Goal: Task Accomplishment & Management: Use online tool/utility

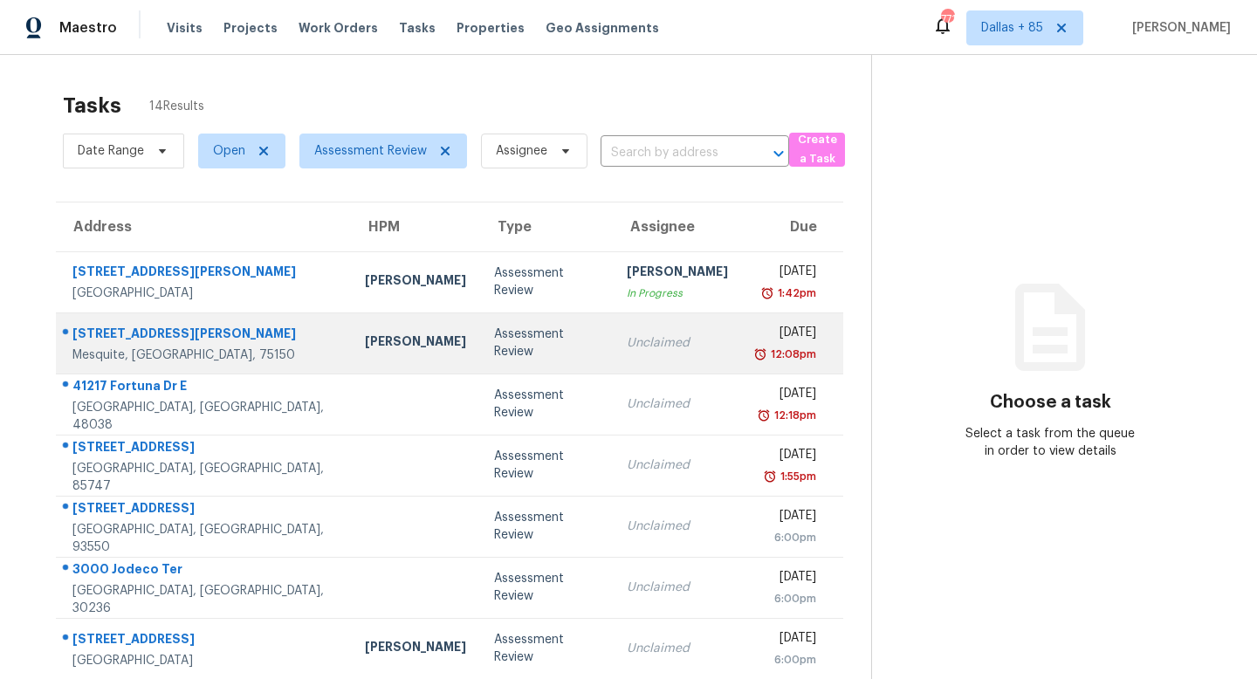
click at [629, 340] on div "Unclaimed" at bounding box center [677, 342] width 101 height 17
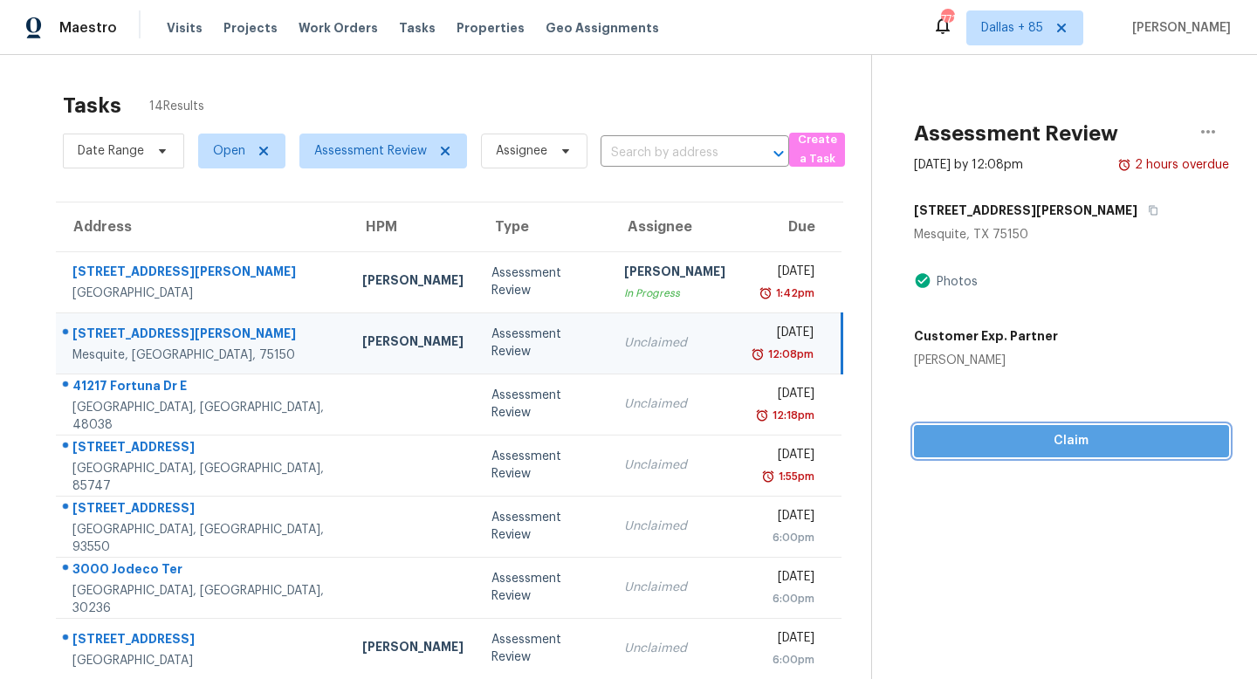
click at [1054, 436] on span "Claim" at bounding box center [1071, 441] width 287 height 22
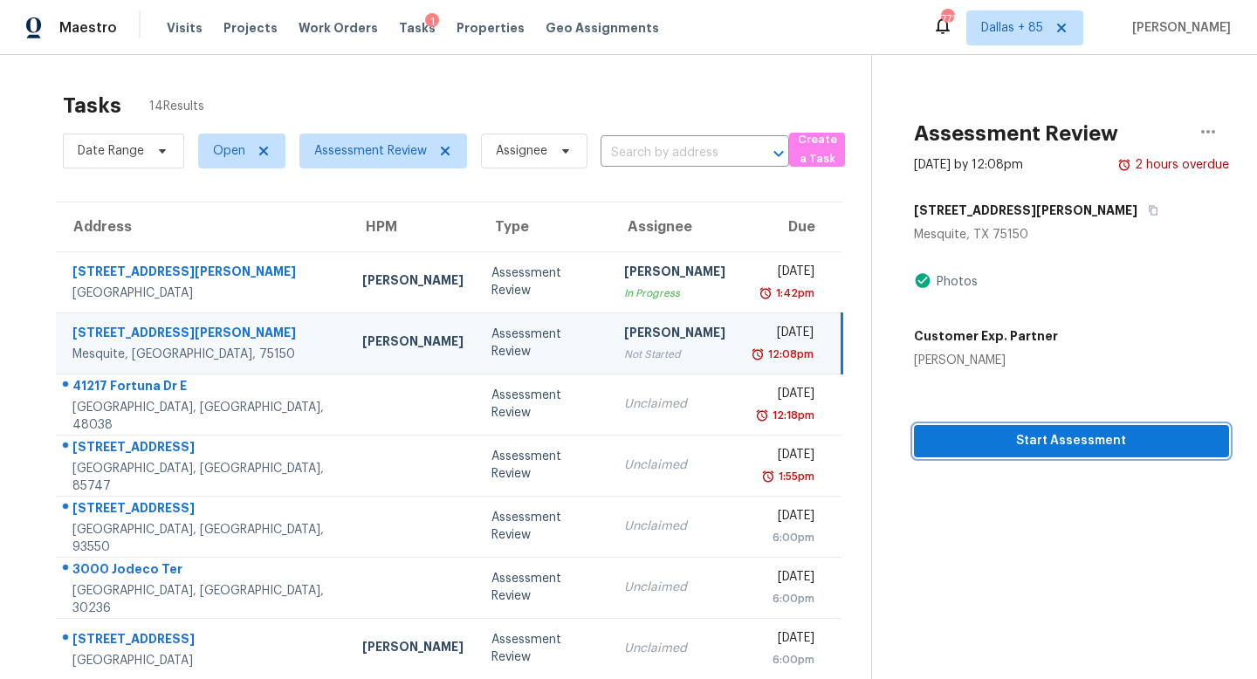
click at [989, 455] on button "Start Assessment" at bounding box center [1071, 441] width 315 height 32
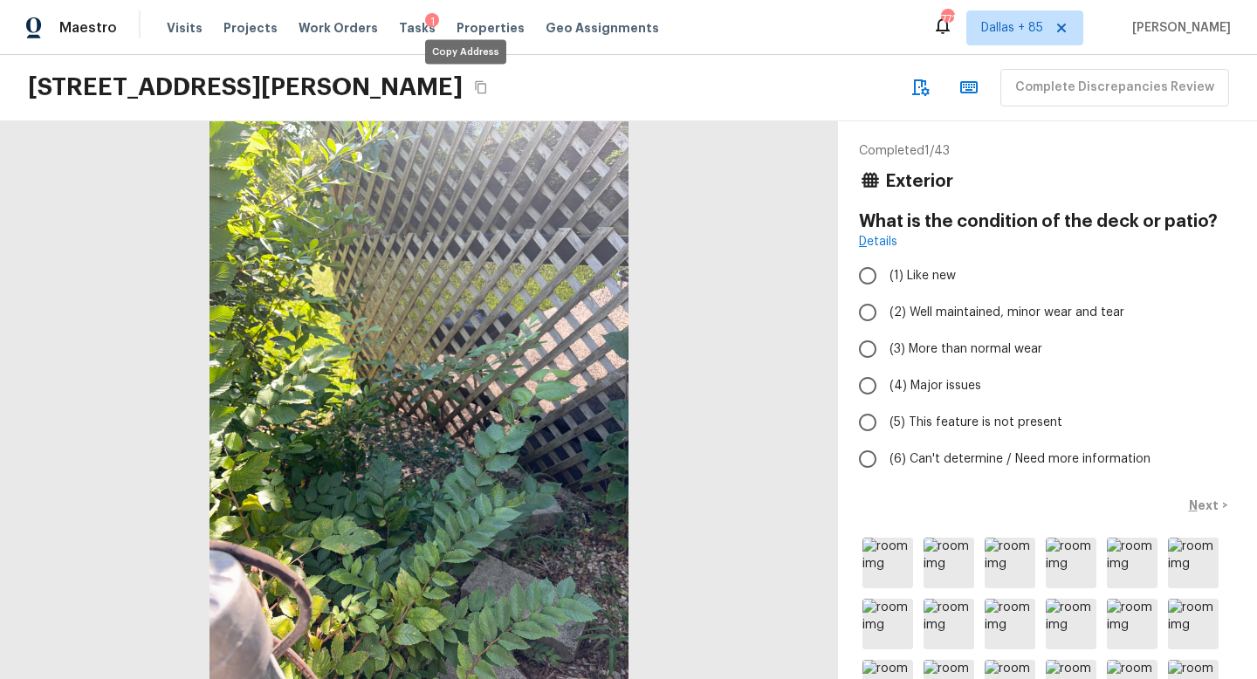
click at [474, 93] on icon "Copy Address" at bounding box center [481, 87] width 14 height 14
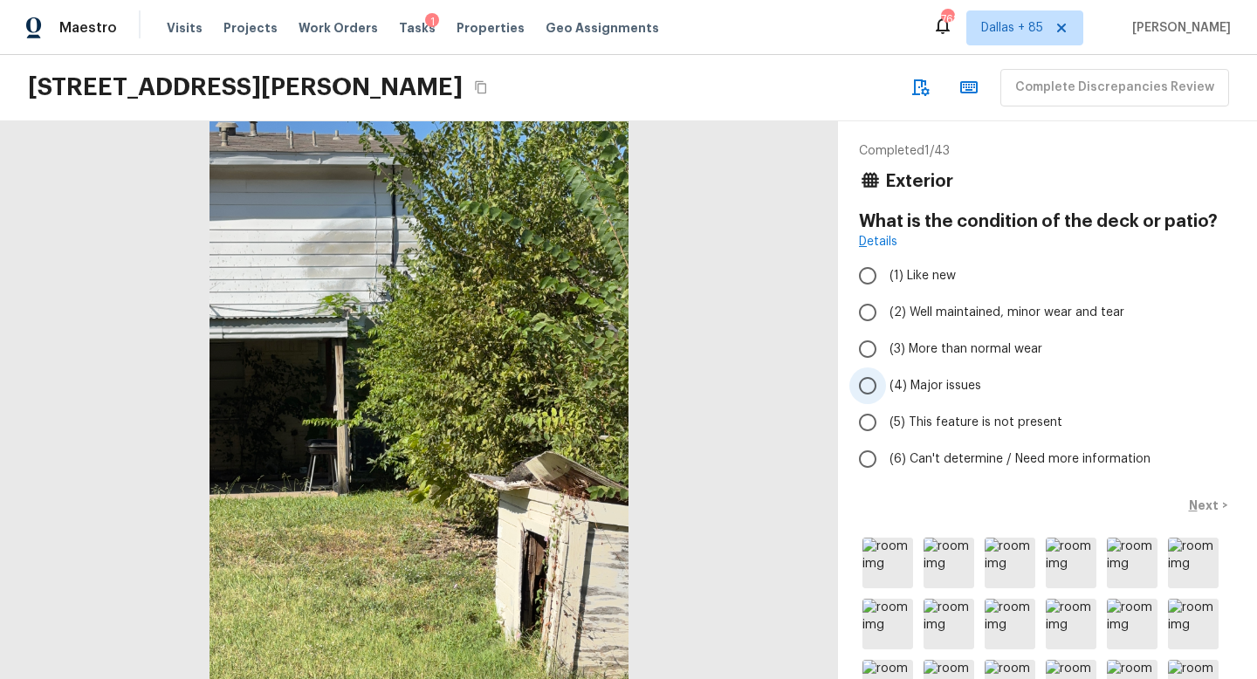
click at [871, 384] on input "(4) Major issues" at bounding box center [868, 386] width 37 height 37
radio input "true"
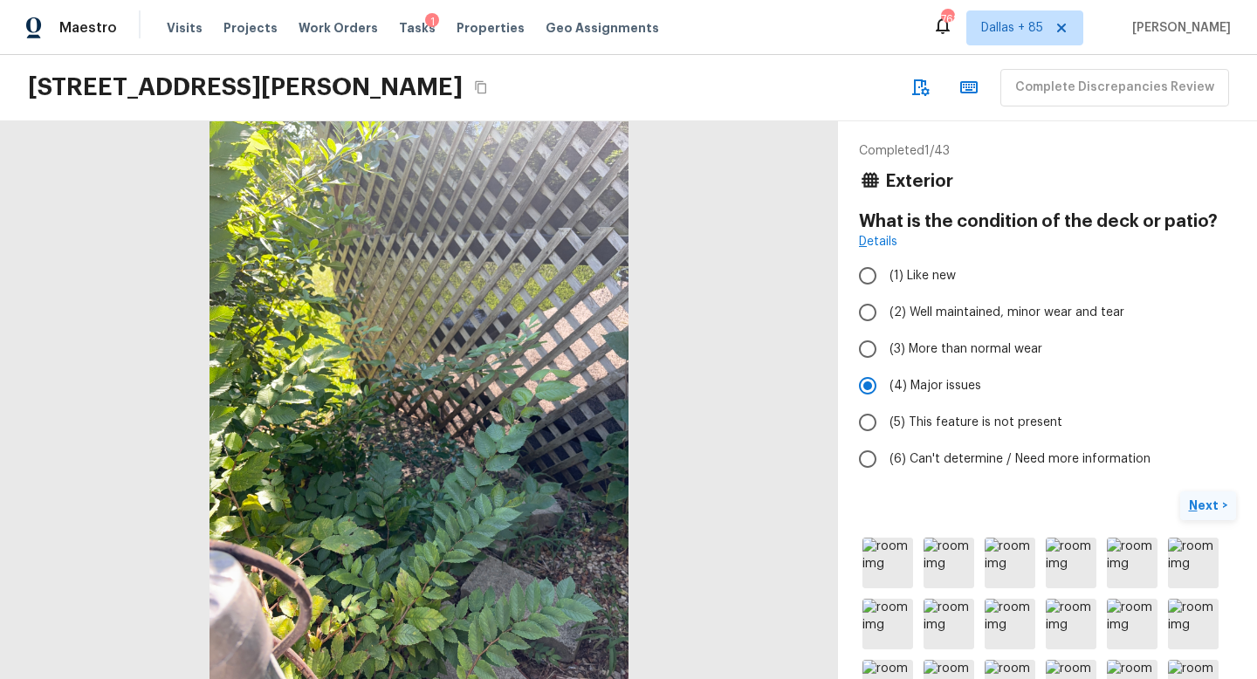
click at [1199, 501] on p "Next" at bounding box center [1205, 505] width 33 height 17
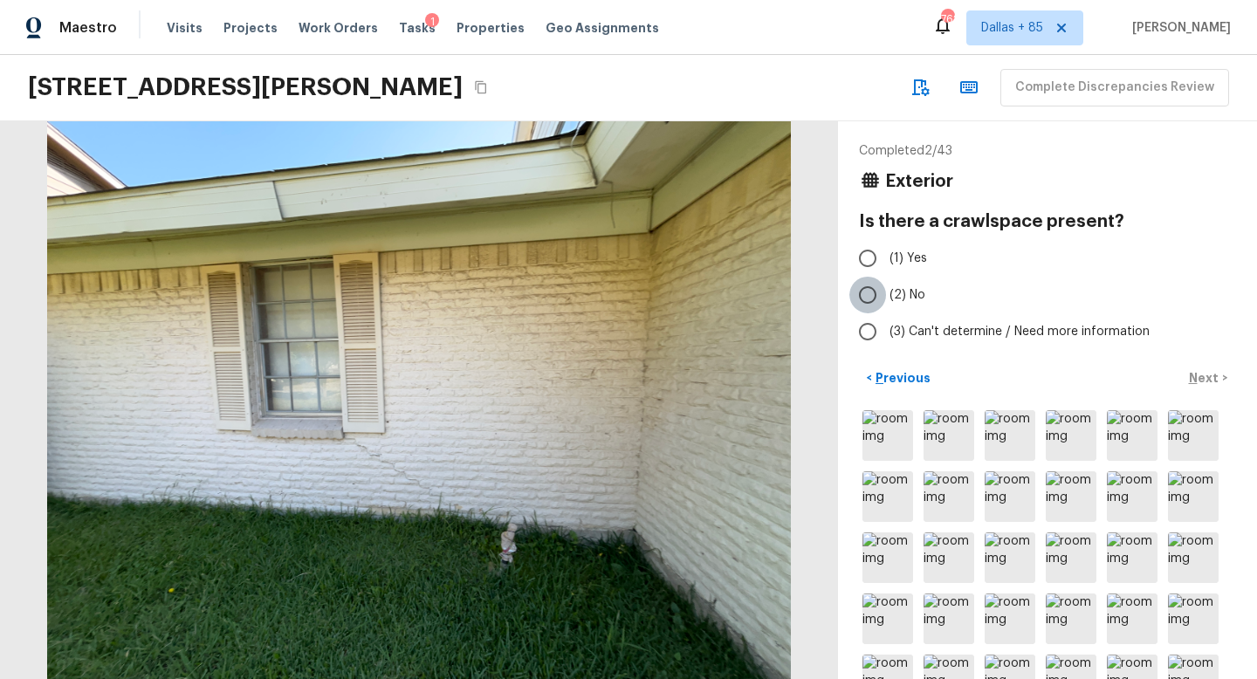
click at [861, 303] on input "(2) No" at bounding box center [868, 295] width 37 height 37
radio input "true"
click at [1203, 375] on p "Next" at bounding box center [1205, 377] width 33 height 17
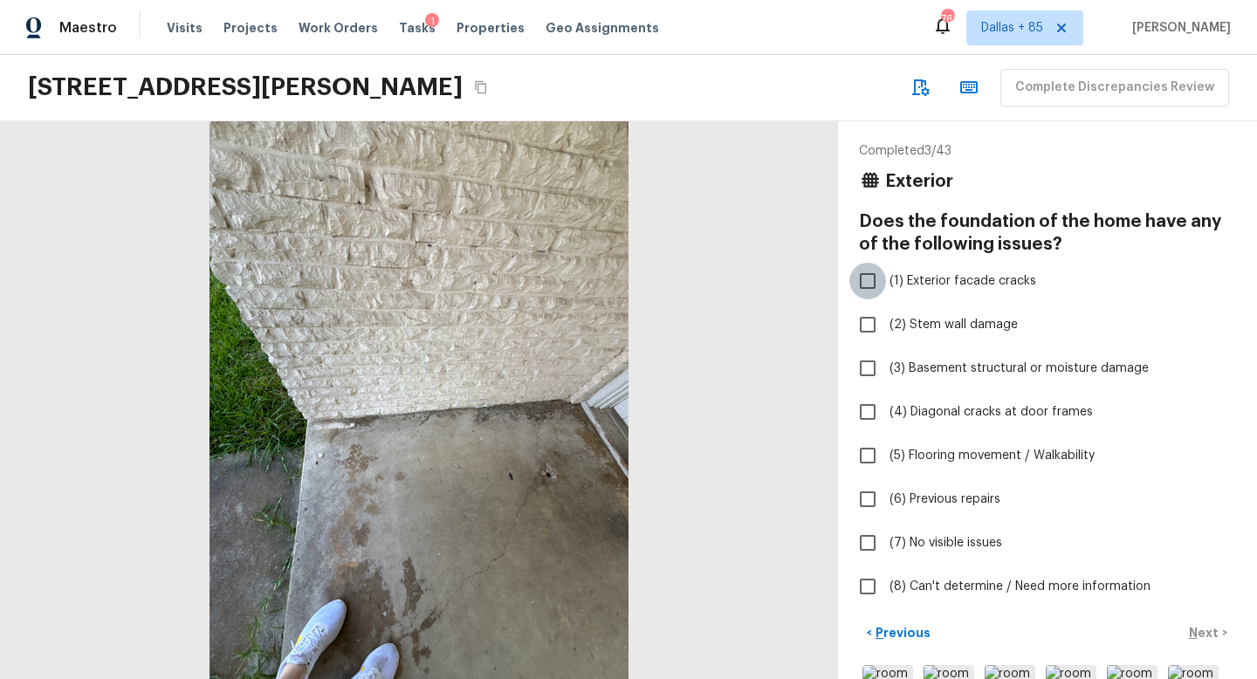
click at [865, 273] on input "(1) Exterior facade cracks" at bounding box center [868, 281] width 37 height 37
checkbox input "true"
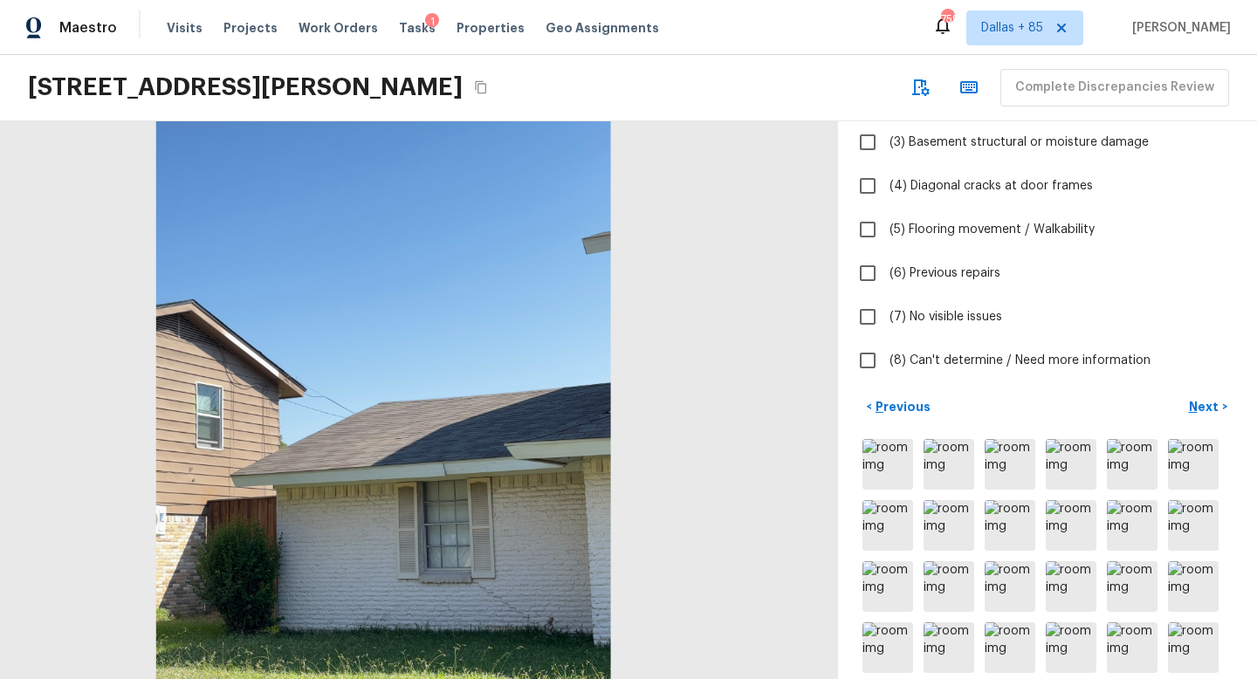
scroll to position [223, 0]
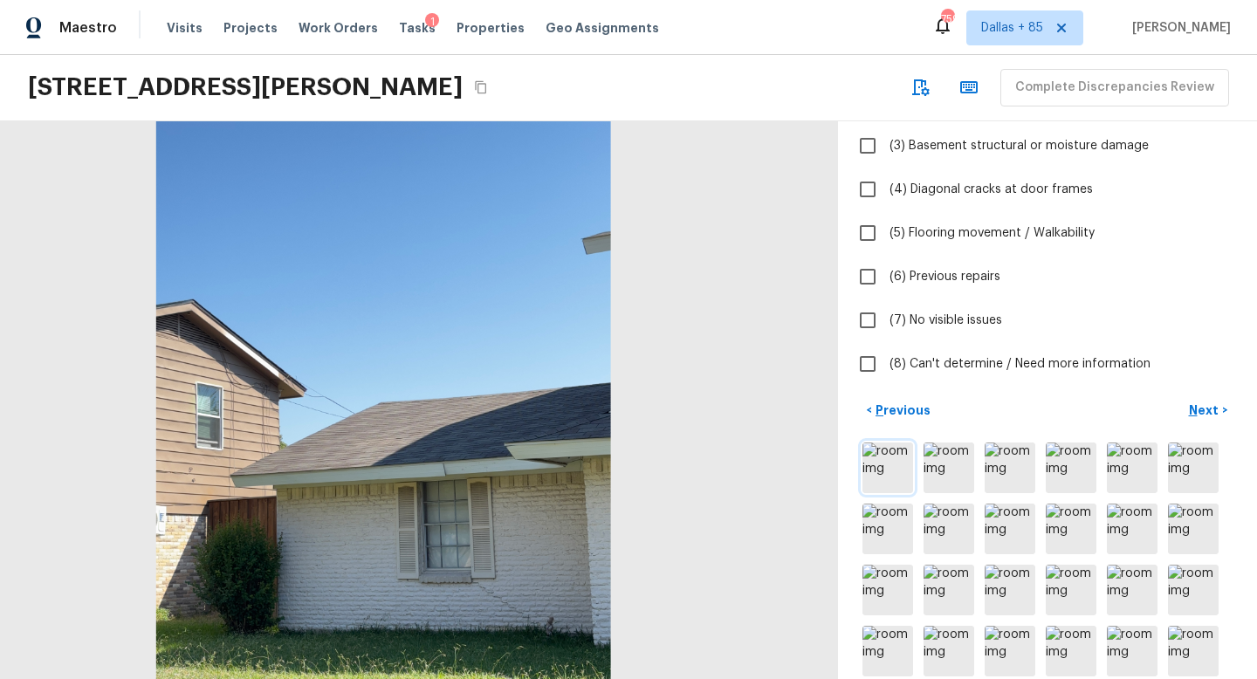
click at [876, 466] on img at bounding box center [888, 468] width 51 height 51
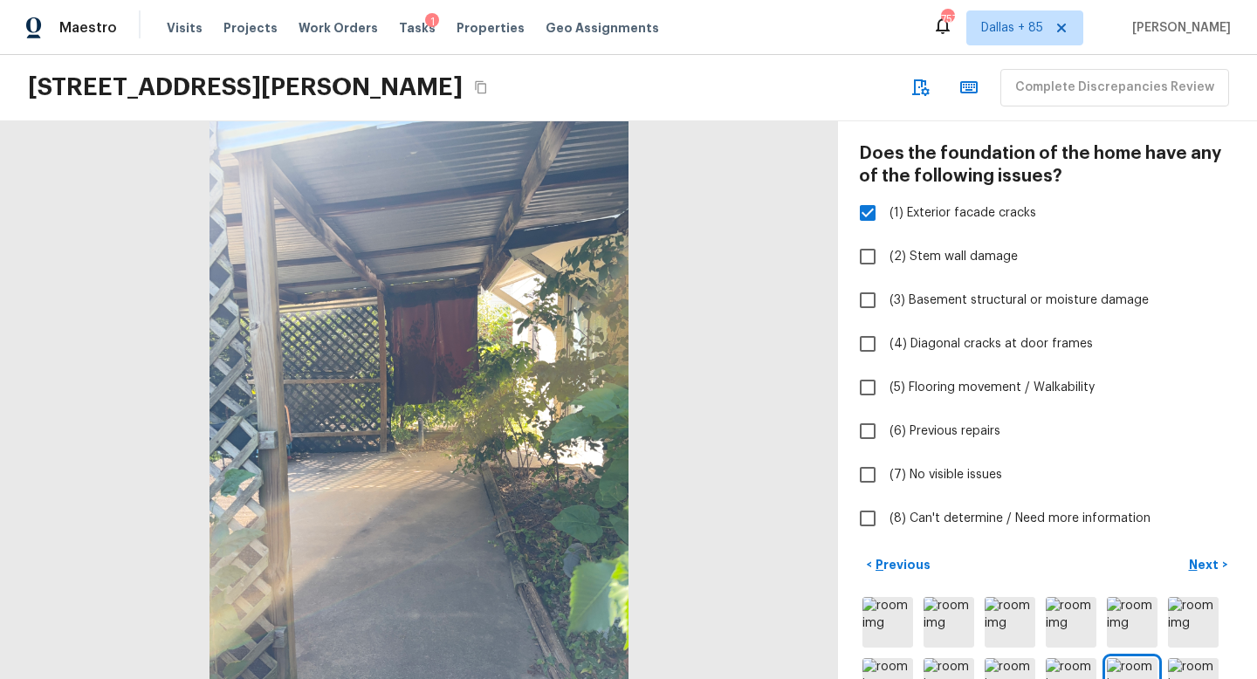
scroll to position [66, 0]
click at [655, 179] on div at bounding box center [419, 400] width 838 height 558
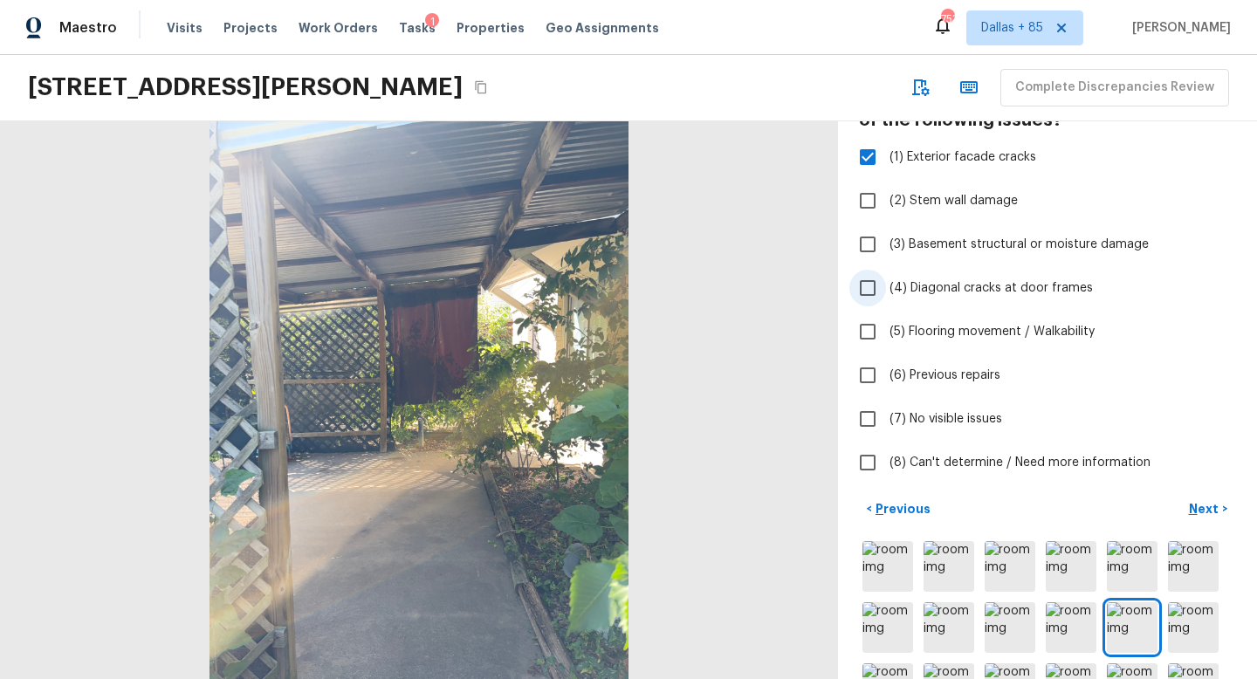
scroll to position [166, 0]
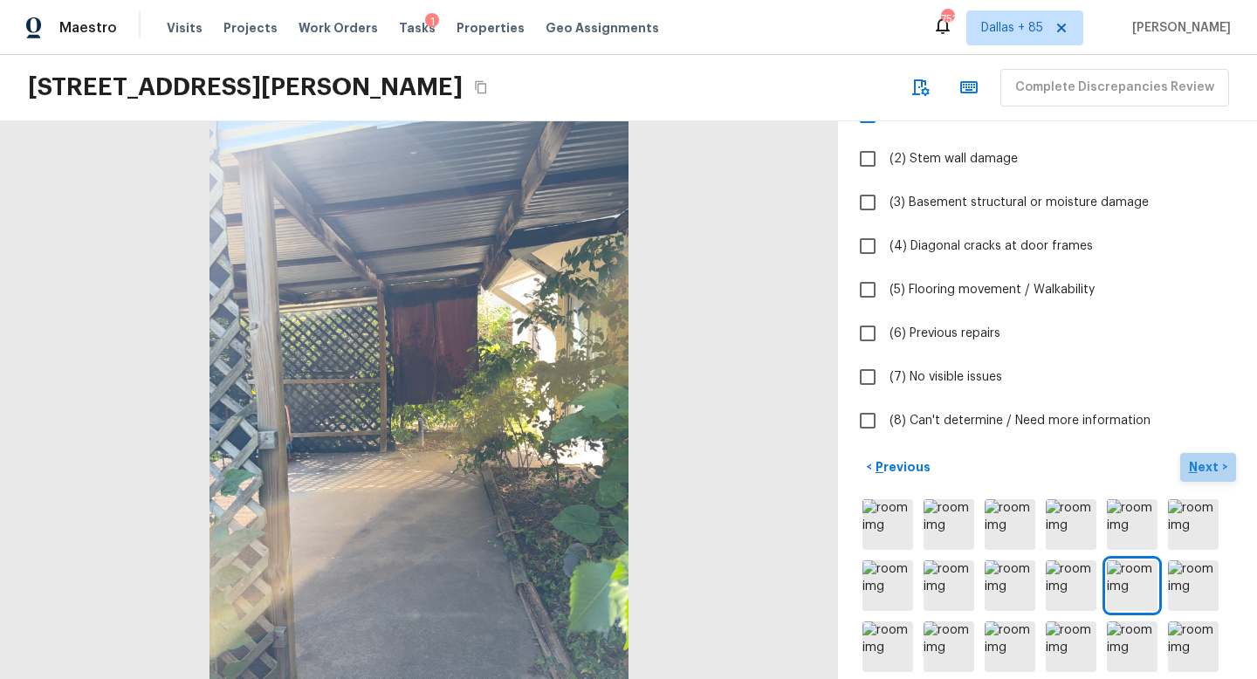
click at [1198, 463] on p "Next" at bounding box center [1205, 466] width 33 height 17
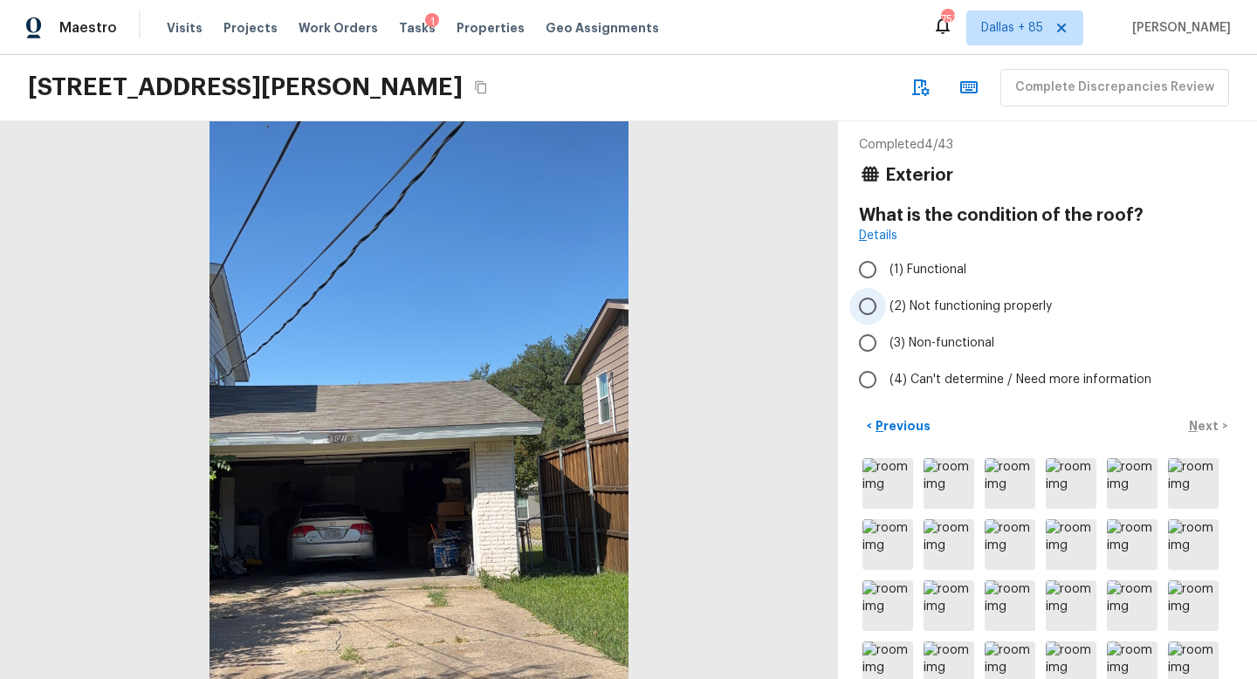
scroll to position [0, 0]
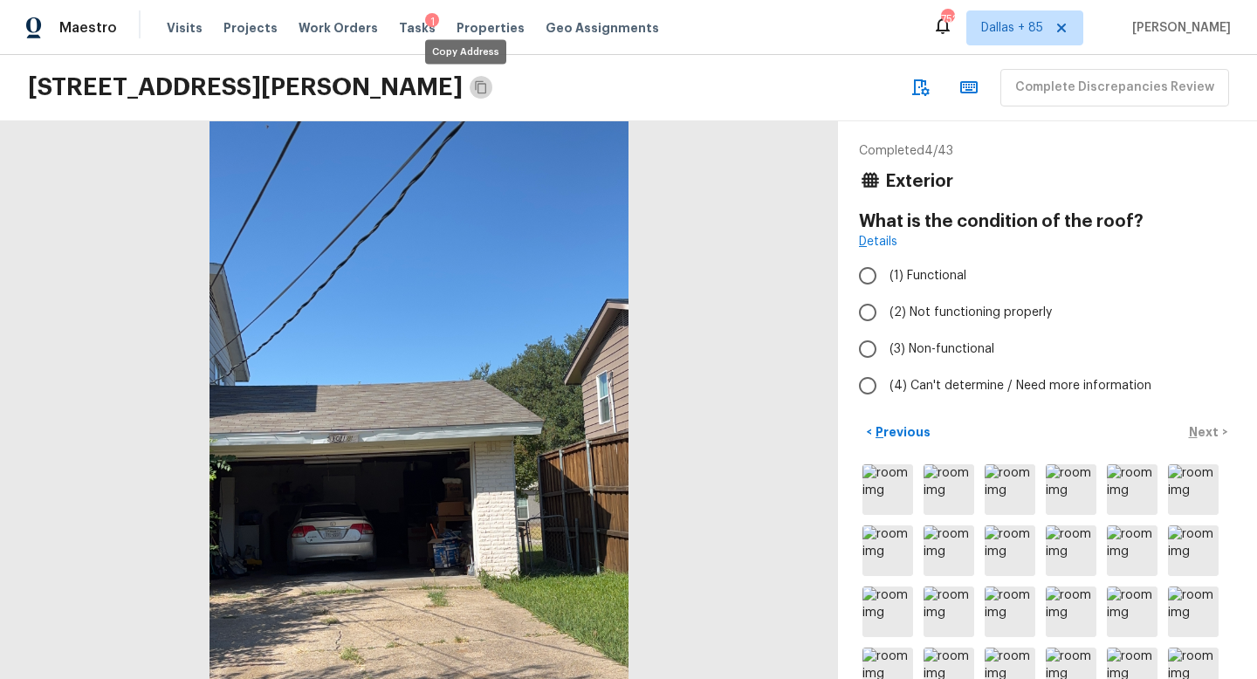
click at [470, 84] on button "Copy Address" at bounding box center [481, 87] width 23 height 23
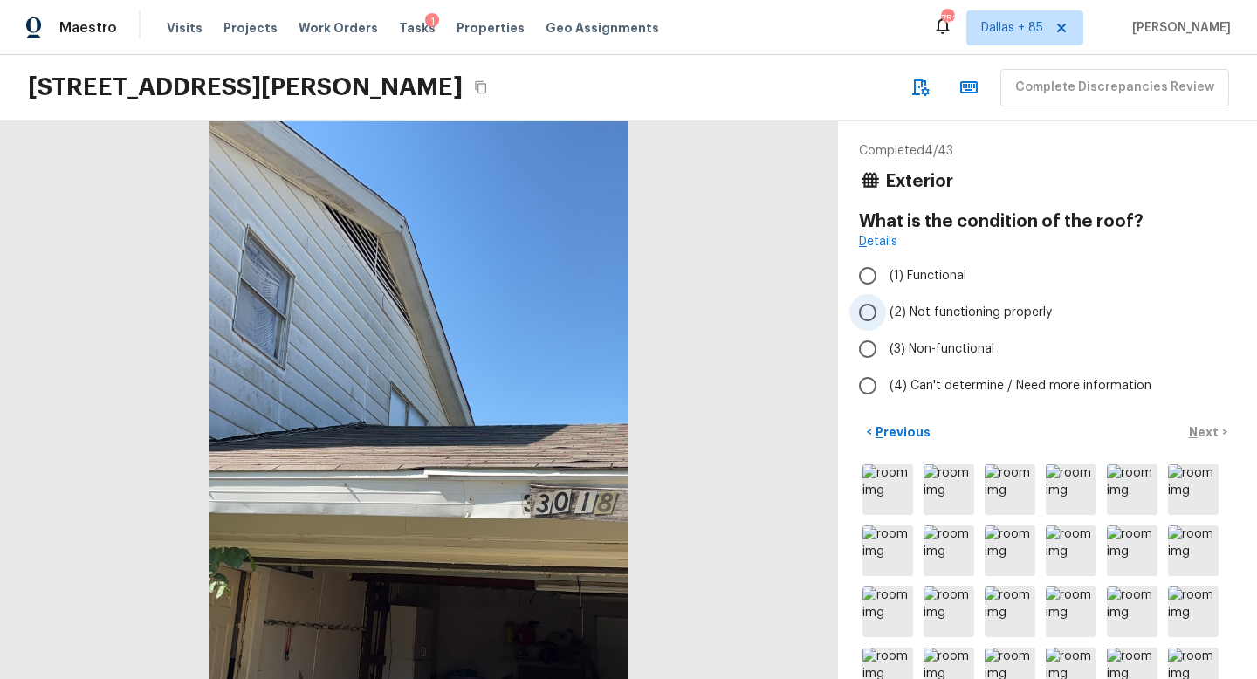
click at [915, 307] on span "(2) Not functioning properly" at bounding box center [971, 312] width 162 height 17
click at [886, 307] on input "(2) Not functioning properly" at bounding box center [868, 312] width 37 height 37
radio input "true"
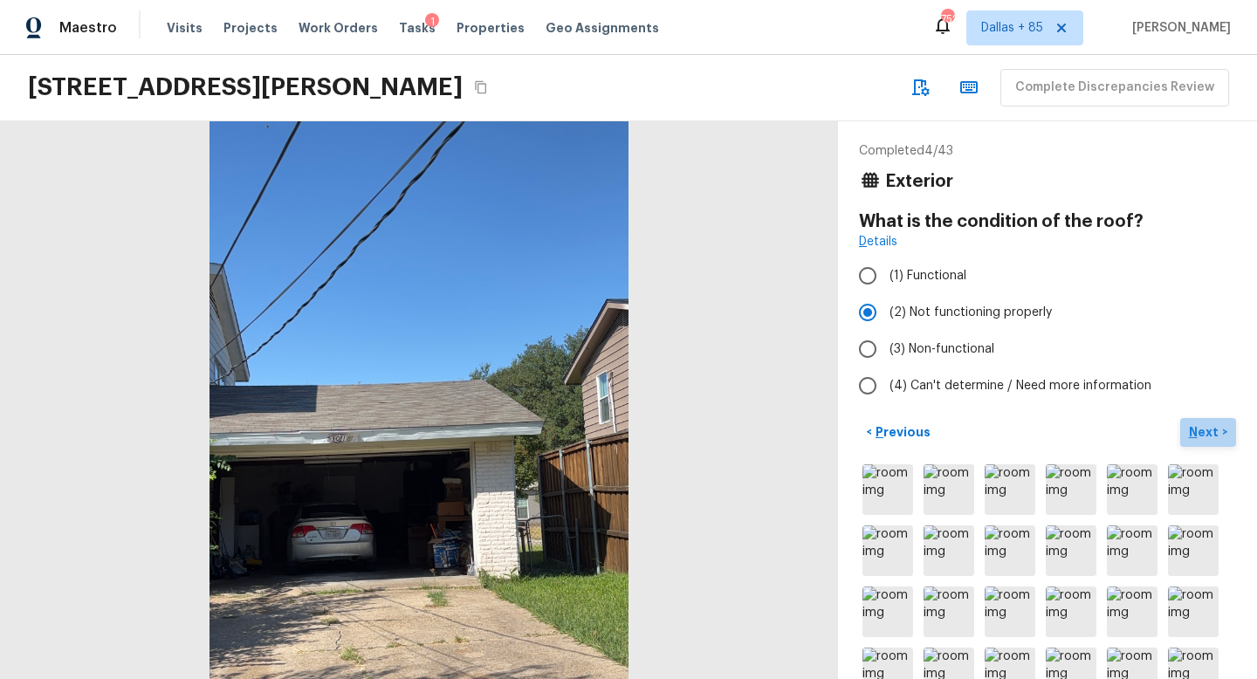
click at [1207, 425] on p "Next" at bounding box center [1205, 431] width 33 height 17
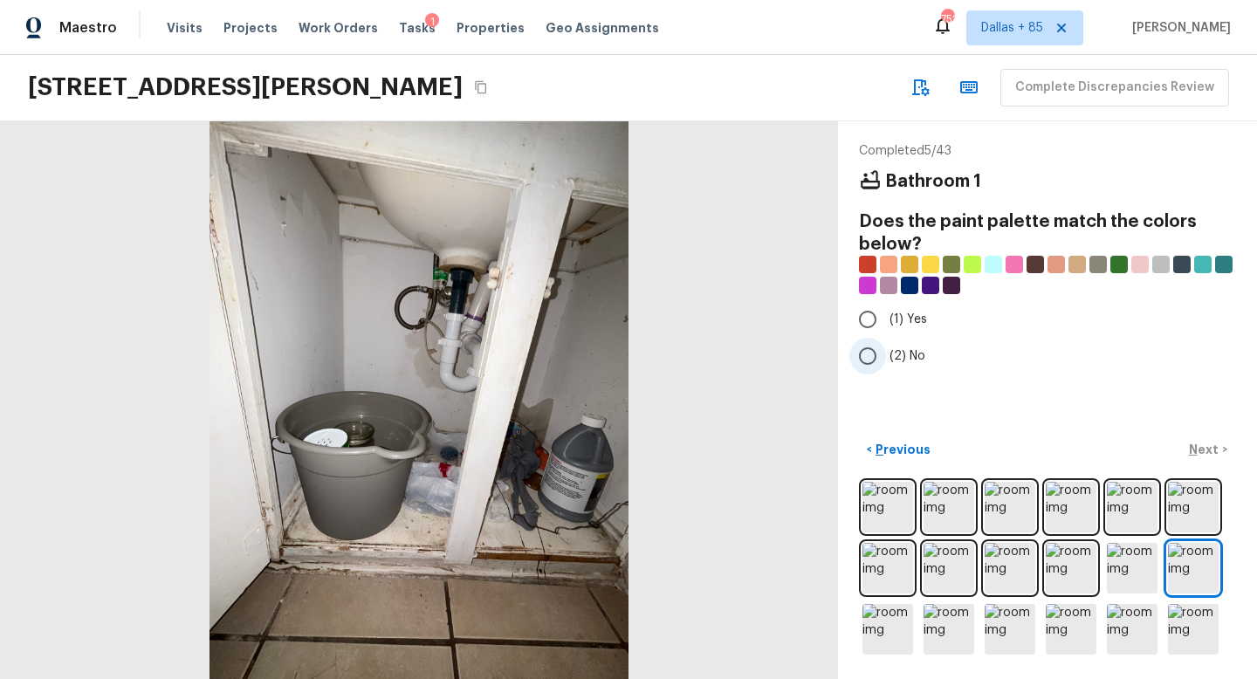
click at [877, 344] on input "(2) No" at bounding box center [868, 356] width 37 height 37
radio input "true"
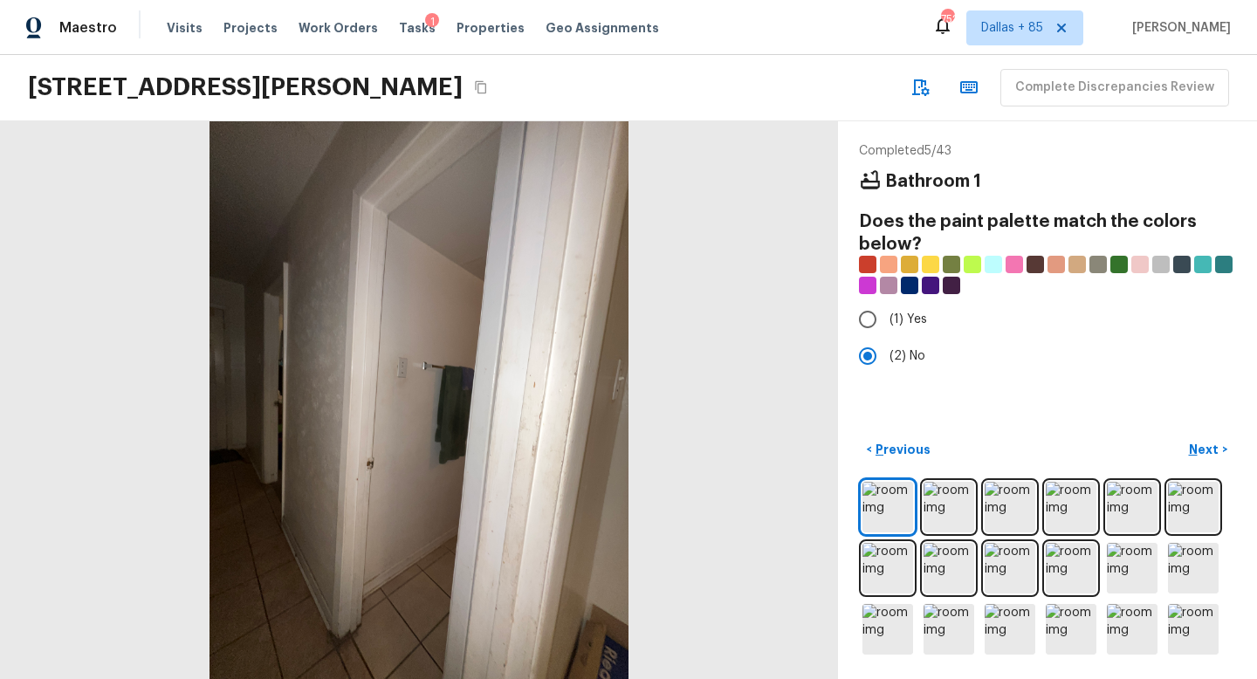
click at [1204, 445] on p "Next" at bounding box center [1205, 449] width 33 height 17
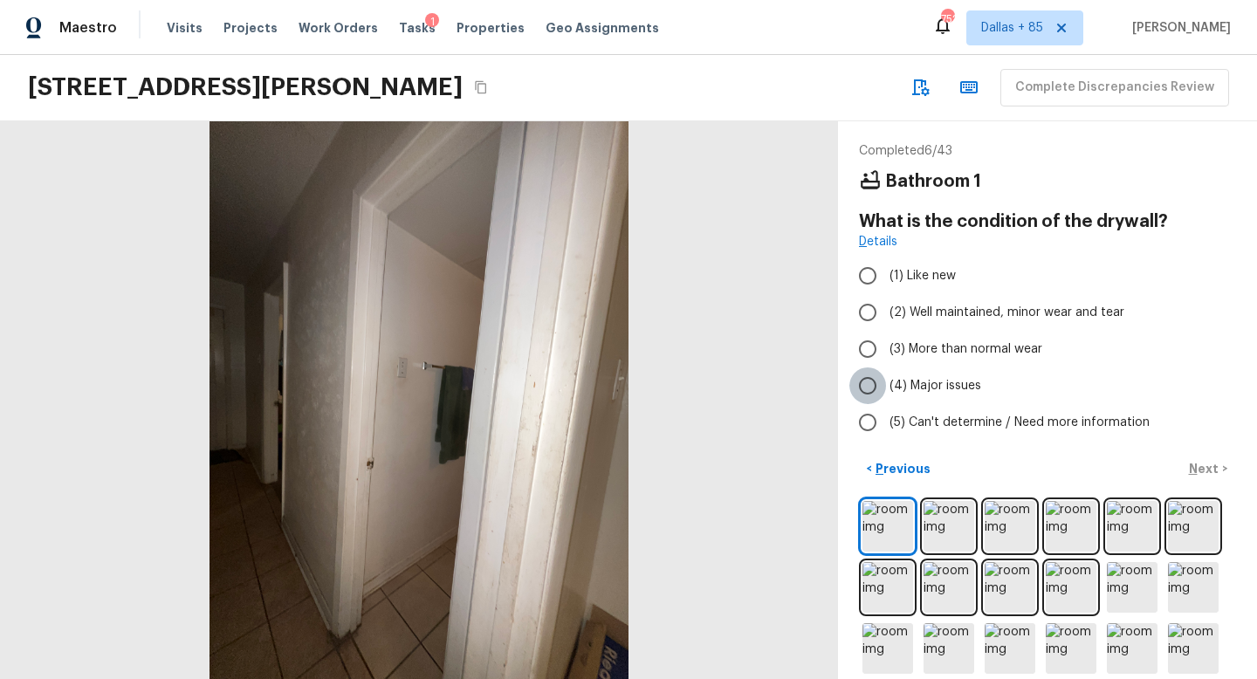
click at [874, 382] on input "(4) Major issues" at bounding box center [868, 386] width 37 height 37
radio input "true"
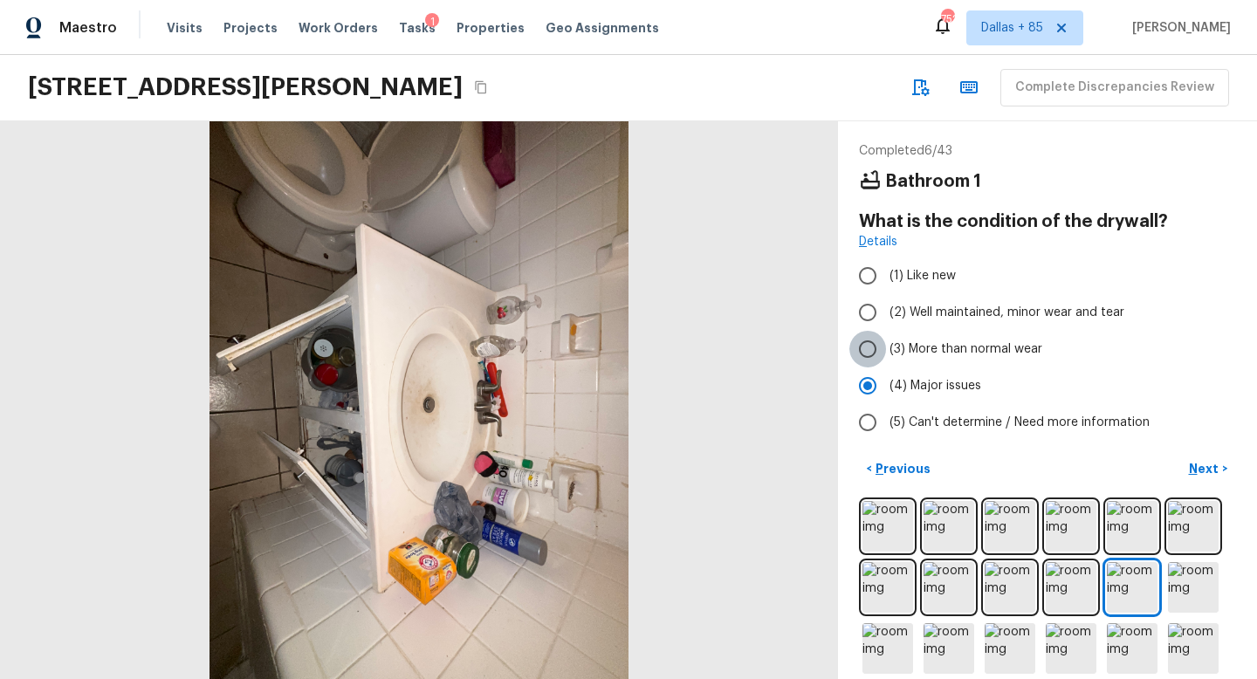
click at [875, 351] on input "(3) More than normal wear" at bounding box center [868, 349] width 37 height 37
radio input "true"
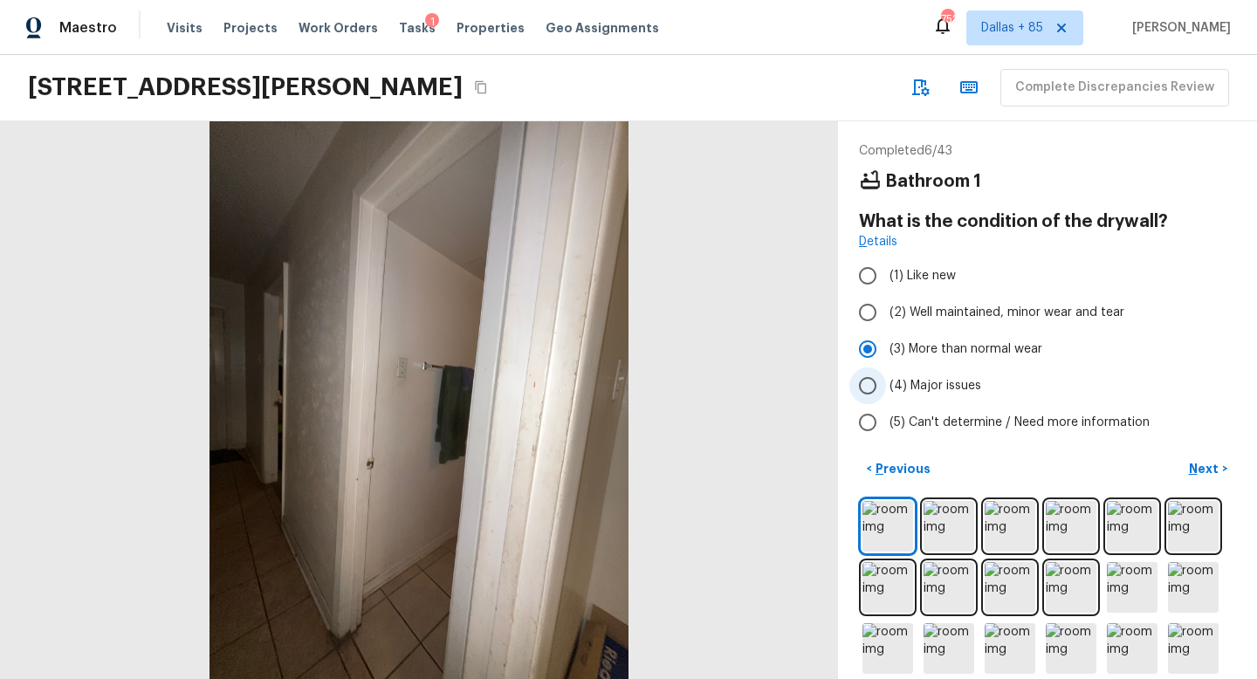
click at [871, 387] on input "(4) Major issues" at bounding box center [868, 386] width 37 height 37
radio input "true"
click at [1193, 470] on p "Next" at bounding box center [1205, 468] width 33 height 17
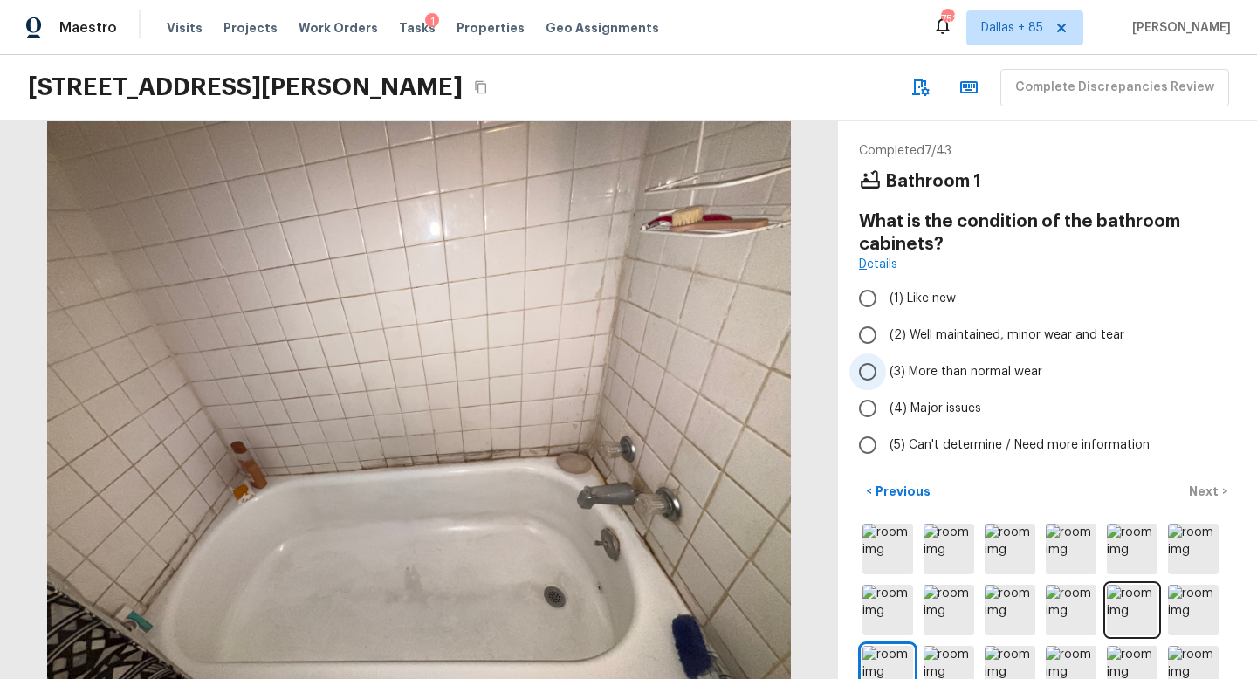
click at [899, 366] on span "(3) More than normal wear" at bounding box center [966, 371] width 153 height 17
click at [886, 366] on input "(3) More than normal wear" at bounding box center [868, 372] width 37 height 37
radio input "true"
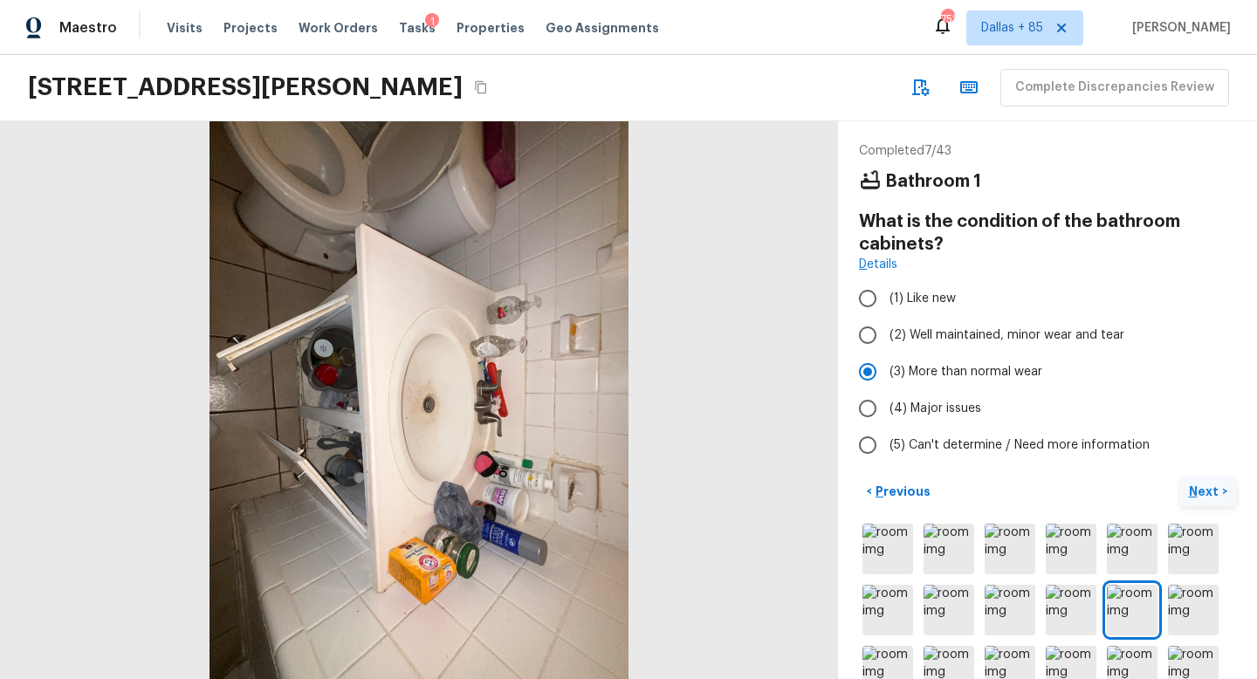
click at [1203, 483] on p "Next" at bounding box center [1205, 491] width 33 height 17
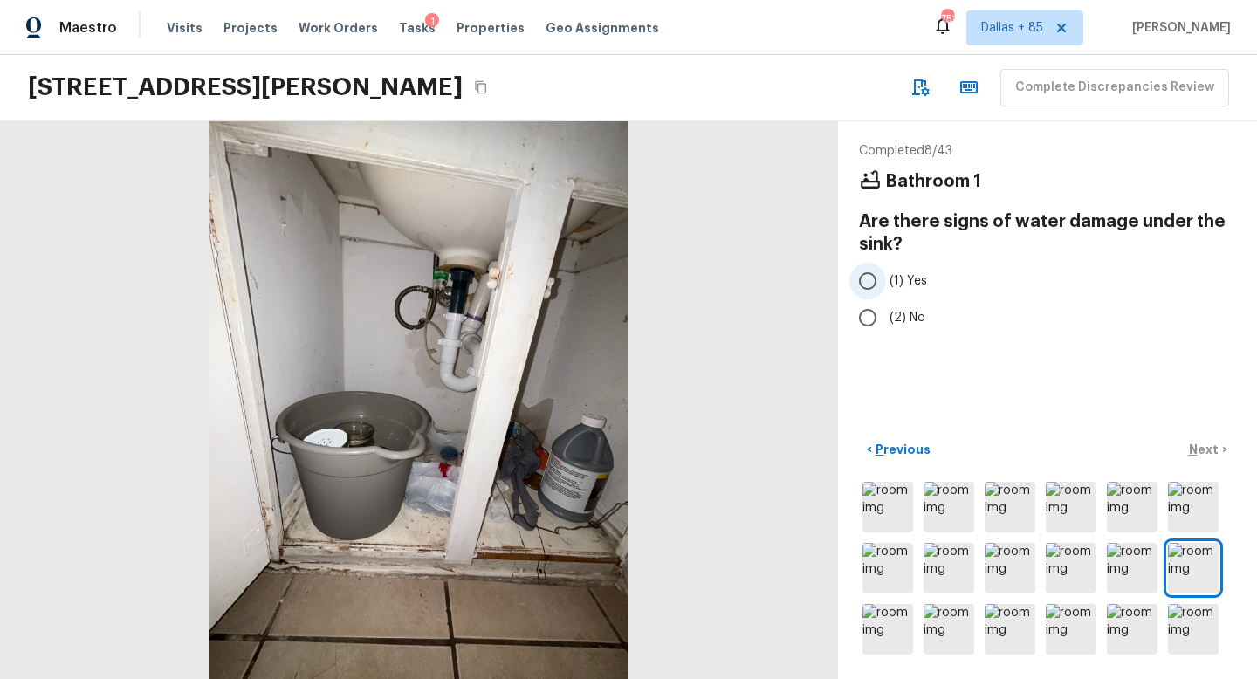
click at [870, 282] on input "(1) Yes" at bounding box center [868, 281] width 37 height 37
radio input "true"
click at [1219, 447] on p "Next" at bounding box center [1205, 449] width 33 height 17
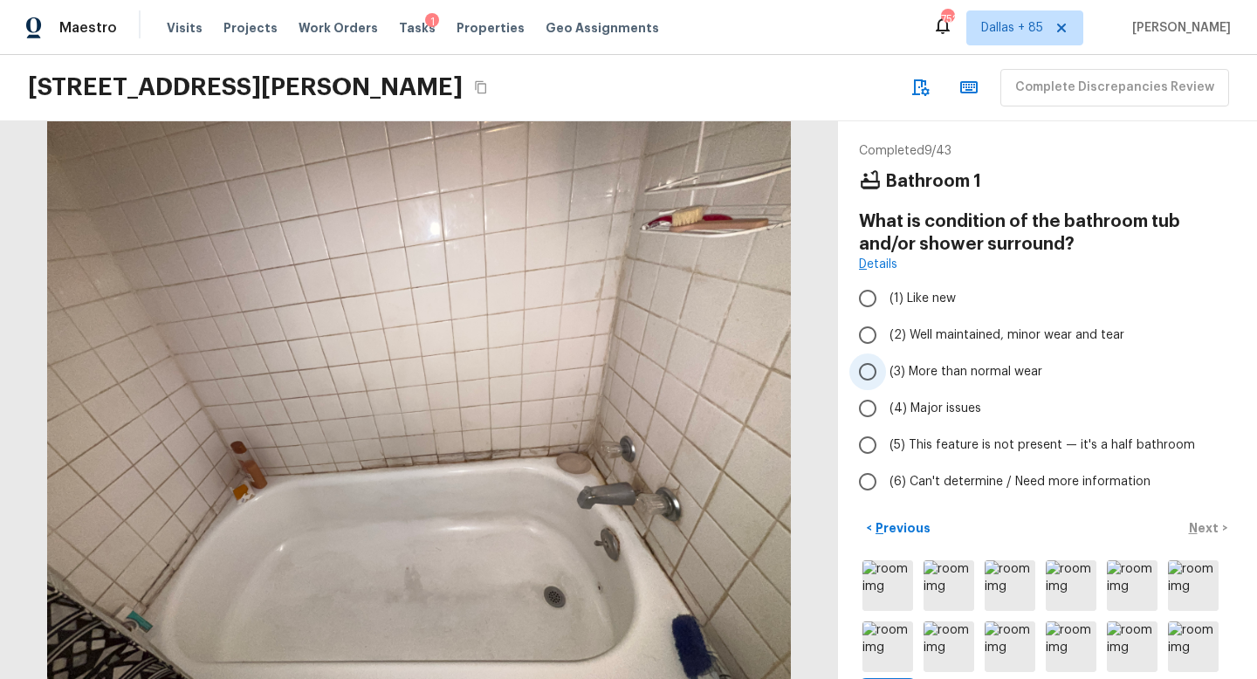
click at [859, 361] on input "(3) More than normal wear" at bounding box center [868, 372] width 37 height 37
radio input "true"
click at [1209, 524] on p "Next" at bounding box center [1205, 527] width 33 height 17
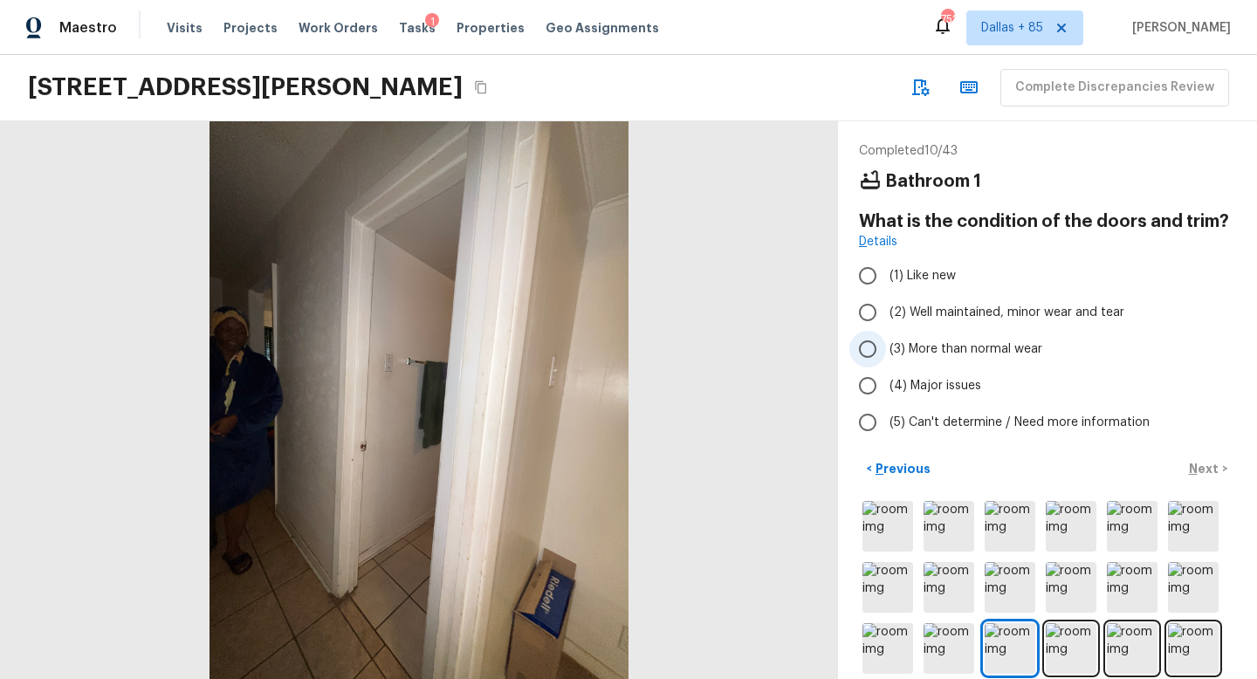
click at [900, 342] on span "(3) More than normal wear" at bounding box center [966, 349] width 153 height 17
click at [886, 342] on input "(3) More than normal wear" at bounding box center [868, 349] width 37 height 37
radio input "true"
click at [1198, 463] on p "Next" at bounding box center [1205, 468] width 33 height 17
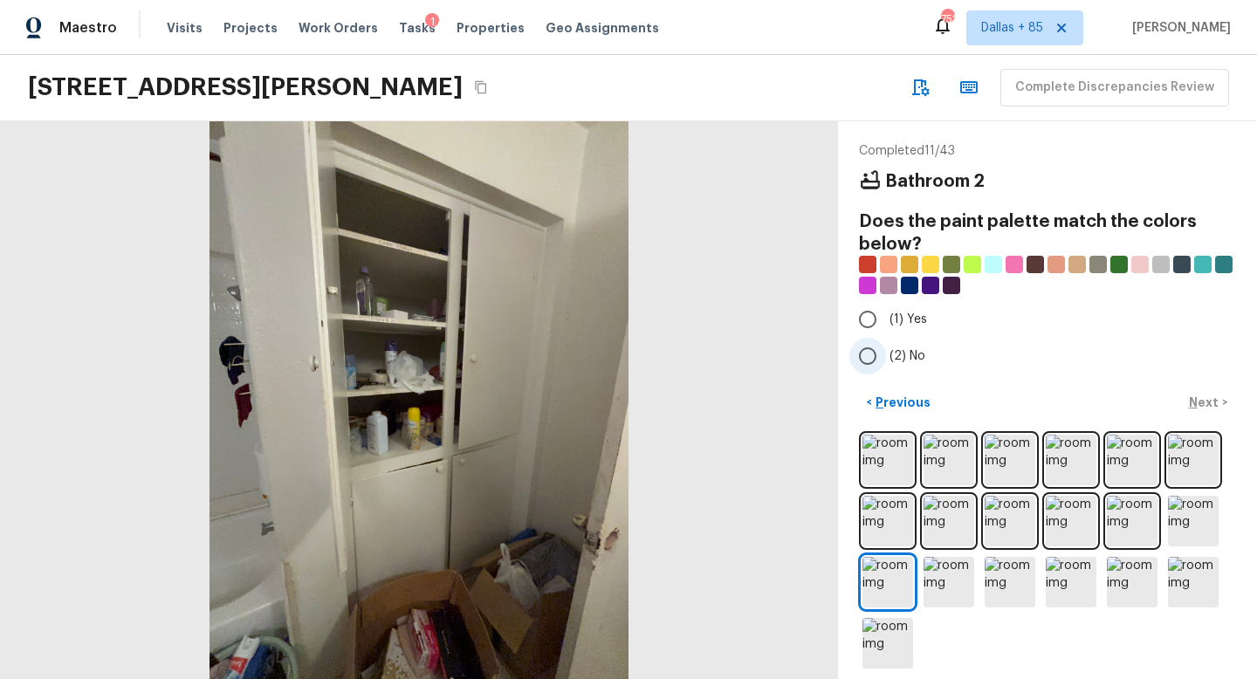
click at [867, 349] on input "(2) No" at bounding box center [868, 356] width 37 height 37
radio input "true"
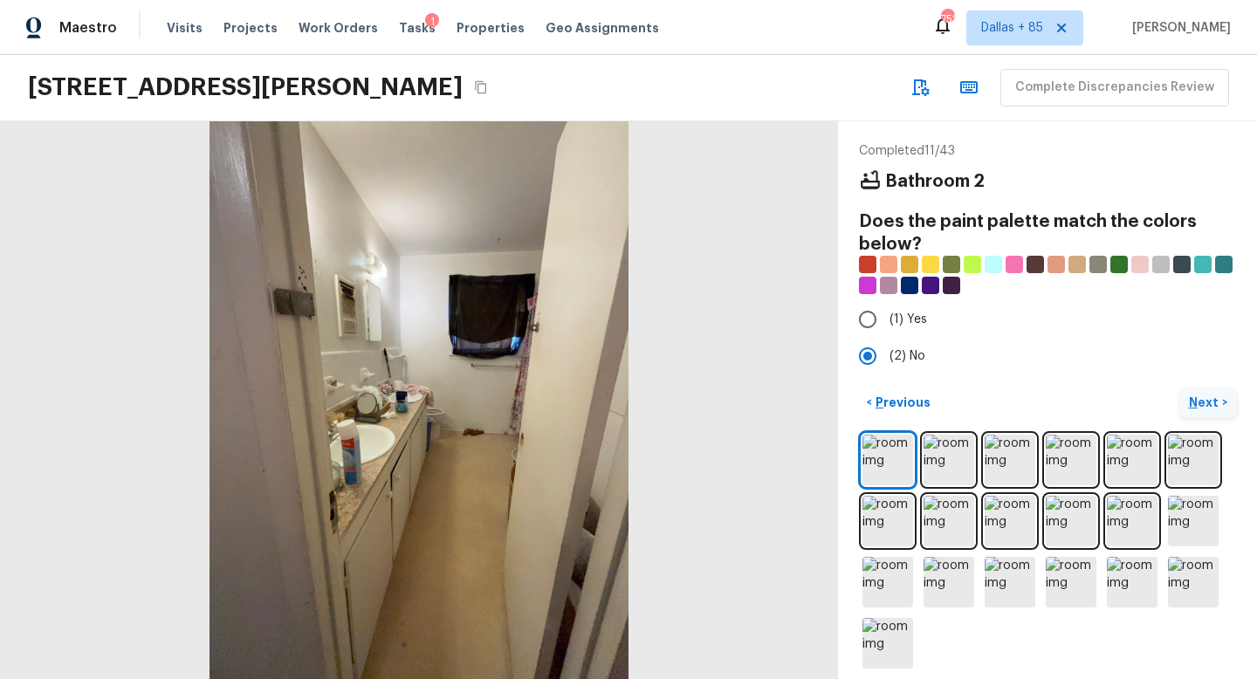
click at [1198, 403] on p "Next" at bounding box center [1205, 402] width 33 height 17
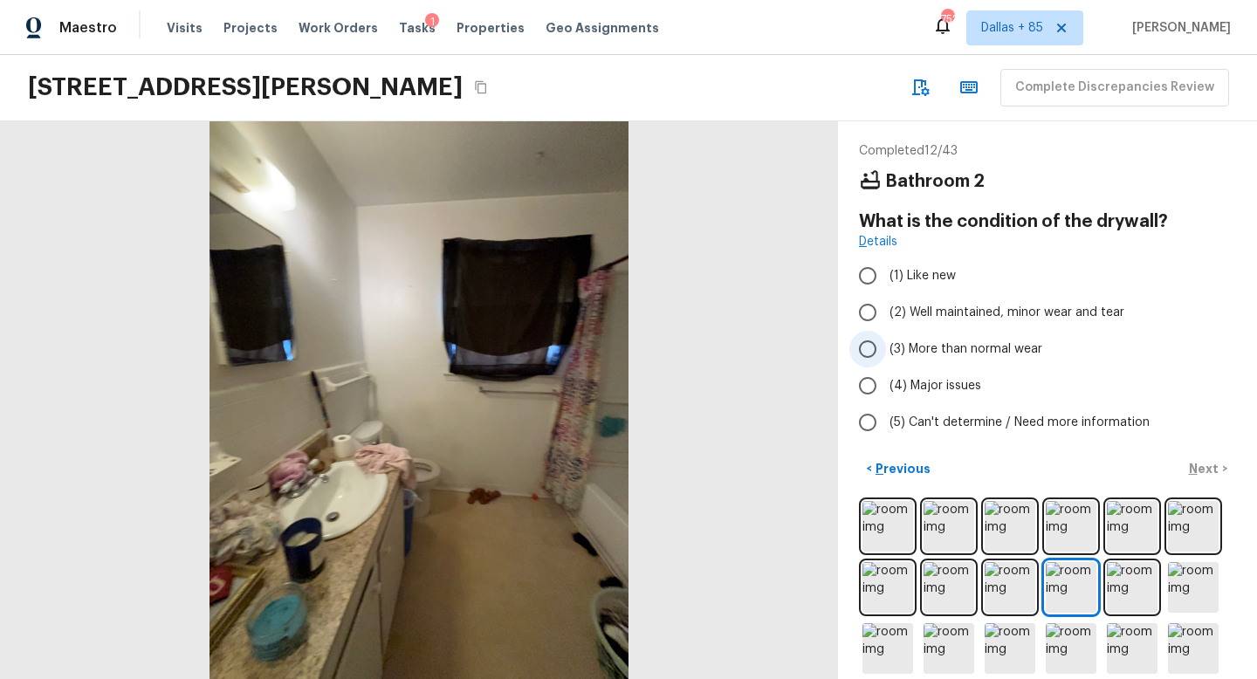
click at [898, 349] on span "(3) More than normal wear" at bounding box center [966, 349] width 153 height 17
click at [886, 349] on input "(3) More than normal wear" at bounding box center [868, 349] width 37 height 37
radio input "true"
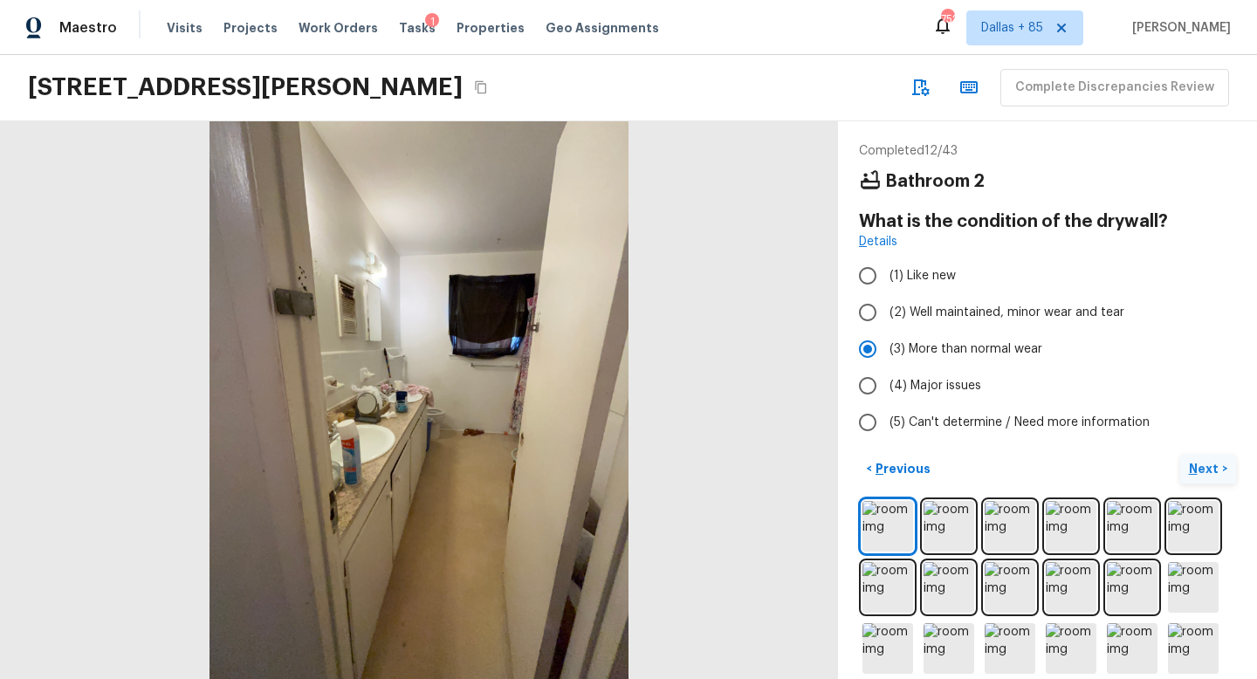
click at [1201, 464] on p "Next" at bounding box center [1205, 468] width 33 height 17
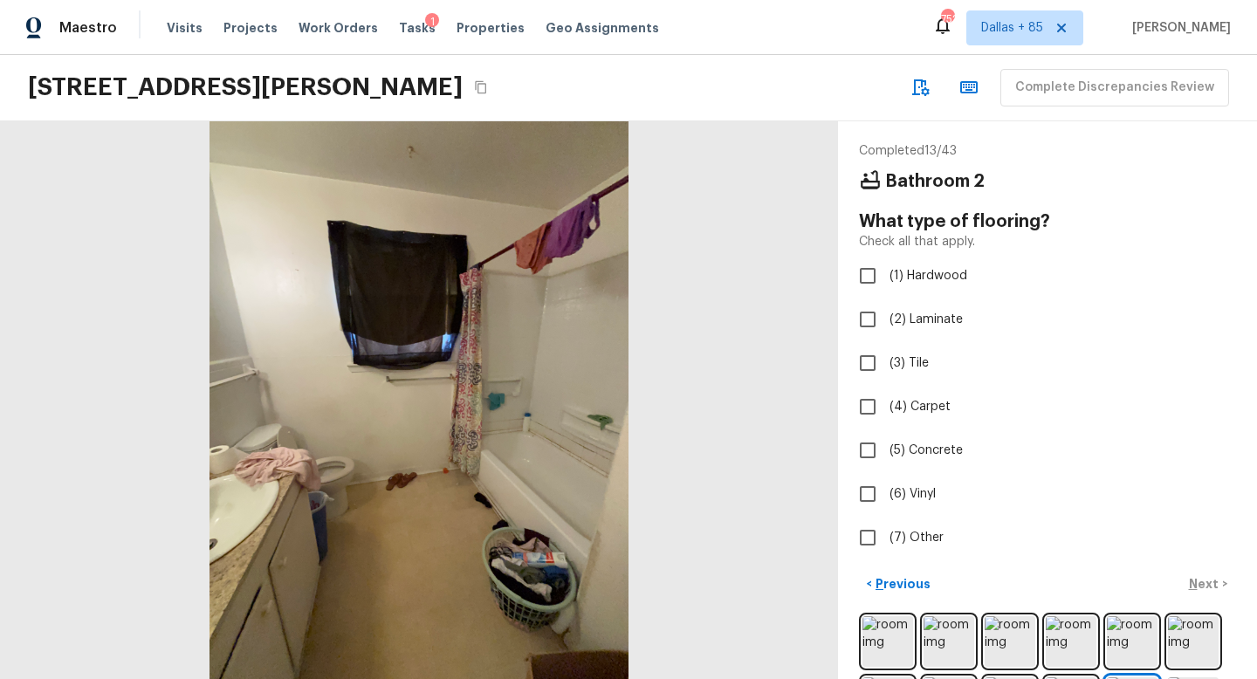
click at [467, 548] on div at bounding box center [419, 400] width 838 height 558
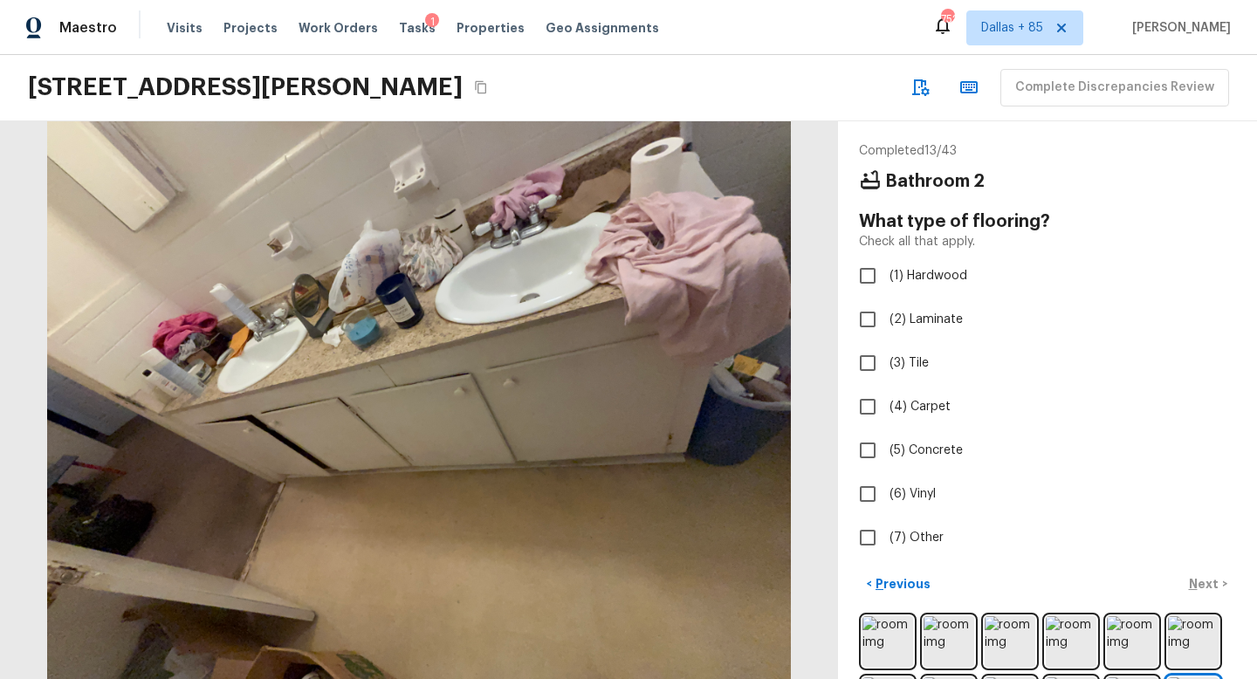
click at [278, 545] on div at bounding box center [419, 400] width 838 height 558
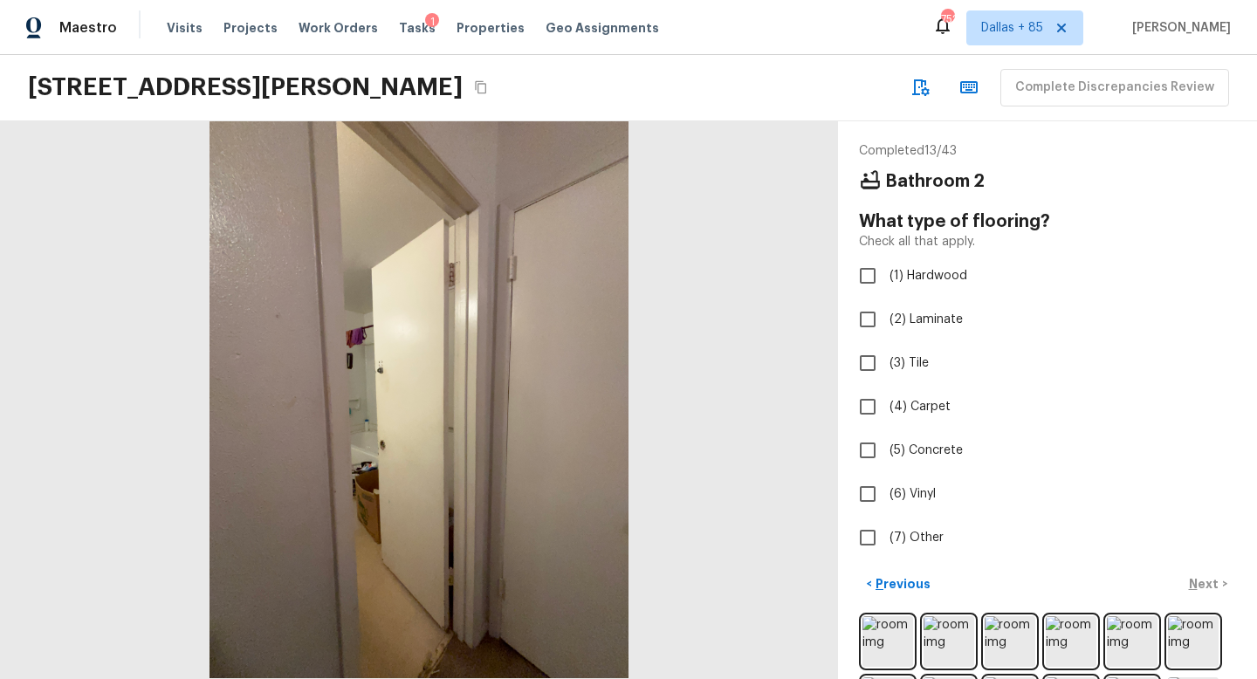
click at [411, 630] on div at bounding box center [419, 399] width 838 height 558
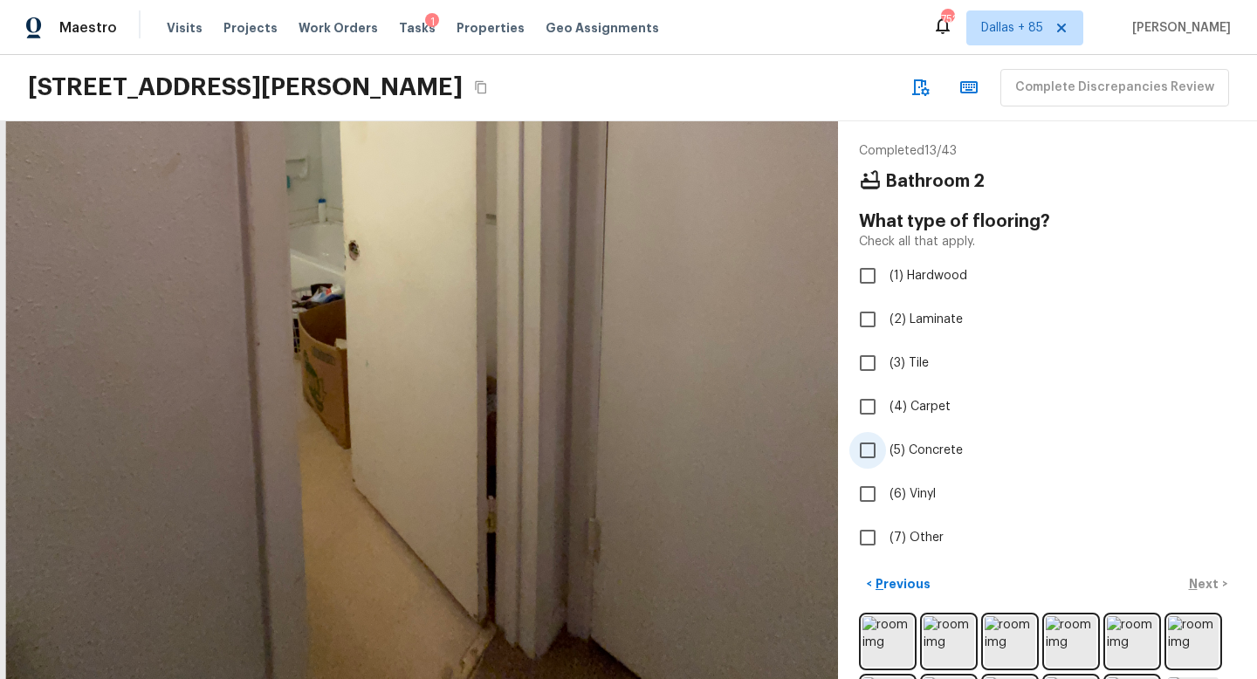
click at [905, 447] on span "(5) Concrete" at bounding box center [926, 450] width 73 height 17
click at [886, 447] on input "(5) Concrete" at bounding box center [868, 450] width 37 height 37
checkbox input "true"
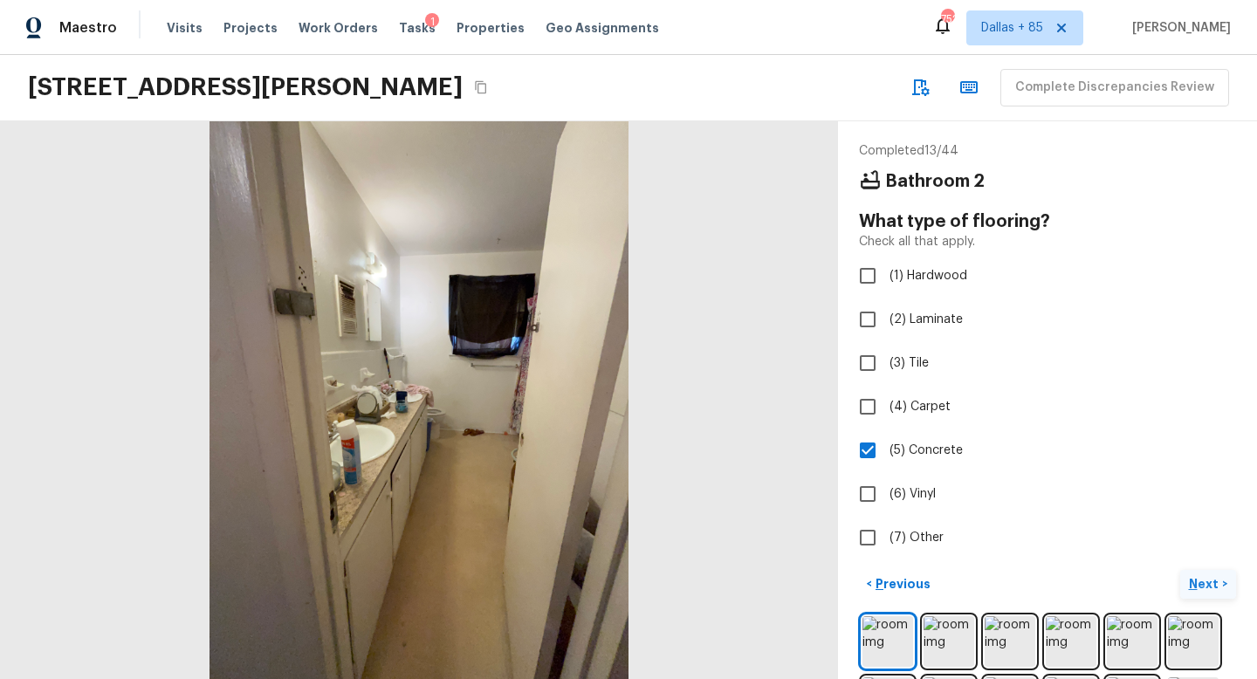
click at [1201, 582] on p "Next" at bounding box center [1205, 583] width 33 height 17
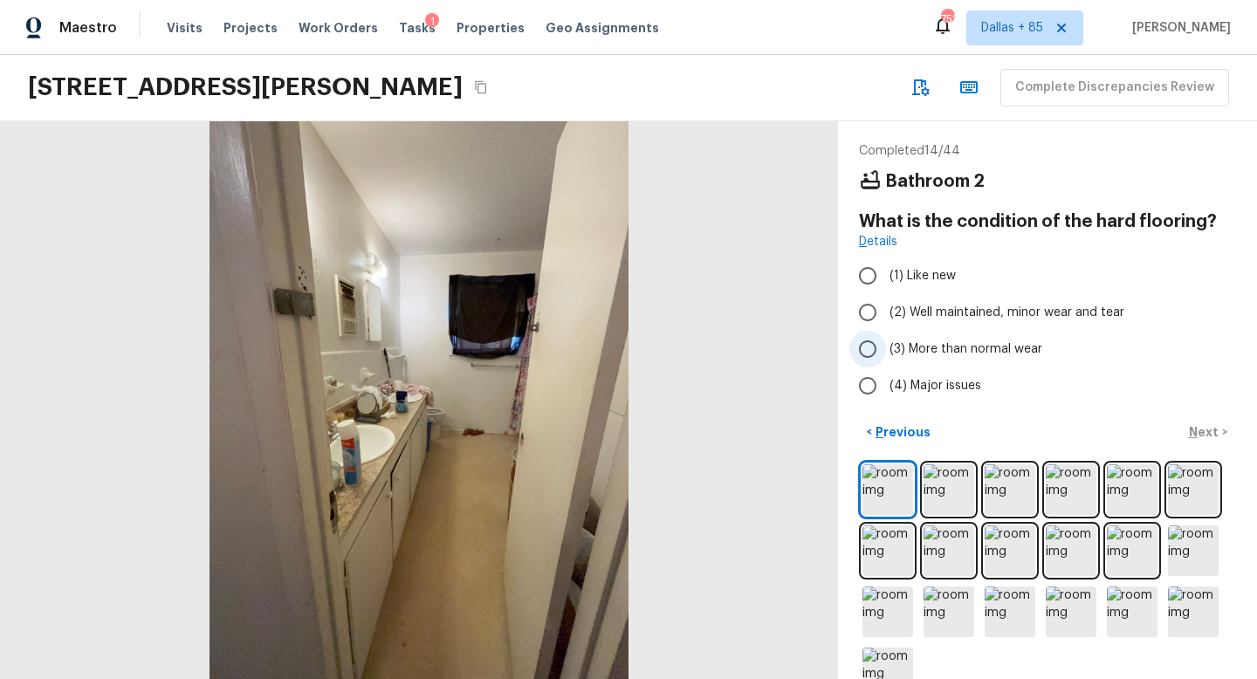
click at [890, 349] on span "(3) More than normal wear" at bounding box center [966, 349] width 153 height 17
click at [886, 349] on input "(3) More than normal wear" at bounding box center [868, 349] width 37 height 37
radio input "true"
click at [1200, 430] on p "Next" at bounding box center [1205, 431] width 33 height 17
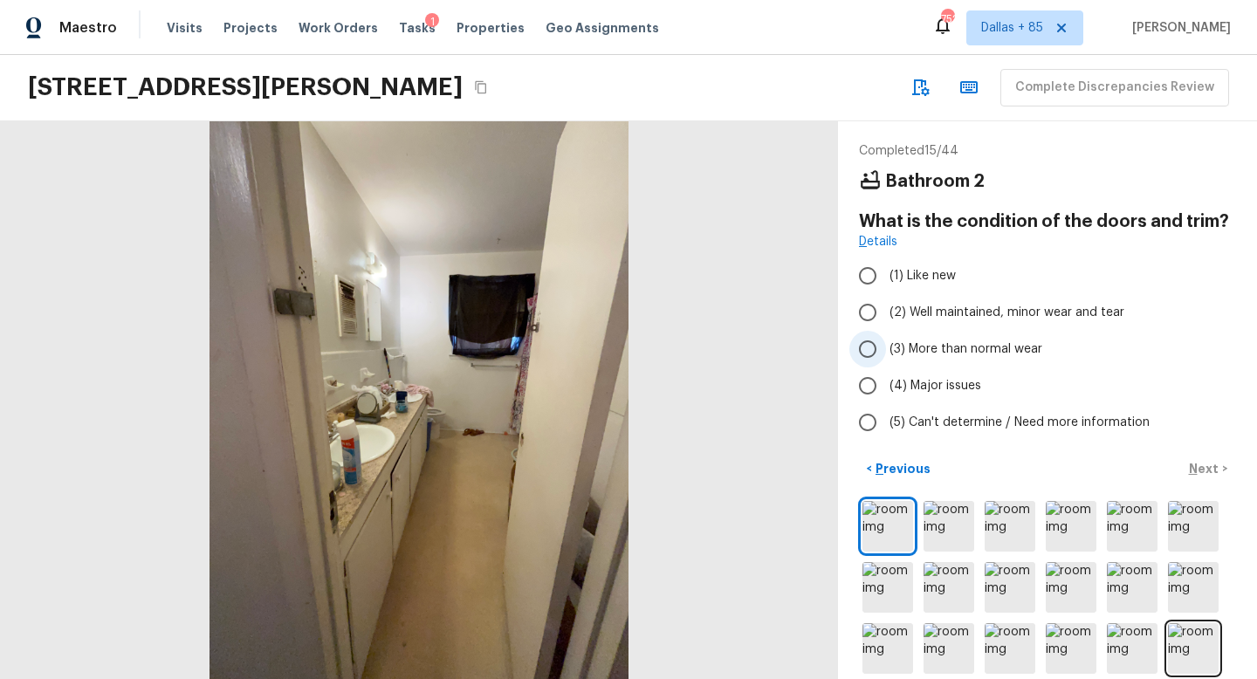
click at [872, 341] on input "(3) More than normal wear" at bounding box center [868, 349] width 37 height 37
radio input "true"
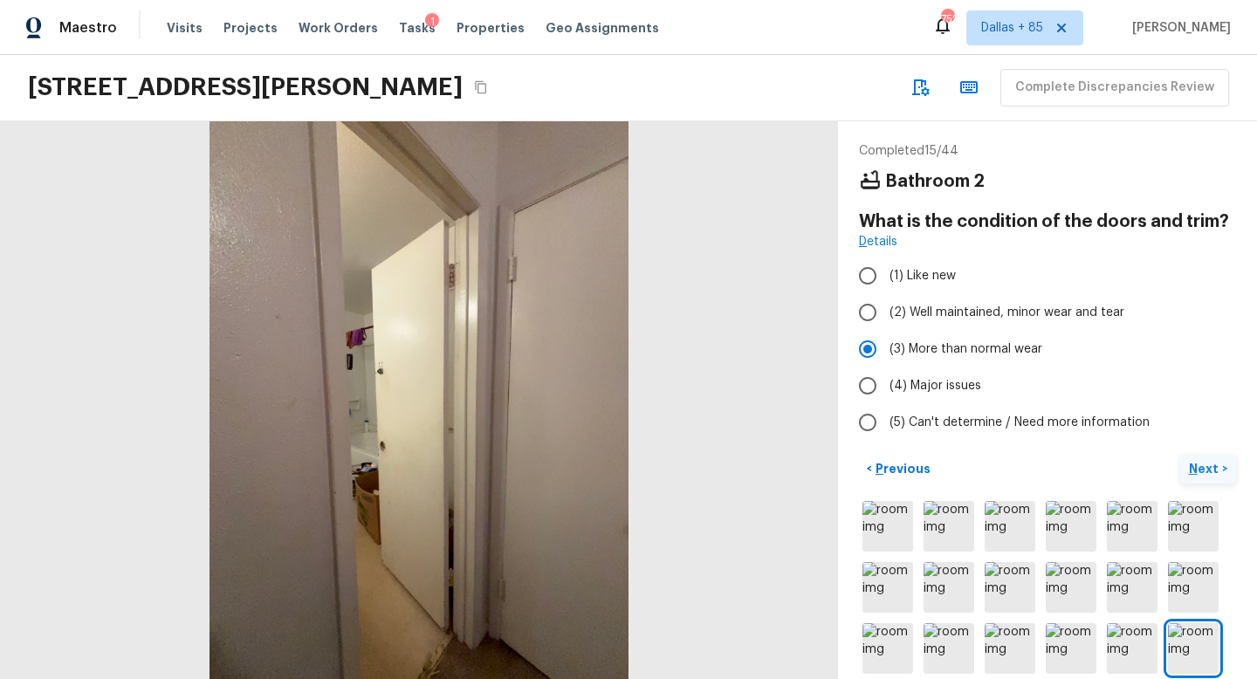
click at [1196, 471] on p "Next" at bounding box center [1205, 468] width 33 height 17
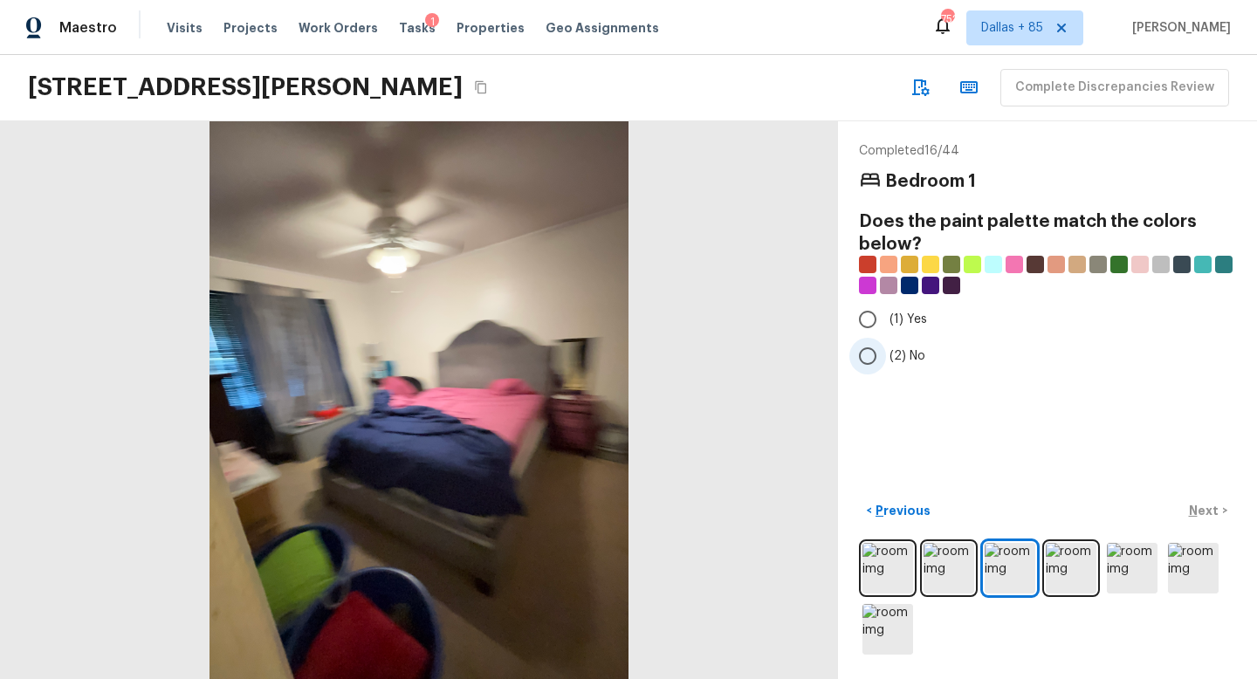
click at [869, 363] on input "(2) No" at bounding box center [868, 356] width 37 height 37
radio input "true"
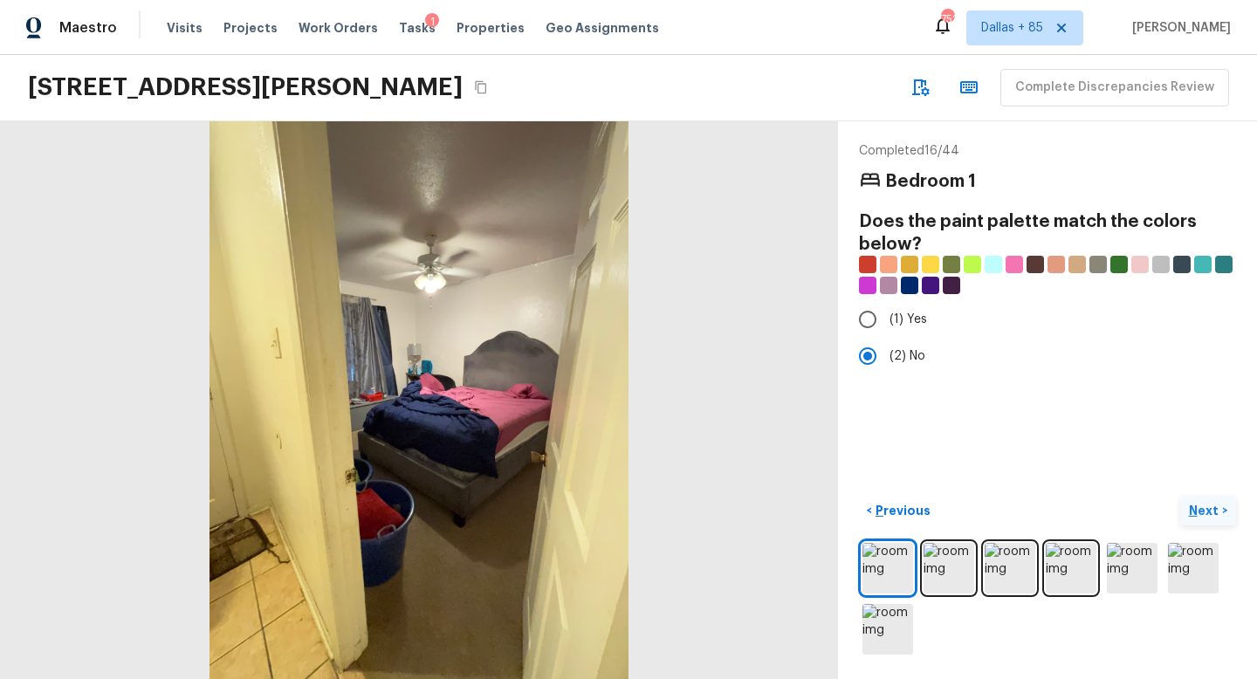
click at [1195, 509] on p "Next" at bounding box center [1205, 510] width 33 height 17
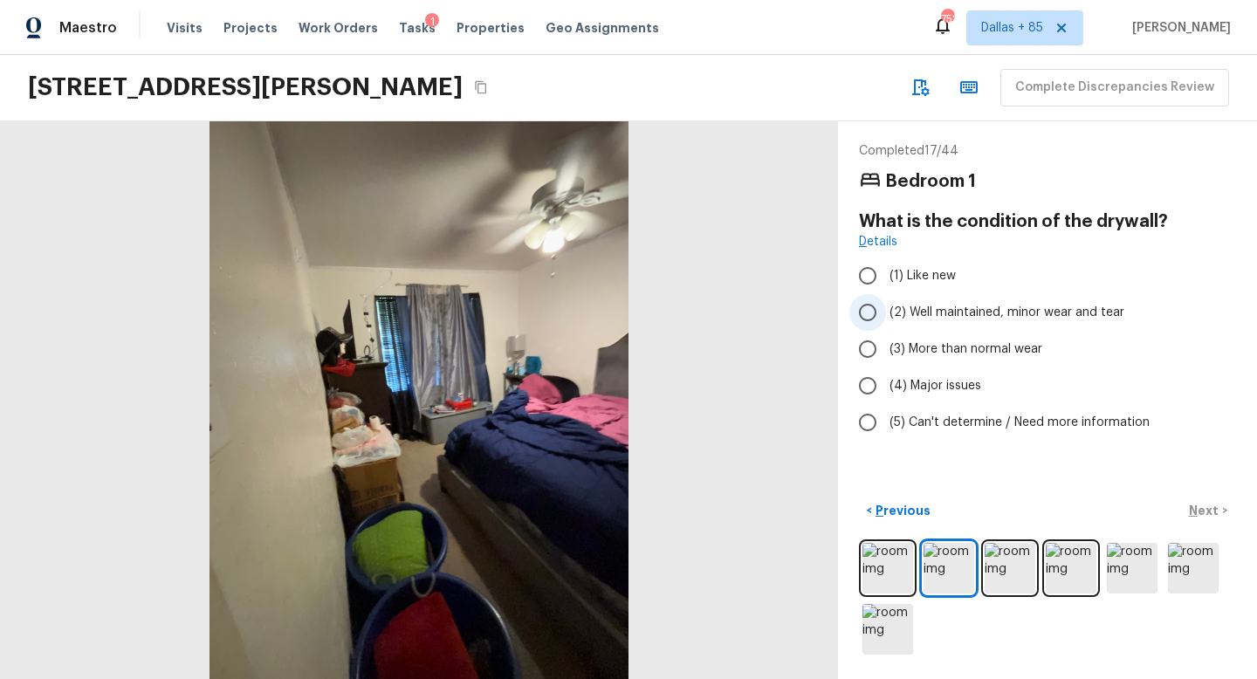
click at [927, 319] on span "(2) Well maintained, minor wear and tear" at bounding box center [1007, 312] width 235 height 17
click at [886, 319] on input "(2) Well maintained, minor wear and tear" at bounding box center [868, 312] width 37 height 37
radio input "true"
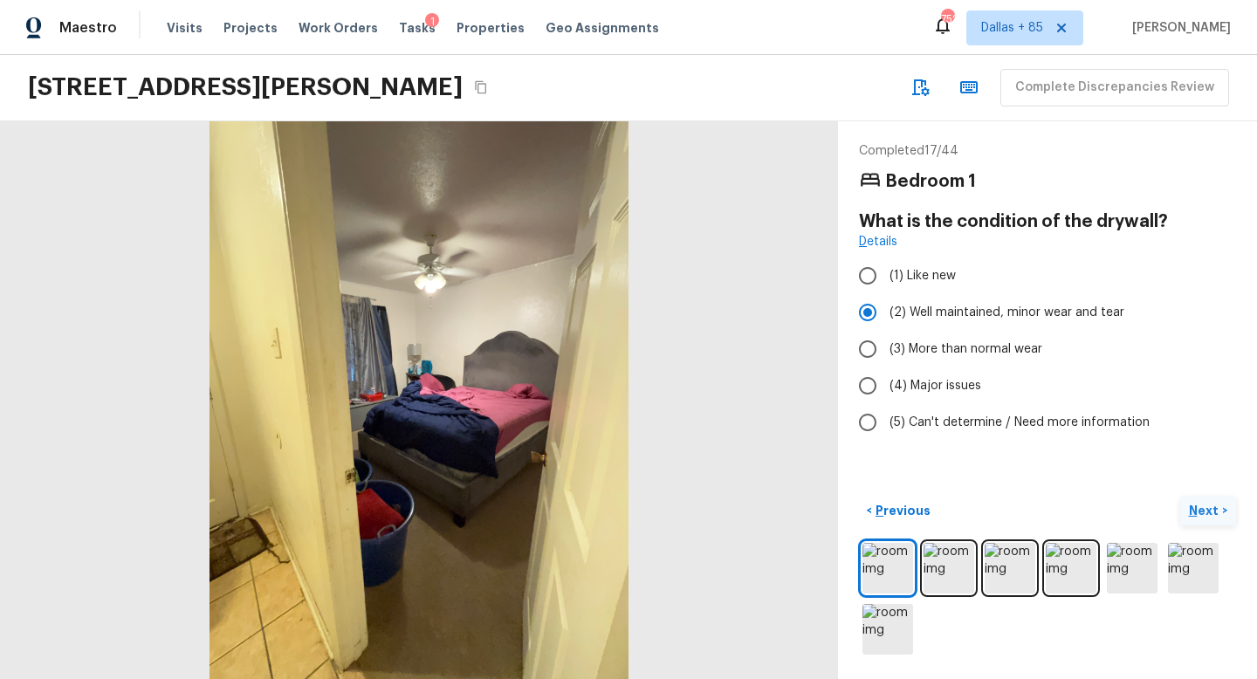
click at [1196, 506] on p "Next" at bounding box center [1205, 510] width 33 height 17
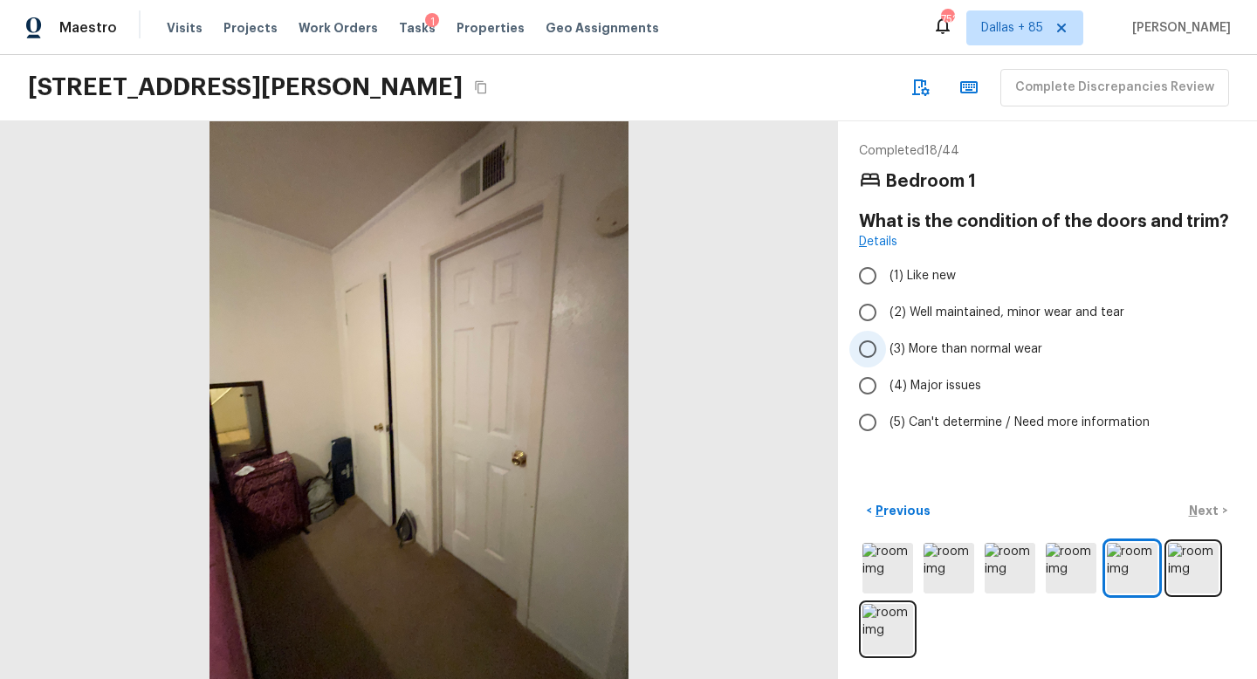
click at [913, 341] on span "(3) More than normal wear" at bounding box center [966, 349] width 153 height 17
click at [886, 340] on input "(3) More than normal wear" at bounding box center [868, 349] width 37 height 37
radio input "true"
click at [1198, 506] on p "Next" at bounding box center [1205, 510] width 33 height 17
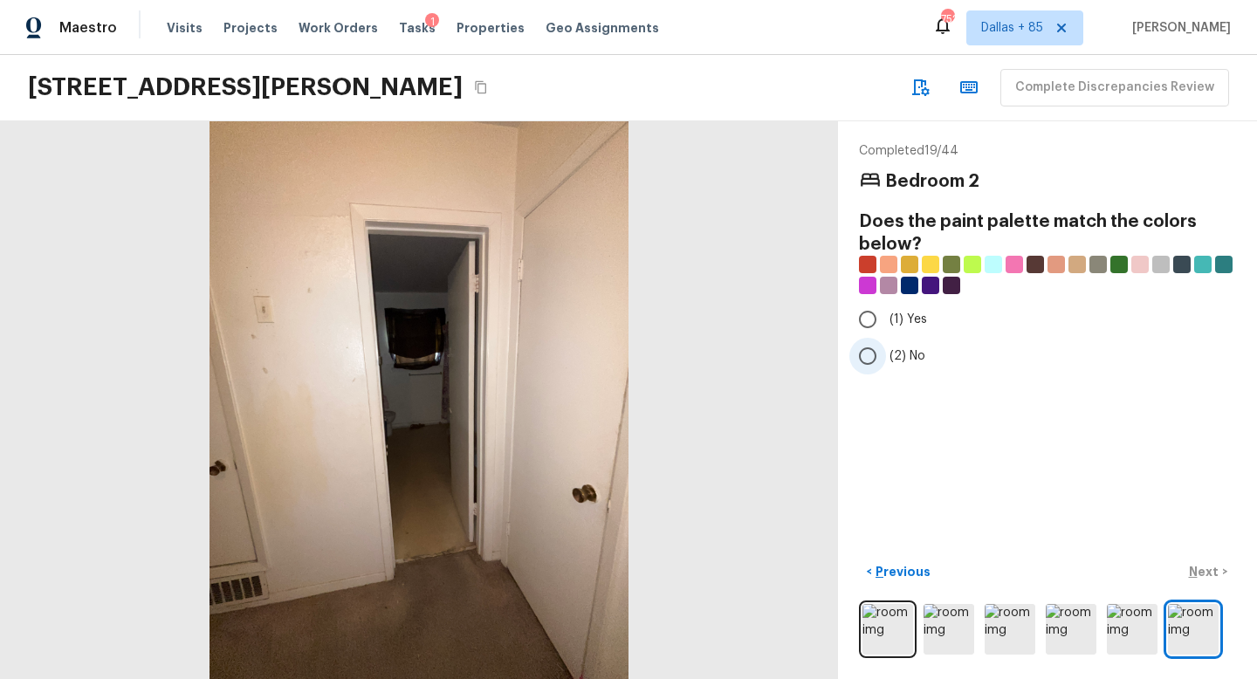
click at [874, 355] on input "(2) No" at bounding box center [868, 356] width 37 height 37
radio input "true"
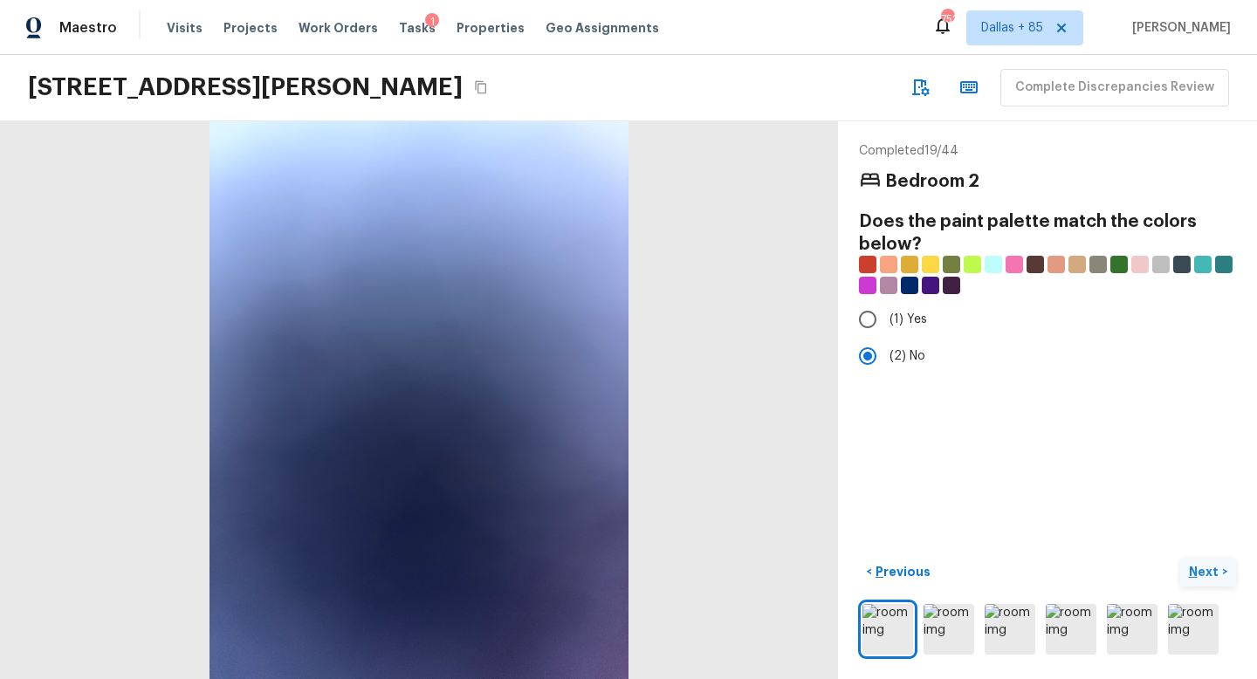
click at [1198, 565] on p "Next" at bounding box center [1205, 571] width 33 height 17
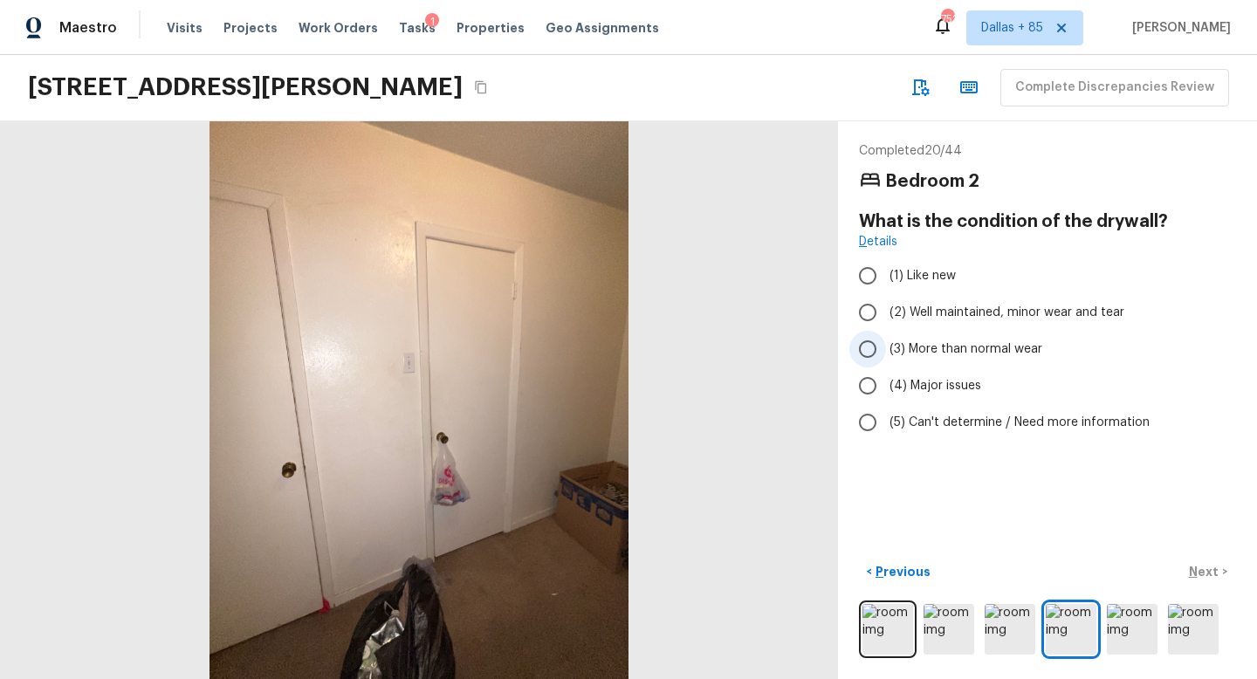
click at [895, 347] on span "(3) More than normal wear" at bounding box center [966, 349] width 153 height 17
click at [886, 347] on input "(3) More than normal wear" at bounding box center [868, 349] width 37 height 37
radio input "true"
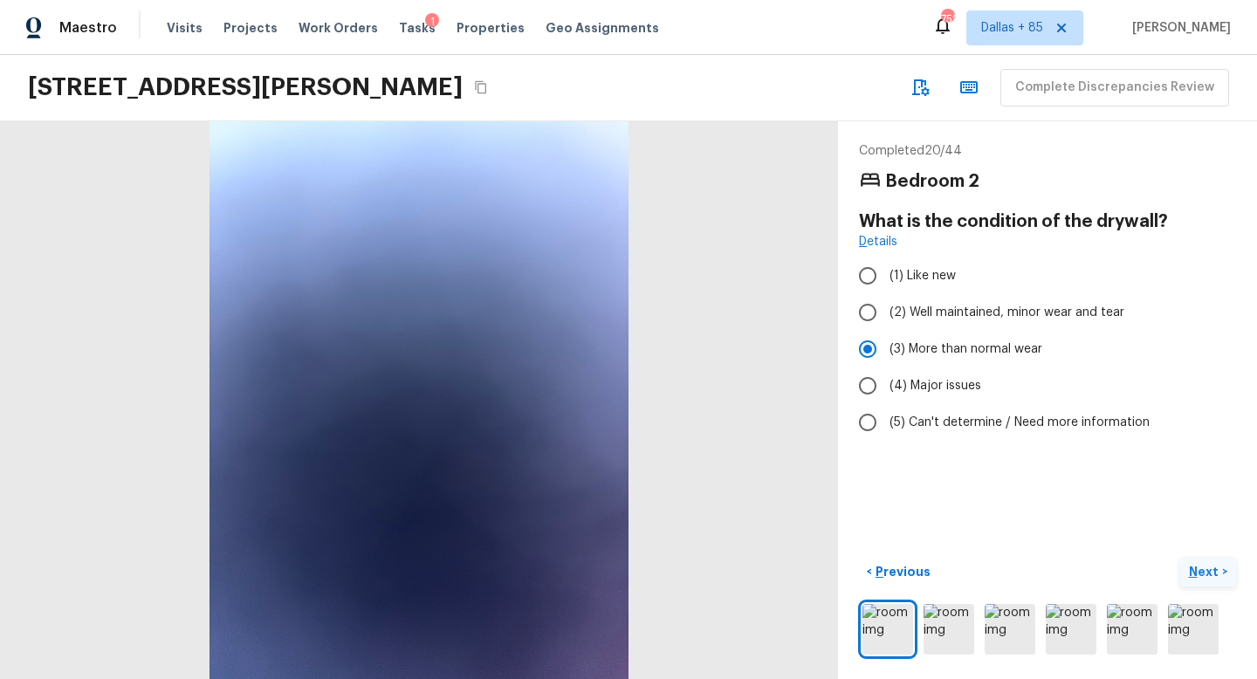
click at [1201, 561] on button "Next >" at bounding box center [1208, 572] width 56 height 29
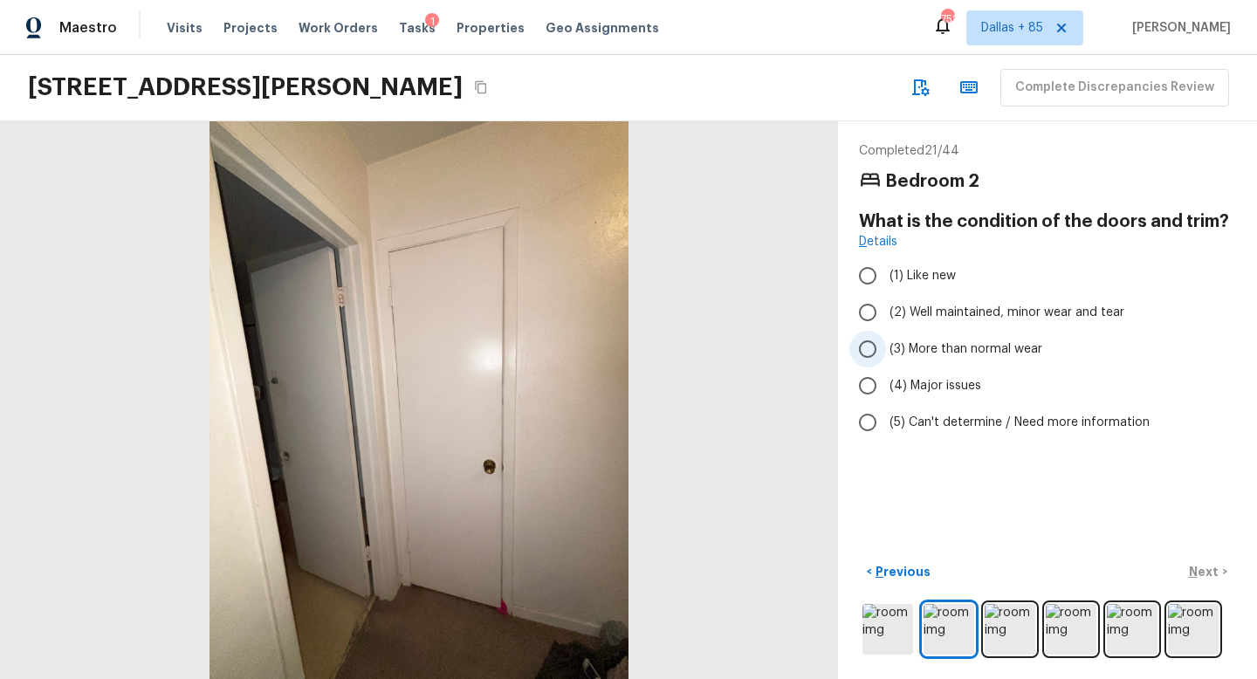
click at [900, 352] on span "(3) More than normal wear" at bounding box center [966, 349] width 153 height 17
click at [886, 352] on input "(3) More than normal wear" at bounding box center [868, 349] width 37 height 37
radio input "true"
click at [1199, 564] on p "Next" at bounding box center [1205, 571] width 33 height 17
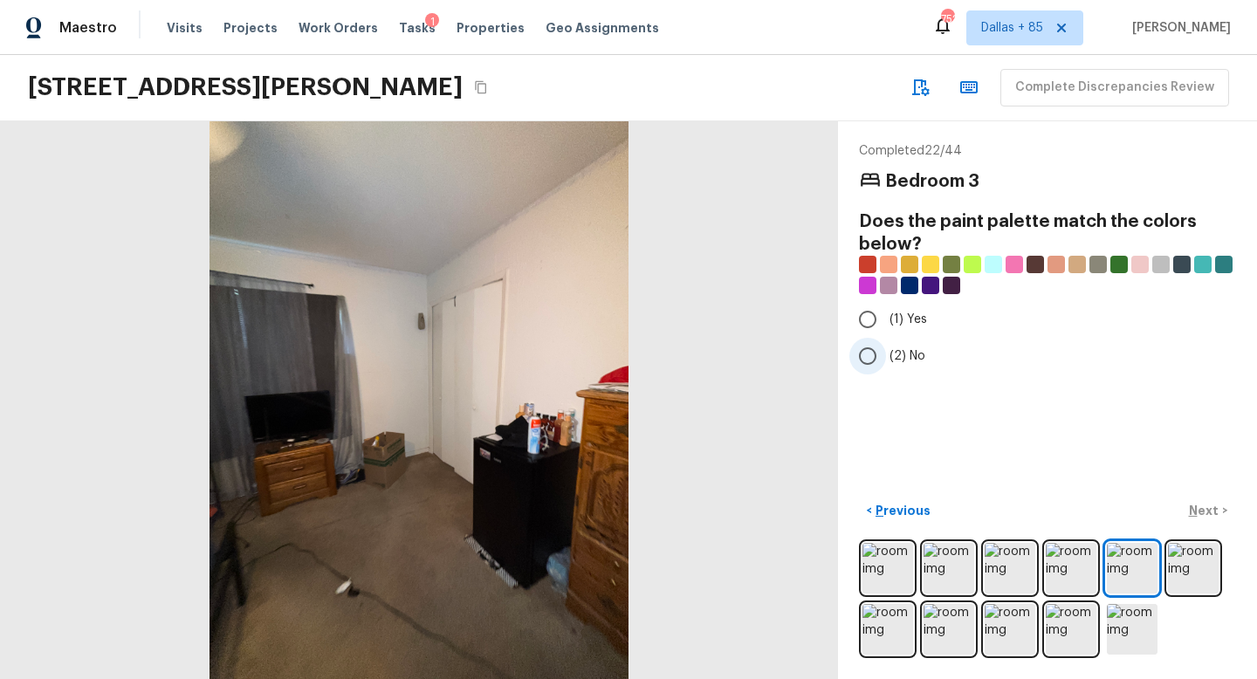
click at [885, 360] on input "(2) No" at bounding box center [868, 356] width 37 height 37
radio input "true"
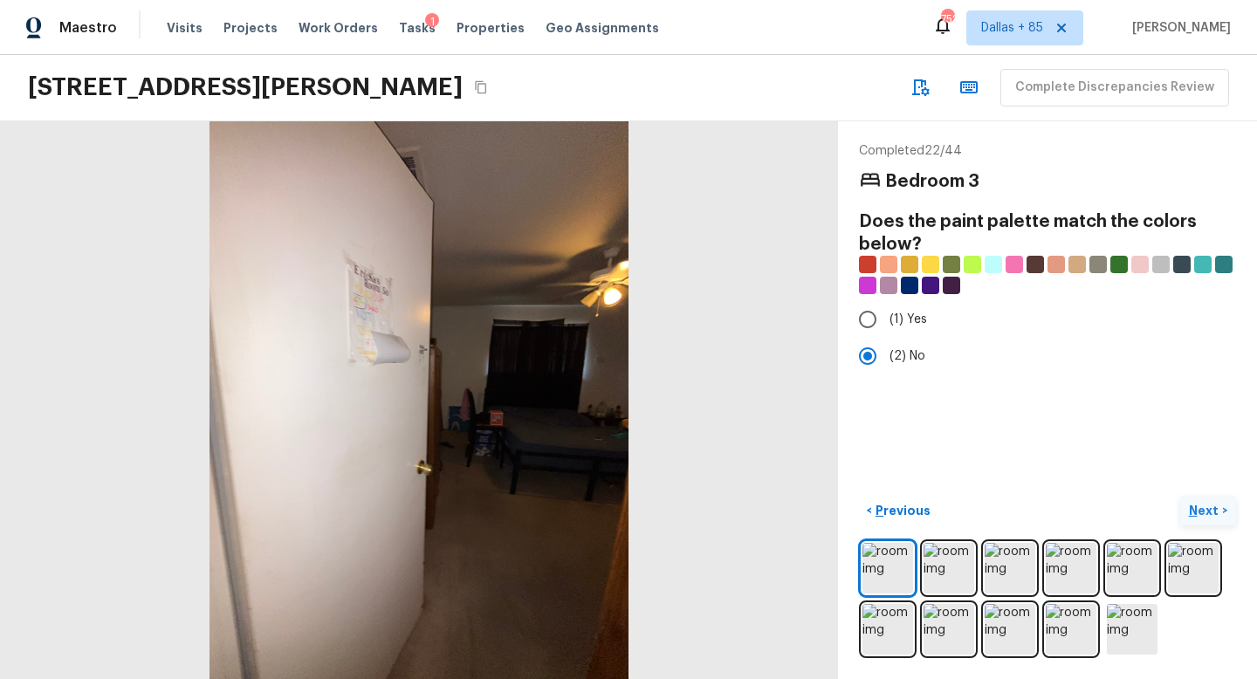
click at [1194, 507] on p "Next" at bounding box center [1205, 510] width 33 height 17
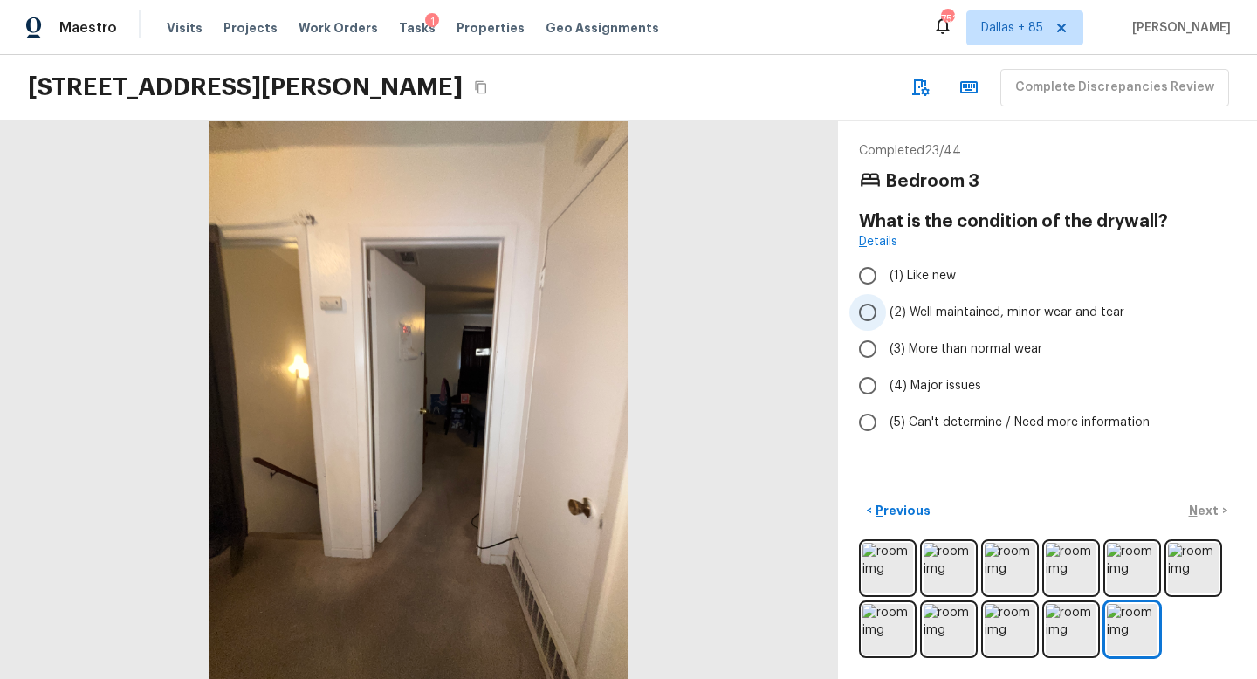
click at [879, 311] on input "(2) Well maintained, minor wear and tear" at bounding box center [868, 312] width 37 height 37
radio input "true"
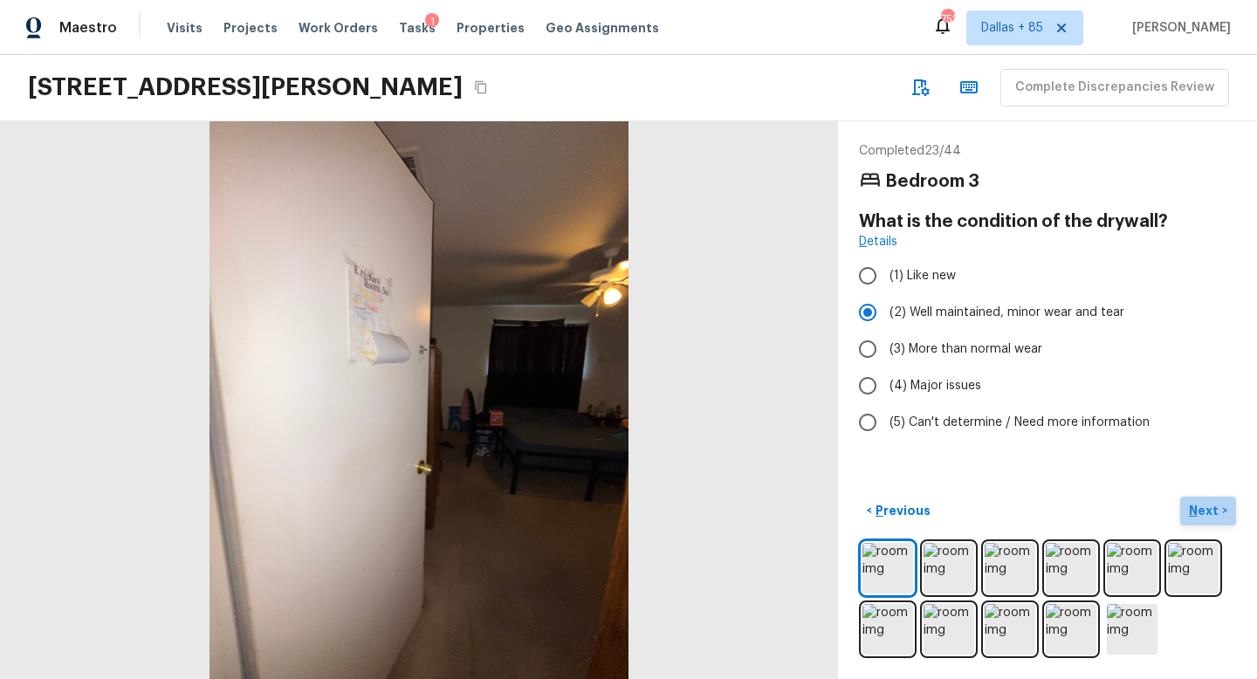
click at [1198, 508] on p "Next" at bounding box center [1205, 510] width 33 height 17
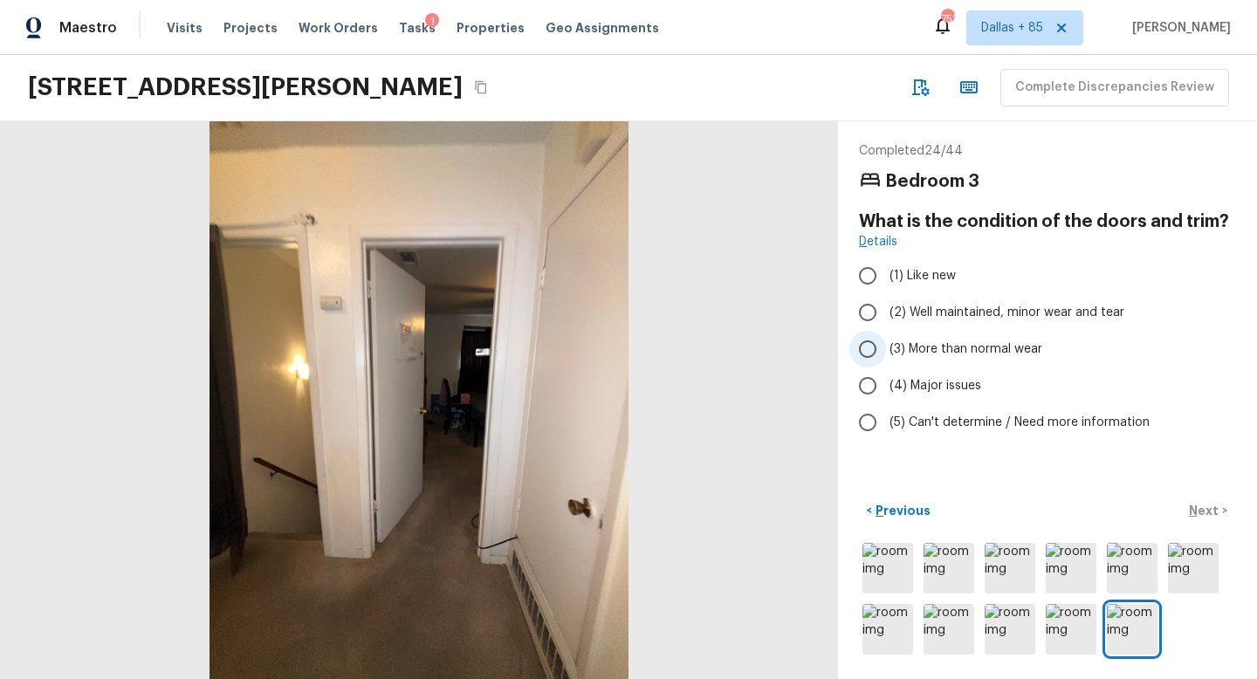
click at [907, 346] on span "(3) More than normal wear" at bounding box center [966, 349] width 153 height 17
click at [886, 346] on input "(3) More than normal wear" at bounding box center [868, 349] width 37 height 37
radio input "true"
click at [1206, 504] on p "Next" at bounding box center [1205, 510] width 33 height 17
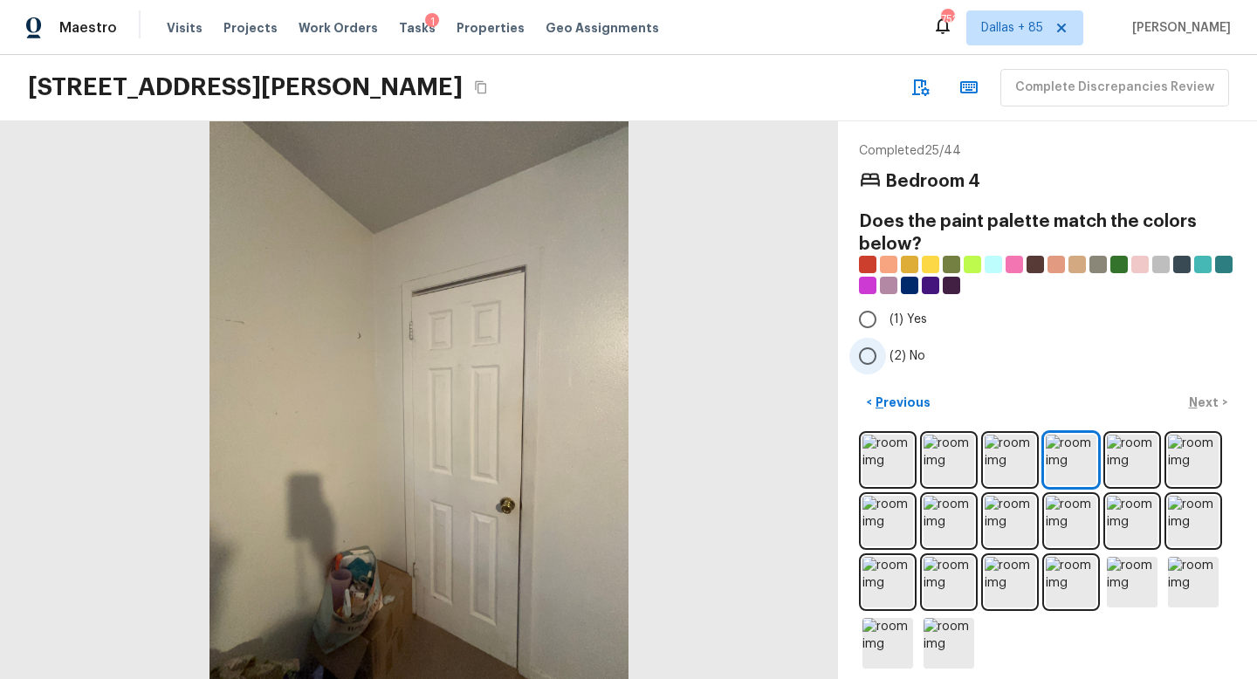
click at [868, 351] on input "(2) No" at bounding box center [868, 356] width 37 height 37
radio input "true"
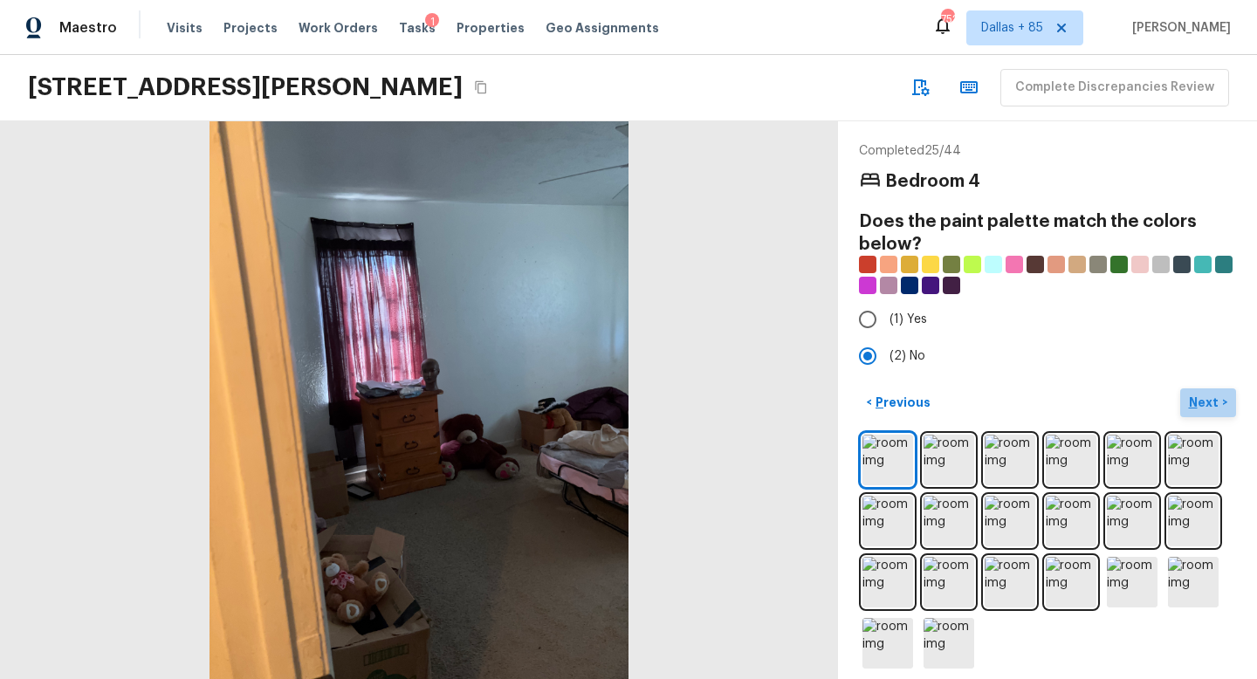
click at [1203, 397] on p "Next" at bounding box center [1205, 402] width 33 height 17
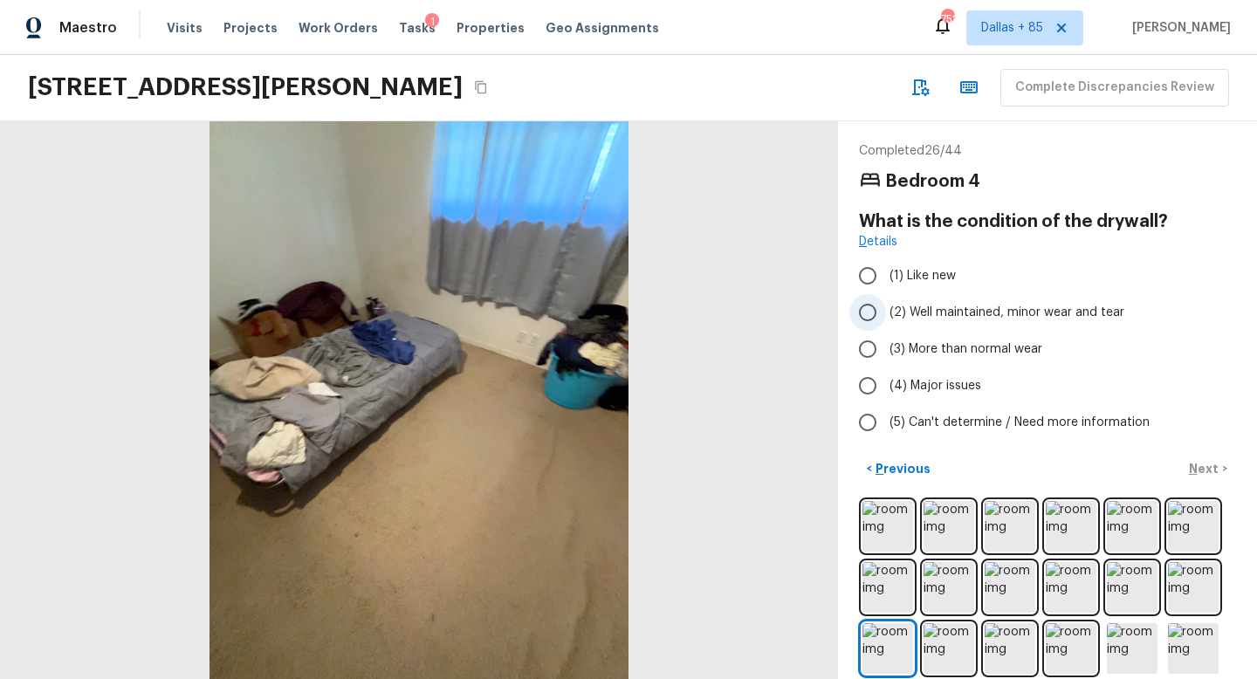
click at [881, 317] on input "(2) Well maintained, minor wear and tear" at bounding box center [868, 312] width 37 height 37
radio input "true"
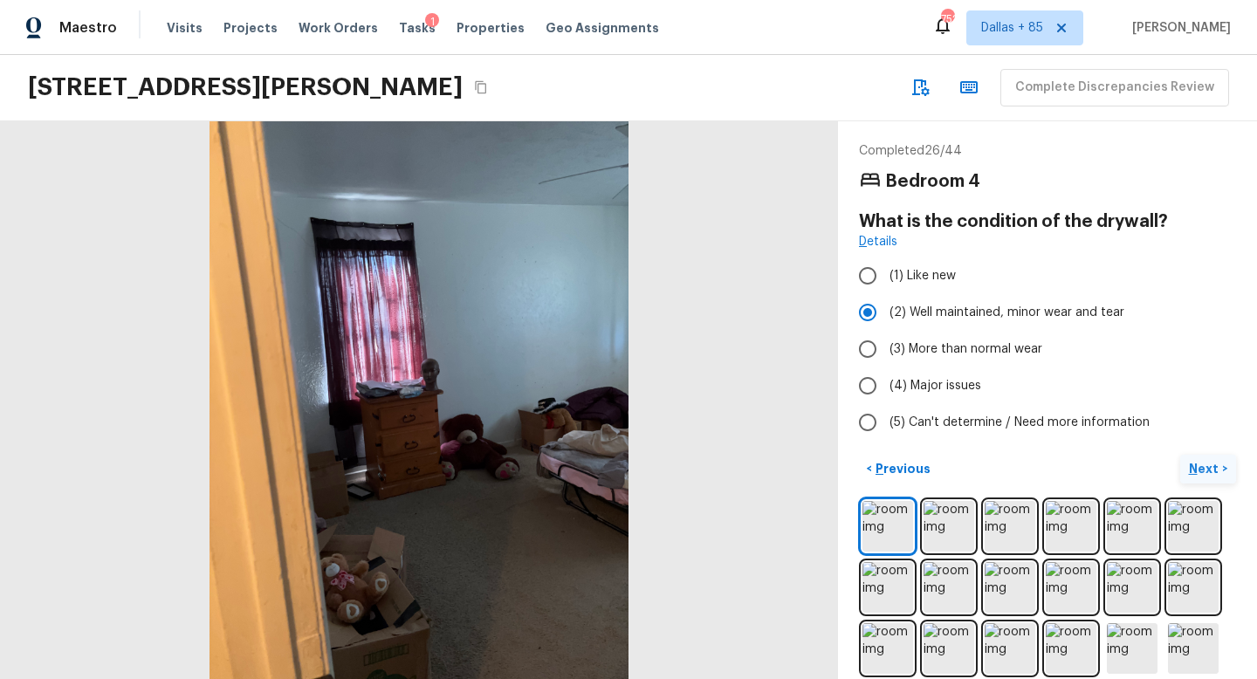
click at [1212, 469] on p "Next" at bounding box center [1205, 468] width 33 height 17
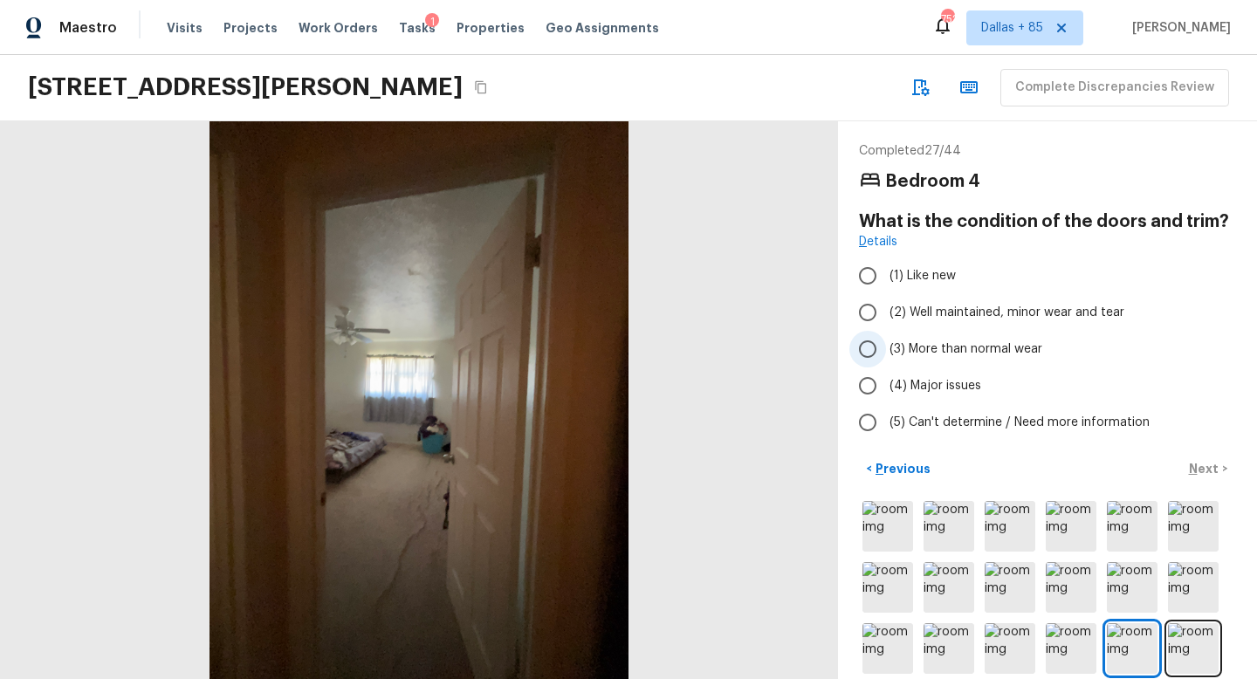
click at [894, 357] on span "(3) More than normal wear" at bounding box center [966, 349] width 153 height 17
click at [886, 357] on input "(3) More than normal wear" at bounding box center [868, 349] width 37 height 37
radio input "true"
click at [1200, 469] on p "Next" at bounding box center [1205, 468] width 33 height 17
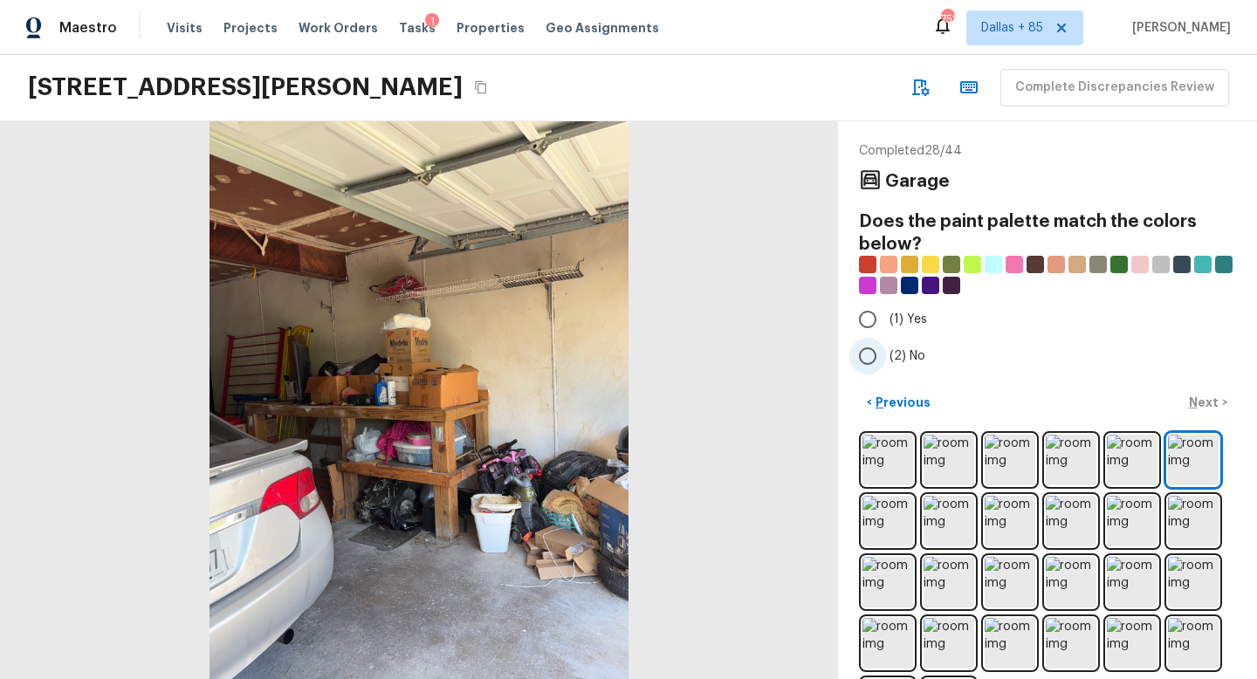
click at [863, 354] on input "(2) No" at bounding box center [868, 356] width 37 height 37
radio input "true"
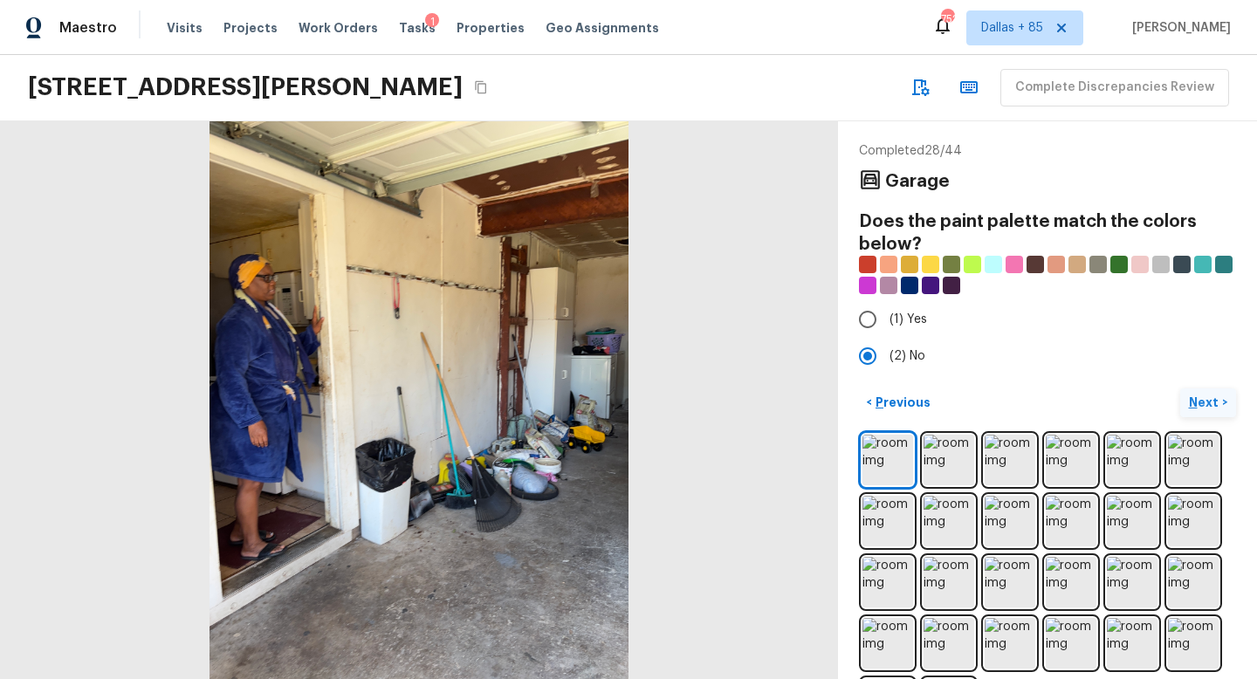
click at [1206, 405] on p "Next" at bounding box center [1205, 402] width 33 height 17
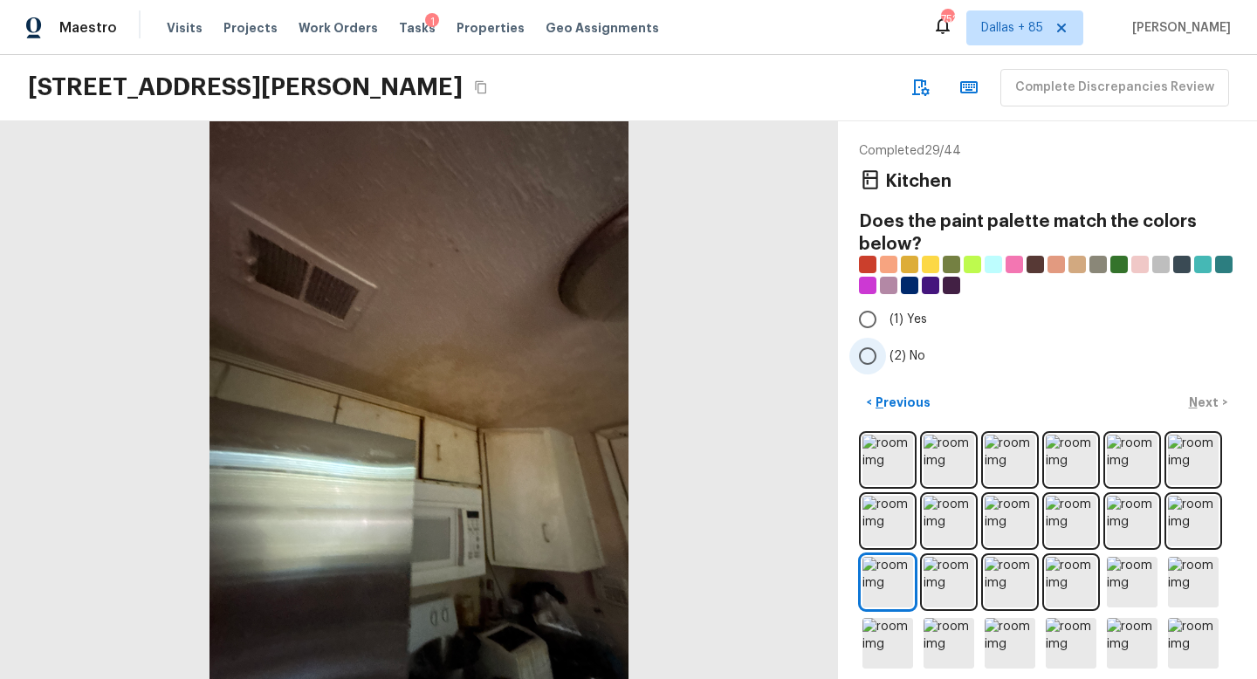
click at [873, 345] on input "(2) No" at bounding box center [868, 356] width 37 height 37
radio input "true"
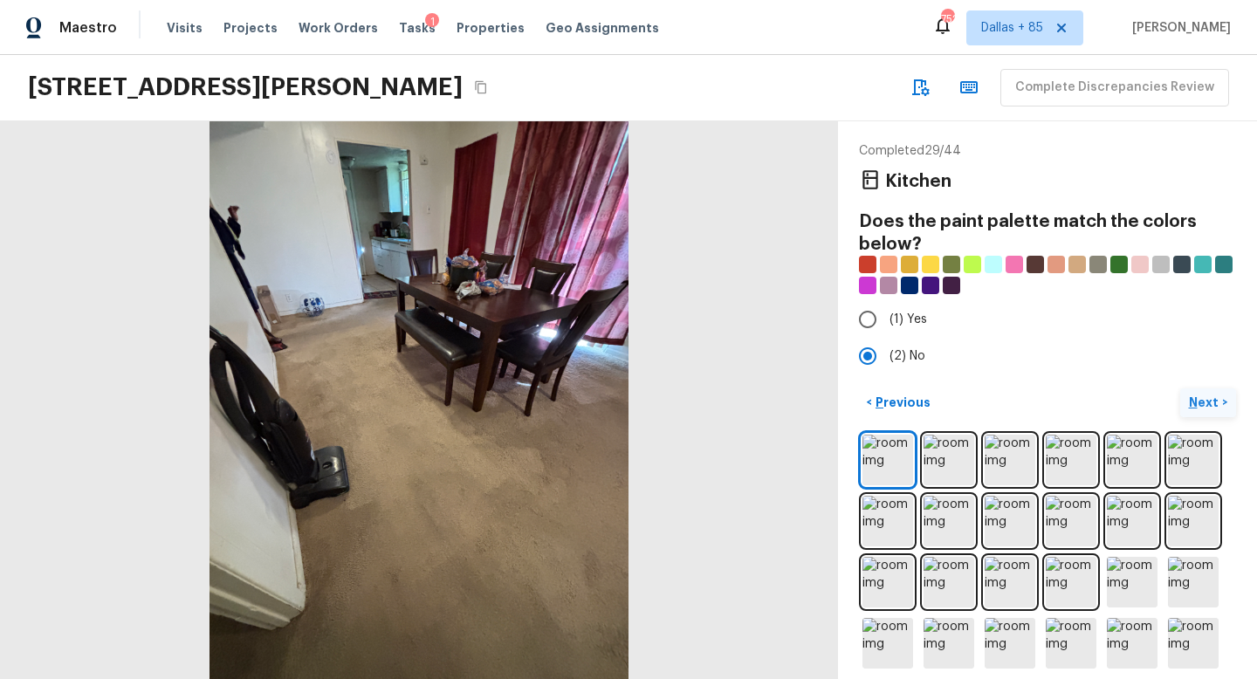
click at [1195, 399] on p "Next" at bounding box center [1205, 402] width 33 height 17
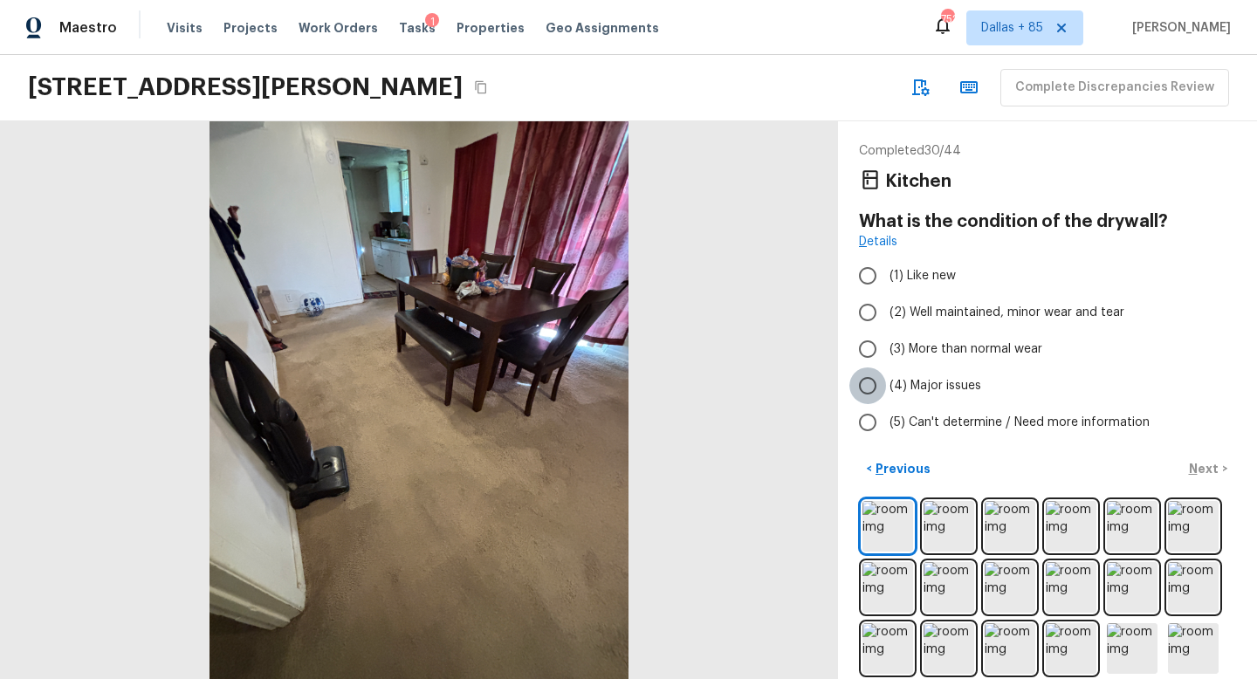
click at [878, 378] on input "(4) Major issues" at bounding box center [868, 386] width 37 height 37
radio input "true"
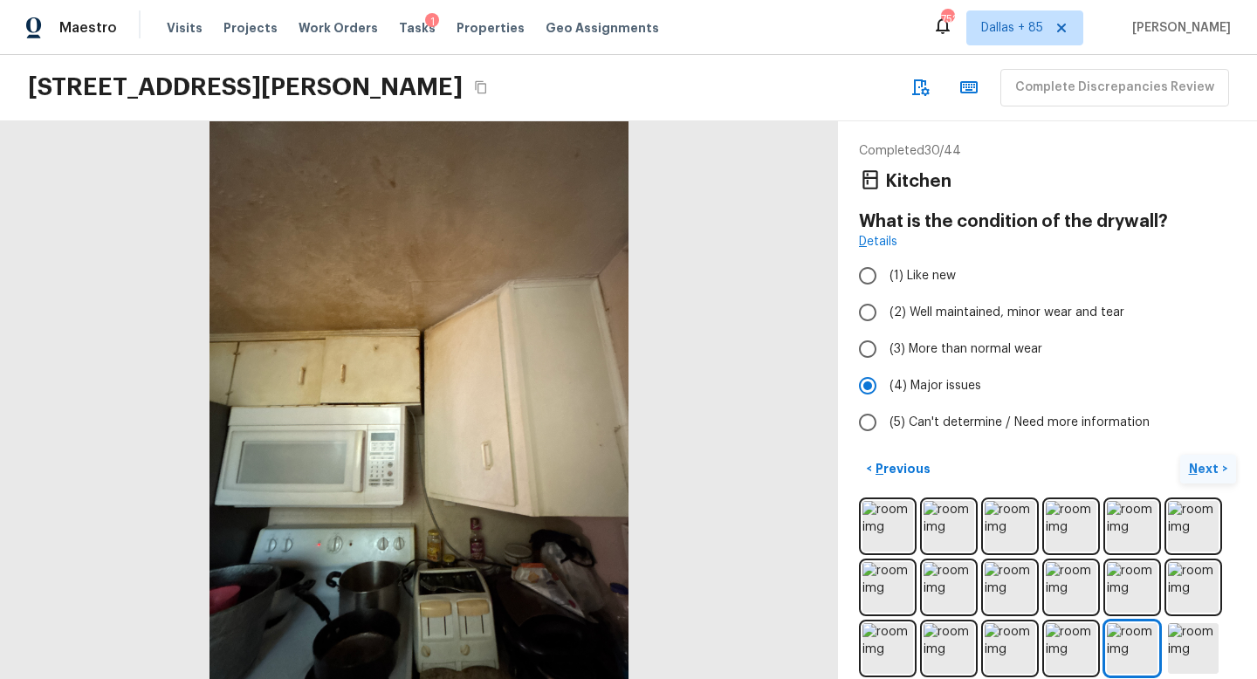
click at [1201, 468] on p "Next" at bounding box center [1205, 468] width 33 height 17
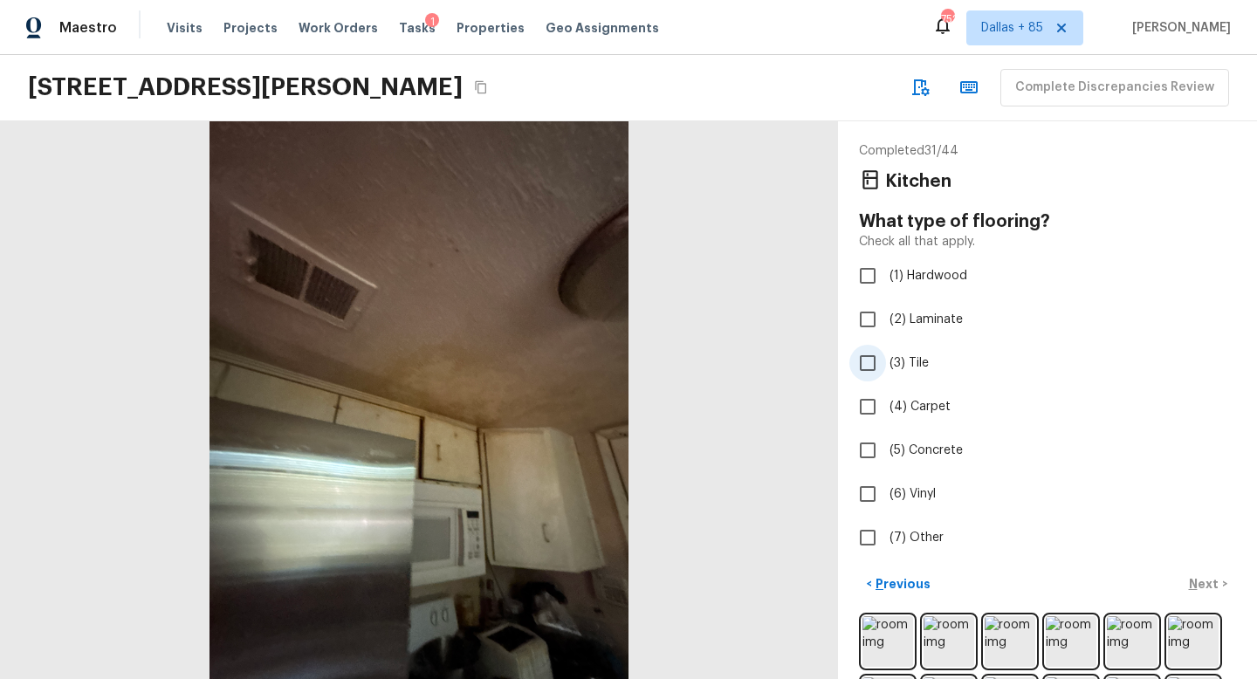
click at [917, 367] on span "(3) Tile" at bounding box center [909, 362] width 39 height 17
click at [886, 367] on input "(3) Tile" at bounding box center [868, 363] width 37 height 37
checkbox input "true"
click at [1194, 575] on p "Next" at bounding box center [1205, 583] width 33 height 17
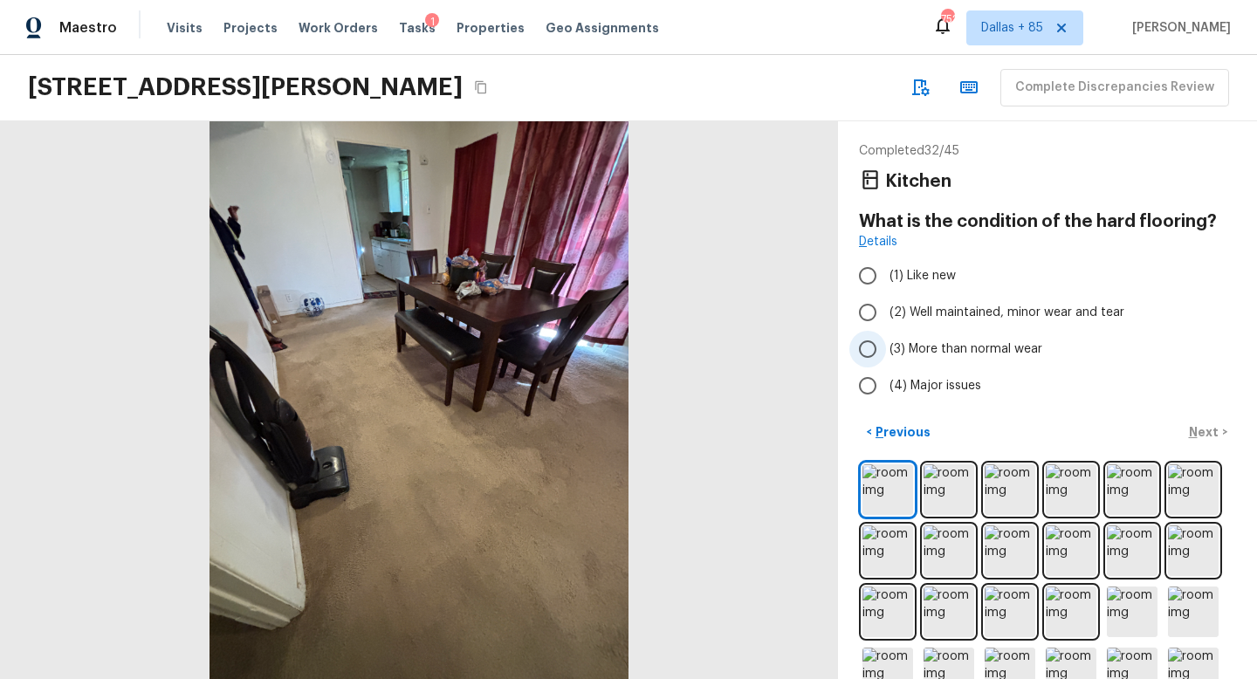
click at [901, 346] on span "(3) More than normal wear" at bounding box center [966, 349] width 153 height 17
click at [886, 346] on input "(3) More than normal wear" at bounding box center [868, 349] width 37 height 37
radio input "true"
click at [1204, 427] on p "Next" at bounding box center [1205, 431] width 33 height 17
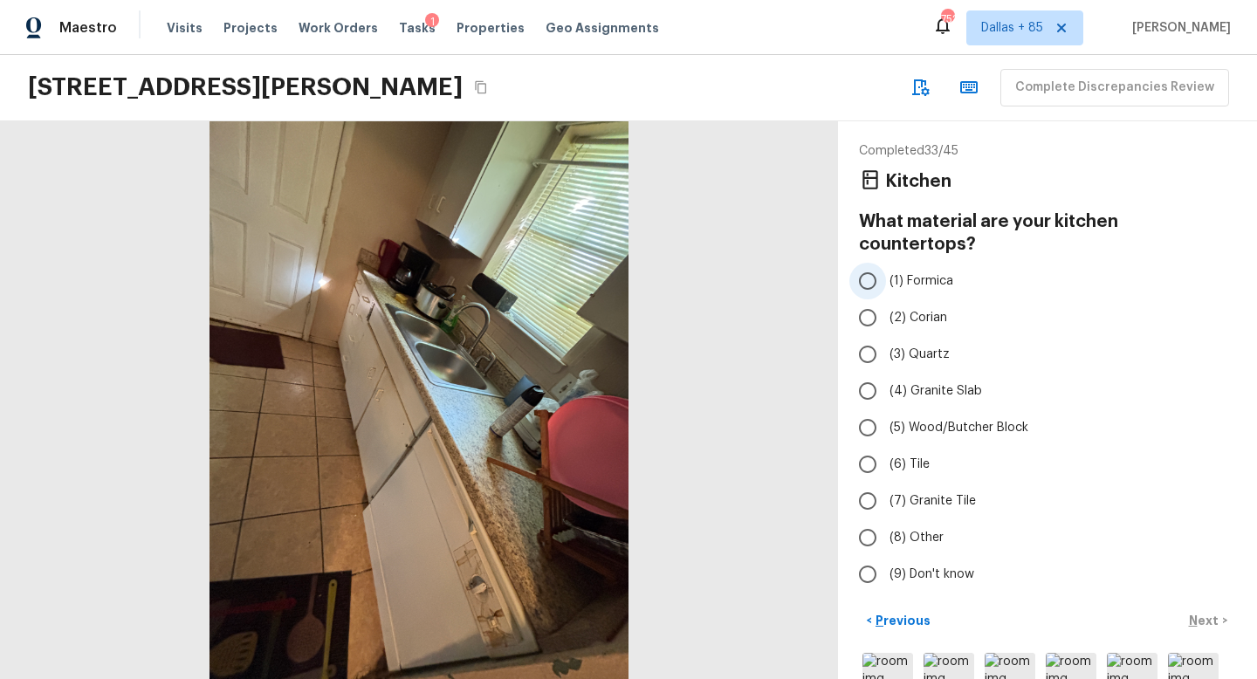
click at [874, 263] on input "(1) Formica" at bounding box center [868, 281] width 37 height 37
radio input "true"
click at [1204, 612] on p "Next" at bounding box center [1205, 620] width 33 height 17
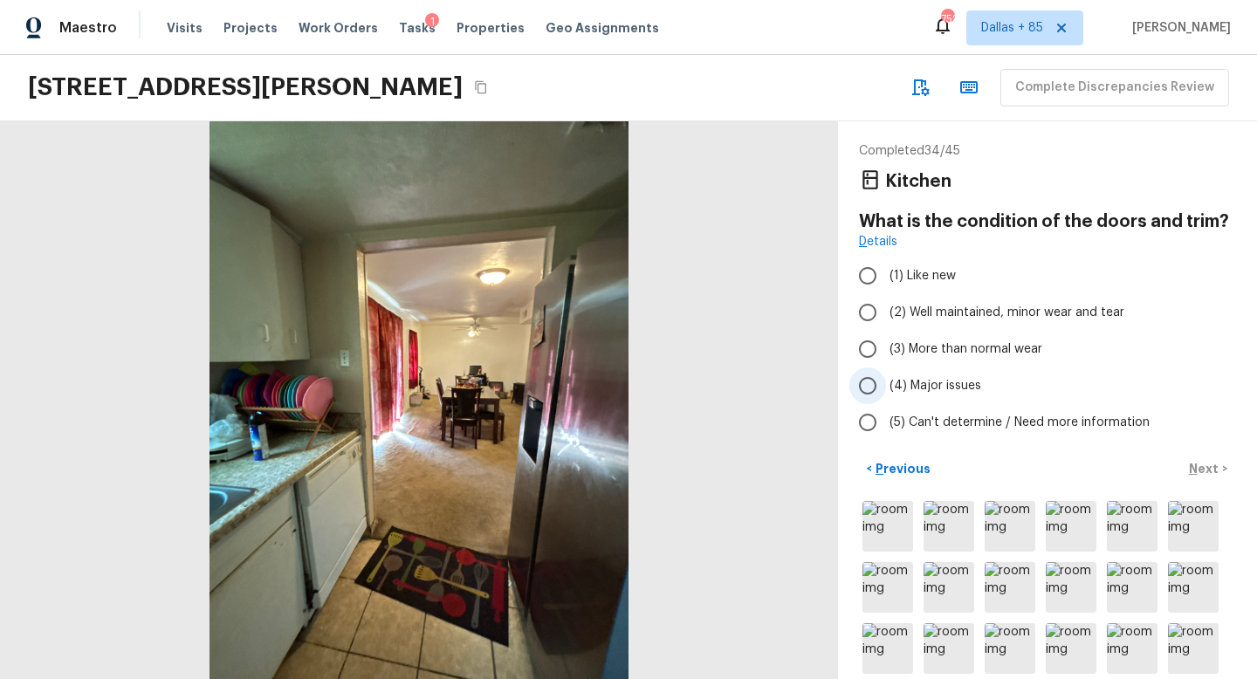
click at [898, 373] on label "(4) Major issues" at bounding box center [1036, 386] width 373 height 37
click at [886, 373] on input "(4) Major issues" at bounding box center [868, 386] width 37 height 37
radio input "true"
click at [1205, 474] on p "Next" at bounding box center [1205, 468] width 33 height 17
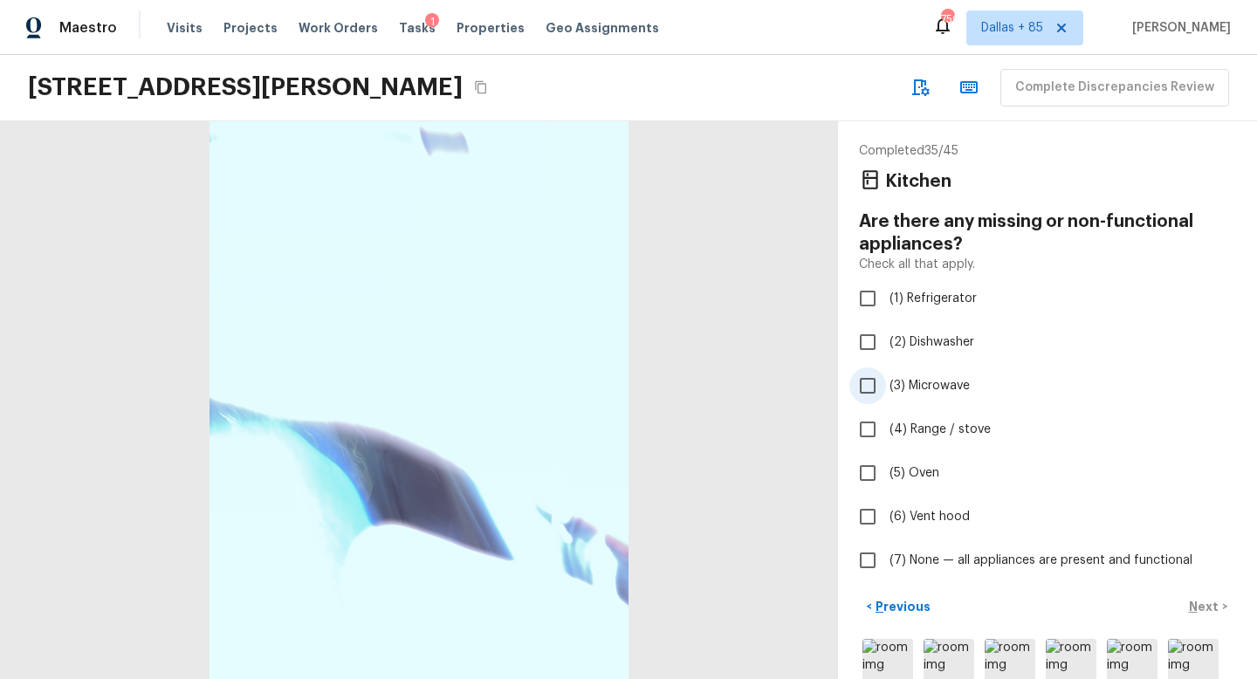
click at [874, 384] on input "(3) Microwave" at bounding box center [868, 386] width 37 height 37
checkbox input "true"
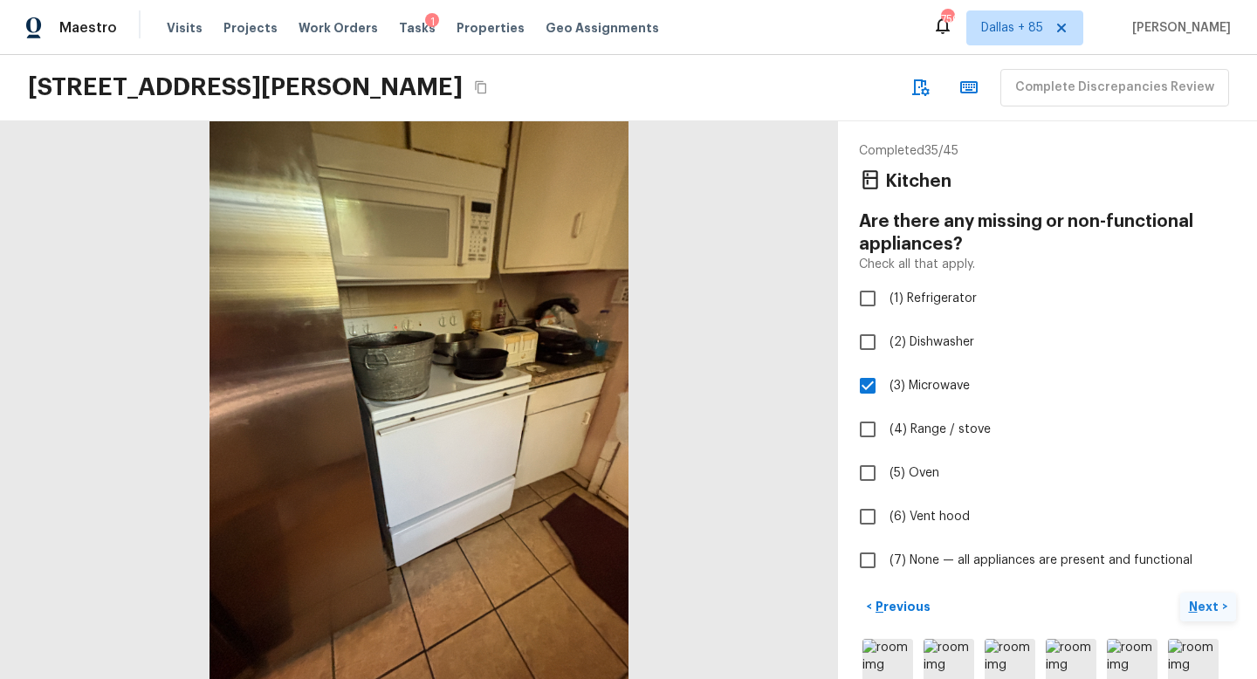
click at [1203, 601] on p "Next" at bounding box center [1205, 606] width 33 height 17
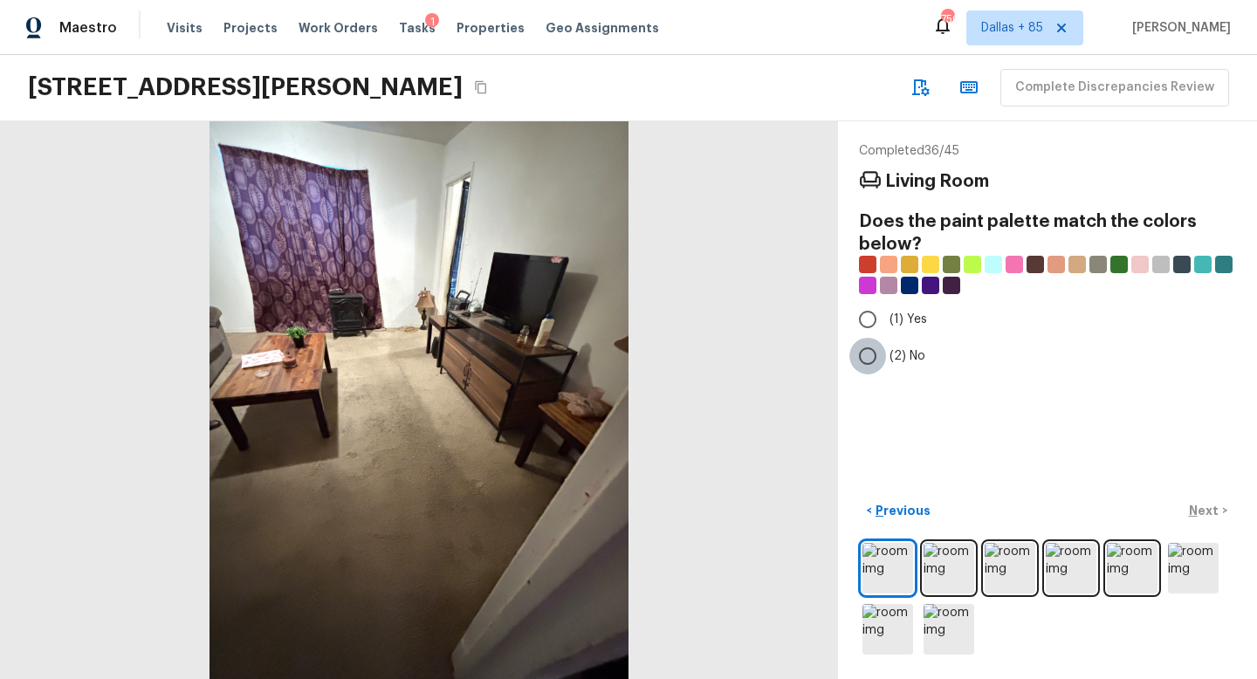
click at [874, 357] on input "(2) No" at bounding box center [868, 356] width 37 height 37
radio input "true"
click at [1201, 514] on p "Next" at bounding box center [1205, 510] width 33 height 17
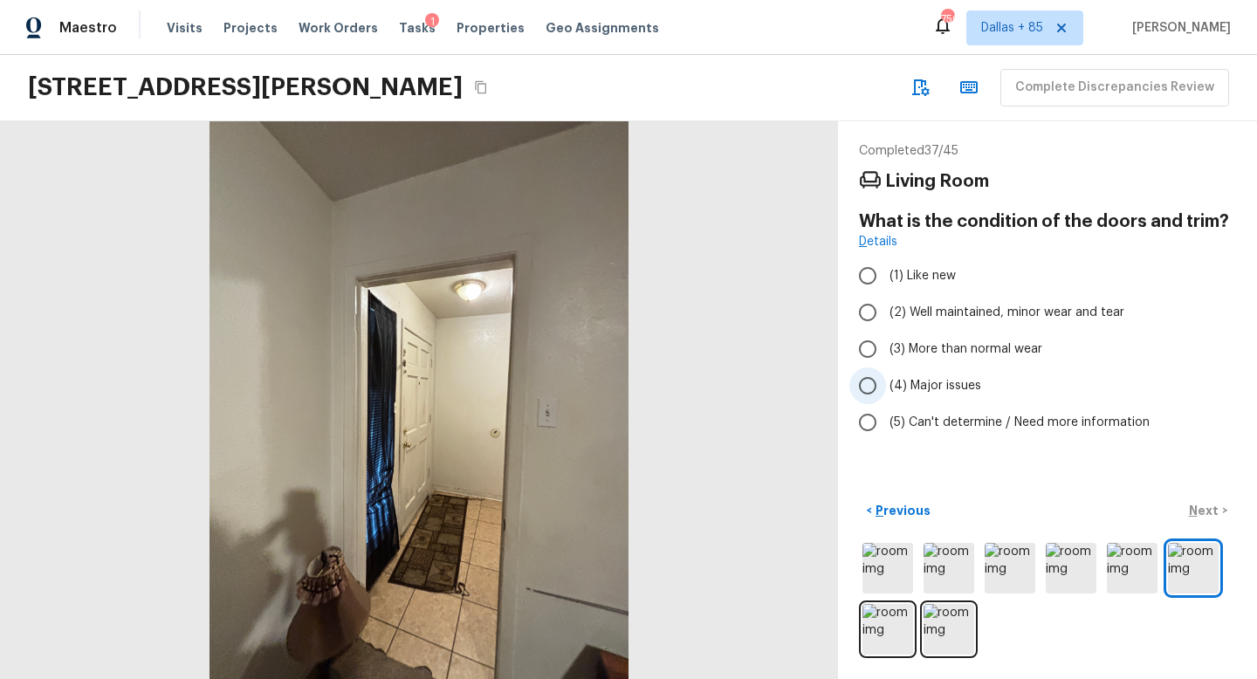
click at [903, 386] on span "(4) Major issues" at bounding box center [936, 385] width 92 height 17
click at [886, 386] on input "(4) Major issues" at bounding box center [868, 386] width 37 height 37
radio input "true"
click at [875, 349] on input "(3) More than normal wear" at bounding box center [868, 349] width 37 height 37
radio input "true"
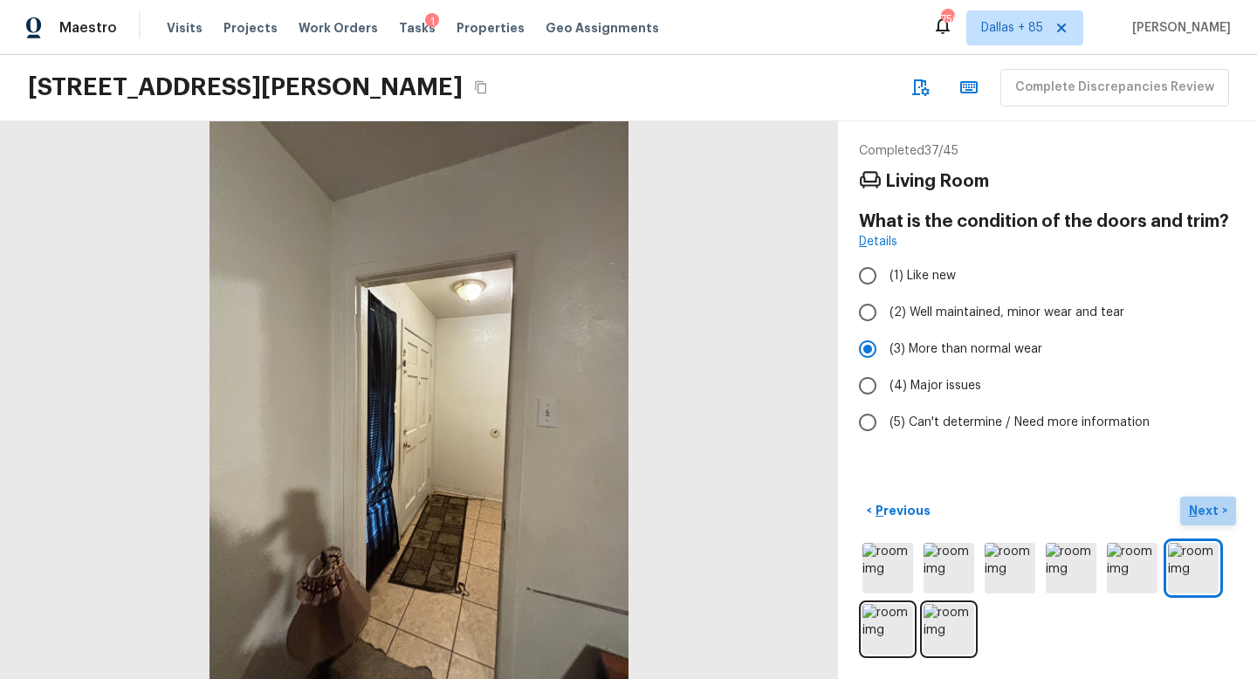
click at [1206, 506] on p "Next" at bounding box center [1205, 510] width 33 height 17
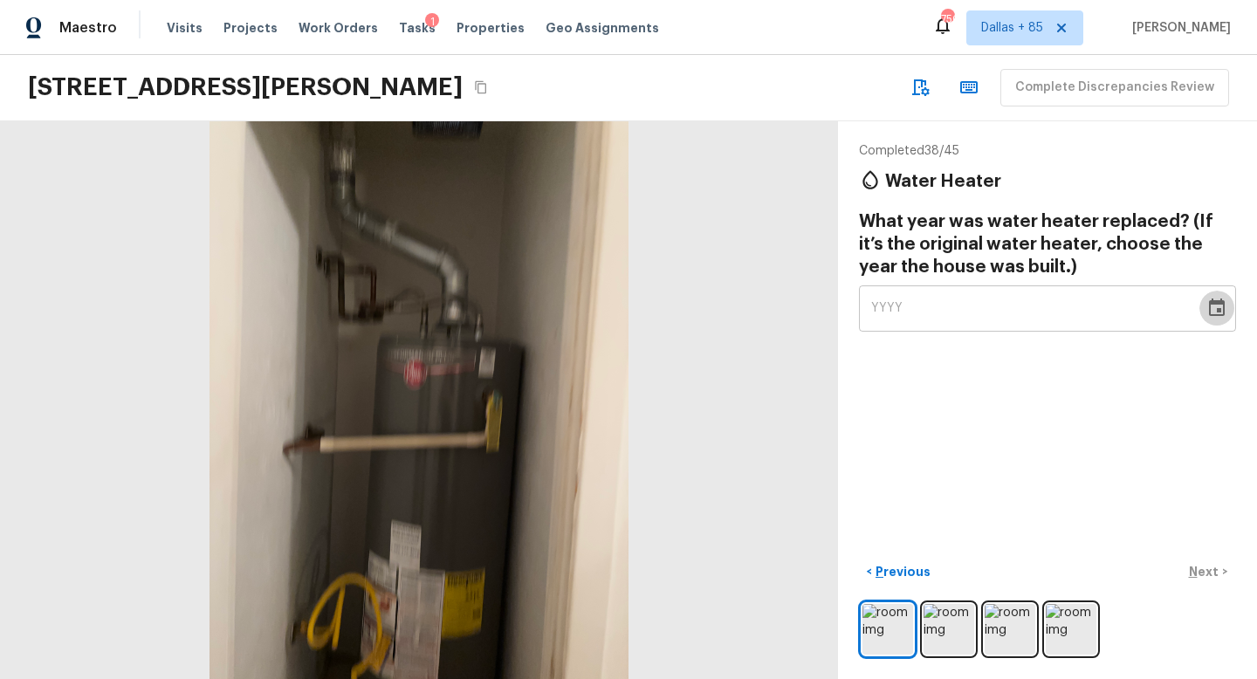
click at [1227, 311] on icon "Choose date" at bounding box center [1217, 308] width 21 height 21
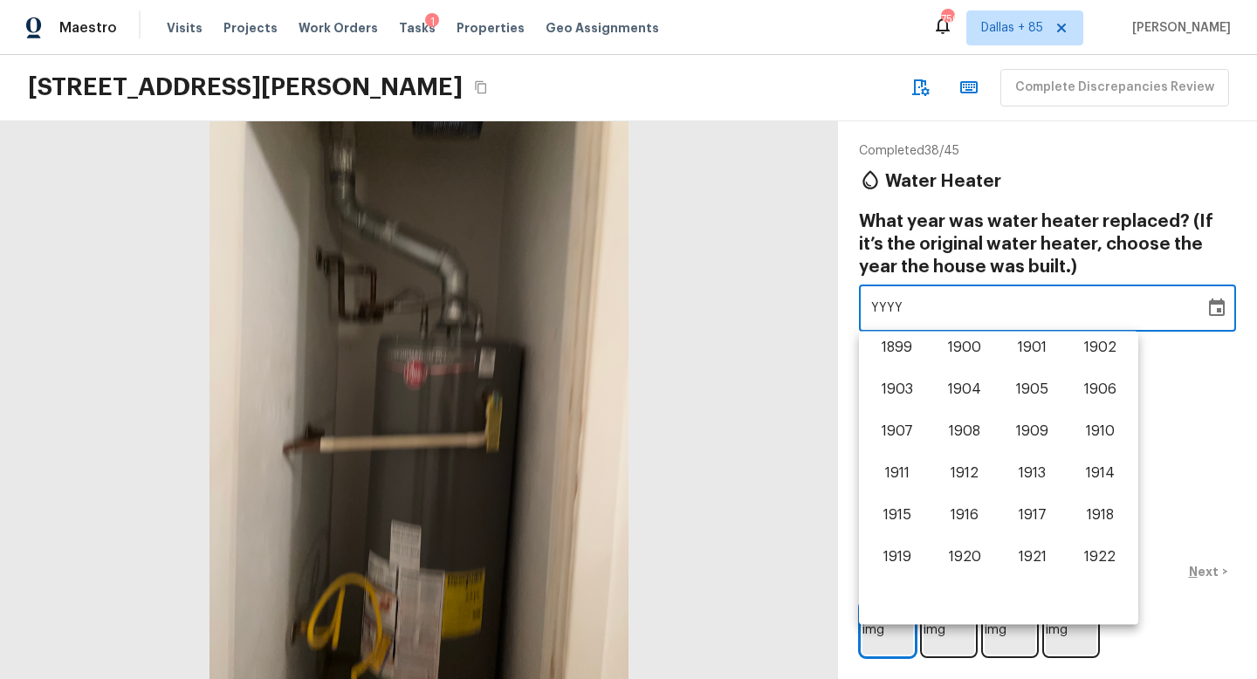
scroll to position [1086, 0]
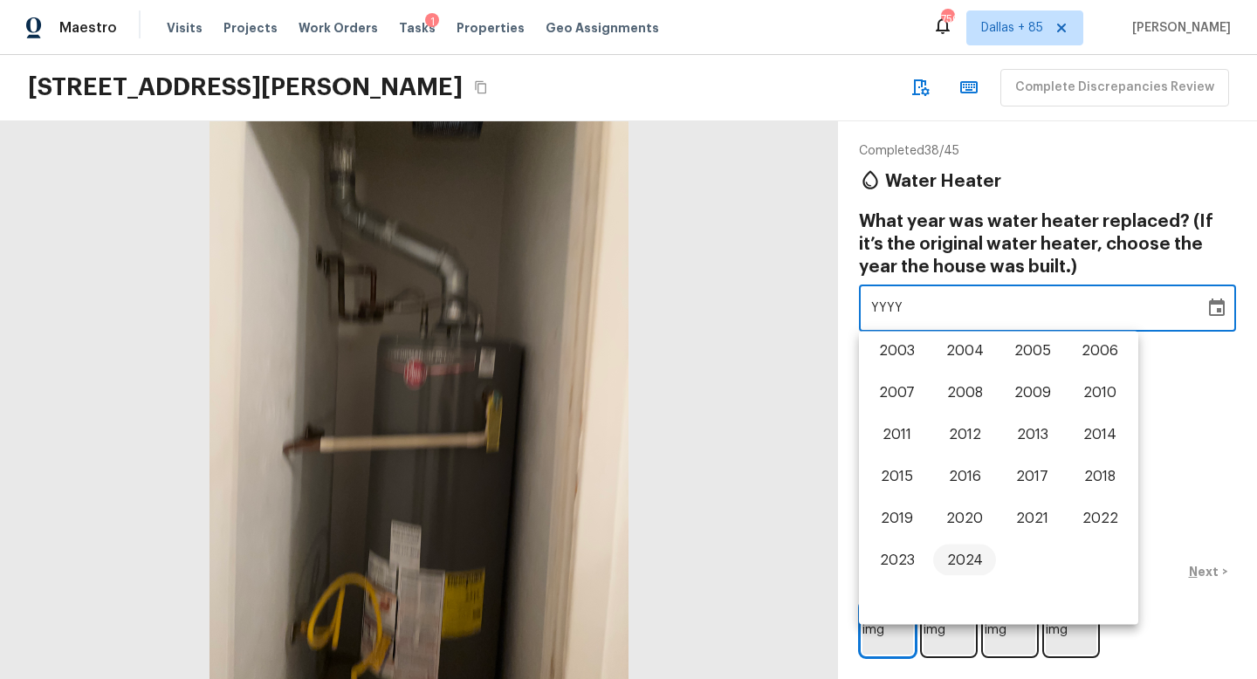
click at [970, 563] on button "2024" at bounding box center [964, 560] width 63 height 31
type input "2024"
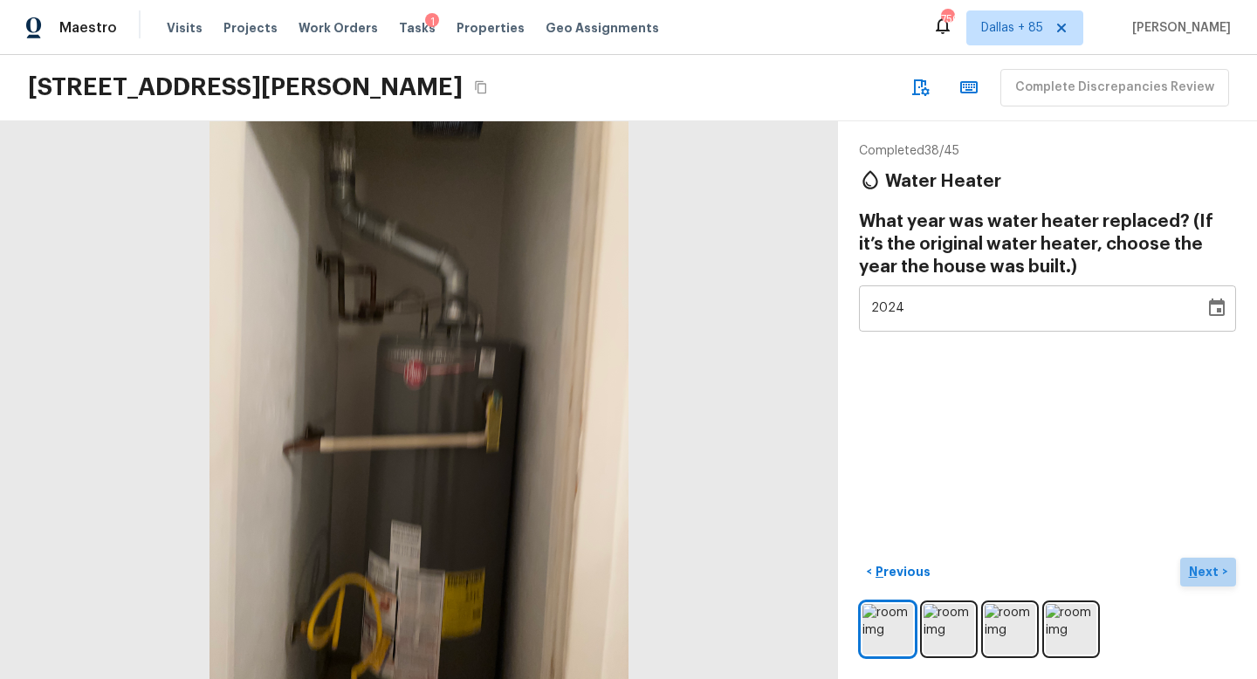
click at [1193, 568] on p "Next" at bounding box center [1205, 571] width 33 height 17
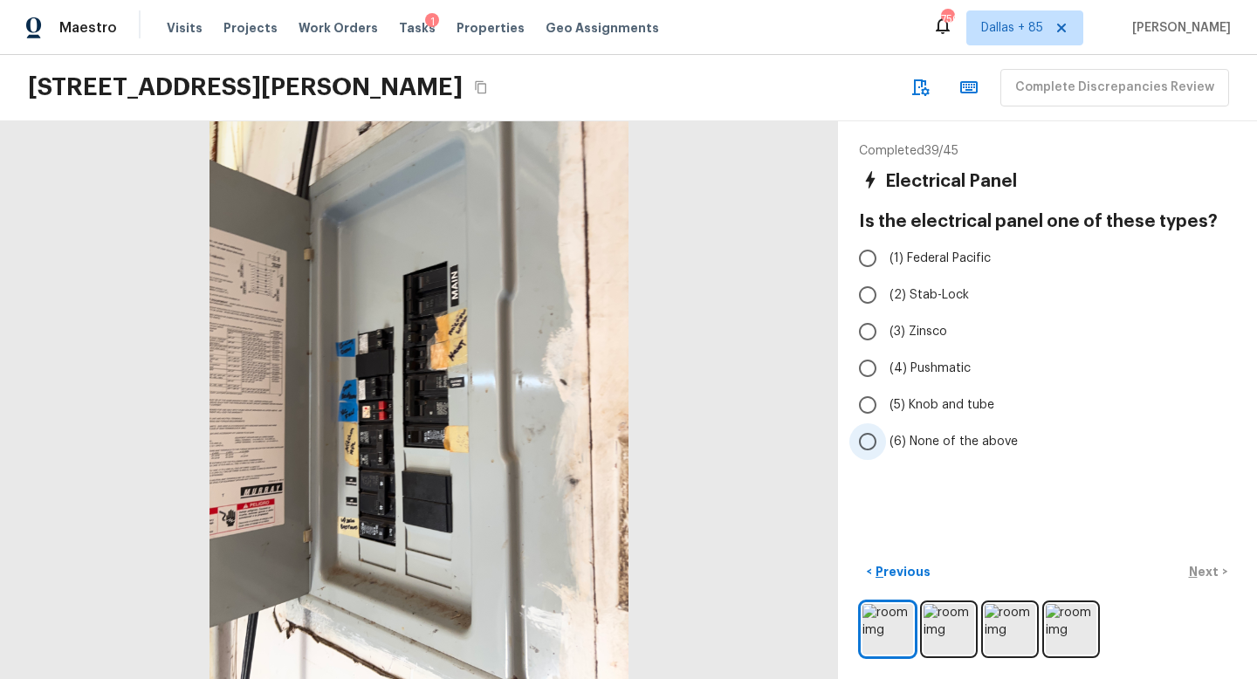
click at [881, 436] on input "(6) None of the above" at bounding box center [868, 441] width 37 height 37
radio input "true"
click at [1201, 571] on p "Next" at bounding box center [1205, 571] width 33 height 17
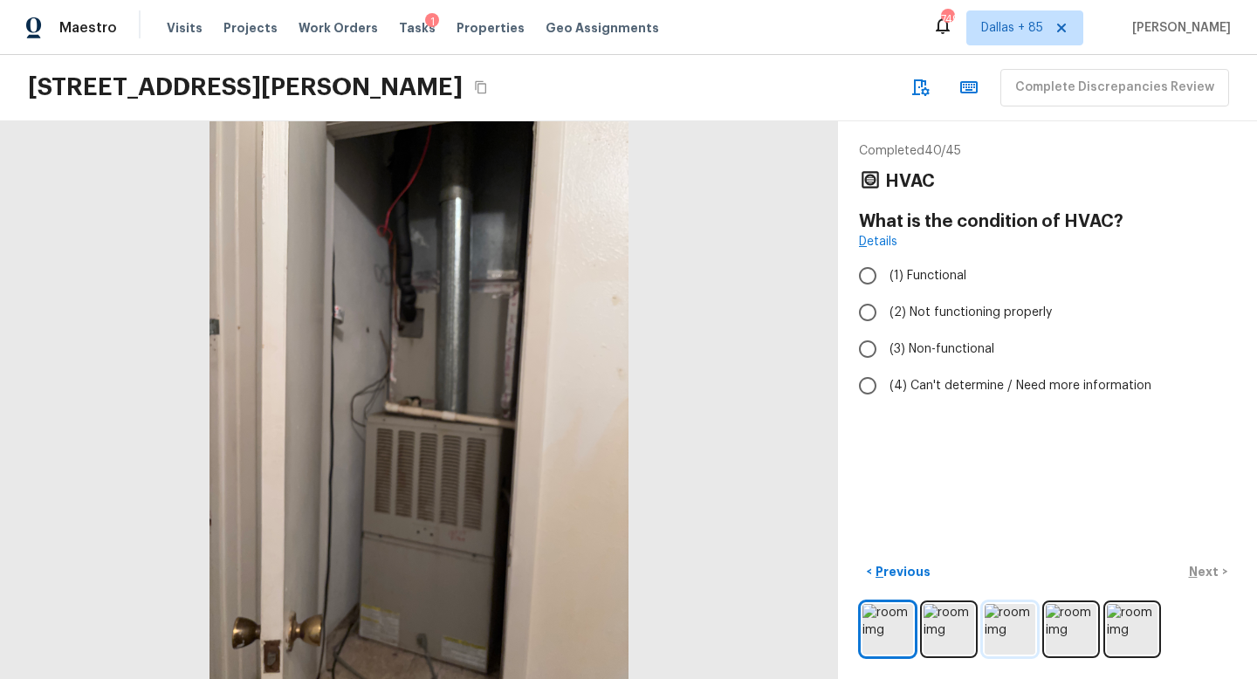
click at [1024, 623] on img at bounding box center [1010, 629] width 51 height 51
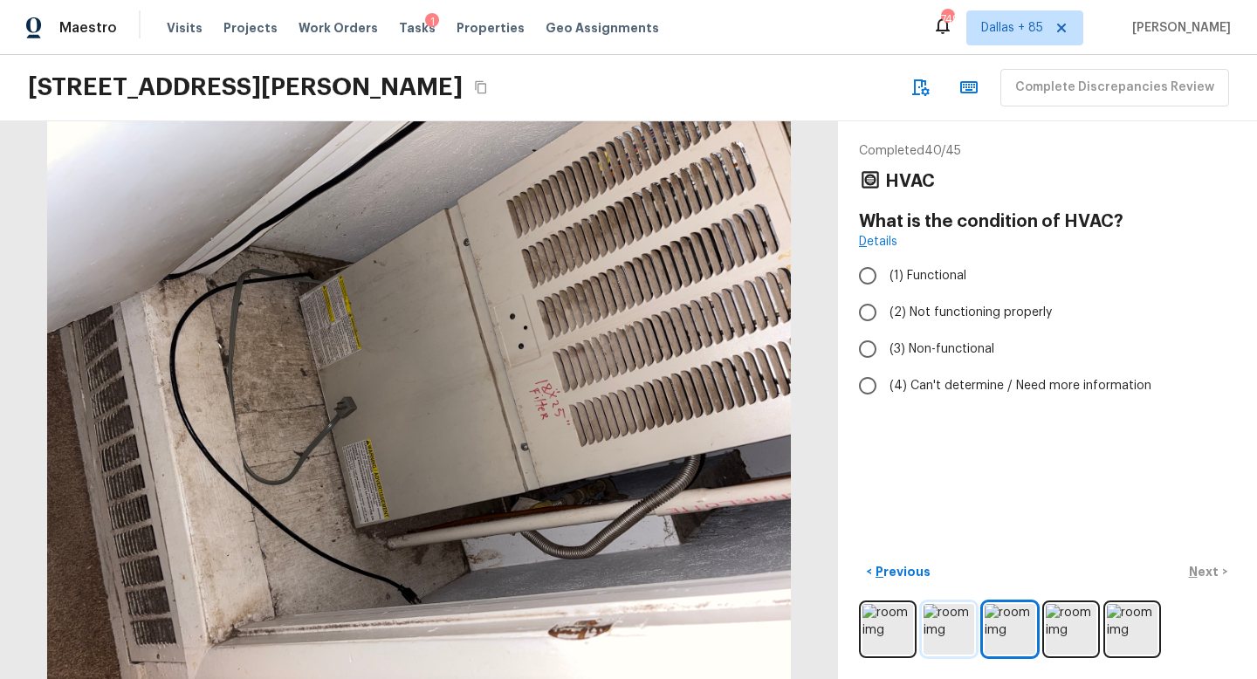
click at [946, 622] on img at bounding box center [949, 629] width 51 height 51
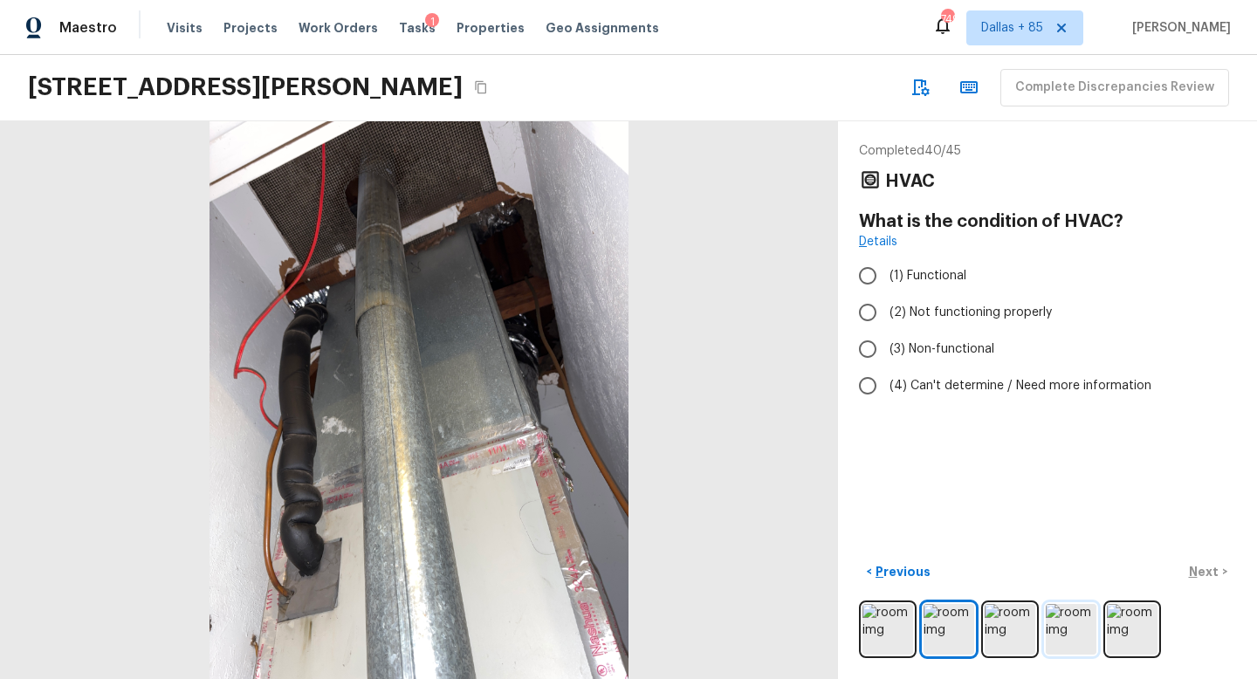
click at [1088, 630] on img at bounding box center [1071, 629] width 51 height 51
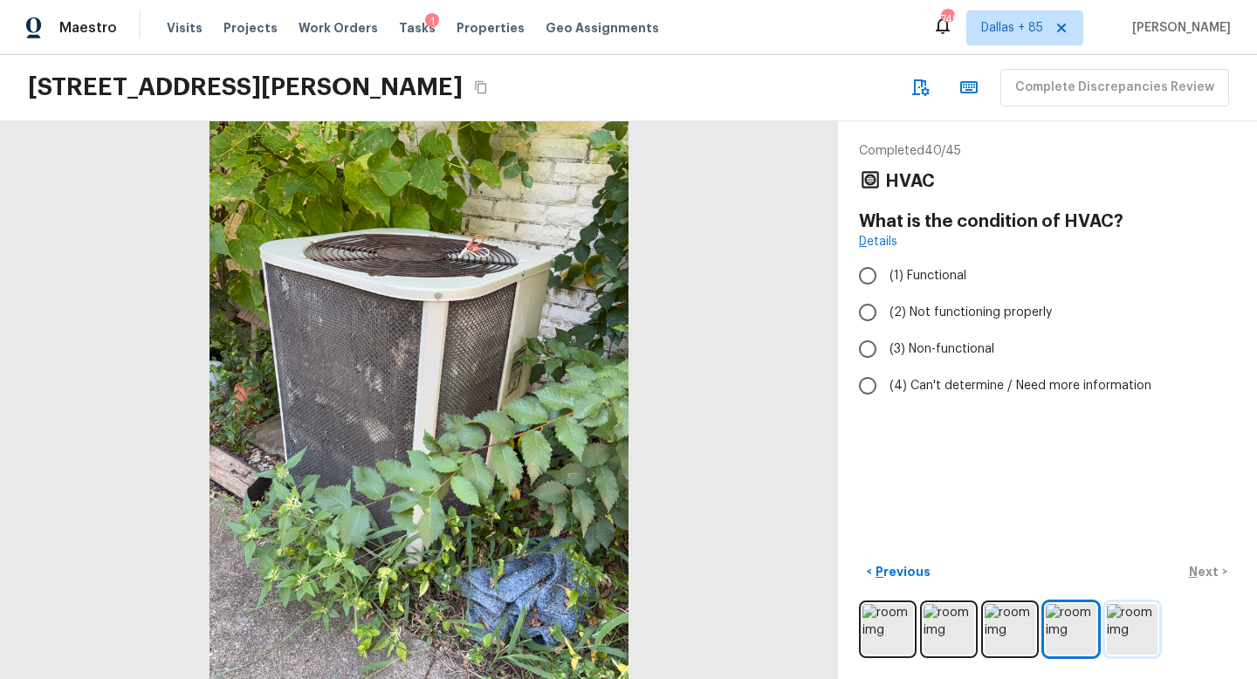
click at [1144, 630] on img at bounding box center [1132, 629] width 51 height 51
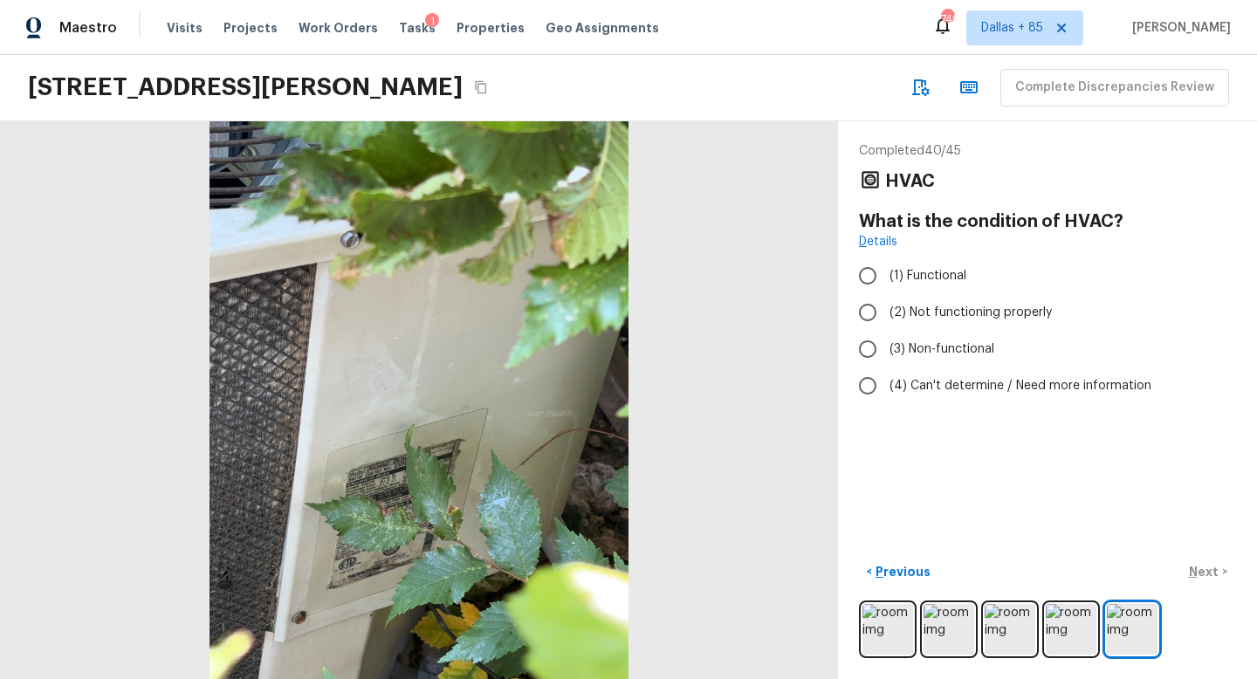
click at [409, 509] on div at bounding box center [419, 400] width 838 height 558
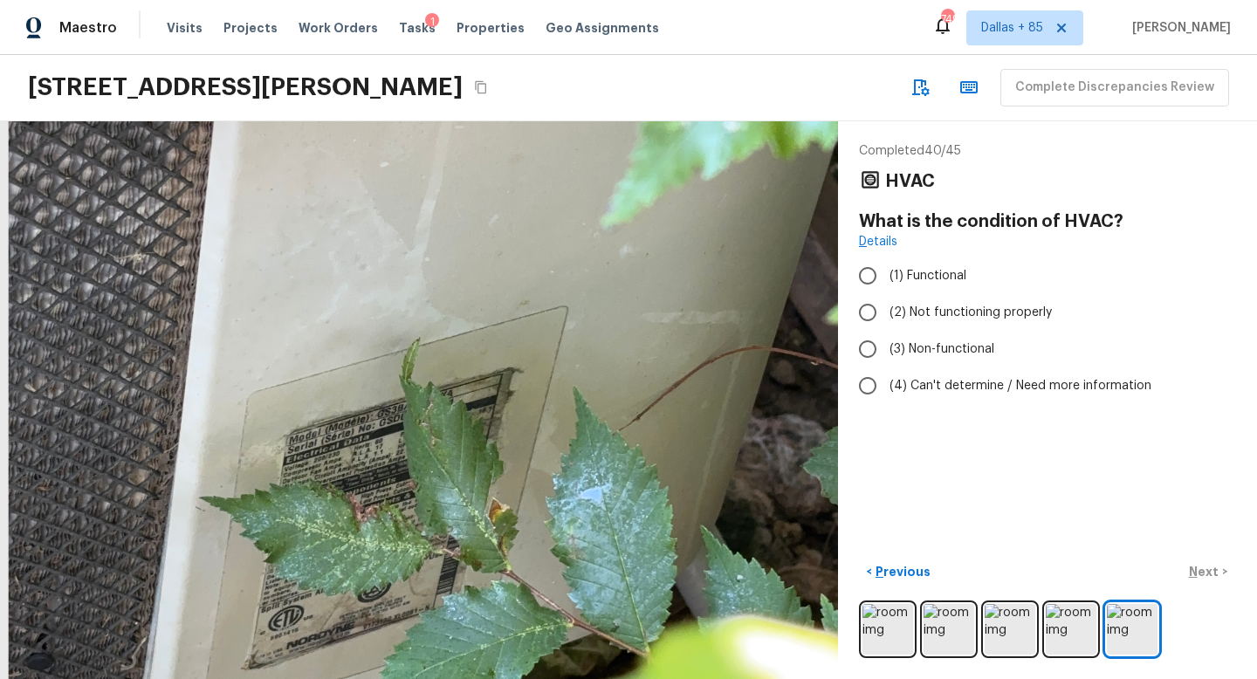
click at [409, 509] on div at bounding box center [429, 289] width 1685 height 1121
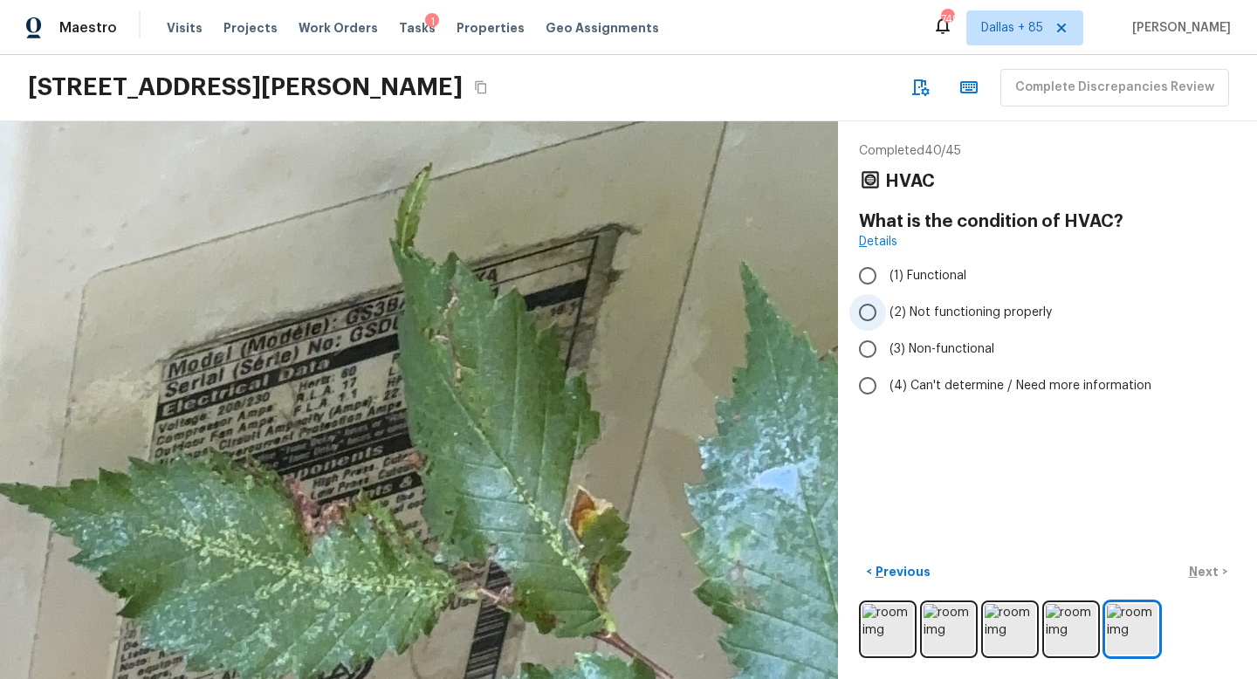
click at [881, 306] on input "(2) Not functioning properly" at bounding box center [868, 312] width 37 height 37
radio input "true"
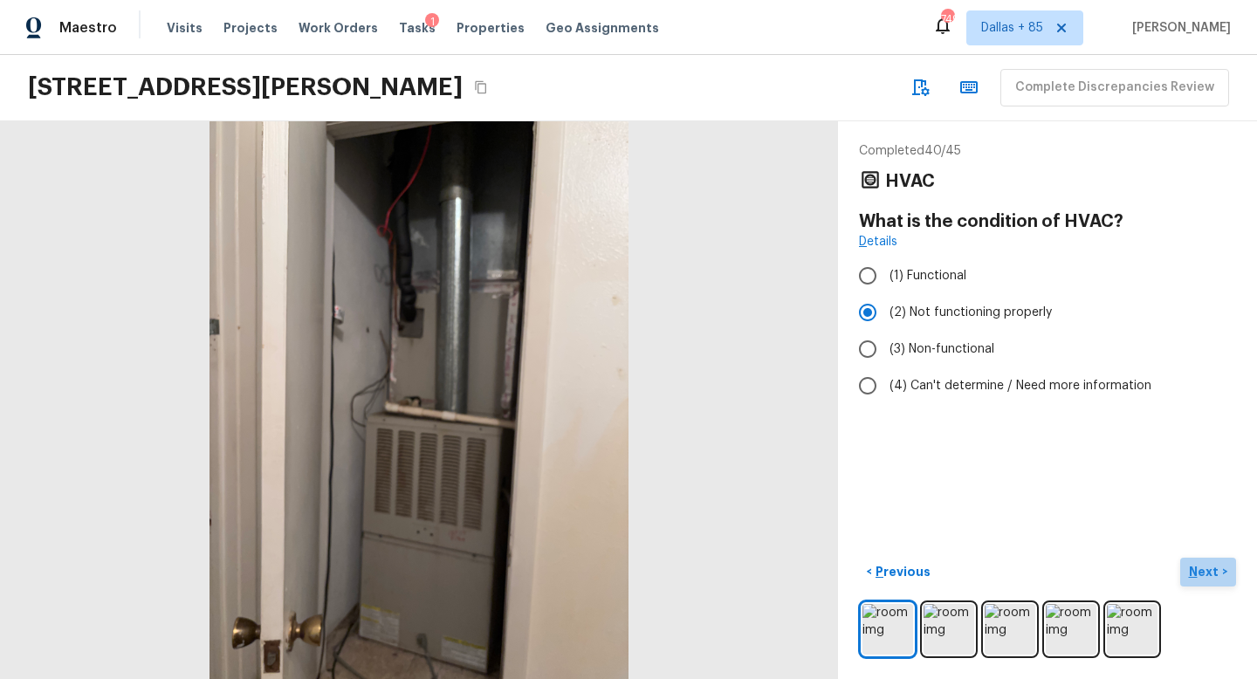
click at [1199, 566] on p "Next" at bounding box center [1205, 571] width 33 height 17
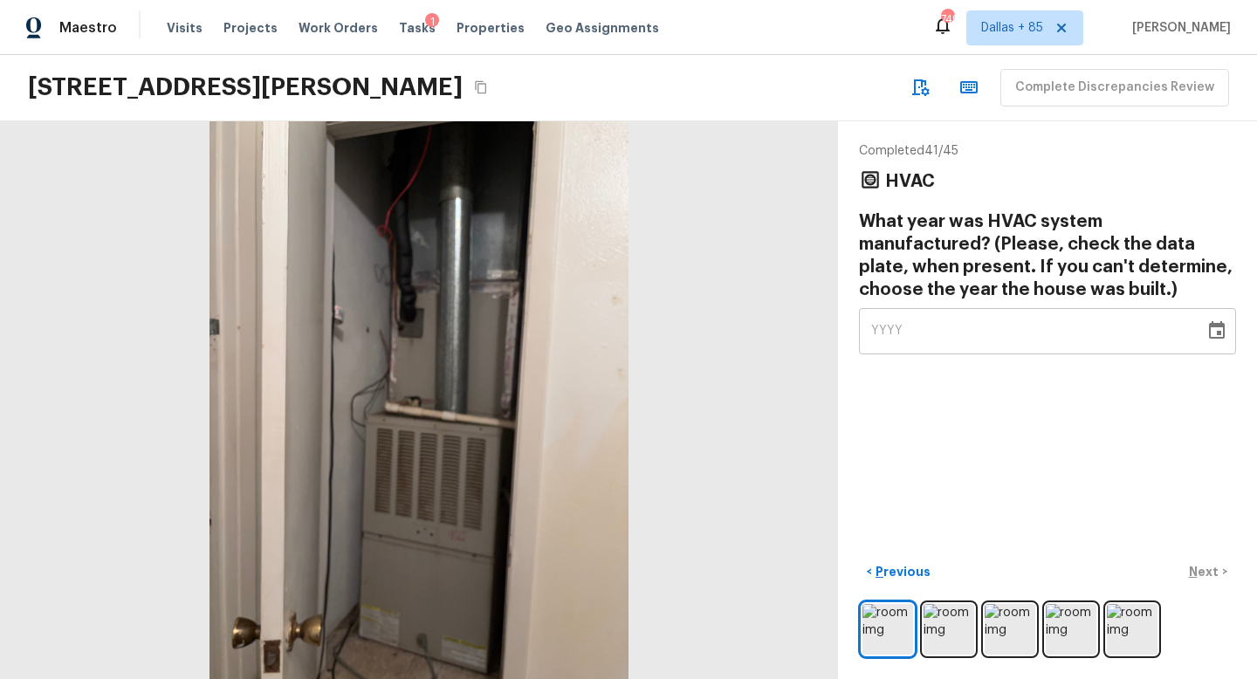
click at [1220, 332] on icon "Choose date" at bounding box center [1217, 329] width 16 height 17
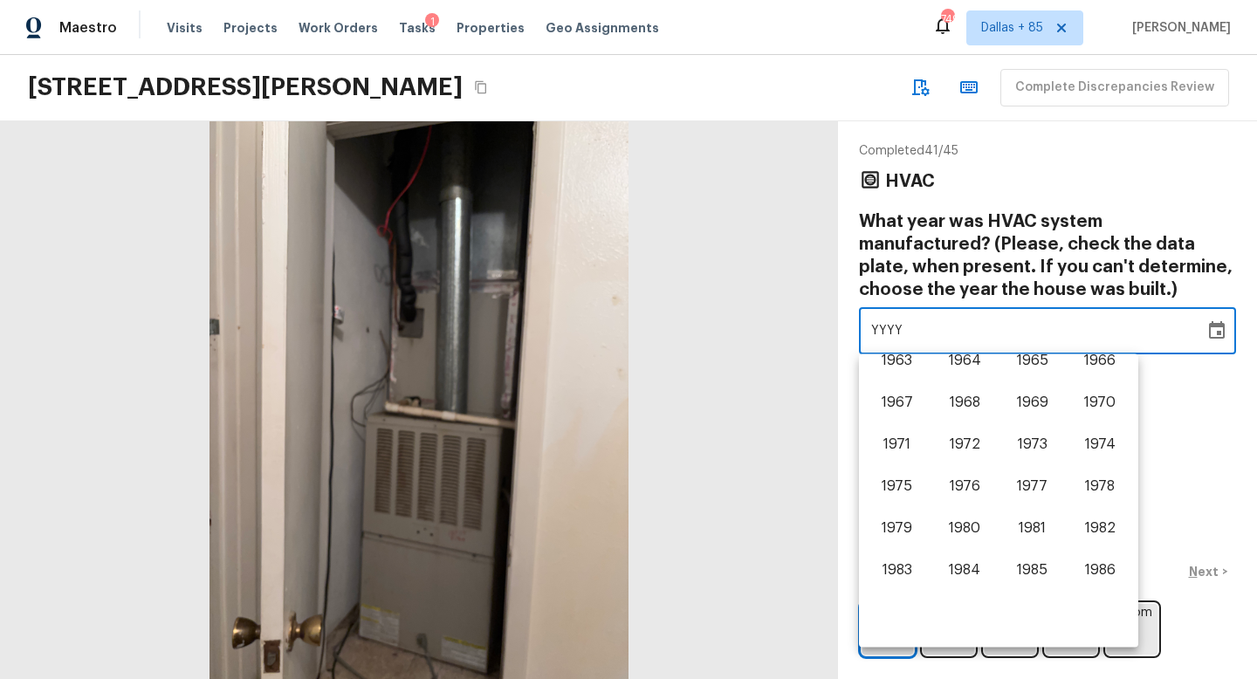
scroll to position [673, 0]
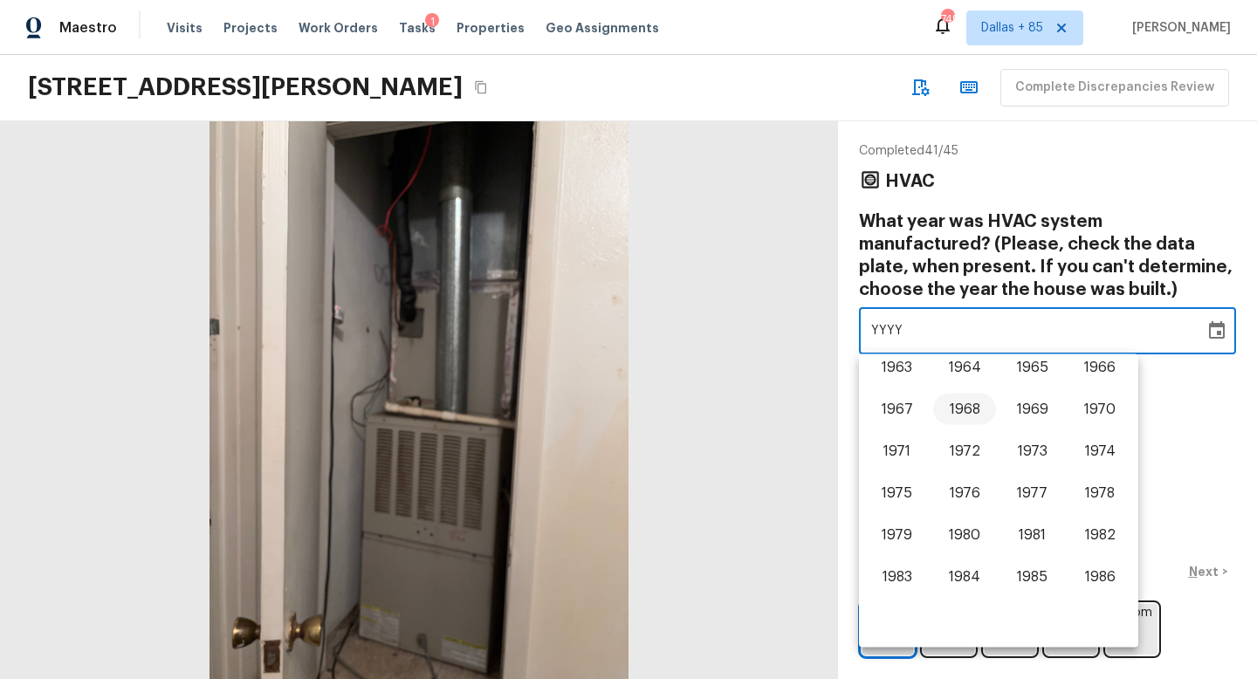
click at [978, 400] on button "1968" at bounding box center [964, 409] width 63 height 31
type input "1968"
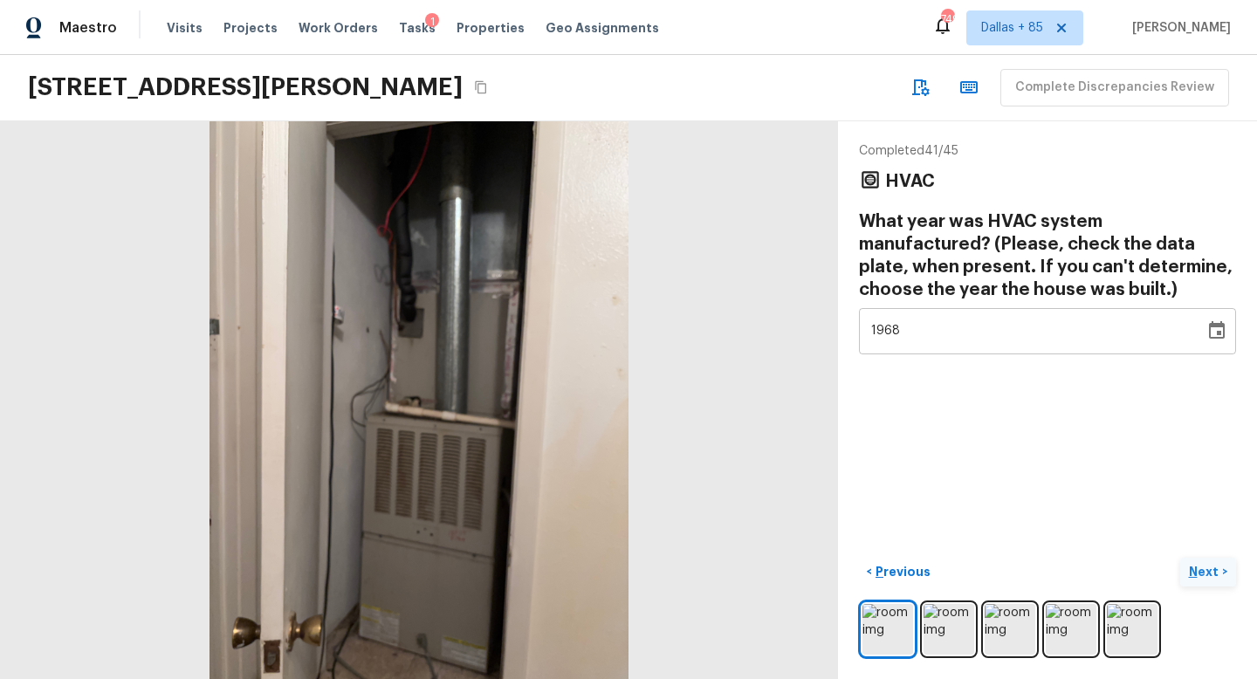
click at [1205, 568] on p "Next" at bounding box center [1205, 571] width 33 height 17
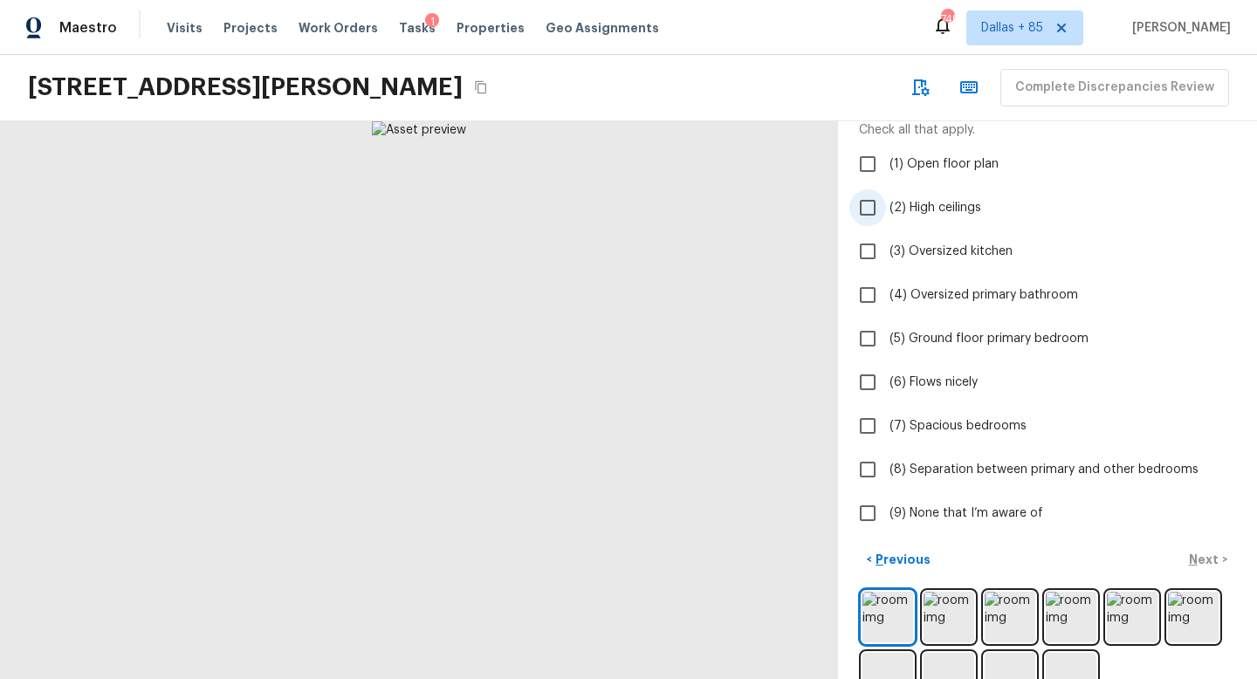
scroll to position [161, 0]
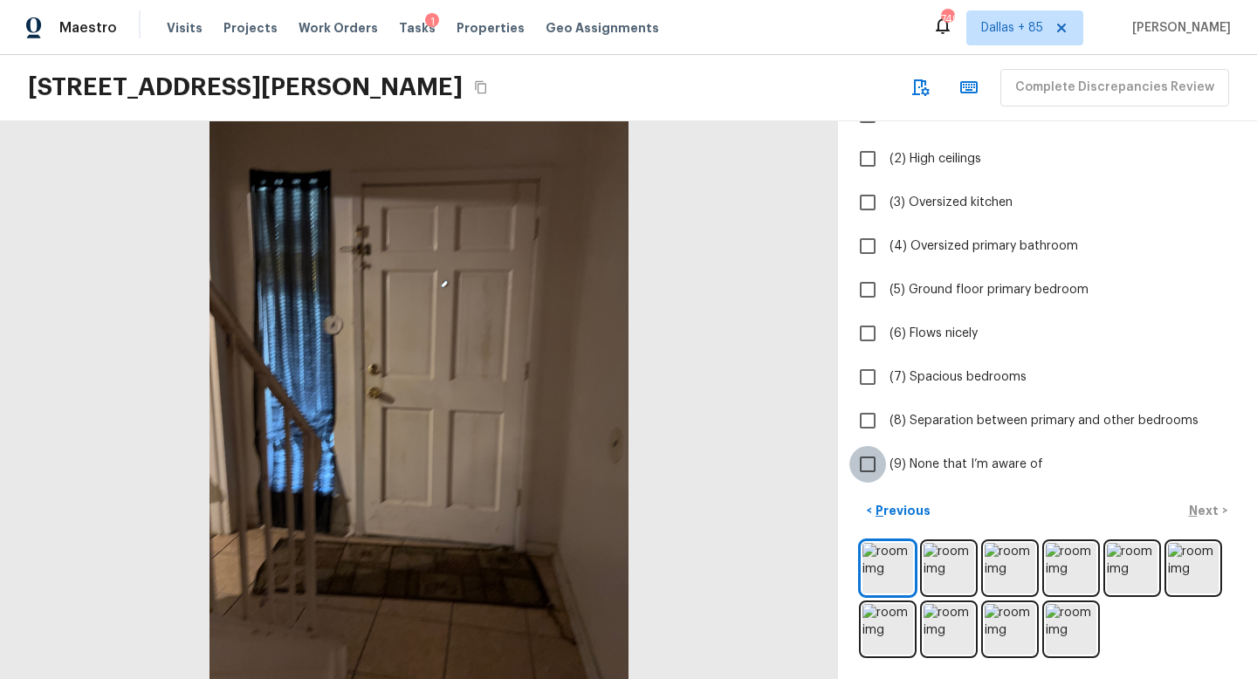
click at [881, 465] on input "(9) None that I’m aware of" at bounding box center [868, 464] width 37 height 37
checkbox input "true"
click at [1199, 509] on p "Next" at bounding box center [1205, 510] width 33 height 17
click at [863, 205] on input "(3) Cramped kitchen" at bounding box center [868, 203] width 37 height 37
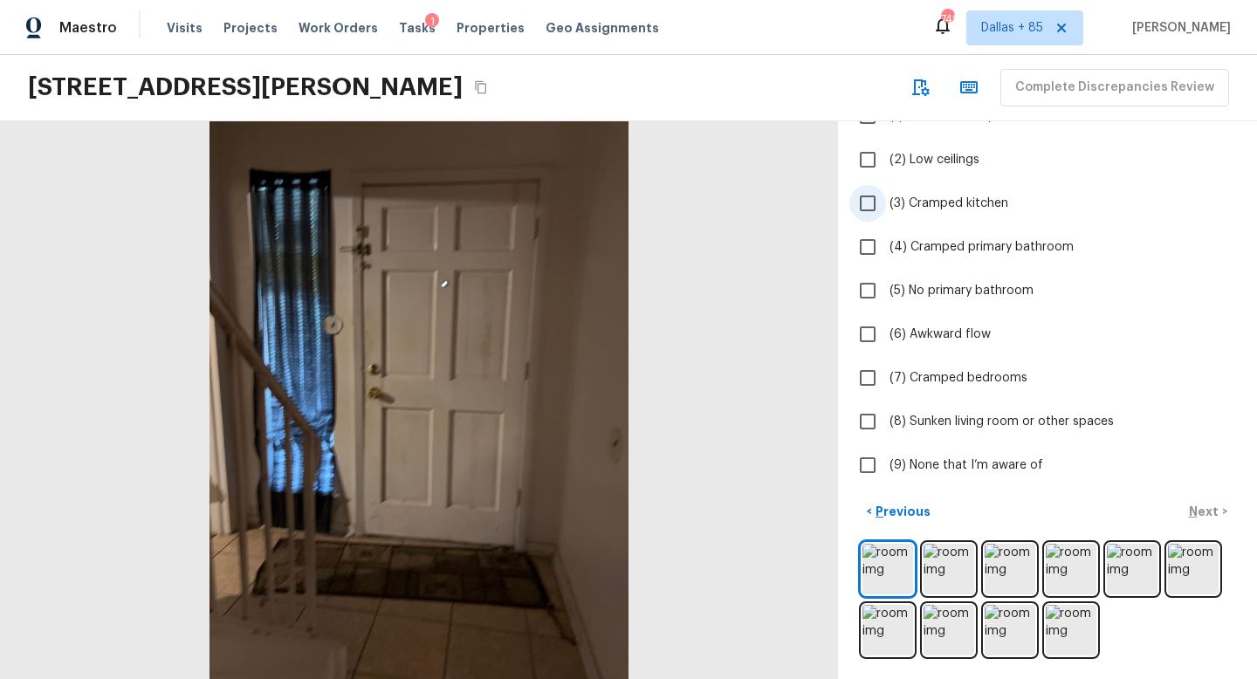
checkbox input "true"
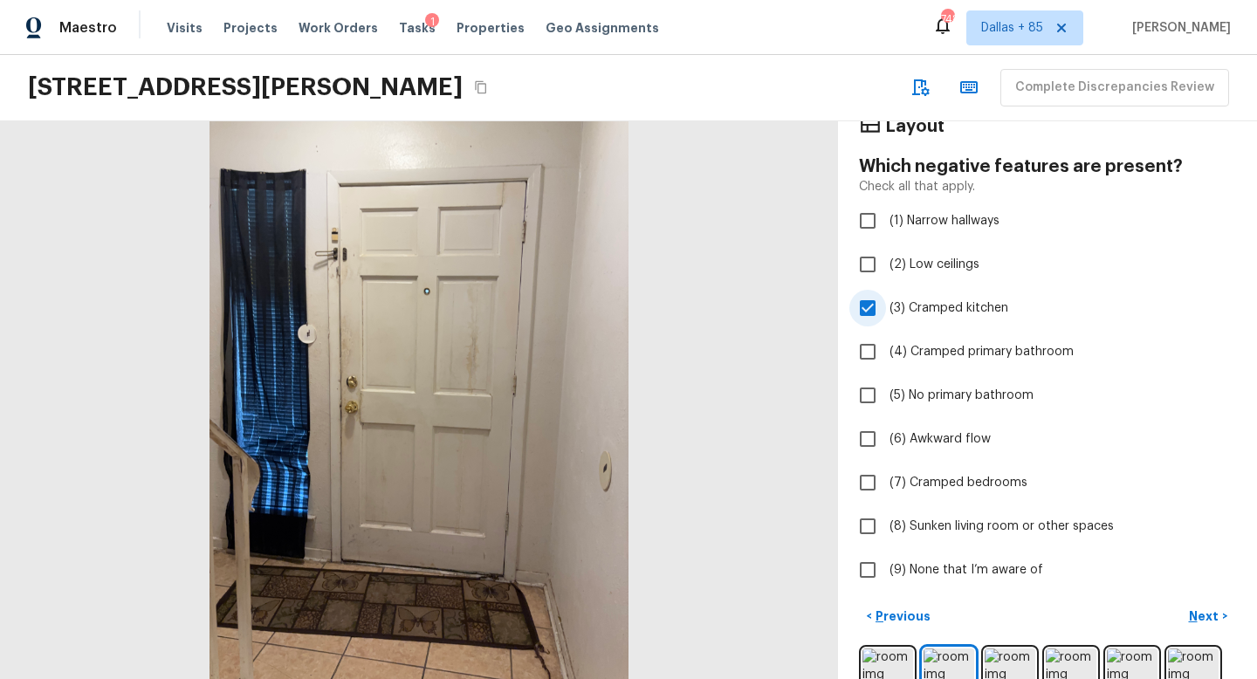
scroll to position [57, 0]
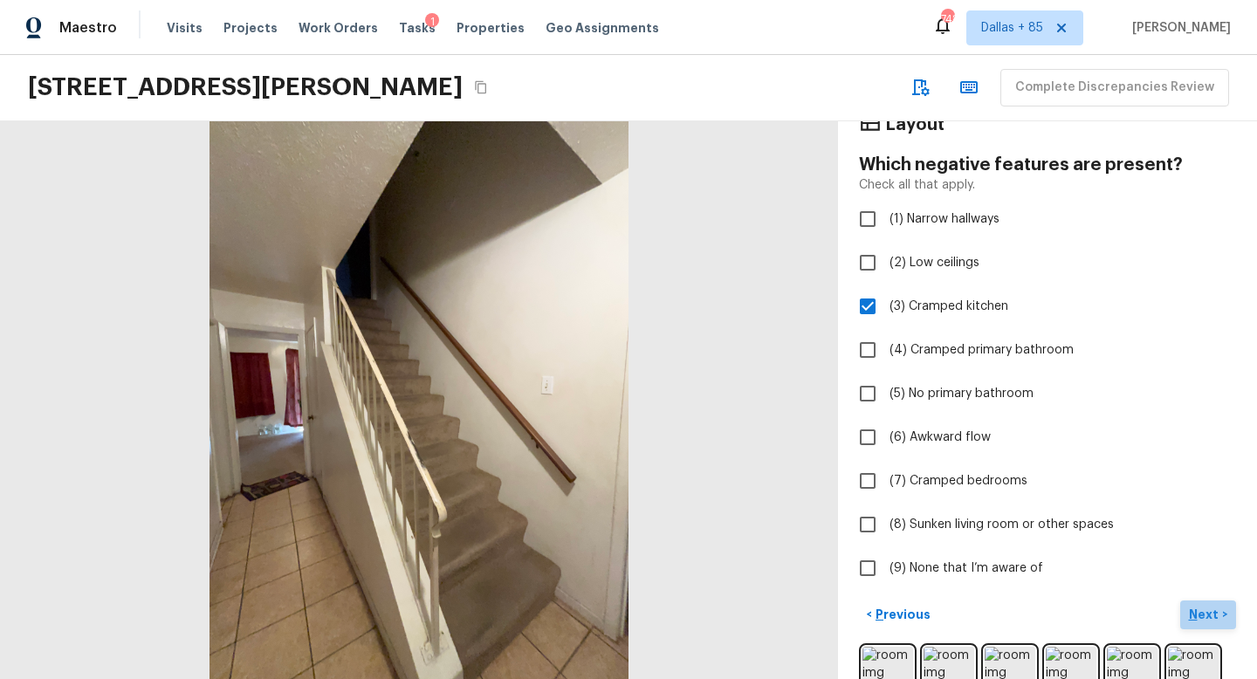
click at [1199, 609] on p "Next" at bounding box center [1205, 614] width 33 height 17
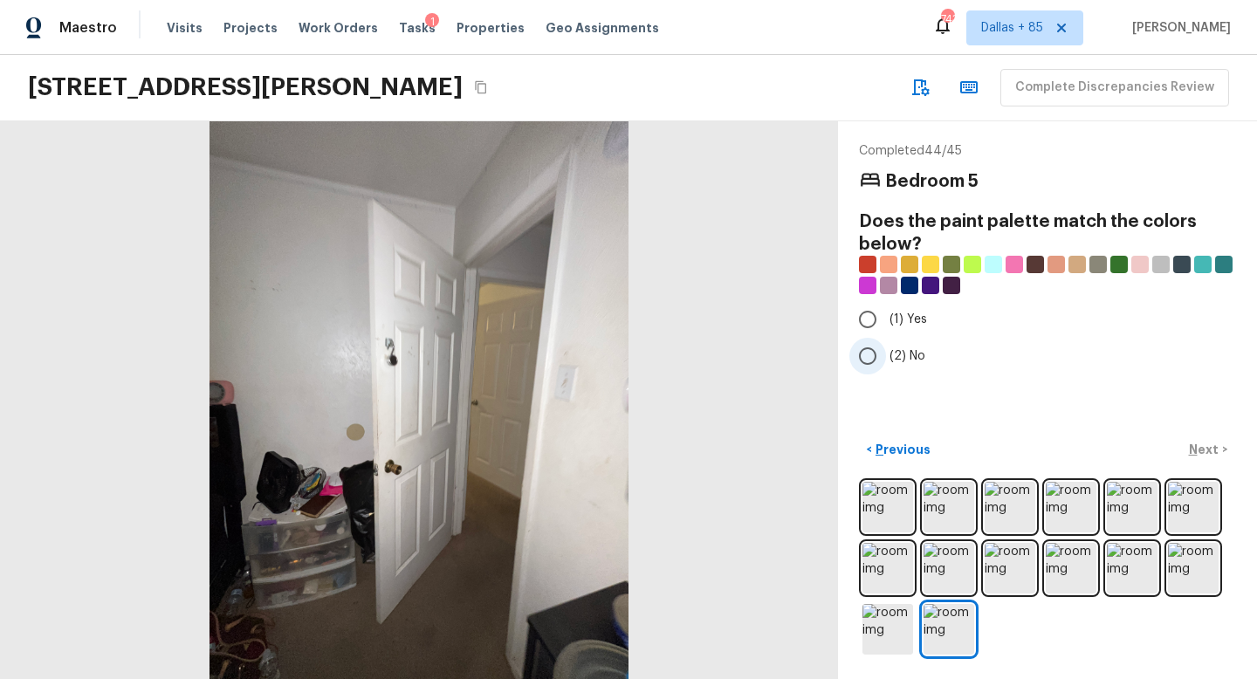
click at [863, 349] on input "(2) No" at bounding box center [868, 356] width 37 height 37
radio input "true"
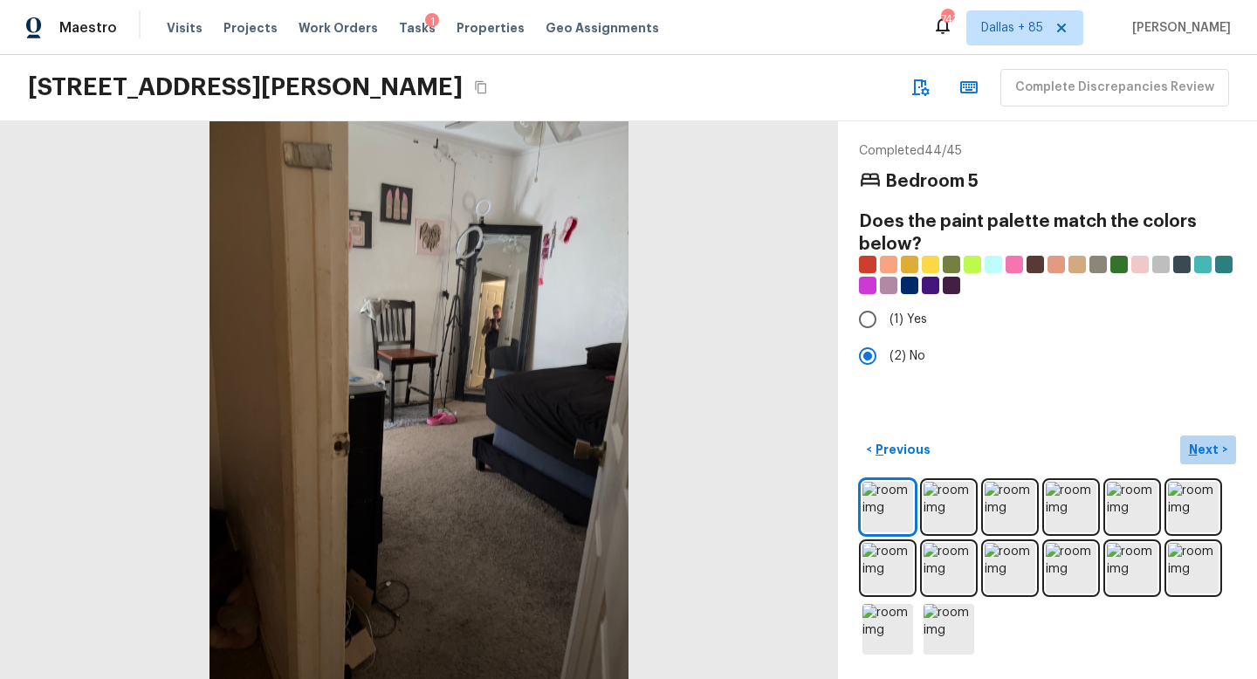
click at [1199, 450] on p "Next" at bounding box center [1205, 449] width 33 height 17
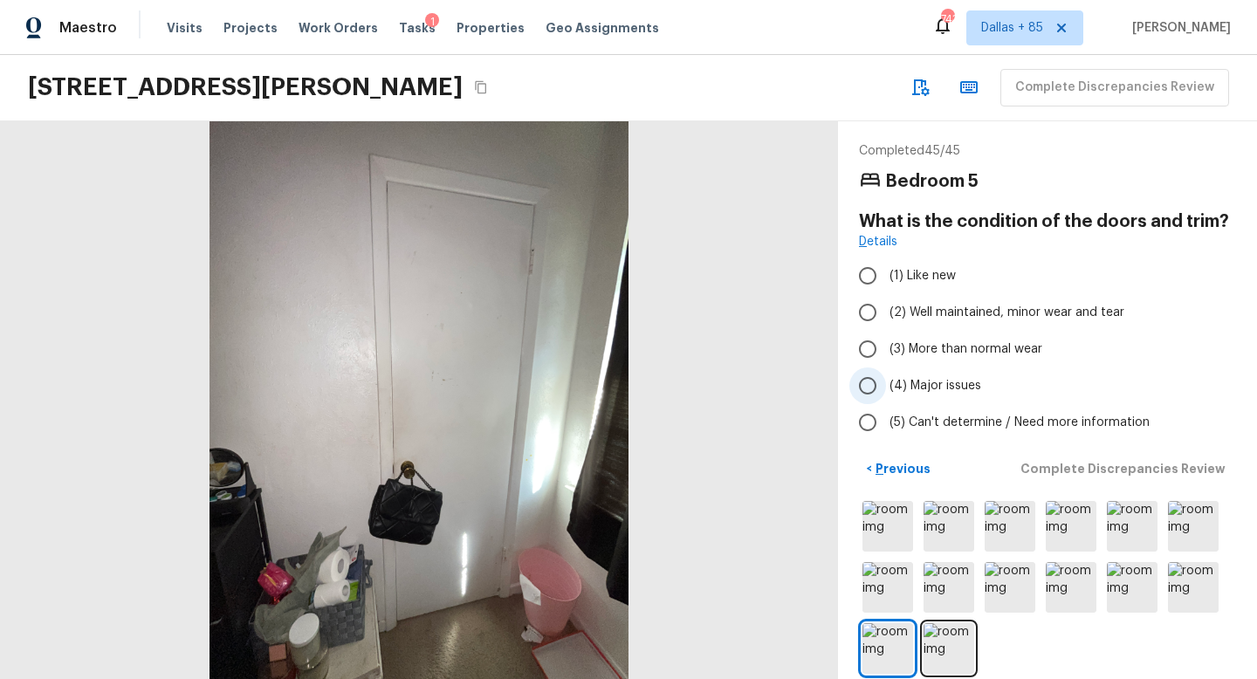
click at [948, 385] on span "(4) Major issues" at bounding box center [936, 385] width 92 height 17
click at [886, 385] on input "(4) Major issues" at bounding box center [868, 386] width 37 height 37
radio input "true"
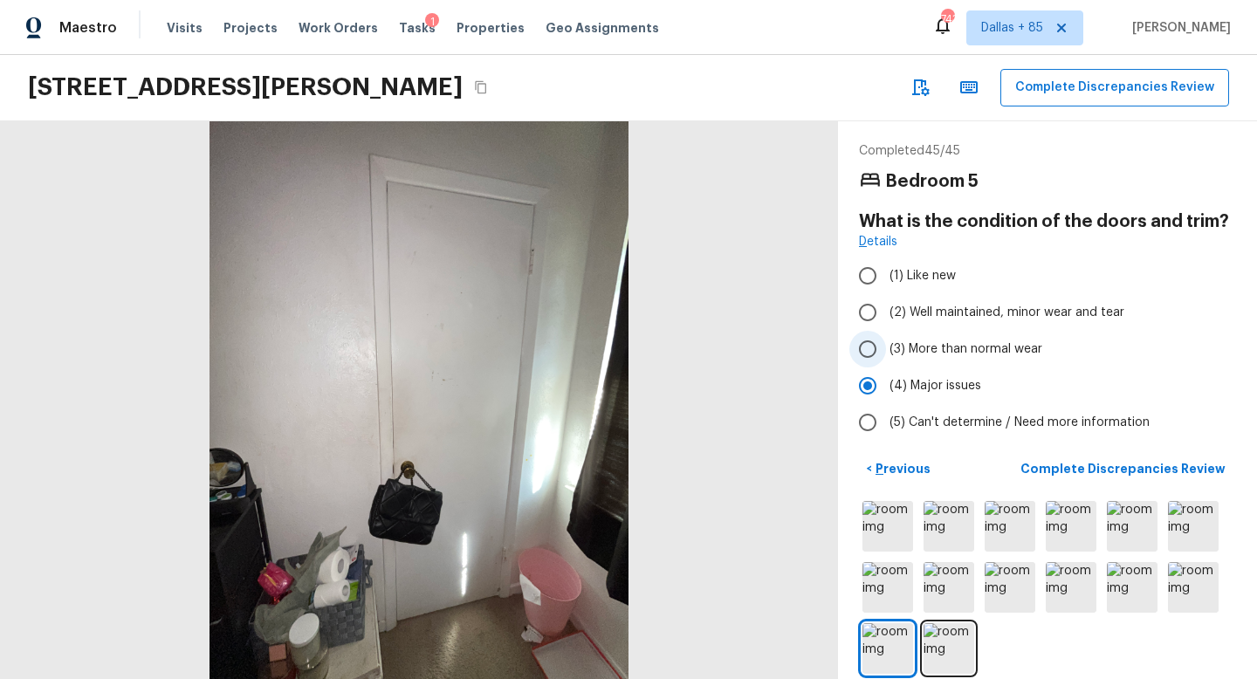
click at [938, 347] on span "(3) More than normal wear" at bounding box center [966, 349] width 153 height 17
click at [886, 347] on input "(3) More than normal wear" at bounding box center [868, 349] width 37 height 37
radio input "true"
click at [1120, 464] on p "Complete Discrepancies Review" at bounding box center [1125, 468] width 209 height 17
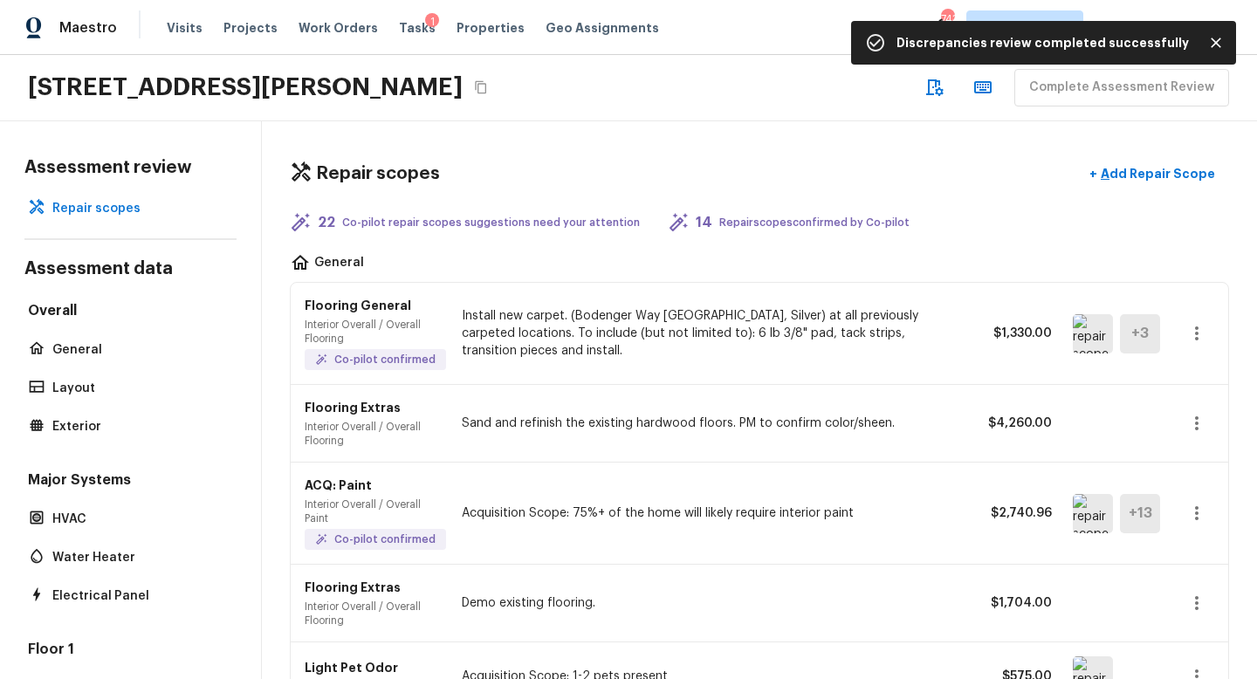
click at [1092, 334] on img at bounding box center [1093, 333] width 40 height 39
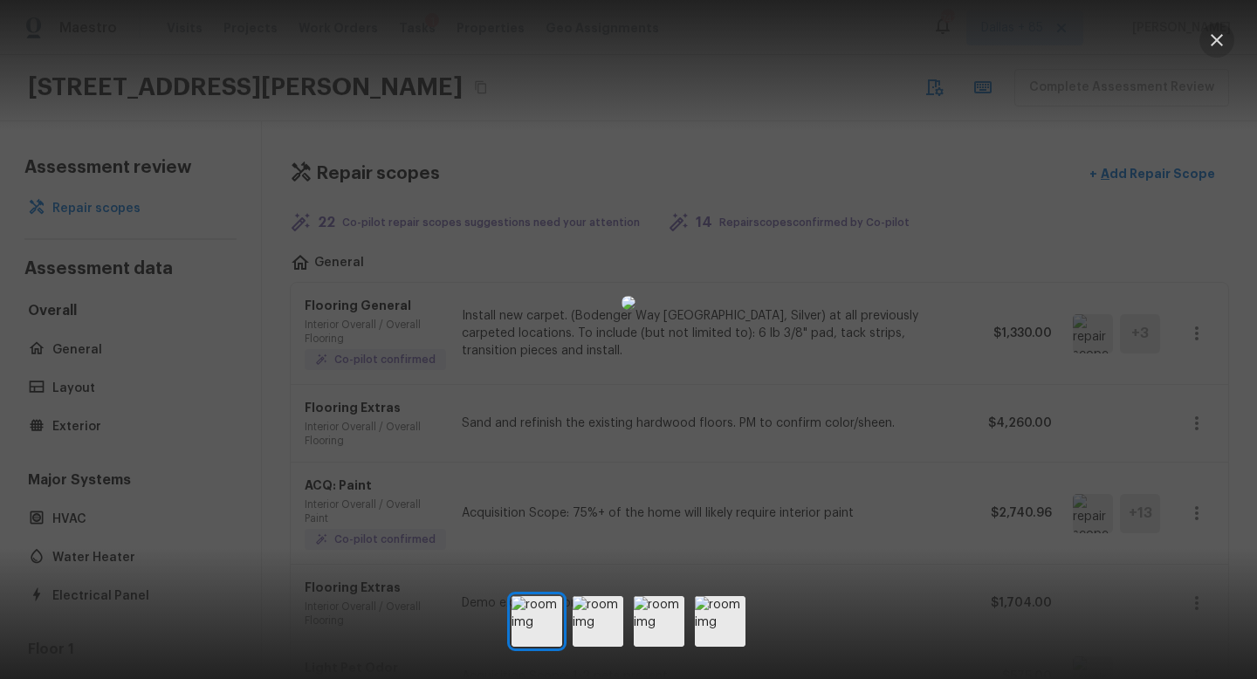
click at [1215, 40] on icon "button" at bounding box center [1217, 40] width 12 height 12
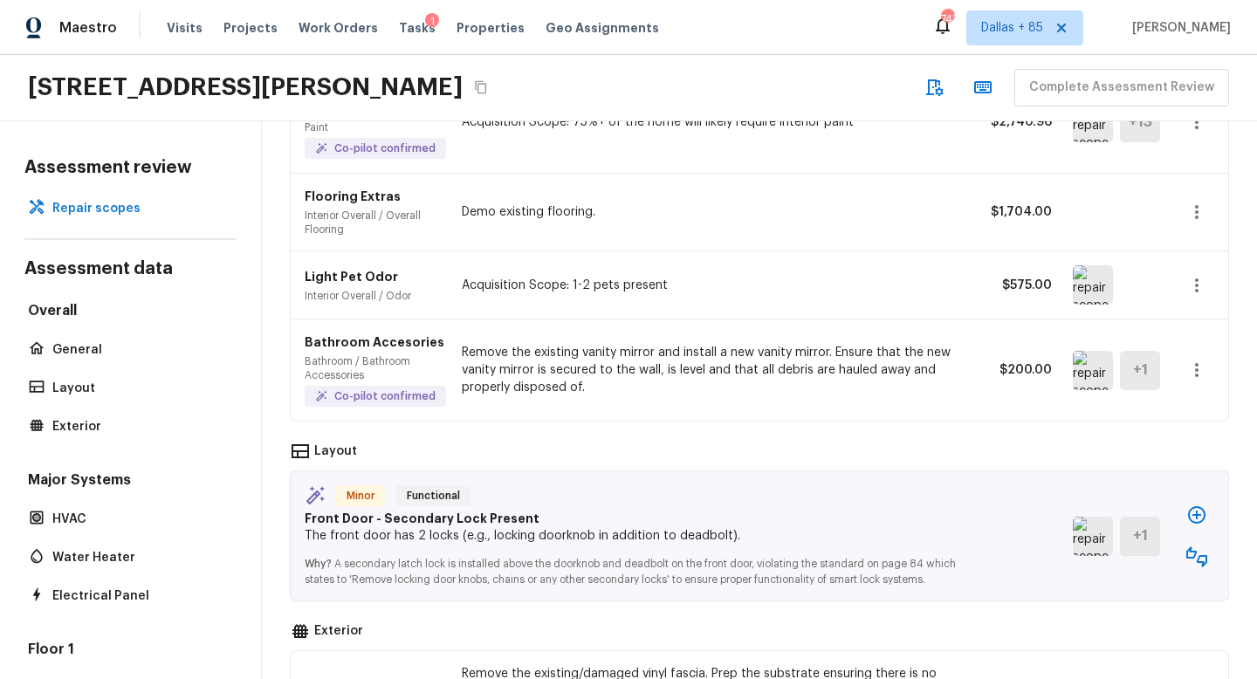
scroll to position [401, 0]
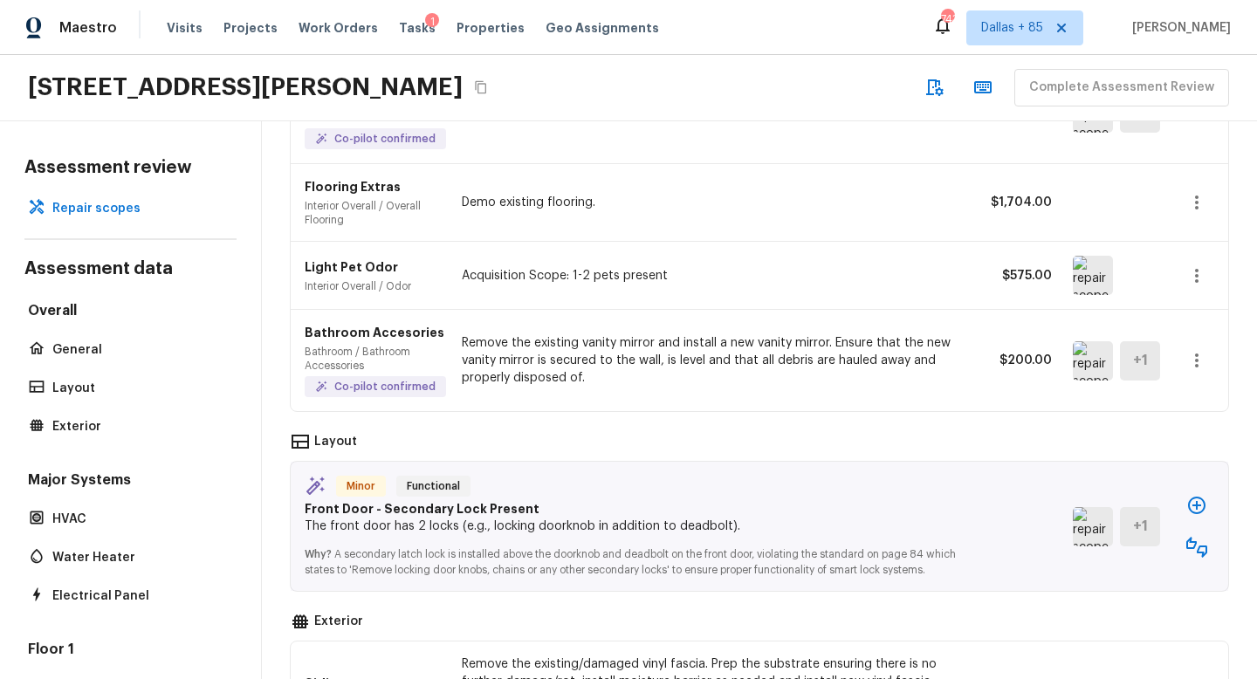
click at [1086, 366] on img at bounding box center [1093, 360] width 40 height 39
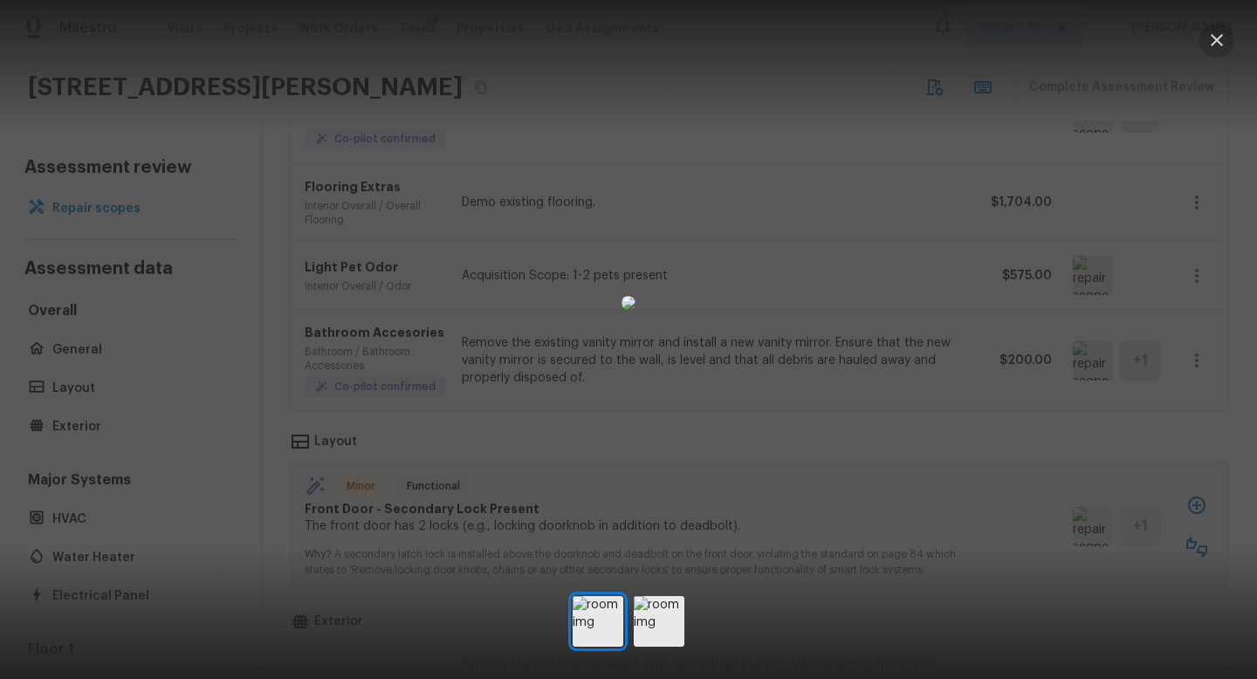
click at [1218, 40] on icon "button" at bounding box center [1217, 40] width 12 height 12
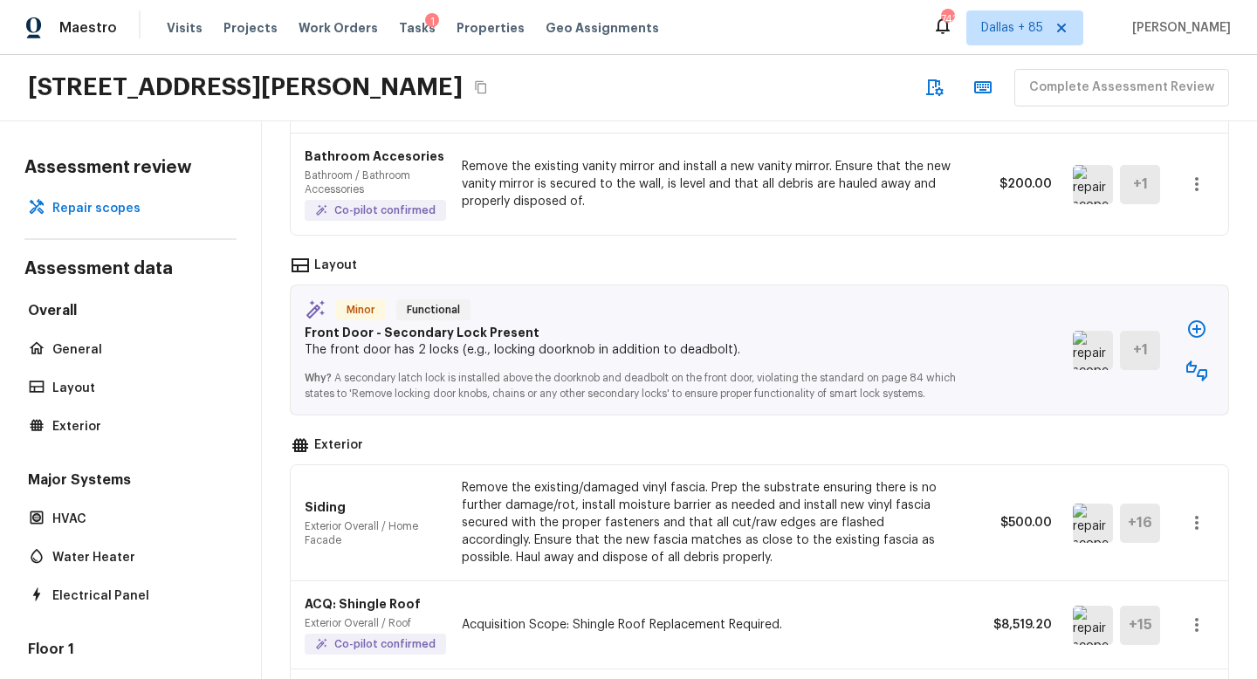
scroll to position [583, 0]
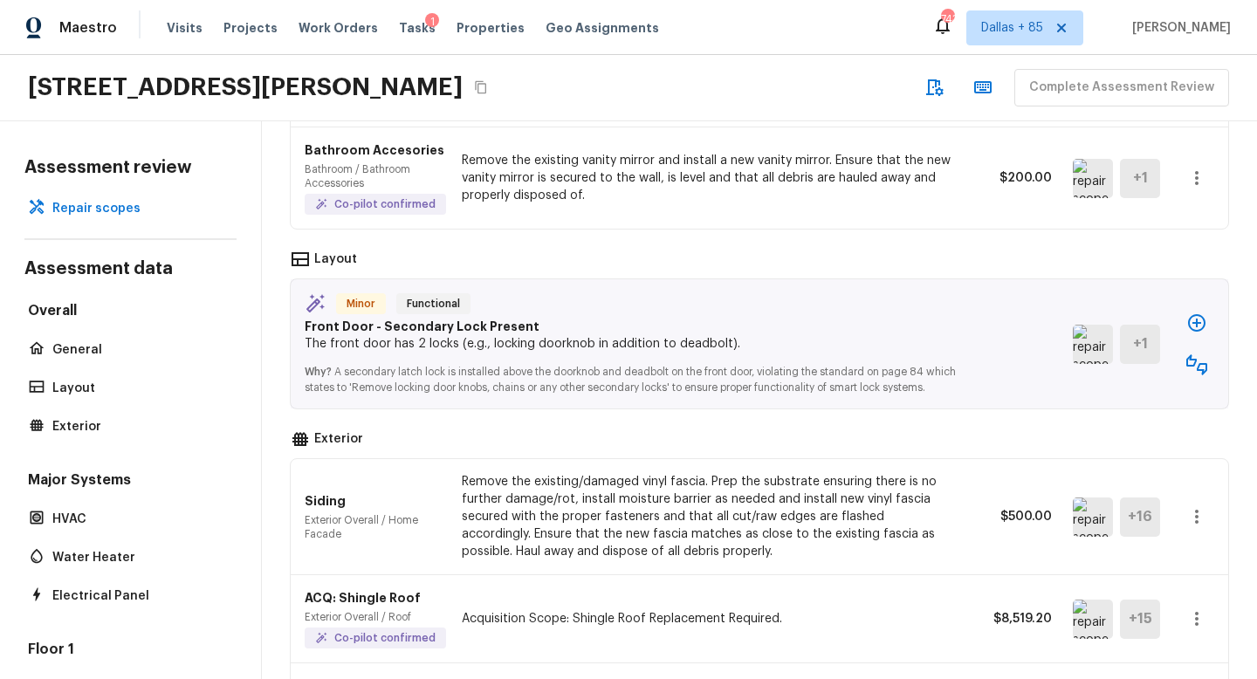
click at [1194, 366] on icon "button" at bounding box center [1197, 364] width 21 height 21
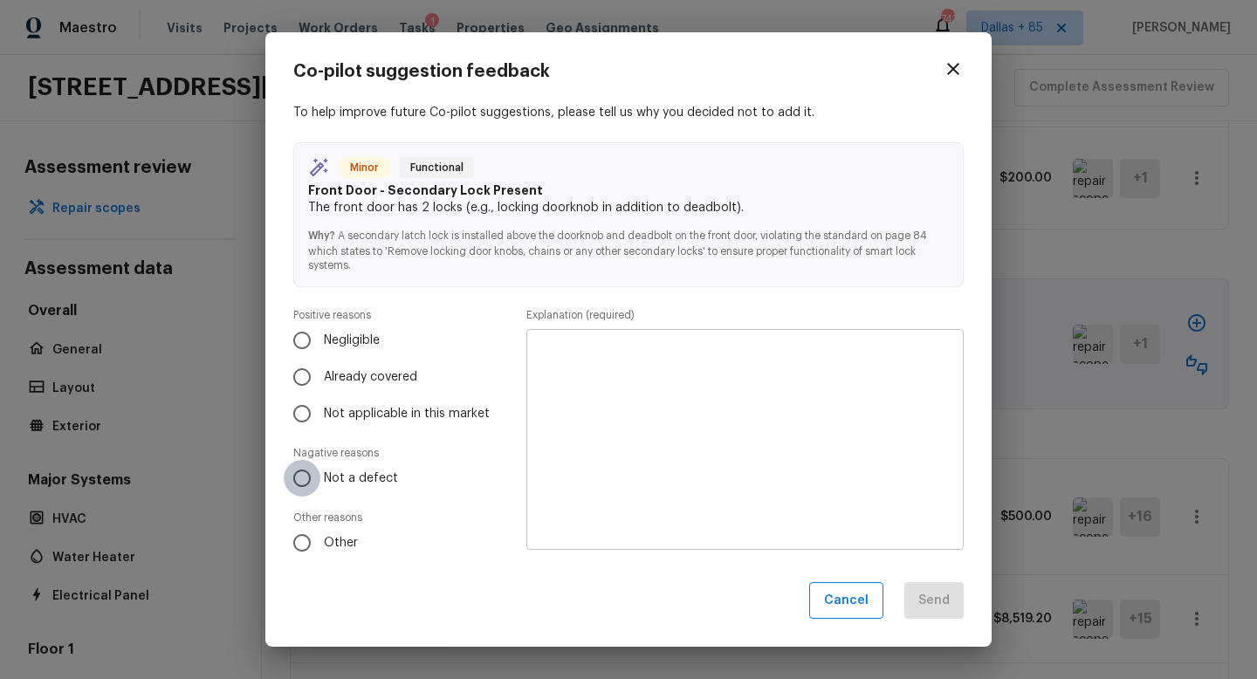
click at [300, 485] on input "Not a defect" at bounding box center [302, 478] width 37 height 37
radio input "true"
click at [580, 402] on textarea at bounding box center [745, 439] width 413 height 192
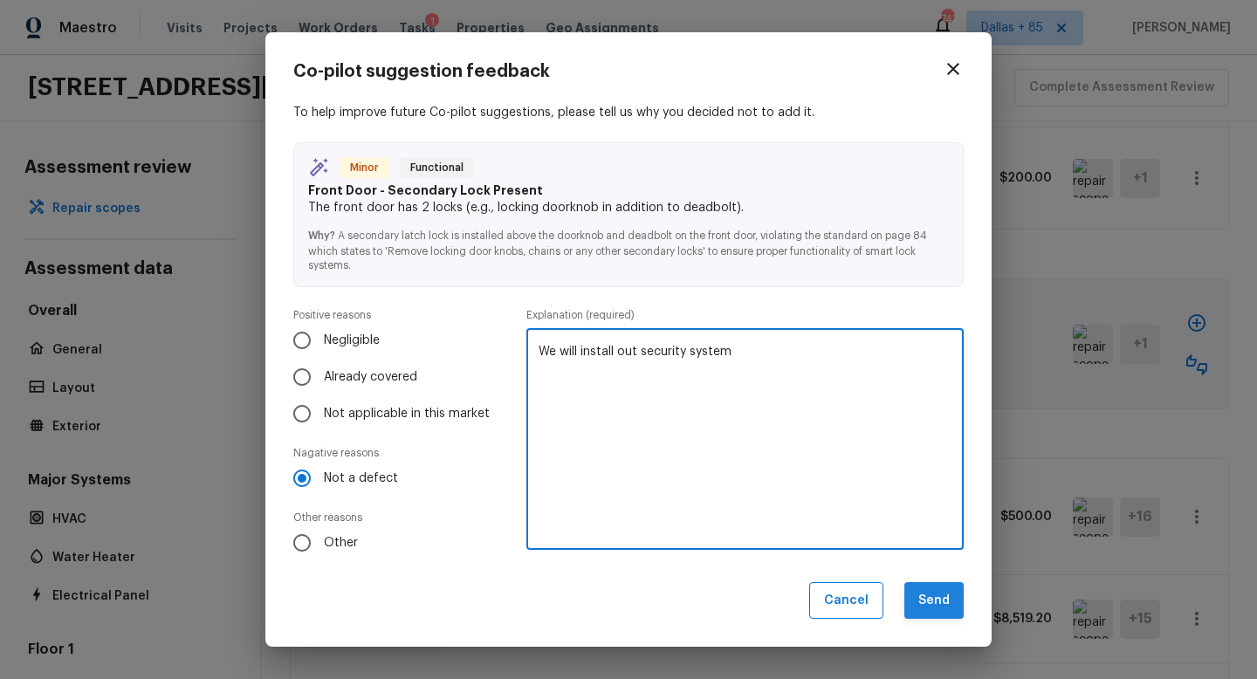
type textarea "We will install out security system"
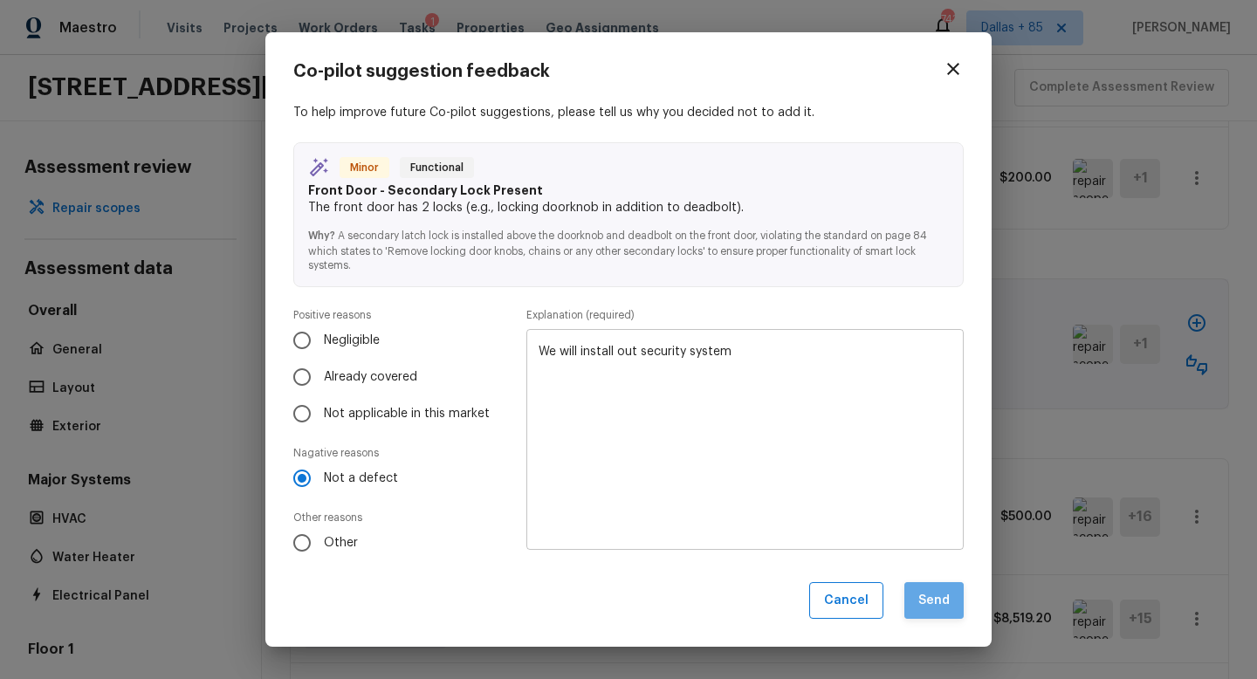
click at [939, 606] on button "Send" at bounding box center [934, 601] width 59 height 38
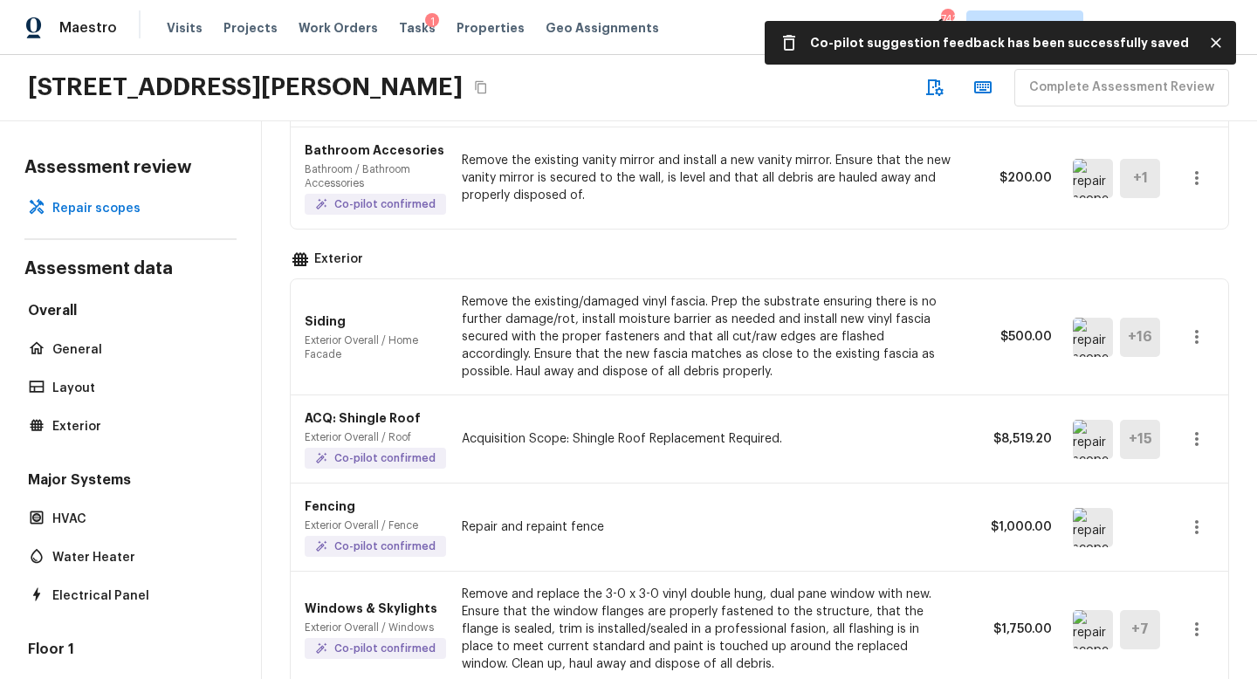
click at [1090, 443] on img at bounding box center [1093, 439] width 40 height 39
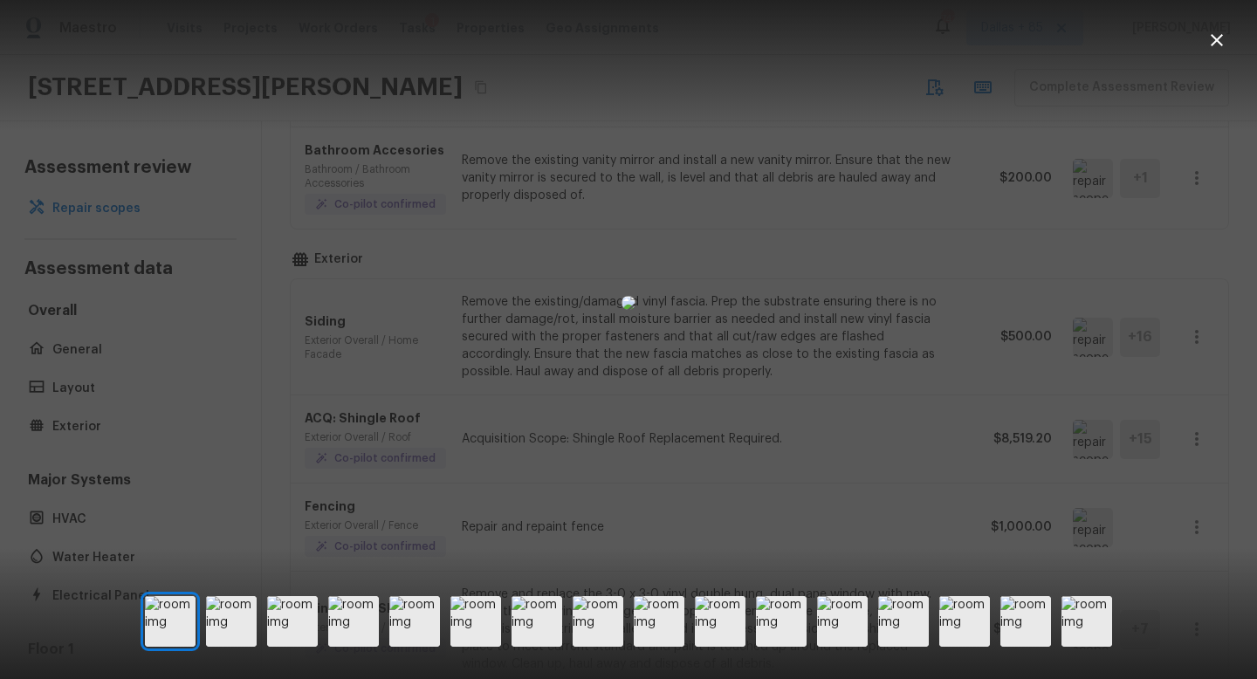
click at [1220, 42] on icon "button" at bounding box center [1217, 40] width 12 height 12
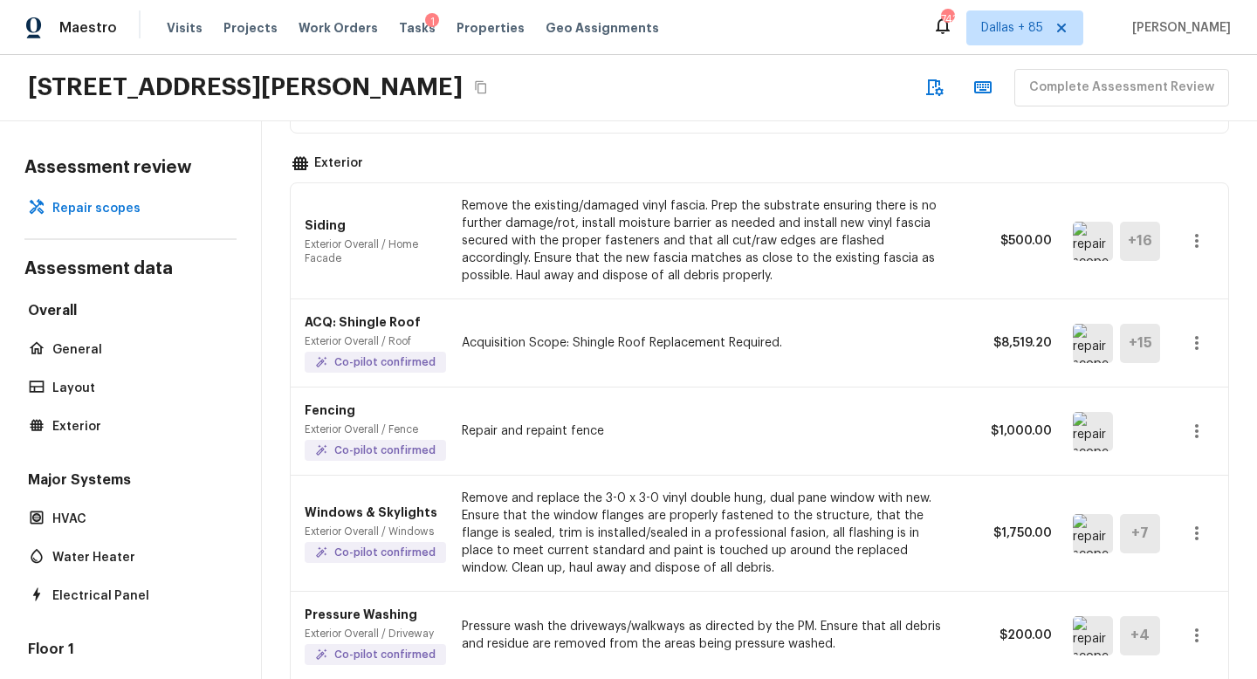
scroll to position [686, 0]
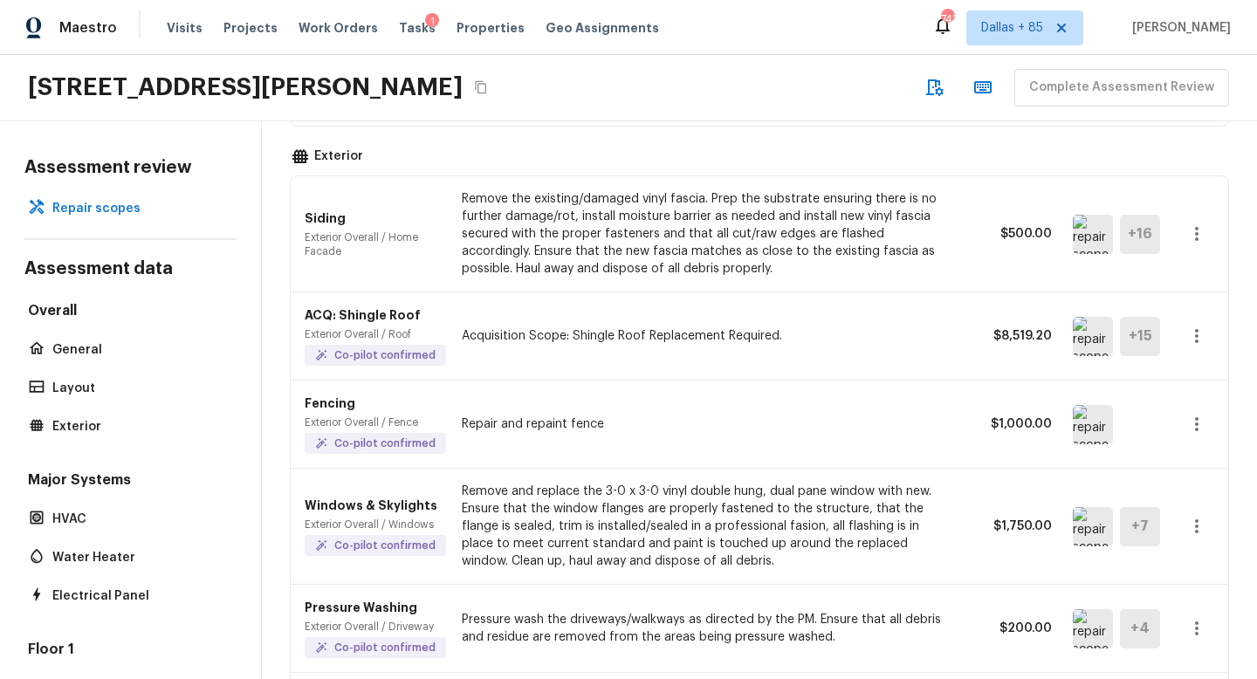
click at [1090, 424] on img at bounding box center [1093, 424] width 40 height 39
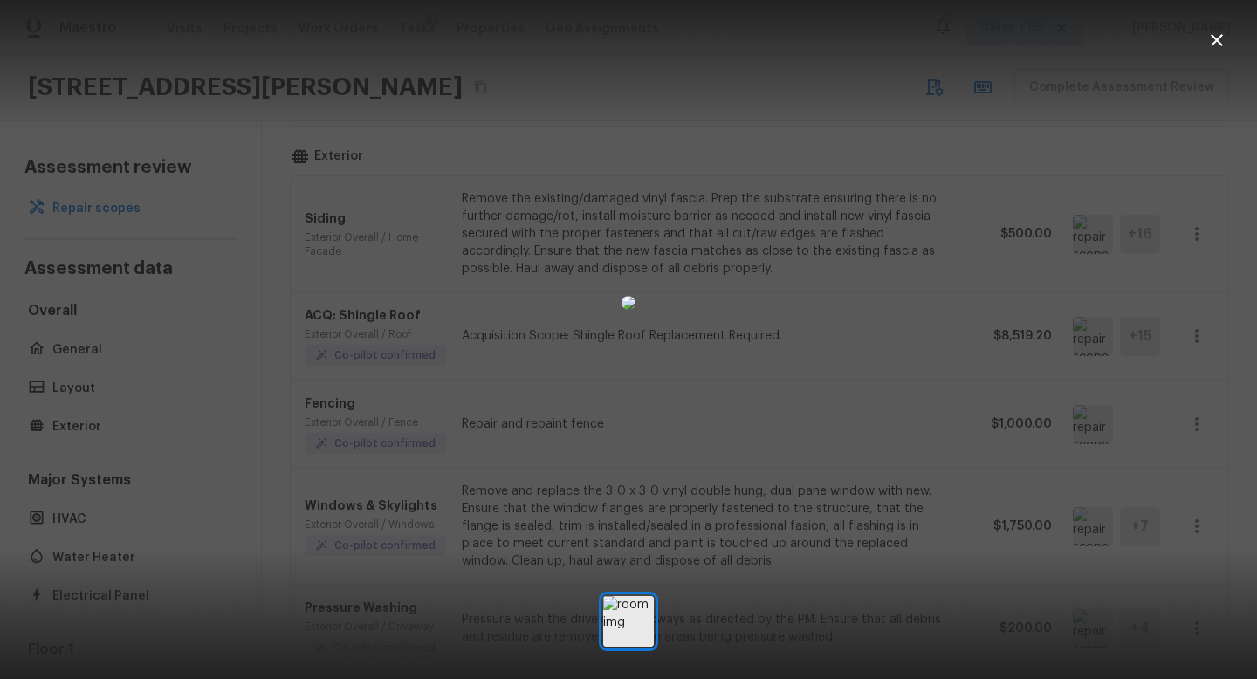
click at [1221, 34] on icon "button" at bounding box center [1217, 40] width 21 height 21
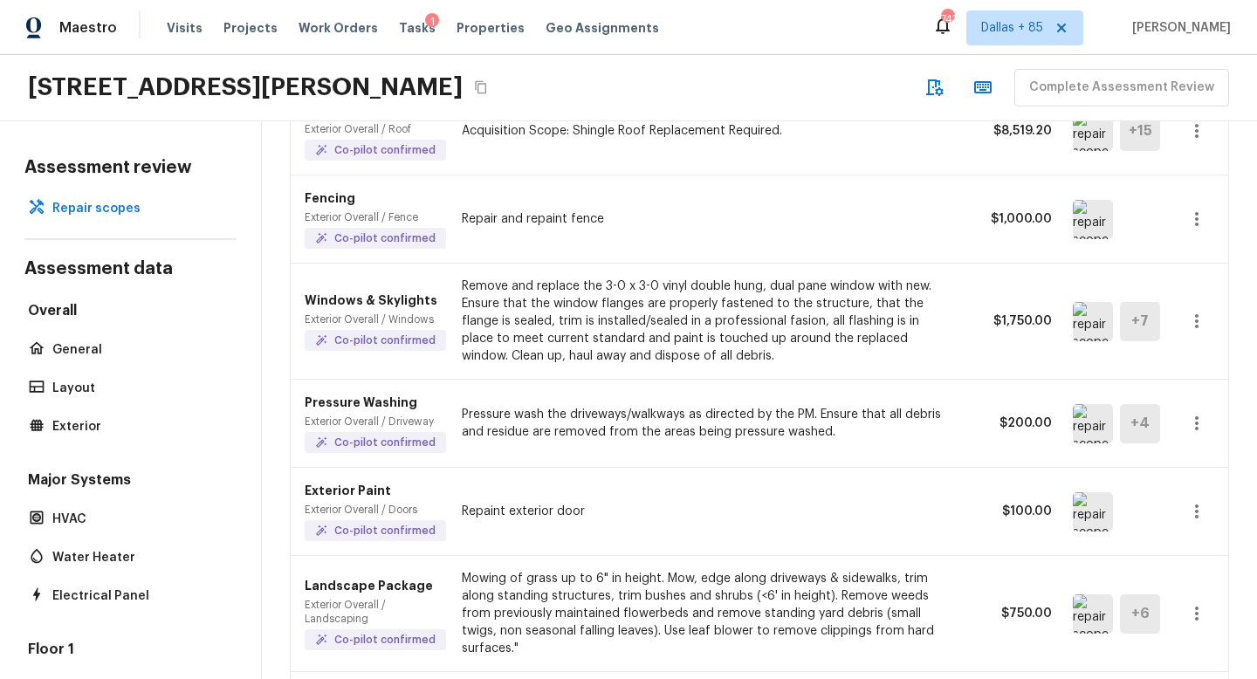
scroll to position [892, 0]
click at [1091, 326] on img at bounding box center [1093, 320] width 40 height 39
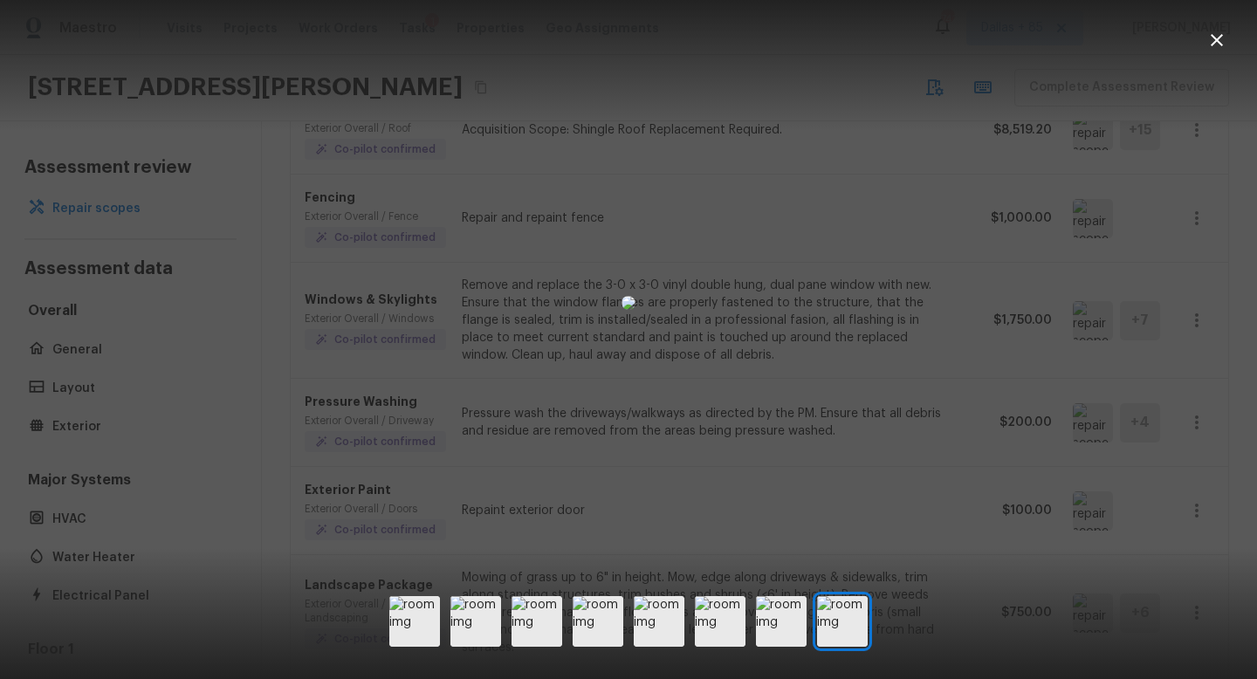
click at [1221, 37] on icon "button" at bounding box center [1217, 40] width 21 height 21
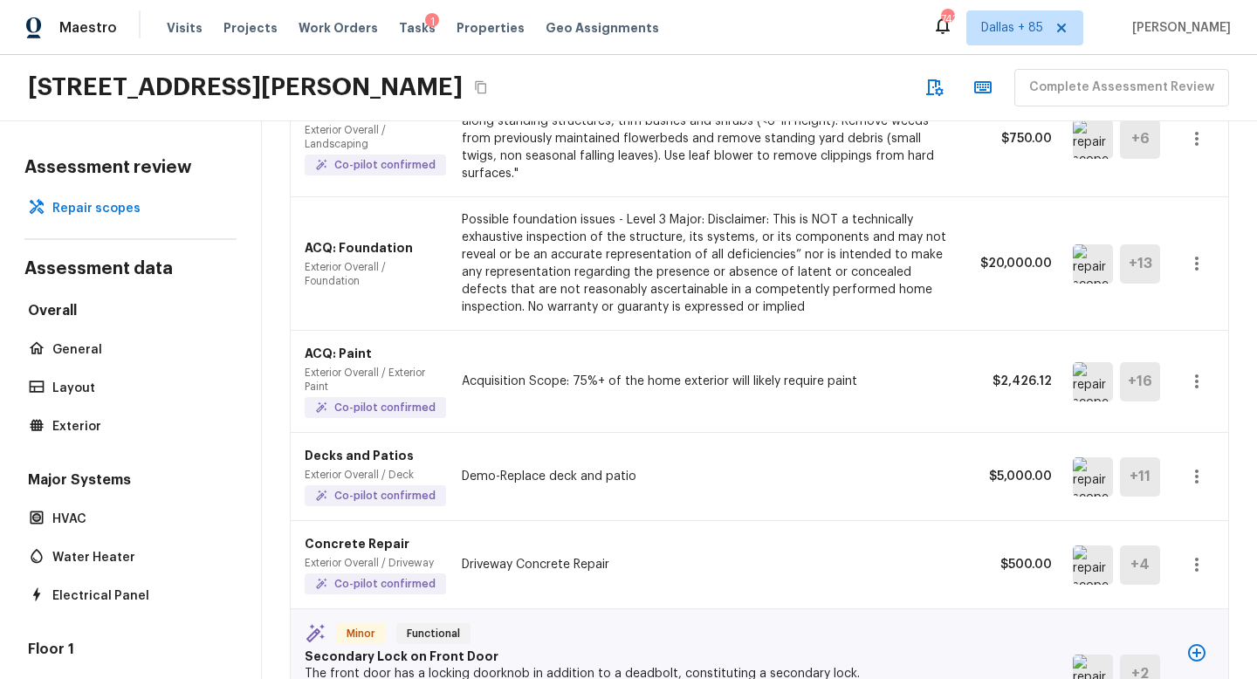
scroll to position [1386, 0]
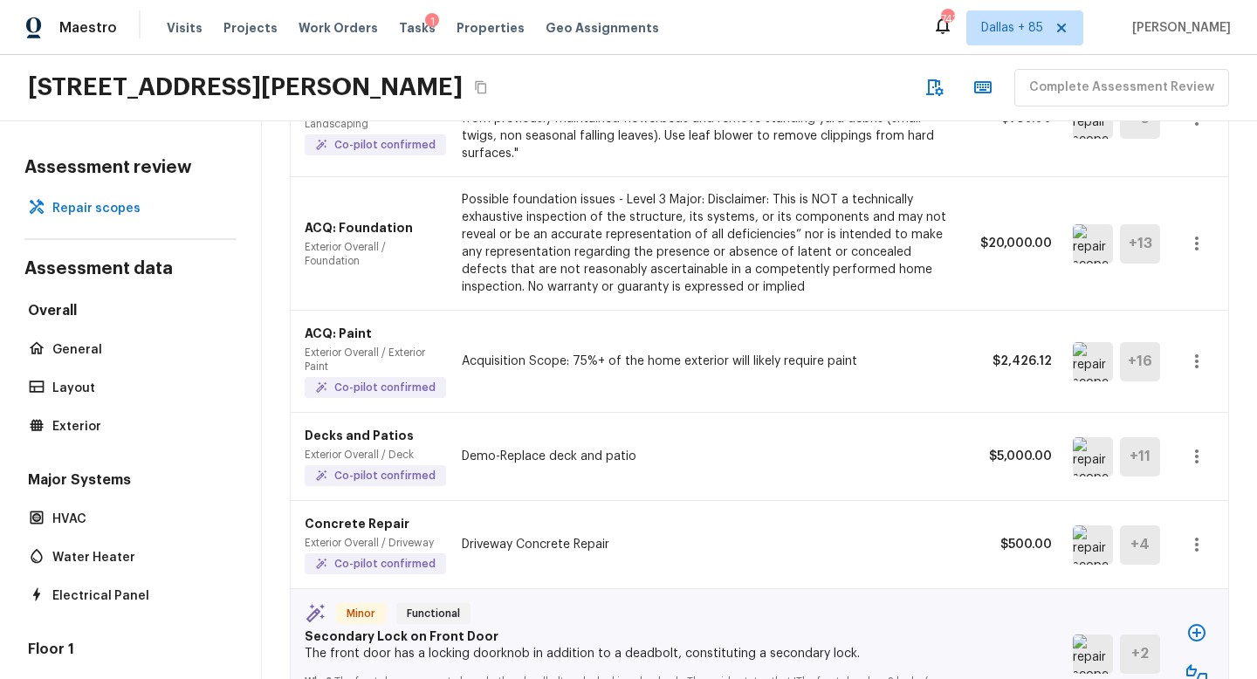
click at [1089, 442] on img at bounding box center [1093, 456] width 40 height 39
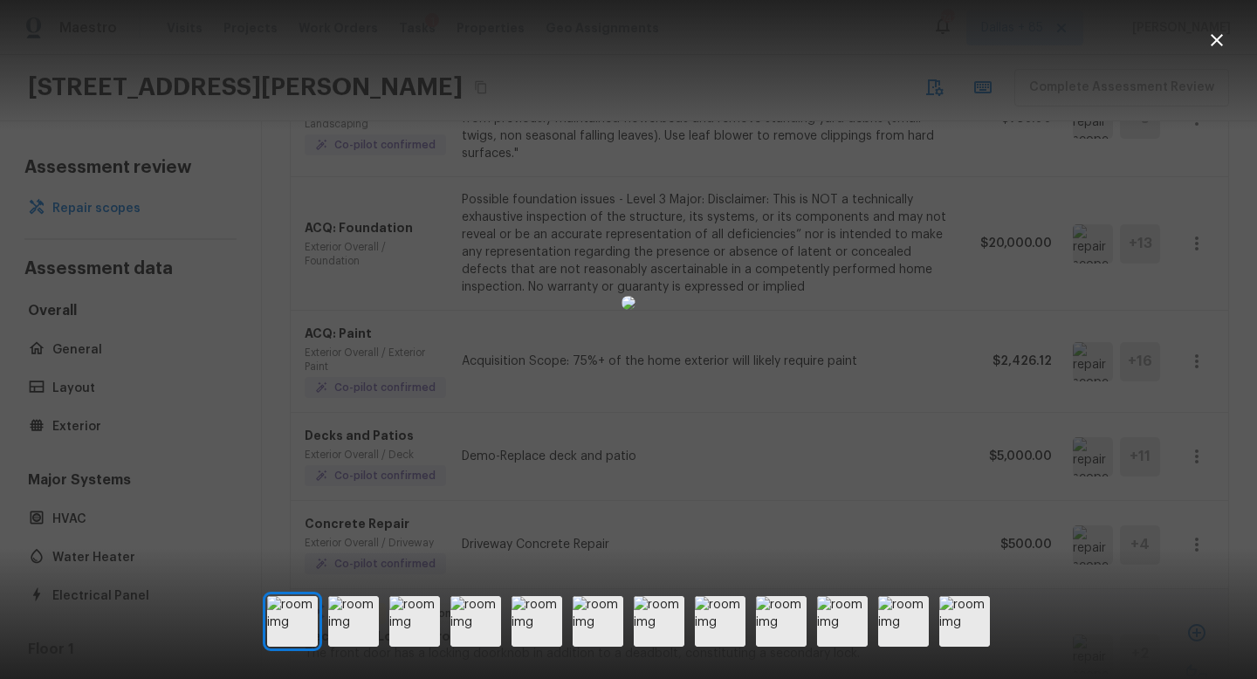
click at [1217, 45] on icon "button" at bounding box center [1217, 40] width 21 height 21
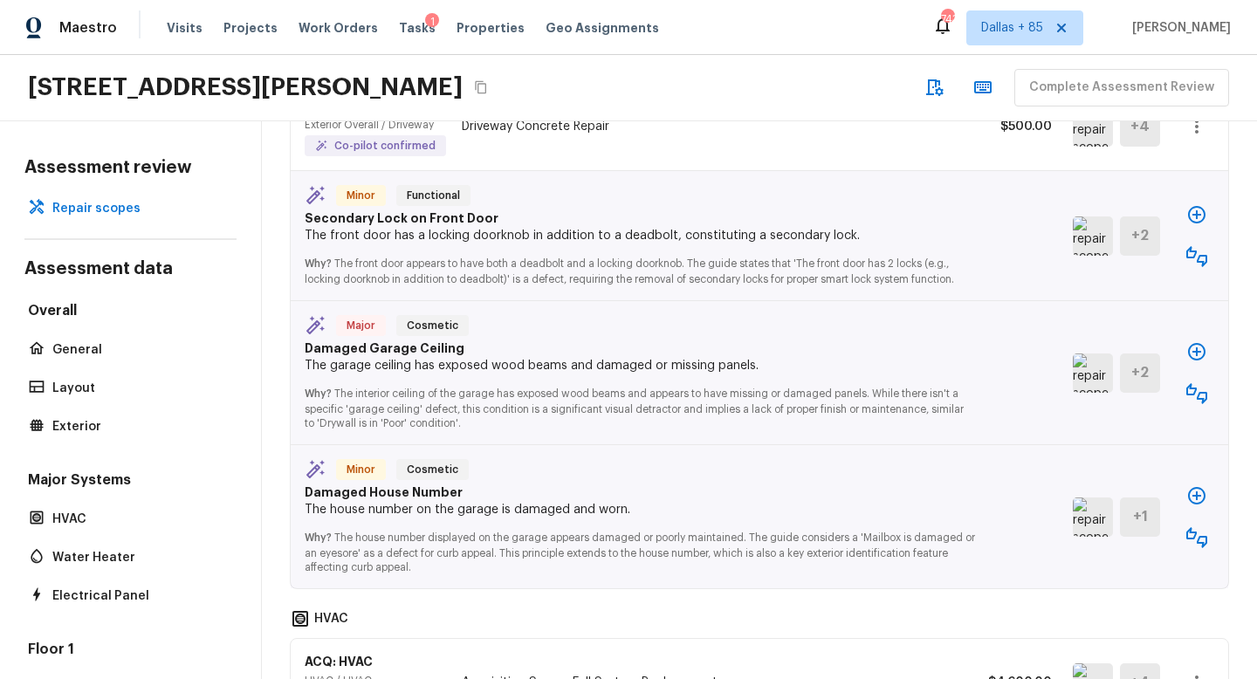
scroll to position [1806, 0]
click at [1200, 245] on icon "button" at bounding box center [1197, 255] width 21 height 21
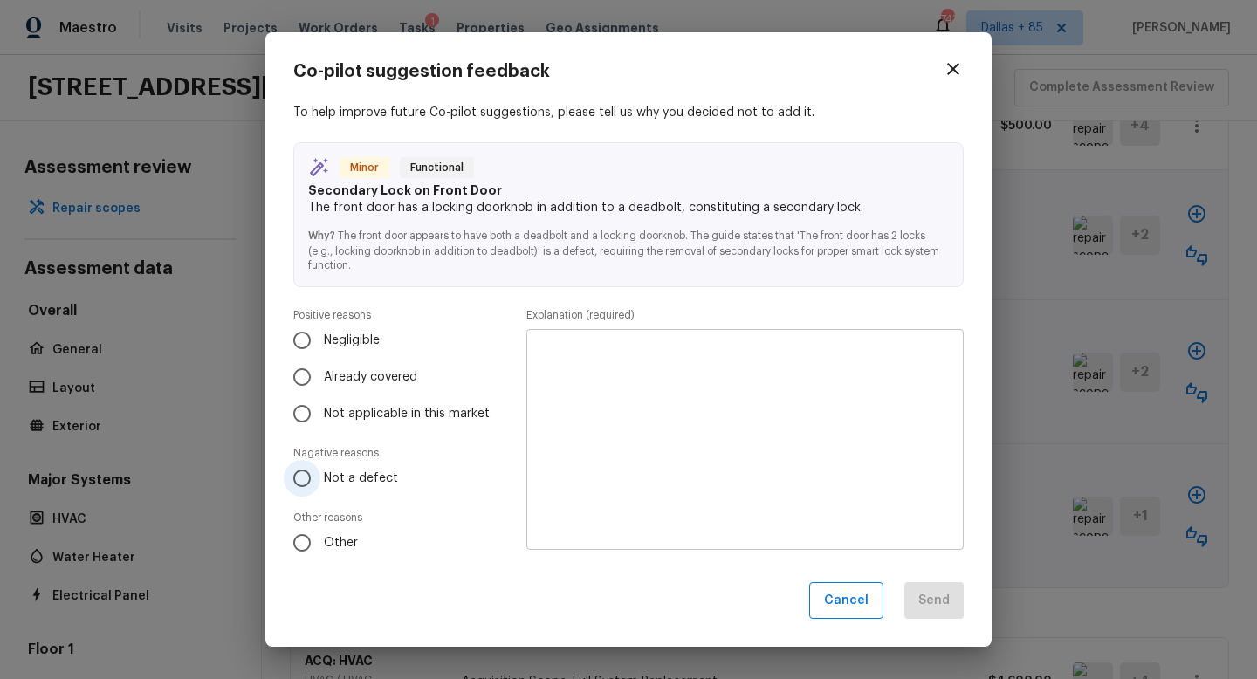
click at [302, 471] on input "Not a defect" at bounding box center [302, 478] width 37 height 37
radio input "true"
click at [626, 397] on textarea at bounding box center [745, 439] width 413 height 192
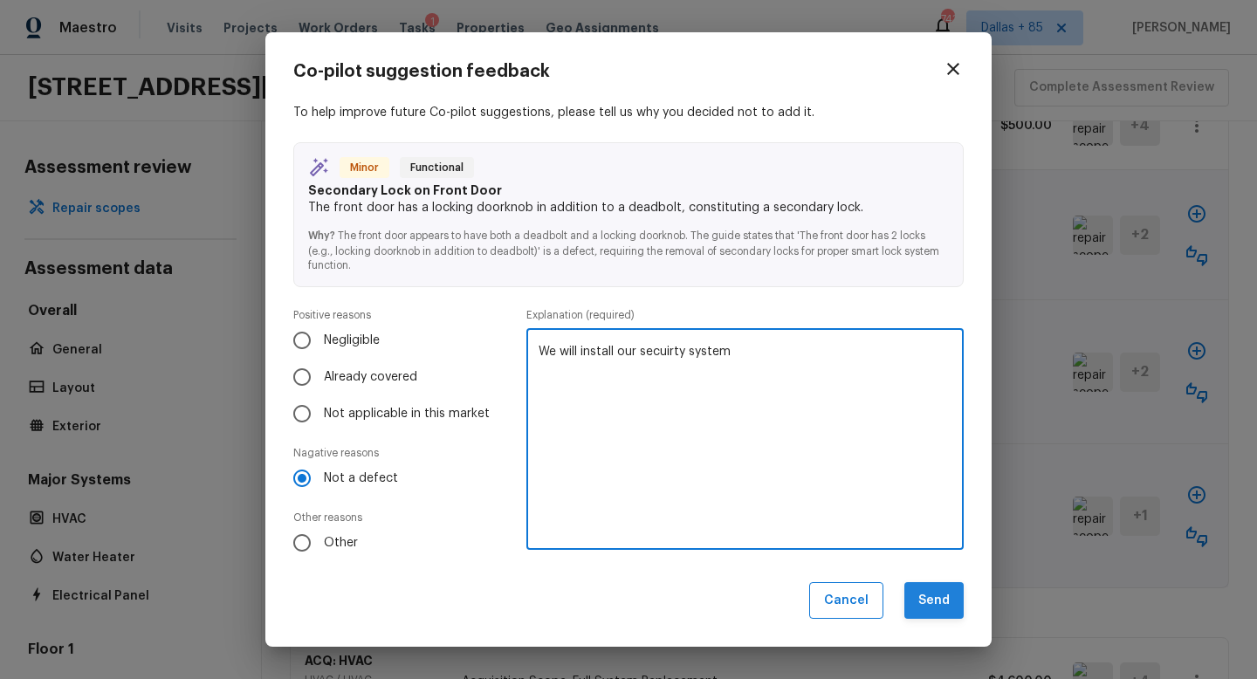
type textarea "We will install our secuirty system"
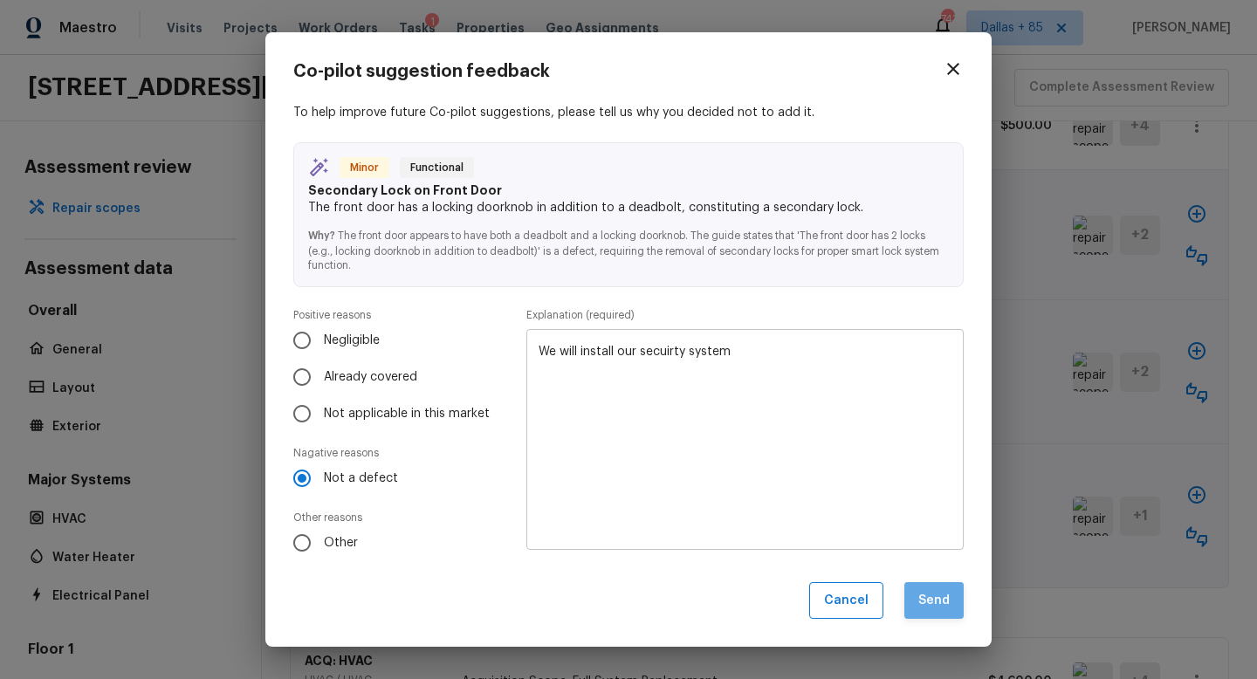
click at [931, 602] on button "Send" at bounding box center [934, 601] width 59 height 38
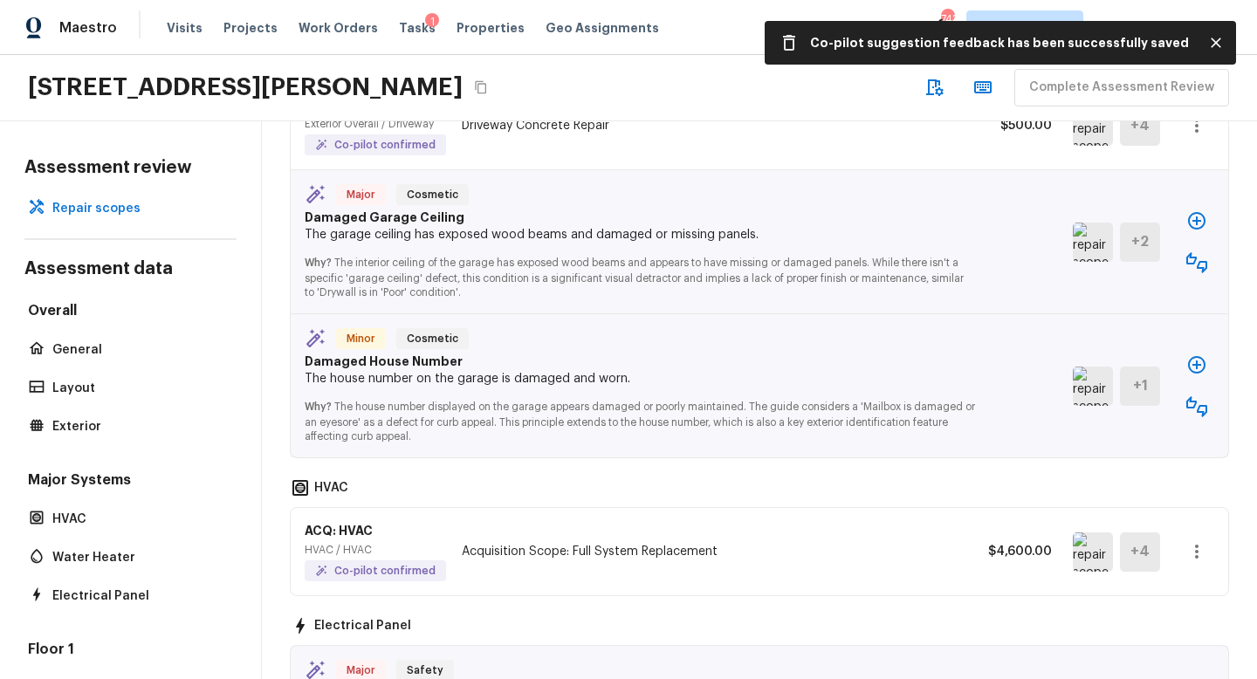
click at [1080, 373] on img at bounding box center [1093, 386] width 40 height 39
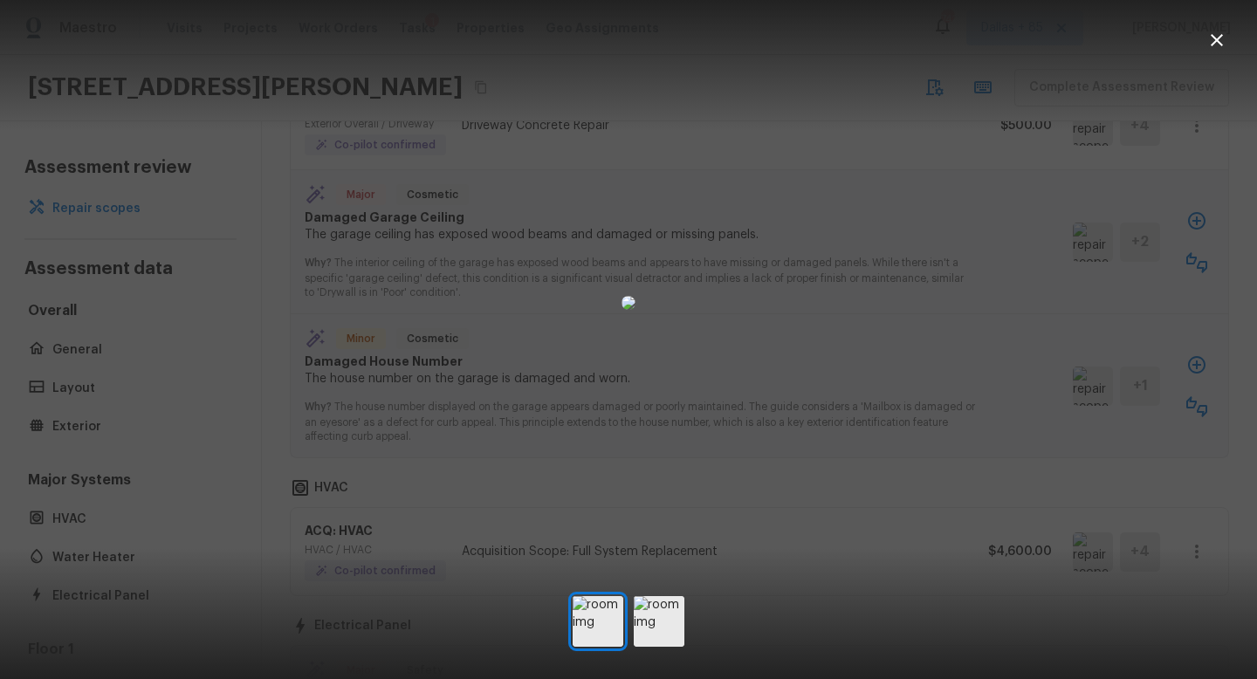
click at [1214, 45] on icon "button" at bounding box center [1217, 40] width 21 height 21
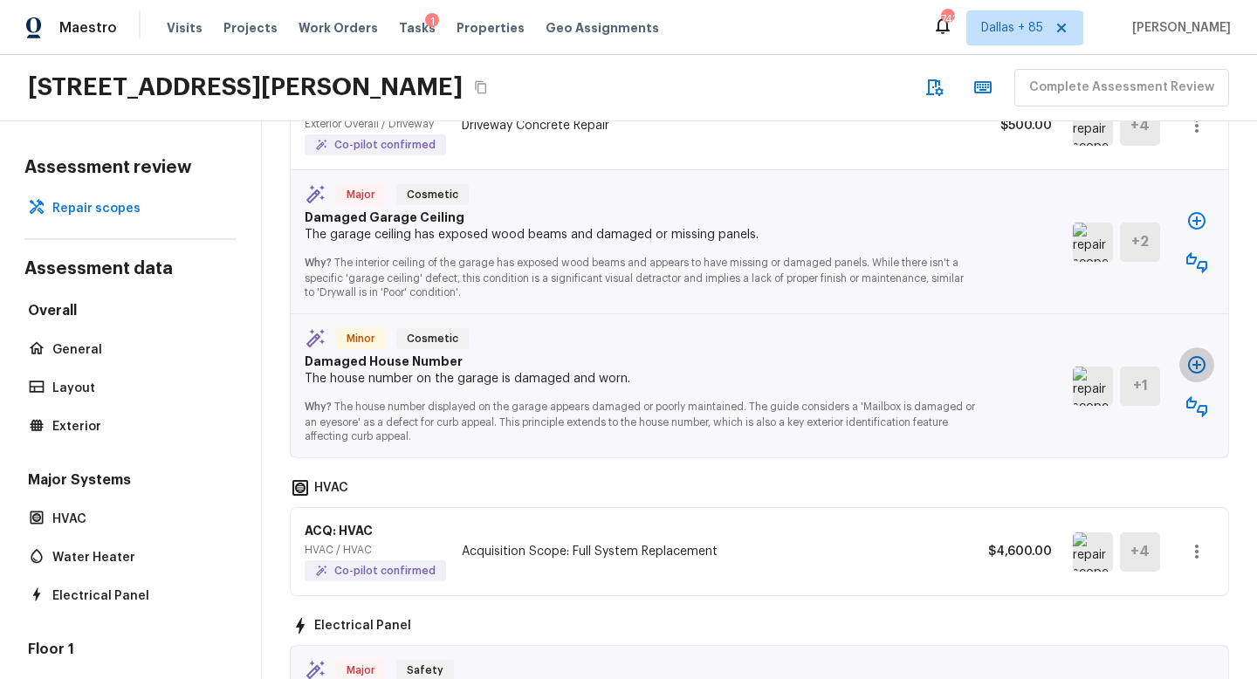
click at [1198, 354] on icon "button" at bounding box center [1197, 364] width 21 height 21
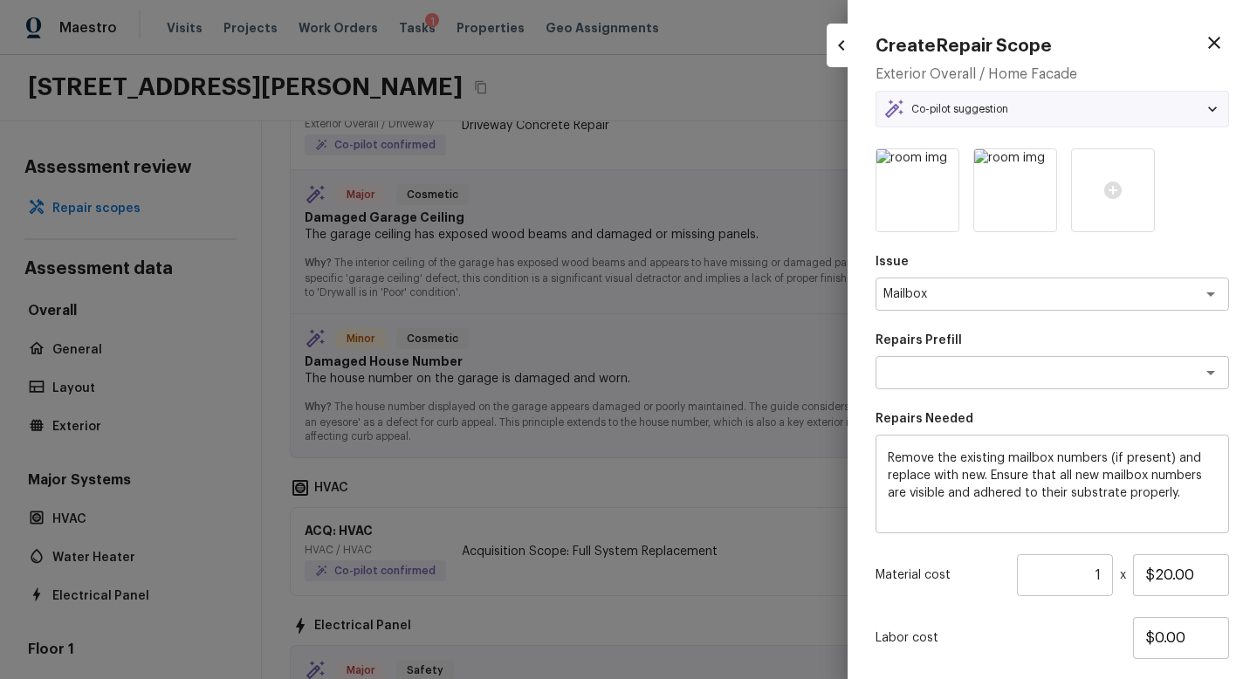
type textarea "Install New Mailbox Numbers"
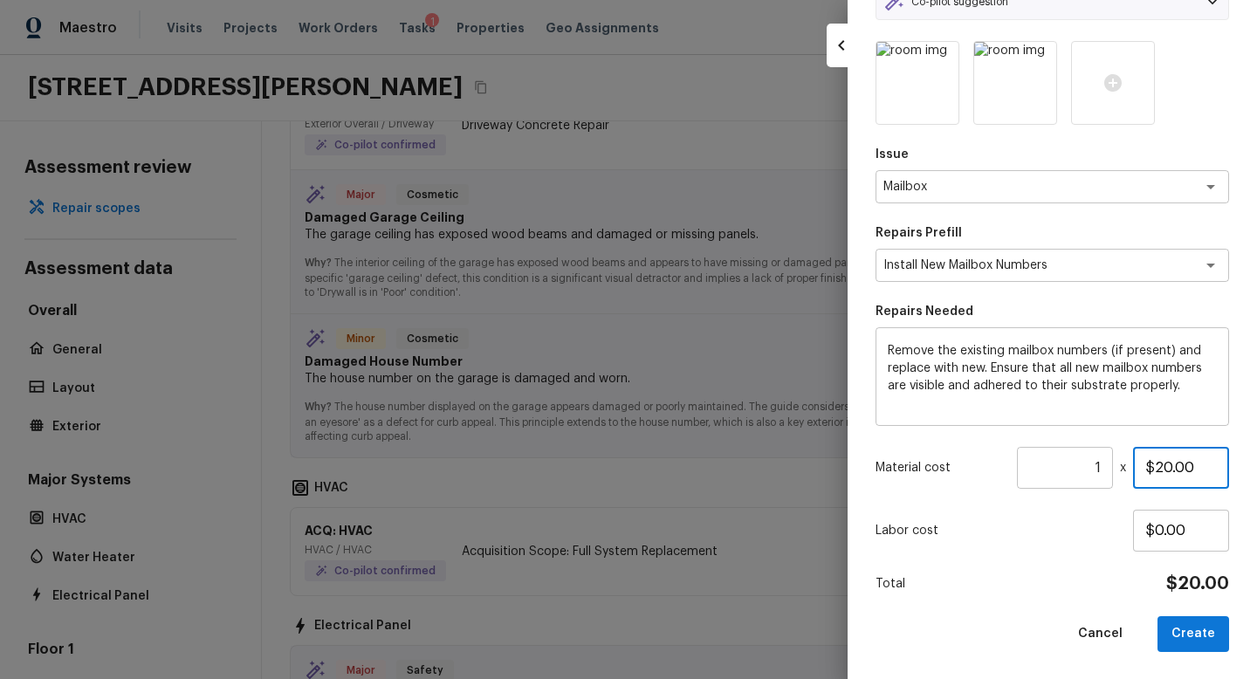
click at [1168, 466] on input "$20.00" at bounding box center [1181, 468] width 96 height 42
click at [1207, 629] on button "Create" at bounding box center [1194, 634] width 72 height 36
type input "$20.00"
type input "$0.00"
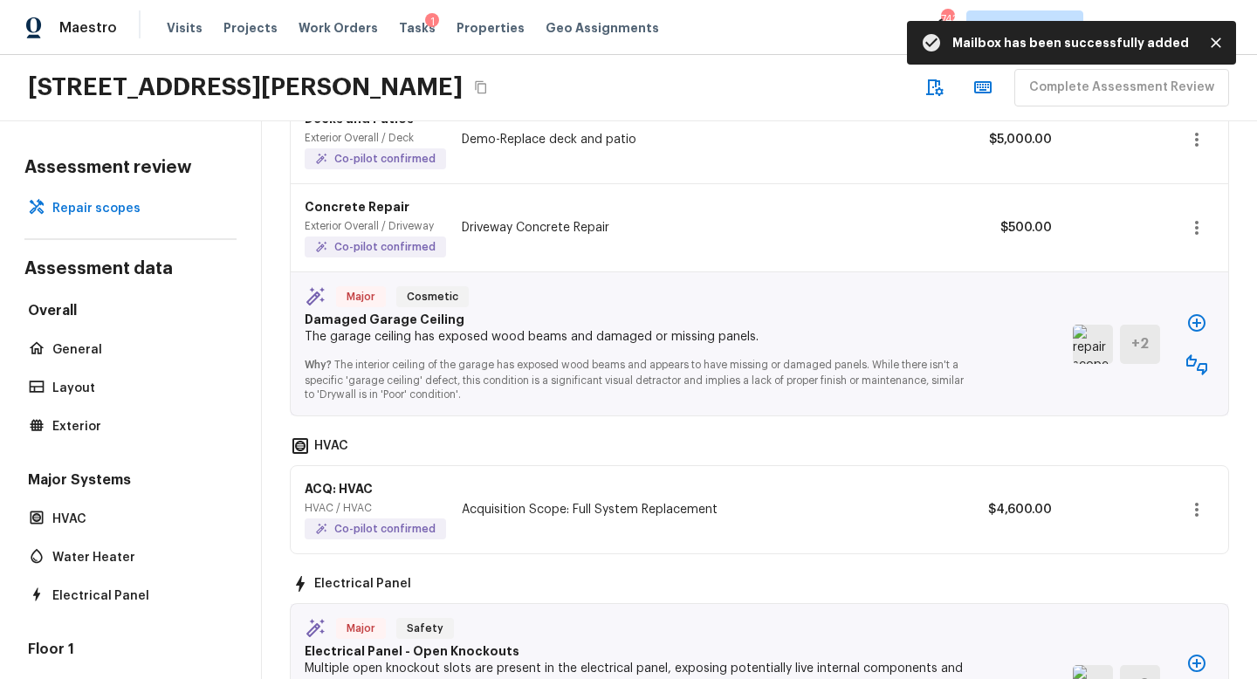
scroll to position [1908, 0]
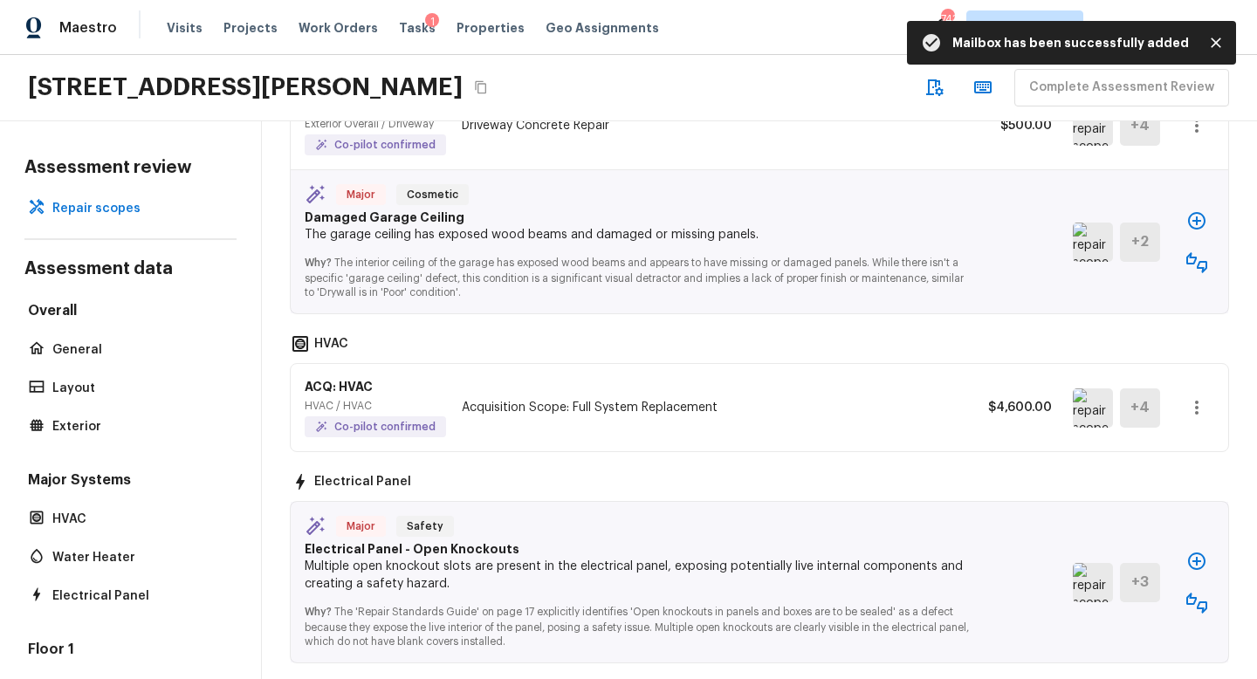
click at [1093, 228] on img at bounding box center [1093, 242] width 40 height 39
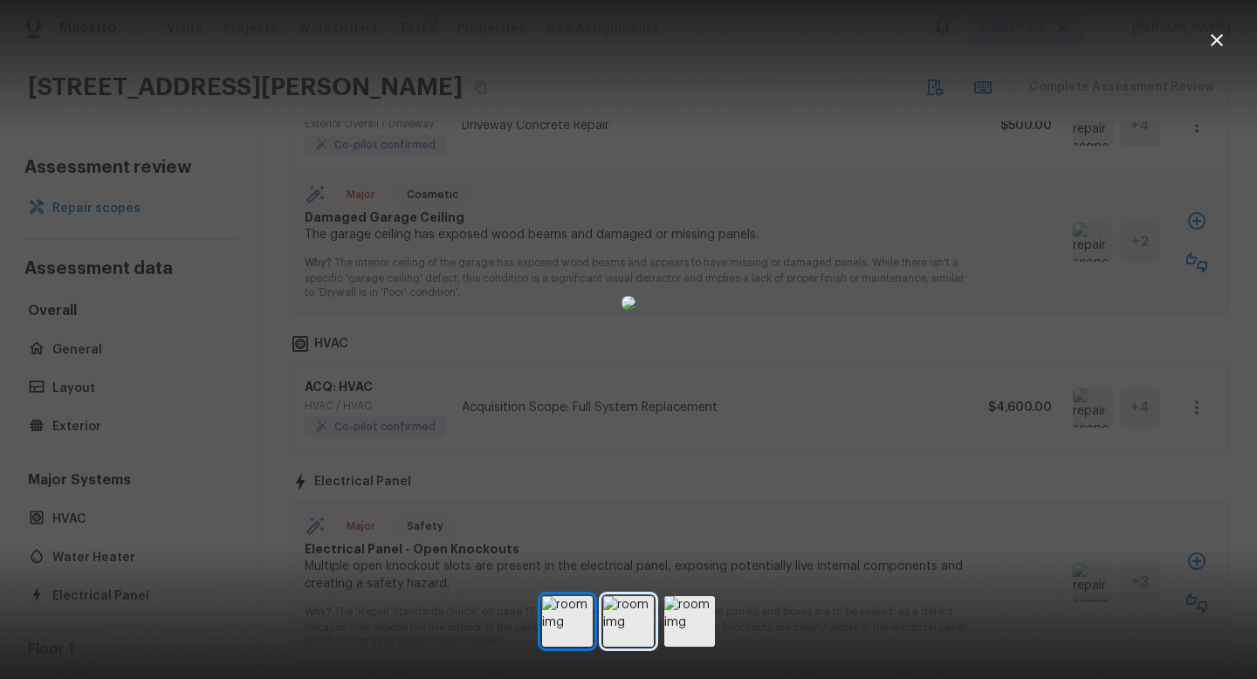
click at [630, 611] on img at bounding box center [628, 621] width 51 height 51
click at [685, 612] on img at bounding box center [689, 621] width 51 height 51
click at [1213, 38] on icon "button" at bounding box center [1217, 40] width 21 height 21
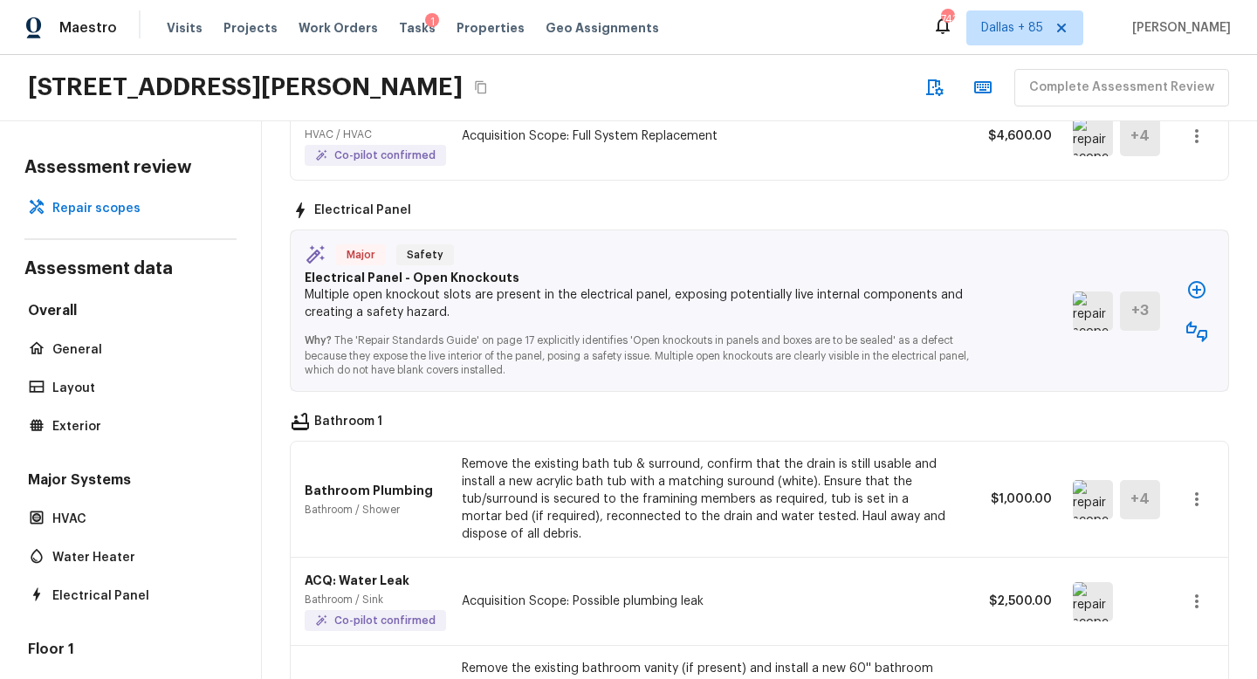
scroll to position [2197, 0]
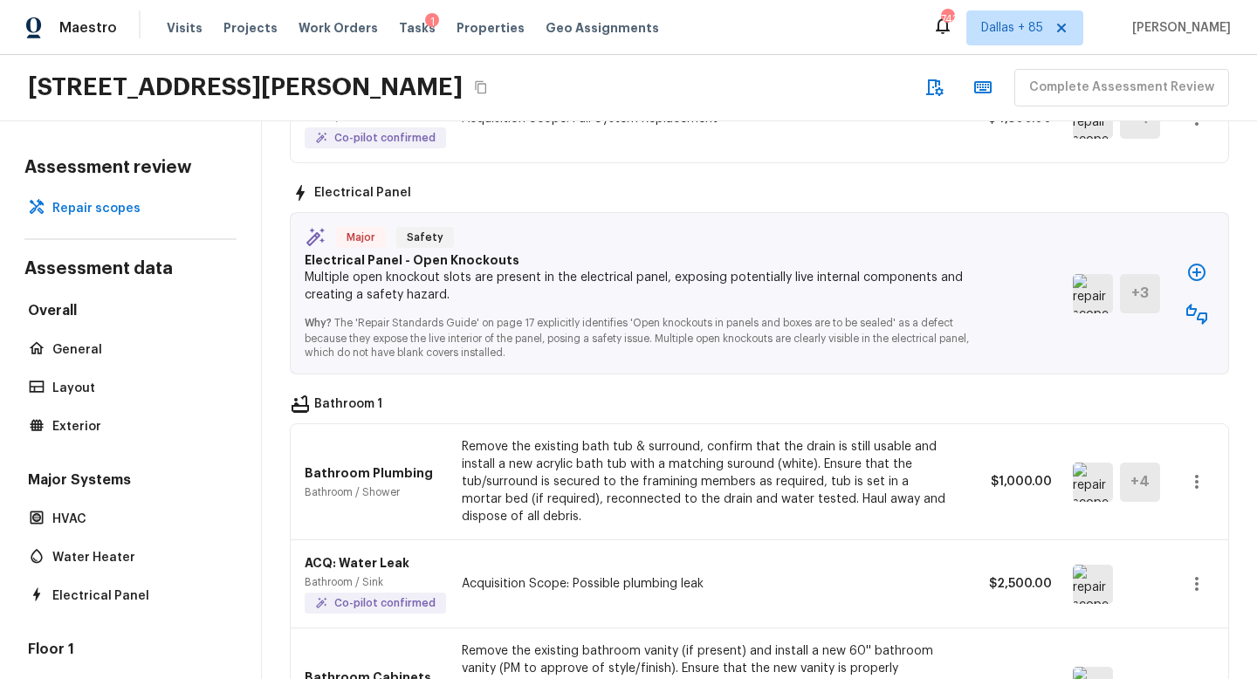
click at [1090, 278] on img at bounding box center [1093, 293] width 40 height 39
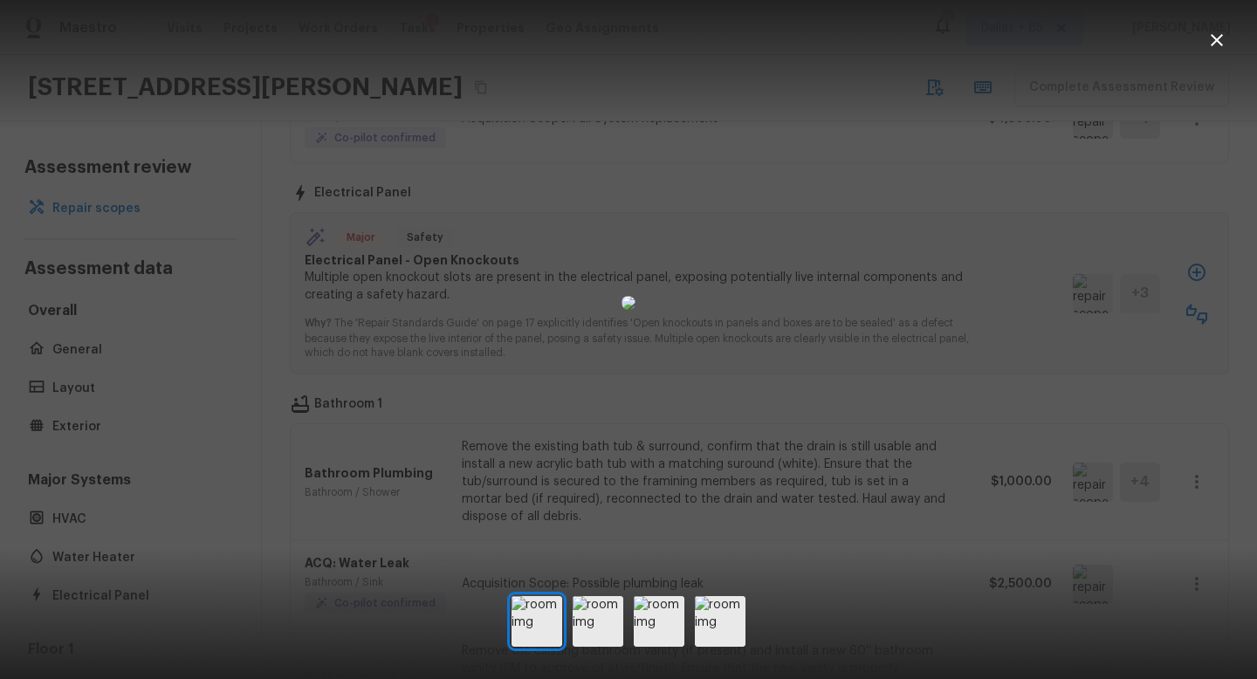
click at [1220, 37] on icon "button" at bounding box center [1217, 40] width 12 height 12
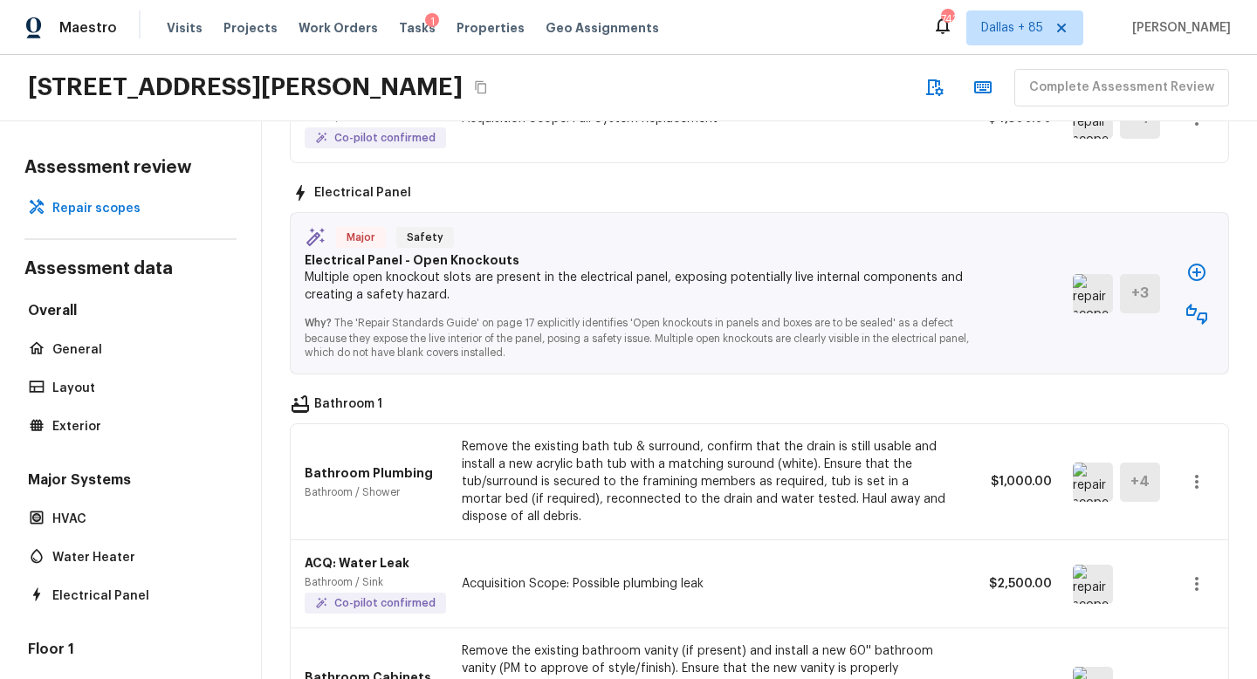
click at [1194, 304] on icon "button" at bounding box center [1197, 314] width 21 height 21
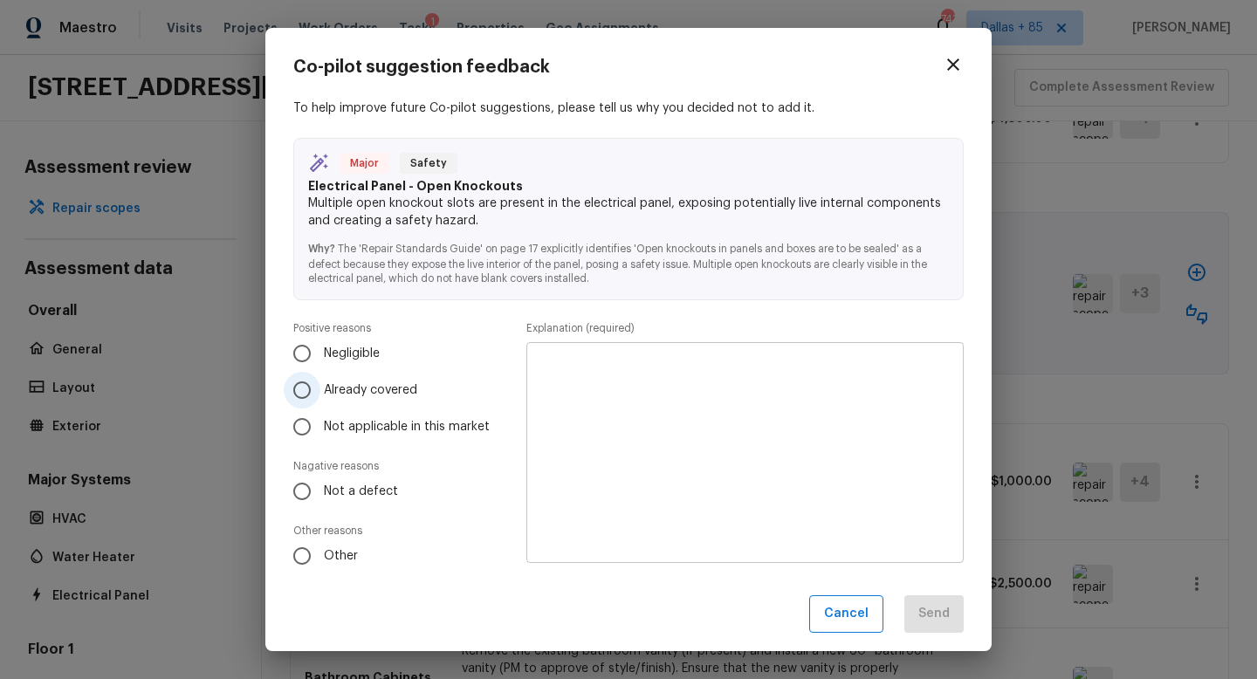
click at [315, 391] on input "Already covered" at bounding box center [302, 390] width 37 height 37
radio input "true"
click at [682, 422] on textarea at bounding box center [745, 453] width 413 height 192
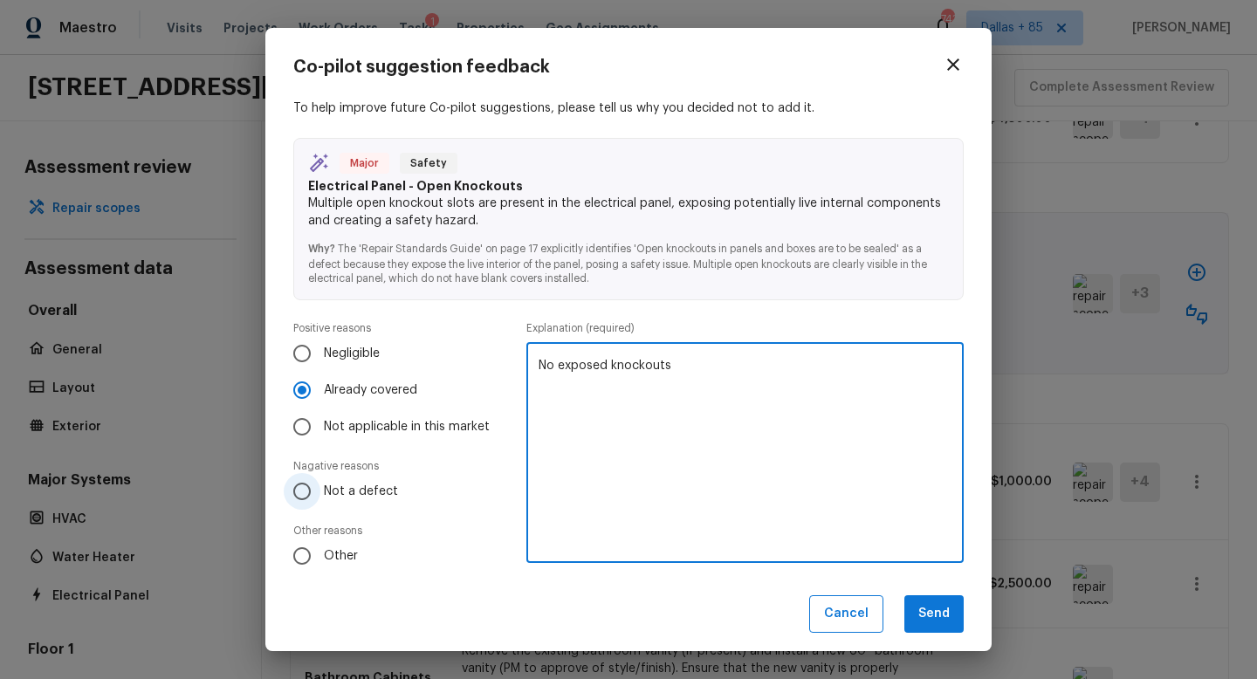
type textarea "No exposed knockouts"
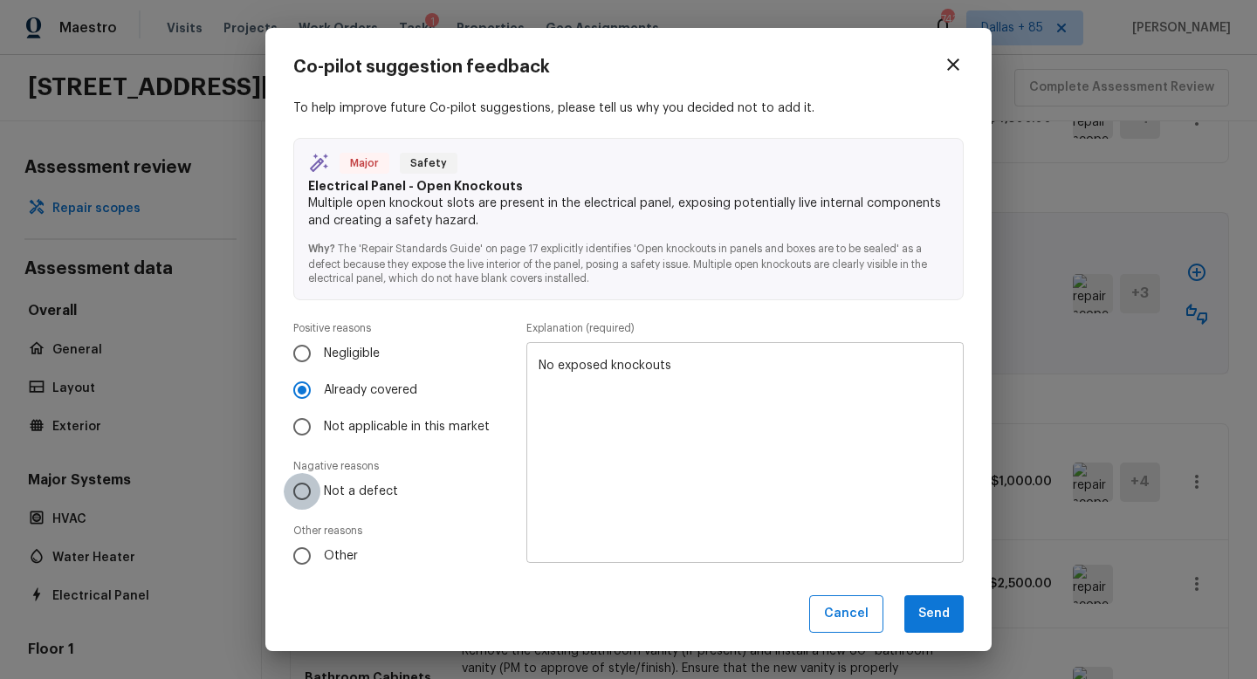
click at [320, 485] on input "Not a defect" at bounding box center [302, 491] width 37 height 37
radio input "true"
radio input "false"
click at [915, 608] on button "Send" at bounding box center [934, 614] width 59 height 38
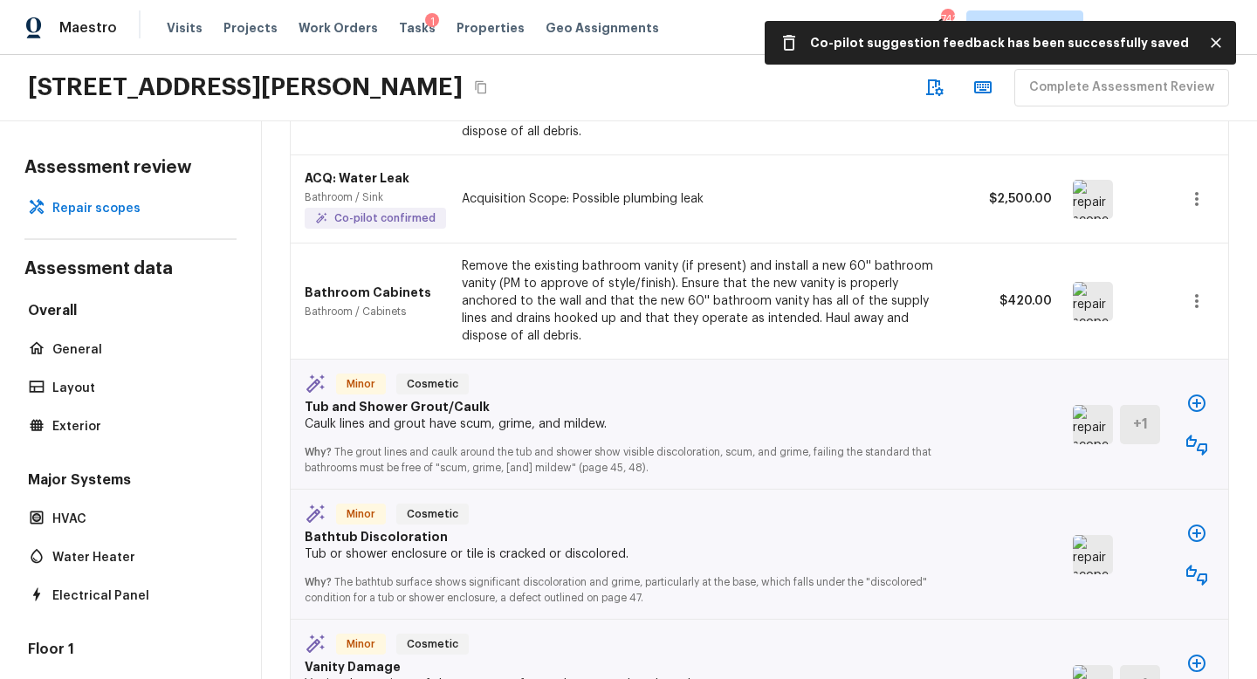
scroll to position [2374, 0]
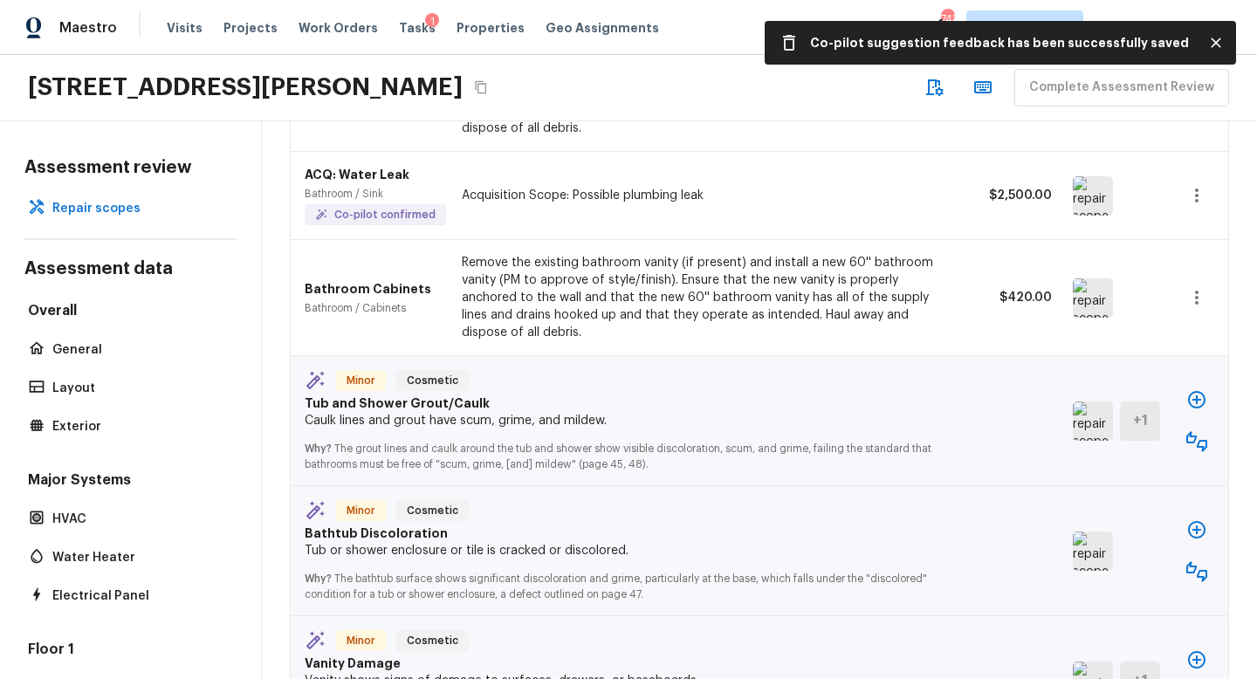
click at [1090, 402] on img at bounding box center [1093, 421] width 40 height 39
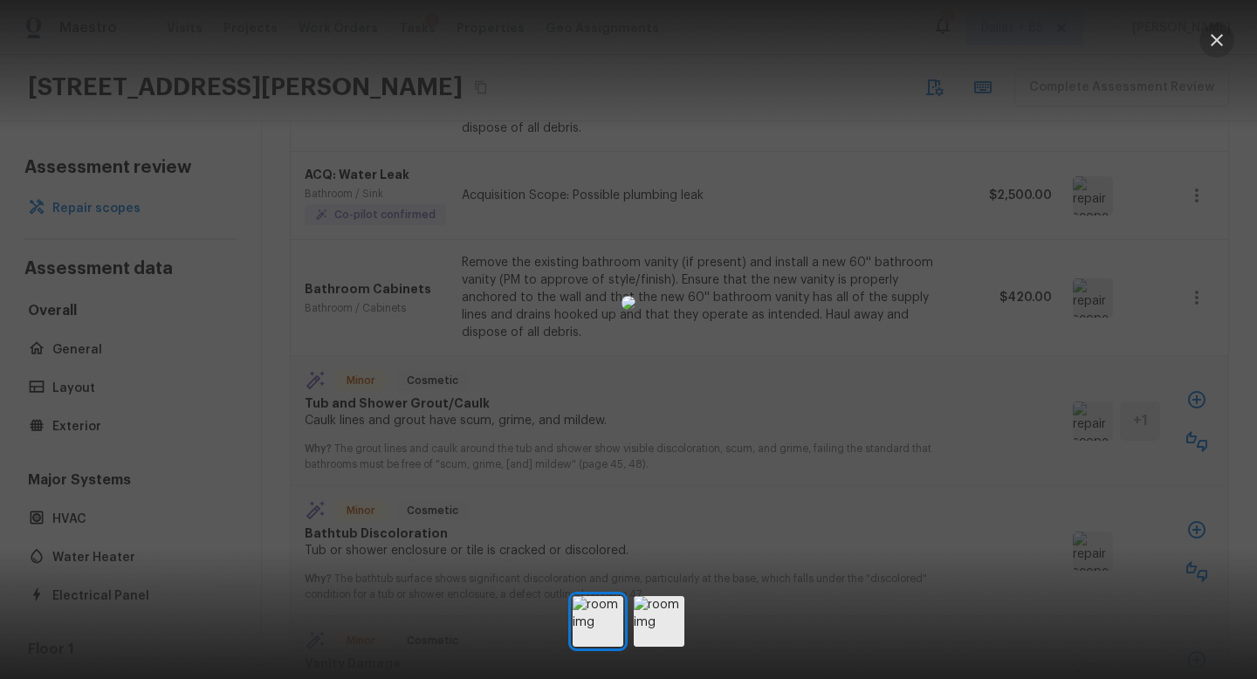
click at [1218, 39] on icon "button" at bounding box center [1217, 40] width 12 height 12
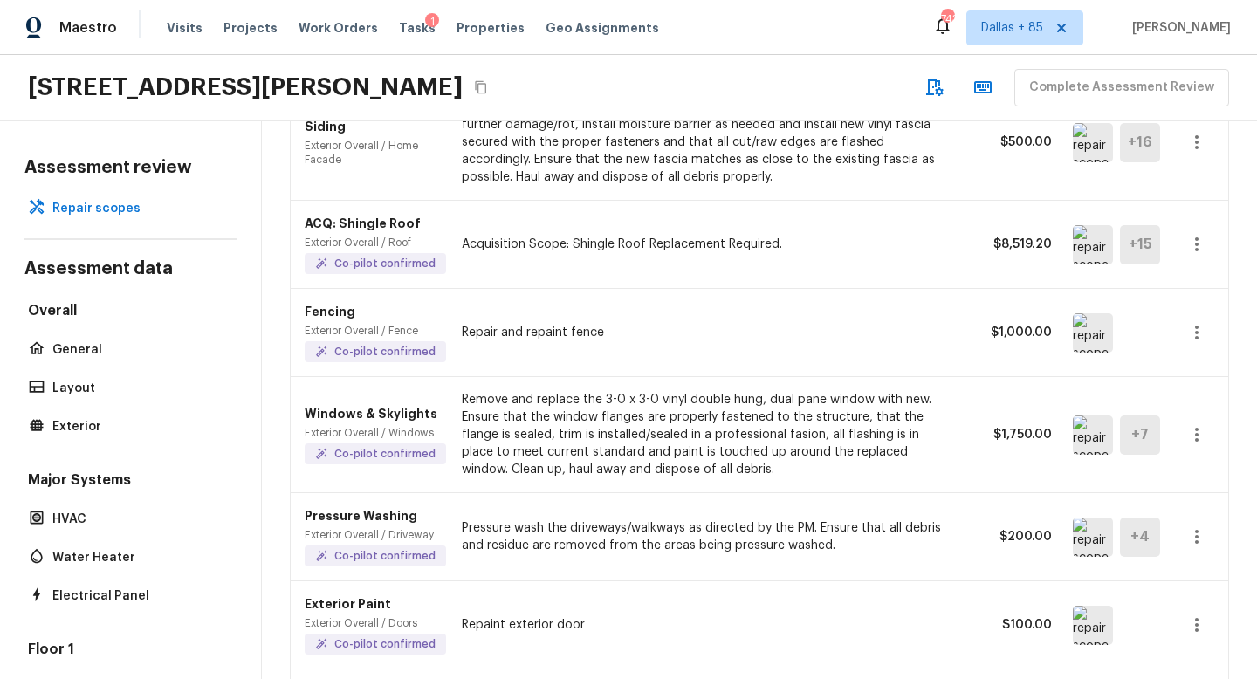
scroll to position [781, 0]
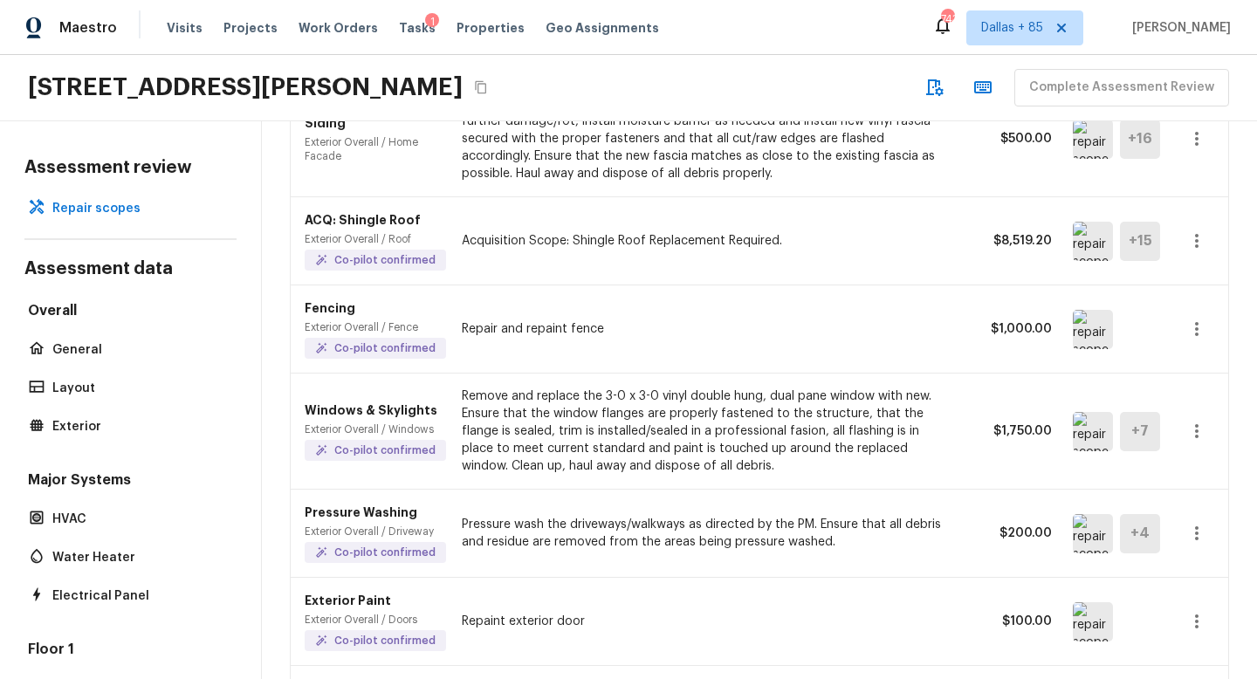
click at [1084, 438] on img at bounding box center [1093, 431] width 40 height 39
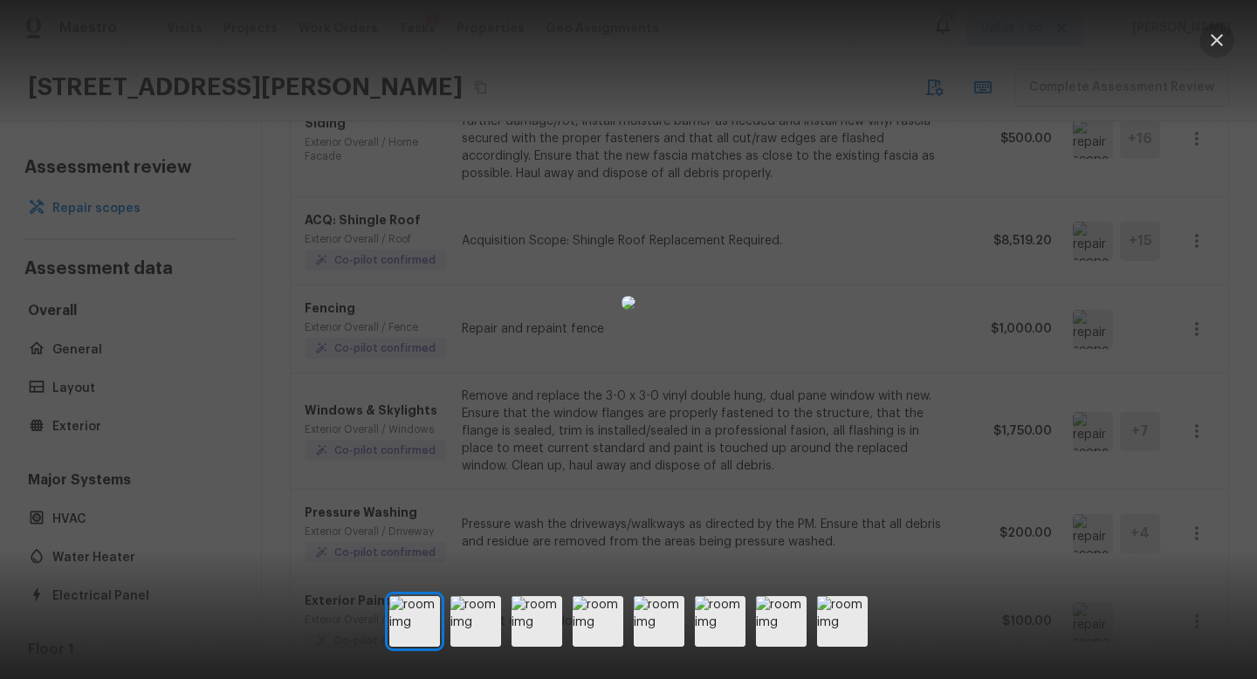
click at [1210, 38] on icon "button" at bounding box center [1217, 40] width 21 height 21
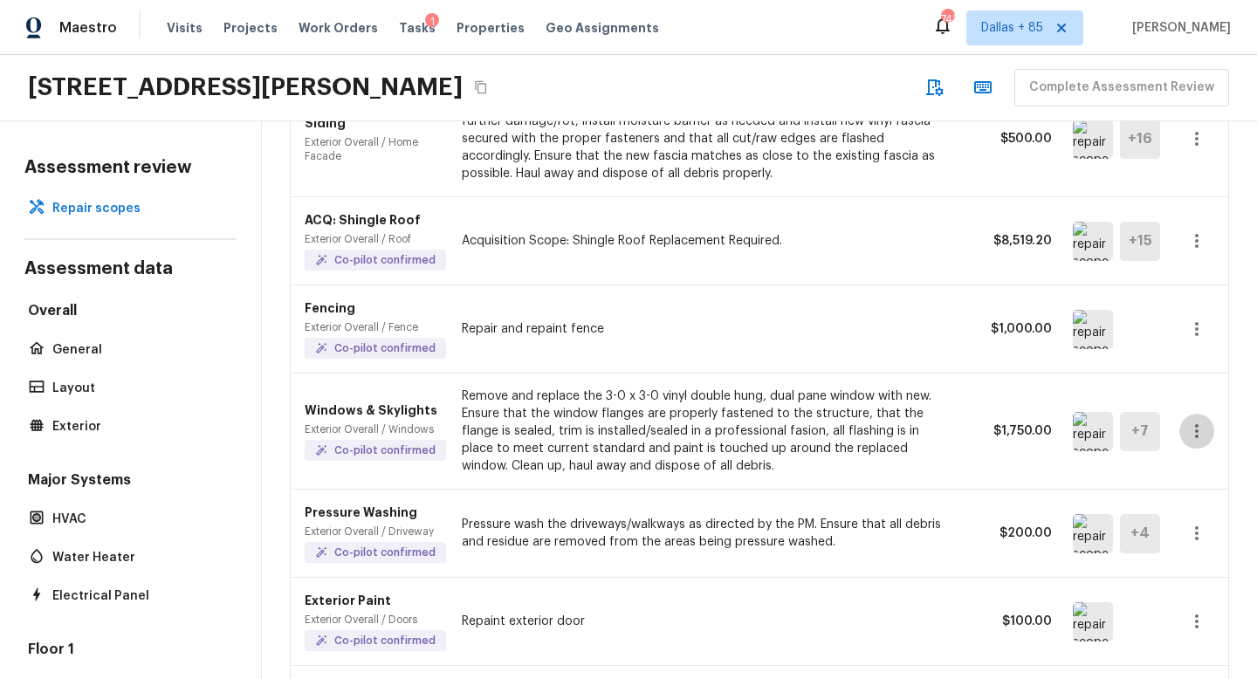
click at [1192, 430] on icon "button" at bounding box center [1197, 431] width 21 height 21
click at [1150, 483] on li "Edit" at bounding box center [1190, 482] width 114 height 52
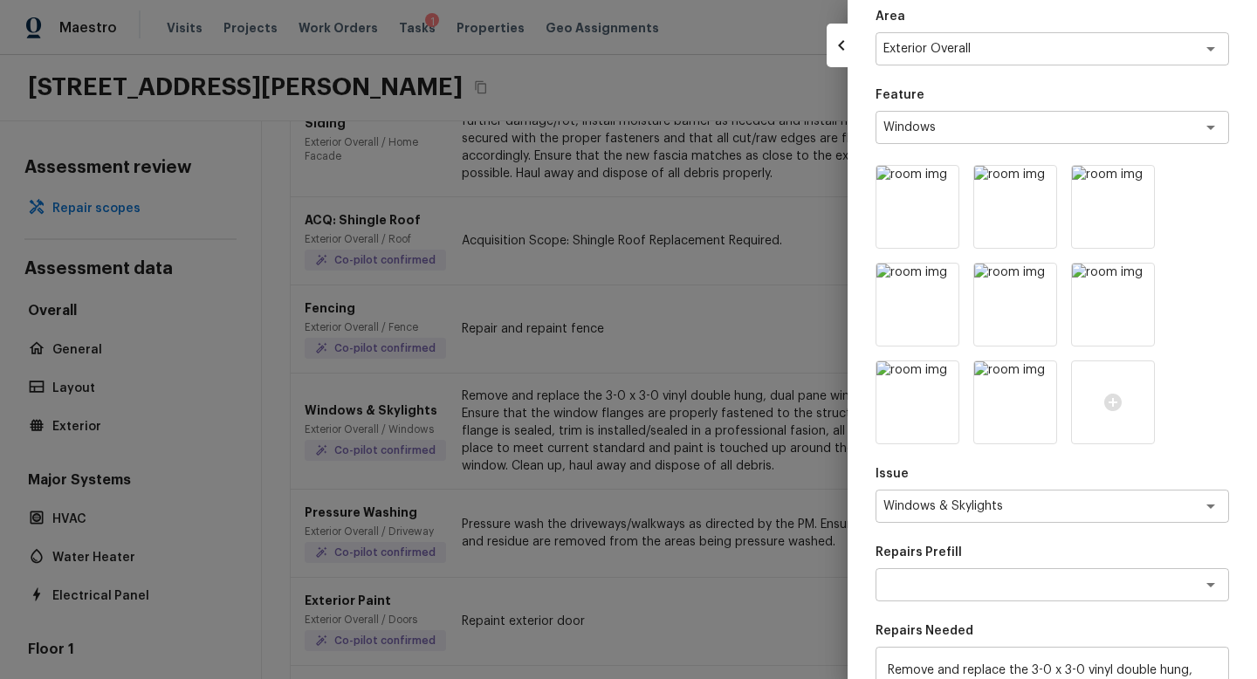
scroll to position [334, 0]
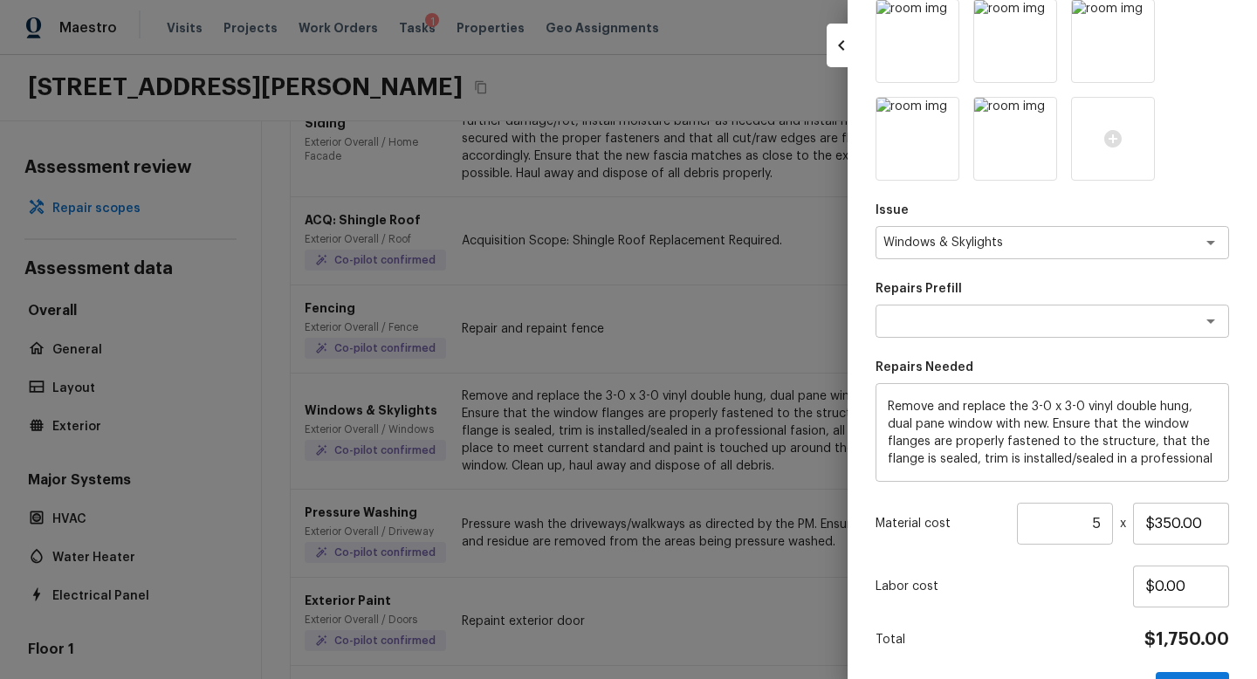
click at [1098, 630] on div "Total $1,750.00" at bounding box center [1053, 640] width 354 height 23
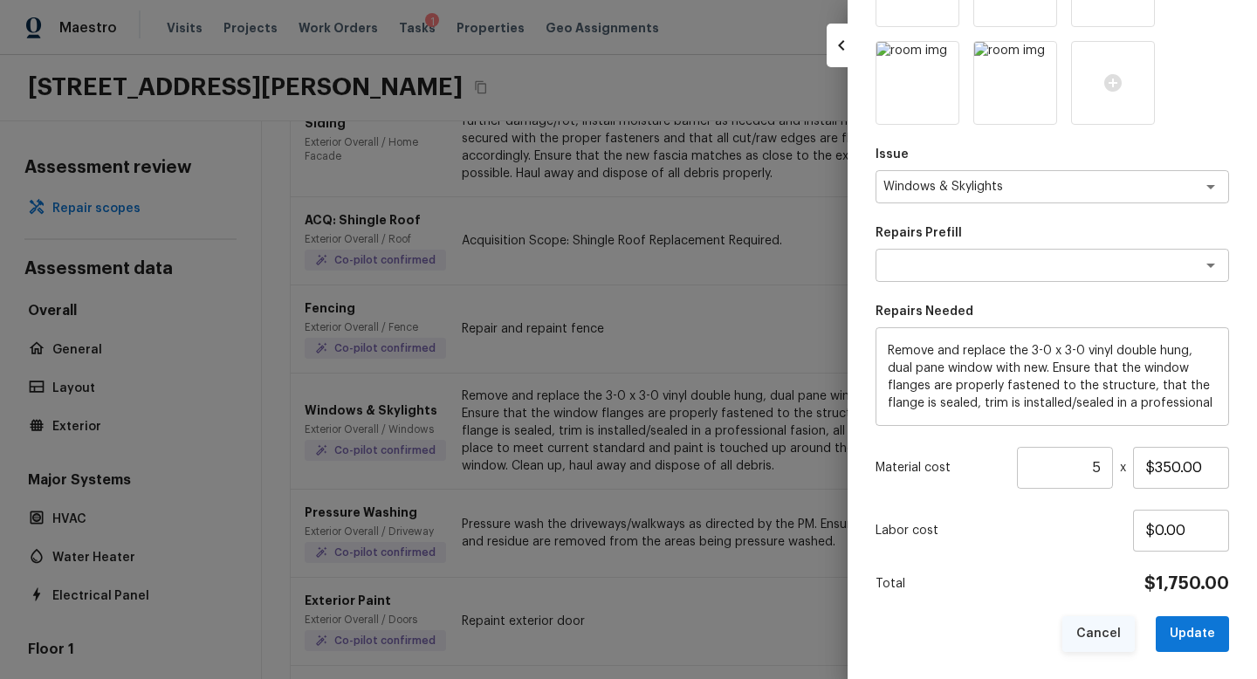
click at [1111, 630] on button "Cancel" at bounding box center [1099, 634] width 72 height 36
type input "1"
type input "$0.00"
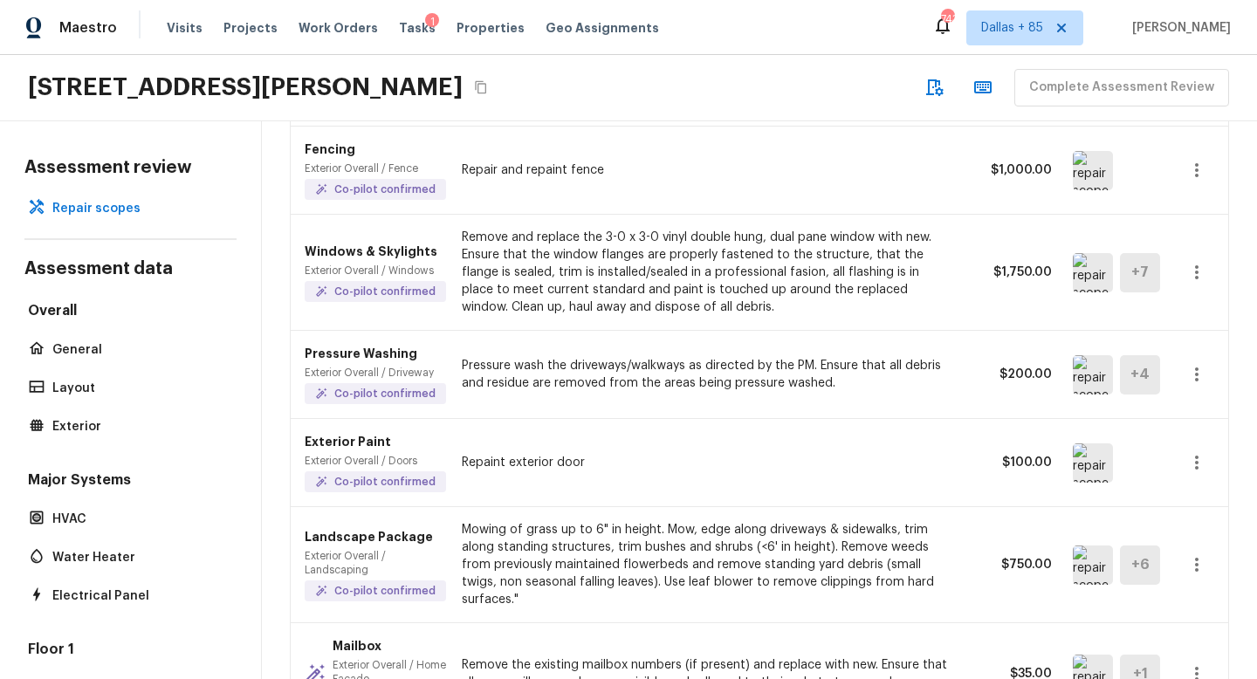
scroll to position [1042, 0]
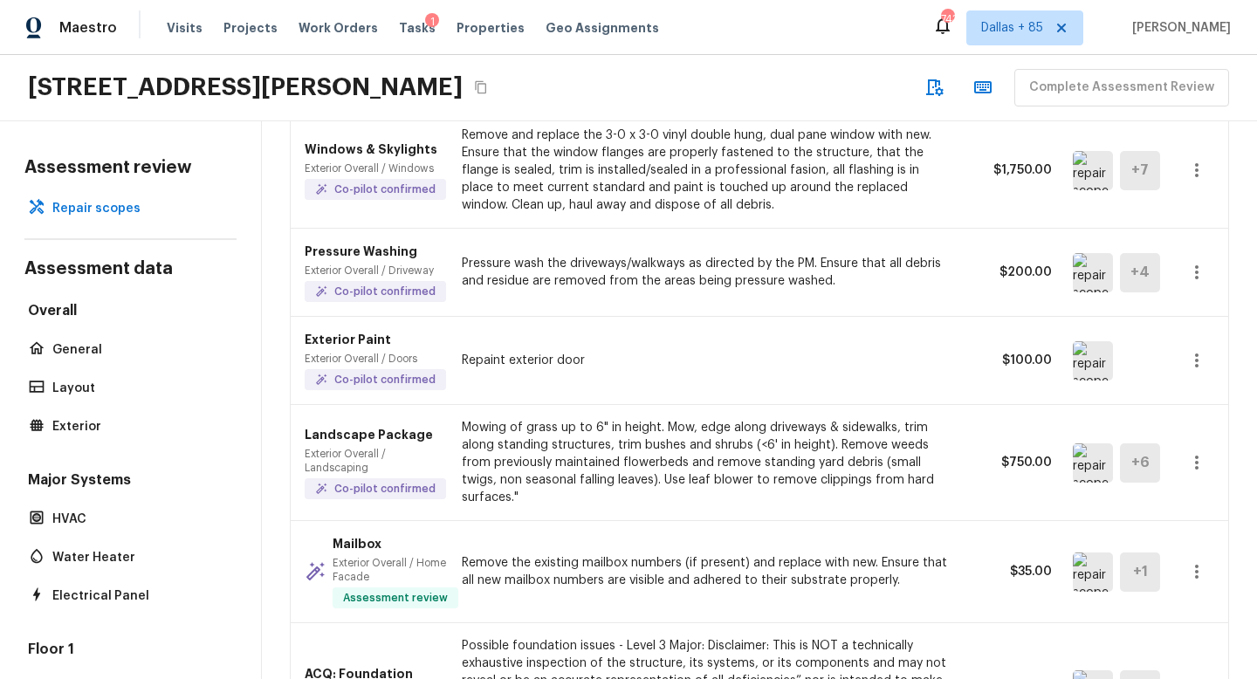
click at [1097, 355] on img at bounding box center [1093, 360] width 40 height 39
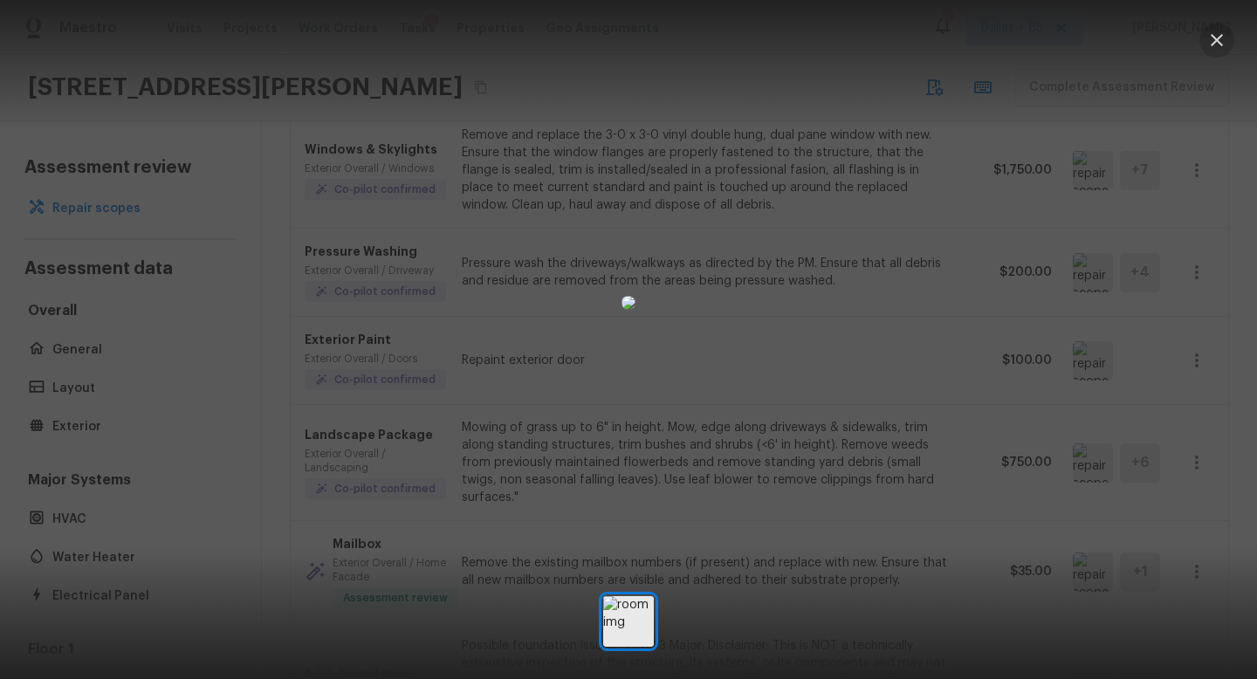
click at [1223, 40] on icon "button" at bounding box center [1217, 40] width 21 height 21
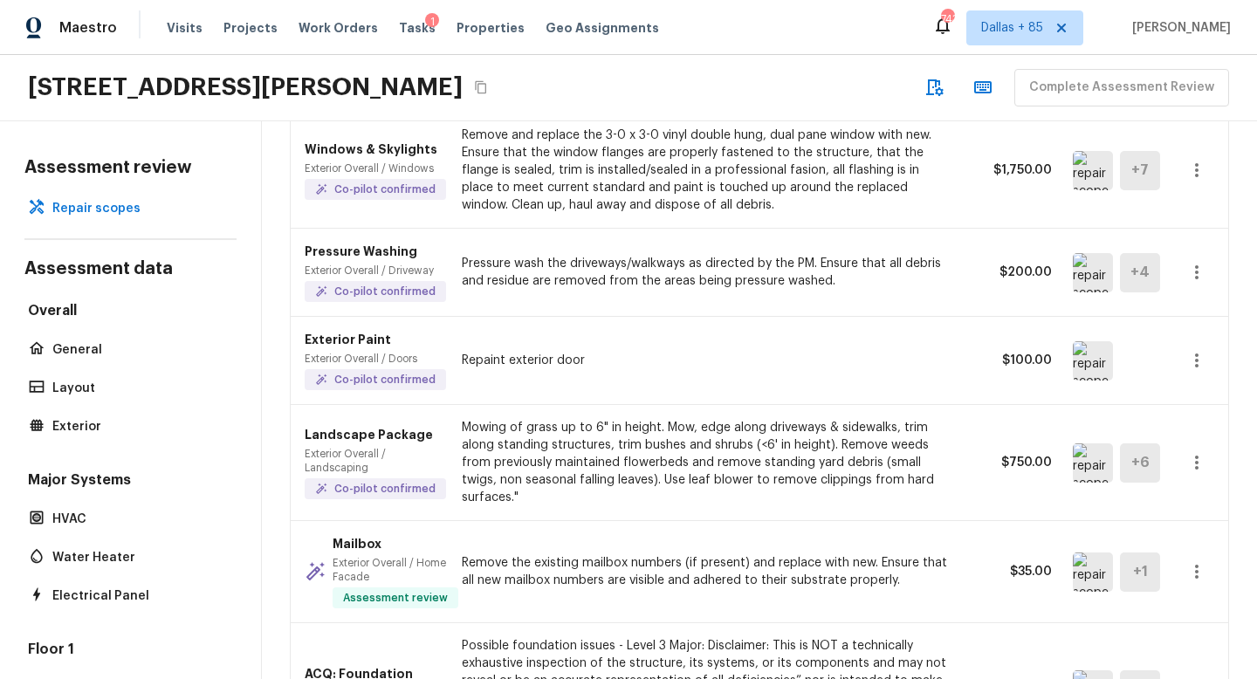
click at [1199, 360] on icon "button" at bounding box center [1197, 360] width 21 height 21
click at [1167, 468] on li "Remove" at bounding box center [1190, 463] width 114 height 52
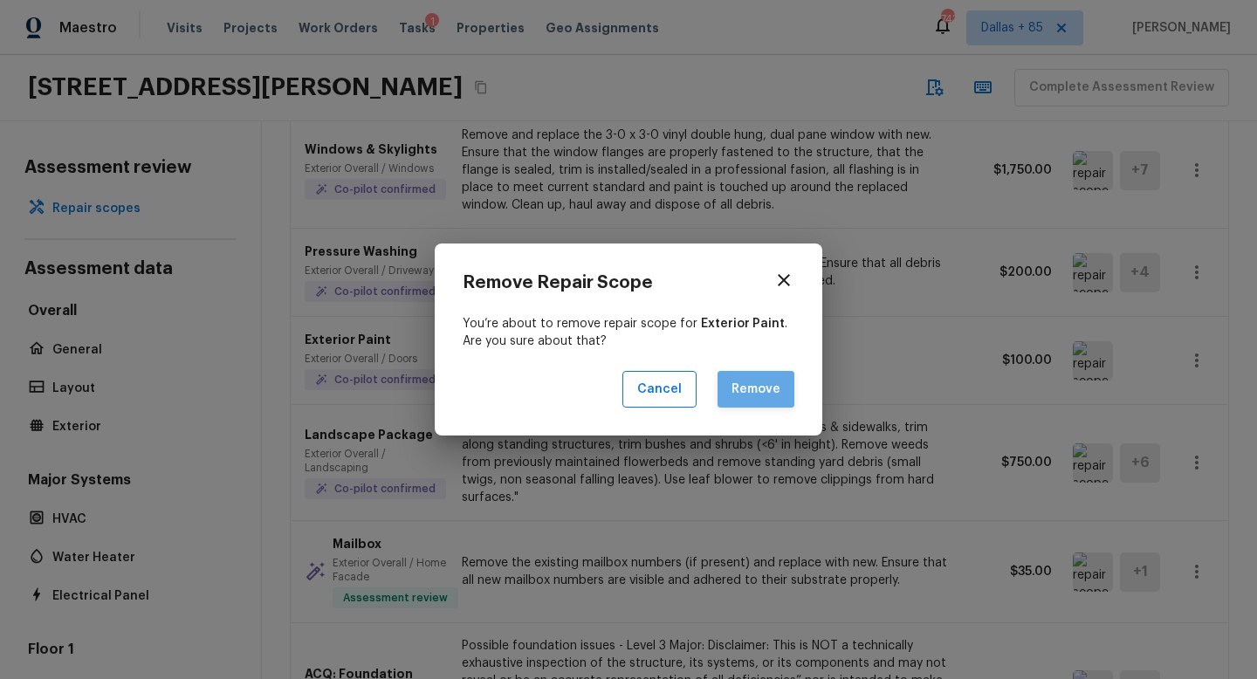
click at [749, 388] on button "Remove" at bounding box center [756, 390] width 77 height 38
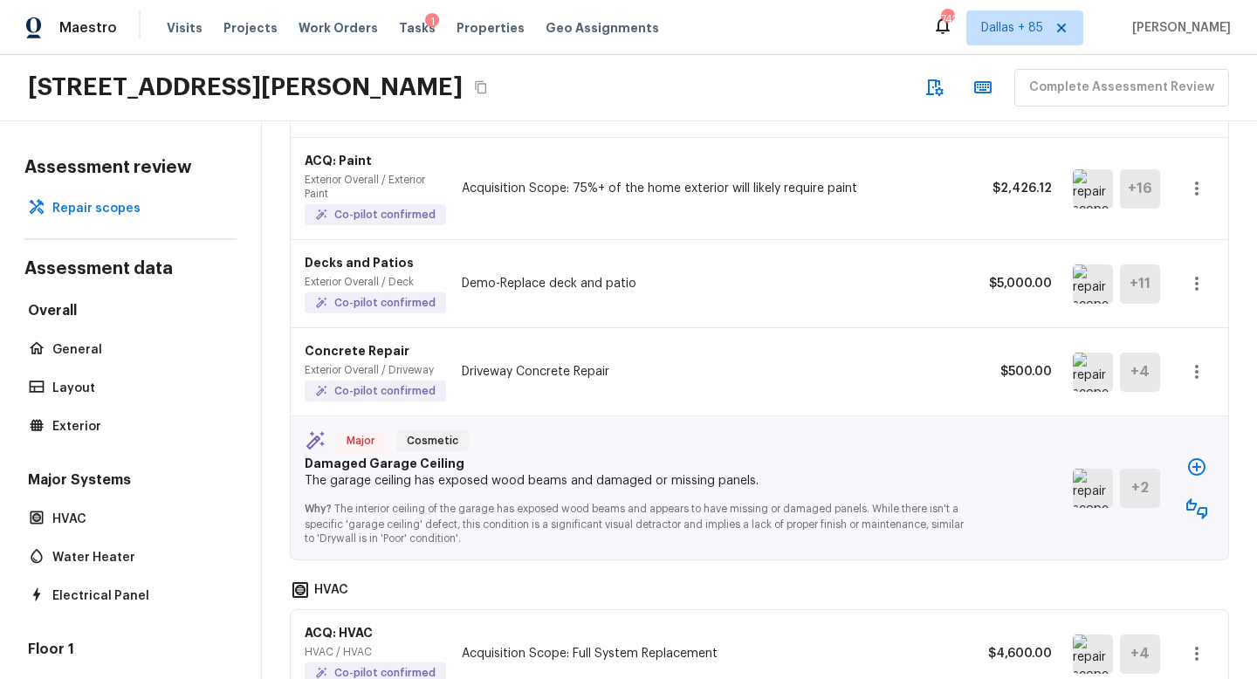
scroll to position [1659, 0]
click at [1097, 368] on img at bounding box center [1093, 374] width 40 height 39
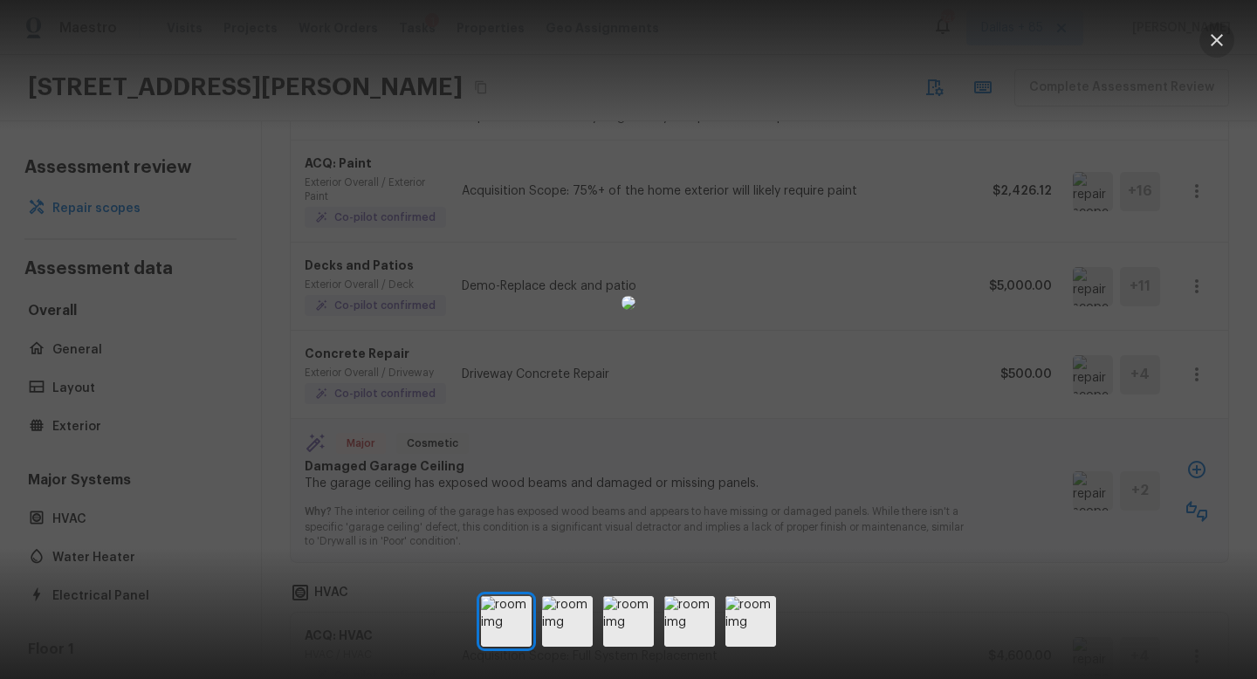
click at [1215, 37] on icon "button" at bounding box center [1217, 40] width 21 height 21
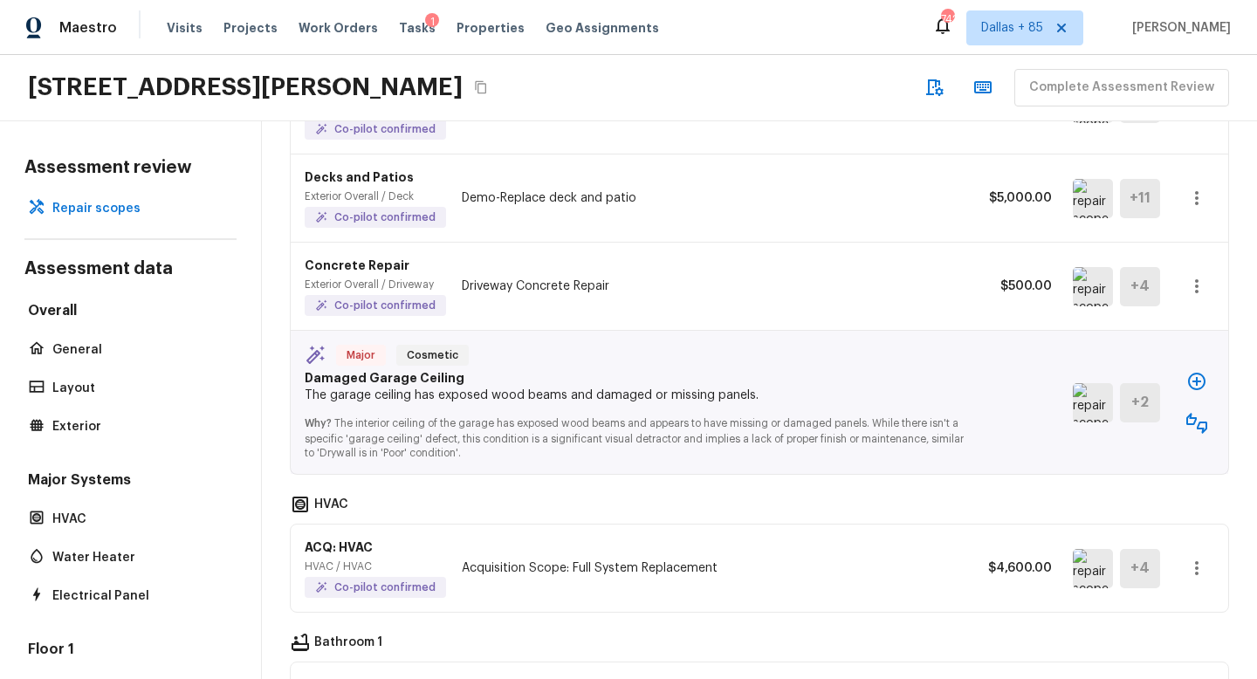
scroll to position [1746, 0]
click at [1197, 372] on icon "button" at bounding box center [1197, 382] width 21 height 21
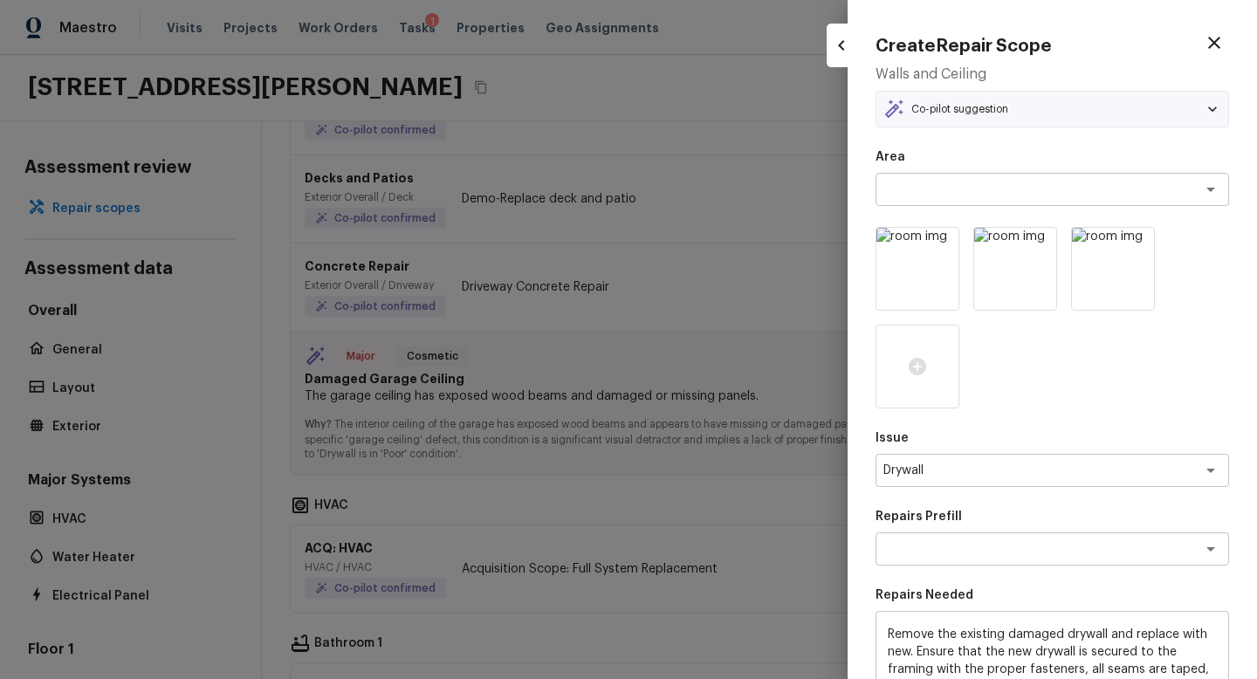
type textarea "Install & Finish New Drywall"
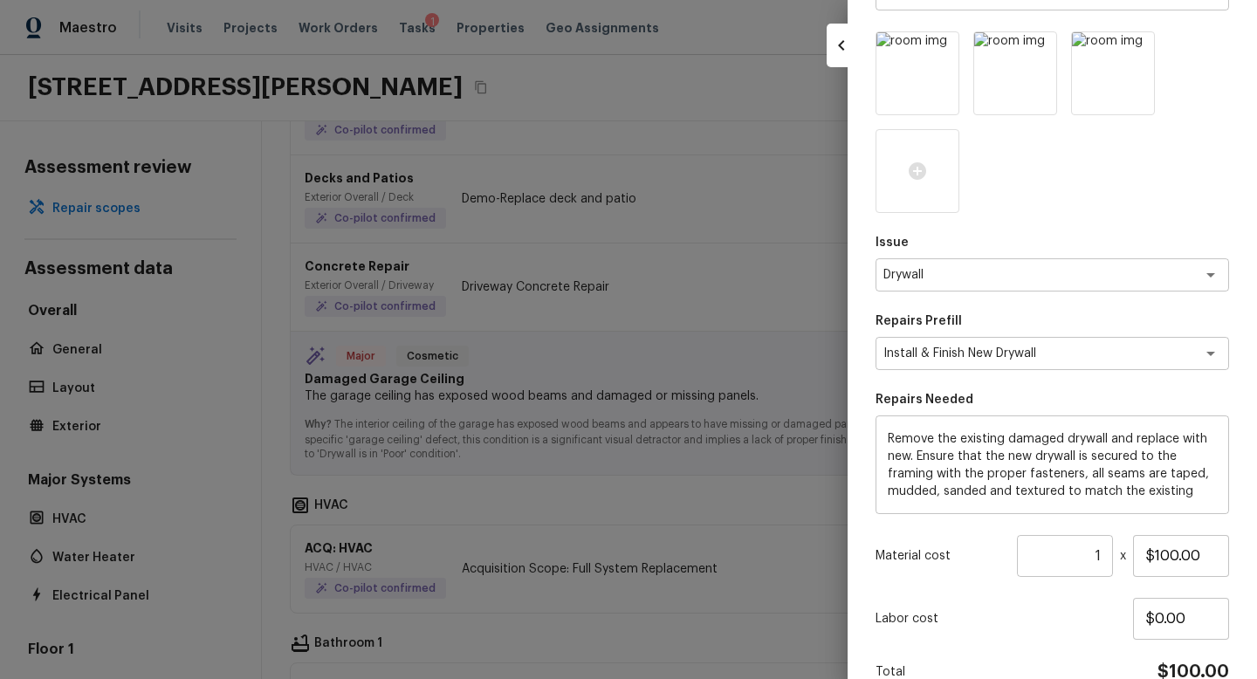
scroll to position [224, 0]
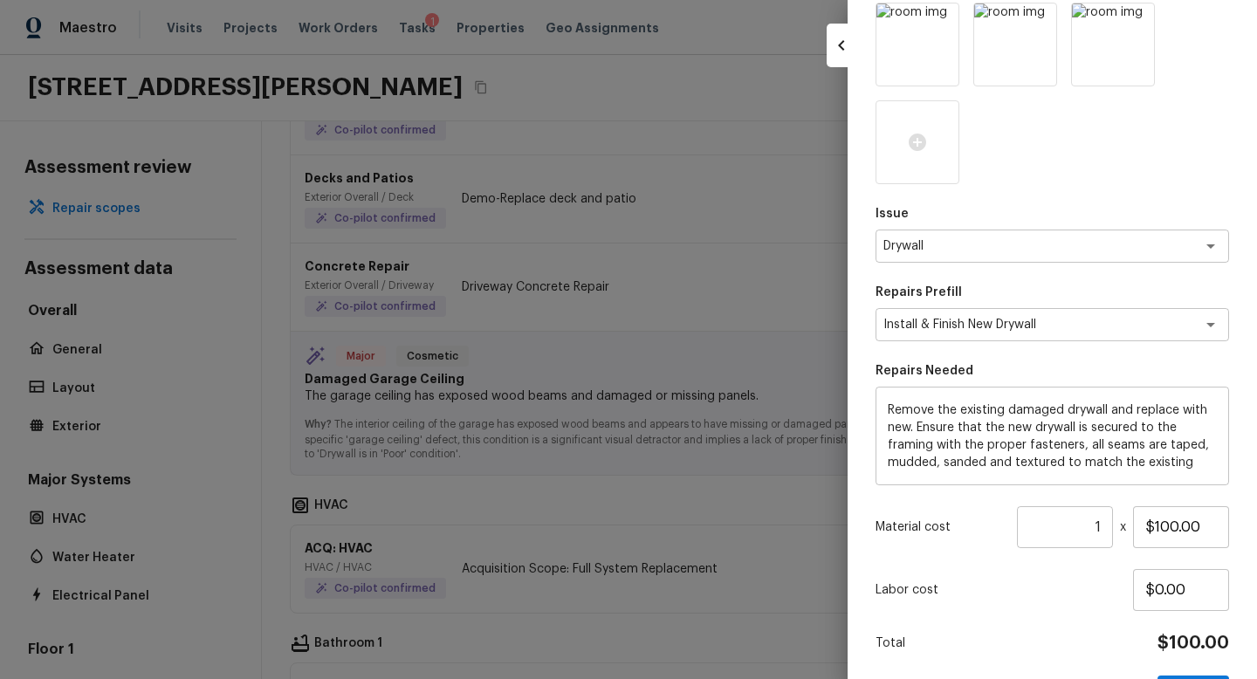
click at [1104, 525] on input "1" at bounding box center [1065, 527] width 96 height 42
click at [1072, 603] on div "Labor cost $0.00" at bounding box center [1053, 590] width 354 height 42
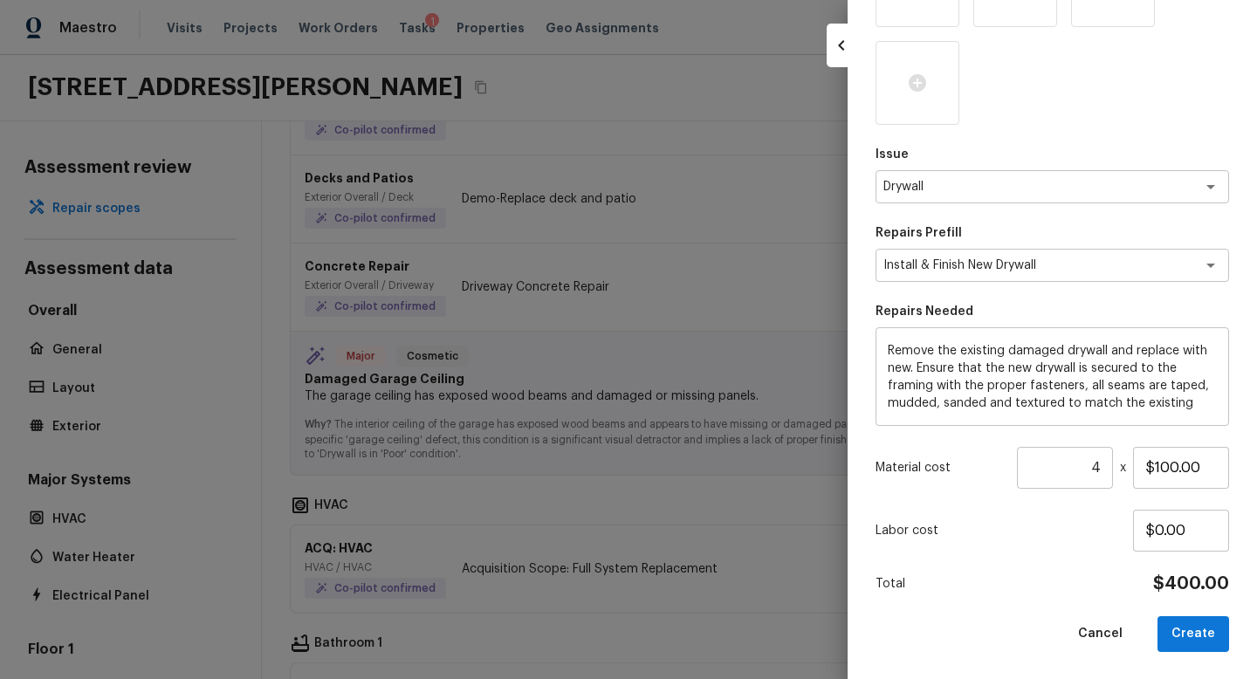
scroll to position [284, 0]
click at [1195, 630] on button "Create" at bounding box center [1194, 634] width 72 height 36
type input "1"
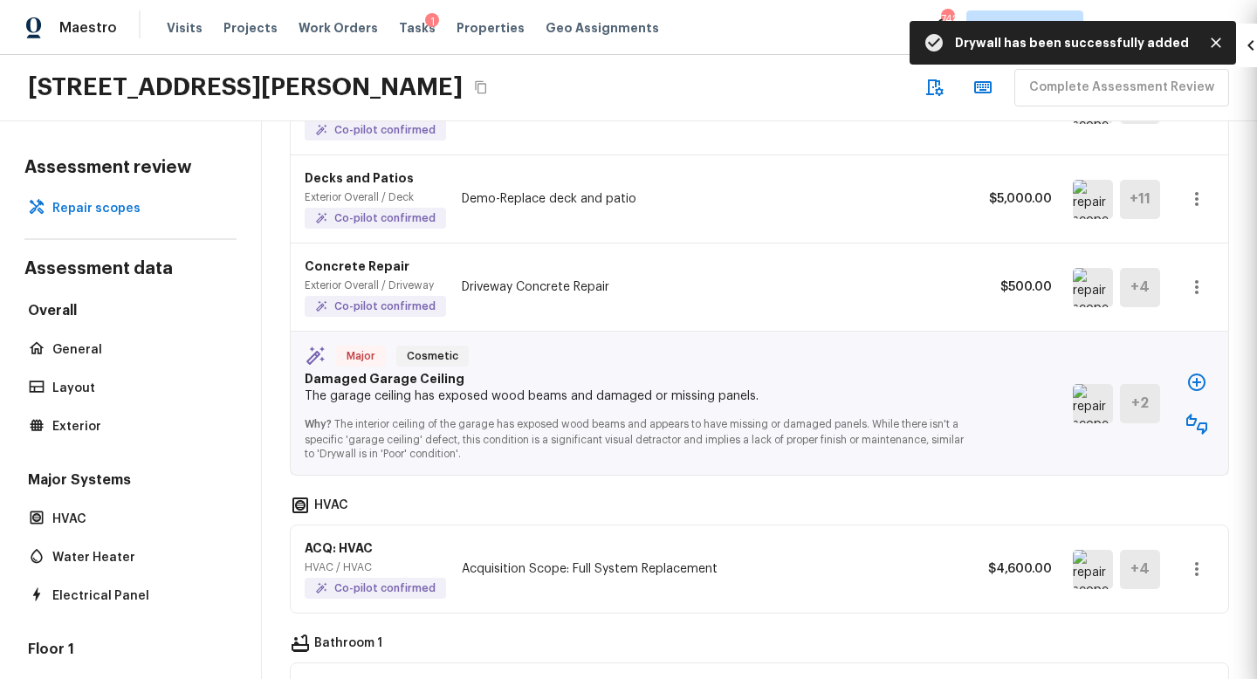
type input "$0.00"
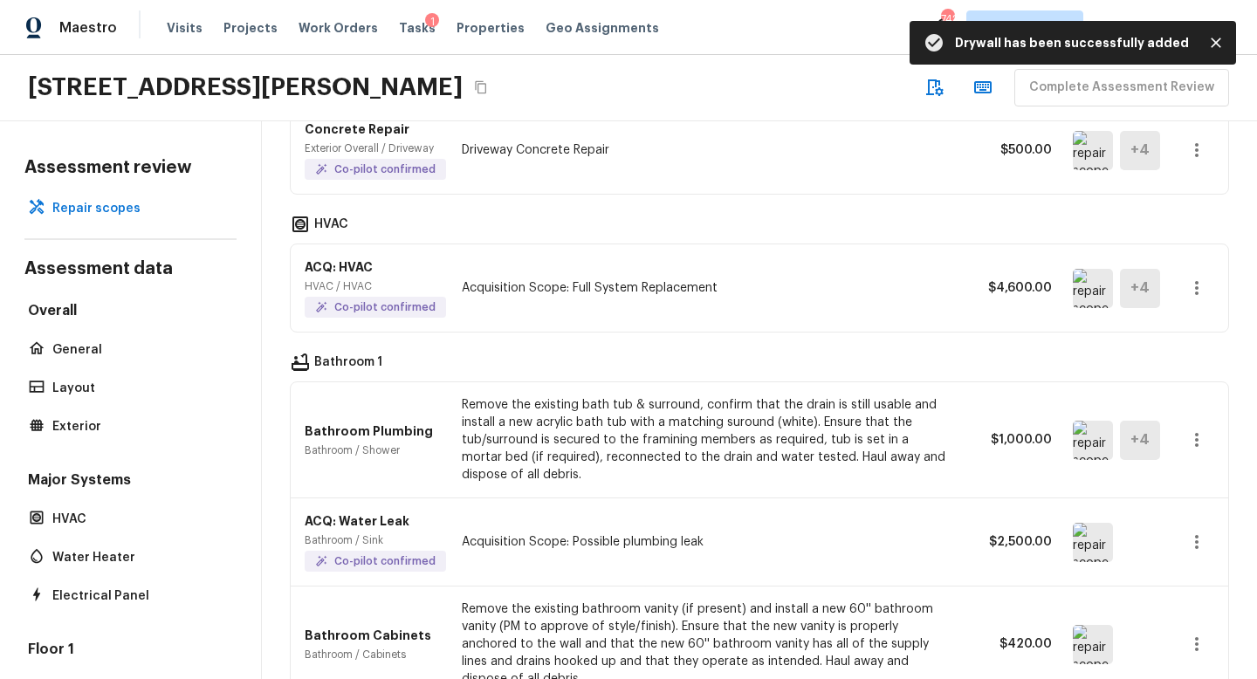
scroll to position [1983, 0]
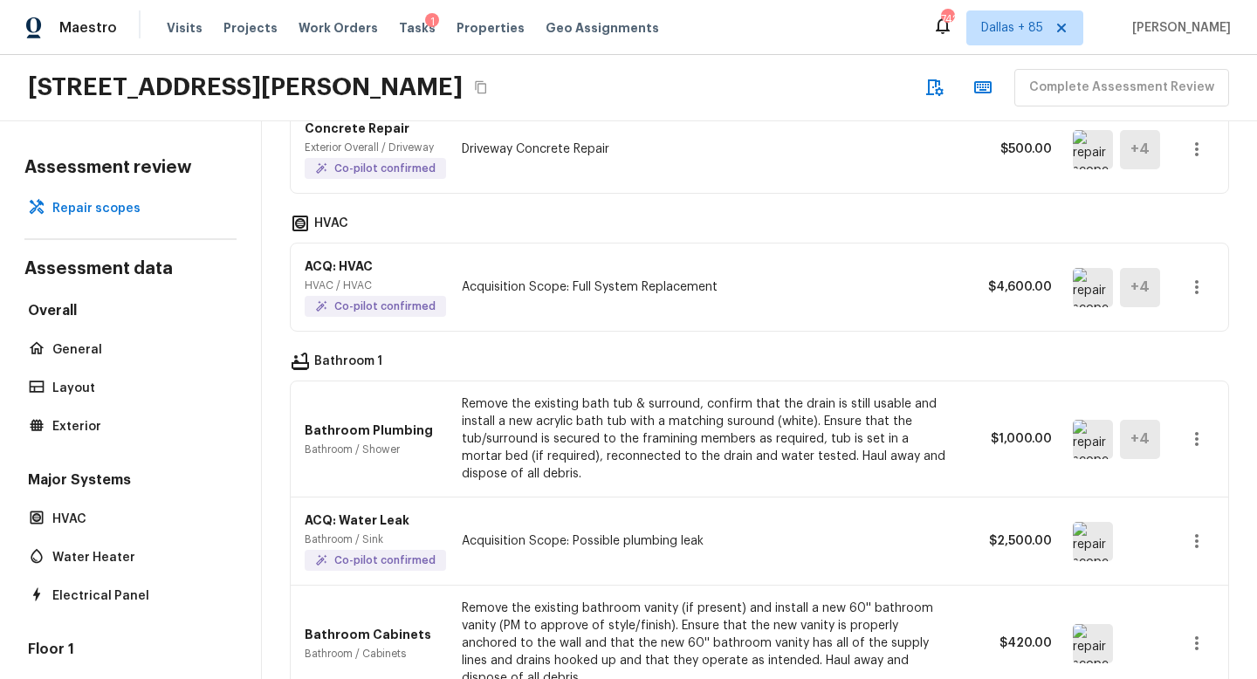
click at [1082, 423] on img at bounding box center [1093, 439] width 40 height 39
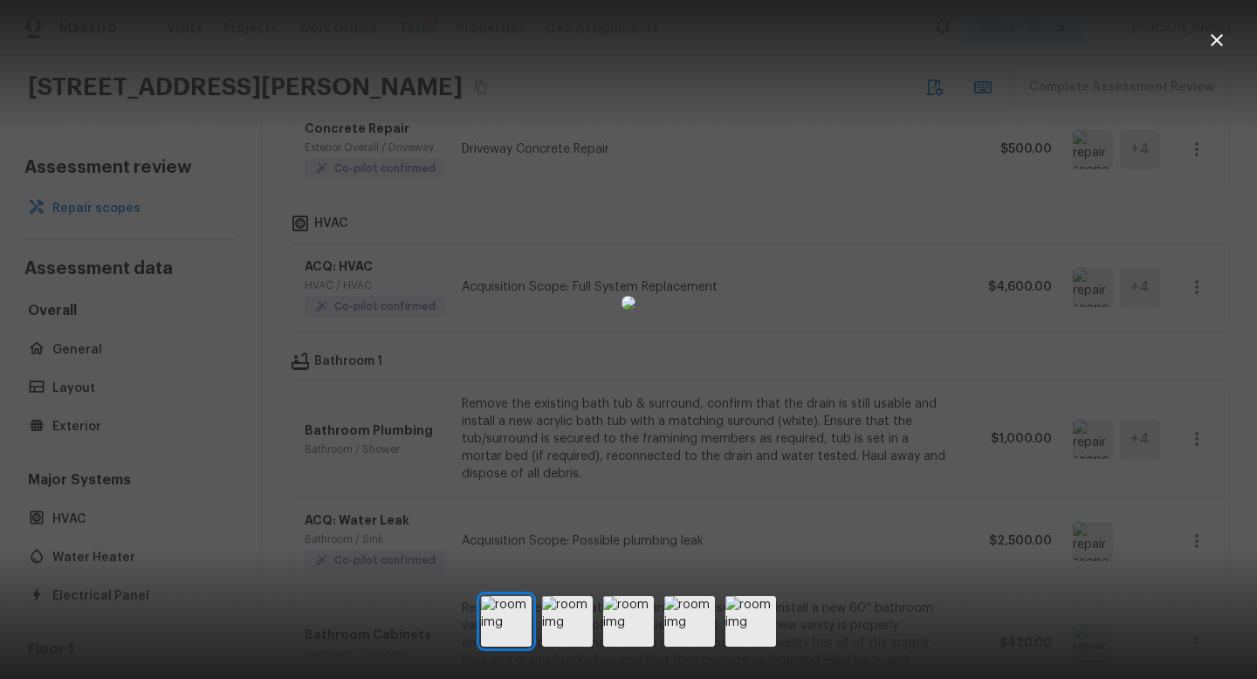
click at [1217, 32] on icon "button" at bounding box center [1217, 40] width 21 height 21
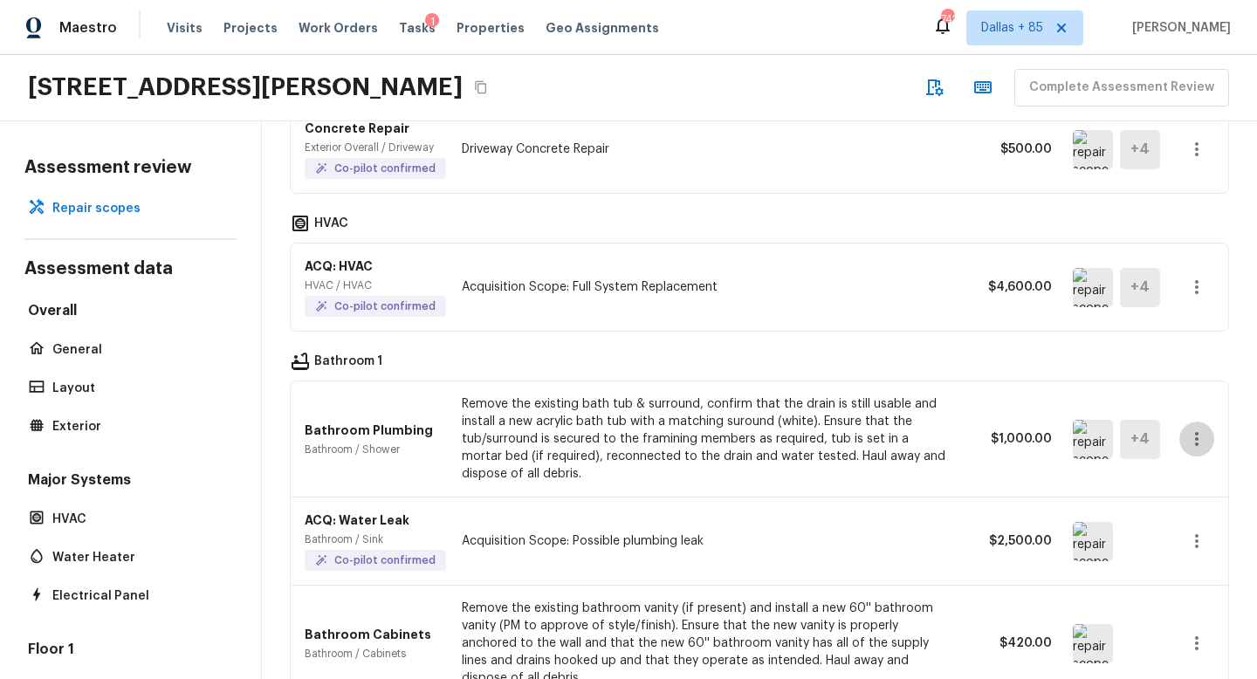
click at [1190, 429] on icon "button" at bounding box center [1197, 439] width 21 height 21
click at [1181, 474] on li "Edit" at bounding box center [1190, 476] width 114 height 52
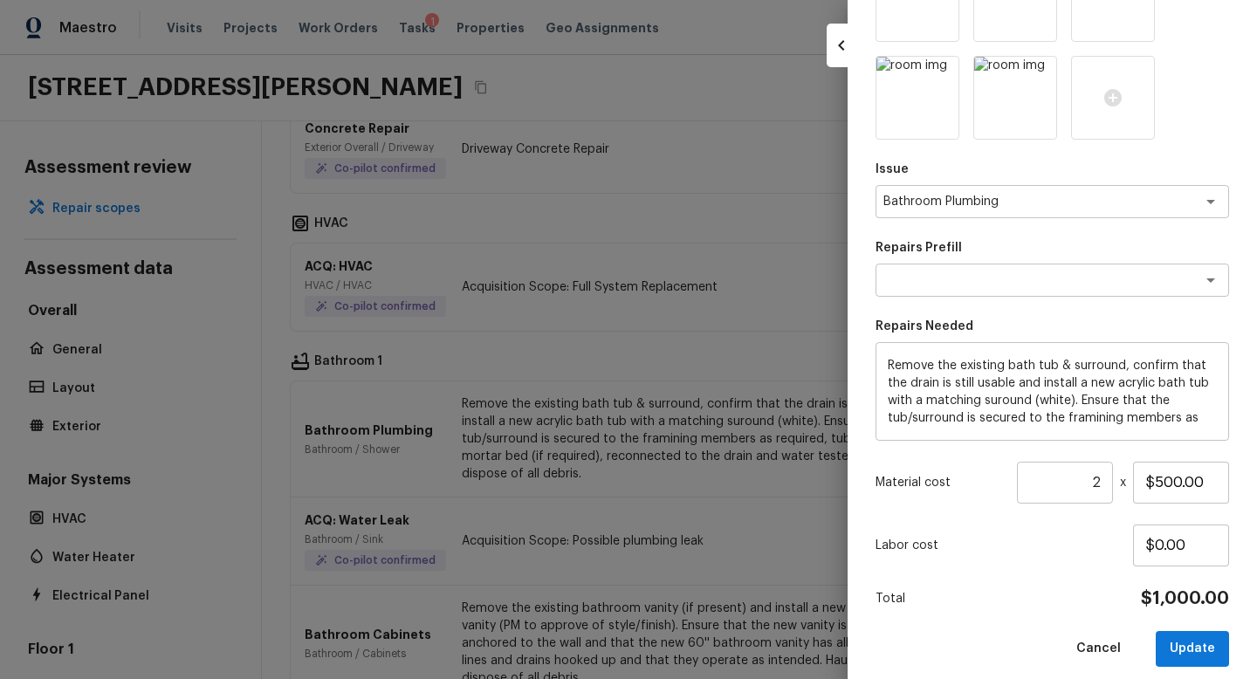
scroll to position [289, 0]
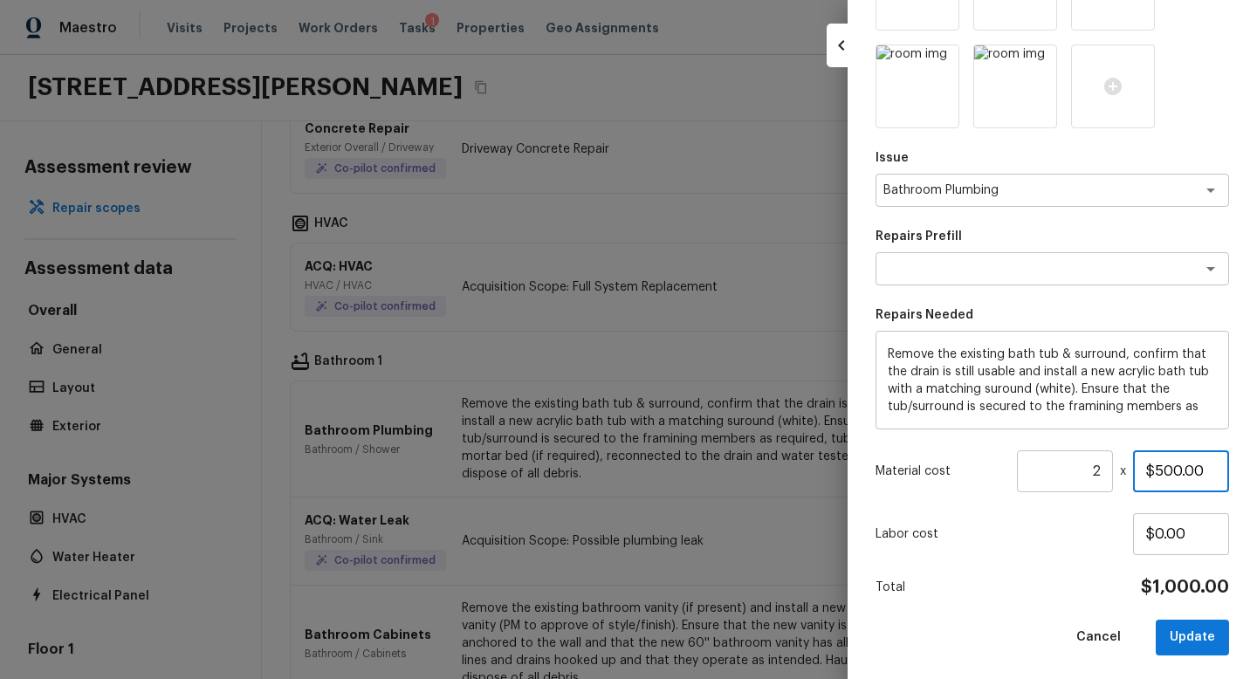
drag, startPoint x: 1158, startPoint y: 472, endPoint x: 1229, endPoint y: 465, distance: 71.9
click at [1229, 465] on div "Update Repair Scope Area Bathroom x ​ Feature Shower x ​ Issue Bathroom Plumbin…" at bounding box center [1052, 339] width 409 height 679
type input "$1,500.00"
click at [1073, 576] on div "Total $3,000.00" at bounding box center [1053, 587] width 354 height 23
click at [1222, 630] on button "Update" at bounding box center [1192, 638] width 73 height 36
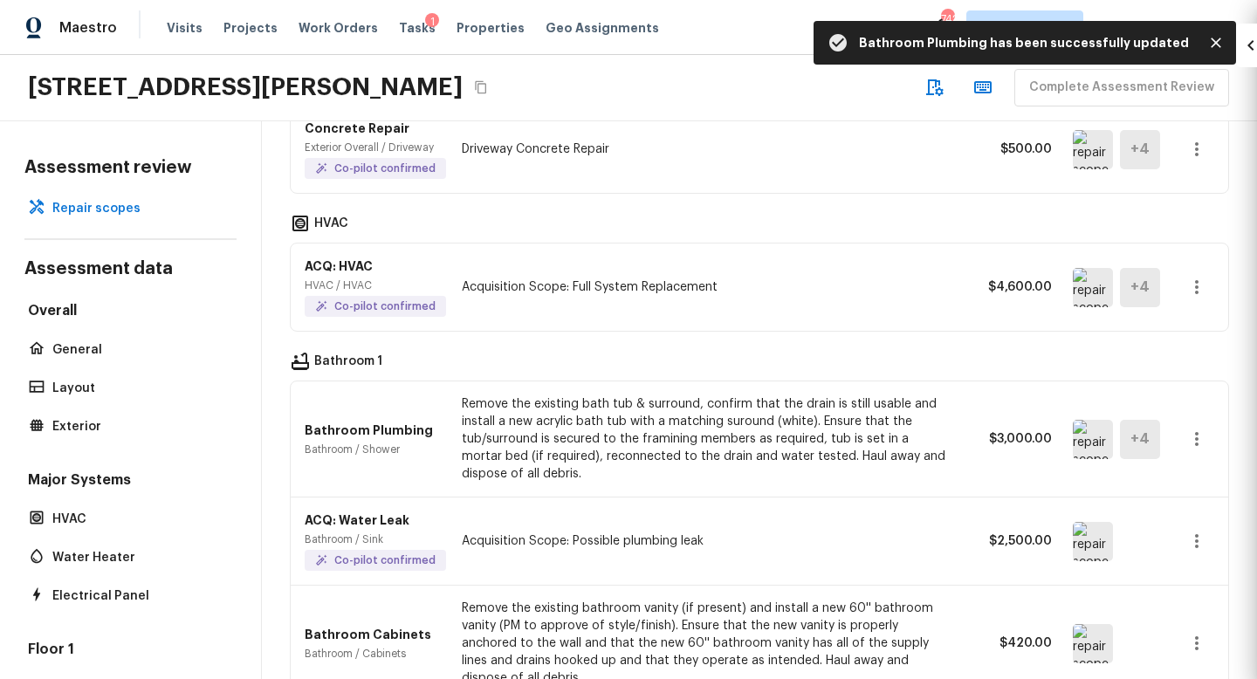
type input "1"
type input "$0.00"
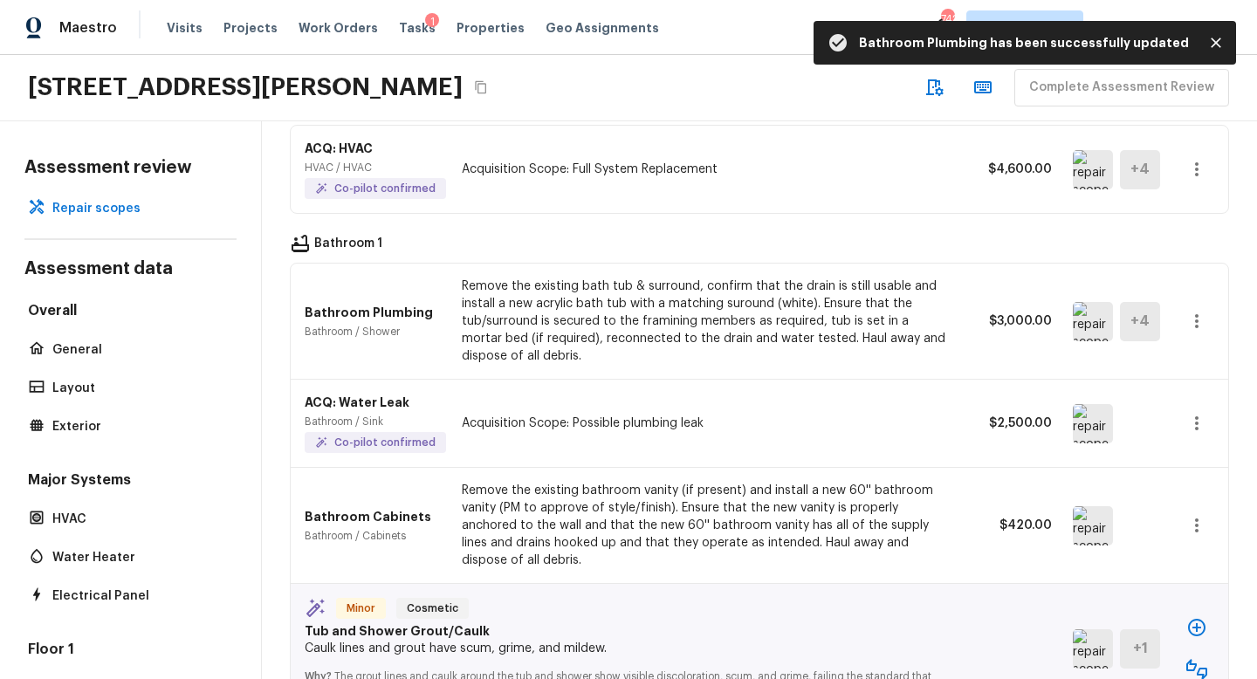
scroll to position [2109, 0]
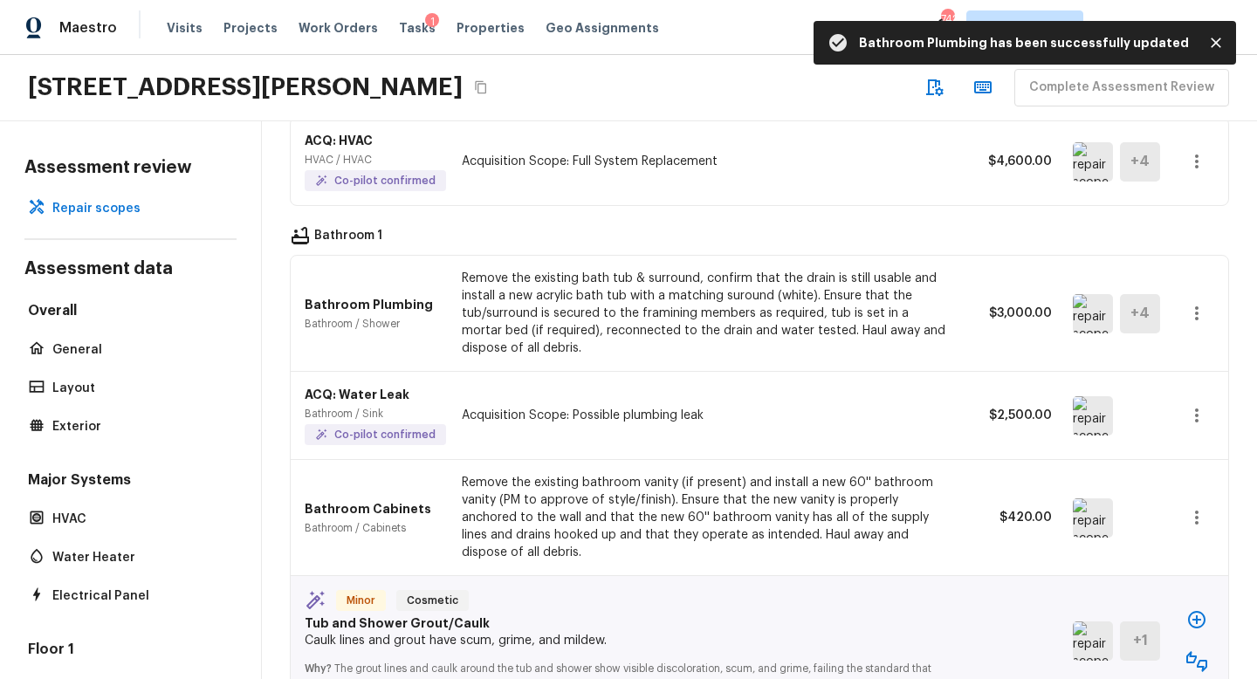
click at [1087, 396] on img at bounding box center [1093, 415] width 40 height 39
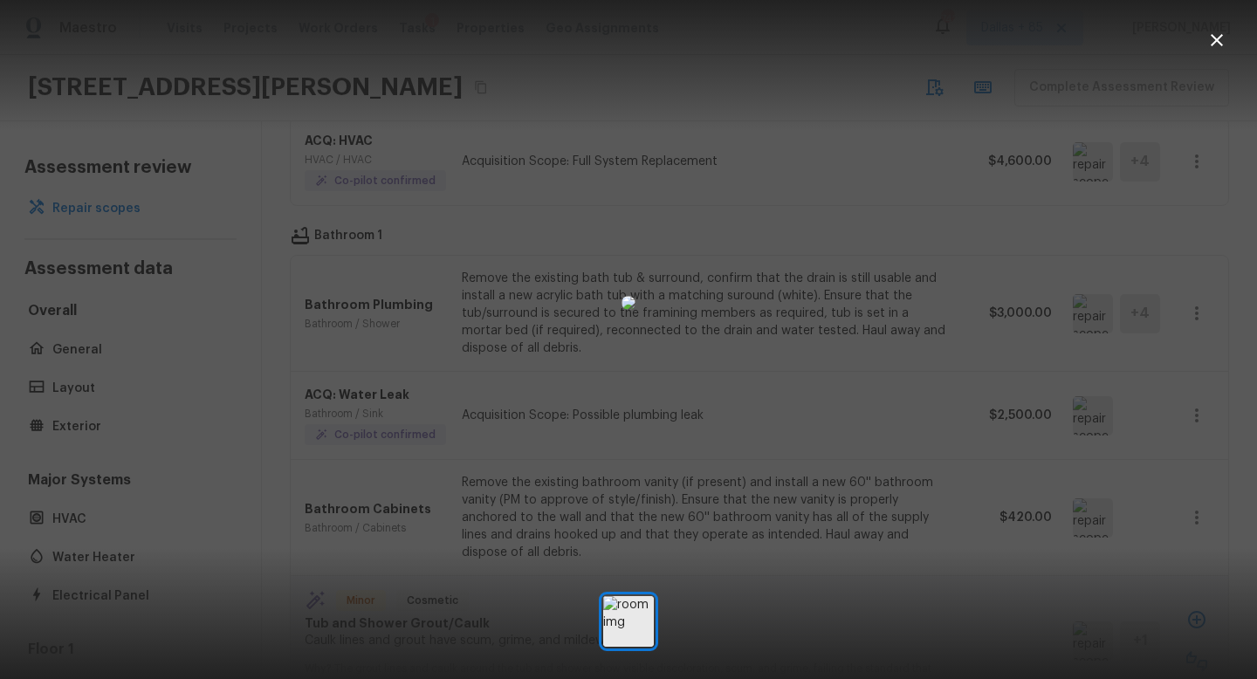
click at [1221, 40] on icon "button" at bounding box center [1217, 40] width 21 height 21
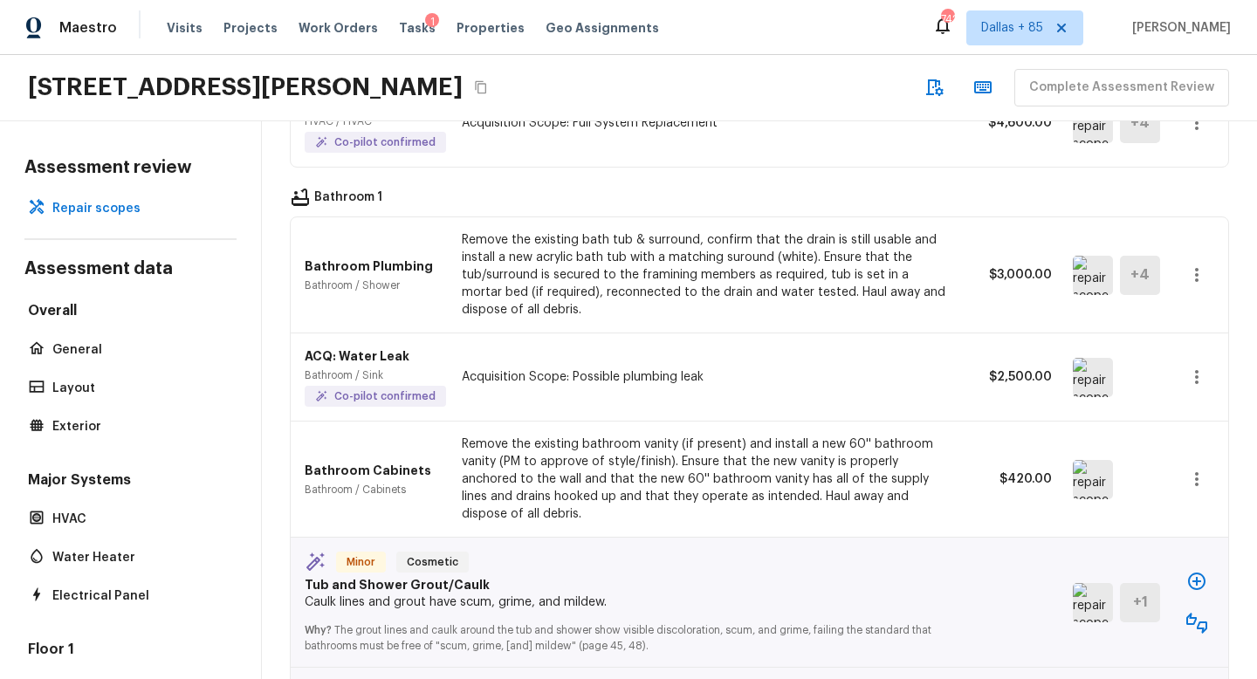
scroll to position [2213, 0]
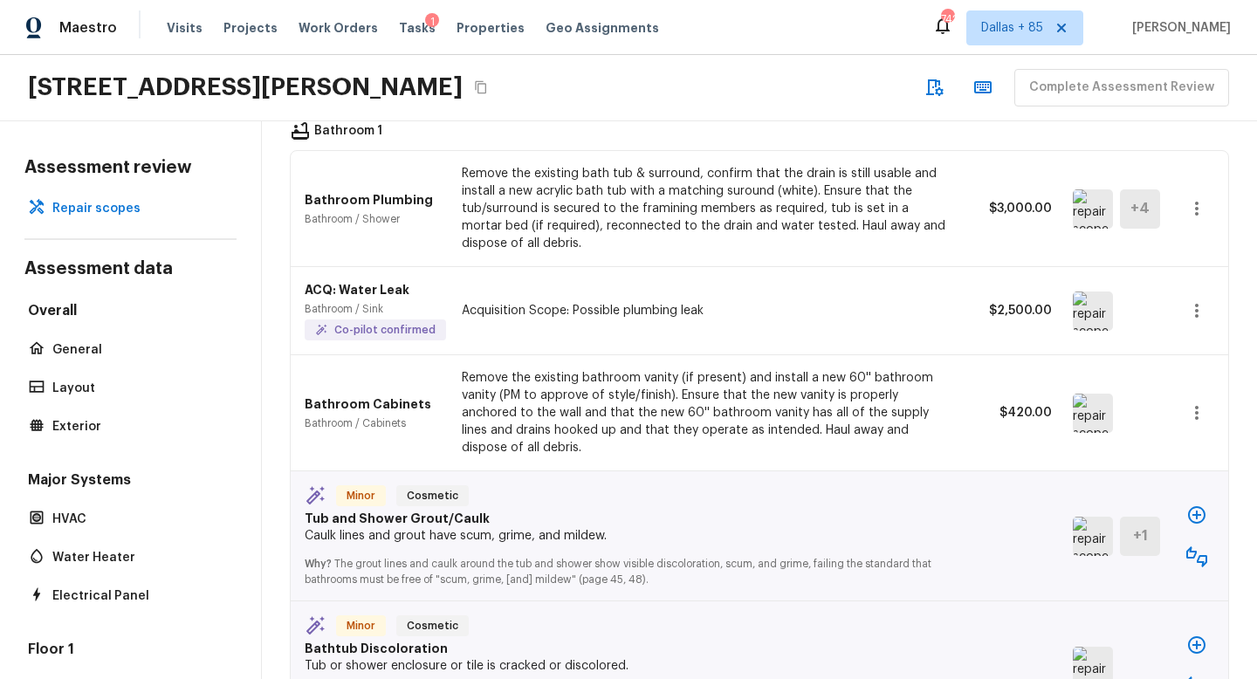
click at [1093, 394] on img at bounding box center [1093, 413] width 40 height 39
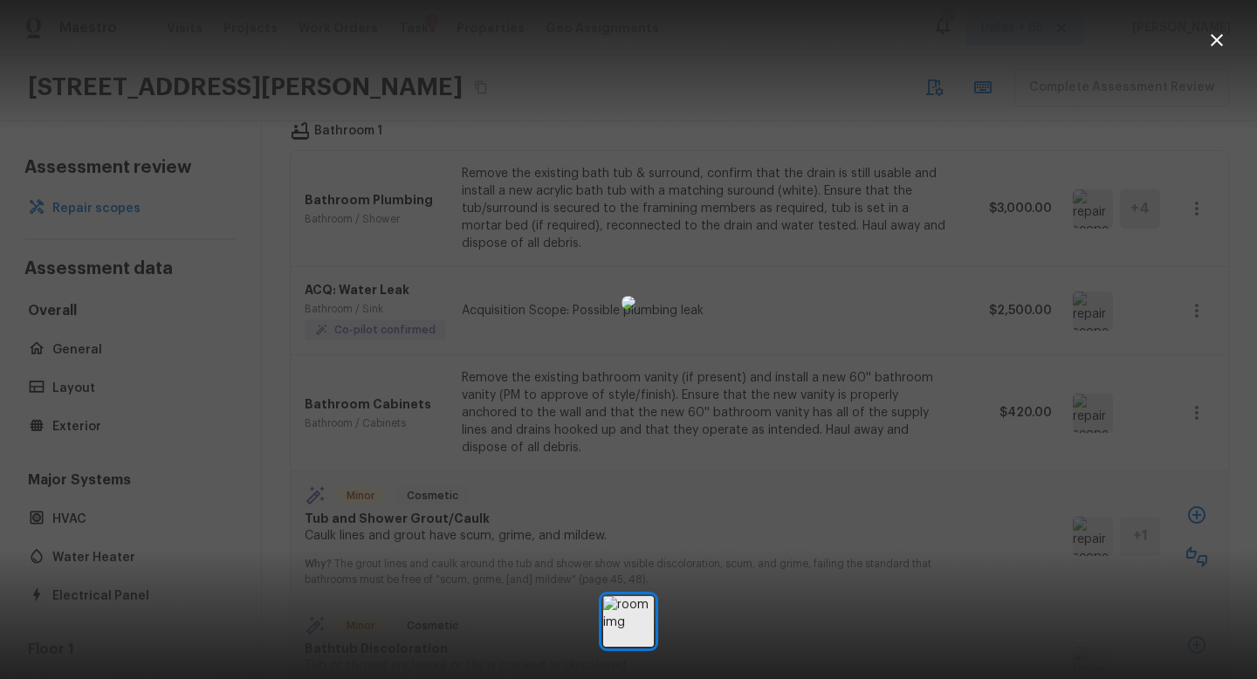
click at [1218, 39] on icon "button" at bounding box center [1217, 40] width 12 height 12
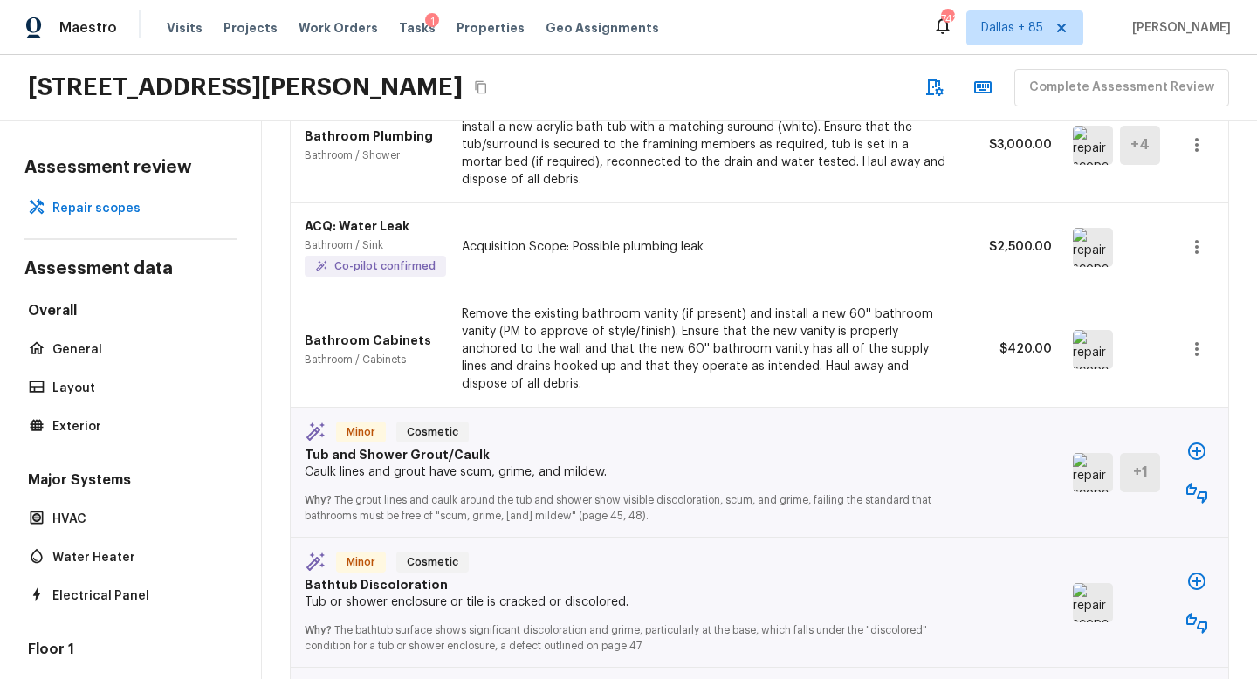
scroll to position [2289, 0]
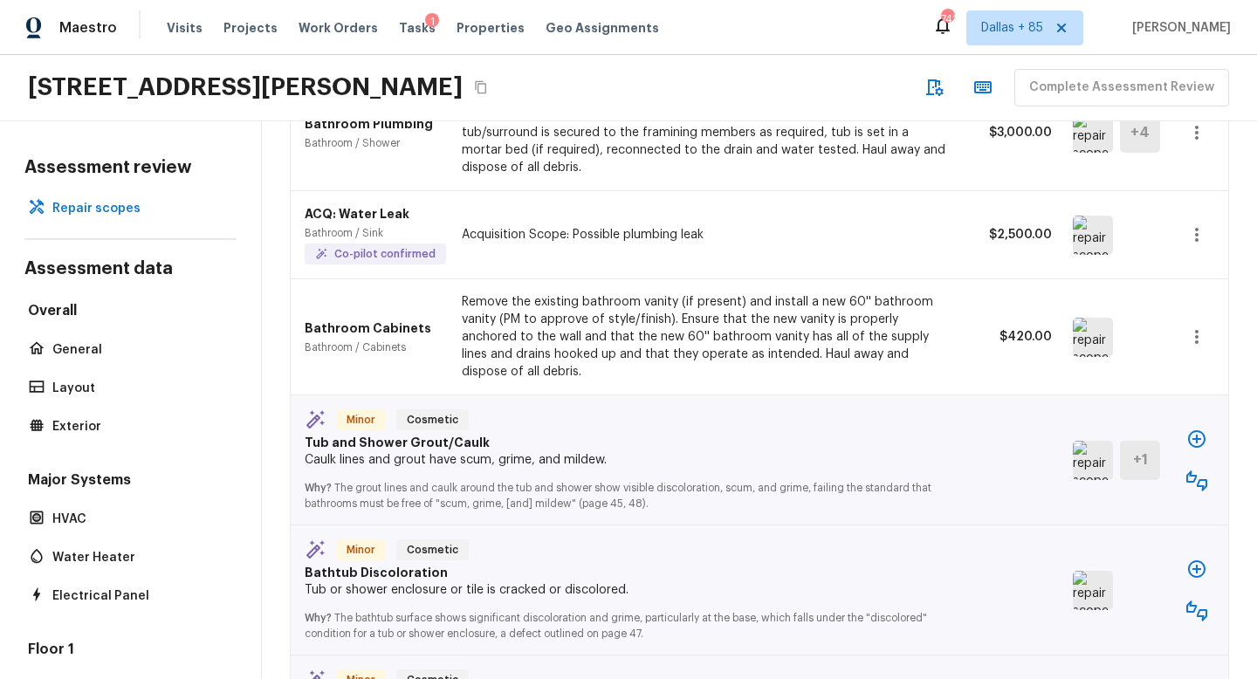
click at [1201, 224] on icon "button" at bounding box center [1197, 234] width 21 height 21
click at [1162, 323] on li "Remove" at bounding box center [1190, 324] width 114 height 52
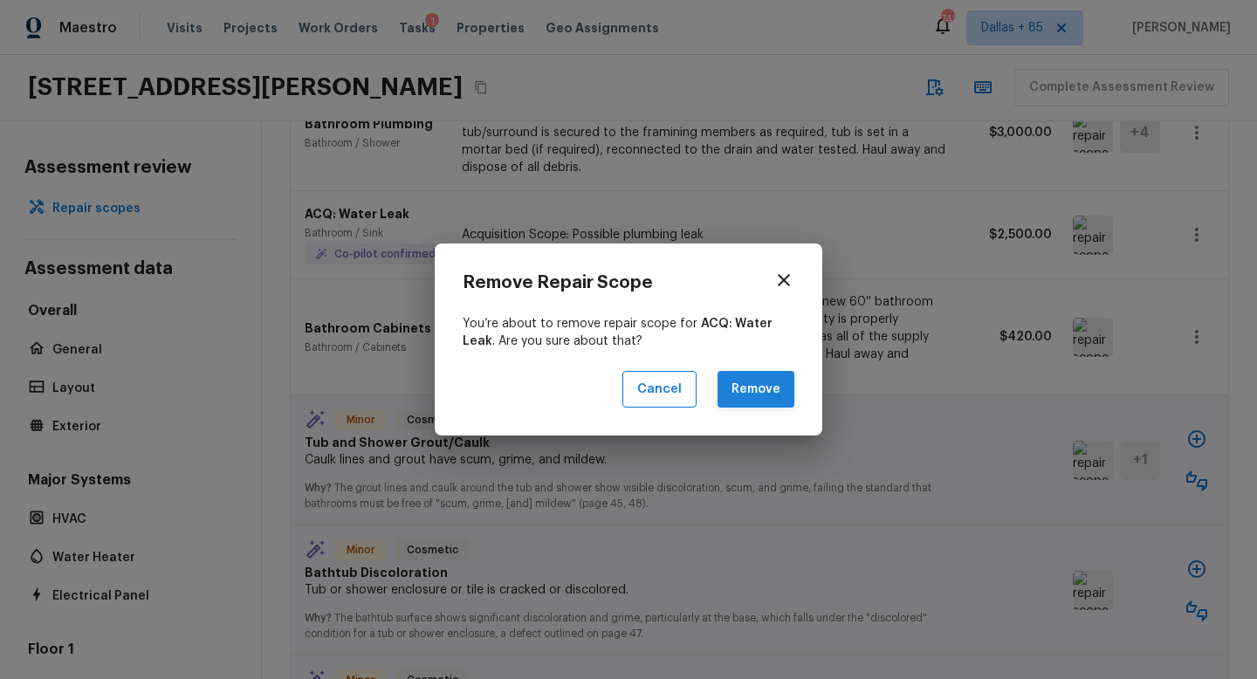
click at [751, 388] on button "Remove" at bounding box center [756, 390] width 77 height 38
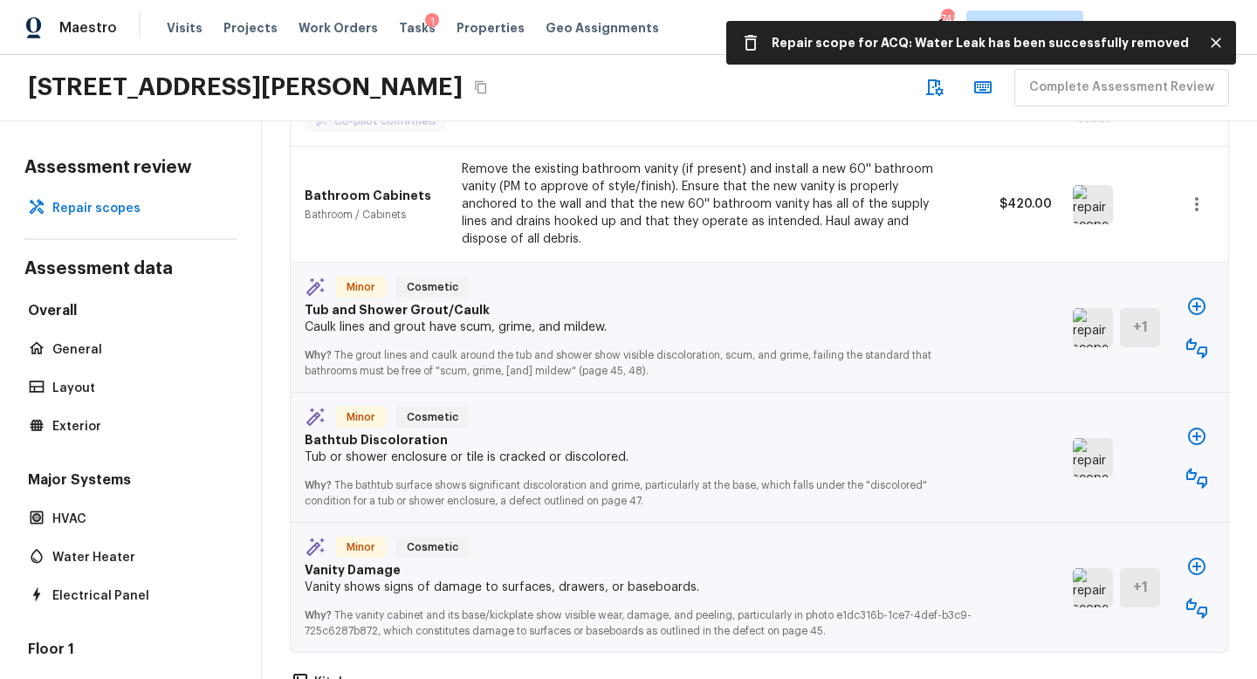
scroll to position [2424, 0]
click at [1198, 336] on icon "button" at bounding box center [1197, 346] width 21 height 21
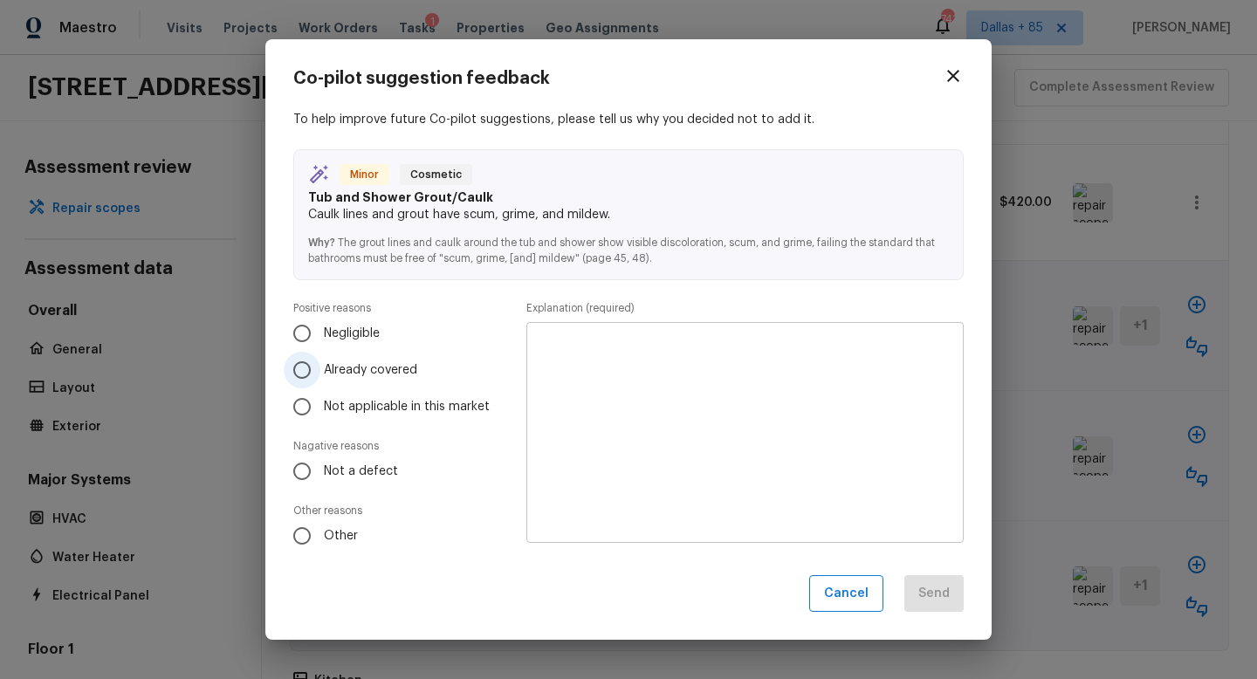
click at [318, 364] on input "Already covered" at bounding box center [302, 370] width 37 height 37
radio input "true"
click at [636, 400] on textarea at bounding box center [745, 432] width 413 height 192
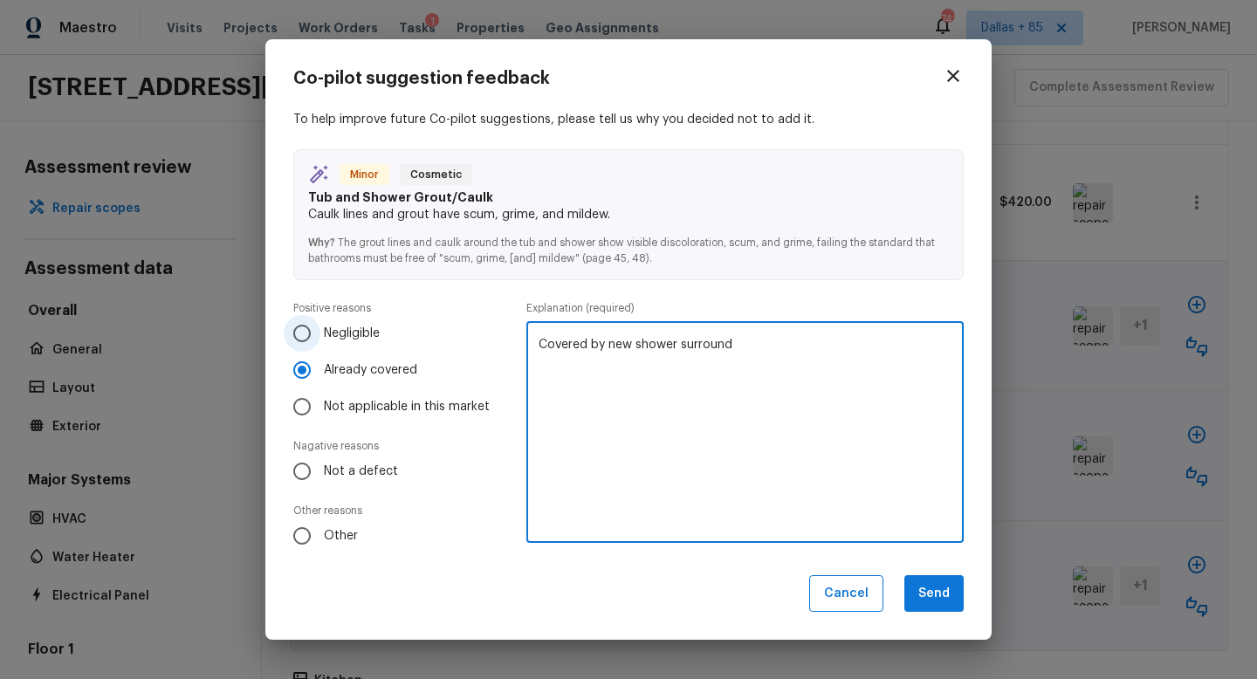
drag, startPoint x: 754, startPoint y: 354, endPoint x: 469, endPoint y: 316, distance: 288.0
click at [469, 316] on div "Positive reasons Negligible Already covered Not applicable in this market Nagat…" at bounding box center [628, 427] width 671 height 253
type textarea "Covered by new shower surround"
click at [530, 347] on div "Covered by new shower surround x ​" at bounding box center [744, 432] width 437 height 221
click at [919, 586] on button "Send" at bounding box center [934, 594] width 59 height 38
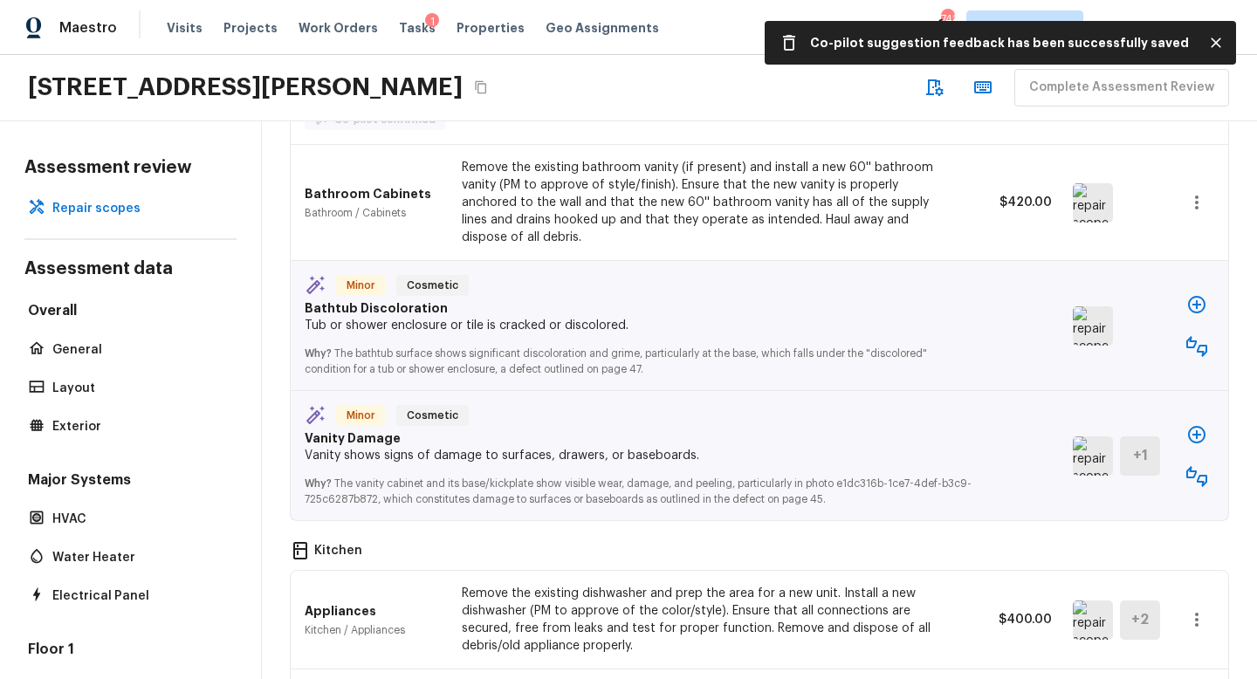
click at [1189, 329] on button "button" at bounding box center [1197, 346] width 35 height 35
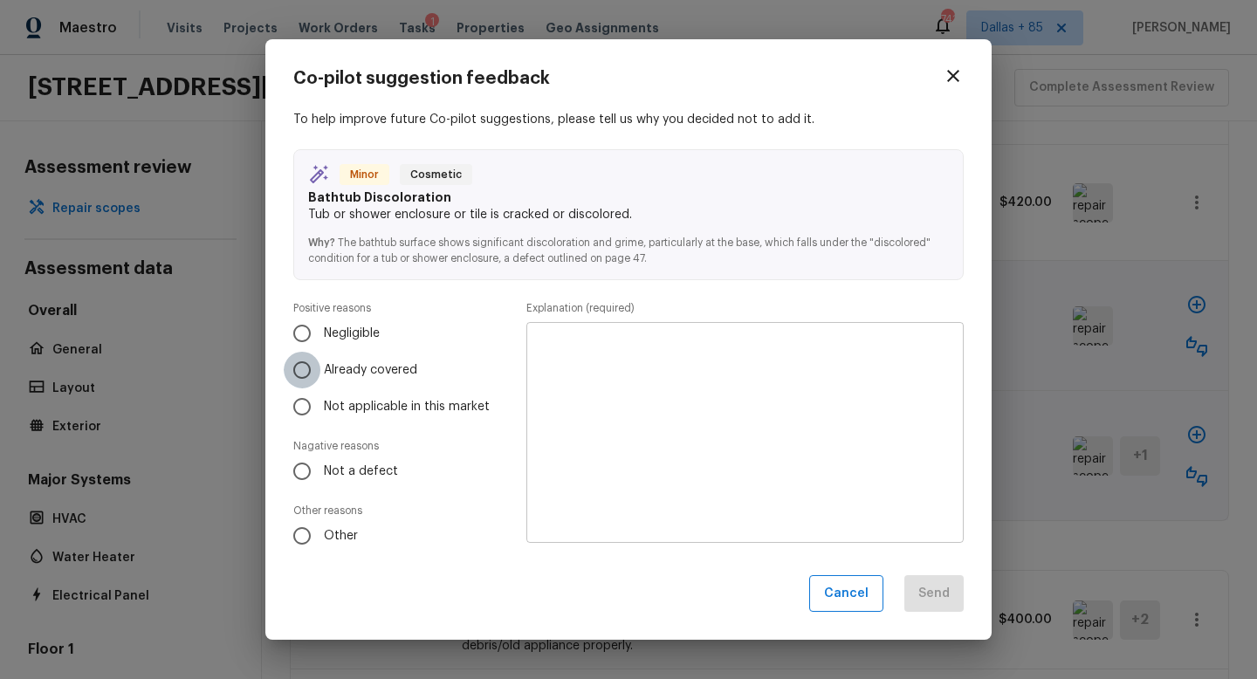
click at [315, 368] on input "Already covered" at bounding box center [302, 370] width 37 height 37
radio input "true"
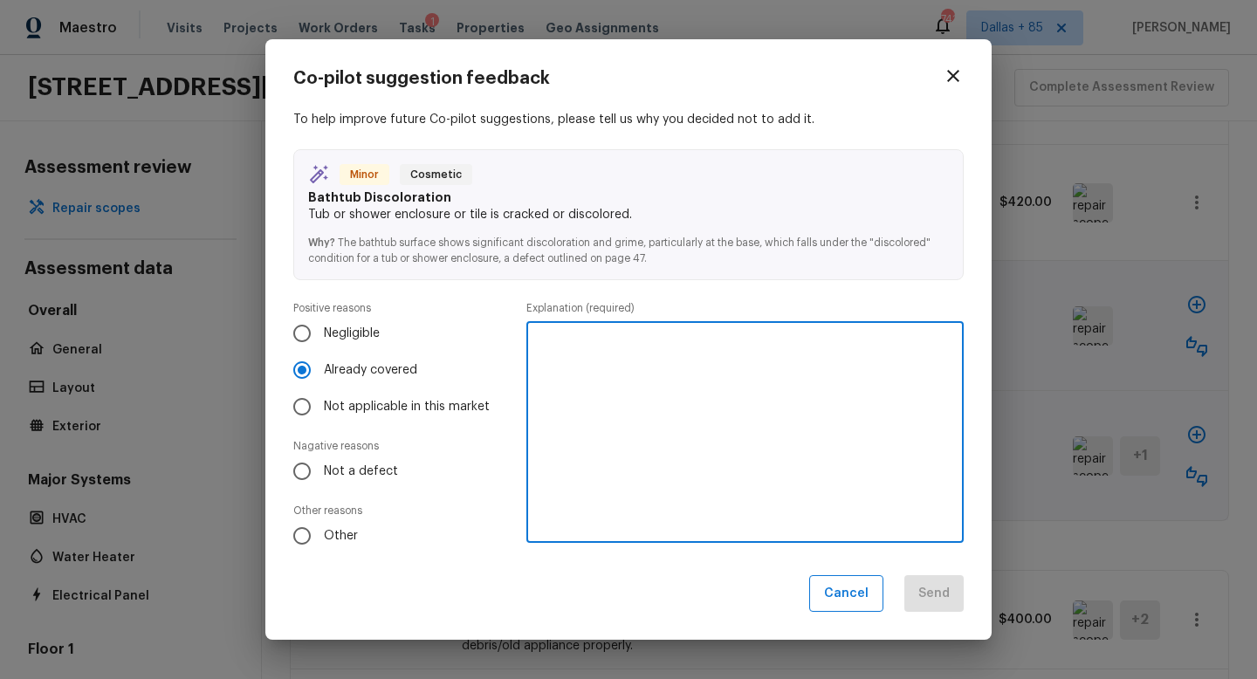
click at [720, 385] on textarea at bounding box center [745, 432] width 413 height 192
paste textarea "Covered by new shower surround"
type textarea "Covered by new shower surround"
click at [915, 588] on button "Send" at bounding box center [934, 594] width 59 height 38
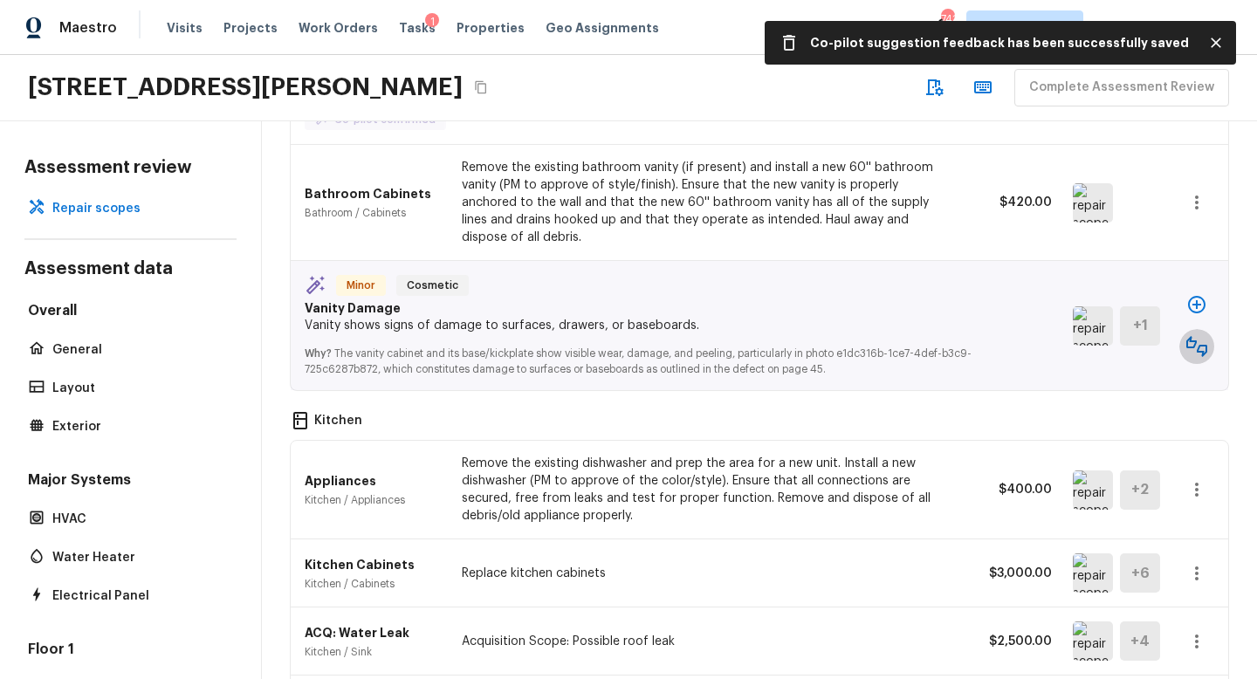
click at [1197, 336] on icon "button" at bounding box center [1197, 346] width 21 height 21
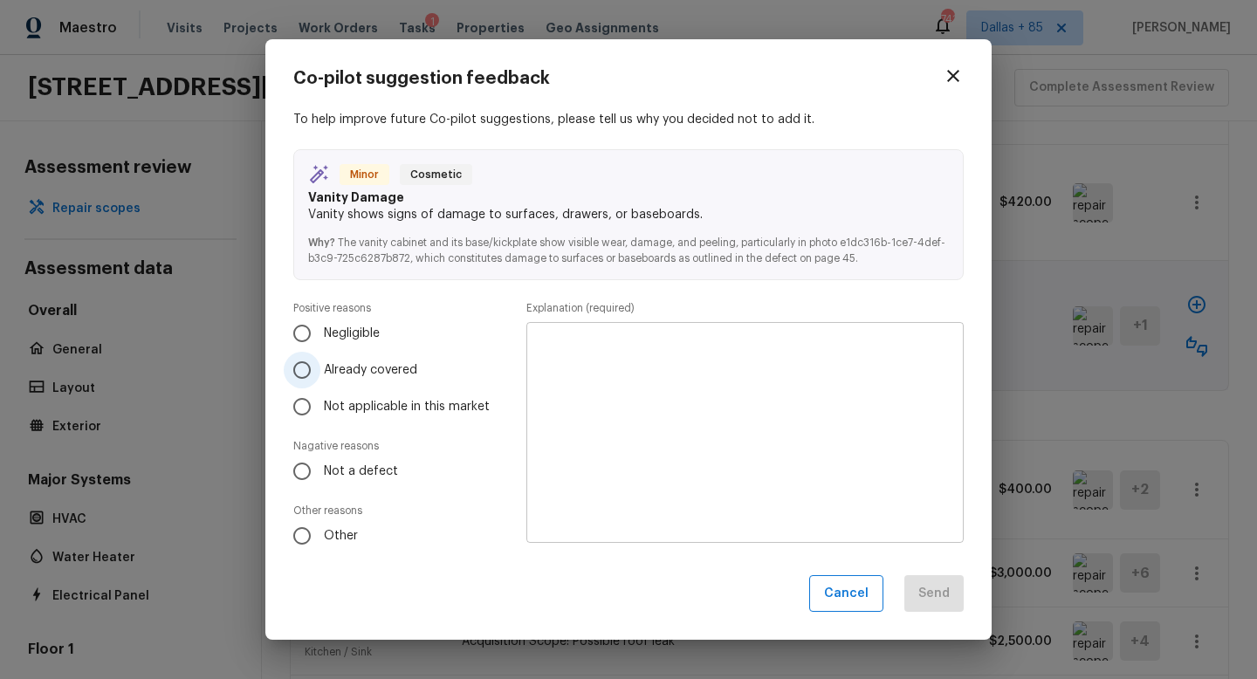
click at [367, 373] on span "Already covered" at bounding box center [370, 369] width 93 height 17
click at [320, 373] on input "Already covered" at bounding box center [302, 370] width 37 height 37
radio input "true"
click at [698, 389] on textarea at bounding box center [745, 432] width 413 height 192
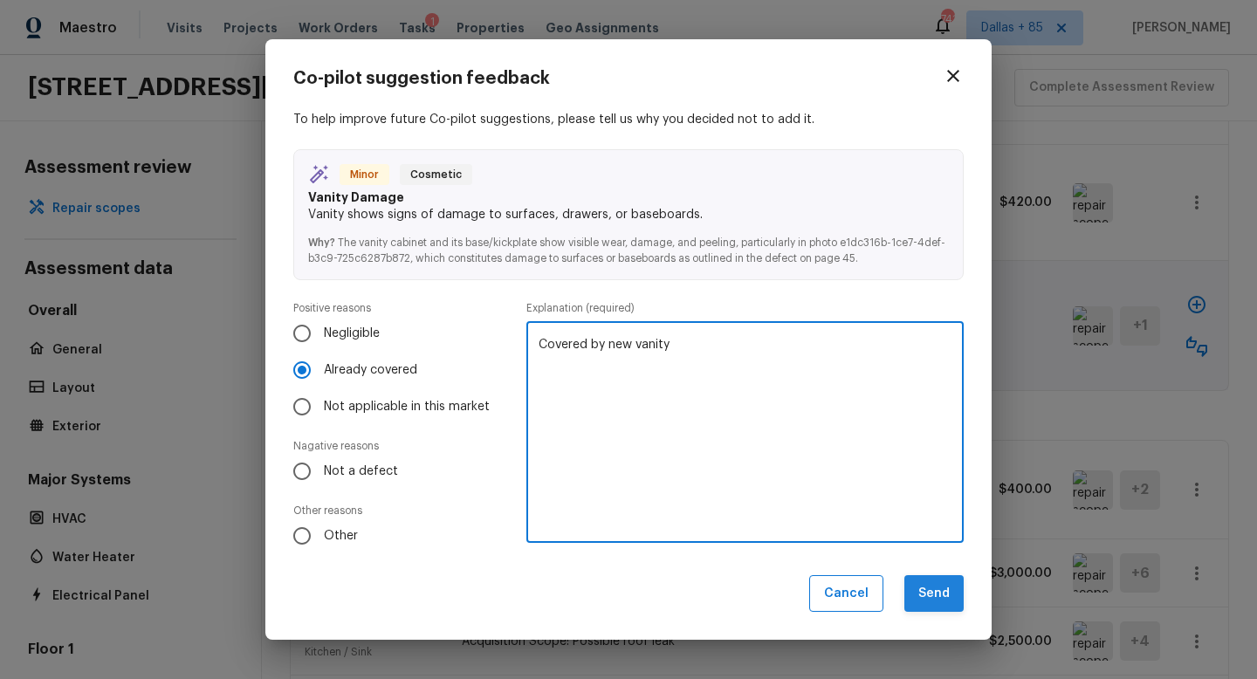
type textarea "Covered by new vanity"
click at [939, 589] on button "Send" at bounding box center [934, 594] width 59 height 38
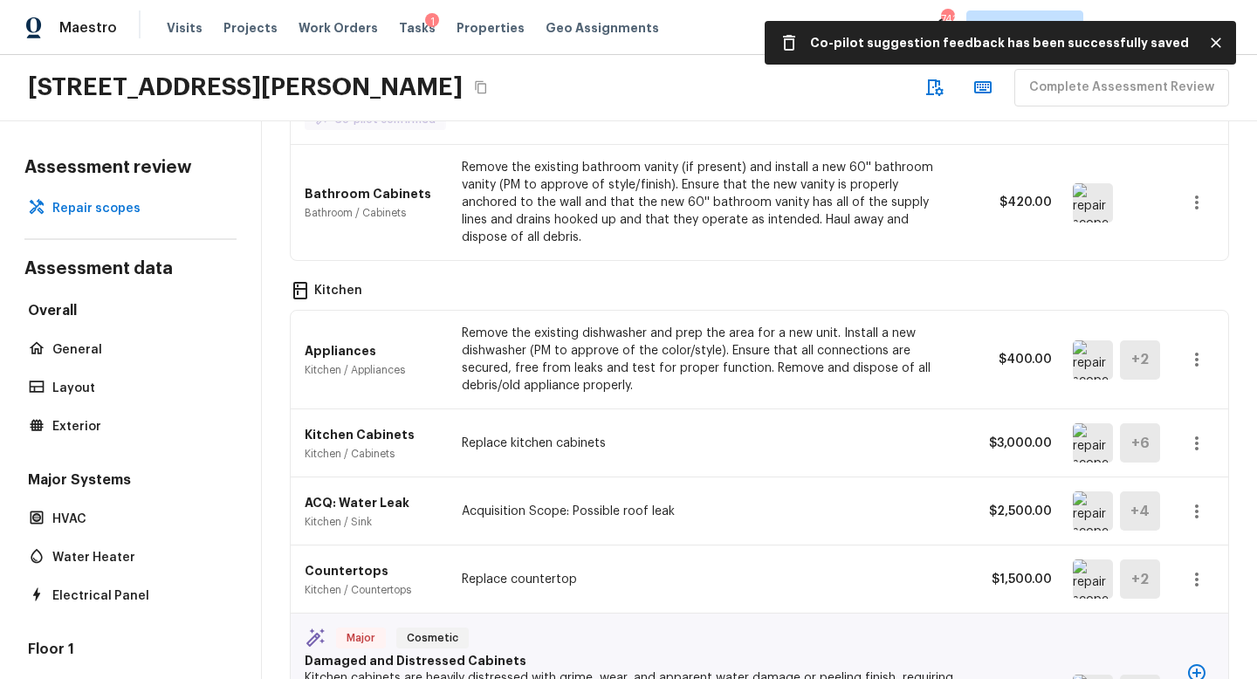
click at [1091, 423] on img at bounding box center [1093, 442] width 40 height 39
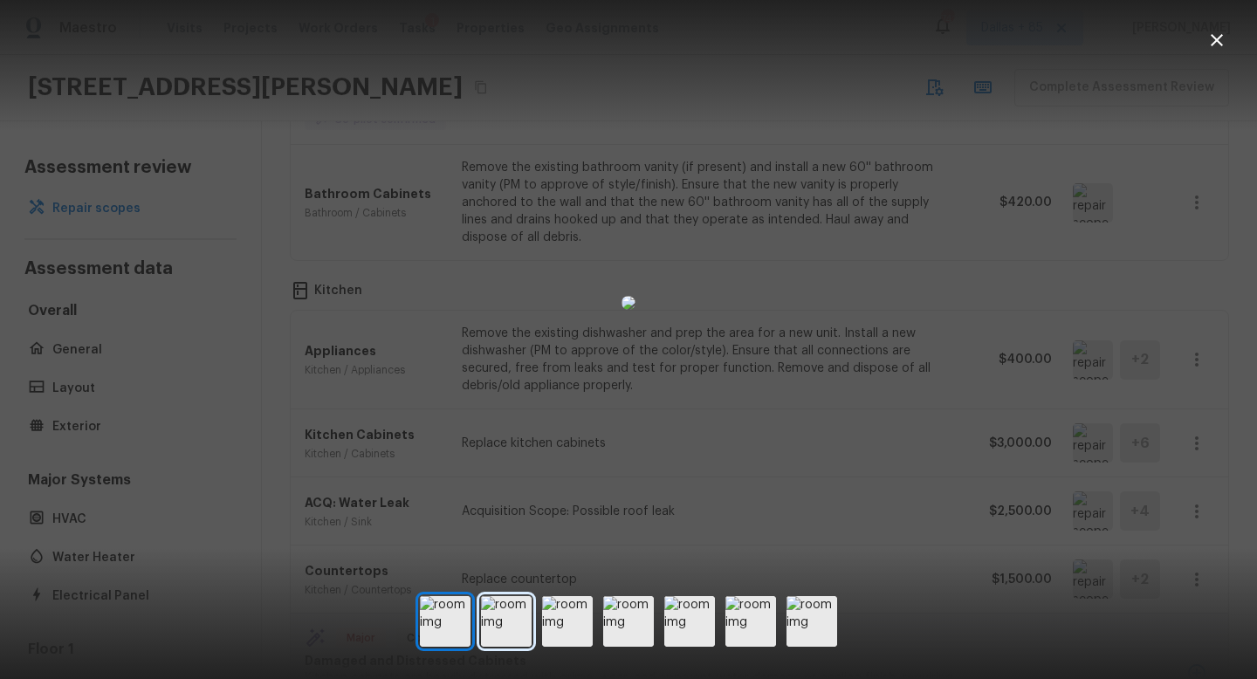
click at [517, 625] on img at bounding box center [506, 621] width 51 height 51
click at [1214, 30] on icon "button" at bounding box center [1217, 40] width 21 height 21
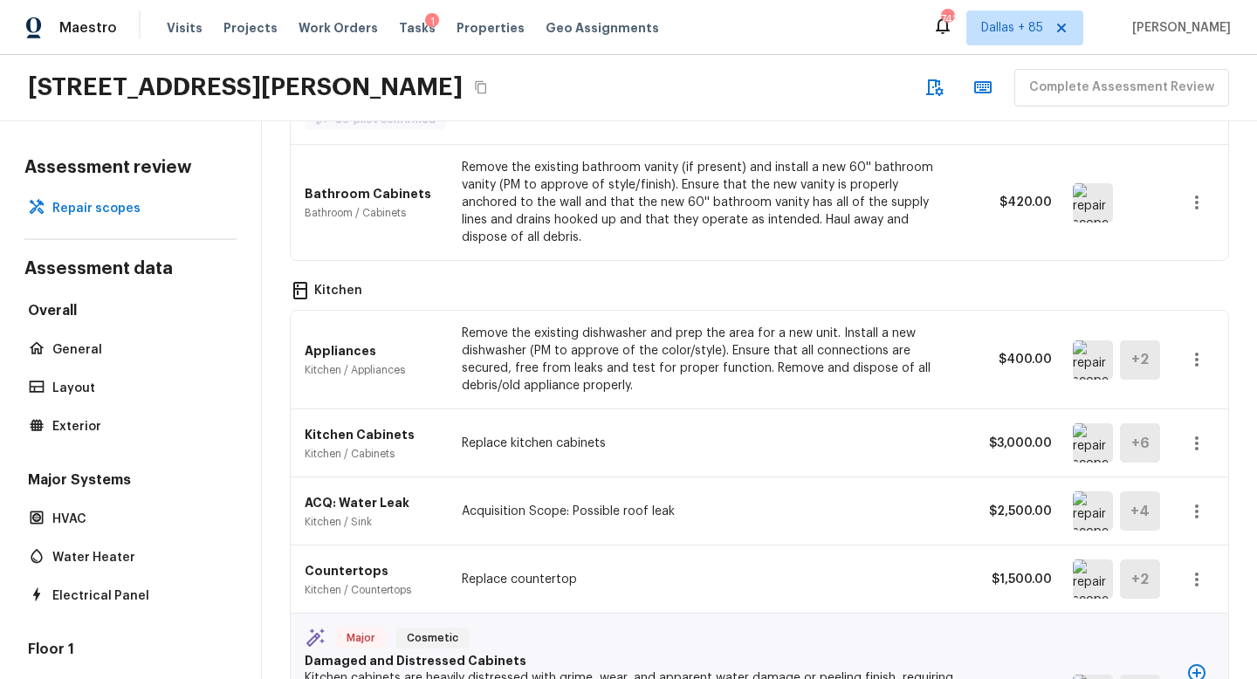
click at [1191, 426] on button "button" at bounding box center [1197, 443] width 35 height 35
click at [1176, 461] on li "Edit" at bounding box center [1190, 463] width 114 height 52
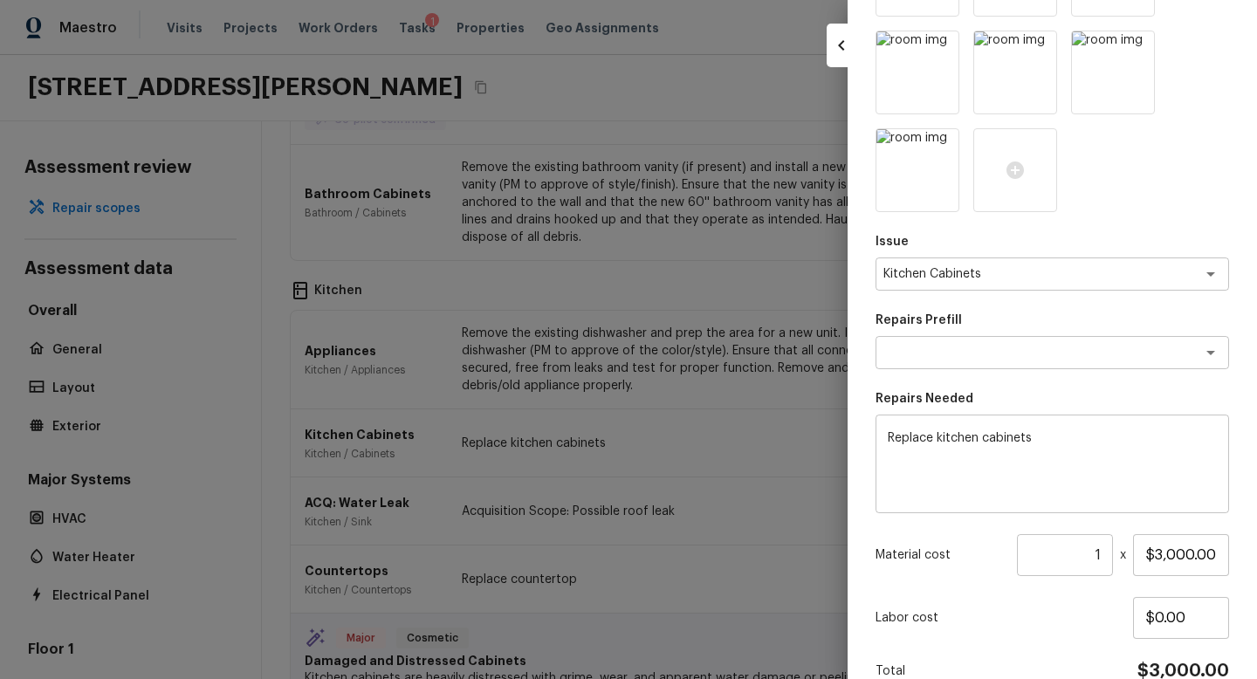
scroll to position [390, 0]
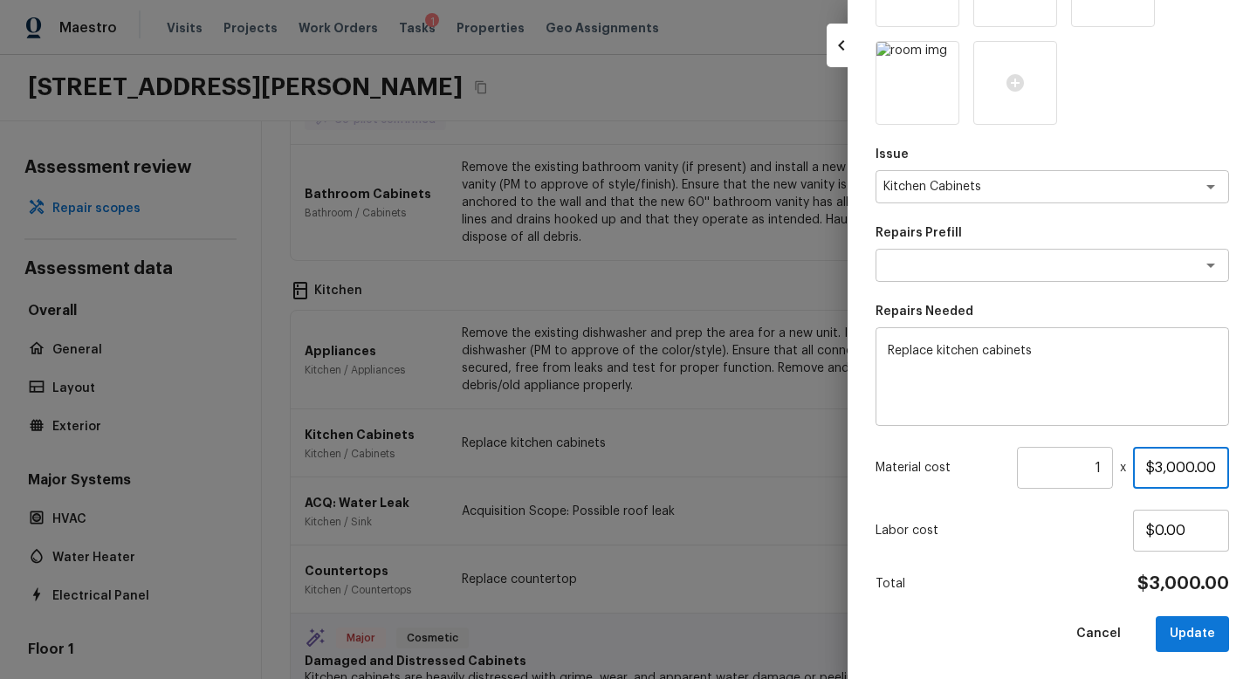
click at [1164, 467] on input "$3,000.00" at bounding box center [1181, 468] width 96 height 42
click at [1177, 465] on input "$3,000.00" at bounding box center [1181, 468] width 96 height 42
type input "$4,500.00"
click at [1061, 564] on div "Area Kitchen x ​ Feature Cabinets x ​ Issue Kitchen Cabinets x ​ Repairs Prefil…" at bounding box center [1053, 170] width 354 height 964
click at [1223, 630] on button "Update" at bounding box center [1192, 634] width 73 height 36
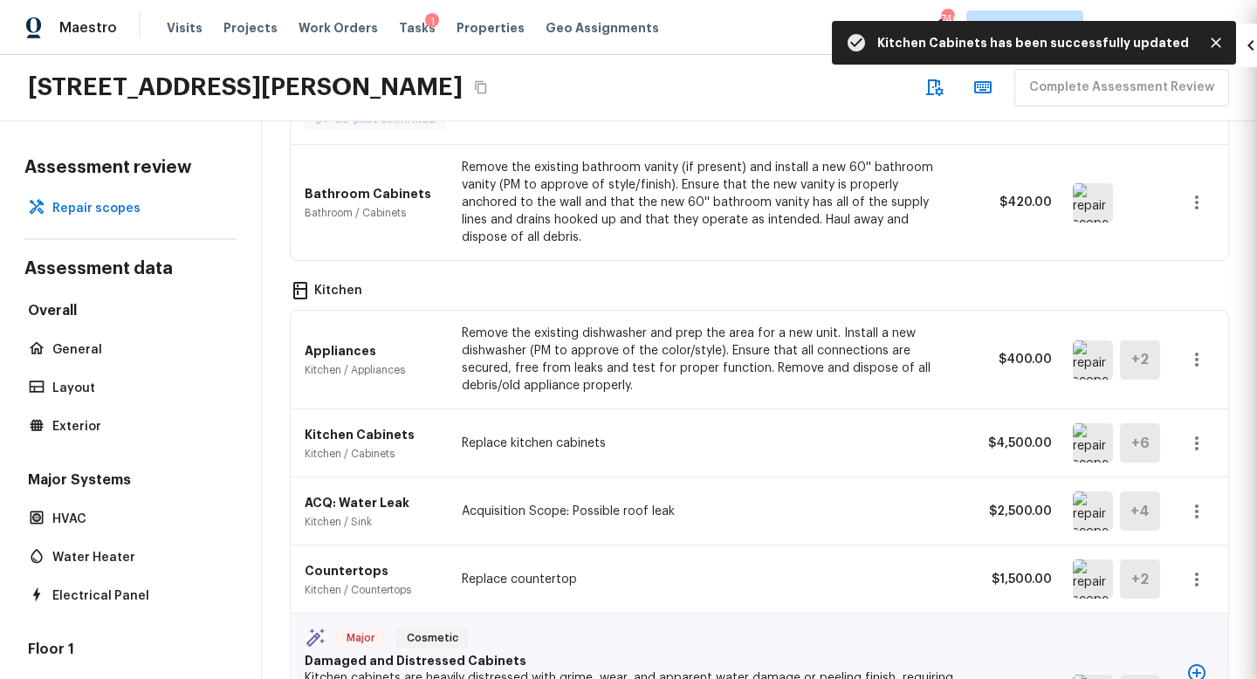
type input "$0.00"
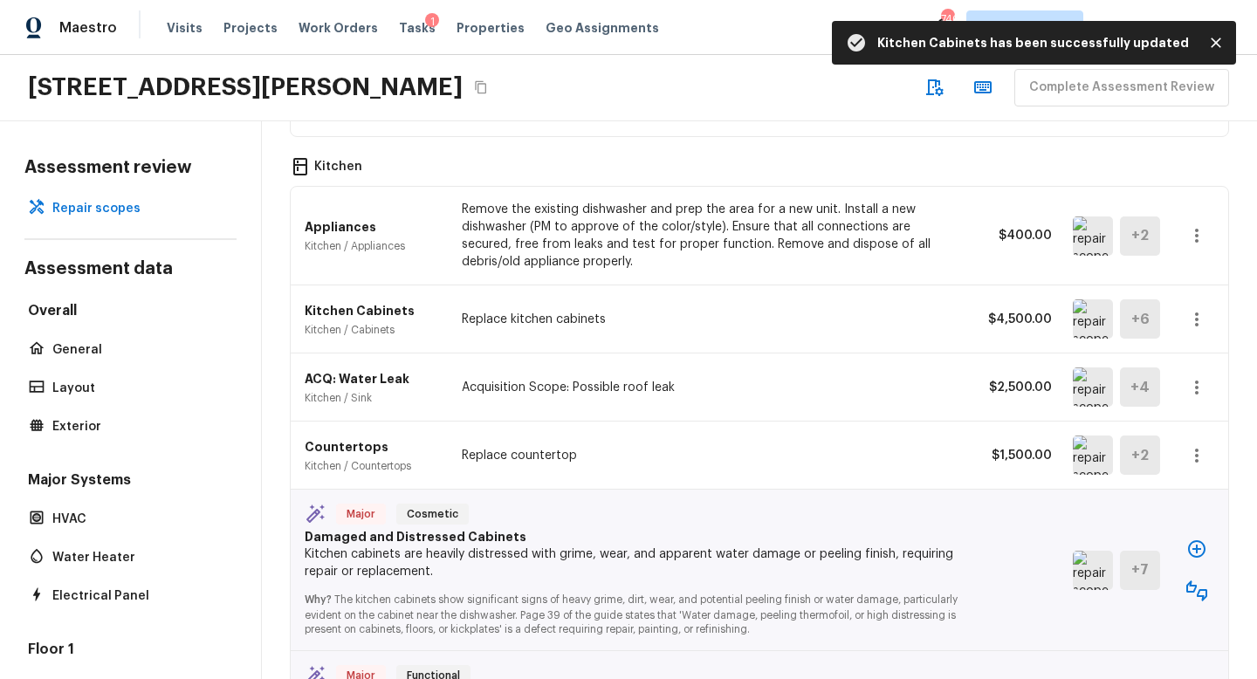
scroll to position [2549, 0]
click at [1104, 367] on img at bounding box center [1093, 386] width 40 height 39
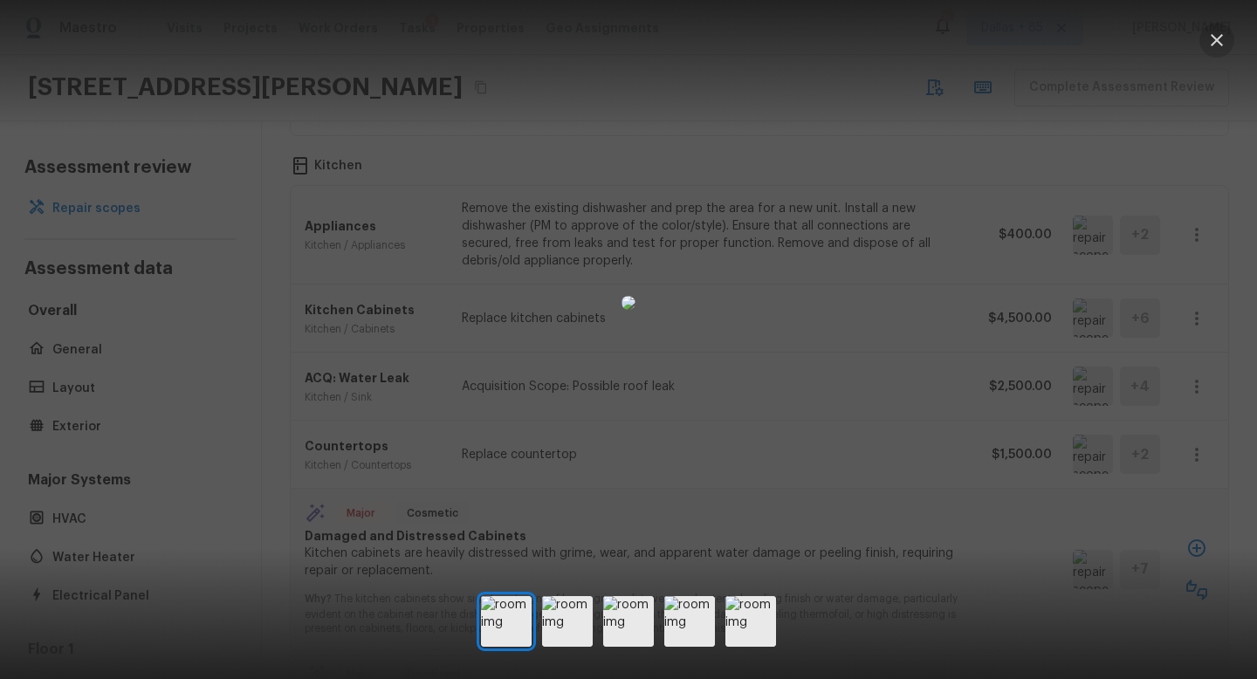
click at [1224, 38] on icon "button" at bounding box center [1217, 40] width 21 height 21
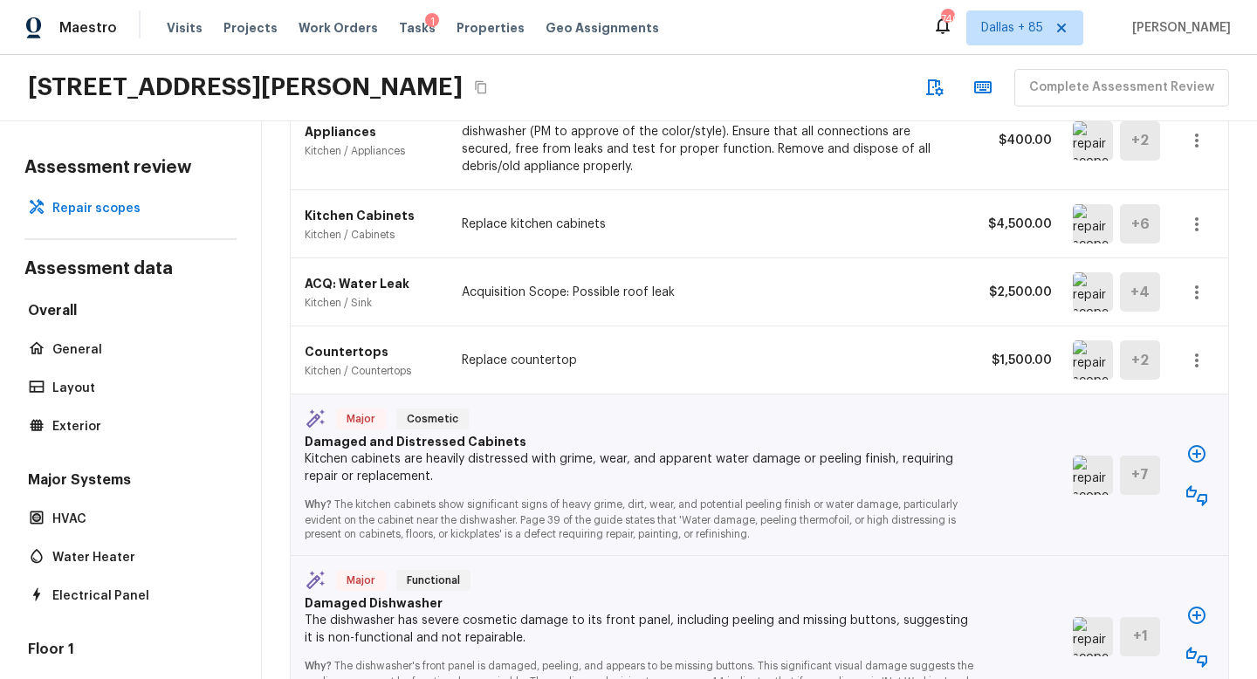
scroll to position [2646, 0]
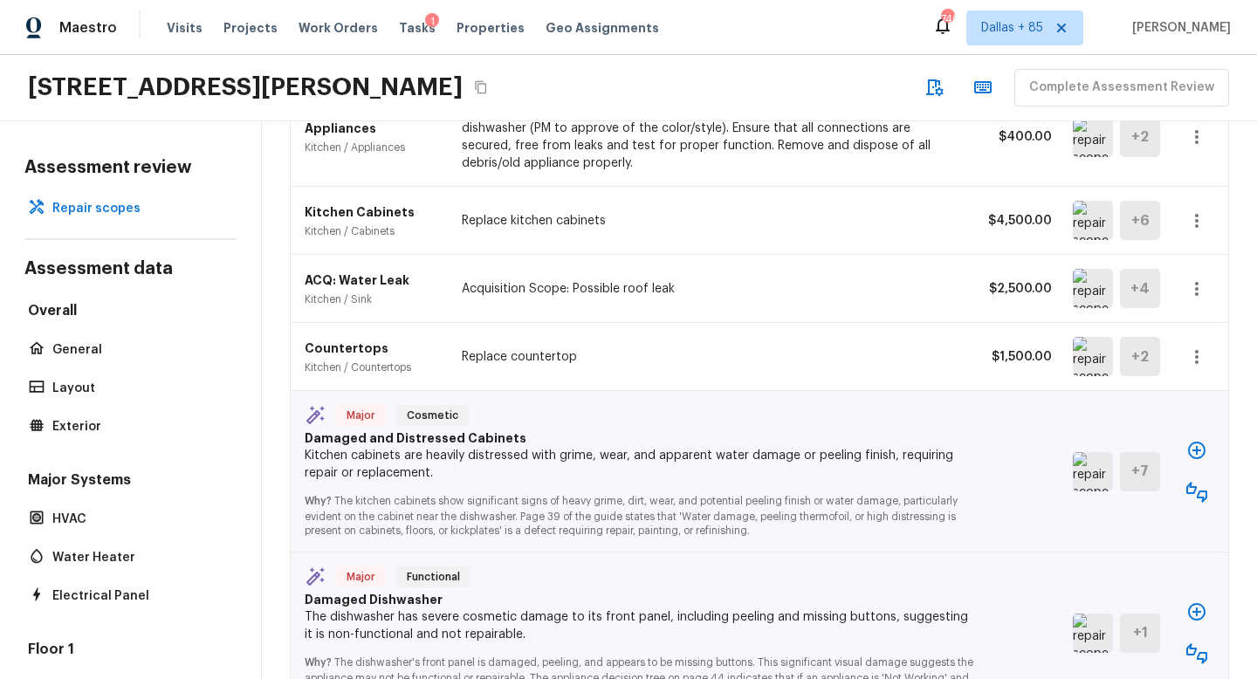
click at [1088, 337] on img at bounding box center [1093, 356] width 40 height 39
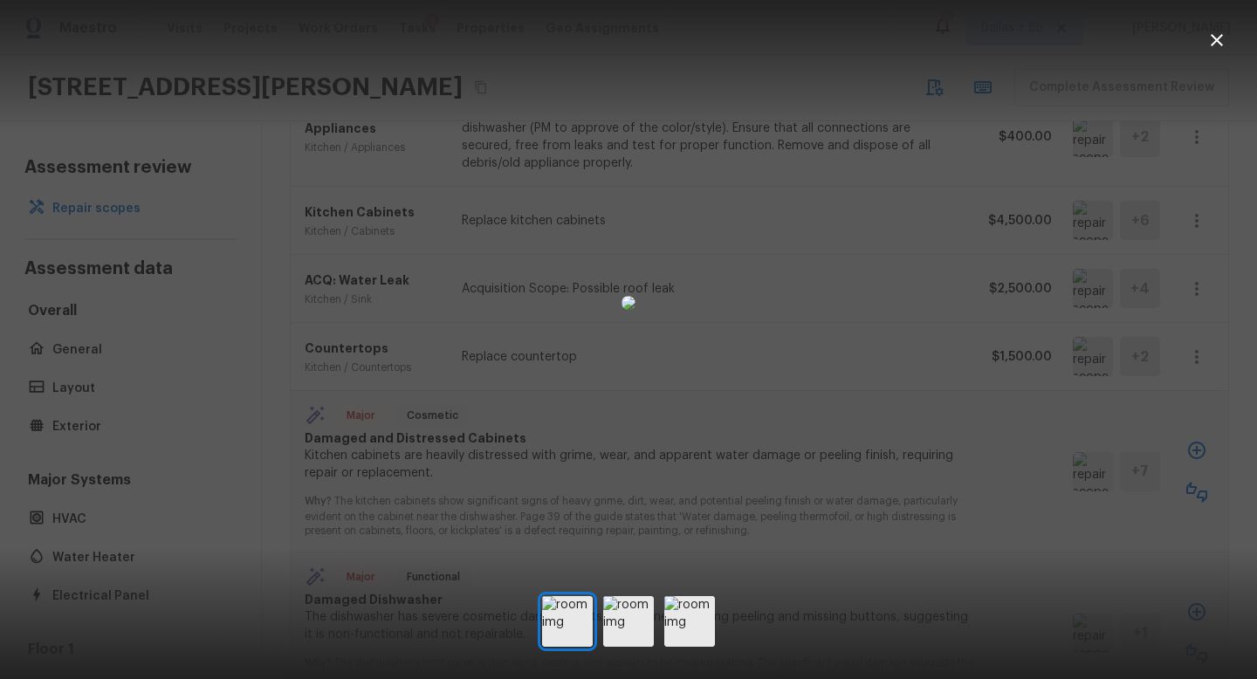
click at [1215, 45] on icon "button" at bounding box center [1217, 40] width 21 height 21
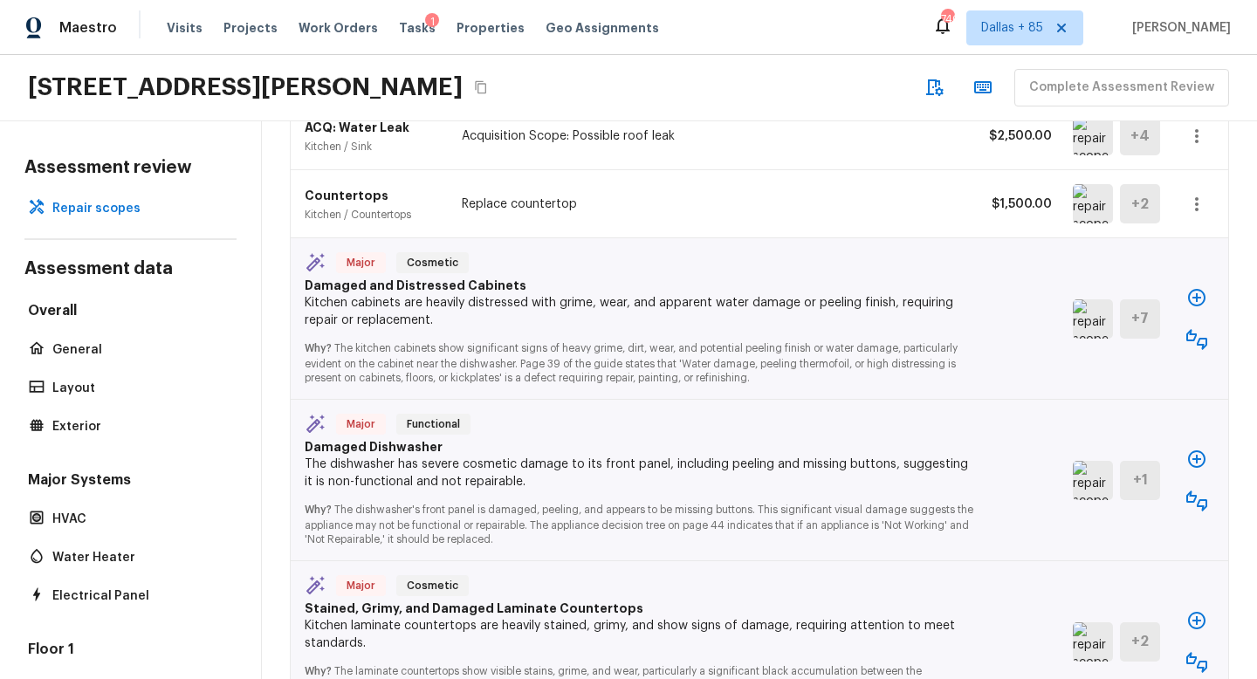
scroll to position [2805, 0]
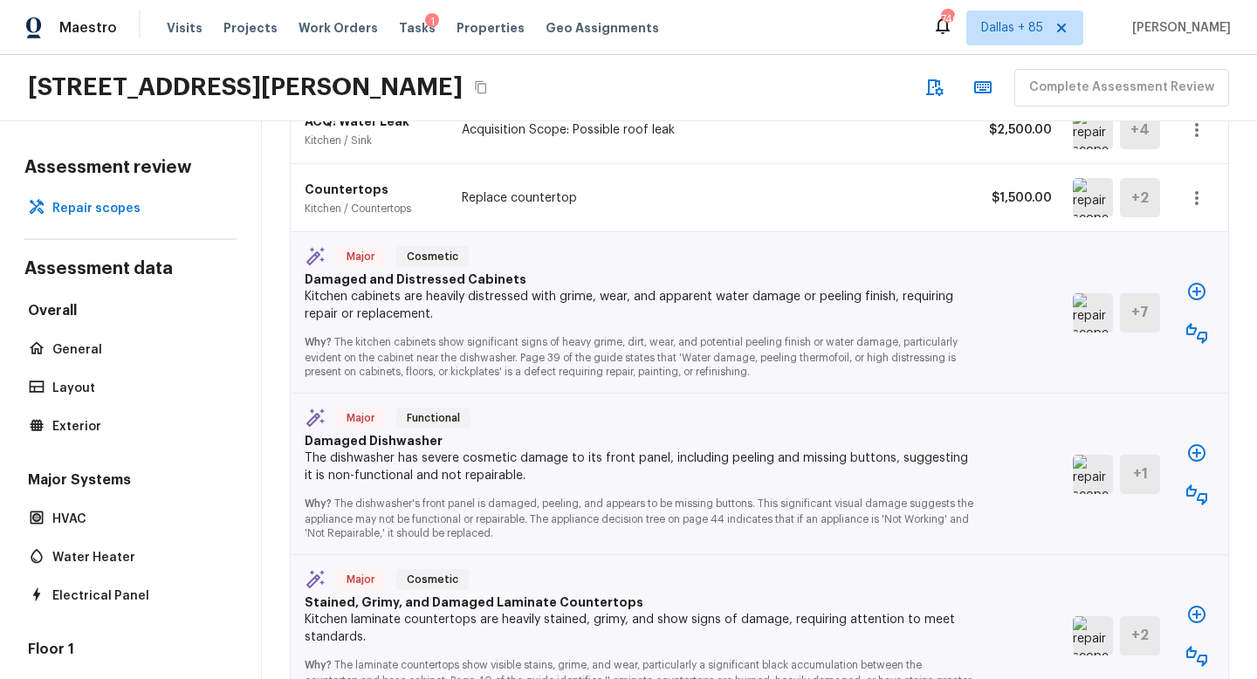
click at [1201, 323] on icon "button" at bounding box center [1197, 333] width 21 height 21
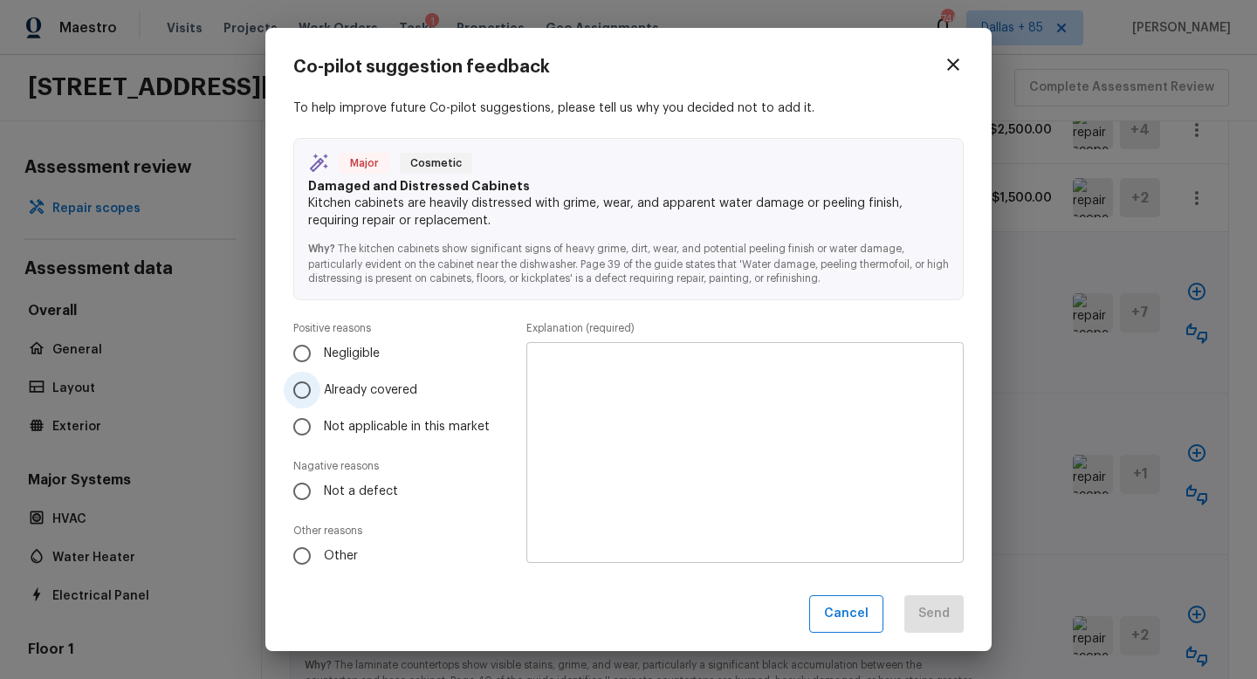
click at [328, 392] on span "Already covered" at bounding box center [370, 390] width 93 height 17
click at [320, 392] on input "Already covered" at bounding box center [302, 390] width 37 height 37
radio input "true"
click at [685, 418] on textarea at bounding box center [745, 453] width 413 height 192
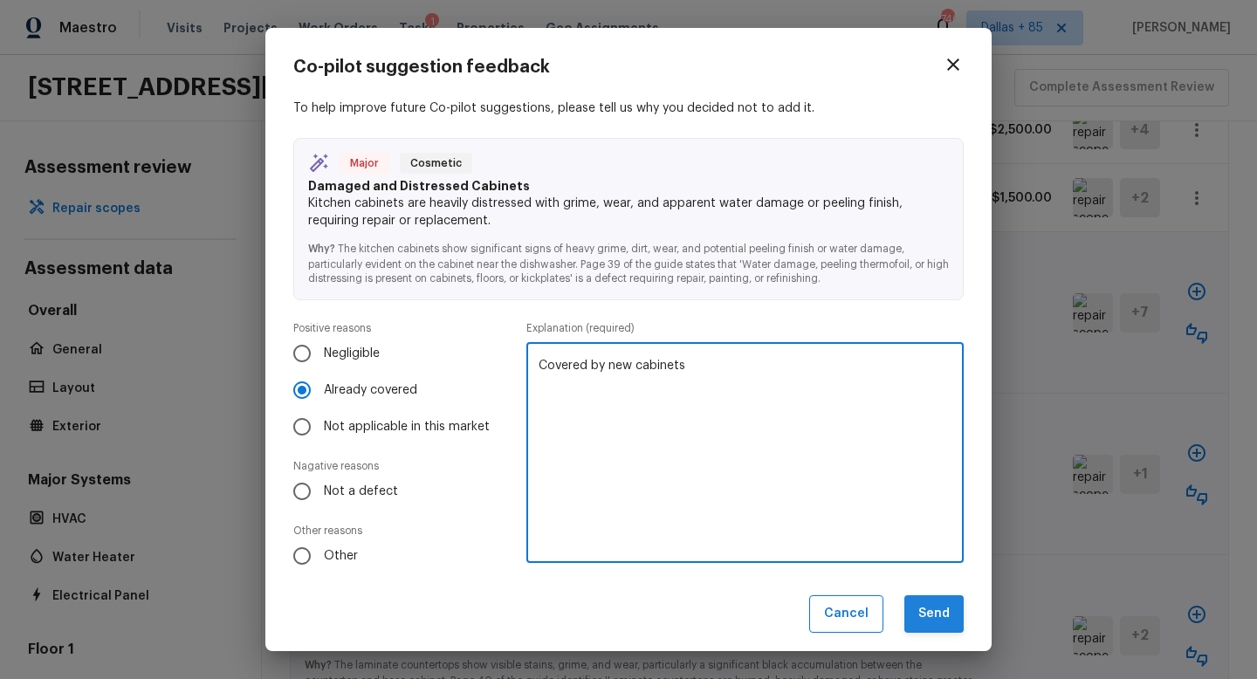
type textarea "Covered by new cabinets"
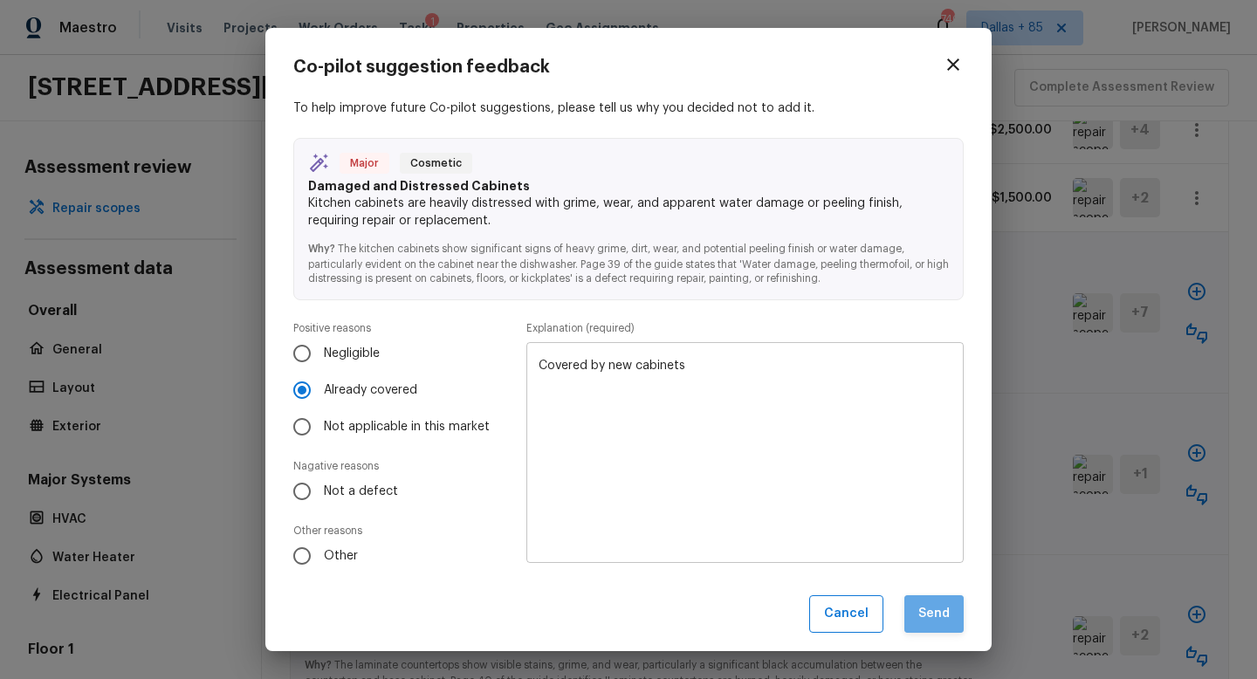
click at [932, 625] on button "Send" at bounding box center [934, 614] width 59 height 38
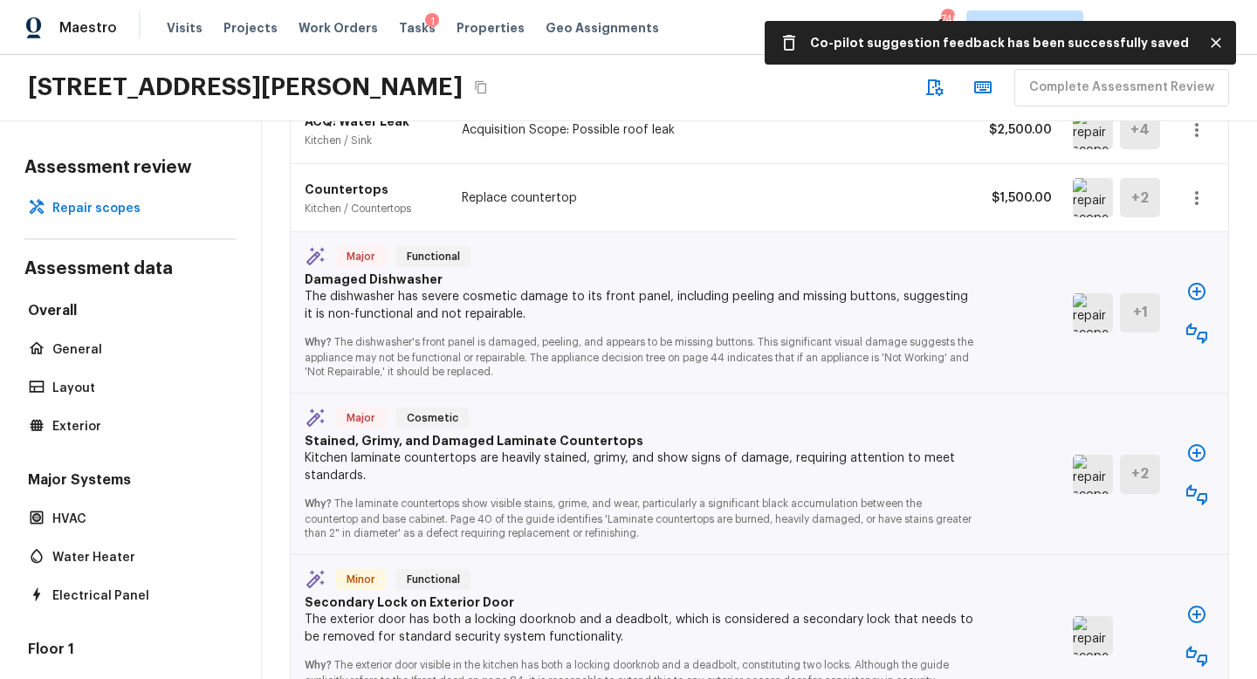
click at [1087, 293] on img at bounding box center [1093, 312] width 40 height 39
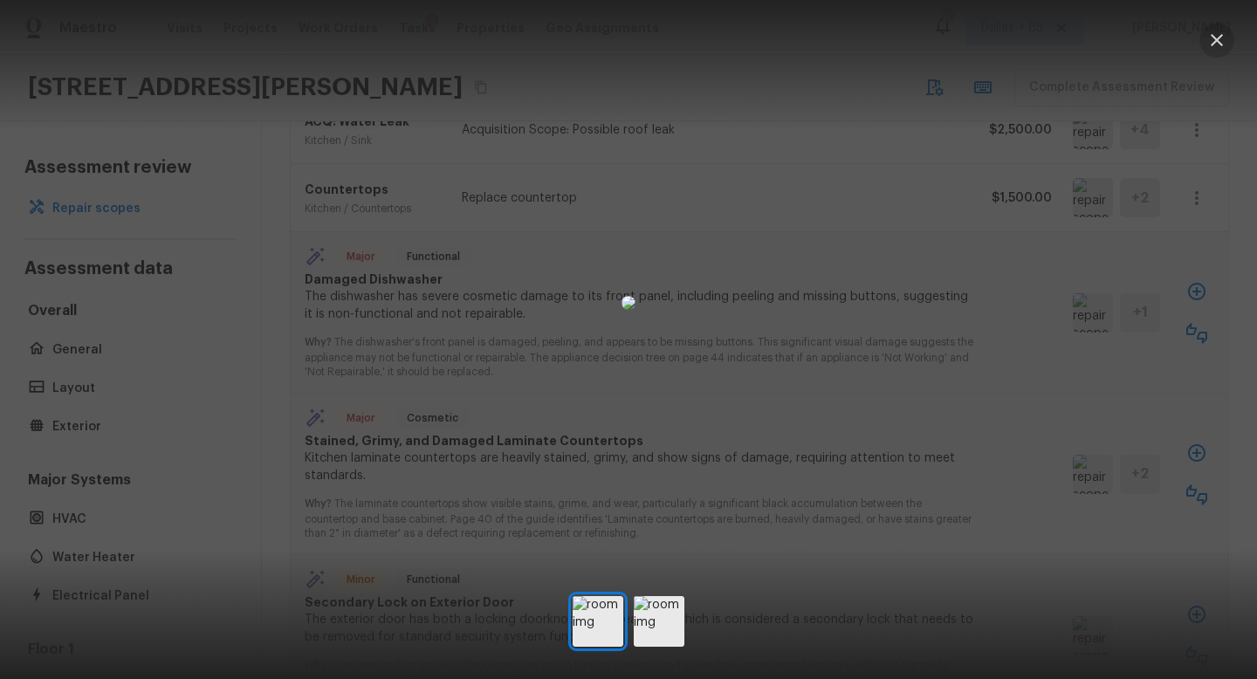
click at [1217, 42] on icon "button" at bounding box center [1217, 40] width 21 height 21
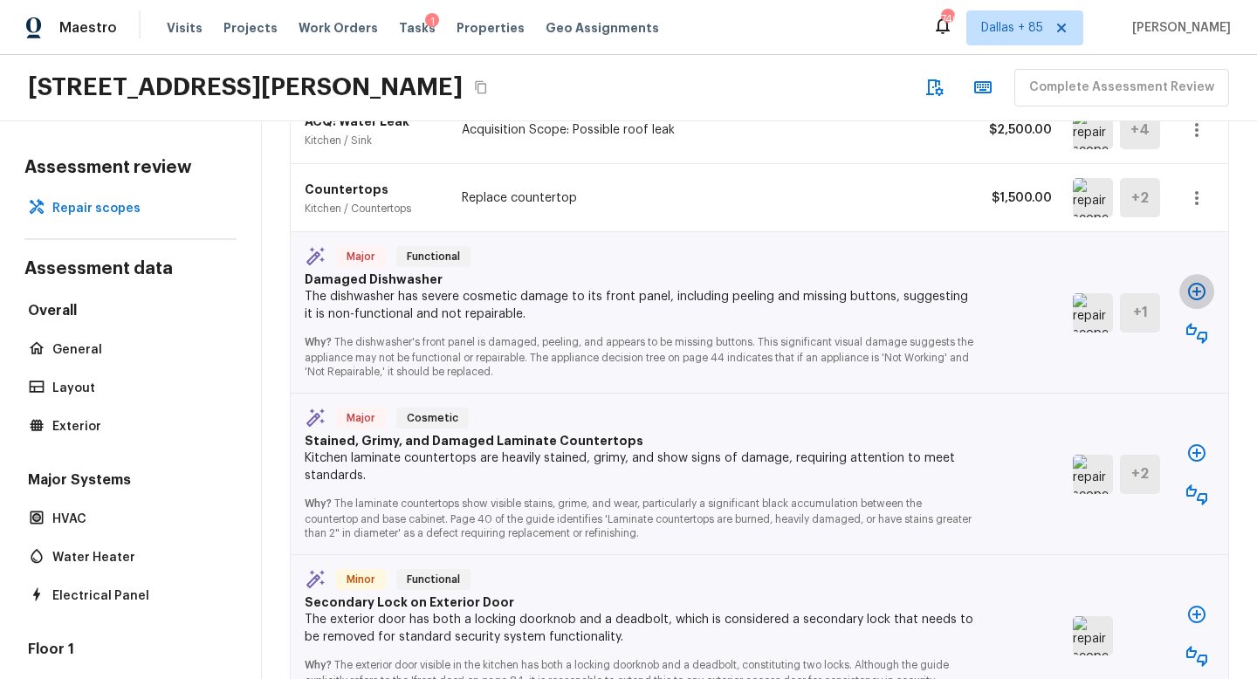
click at [1198, 281] on icon "button" at bounding box center [1197, 291] width 21 height 21
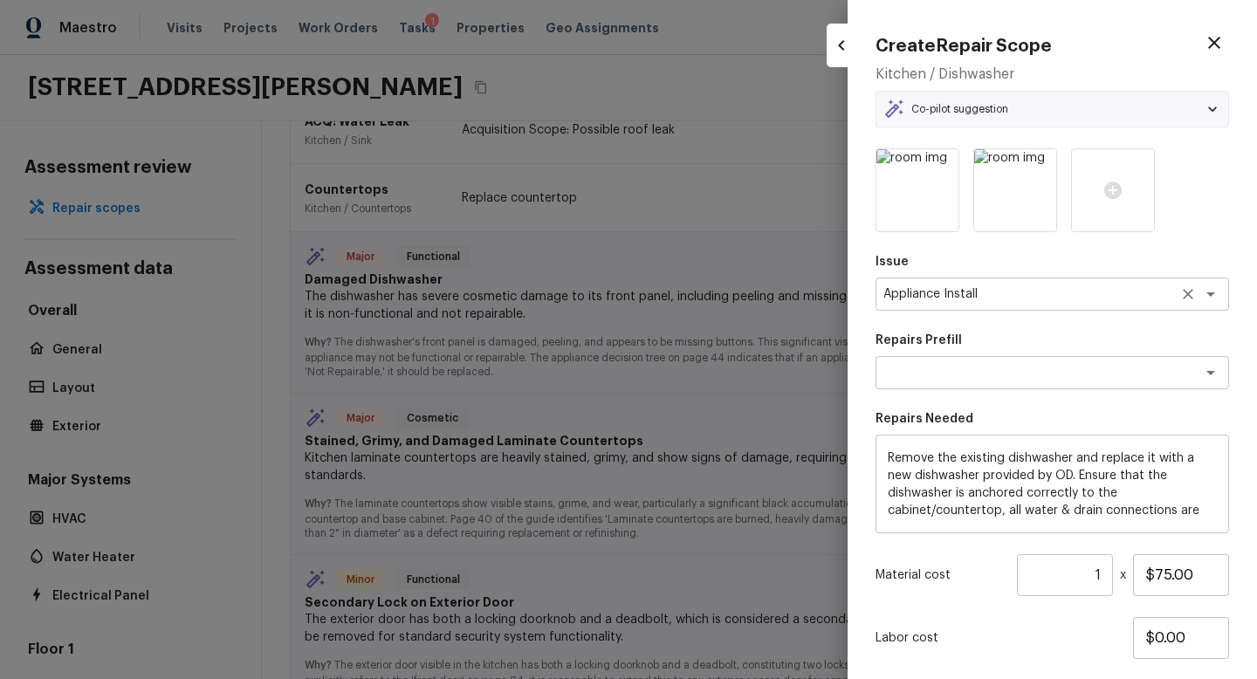
type textarea "Remove & Replace Dishwasher With New"
click at [1102, 298] on textarea "Appliance Install" at bounding box center [1028, 294] width 289 height 17
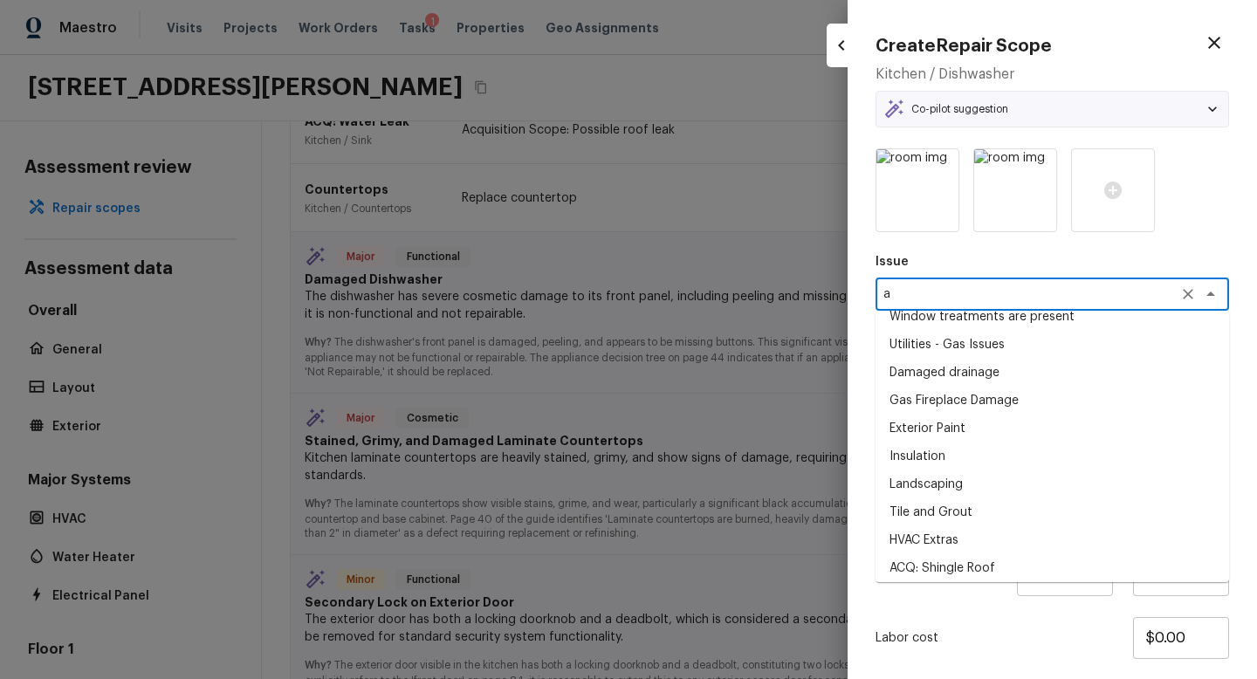
scroll to position [0, 0]
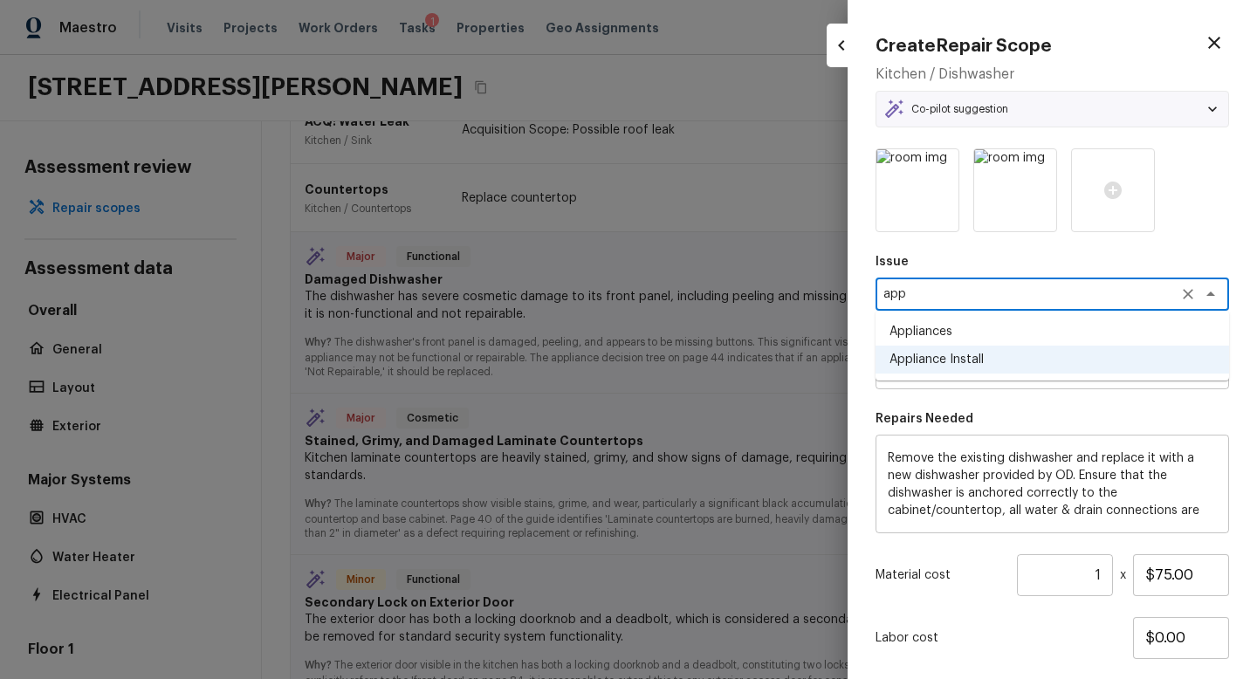
click at [992, 334] on li "Appliances" at bounding box center [1053, 332] width 354 height 28
type textarea "Appliances"
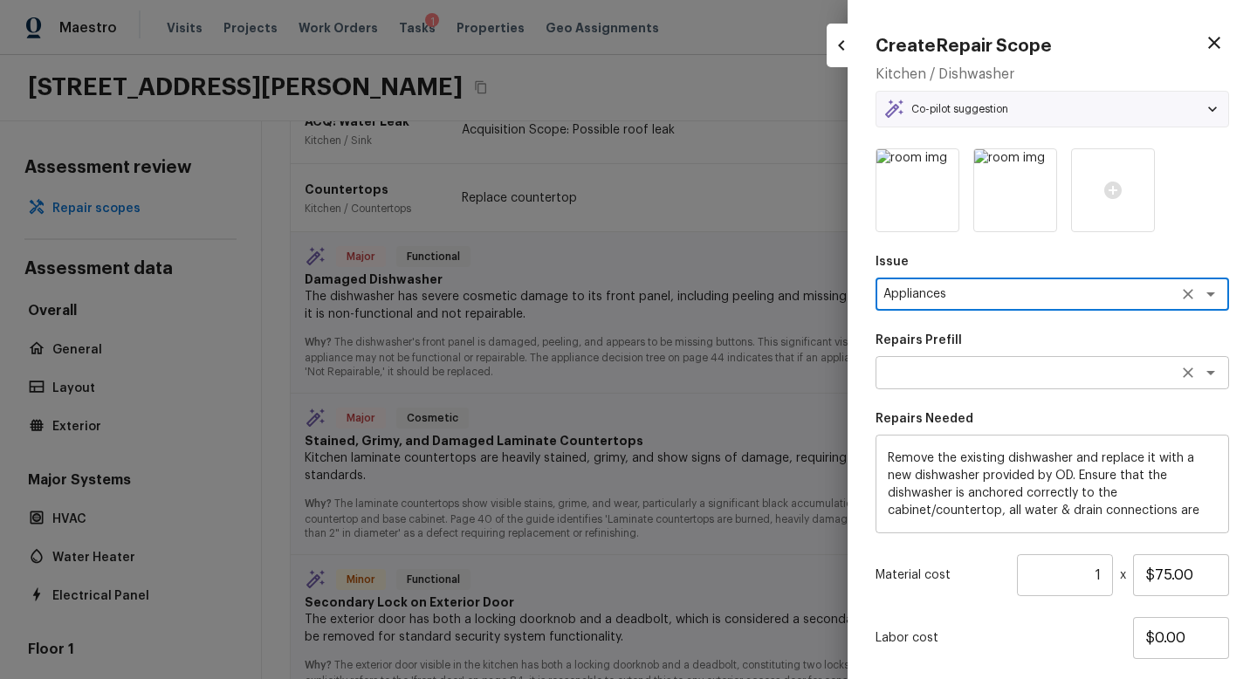
type textarea "Appliances"
click at [984, 370] on textarea at bounding box center [1028, 372] width 289 height 17
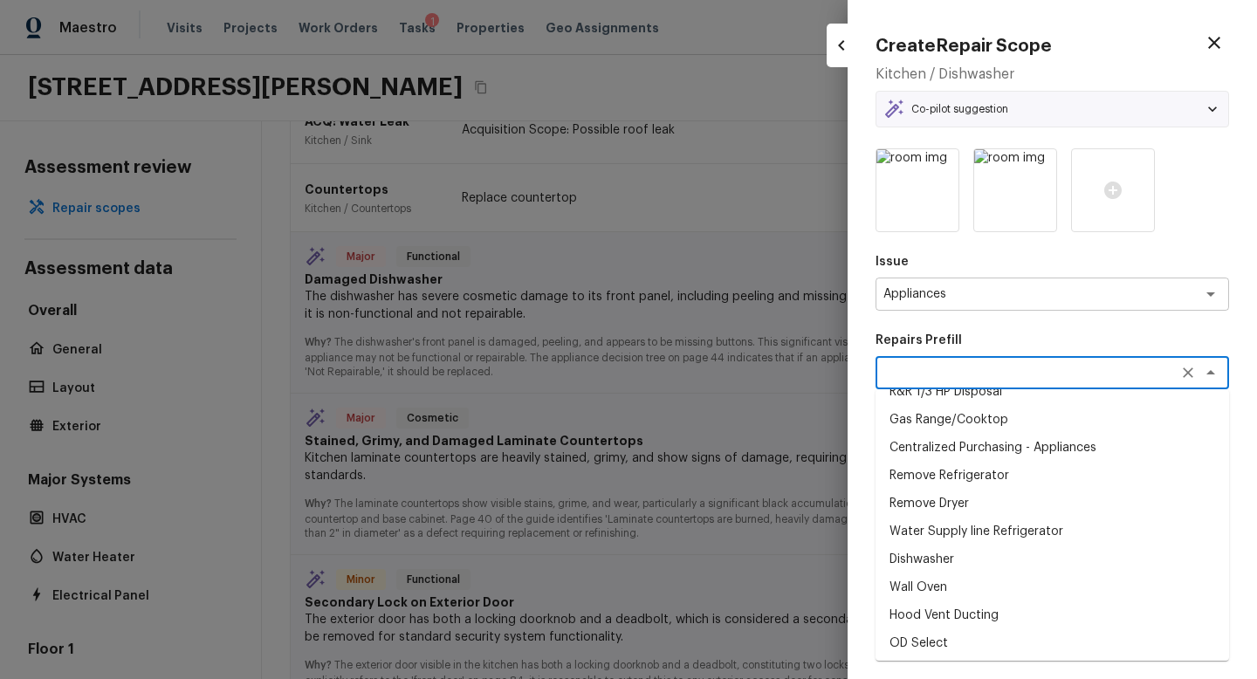
scroll to position [132, 0]
click at [954, 560] on li "Dishwasher" at bounding box center [1053, 558] width 354 height 28
type textarea "Dishwasher"
type textarea "Remove the existing dishwasher and prep the area for a new unit. Install a new …"
type input "$400.00"
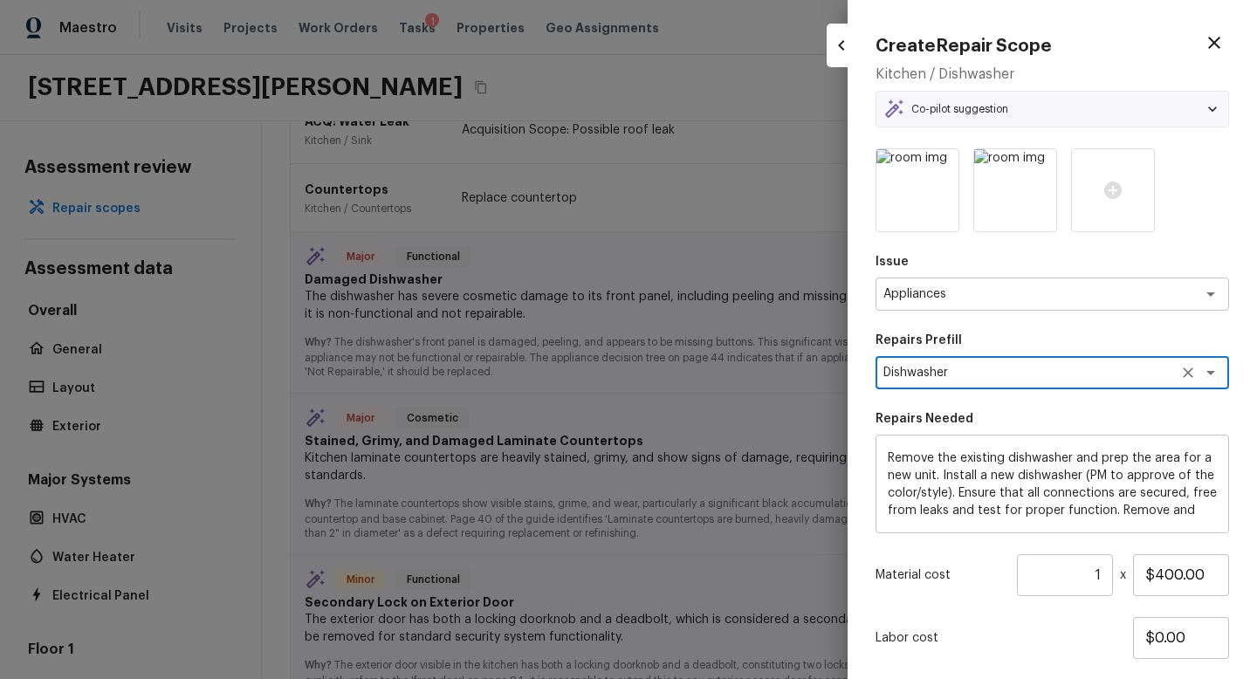
scroll to position [107, 0]
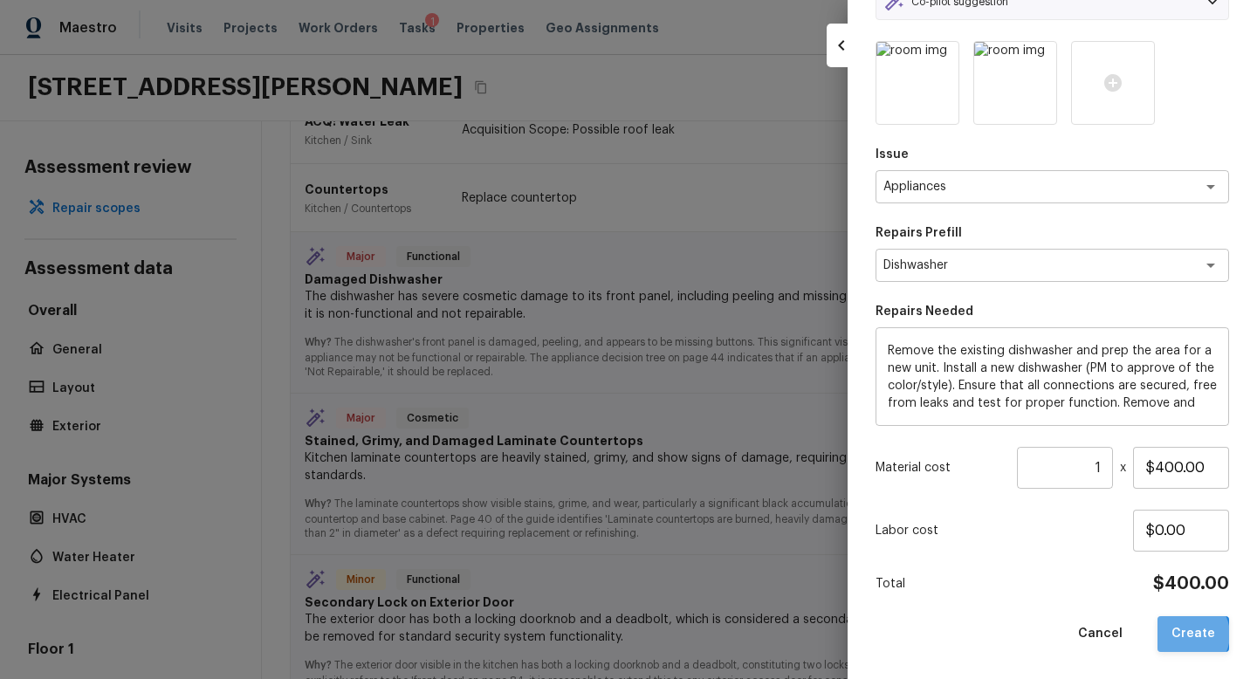
click at [1191, 630] on button "Create" at bounding box center [1194, 634] width 72 height 36
type textarea "Remove the existing dishwasher and replace it with a new dishwasher provided by…"
type input "$75.00"
type textarea "Appliance Install"
type textarea "Remove & Replace Dishwasher With New"
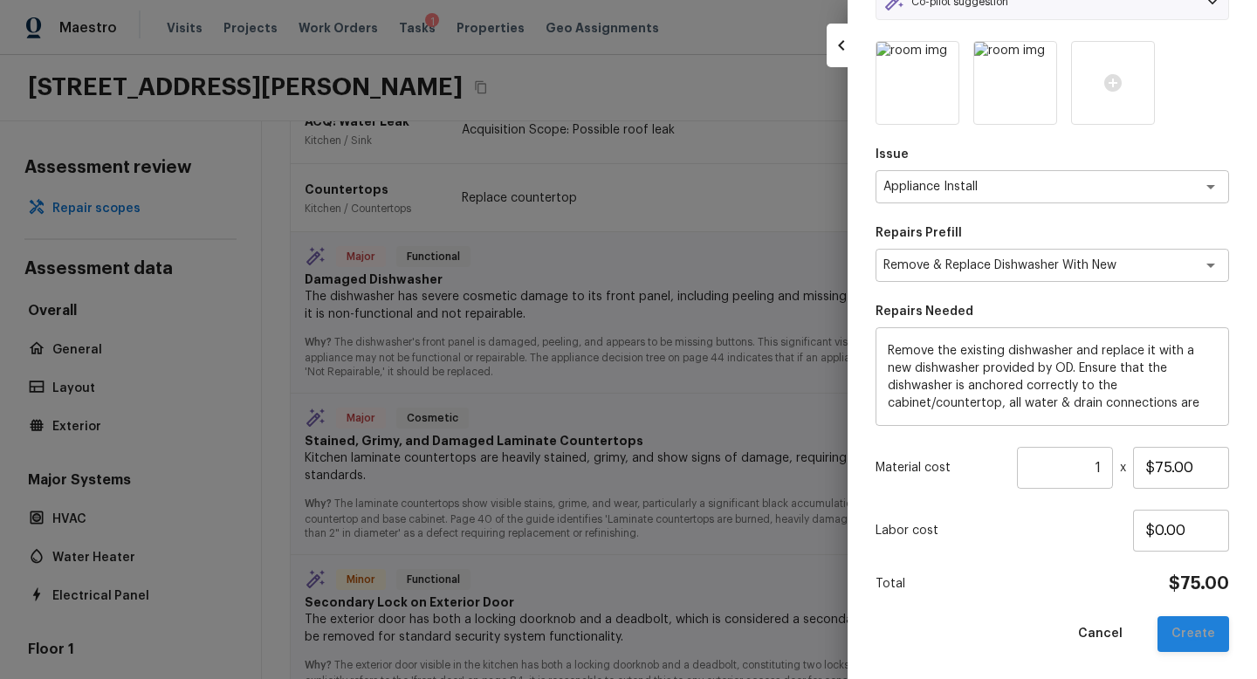
type input "$0.00"
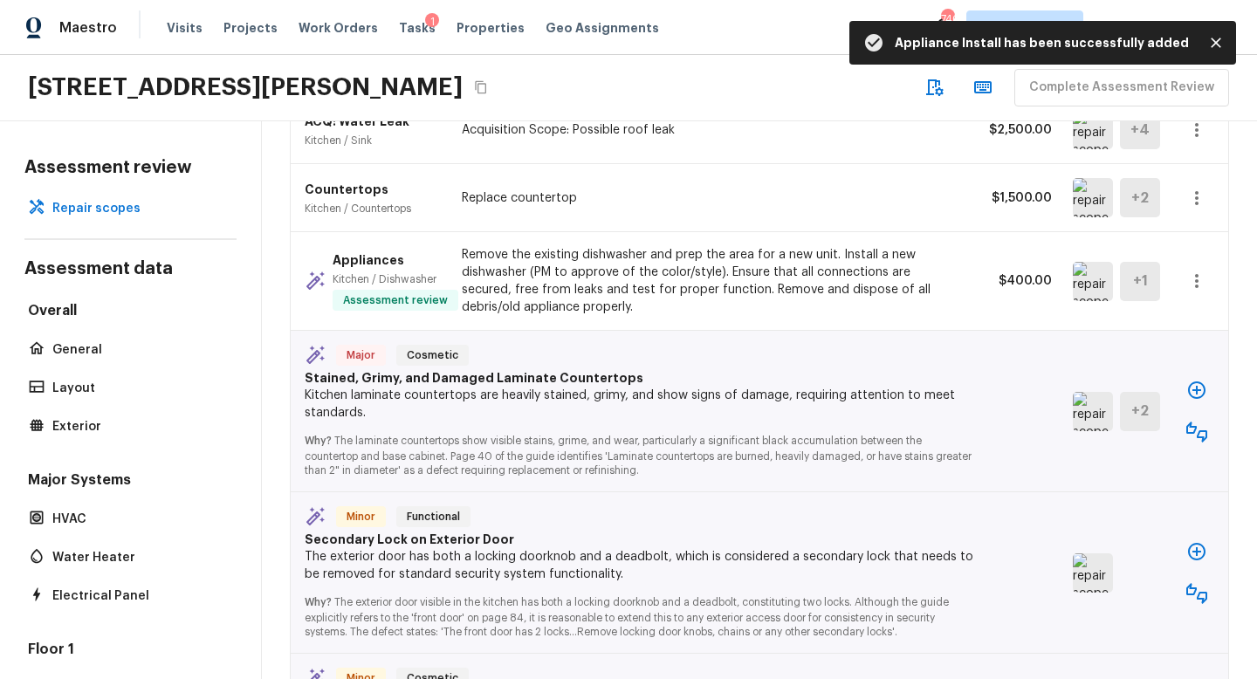
click at [1093, 392] on img at bounding box center [1093, 411] width 40 height 39
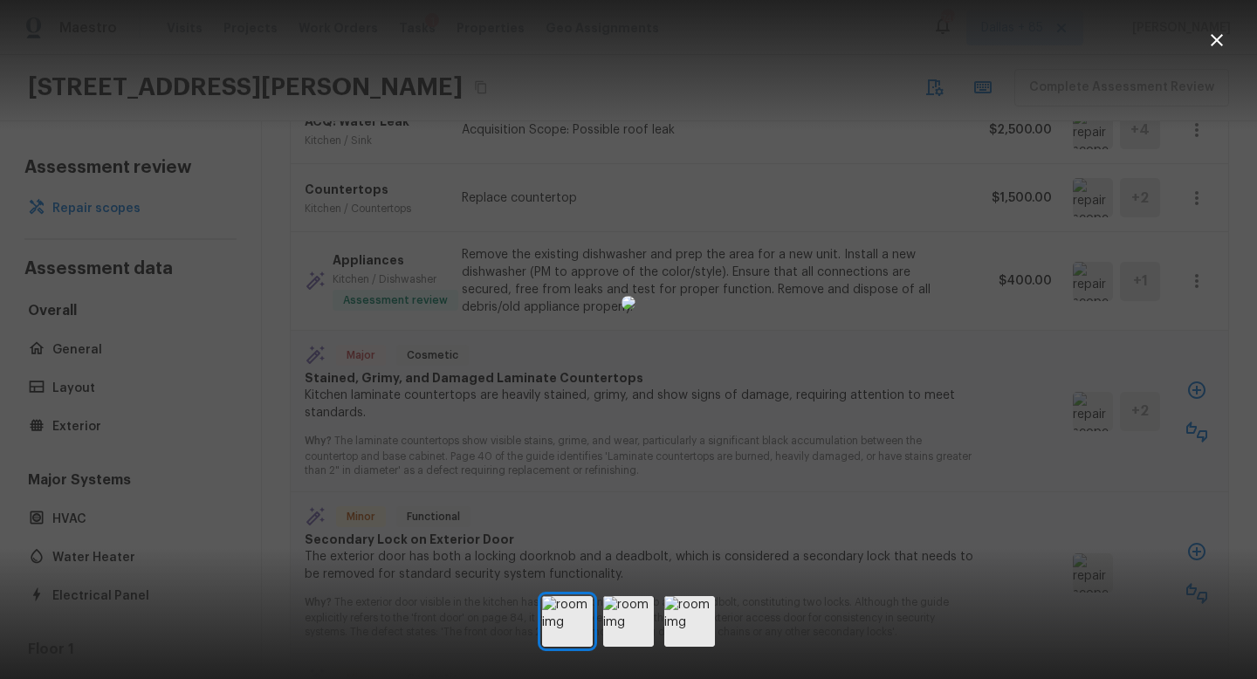
click at [1214, 45] on icon "button" at bounding box center [1217, 40] width 21 height 21
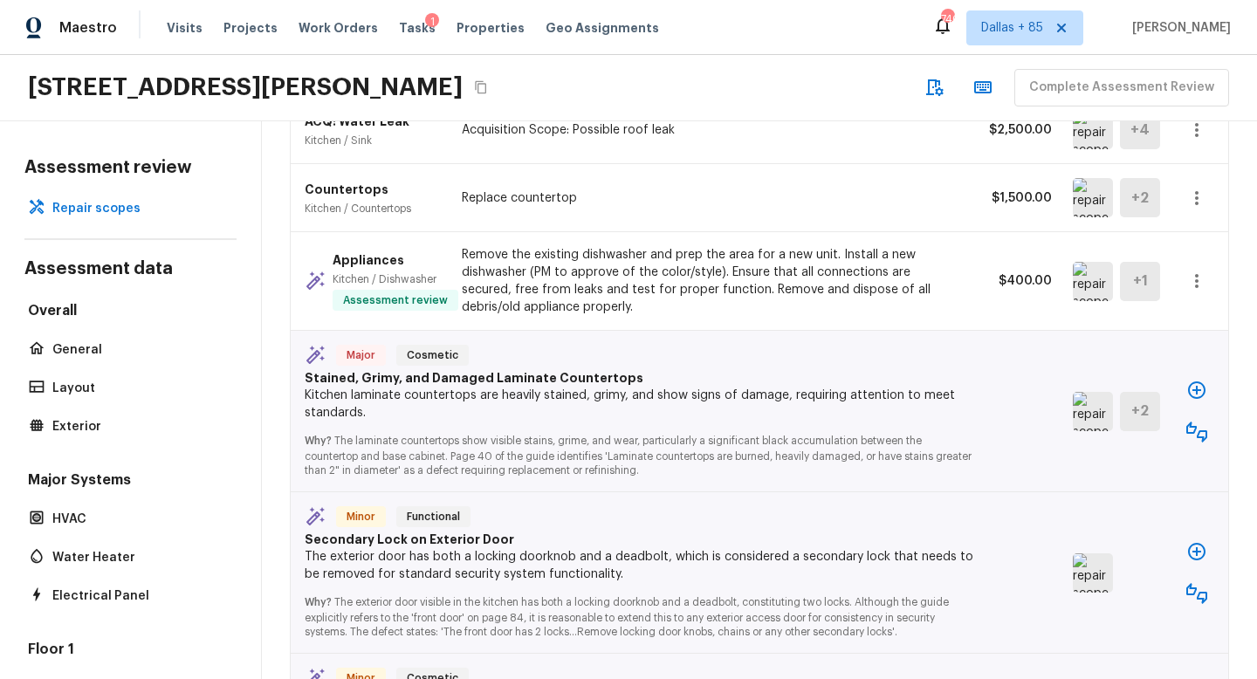
click at [1194, 422] on icon "button" at bounding box center [1197, 432] width 21 height 21
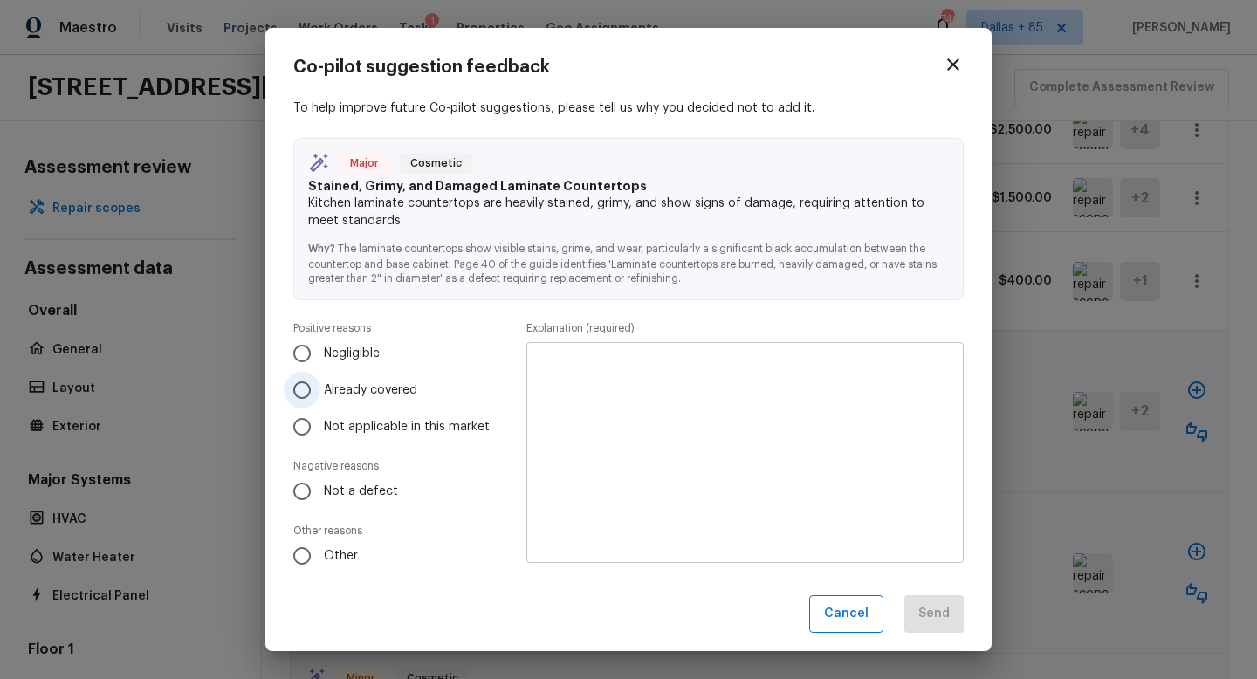
click at [339, 396] on span "Already covered" at bounding box center [370, 390] width 93 height 17
click at [320, 396] on input "Already covered" at bounding box center [302, 390] width 37 height 37
radio input "true"
click at [794, 469] on textarea at bounding box center [745, 453] width 413 height 192
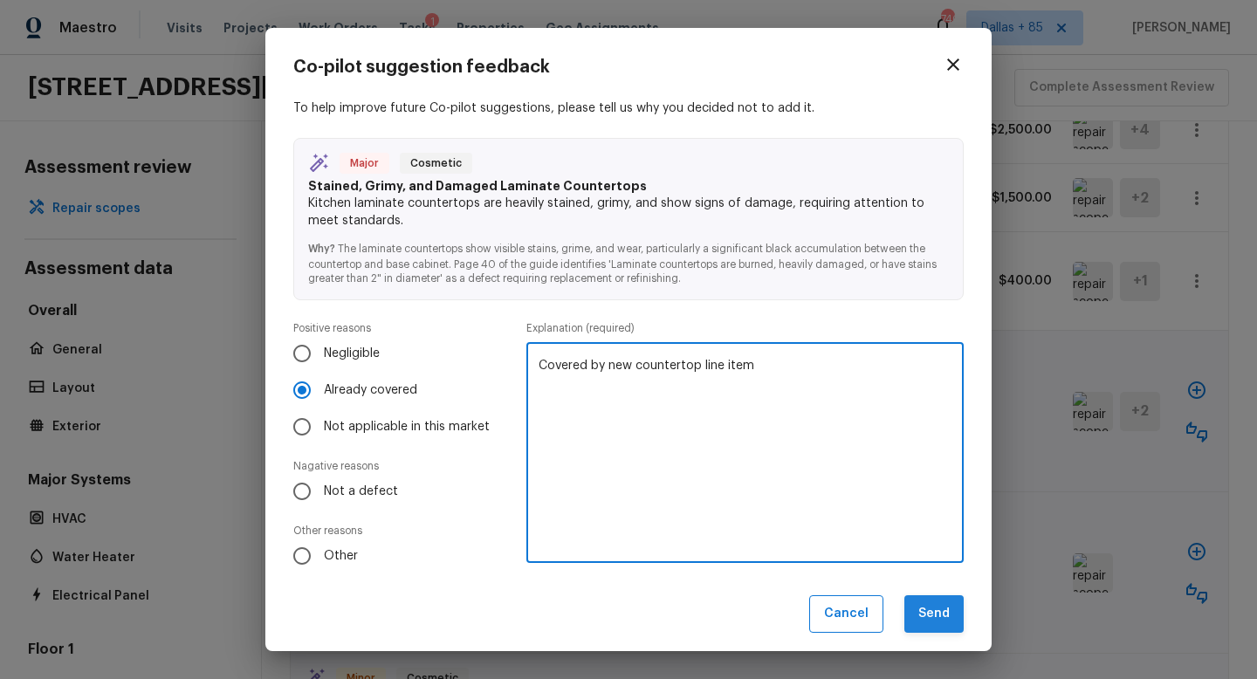
type textarea "Covered by new countertop line item"
click at [934, 614] on button "Send" at bounding box center [934, 614] width 59 height 38
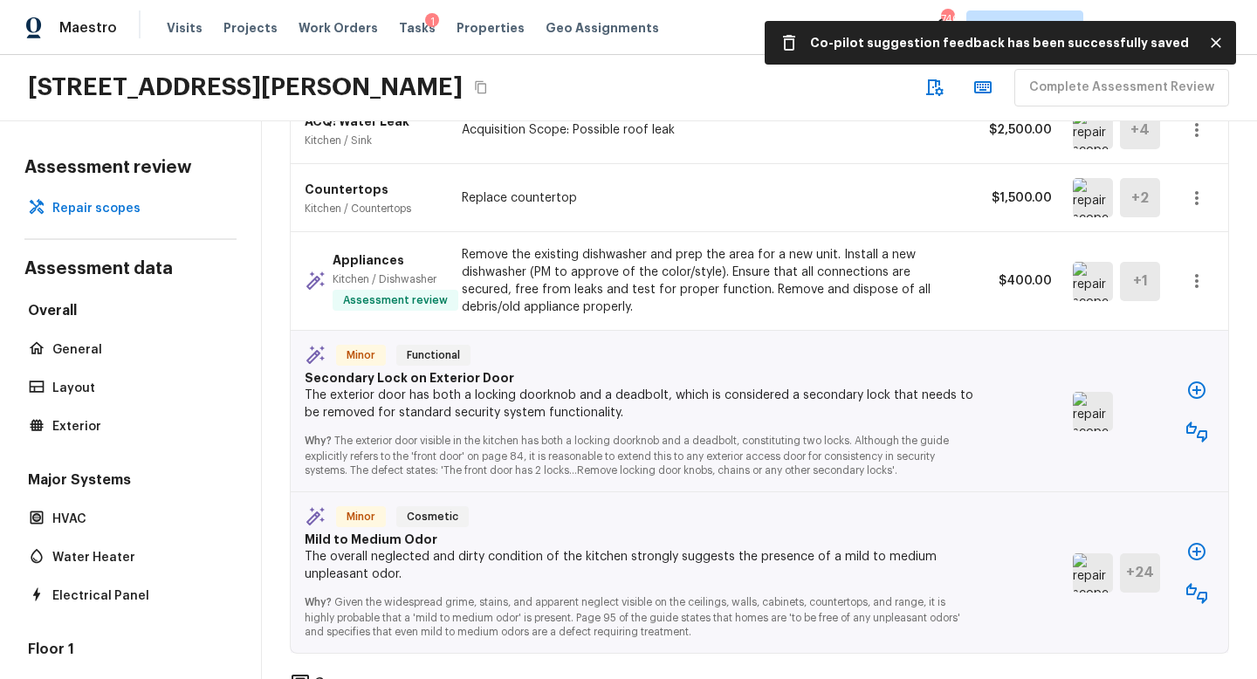
click at [1195, 422] on icon "button" at bounding box center [1197, 432] width 21 height 21
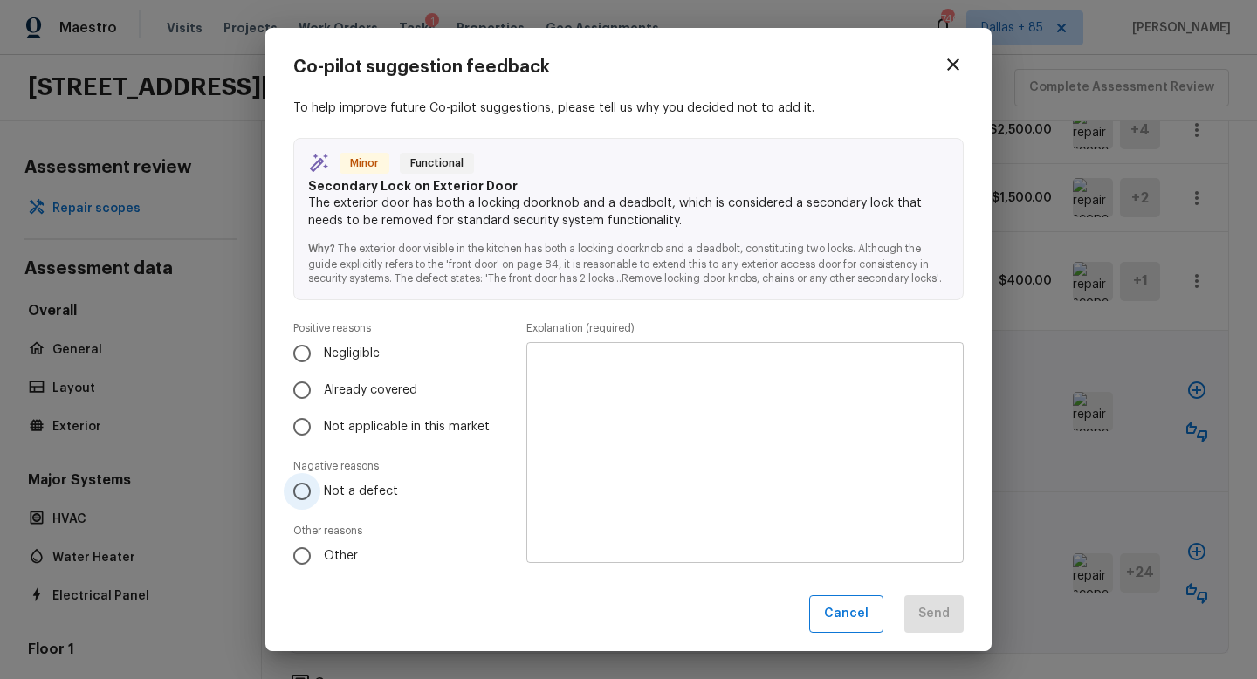
click at [337, 490] on span "Not a defect" at bounding box center [361, 491] width 74 height 17
click at [320, 490] on input "Not a defect" at bounding box center [302, 491] width 37 height 37
radio input "true"
click at [725, 423] on textarea at bounding box center [745, 453] width 413 height 192
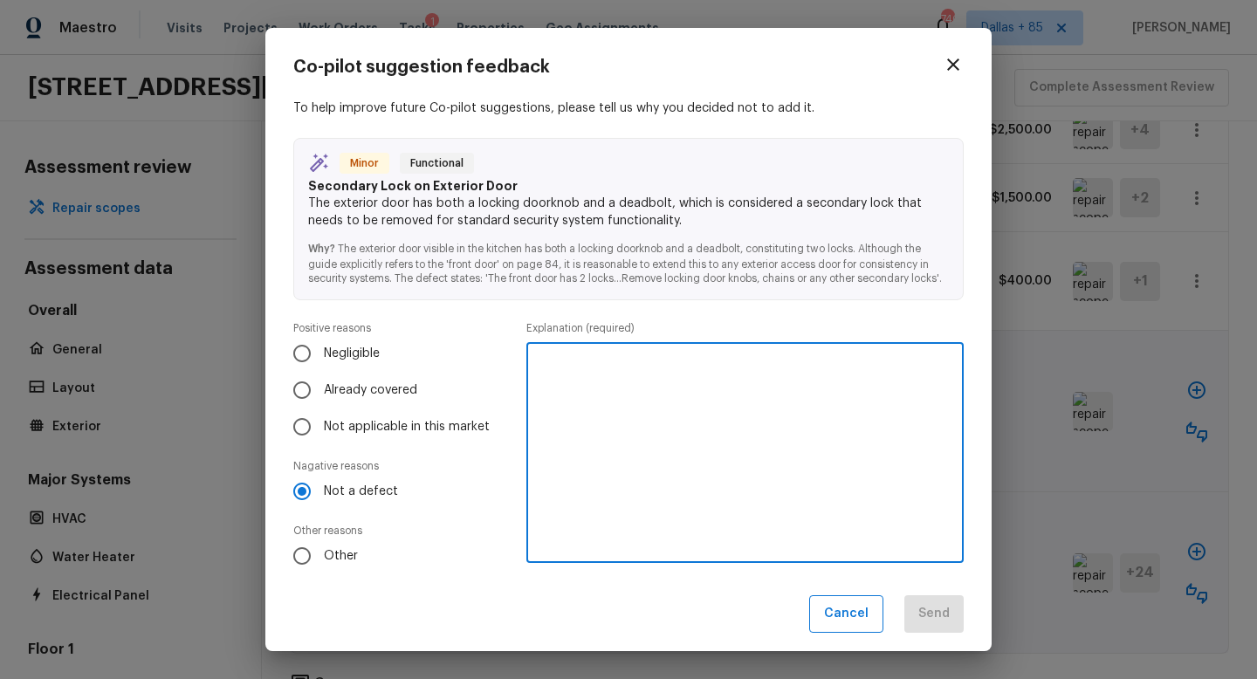
type textarea "W"
type textarea "We will install our security"
click at [939, 604] on button "Send" at bounding box center [934, 614] width 59 height 38
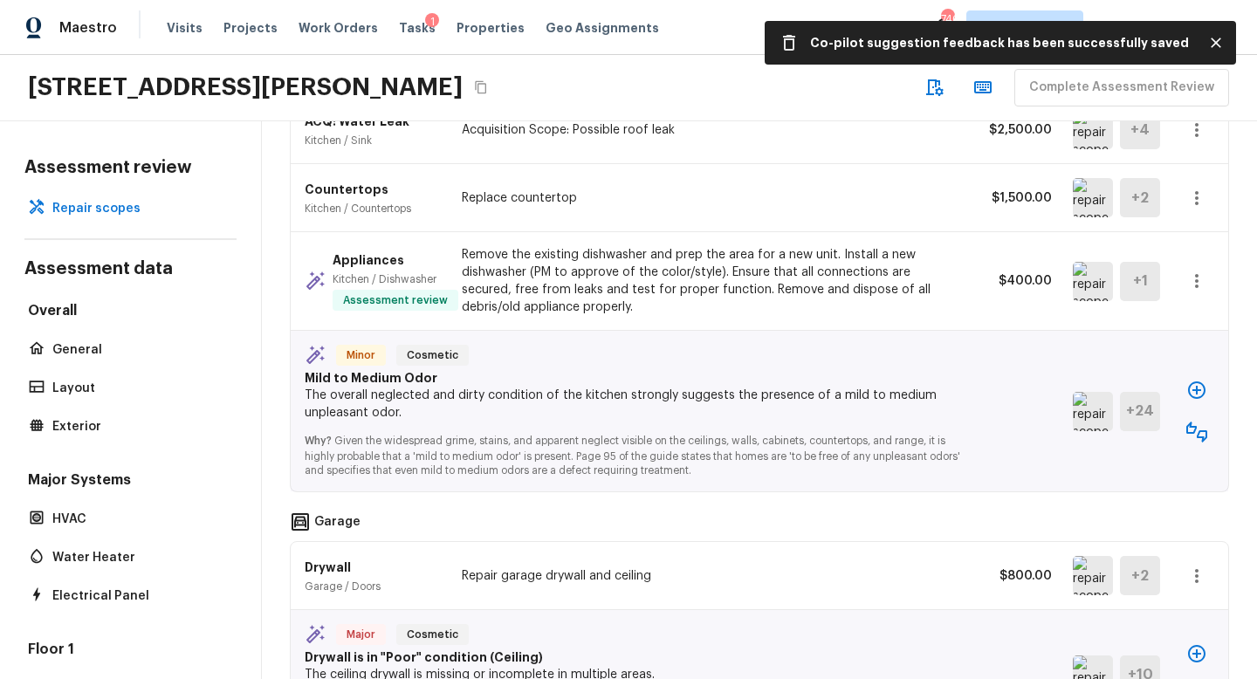
click at [1094, 392] on img at bounding box center [1093, 411] width 40 height 39
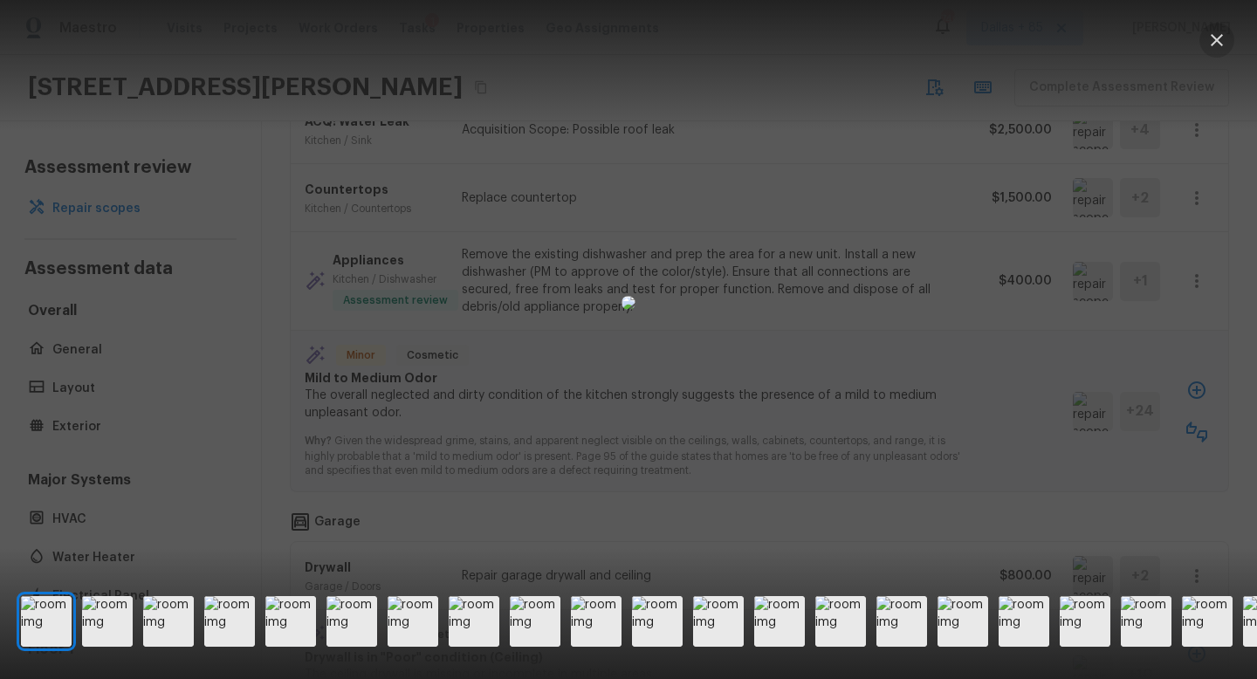
click at [1221, 44] on icon "button" at bounding box center [1217, 40] width 12 height 12
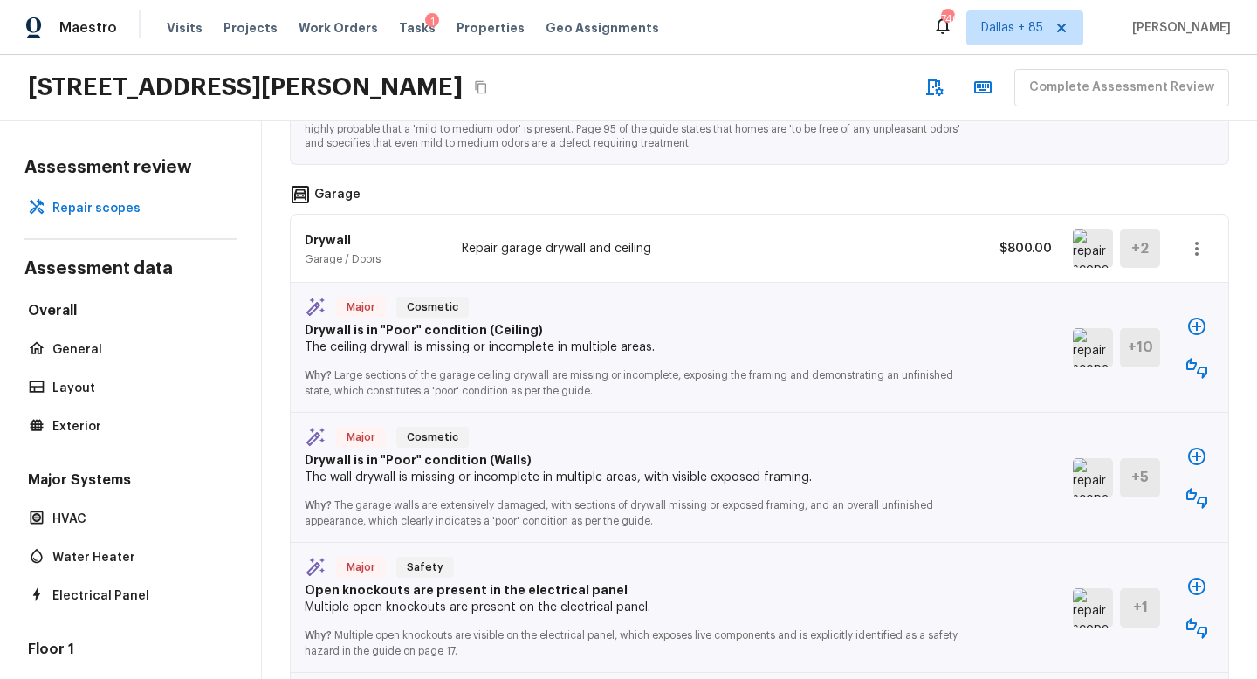
scroll to position [3134, 0]
click at [1084, 327] on img at bounding box center [1093, 346] width 40 height 39
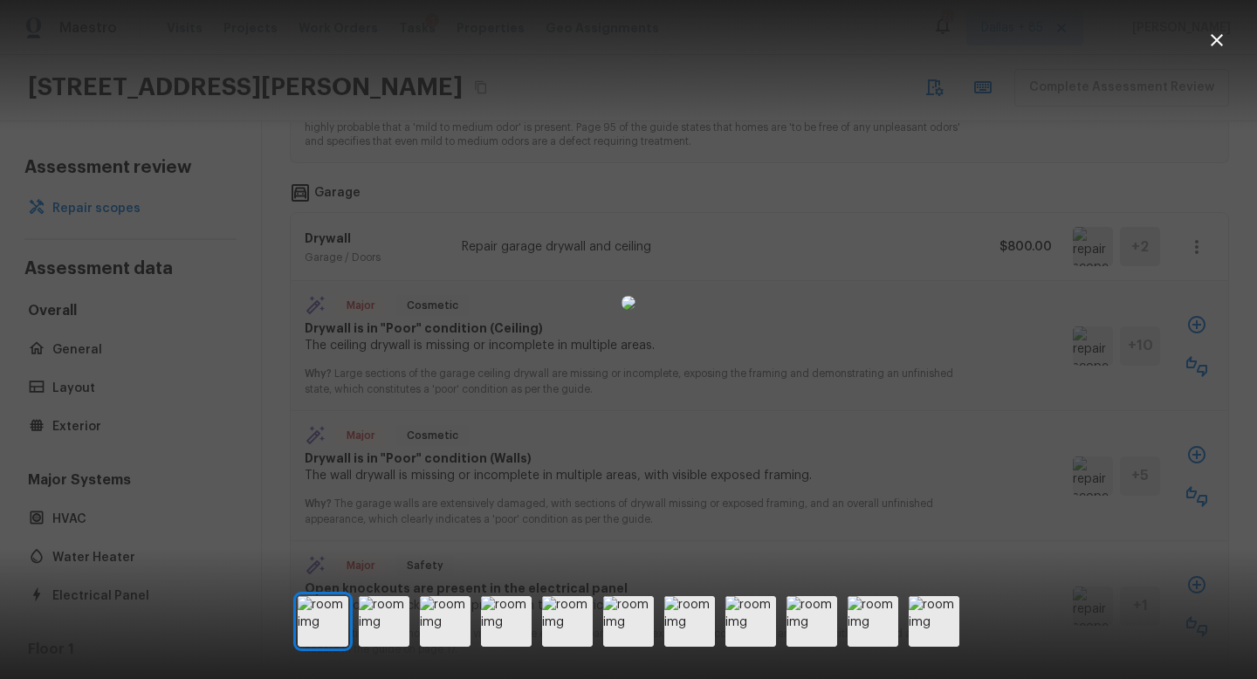
click at [1216, 34] on icon "button" at bounding box center [1217, 40] width 21 height 21
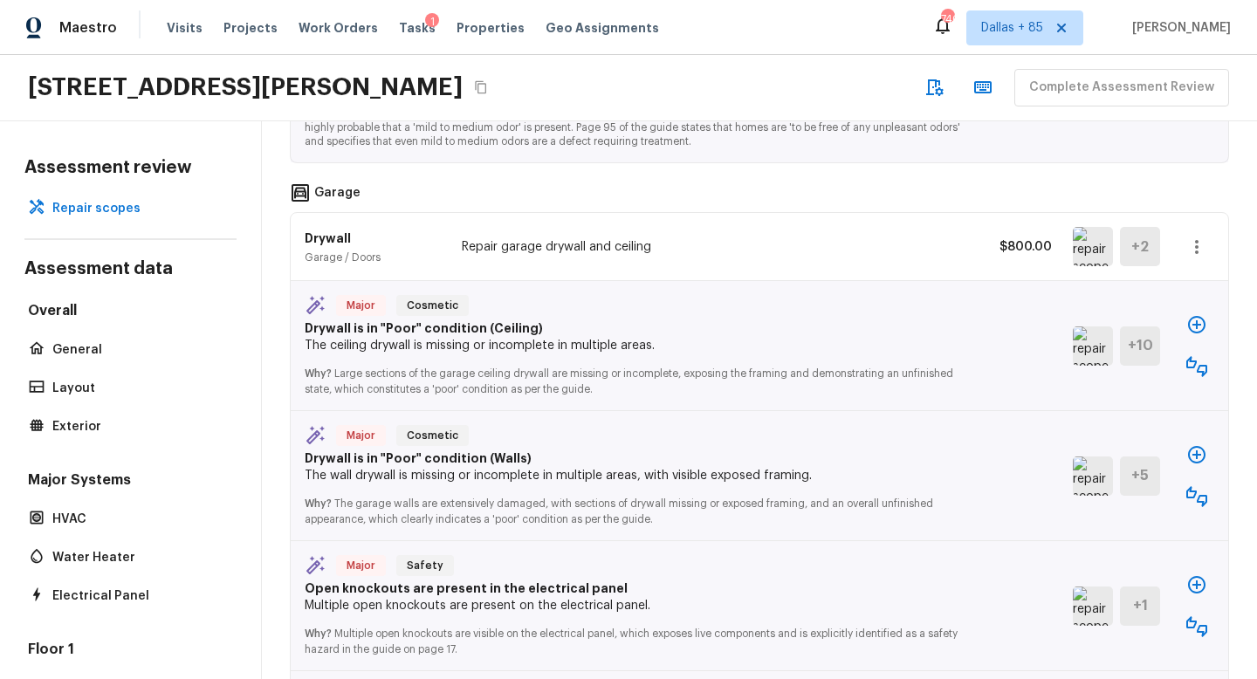
click at [1202, 356] on icon "button" at bounding box center [1197, 366] width 21 height 21
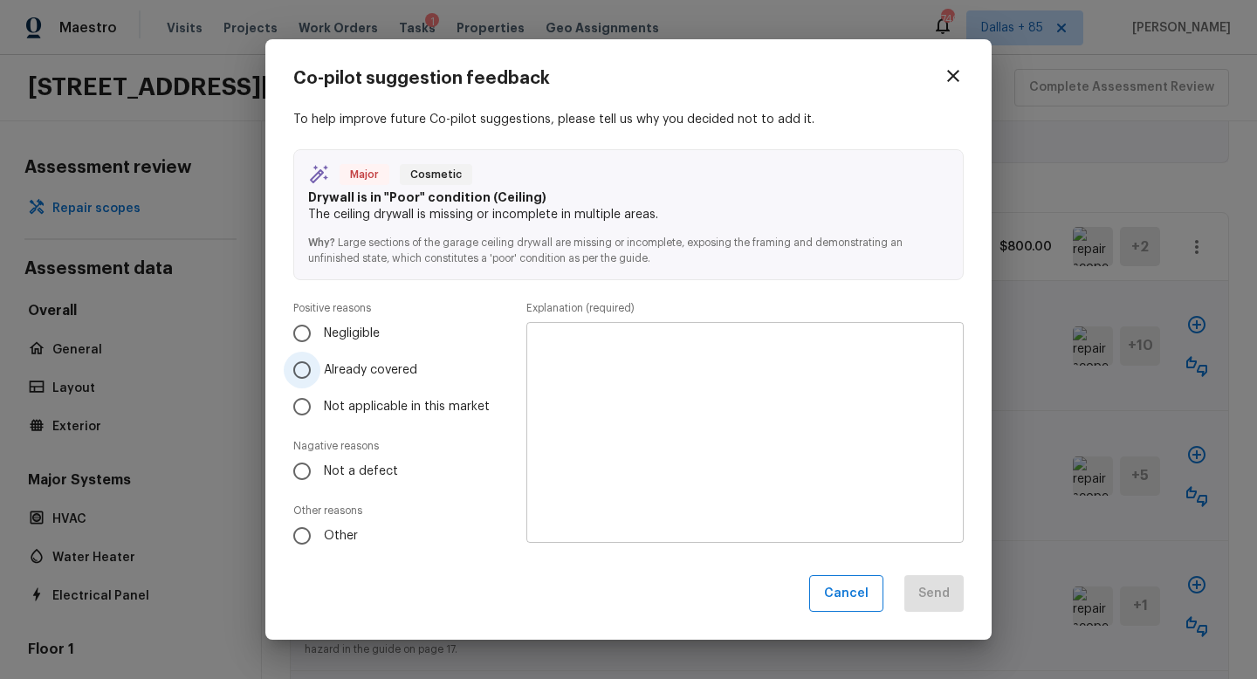
click at [334, 364] on span "Already covered" at bounding box center [370, 369] width 93 height 17
click at [320, 364] on input "Already covered" at bounding box center [302, 370] width 37 height 37
radio input "true"
click at [616, 372] on textarea at bounding box center [745, 432] width 413 height 192
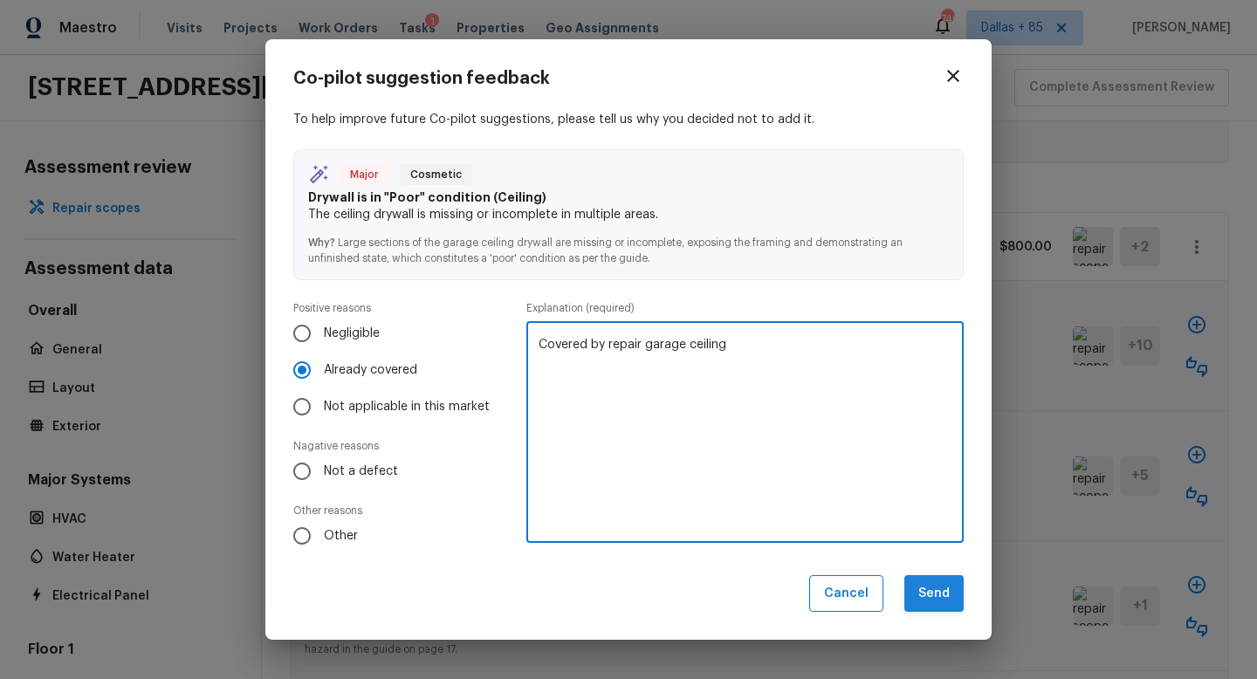
type textarea "Covered by repair garage ceiling"
click at [923, 588] on button "Send" at bounding box center [934, 594] width 59 height 38
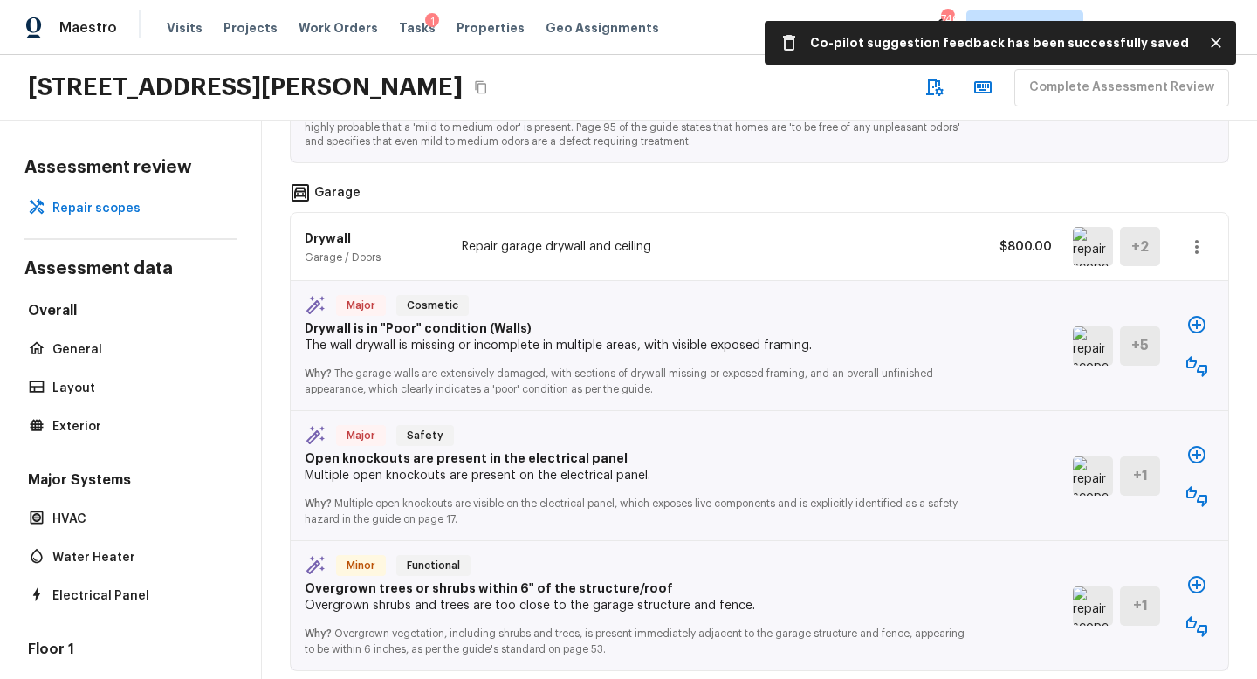
click at [1080, 327] on img at bounding box center [1093, 346] width 40 height 39
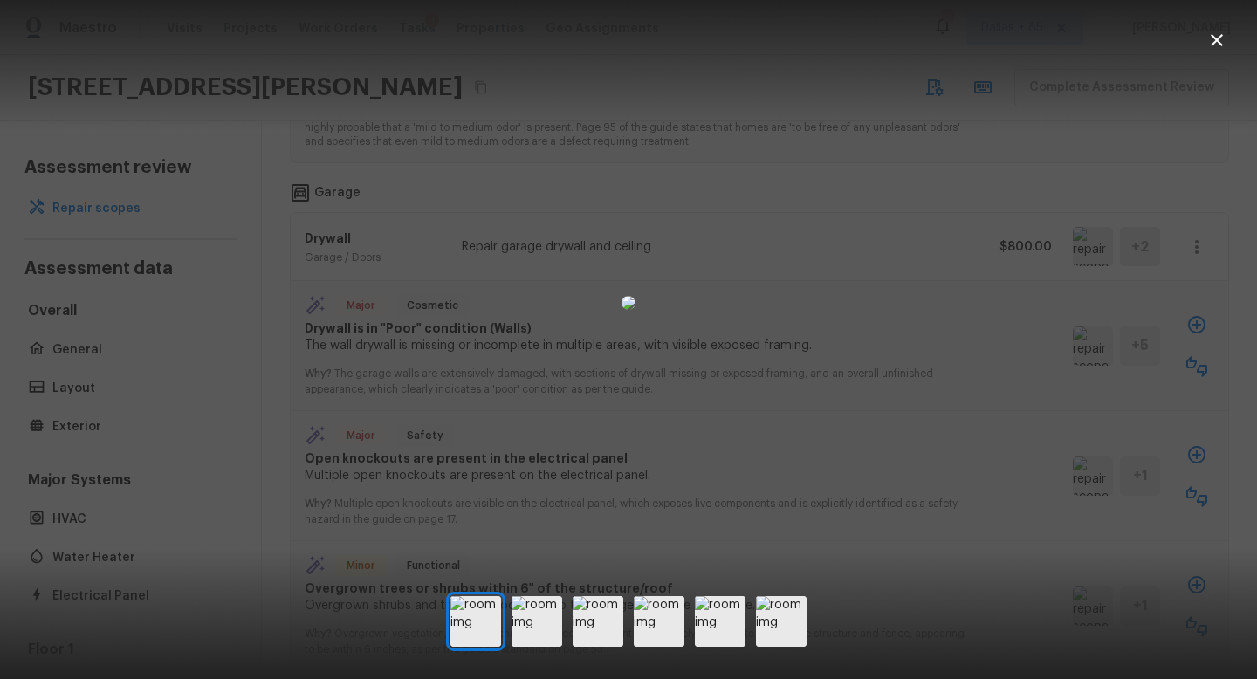
click at [1219, 46] on icon "button" at bounding box center [1217, 40] width 21 height 21
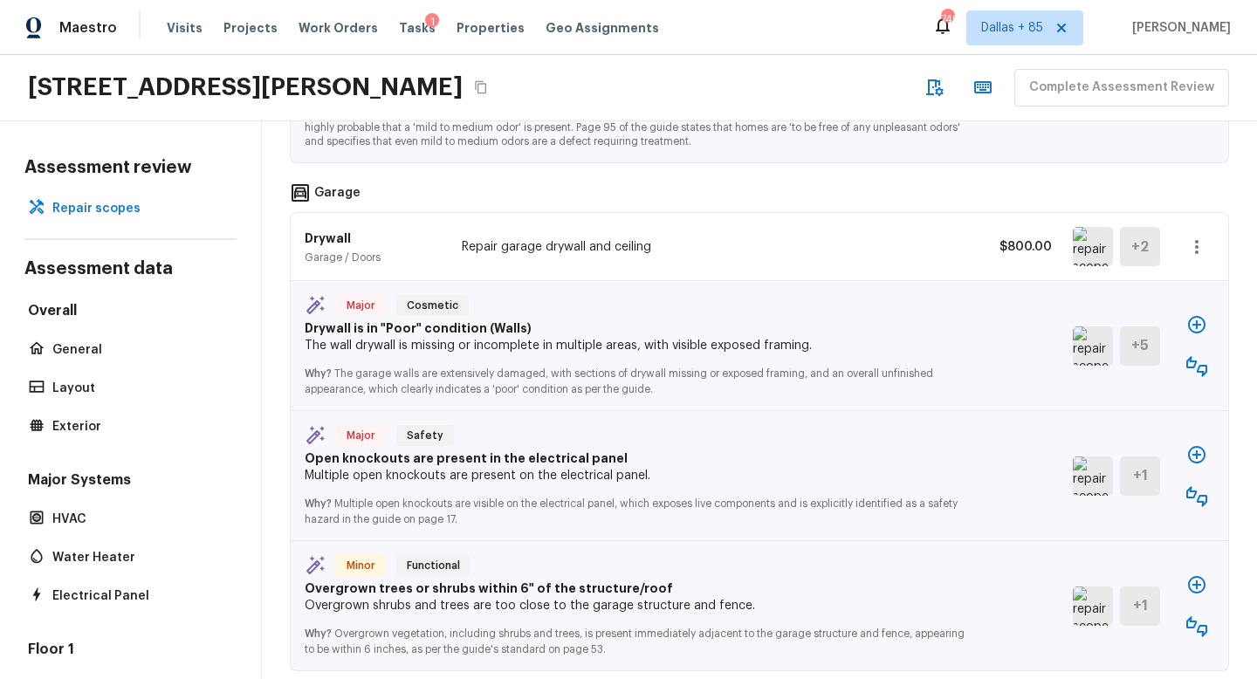
click at [1197, 356] on icon "button" at bounding box center [1197, 366] width 21 height 21
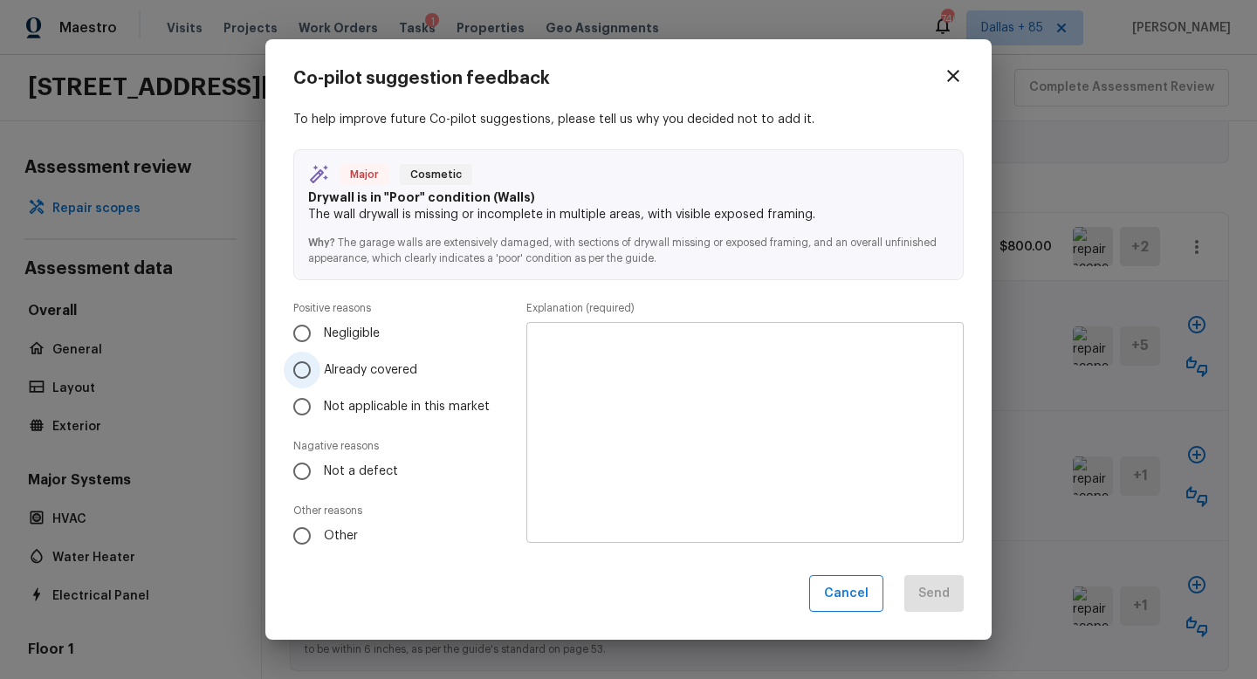
click at [312, 375] on input "Already covered" at bounding box center [302, 370] width 37 height 37
radio input "true"
click at [667, 391] on textarea at bounding box center [745, 432] width 413 height 192
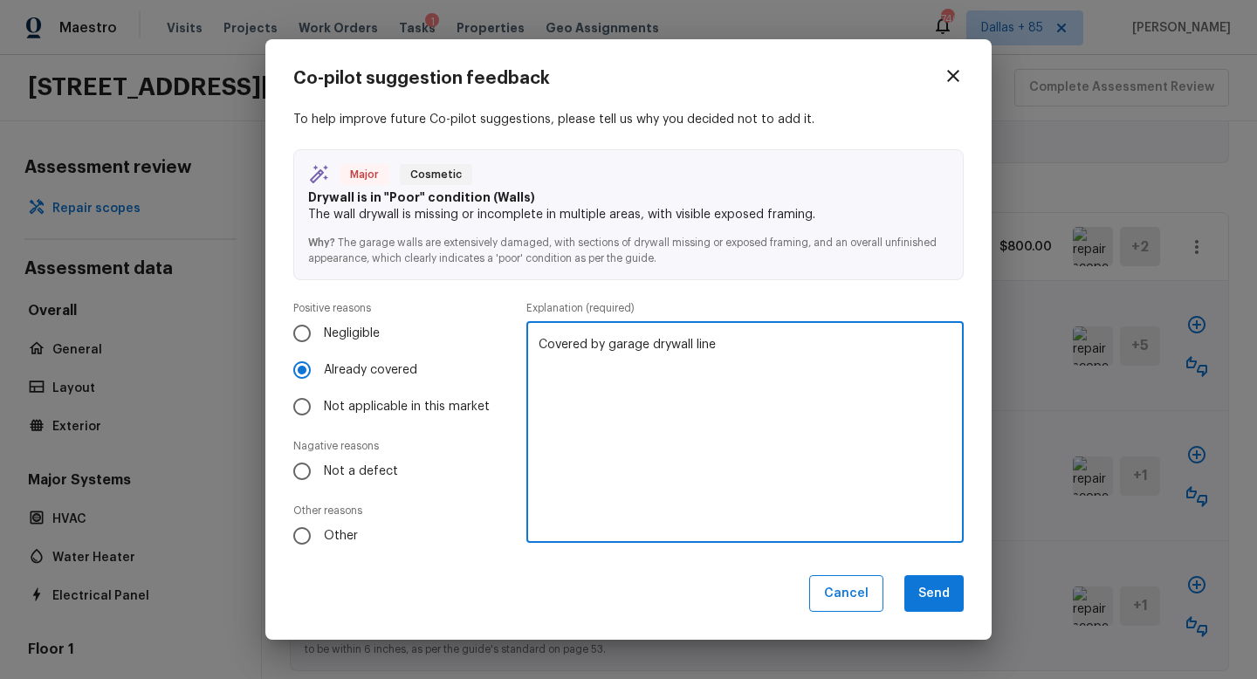
type textarea "Covered by garage drywall line"
click at [930, 592] on button "Send" at bounding box center [934, 594] width 59 height 38
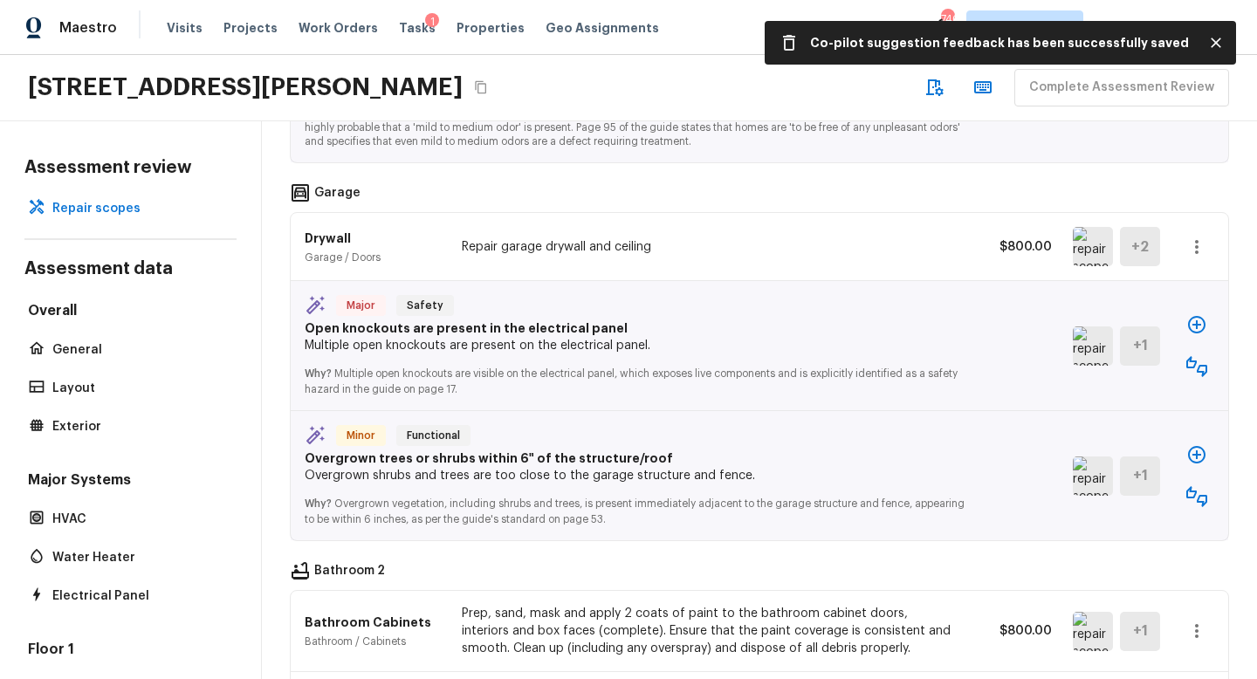
click at [1091, 327] on img at bounding box center [1093, 346] width 40 height 39
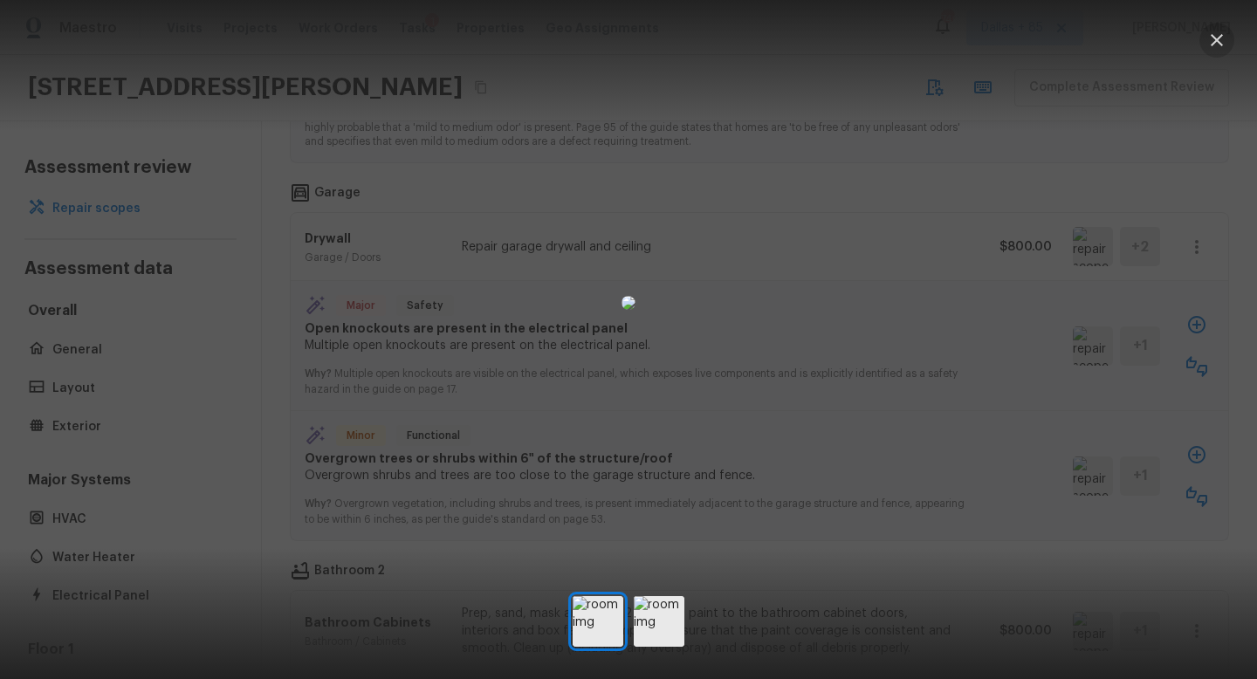
click at [1215, 38] on icon "button" at bounding box center [1217, 40] width 21 height 21
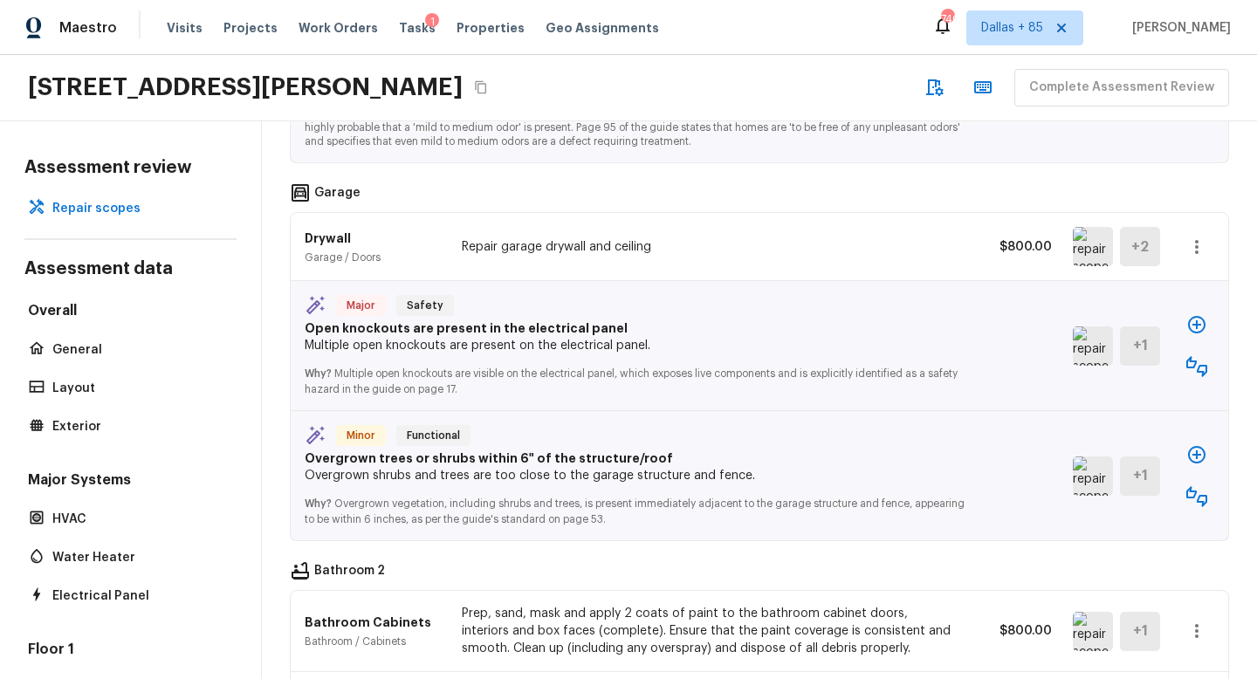
click at [1197, 356] on icon "button" at bounding box center [1197, 366] width 21 height 21
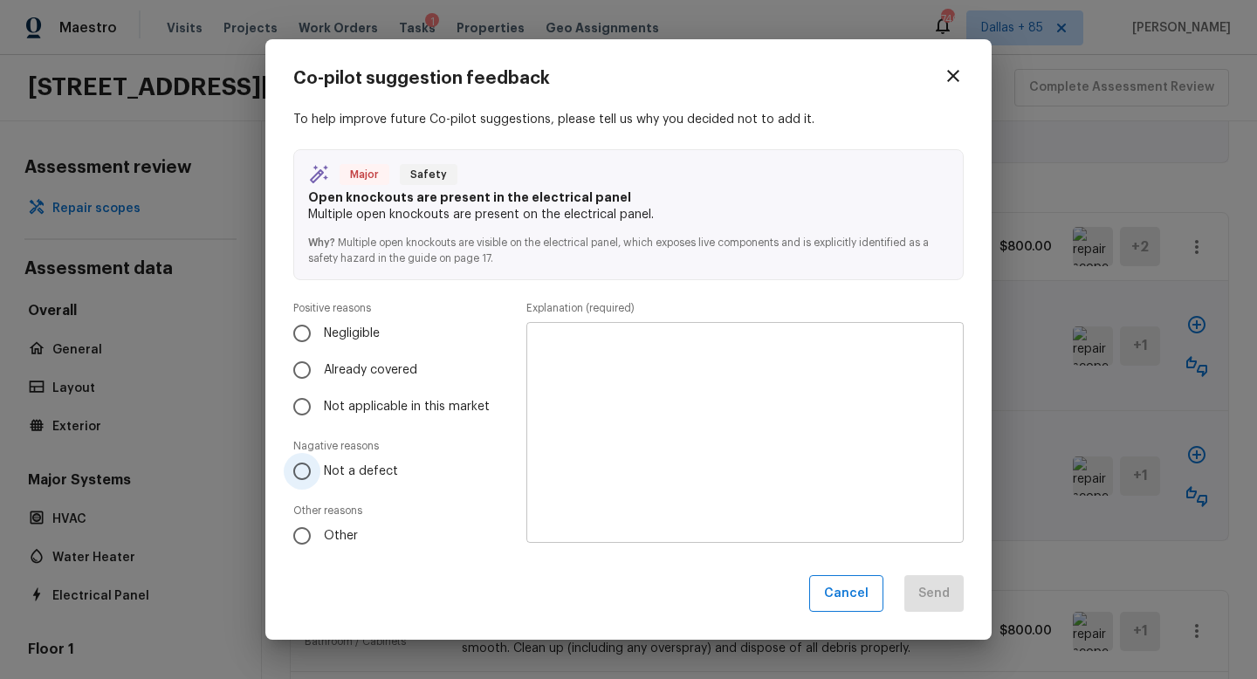
click at [293, 470] on input "Not a defect" at bounding box center [302, 471] width 37 height 37
radio input "true"
click at [660, 374] on textarea at bounding box center [745, 432] width 413 height 192
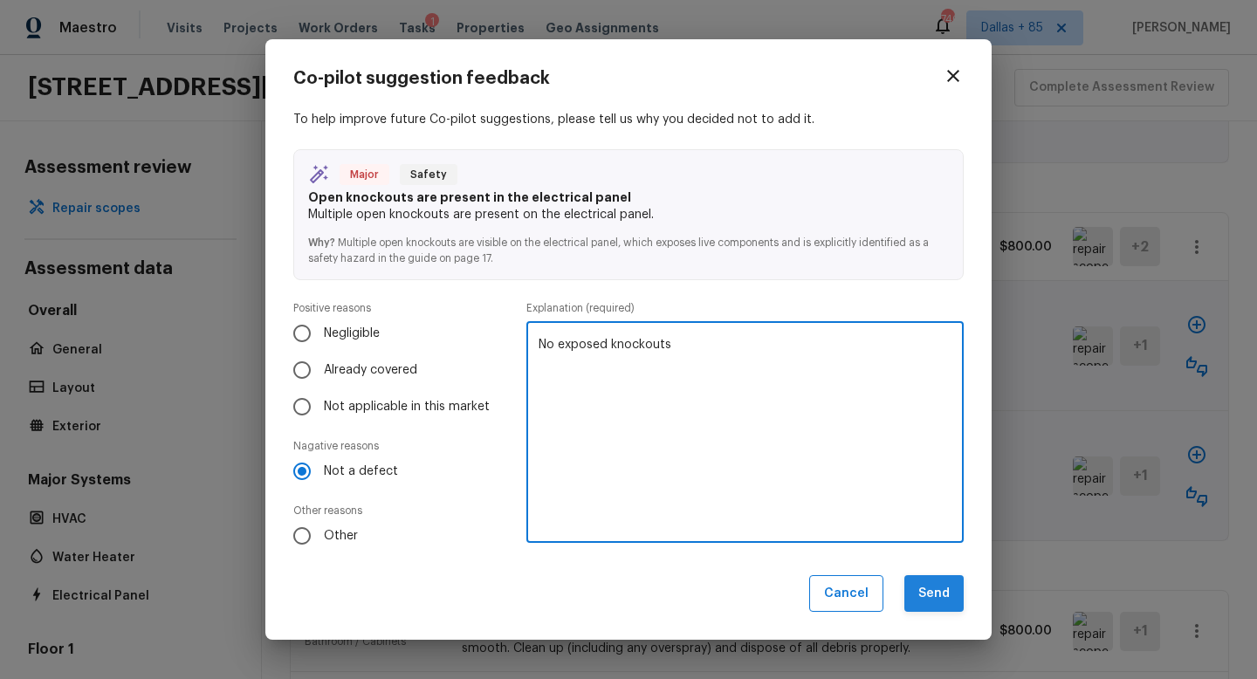
type textarea "No exposed knockouts"
click at [923, 588] on button "Send" at bounding box center [934, 594] width 59 height 38
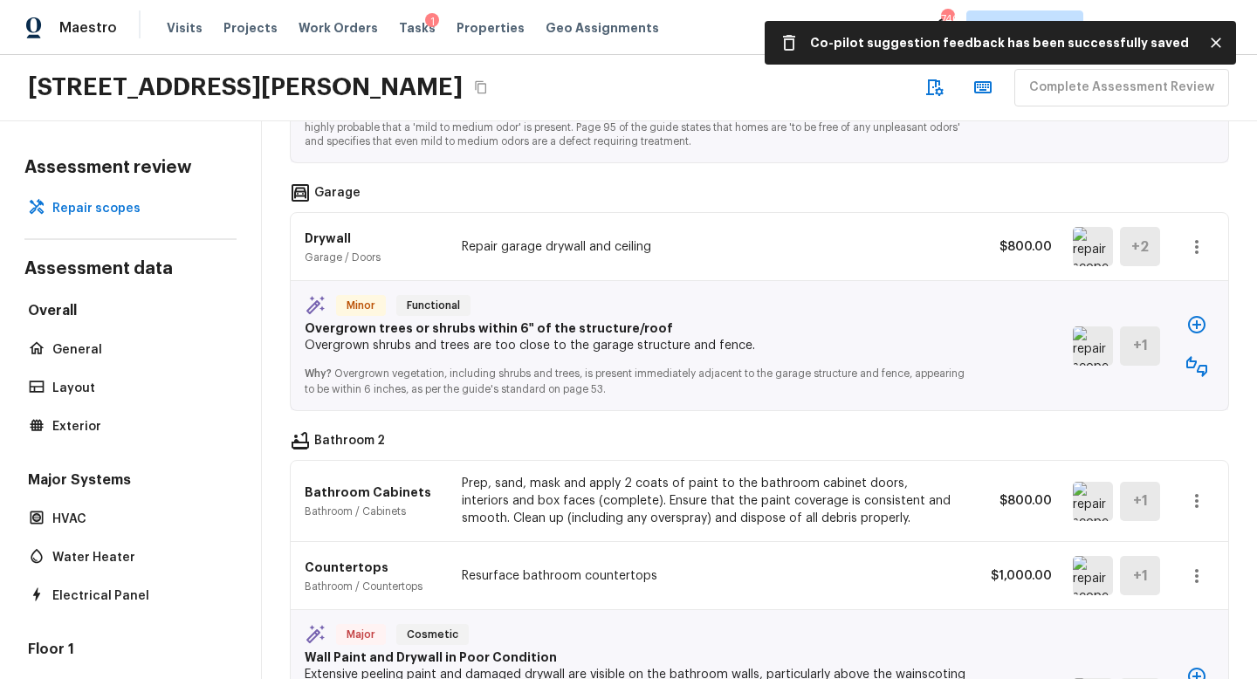
click at [1086, 327] on img at bounding box center [1093, 346] width 40 height 39
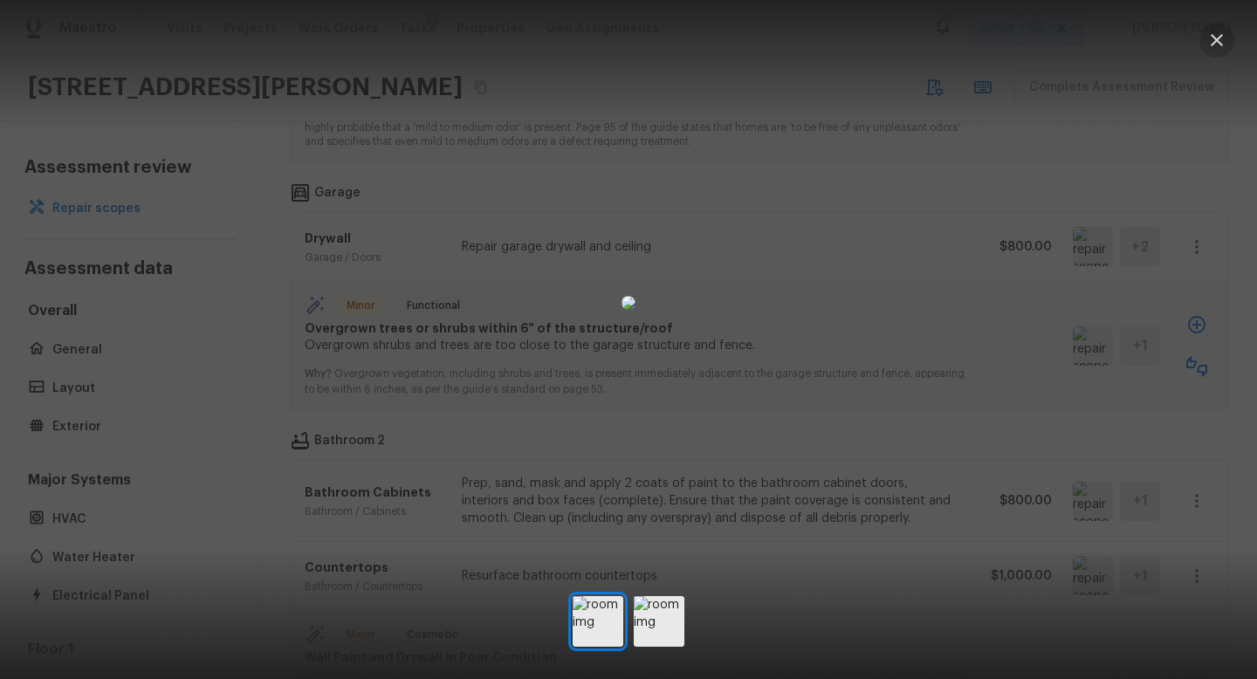
click at [1213, 38] on icon "button" at bounding box center [1217, 40] width 21 height 21
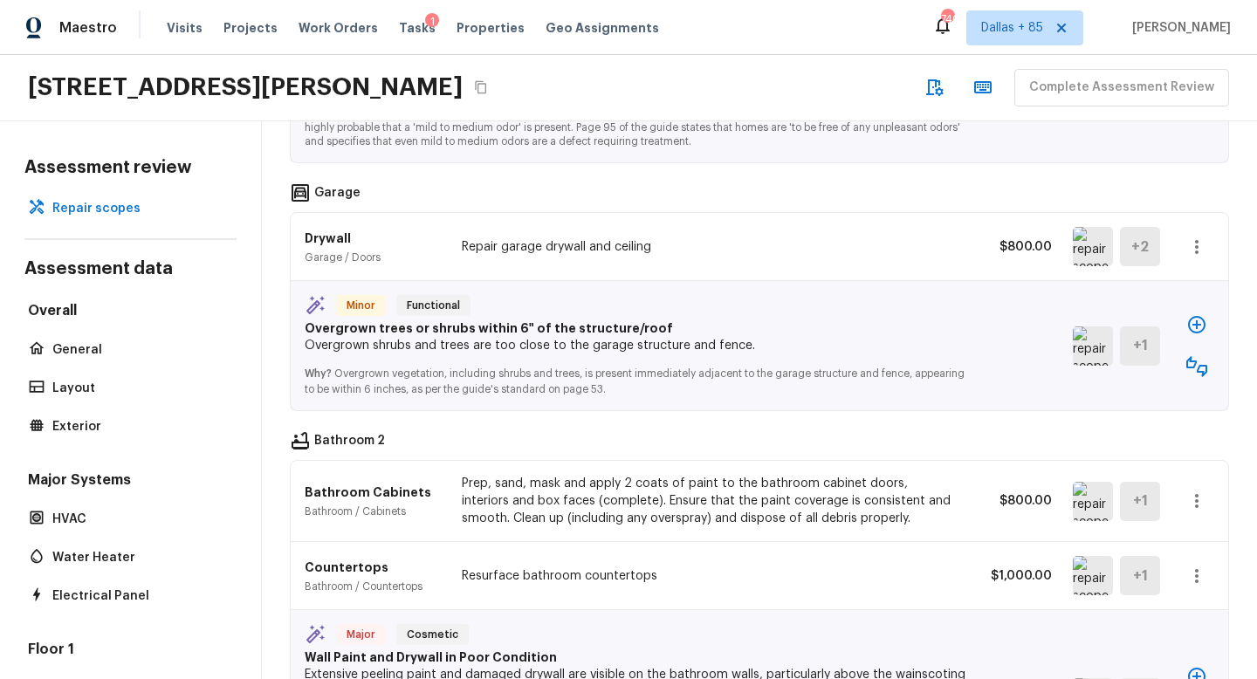
click at [1201, 356] on icon "button" at bounding box center [1197, 366] width 21 height 21
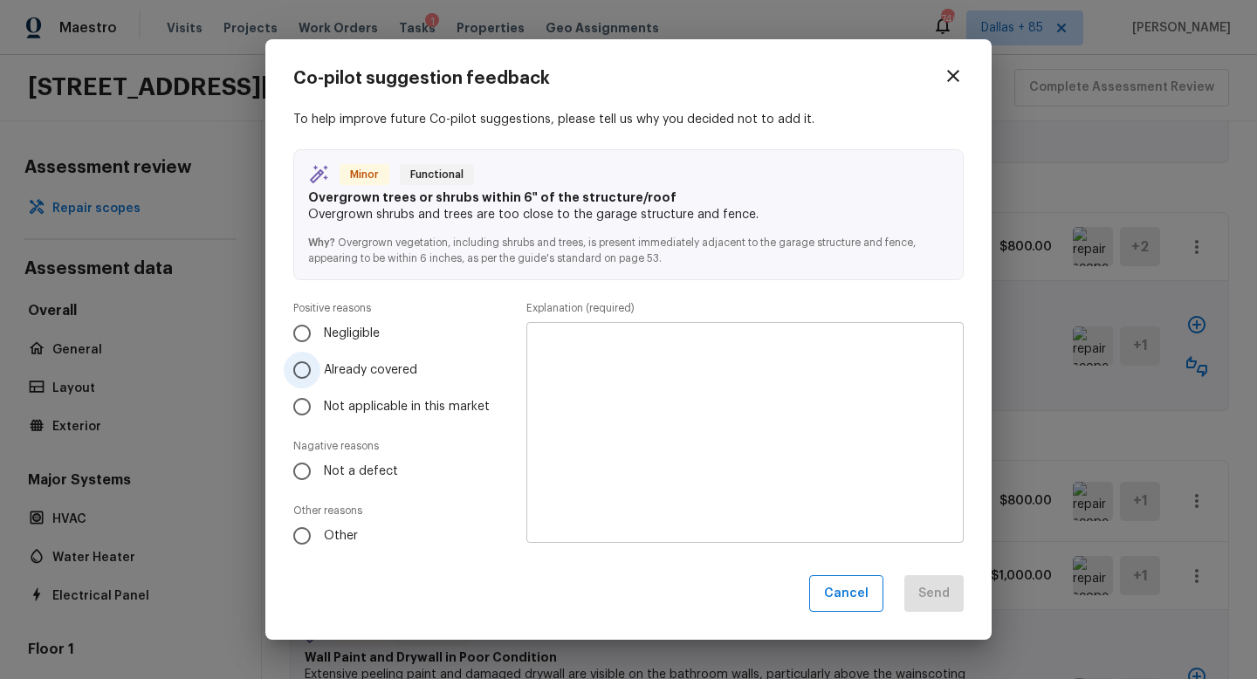
click at [330, 368] on span "Already covered" at bounding box center [370, 369] width 93 height 17
click at [320, 368] on input "Already covered" at bounding box center [302, 370] width 37 height 37
radio input "true"
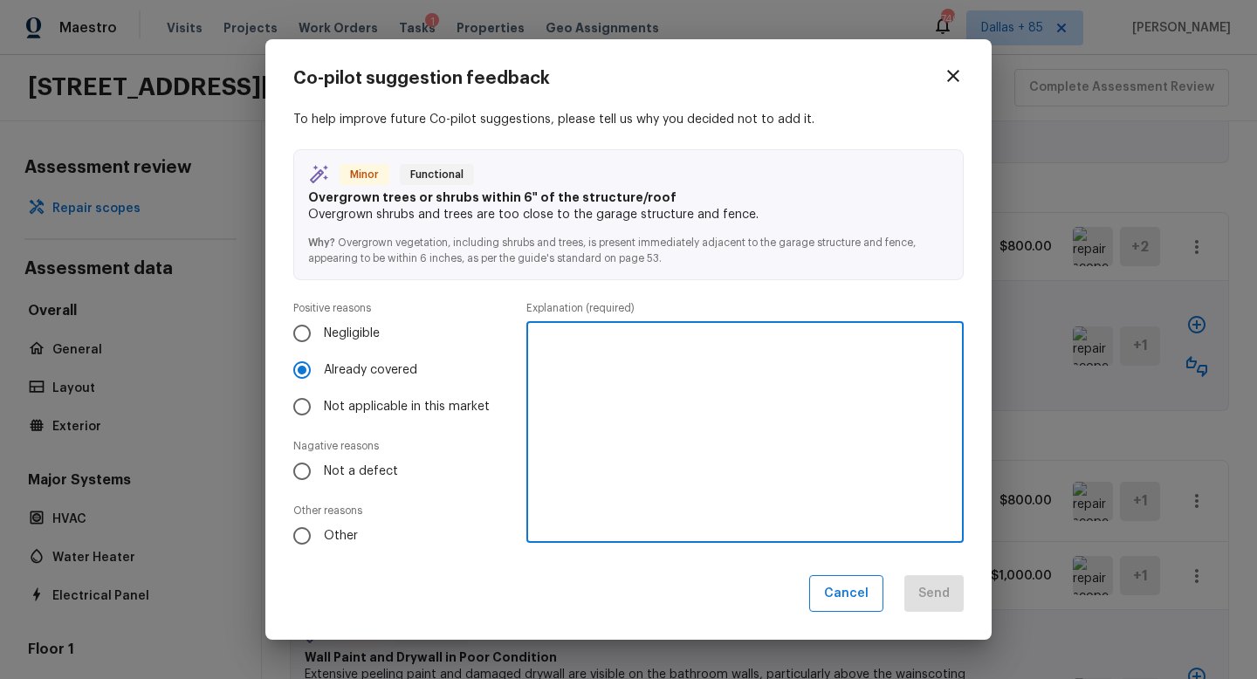
click at [711, 384] on textarea at bounding box center [745, 432] width 413 height 192
type textarea "Covered by landscpaing"
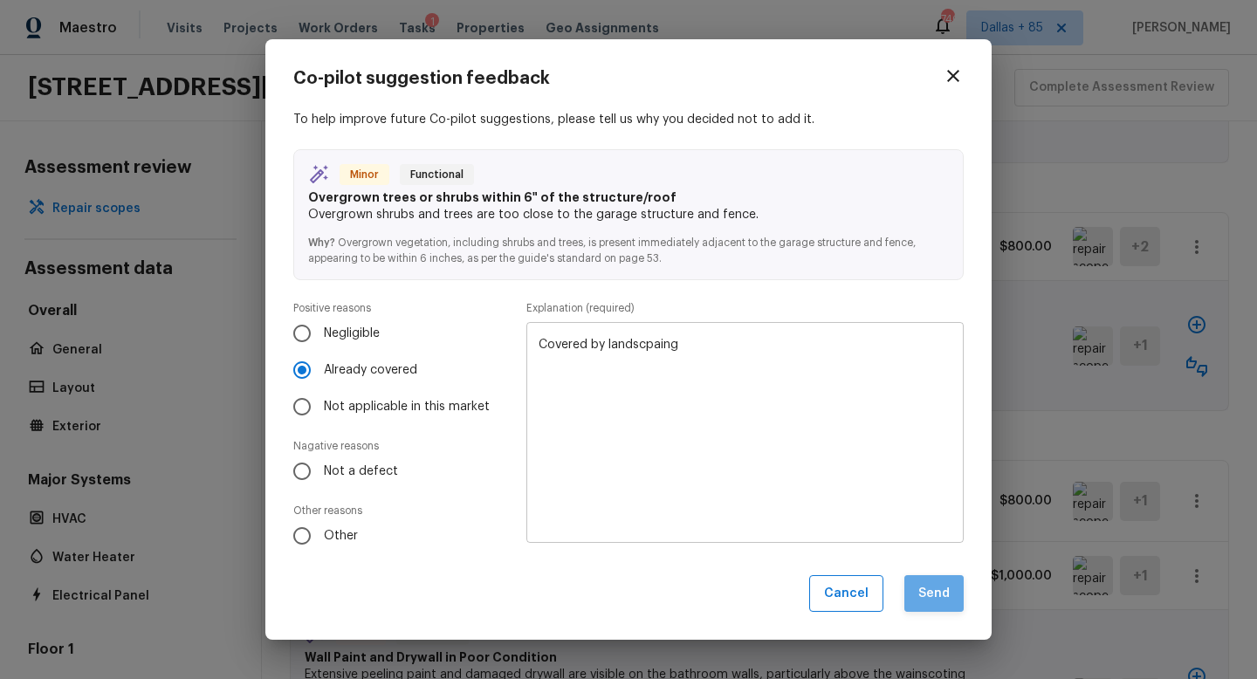
click at [925, 593] on button "Send" at bounding box center [934, 594] width 59 height 38
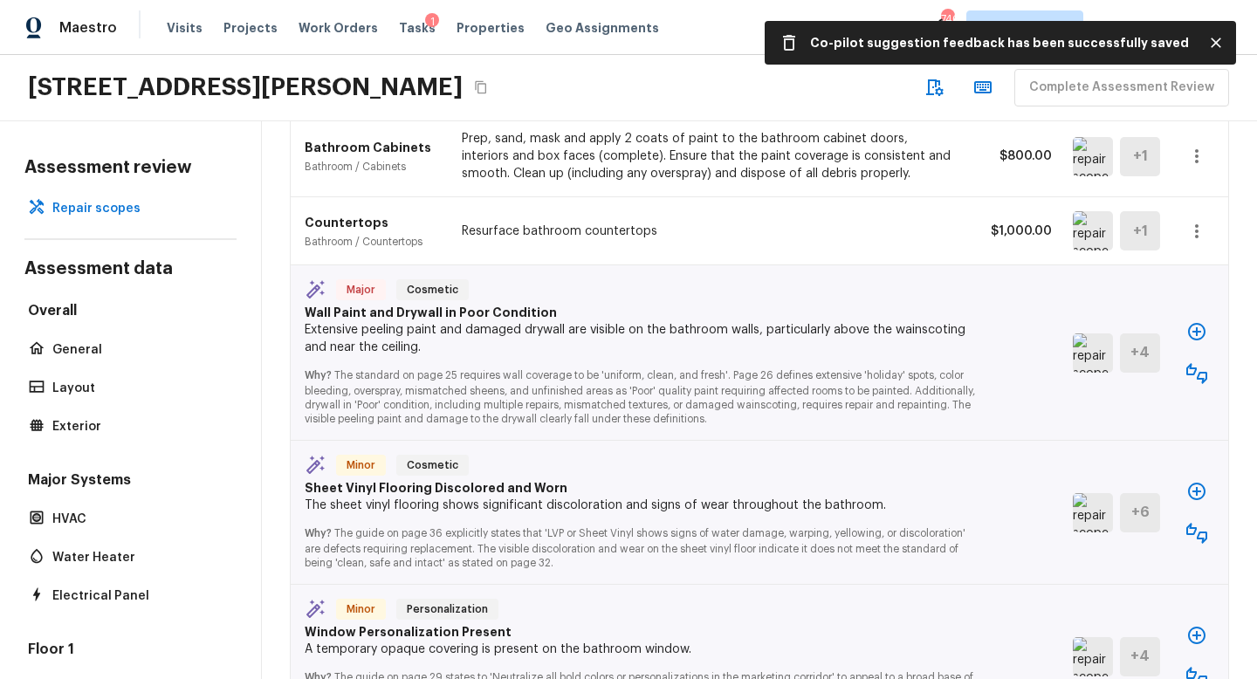
scroll to position [3352, 0]
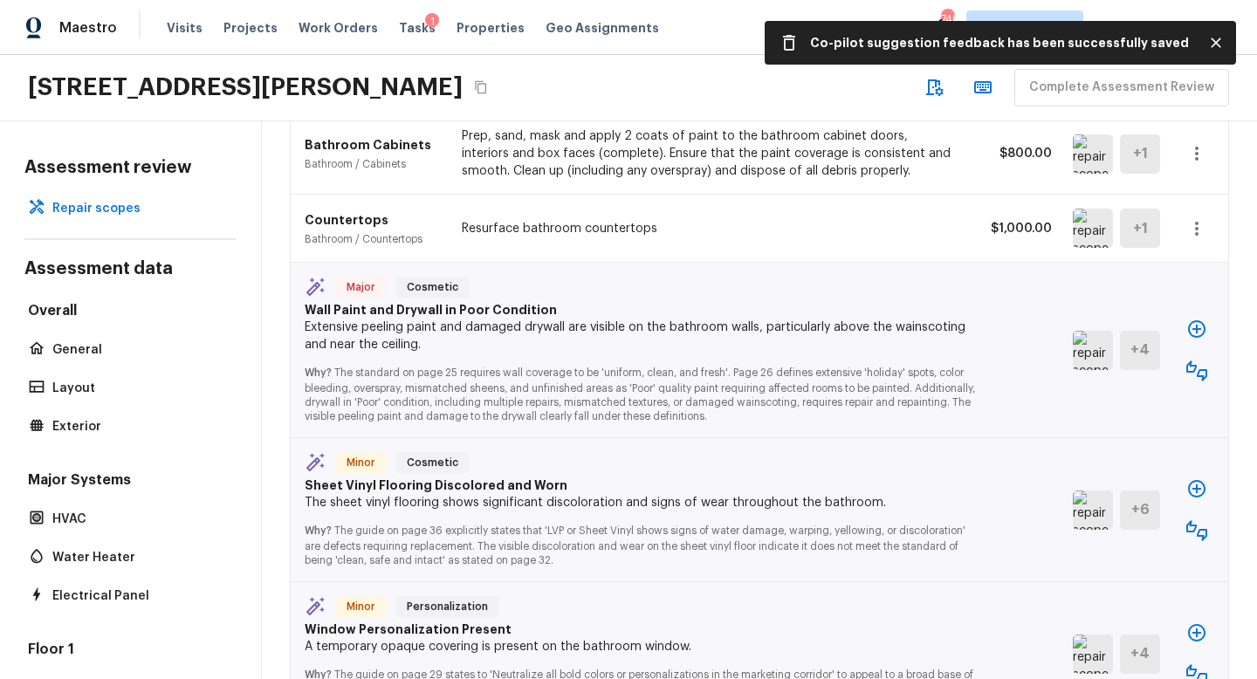
click at [1091, 331] on img at bounding box center [1093, 350] width 40 height 39
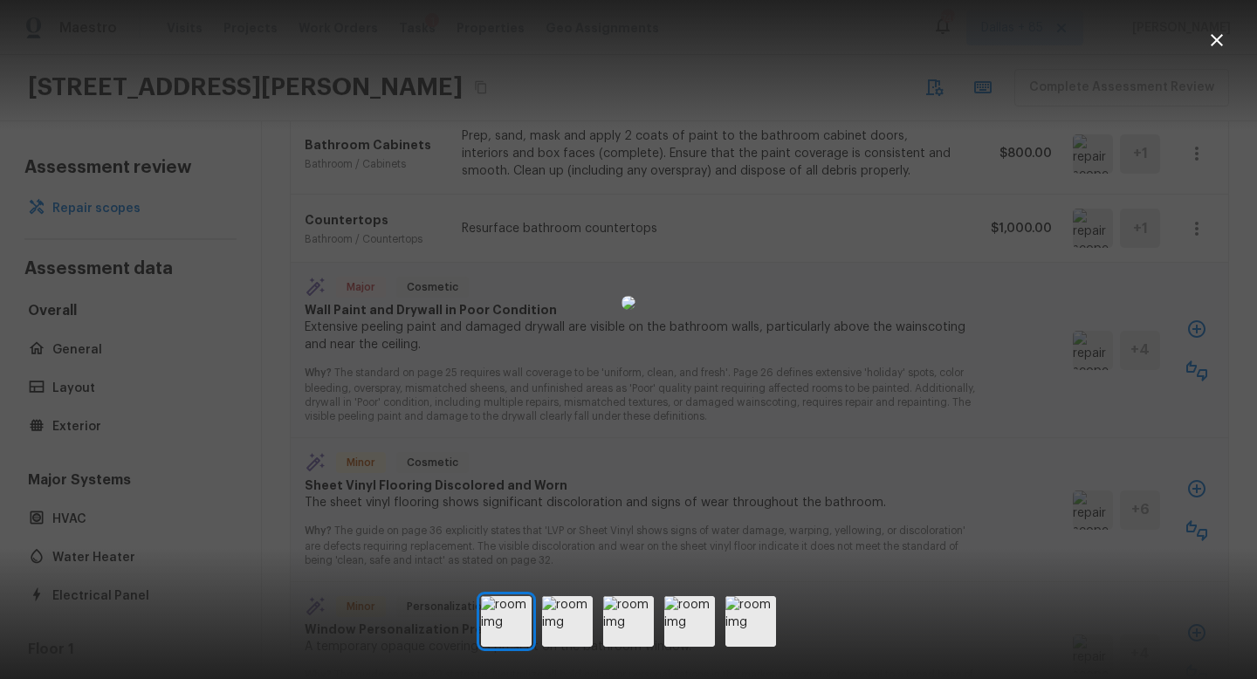
click at [1214, 31] on icon "button" at bounding box center [1217, 40] width 21 height 21
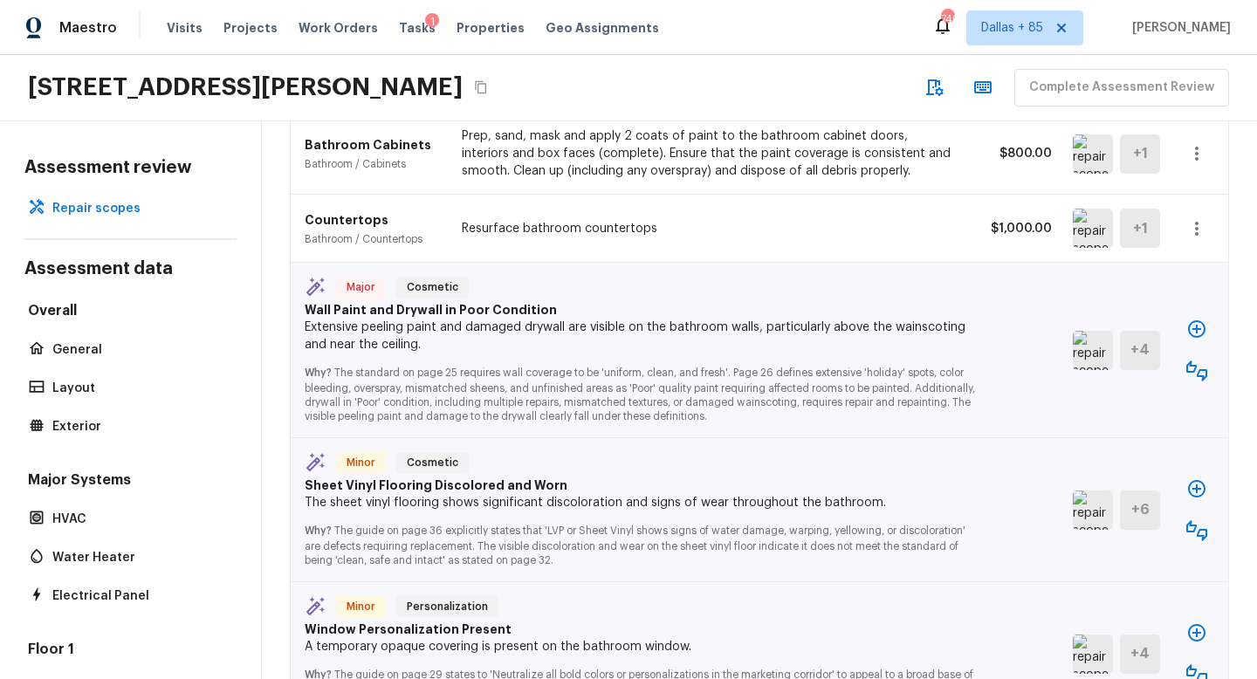
click at [1208, 354] on button "button" at bounding box center [1197, 371] width 35 height 35
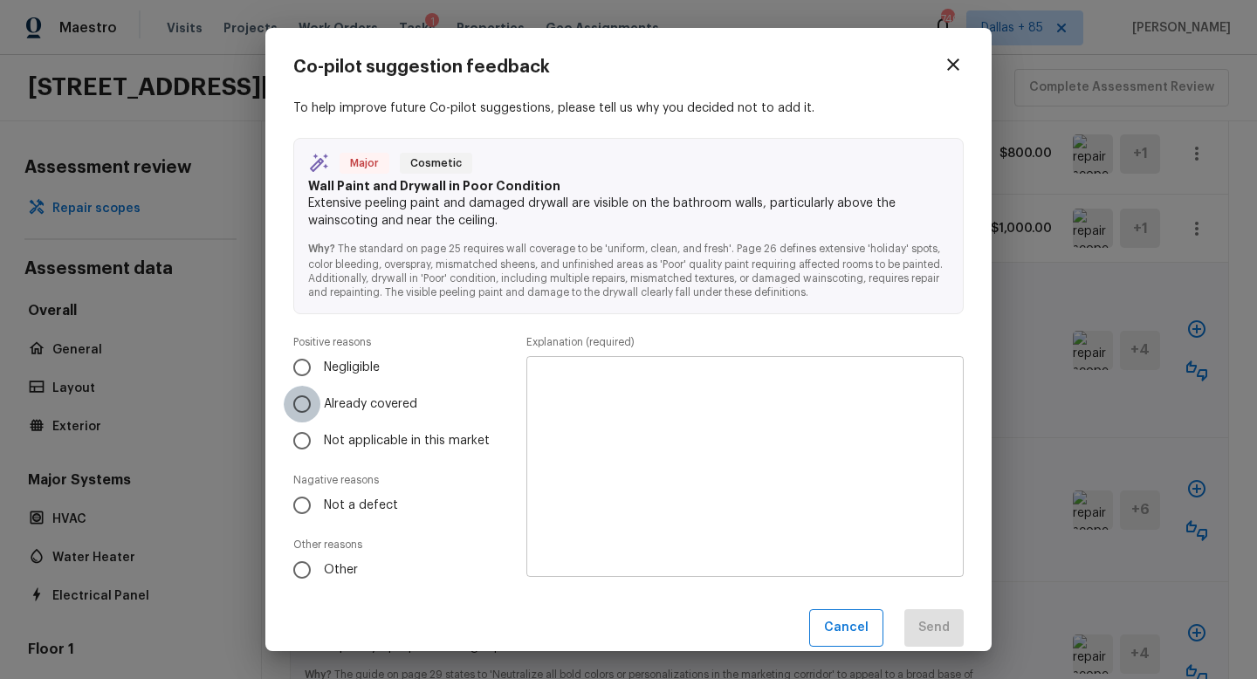
click at [318, 407] on input "Already covered" at bounding box center [302, 404] width 37 height 37
radio input "true"
click at [608, 430] on textarea at bounding box center [745, 467] width 413 height 192
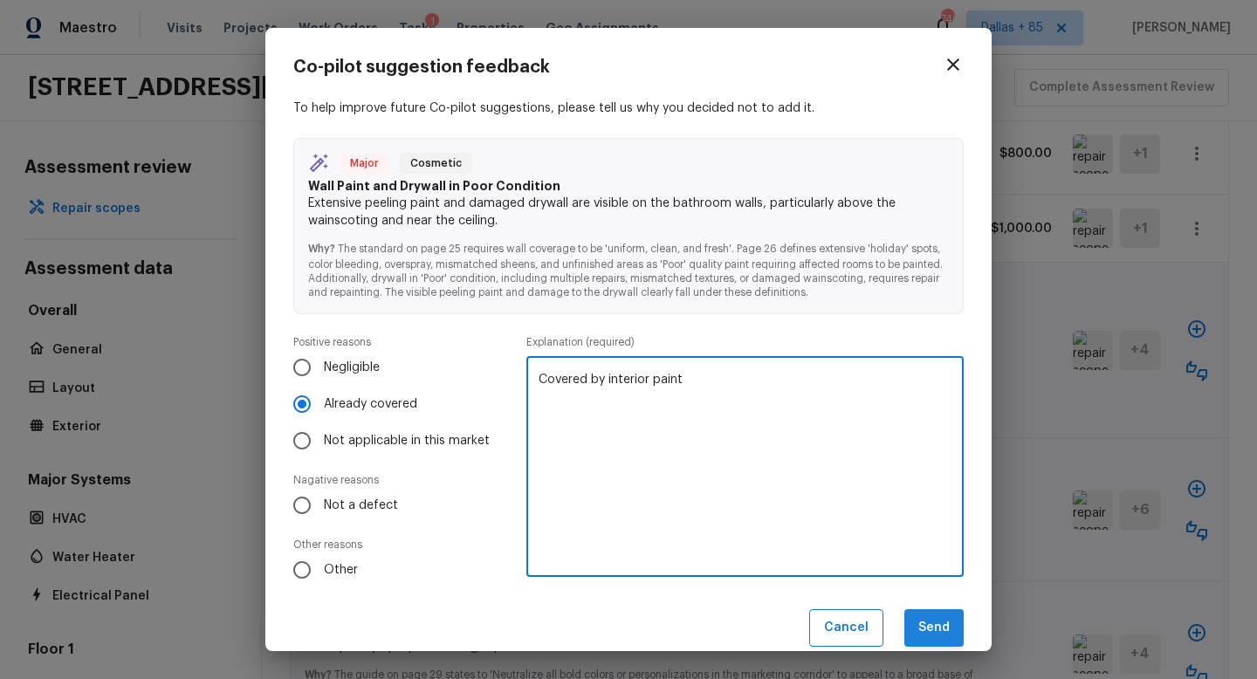
type textarea "Covered by interior paint"
click at [935, 612] on button "Send" at bounding box center [934, 628] width 59 height 38
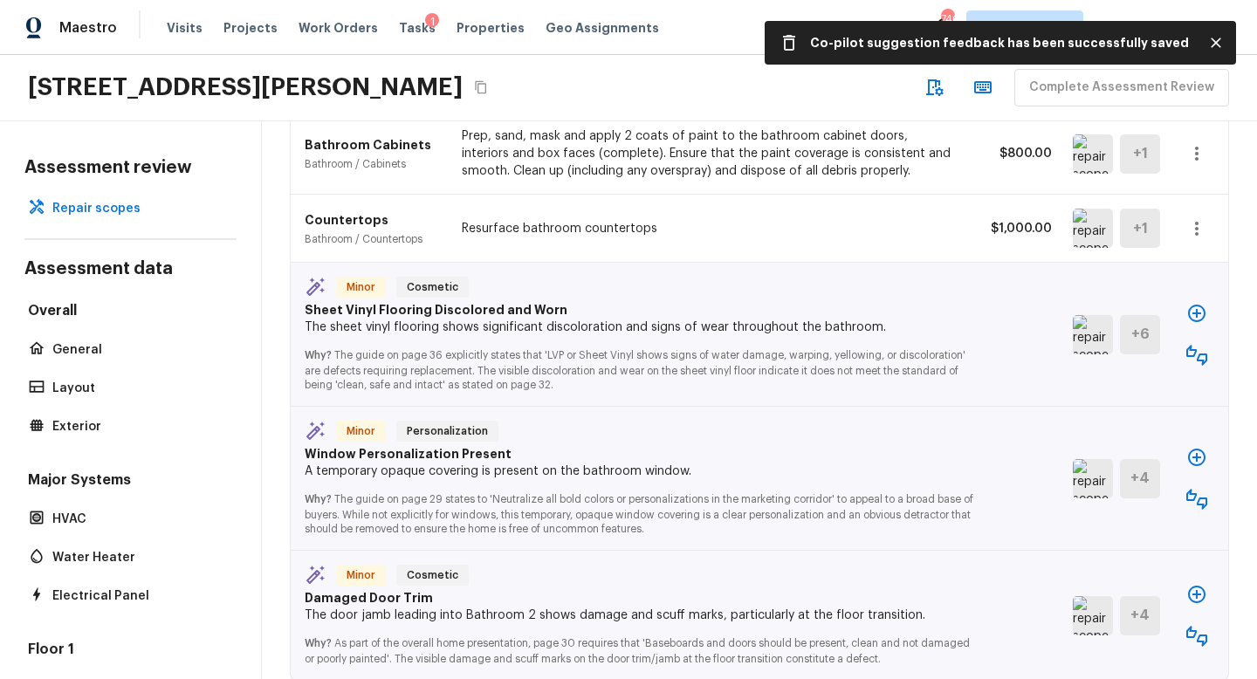
click at [1080, 315] on img at bounding box center [1093, 334] width 40 height 39
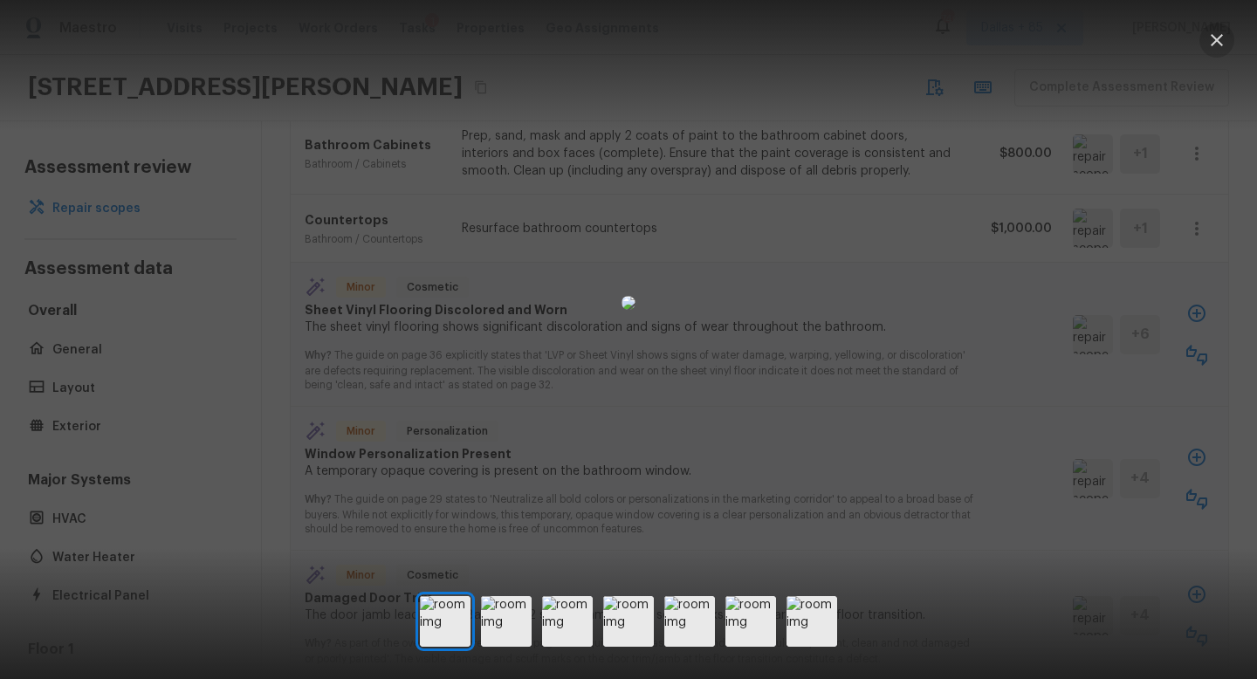
click at [1218, 38] on icon "button" at bounding box center [1217, 40] width 12 height 12
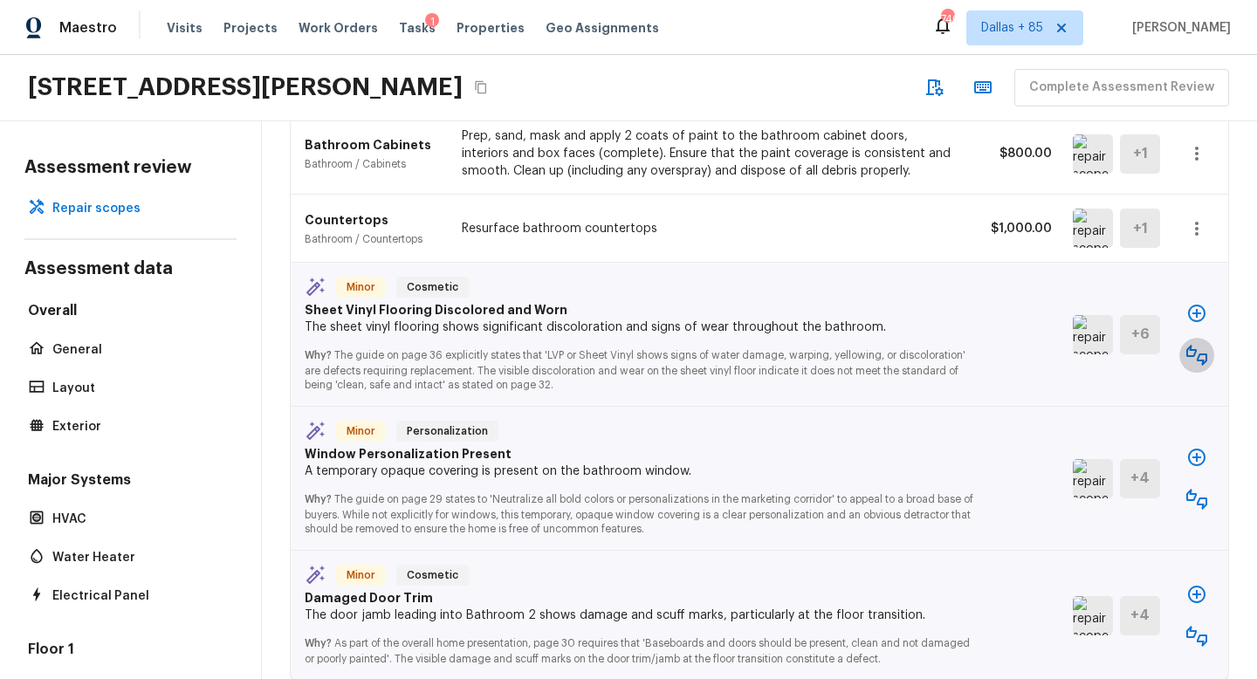
click at [1196, 338] on button "button" at bounding box center [1197, 355] width 35 height 35
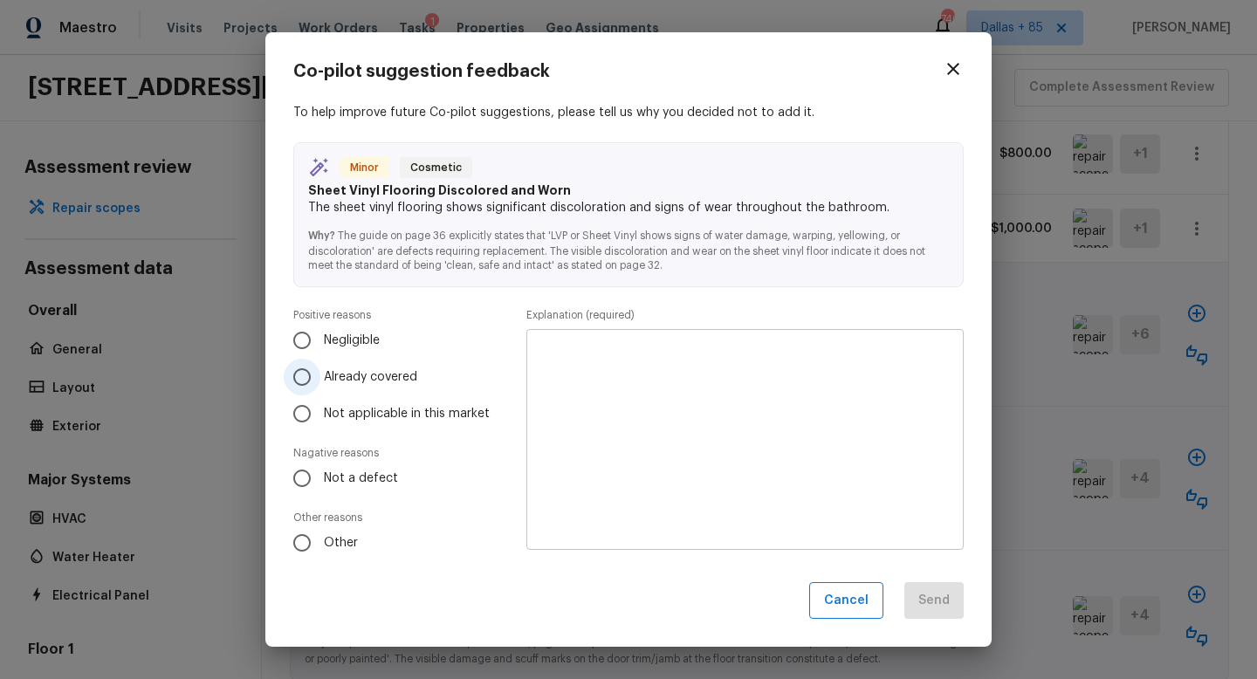
click at [308, 380] on input "Already covered" at bounding box center [302, 377] width 37 height 37
radio input "true"
click at [588, 382] on textarea at bounding box center [745, 439] width 413 height 192
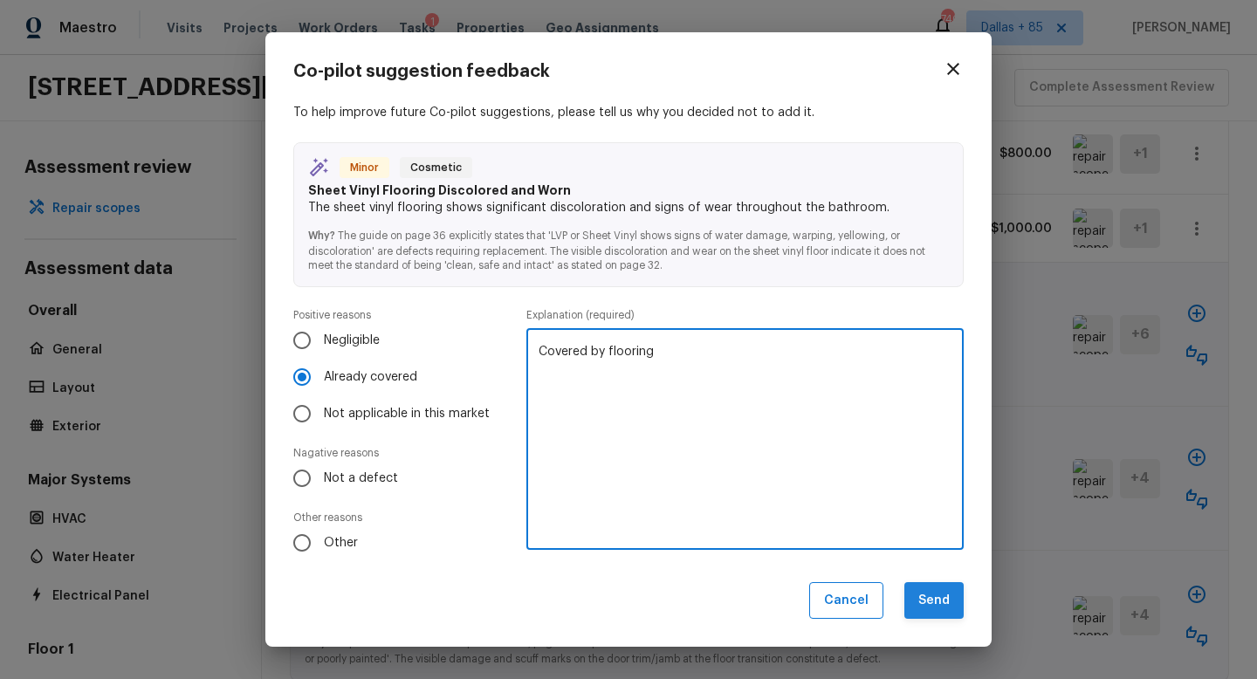
type textarea "Covered by flooring"
click at [930, 596] on button "Send" at bounding box center [934, 601] width 59 height 38
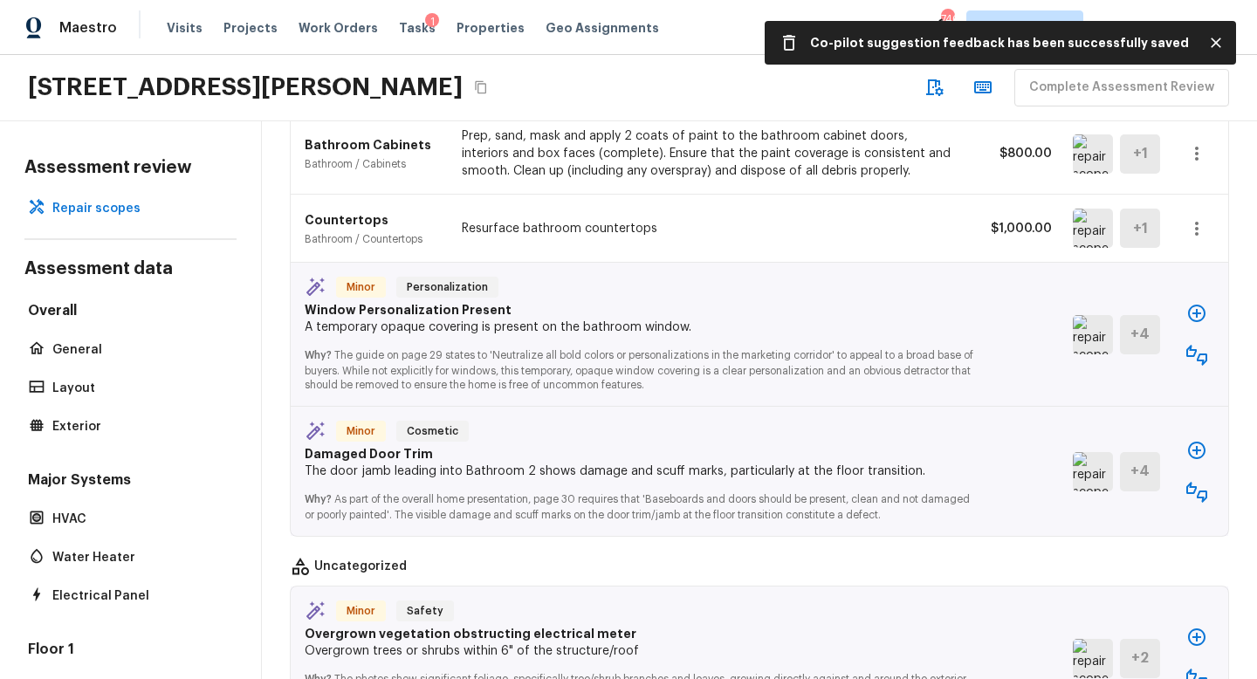
click at [1087, 315] on img at bounding box center [1093, 334] width 40 height 39
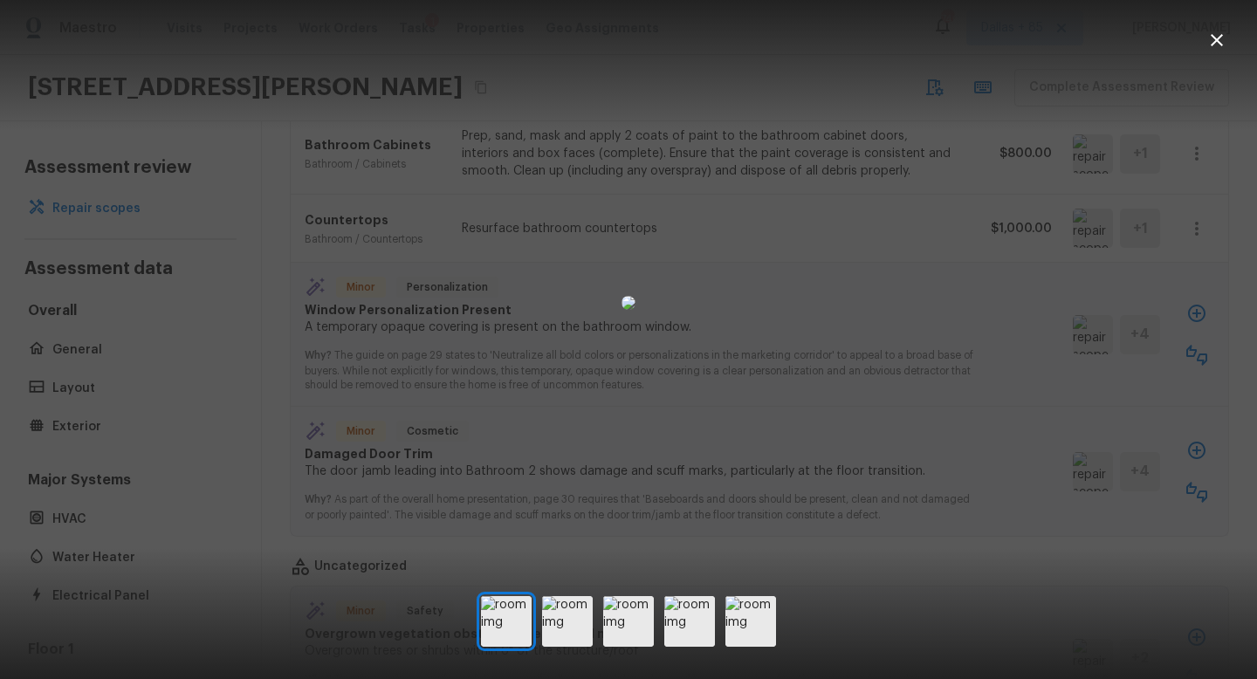
click at [1217, 37] on icon "button" at bounding box center [1217, 40] width 21 height 21
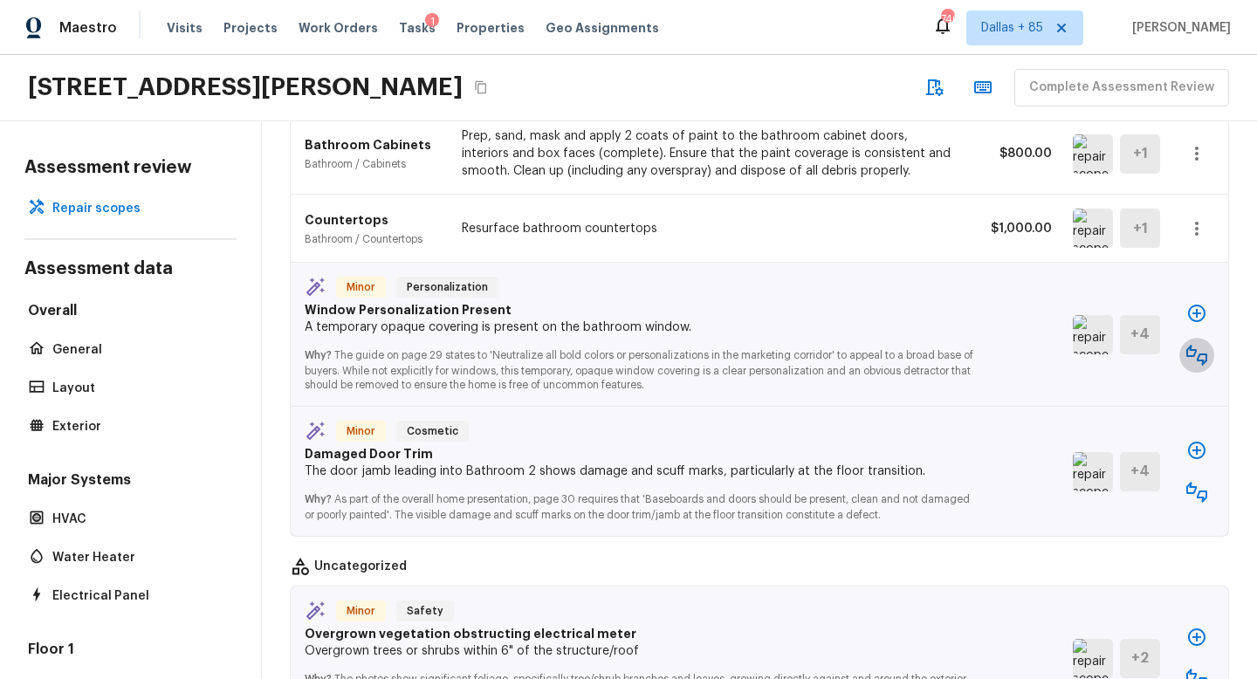
click at [1202, 345] on icon "button" at bounding box center [1197, 355] width 21 height 21
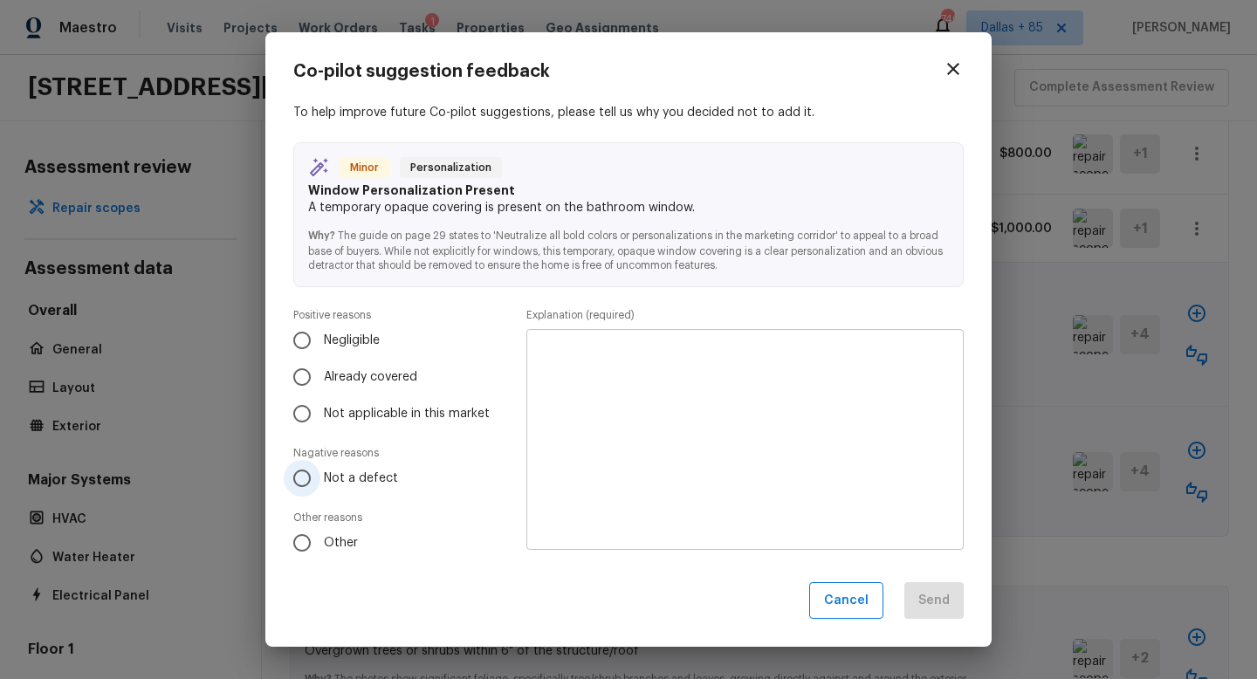
click at [307, 475] on input "Not a defect" at bounding box center [302, 478] width 37 height 37
radio input "true"
click at [644, 360] on textarea at bounding box center [745, 439] width 413 height 192
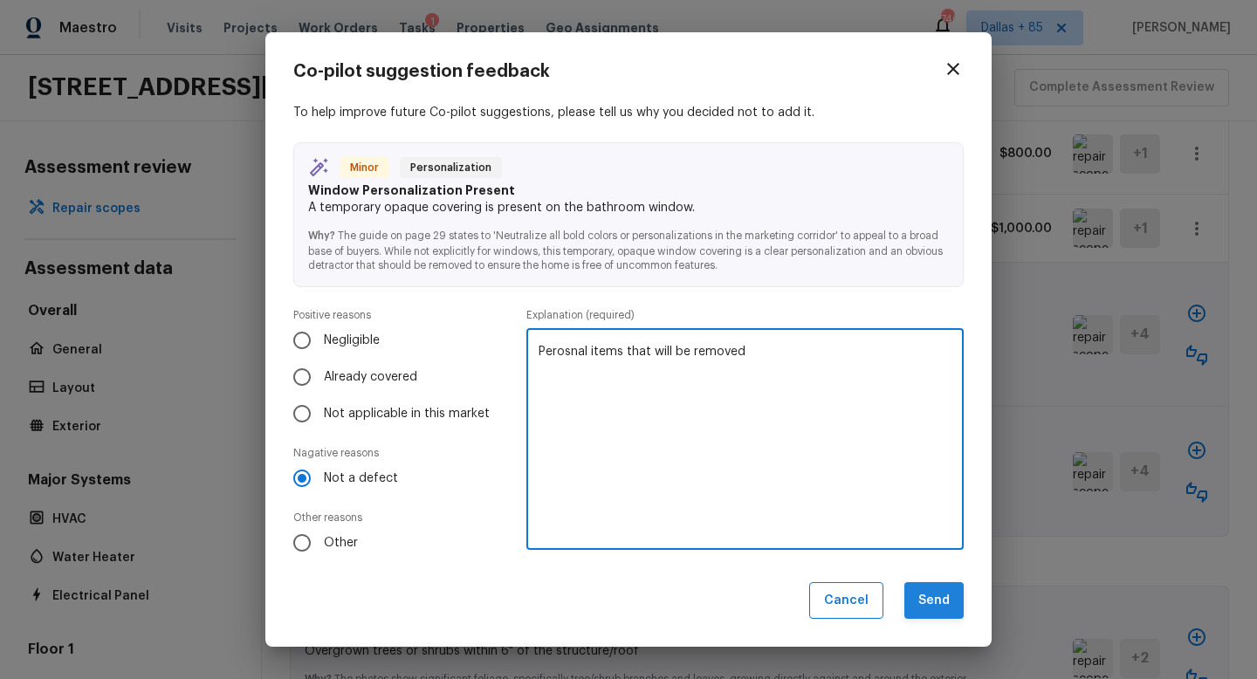
type textarea "Perosnal items that will be removed"
click at [945, 602] on button "Send" at bounding box center [934, 601] width 59 height 38
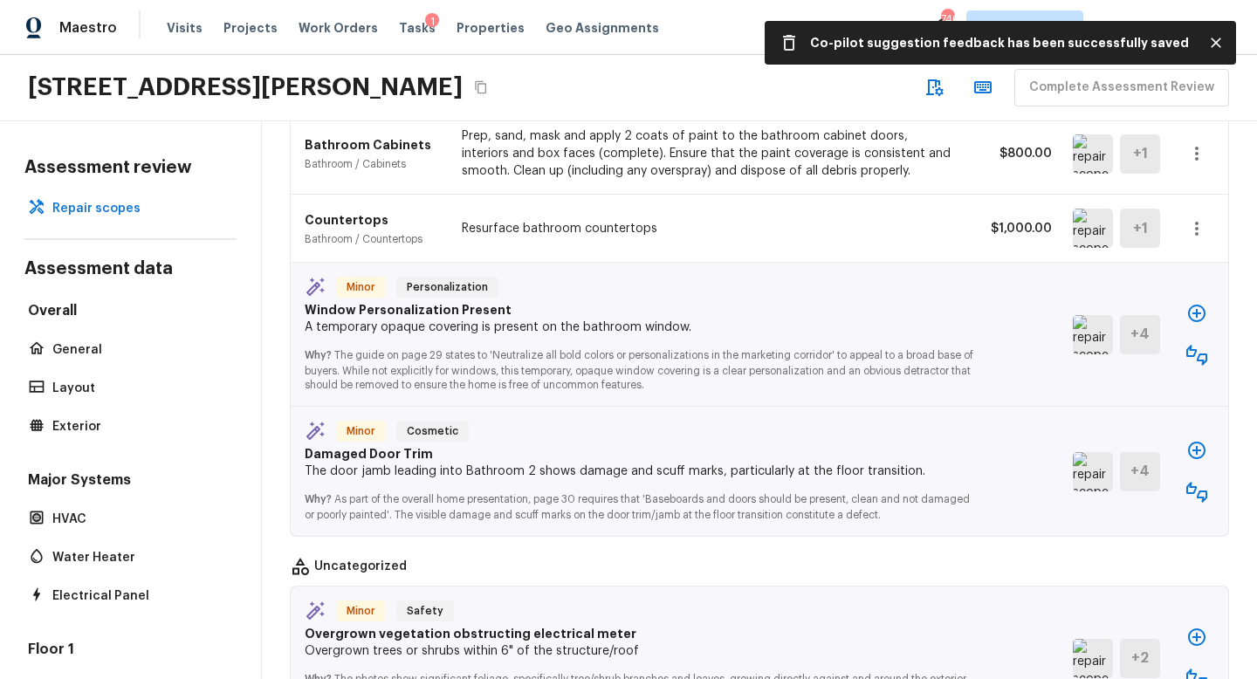
scroll to position [3336, 0]
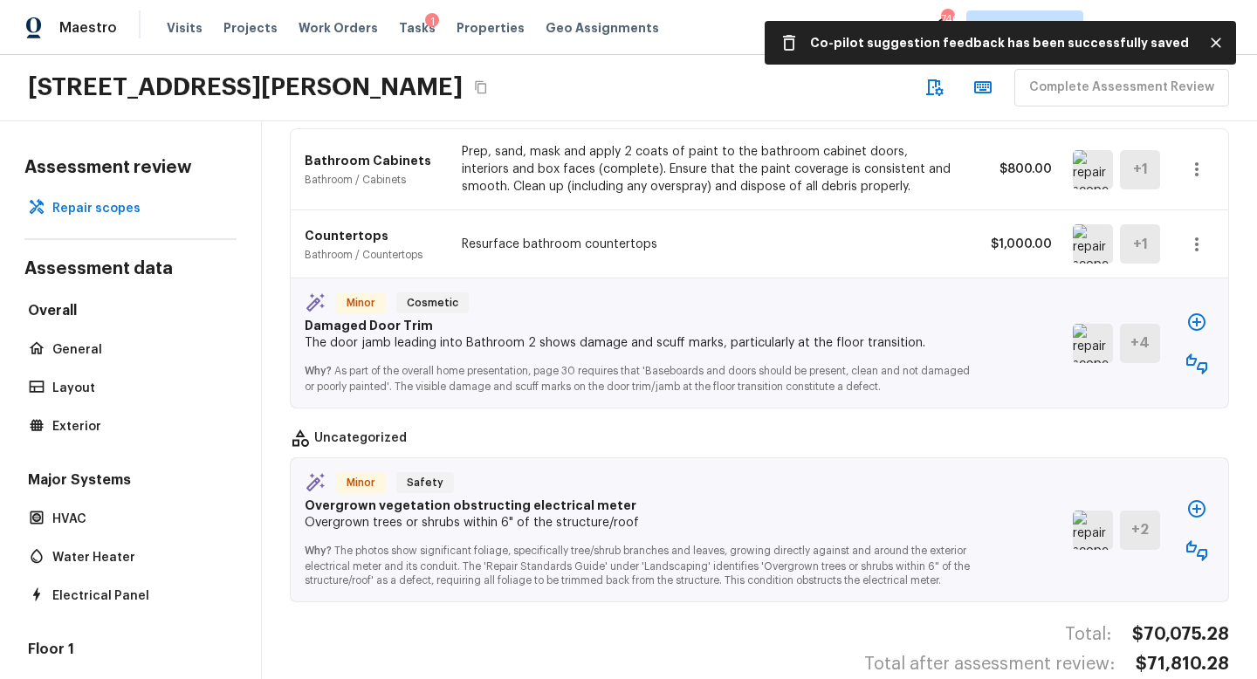
click at [1087, 324] on img at bounding box center [1093, 343] width 40 height 39
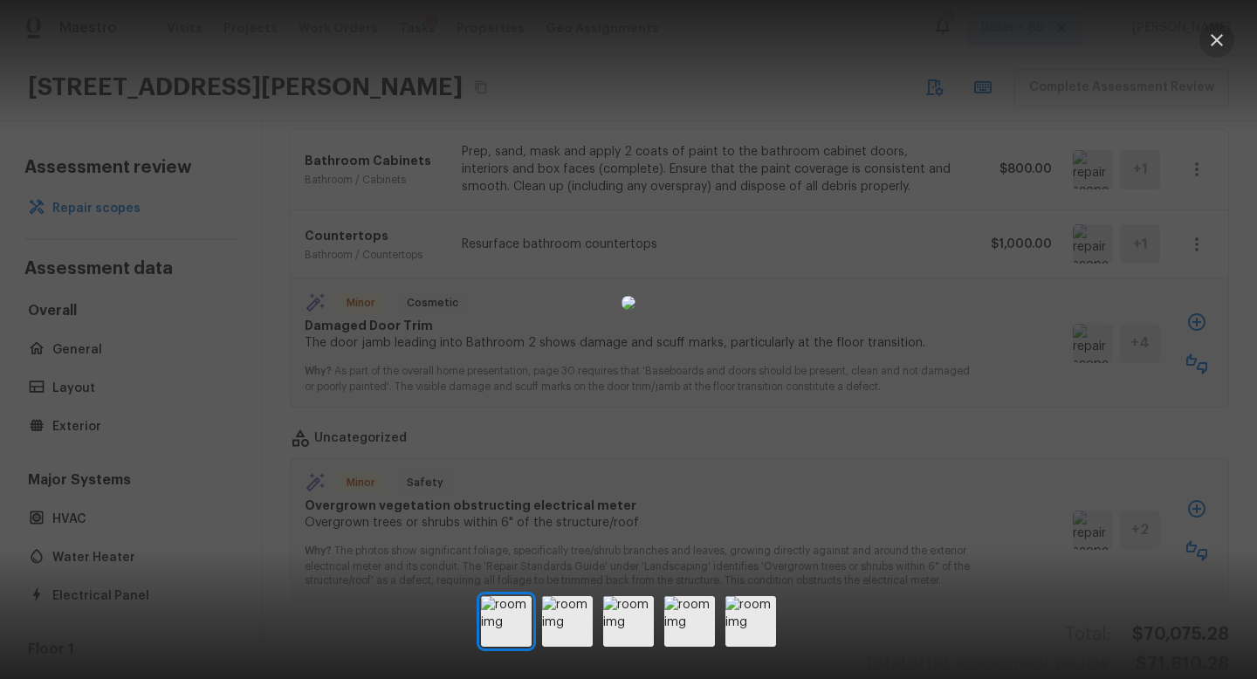
click at [1217, 47] on icon "button" at bounding box center [1217, 40] width 21 height 21
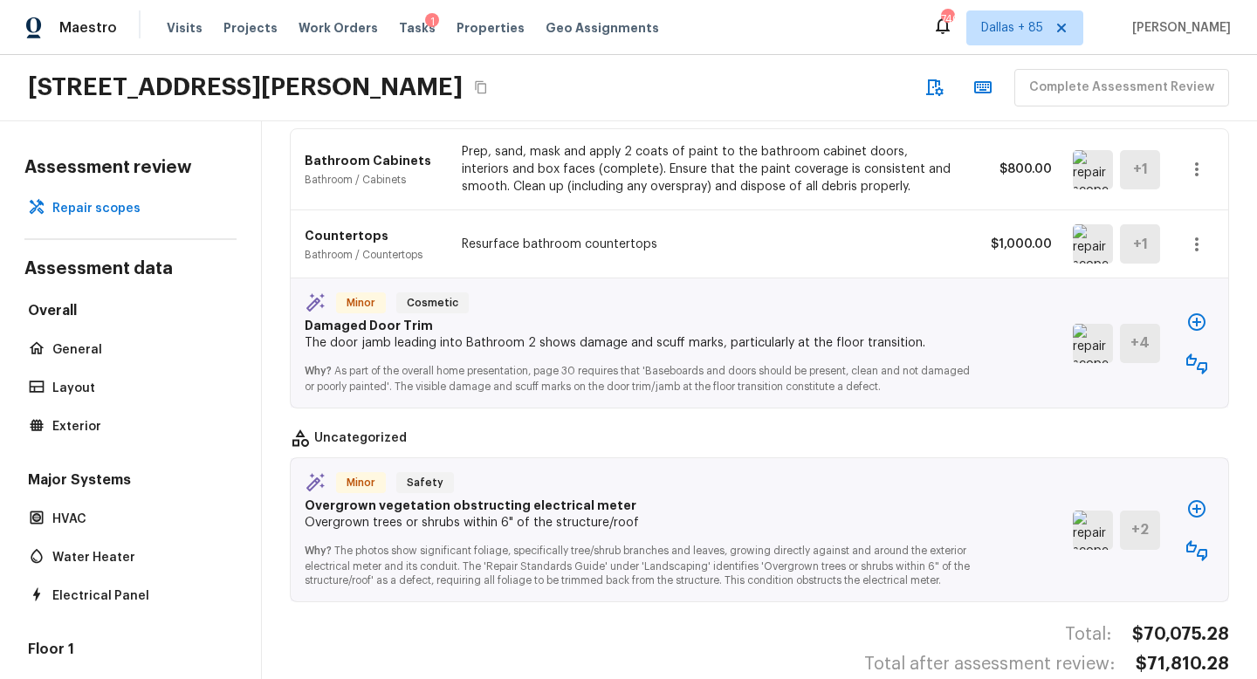
click at [1199, 354] on icon "button" at bounding box center [1197, 364] width 21 height 21
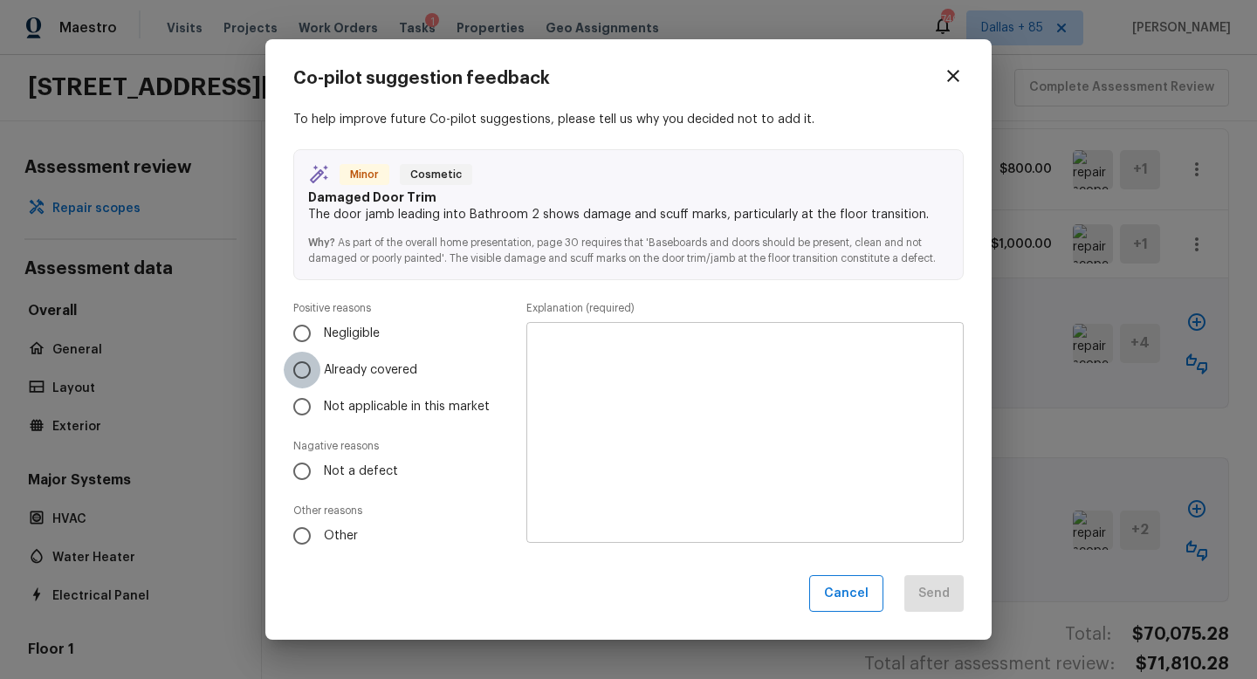
click at [306, 373] on input "Already covered" at bounding box center [302, 370] width 37 height 37
radio input "true"
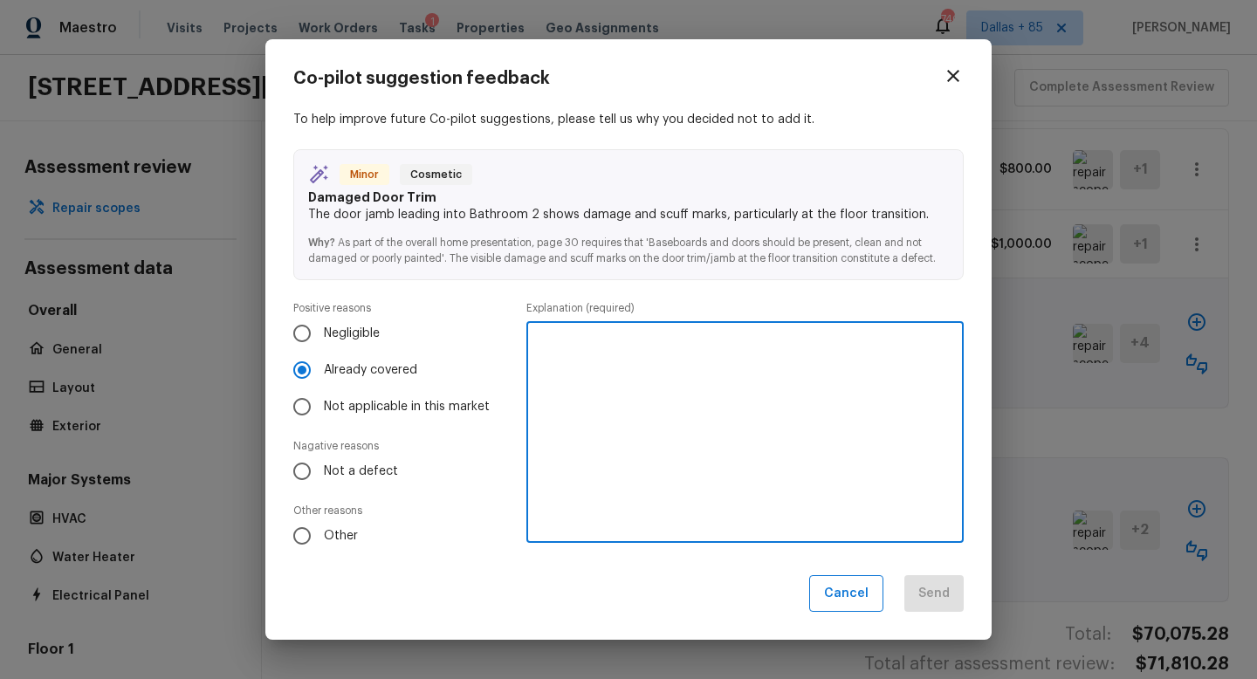
click at [799, 402] on textarea at bounding box center [745, 432] width 413 height 192
type textarea "Covered by interior paint"
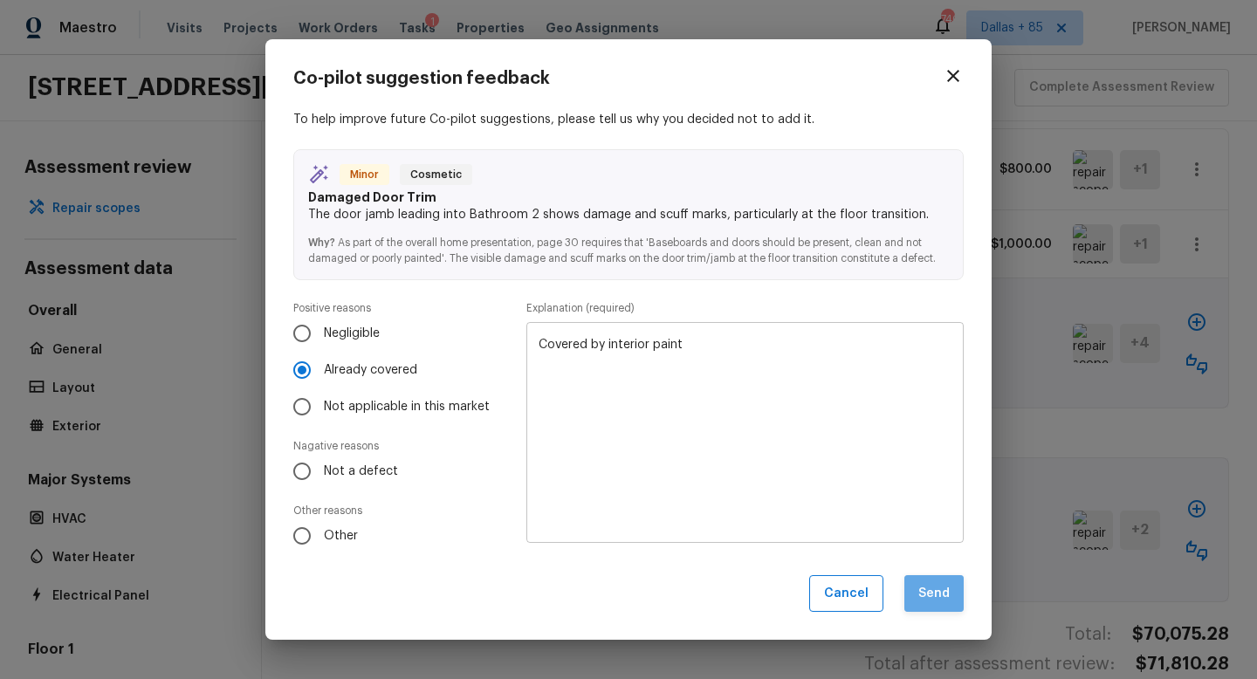
click at [953, 598] on button "Send" at bounding box center [934, 594] width 59 height 38
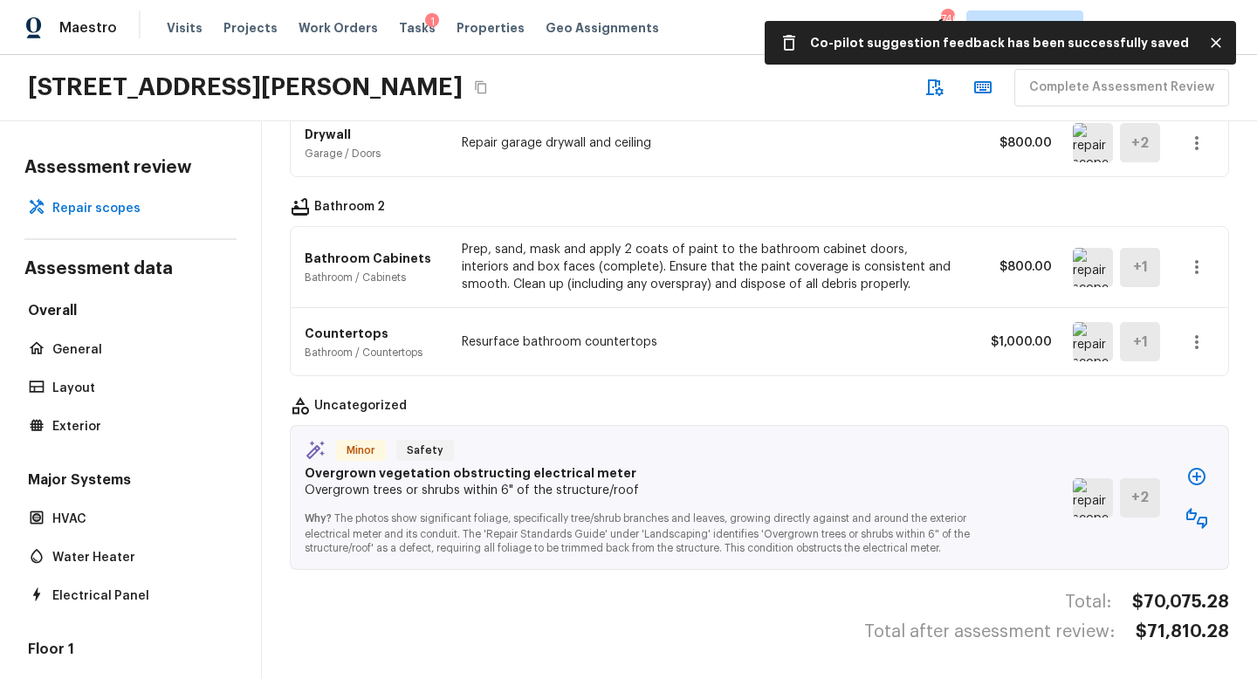
scroll to position [3206, 0]
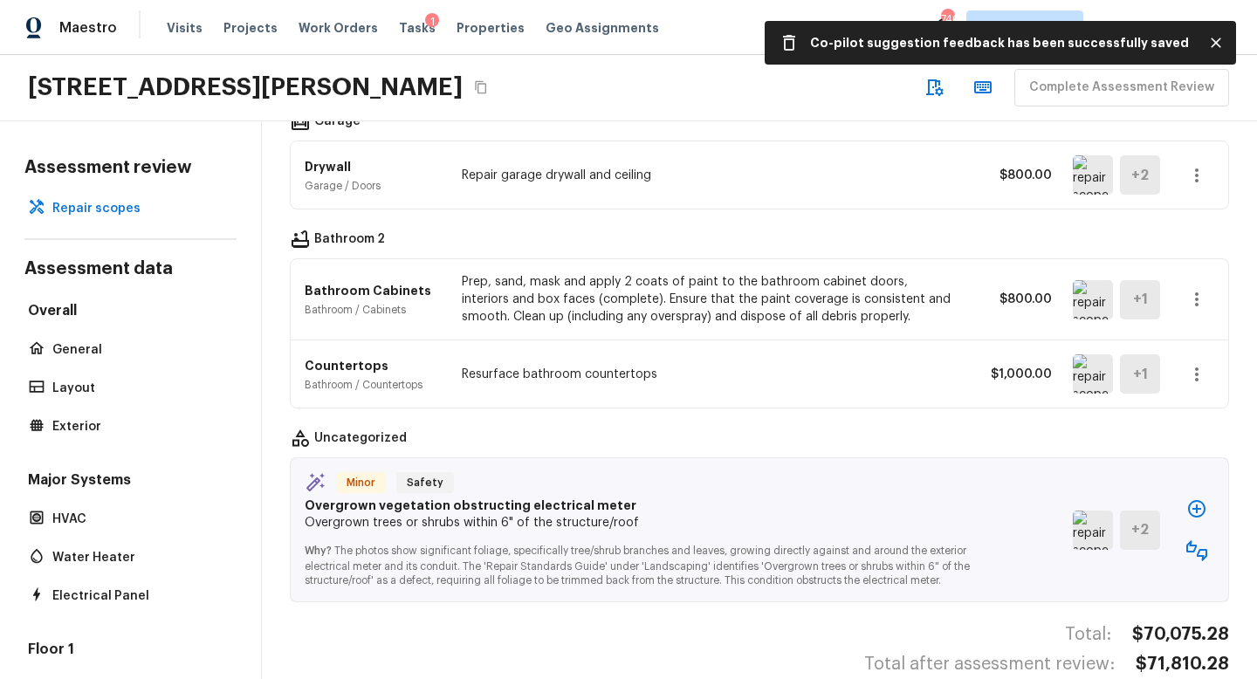
click at [1086, 513] on img at bounding box center [1093, 530] width 40 height 39
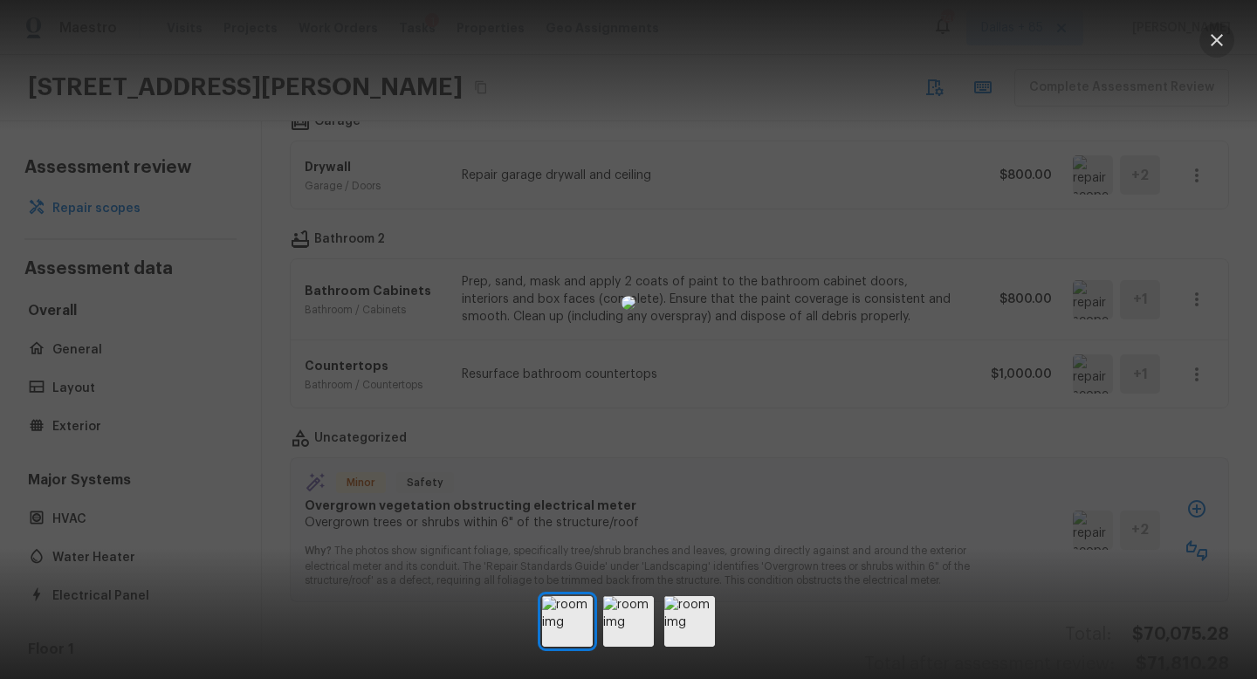
click at [1231, 44] on button "button" at bounding box center [1217, 40] width 35 height 35
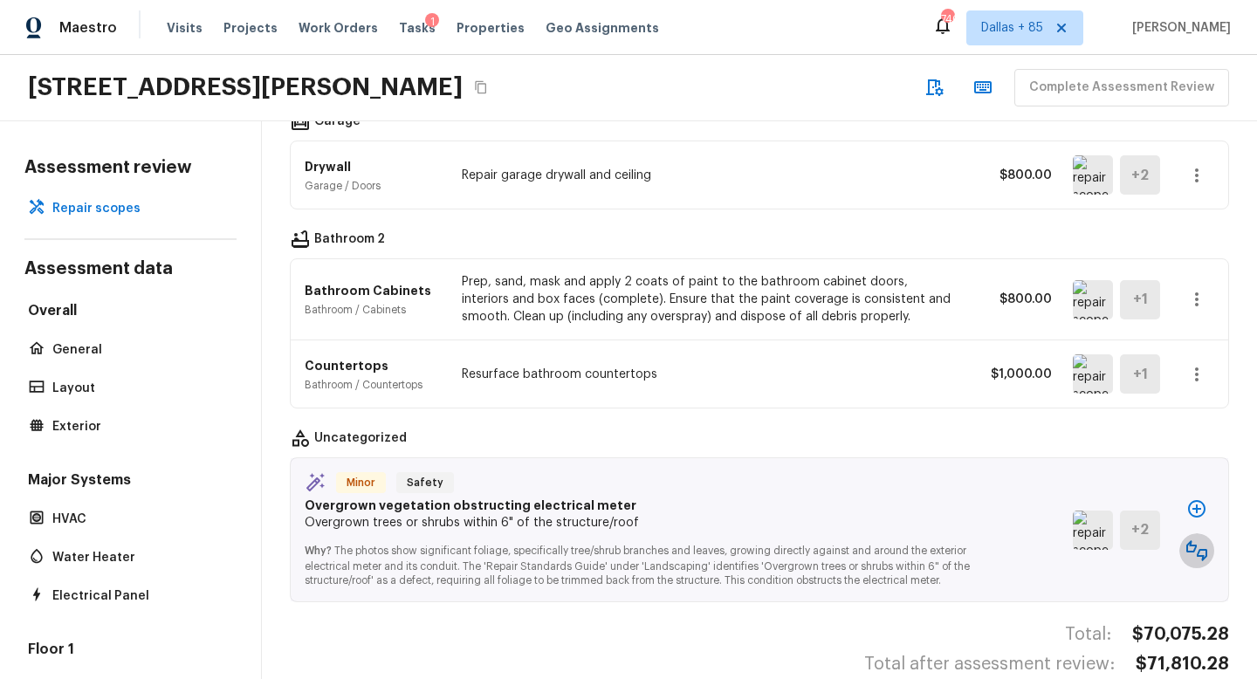
click at [1194, 540] on icon "button" at bounding box center [1197, 550] width 21 height 21
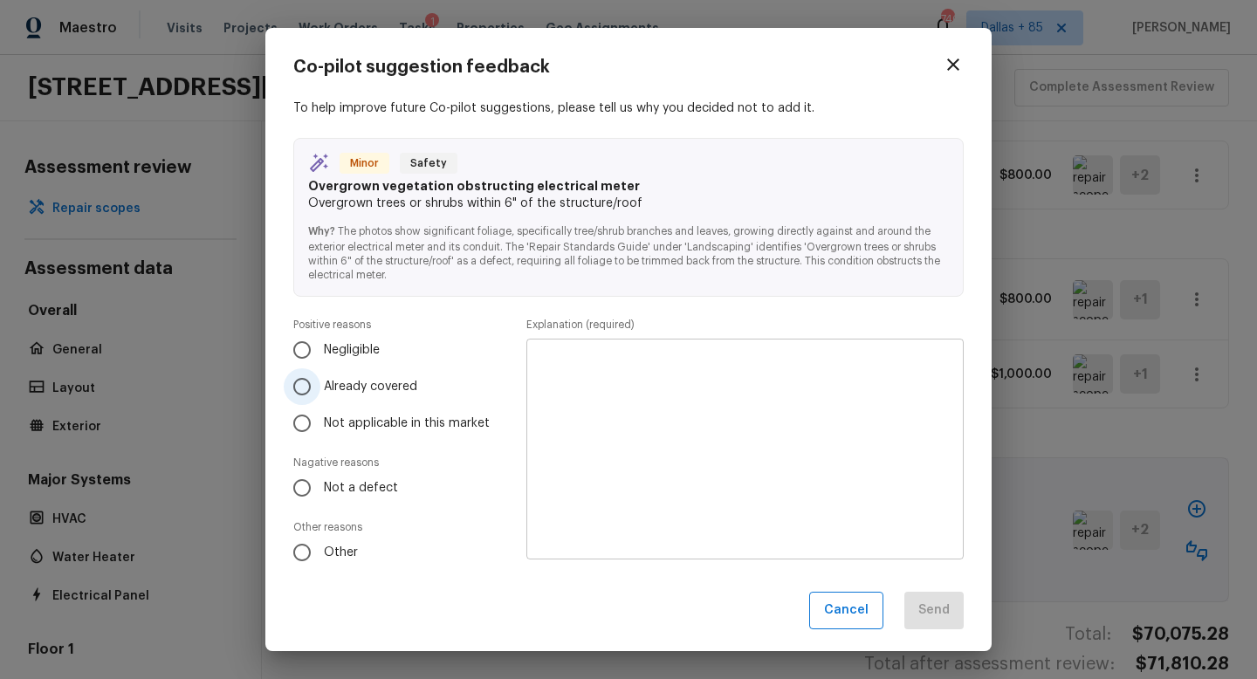
click at [340, 392] on span "Already covered" at bounding box center [370, 386] width 93 height 17
click at [320, 392] on input "Already covered" at bounding box center [302, 386] width 37 height 37
radio input "true"
click at [658, 425] on textarea at bounding box center [745, 450] width 413 height 192
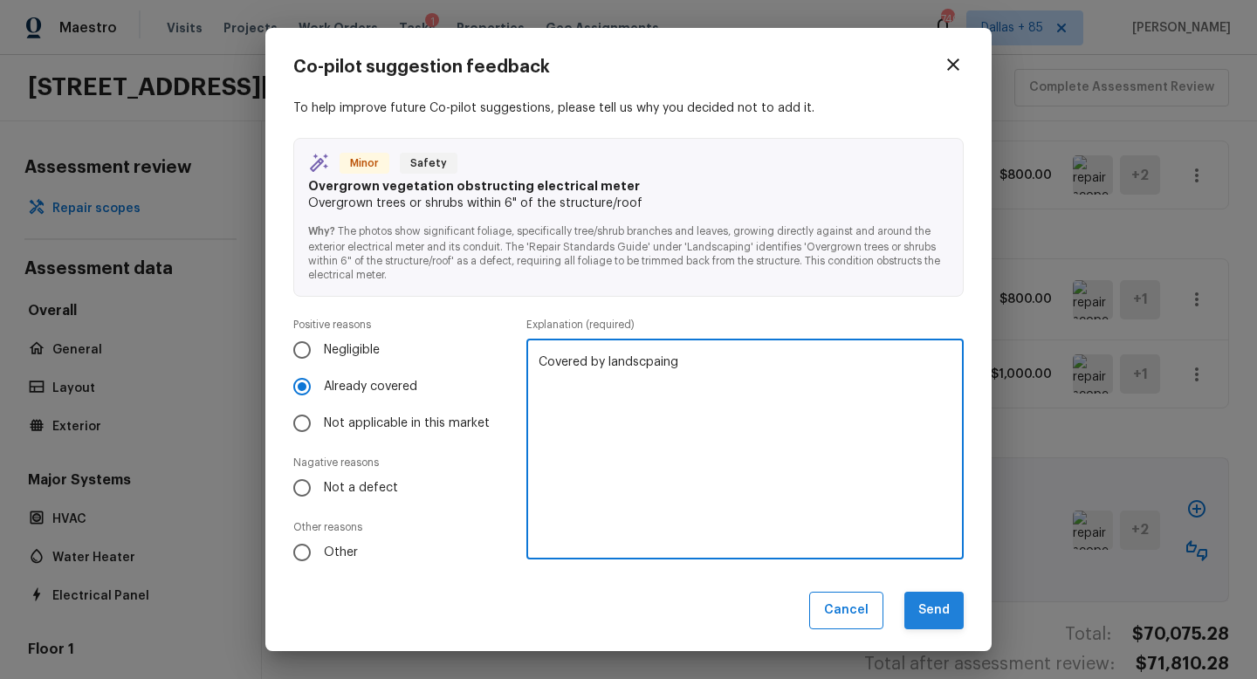
type textarea "Covered by landscpaing"
click at [929, 598] on button "Send" at bounding box center [934, 611] width 59 height 38
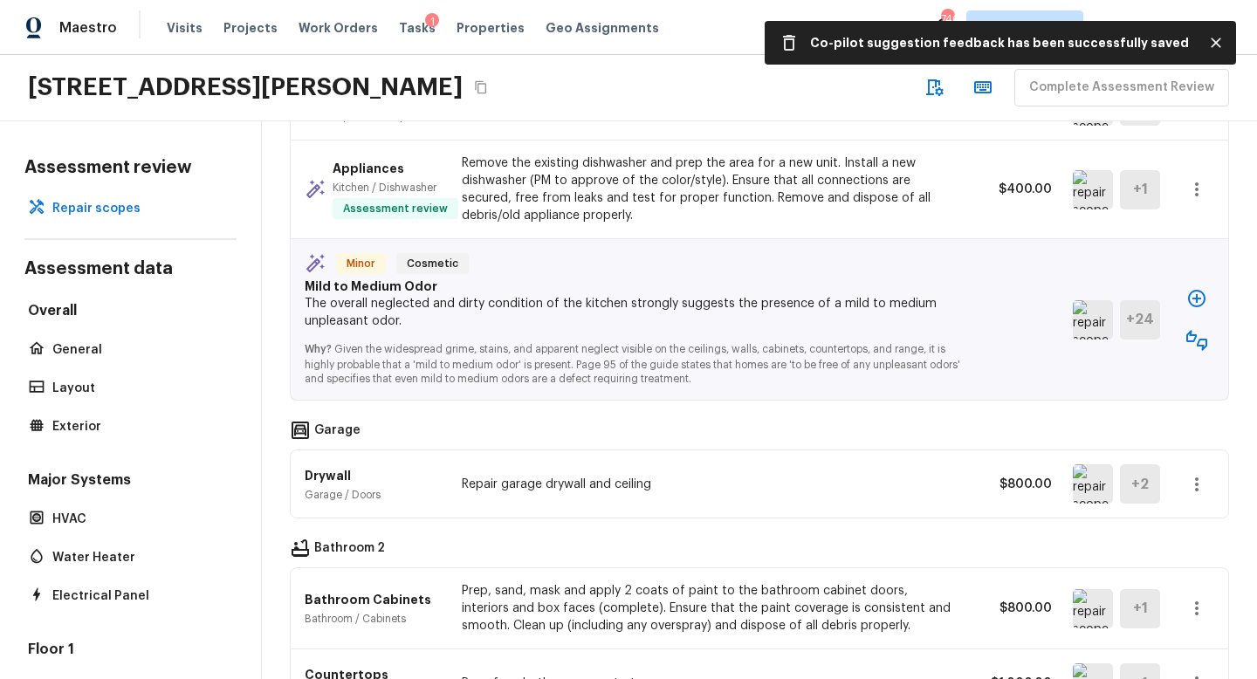
scroll to position [2888, 0]
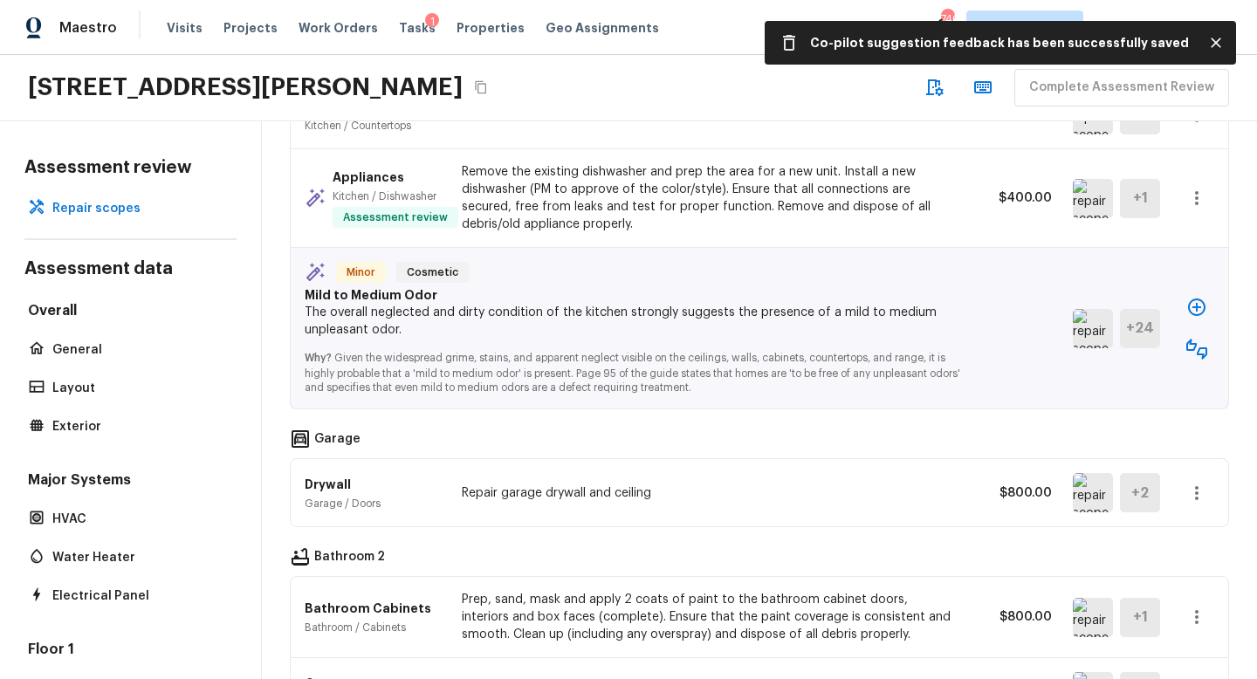
click at [1200, 299] on icon "button" at bounding box center [1196, 307] width 17 height 17
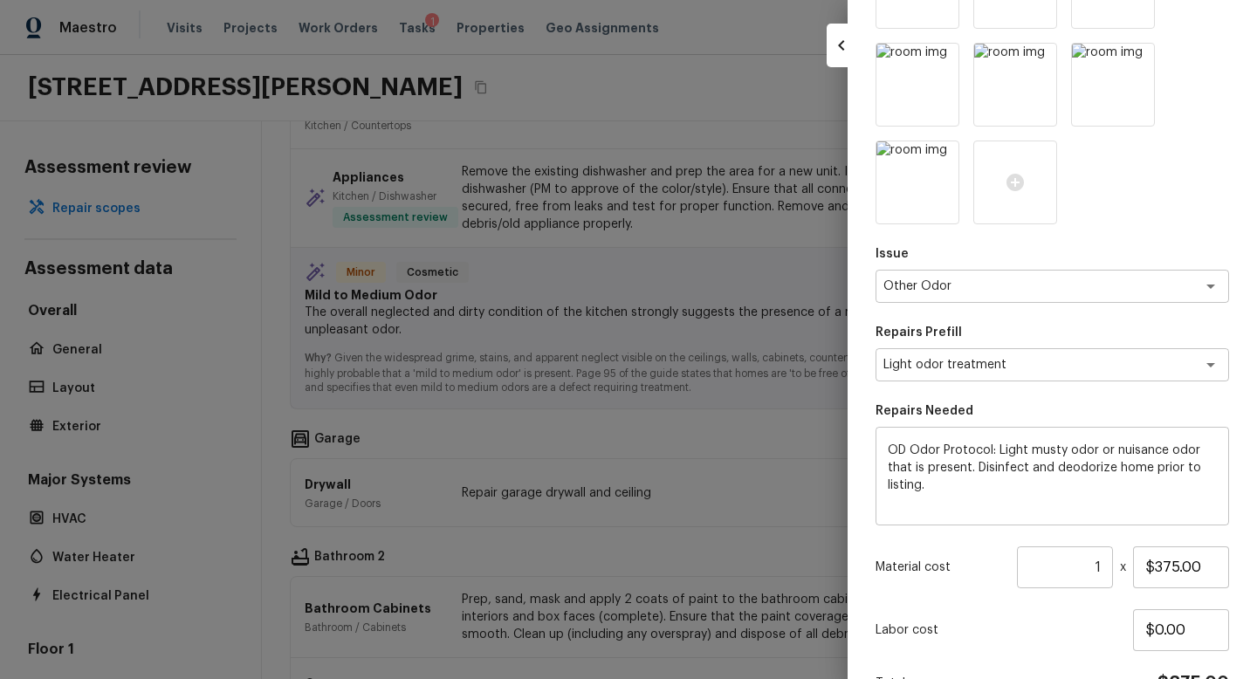
scroll to position [890, 0]
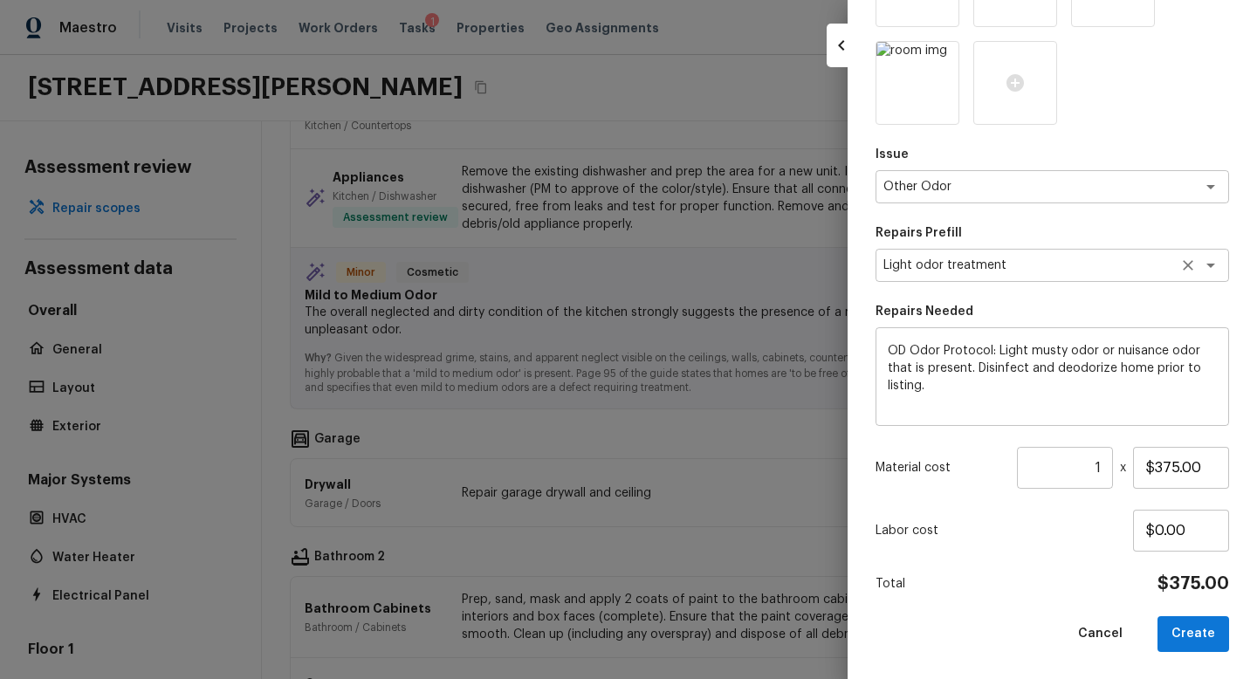
click at [1173, 265] on div "Light odor treatment x ​" at bounding box center [1053, 265] width 354 height 33
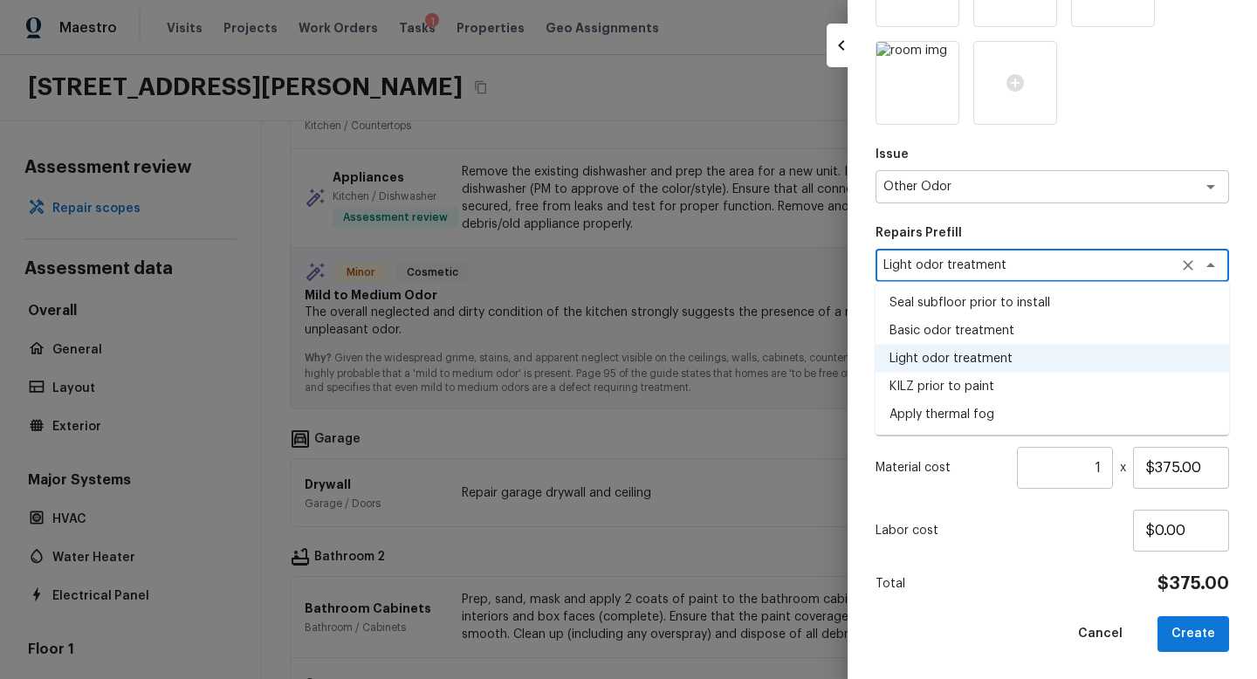
click at [1039, 330] on li "Basic odor treatment" at bounding box center [1053, 331] width 354 height 28
type textarea "Basic odor treatment"
type textarea "OD Odor Protocol: Heavy Odor present. Remediate home odor. Including but not li…"
type input "$450.00"
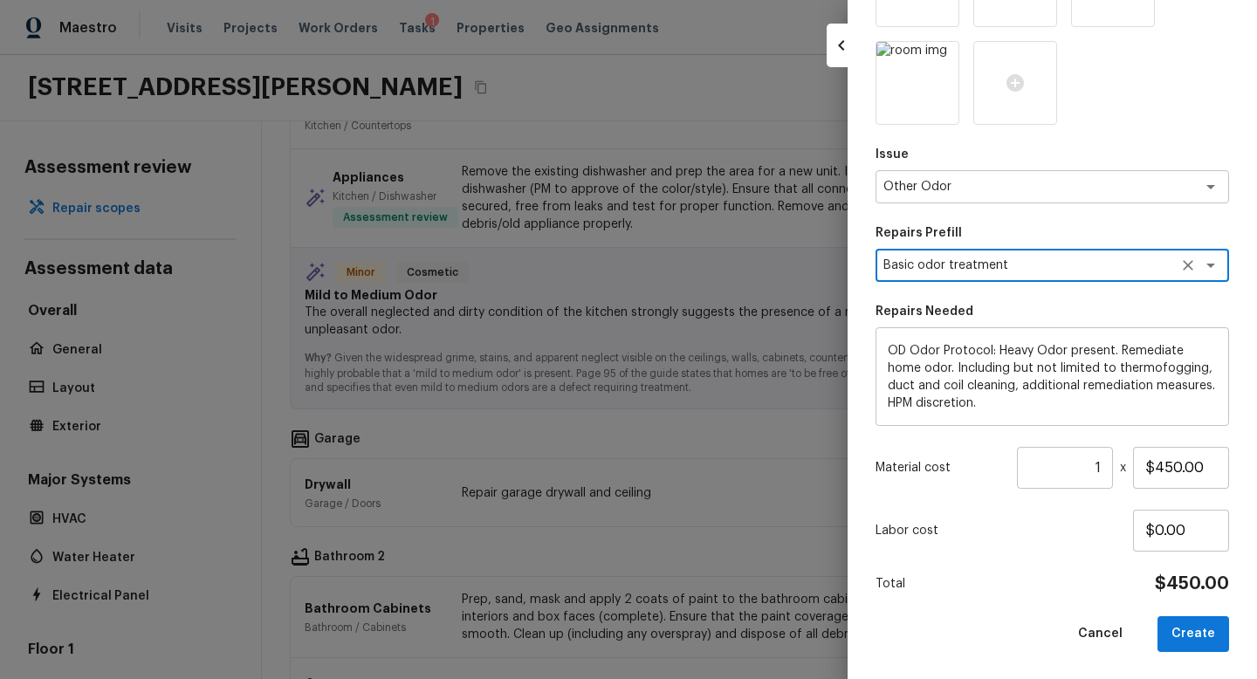
click at [1066, 593] on div "Total $450.00" at bounding box center [1053, 584] width 354 height 23
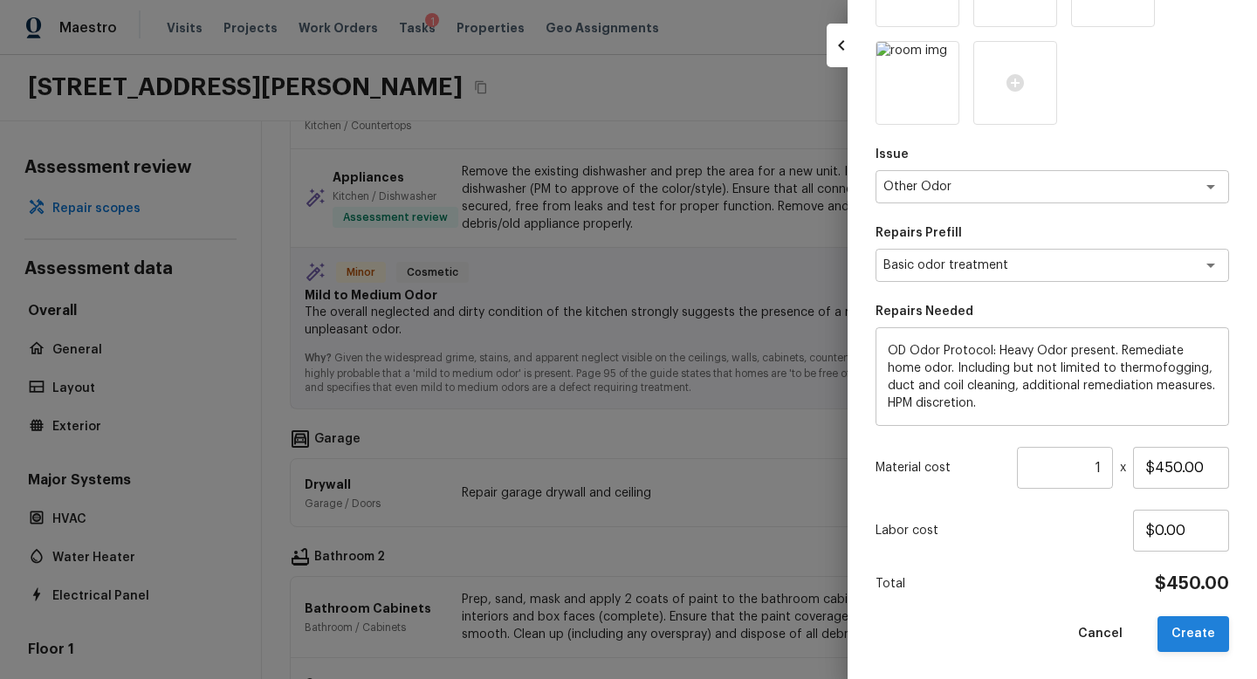
click at [1198, 630] on button "Create" at bounding box center [1194, 634] width 72 height 36
type textarea "OD Odor Protocol: Light musty odor or nuisance odor that is present. Disinfect …"
type input "$375.00"
type textarea "Light odor treatment"
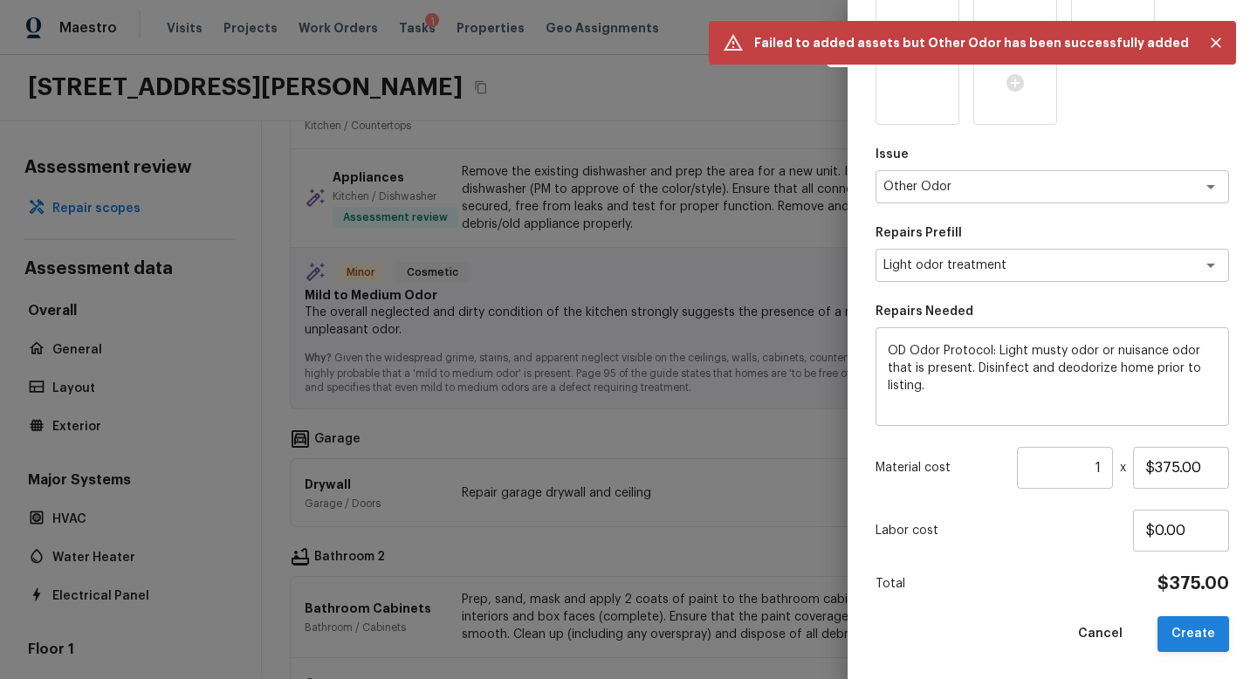
scroll to position [2976, 0]
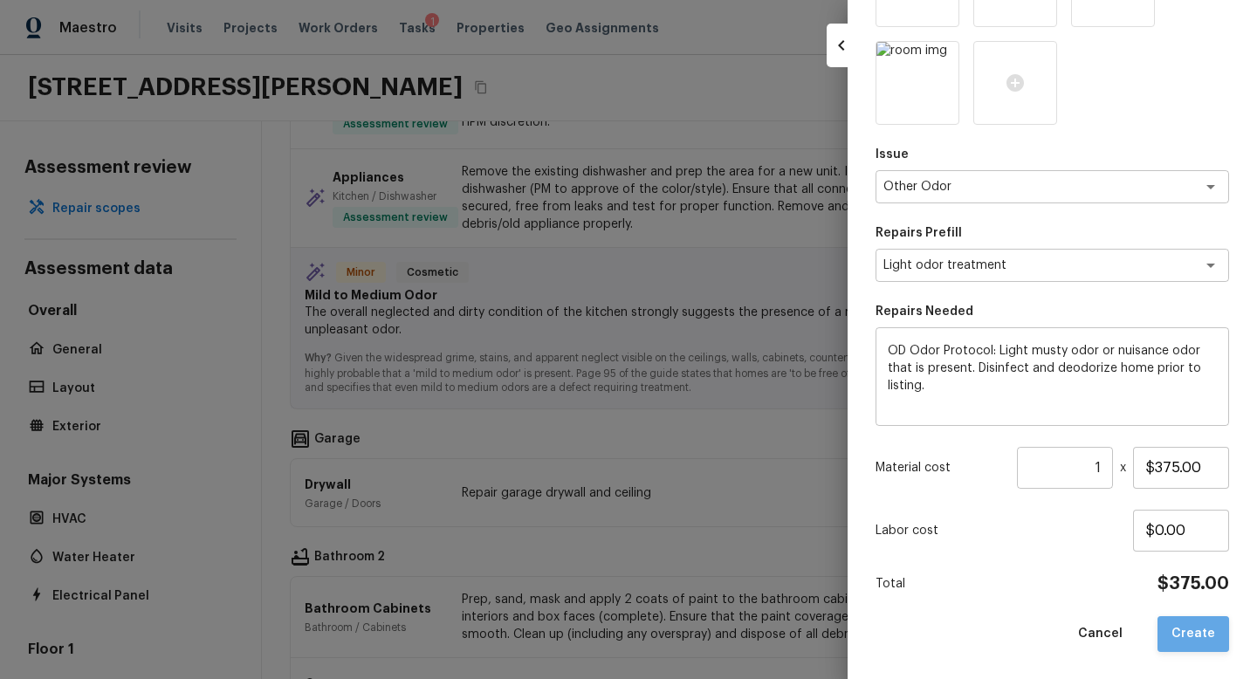
click at [1198, 630] on button "Create" at bounding box center [1194, 634] width 72 height 36
type input "$0.00"
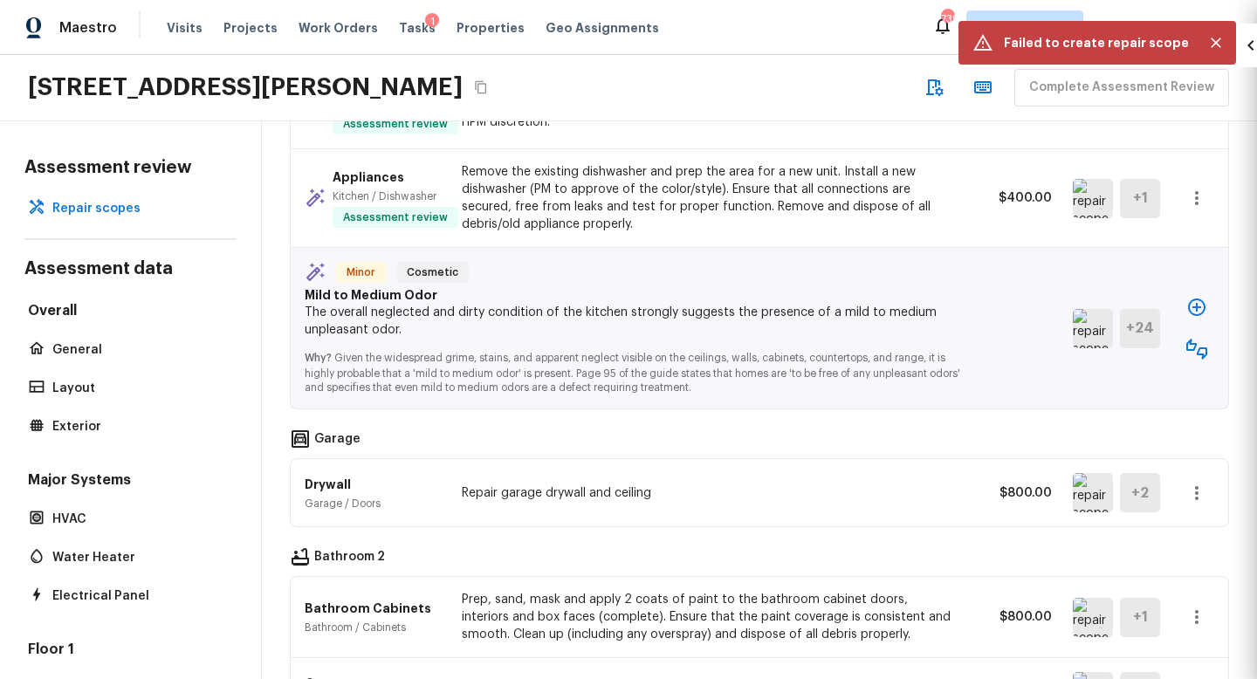
scroll to position [195, 0]
click at [1220, 42] on icon "Close" at bounding box center [1215, 42] width 17 height 17
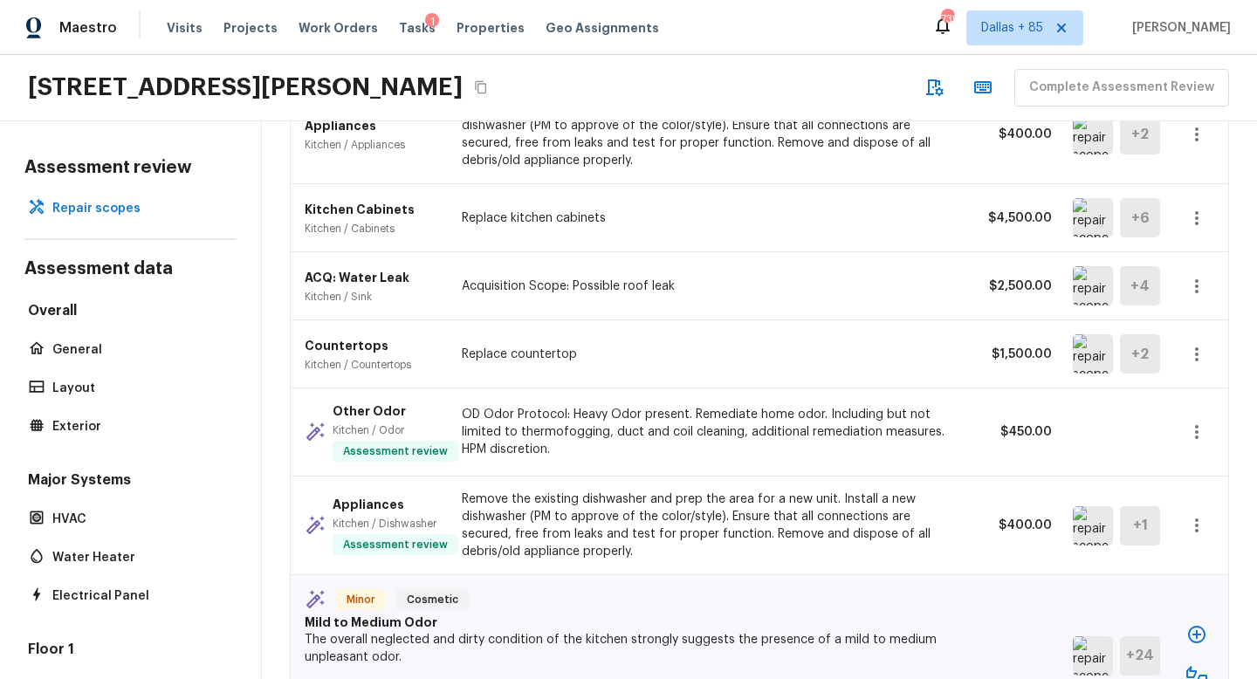
scroll to position [3100, 0]
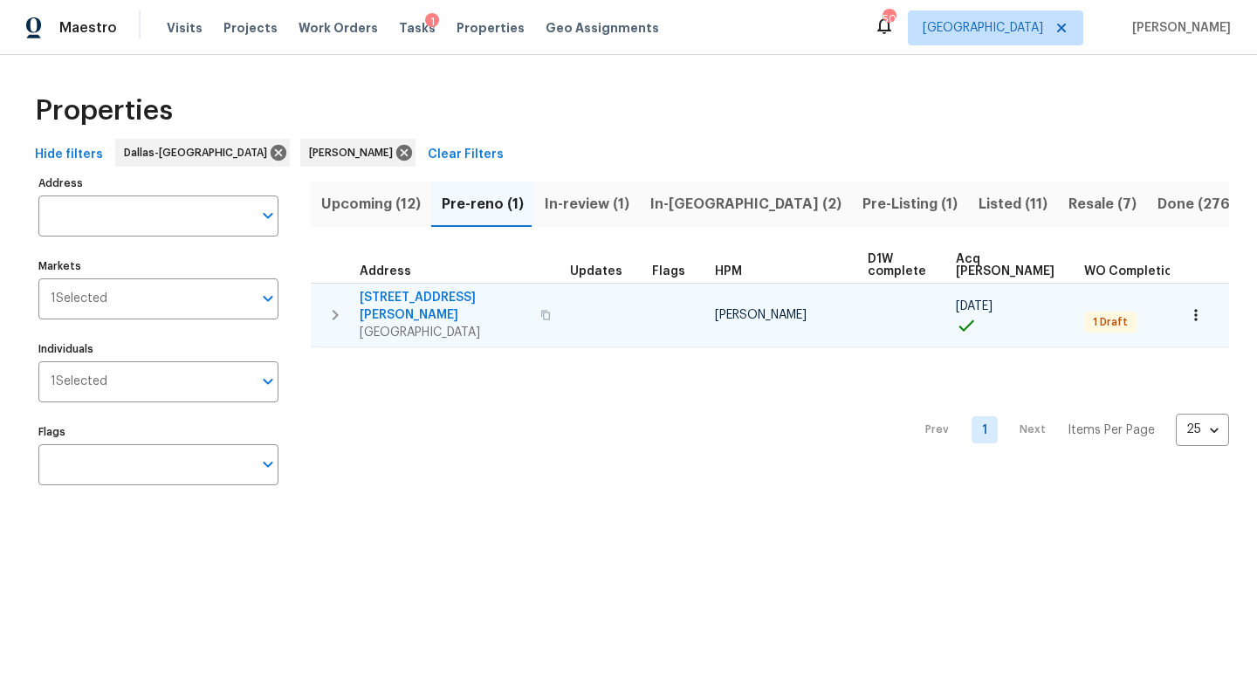
click at [540, 310] on icon "button" at bounding box center [545, 315] width 10 height 10
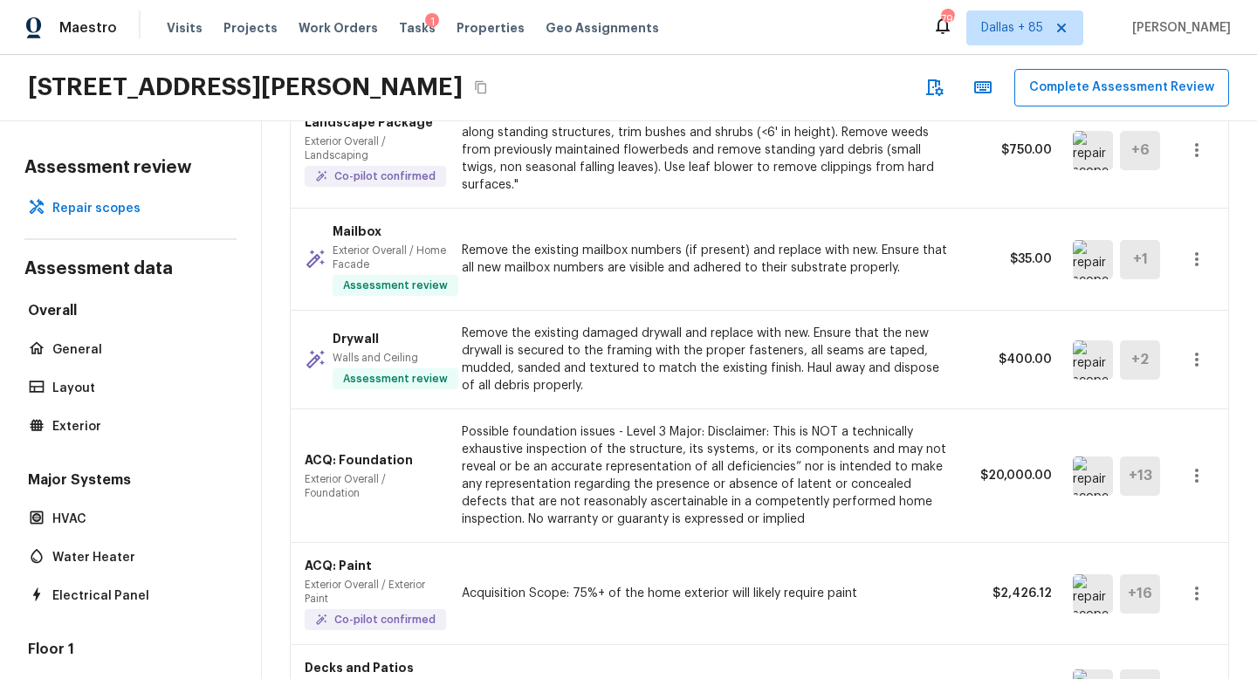
scroll to position [1354, 0]
click at [1192, 350] on icon "button" at bounding box center [1197, 360] width 21 height 21
click at [1186, 444] on li "Remove" at bounding box center [1202, 449] width 81 height 52
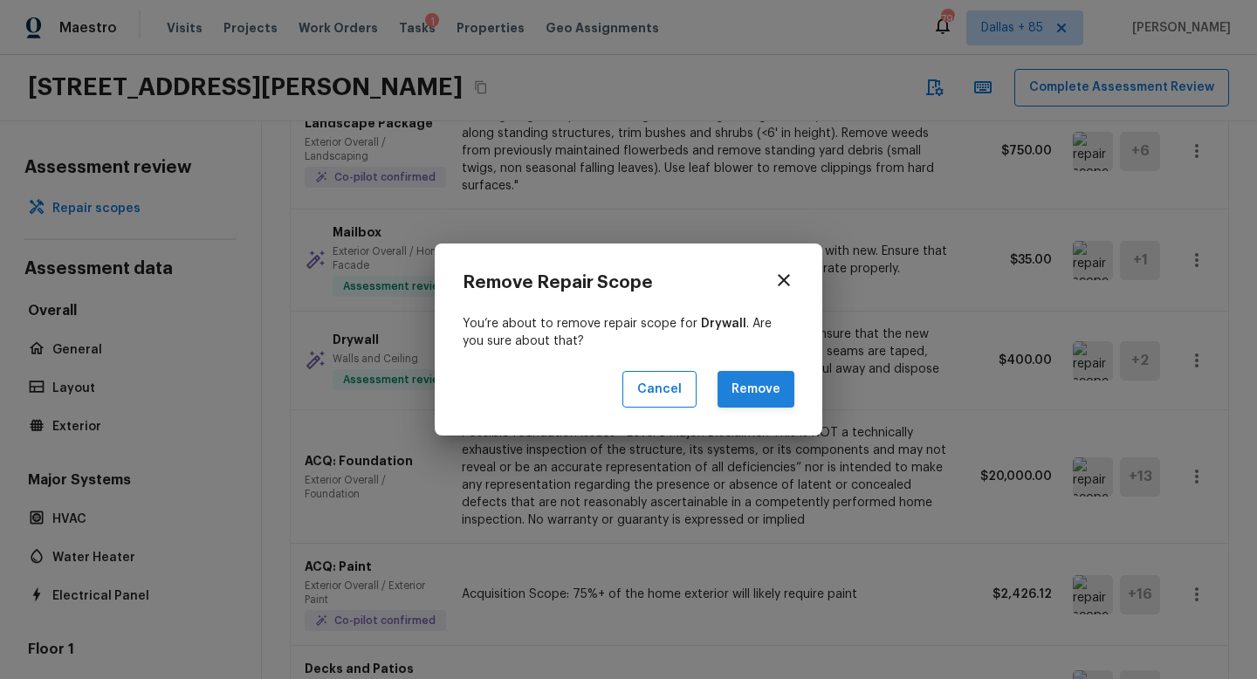
click at [769, 389] on button "Remove" at bounding box center [756, 390] width 77 height 38
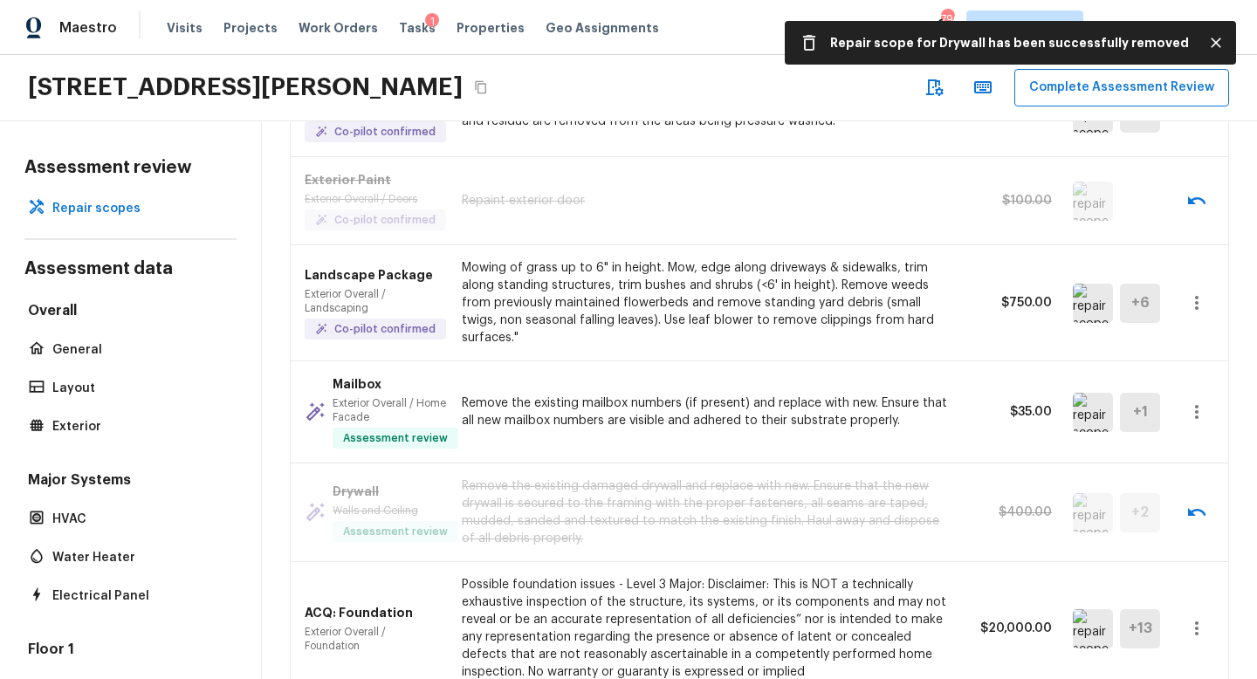
scroll to position [1178, 0]
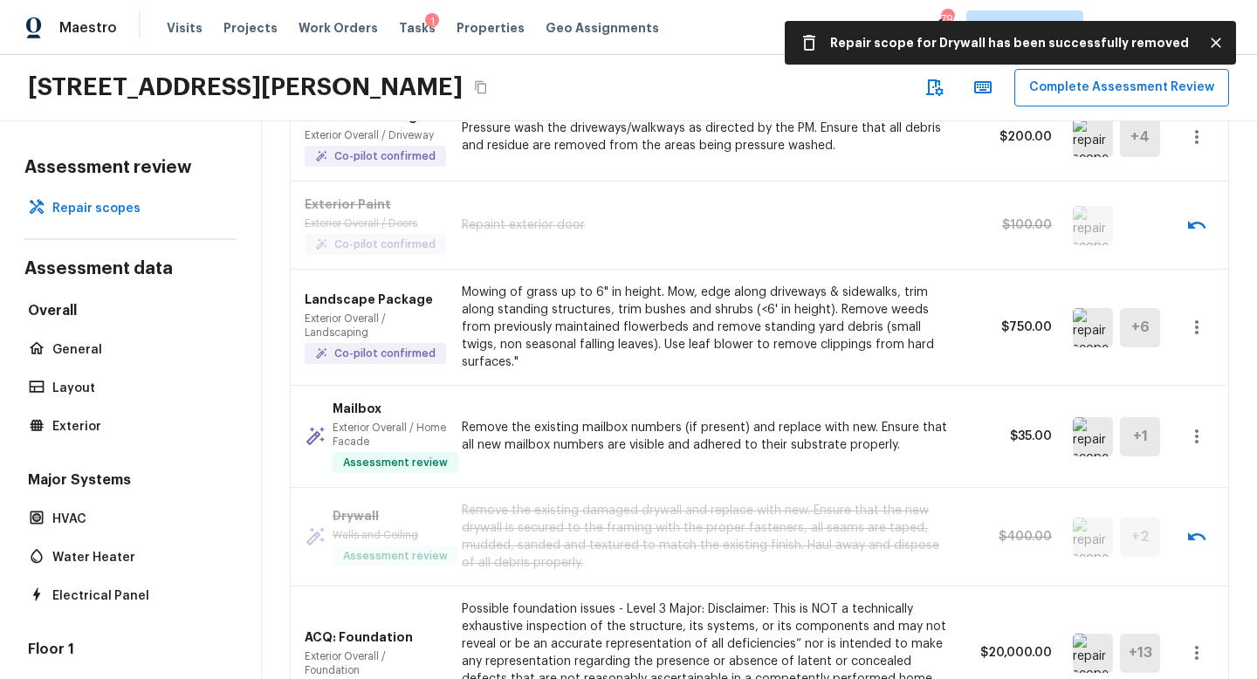
click at [1084, 327] on img at bounding box center [1093, 327] width 40 height 39
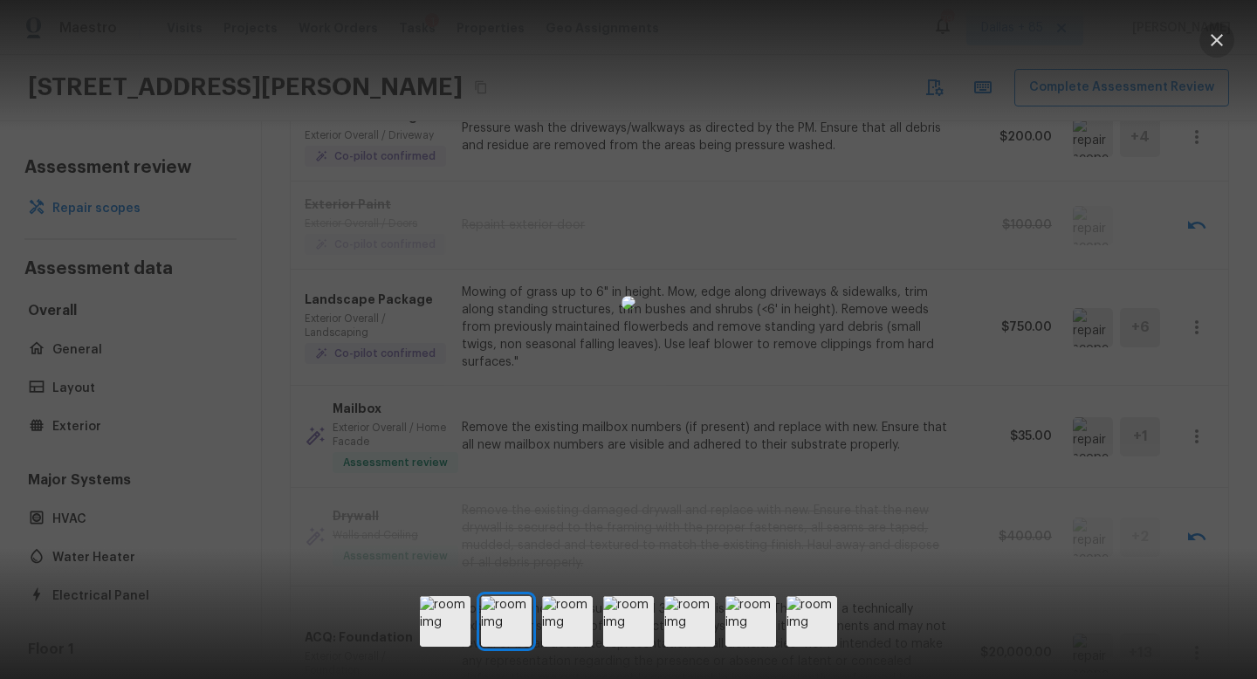
click at [1219, 42] on icon "button" at bounding box center [1217, 40] width 12 height 12
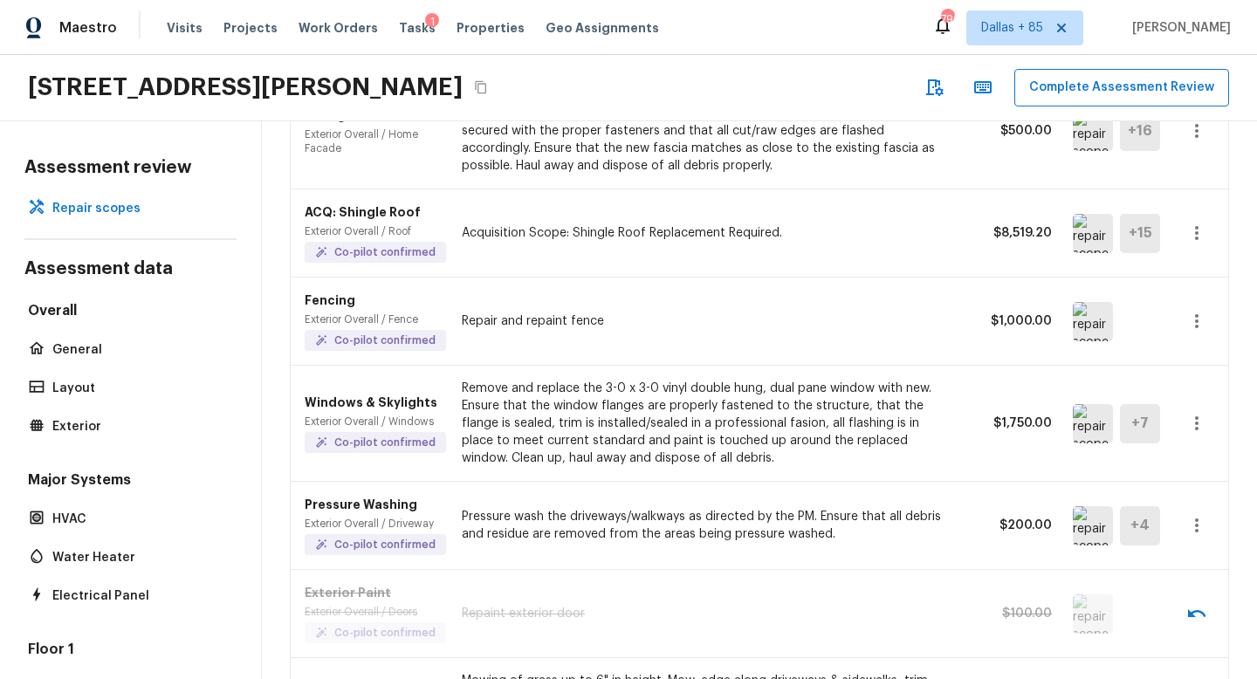
scroll to position [0, 0]
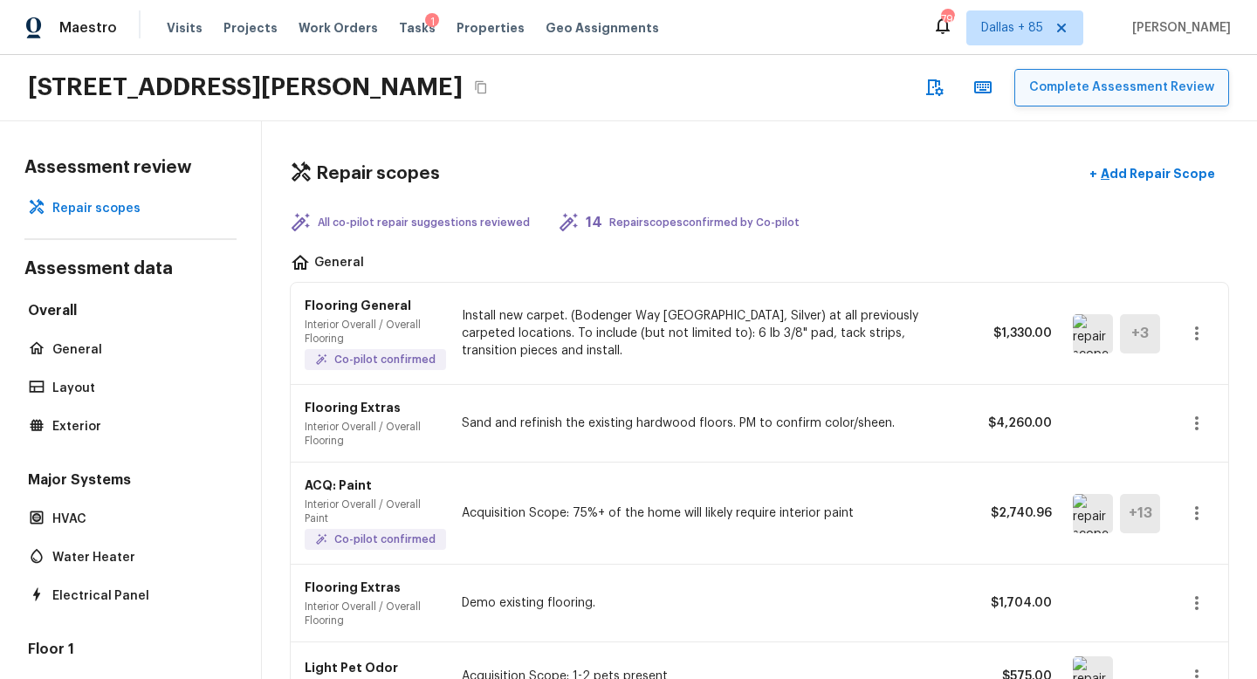
click at [1067, 80] on button "Complete Assessment Review" at bounding box center [1122, 88] width 215 height 38
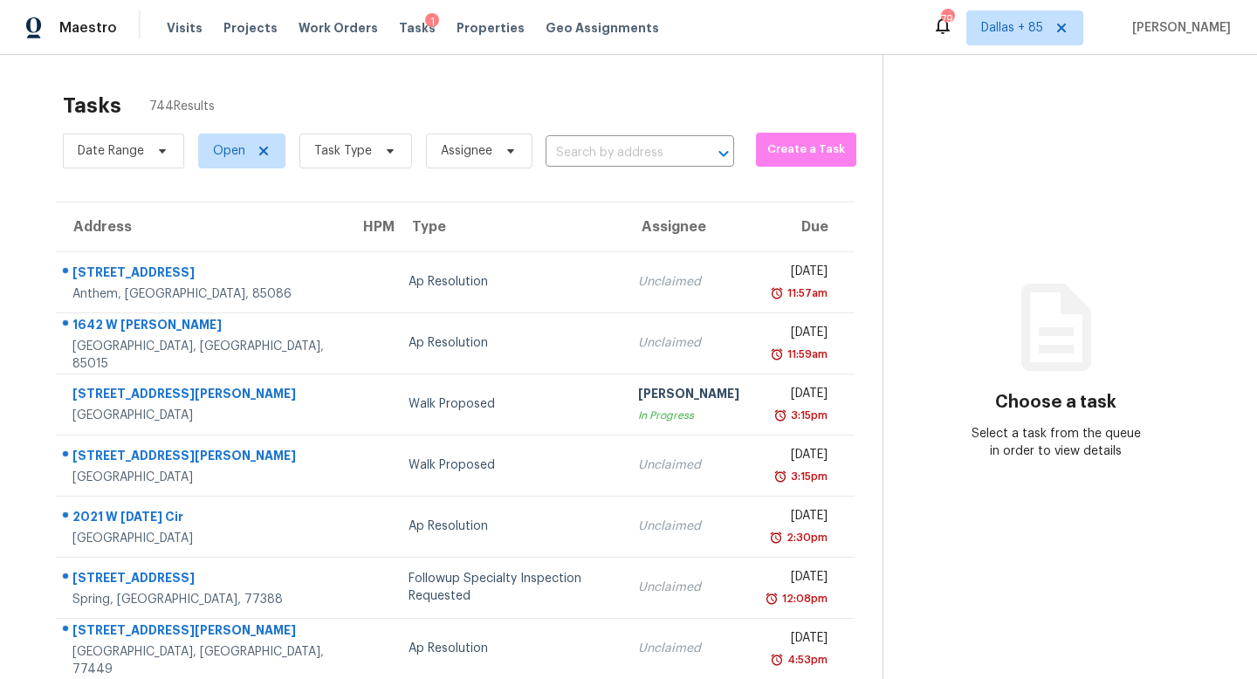
click at [396, 129] on span "Task Type" at bounding box center [349, 150] width 127 height 45
click at [389, 152] on icon at bounding box center [390, 151] width 14 height 14
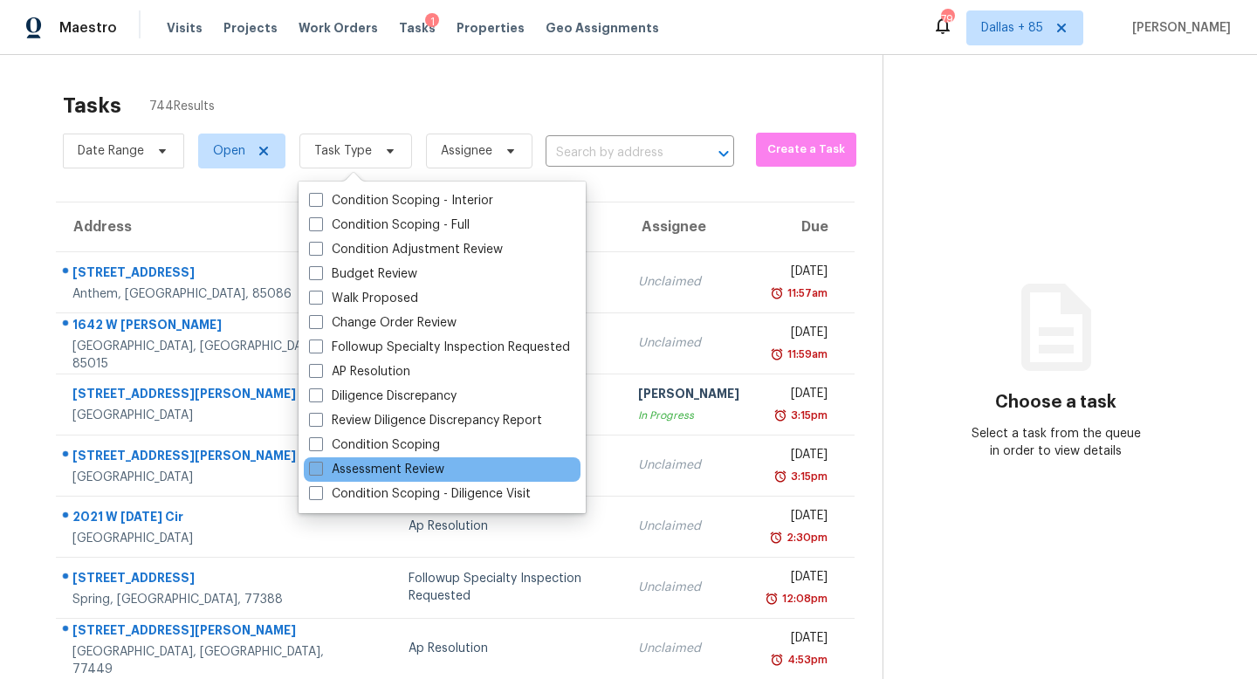
click at [430, 477] on label "Assessment Review" at bounding box center [376, 469] width 135 height 17
click at [320, 472] on input "Assessment Review" at bounding box center [314, 466] width 11 height 11
checkbox input "true"
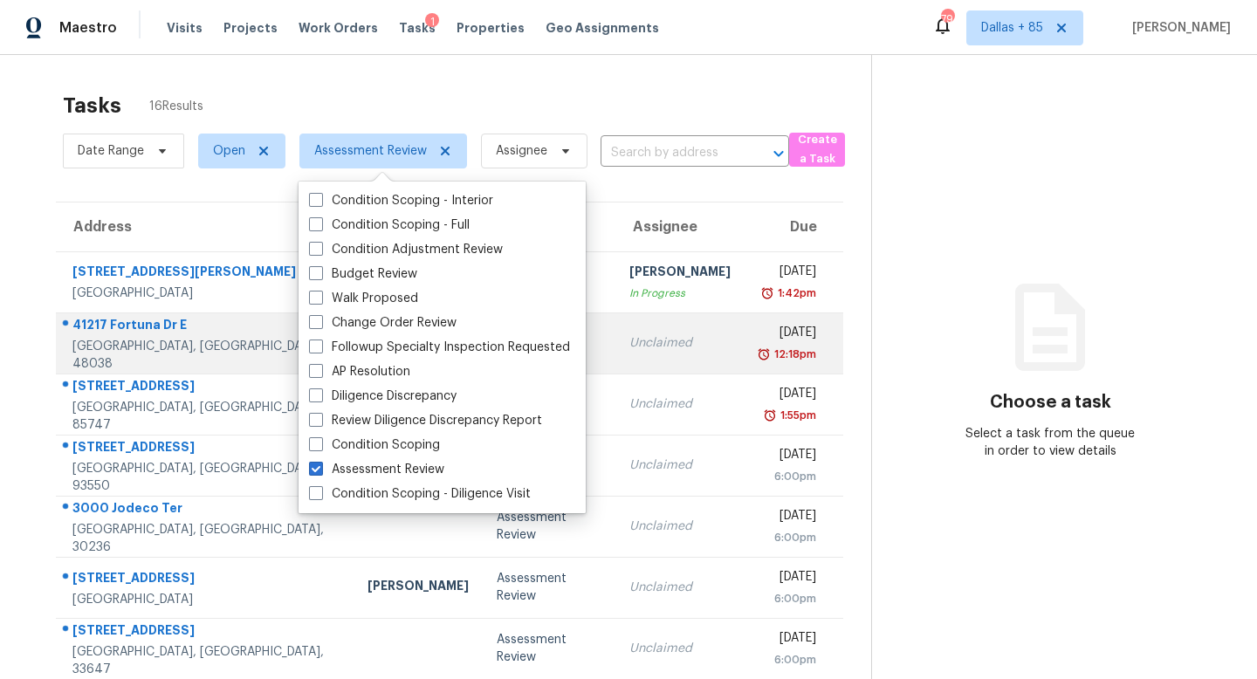
click at [745, 345] on td "Tue, Oct 14th 2025 12:18pm" at bounding box center [794, 343] width 98 height 61
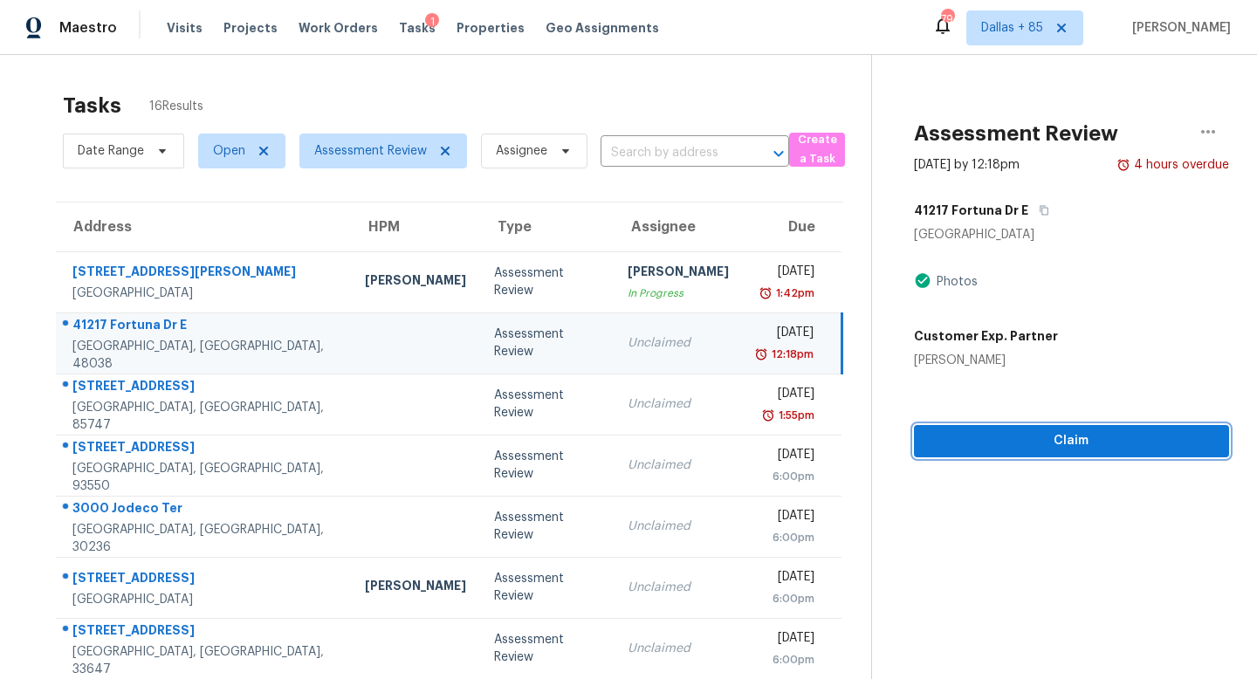
click at [1049, 443] on span "Claim" at bounding box center [1071, 441] width 287 height 22
click at [1089, 446] on span "Start Assessment" at bounding box center [1071, 441] width 287 height 22
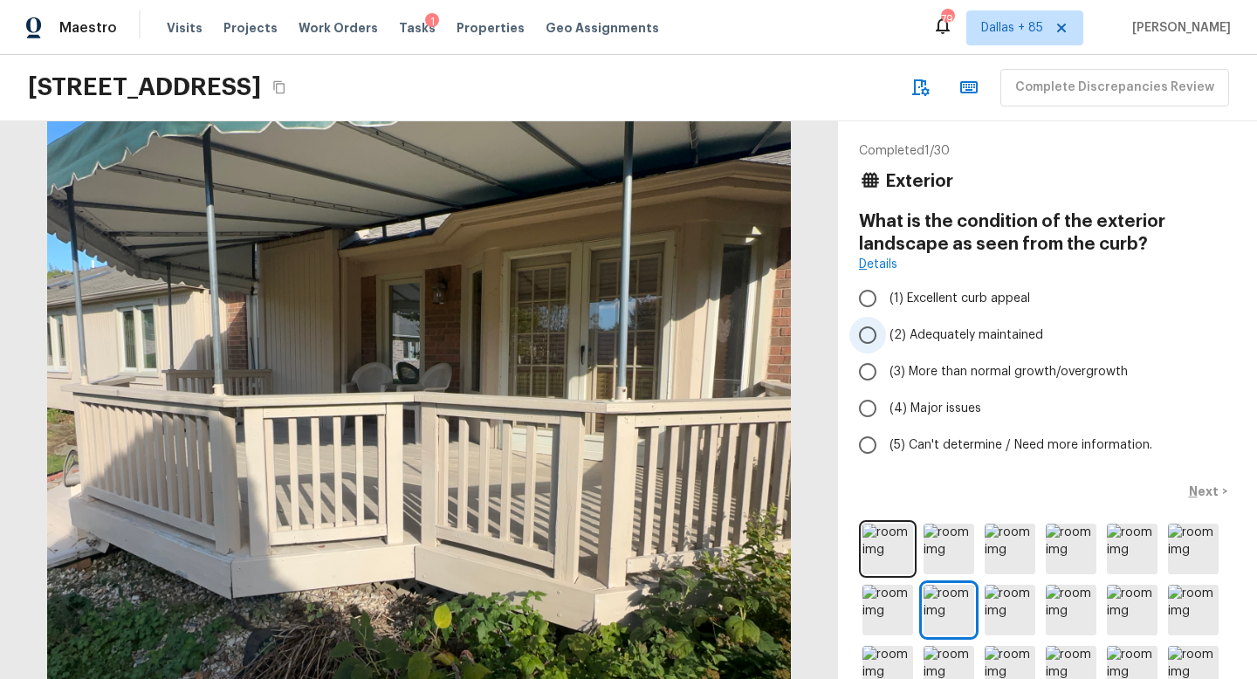
click at [964, 337] on span "(2) Adequately maintained" at bounding box center [967, 335] width 154 height 17
click at [886, 337] on input "(2) Adequately maintained" at bounding box center [868, 335] width 37 height 37
radio input "true"
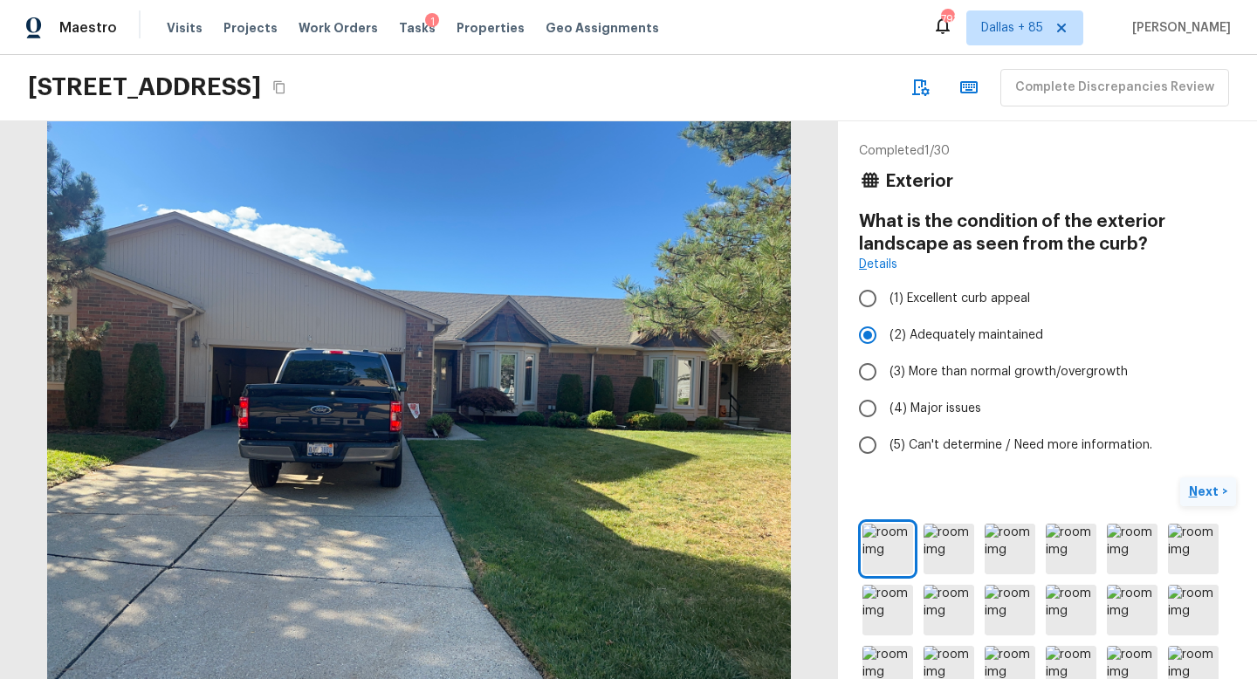
click at [1205, 494] on p "Next" at bounding box center [1205, 491] width 33 height 17
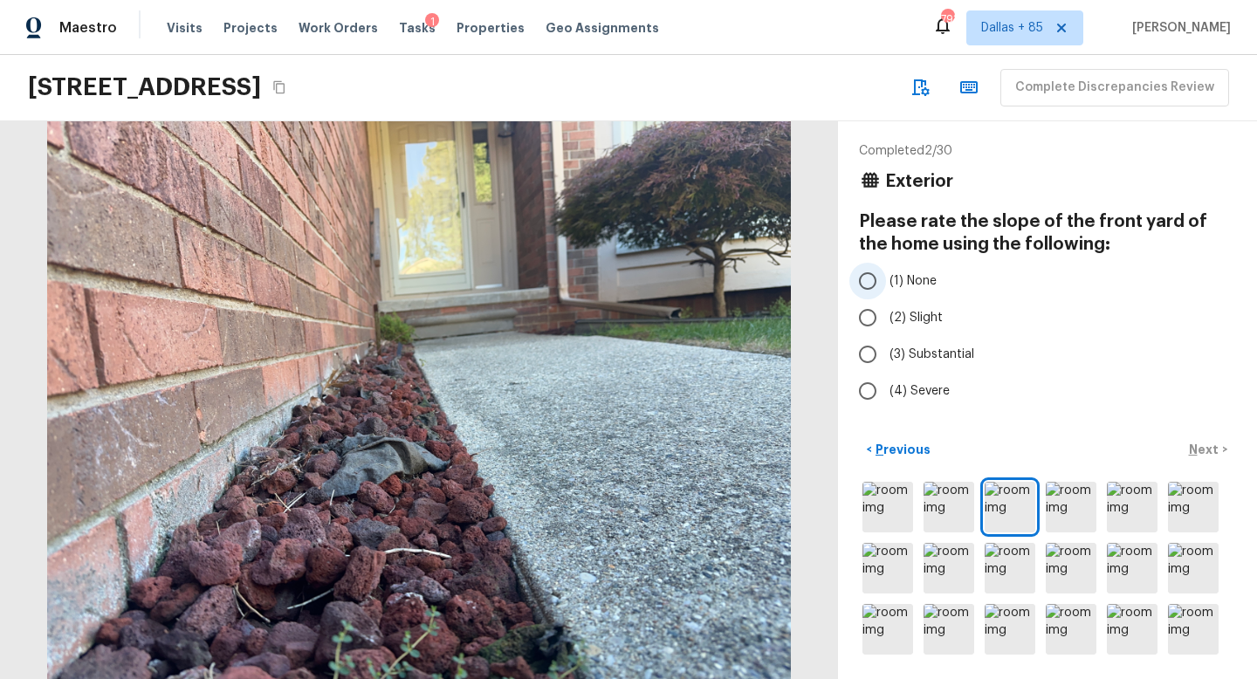
click at [892, 285] on span "(1) None" at bounding box center [913, 280] width 47 height 17
click at [886, 285] on input "(1) None" at bounding box center [868, 281] width 37 height 37
radio input "true"
click at [1201, 447] on p "Next" at bounding box center [1205, 449] width 33 height 17
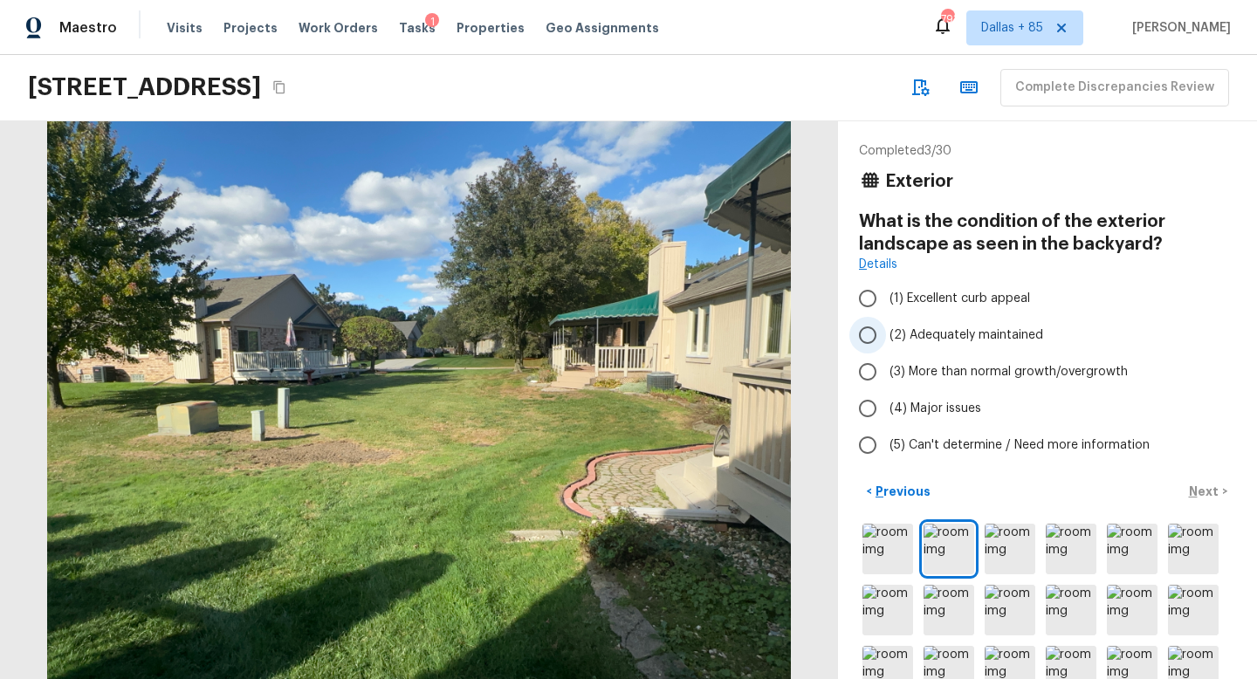
click at [870, 333] on input "(2) Adequately maintained" at bounding box center [868, 335] width 37 height 37
radio input "true"
click at [1194, 487] on p "Next" at bounding box center [1205, 491] width 33 height 17
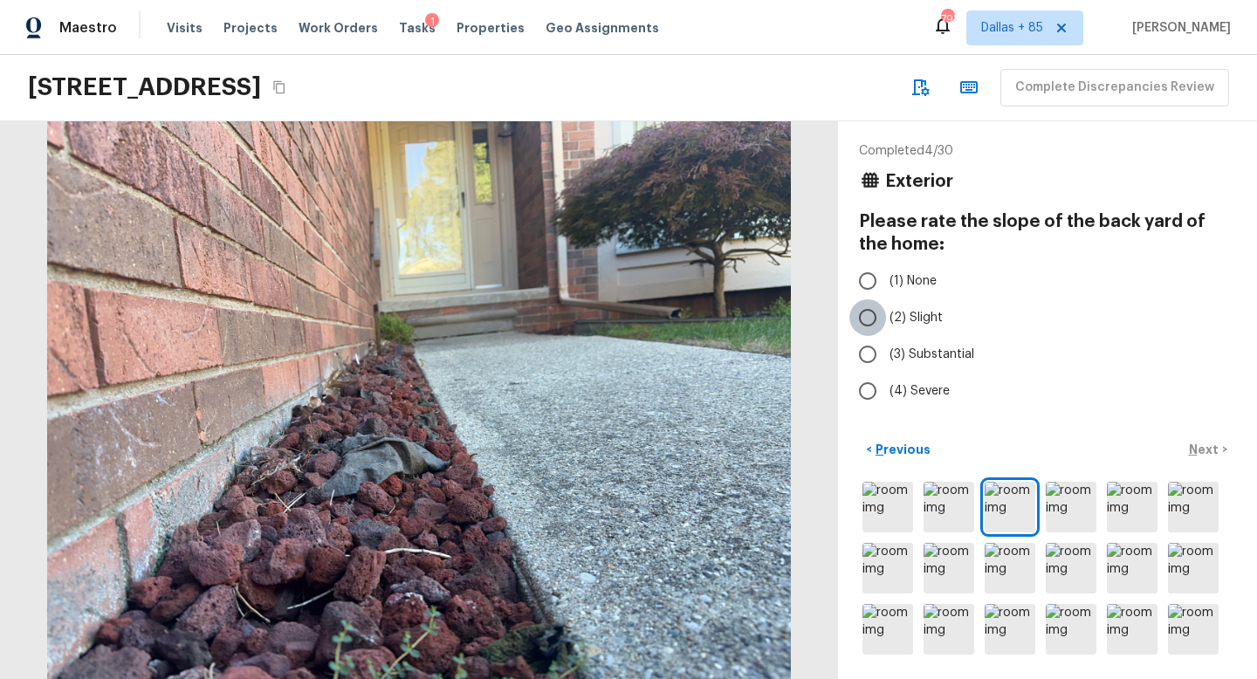
click at [882, 320] on input "(2) Slight" at bounding box center [868, 317] width 37 height 37
radio input "true"
click at [1194, 443] on p "Next" at bounding box center [1205, 449] width 33 height 17
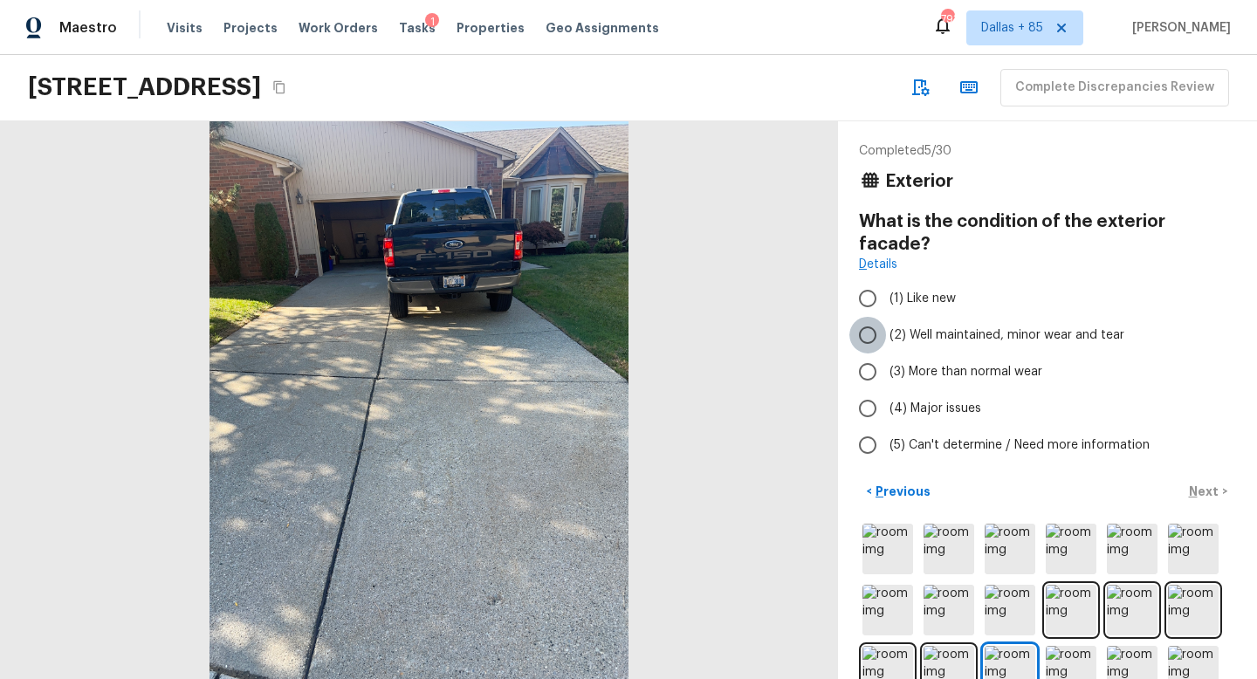
click at [872, 317] on input "(2) Well maintained, minor wear and tear" at bounding box center [868, 335] width 37 height 37
radio input "true"
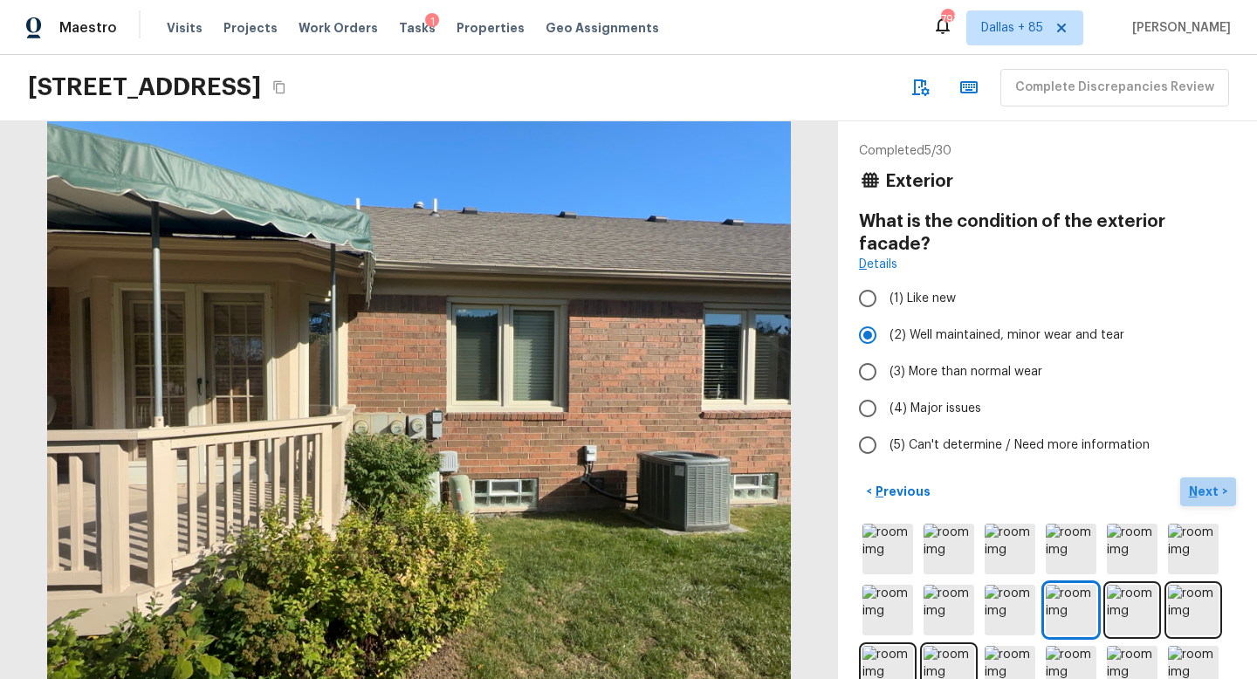
click at [1207, 483] on p "Next" at bounding box center [1205, 491] width 33 height 17
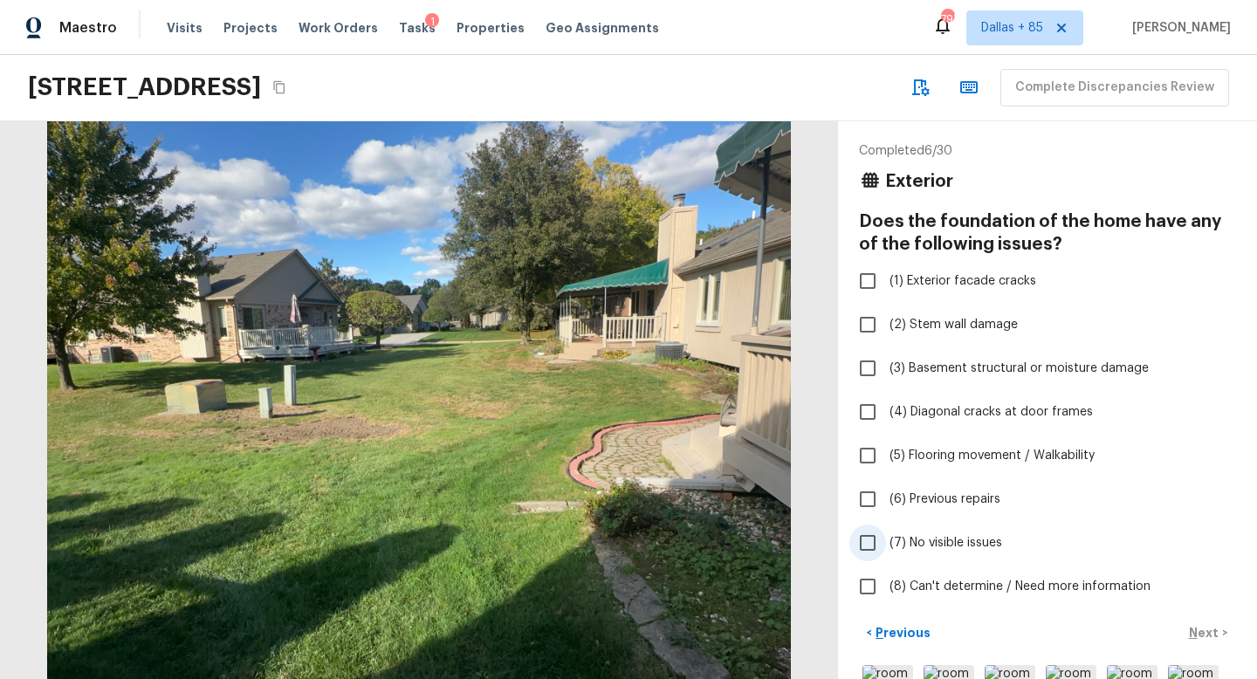
click at [867, 536] on input "(7) No visible issues" at bounding box center [868, 543] width 37 height 37
checkbox input "true"
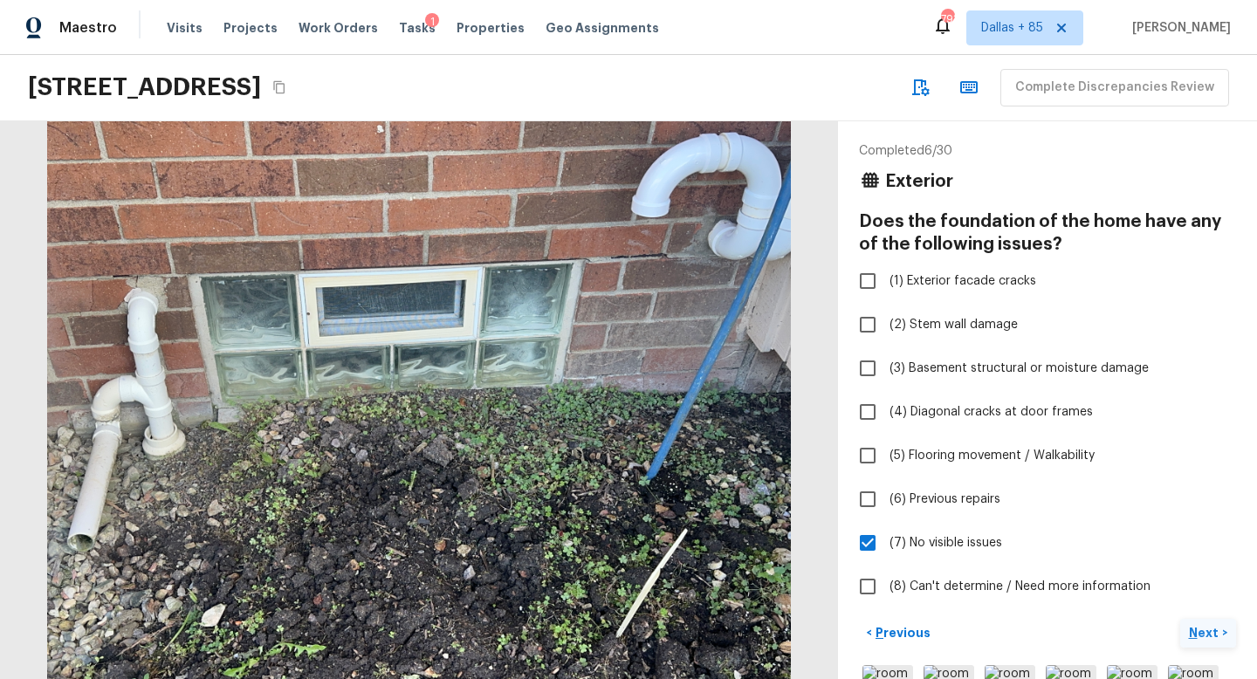
click at [1194, 629] on p "Next" at bounding box center [1205, 632] width 33 height 17
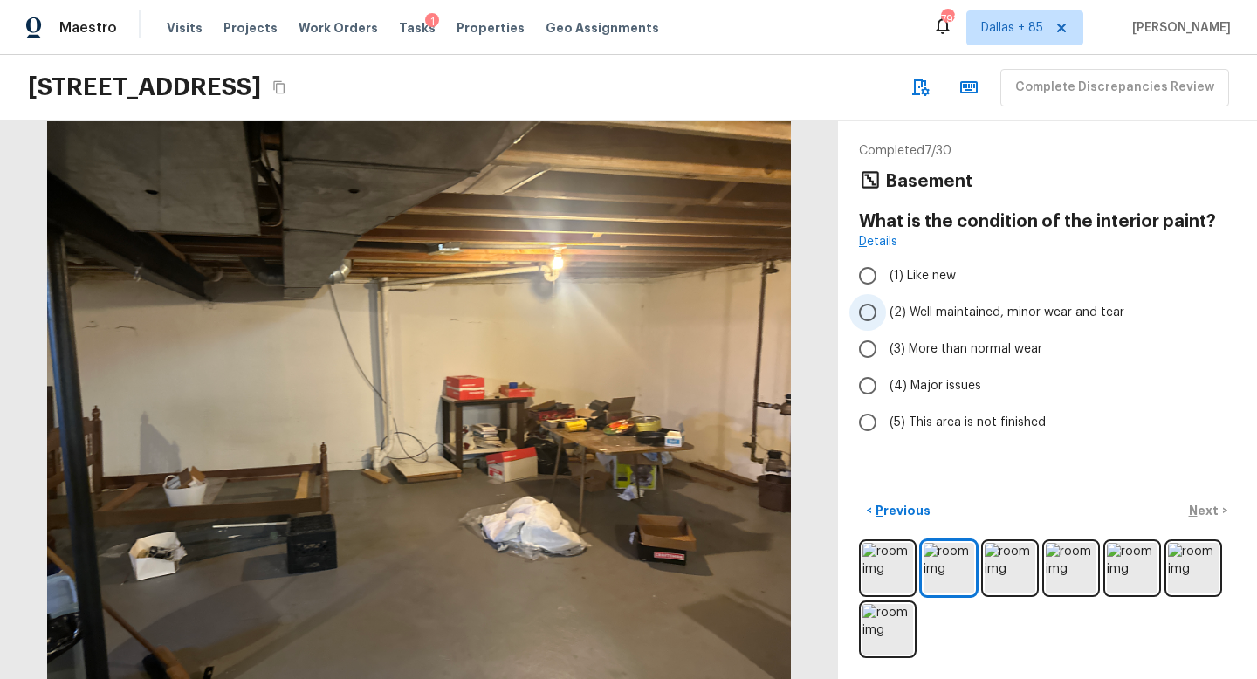
click at [968, 306] on span "(2) Well maintained, minor wear and tear" at bounding box center [1007, 312] width 235 height 17
click at [886, 306] on input "(2) Well maintained, minor wear and tear" at bounding box center [868, 312] width 37 height 37
radio input "true"
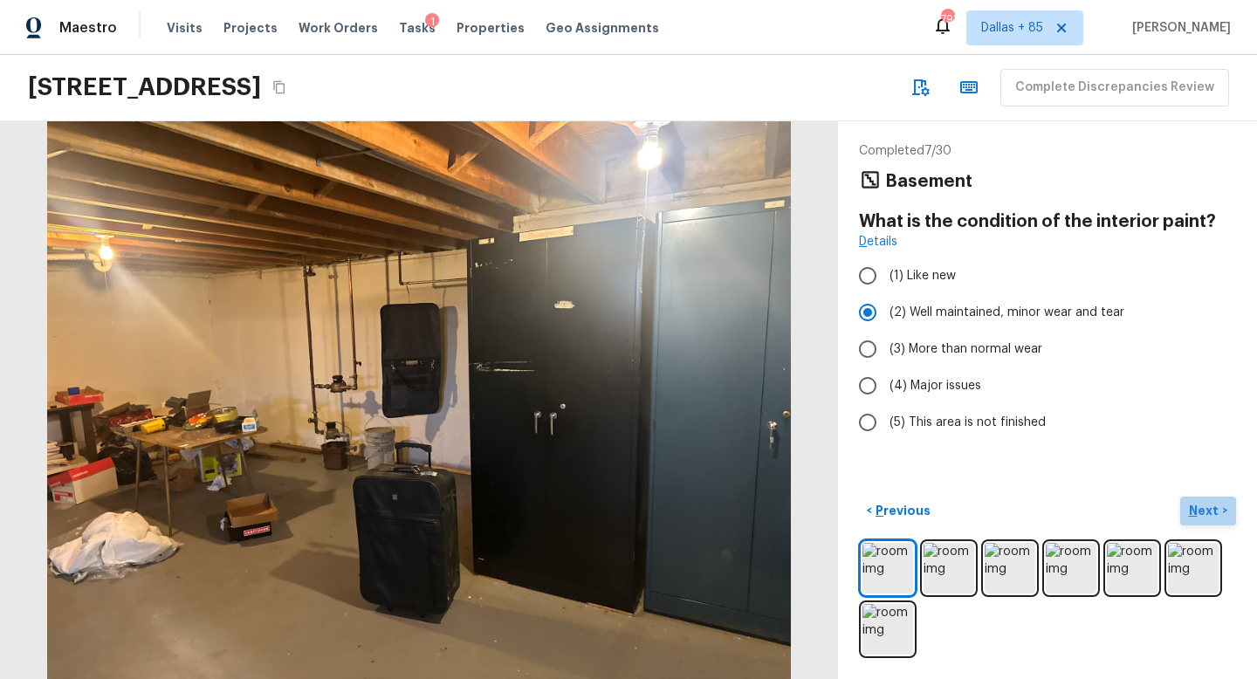
click at [1202, 509] on p "Next" at bounding box center [1205, 510] width 33 height 17
click at [920, 310] on span "(2) Well maintained, minor wear and tear" at bounding box center [1007, 312] width 235 height 17
click at [886, 310] on input "(2) Well maintained, minor wear and tear" at bounding box center [868, 312] width 37 height 37
radio input "true"
click at [1194, 510] on p "Next" at bounding box center [1205, 510] width 33 height 17
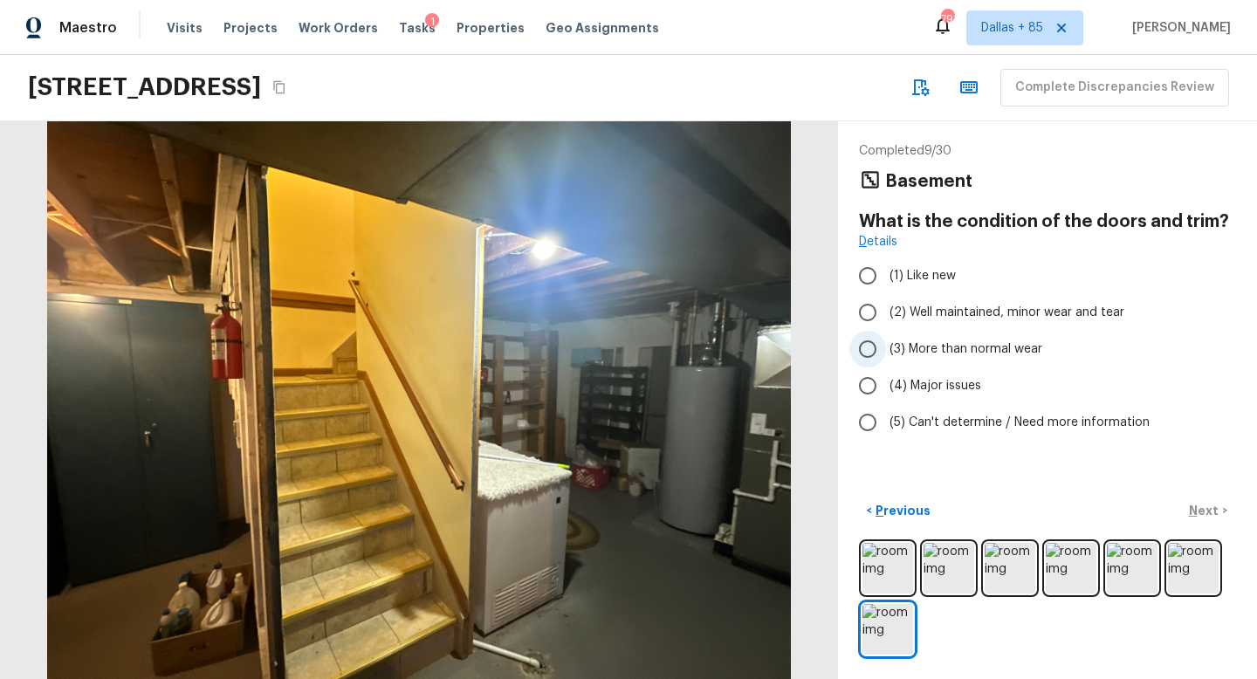
click at [885, 354] on input "(3) More than normal wear" at bounding box center [868, 349] width 37 height 37
radio input "true"
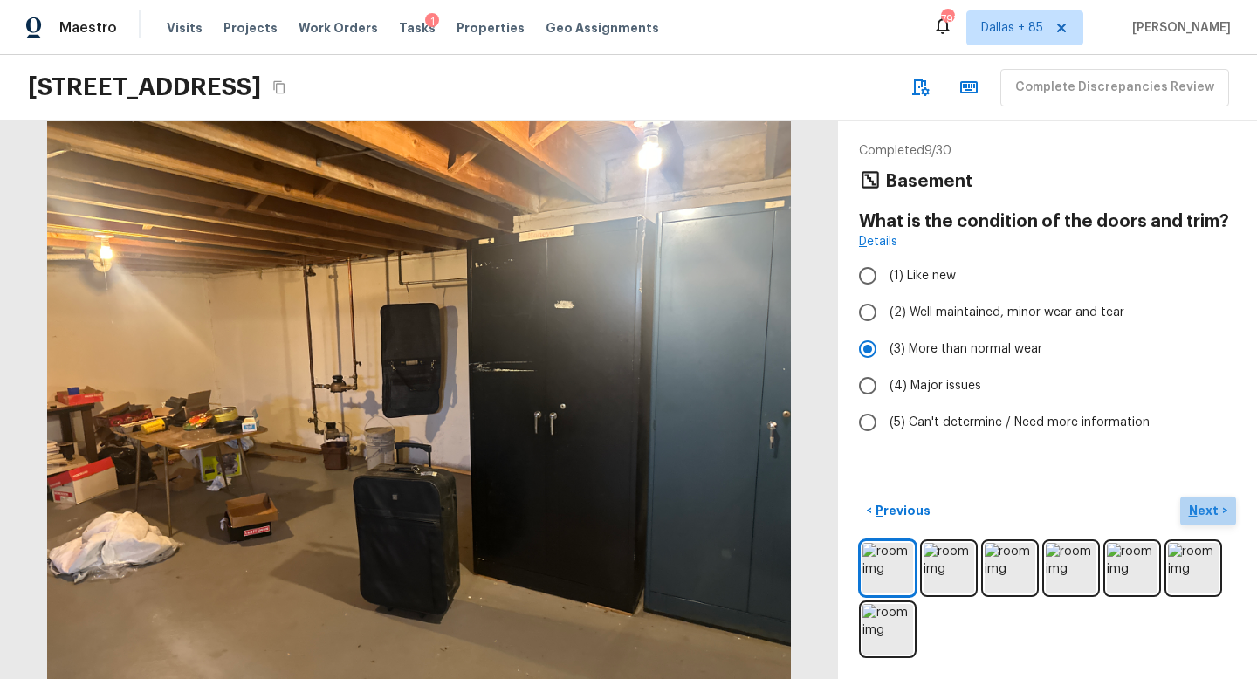
click at [1216, 508] on p "Next" at bounding box center [1205, 510] width 33 height 17
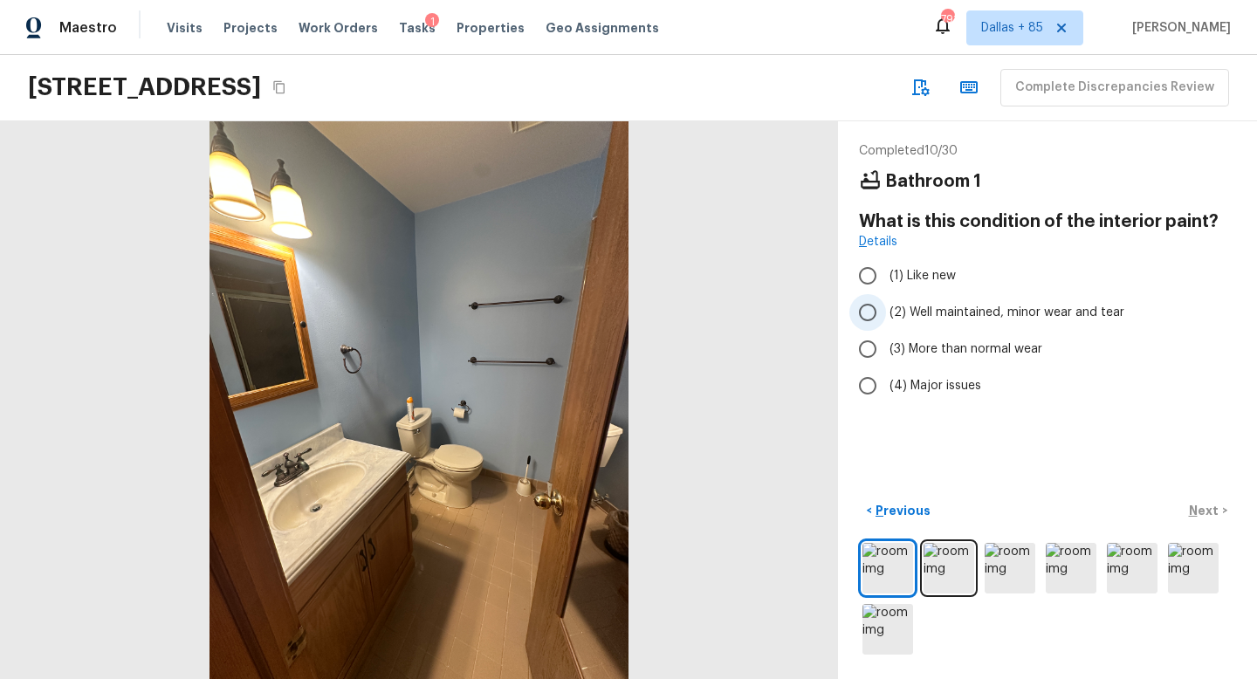
click at [964, 314] on span "(2) Well maintained, minor wear and tear" at bounding box center [1007, 312] width 235 height 17
click at [886, 314] on input "(2) Well maintained, minor wear and tear" at bounding box center [868, 312] width 37 height 37
radio input "true"
click at [1199, 511] on p "Next" at bounding box center [1205, 510] width 33 height 17
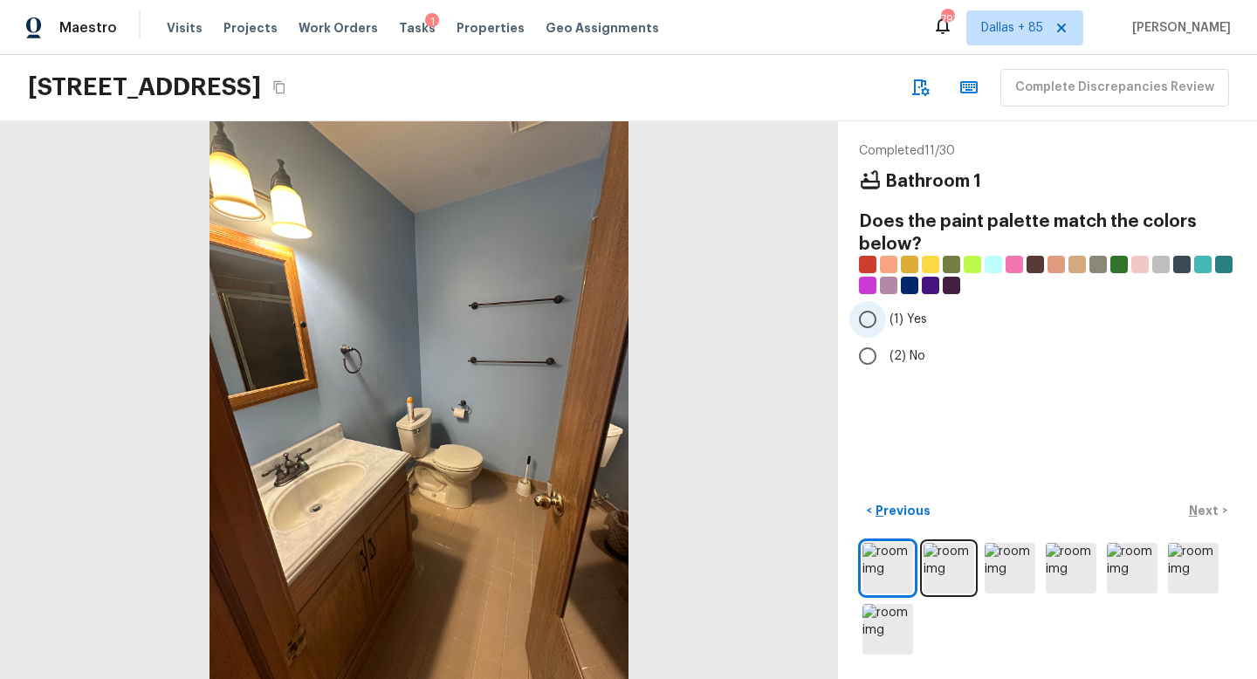
click at [867, 321] on input "(1) Yes" at bounding box center [868, 319] width 37 height 37
radio input "true"
click at [1194, 505] on p "Next" at bounding box center [1205, 510] width 33 height 17
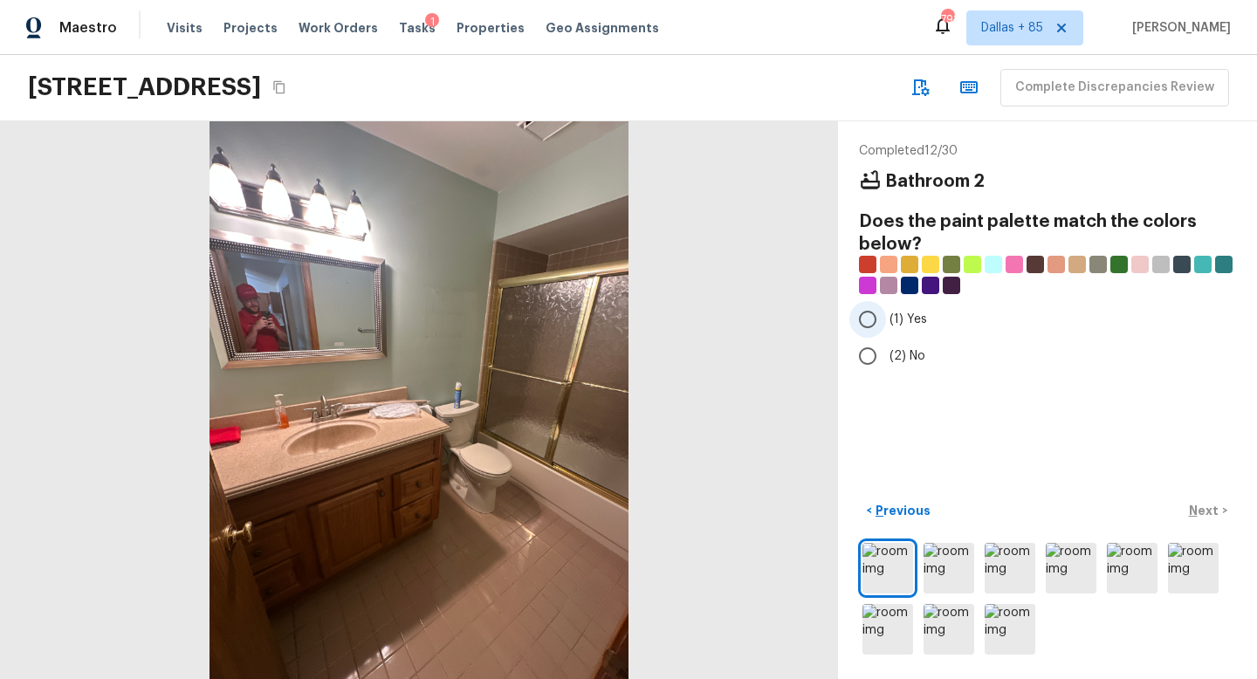
click at [870, 331] on input "(1) Yes" at bounding box center [868, 319] width 37 height 37
radio input "true"
click at [1200, 514] on p "Next" at bounding box center [1205, 510] width 33 height 17
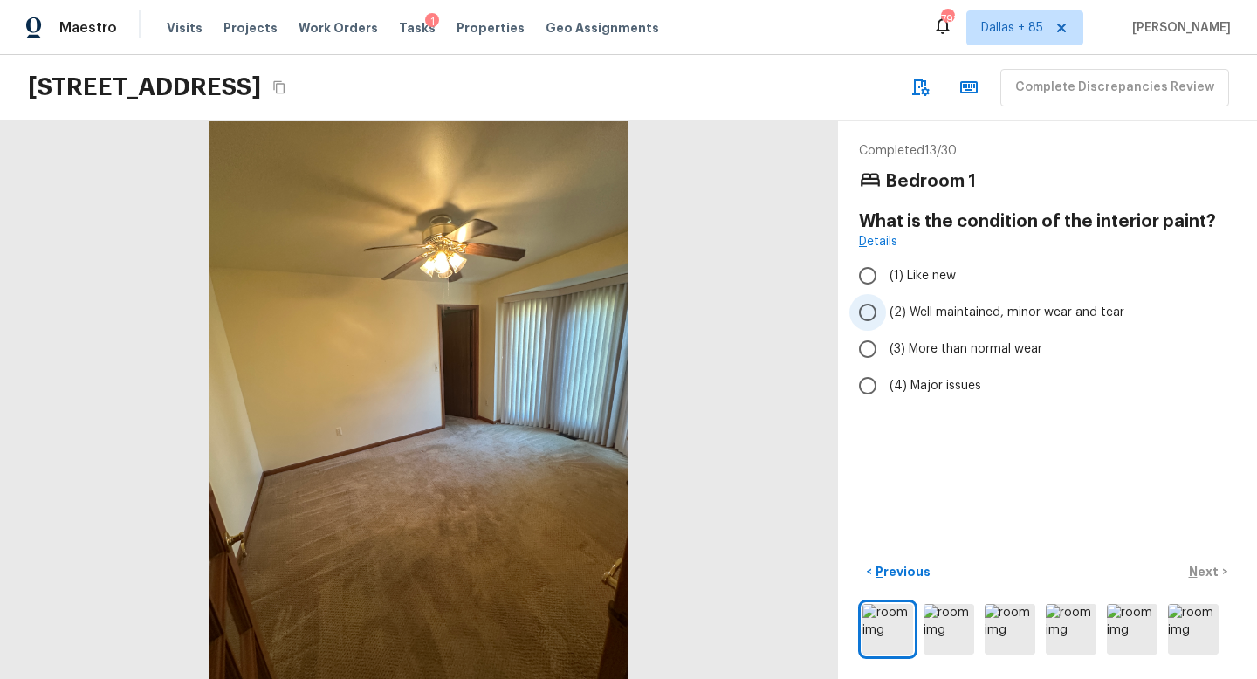
click at [917, 311] on span "(2) Well maintained, minor wear and tear" at bounding box center [1007, 312] width 235 height 17
click at [886, 311] on input "(2) Well maintained, minor wear and tear" at bounding box center [868, 312] width 37 height 37
radio input "true"
click at [1204, 575] on p "Next" at bounding box center [1205, 571] width 33 height 17
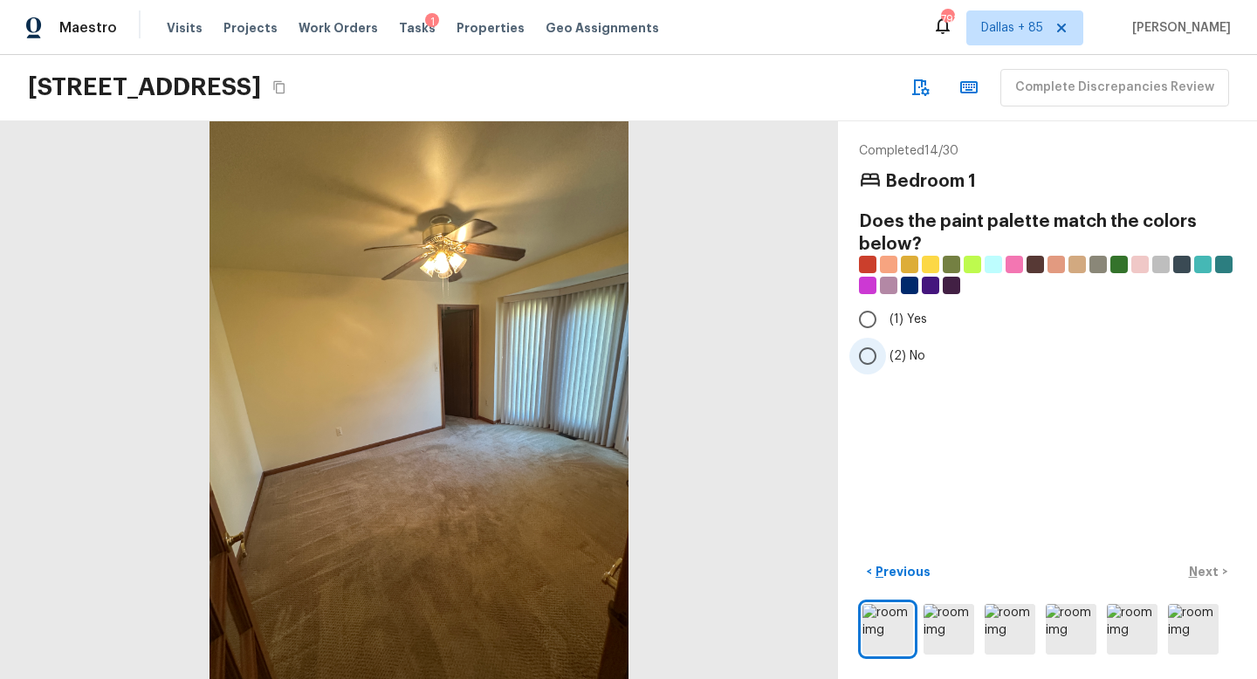
click at [870, 352] on input "(2) No" at bounding box center [868, 356] width 37 height 37
radio input "true"
click at [1214, 566] on p "Next" at bounding box center [1205, 571] width 33 height 17
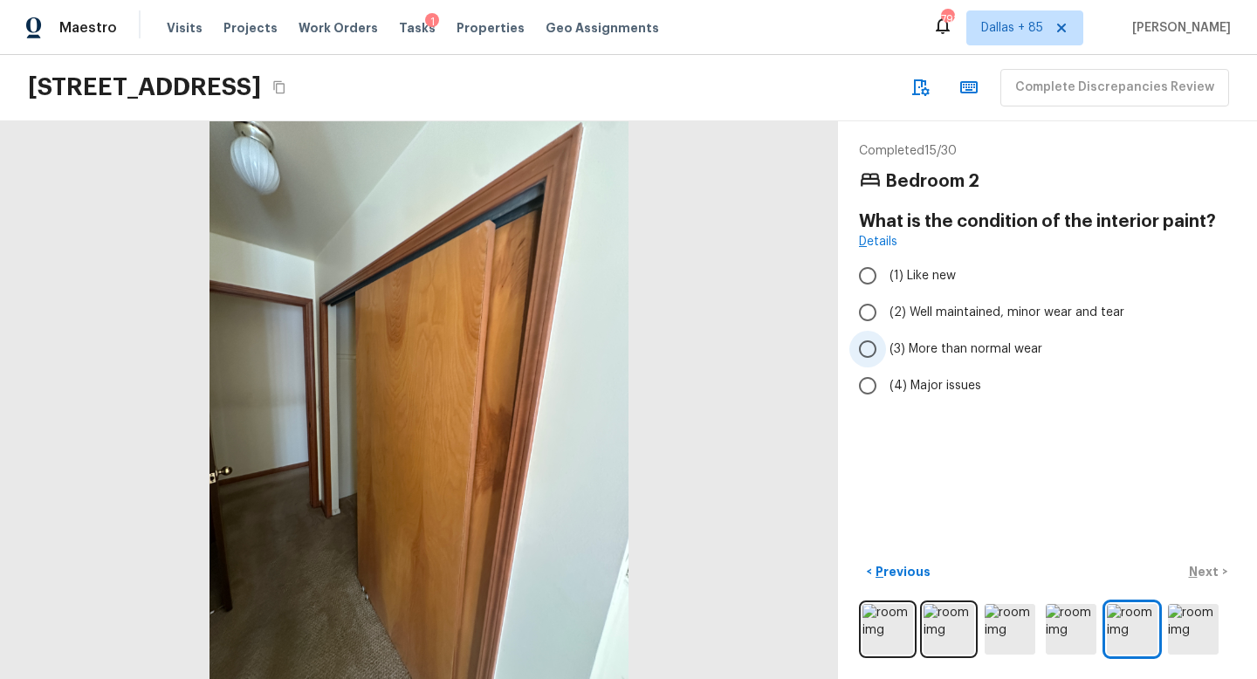
click at [991, 338] on label "(3) More than normal wear" at bounding box center [1036, 349] width 373 height 37
click at [886, 338] on input "(3) More than normal wear" at bounding box center [868, 349] width 37 height 37
radio input "true"
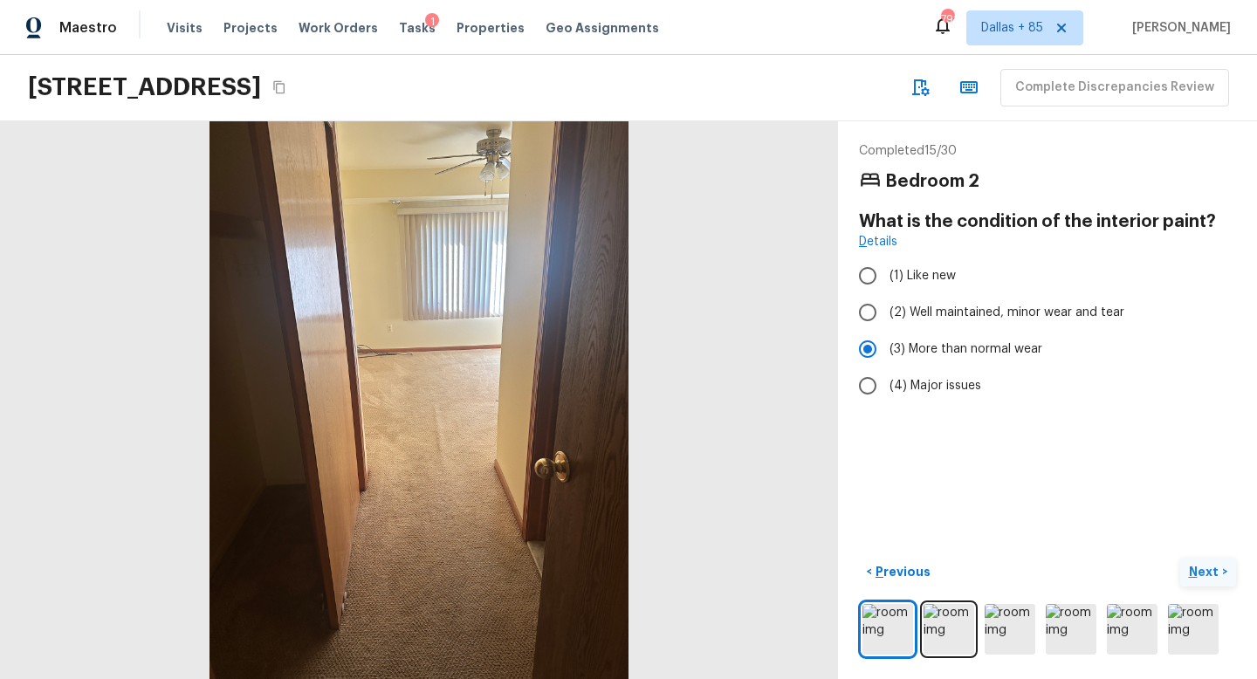
click at [1201, 568] on p "Next" at bounding box center [1205, 571] width 33 height 17
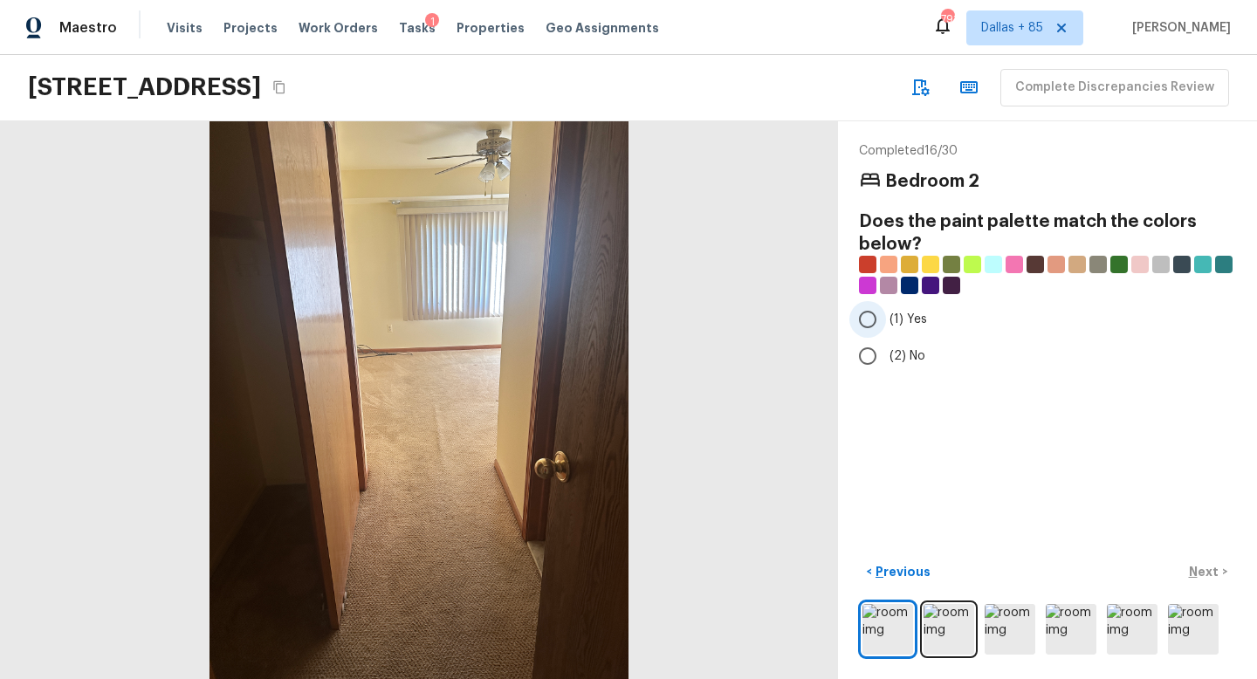
click at [874, 321] on input "(1) Yes" at bounding box center [868, 319] width 37 height 37
radio input "true"
click at [1194, 564] on p "Next" at bounding box center [1205, 571] width 33 height 17
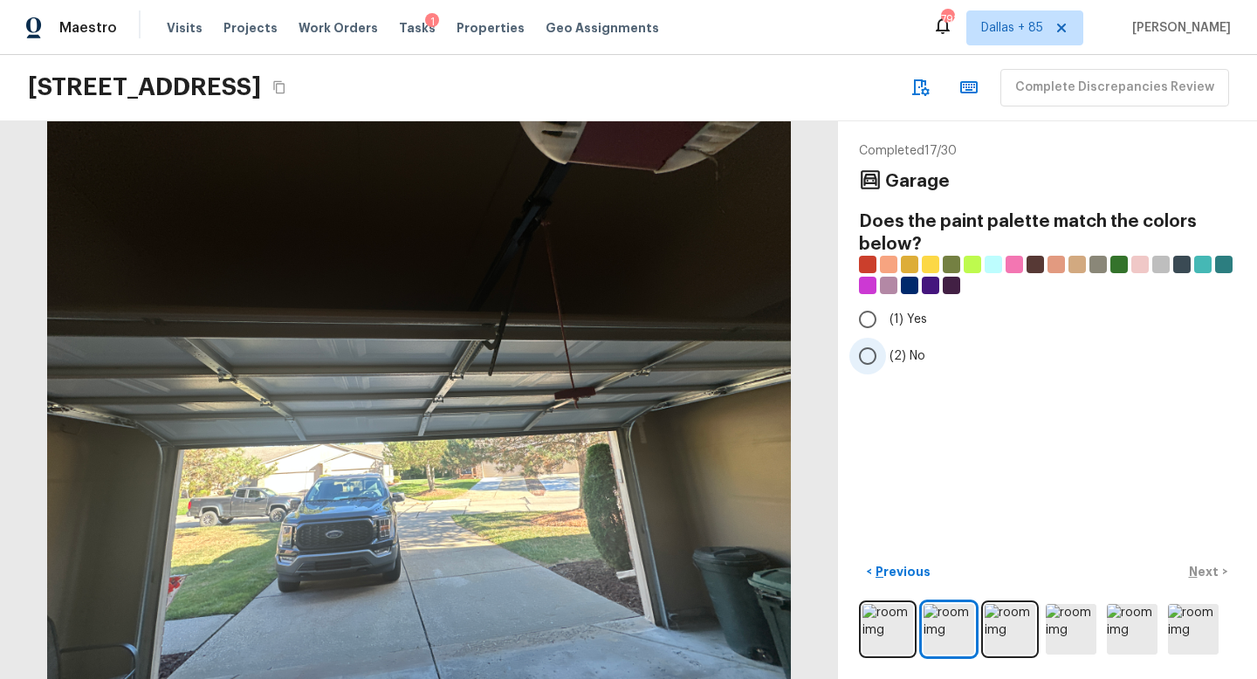
click at [890, 351] on span "(2) No" at bounding box center [908, 355] width 36 height 17
click at [886, 351] on input "(2) No" at bounding box center [868, 356] width 37 height 37
radio input "true"
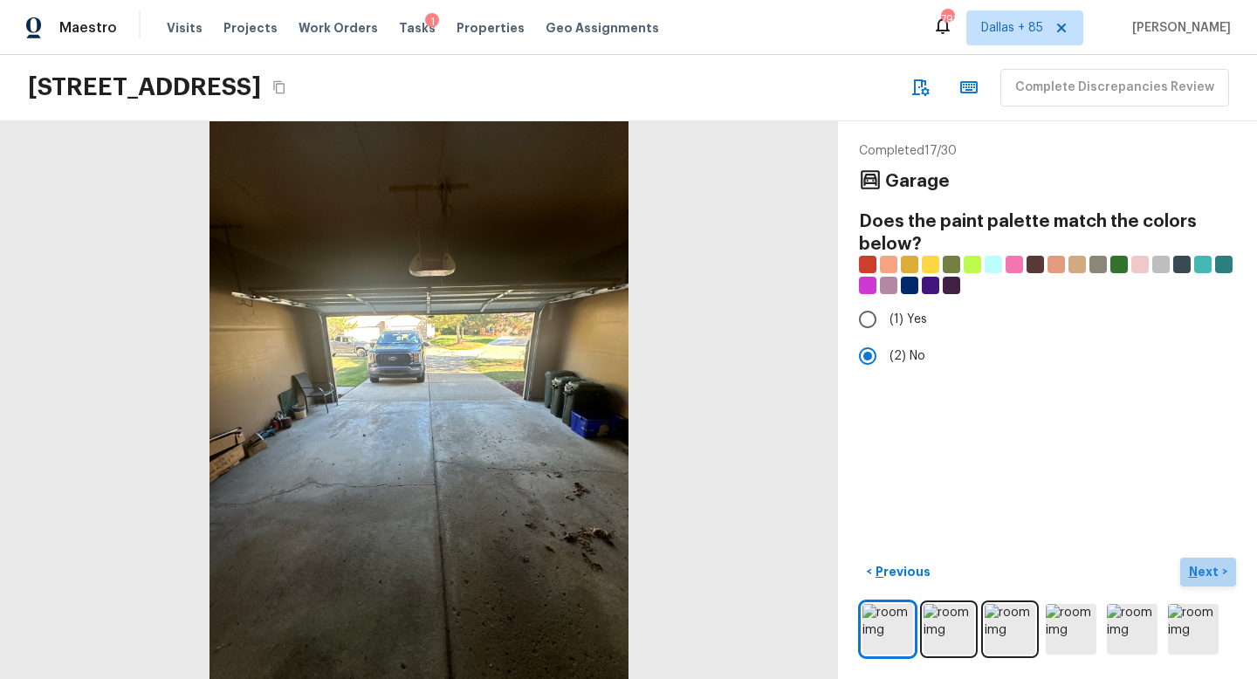
click at [1199, 570] on p "Next" at bounding box center [1205, 571] width 33 height 17
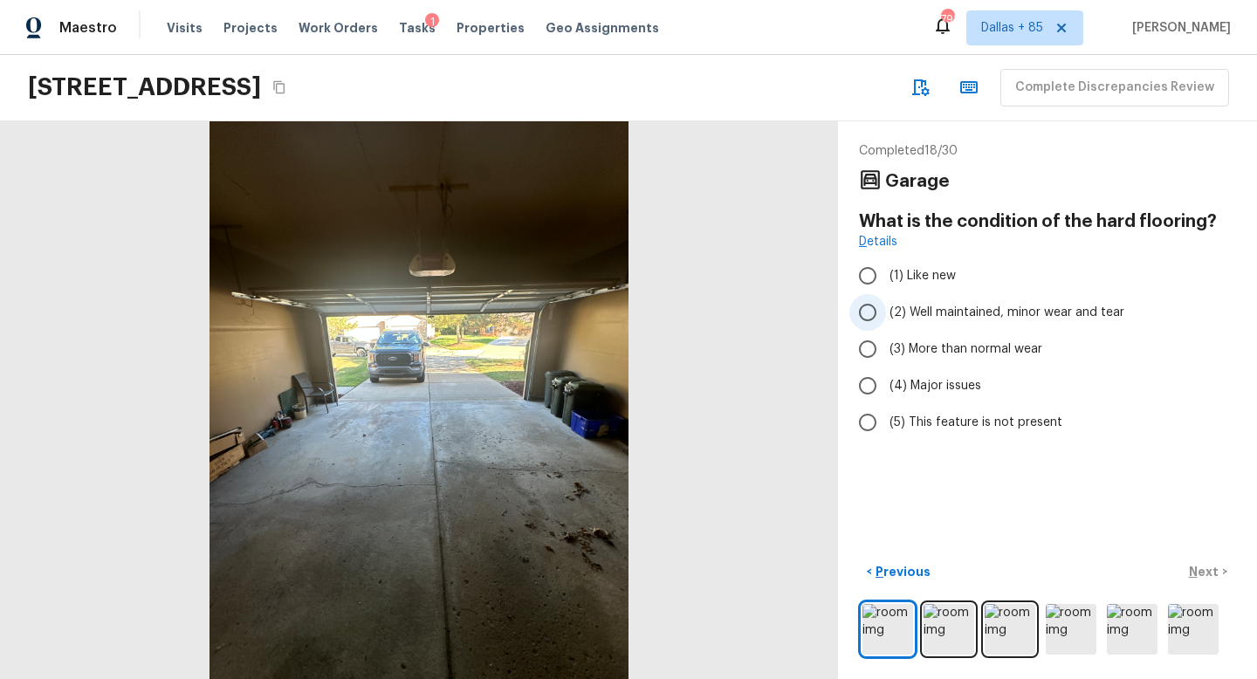
click at [922, 315] on span "(2) Well maintained, minor wear and tear" at bounding box center [1007, 312] width 235 height 17
click at [886, 315] on input "(2) Well maintained, minor wear and tear" at bounding box center [868, 312] width 37 height 37
radio input "true"
click at [1201, 568] on p "Next" at bounding box center [1205, 571] width 33 height 17
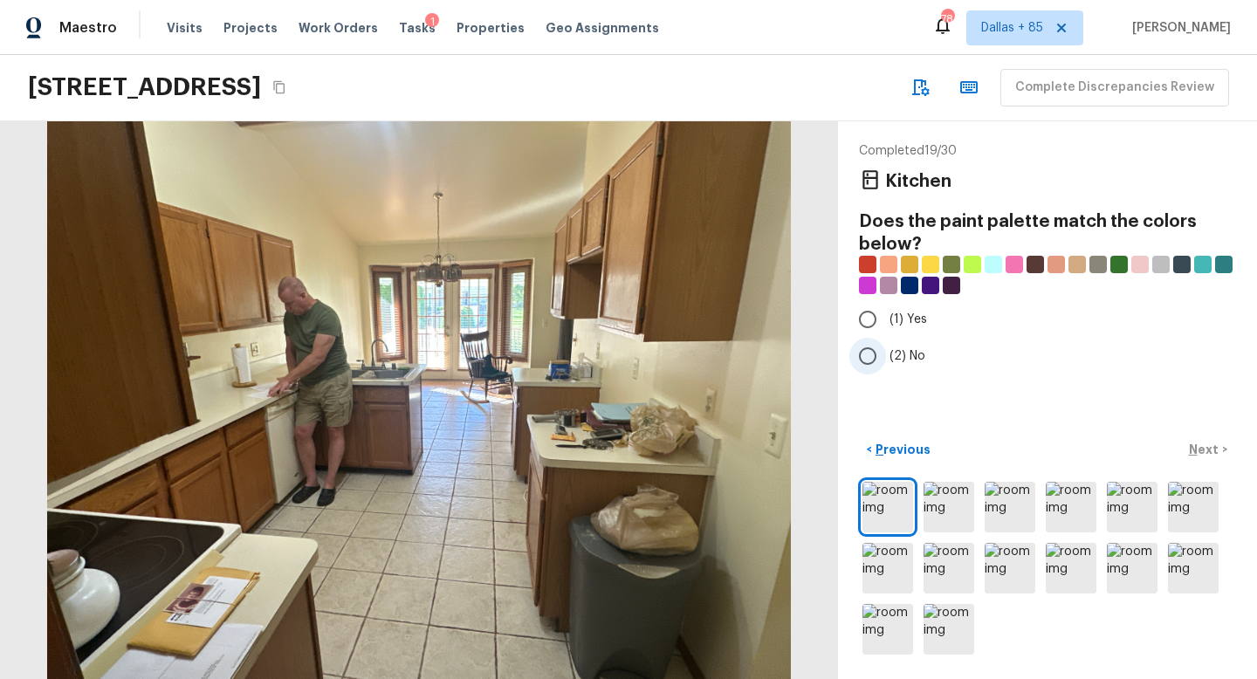
click at [897, 351] on span "(2) No" at bounding box center [908, 355] width 36 height 17
click at [886, 351] on input "(2) No" at bounding box center [868, 356] width 37 height 37
radio input "true"
click at [1198, 451] on p "Next" at bounding box center [1205, 449] width 33 height 17
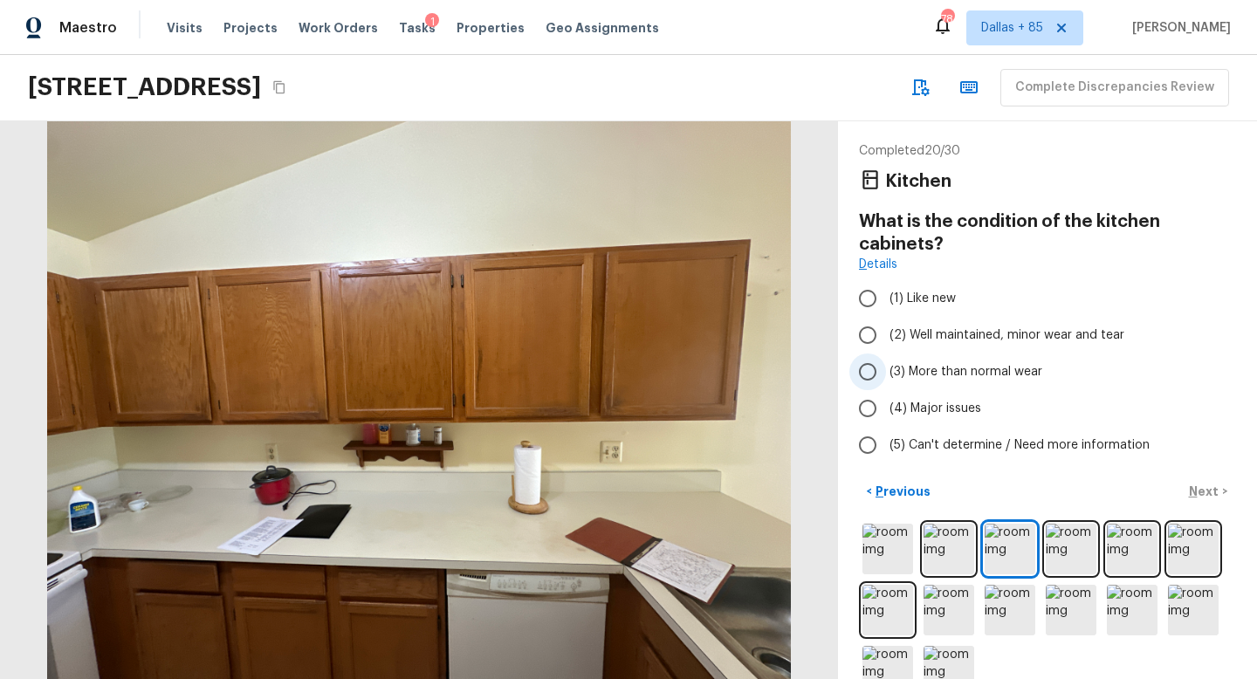
click at [966, 364] on span "(3) More than normal wear" at bounding box center [966, 371] width 153 height 17
click at [886, 364] on input "(3) More than normal wear" at bounding box center [868, 372] width 37 height 37
radio input "true"
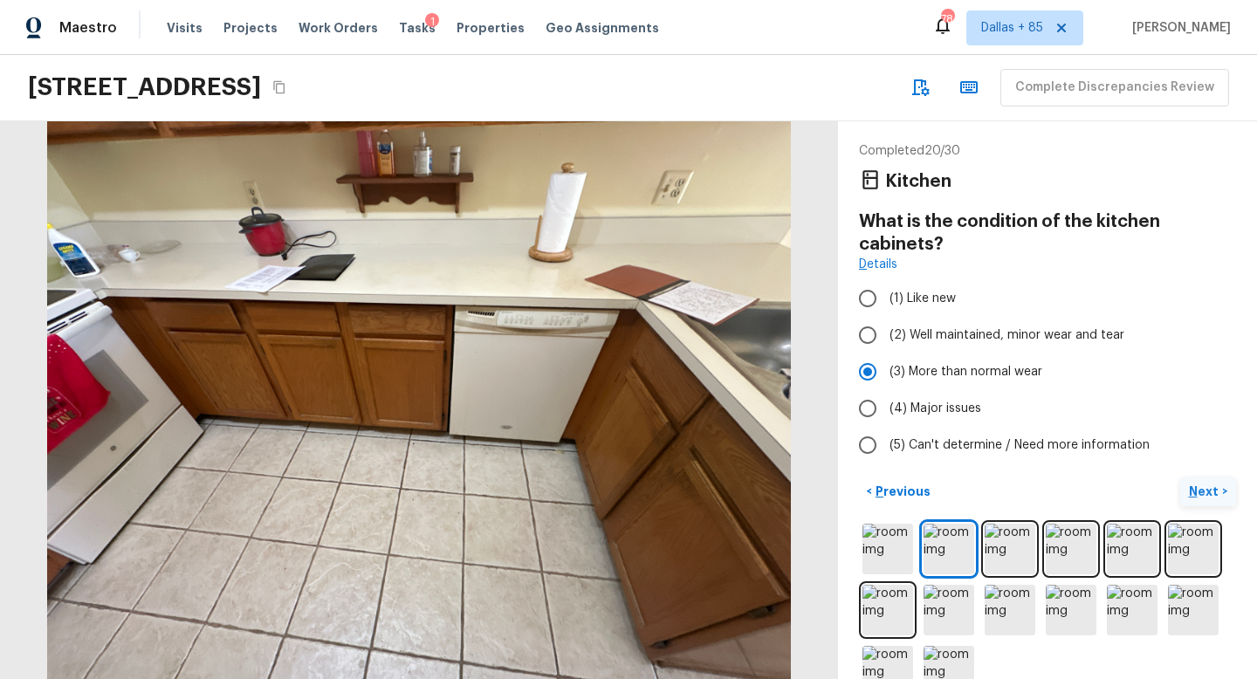
click at [1204, 487] on p "Next" at bounding box center [1205, 491] width 33 height 17
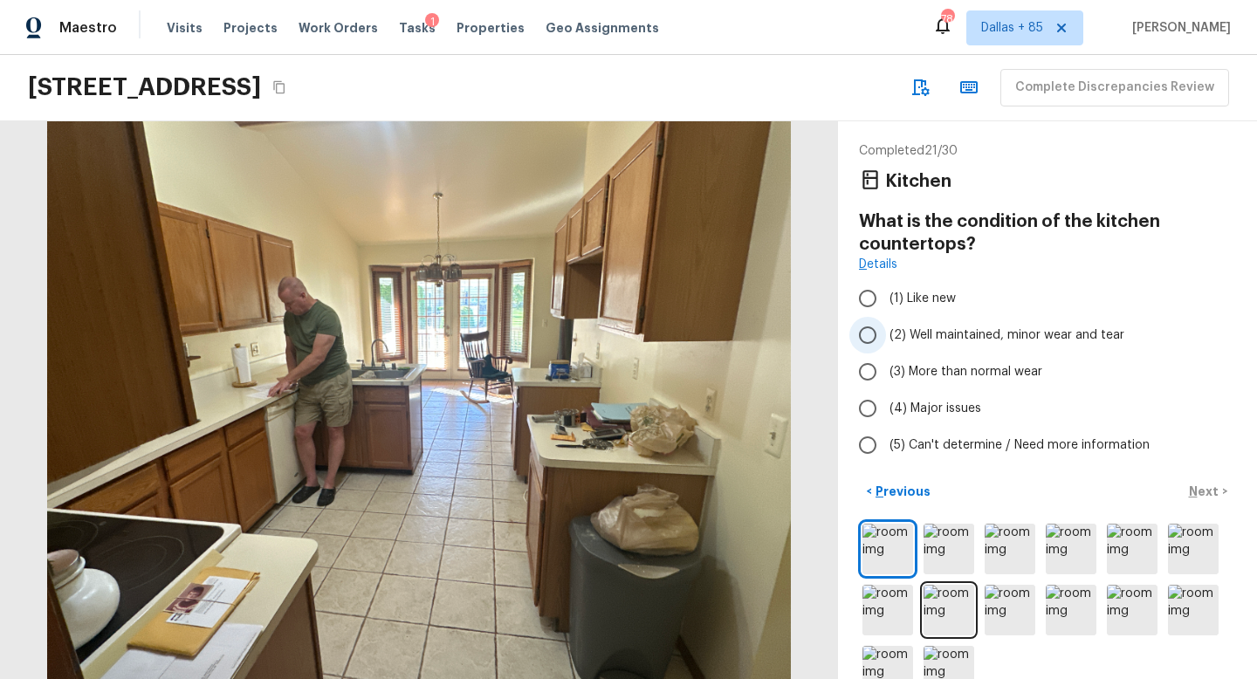
click at [994, 334] on span "(2) Well maintained, minor wear and tear" at bounding box center [1007, 335] width 235 height 17
click at [886, 334] on input "(2) Well maintained, minor wear and tear" at bounding box center [868, 335] width 37 height 37
radio input "true"
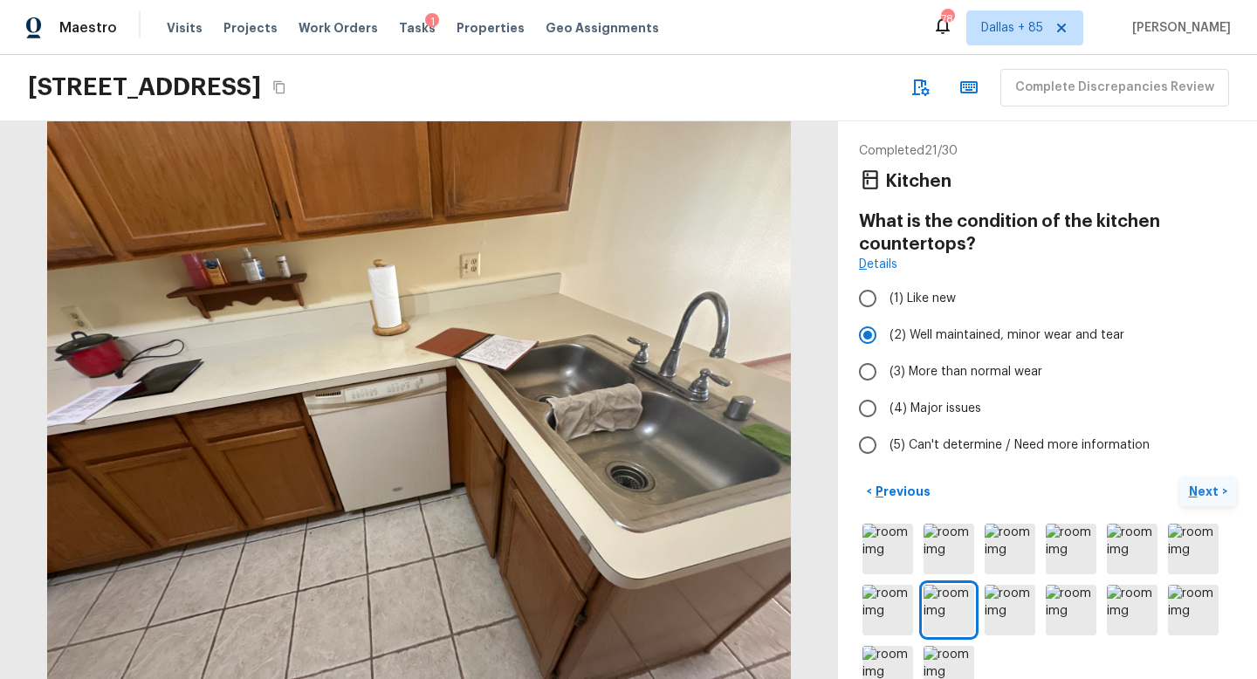
click at [1200, 491] on p "Next" at bounding box center [1205, 491] width 33 height 17
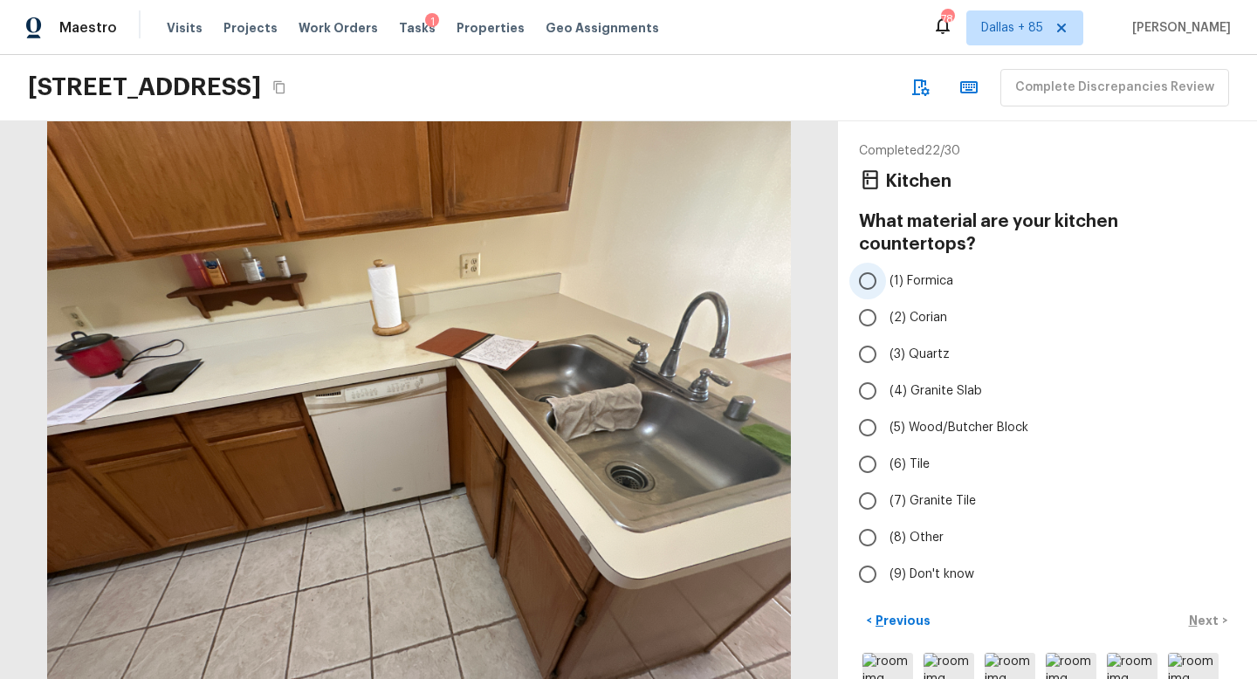
click at [901, 272] on span "(1) Formica" at bounding box center [922, 280] width 64 height 17
click at [886, 263] on input "(1) Formica" at bounding box center [868, 281] width 37 height 37
radio input "true"
click at [1199, 612] on p "Next" at bounding box center [1205, 620] width 33 height 17
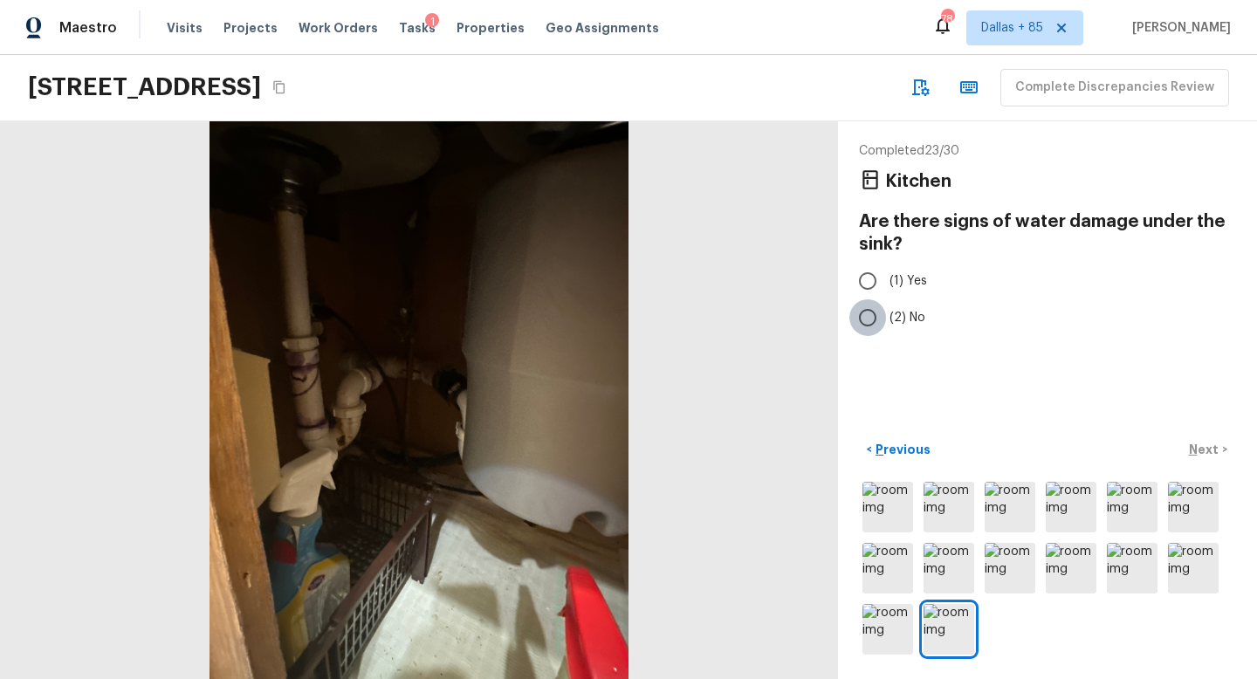
click at [877, 316] on input "(2) No" at bounding box center [868, 317] width 37 height 37
radio input "true"
click at [1197, 443] on p "Next" at bounding box center [1205, 449] width 33 height 17
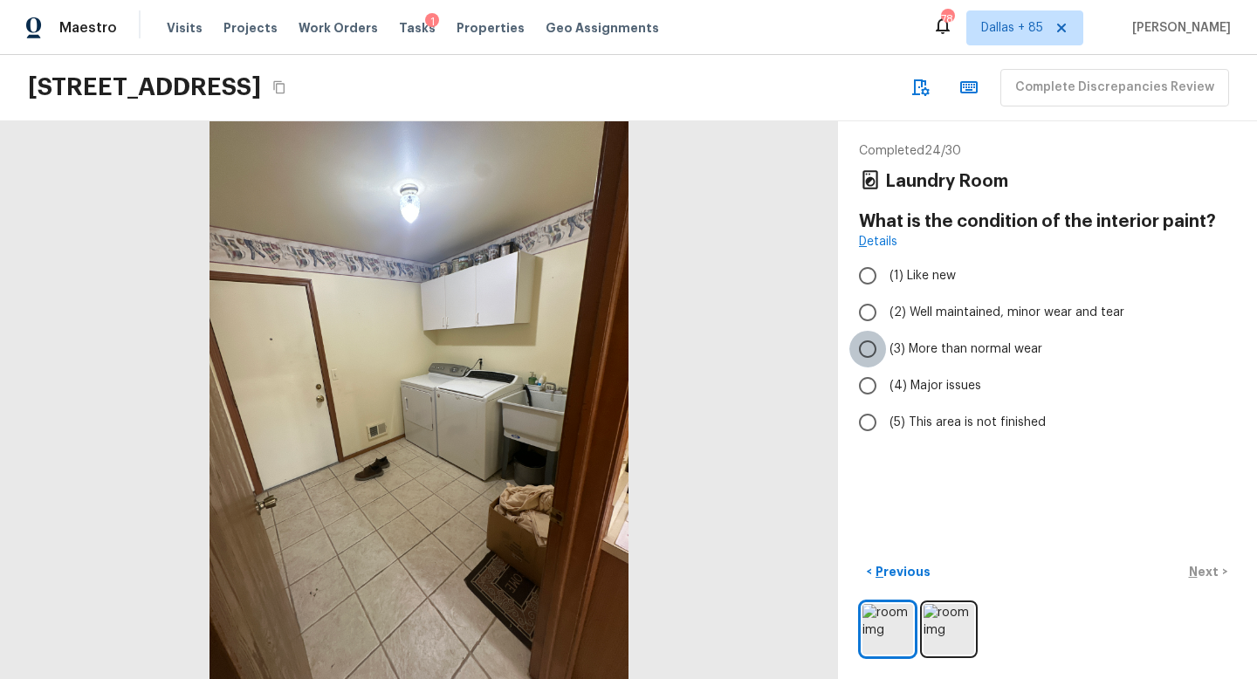
click at [866, 345] on input "(3) More than normal wear" at bounding box center [868, 349] width 37 height 37
radio input "true"
click at [1204, 564] on p "Next" at bounding box center [1205, 571] width 33 height 17
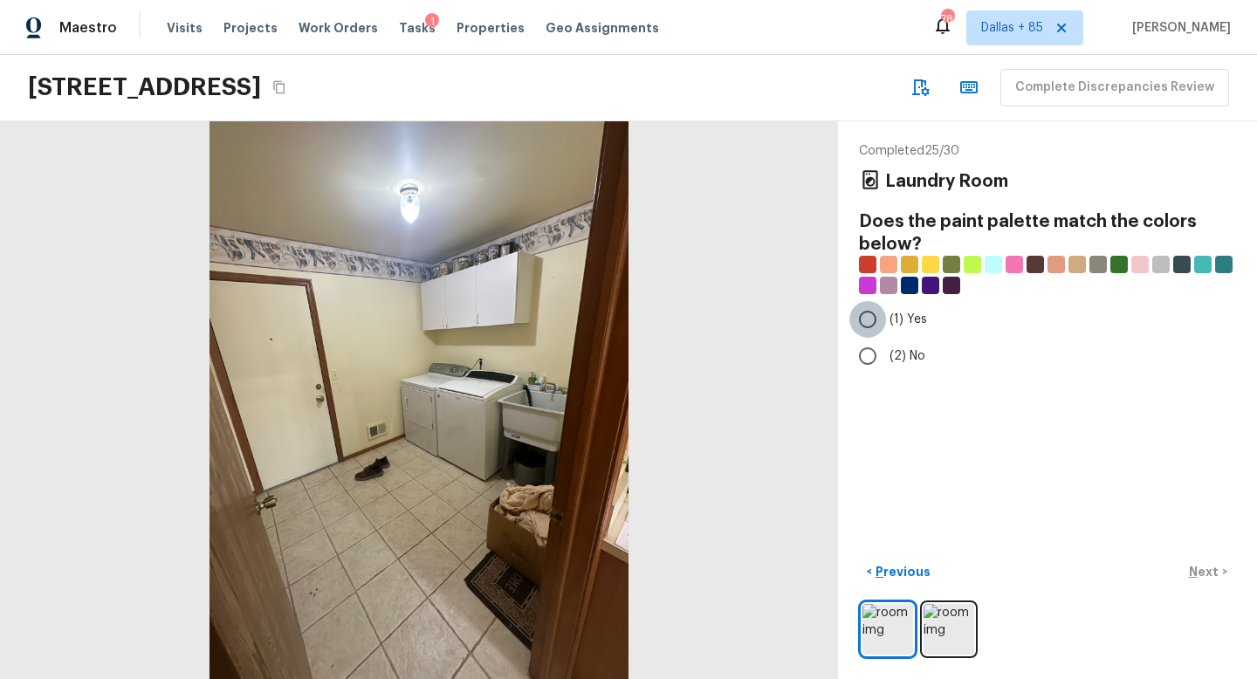
click at [874, 315] on input "(1) Yes" at bounding box center [868, 319] width 37 height 37
radio input "true"
click at [1207, 572] on p "Next" at bounding box center [1205, 571] width 33 height 17
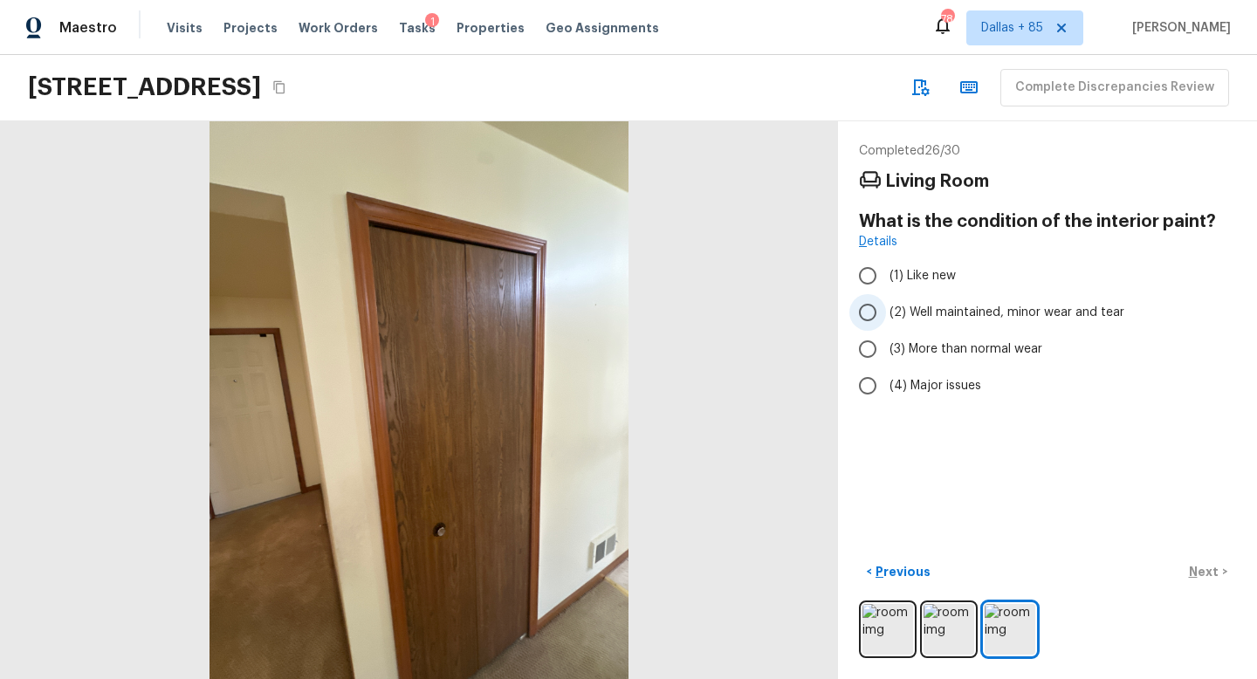
click at [890, 317] on span "(2) Well maintained, minor wear and tear" at bounding box center [1007, 312] width 235 height 17
click at [886, 317] on input "(2) Well maintained, minor wear and tear" at bounding box center [868, 312] width 37 height 37
radio input "true"
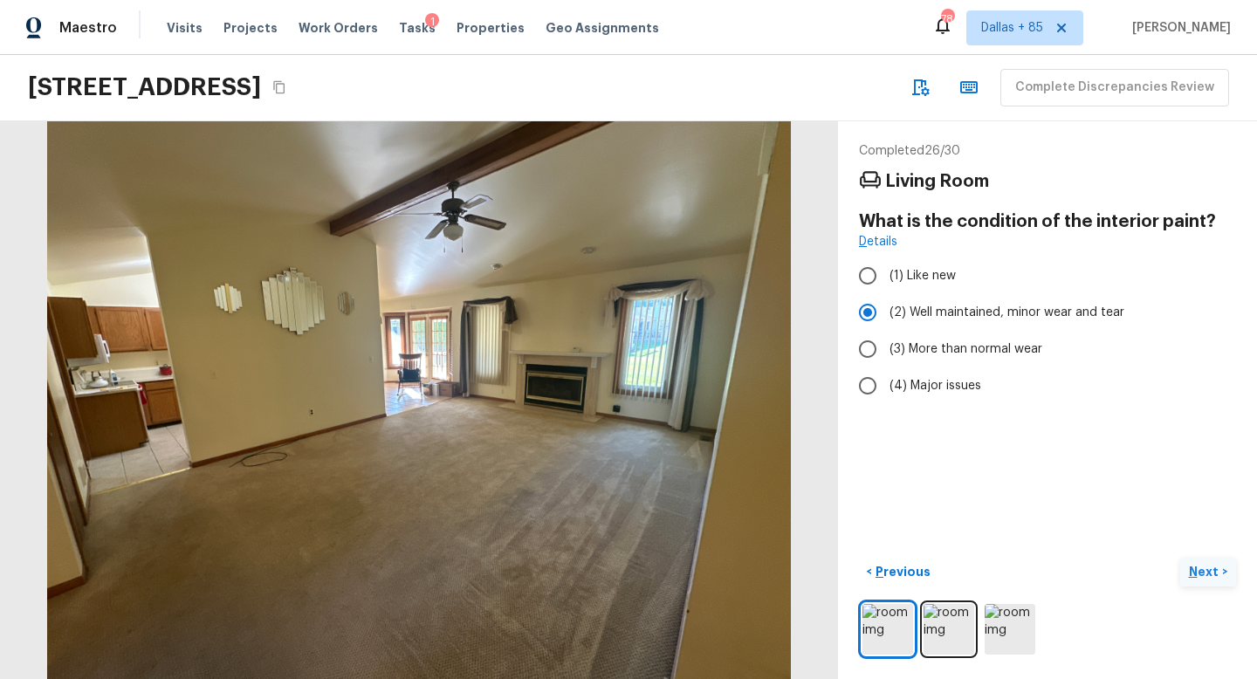
click at [1203, 569] on p "Next" at bounding box center [1205, 571] width 33 height 17
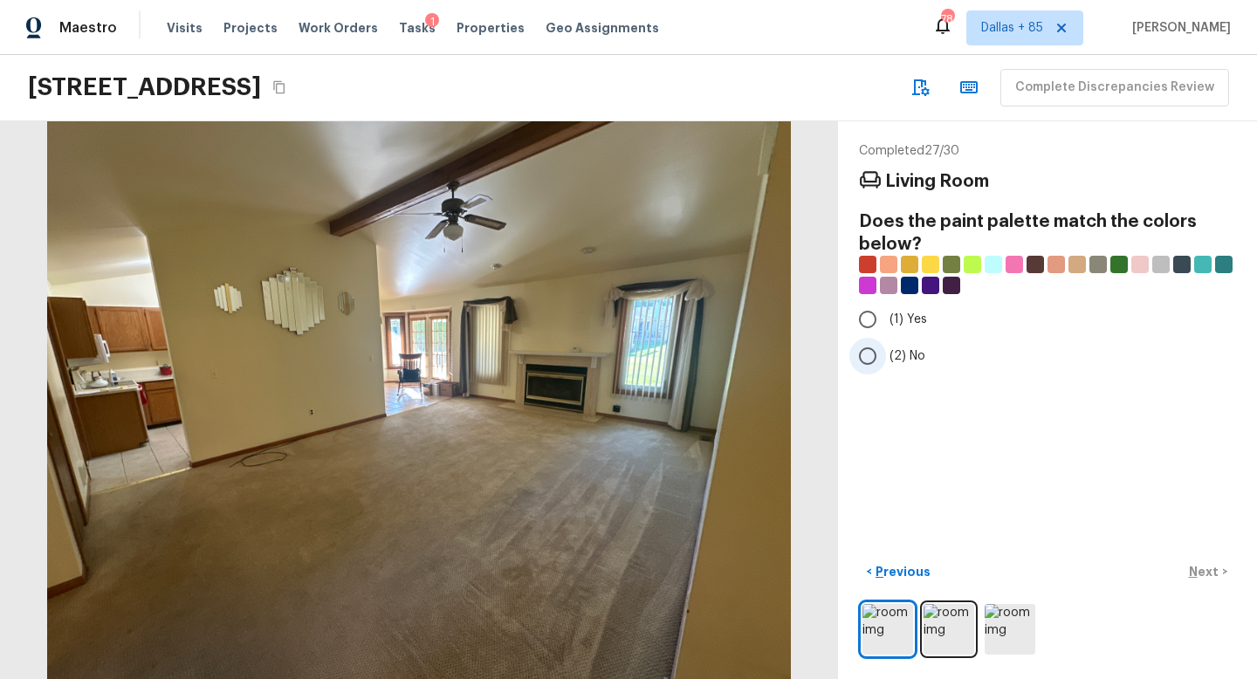
click at [871, 348] on input "(2) No" at bounding box center [868, 356] width 37 height 37
radio input "true"
click at [1198, 571] on p "Next" at bounding box center [1205, 571] width 33 height 17
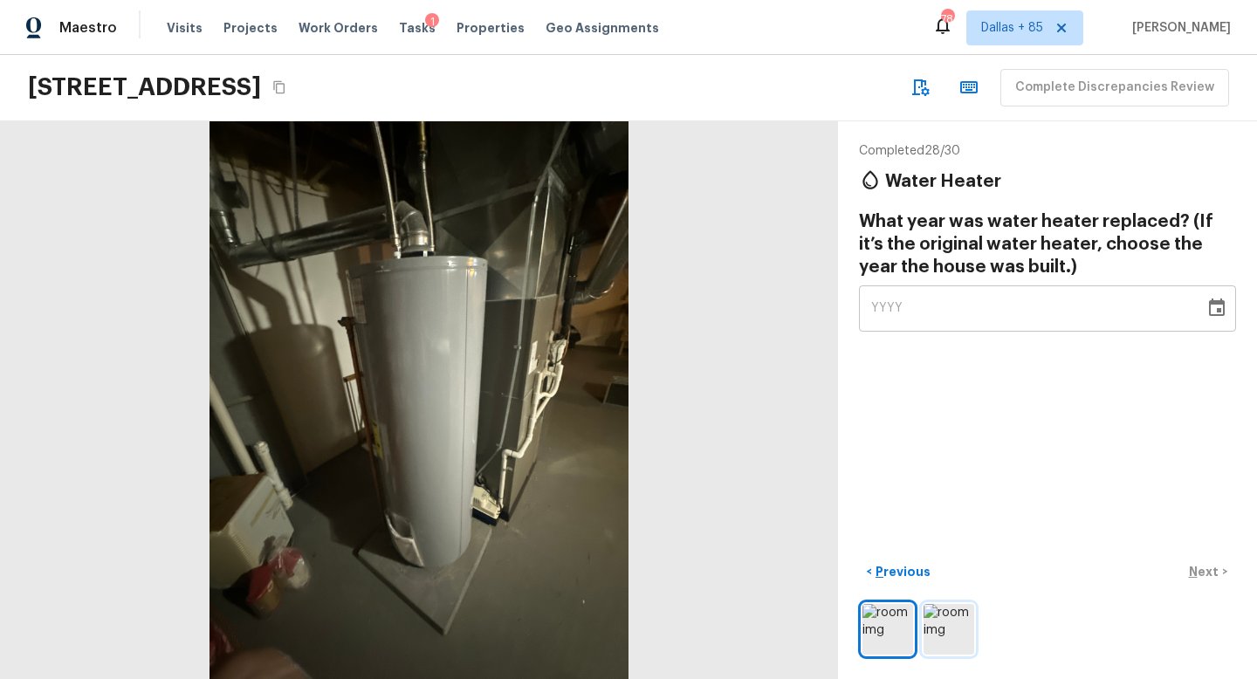
click at [937, 624] on img at bounding box center [949, 629] width 51 height 51
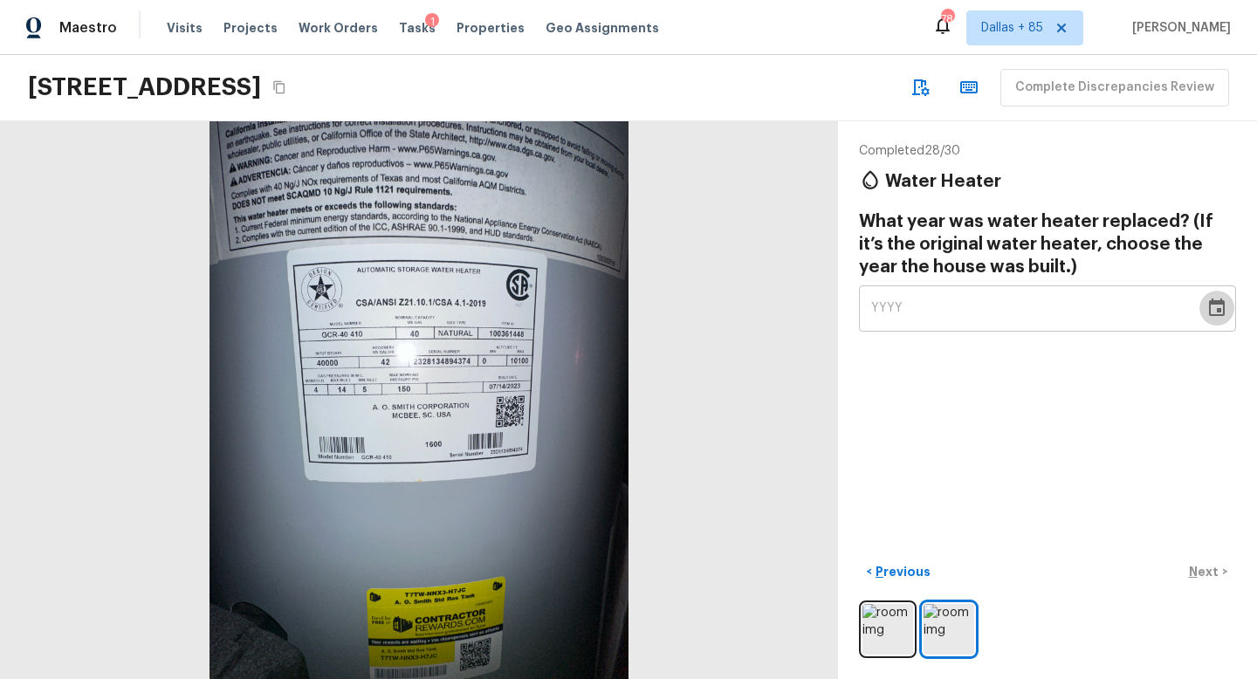
click at [1211, 308] on icon "Choose date" at bounding box center [1217, 308] width 21 height 21
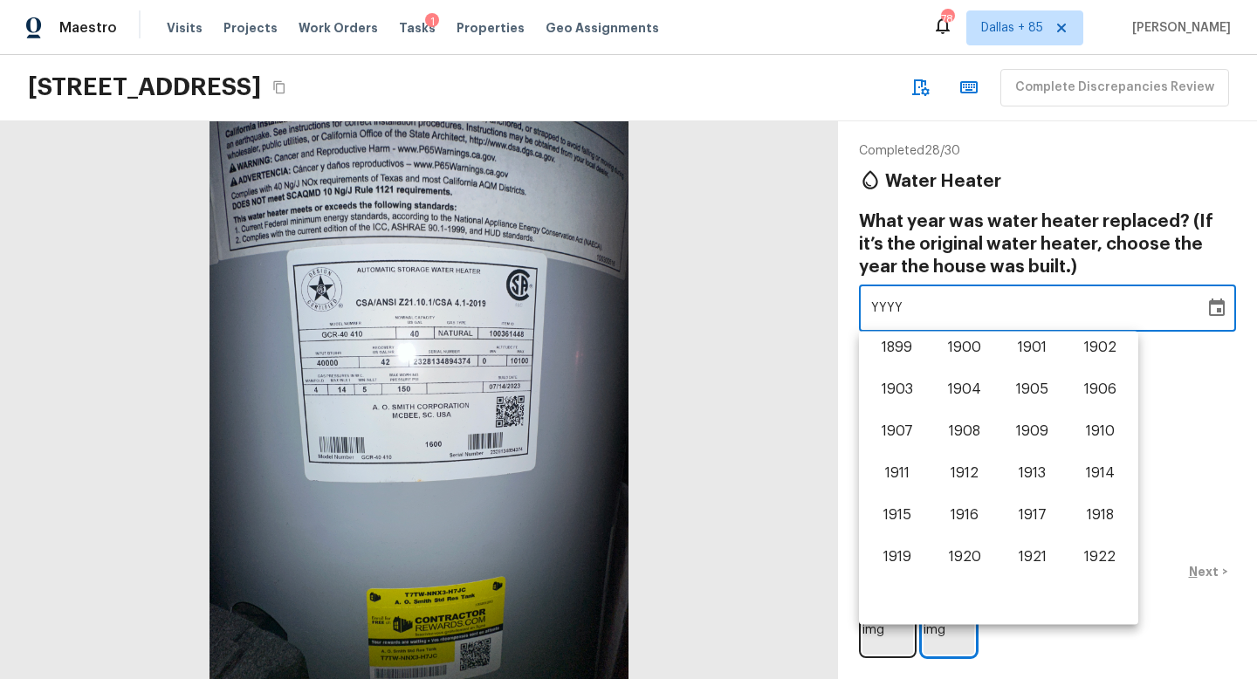
scroll to position [1086, 0]
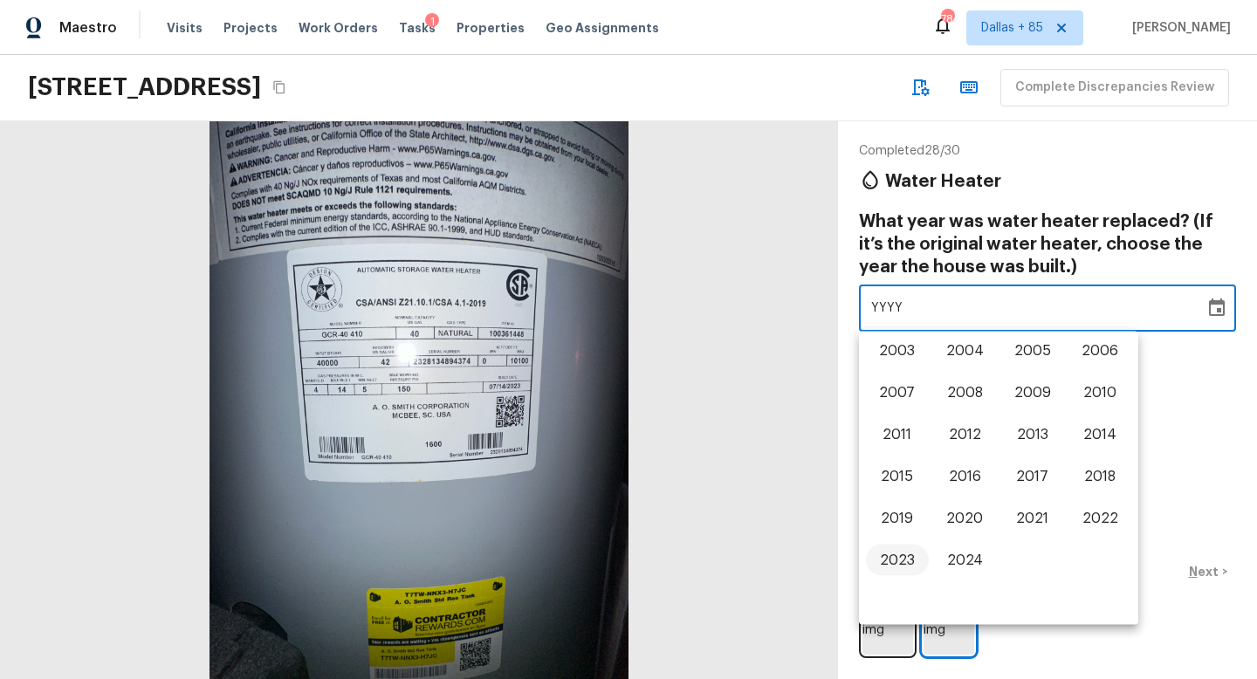
click at [902, 554] on button "2023" at bounding box center [897, 560] width 63 height 31
type input "2023"
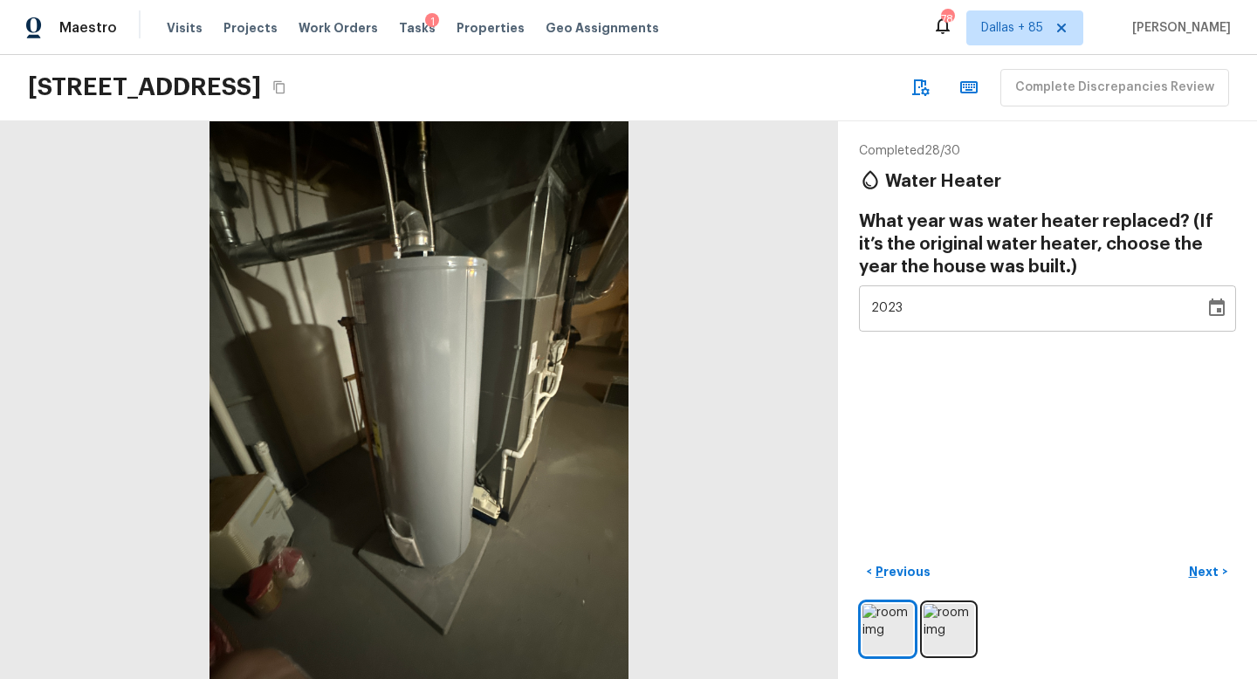
click at [285, 81] on icon "Copy Address" at bounding box center [278, 87] width 11 height 13
click at [946, 615] on img at bounding box center [949, 629] width 51 height 51
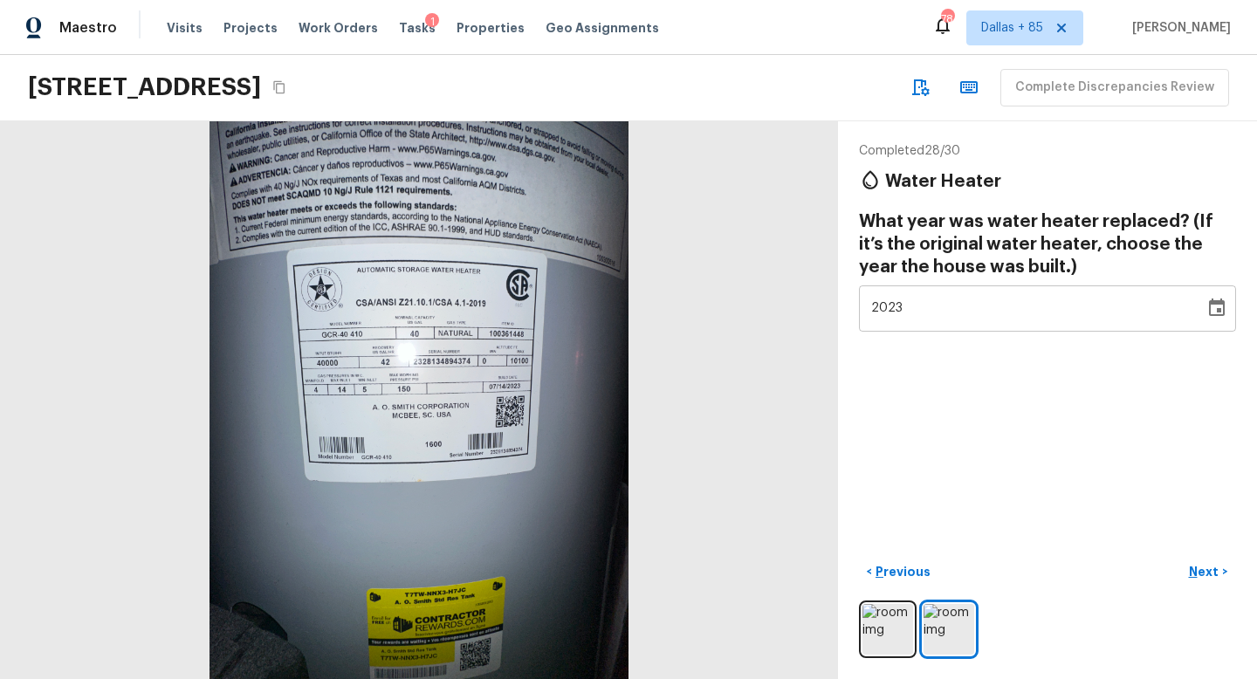
click at [527, 386] on div at bounding box center [419, 400] width 838 height 558
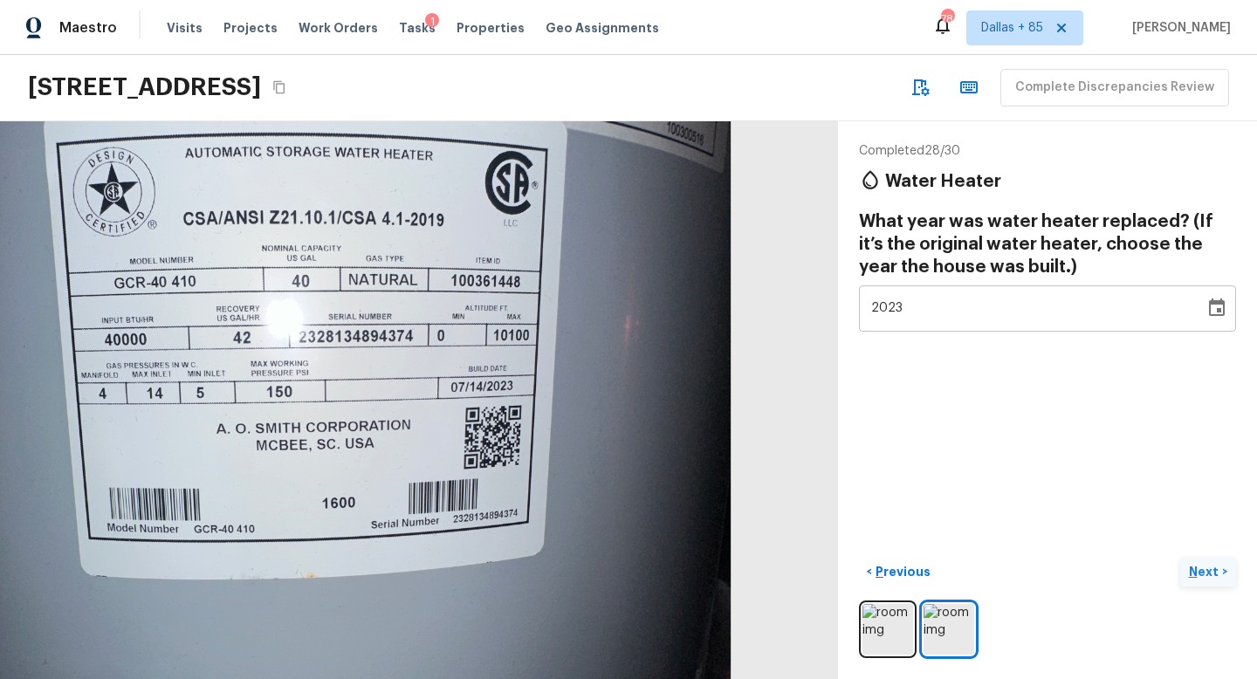
click at [1195, 566] on p "Next" at bounding box center [1205, 571] width 33 height 17
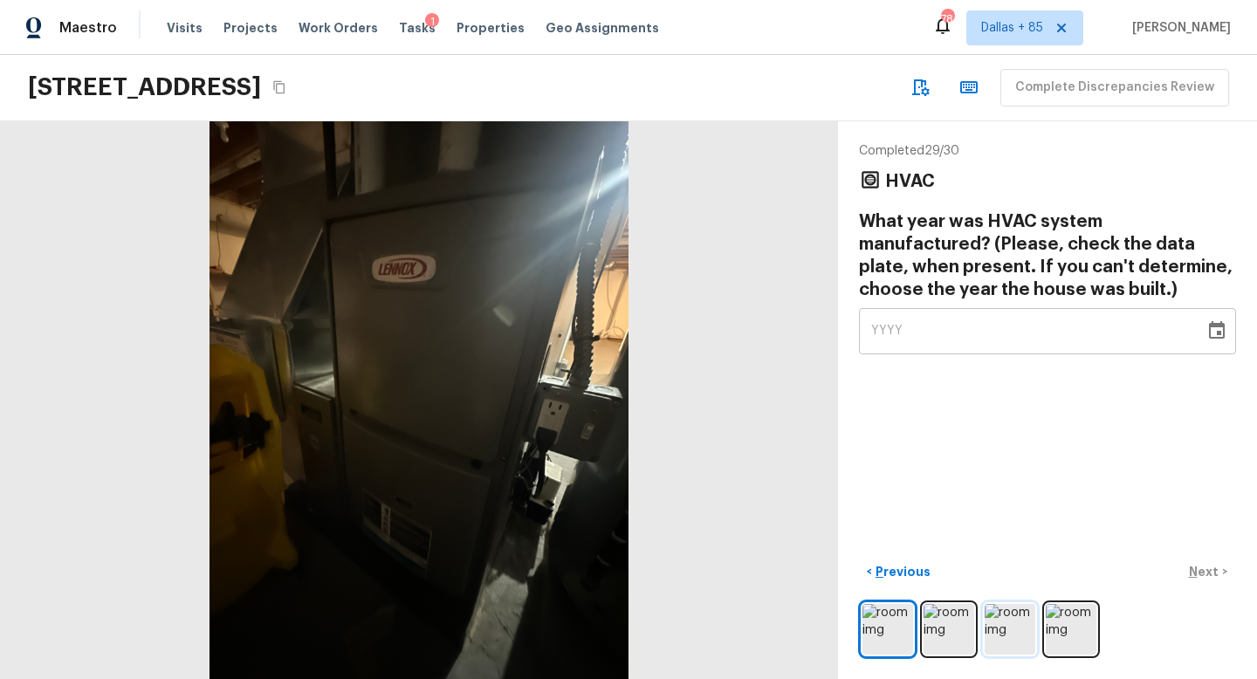
click at [1023, 623] on img at bounding box center [1010, 629] width 51 height 51
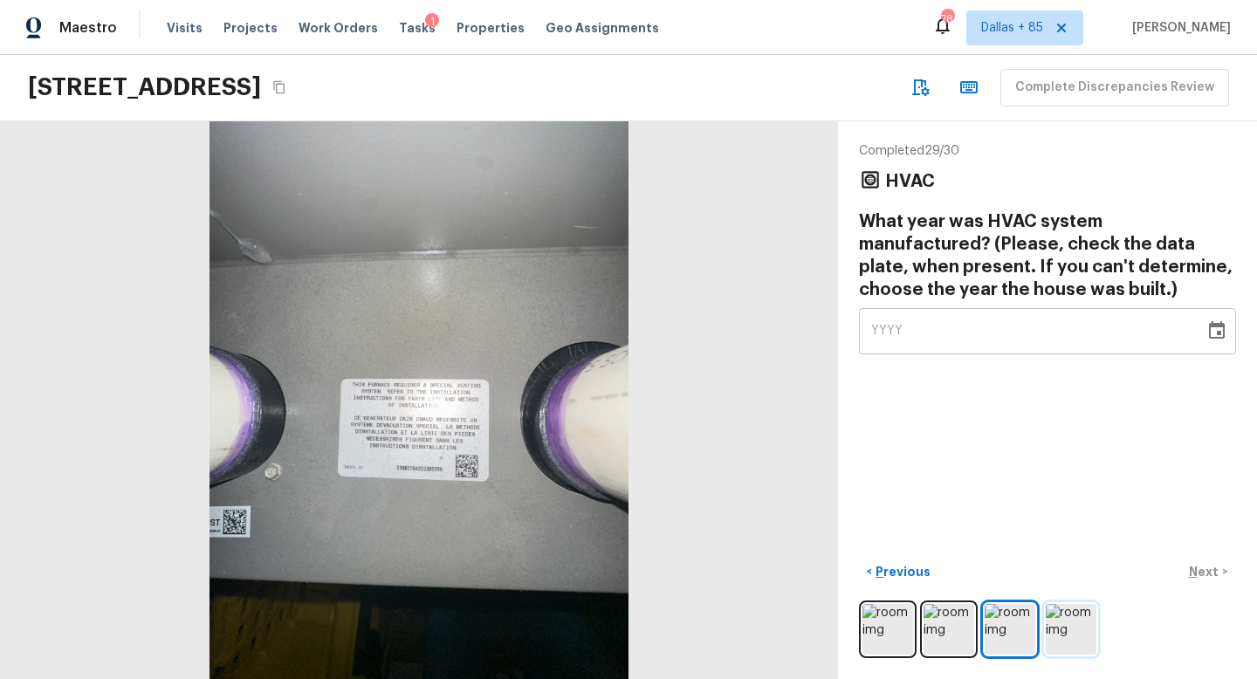
click at [1072, 623] on img at bounding box center [1071, 629] width 51 height 51
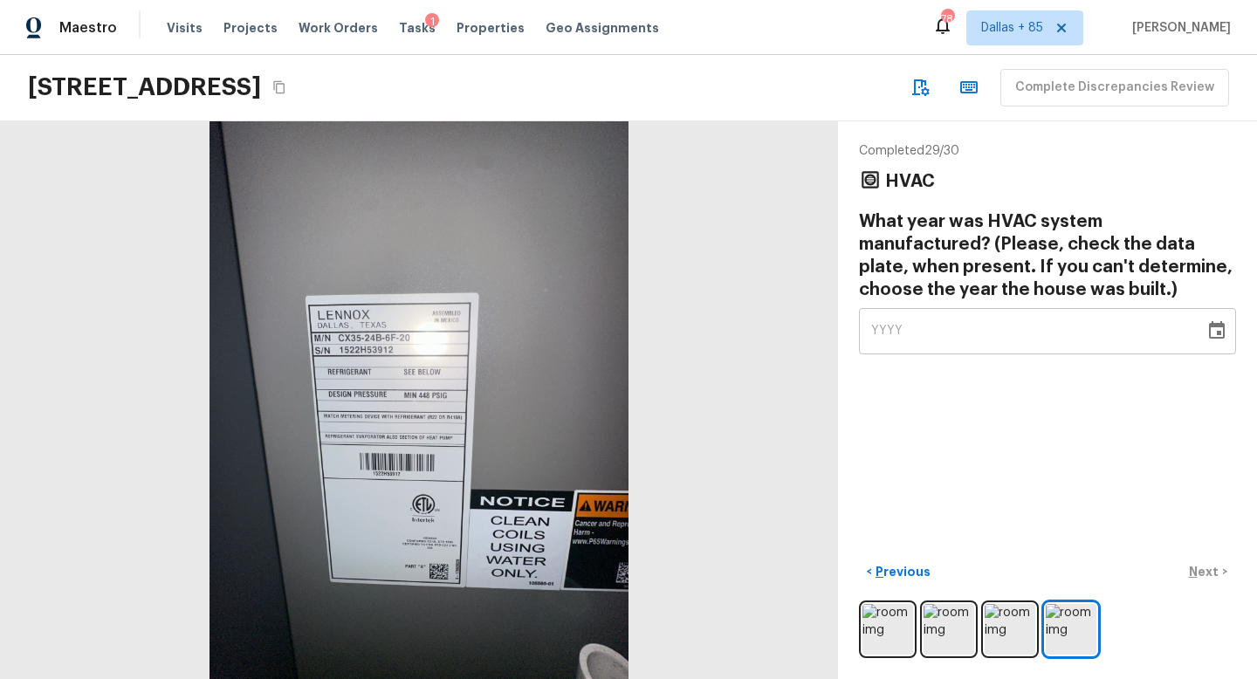
click at [1225, 320] on icon "Choose date" at bounding box center [1217, 330] width 21 height 21
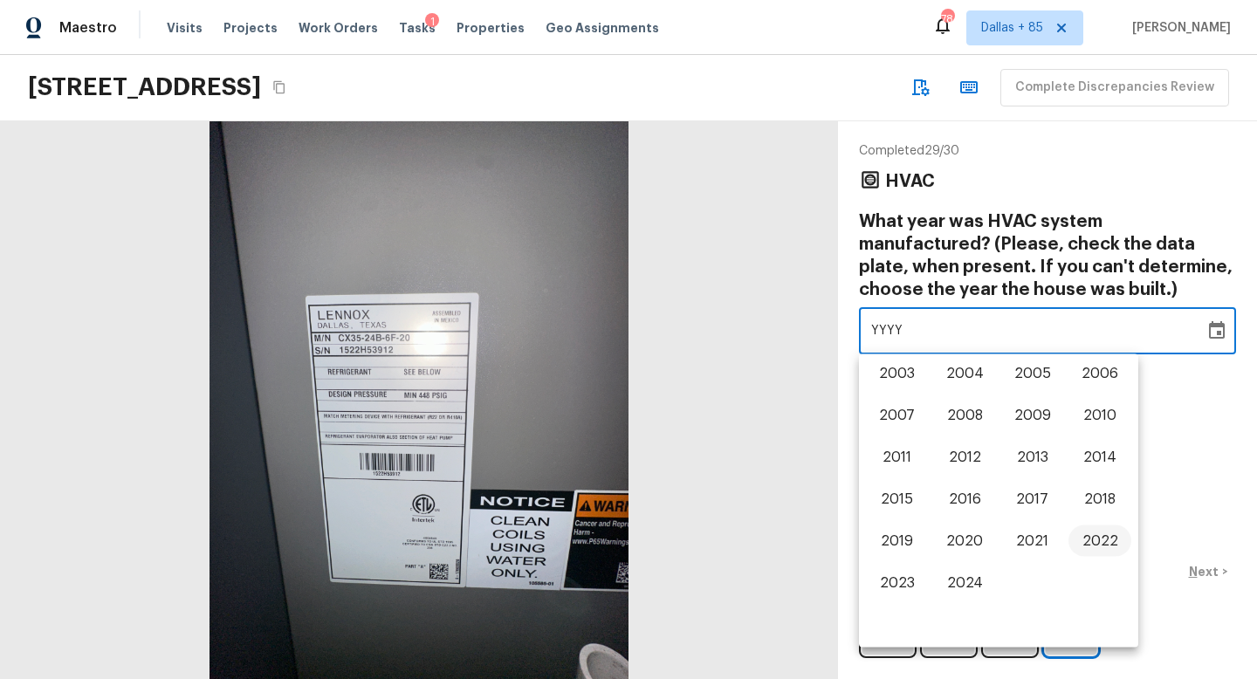
click at [1097, 532] on button "2022" at bounding box center [1100, 541] width 63 height 31
type input "2022"
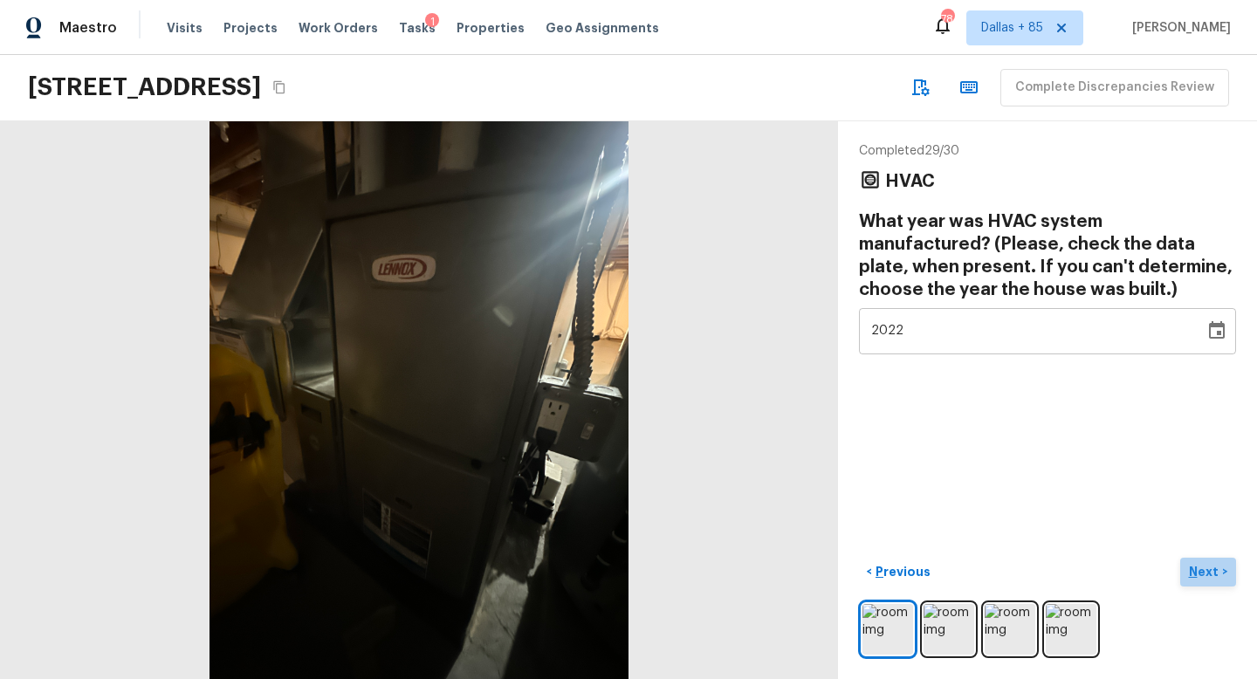
click at [1207, 568] on p "Next" at bounding box center [1205, 571] width 33 height 17
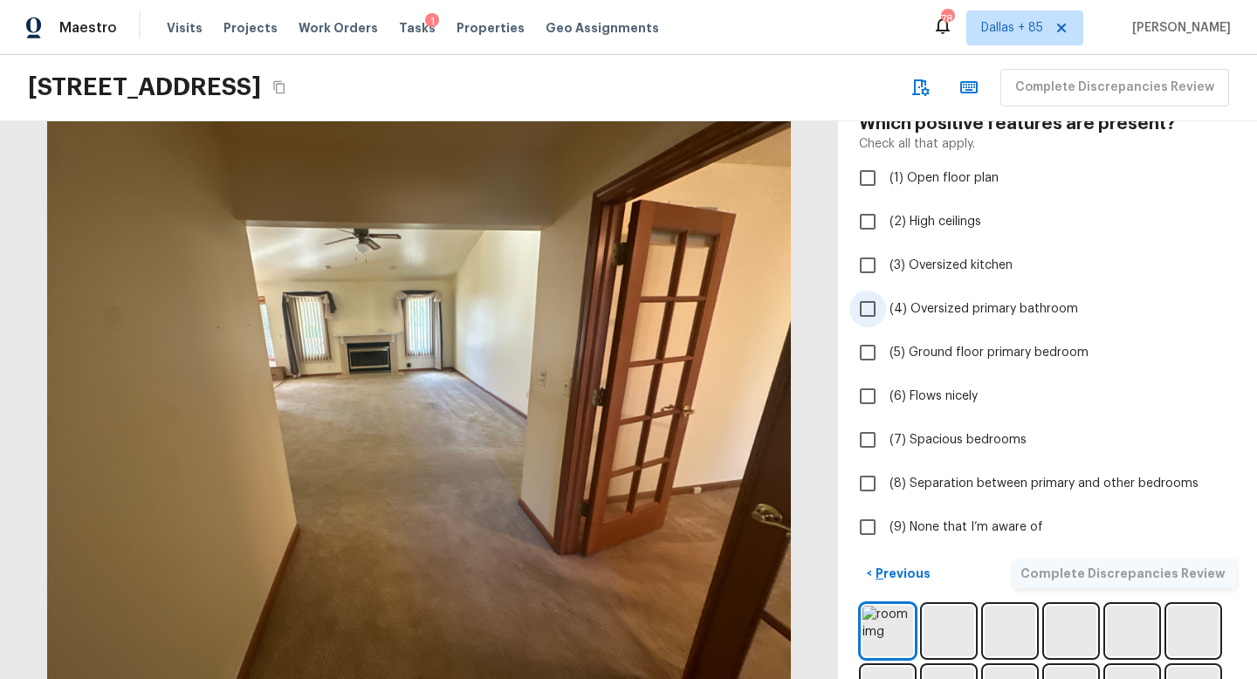
scroll to position [100, 0]
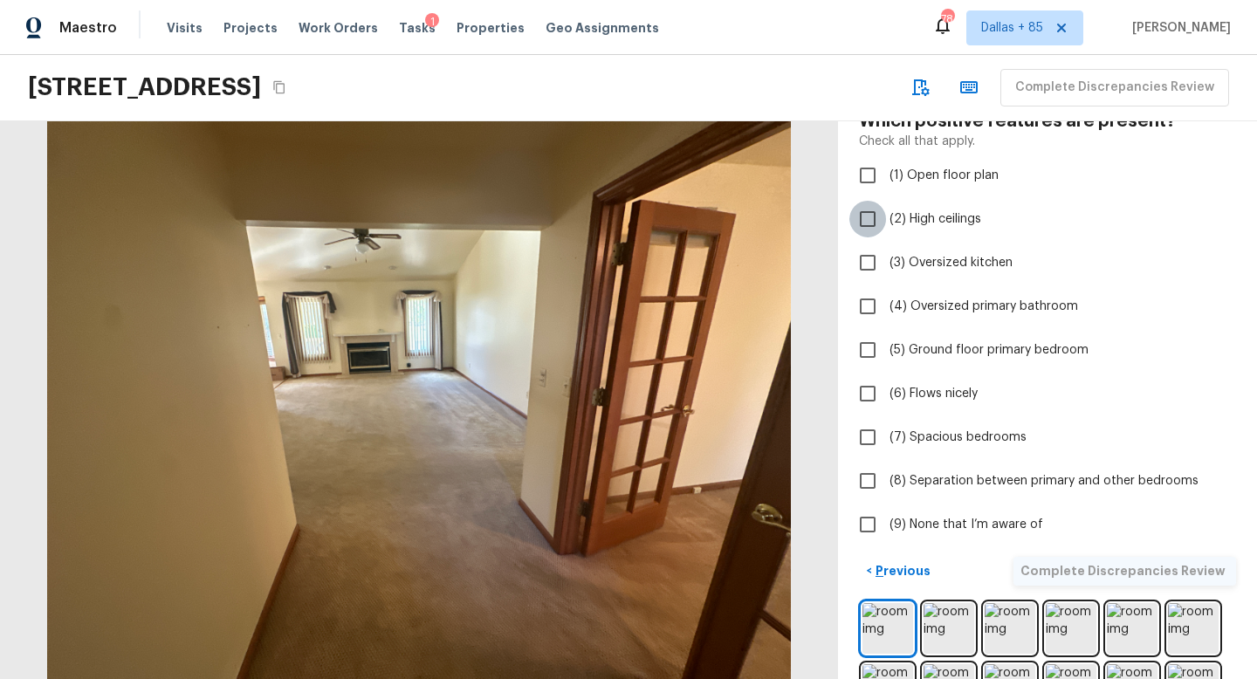
click at [871, 214] on input "(2) High ceilings" at bounding box center [868, 219] width 37 height 37
checkbox input "true"
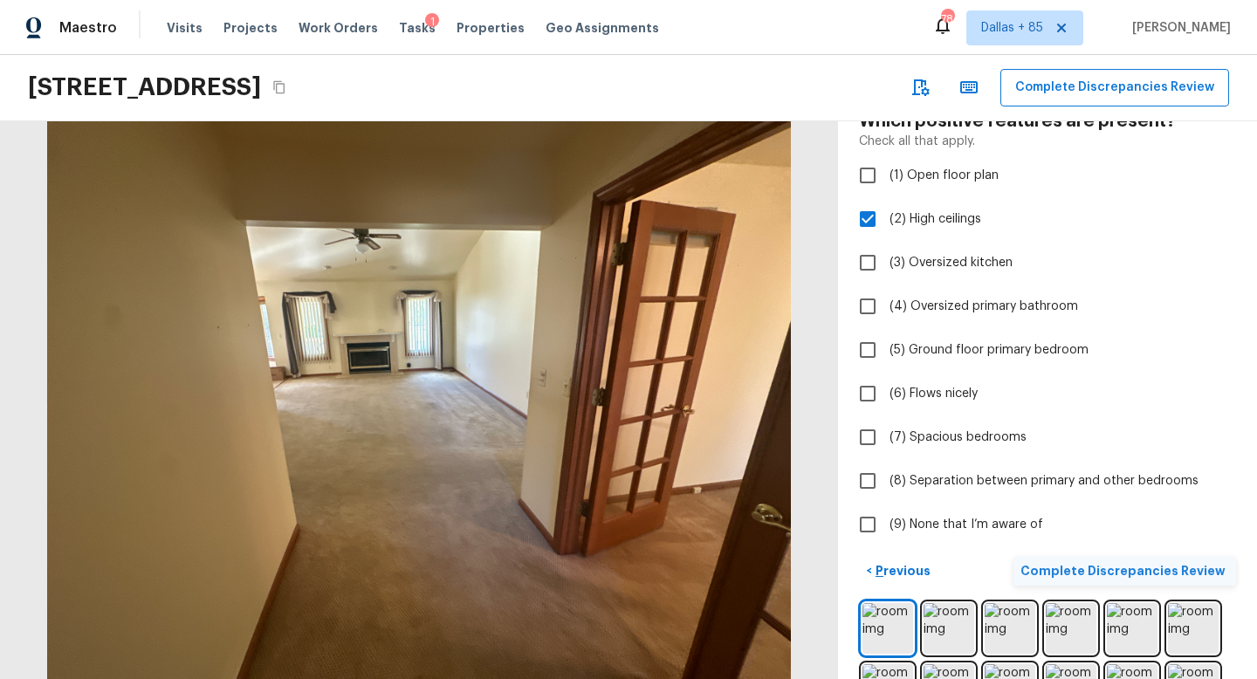
click at [1087, 571] on p "Complete Discrepancies Review" at bounding box center [1125, 570] width 209 height 17
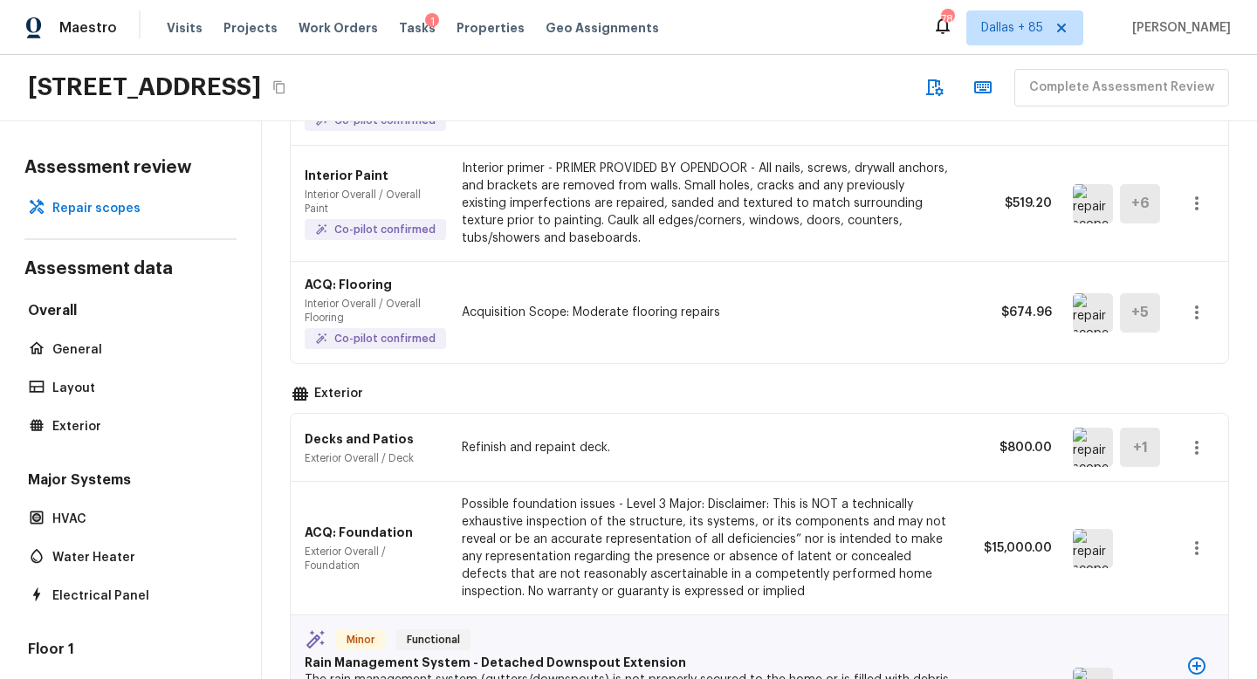
scroll to position [241, 0]
click at [1091, 310] on img at bounding box center [1093, 311] width 40 height 39
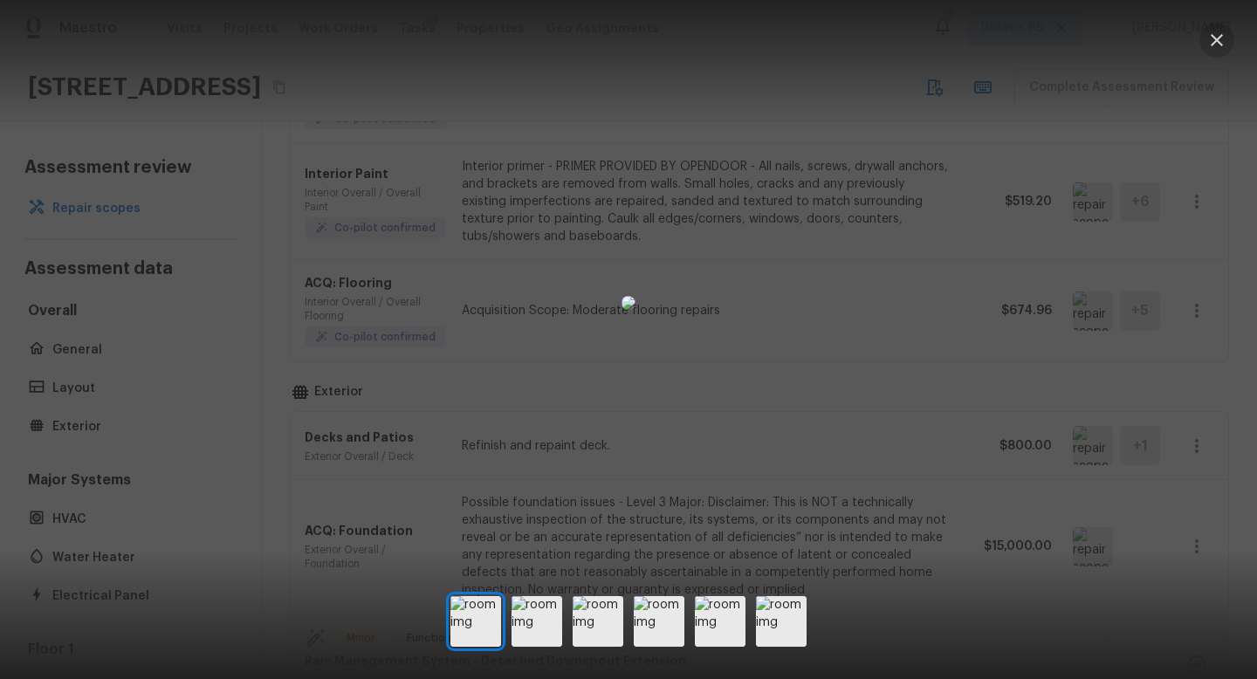
click at [1228, 31] on button "button" at bounding box center [1217, 40] width 35 height 35
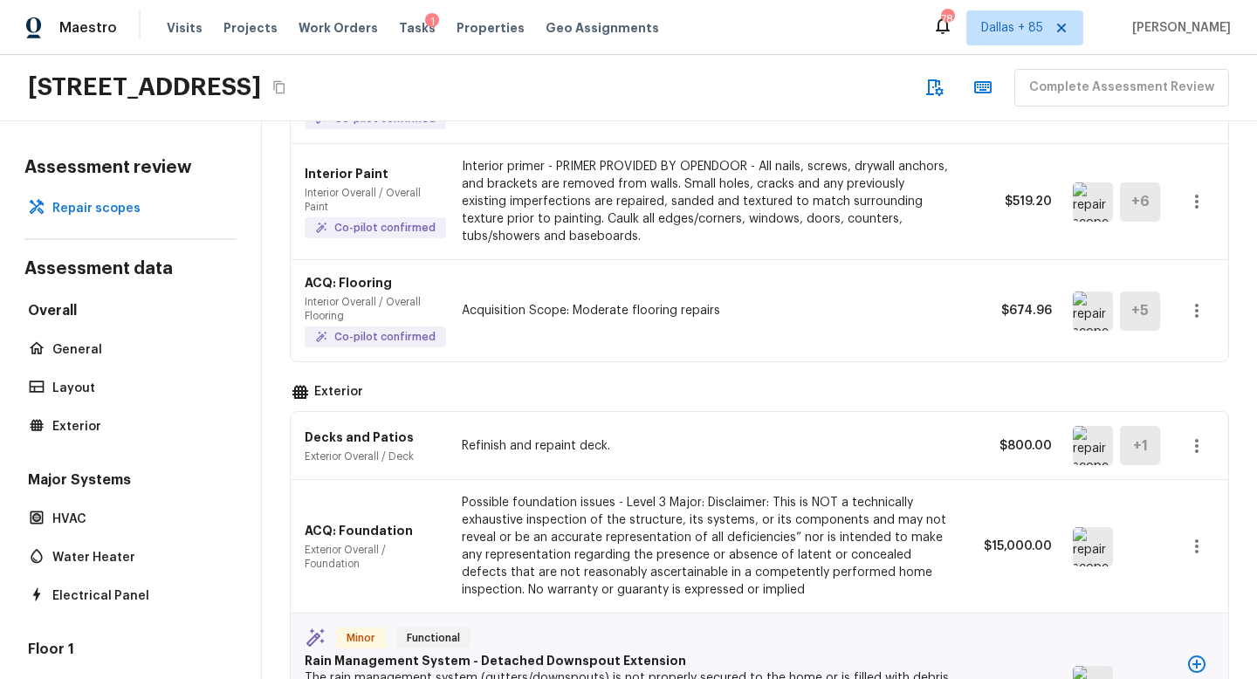
click at [1197, 312] on icon "button" at bounding box center [1196, 311] width 3 height 14
click at [1185, 356] on li "Edit" at bounding box center [1202, 361] width 81 height 52
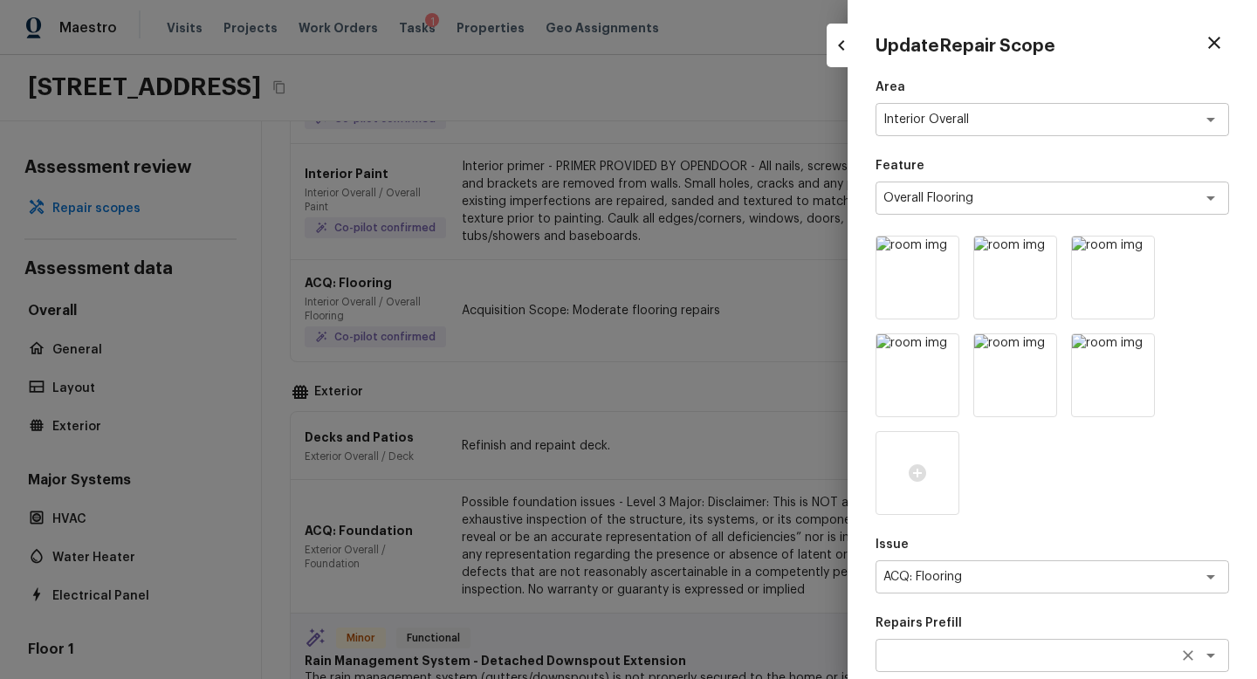
click at [962, 659] on textarea at bounding box center [1028, 655] width 289 height 17
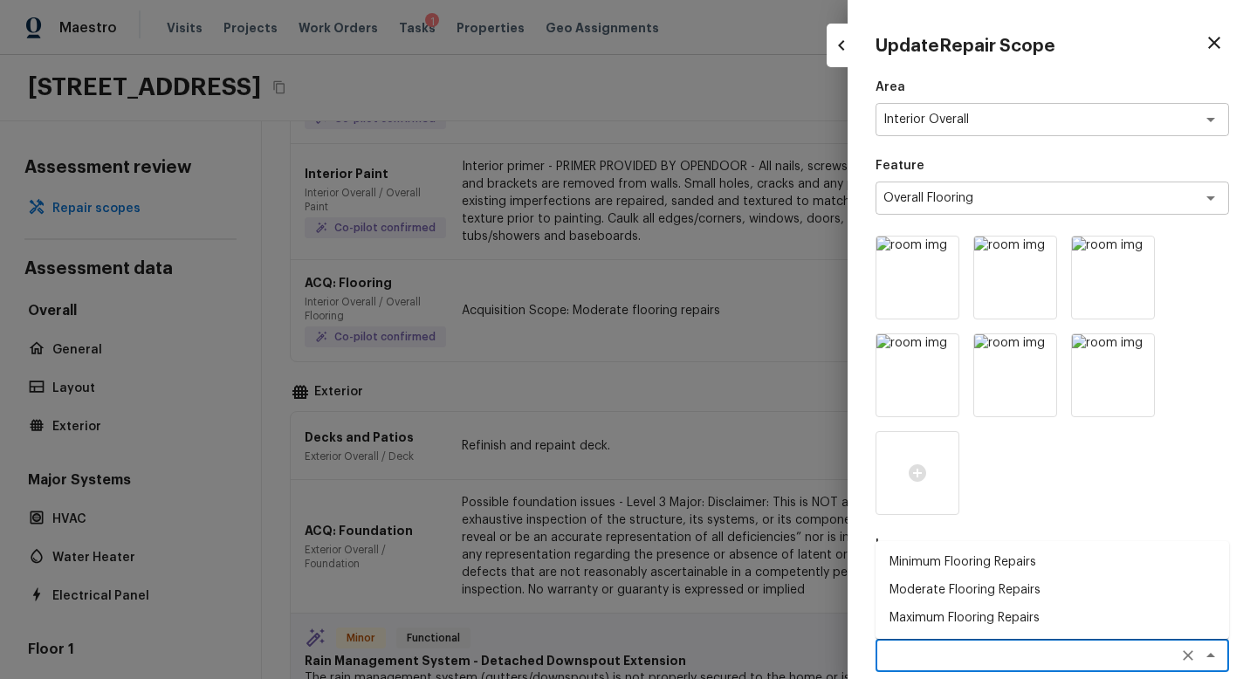
click at [956, 616] on li "Maximum Flooring Repairs" at bounding box center [1053, 618] width 354 height 28
type textarea "Maximum Flooring Repairs"
type textarea "Acquisition Scope: Maximum flooring repairs"
type input "$1.98"
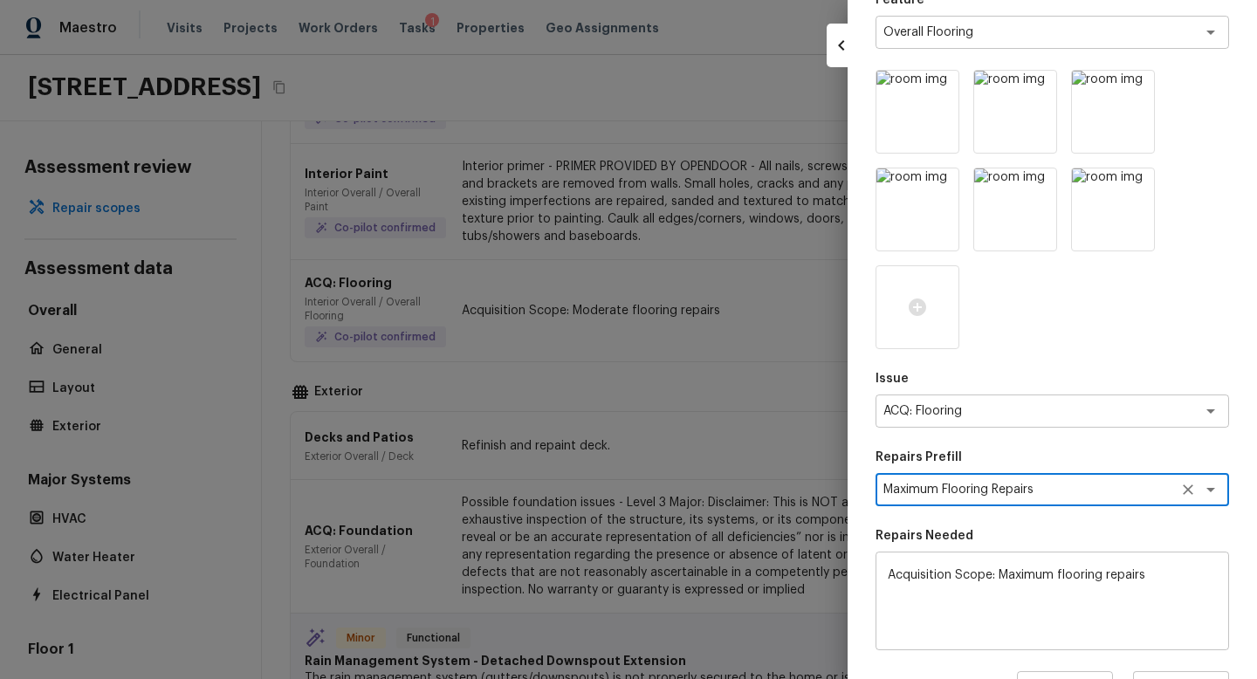
scroll to position [390, 0]
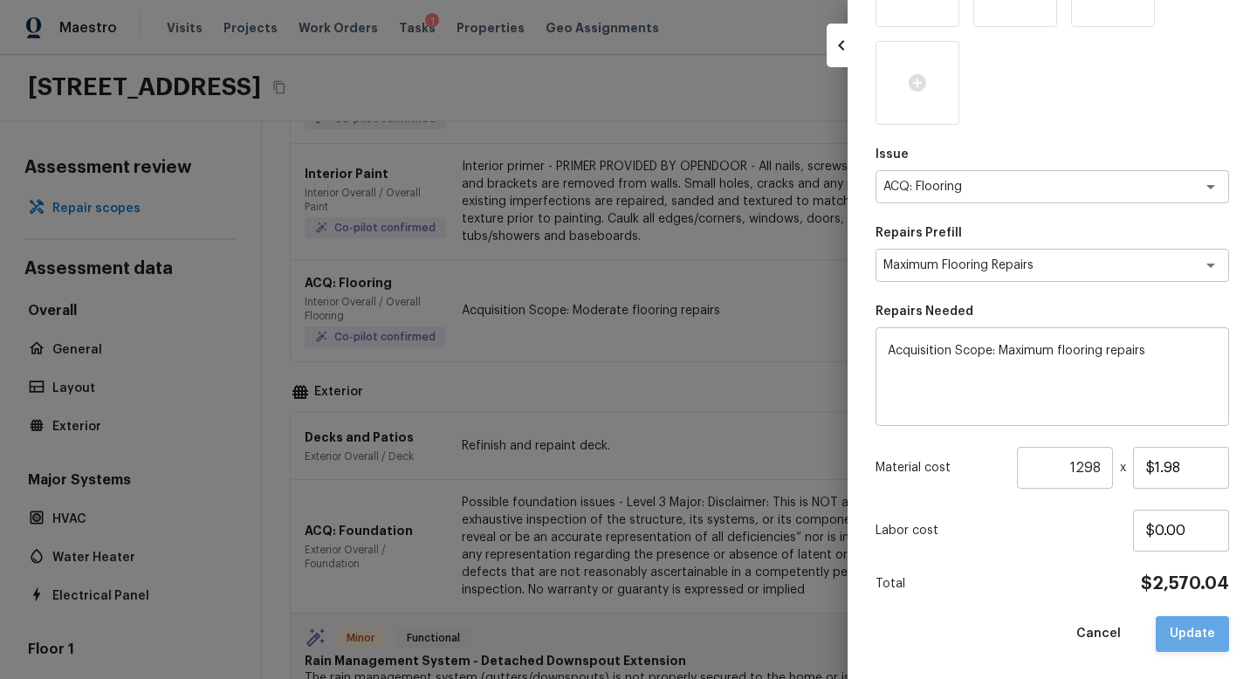
click at [1190, 624] on button "Update" at bounding box center [1192, 634] width 73 height 36
type textarea "Acquisition Scope: Moderate flooring repairs"
type input "$0.52"
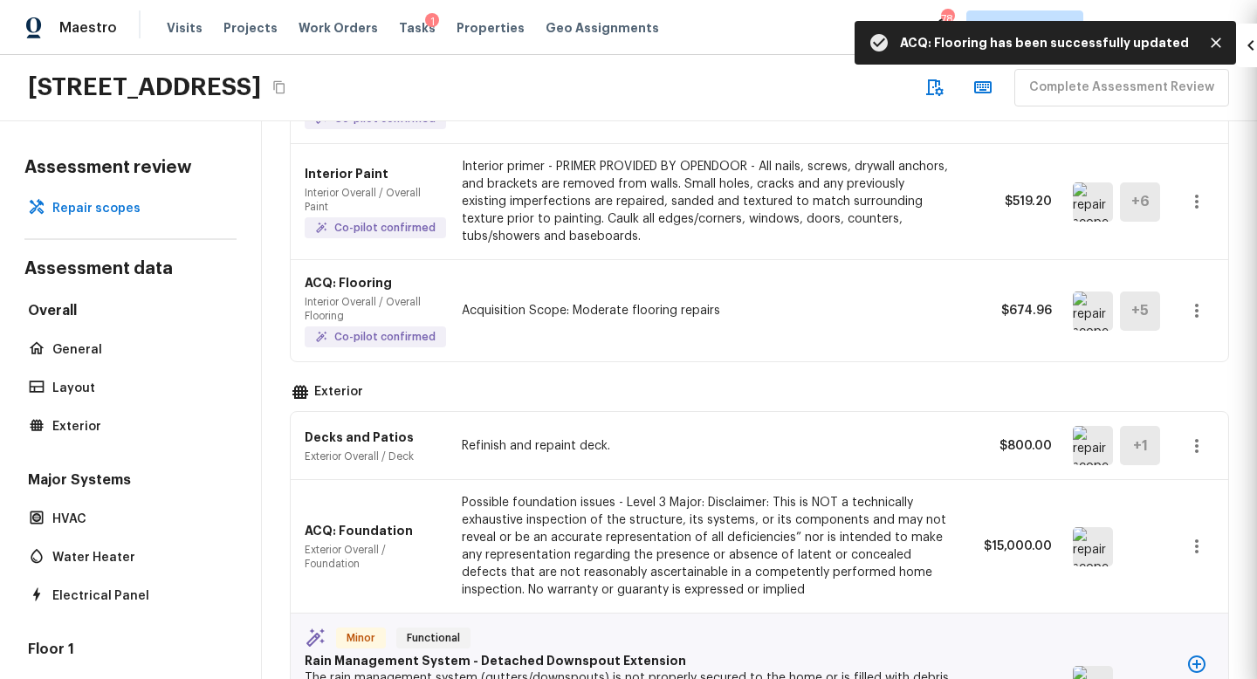
type input "1"
type input "$0.00"
click at [1081, 444] on img at bounding box center [1093, 445] width 40 height 39
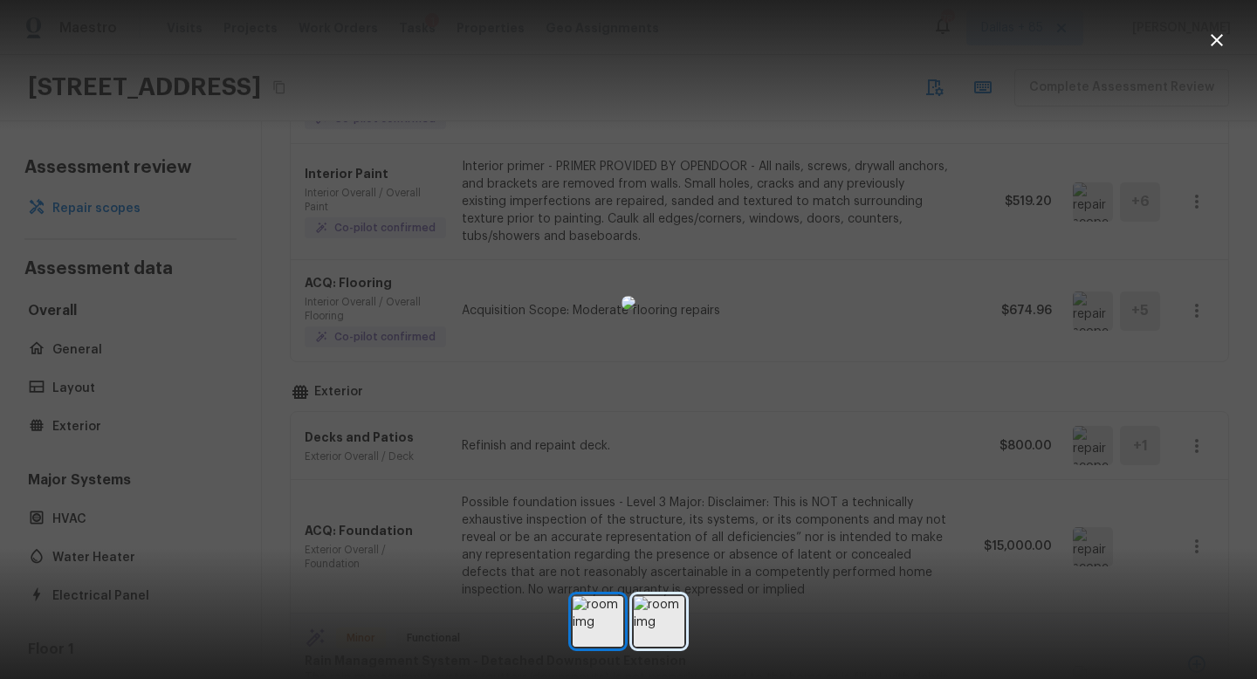
click at [643, 622] on img at bounding box center [659, 621] width 51 height 51
click at [1221, 38] on icon "button" at bounding box center [1217, 40] width 21 height 21
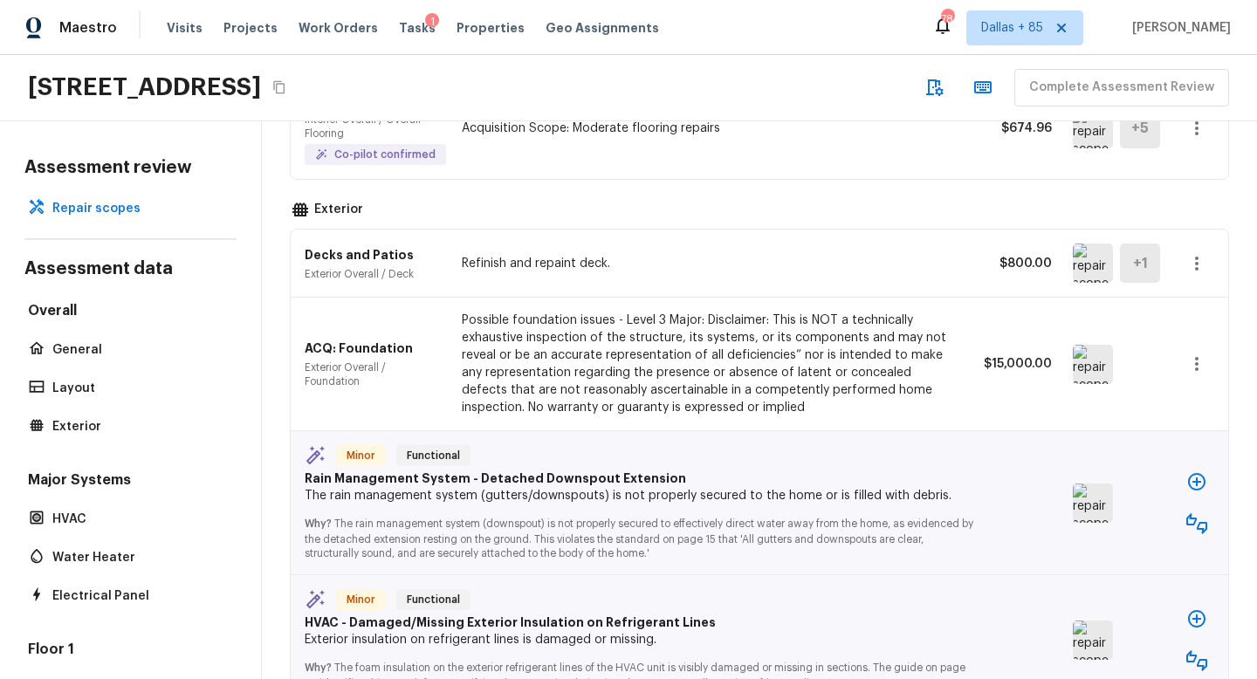
scroll to position [430, 0]
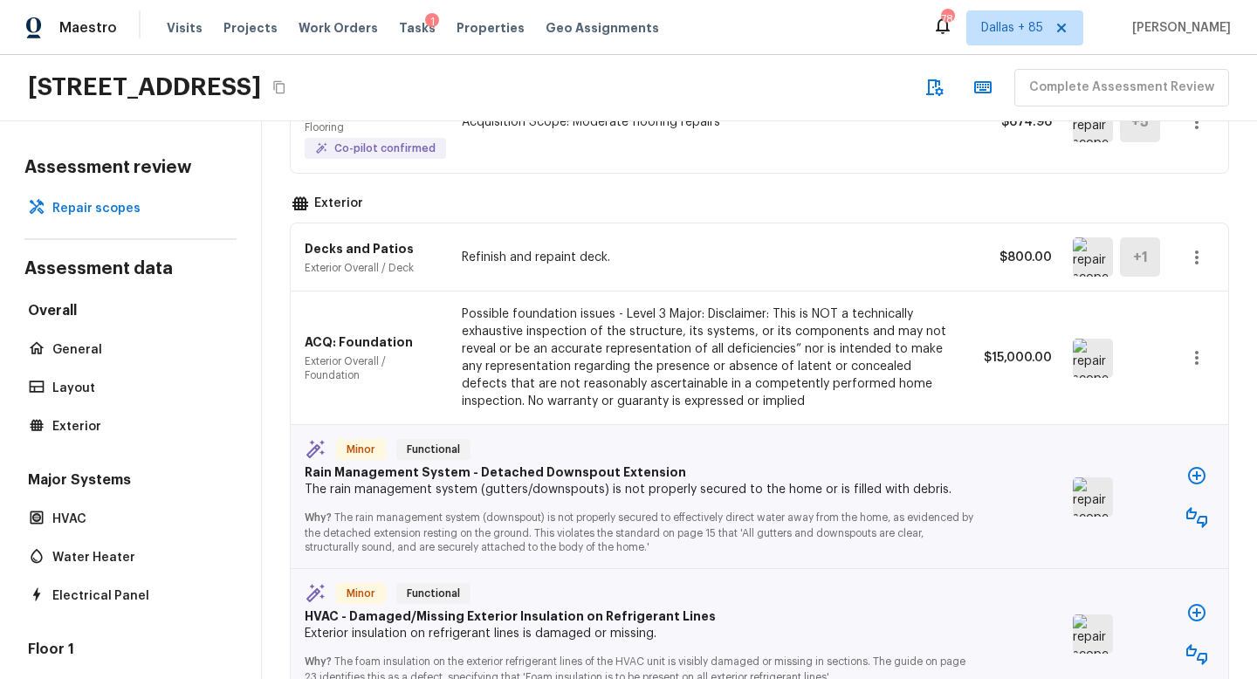
click at [1098, 364] on img at bounding box center [1093, 358] width 40 height 39
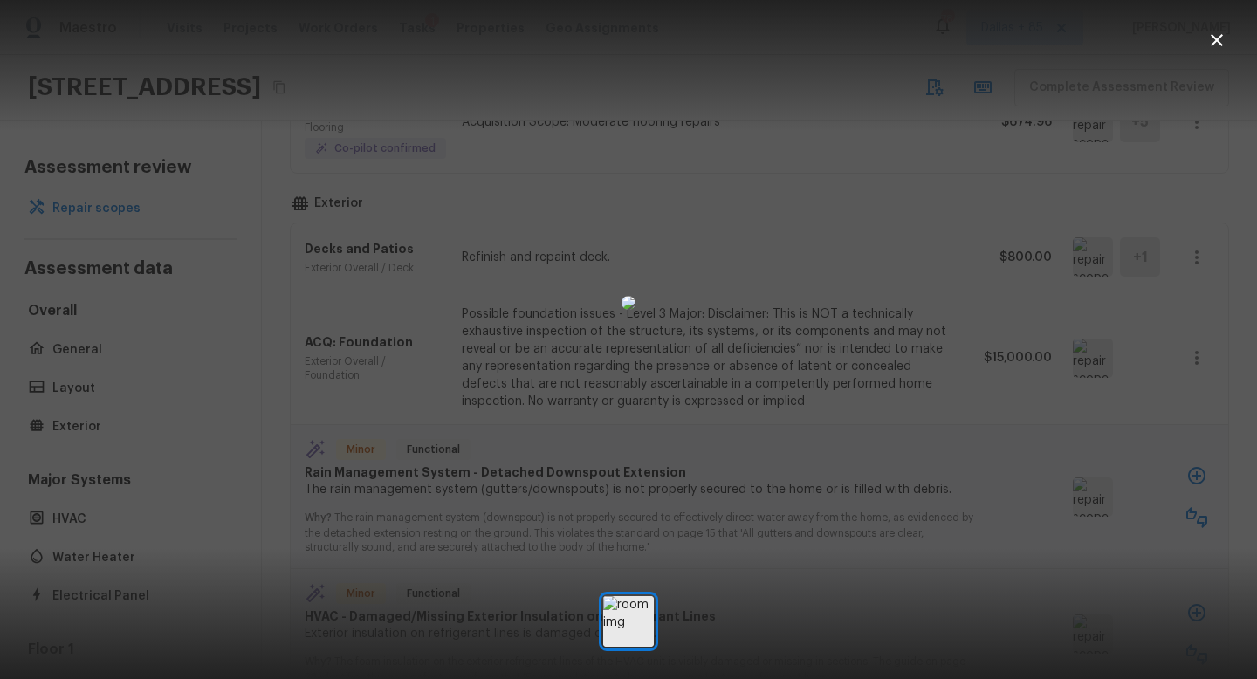
click at [1221, 32] on icon "button" at bounding box center [1217, 40] width 21 height 21
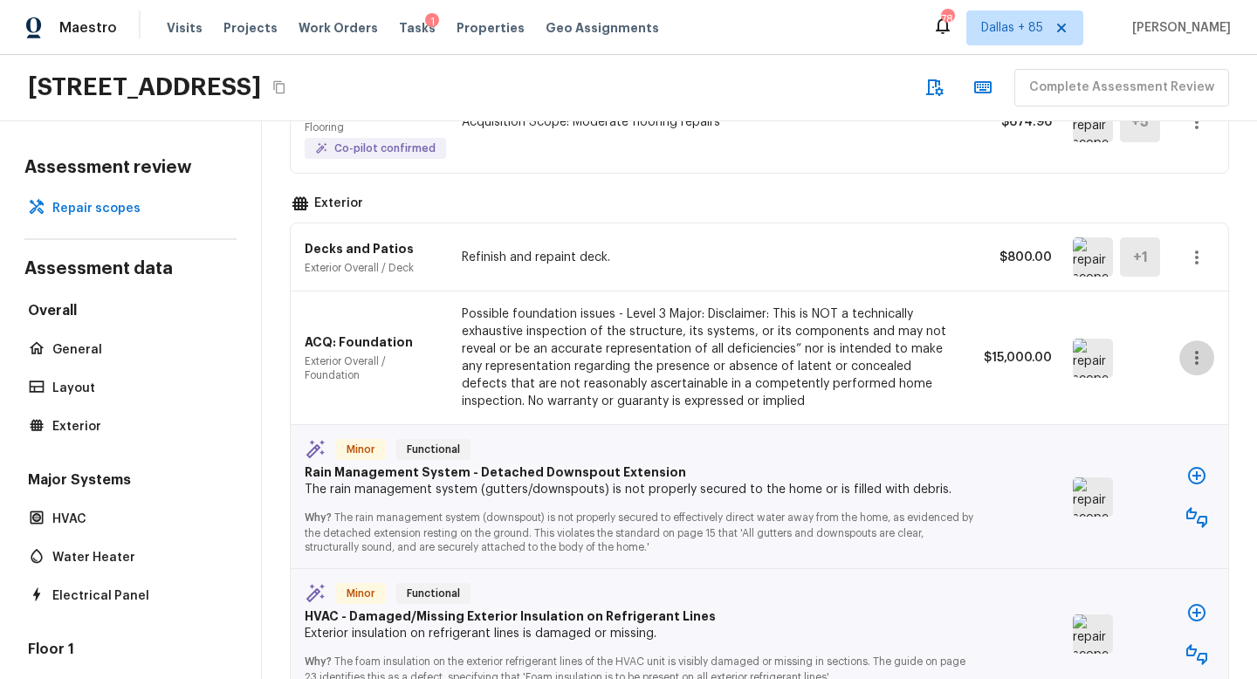
click at [1201, 352] on icon "button" at bounding box center [1197, 357] width 21 height 21
click at [1186, 465] on li "Remove" at bounding box center [1190, 461] width 114 height 52
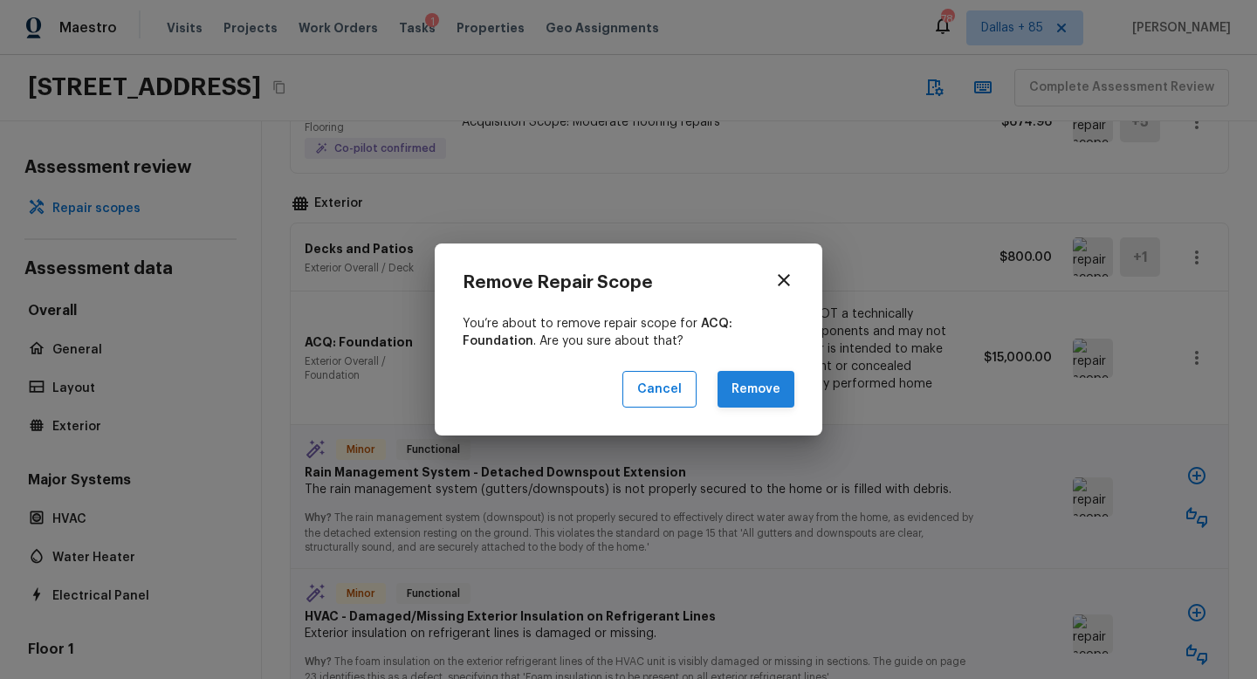
click at [778, 390] on button "Remove" at bounding box center [756, 390] width 77 height 38
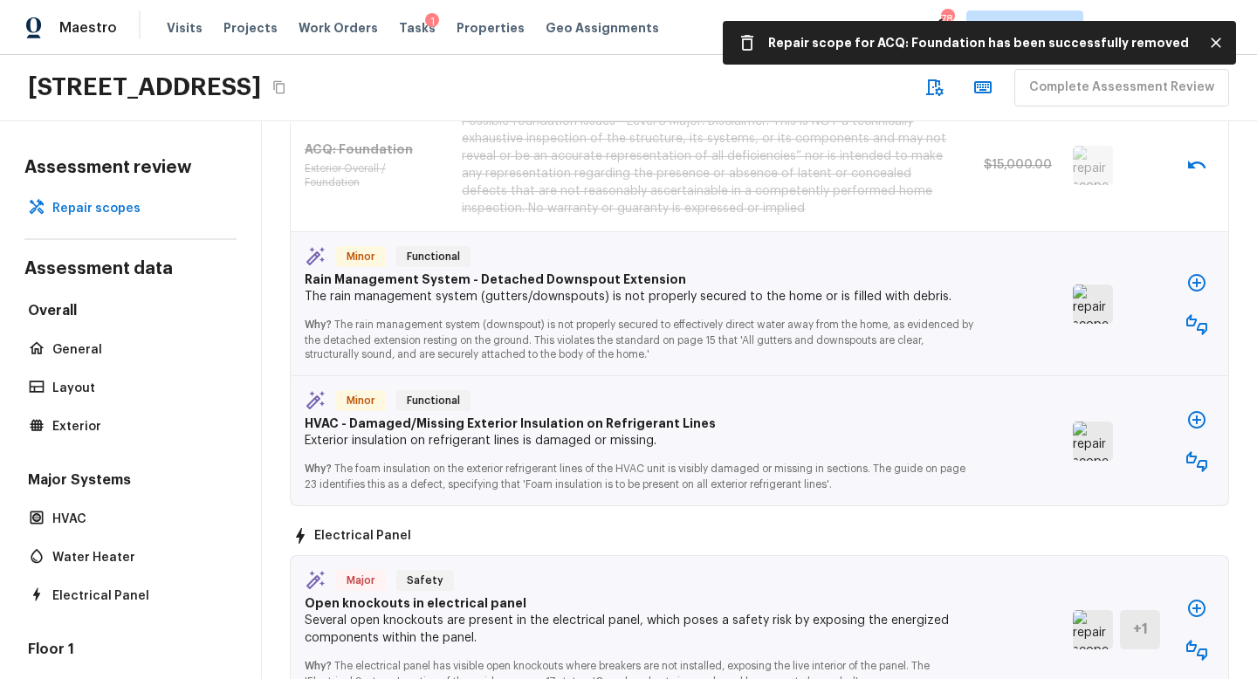
scroll to position [642, 0]
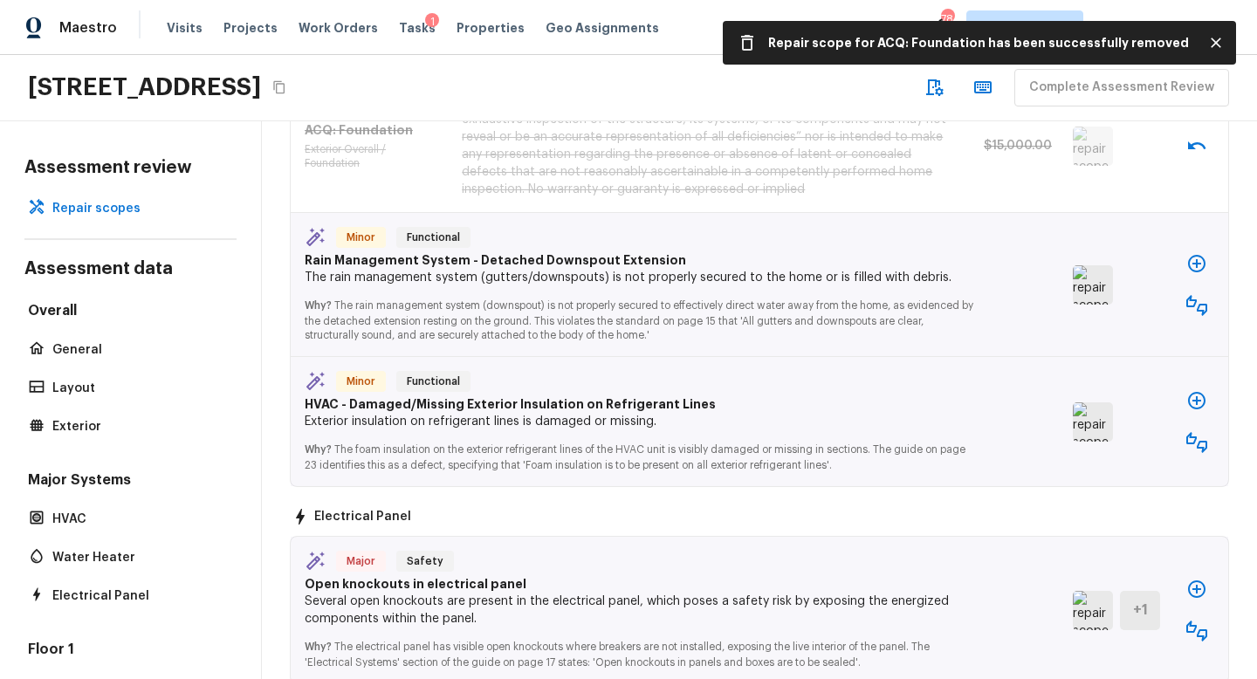
click at [1100, 296] on img at bounding box center [1093, 284] width 40 height 39
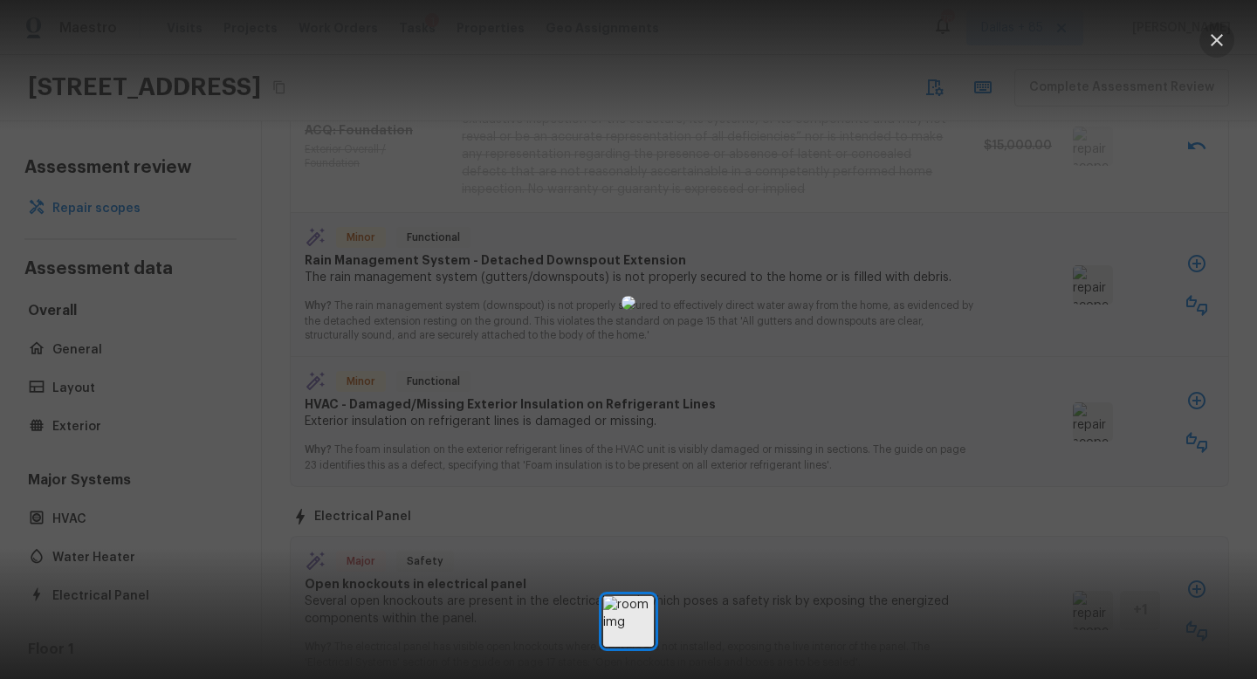
click at [1221, 36] on icon "button" at bounding box center [1217, 40] width 12 height 12
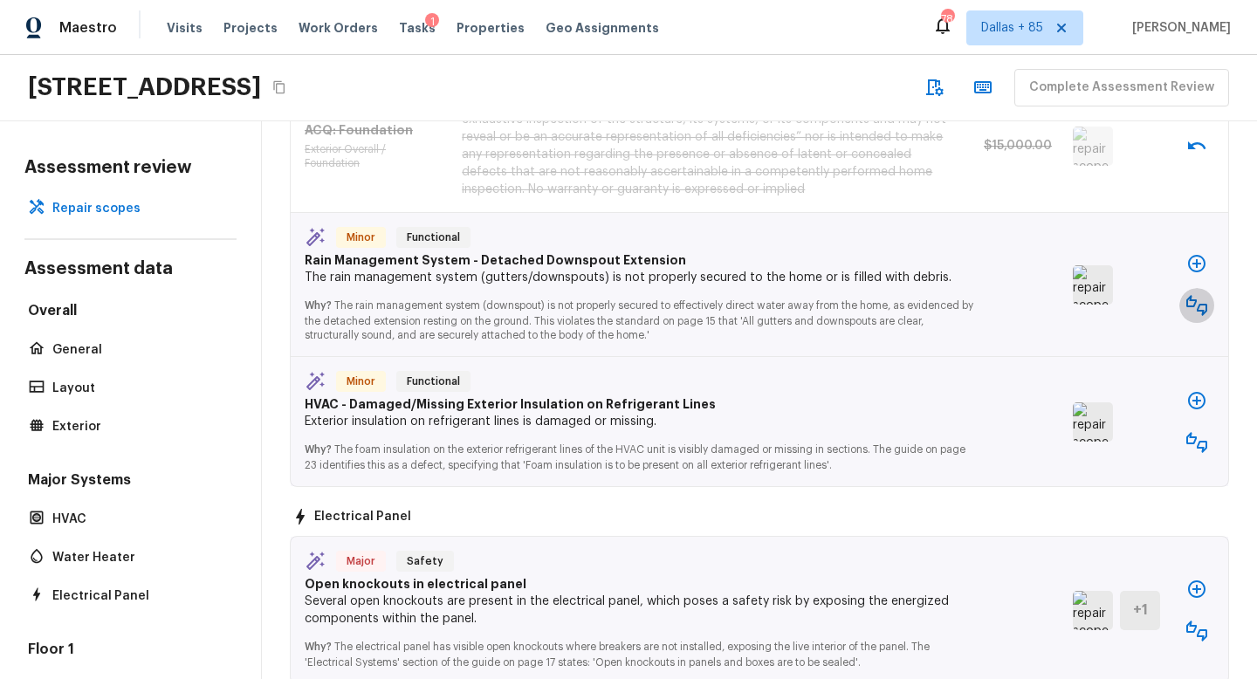
click at [1193, 312] on icon "button" at bounding box center [1197, 305] width 21 height 21
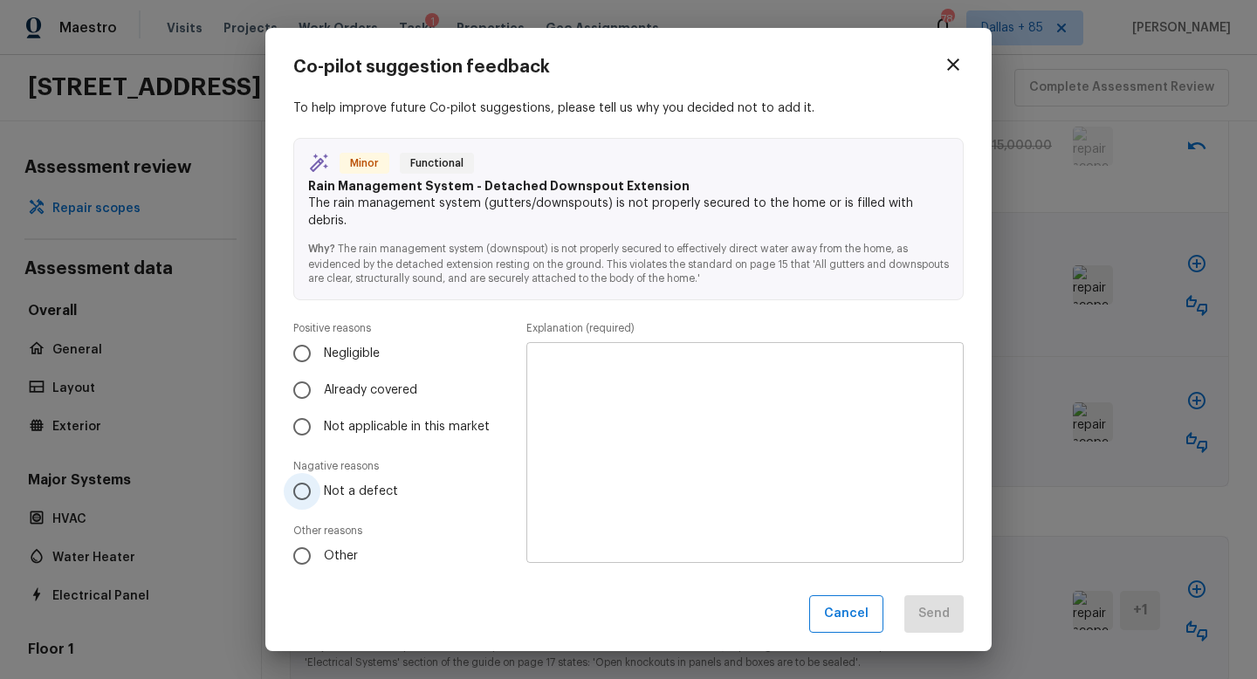
click at [297, 478] on input "Not a defect" at bounding box center [302, 491] width 37 height 37
radio input "true"
click at [680, 383] on textarea at bounding box center [745, 453] width 413 height 192
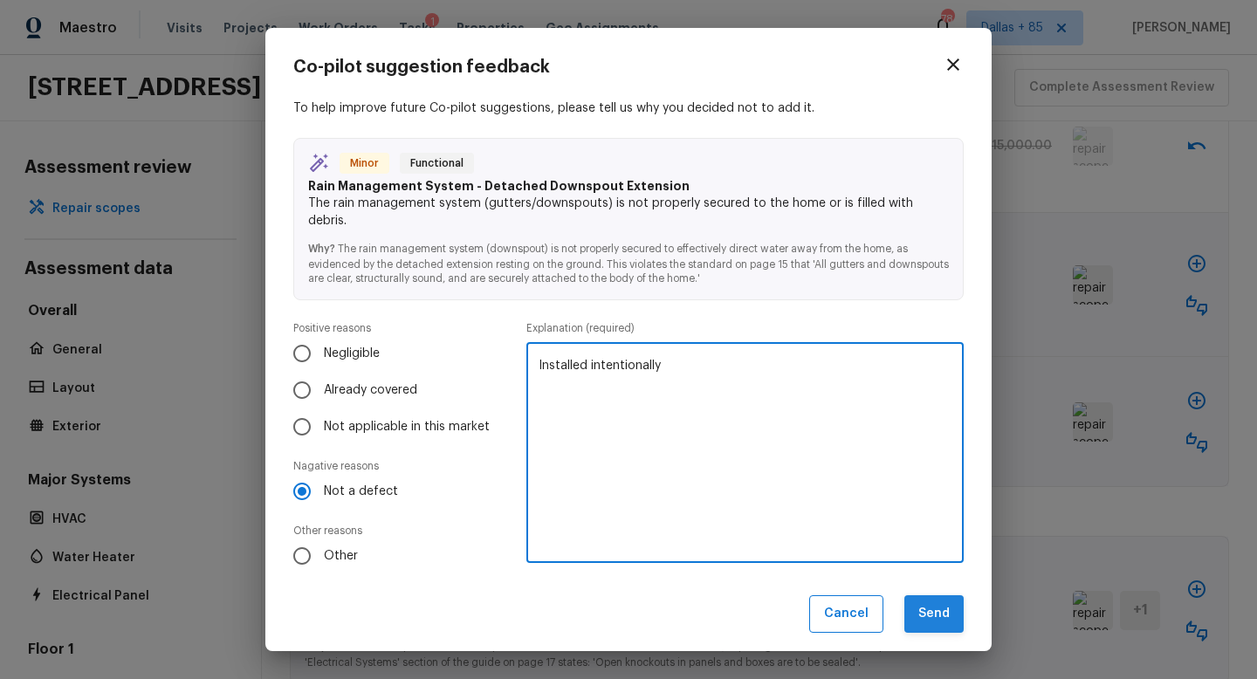
type textarea "Installed intentionally"
click at [939, 607] on button "Send" at bounding box center [934, 614] width 59 height 38
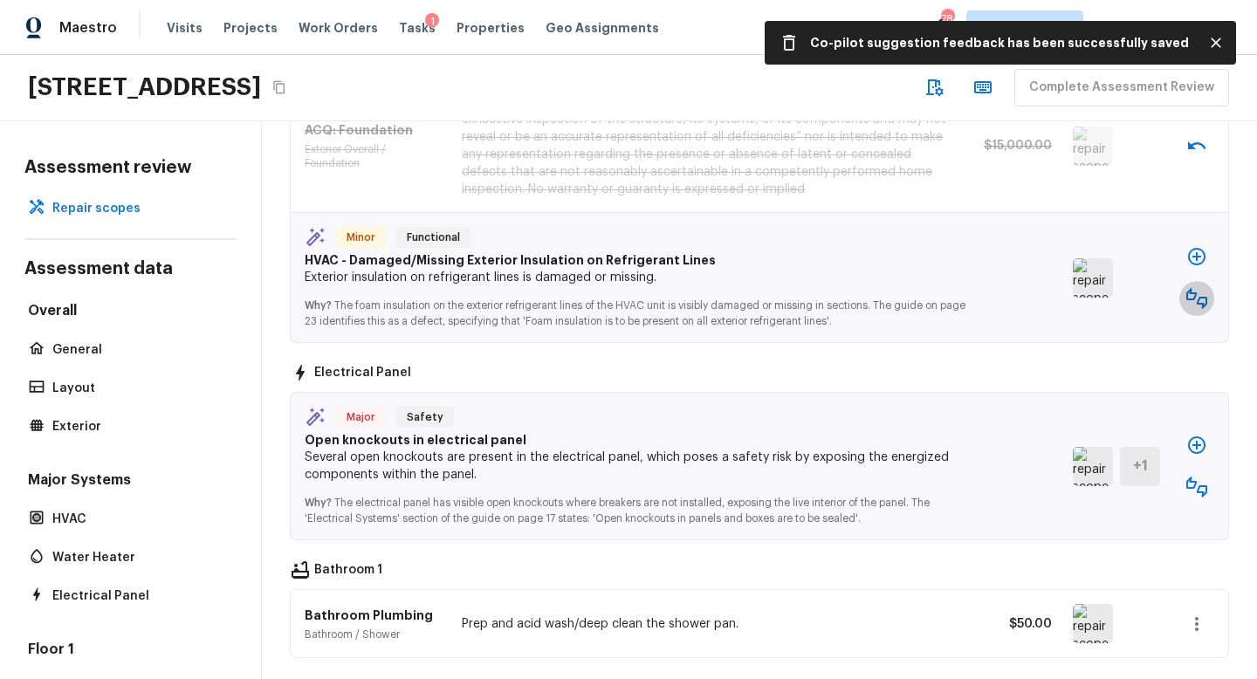
click at [1192, 296] on icon "button" at bounding box center [1197, 298] width 21 height 21
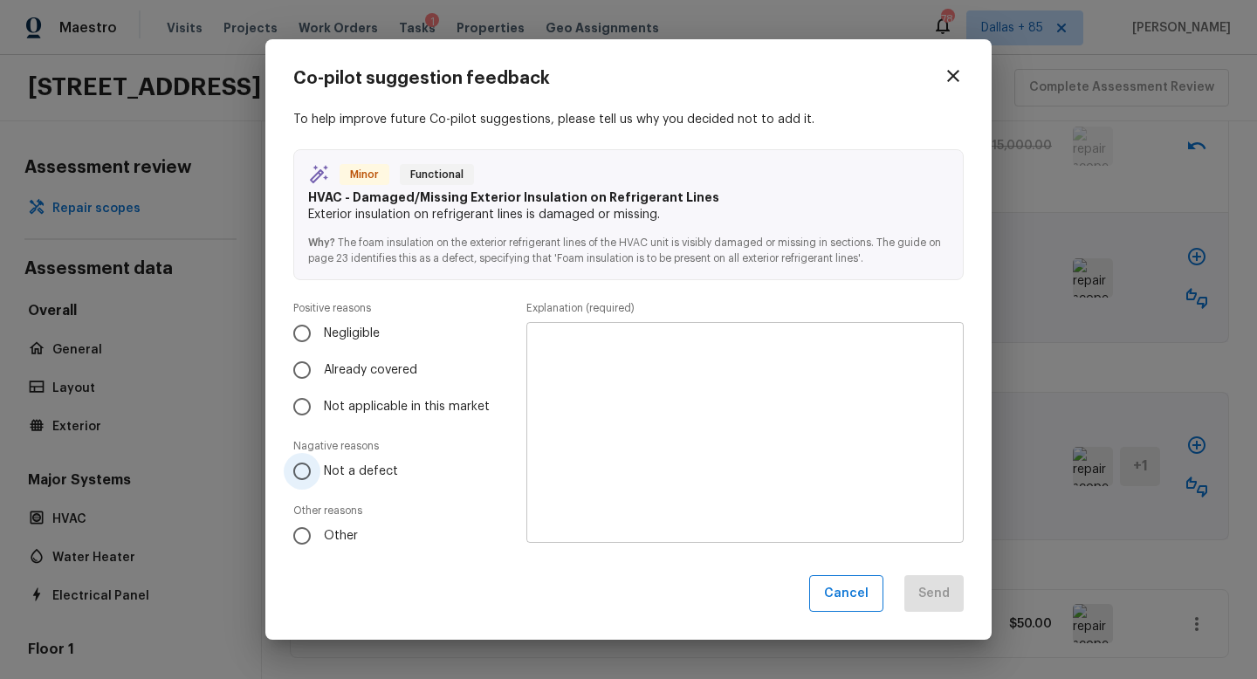
click at [313, 471] on input "Not a defect" at bounding box center [302, 471] width 37 height 37
radio input "true"
click at [676, 409] on textarea at bounding box center [745, 432] width 413 height 192
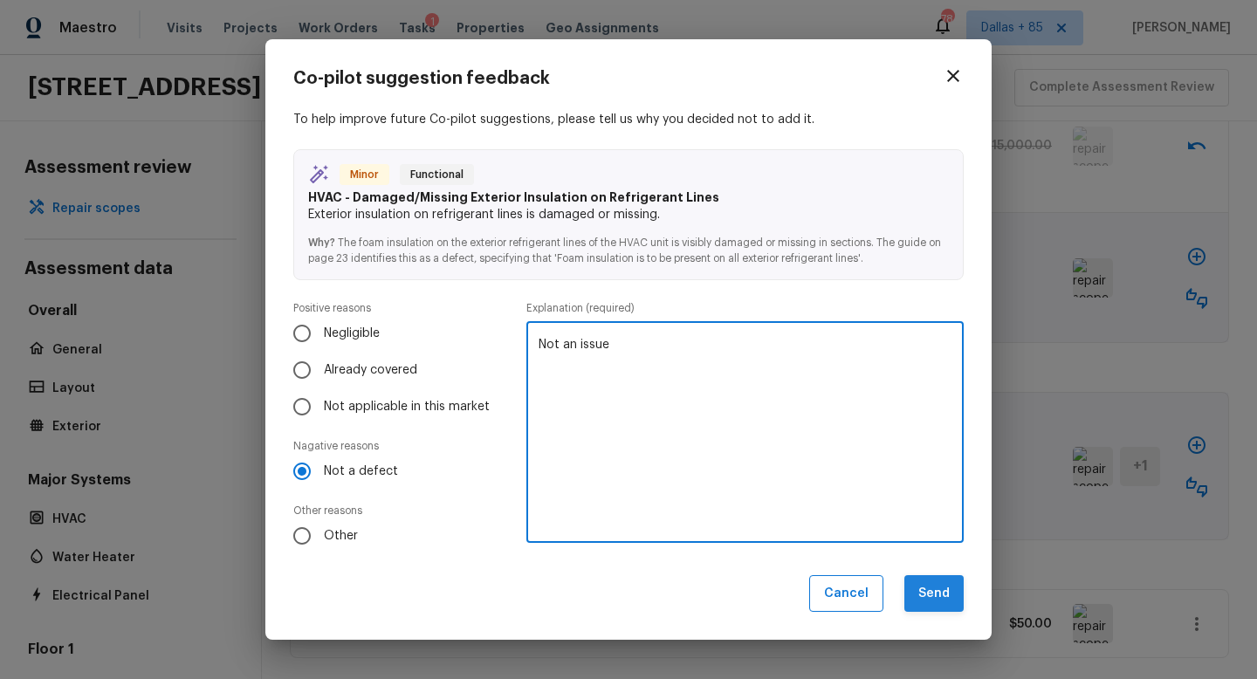
type textarea "Not an issue"
click at [935, 597] on button "Send" at bounding box center [934, 594] width 59 height 38
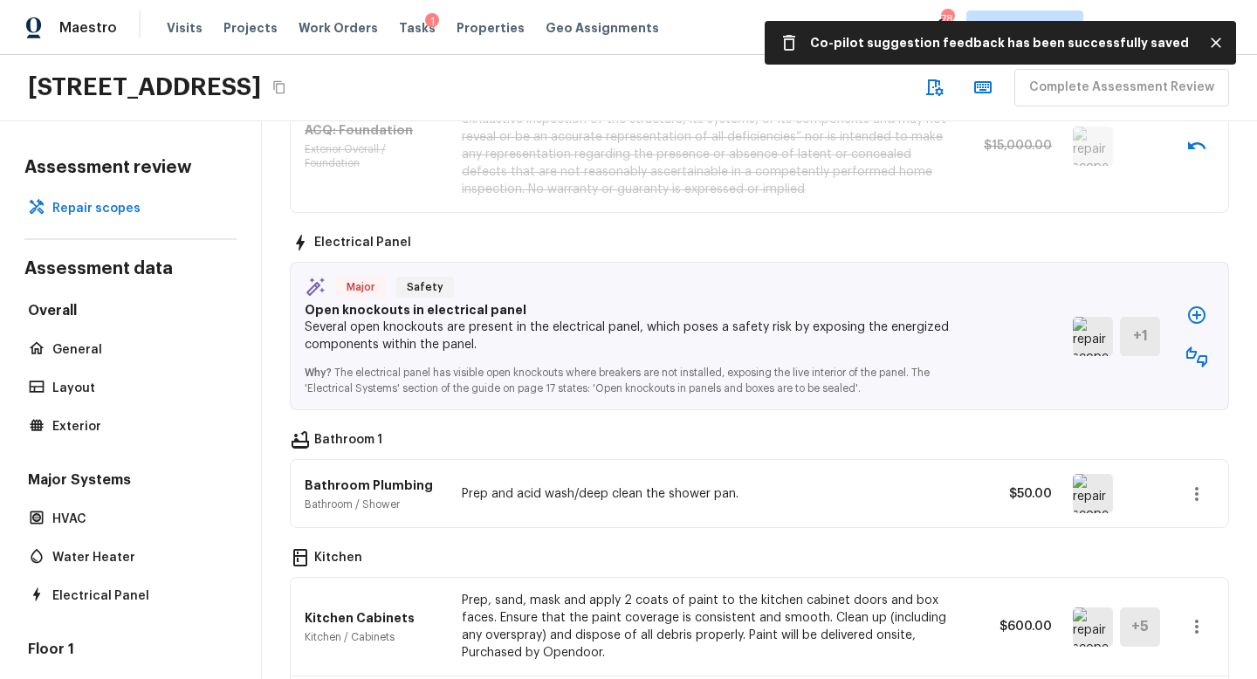
click at [1103, 342] on img at bounding box center [1093, 336] width 40 height 39
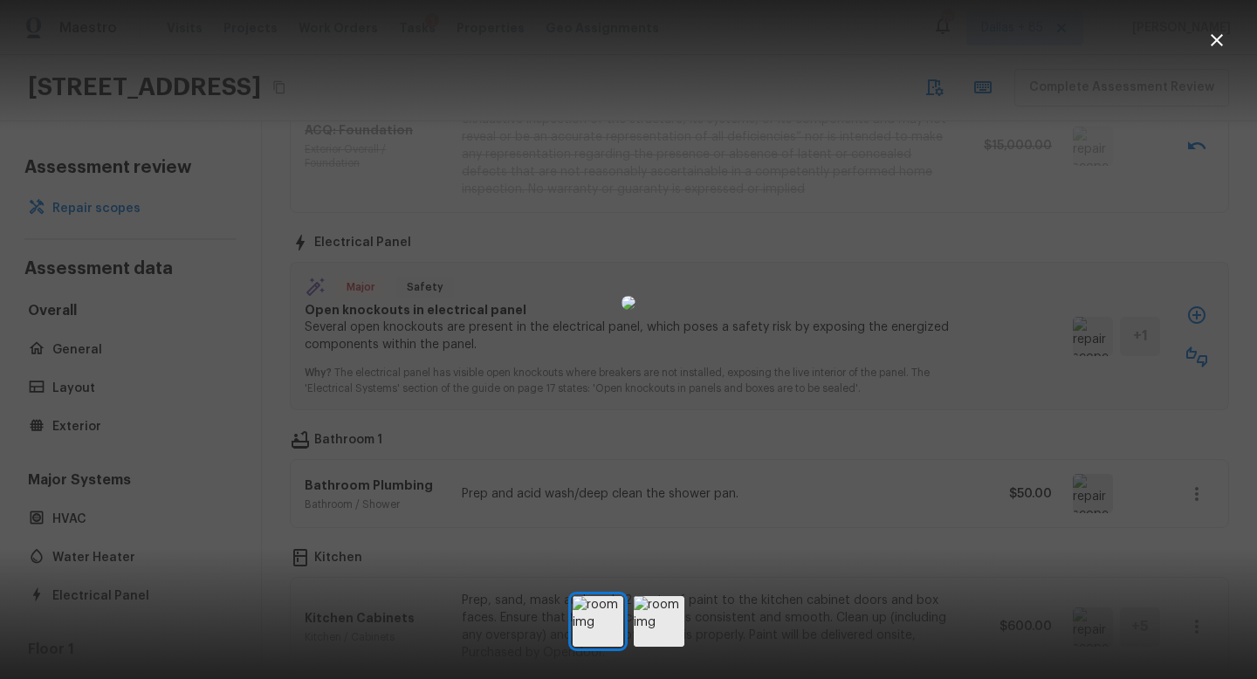
click at [1222, 45] on icon "button" at bounding box center [1217, 40] width 12 height 12
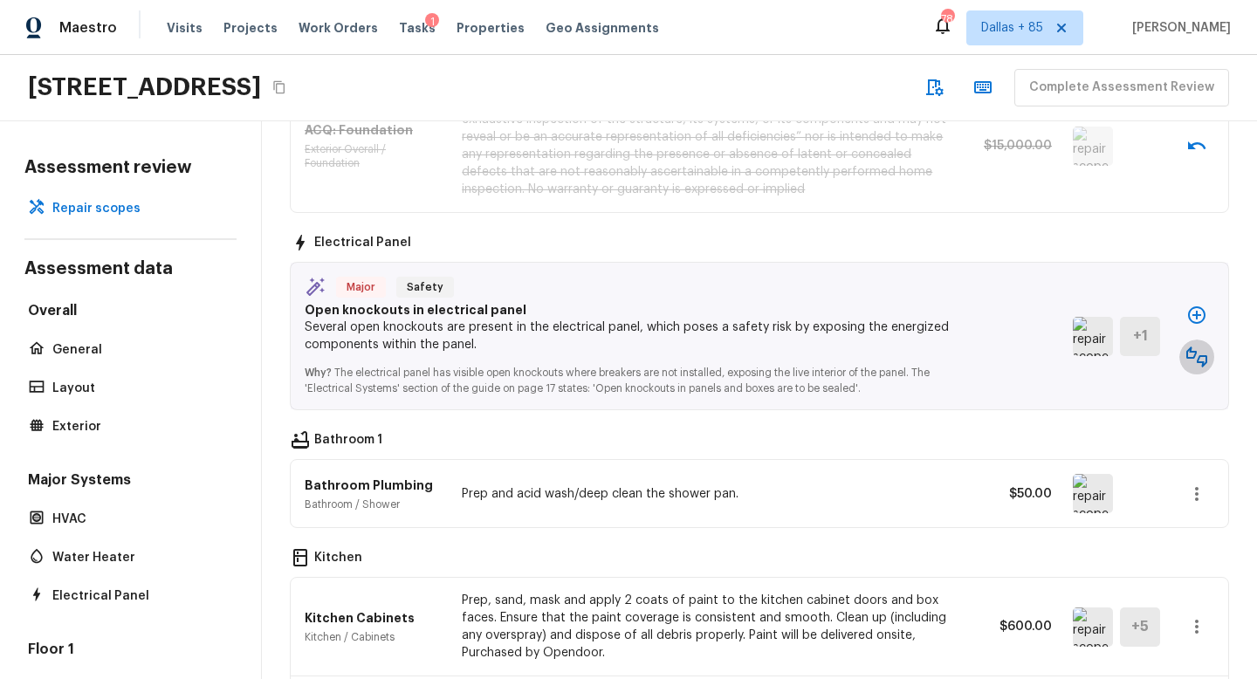
click at [1209, 353] on button "button" at bounding box center [1197, 357] width 35 height 35
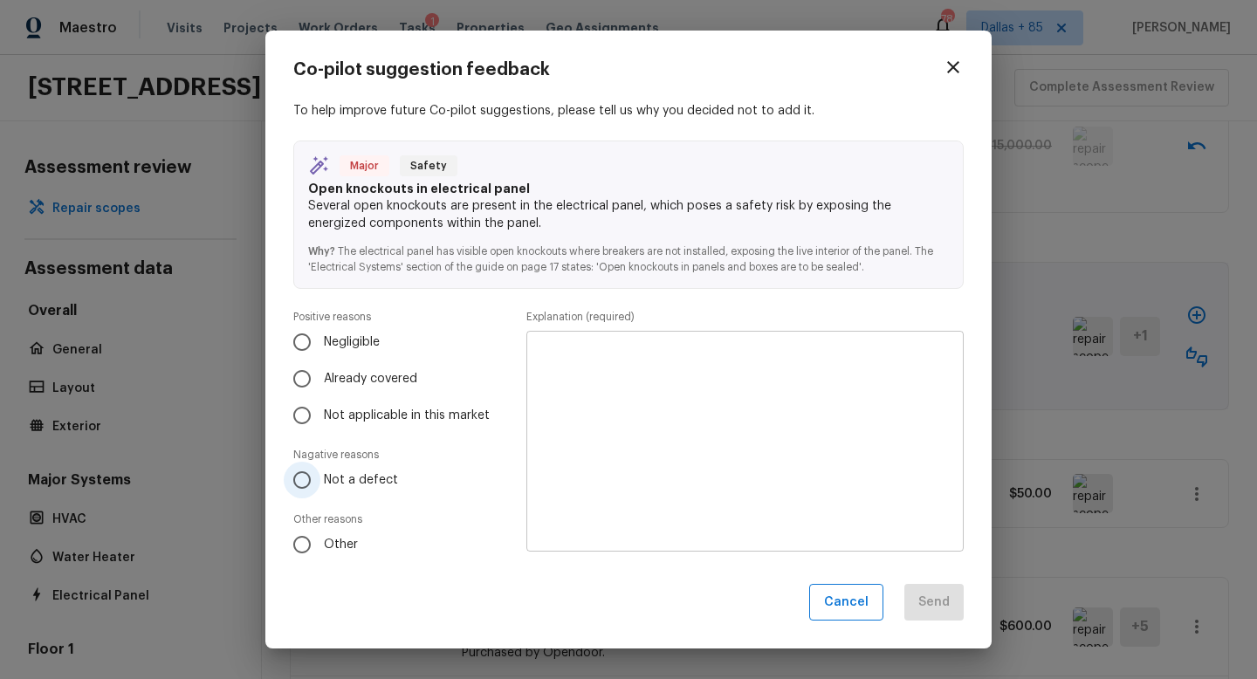
click at [319, 489] on input "Not a defect" at bounding box center [302, 480] width 37 height 37
radio input "true"
click at [659, 395] on textarea at bounding box center [745, 441] width 413 height 192
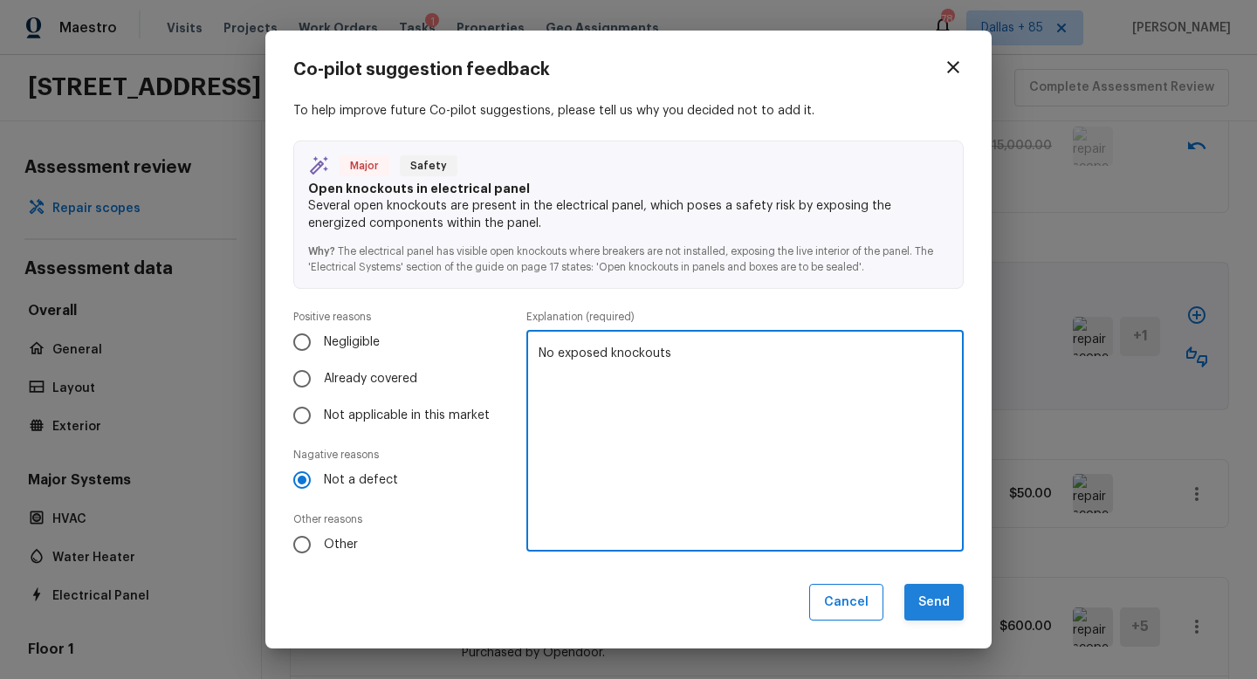
type textarea "No exposed knockouts"
click at [933, 596] on button "Send" at bounding box center [934, 603] width 59 height 38
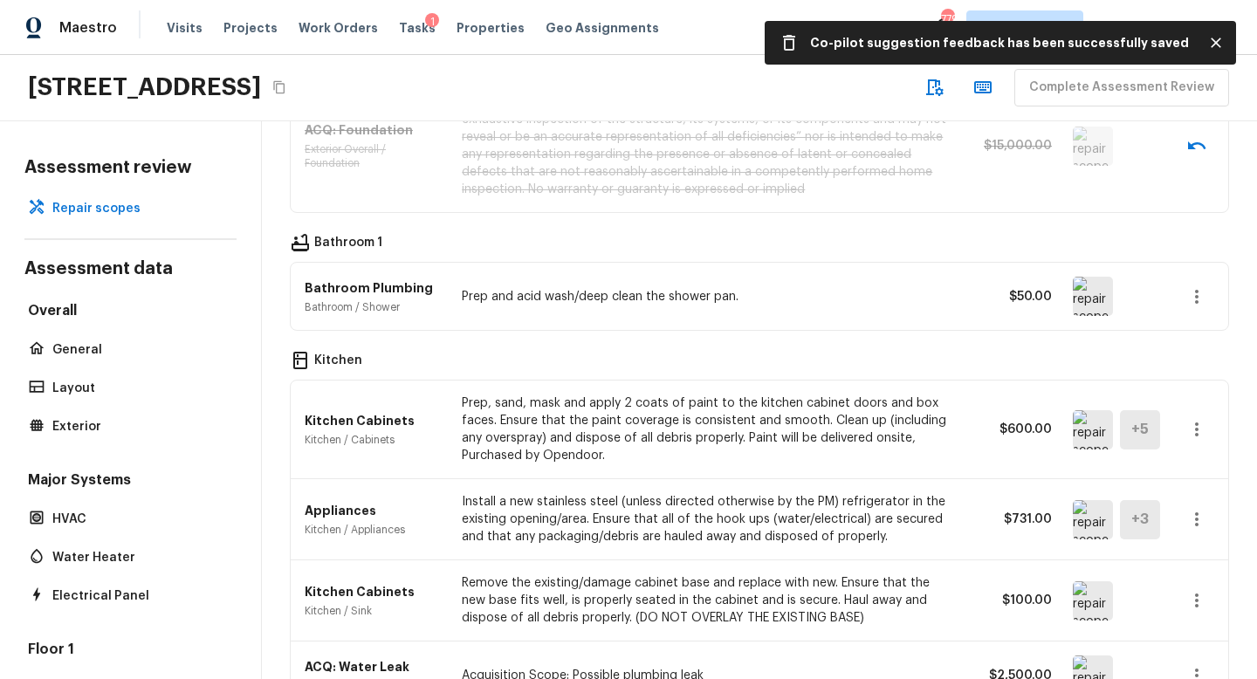
click at [1095, 298] on img at bounding box center [1093, 296] width 40 height 39
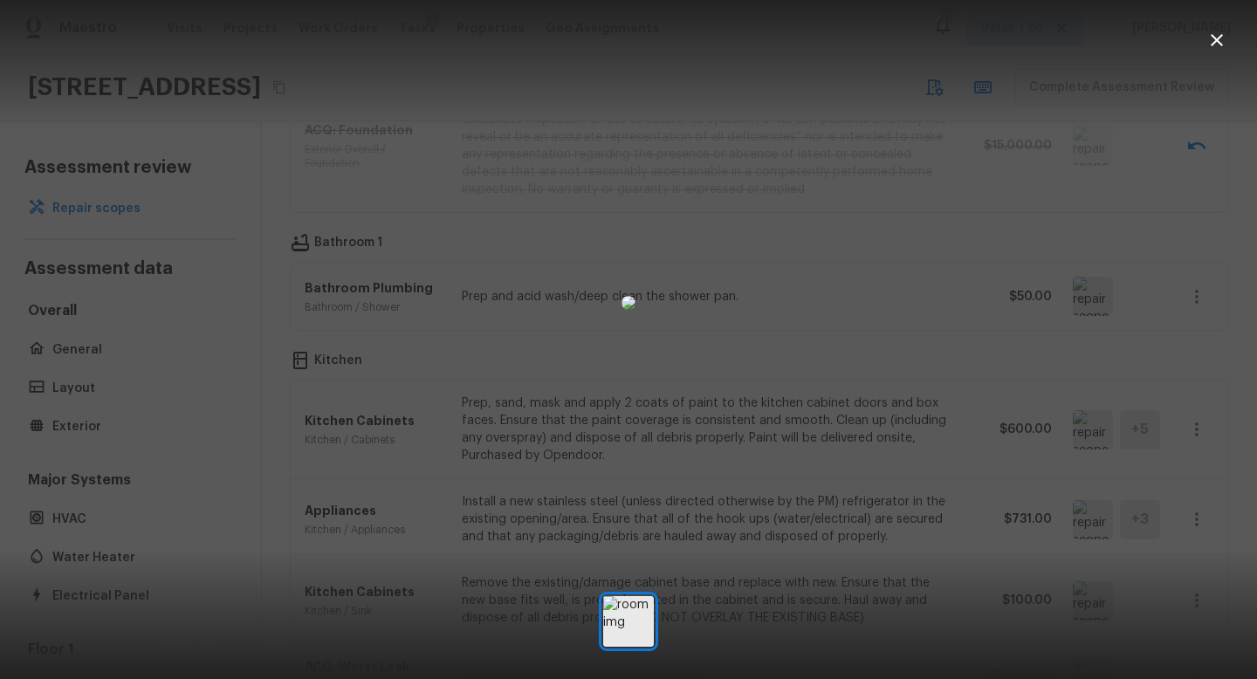
click at [1213, 40] on icon "button" at bounding box center [1217, 40] width 21 height 21
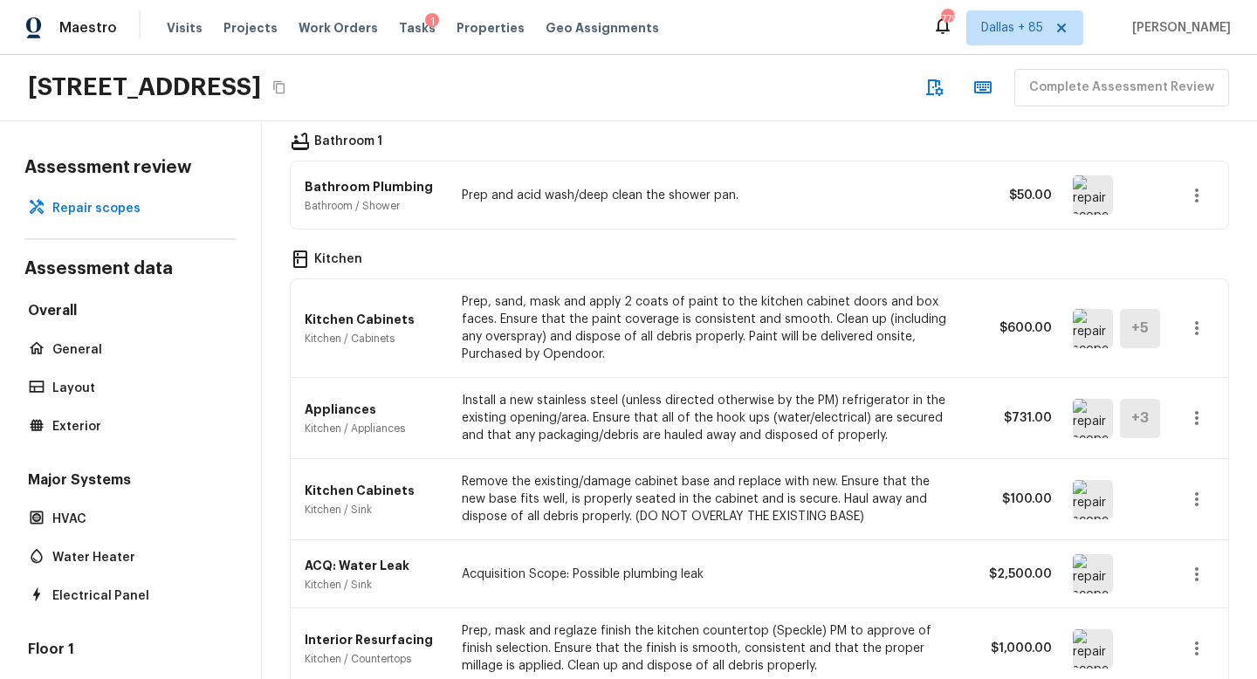
scroll to position [747, 0]
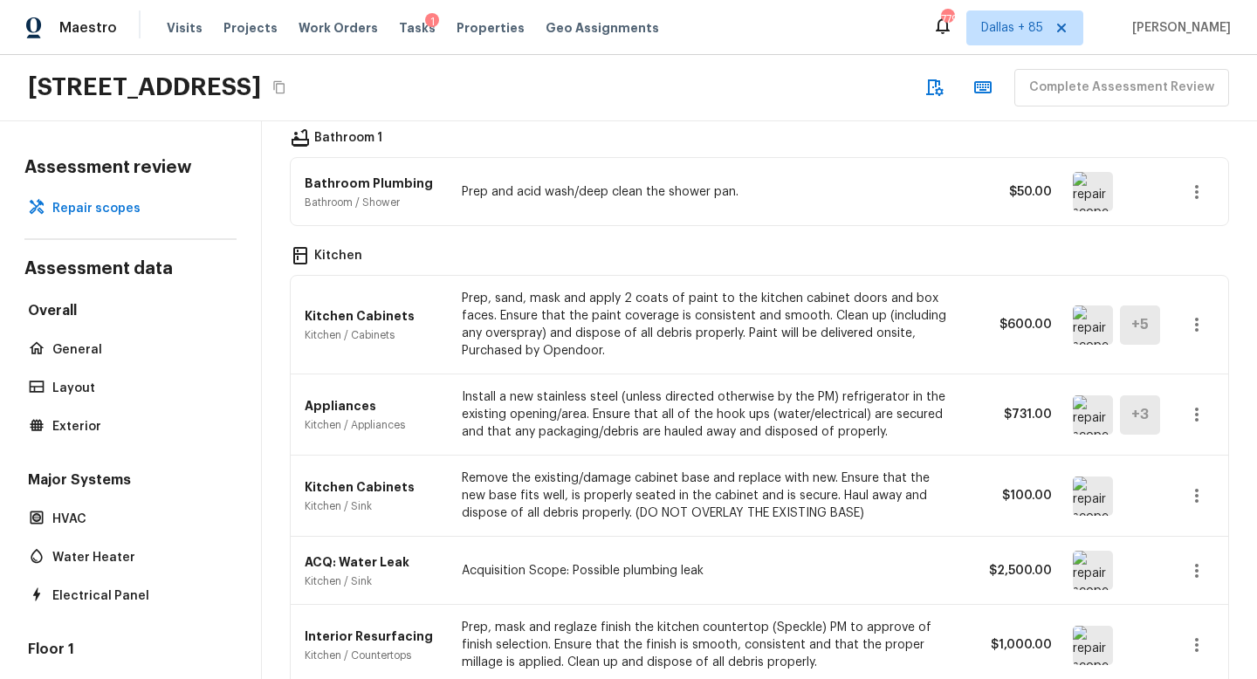
click at [1094, 314] on img at bounding box center [1093, 325] width 40 height 39
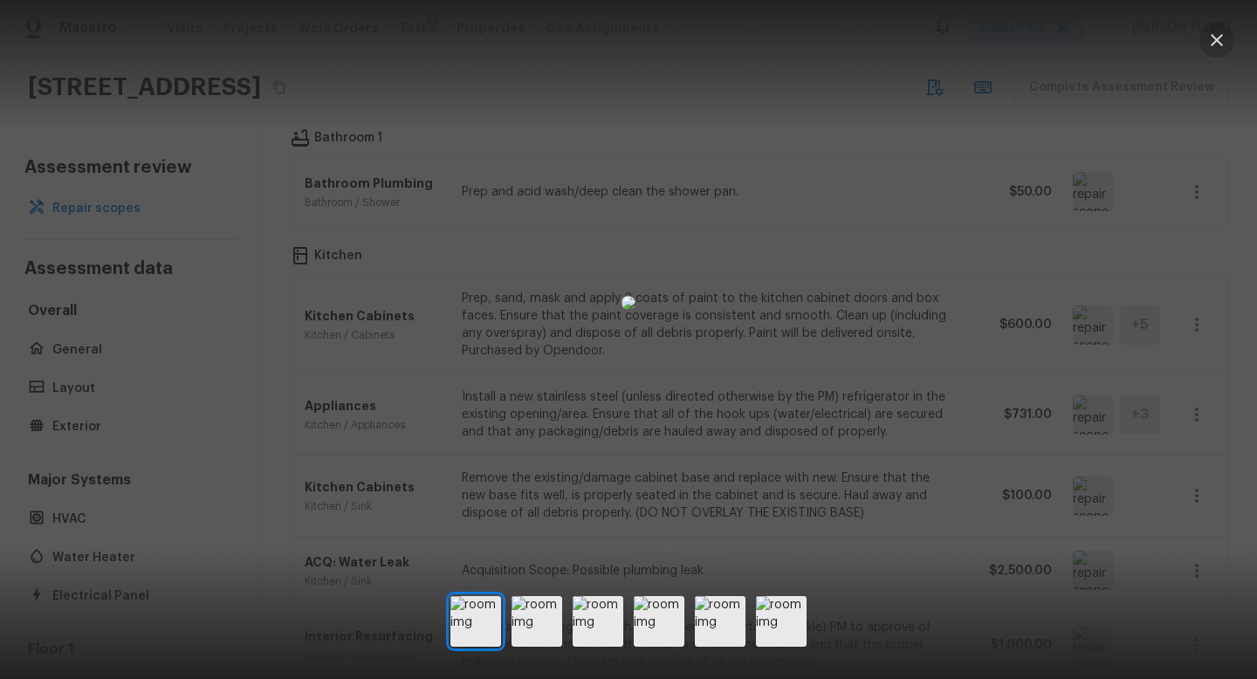
click at [1214, 38] on icon "button" at bounding box center [1217, 40] width 21 height 21
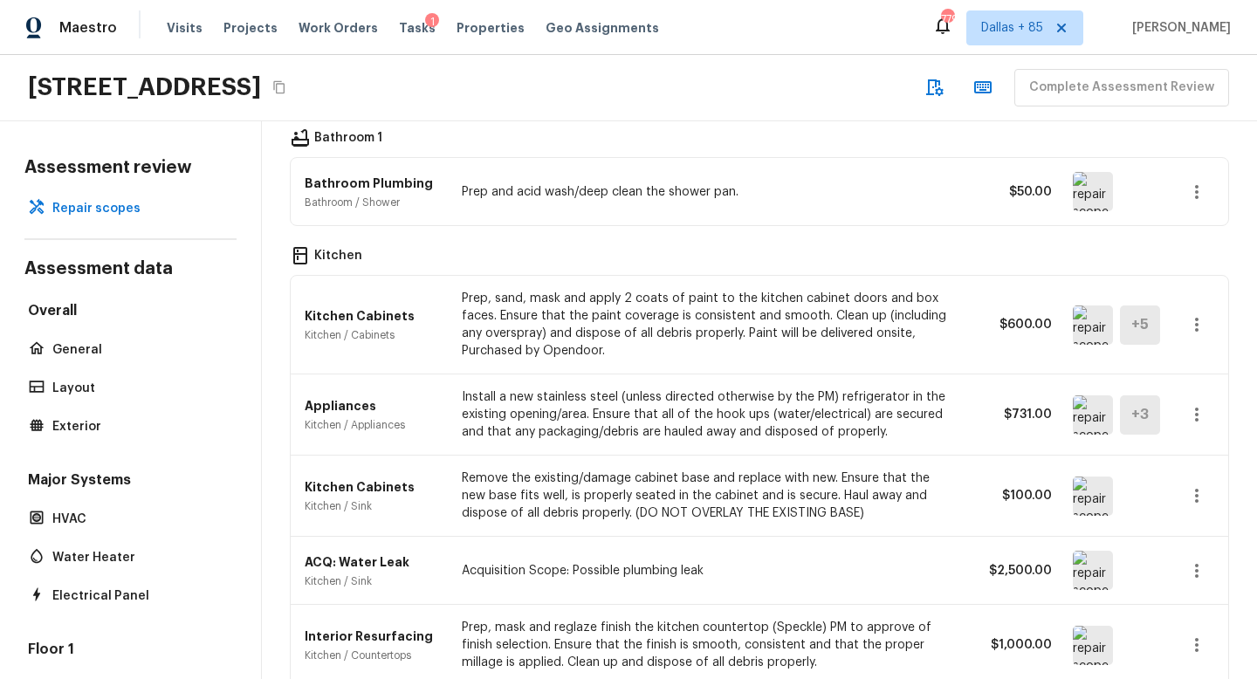
click at [1194, 322] on icon "button" at bounding box center [1197, 324] width 21 height 21
click at [1175, 373] on li "Edit" at bounding box center [1190, 375] width 114 height 52
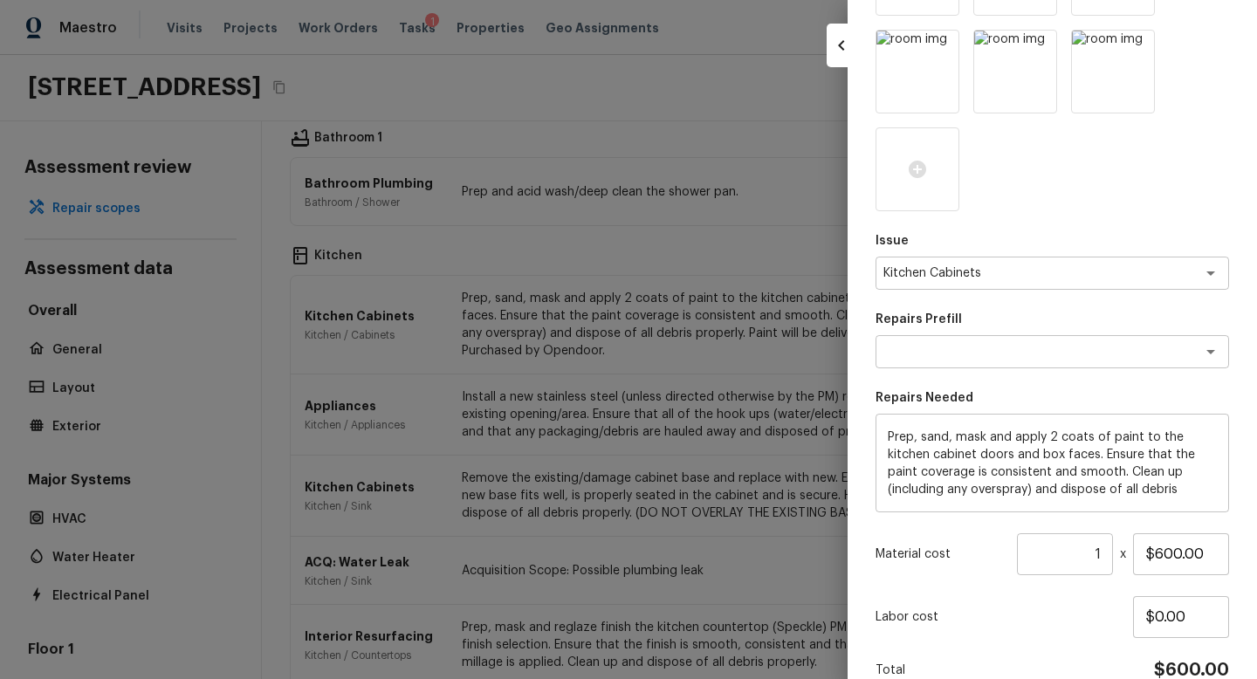
scroll to position [390, 0]
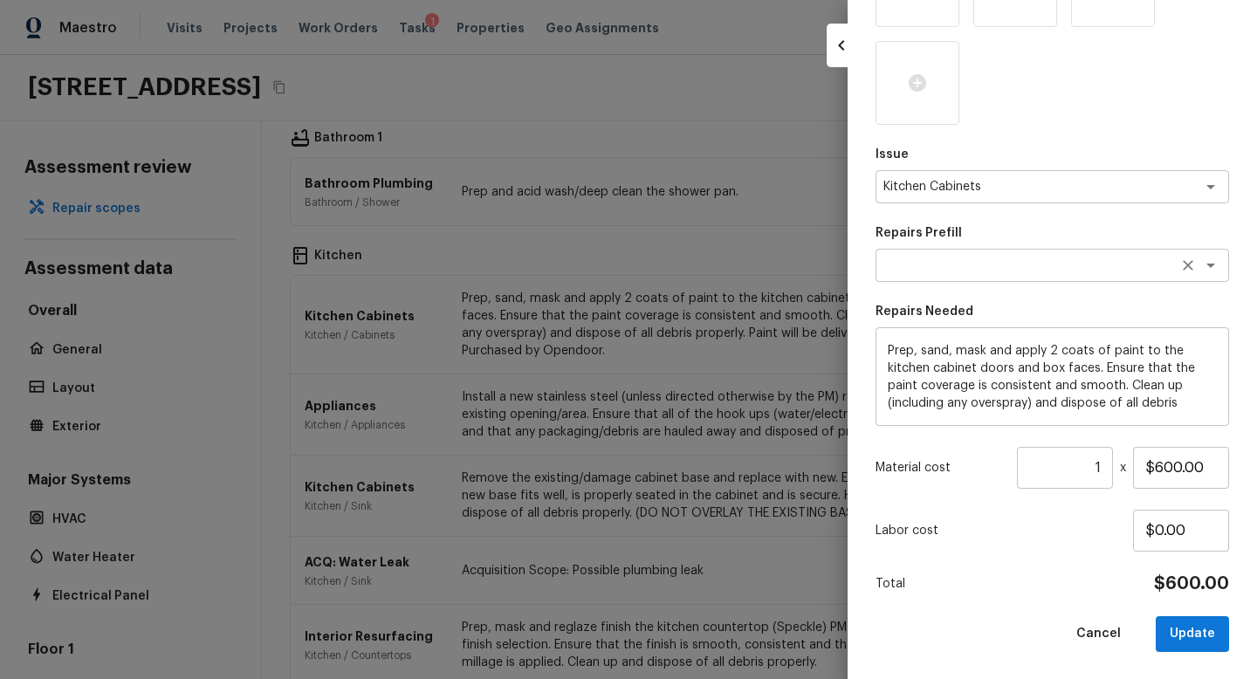
click at [1069, 261] on textarea at bounding box center [1028, 265] width 289 height 17
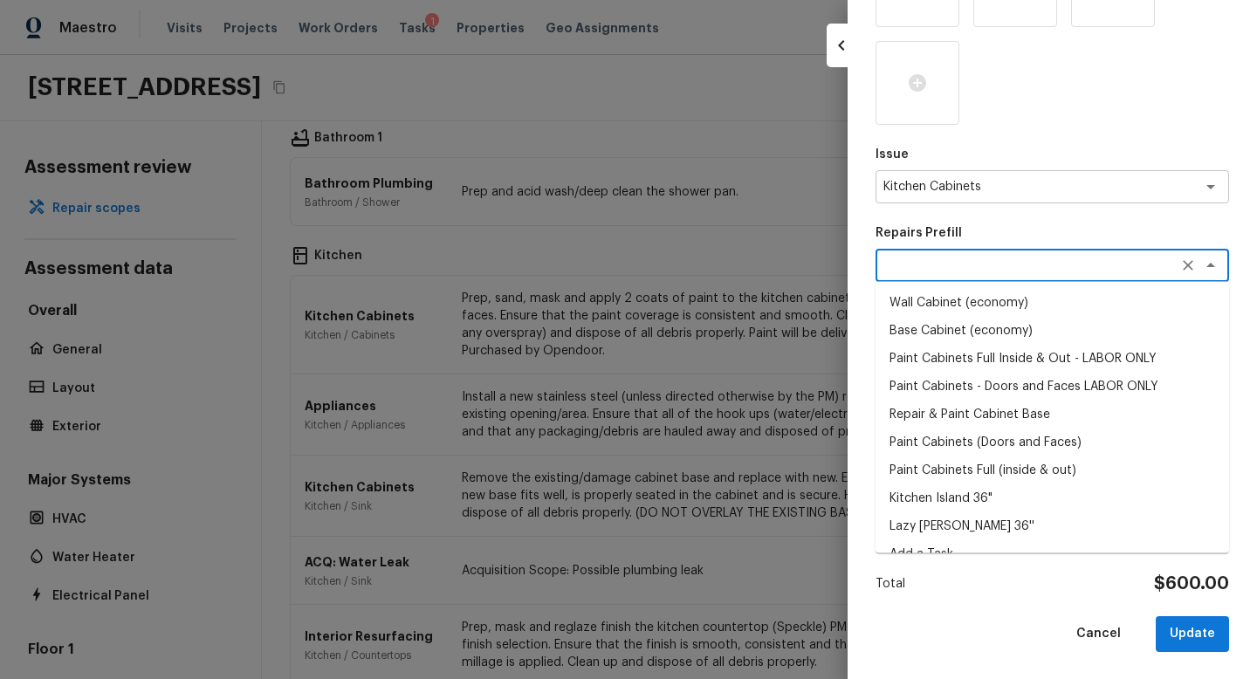
click at [1049, 460] on li "Paint Cabinets Full (inside & out)" at bounding box center [1053, 471] width 354 height 28
type textarea "Paint Cabinets Full (inside & out)"
type textarea "Prep, sand, mask and apply 2 coats of paint to the kitchen cabinet doors, inter…"
type input "$40.00"
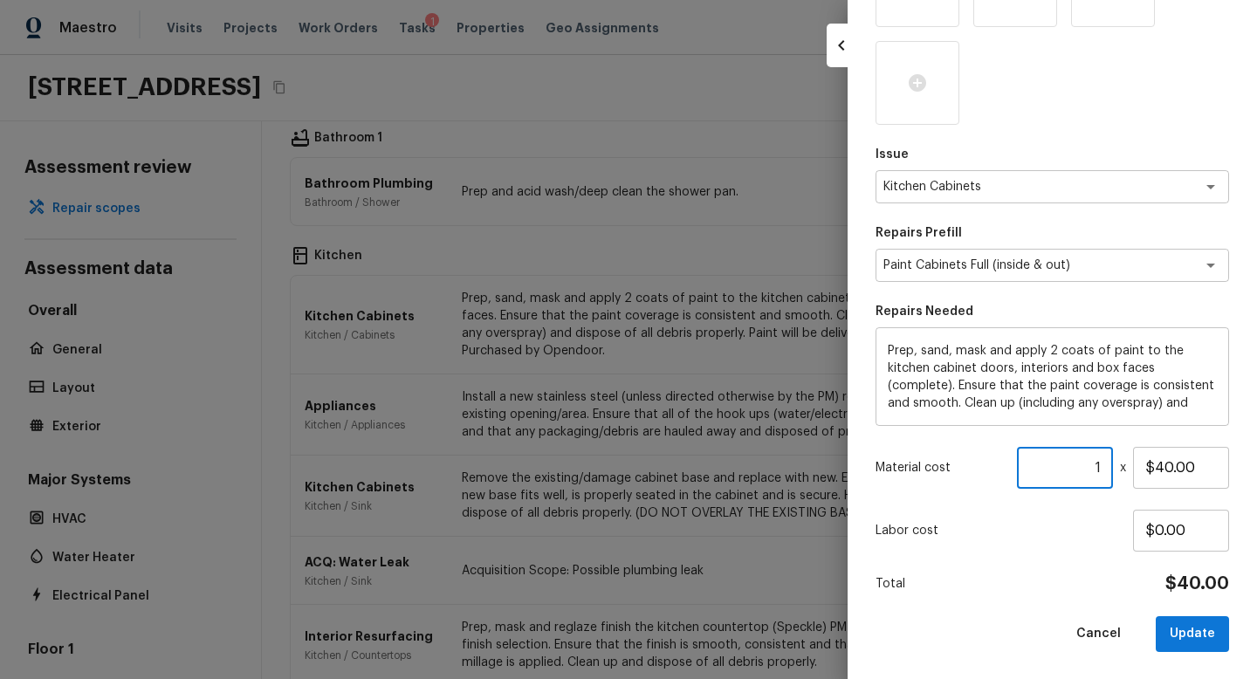
click at [1109, 466] on input "1" at bounding box center [1065, 468] width 96 height 42
type input "60"
click at [1185, 630] on button "Update" at bounding box center [1192, 634] width 73 height 36
type textarea "Prep, sand, mask and apply 2 coats of paint to the kitchen cabinet doors and bo…"
type input "1"
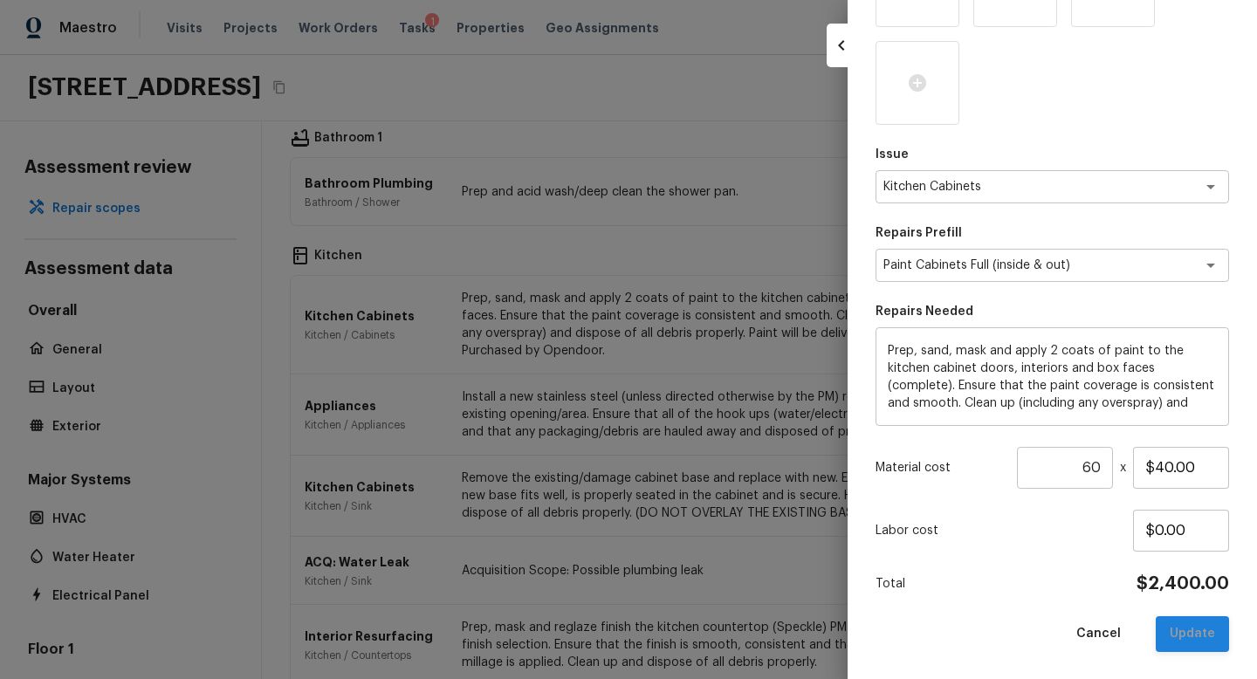
type input "$600.00"
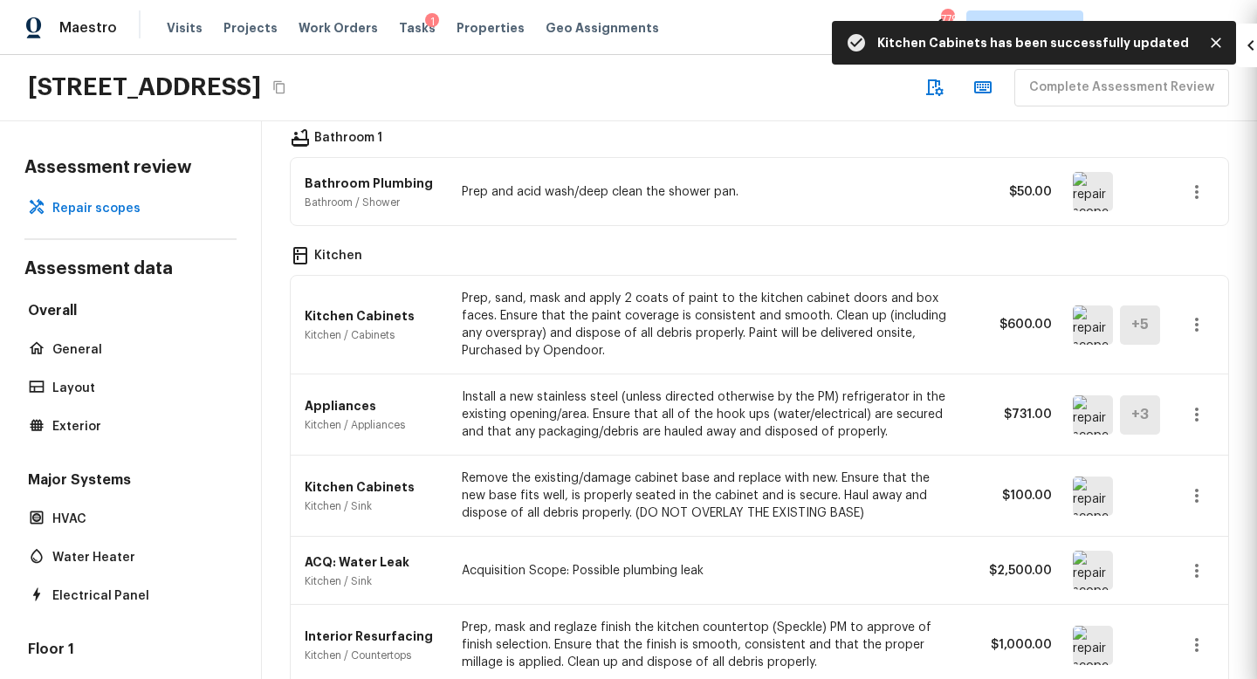
type input "$0.00"
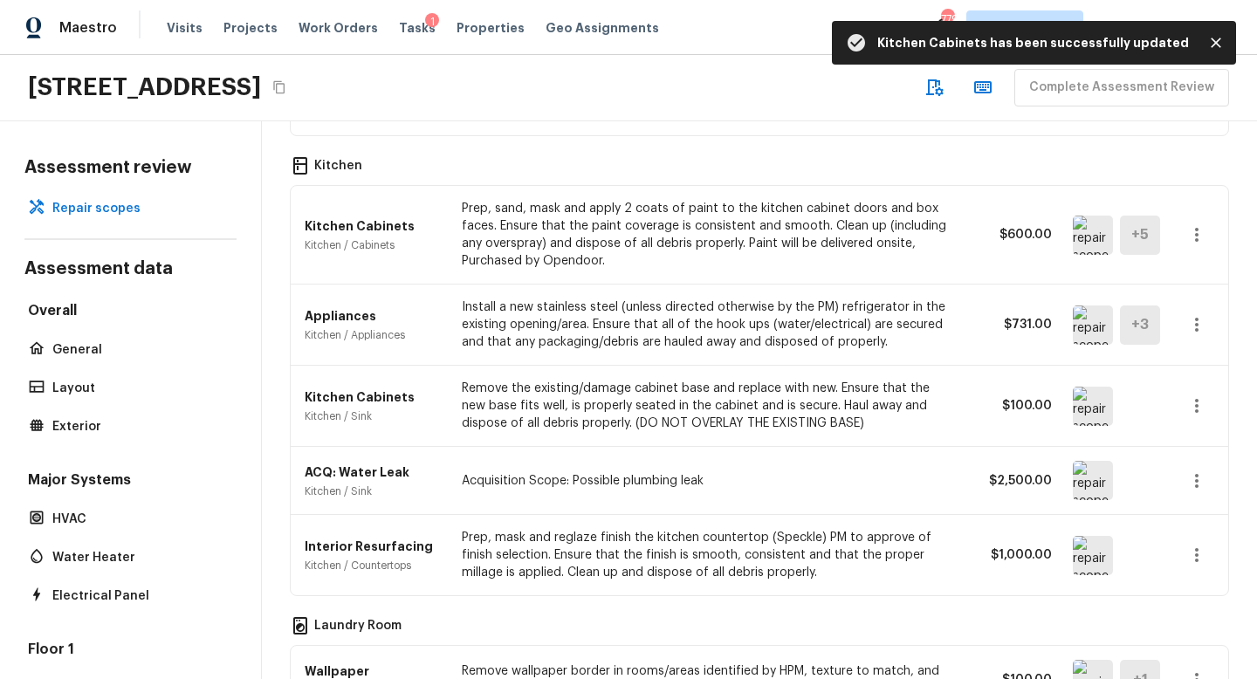
scroll to position [840, 0]
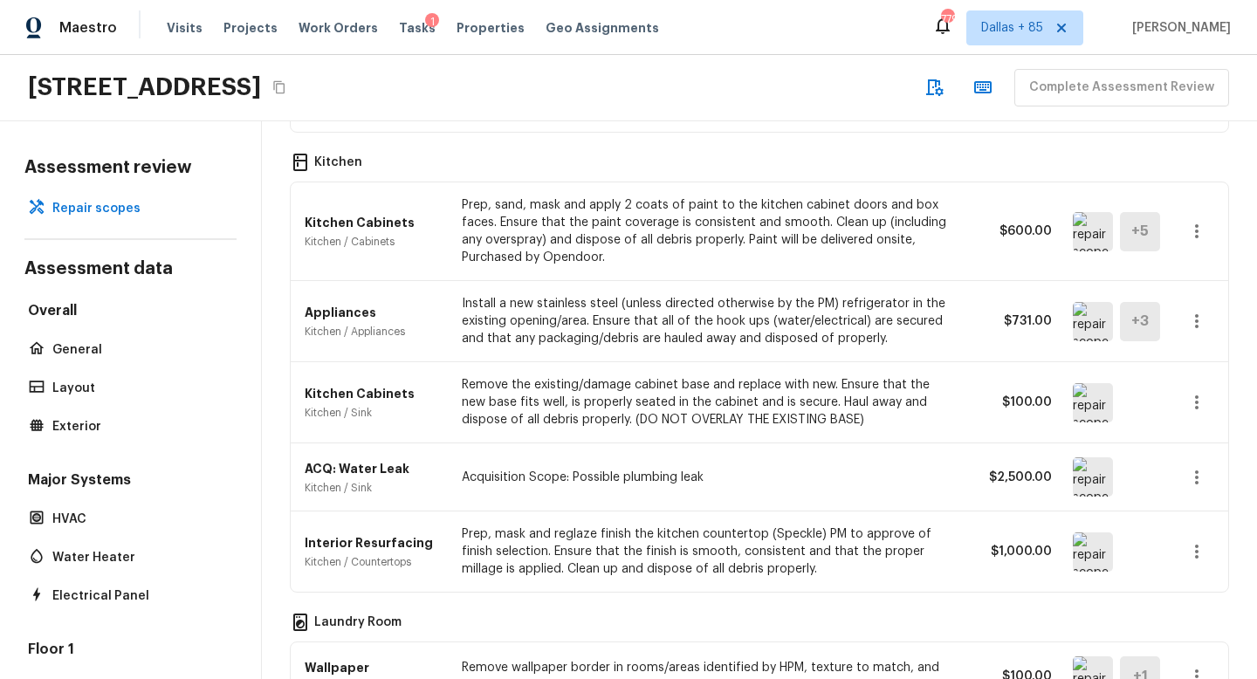
click at [1098, 321] on img at bounding box center [1093, 321] width 40 height 39
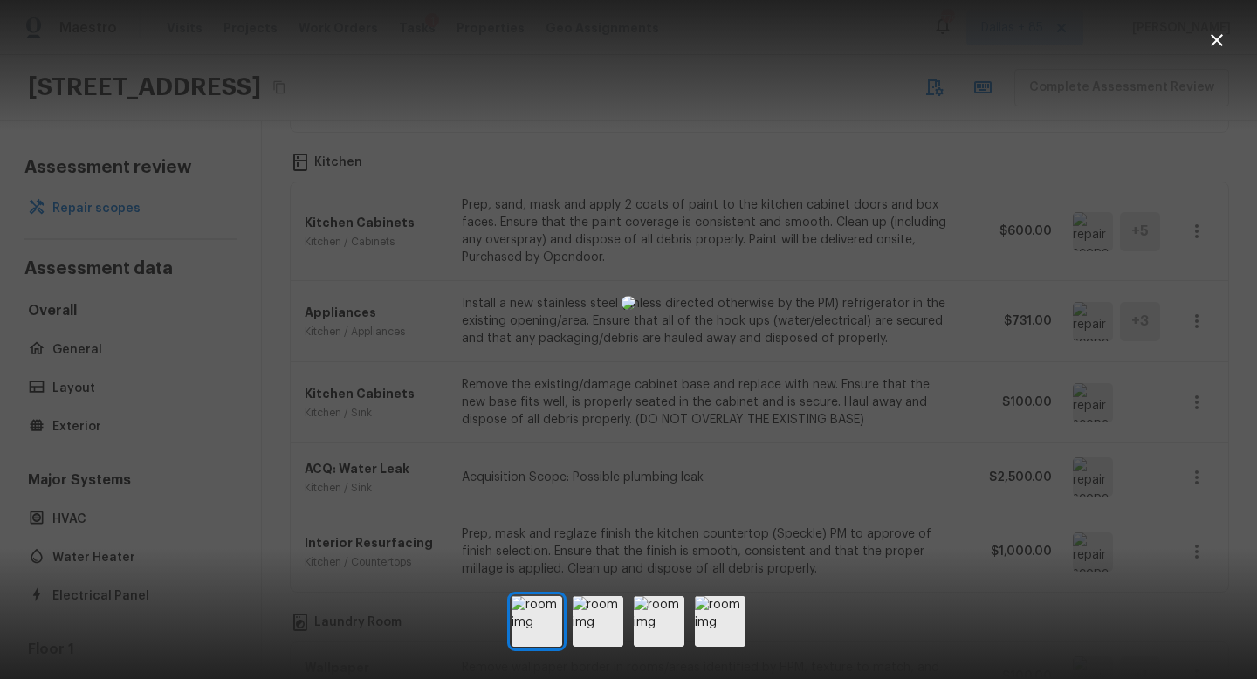
click at [1114, 367] on div at bounding box center [628, 303] width 1257 height 550
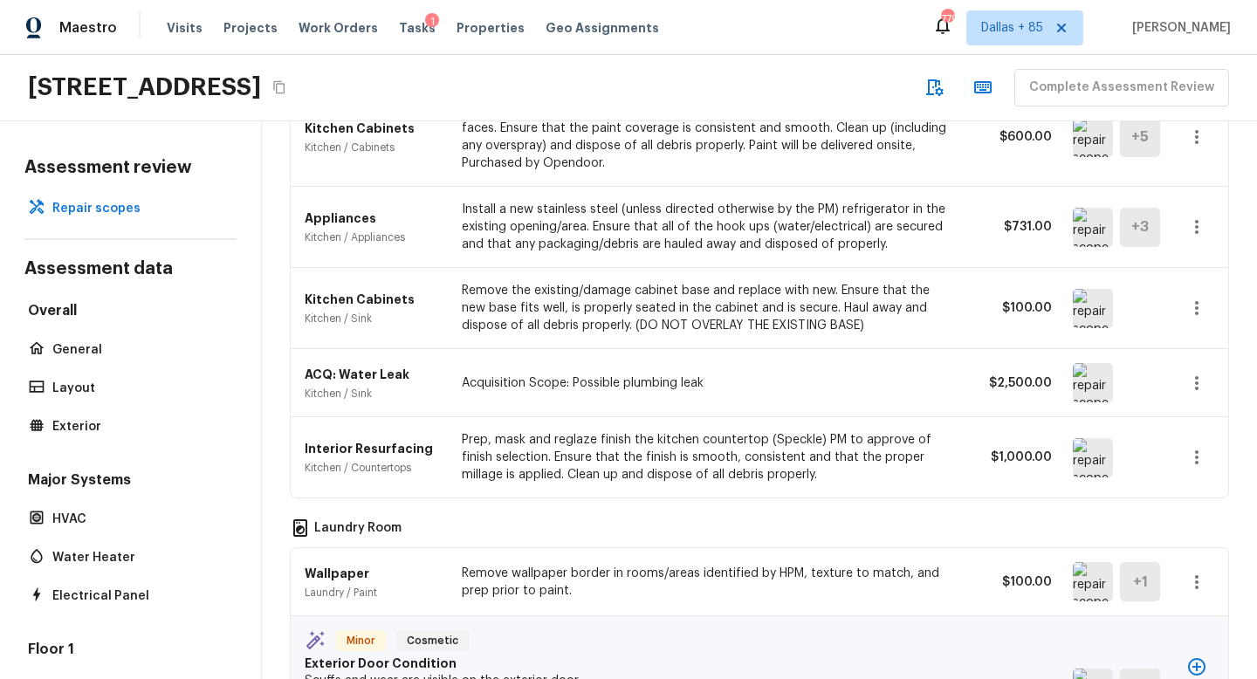
scroll to position [935, 0]
click at [1087, 306] on img at bounding box center [1093, 307] width 40 height 39
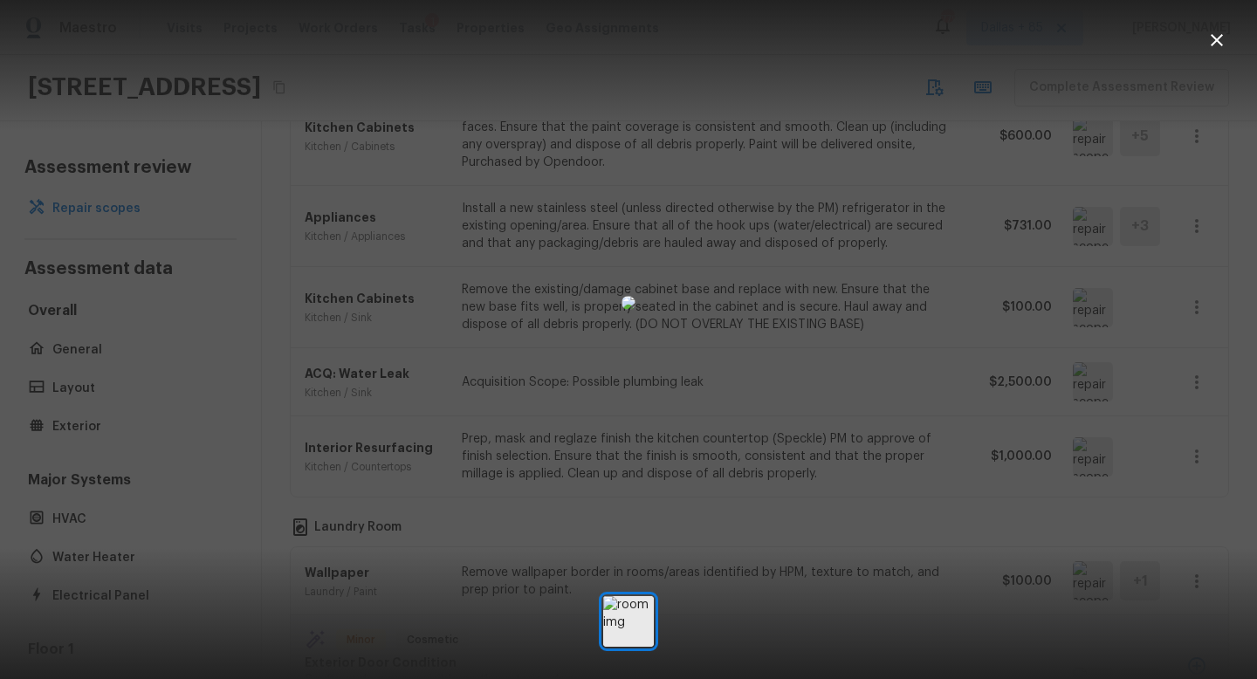
click at [1222, 45] on icon "button" at bounding box center [1217, 40] width 12 height 12
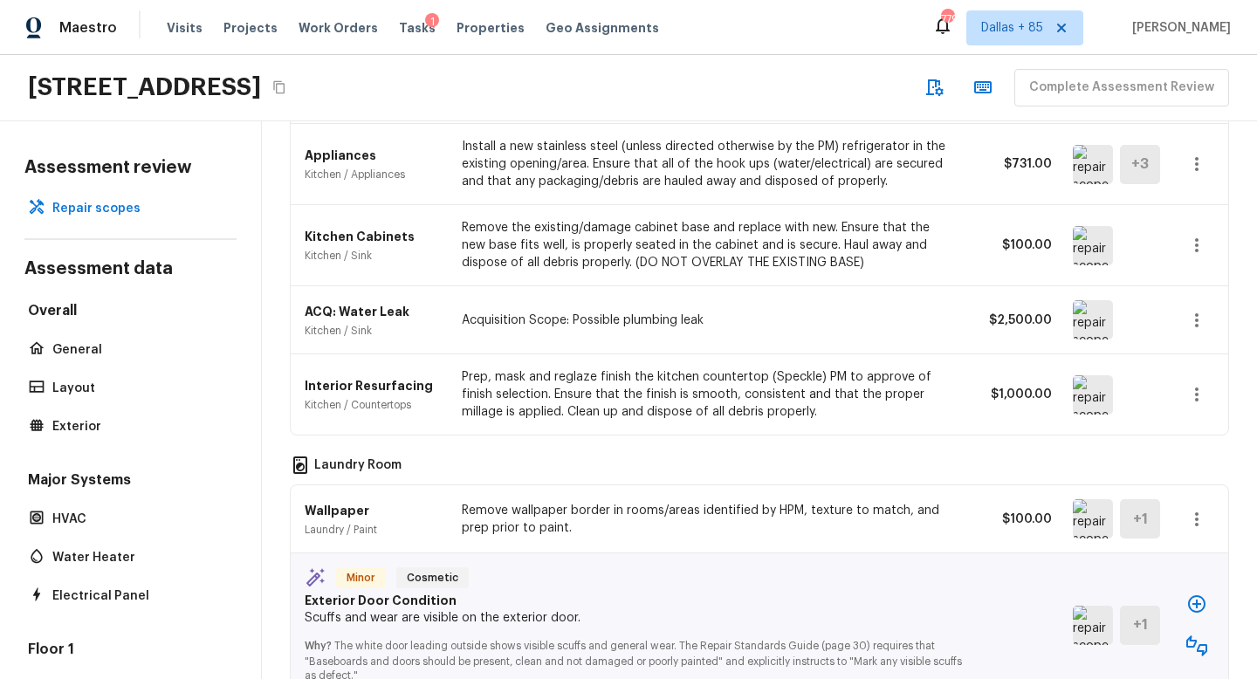
scroll to position [998, 0]
click at [1097, 319] on img at bounding box center [1093, 318] width 40 height 39
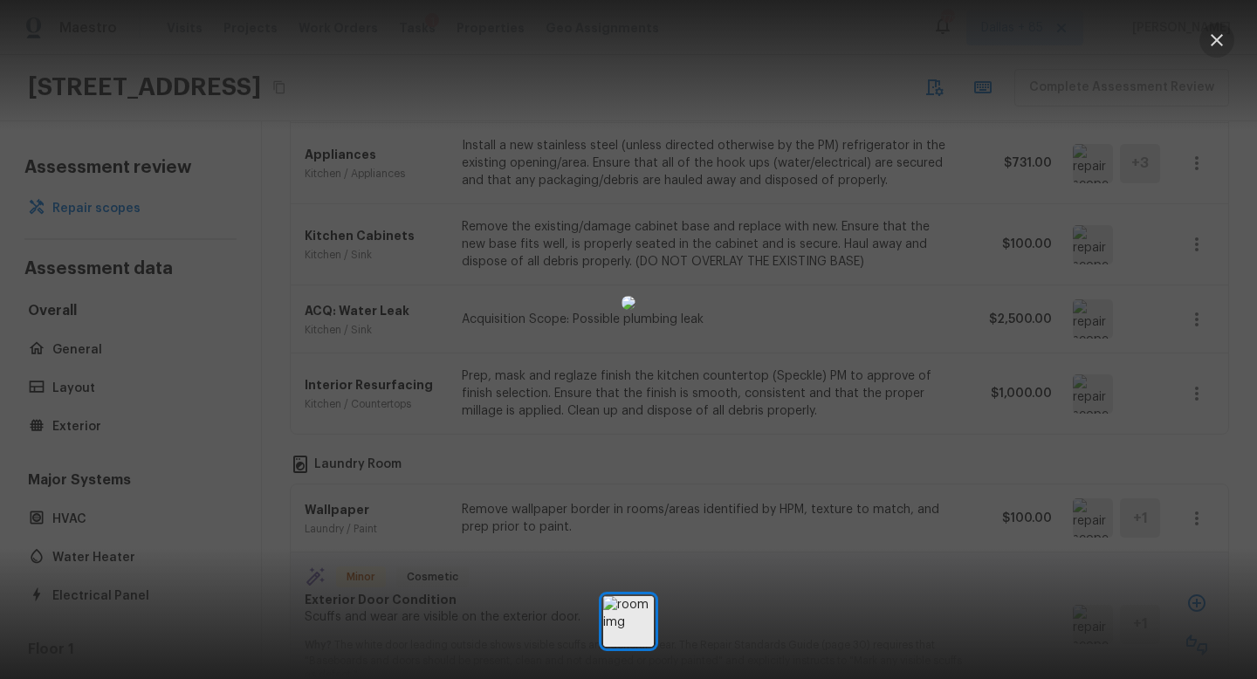
click at [1216, 45] on icon "button" at bounding box center [1217, 40] width 21 height 21
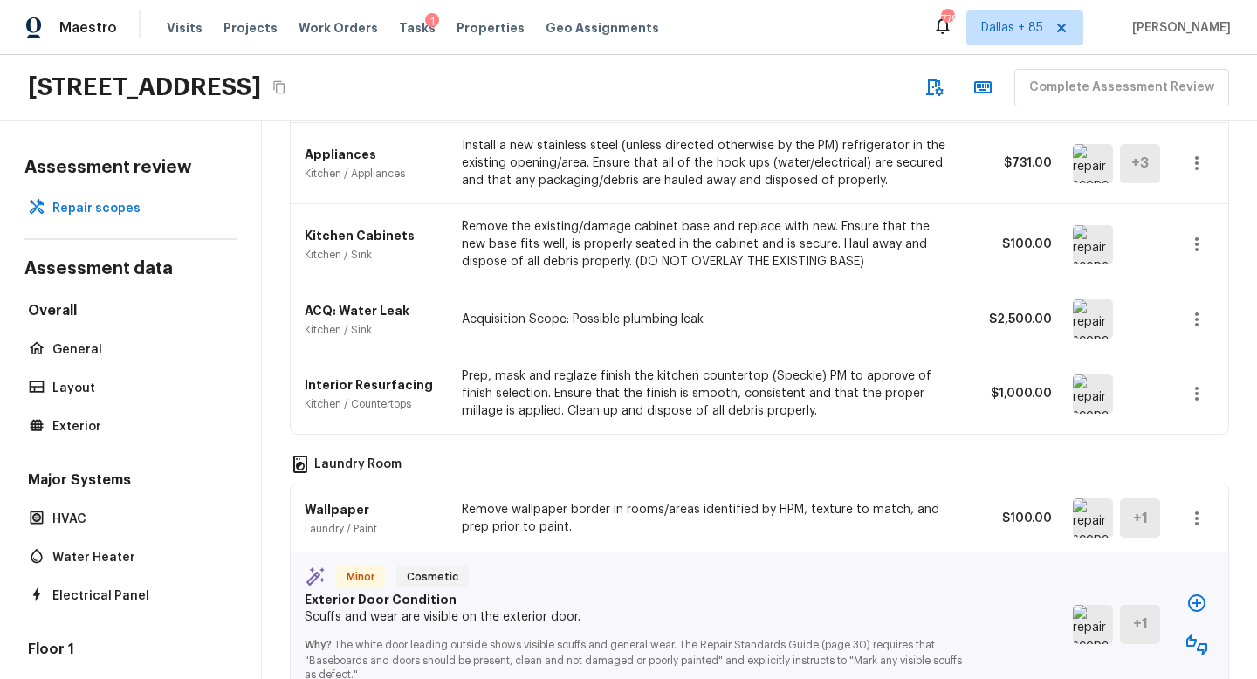
click at [1201, 318] on icon "button" at bounding box center [1197, 319] width 21 height 21
click at [1184, 417] on li "Remove" at bounding box center [1190, 422] width 114 height 52
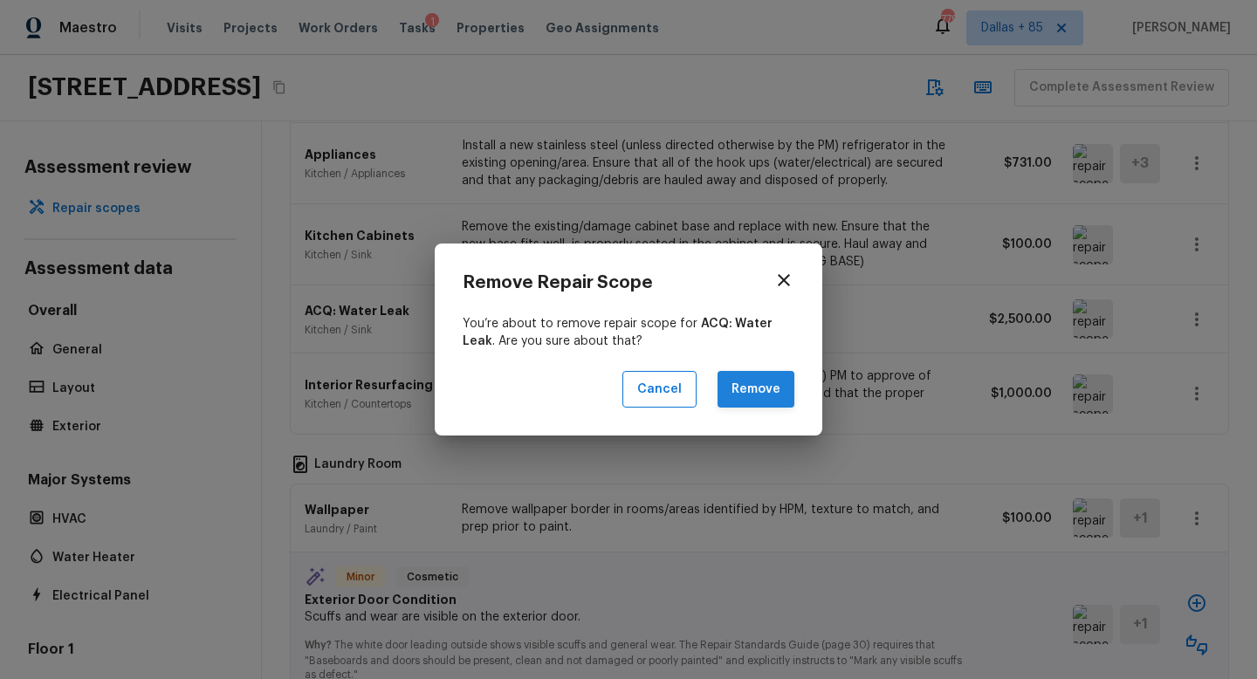
click at [755, 380] on button "Remove" at bounding box center [756, 390] width 77 height 38
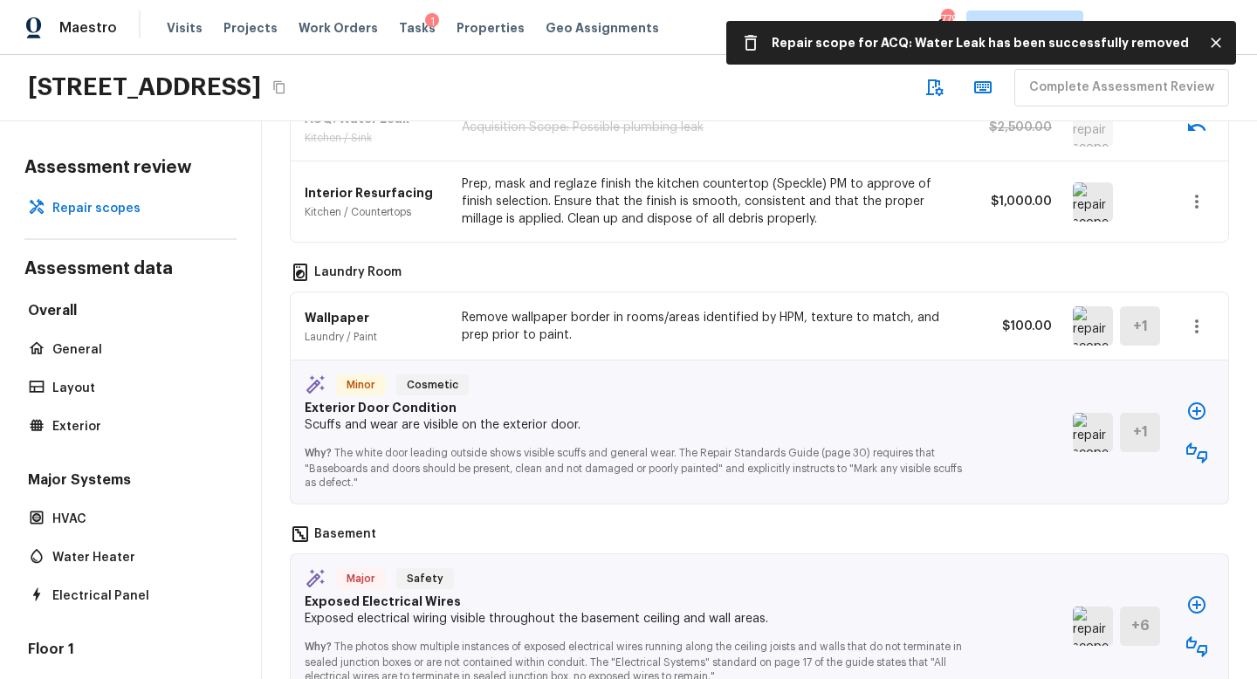
scroll to position [1291, 0]
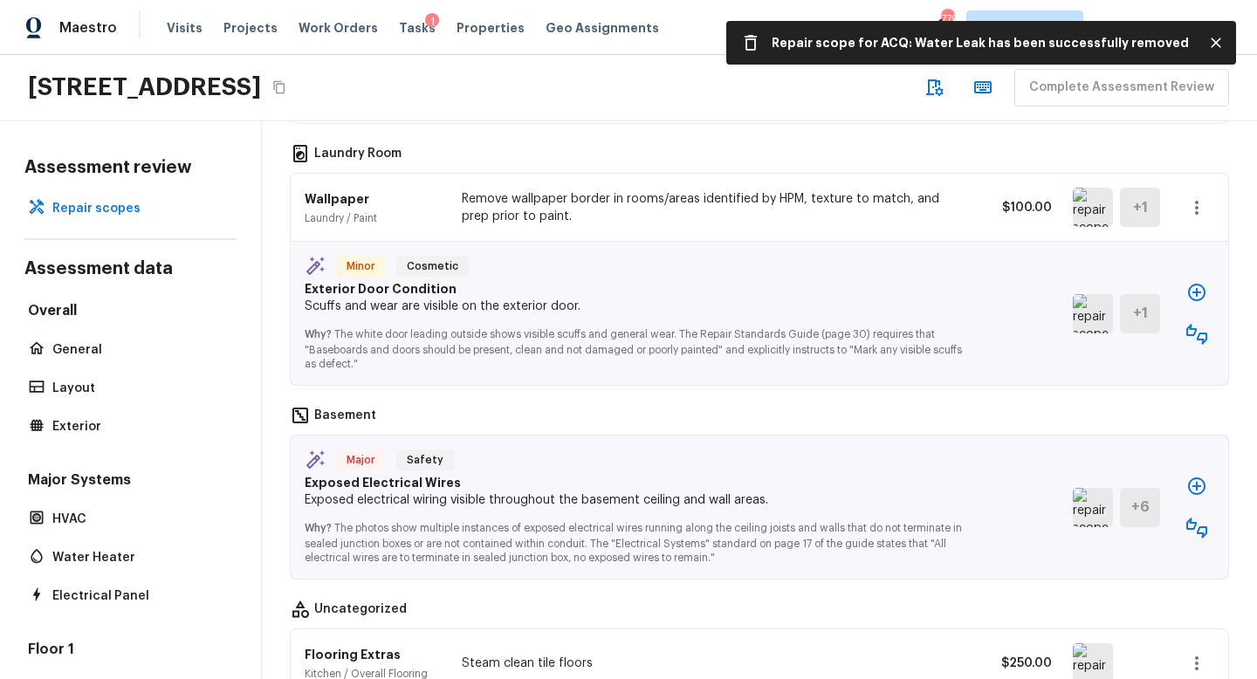
click at [1196, 210] on icon "button" at bounding box center [1196, 208] width 3 height 14
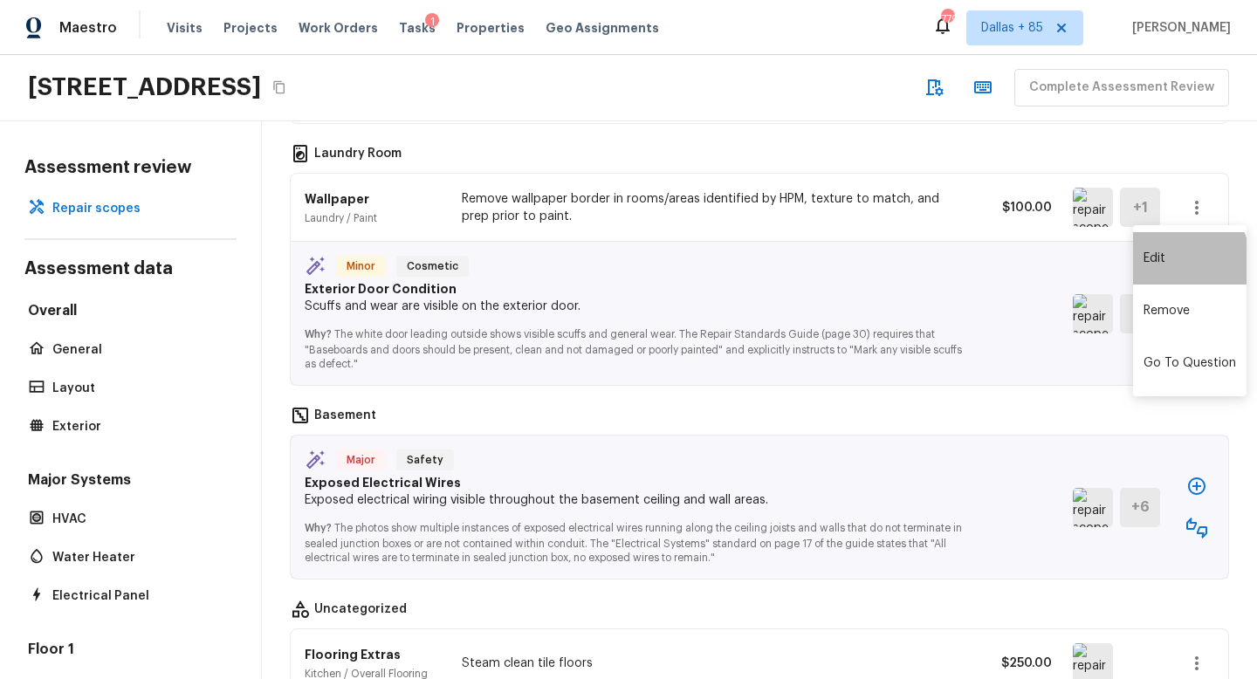
click at [1173, 264] on li "Edit" at bounding box center [1190, 258] width 114 height 52
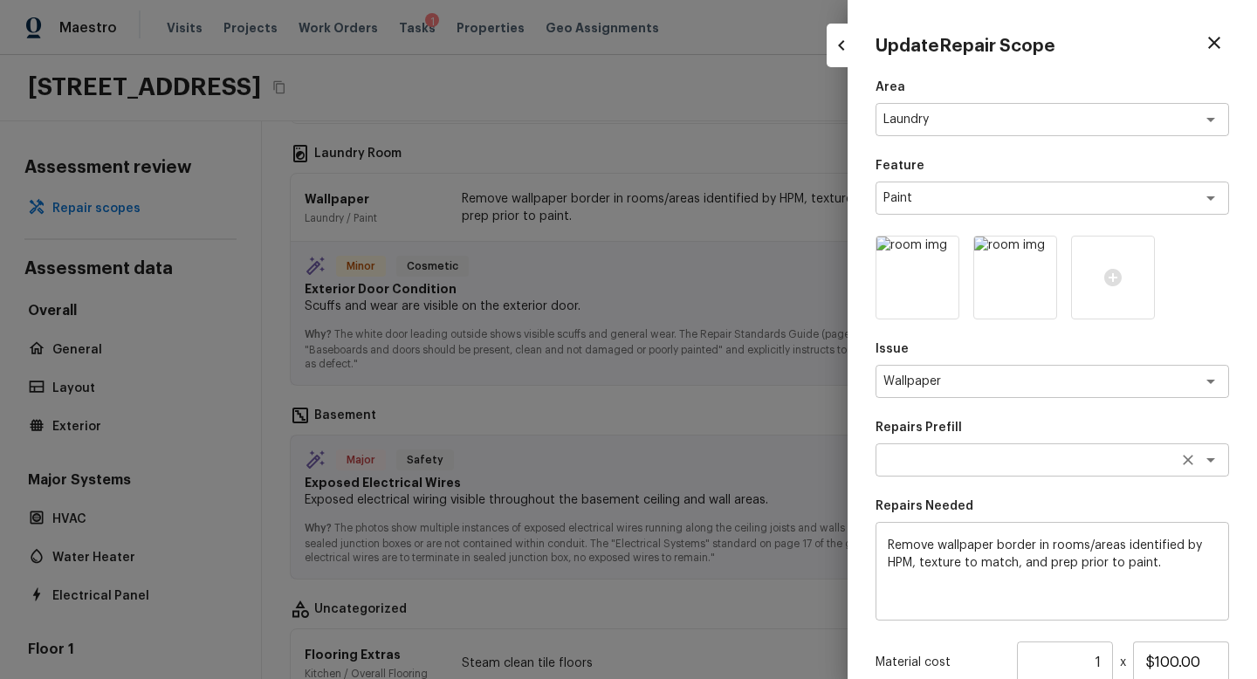
click at [1034, 455] on textarea at bounding box center [1028, 459] width 289 height 17
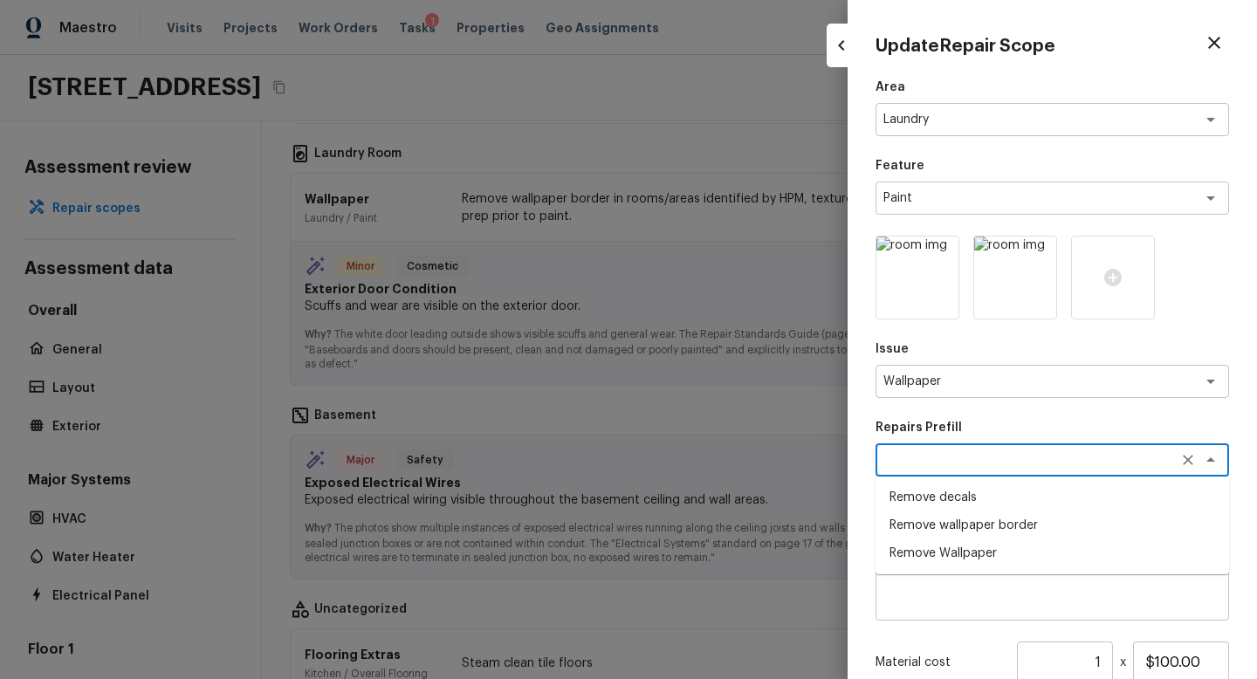
click at [970, 547] on li "Remove Wallpaper" at bounding box center [1053, 554] width 354 height 28
type textarea "Remove Wallpaper"
type textarea "Remove wallpaper and texture walls to best match existing conditions"
type input "$1.00"
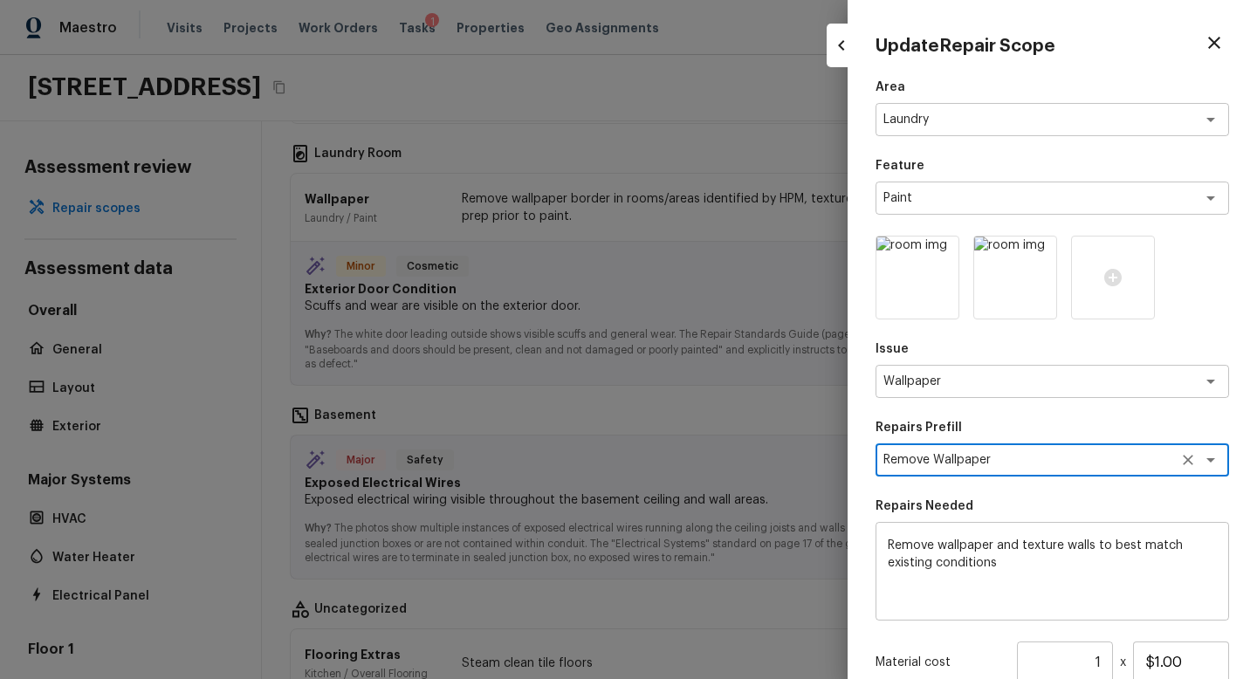
click at [1054, 461] on textarea "Remove Wallpaper" at bounding box center [1028, 459] width 289 height 17
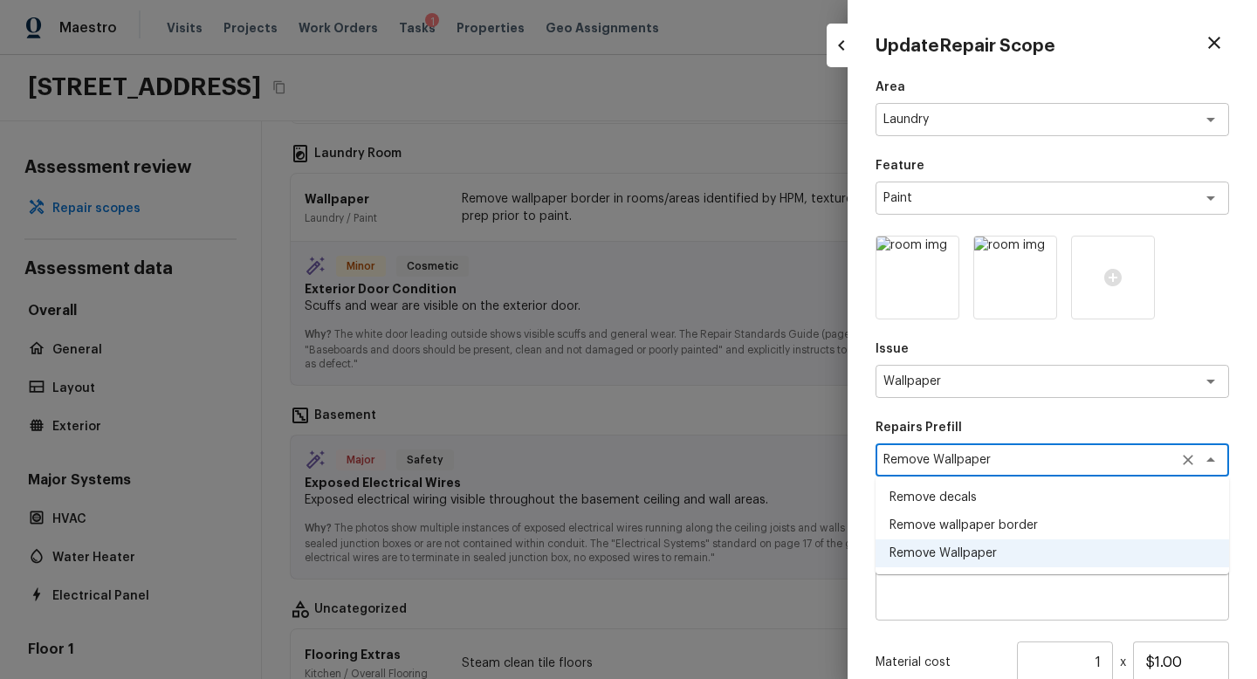
click at [1027, 532] on li "Remove wallpaper border" at bounding box center [1053, 526] width 354 height 28
type textarea "Remove wallpaper border"
type textarea "Remove wallpaper border in rooms/areas identified by HPM, texture to match, and…"
type input "$10.00"
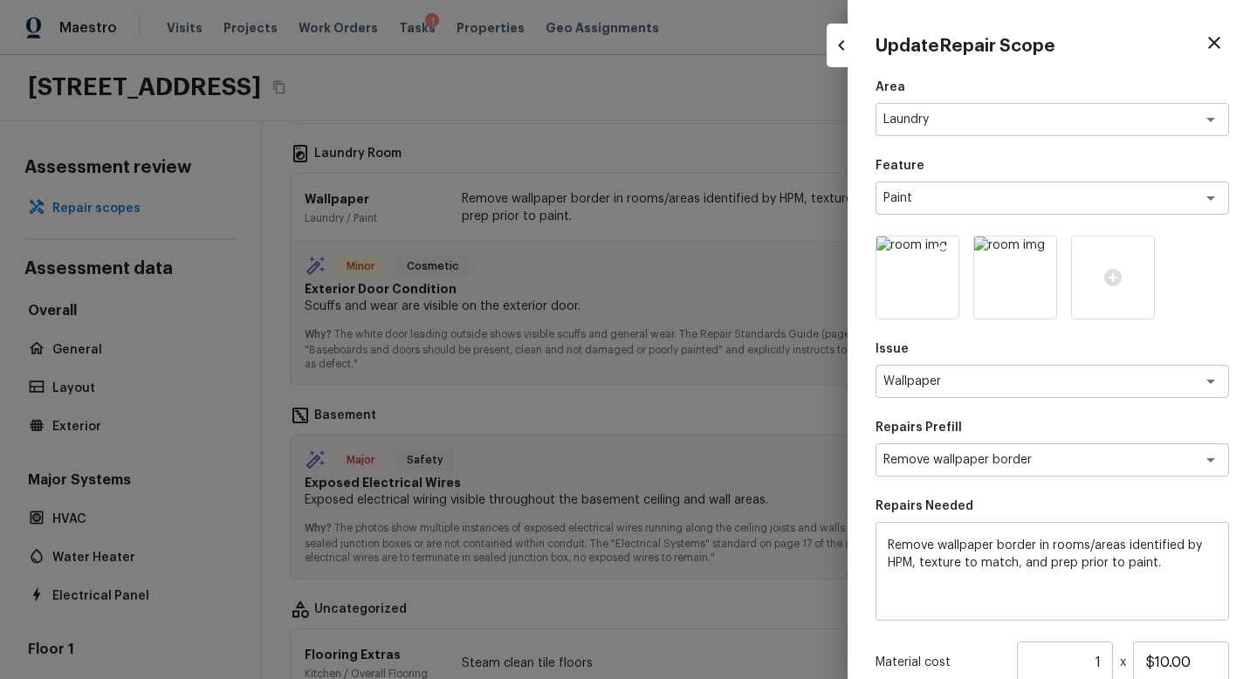
click at [929, 280] on img at bounding box center [918, 278] width 82 height 82
click at [1005, 280] on img at bounding box center [1015, 278] width 82 height 82
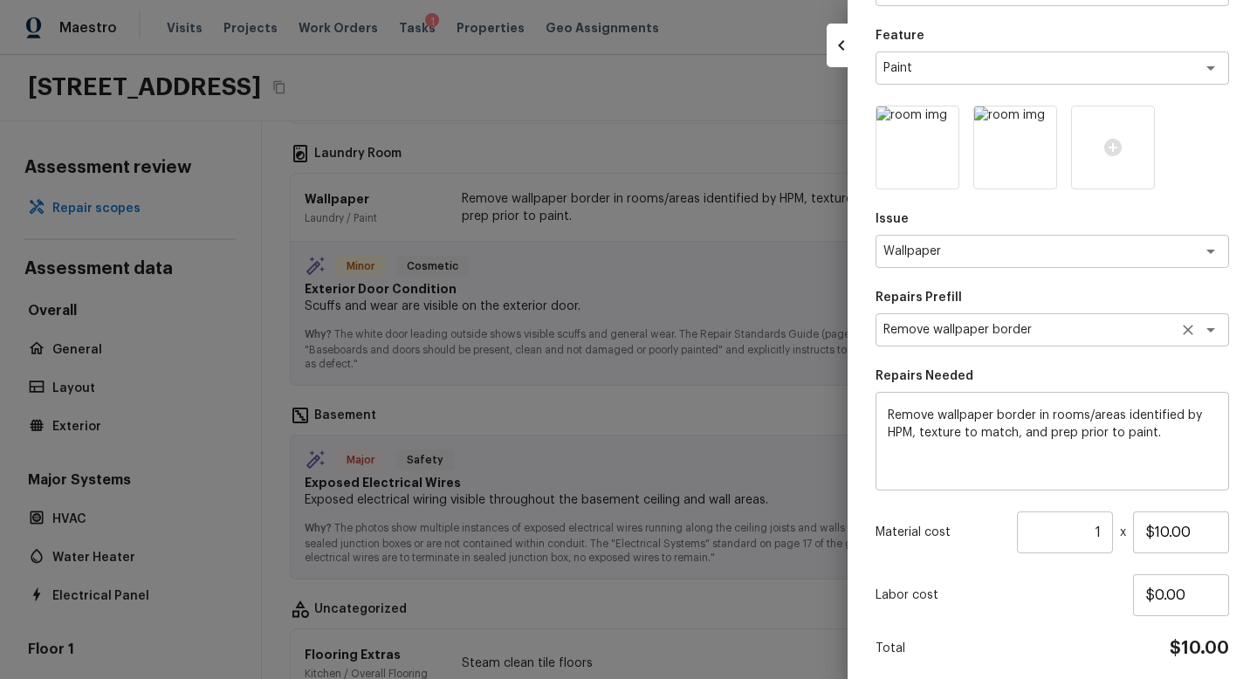
scroll to position [134, 0]
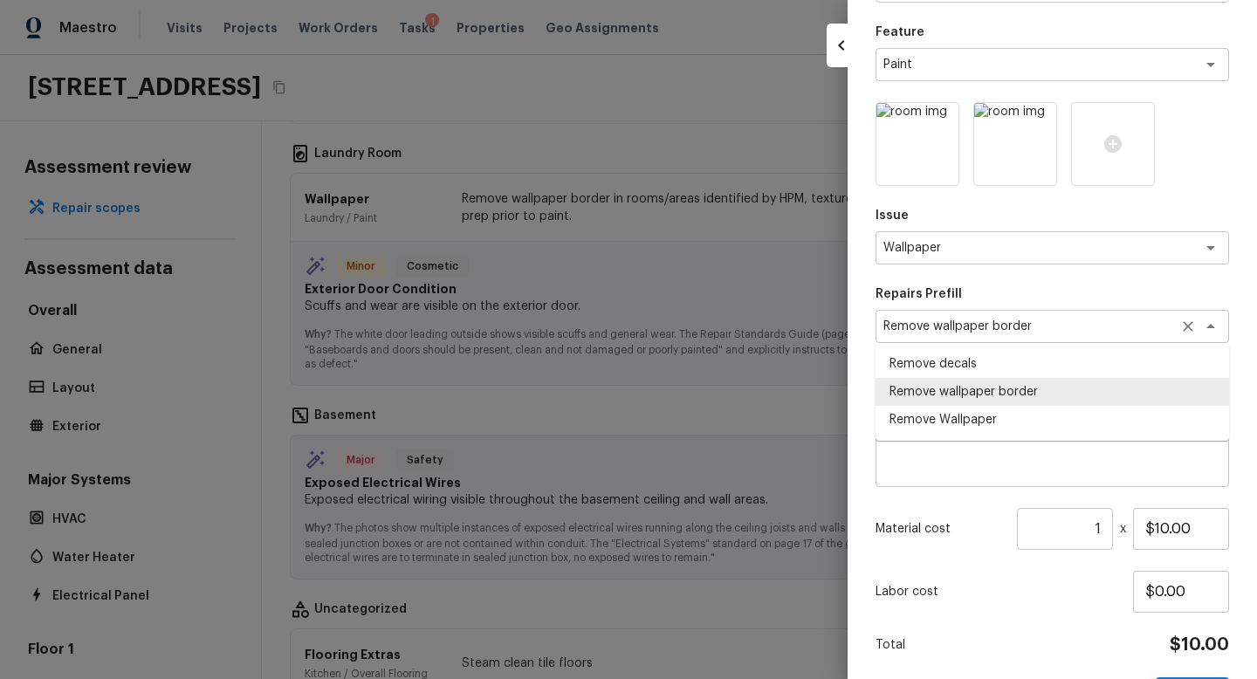
click at [1047, 335] on div "Remove wallpaper border x ​" at bounding box center [1053, 326] width 354 height 33
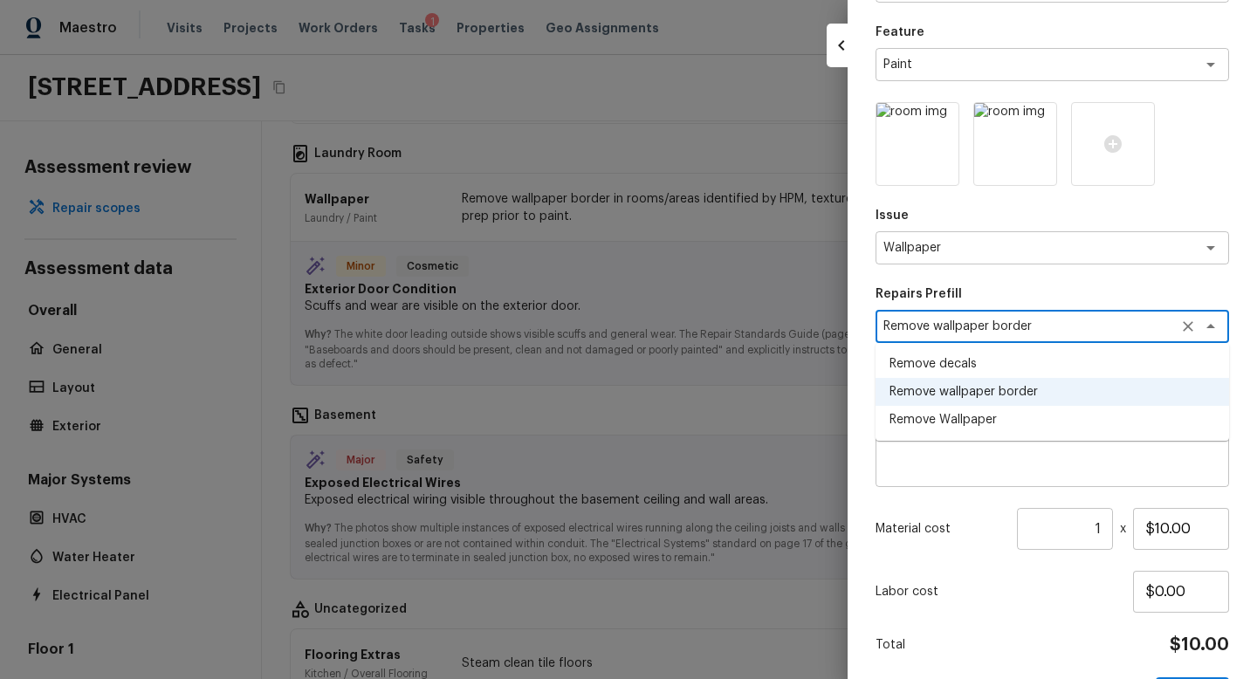
click at [1017, 419] on li "Remove Wallpaper" at bounding box center [1053, 420] width 354 height 28
type textarea "Remove Wallpaper"
type textarea "Remove wallpaper and texture walls to best match existing conditions"
type input "$1.00"
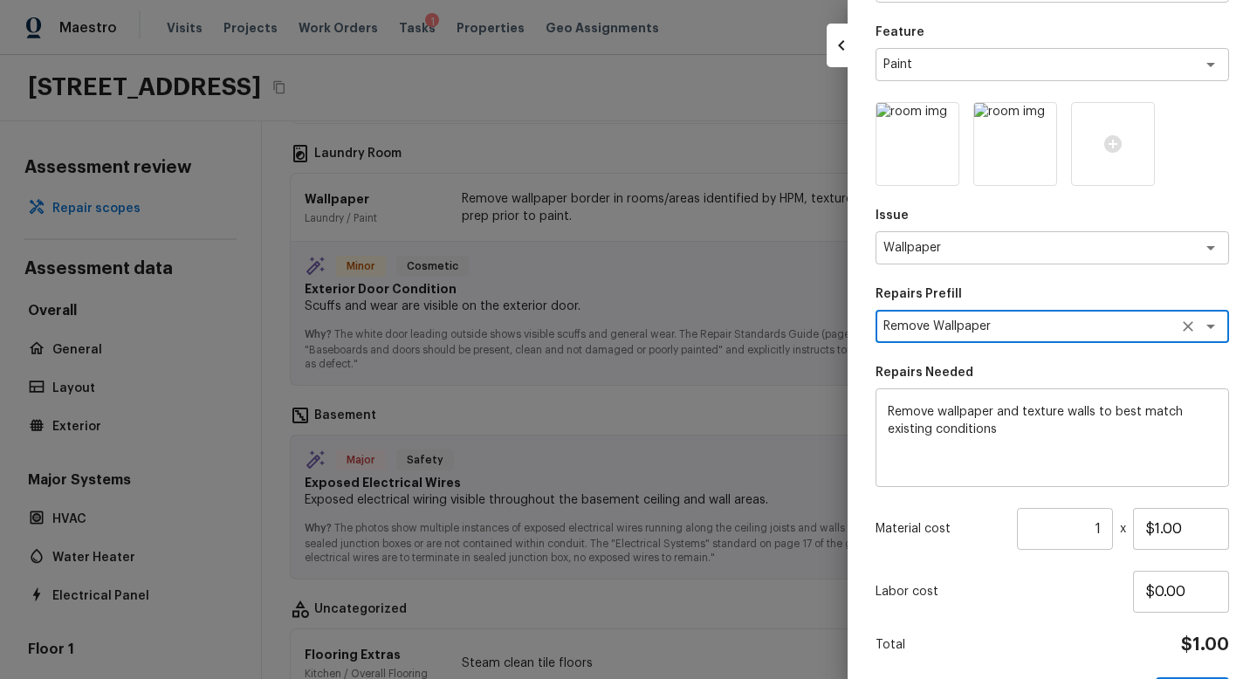
click at [1078, 324] on textarea "Remove Wallpaper" at bounding box center [1028, 326] width 289 height 17
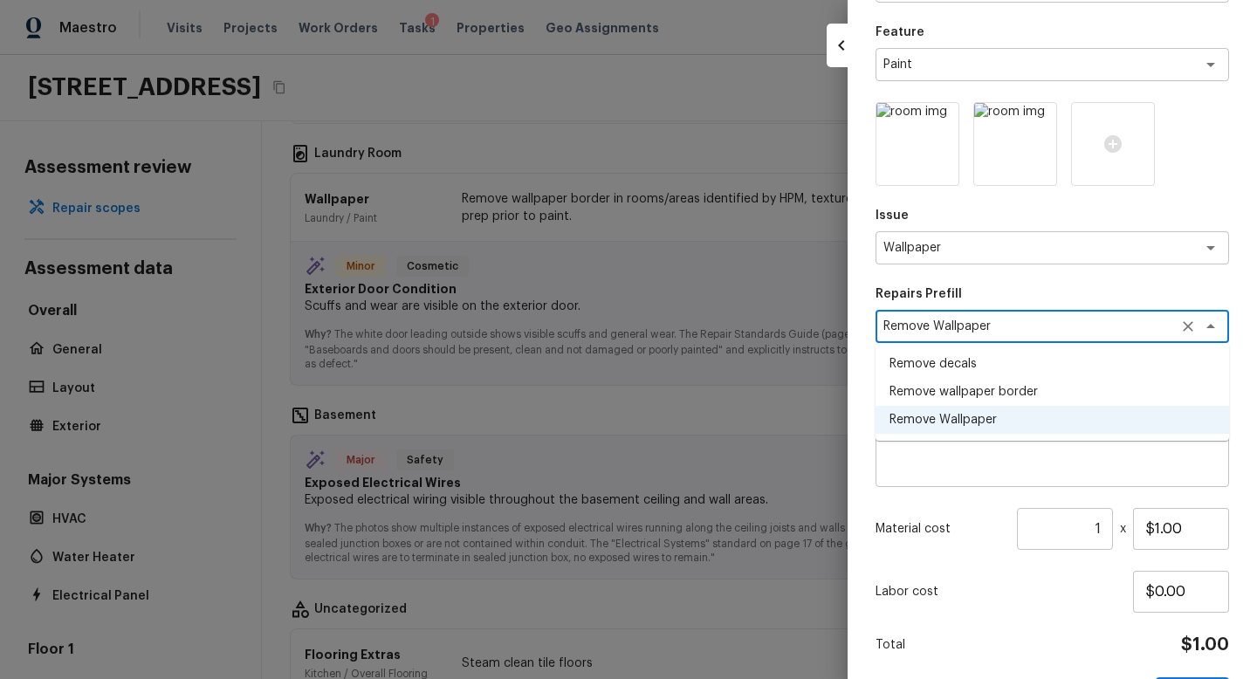
click at [1032, 383] on li "Remove wallpaper border" at bounding box center [1053, 392] width 354 height 28
type textarea "Remove wallpaper border"
type textarea "Remove wallpaper border in rooms/areas identified by HPM, texture to match, and…"
type input "$10.00"
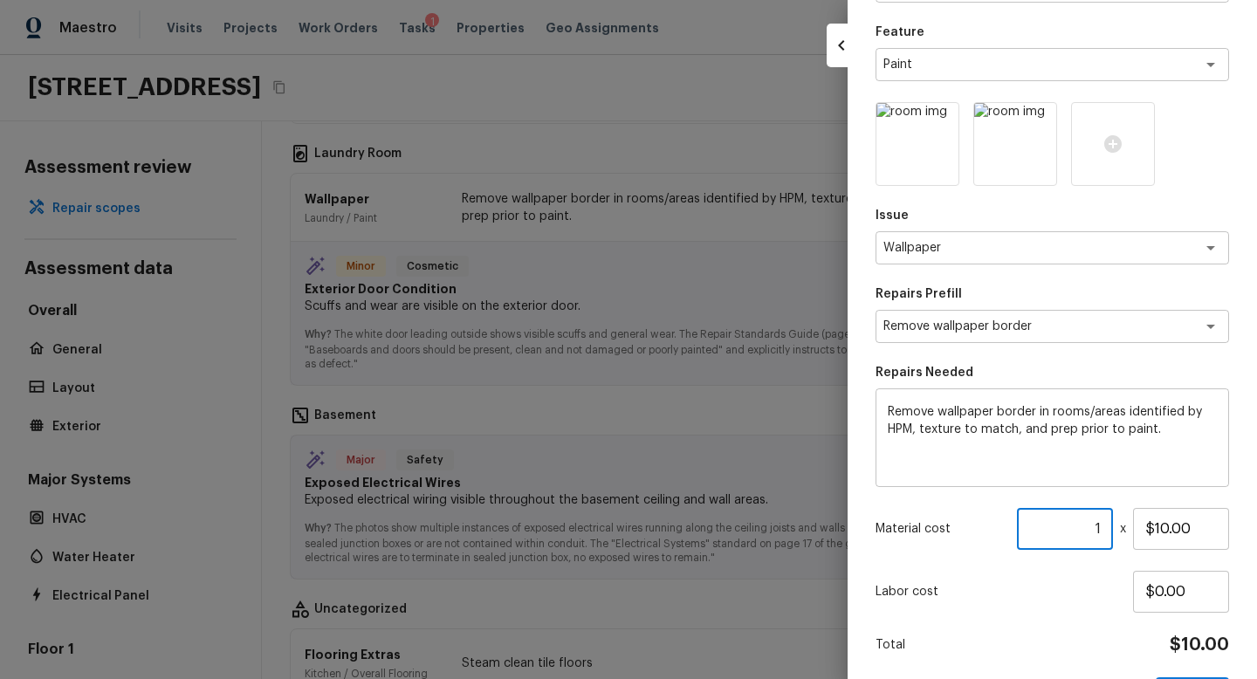
click at [1104, 523] on input "1" at bounding box center [1065, 529] width 96 height 42
click at [1117, 636] on div "Total $100.00" at bounding box center [1053, 645] width 354 height 23
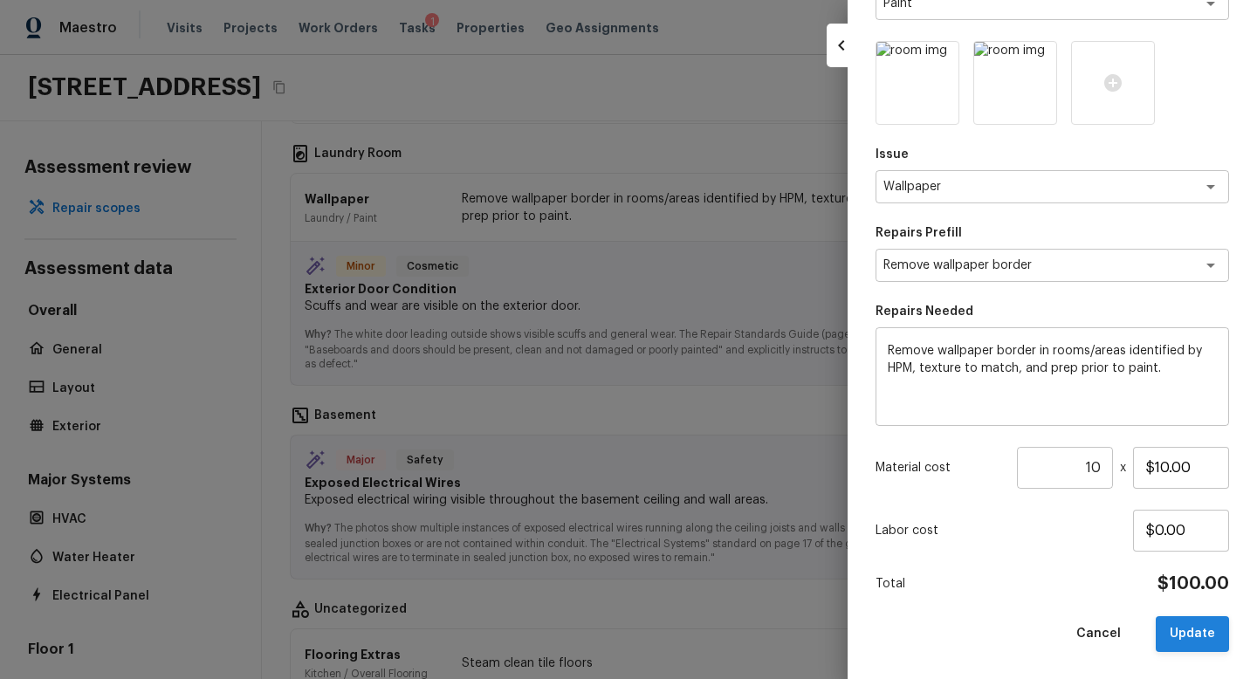
click at [1196, 629] on button "Update" at bounding box center [1192, 634] width 73 height 36
type input "1"
type input "$100.00"
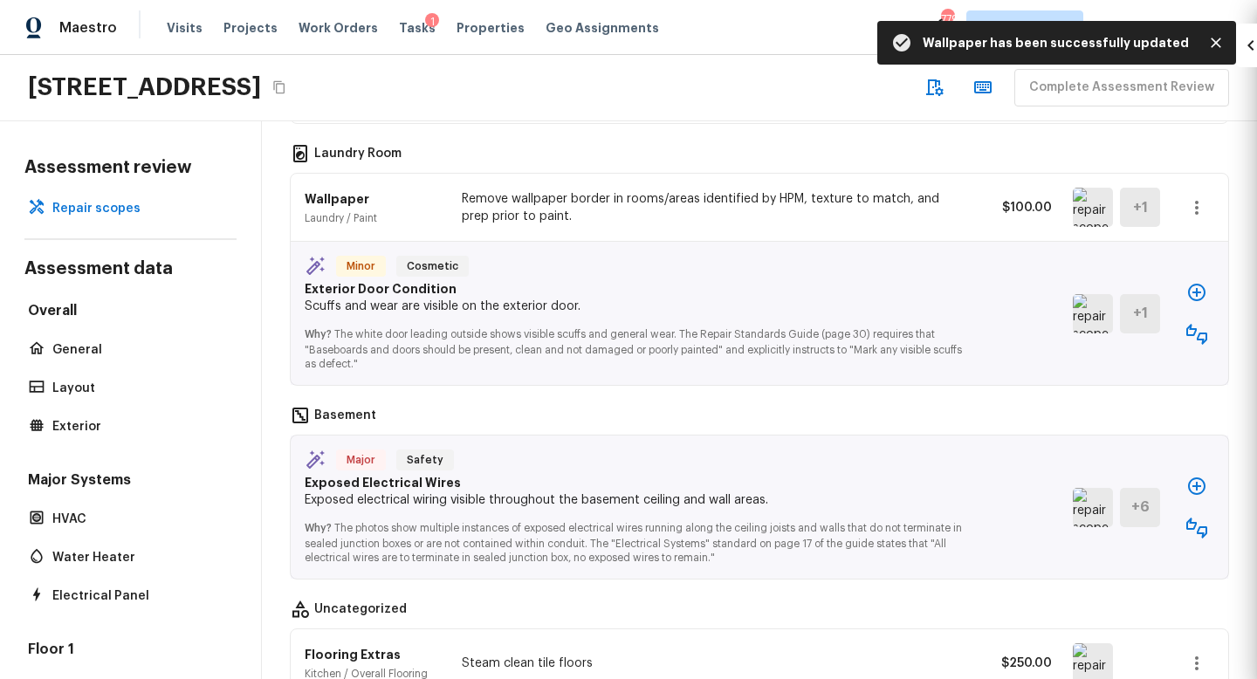
type input "$0.00"
click at [1086, 311] on img at bounding box center [1093, 313] width 40 height 39
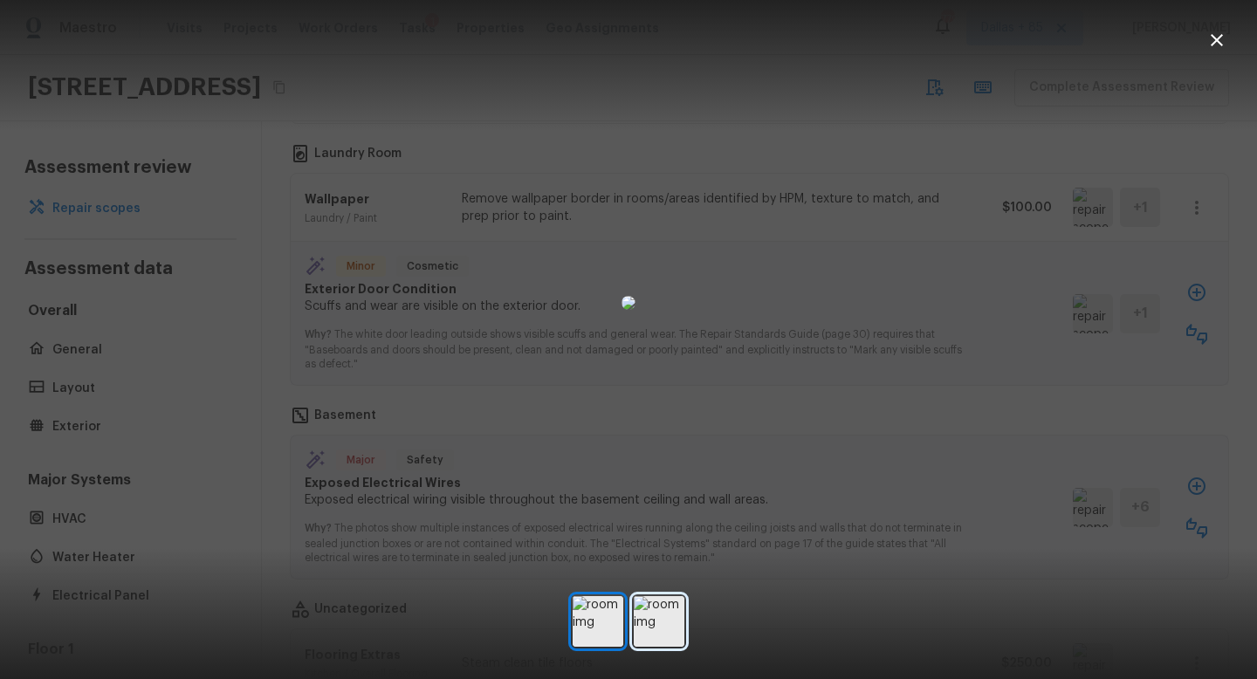
click at [661, 616] on img at bounding box center [659, 621] width 51 height 51
click at [605, 621] on img at bounding box center [598, 621] width 51 height 51
click at [1216, 29] on button "button" at bounding box center [1217, 40] width 35 height 35
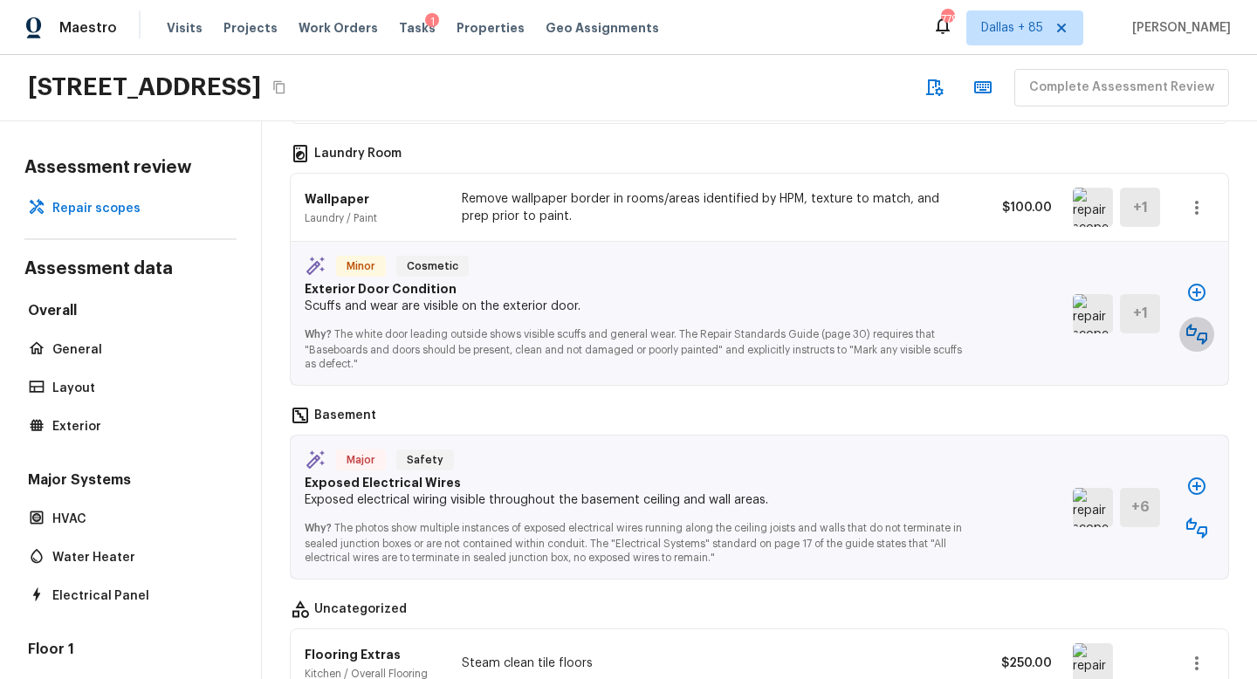
click at [1200, 331] on icon "button" at bounding box center [1197, 334] width 21 height 21
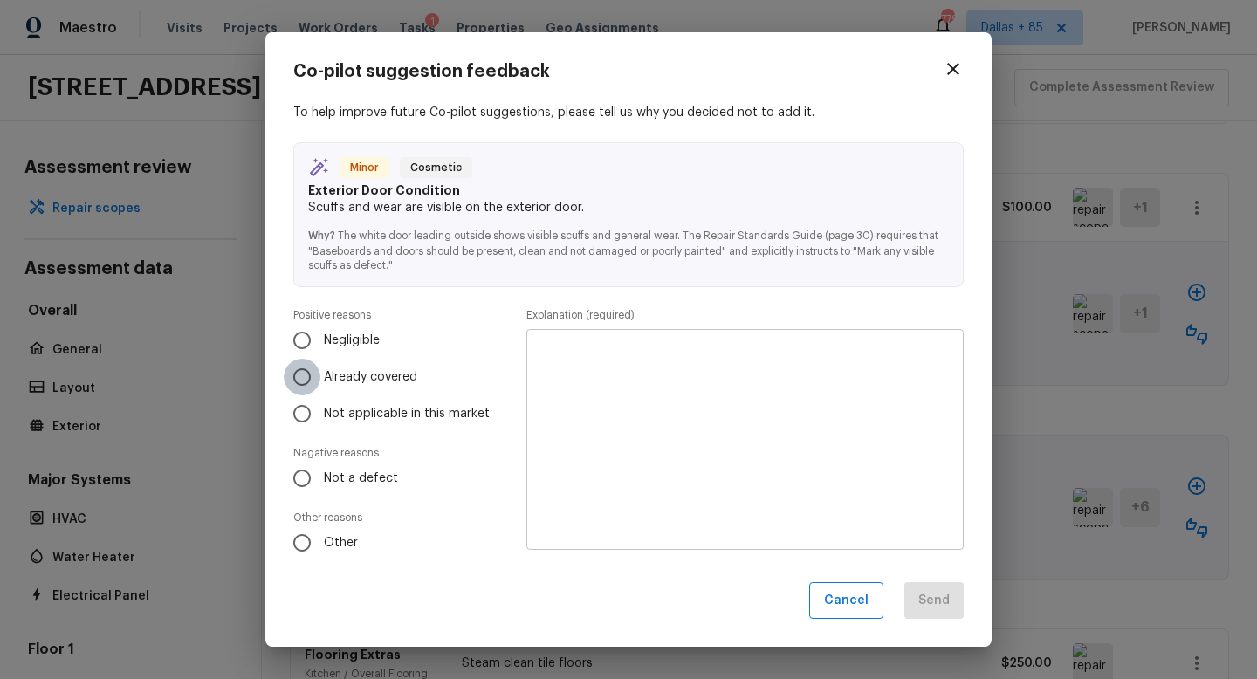
click at [310, 371] on input "Already covered" at bounding box center [302, 377] width 37 height 37
radio input "true"
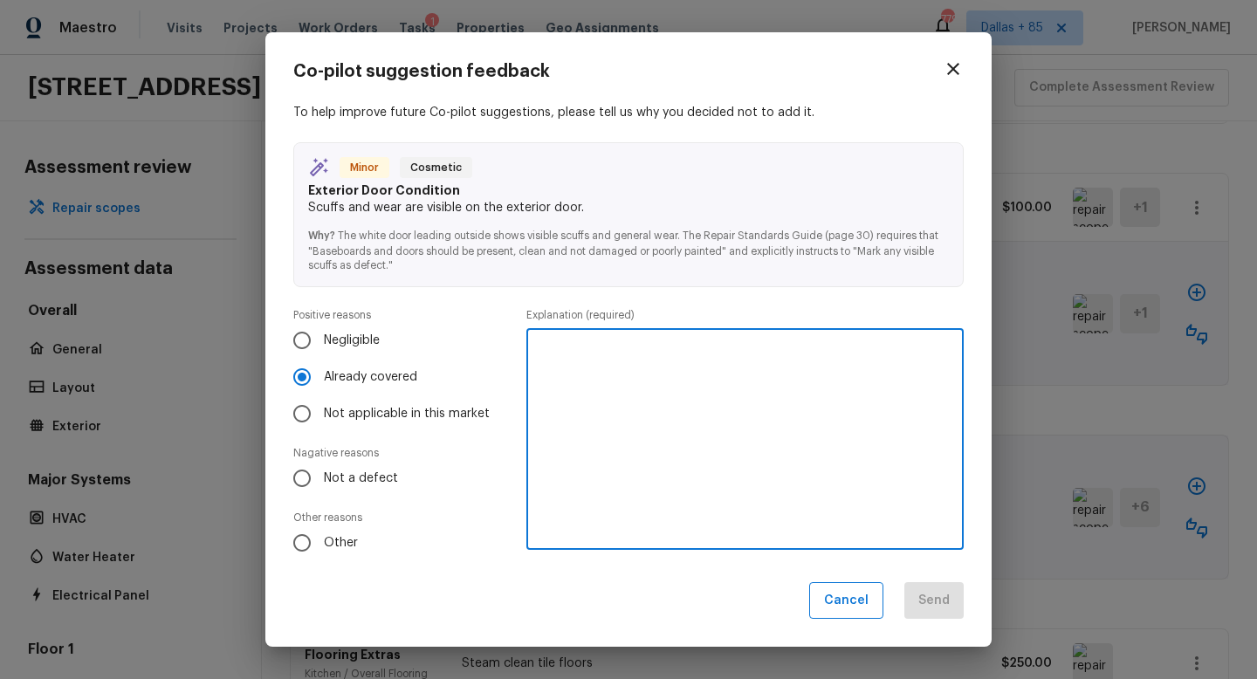
click at [748, 426] on textarea at bounding box center [745, 439] width 413 height 192
type textarea "Covered by interior paint"
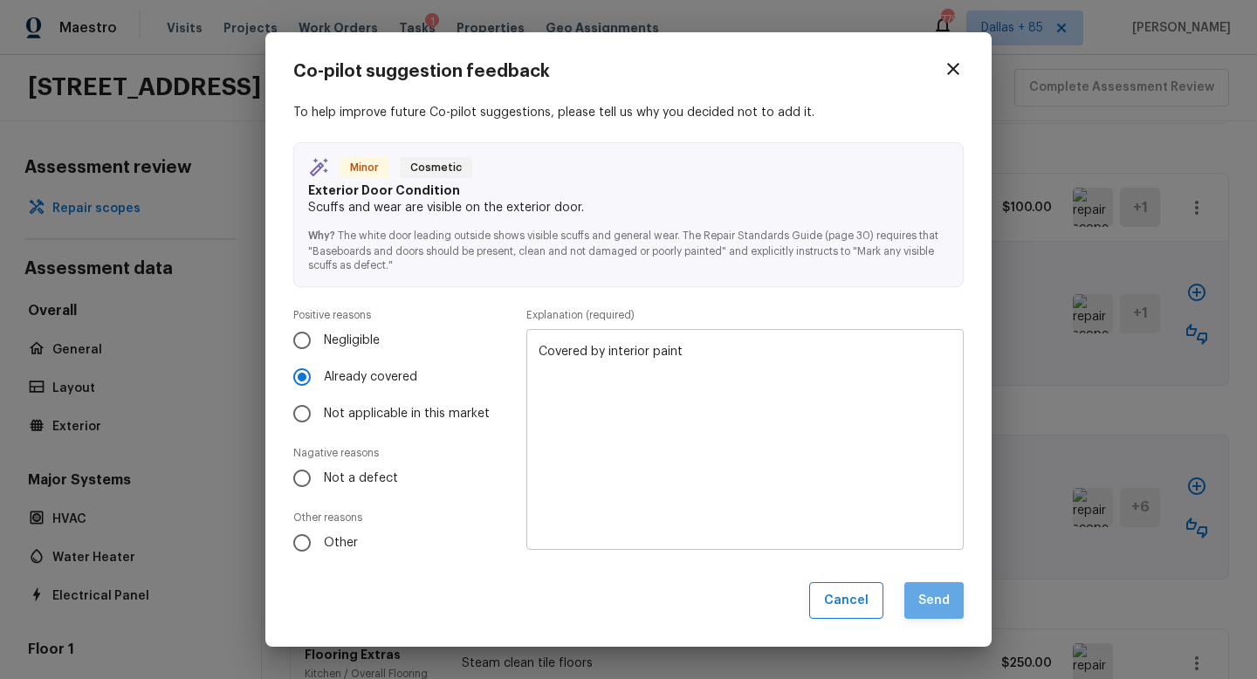
click at [937, 601] on button "Send" at bounding box center [934, 601] width 59 height 38
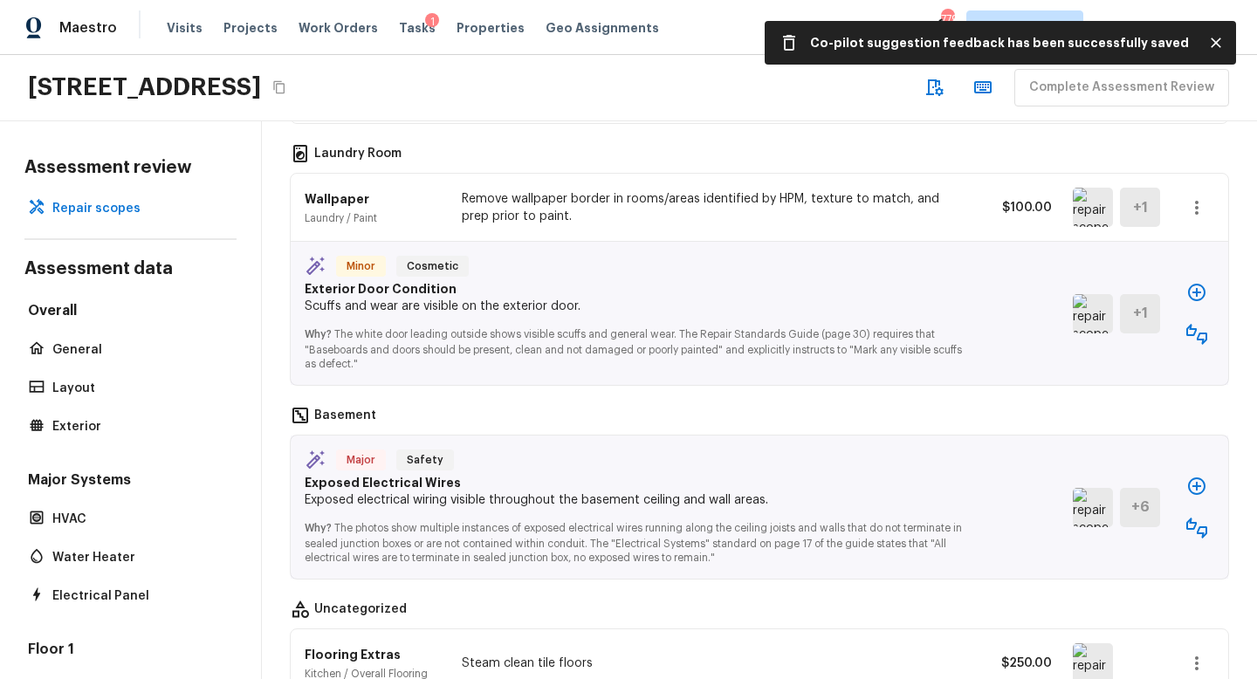
scroll to position [1274, 0]
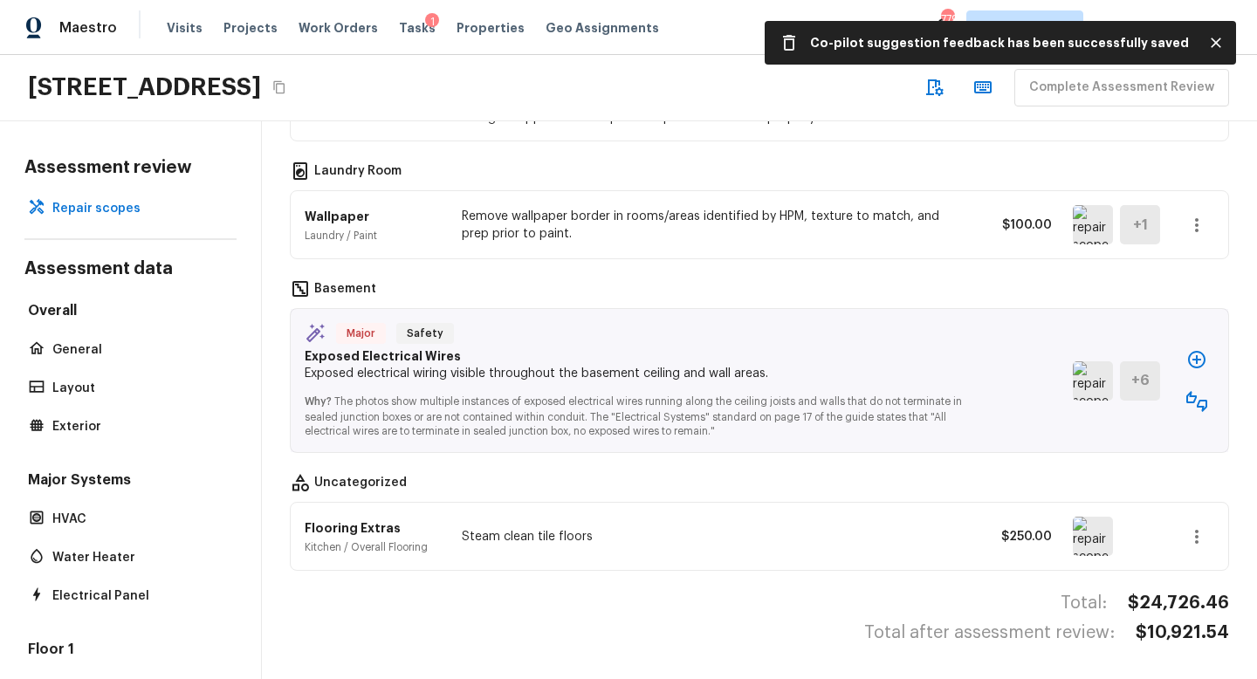
click at [1073, 389] on img at bounding box center [1093, 380] width 40 height 39
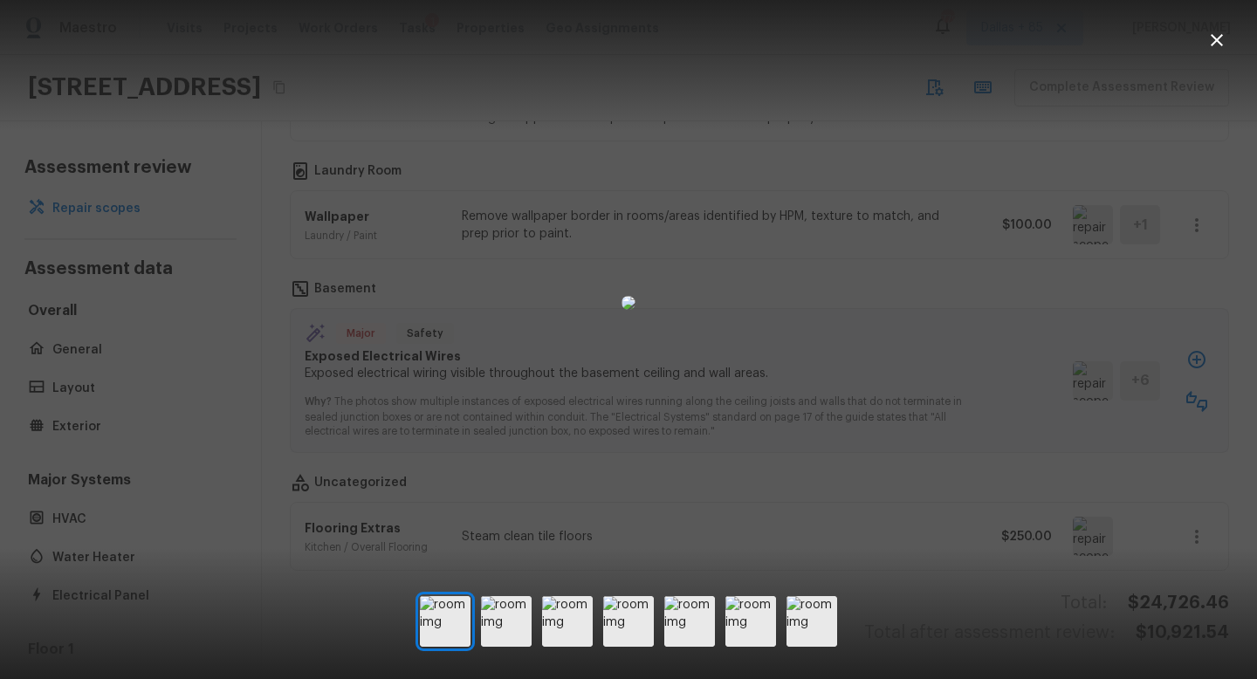
click at [1220, 37] on icon "button" at bounding box center [1217, 40] width 12 height 12
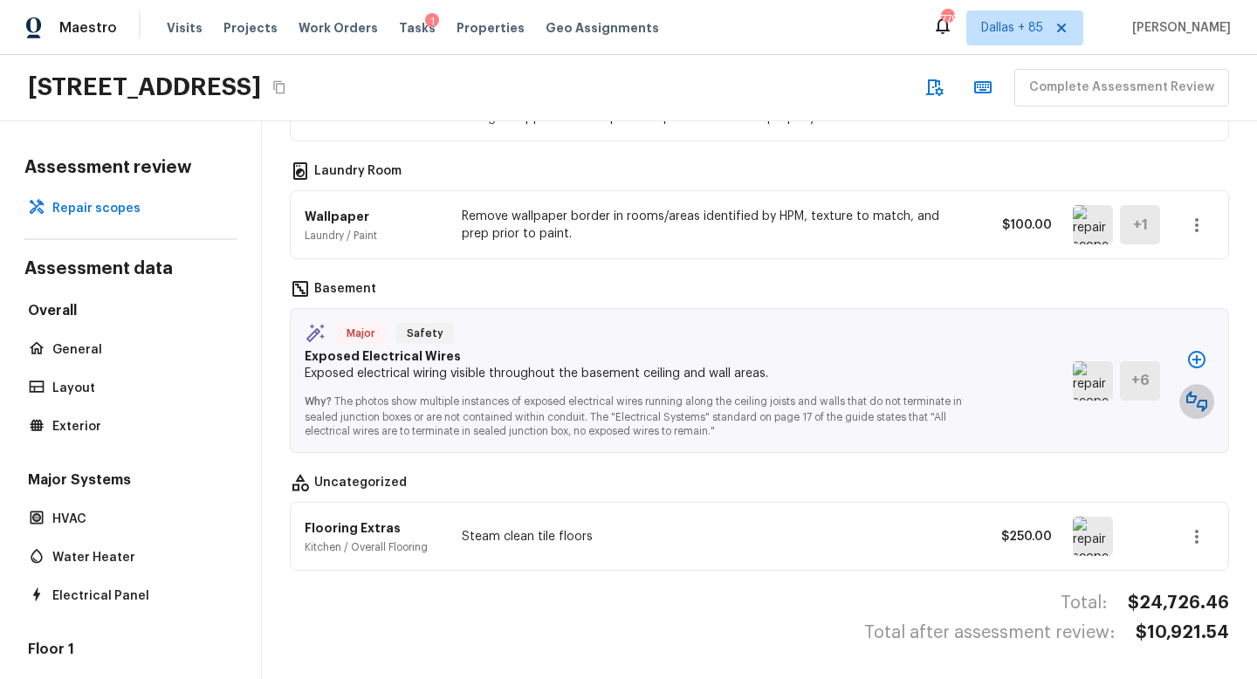
click at [1201, 402] on icon "button" at bounding box center [1197, 401] width 21 height 21
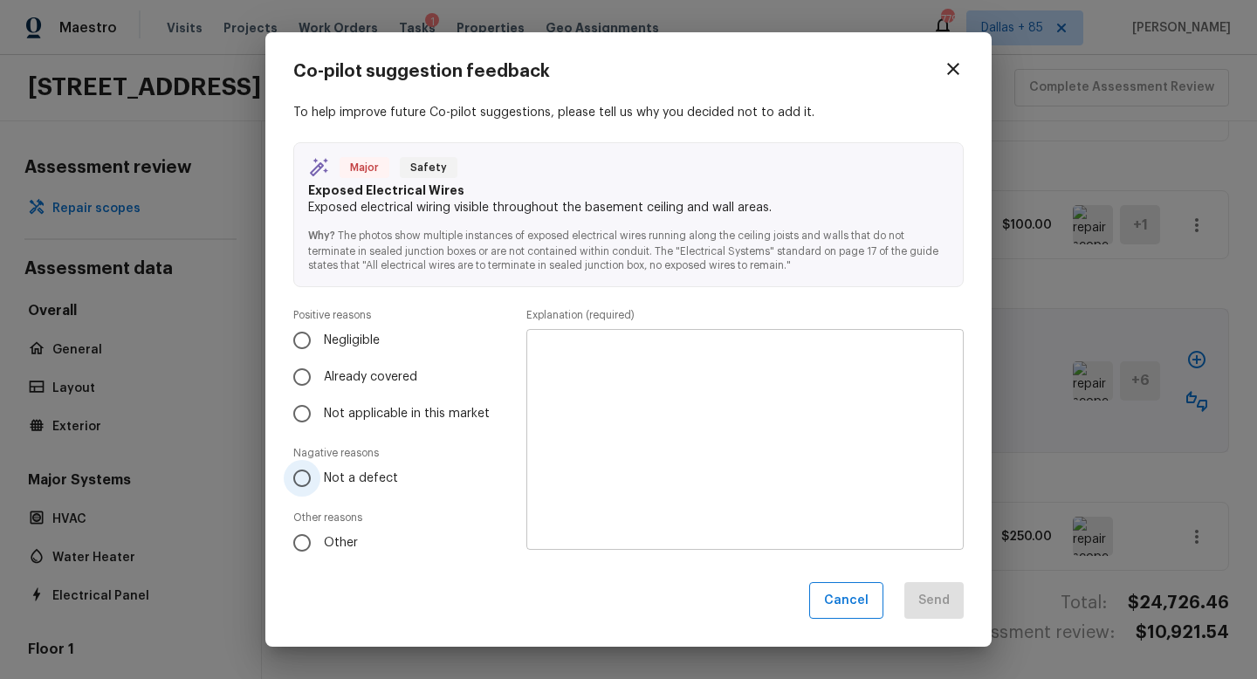
click at [294, 475] on input "Not a defect" at bounding box center [302, 478] width 37 height 37
radio input "true"
click at [639, 421] on textarea at bounding box center [745, 439] width 413 height 192
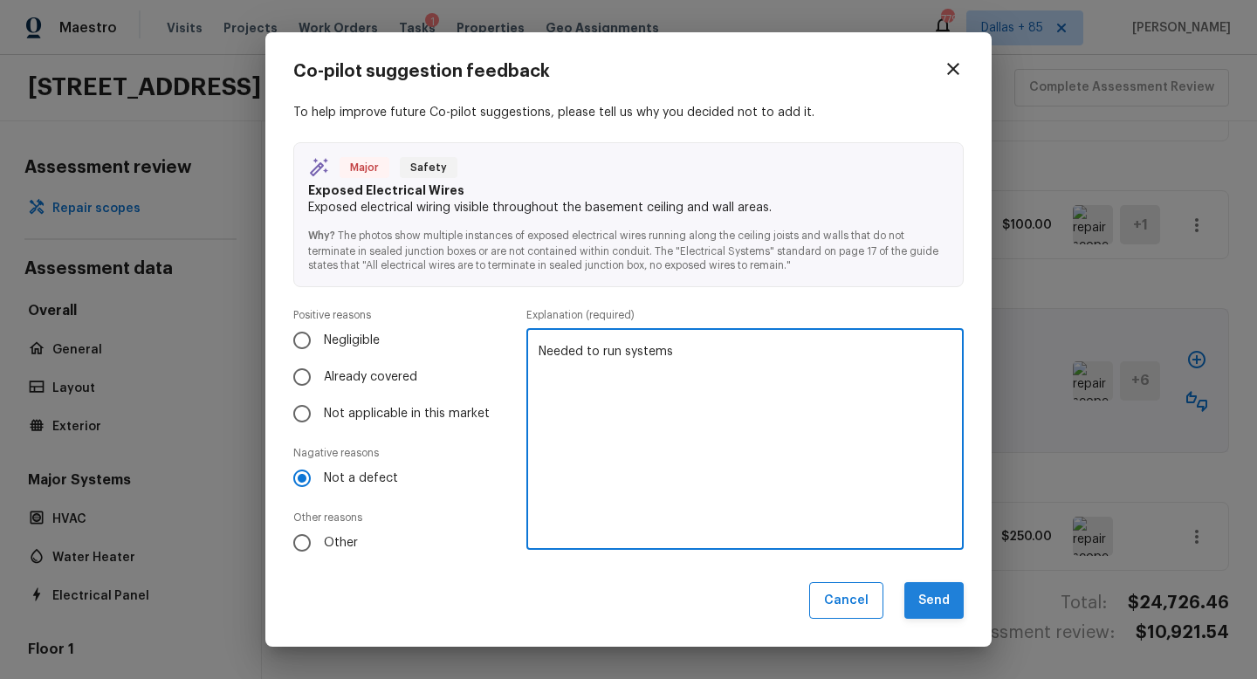
type textarea "Needed to run systems"
click at [936, 614] on button "Send" at bounding box center [934, 601] width 59 height 38
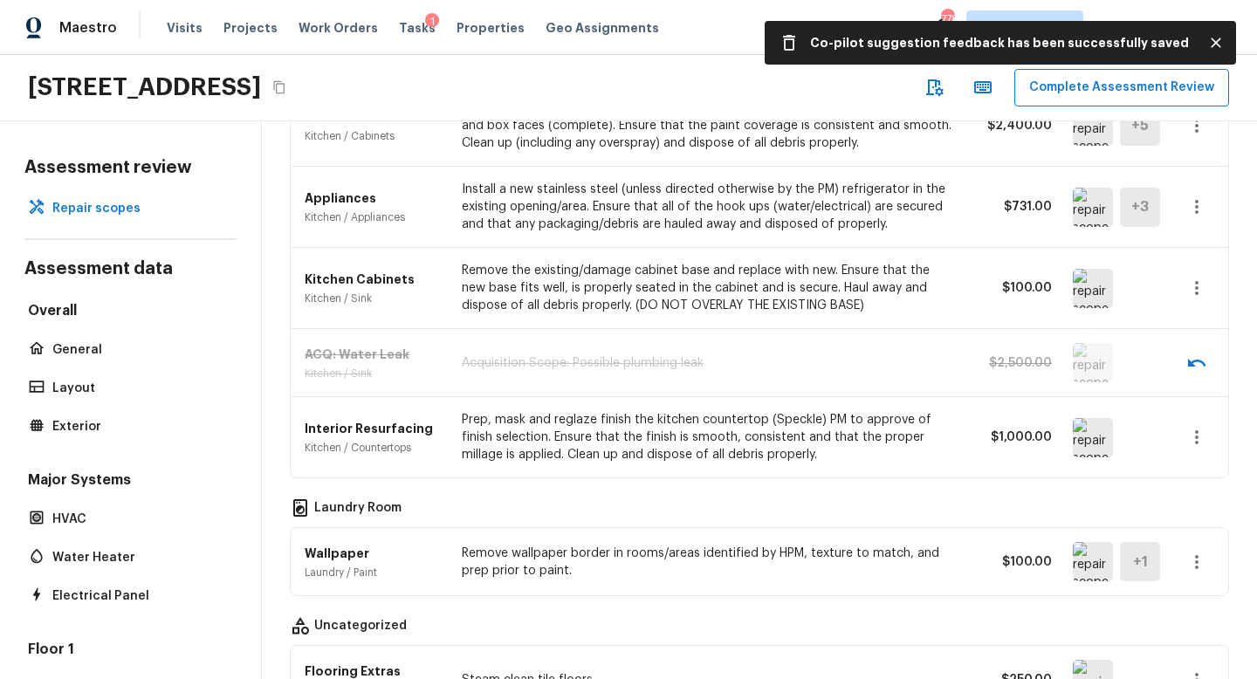
scroll to position [935, 0]
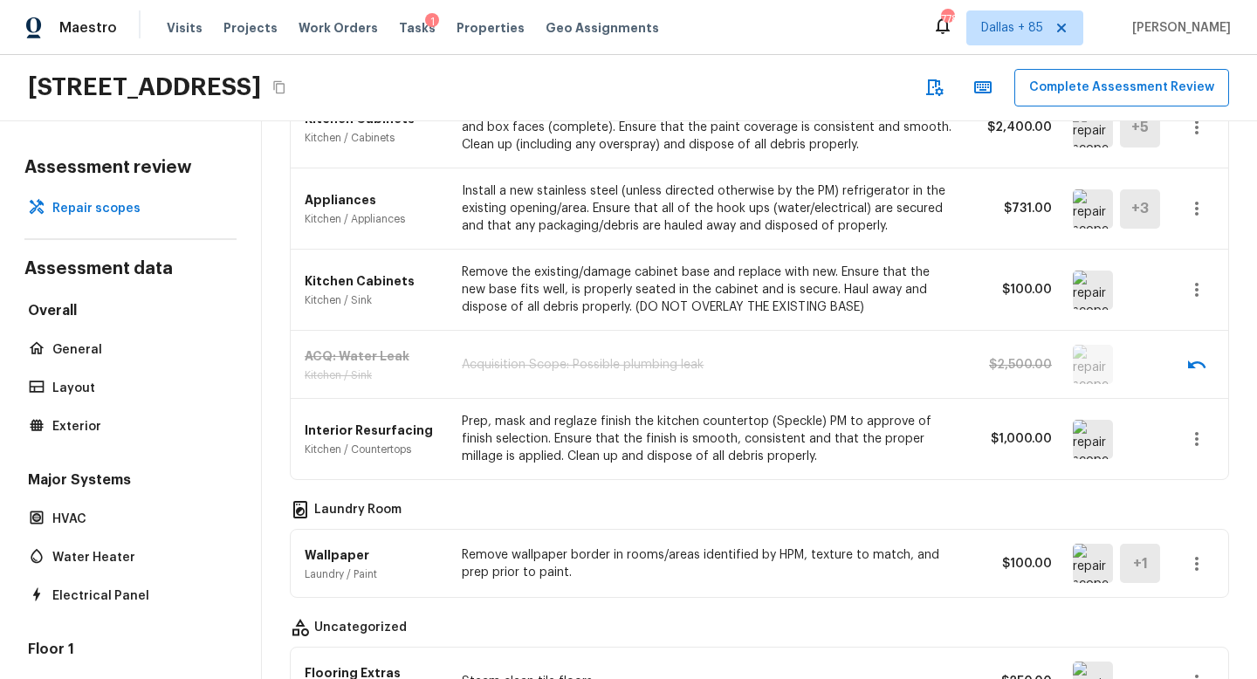
click at [1101, 436] on img at bounding box center [1093, 439] width 40 height 39
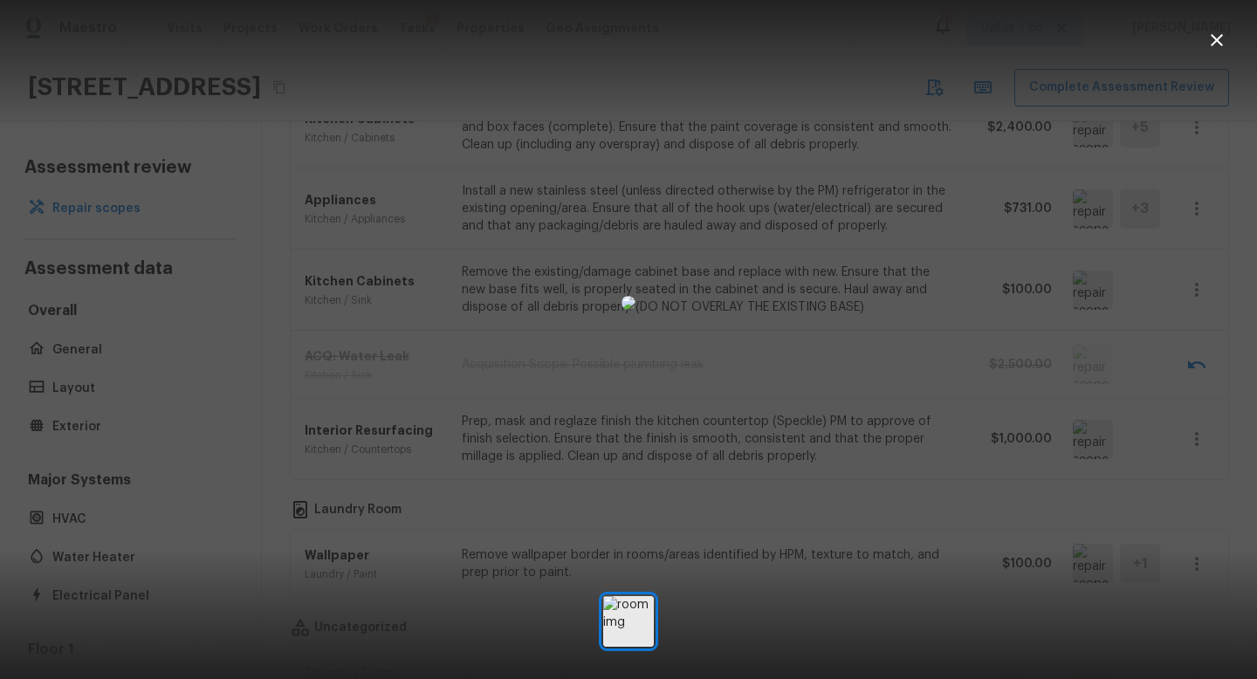
click at [1213, 34] on icon "button" at bounding box center [1217, 40] width 21 height 21
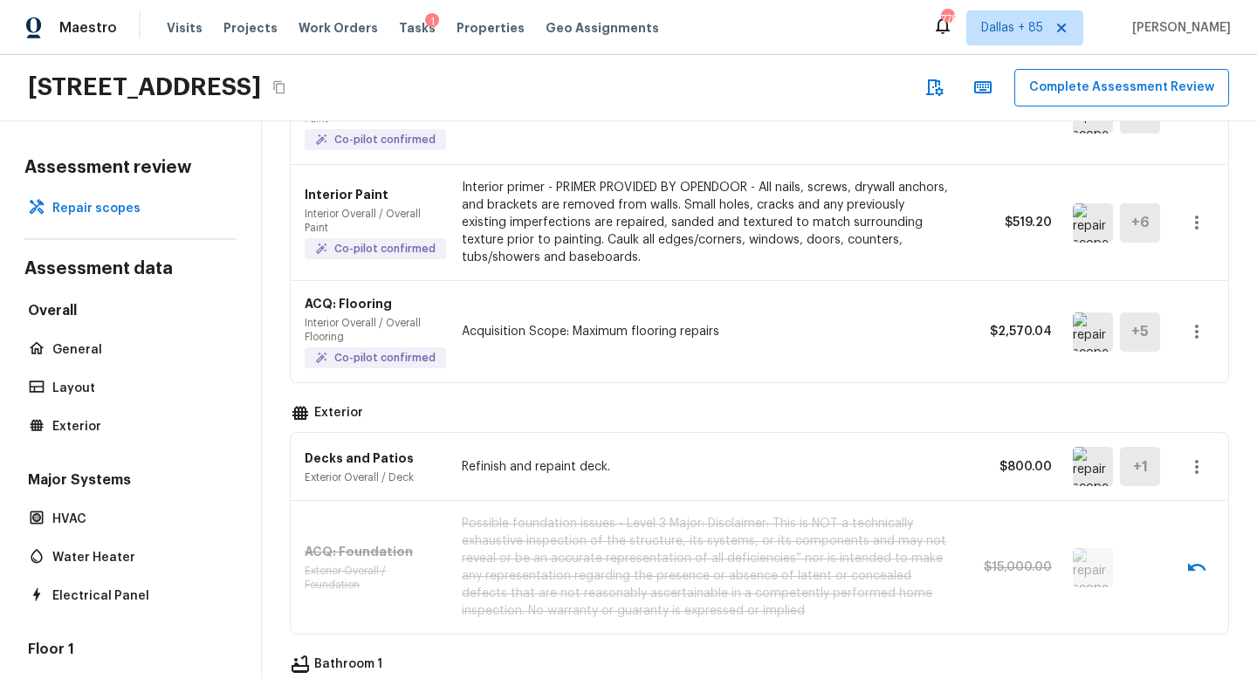
scroll to position [0, 0]
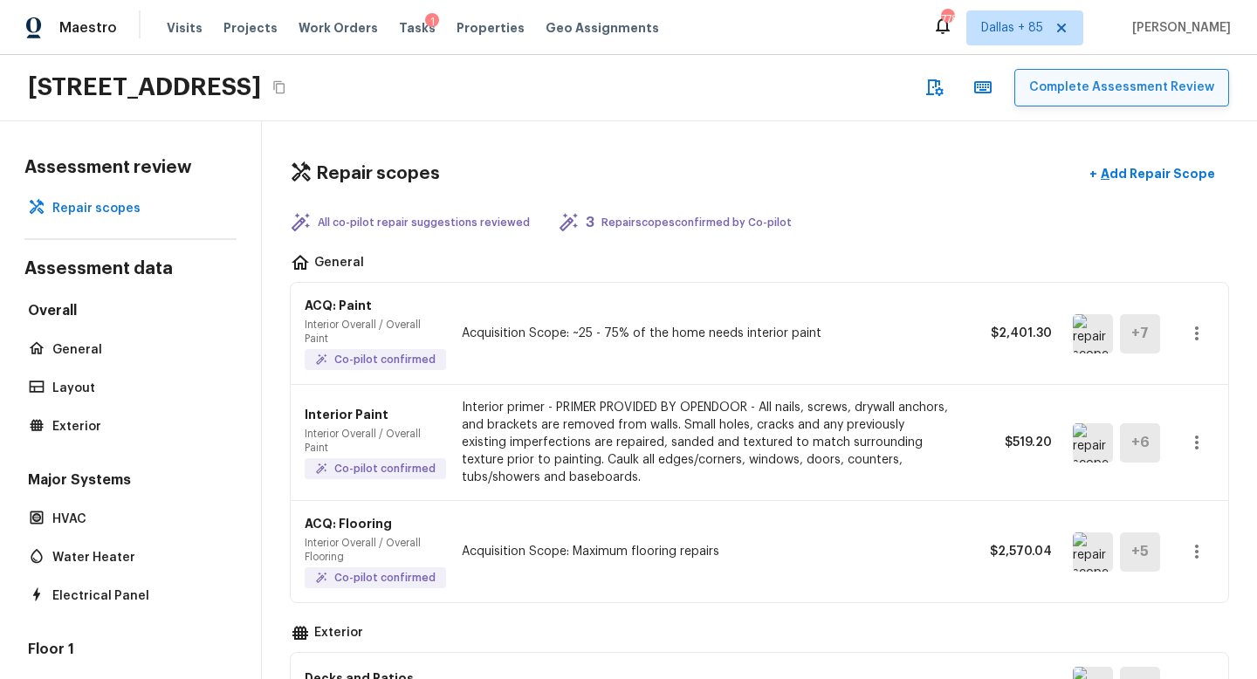
click at [1089, 84] on button "Complete Assessment Review" at bounding box center [1122, 88] width 215 height 38
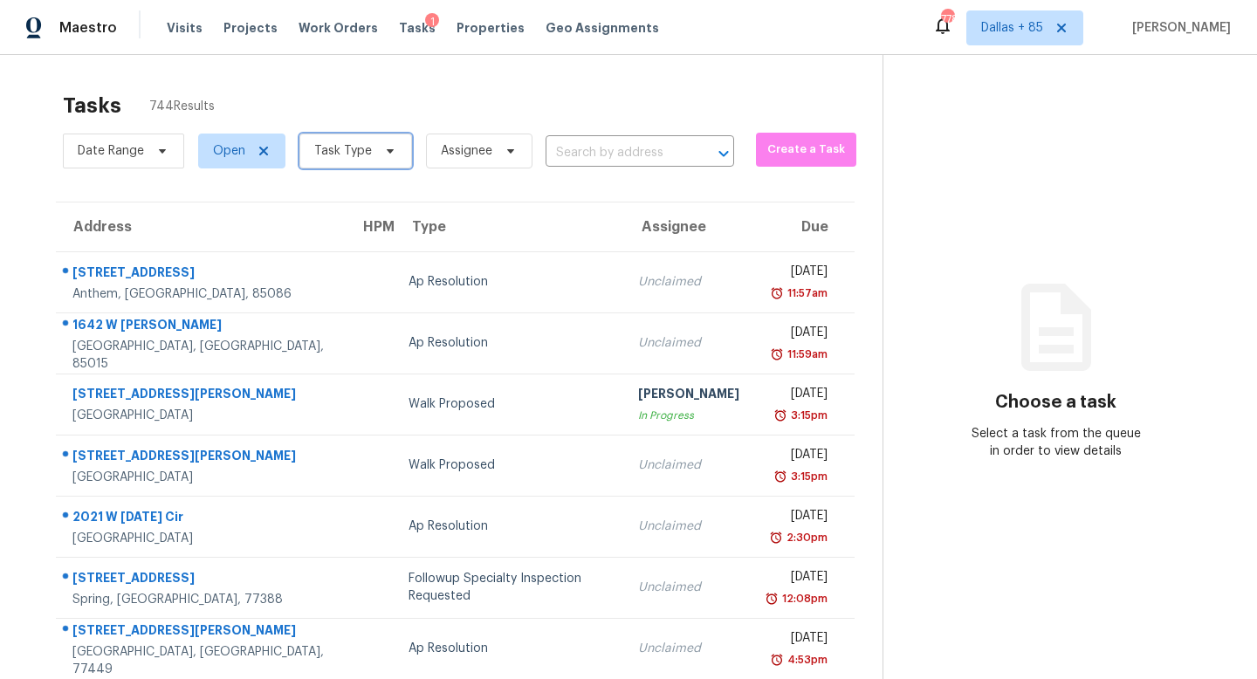
click at [394, 164] on span "Task Type" at bounding box center [355, 151] width 113 height 35
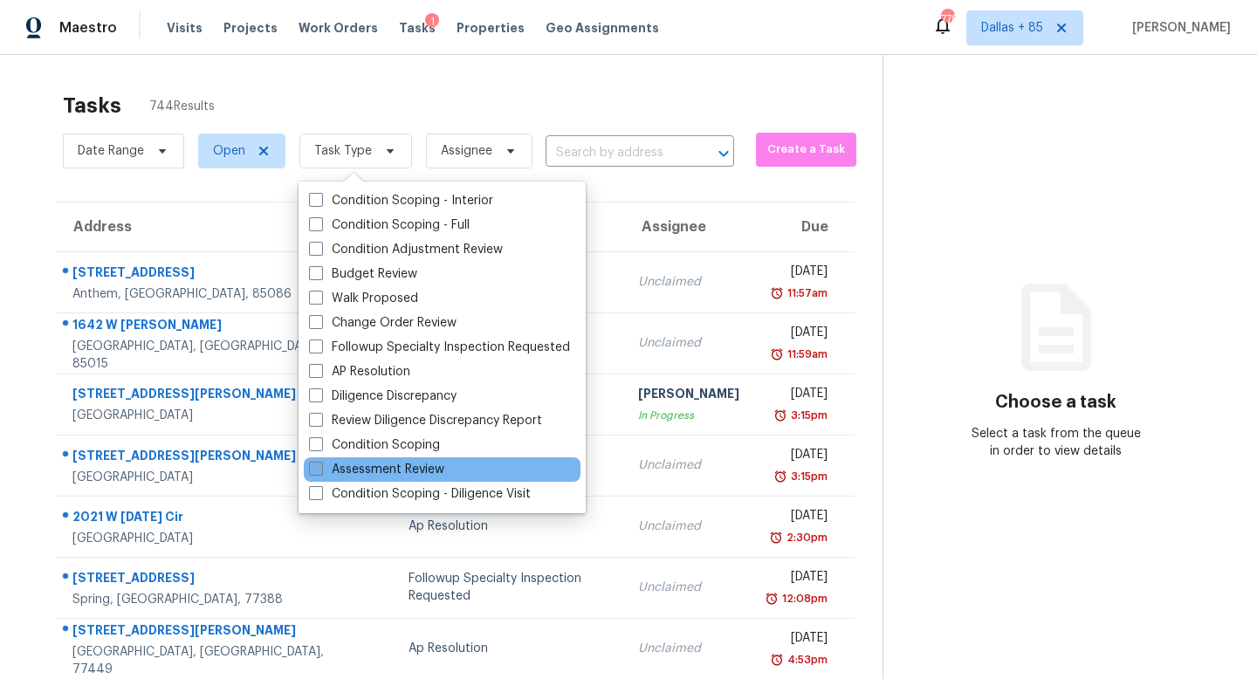
click at [361, 471] on label "Assessment Review" at bounding box center [376, 469] width 135 height 17
click at [320, 471] on input "Assessment Review" at bounding box center [314, 466] width 11 height 11
checkbox input "true"
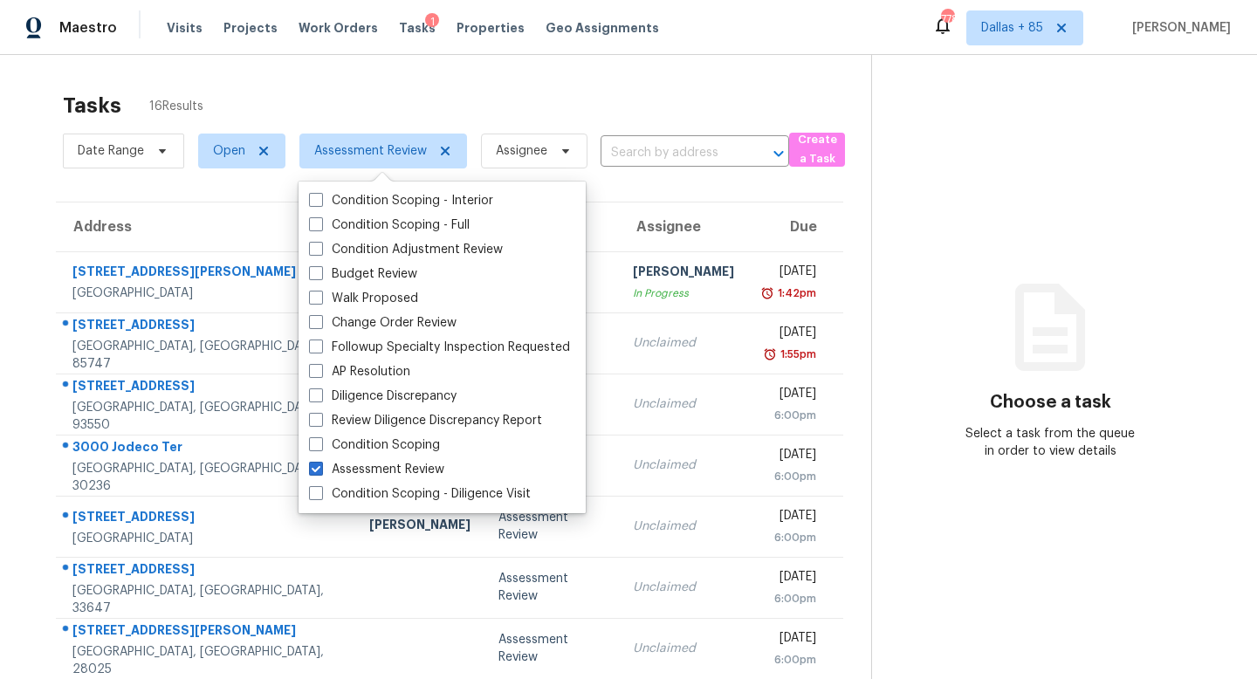
click at [946, 181] on section "Choose a task Select a task from the queue in order to view details" at bounding box center [1050, 482] width 358 height 855
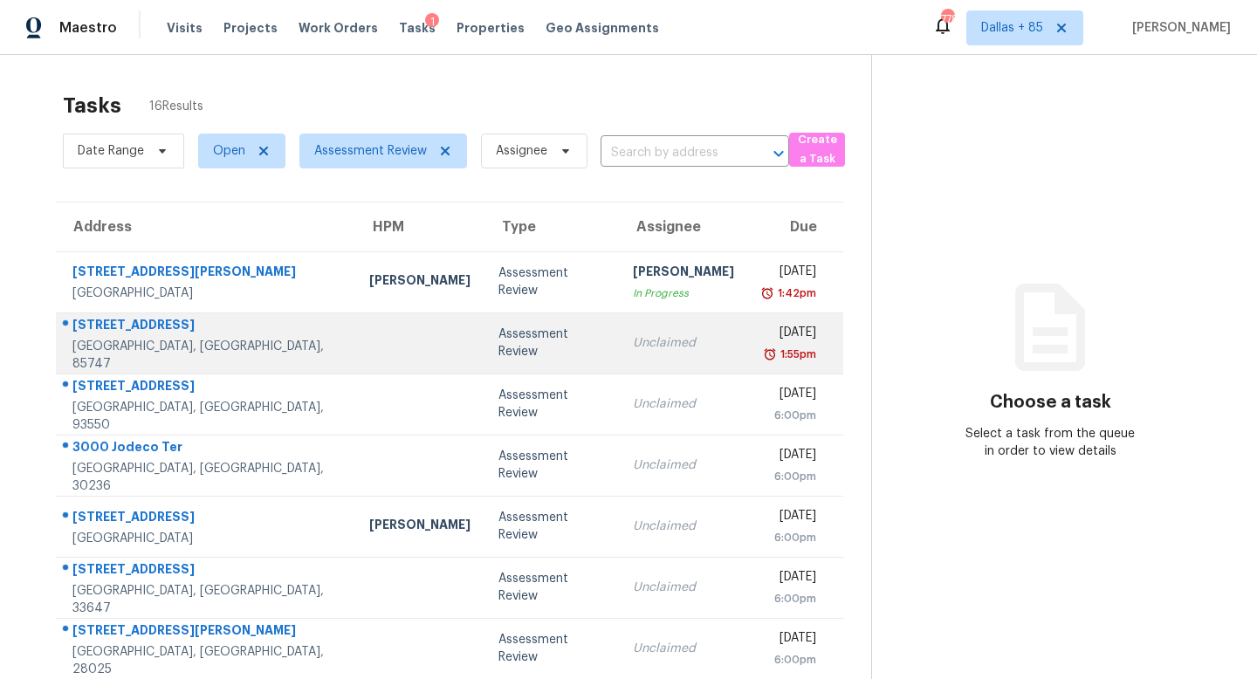
click at [633, 348] on div "Unclaimed" at bounding box center [683, 342] width 101 height 17
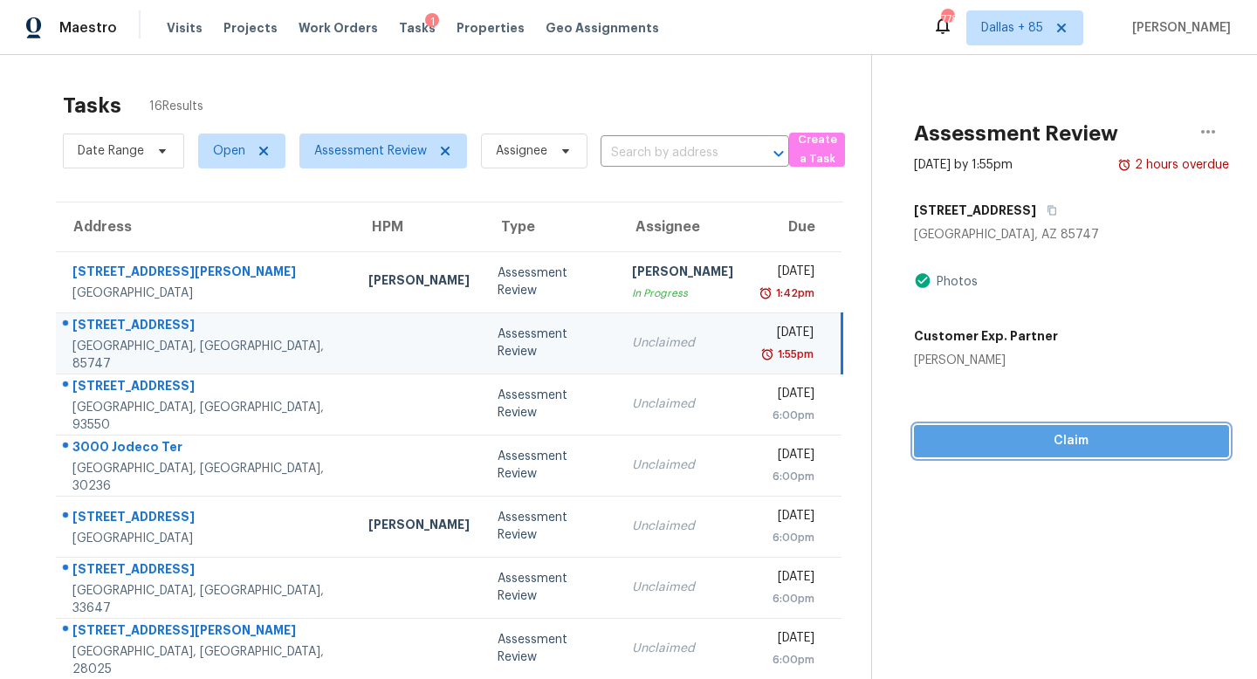
click at [1010, 436] on span "Claim" at bounding box center [1071, 441] width 287 height 22
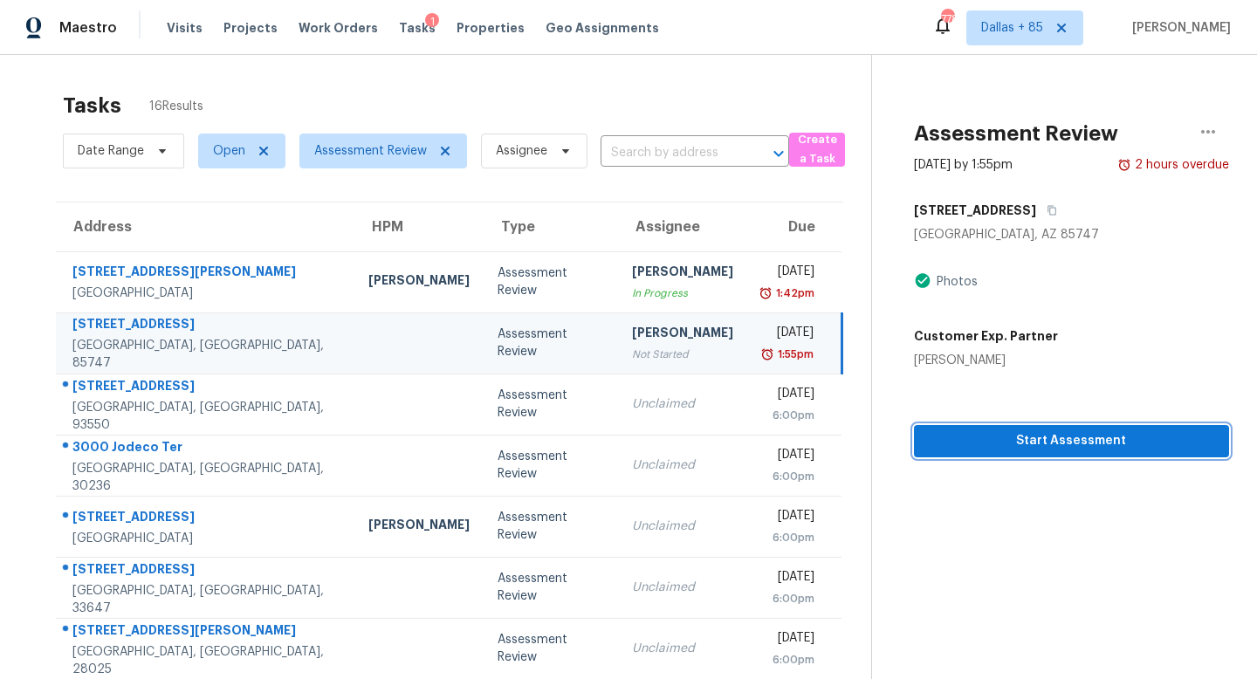
click at [1010, 436] on span "Start Assessment" at bounding box center [1071, 441] width 287 height 22
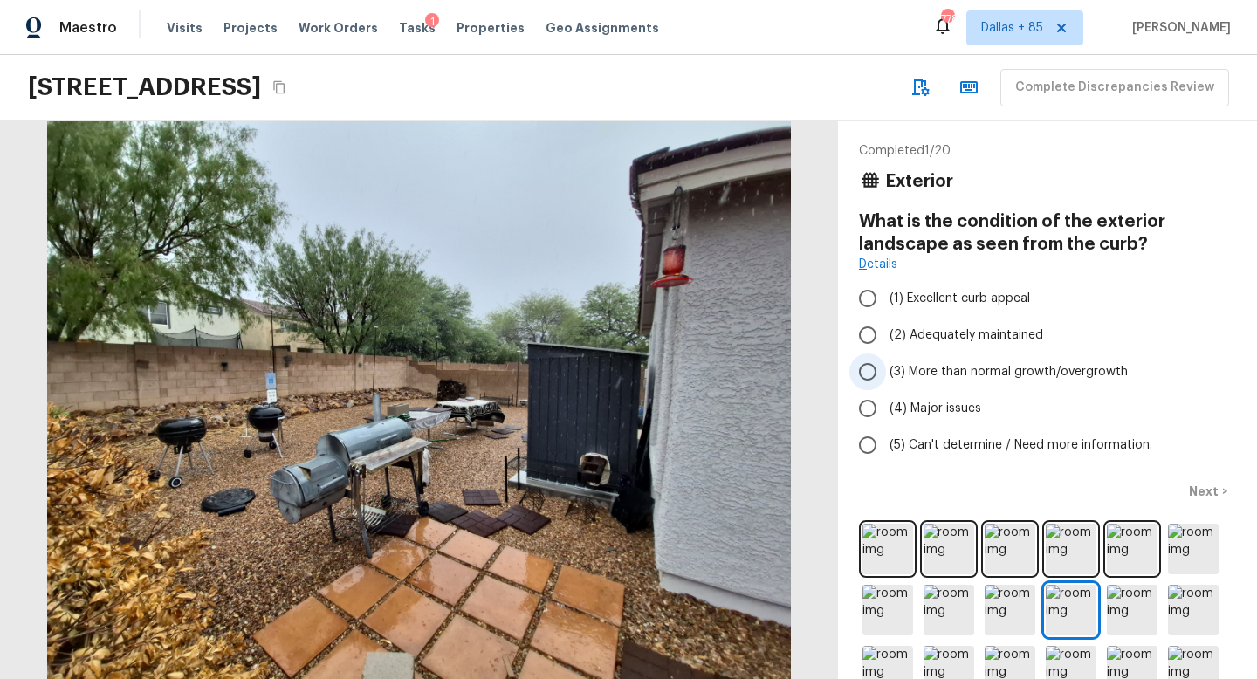
click at [964, 369] on span "(3) More than normal growth/overgrowth" at bounding box center [1009, 371] width 238 height 17
click at [886, 369] on input "(3) More than normal growth/overgrowth" at bounding box center [868, 372] width 37 height 37
radio input "true"
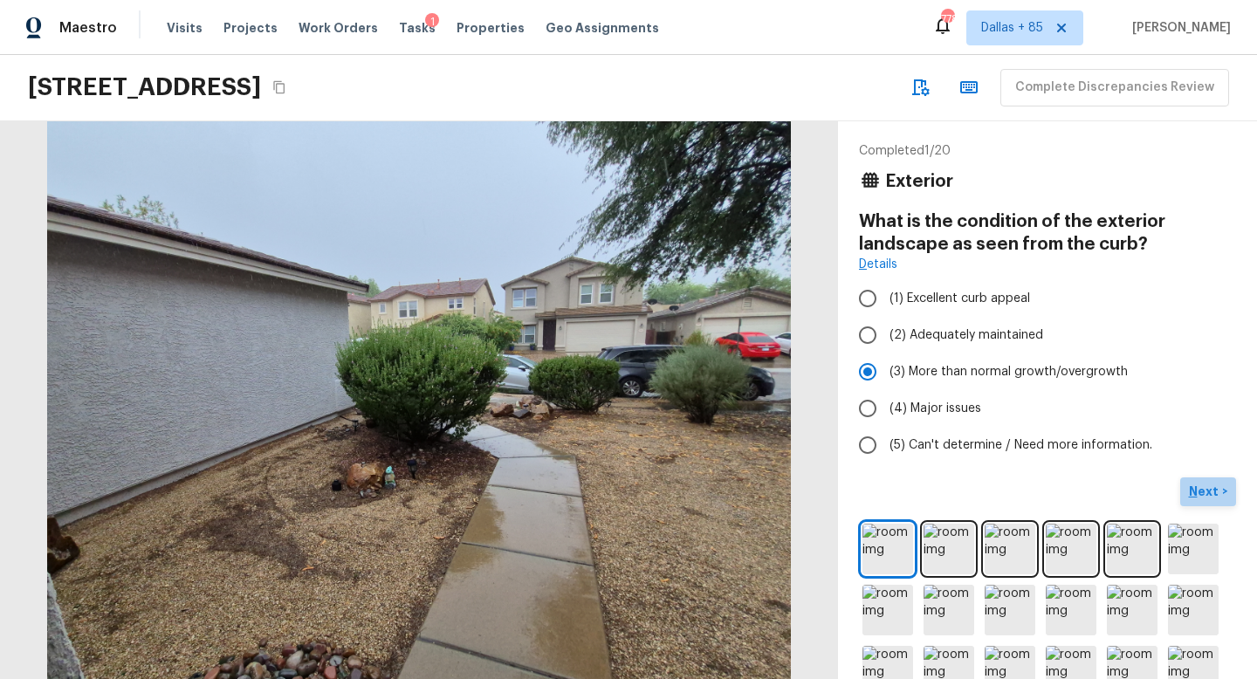
click at [1201, 488] on p "Next" at bounding box center [1205, 491] width 33 height 17
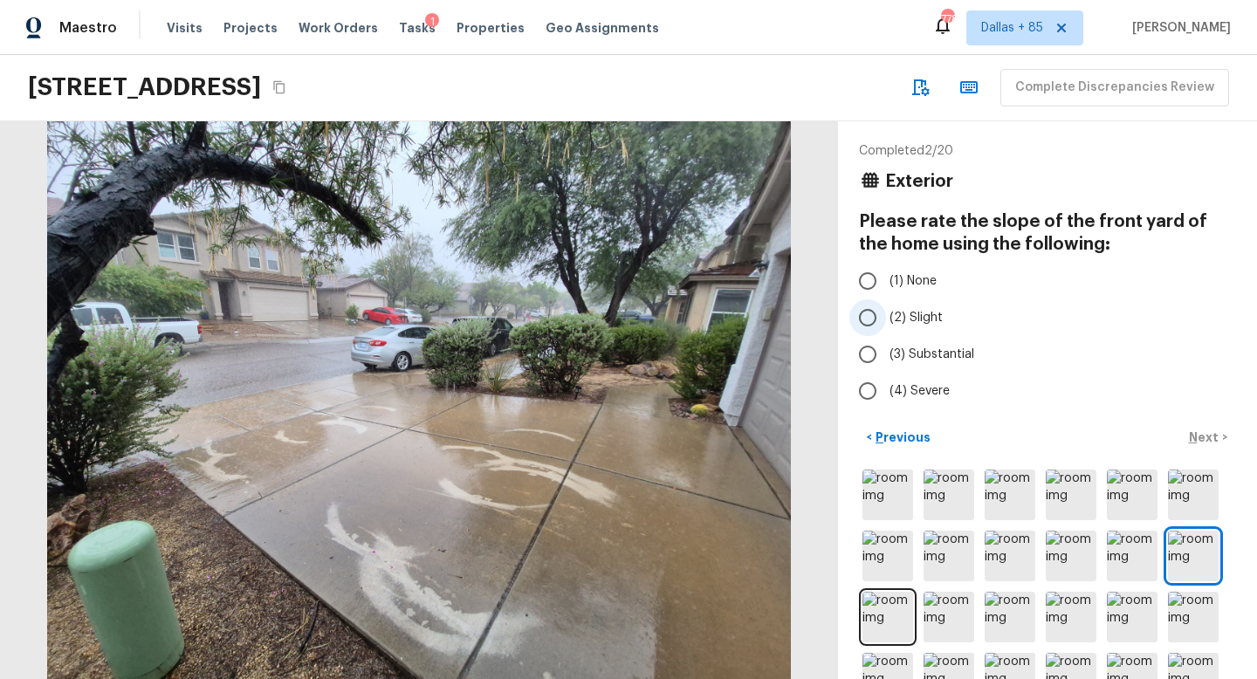
click at [886, 324] on label "(2) Slight" at bounding box center [1036, 317] width 373 height 37
click at [886, 324] on input "(2) Slight" at bounding box center [868, 317] width 37 height 37
radio input "true"
click at [1205, 435] on p "Next" at bounding box center [1205, 437] width 33 height 17
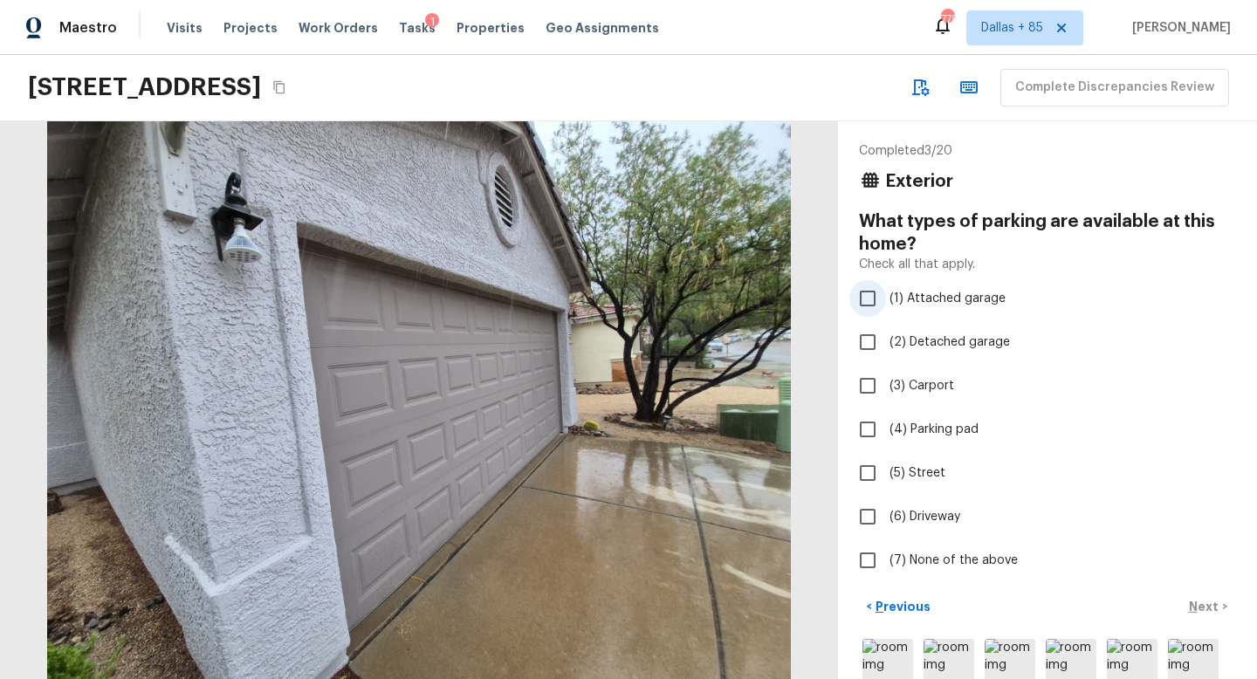
click at [871, 308] on input "(1) Attached garage" at bounding box center [868, 298] width 37 height 37
checkbox input "true"
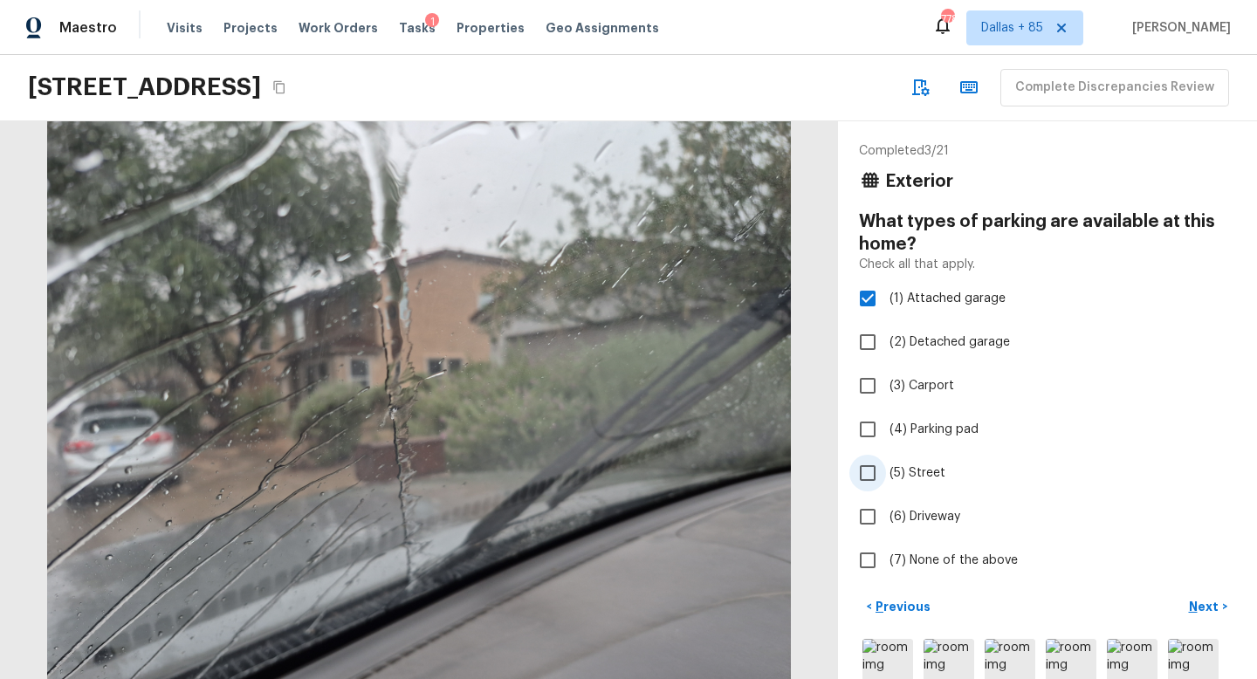
click at [861, 487] on input "(5) Street" at bounding box center [868, 473] width 37 height 37
checkbox input "true"
click at [857, 524] on input "(6) Driveway" at bounding box center [868, 517] width 37 height 37
checkbox input "true"
click at [1194, 605] on p "Next" at bounding box center [1205, 606] width 33 height 17
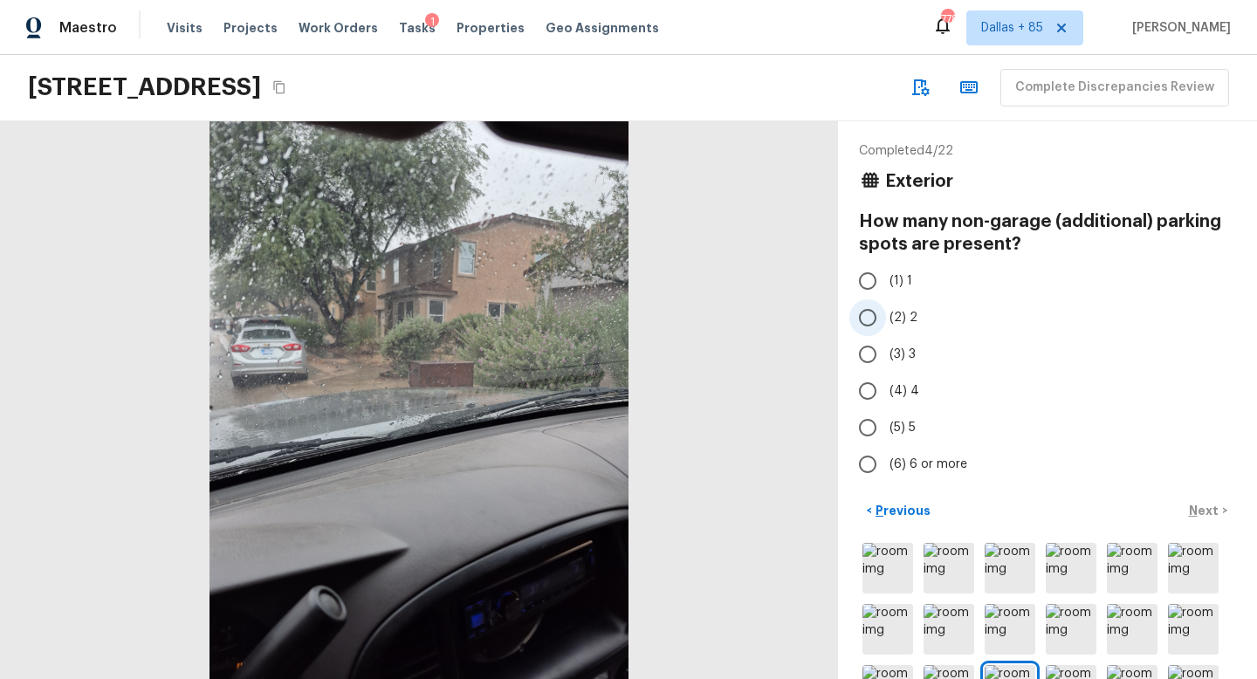
click at [902, 317] on span "(2) 2" at bounding box center [904, 317] width 28 height 17
click at [886, 317] on input "(2) 2" at bounding box center [868, 317] width 37 height 37
radio input "true"
click at [1200, 506] on p "Next" at bounding box center [1205, 510] width 33 height 17
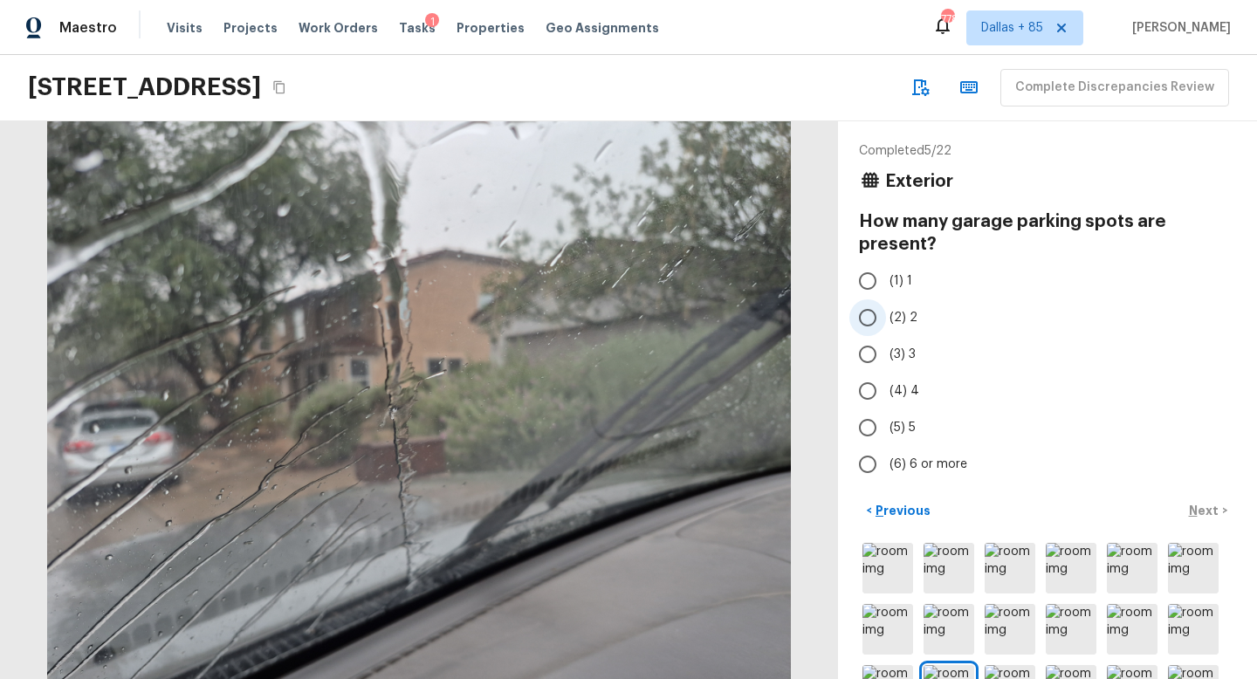
click at [878, 318] on input "(2) 2" at bounding box center [868, 317] width 37 height 37
radio input "true"
click at [1194, 508] on p "Next" at bounding box center [1205, 510] width 33 height 17
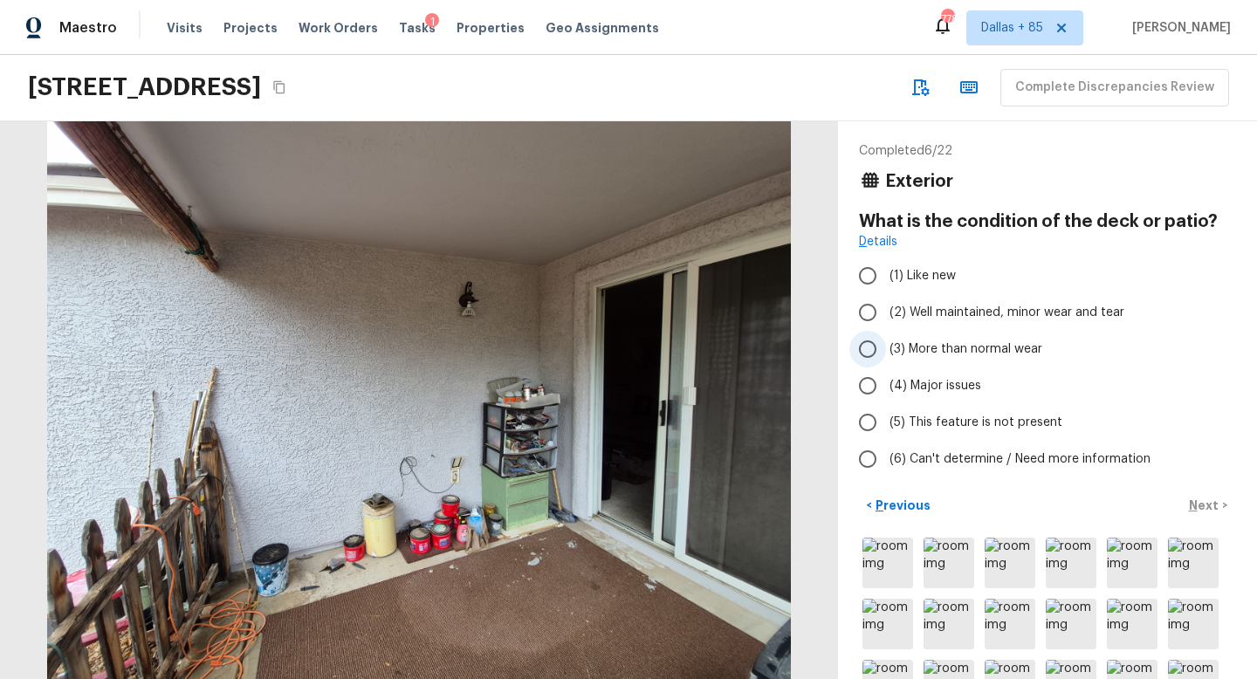
click at [937, 346] on span "(3) More than normal wear" at bounding box center [966, 349] width 153 height 17
click at [886, 346] on input "(3) More than normal wear" at bounding box center [868, 349] width 37 height 37
radio input "true"
click at [1203, 505] on p "Next" at bounding box center [1205, 505] width 33 height 17
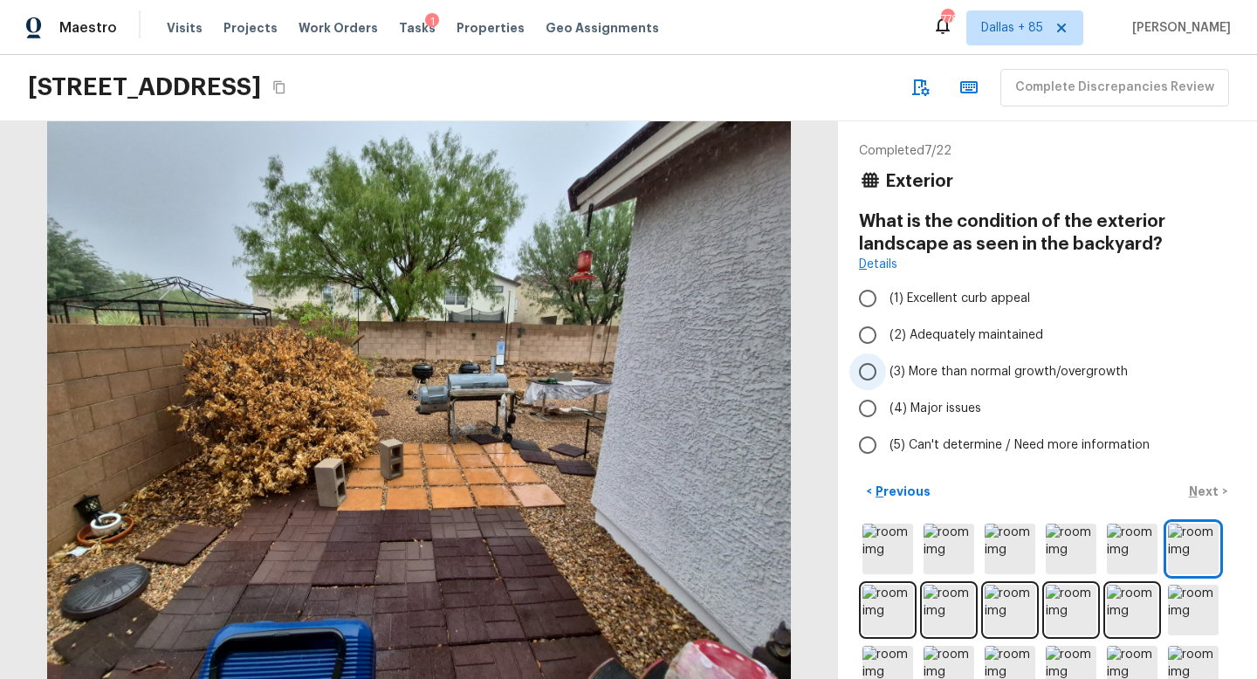
click at [919, 373] on span "(3) More than normal growth/overgrowth" at bounding box center [1009, 371] width 238 height 17
click at [886, 373] on input "(3) More than normal growth/overgrowth" at bounding box center [868, 372] width 37 height 37
radio input "true"
click at [1200, 485] on p "Next" at bounding box center [1205, 491] width 33 height 17
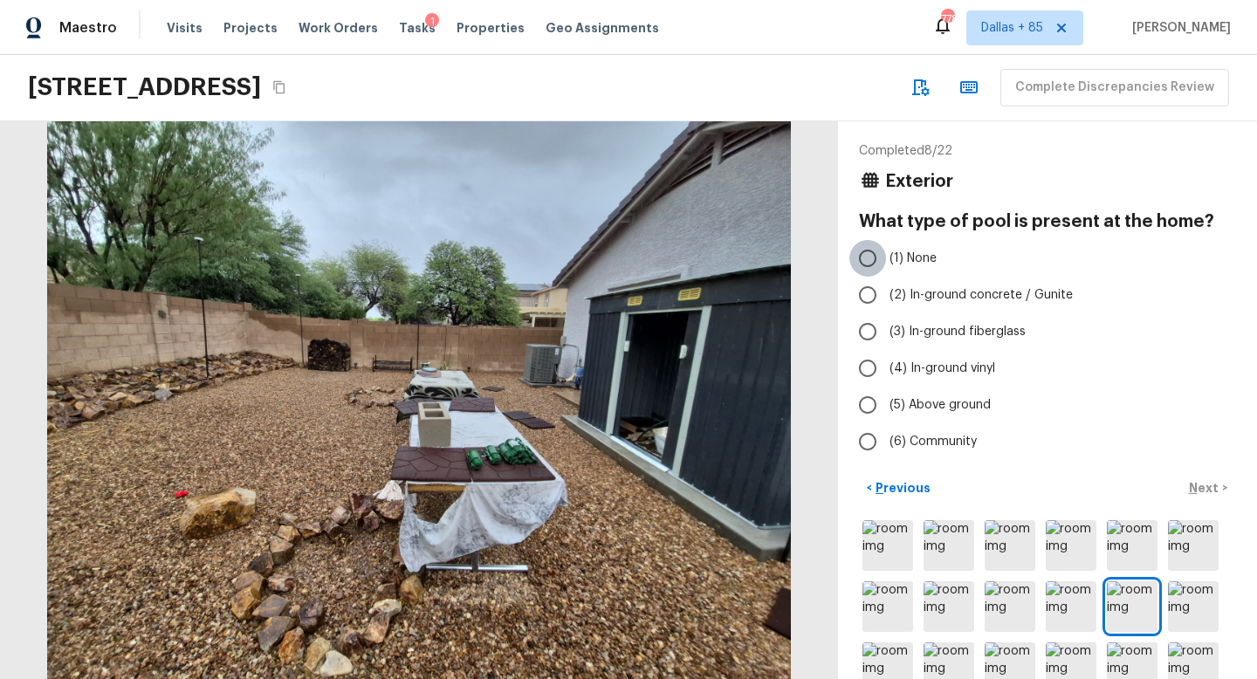
click at [867, 265] on input "(1) None" at bounding box center [868, 258] width 37 height 37
radio input "true"
click at [1195, 481] on p "Next" at bounding box center [1205, 487] width 33 height 17
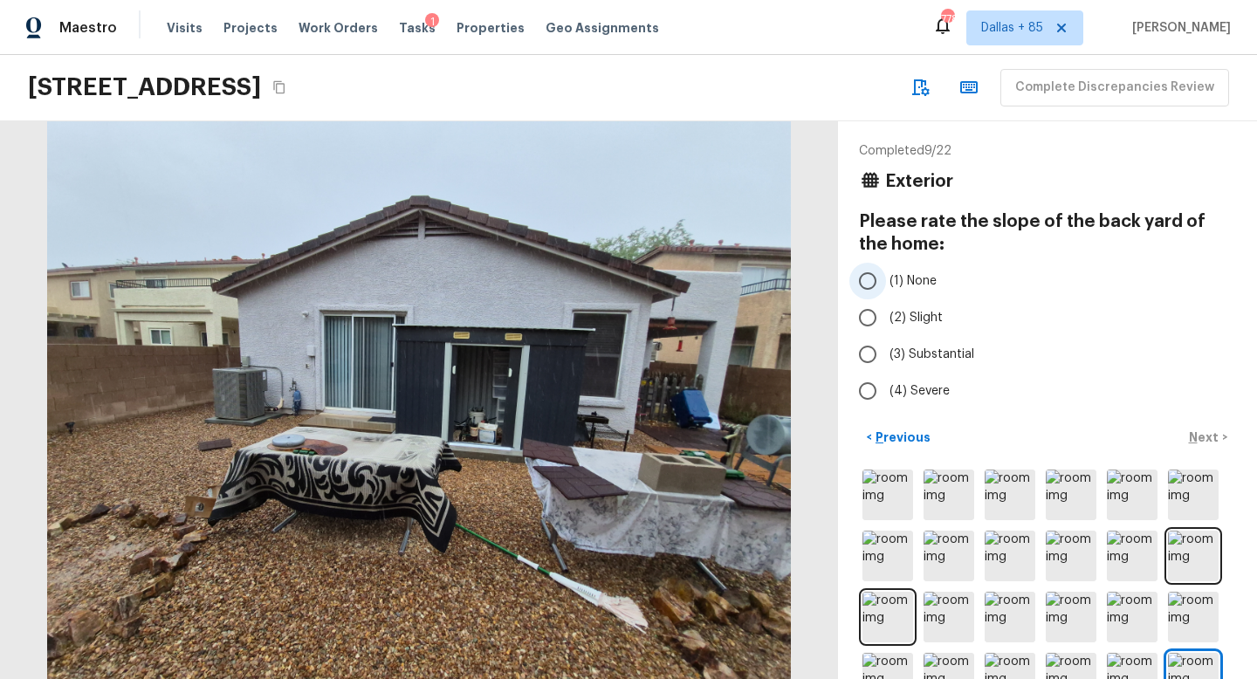
click at [907, 272] on span "(1) None" at bounding box center [913, 280] width 47 height 17
click at [886, 272] on input "(1) None" at bounding box center [868, 281] width 37 height 37
radio input "true"
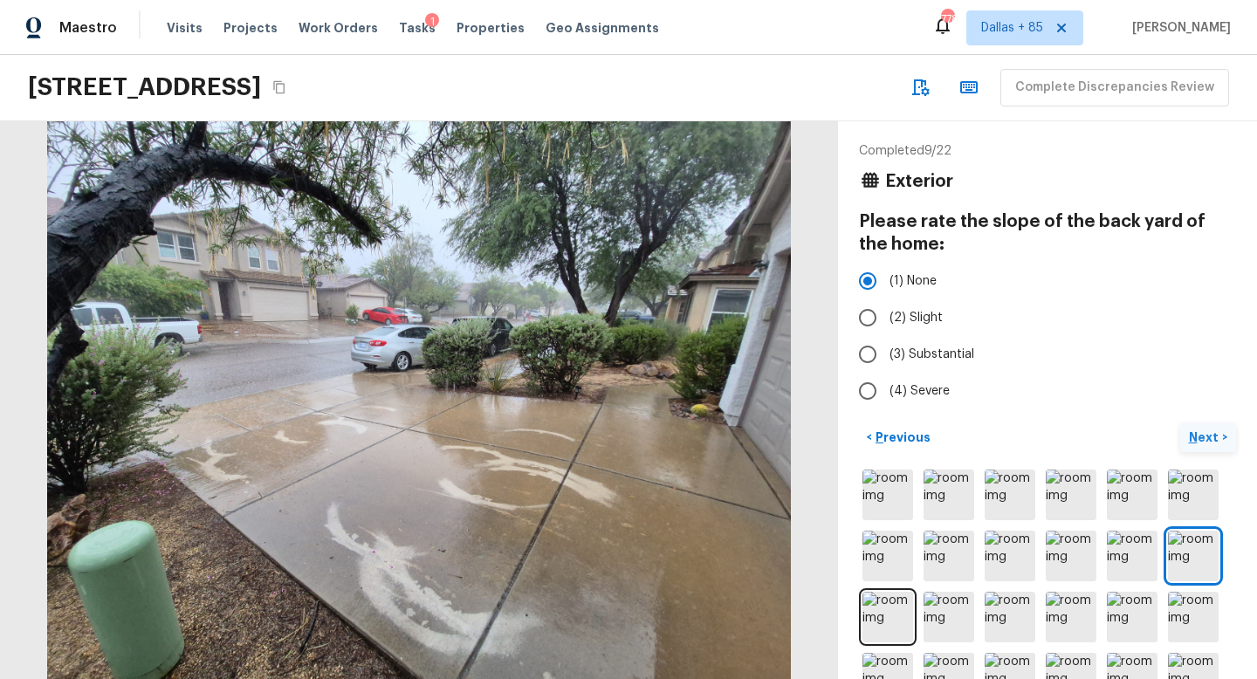
click at [1200, 437] on p "Next" at bounding box center [1205, 437] width 33 height 17
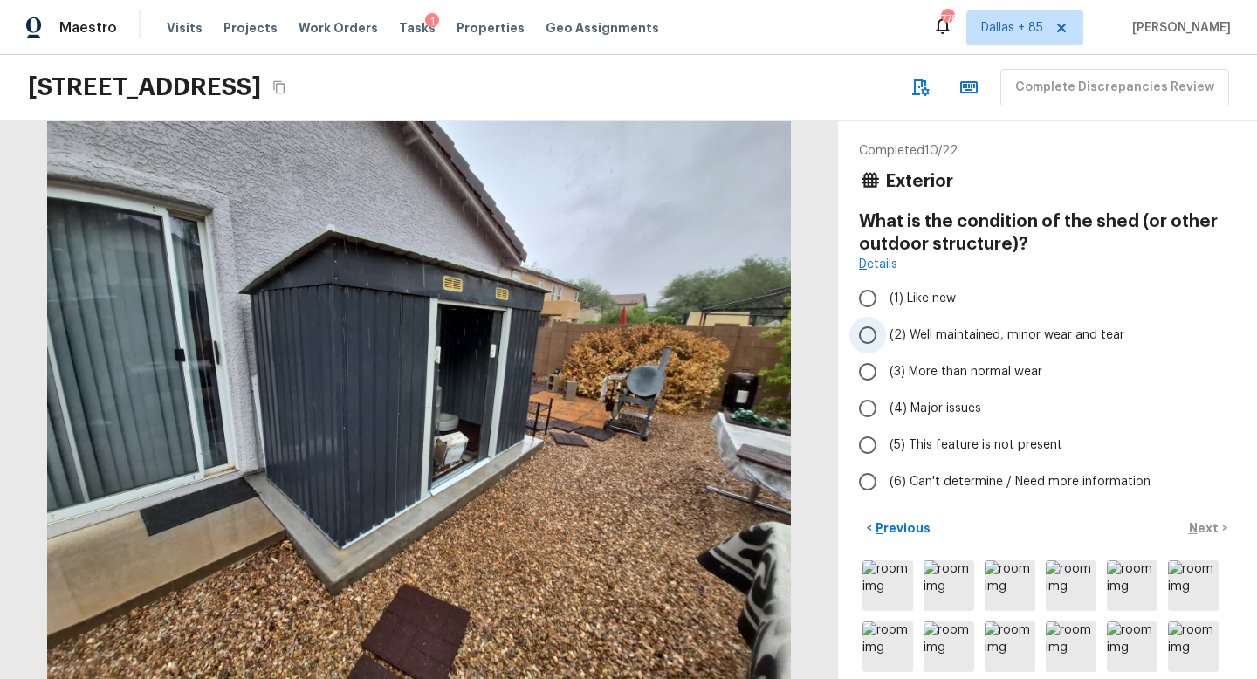
click at [985, 341] on span "(2) Well maintained, minor wear and tear" at bounding box center [1007, 335] width 235 height 17
click at [886, 341] on input "(2) Well maintained, minor wear and tear" at bounding box center [868, 335] width 37 height 37
radio input "true"
click at [1203, 519] on p "Next" at bounding box center [1205, 527] width 33 height 17
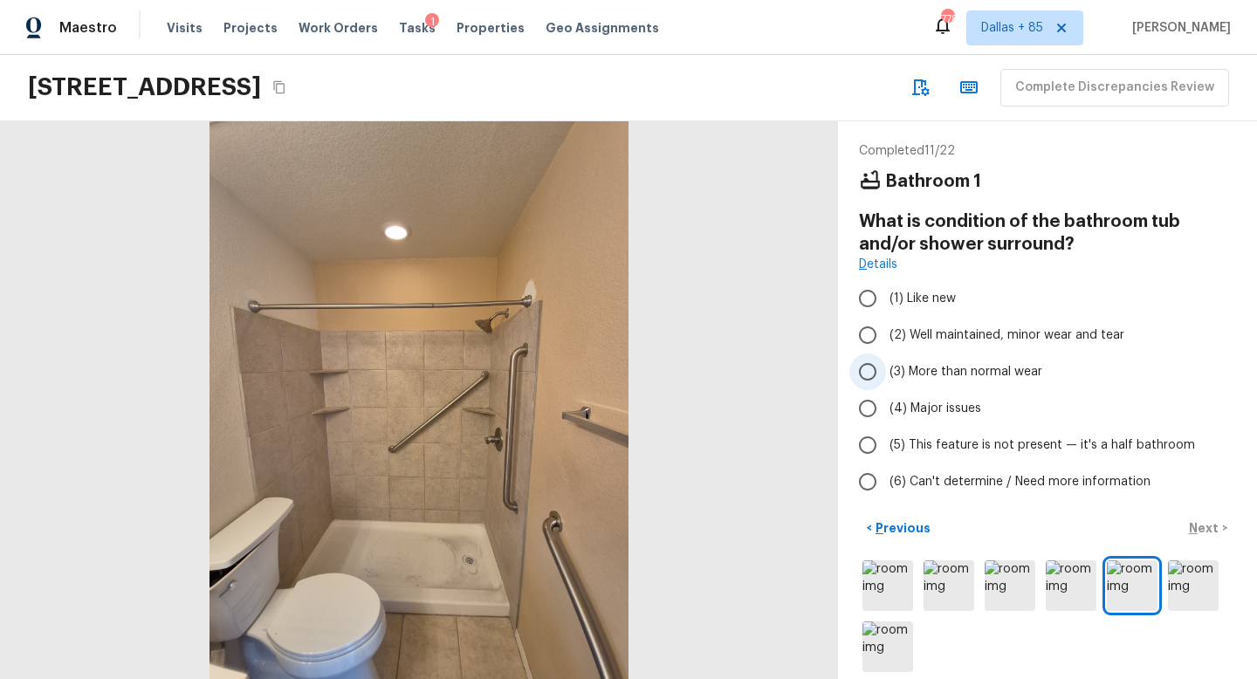
click at [991, 371] on span "(3) More than normal wear" at bounding box center [966, 371] width 153 height 17
click at [886, 371] on input "(3) More than normal wear" at bounding box center [868, 372] width 37 height 37
radio input "true"
click at [1194, 523] on p "Next" at bounding box center [1205, 527] width 33 height 17
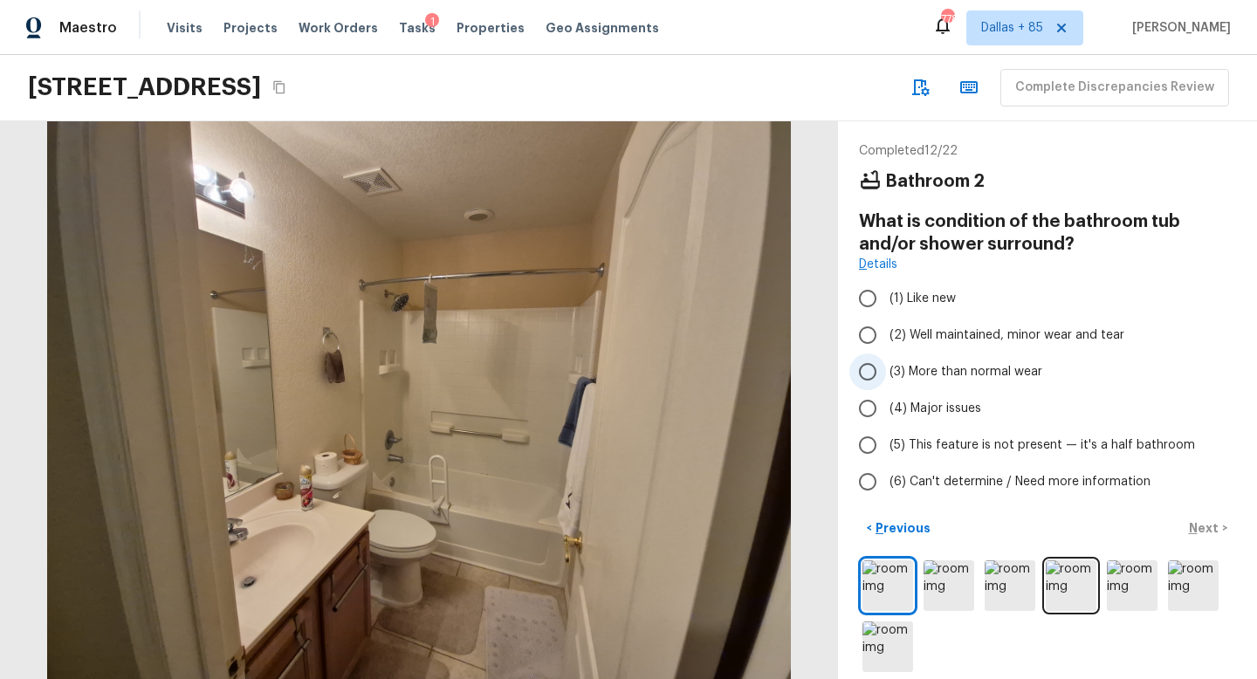
click at [959, 373] on span "(3) More than normal wear" at bounding box center [966, 371] width 153 height 17
click at [886, 373] on input "(3) More than normal wear" at bounding box center [868, 372] width 37 height 37
radio input "true"
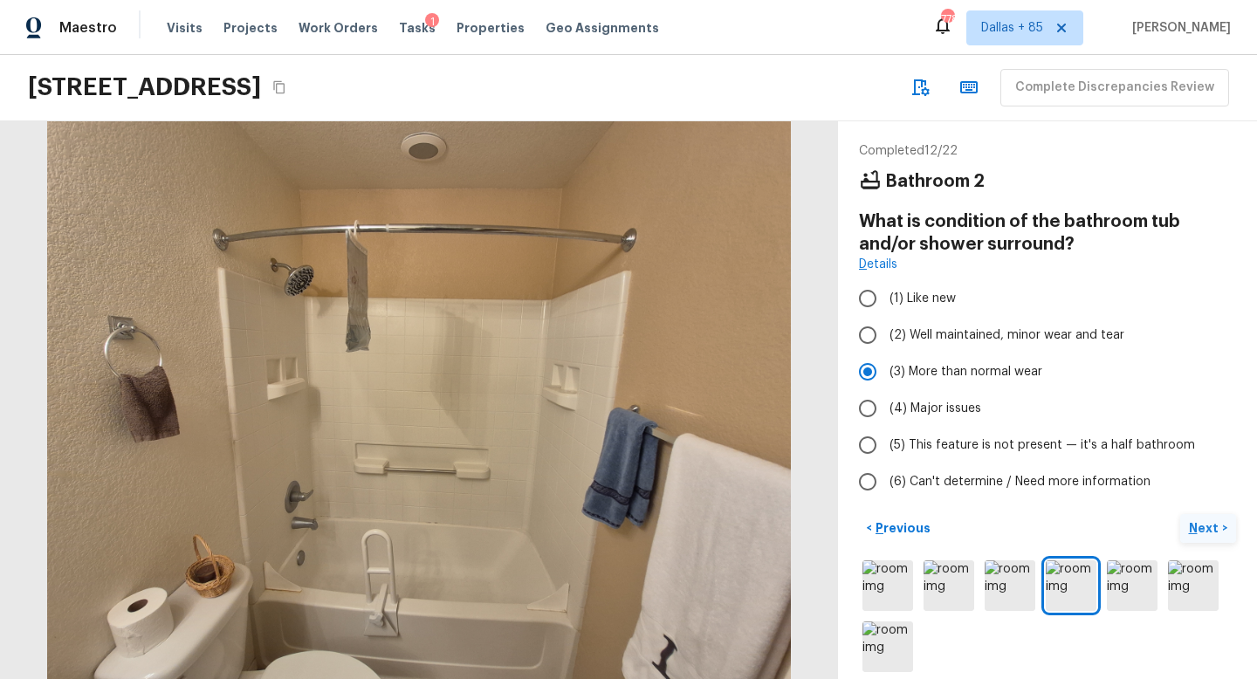
click at [1201, 531] on p "Next" at bounding box center [1205, 527] width 33 height 17
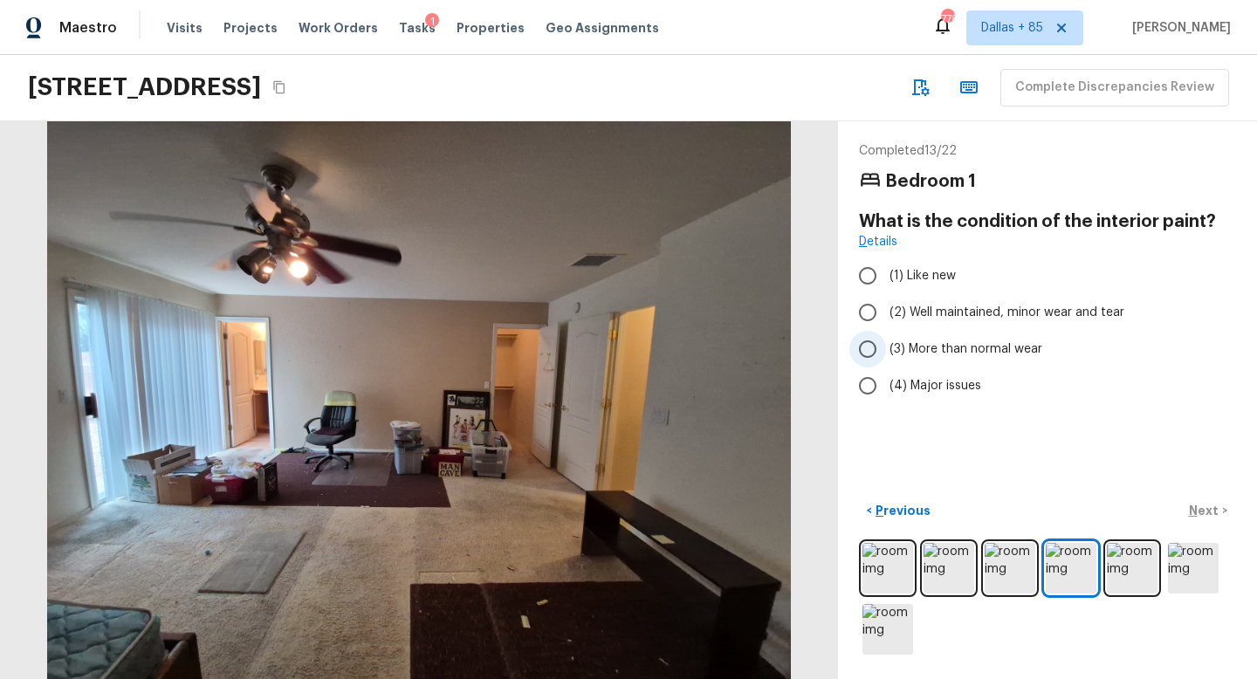
click at [1005, 333] on label "(3) More than normal wear" at bounding box center [1036, 349] width 373 height 37
click at [886, 333] on input "(3) More than normal wear" at bounding box center [868, 349] width 37 height 37
radio input "true"
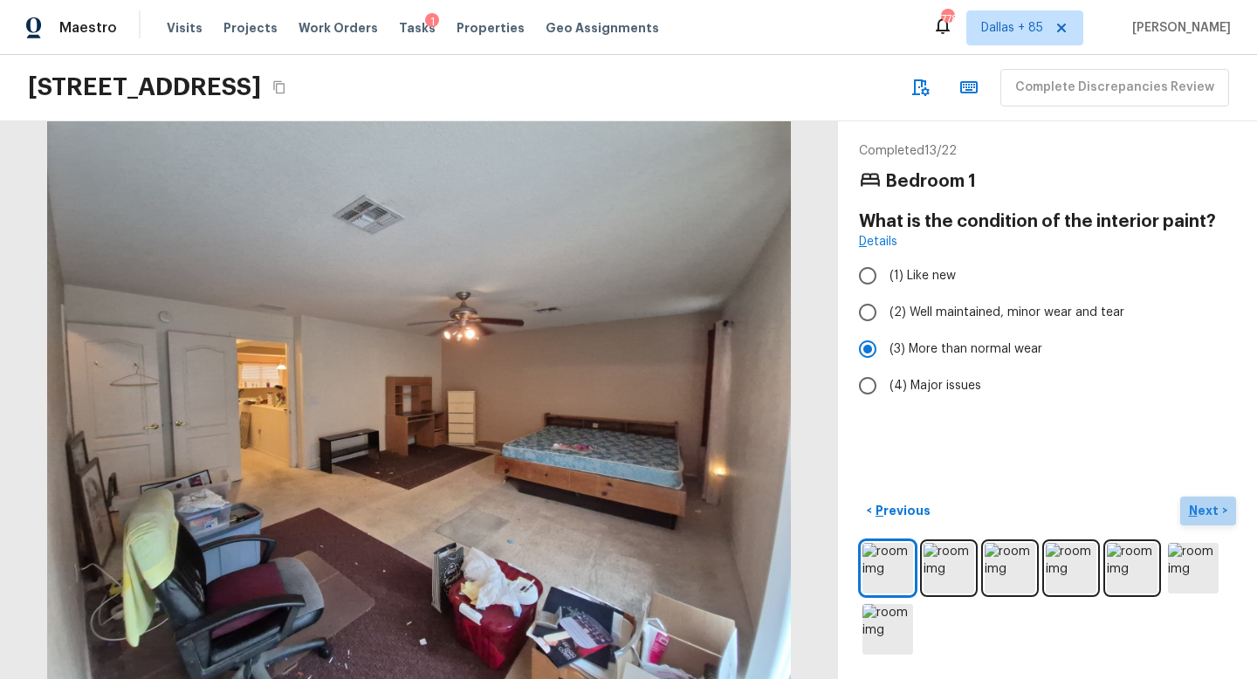
click at [1211, 507] on p "Next" at bounding box center [1205, 510] width 33 height 17
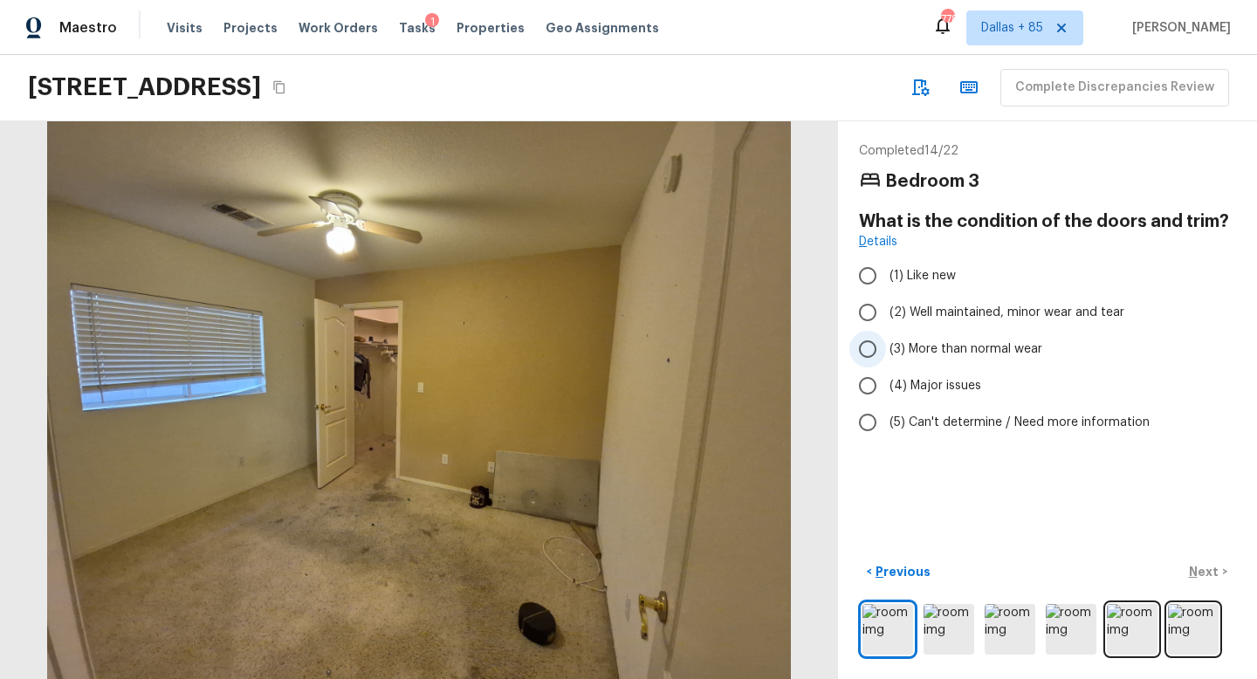
click at [928, 342] on span "(3) More than normal wear" at bounding box center [966, 349] width 153 height 17
click at [886, 342] on input "(3) More than normal wear" at bounding box center [868, 349] width 37 height 37
radio input "true"
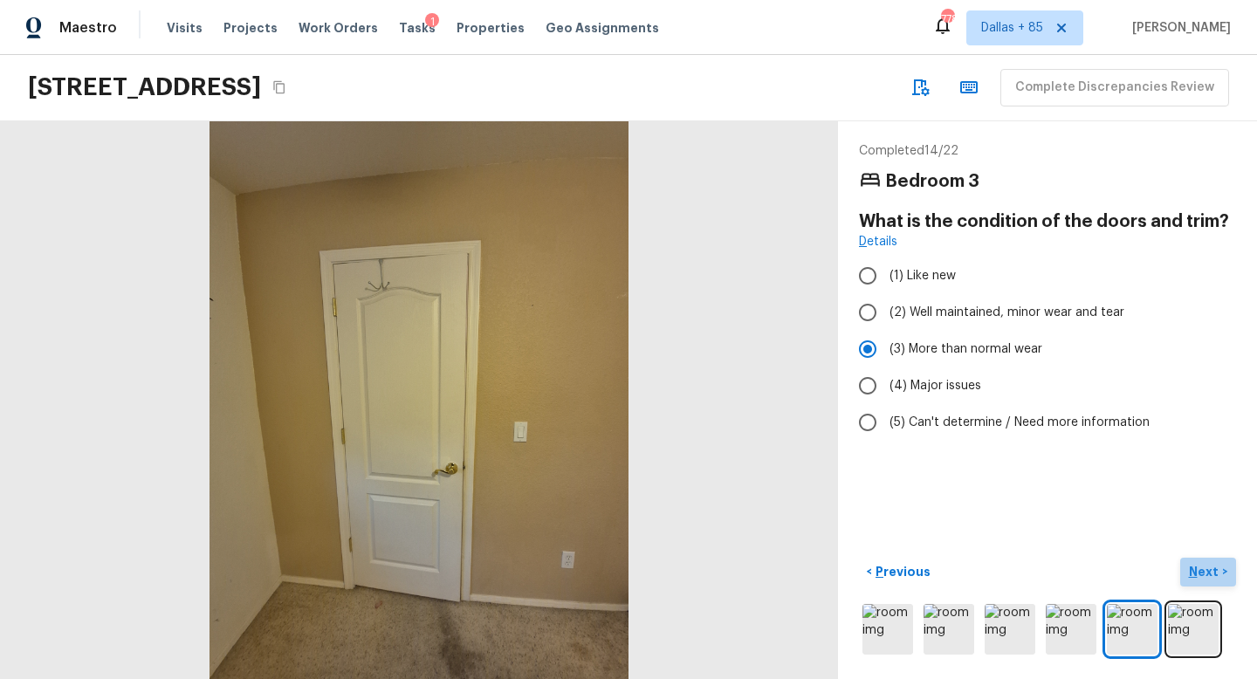
click at [1201, 568] on p "Next" at bounding box center [1205, 571] width 33 height 17
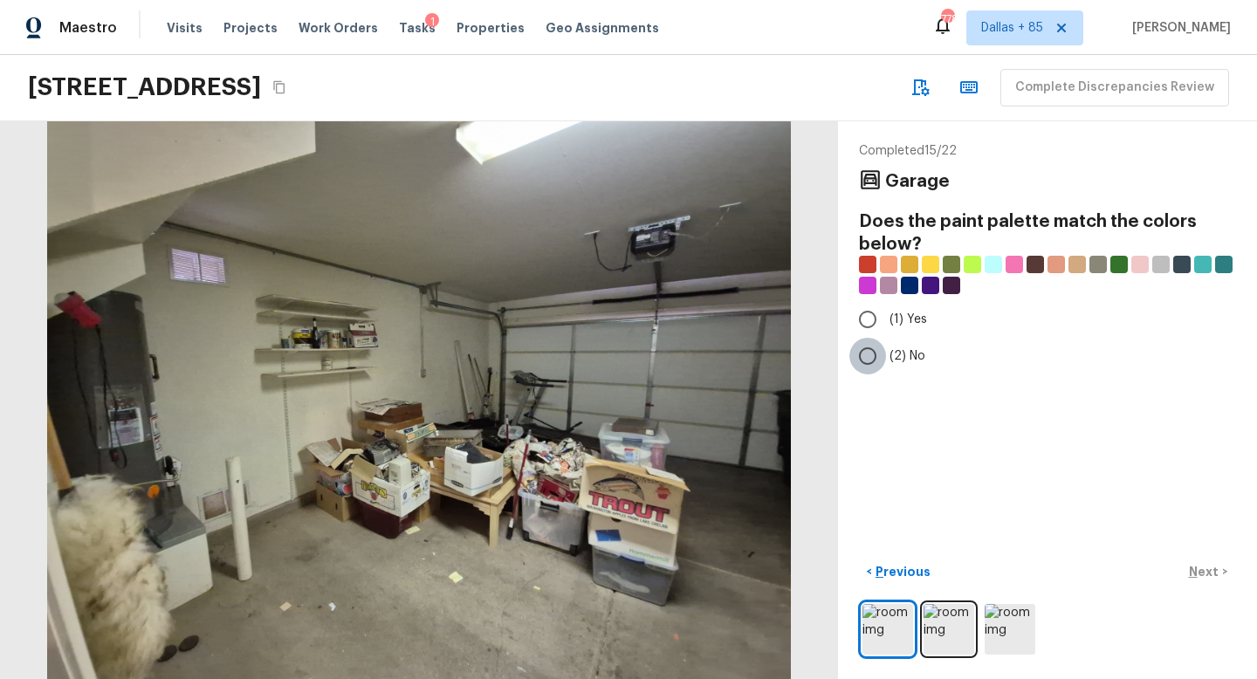
click at [876, 362] on input "(2) No" at bounding box center [868, 356] width 37 height 37
radio input "true"
click at [1208, 573] on p "Next" at bounding box center [1205, 571] width 33 height 17
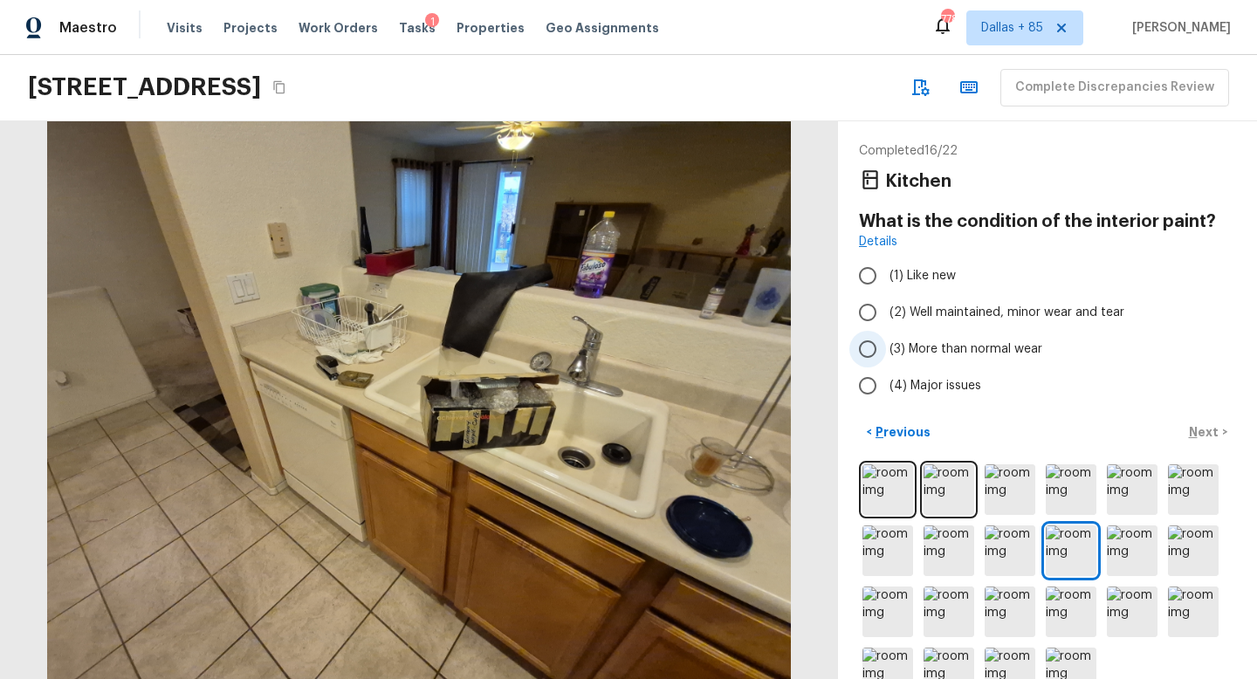
click at [951, 341] on span "(3) More than normal wear" at bounding box center [966, 349] width 153 height 17
click at [886, 340] on input "(3) More than normal wear" at bounding box center [868, 349] width 37 height 37
radio input "true"
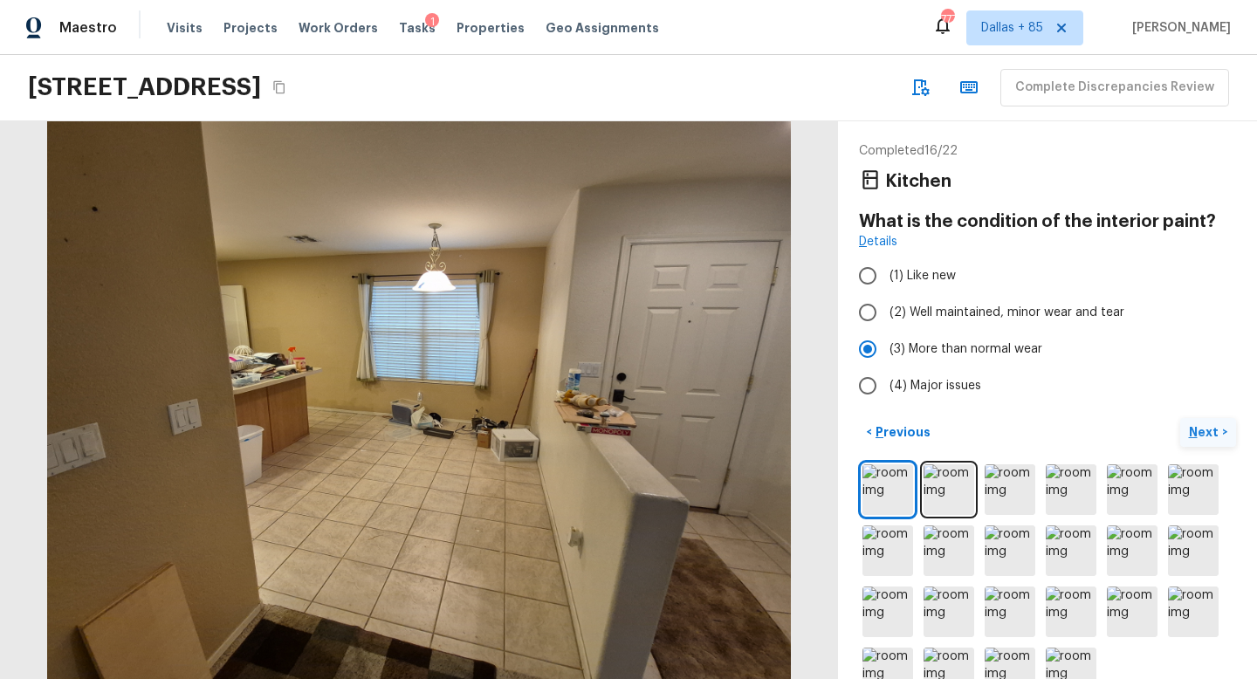
click at [1209, 430] on p "Next" at bounding box center [1205, 431] width 33 height 17
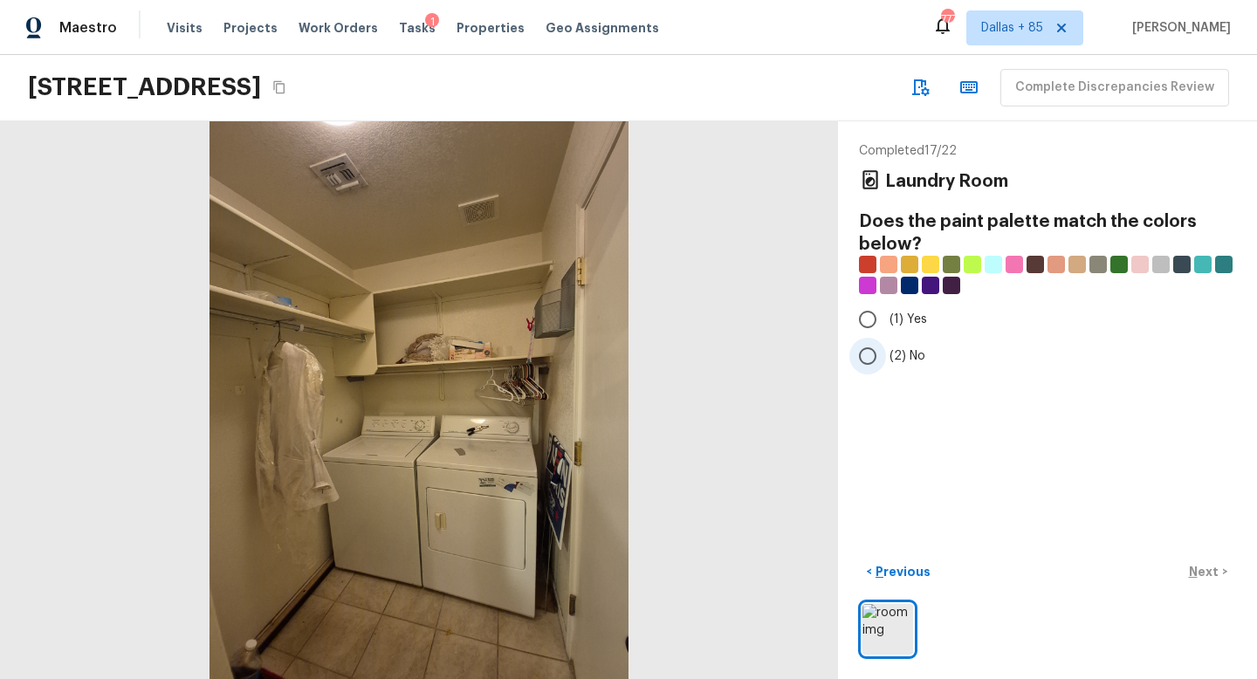
click at [871, 352] on input "(2) No" at bounding box center [868, 356] width 37 height 37
radio input "true"
click at [1207, 574] on p "Next" at bounding box center [1205, 571] width 33 height 17
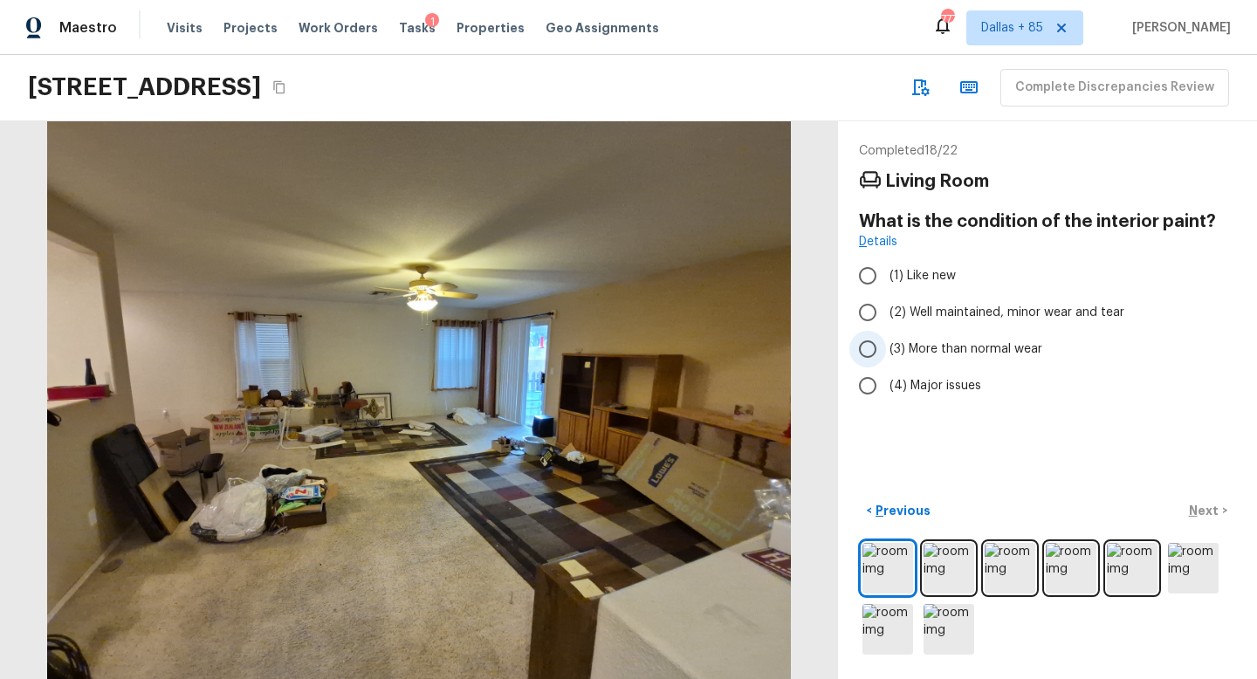
click at [912, 339] on label "(3) More than normal wear" at bounding box center [1036, 349] width 373 height 37
click at [886, 339] on input "(3) More than normal wear" at bounding box center [868, 349] width 37 height 37
radio input "true"
click at [1204, 511] on p "Next" at bounding box center [1205, 510] width 33 height 17
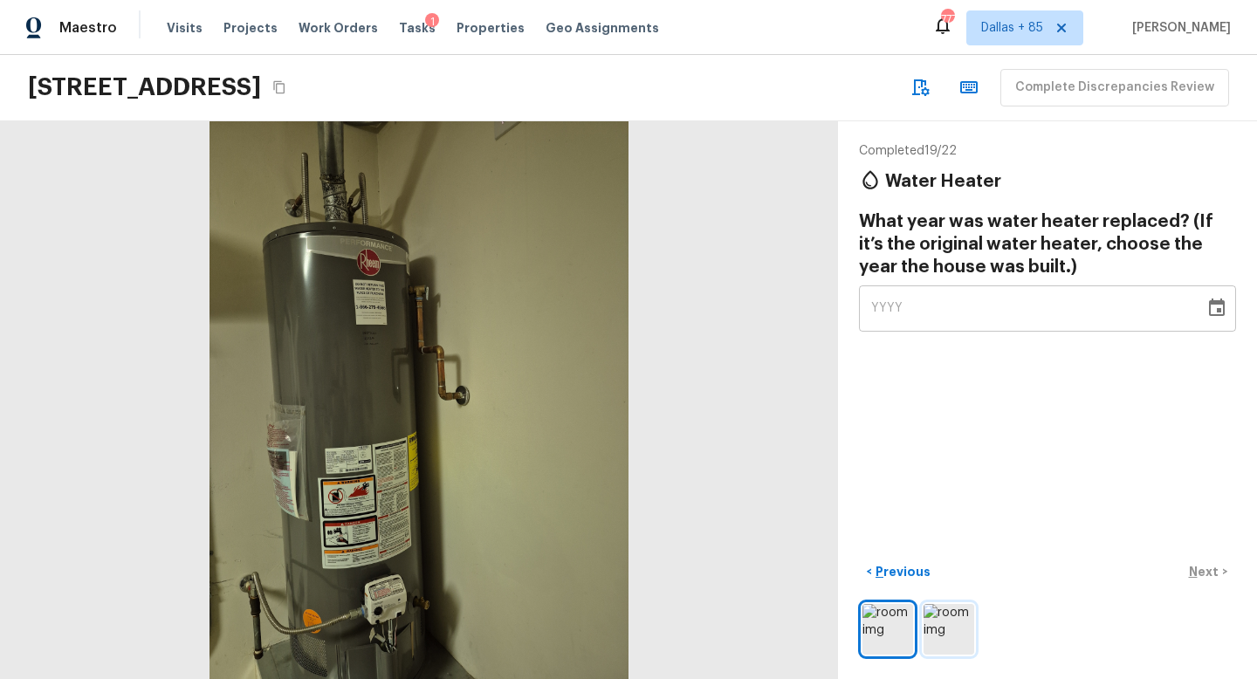
click at [947, 628] on img at bounding box center [949, 629] width 51 height 51
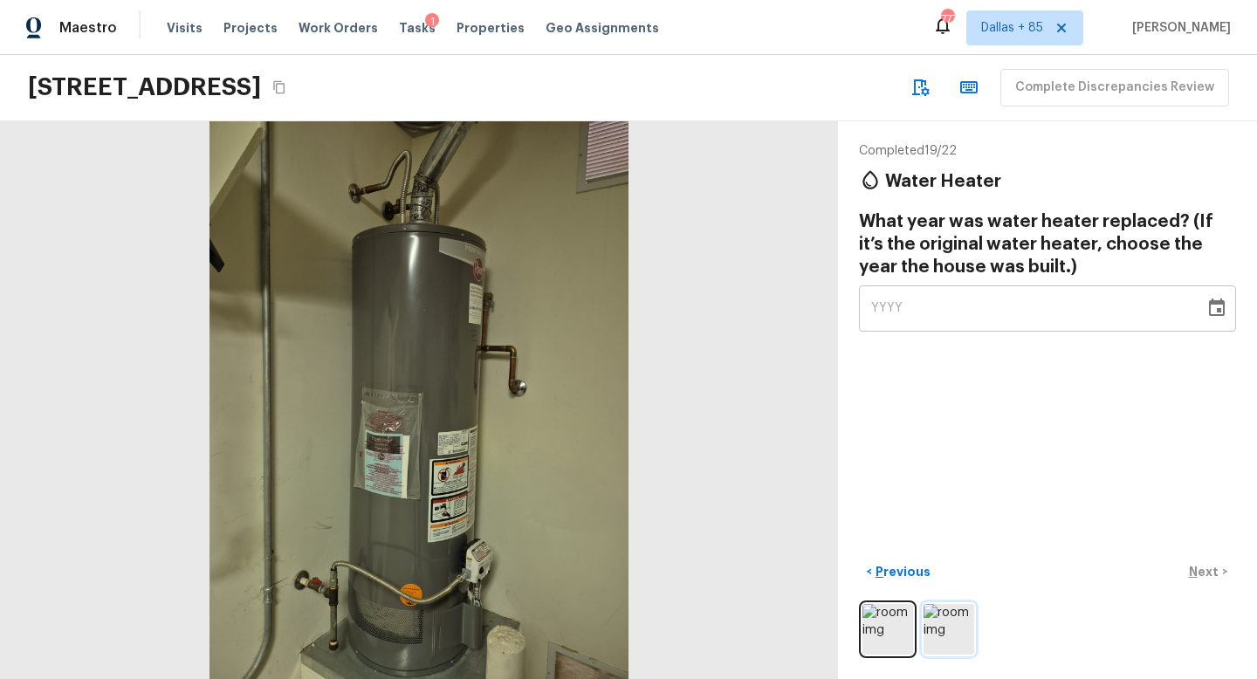
click at [947, 628] on img at bounding box center [949, 629] width 51 height 51
click at [286, 86] on icon "Copy Address" at bounding box center [279, 87] width 14 height 14
click at [1214, 309] on icon "Choose date" at bounding box center [1217, 308] width 21 height 21
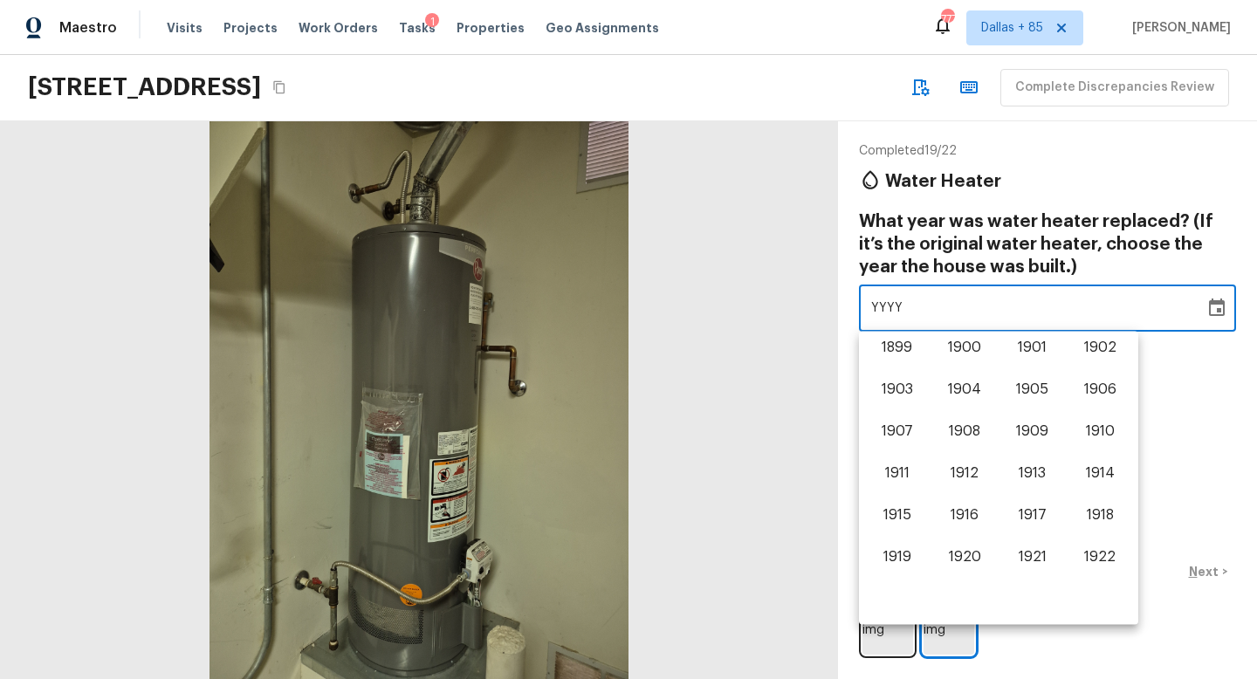
scroll to position [1086, 0]
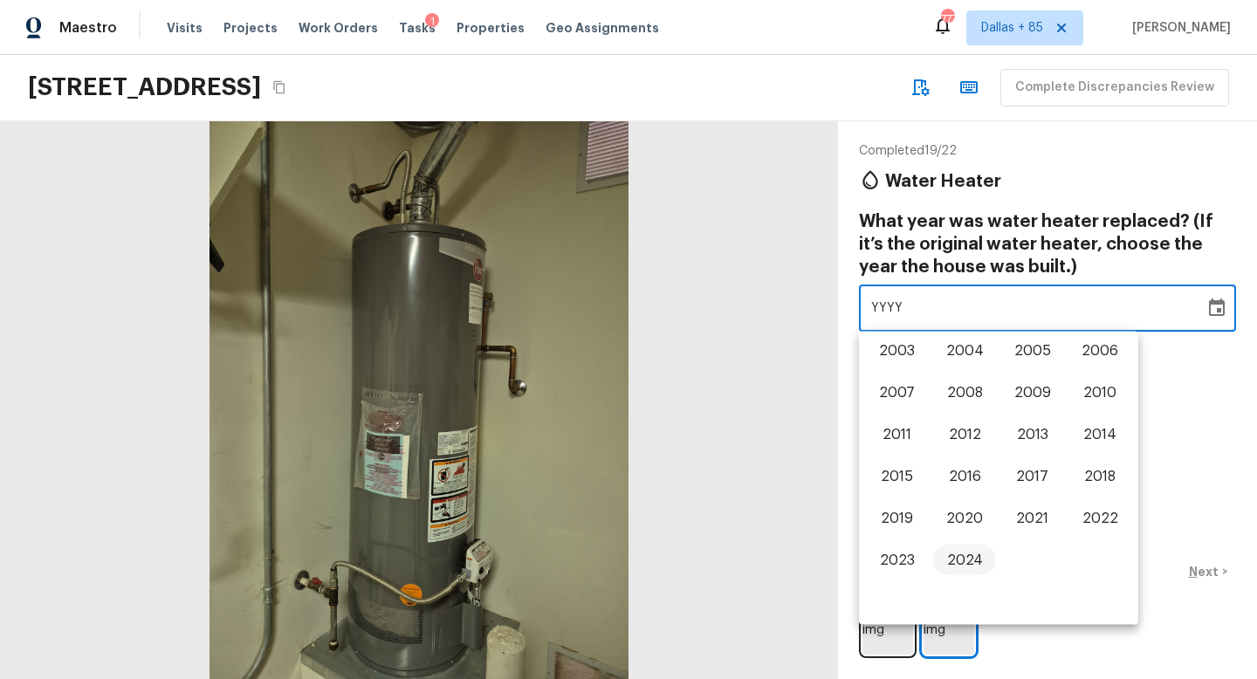
click at [962, 555] on button "2024" at bounding box center [964, 560] width 63 height 31
type input "2024"
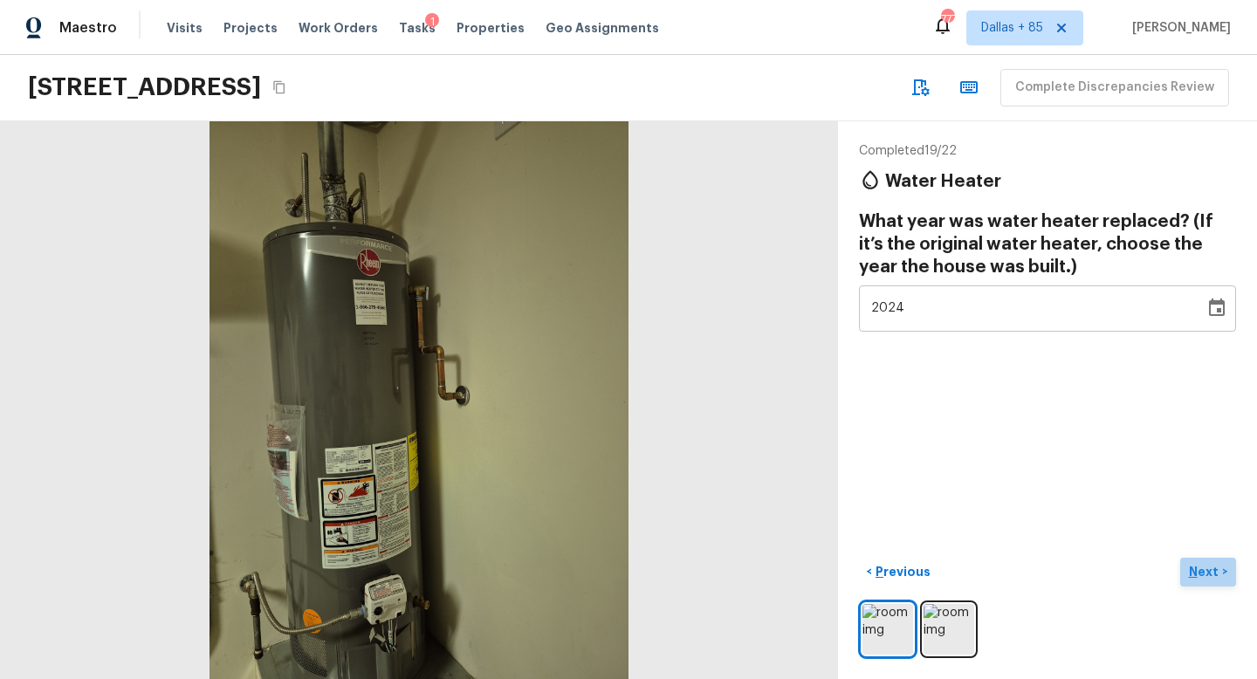
click at [1210, 569] on p "Next" at bounding box center [1205, 571] width 33 height 17
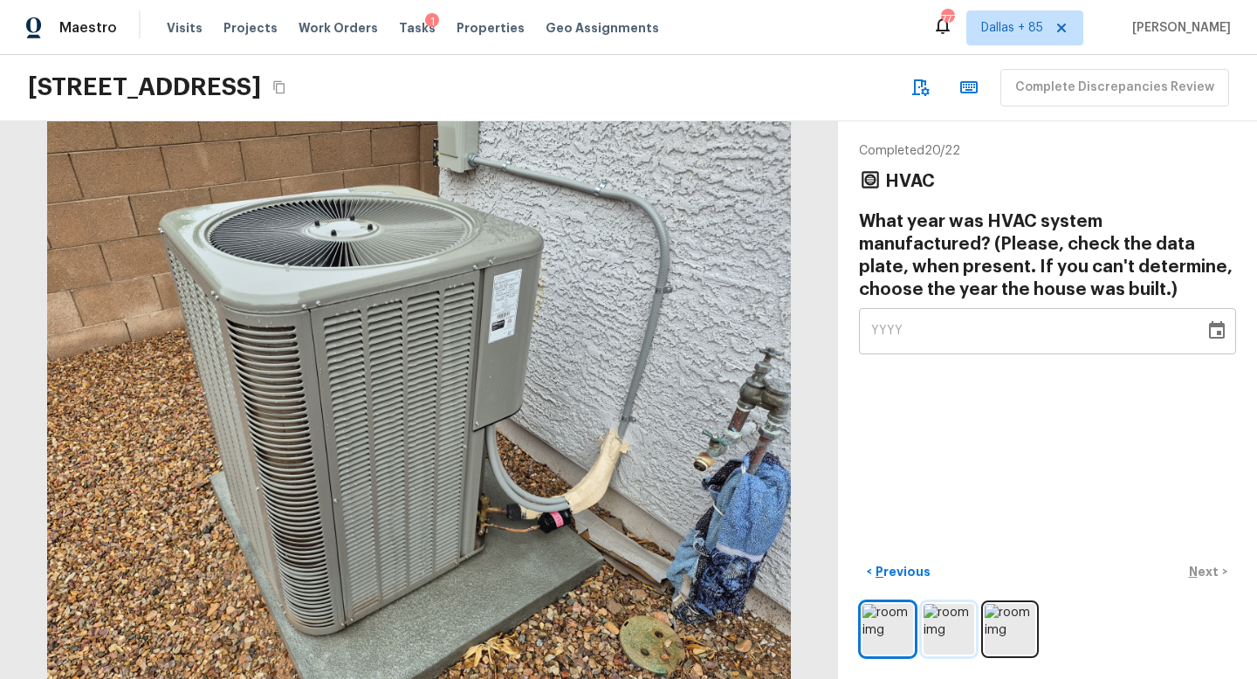
click at [948, 626] on img at bounding box center [949, 629] width 51 height 51
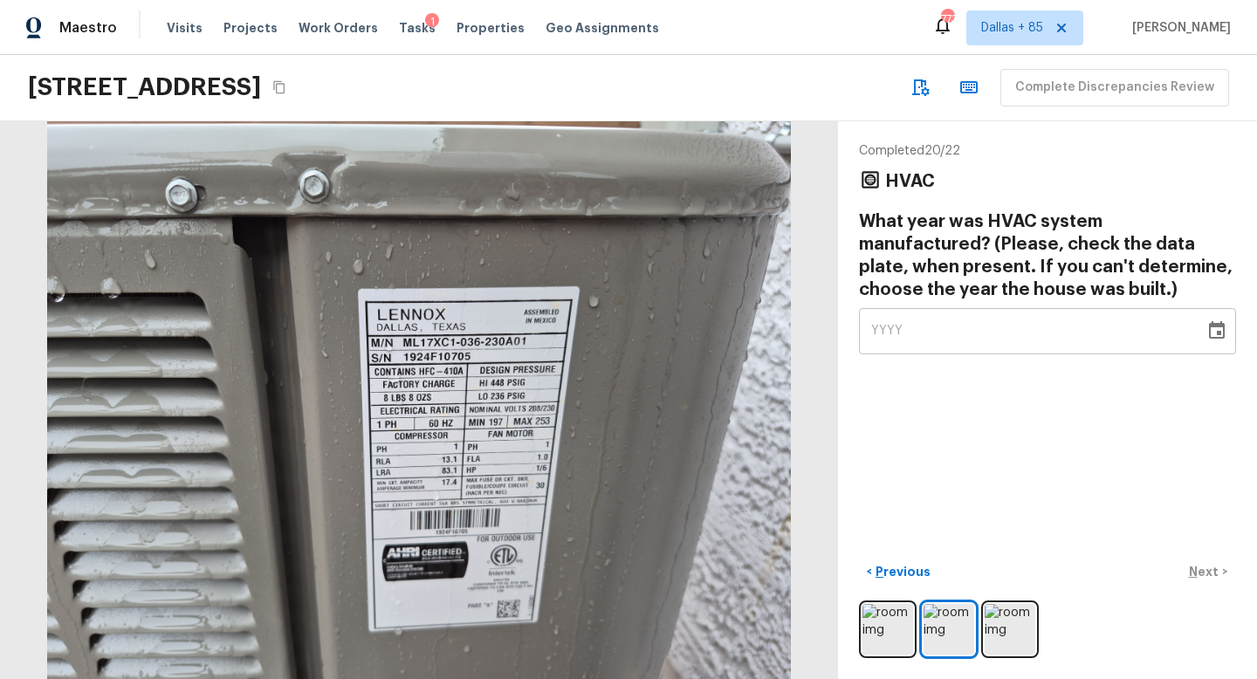
click at [1236, 334] on div "Completed 20 / 22 HVAC What year was HVAC system manufactured? (Please, check t…" at bounding box center [1047, 400] width 419 height 558
click at [1218, 334] on icon "Choose date" at bounding box center [1217, 329] width 16 height 17
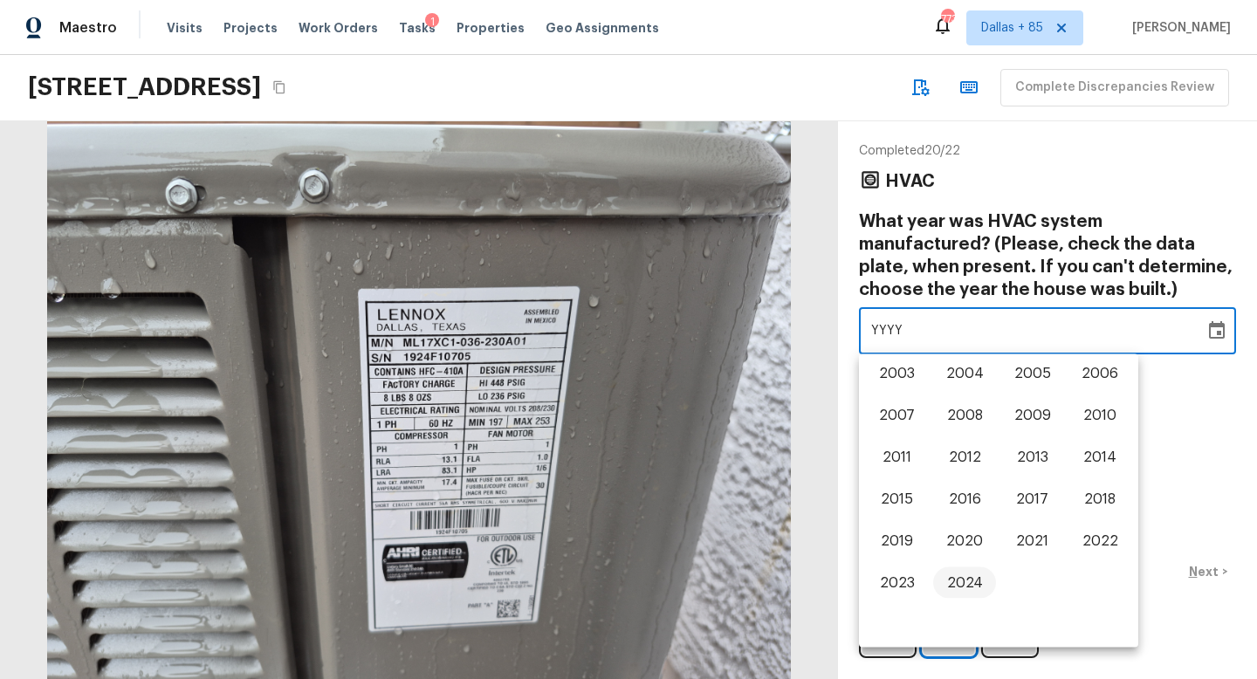
click at [948, 574] on button "2024" at bounding box center [964, 583] width 63 height 31
type input "2024"
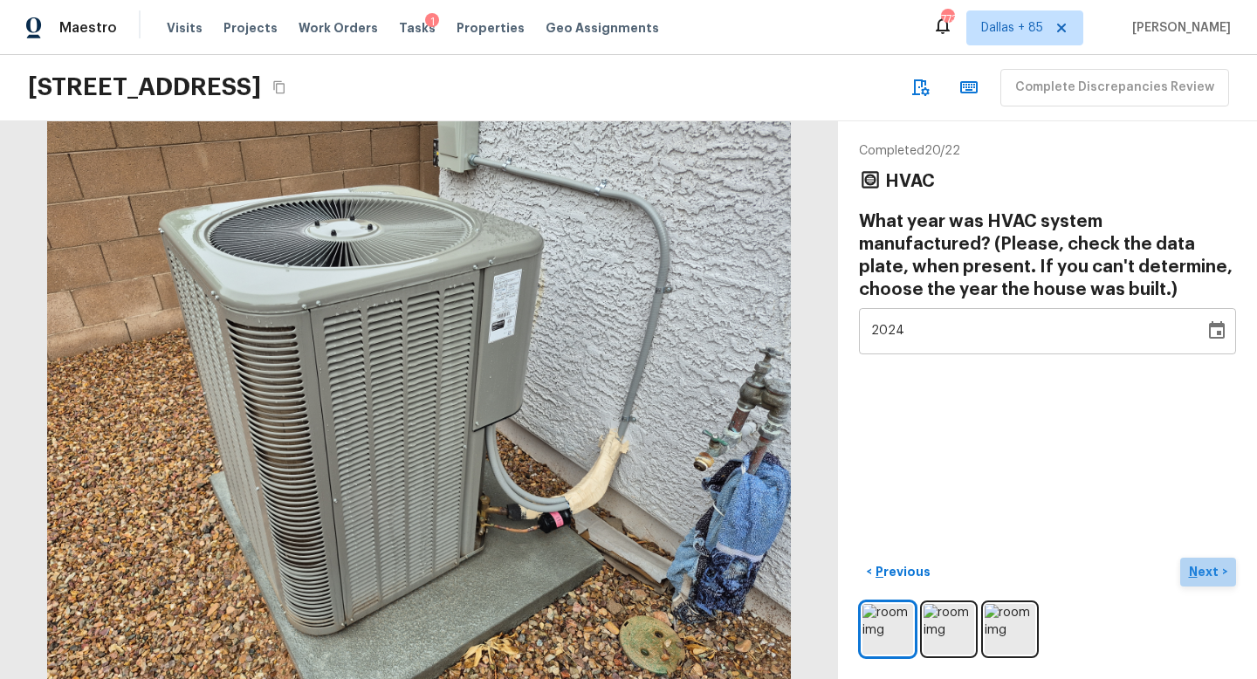
click at [1208, 568] on p "Next" at bounding box center [1205, 571] width 33 height 17
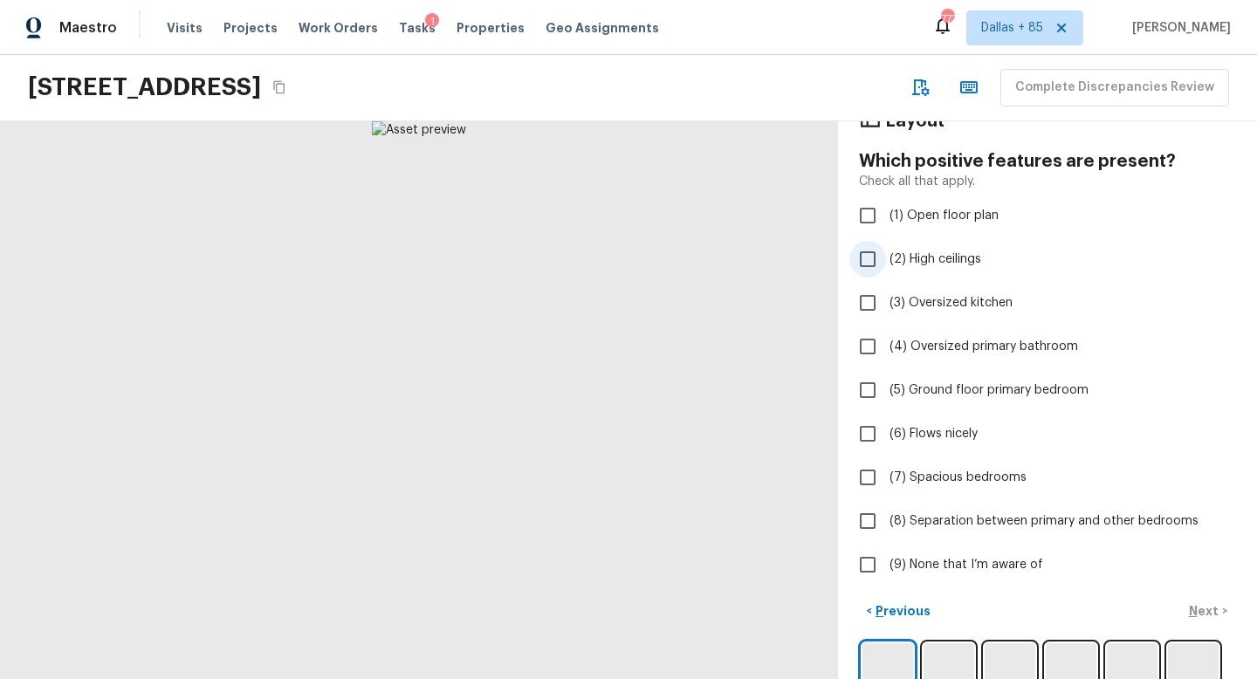
scroll to position [63, 0]
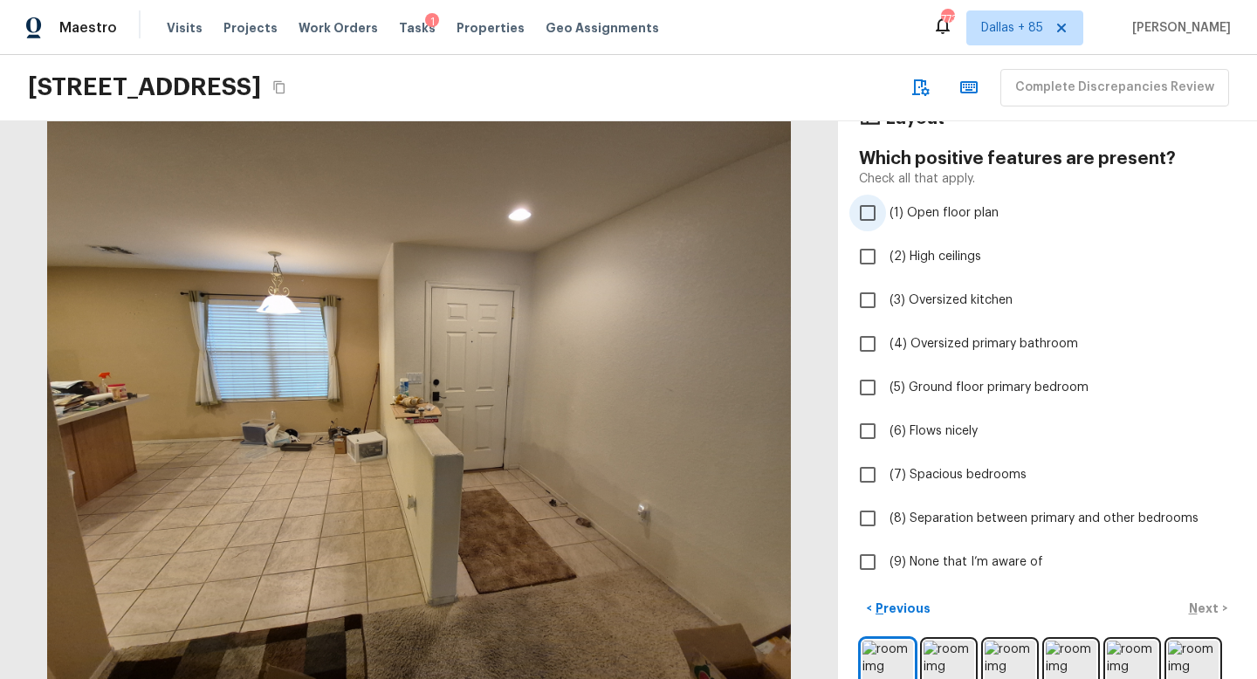
click at [864, 220] on input "(1) Open floor plan" at bounding box center [868, 213] width 37 height 37
checkbox input "true"
click at [1211, 602] on p "Next" at bounding box center [1205, 608] width 33 height 17
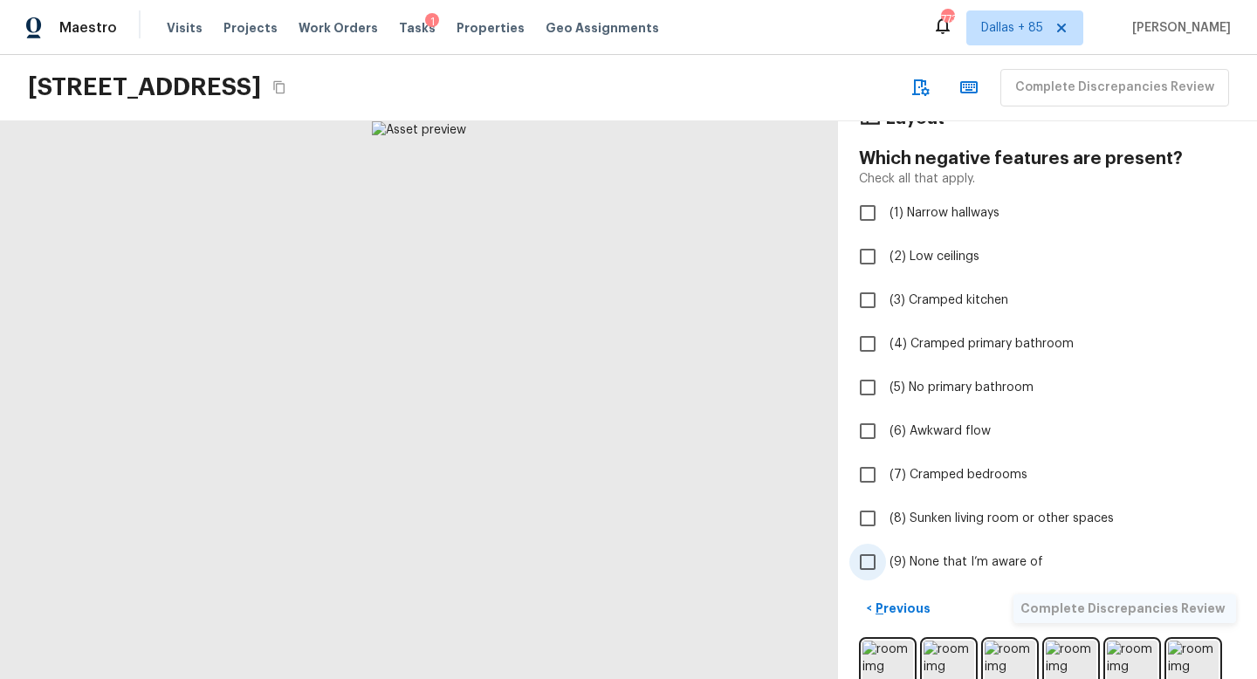
click at [874, 550] on input "(9) None that I’m aware of" at bounding box center [868, 562] width 37 height 37
checkbox input "true"
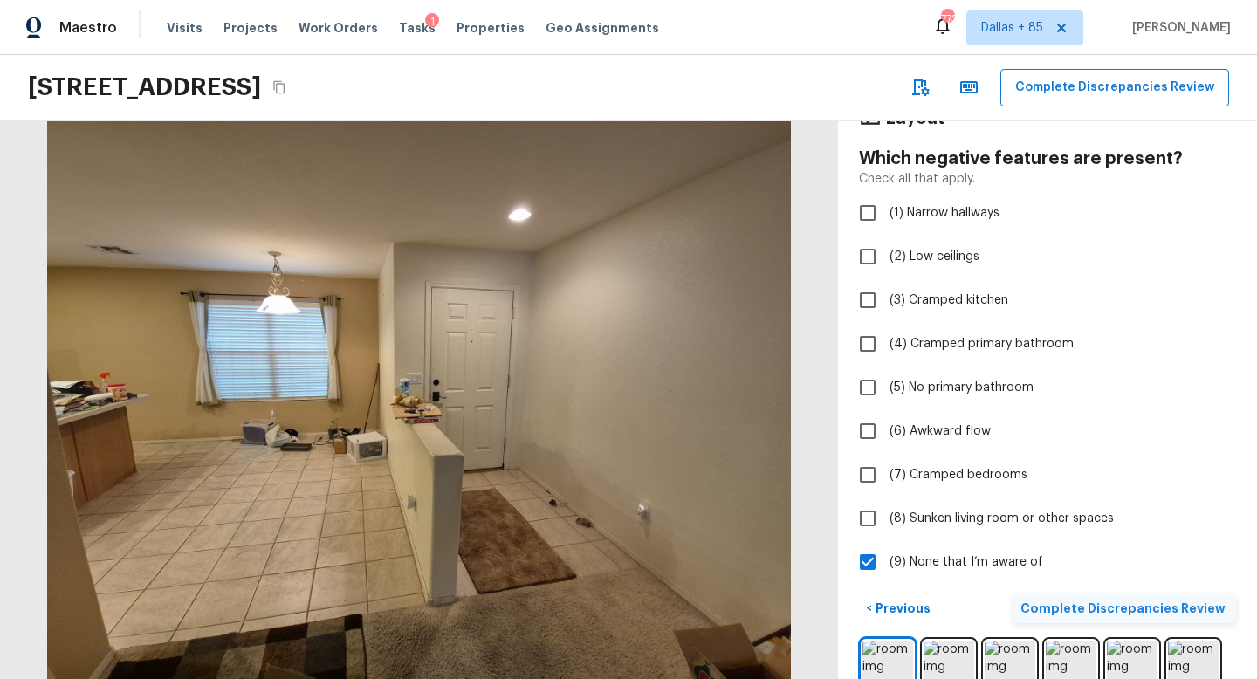
click at [1097, 608] on p "Complete Discrepancies Review" at bounding box center [1125, 608] width 209 height 17
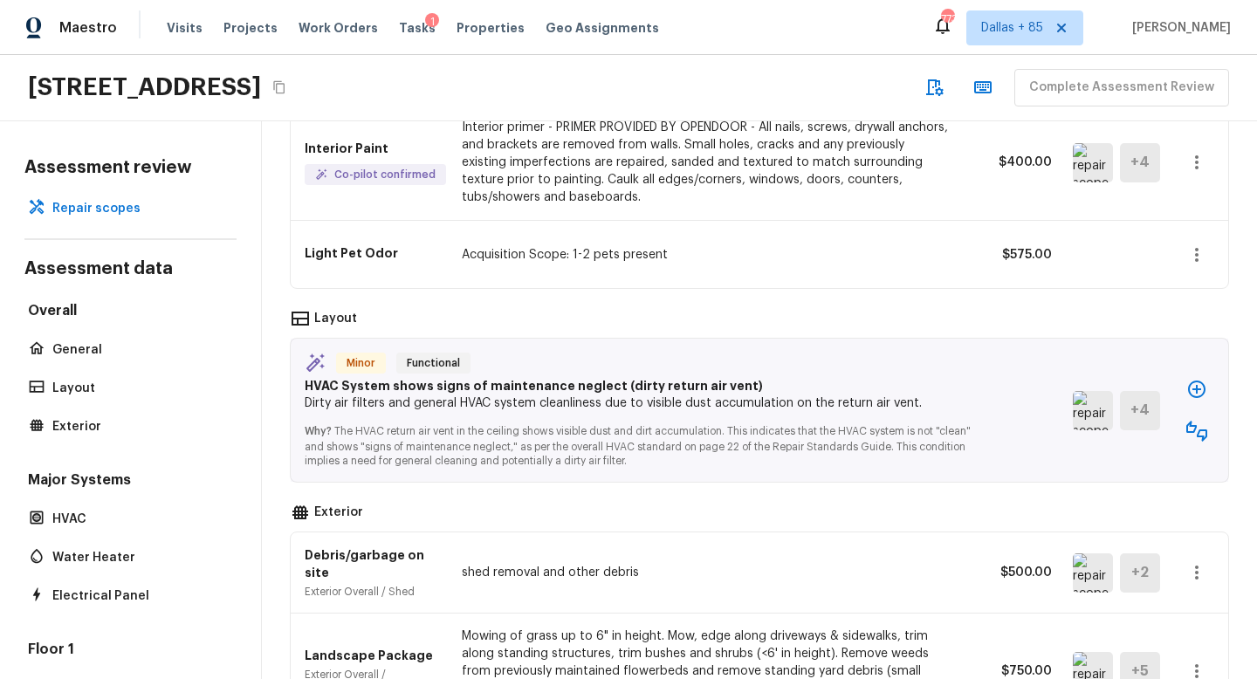
scroll to position [418, 0]
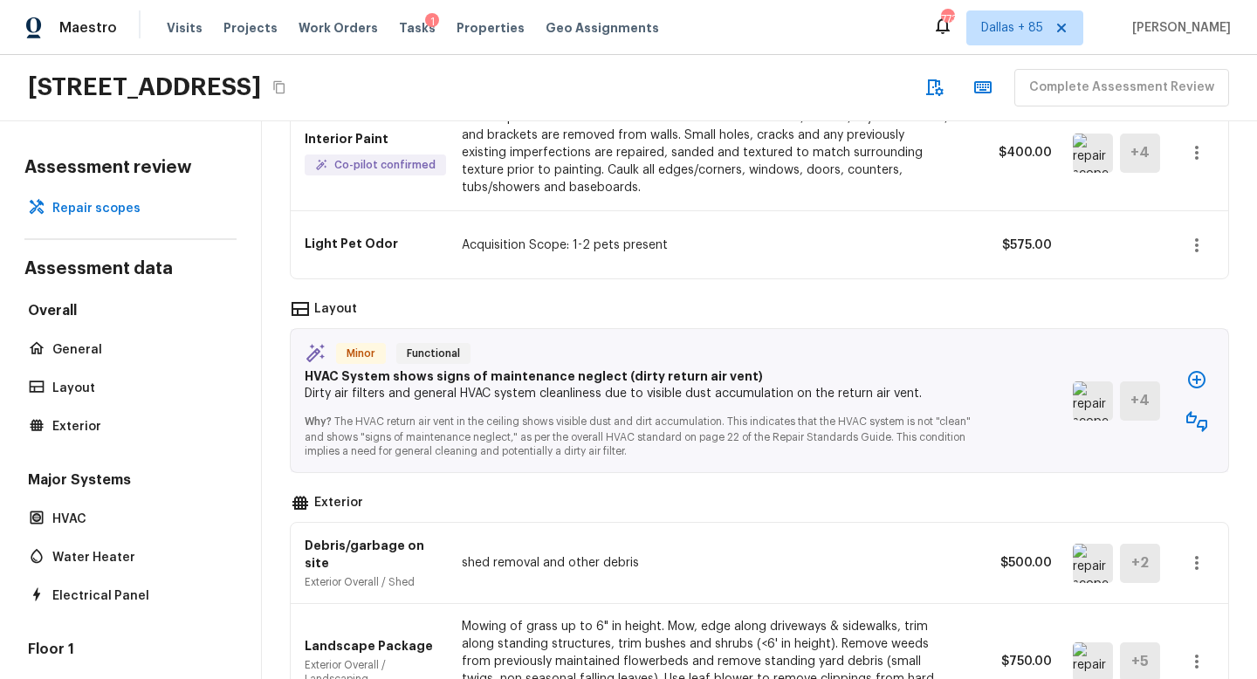
click at [1089, 400] on img at bounding box center [1093, 401] width 40 height 39
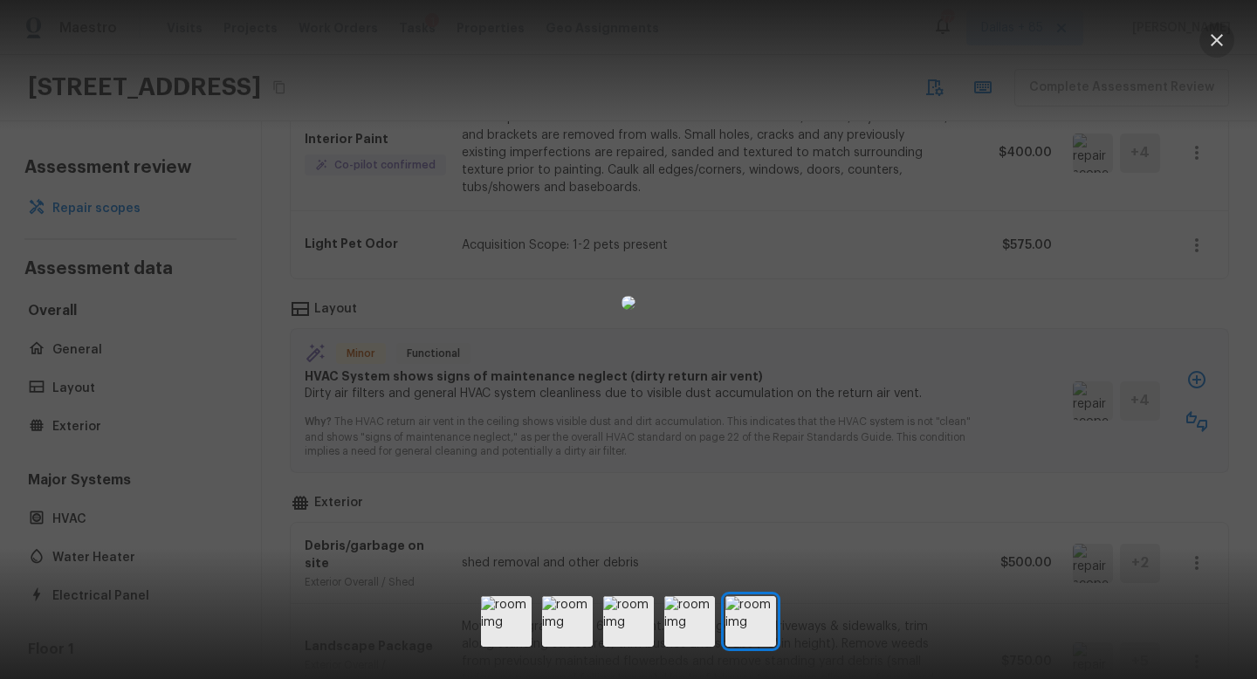
click at [1214, 35] on icon "button" at bounding box center [1217, 40] width 21 height 21
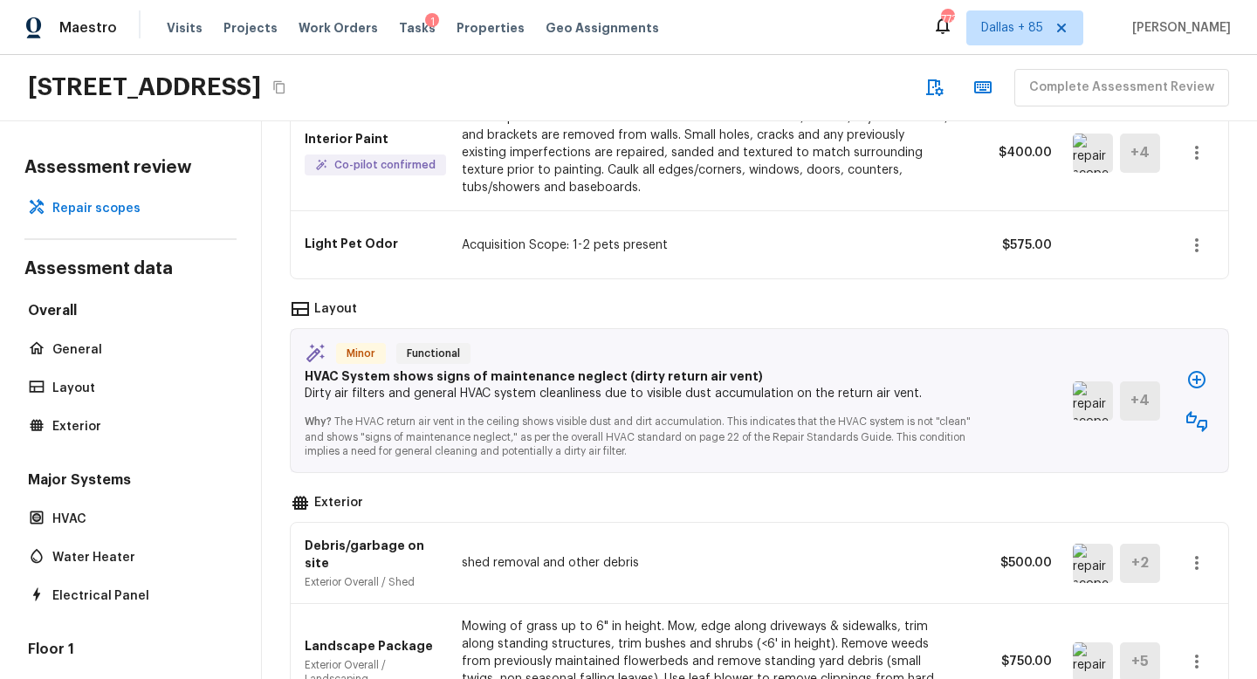
click at [1189, 425] on icon "button" at bounding box center [1197, 421] width 21 height 21
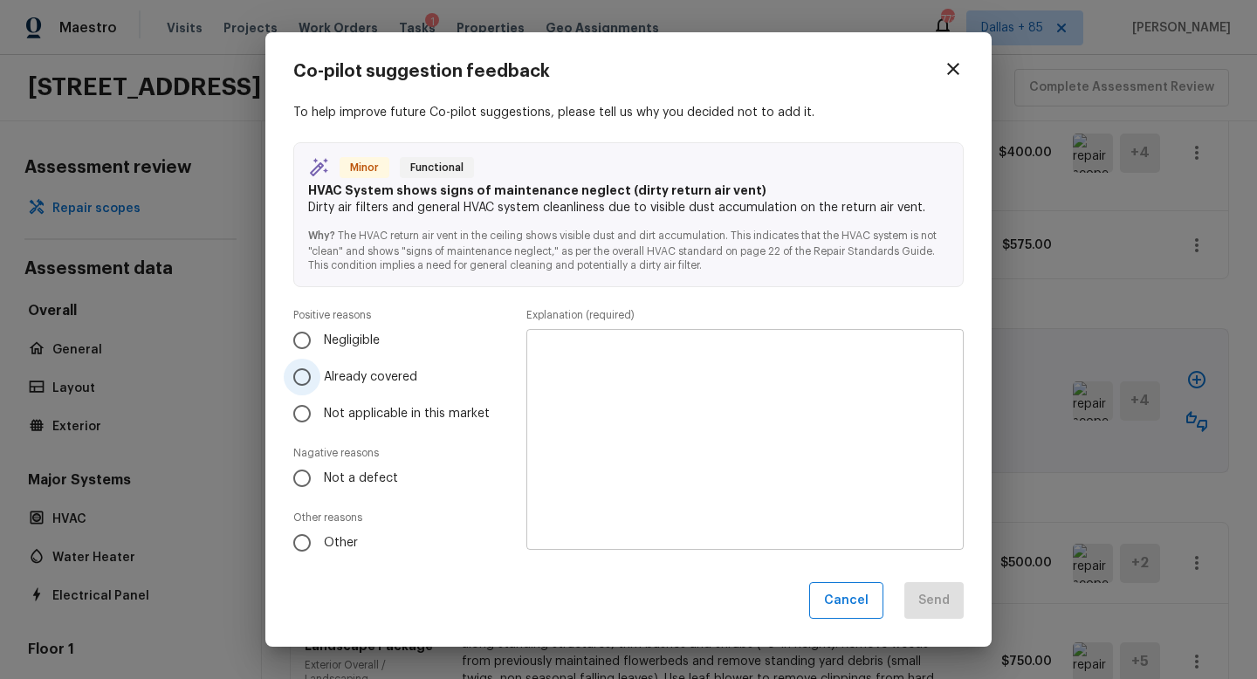
click at [307, 373] on input "Already covered" at bounding box center [302, 377] width 37 height 37
radio input "true"
click at [675, 443] on textarea at bounding box center [745, 439] width 413 height 192
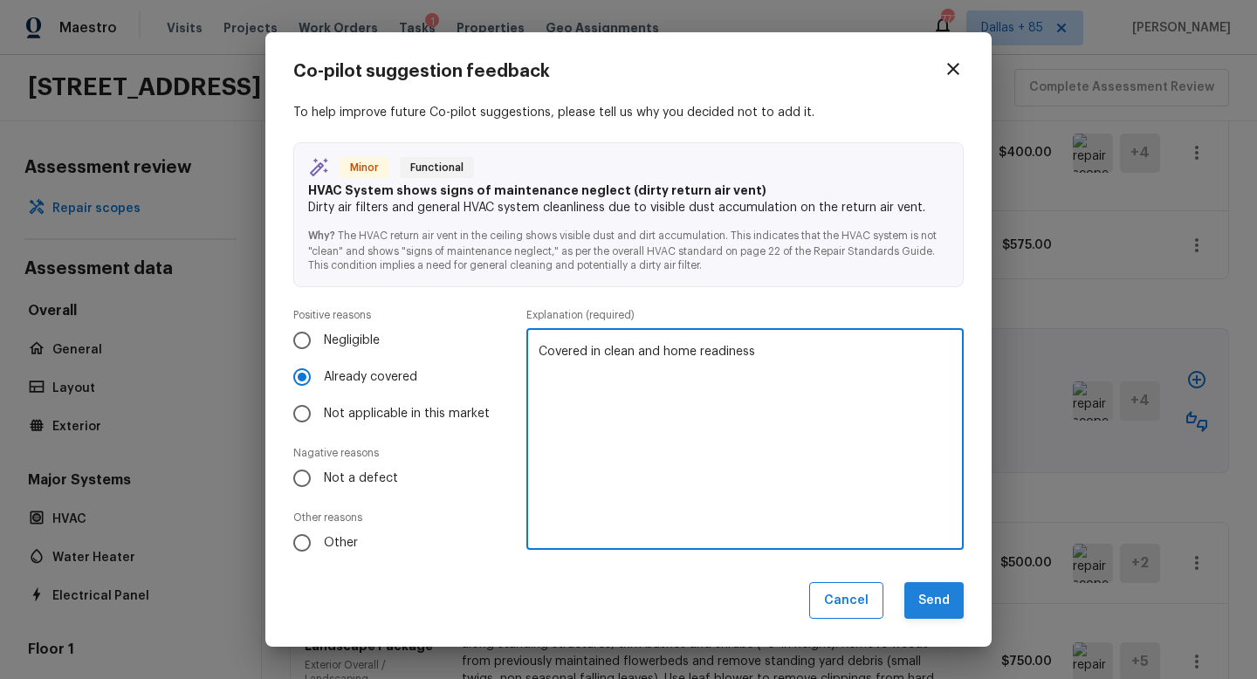
type textarea "Covered in clean and home readiness"
click at [939, 608] on button "Send" at bounding box center [934, 601] width 59 height 38
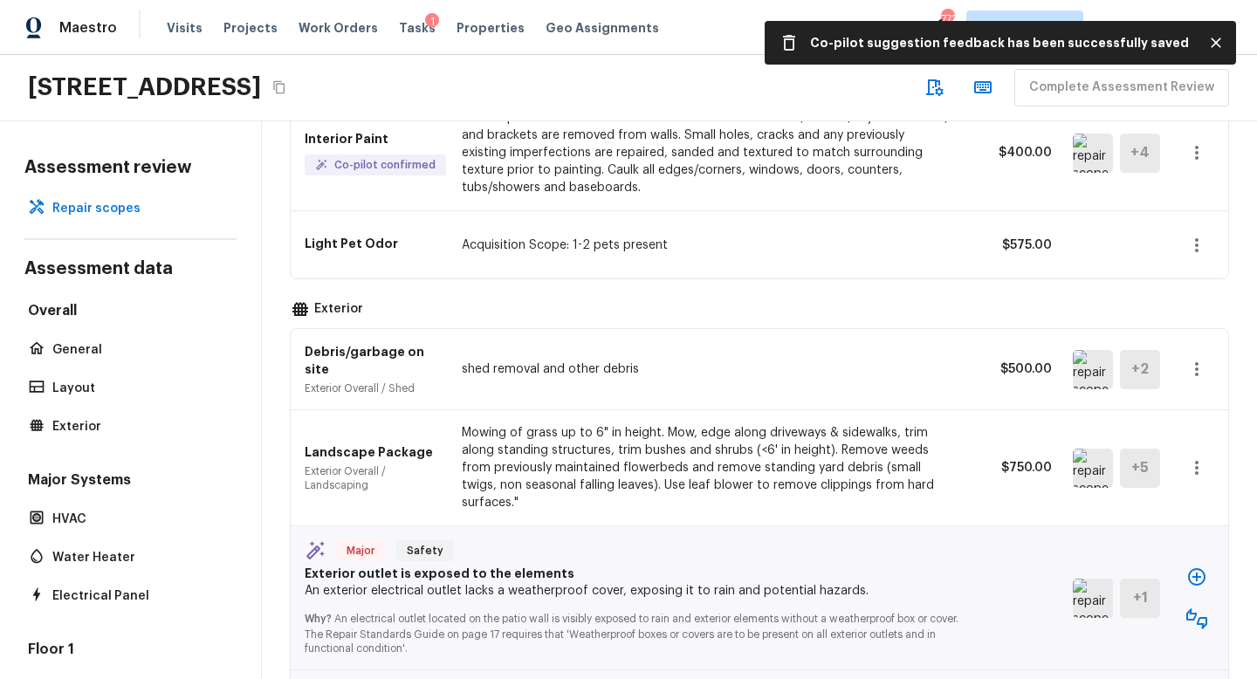
click at [1092, 579] on img at bounding box center [1093, 598] width 40 height 39
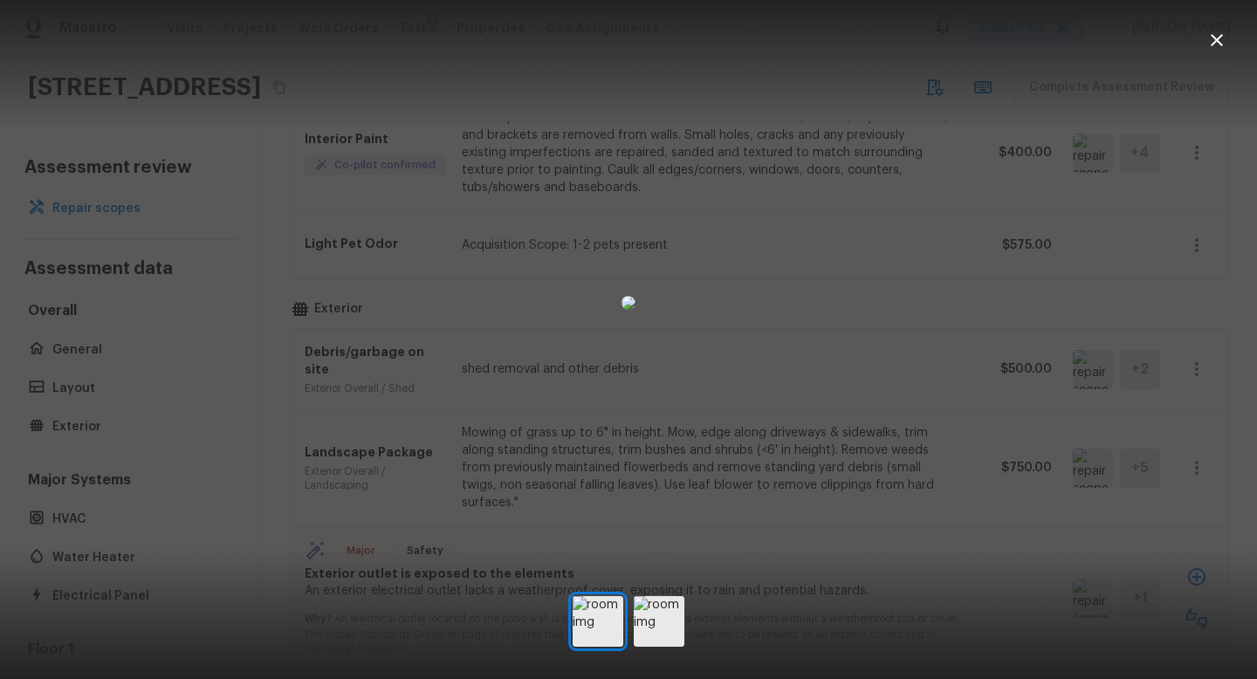
click at [636, 310] on img at bounding box center [629, 303] width 14 height 14
click at [661, 617] on img at bounding box center [659, 621] width 51 height 51
click at [1221, 36] on icon "button" at bounding box center [1217, 40] width 12 height 12
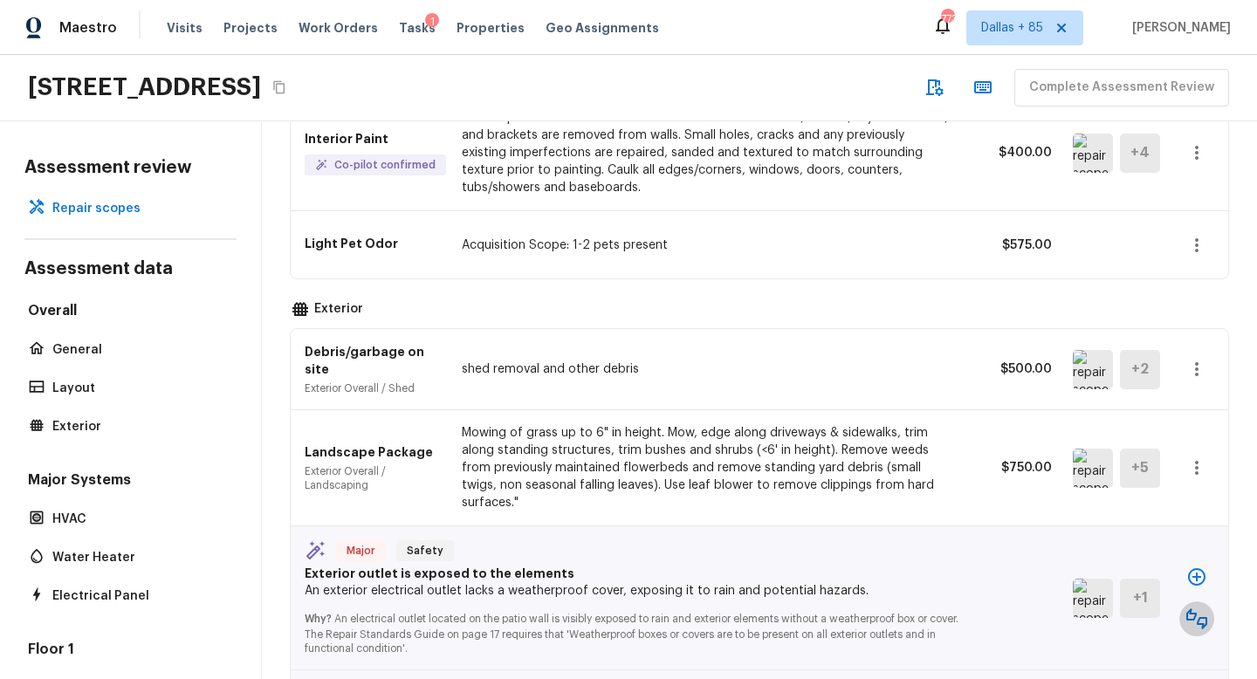
click at [1205, 609] on icon "button" at bounding box center [1197, 619] width 21 height 21
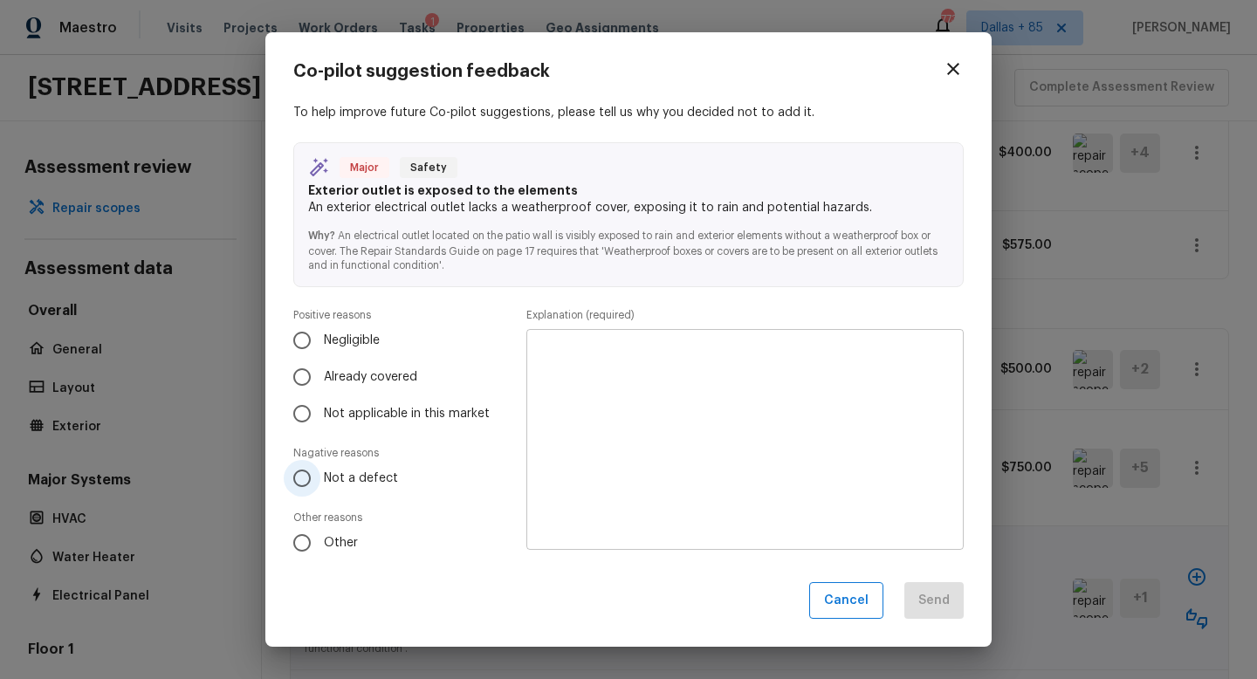
click at [302, 473] on input "Not a defect" at bounding box center [302, 478] width 37 height 37
radio input "true"
click at [657, 411] on textarea at bounding box center [745, 439] width 413 height 192
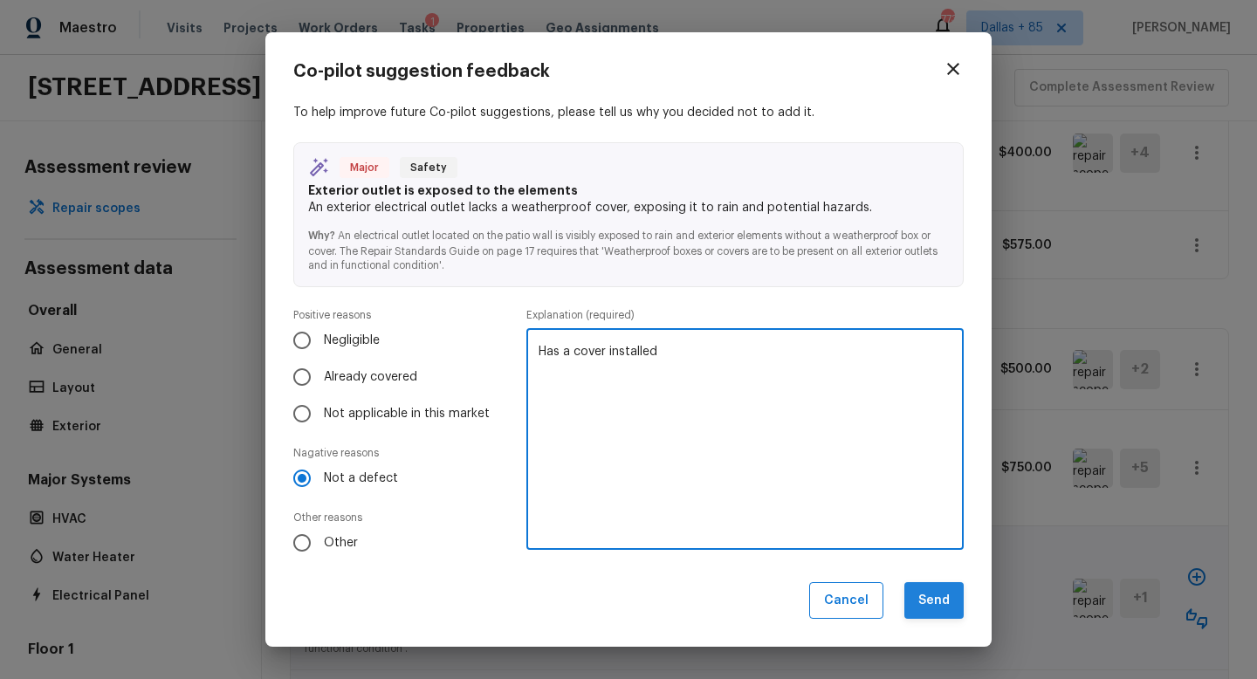
type textarea "Has a cover installed"
click at [941, 601] on button "Send" at bounding box center [934, 601] width 59 height 38
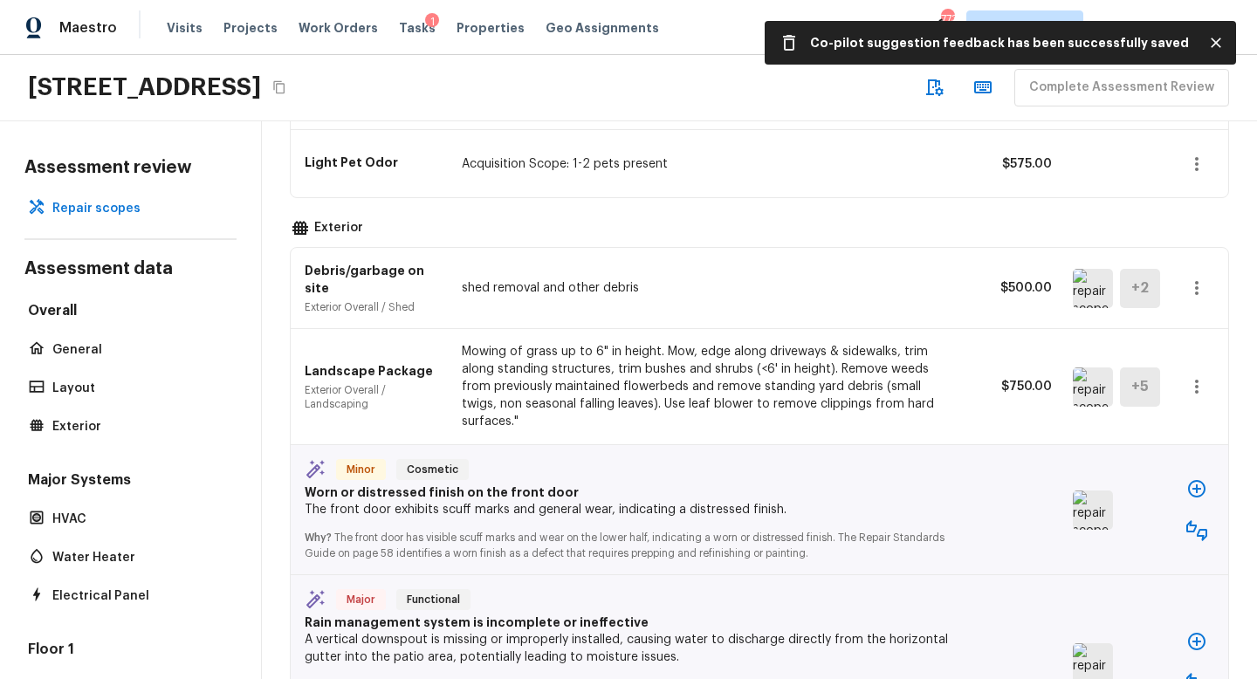
scroll to position [533, 0]
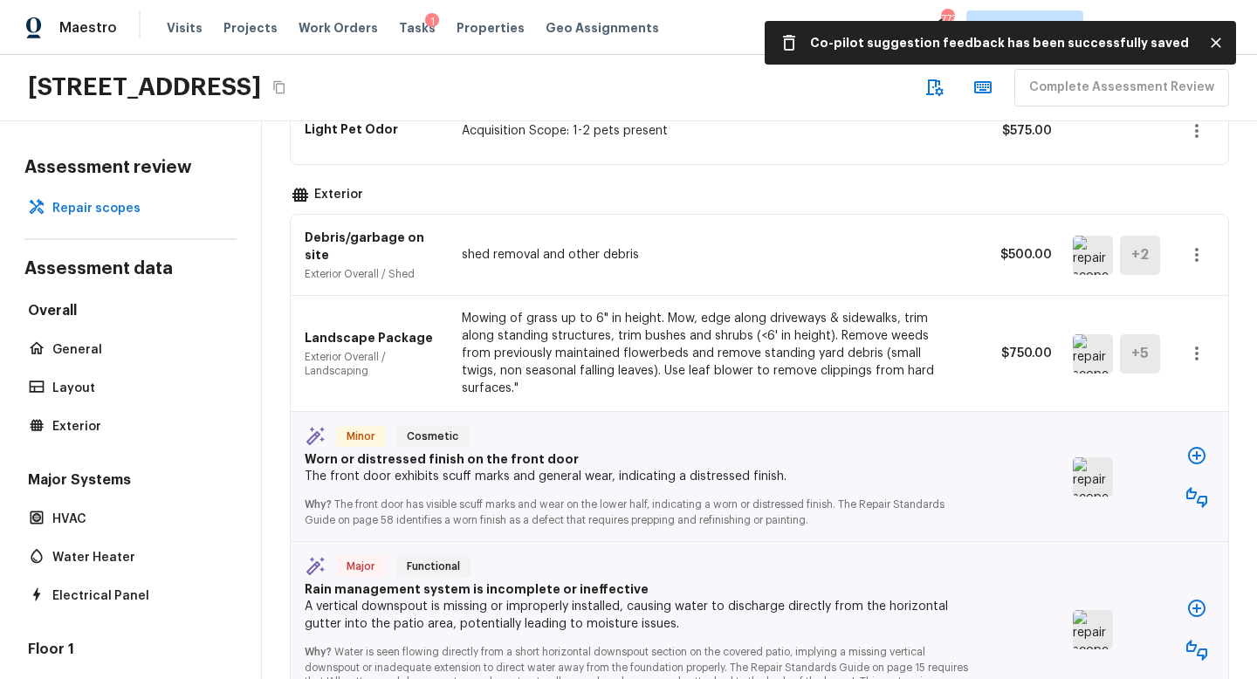
click at [1095, 458] on img at bounding box center [1093, 477] width 40 height 39
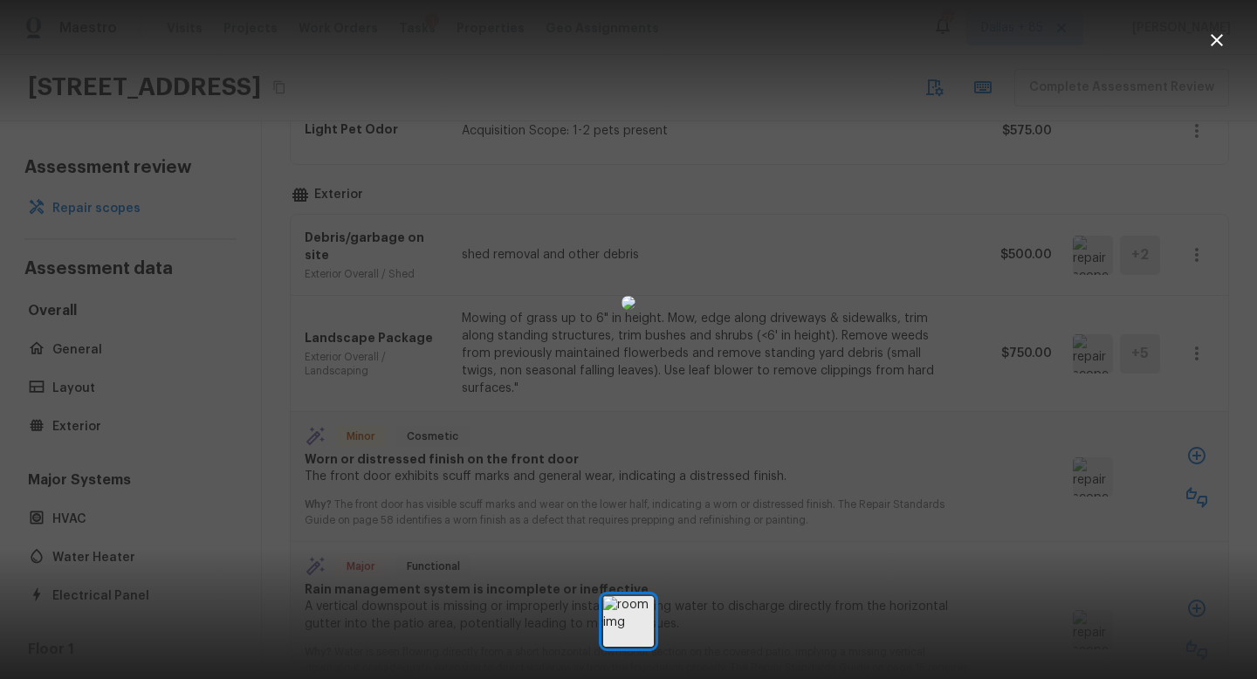
click at [1216, 37] on icon "button" at bounding box center [1217, 40] width 21 height 21
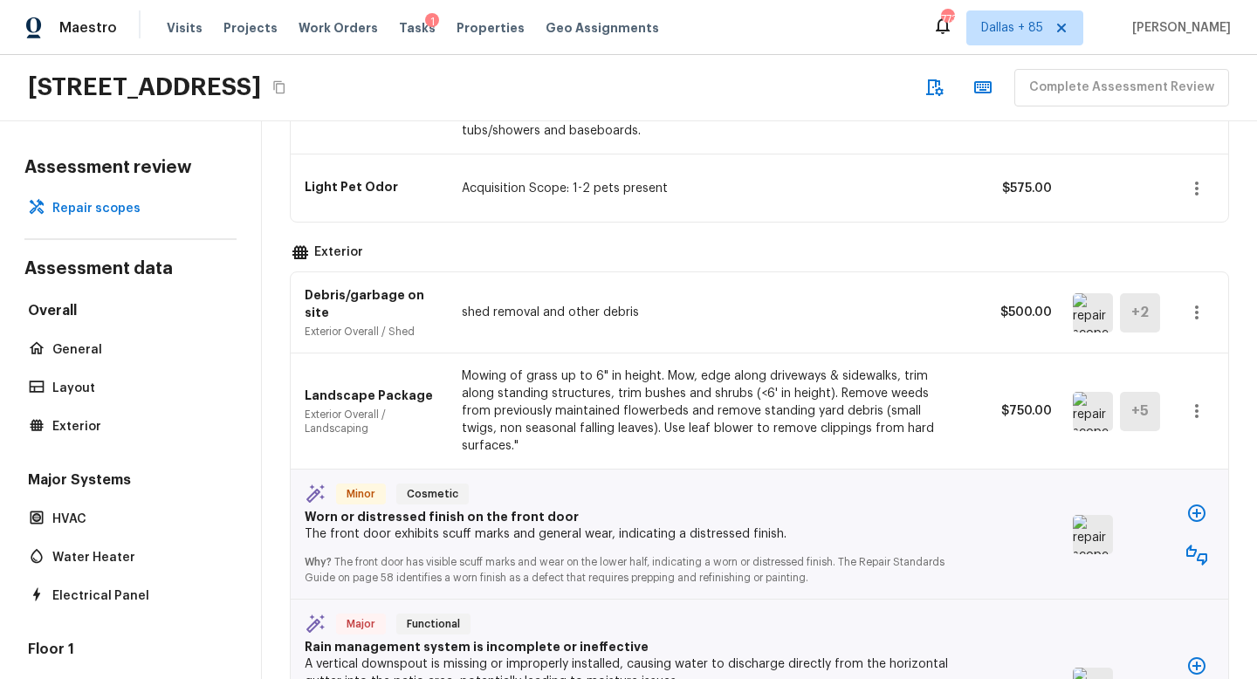
scroll to position [489, 0]
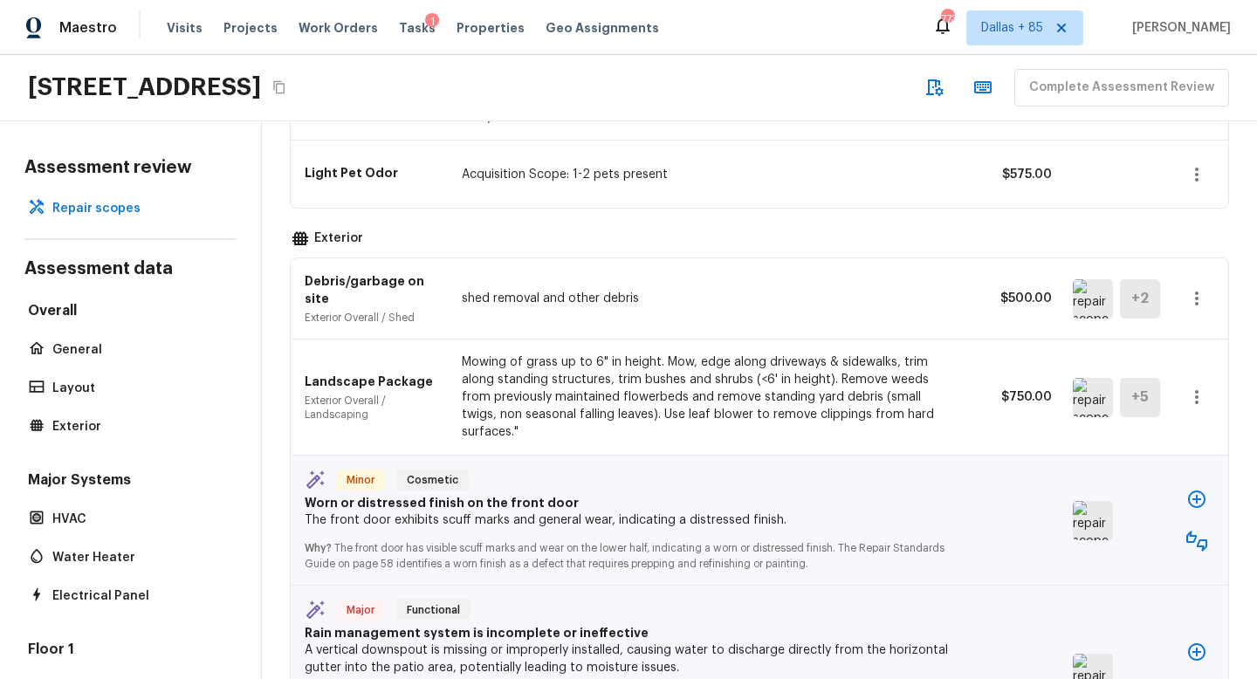
click at [1196, 491] on icon "button" at bounding box center [1196, 499] width 17 height 17
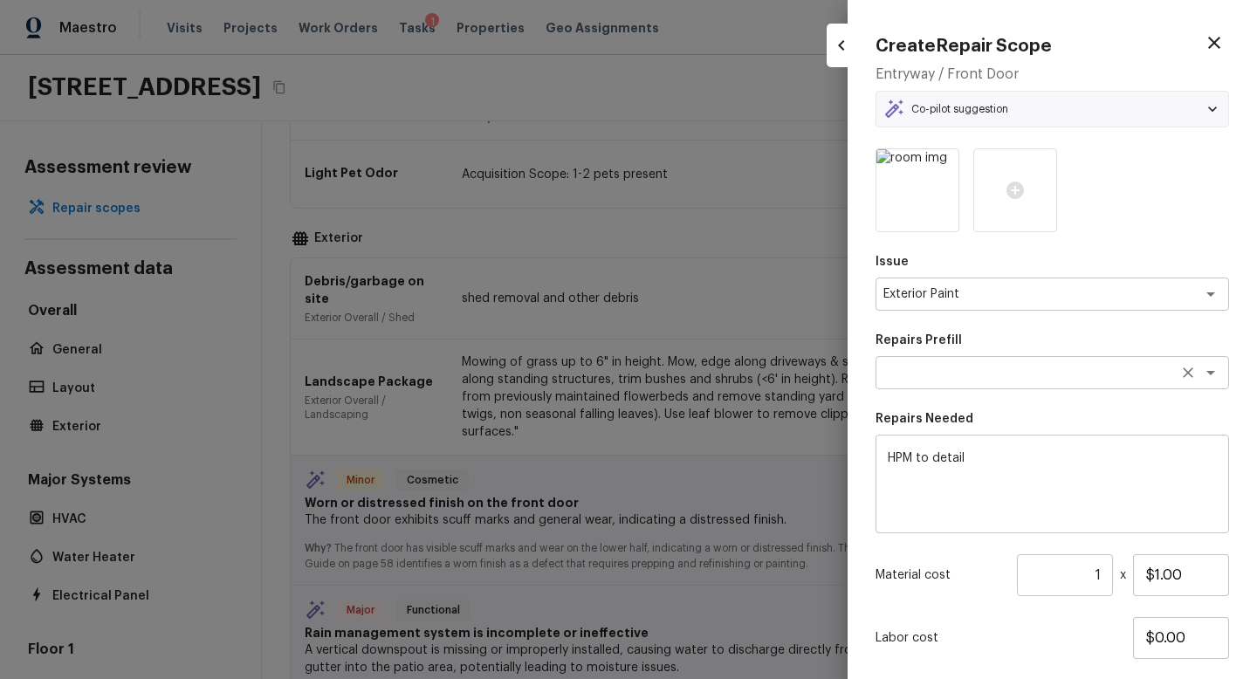
type textarea "Add a Task"
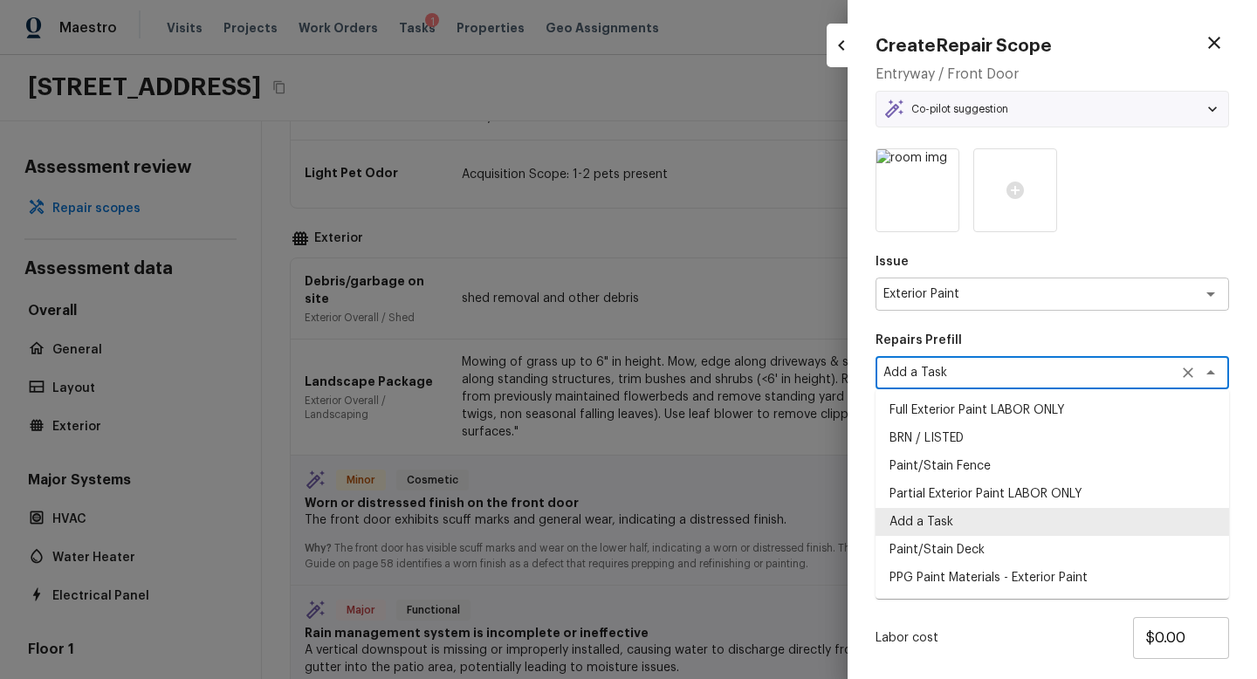
click at [1022, 372] on textarea "Add a Task" at bounding box center [1028, 372] width 289 height 17
click at [953, 513] on li "Add a Task" at bounding box center [1053, 522] width 354 height 28
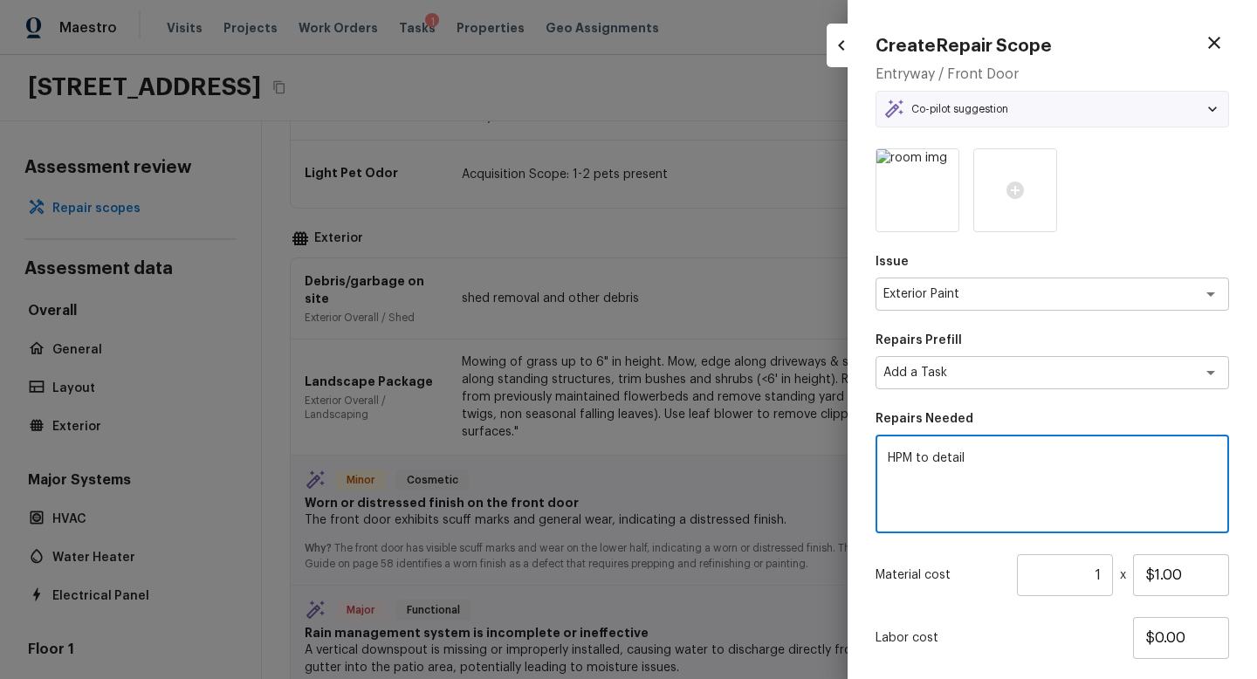
drag, startPoint x: 994, startPoint y: 468, endPoint x: 704, endPoint y: 427, distance: 293.6
click at [704, 427] on div "Create Repair Scope Entryway / Front Door Co-pilot suggestion Minor Cosmetic Wo…" at bounding box center [628, 339] width 1257 height 679
type textarea "Paint front door and trim"
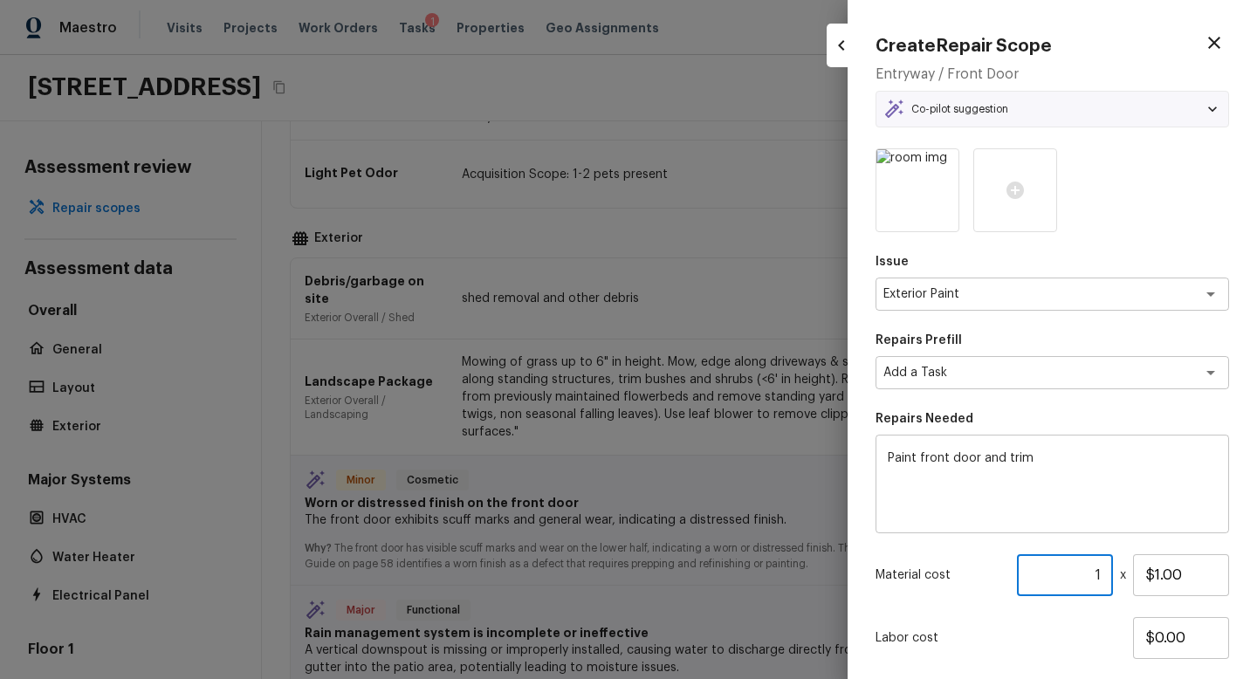
click at [1107, 581] on input "1" at bounding box center [1065, 575] width 96 height 42
type input "100"
click at [1095, 633] on p "Labor cost" at bounding box center [1005, 638] width 258 height 17
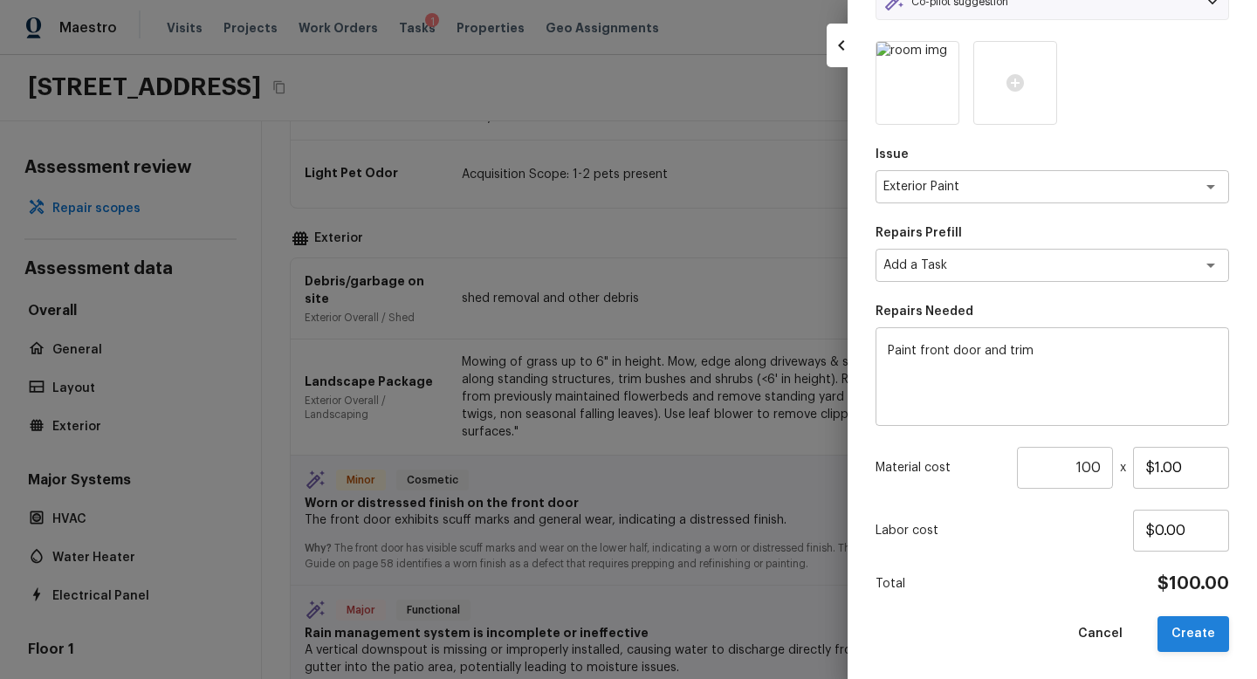
click at [1188, 636] on button "Create" at bounding box center [1194, 634] width 72 height 36
type textarea "HPM to detail"
type input "1"
type input "$0.00"
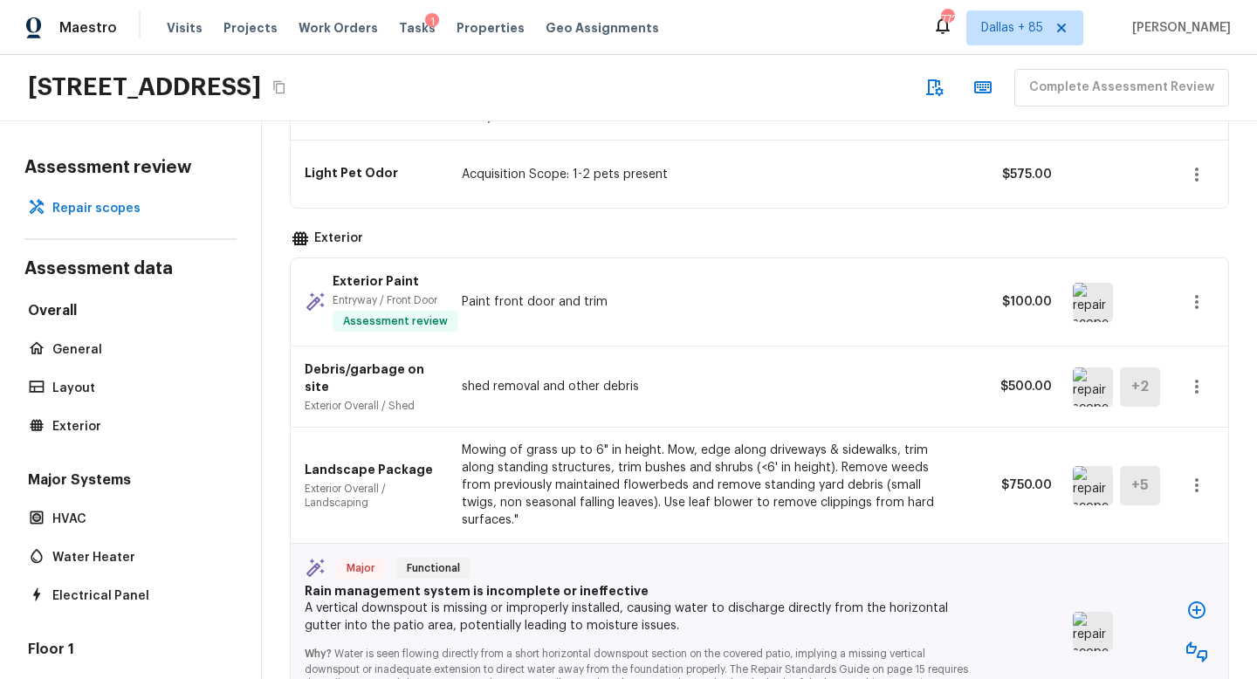
click at [1101, 612] on img at bounding box center [1093, 631] width 40 height 39
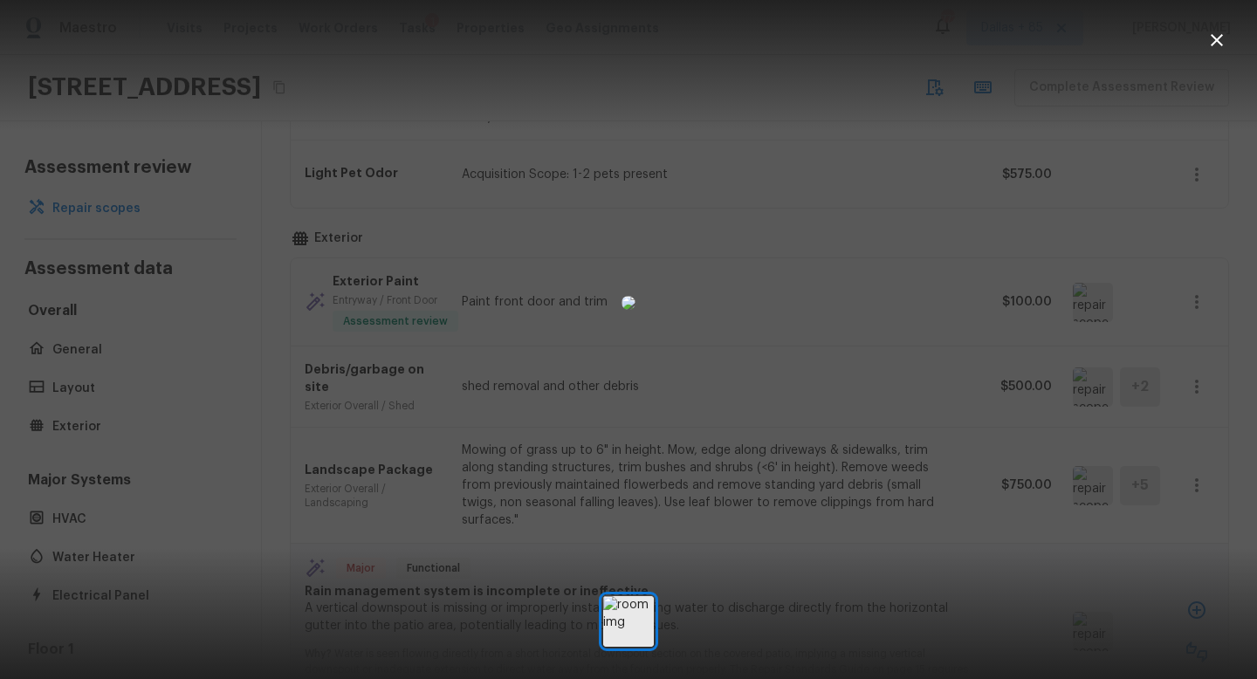
click at [1217, 39] on icon "button" at bounding box center [1217, 40] width 12 height 12
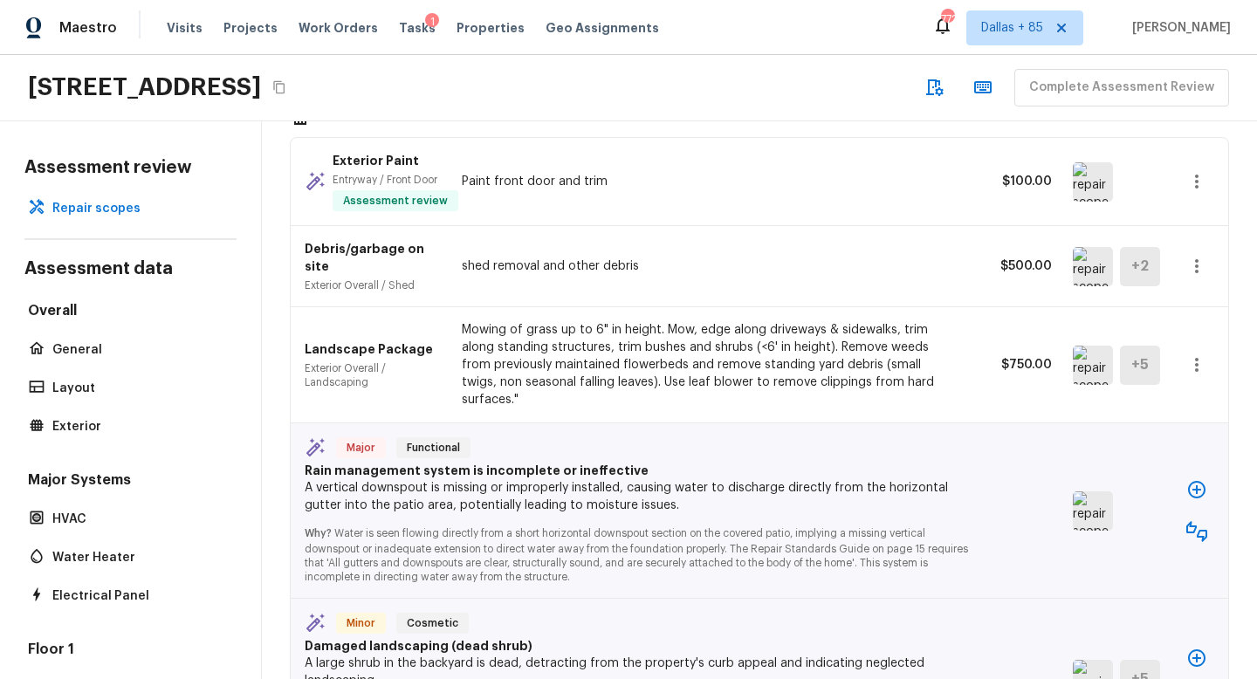
scroll to position [623, 0]
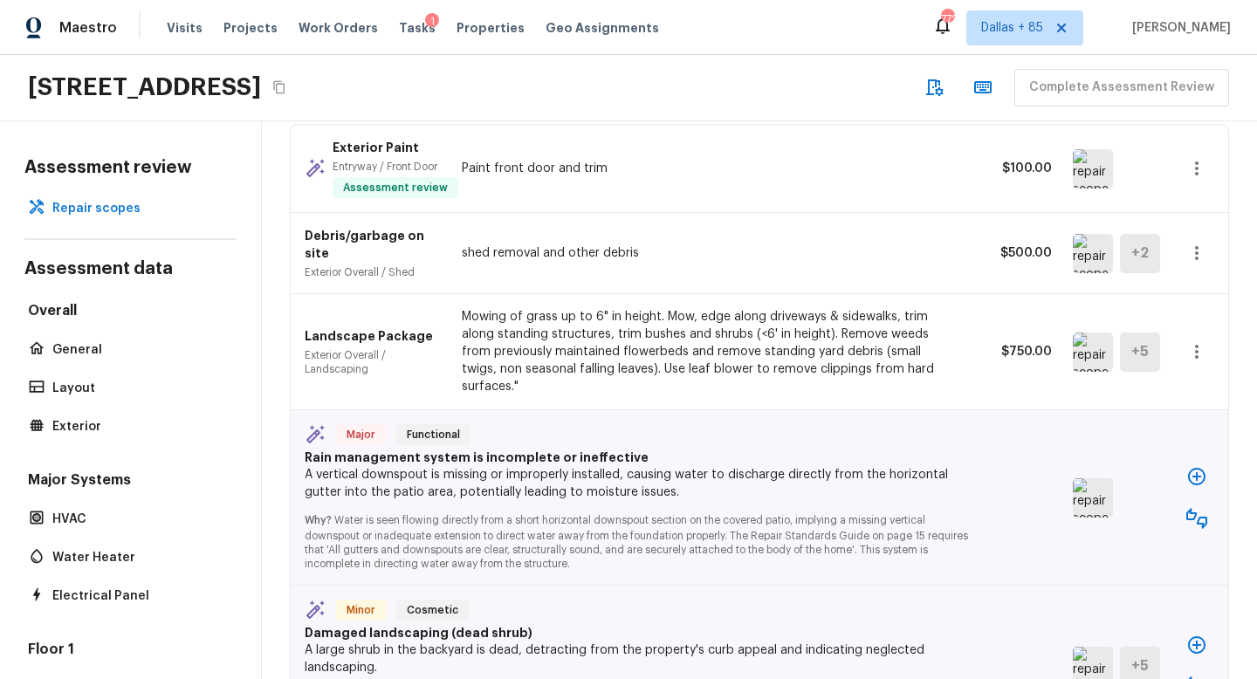
click at [1195, 466] on icon "button" at bounding box center [1197, 476] width 21 height 21
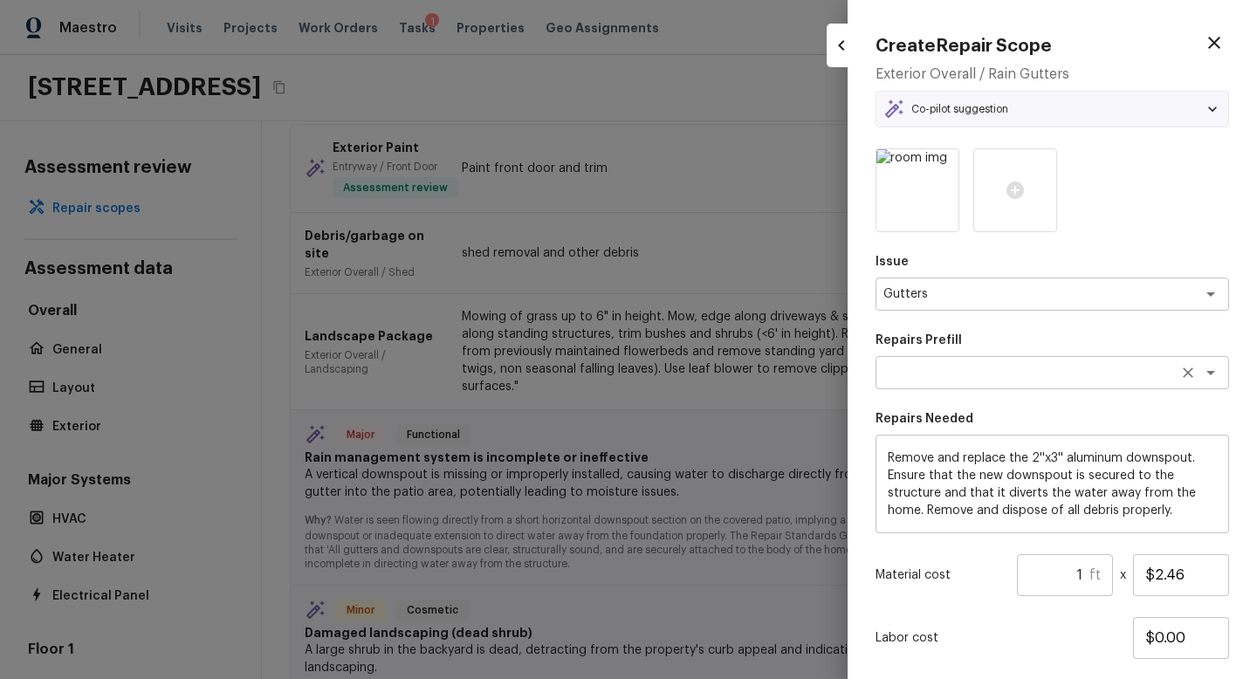
type textarea "Downspout Repair (Aluminum)"
click at [1084, 574] on input "1" at bounding box center [1053, 575] width 72 height 42
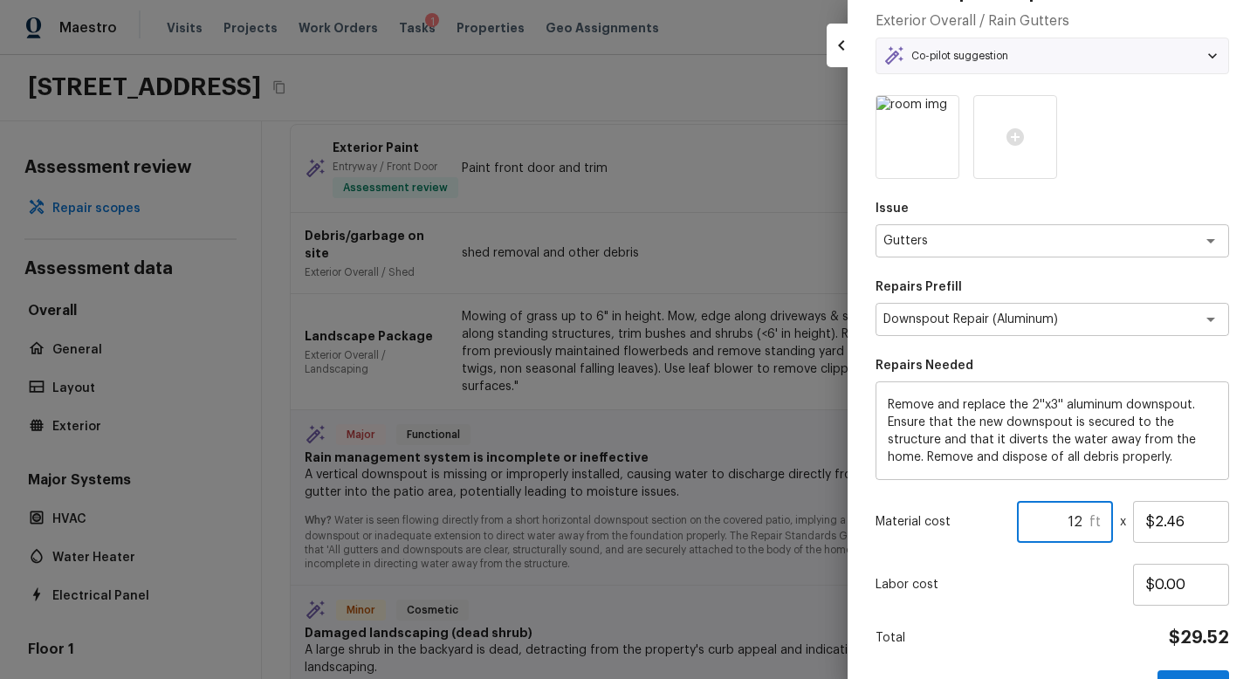
scroll to position [107, 0]
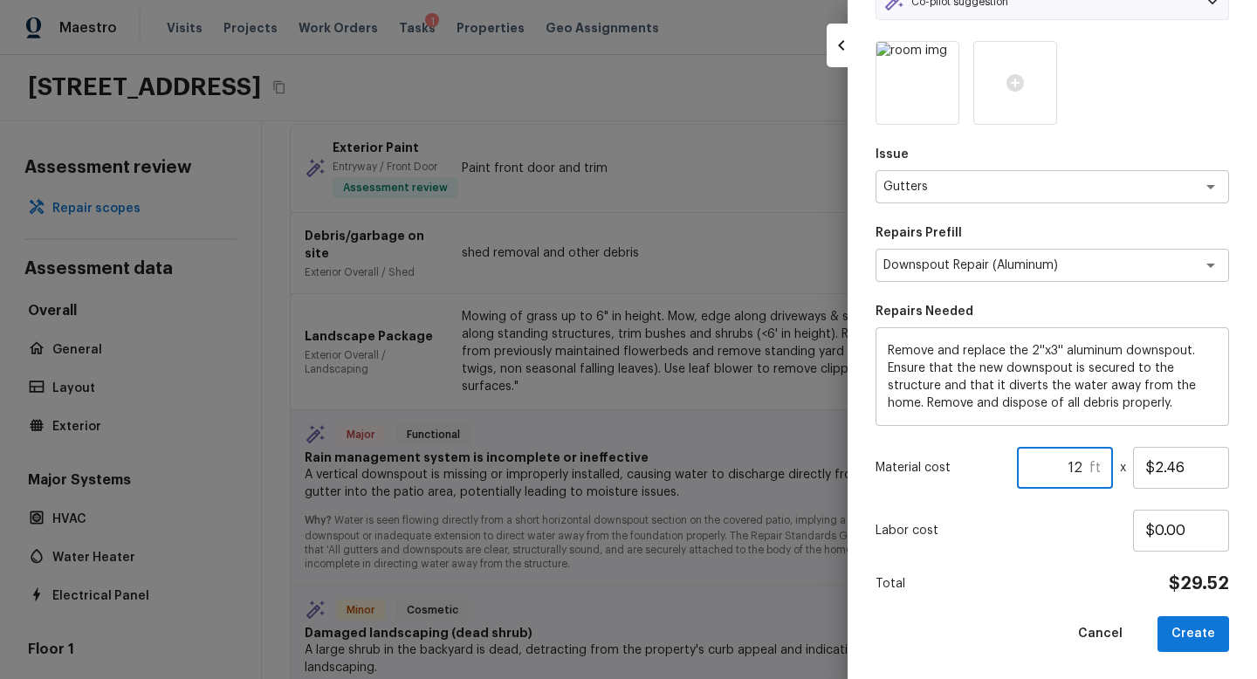
type input "1"
click at [1188, 628] on button "Create" at bounding box center [1194, 634] width 72 height 36
type input "1"
type input "$0.00"
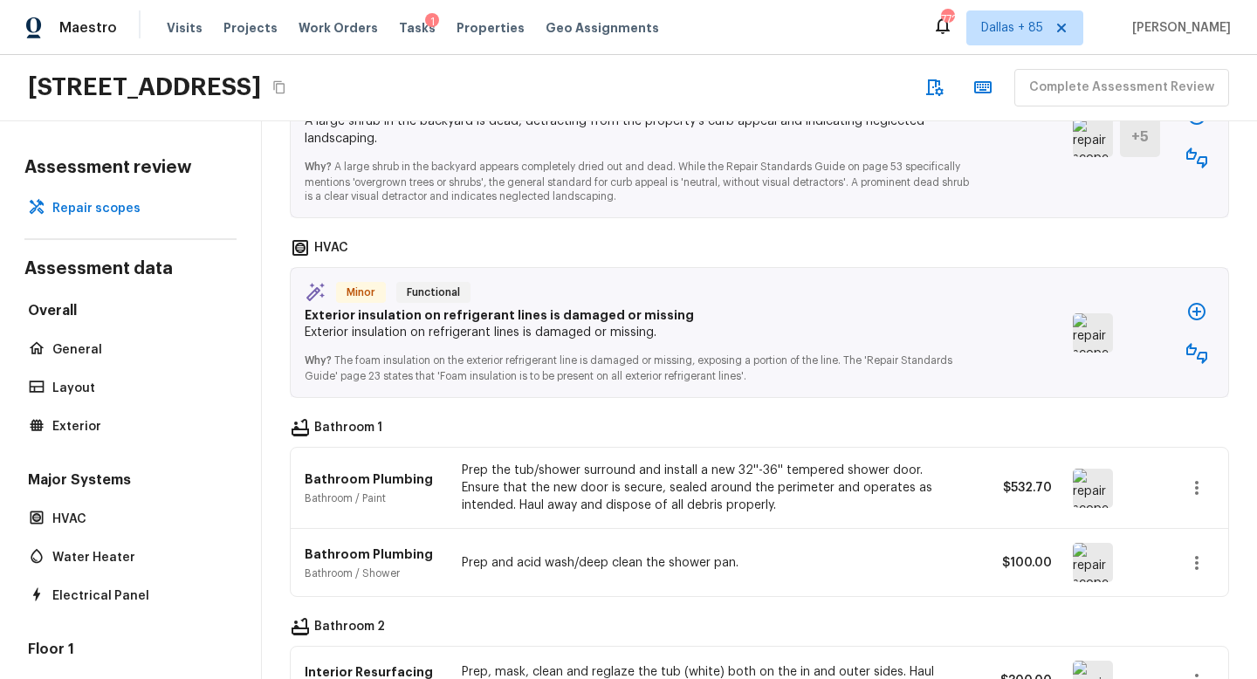
scroll to position [1159, 0]
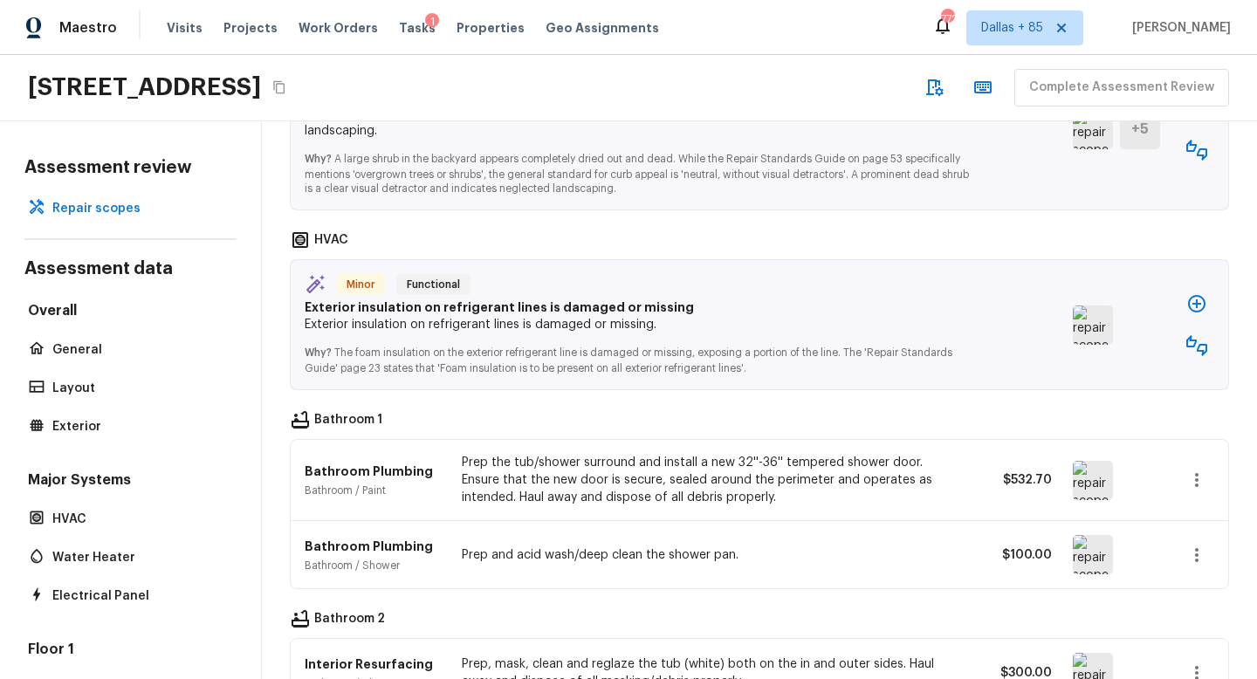
click at [1099, 306] on img at bounding box center [1093, 325] width 40 height 39
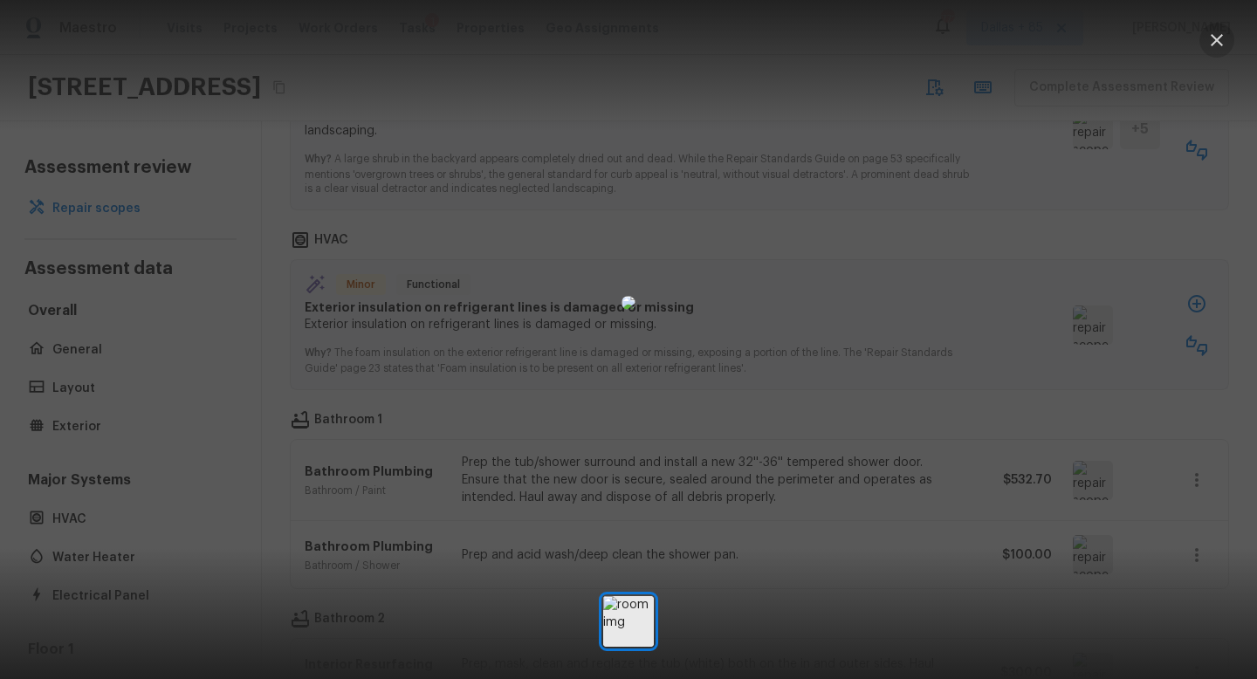
click at [1210, 38] on icon "button" at bounding box center [1217, 40] width 21 height 21
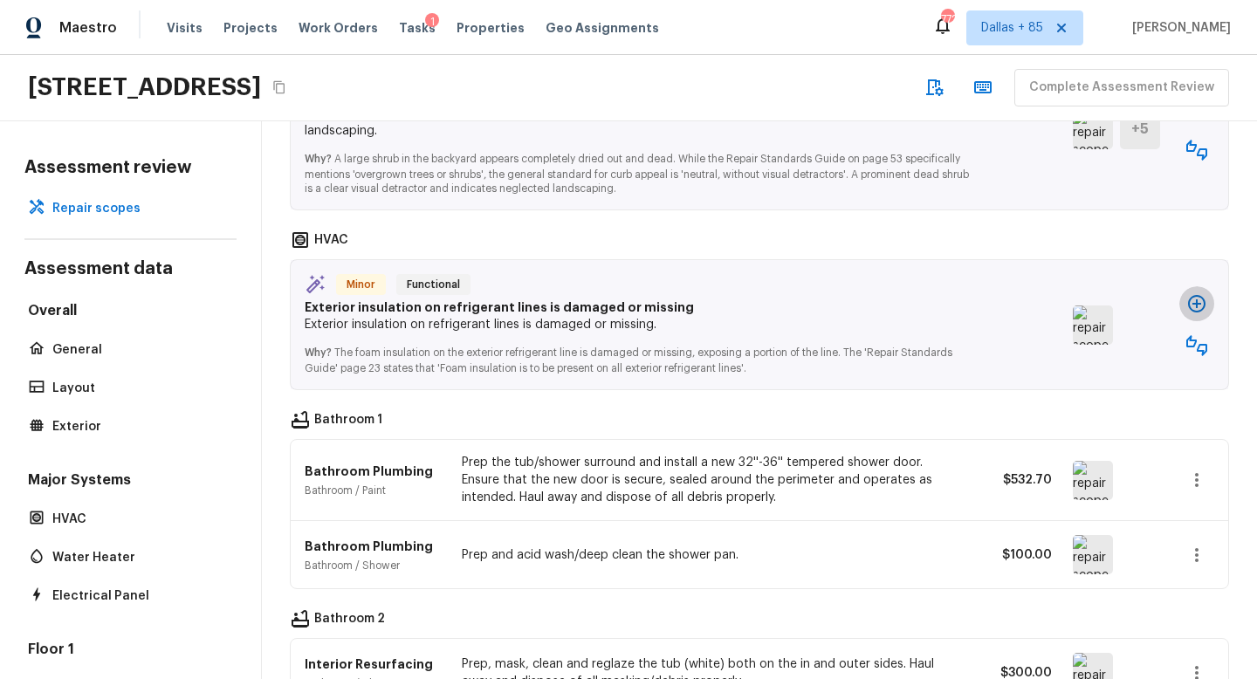
click at [1188, 295] on icon "button" at bounding box center [1196, 303] width 17 height 17
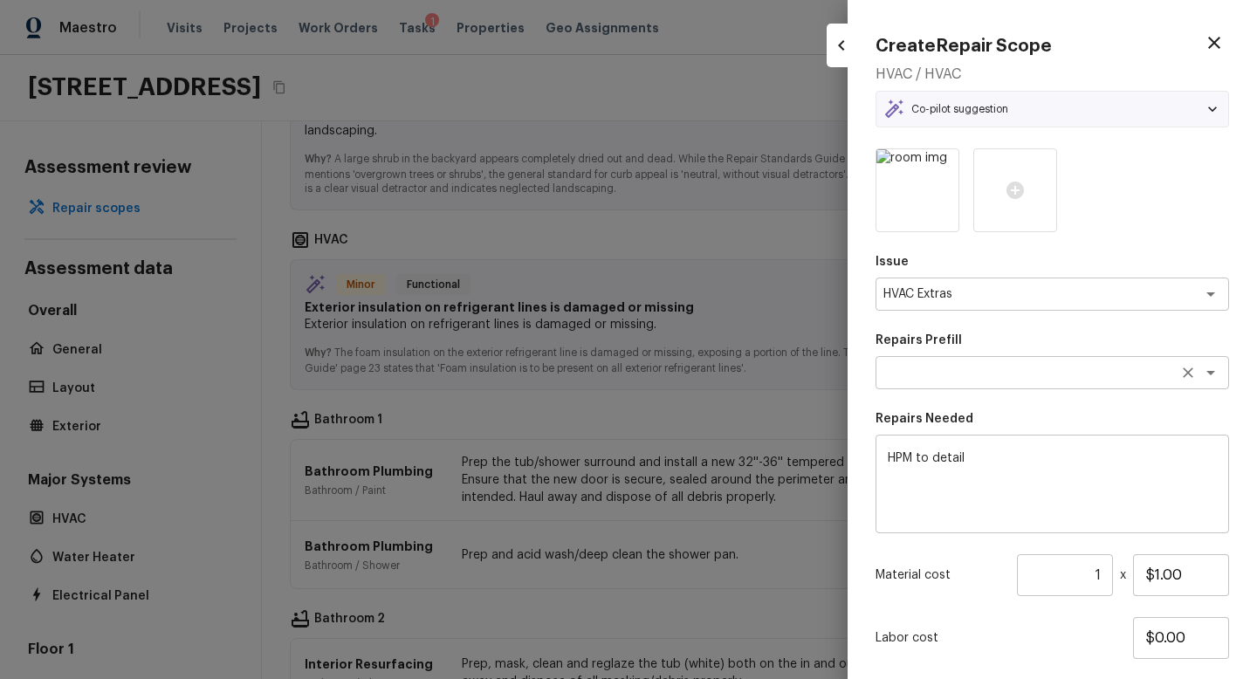
click at [929, 376] on textarea at bounding box center [1028, 372] width 289 height 17
click at [1210, 33] on icon "button" at bounding box center [1214, 42] width 21 height 21
type input "$0.00"
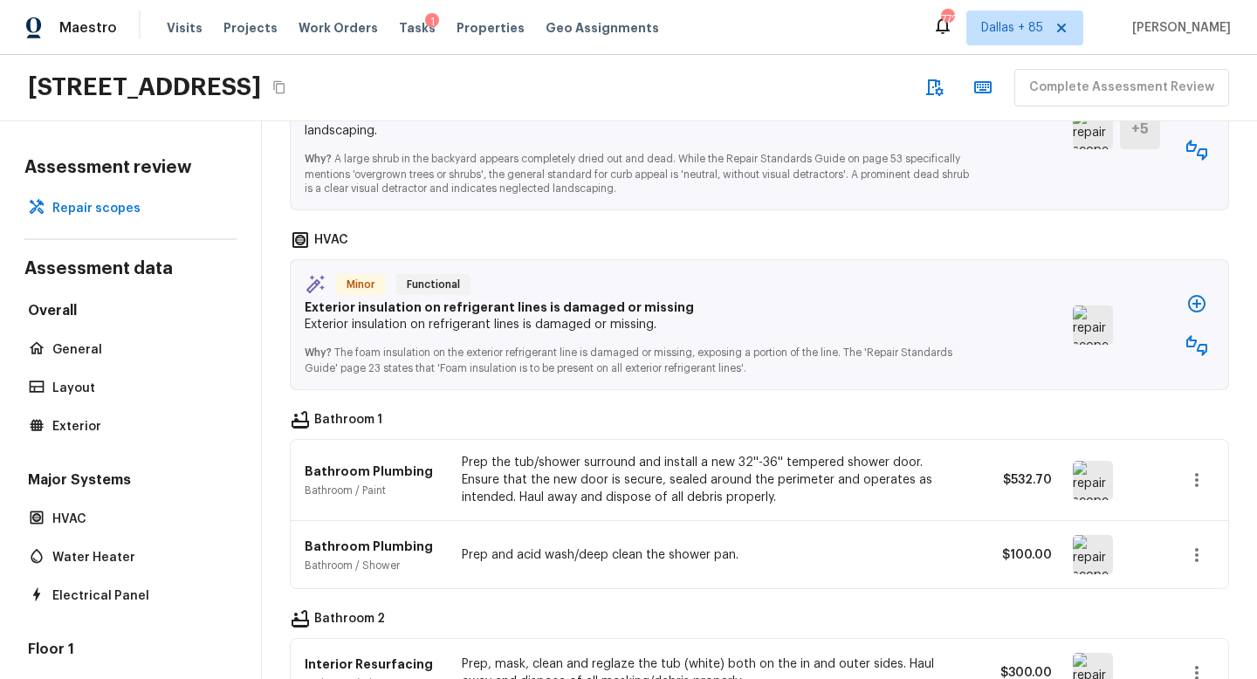
click at [1198, 335] on icon "button" at bounding box center [1197, 345] width 21 height 21
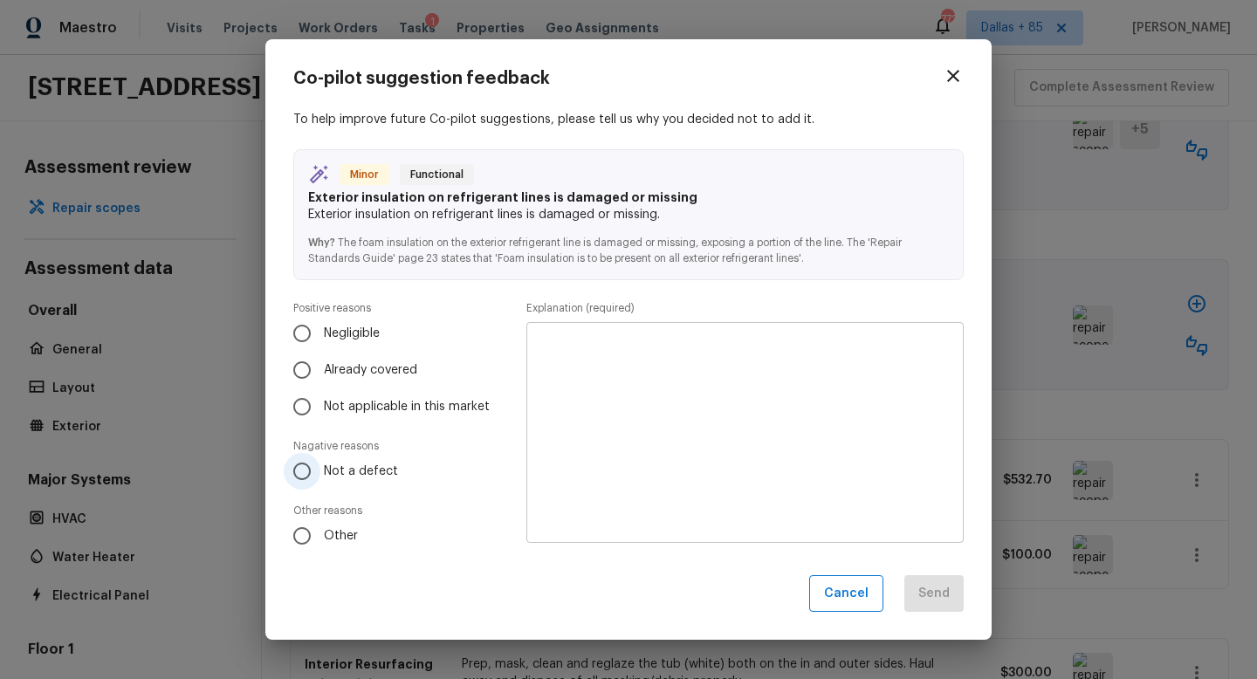
click at [304, 471] on input "Not a defect" at bounding box center [302, 471] width 37 height 37
radio input "true"
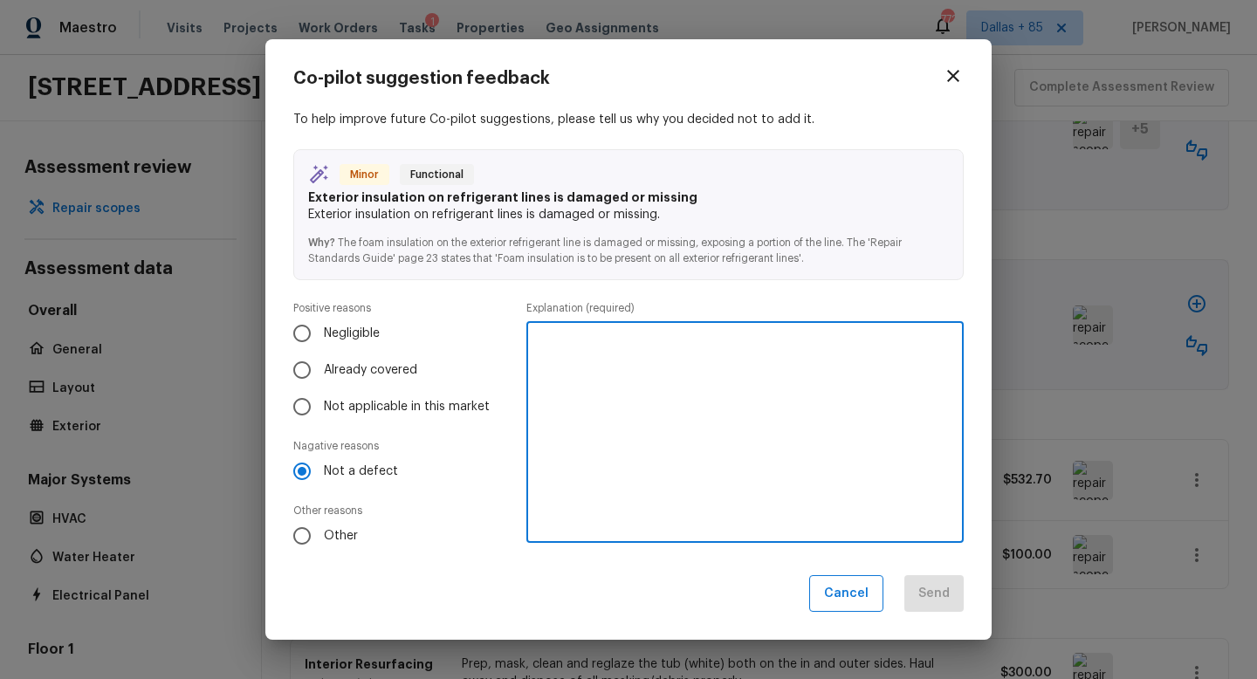
click at [576, 448] on textarea at bounding box center [745, 432] width 413 height 192
type textarea "W"
type textarea "Has insulation close to home"
click at [933, 588] on button "Send" at bounding box center [934, 594] width 59 height 38
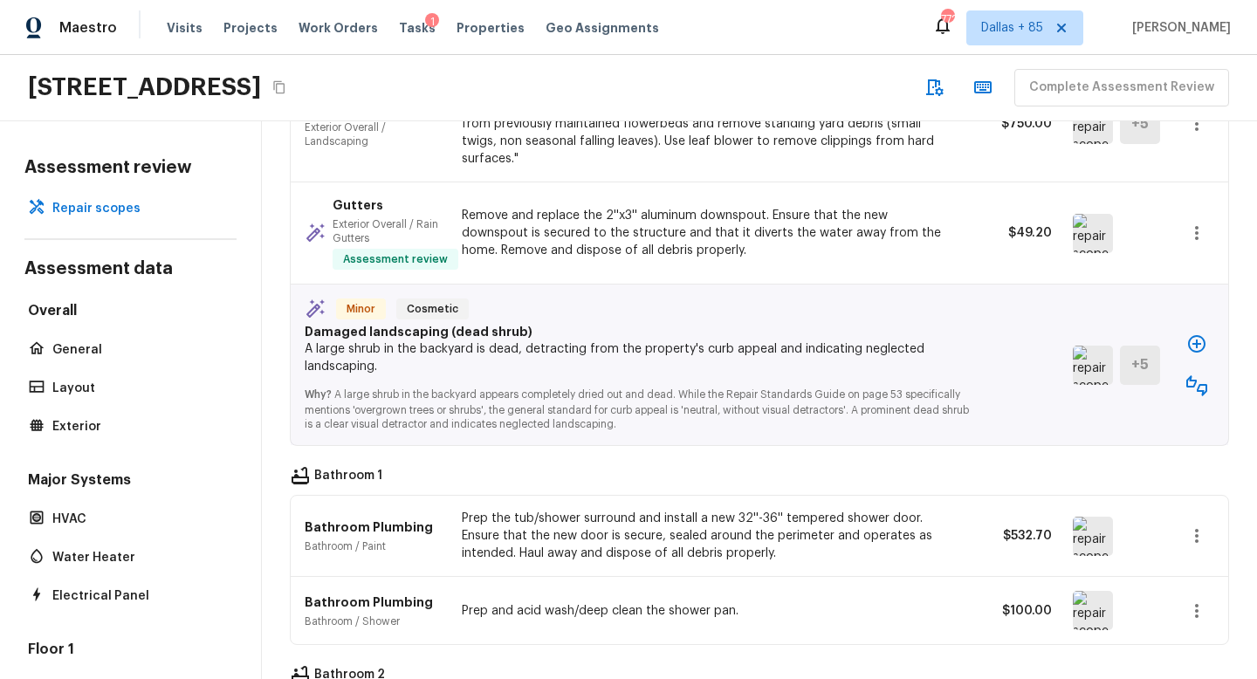
scroll to position [861, 0]
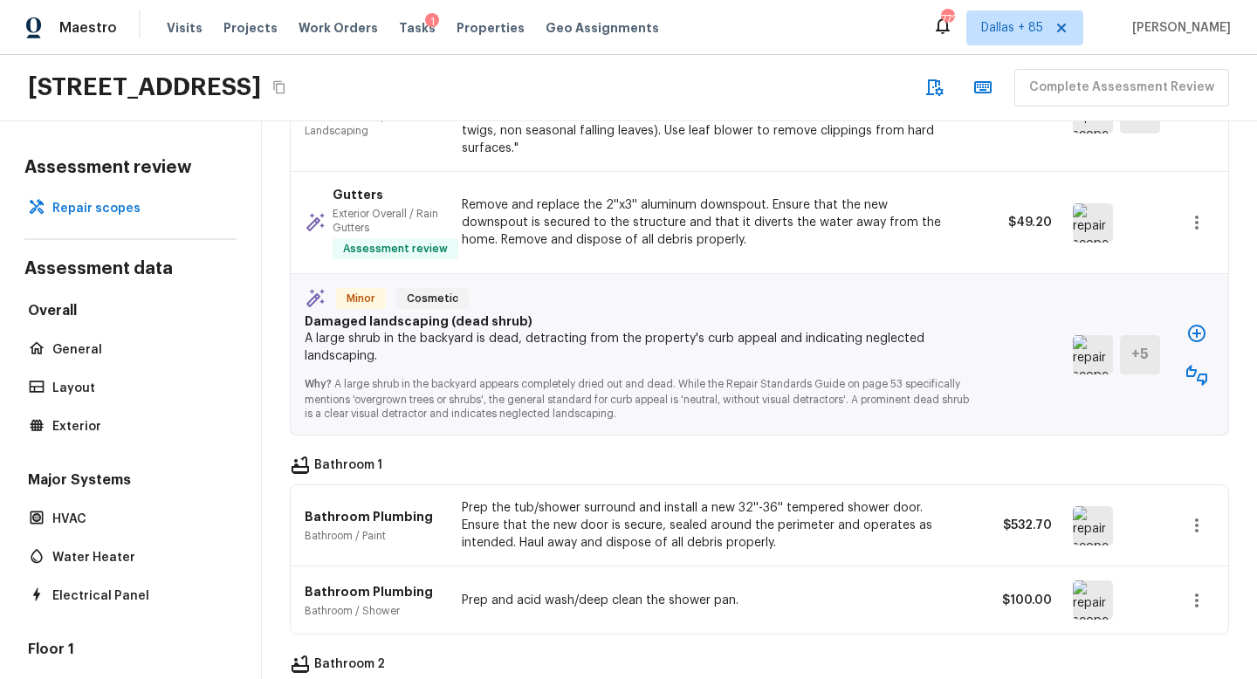
click at [1089, 335] on img at bounding box center [1093, 354] width 40 height 39
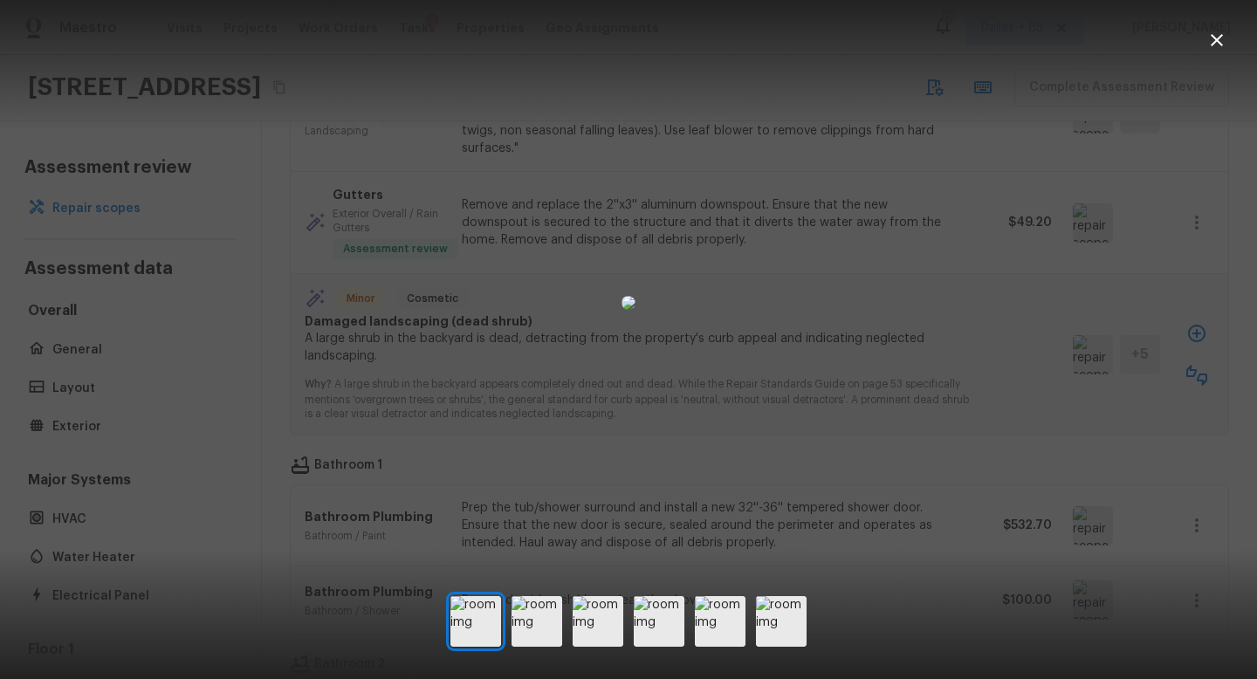
click at [1221, 37] on icon "button" at bounding box center [1217, 40] width 21 height 21
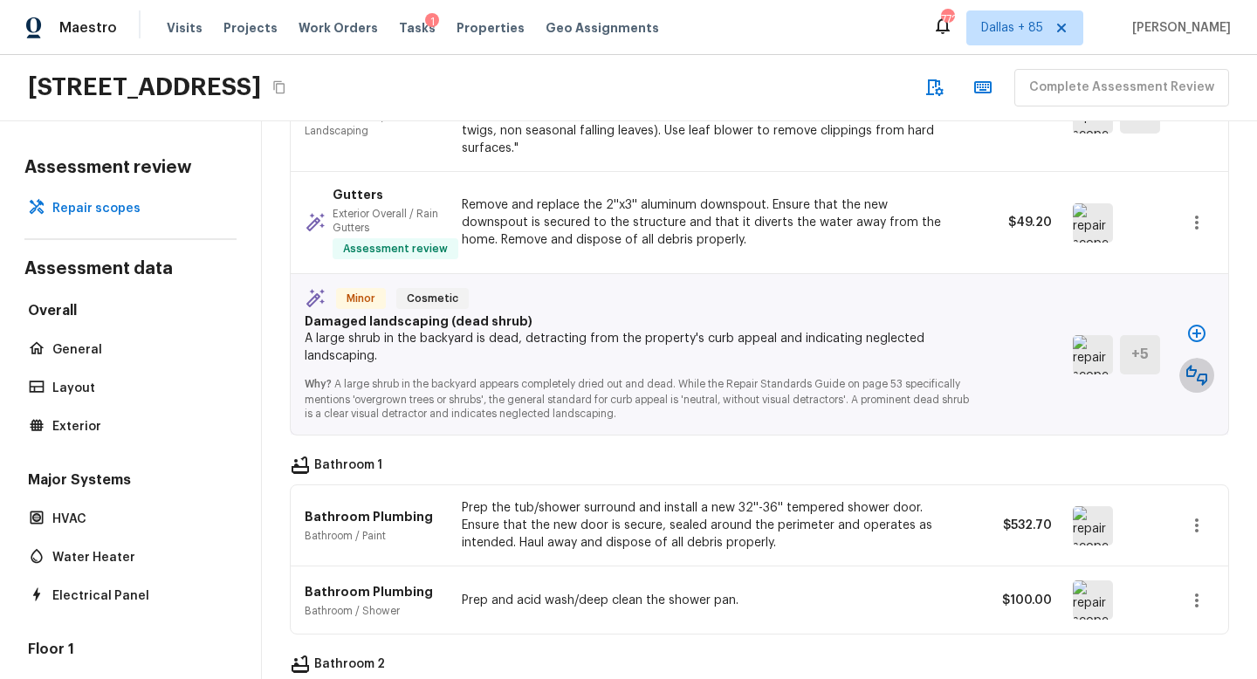
click at [1194, 365] on icon "button" at bounding box center [1197, 375] width 21 height 21
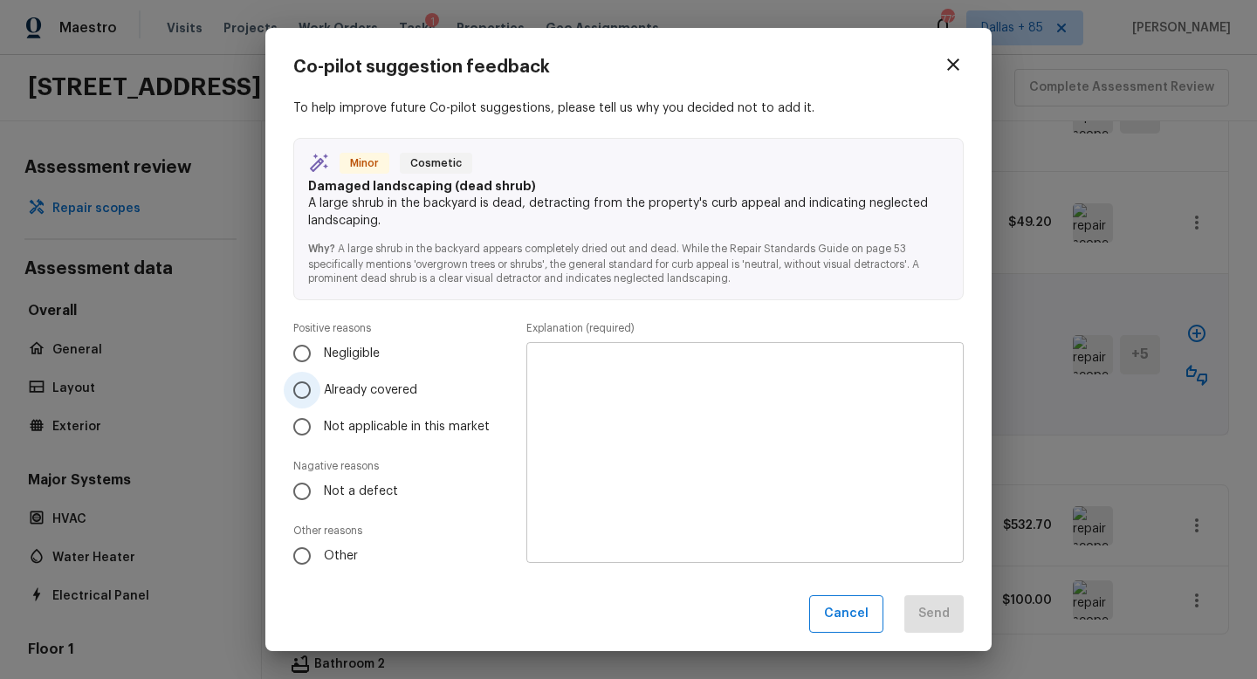
click at [320, 394] on label "Already covered" at bounding box center [391, 390] width 215 height 37
click at [320, 394] on input "Already covered" at bounding box center [302, 390] width 37 height 37
radio input "true"
click at [842, 418] on textarea at bounding box center [745, 453] width 413 height 192
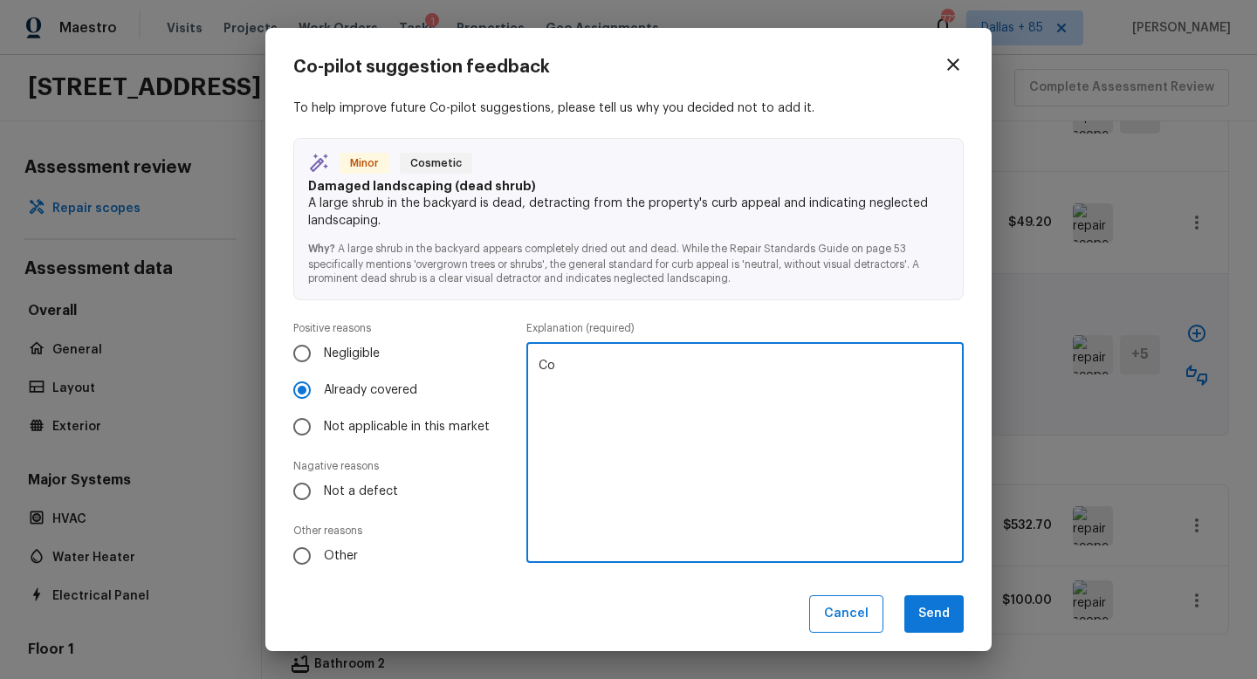
type textarea "C"
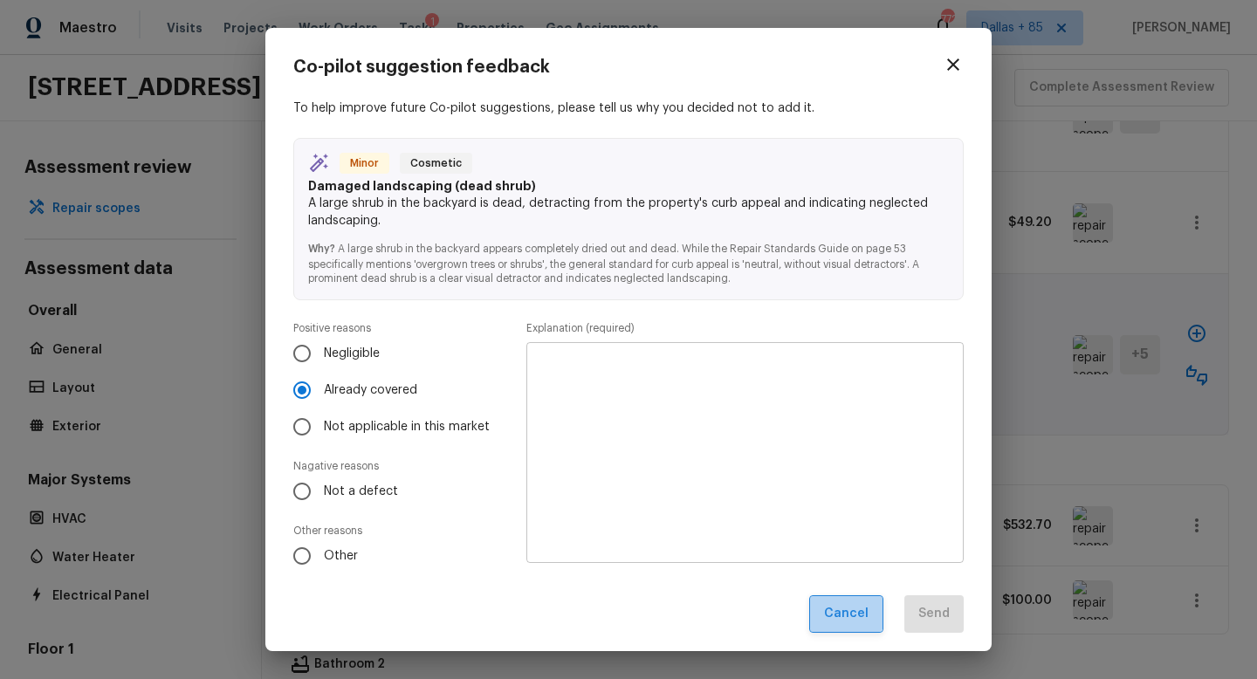
click at [845, 605] on button "Cancel" at bounding box center [846, 614] width 74 height 38
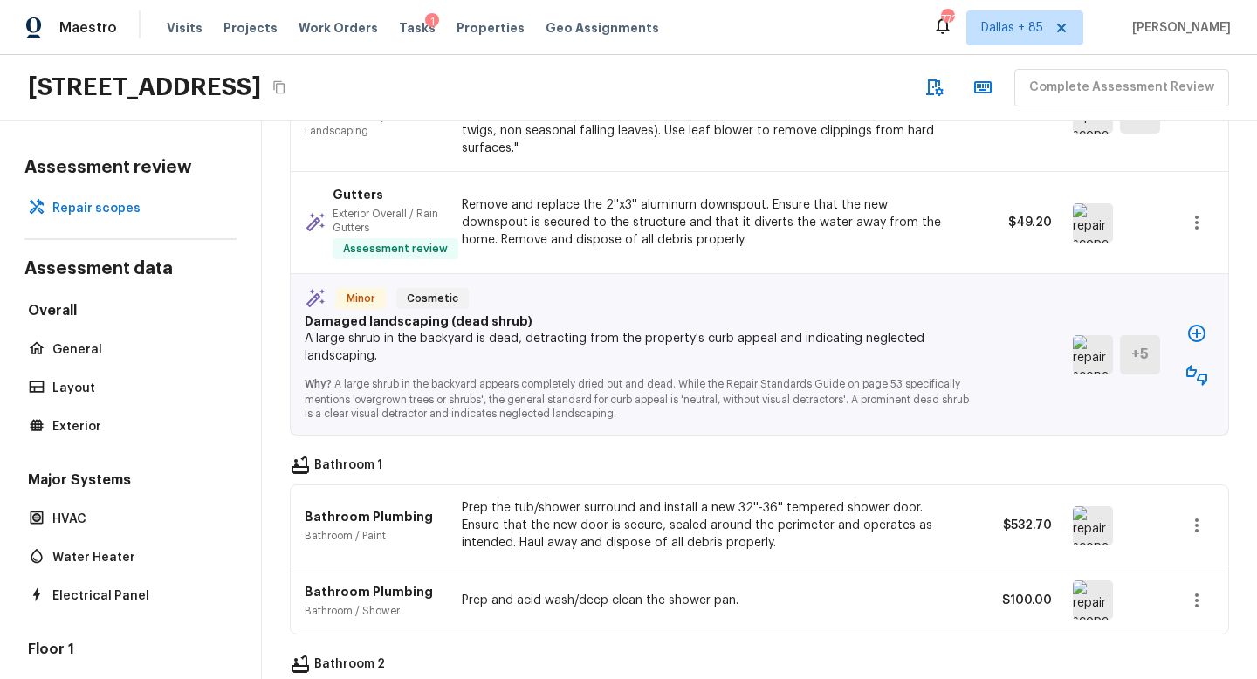
click at [1202, 325] on icon "button" at bounding box center [1196, 333] width 17 height 17
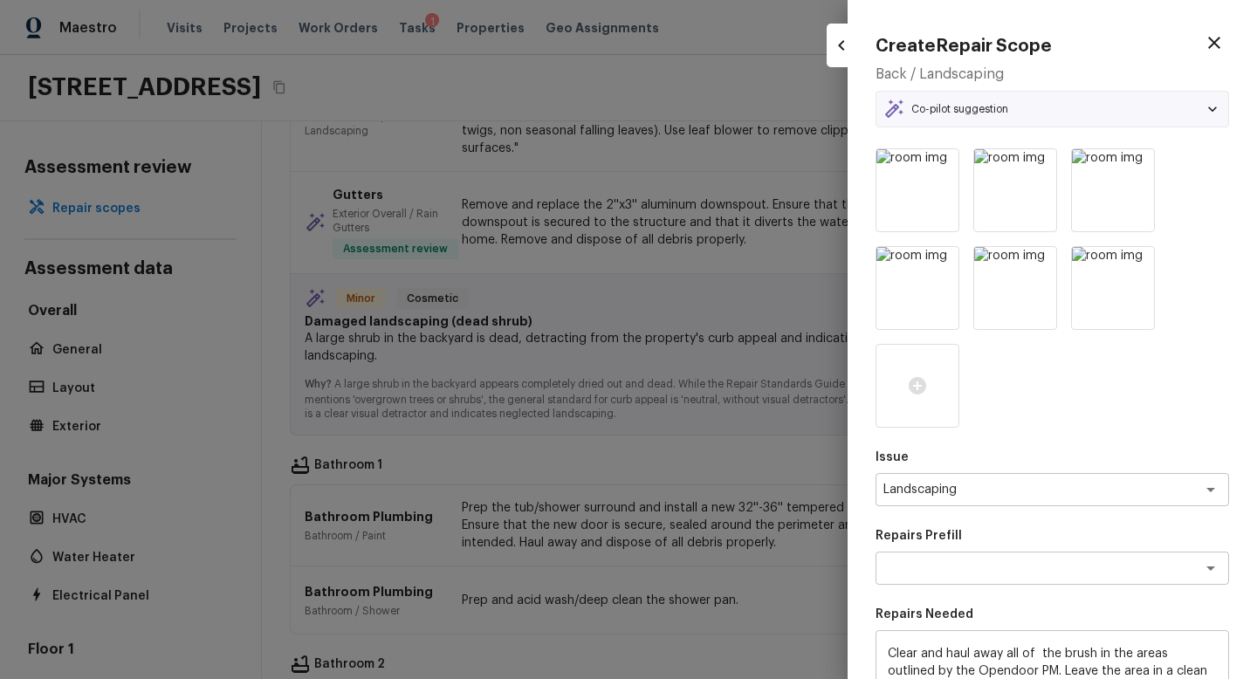
type textarea "Clear Brush"
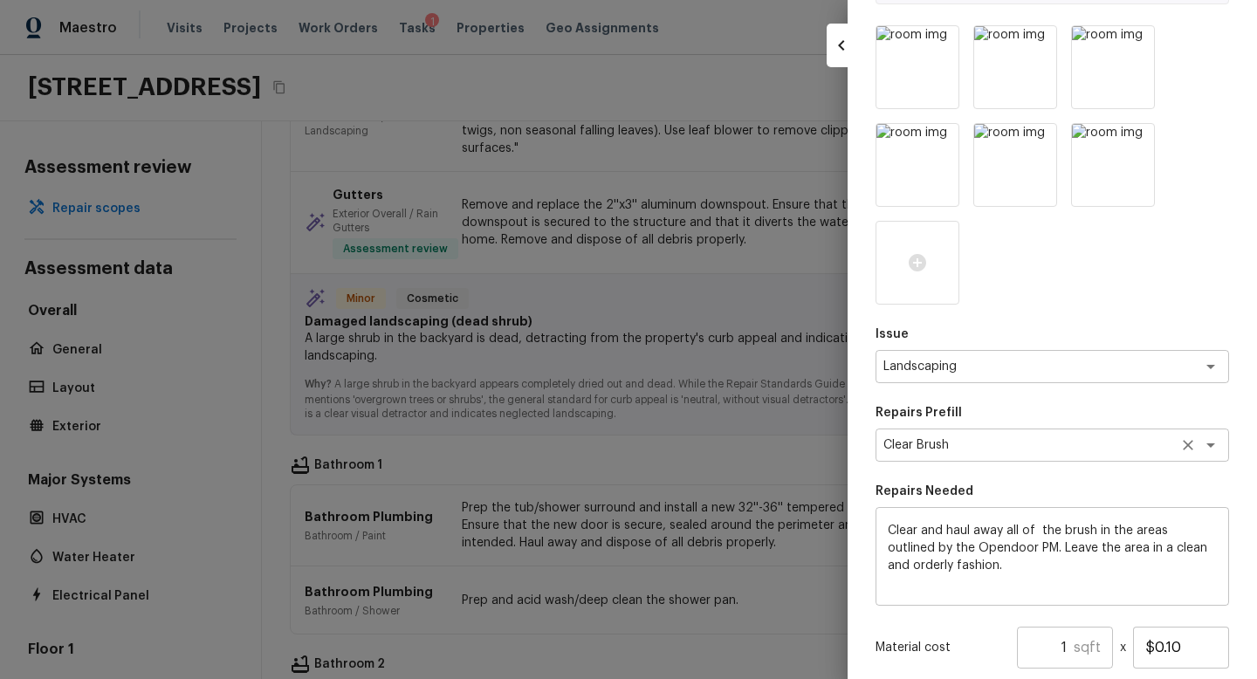
scroll to position [124, 0]
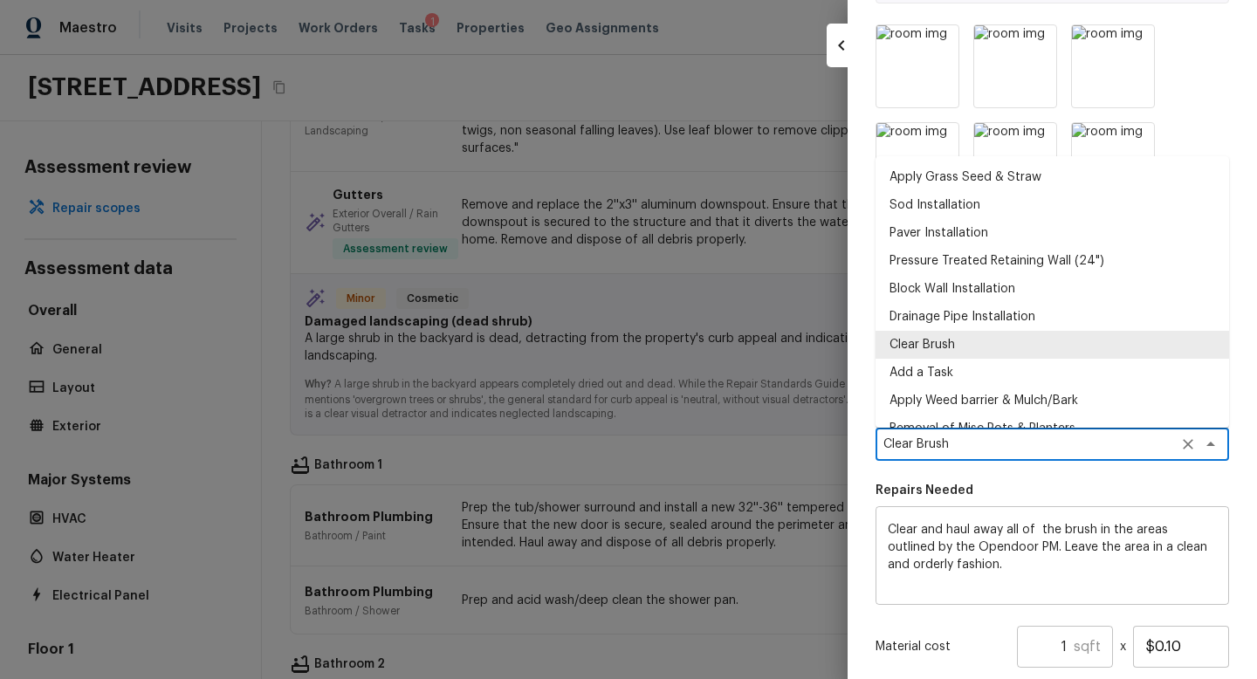
click at [1039, 444] on textarea "Clear Brush" at bounding box center [1028, 444] width 289 height 17
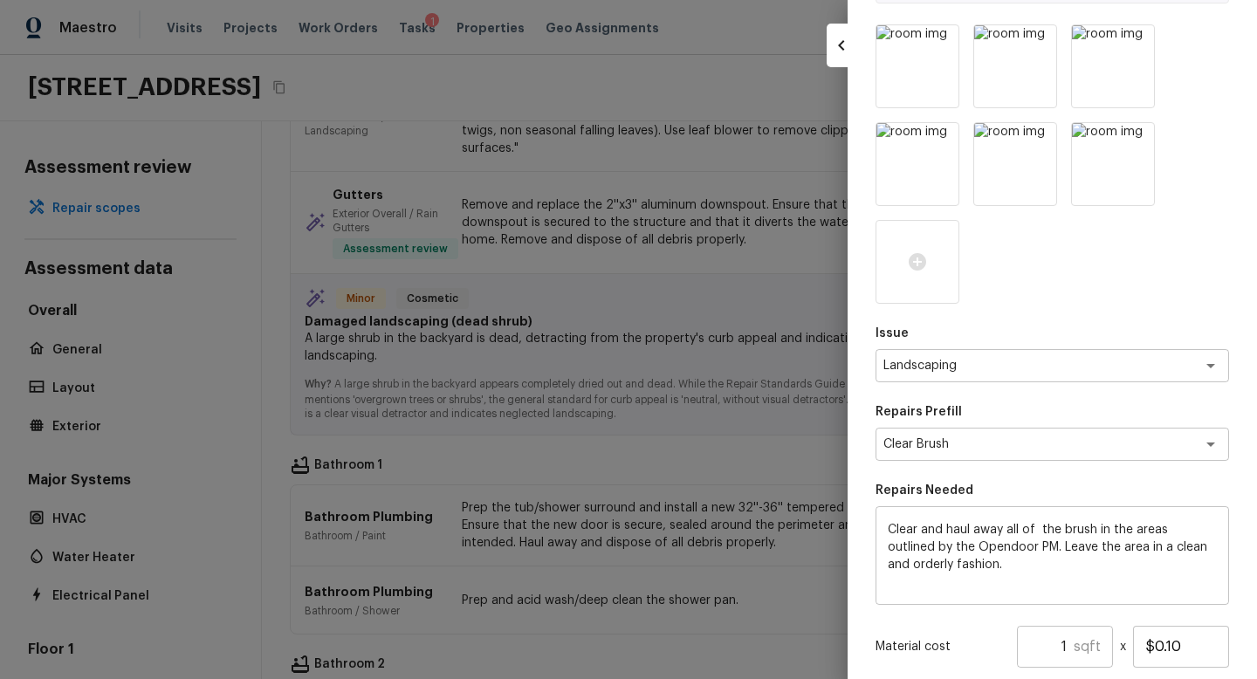
click at [1033, 474] on div "Issue Landscaping x ​ Repairs Prefill Clear Brush x ​ Repairs Needed Clear and …" at bounding box center [1053, 427] width 354 height 807
click at [632, 370] on div at bounding box center [628, 339] width 1257 height 679
type input "$0.00"
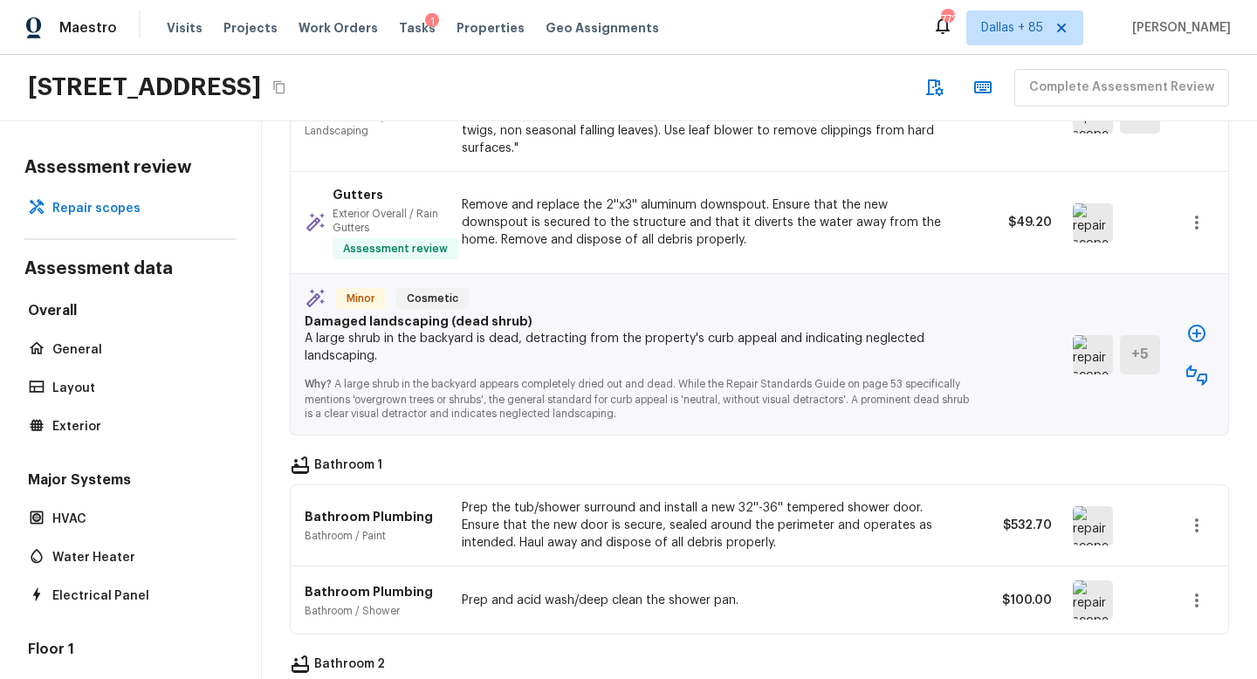
click at [1082, 335] on img at bounding box center [1093, 354] width 40 height 39
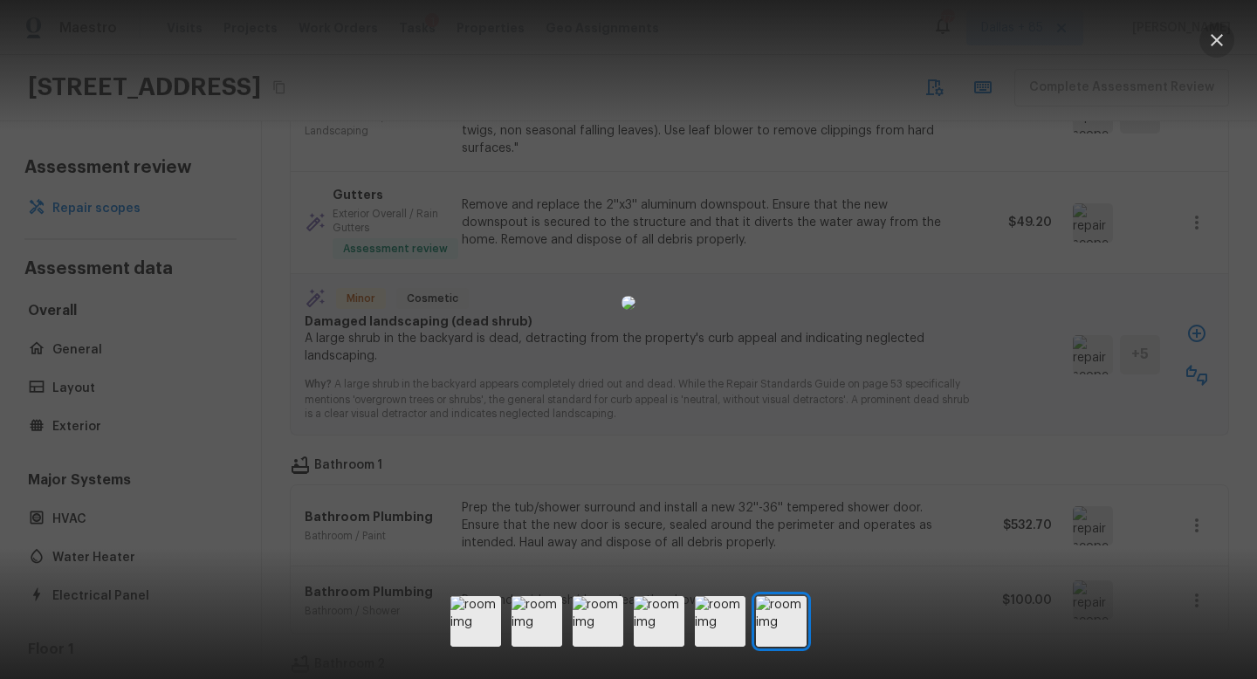
click at [1219, 36] on icon "button" at bounding box center [1217, 40] width 21 height 21
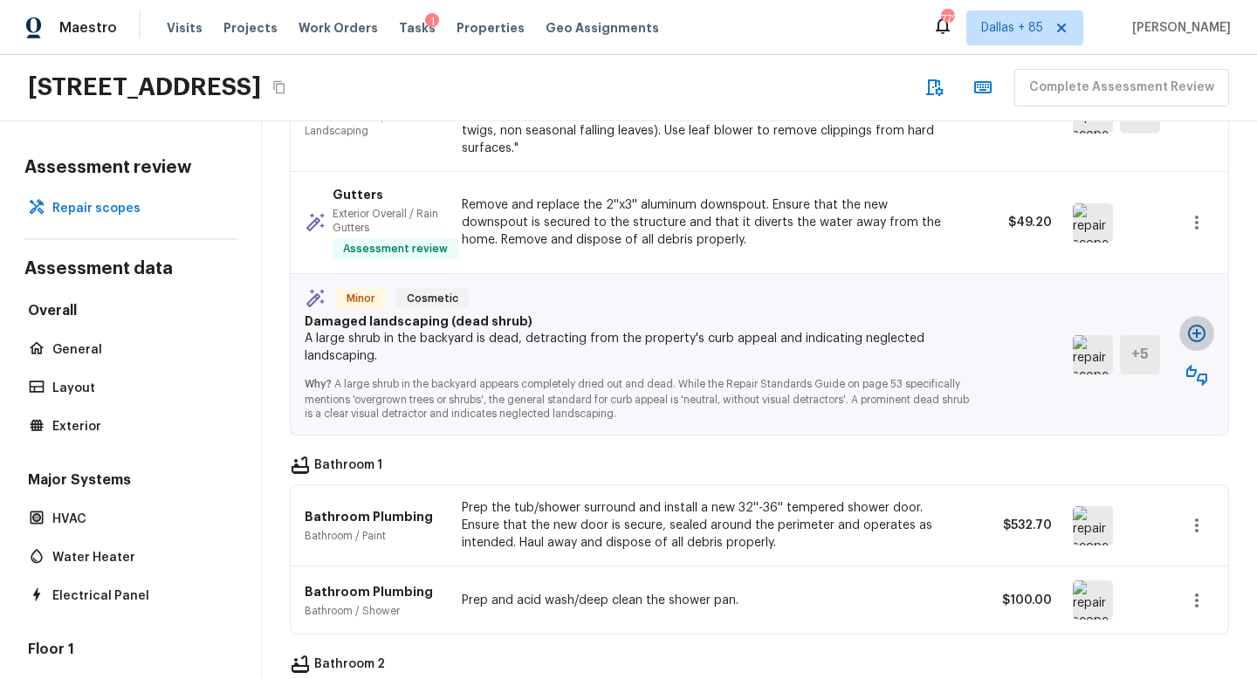
click at [1201, 325] on icon "button" at bounding box center [1196, 333] width 17 height 17
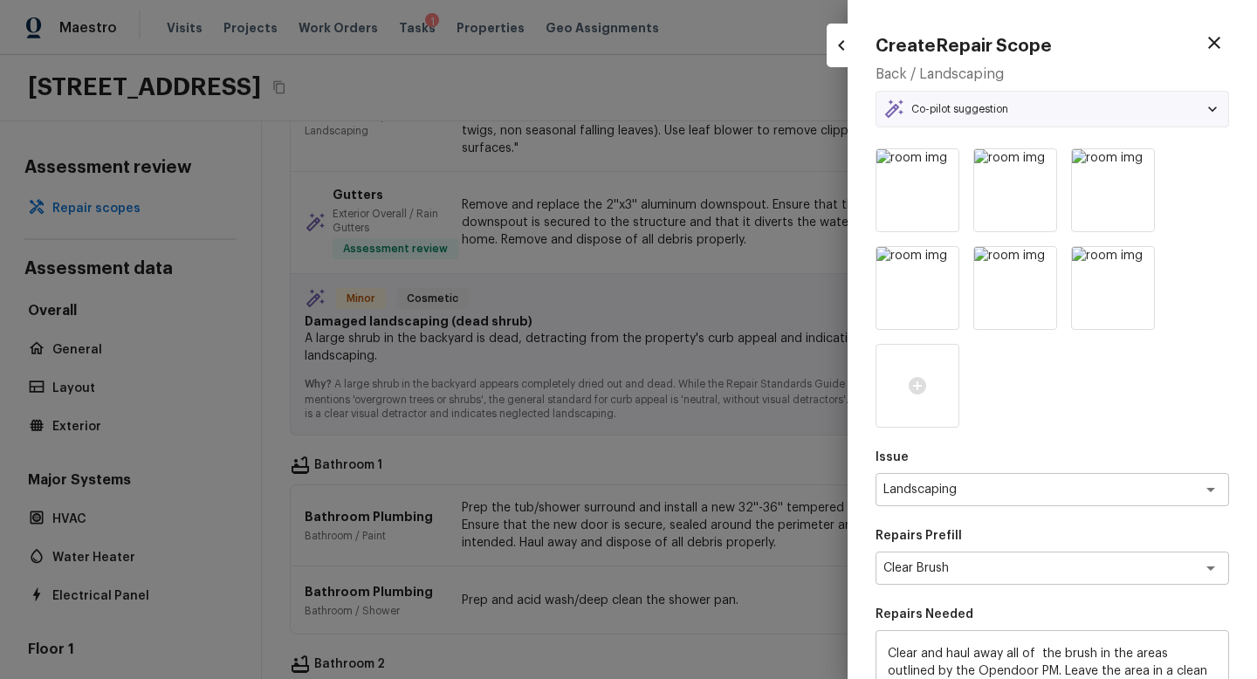
scroll to position [303, 0]
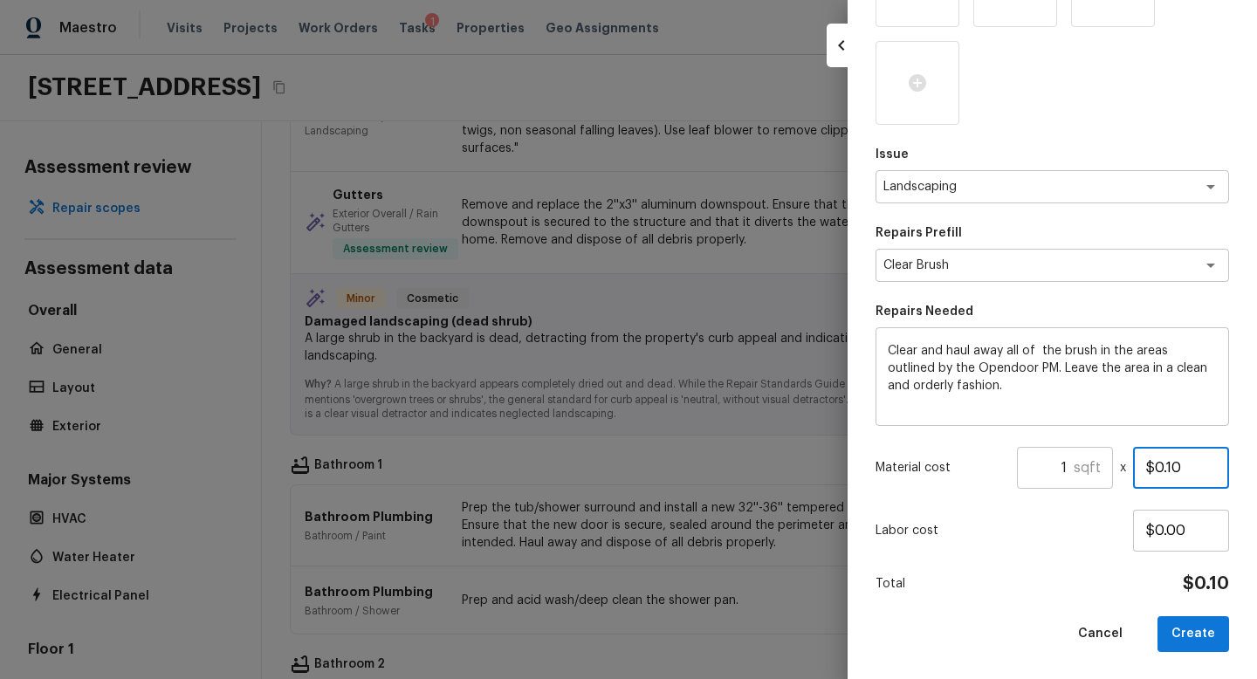
drag, startPoint x: 1182, startPoint y: 467, endPoint x: 1101, endPoint y: 466, distance: 81.2
click at [1101, 466] on div "Material cost 1 sqft ​ x $0.10" at bounding box center [1053, 468] width 354 height 42
type input "$1.00"
click at [1075, 471] on h5 "sqft" at bounding box center [1087, 467] width 27 height 19
click at [1077, 470] on h5 "sqft" at bounding box center [1087, 467] width 27 height 19
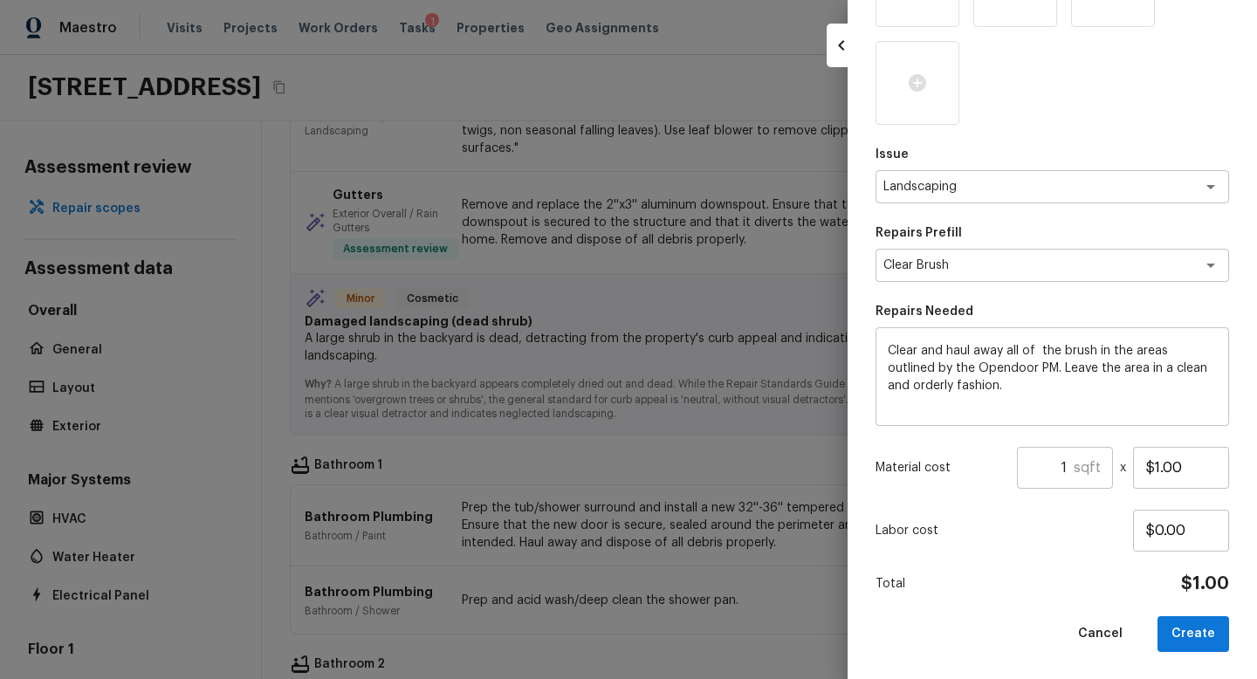
click at [1077, 470] on h5 "sqft" at bounding box center [1087, 467] width 27 height 19
click at [1066, 471] on input "1" at bounding box center [1045, 468] width 57 height 42
click at [1062, 567] on div "Issue Landscaping x ​ Repairs Prefill Clear Brush x ​ Repairs Needed Clear and …" at bounding box center [1053, 248] width 354 height 807
click at [1199, 631] on button "Create" at bounding box center [1194, 634] width 72 height 36
type input "1"
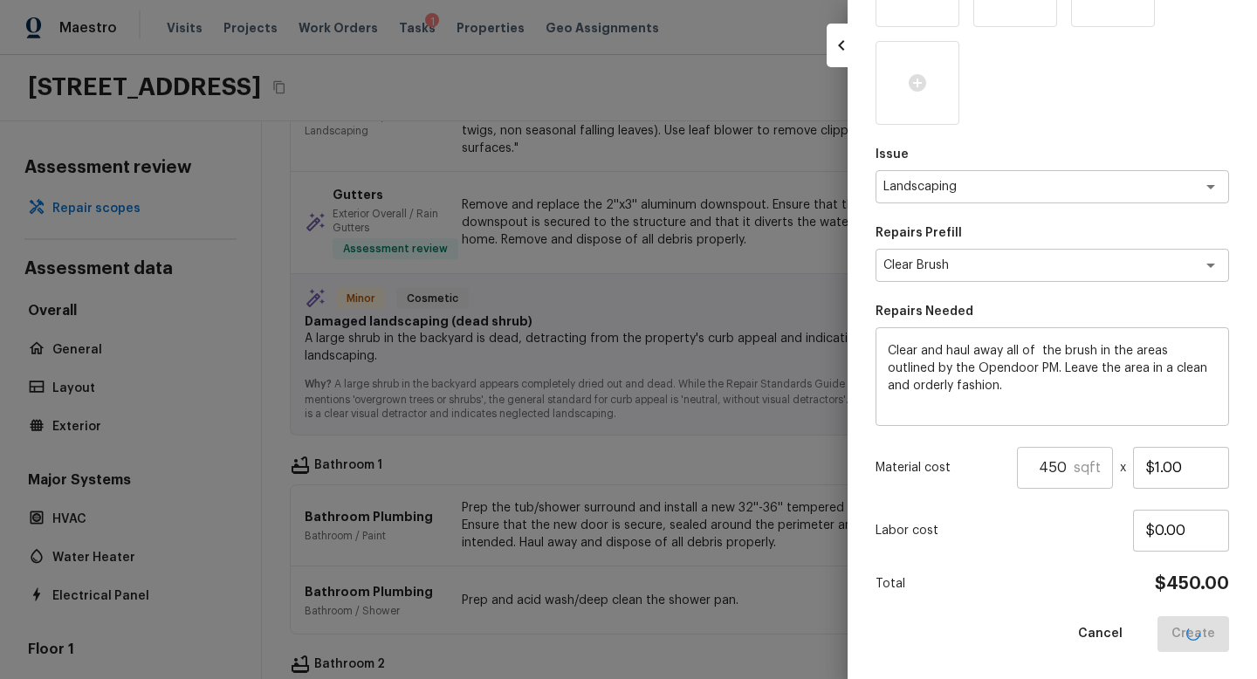
type input "$0.10"
type input "$0.00"
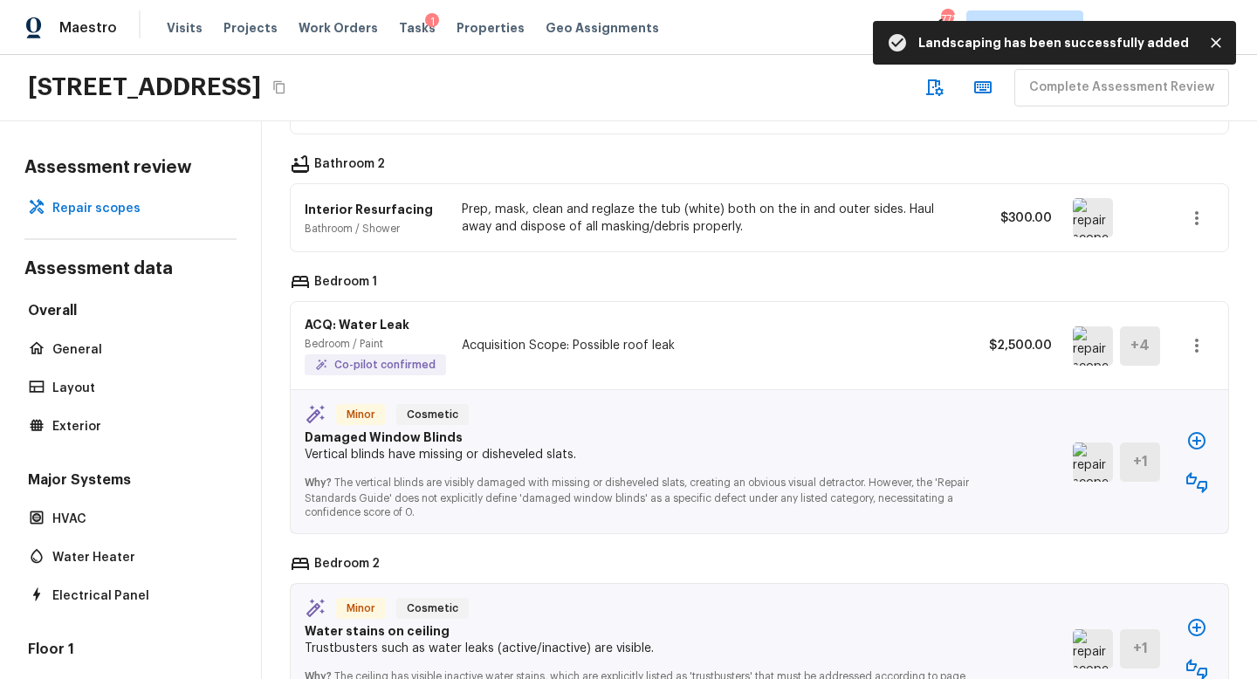
scroll to position [1400, 0]
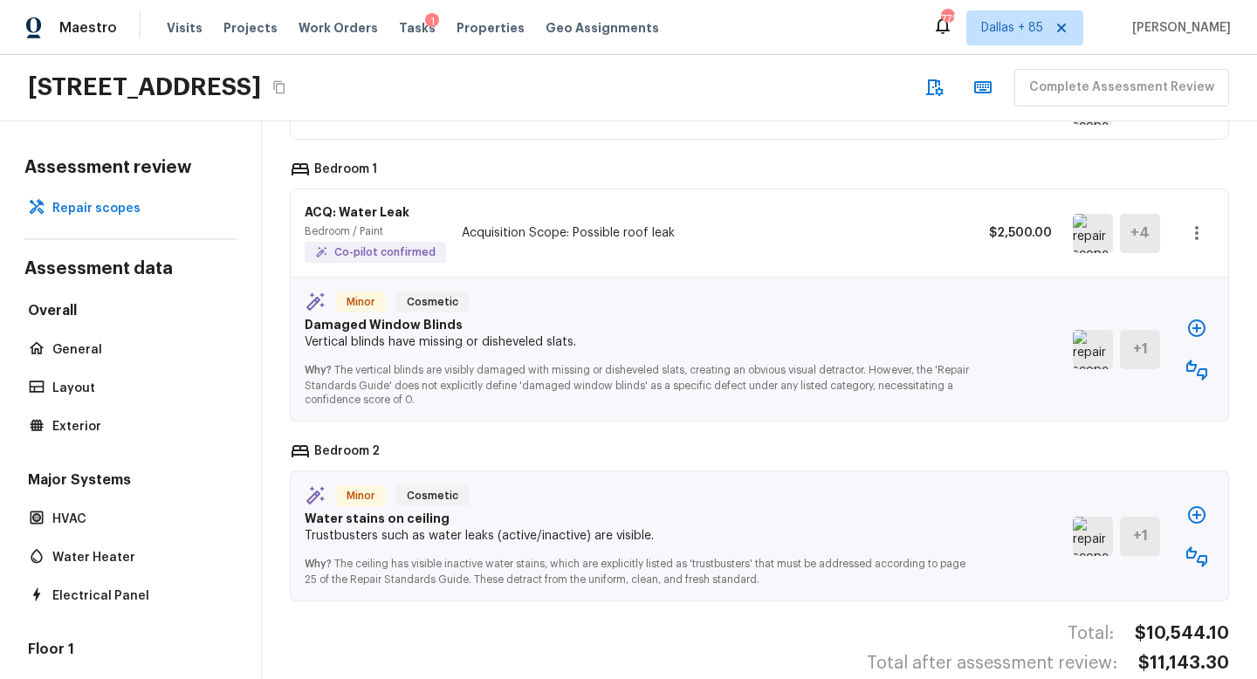
click at [1092, 330] on img at bounding box center [1093, 349] width 40 height 39
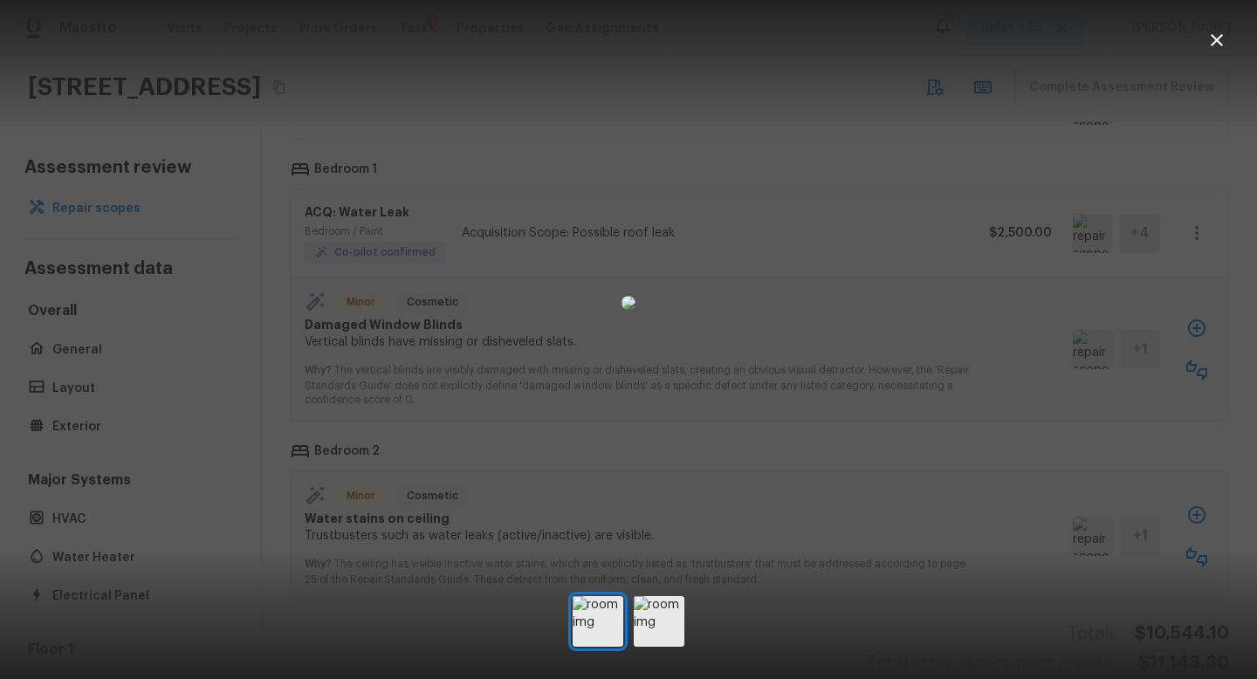
click at [1217, 38] on icon "button" at bounding box center [1217, 40] width 21 height 21
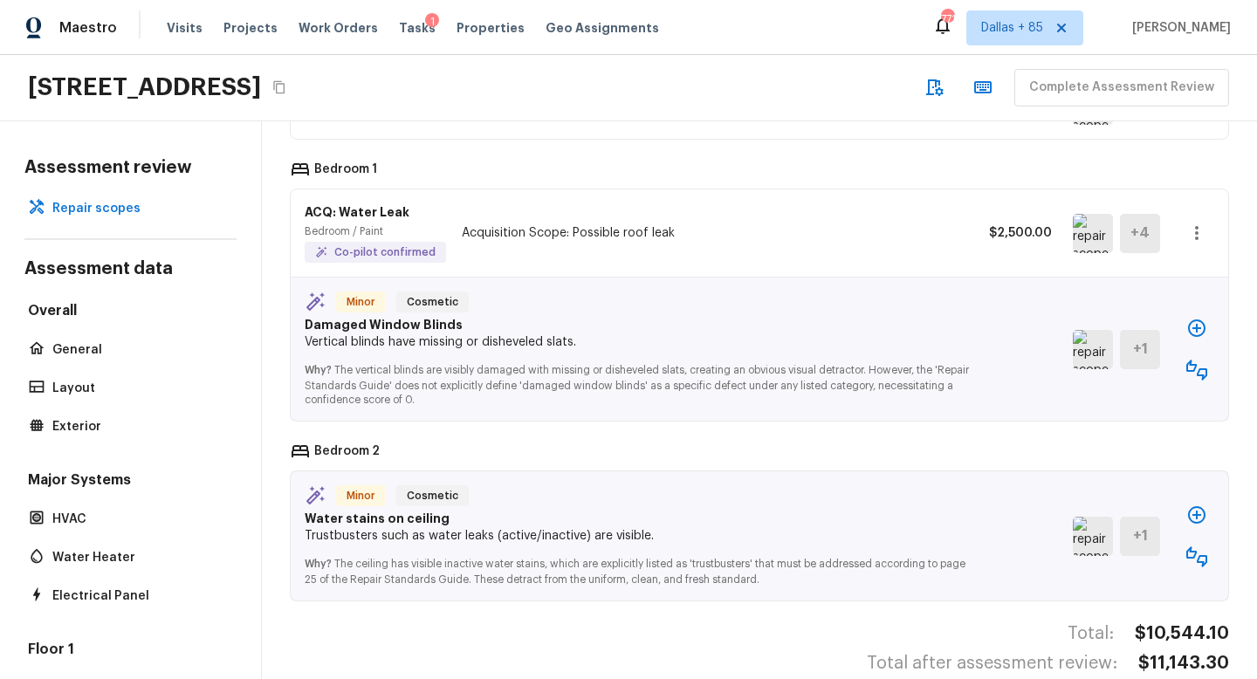
click at [1193, 318] on icon "button" at bounding box center [1197, 328] width 21 height 21
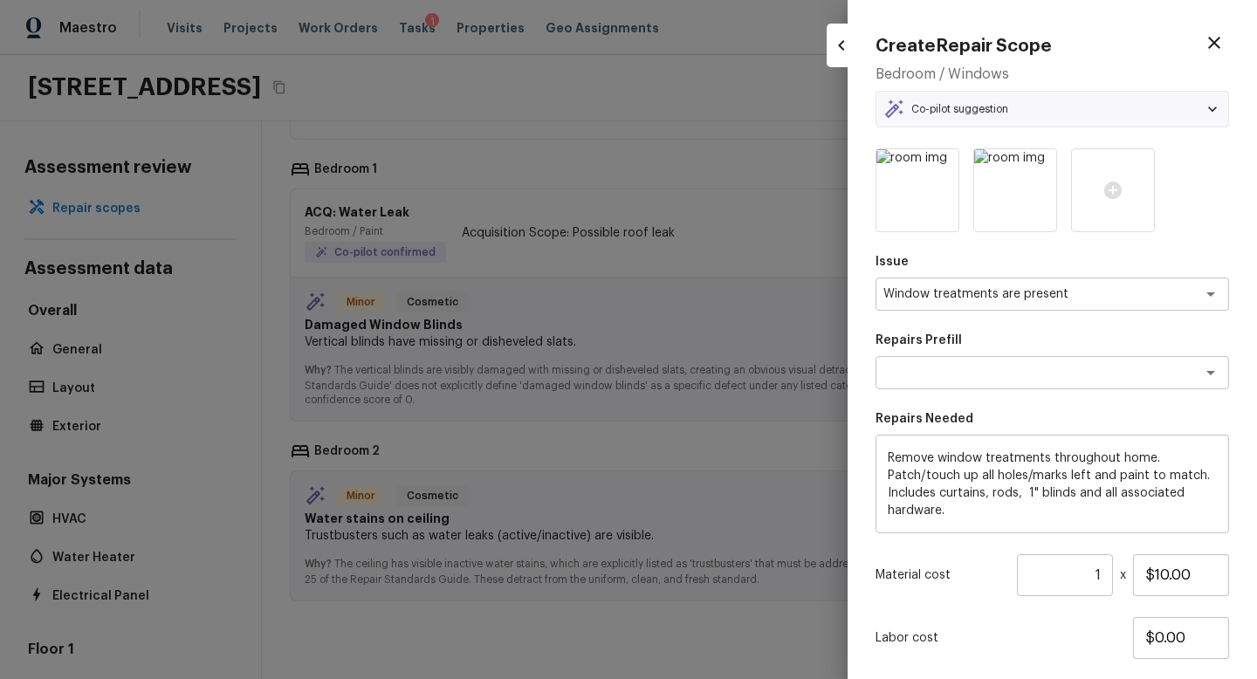
type textarea "Remove window treatments"
click at [1111, 185] on icon at bounding box center [1112, 190] width 17 height 17
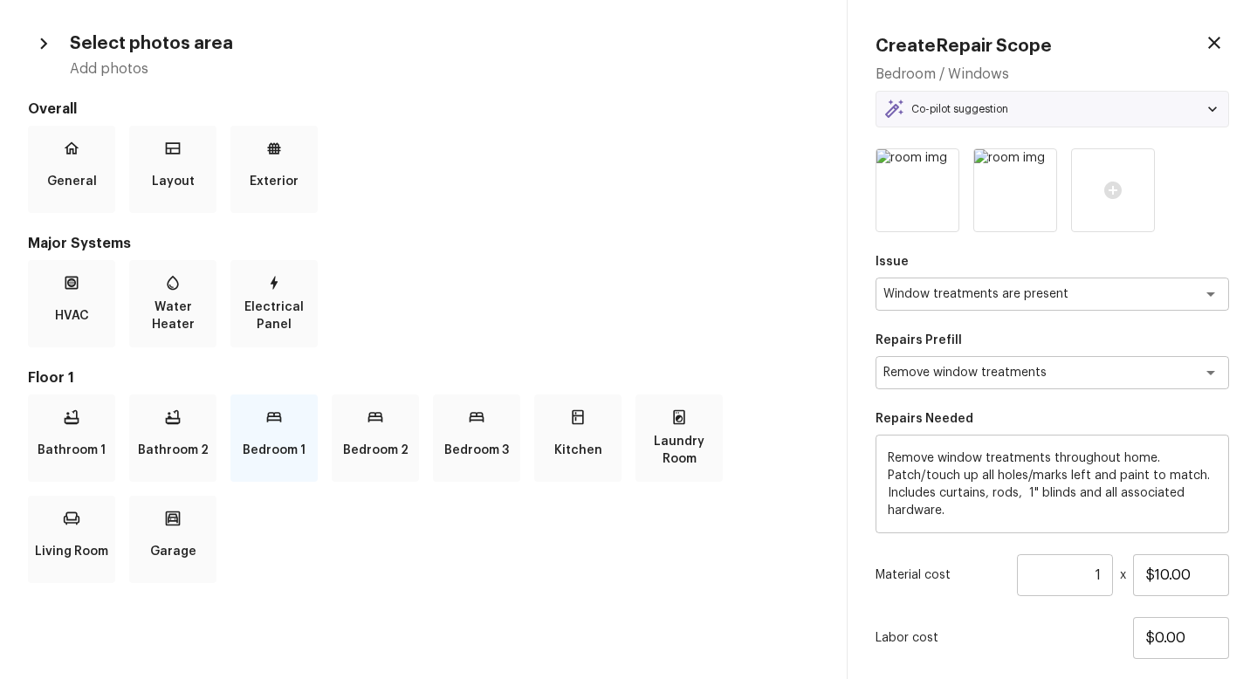
click at [251, 425] on div "Bedroom 1" at bounding box center [273, 438] width 87 height 87
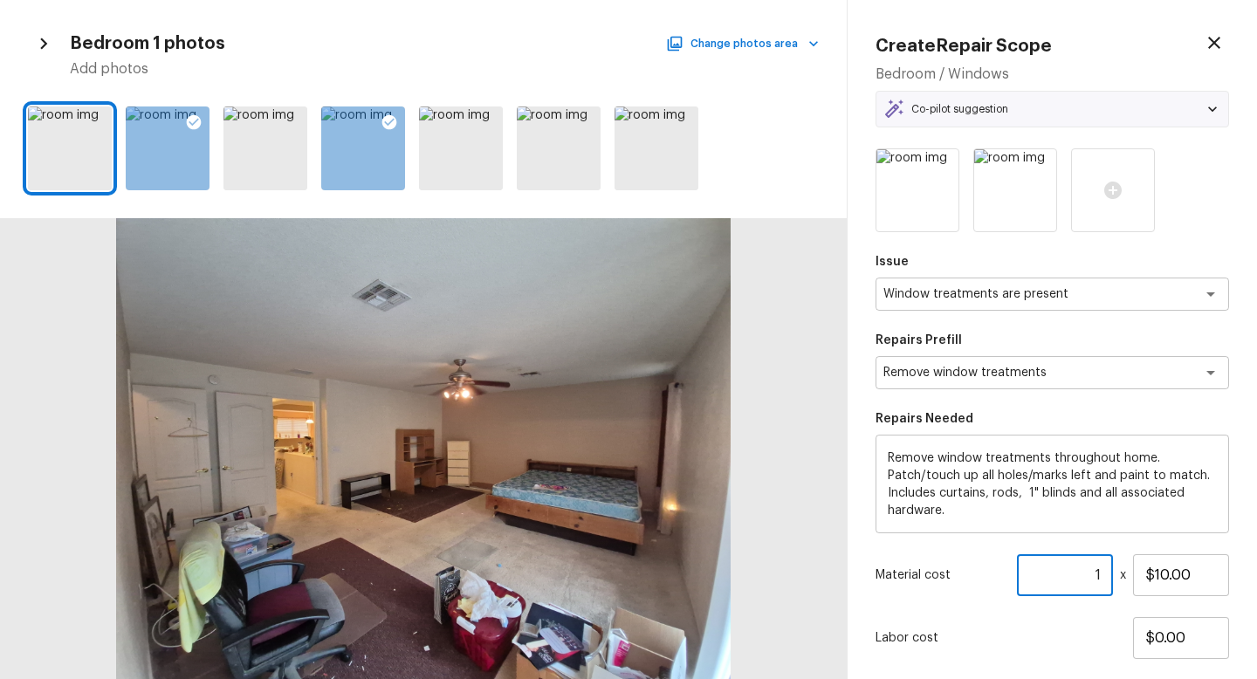
click at [1105, 574] on input "1" at bounding box center [1065, 575] width 96 height 42
type input "11"
click at [1073, 656] on div "Labor cost $0.00" at bounding box center [1053, 638] width 354 height 42
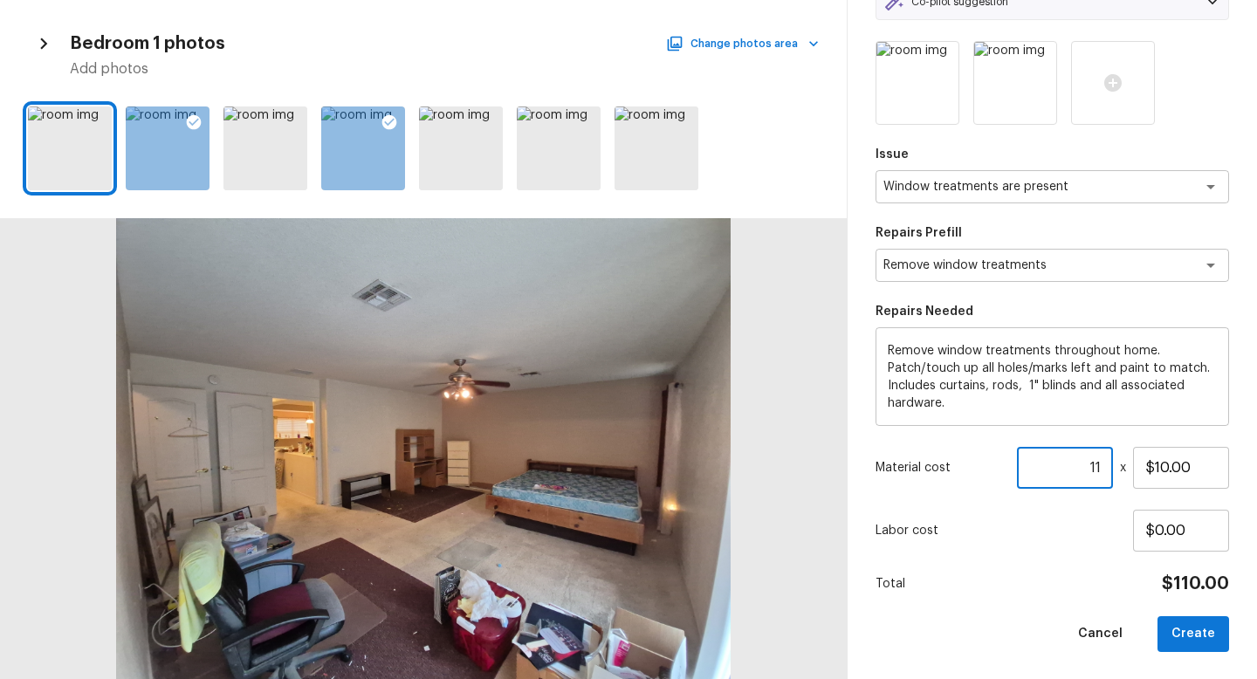
click at [1104, 466] on input "11" at bounding box center [1065, 468] width 96 height 42
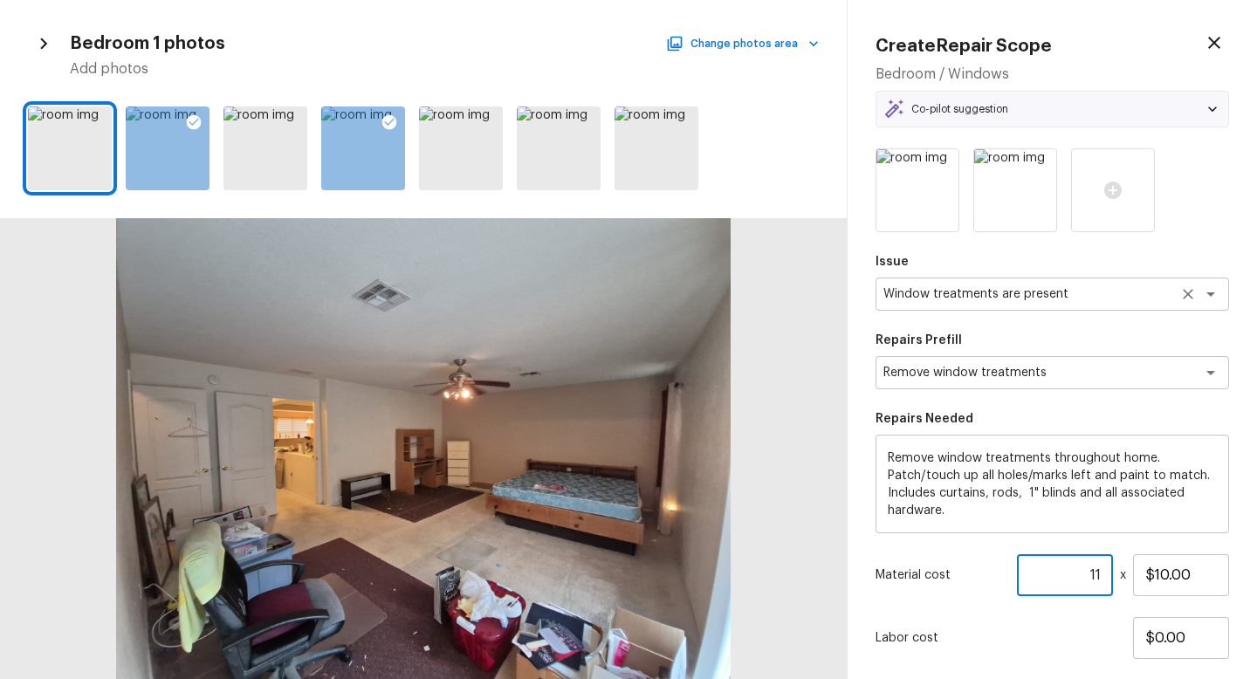
click at [1068, 288] on textarea "Window treatments are present" at bounding box center [1028, 294] width 289 height 17
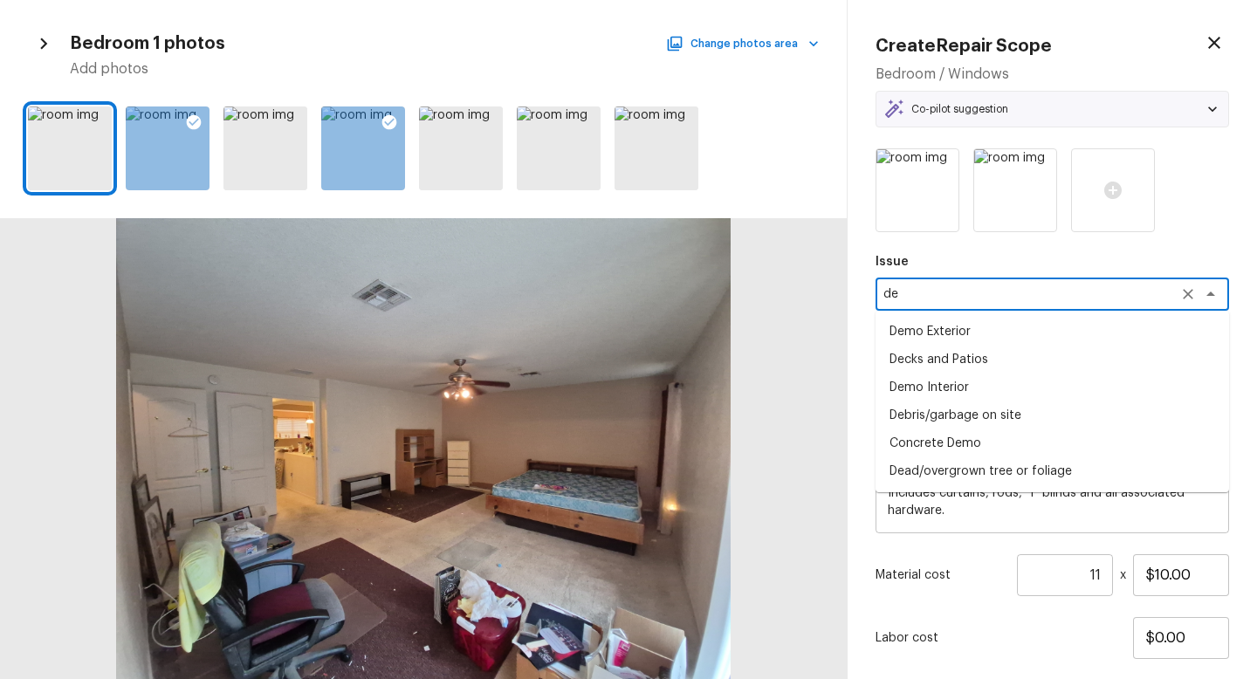
click at [952, 410] on li "Debris/garbage on site" at bounding box center [1053, 416] width 354 height 28
type textarea "Debris/garbage on site"
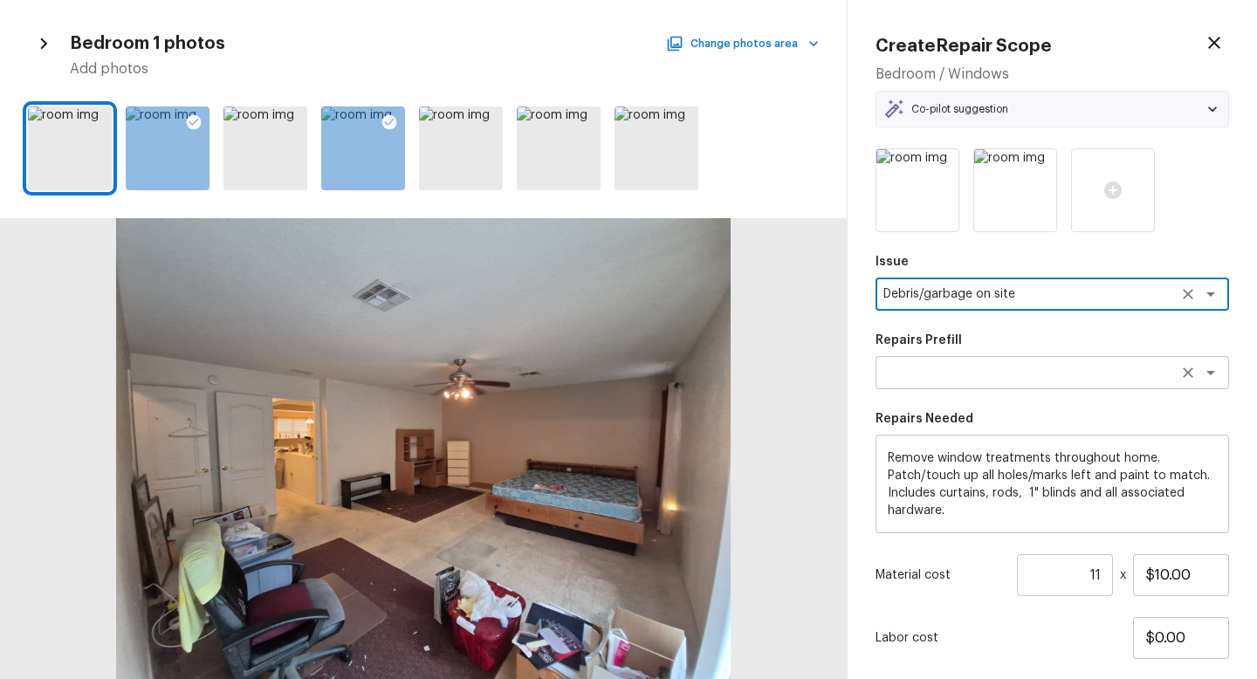
type textarea "Debris/garbage on site"
click at [979, 372] on textarea at bounding box center [1028, 372] width 289 height 17
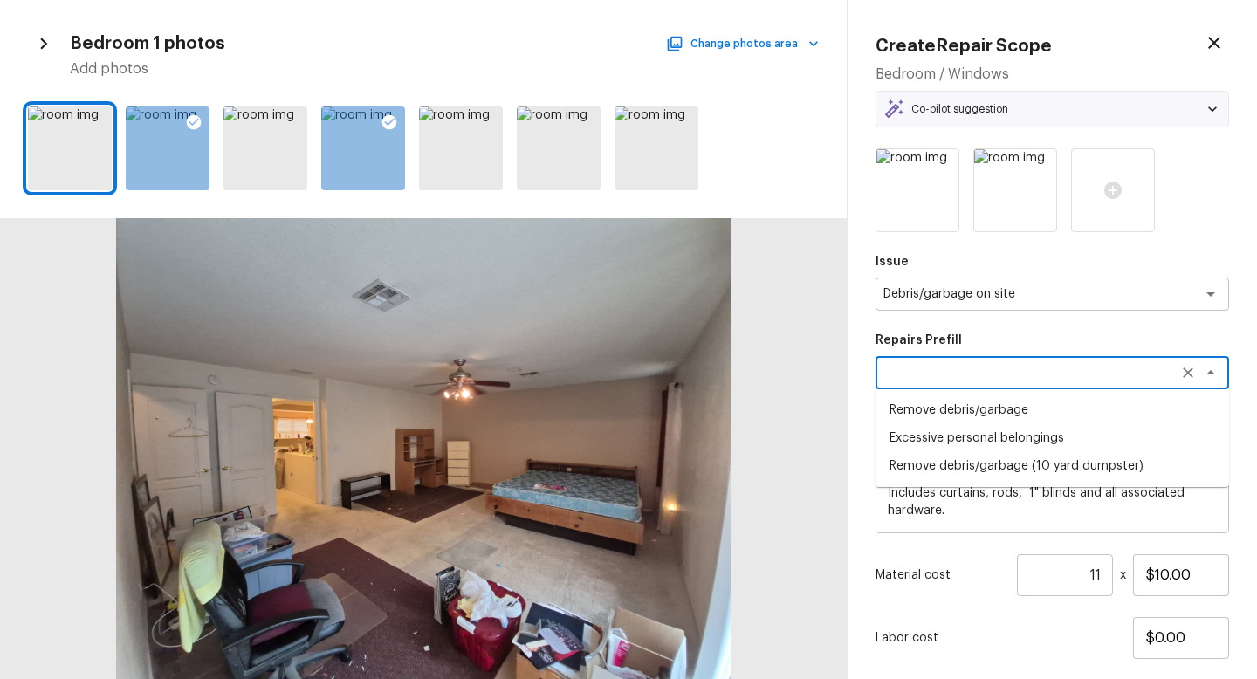
click at [976, 409] on li "Remove debris/garbage" at bounding box center [1053, 410] width 354 height 28
type textarea "Remove debris/garbage"
type textarea "Remove, haul off, and properly dispose of any debris left by seller to offsite …"
type input "$40.00"
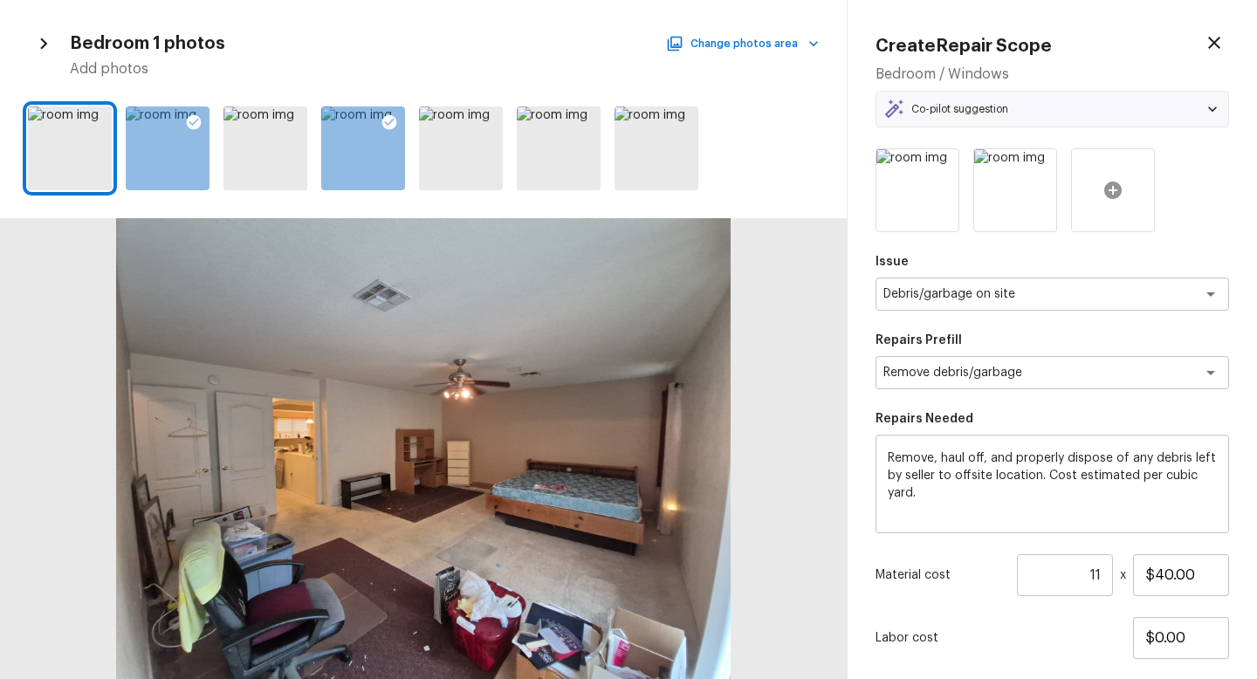
click at [1119, 198] on icon at bounding box center [1113, 190] width 21 height 21
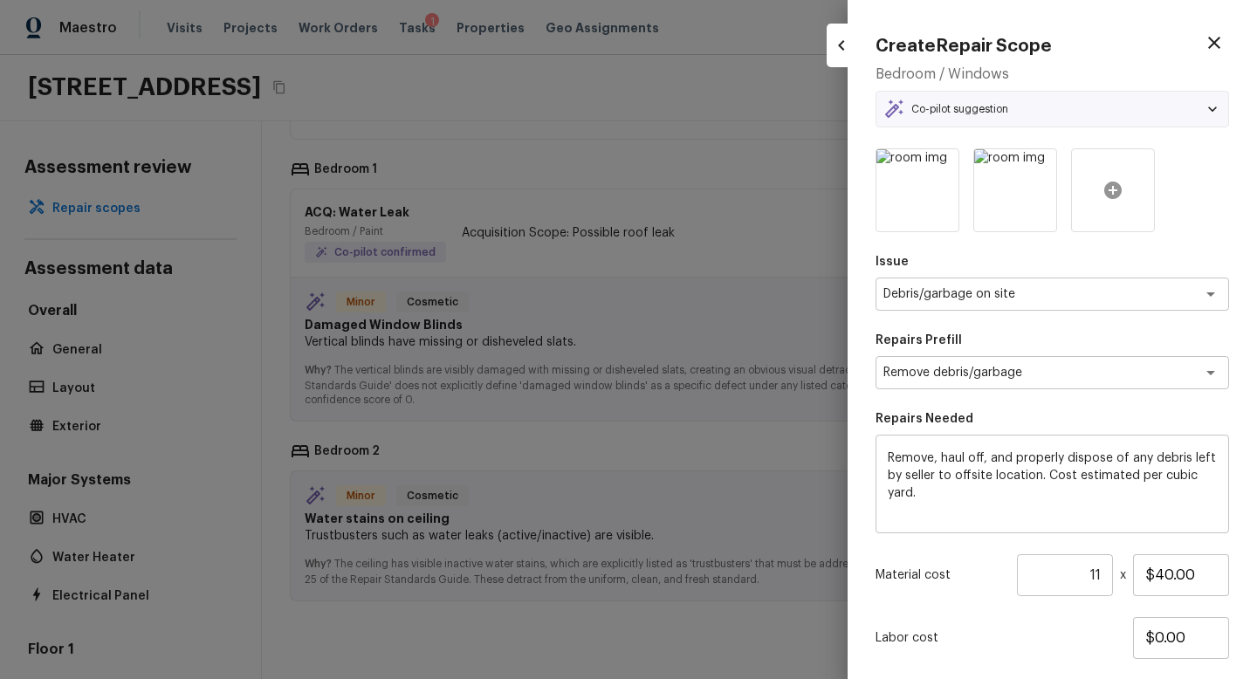
click at [1091, 192] on div at bounding box center [1113, 190] width 84 height 84
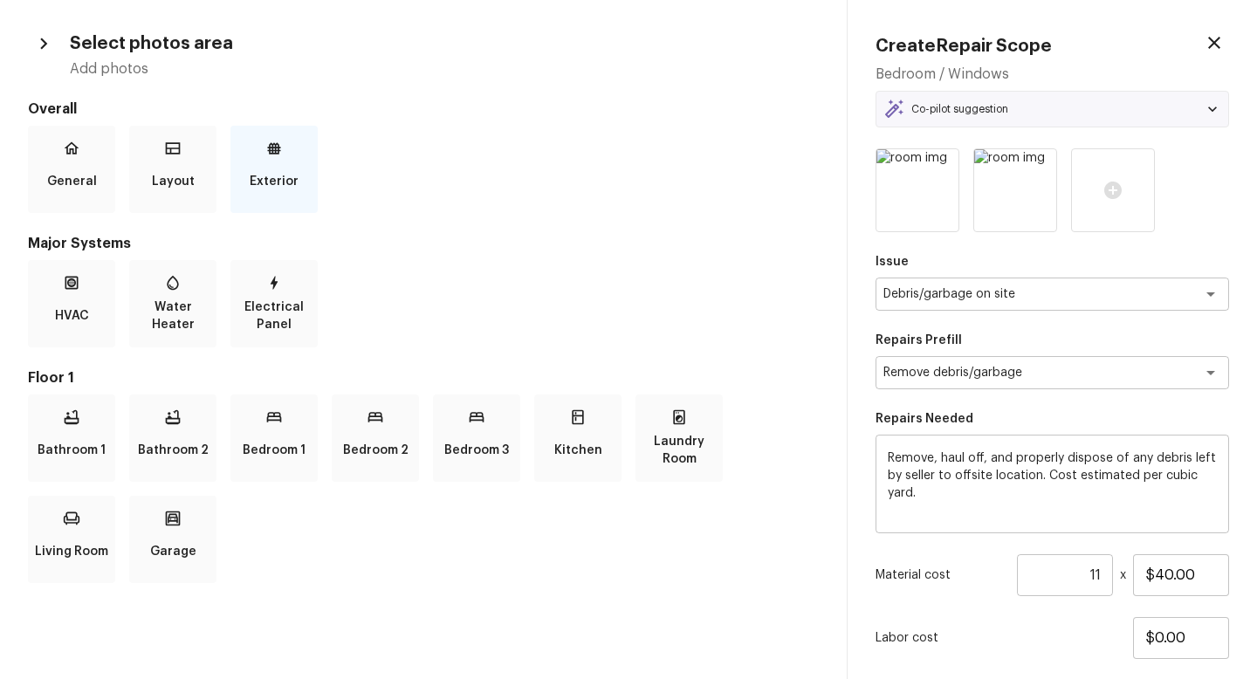
click at [290, 162] on div "Exterior" at bounding box center [273, 169] width 87 height 87
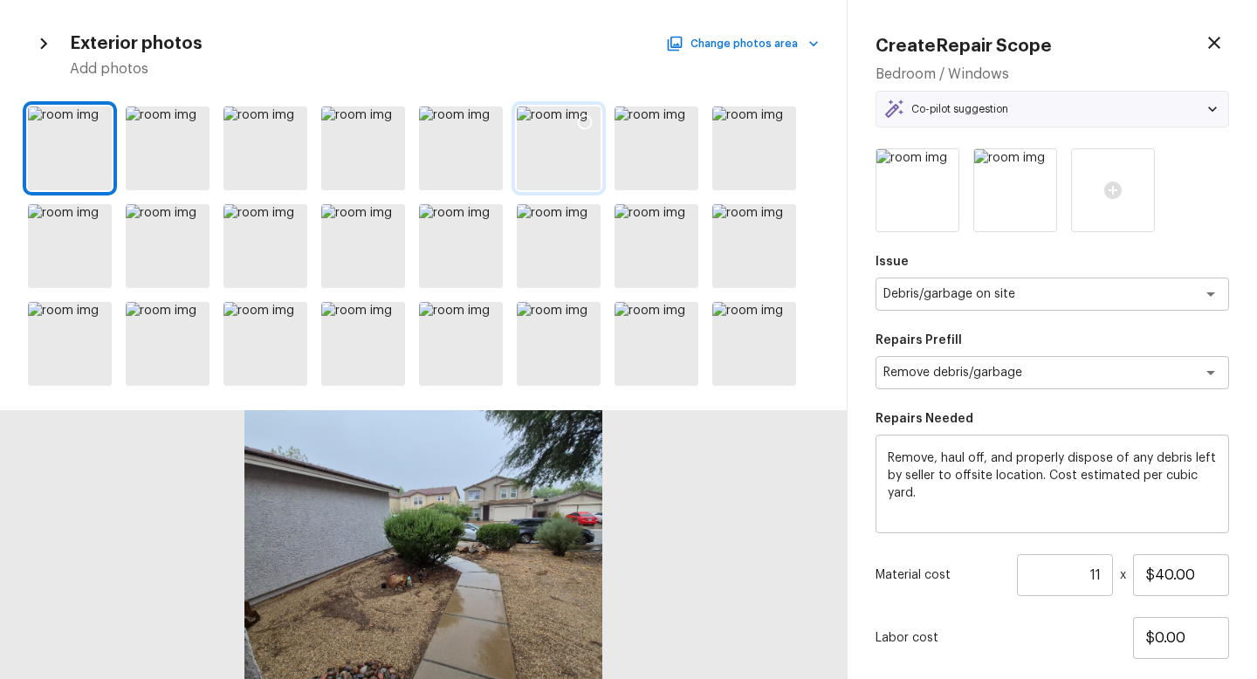
click at [556, 158] on div at bounding box center [559, 149] width 84 height 84
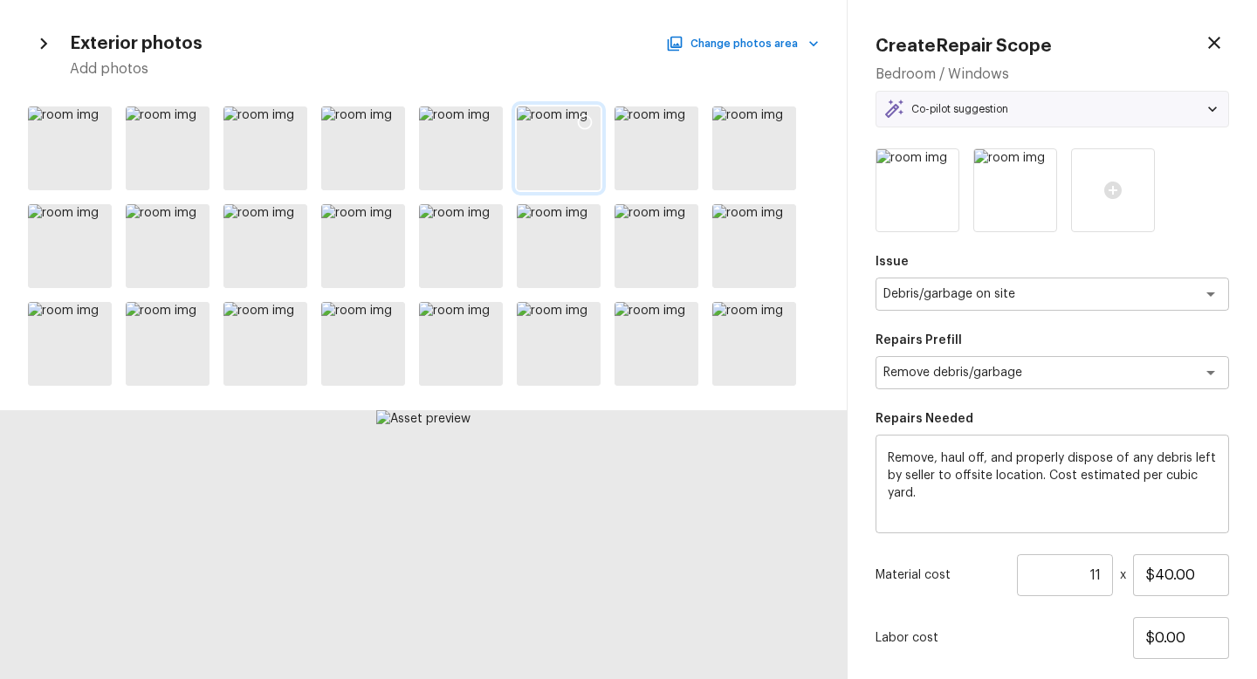
click at [581, 121] on icon at bounding box center [584, 122] width 17 height 17
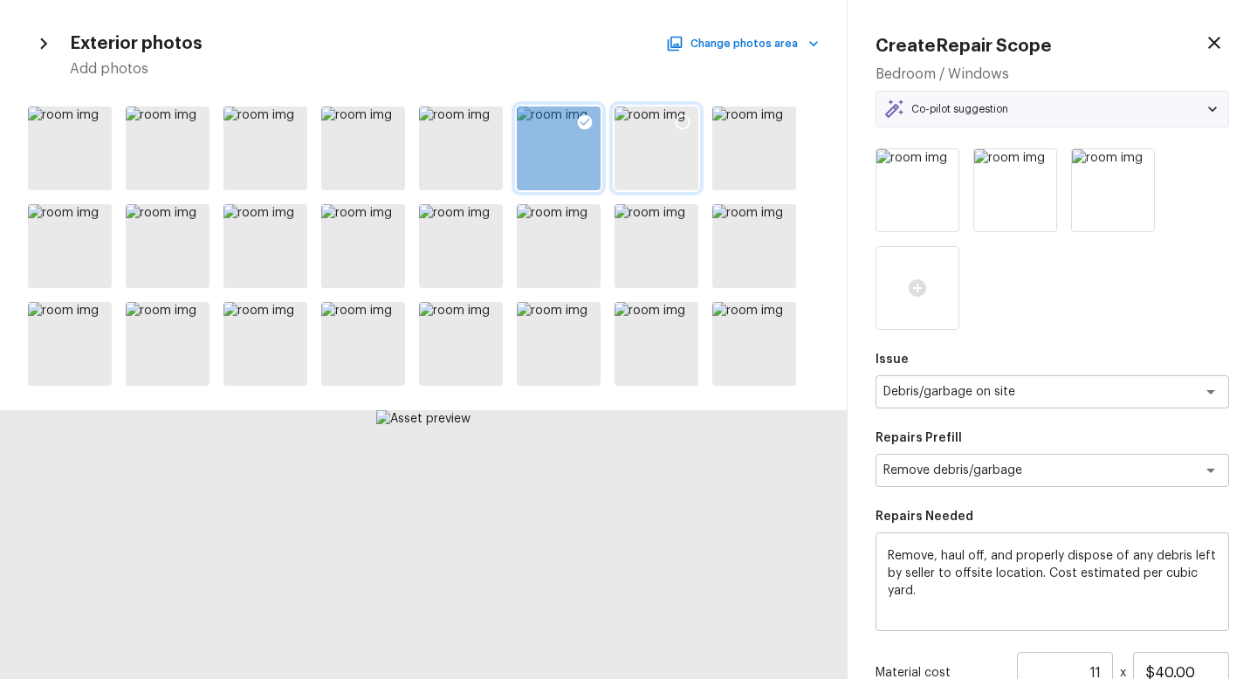
click at [683, 119] on icon at bounding box center [682, 122] width 17 height 17
click at [780, 118] on icon at bounding box center [780, 122] width 17 height 17
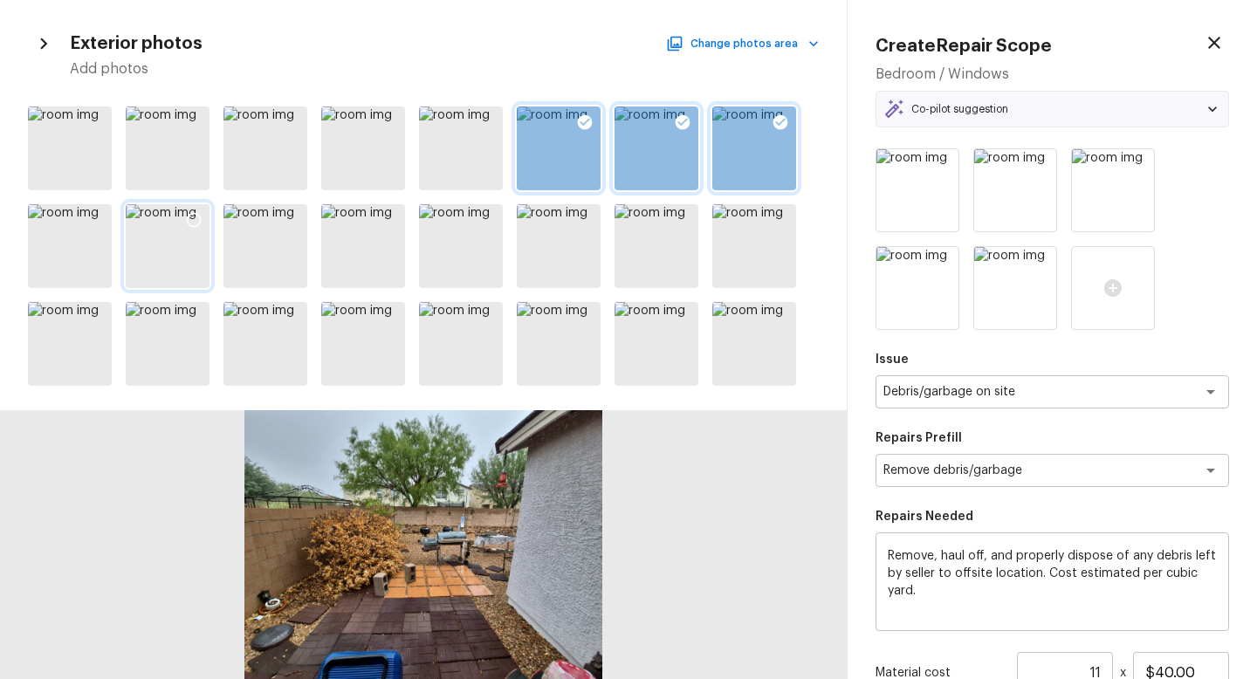
click at [192, 218] on icon at bounding box center [193, 219] width 17 height 17
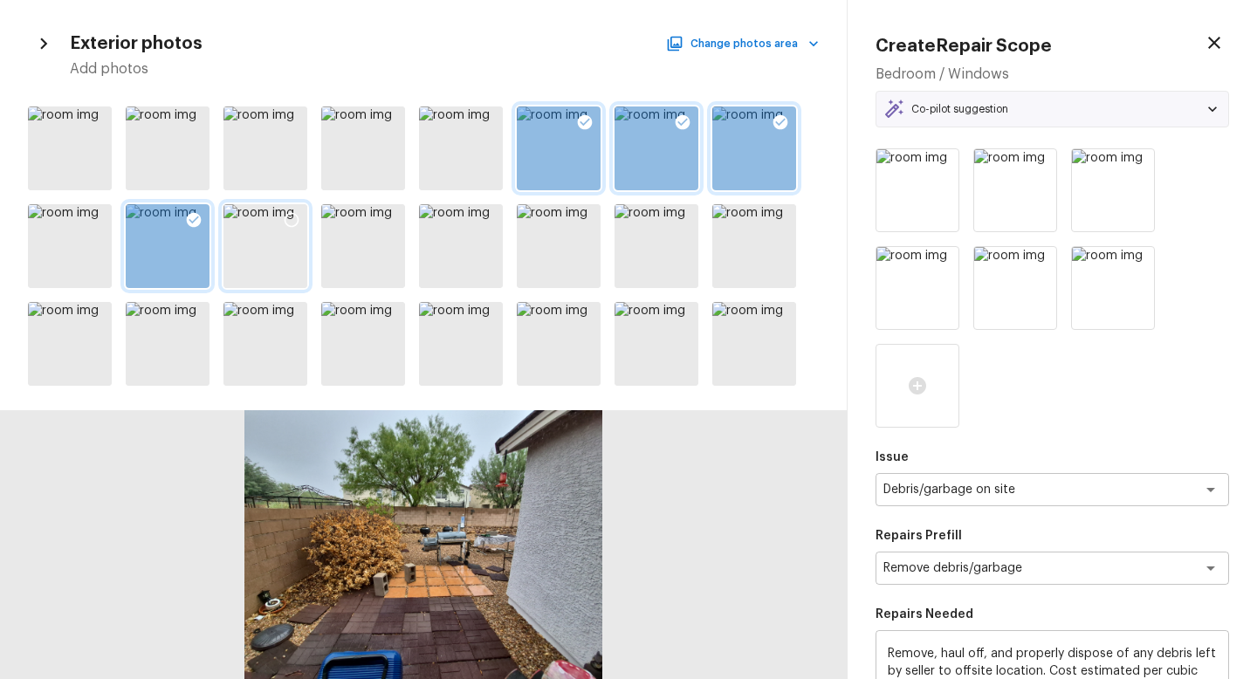
click at [291, 217] on icon at bounding box center [291, 219] width 17 height 17
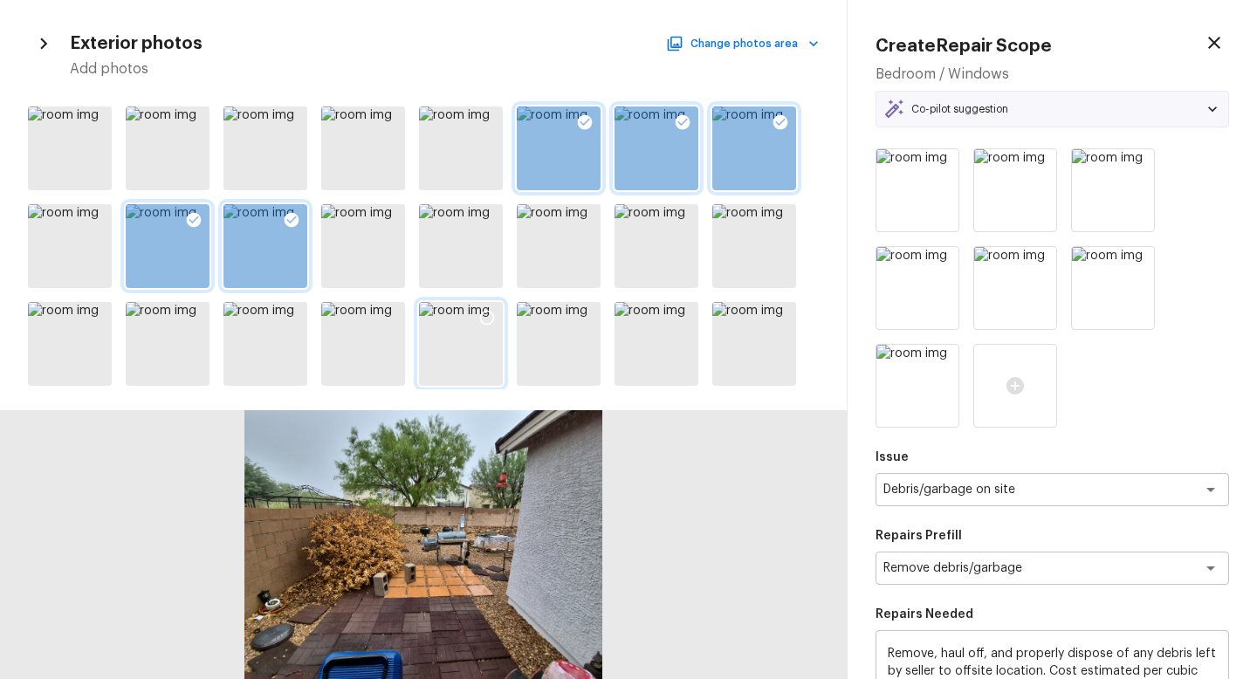
click at [491, 314] on icon at bounding box center [486, 317] width 17 height 17
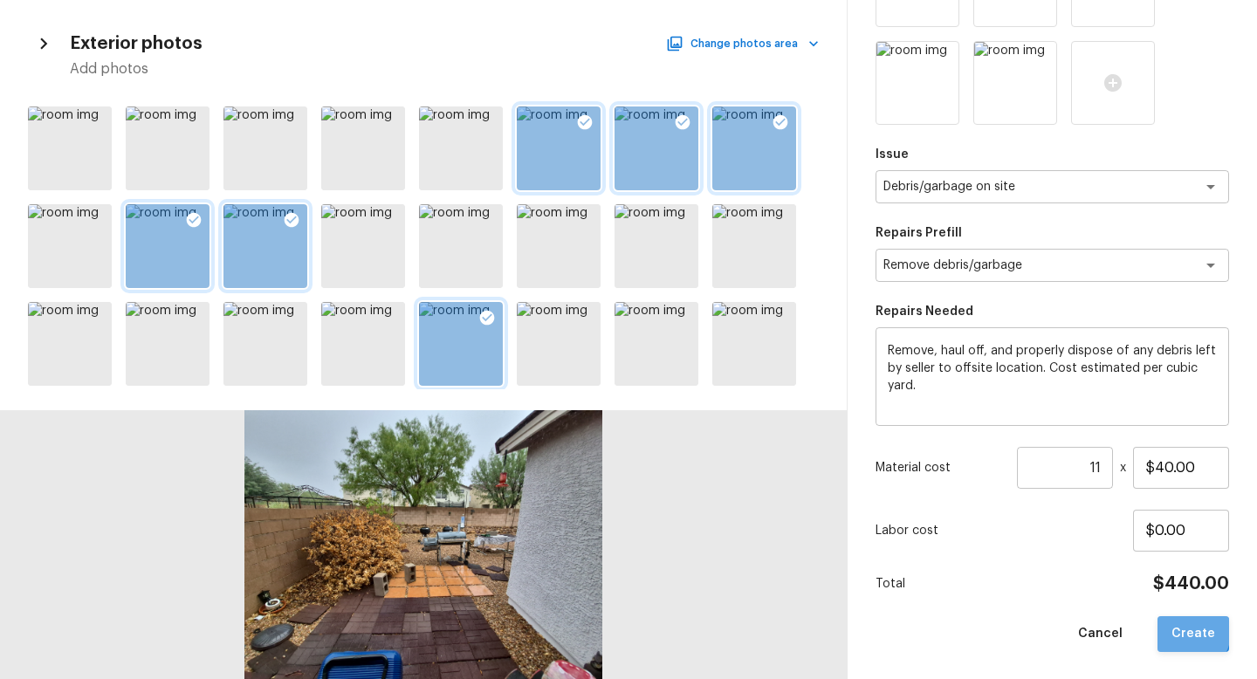
click at [1188, 631] on button "Create" at bounding box center [1194, 634] width 72 height 36
type textarea "Remove window treatments throughout home. Patch/touch up all holes/marks left a…"
type input "1"
type input "$10.00"
type textarea "Window treatments are present"
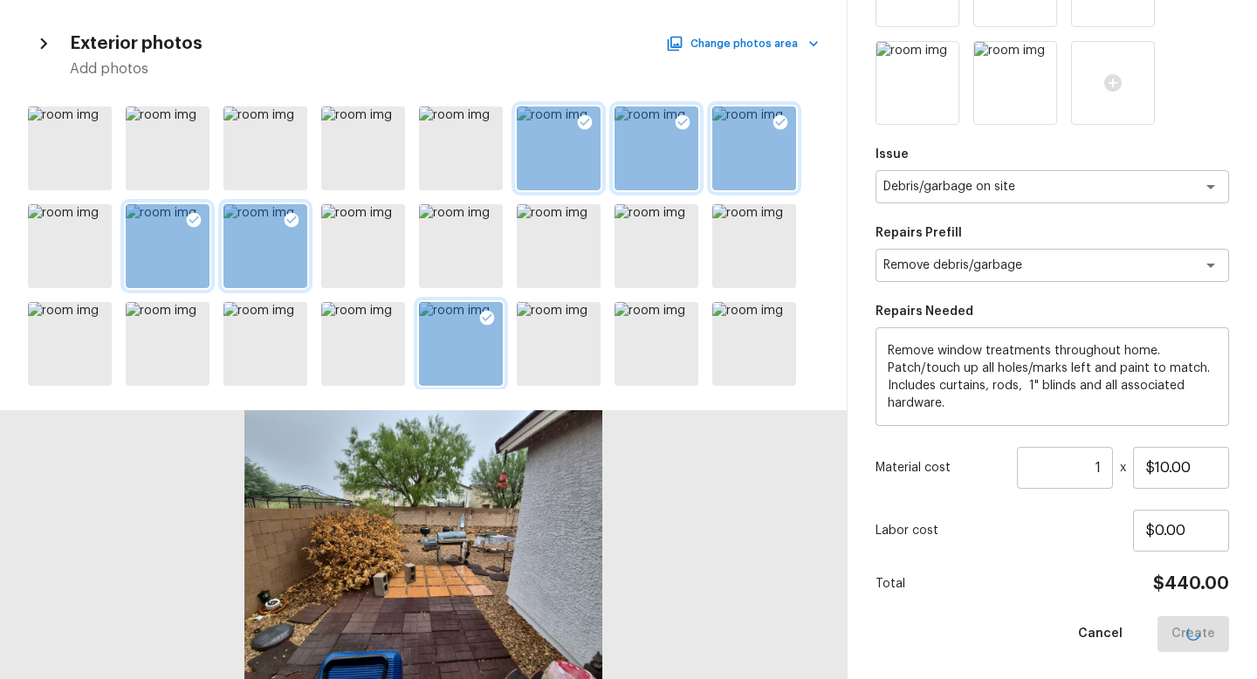
type textarea "Remove window treatments"
type input "$0.00"
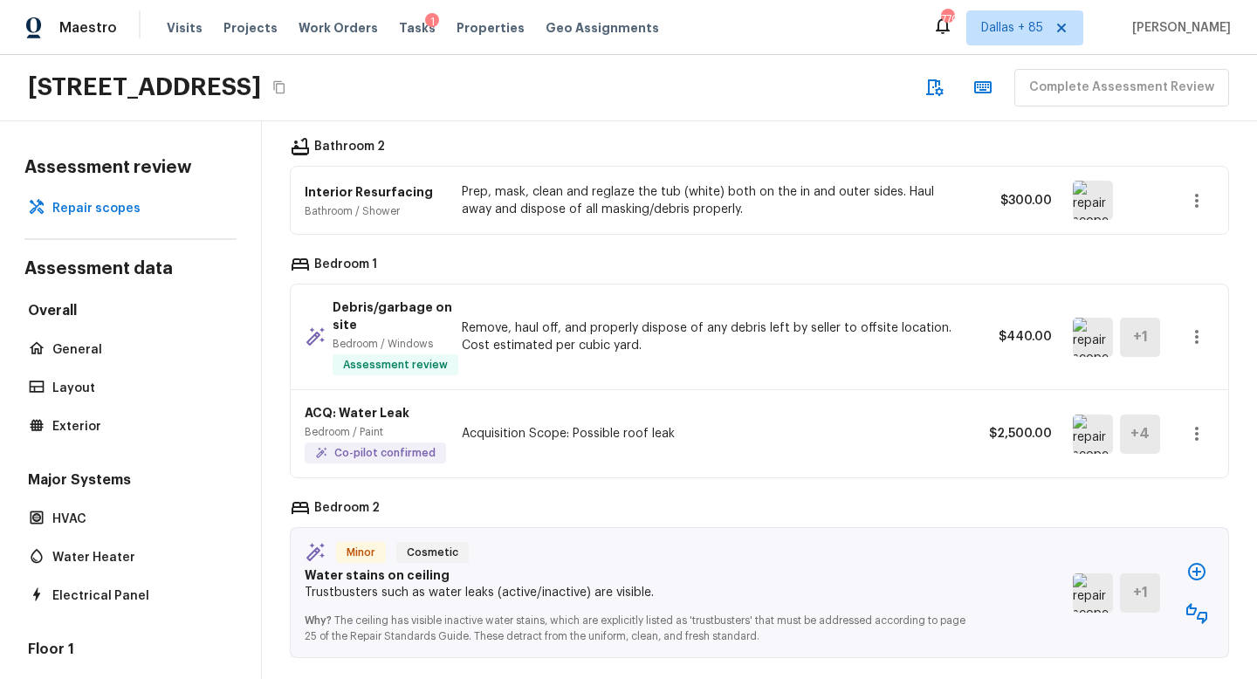
scroll to position [1362, 0]
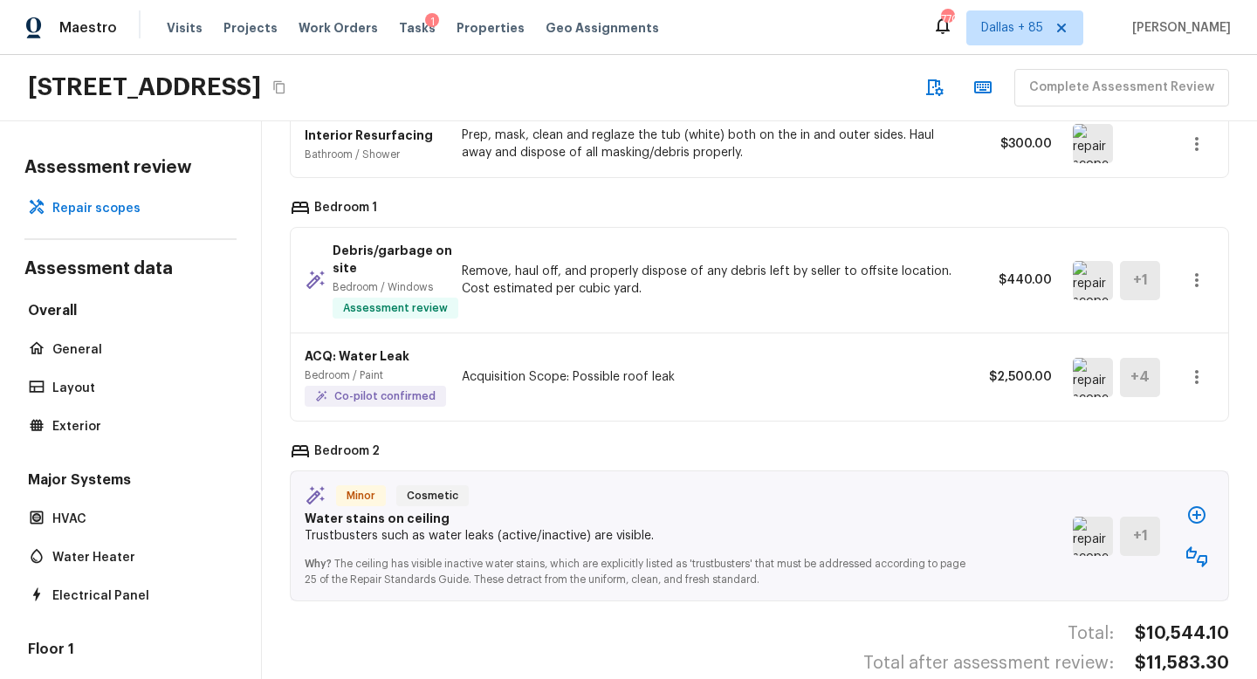
click at [1091, 358] on img at bounding box center [1093, 377] width 40 height 39
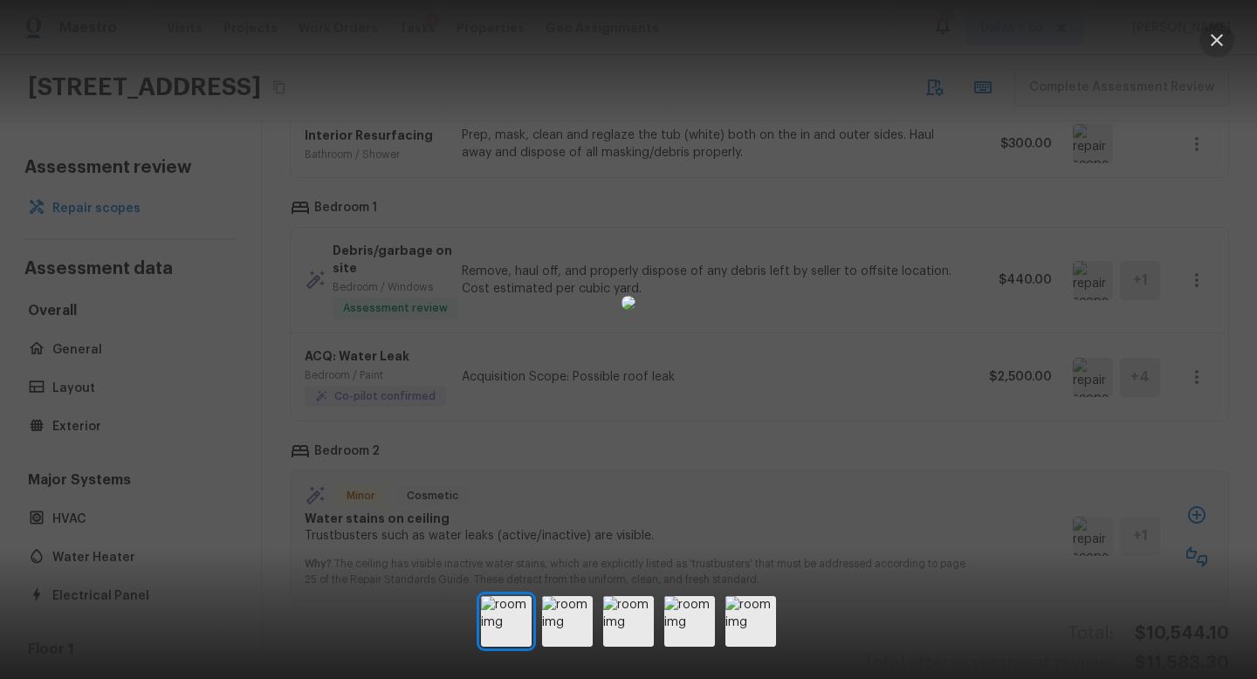
click at [1219, 32] on icon "button" at bounding box center [1217, 40] width 21 height 21
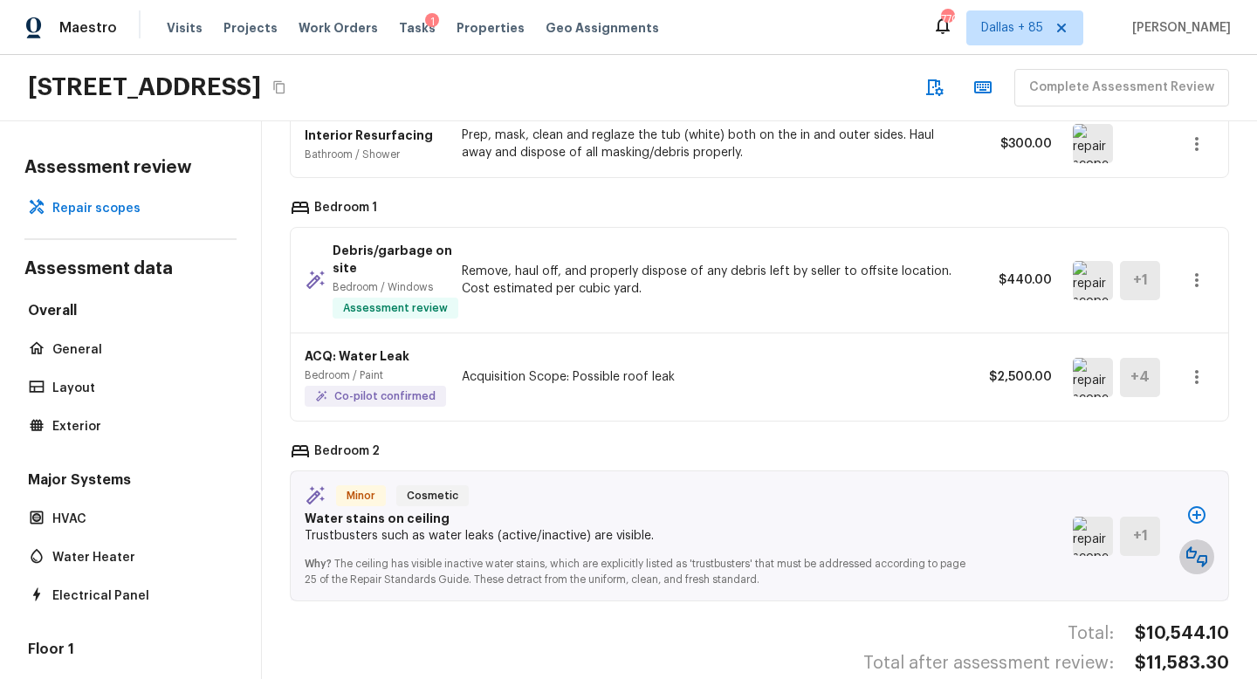
click at [1194, 547] on icon "button" at bounding box center [1197, 557] width 21 height 21
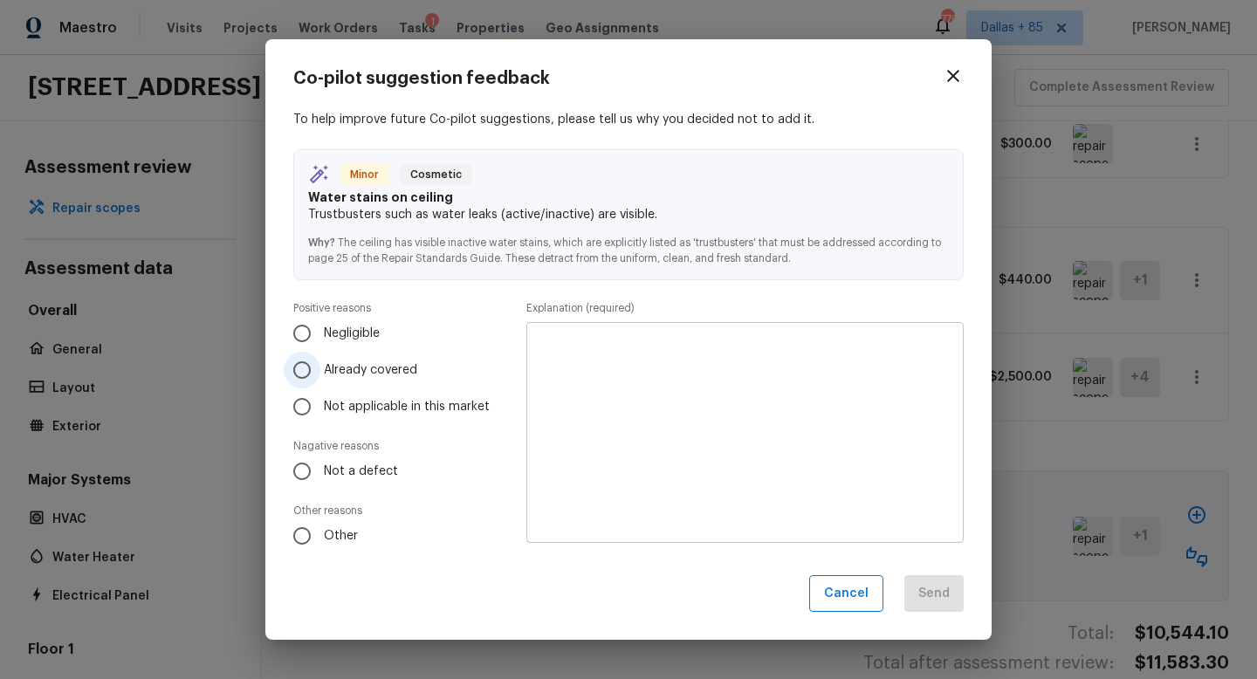
click at [380, 369] on span "Already covered" at bounding box center [370, 369] width 93 height 17
click at [320, 369] on input "Already covered" at bounding box center [302, 370] width 37 height 37
radio input "true"
click at [613, 410] on textarea at bounding box center [745, 432] width 413 height 192
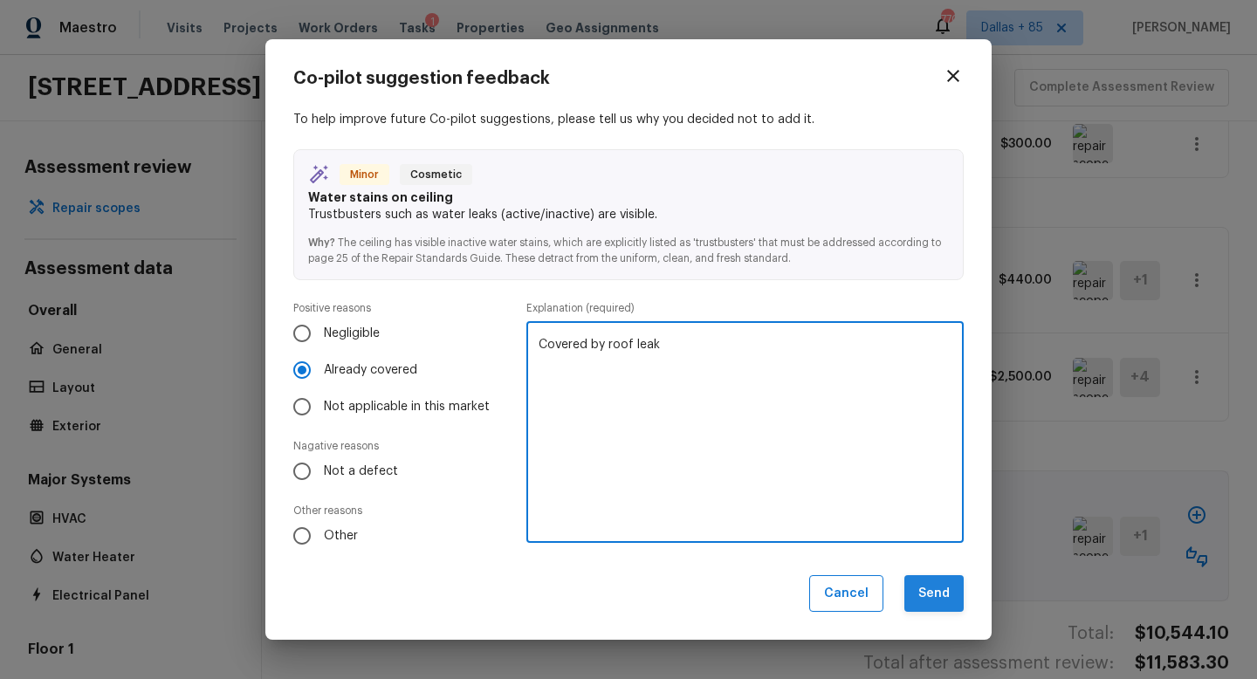
type textarea "Covered by roof leak"
click at [938, 586] on button "Send" at bounding box center [934, 594] width 59 height 38
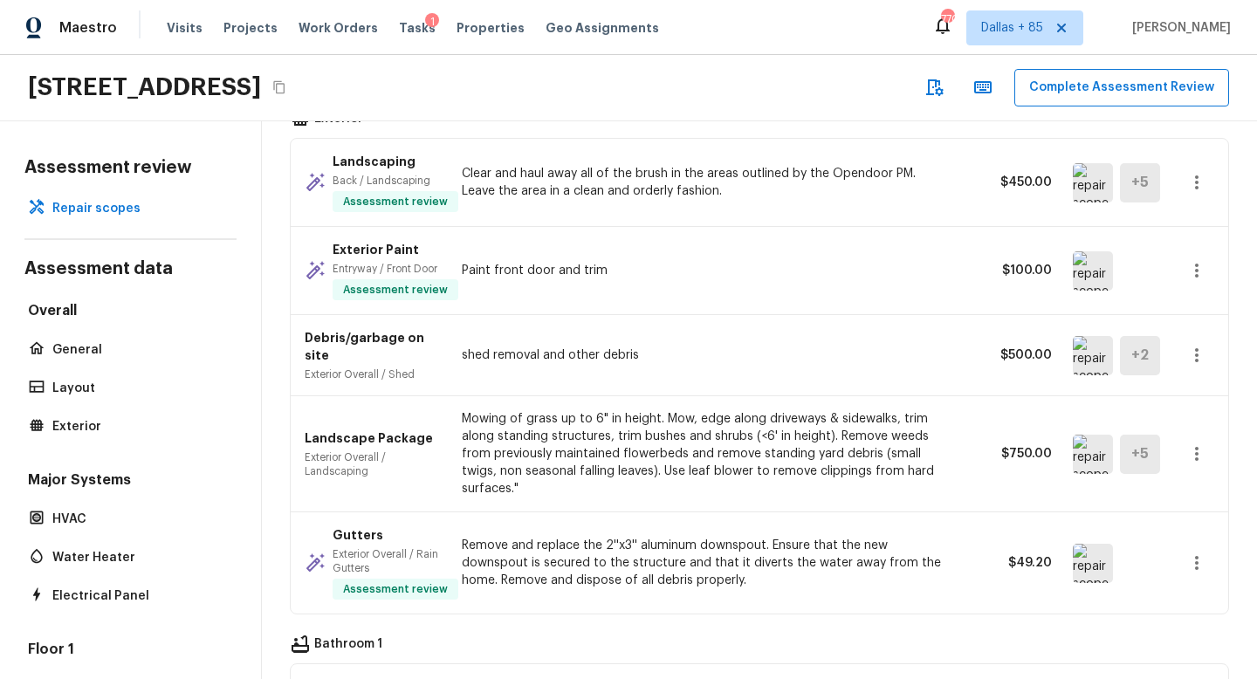
scroll to position [603, 0]
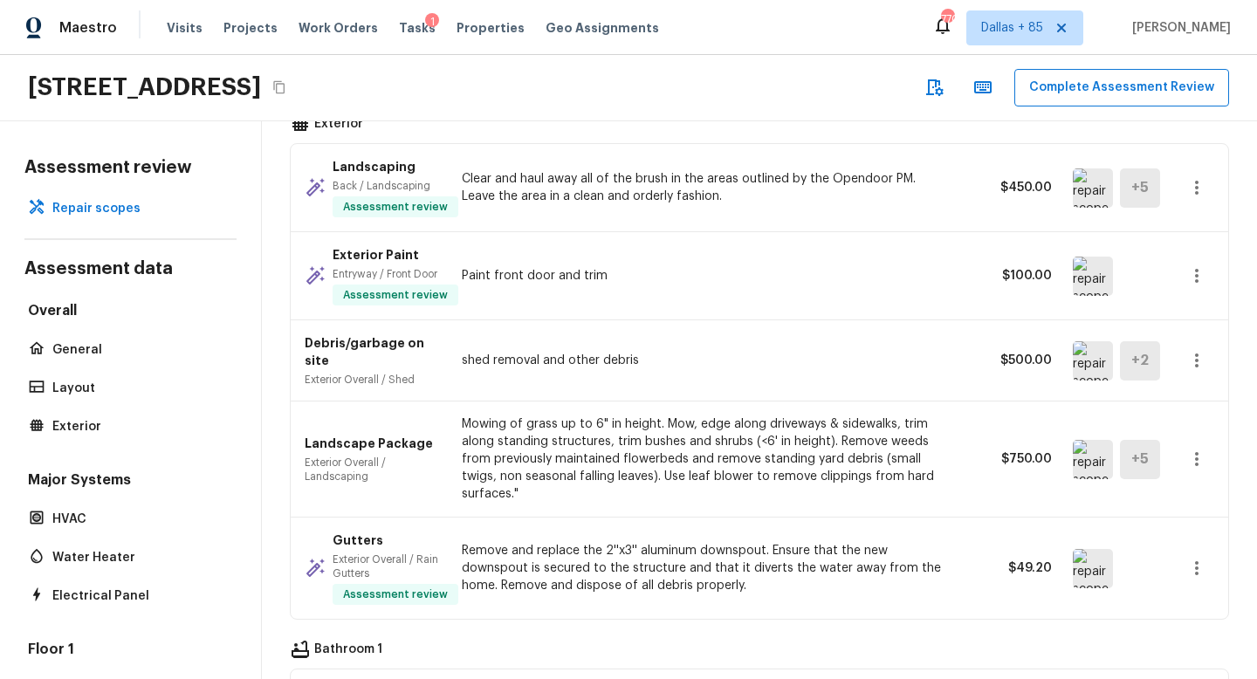
click at [1091, 354] on img at bounding box center [1093, 360] width 40 height 39
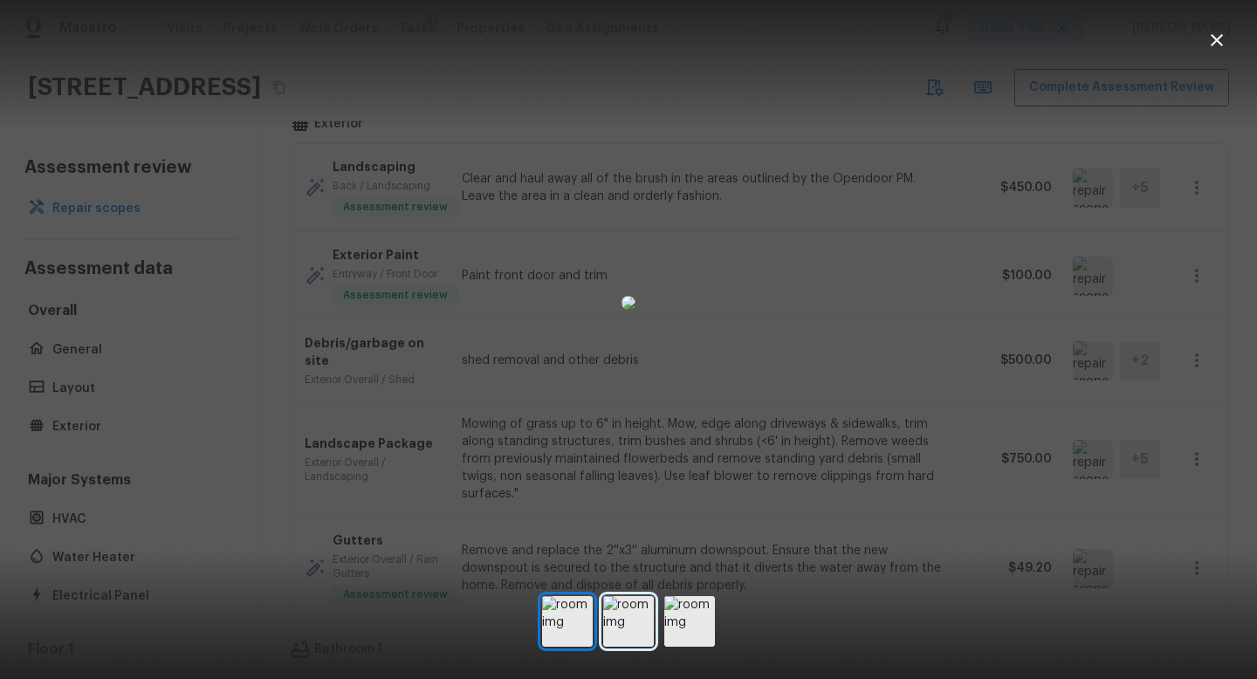
click at [611, 619] on img at bounding box center [628, 621] width 51 height 51
click at [651, 604] on img at bounding box center [628, 621] width 51 height 51
click at [691, 604] on img at bounding box center [689, 621] width 51 height 51
click at [1214, 38] on icon "button" at bounding box center [1217, 40] width 12 height 12
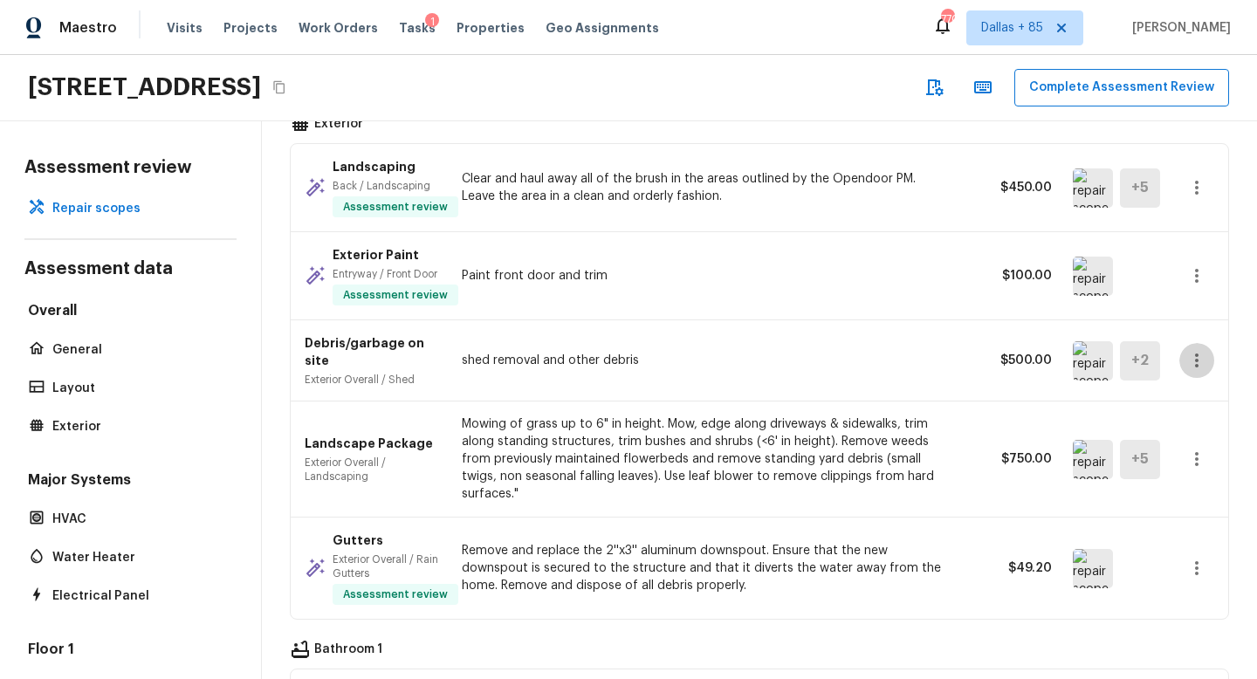
click at [1197, 355] on icon "button" at bounding box center [1197, 360] width 21 height 21
click at [1181, 465] on li "Remove" at bounding box center [1190, 457] width 114 height 52
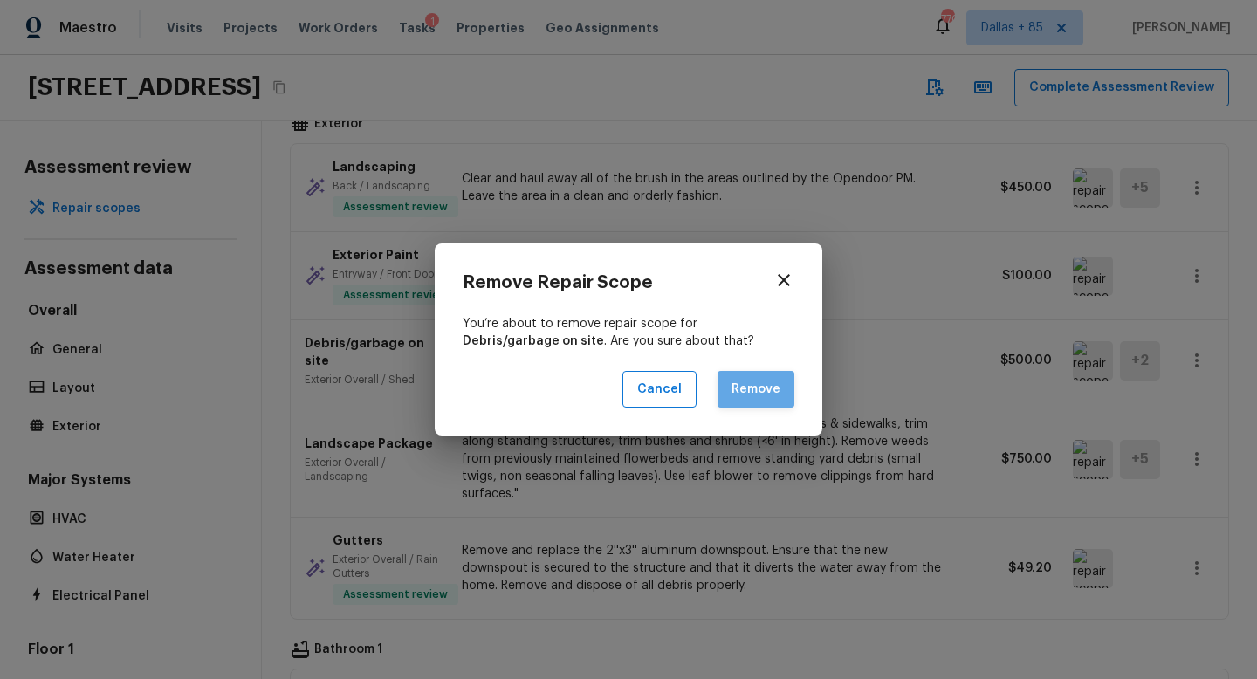
click at [780, 380] on button "Remove" at bounding box center [756, 390] width 77 height 38
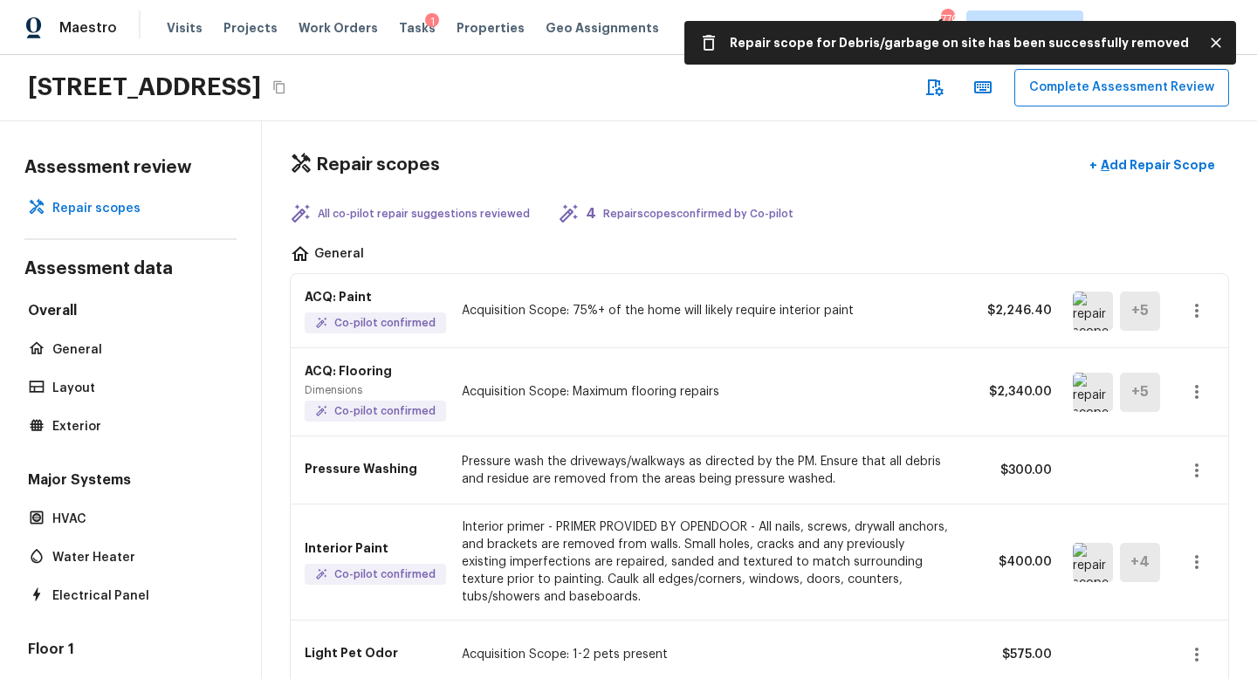
scroll to position [0, 0]
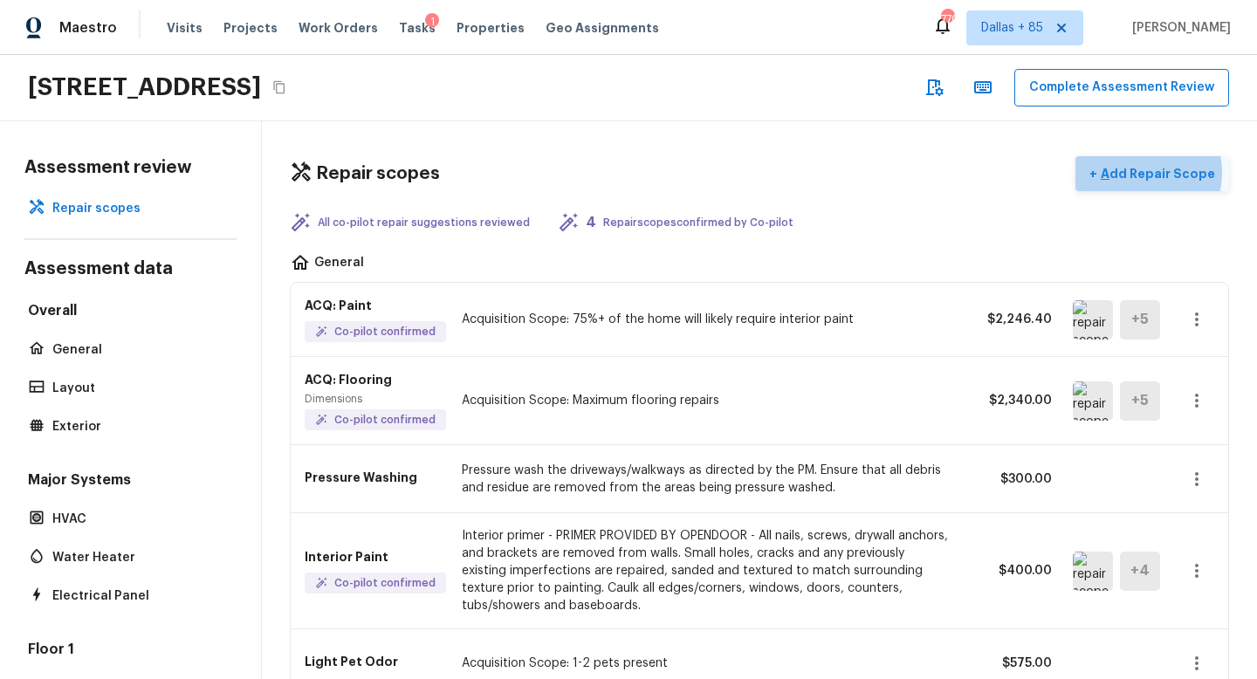
click at [1142, 172] on p "Add Repair Scope" at bounding box center [1156, 173] width 118 height 17
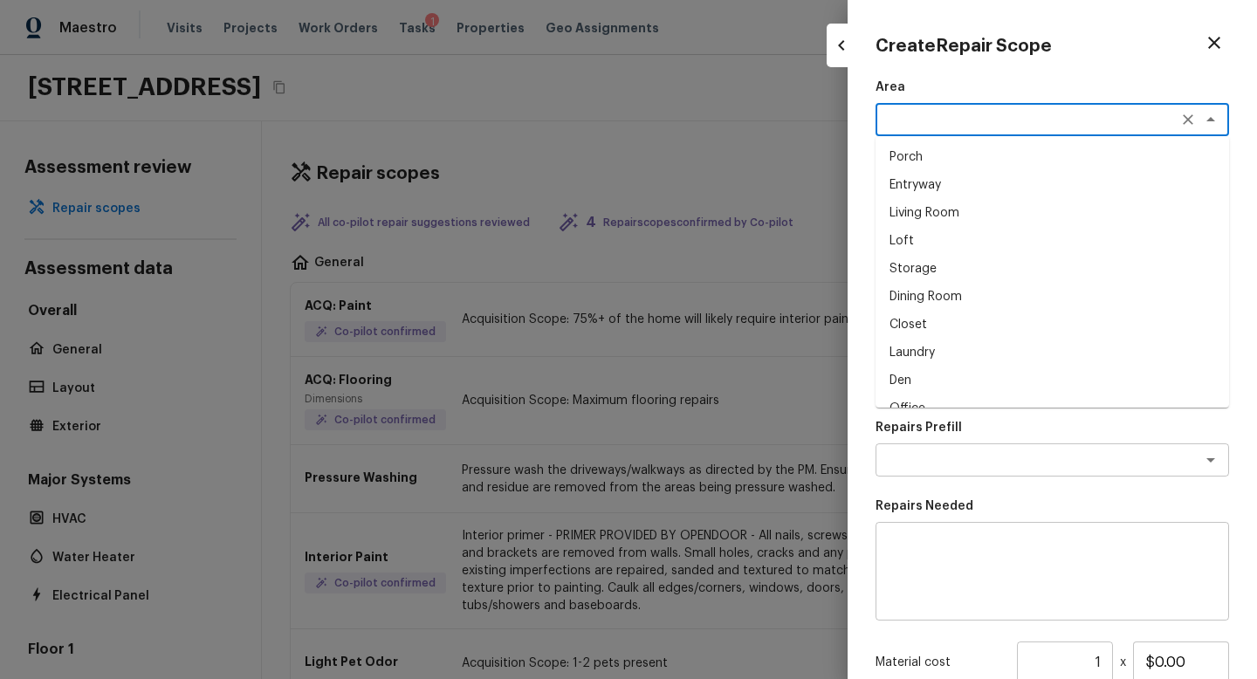
click at [911, 126] on textarea at bounding box center [1028, 119] width 289 height 17
click at [932, 153] on li "Exterior Overall" at bounding box center [1053, 157] width 354 height 28
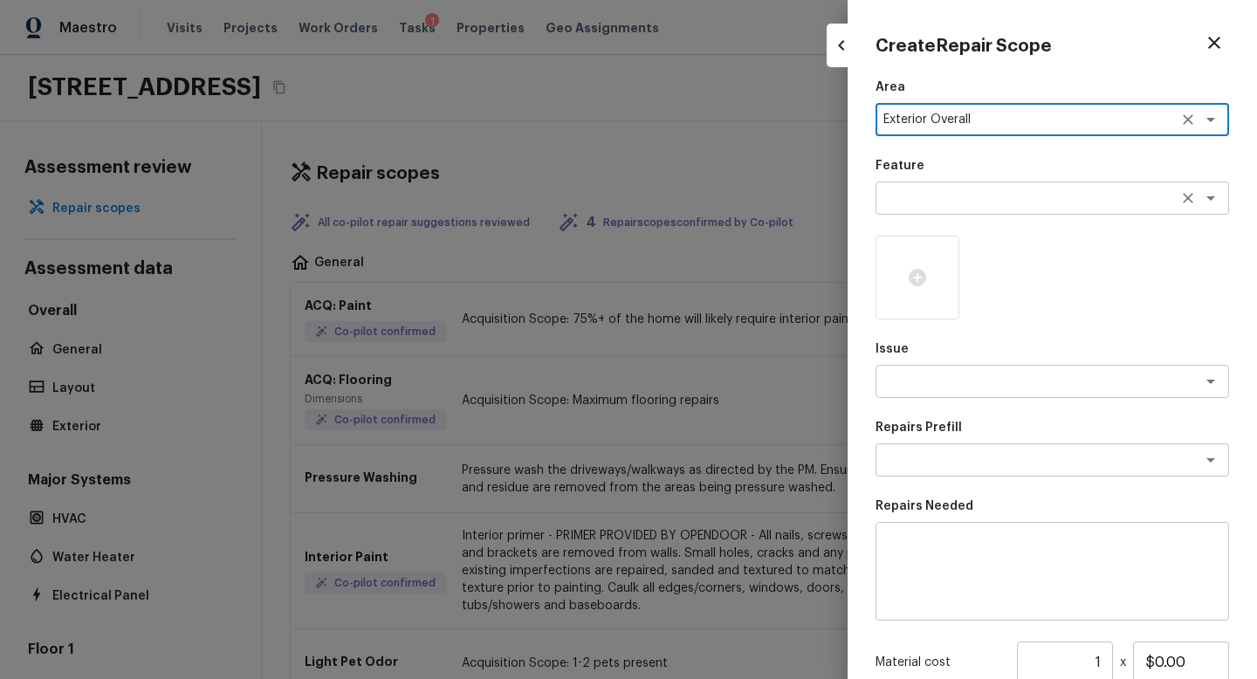
type textarea "Exterior Overall"
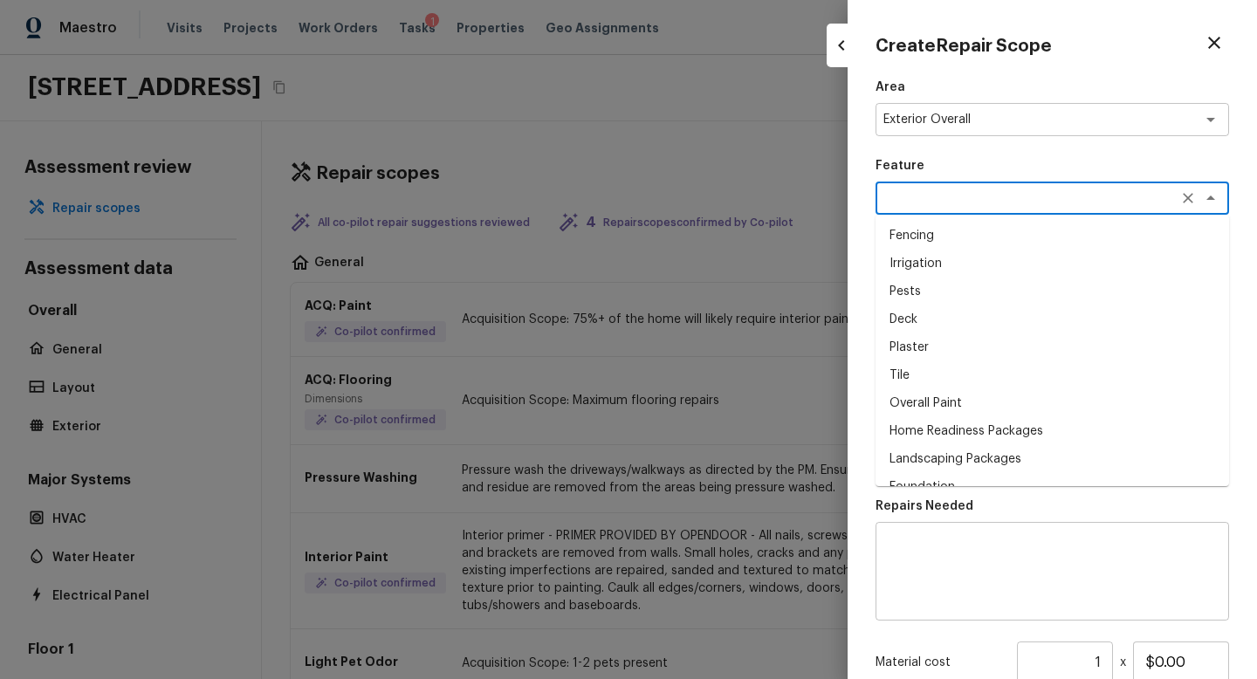
click at [950, 203] on textarea at bounding box center [1028, 197] width 289 height 17
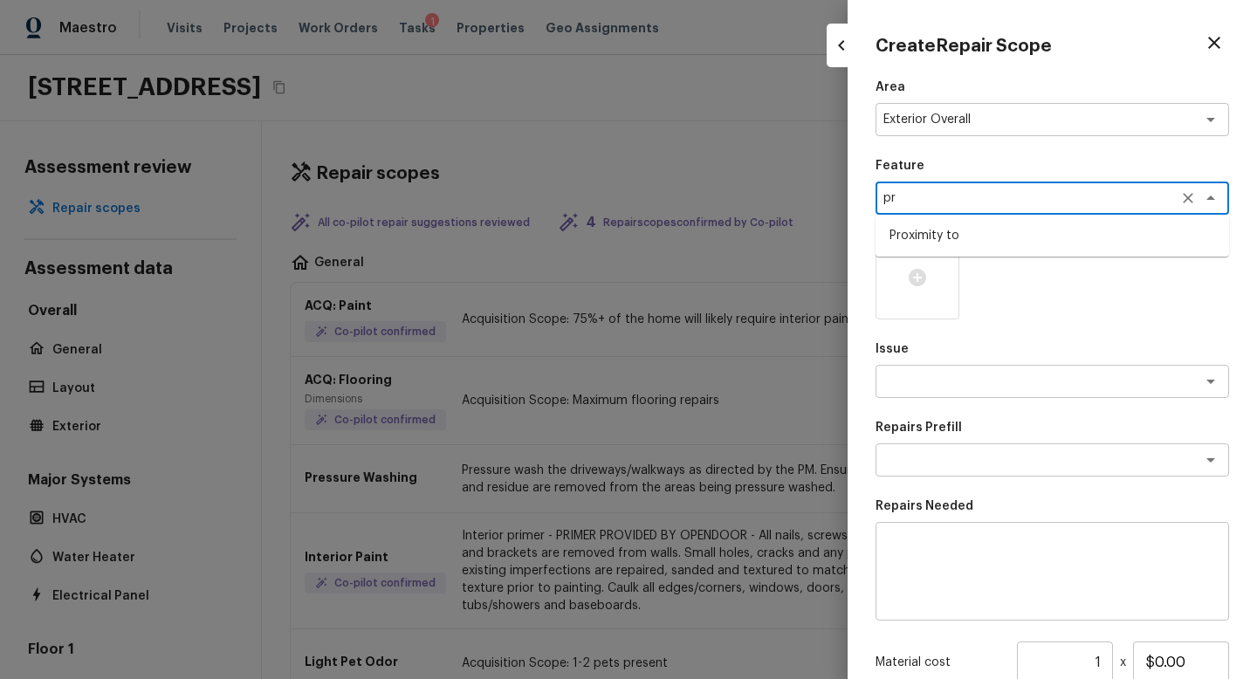
type textarea "p"
click at [969, 260] on li "Home Facade" at bounding box center [1053, 264] width 354 height 28
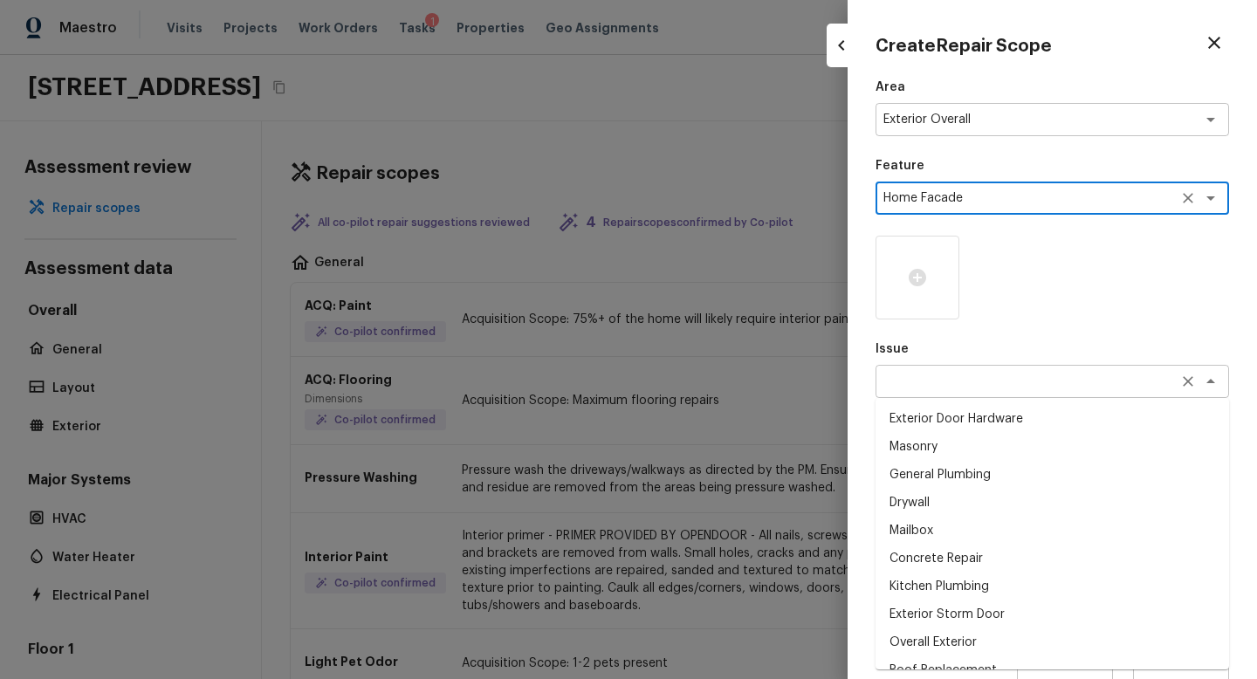
click at [939, 365] on div "x ​" at bounding box center [1053, 381] width 354 height 33
type textarea "Home Facade"
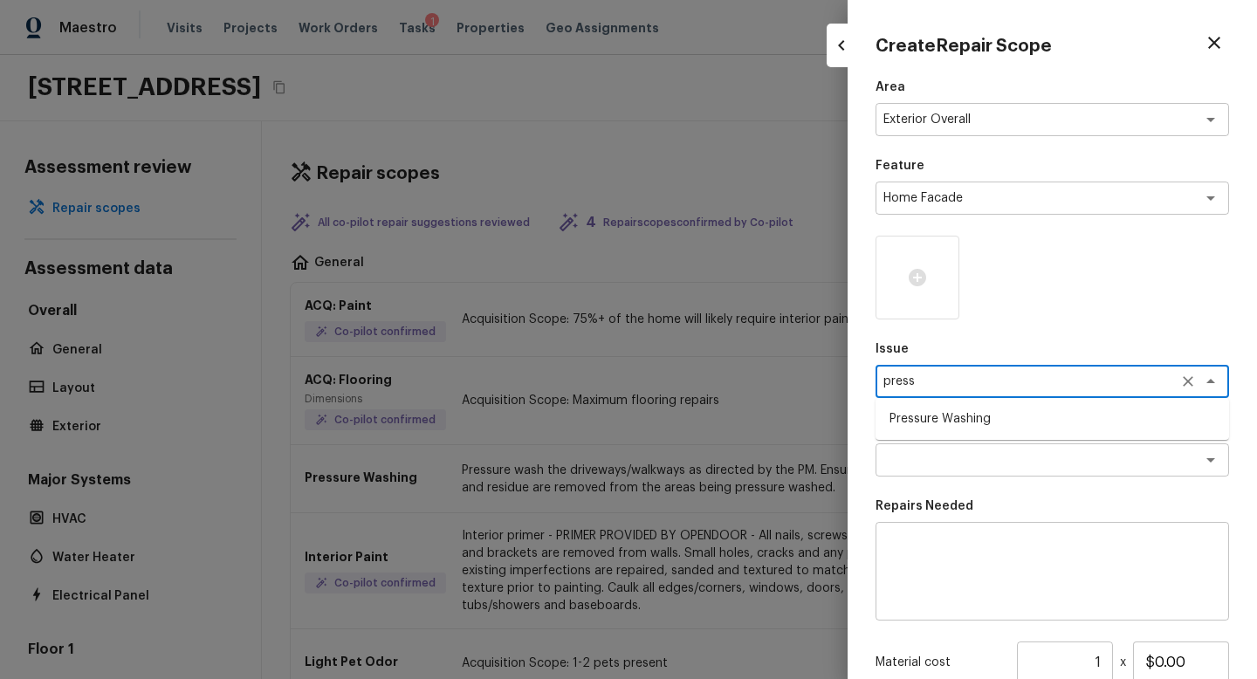
click at [948, 416] on li "Pressure Washing" at bounding box center [1053, 419] width 354 height 28
type textarea "Pressure Washing"
click at [925, 483] on div "Area Exterior Overall x ​ Feature Home Facade x ​ Issue Pressure Washing x ​ Re…" at bounding box center [1053, 463] width 354 height 768
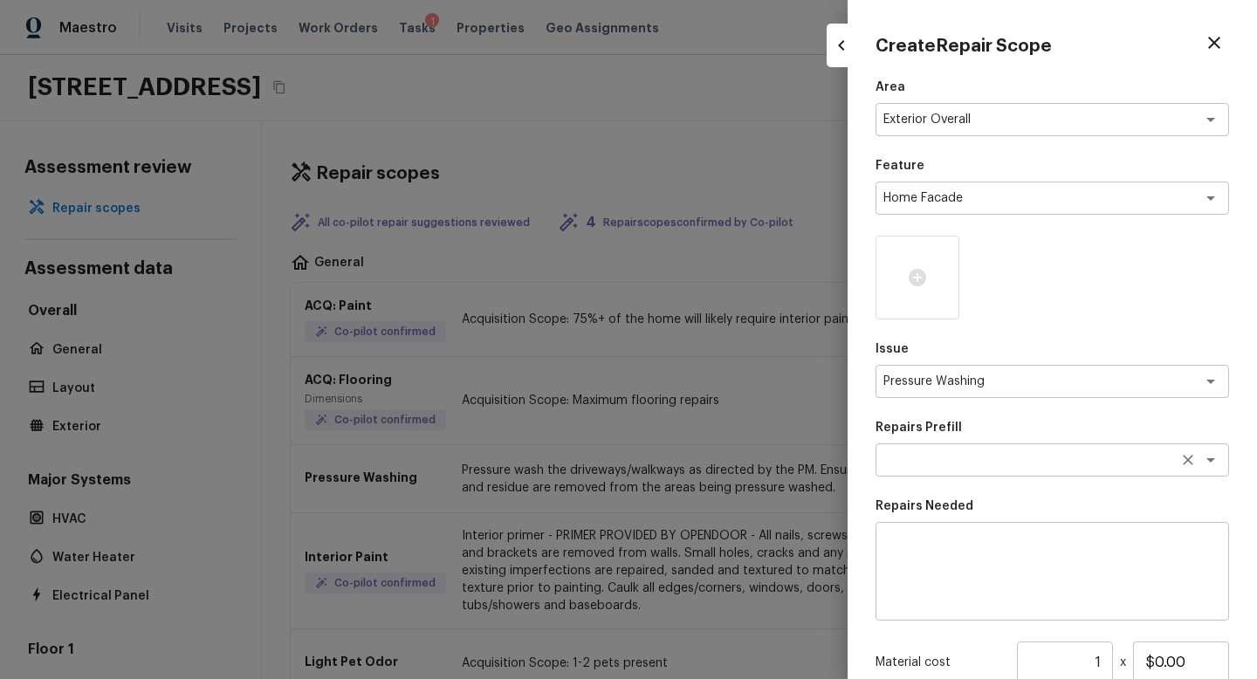
click at [938, 453] on textarea at bounding box center [1028, 459] width 289 height 17
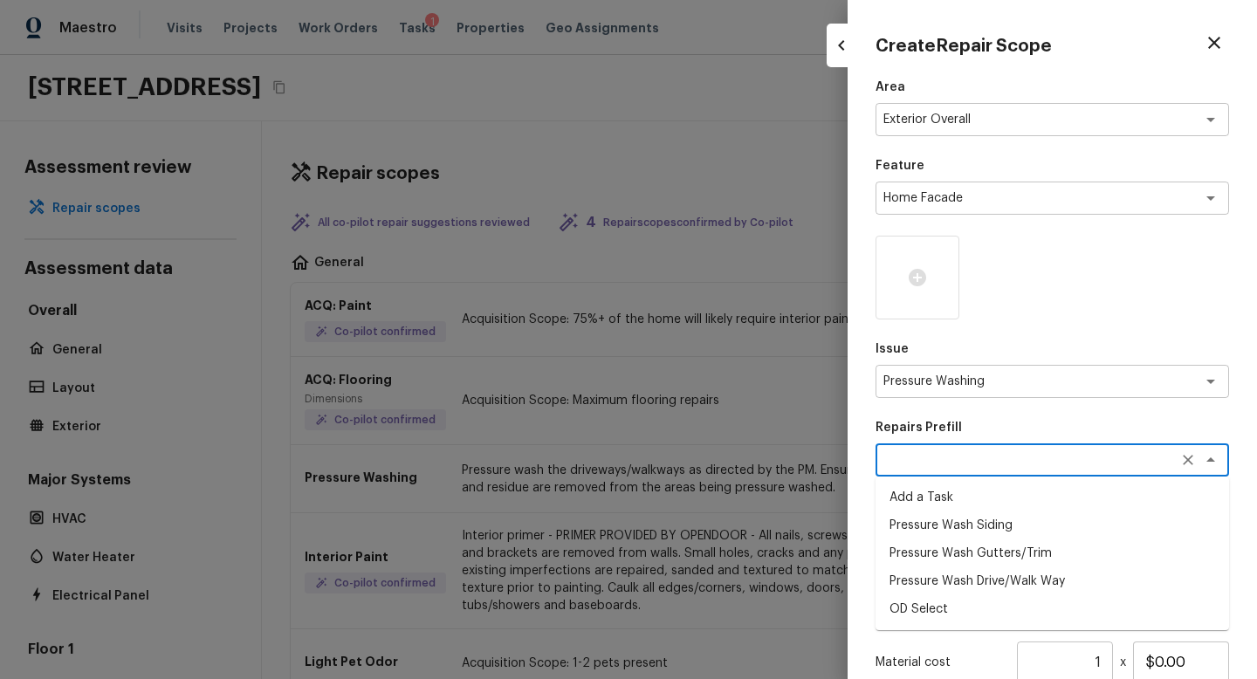
click at [966, 526] on li "Pressure Wash Siding" at bounding box center [1053, 526] width 354 height 28
type textarea "Pressure Wash Siding"
type textarea "Protect areas as needed for pressure washing. Pressure wash the siding on the h…"
type input "$225.00"
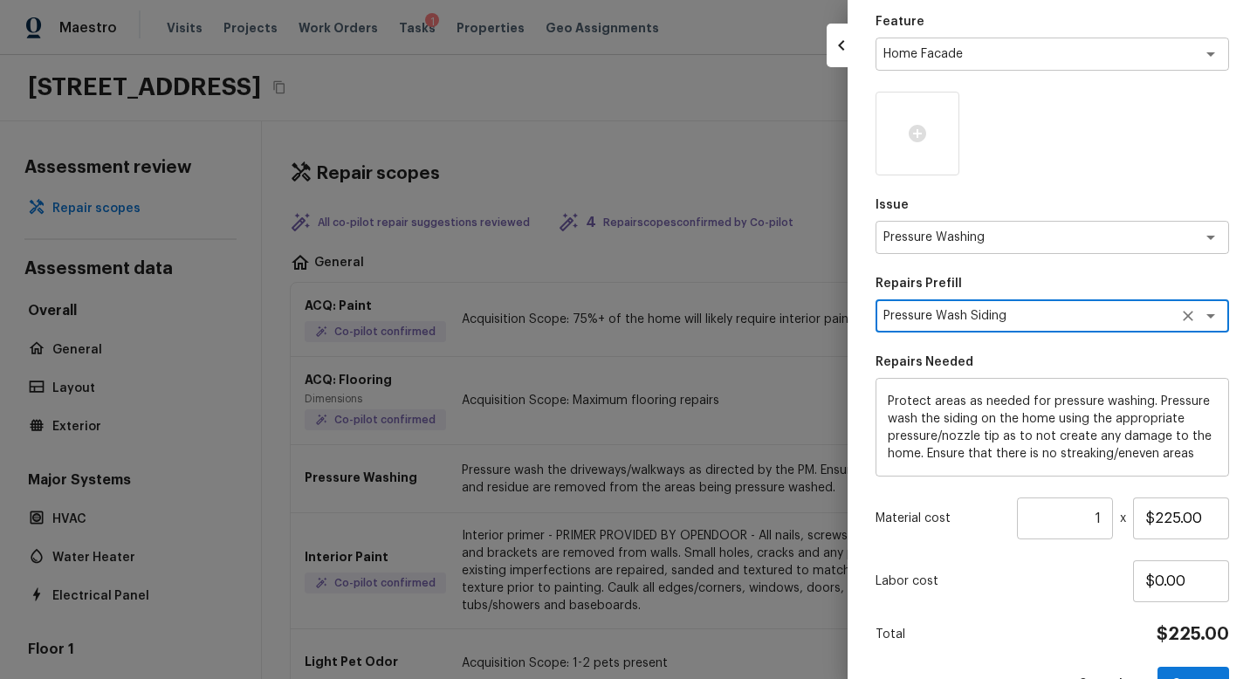
scroll to position [195, 0]
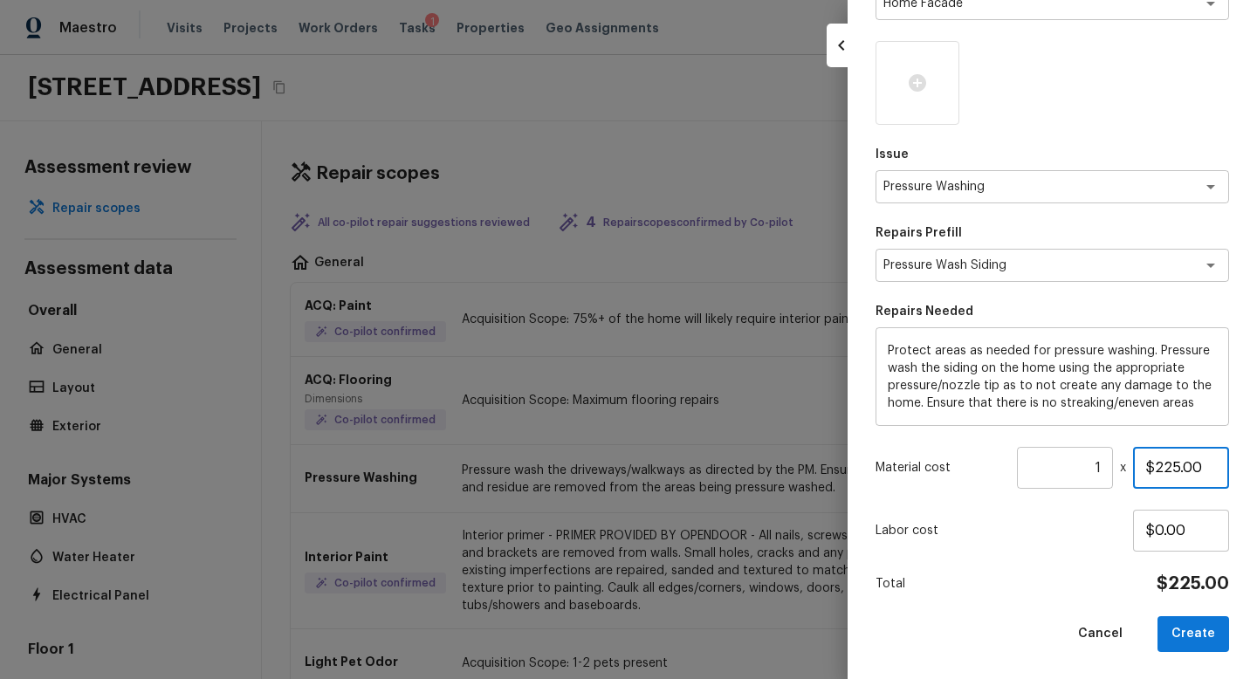
click at [1152, 468] on input "$225.00" at bounding box center [1181, 468] width 96 height 42
click at [1105, 464] on input "1" at bounding box center [1065, 468] width 96 height 42
type input "2"
click at [1082, 560] on div "Area Exterior Overall x ​ Feature Home Facade x ​ Issue Pressure Washing x ​ Re…" at bounding box center [1053, 268] width 354 height 768
click at [910, 69] on div at bounding box center [918, 83] width 84 height 84
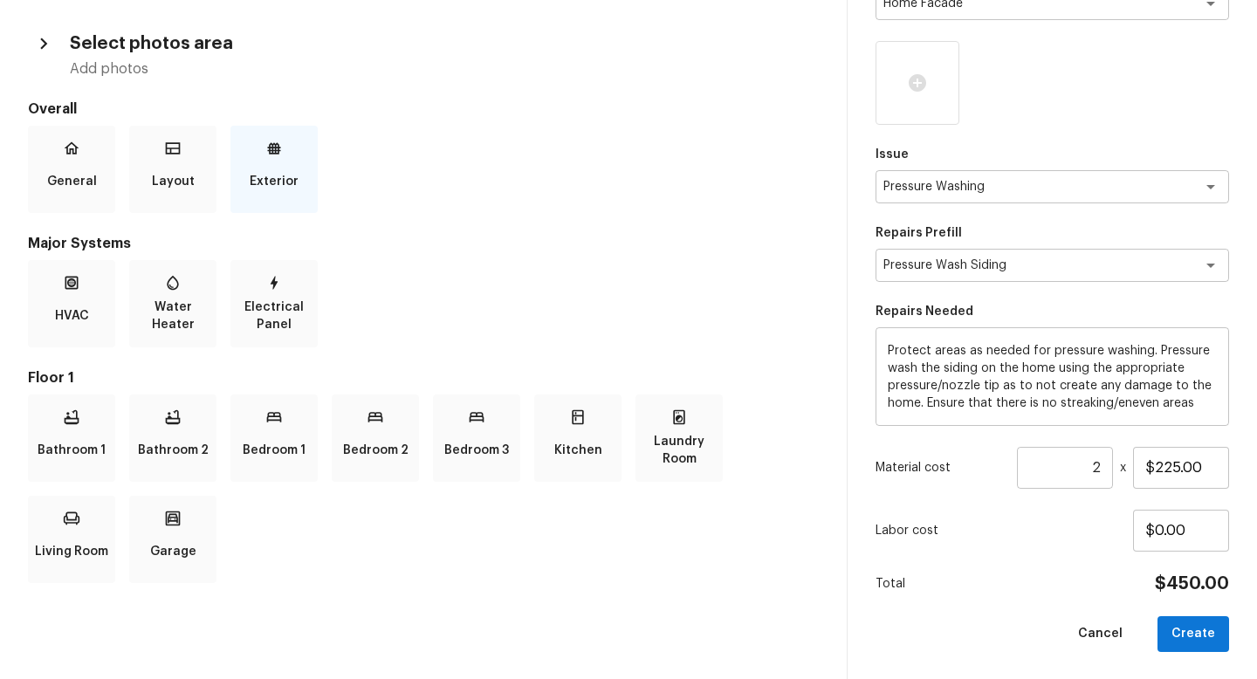
click at [288, 169] on p "Exterior" at bounding box center [274, 181] width 49 height 35
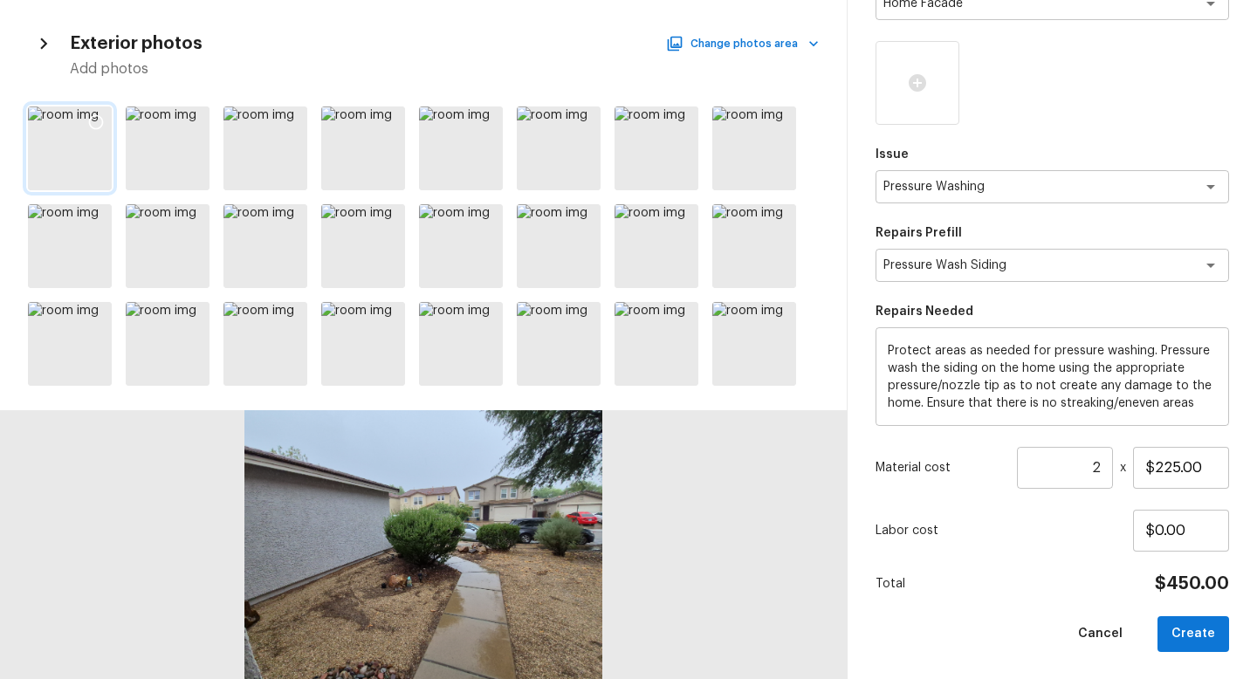
click at [98, 113] on div at bounding box center [95, 125] width 31 height 37
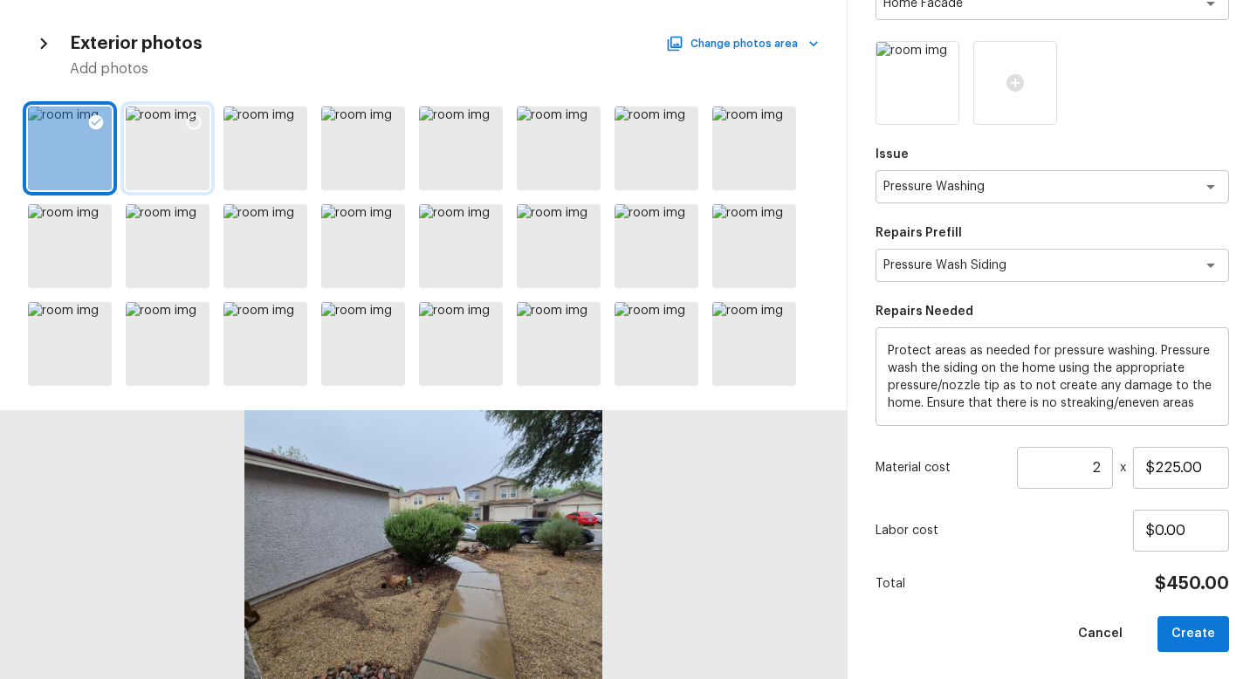
click at [189, 120] on icon at bounding box center [193, 122] width 17 height 17
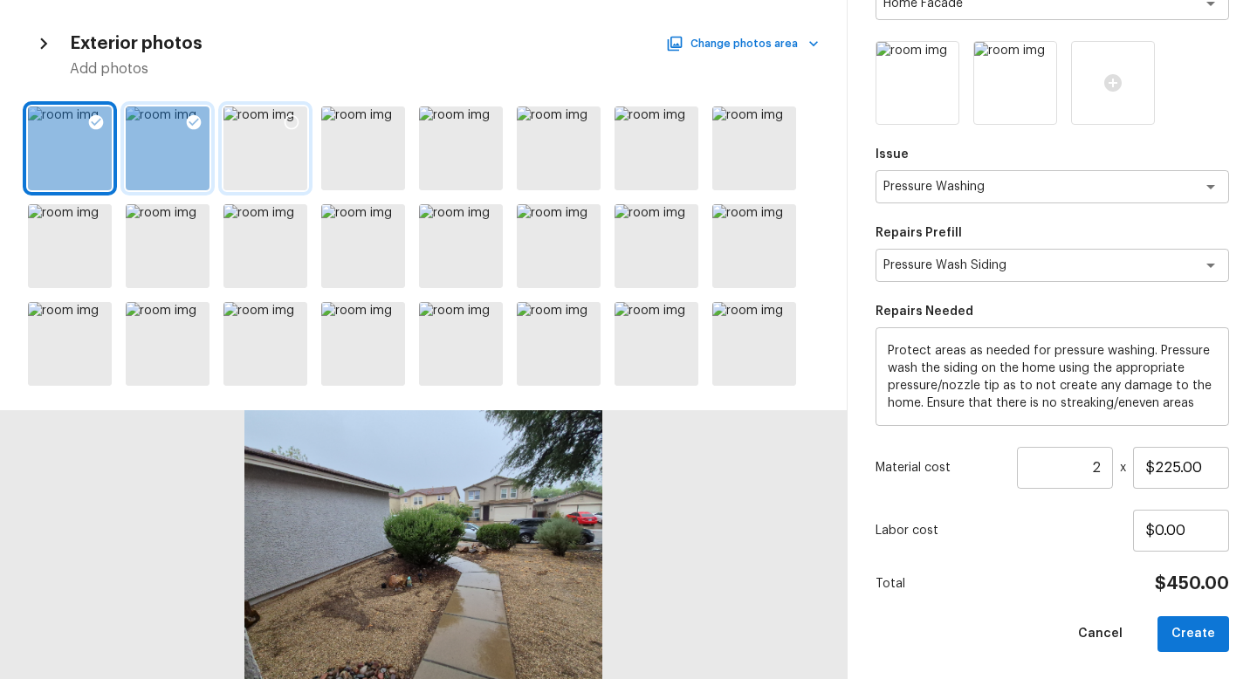
click at [289, 121] on icon at bounding box center [291, 122] width 17 height 17
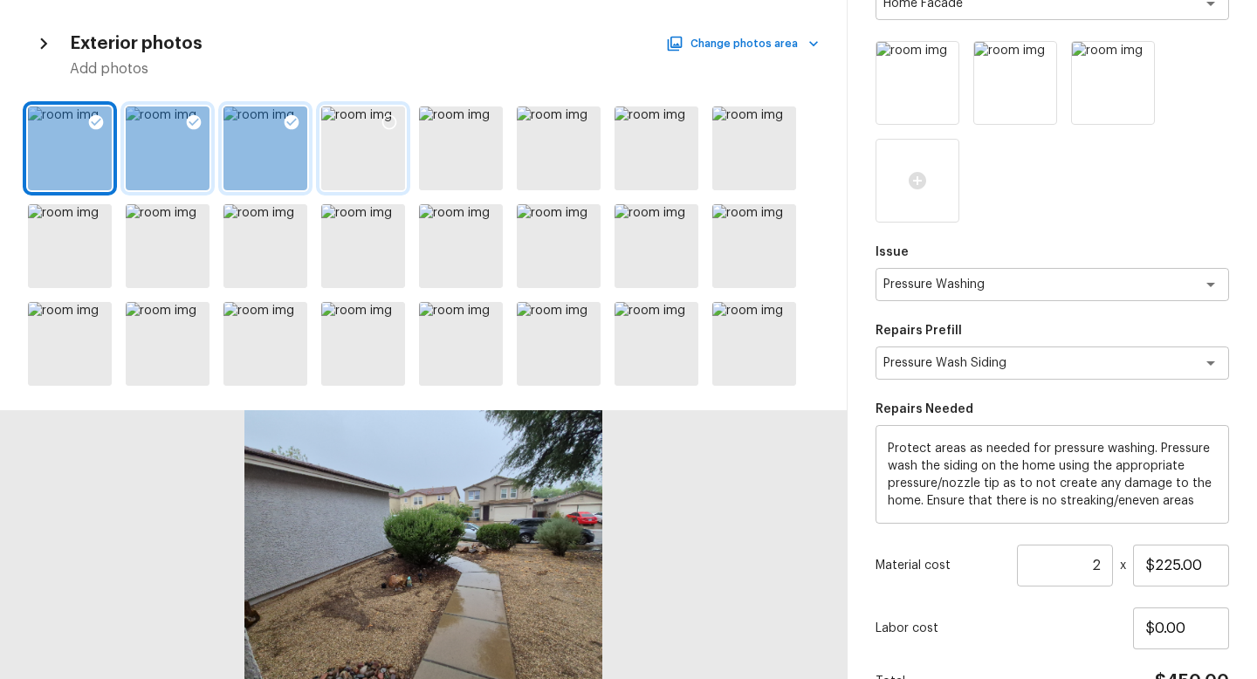
click at [387, 122] on icon at bounding box center [389, 122] width 17 height 17
click at [779, 216] on icon at bounding box center [780, 219] width 17 height 17
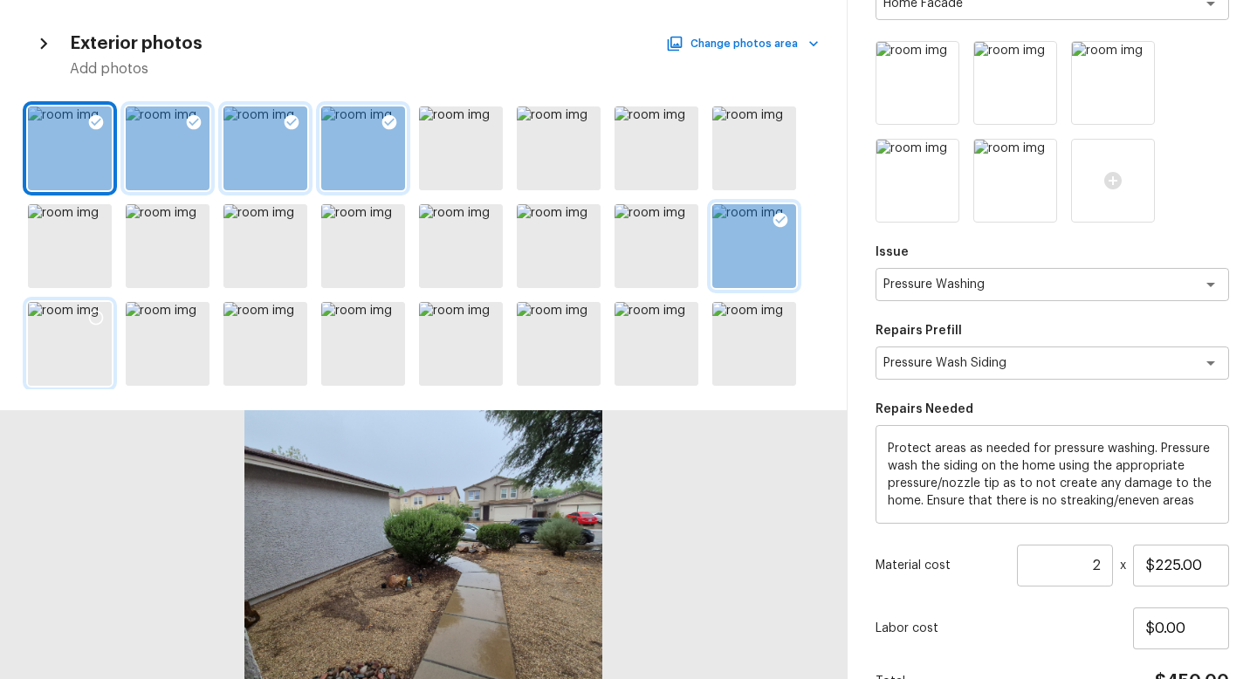
click at [99, 314] on icon at bounding box center [95, 317] width 17 height 17
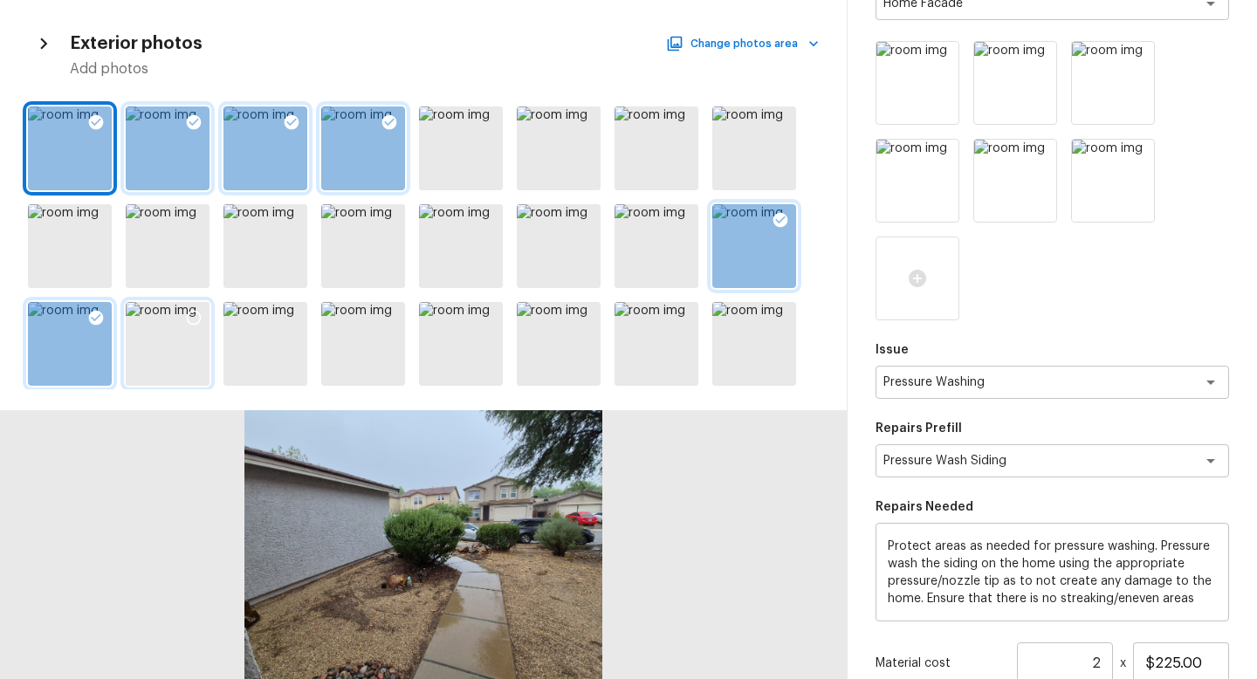
click at [195, 311] on icon at bounding box center [194, 318] width 15 height 15
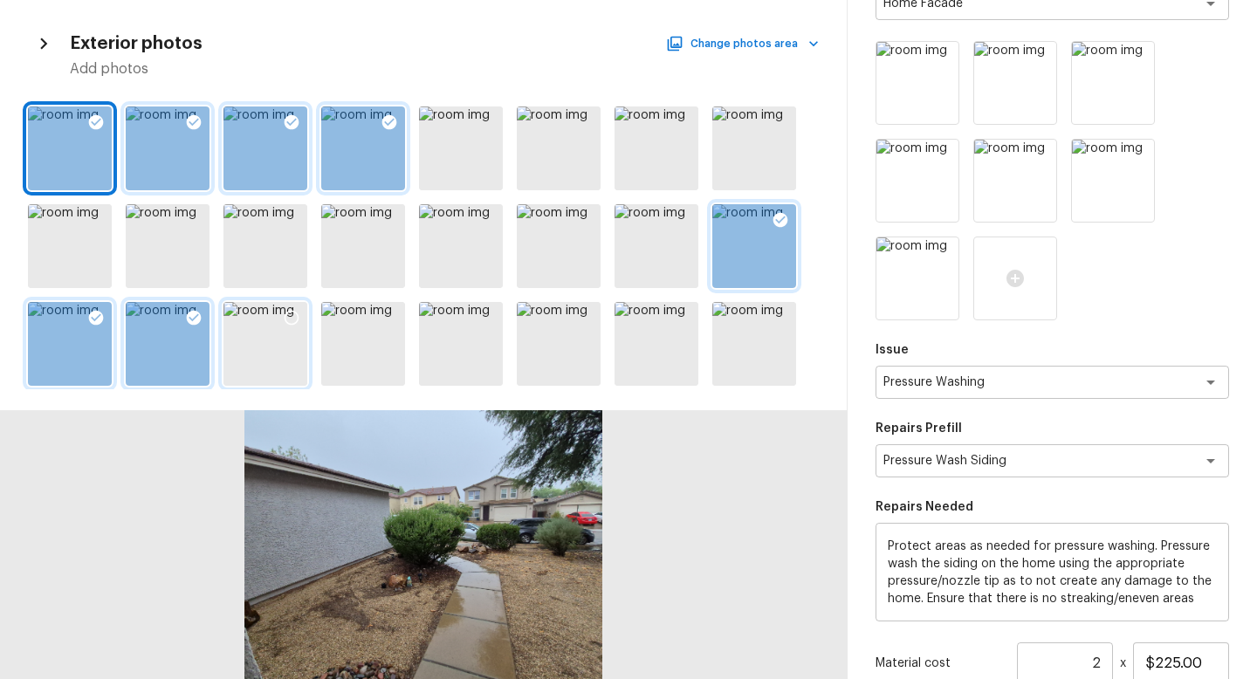
click at [289, 319] on icon at bounding box center [291, 317] width 17 height 17
click at [382, 316] on icon at bounding box center [389, 318] width 15 height 15
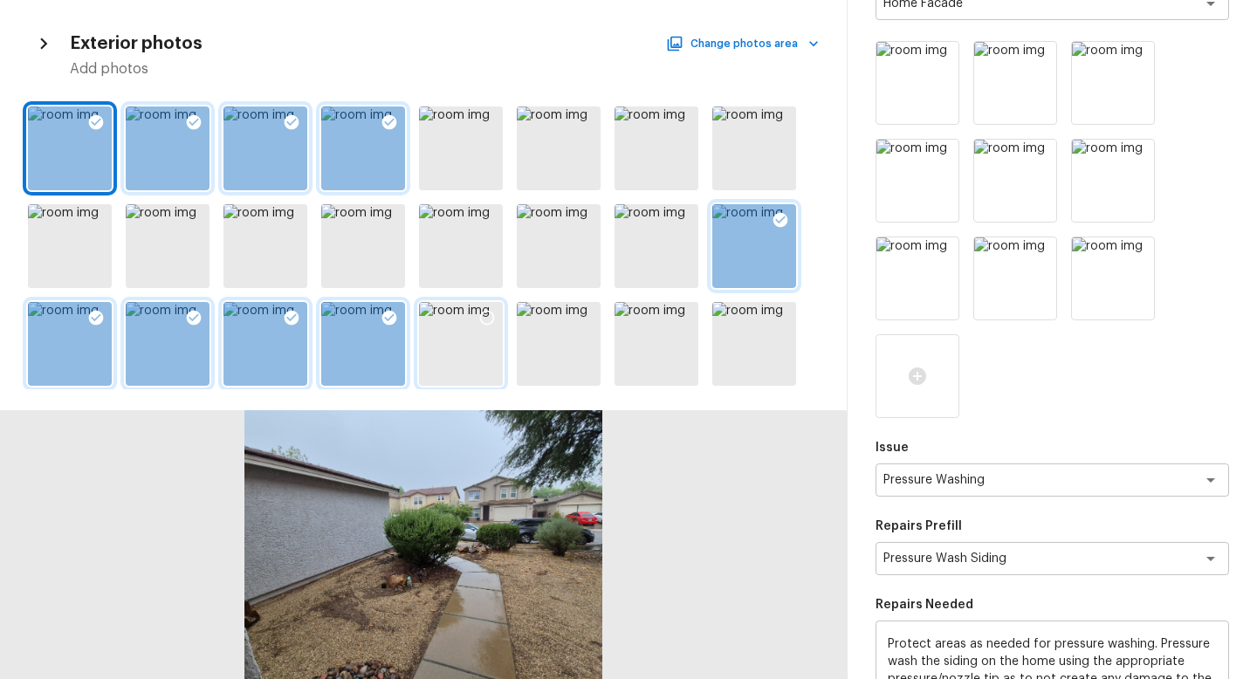
click at [485, 308] on div at bounding box center [486, 320] width 31 height 37
click at [587, 316] on icon at bounding box center [584, 317] width 17 height 17
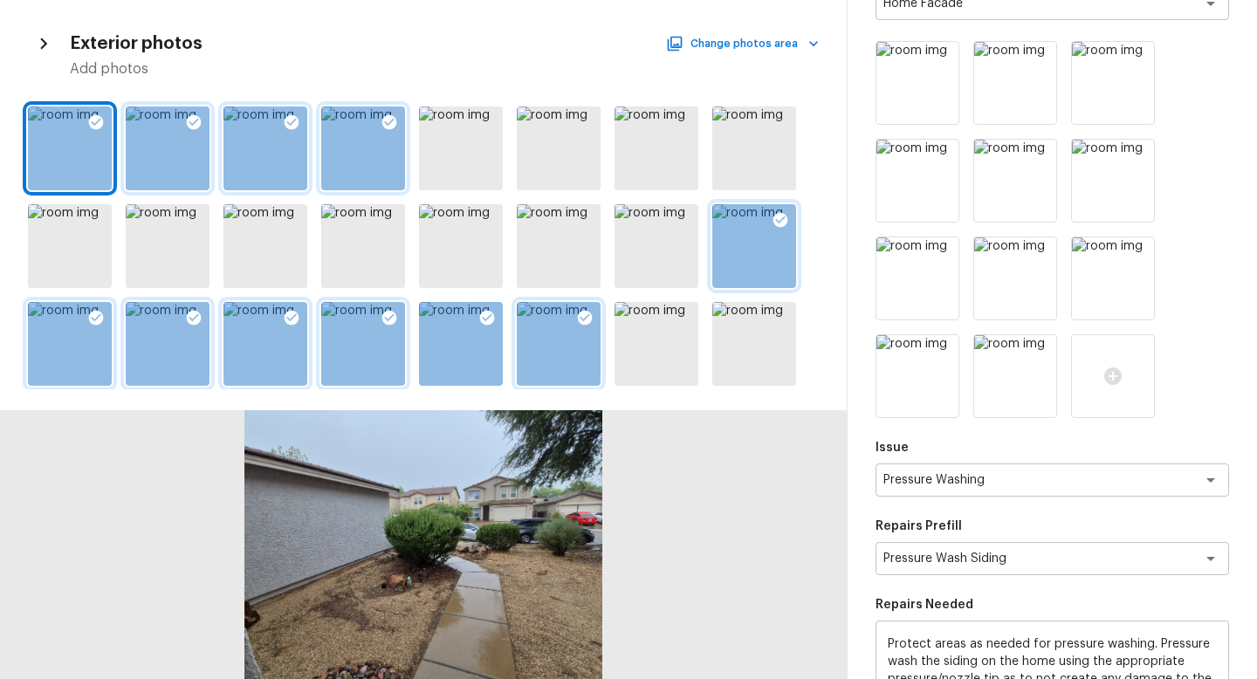
scroll to position [488, 0]
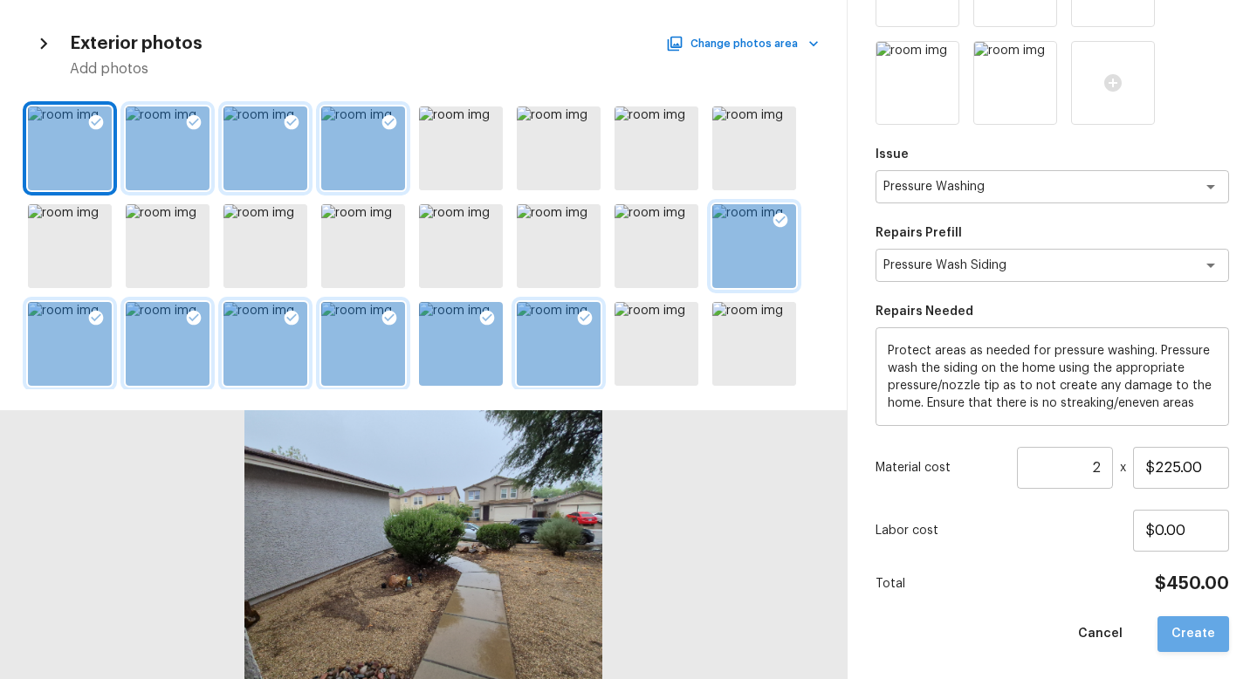
click at [1215, 630] on button "Create" at bounding box center [1194, 634] width 72 height 36
type input "1"
type input "$0.00"
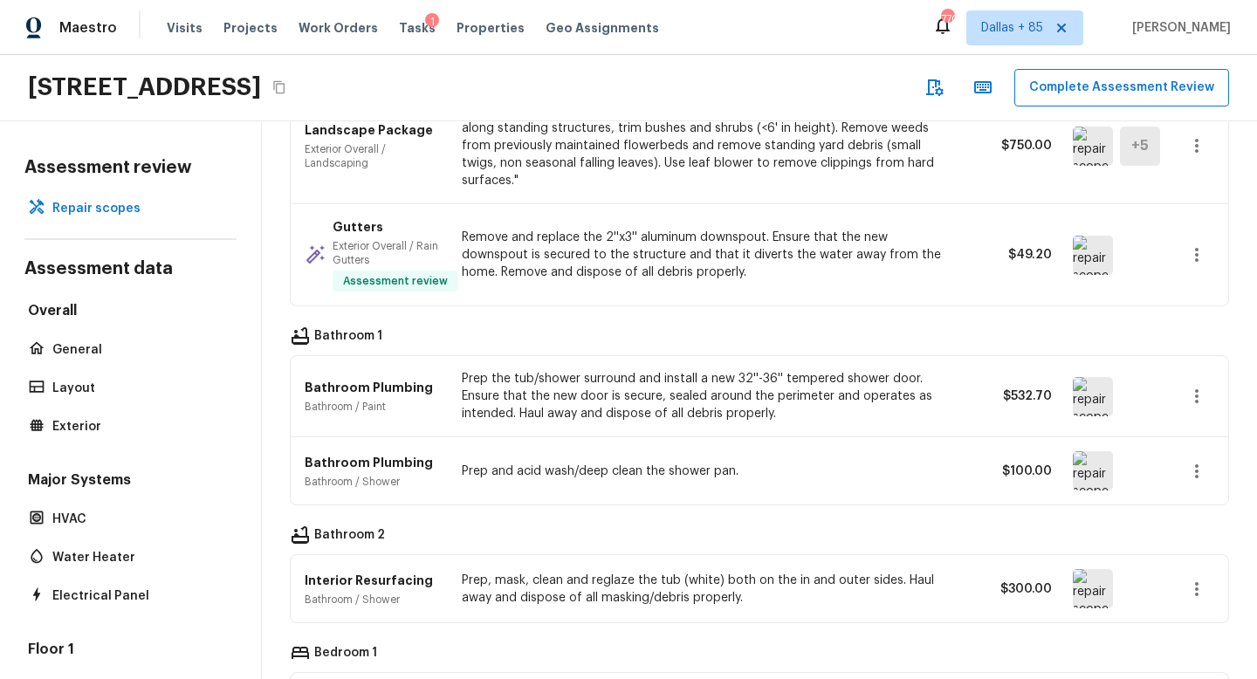
scroll to position [1022, 0]
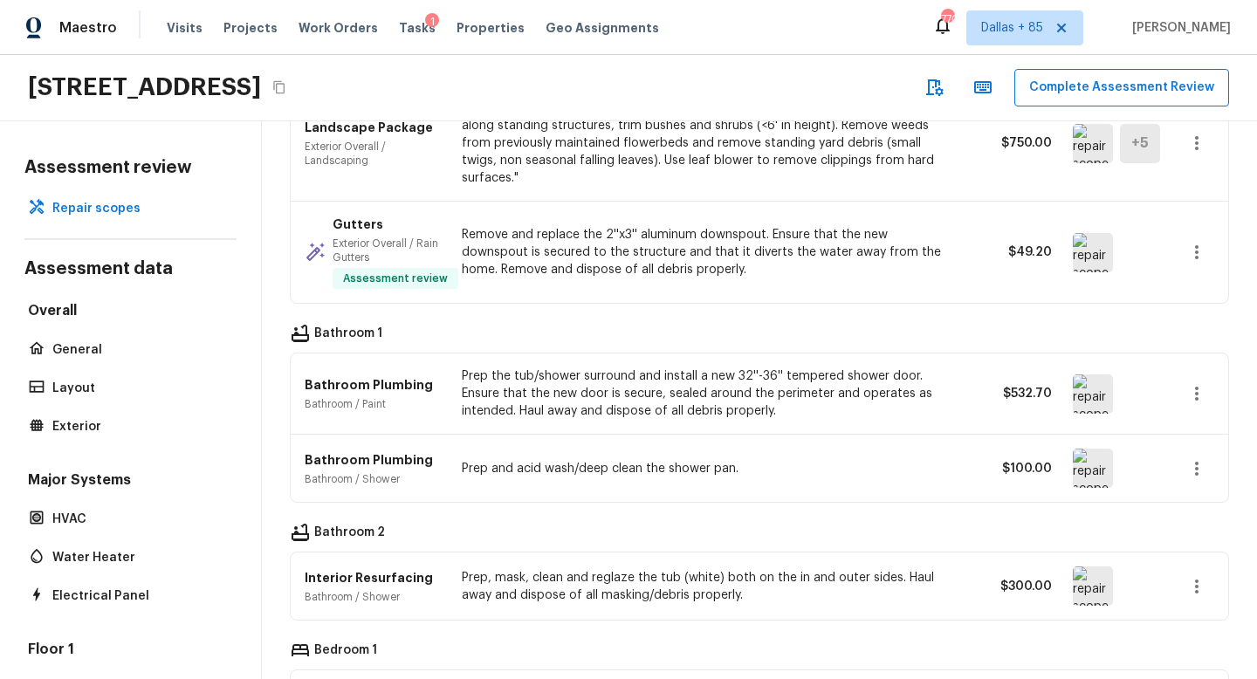
click at [1099, 375] on img at bounding box center [1093, 394] width 40 height 39
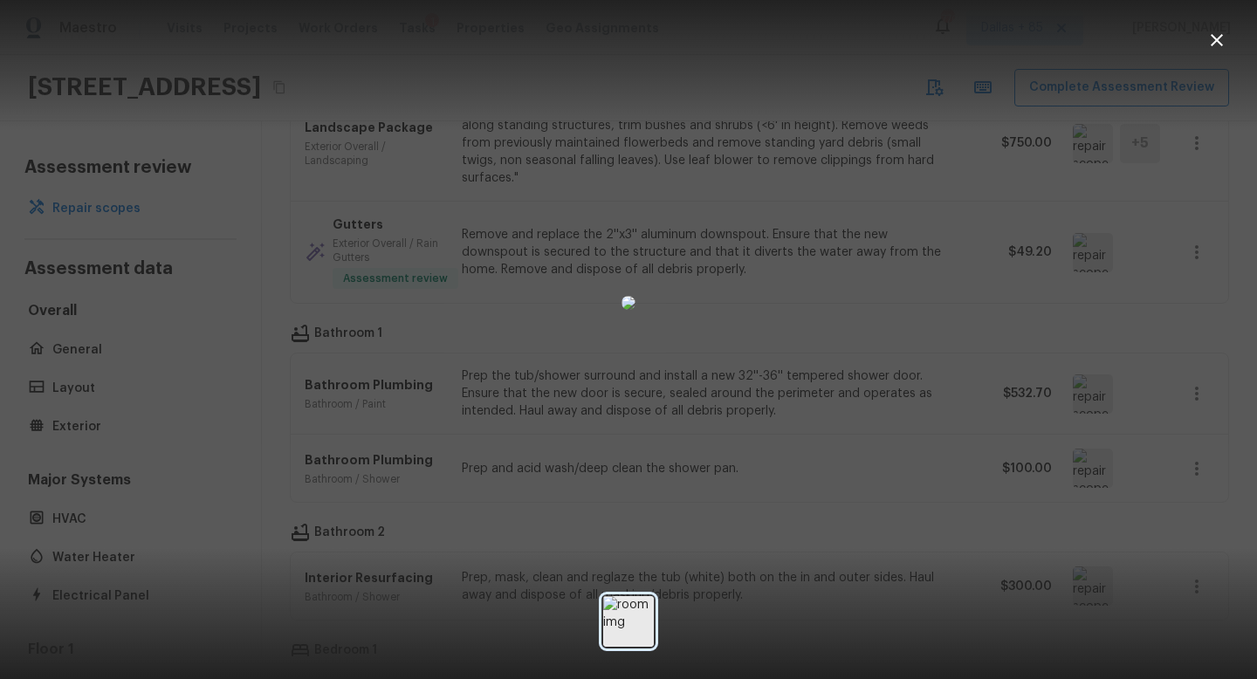
click at [616, 624] on img at bounding box center [628, 621] width 51 height 51
click at [1215, 37] on icon "button" at bounding box center [1217, 40] width 21 height 21
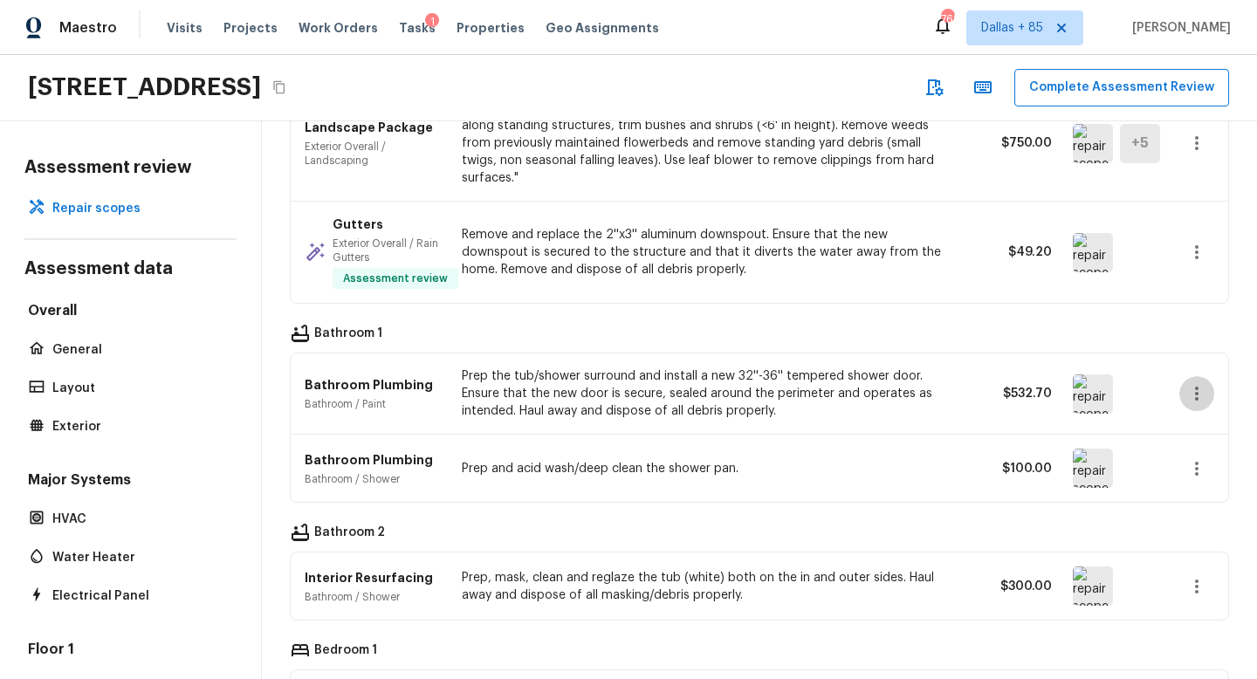
click at [1189, 383] on icon "button" at bounding box center [1197, 393] width 21 height 21
click at [1163, 402] on li "Edit" at bounding box center [1190, 414] width 114 height 52
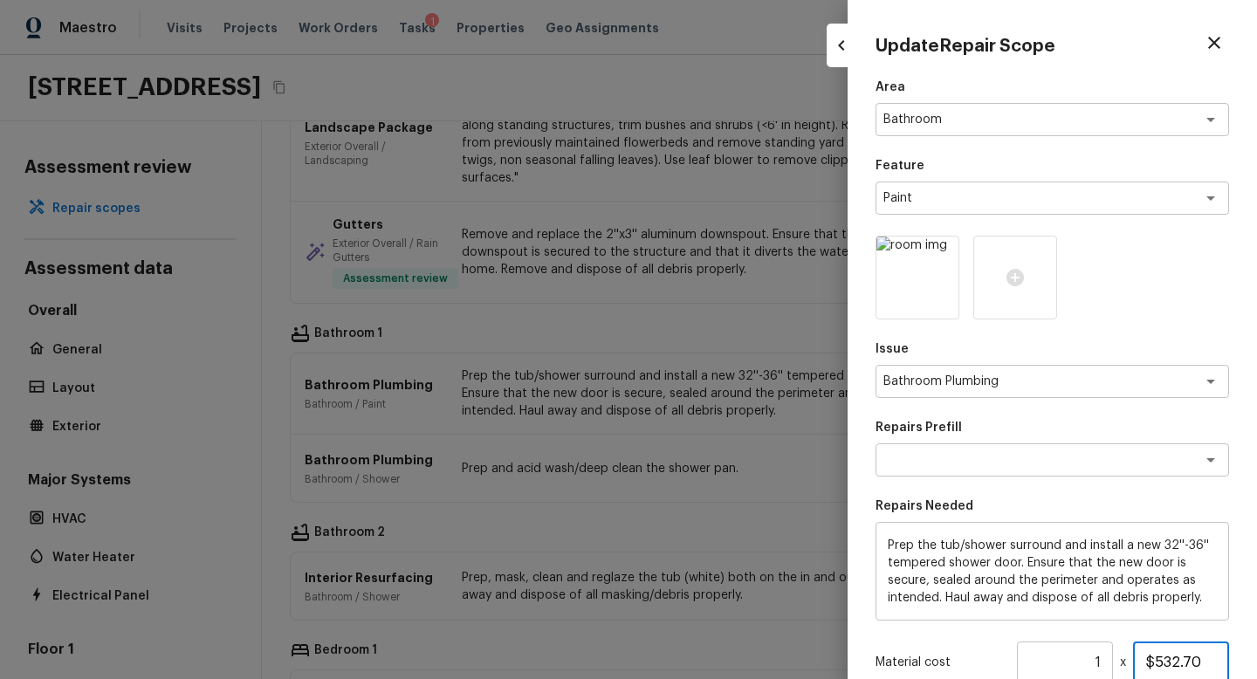
drag, startPoint x: 1201, startPoint y: 659, endPoint x: 1149, endPoint y: 661, distance: 52.4
click at [1149, 661] on input "$532.70" at bounding box center [1181, 663] width 96 height 42
type input "$900.00"
click at [972, 666] on p "Material cost" at bounding box center [943, 662] width 134 height 17
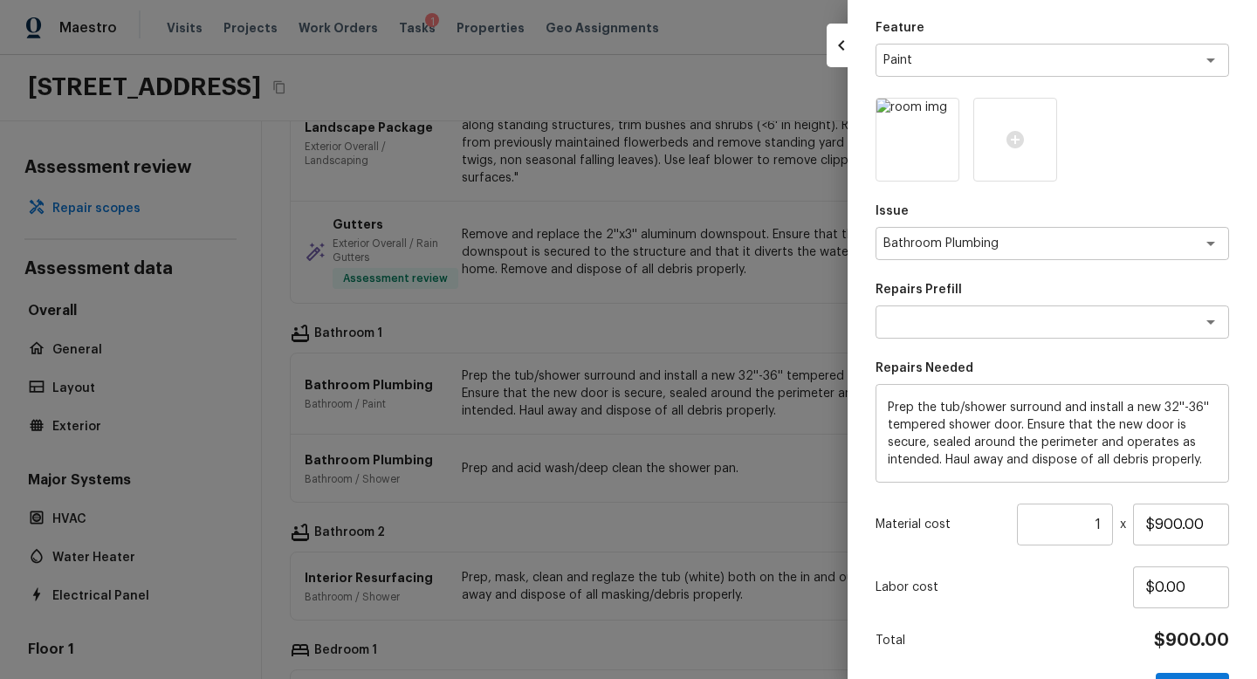
scroll to position [195, 0]
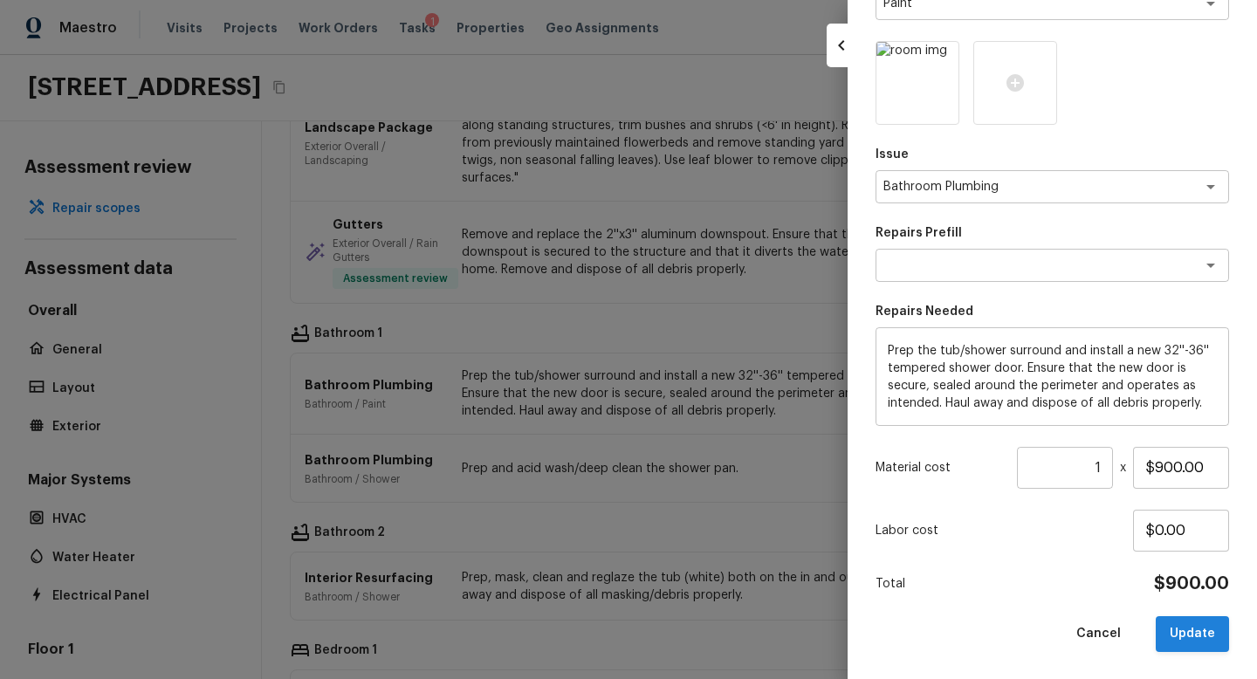
click at [1202, 629] on button "Update" at bounding box center [1192, 634] width 73 height 36
type input "$0.00"
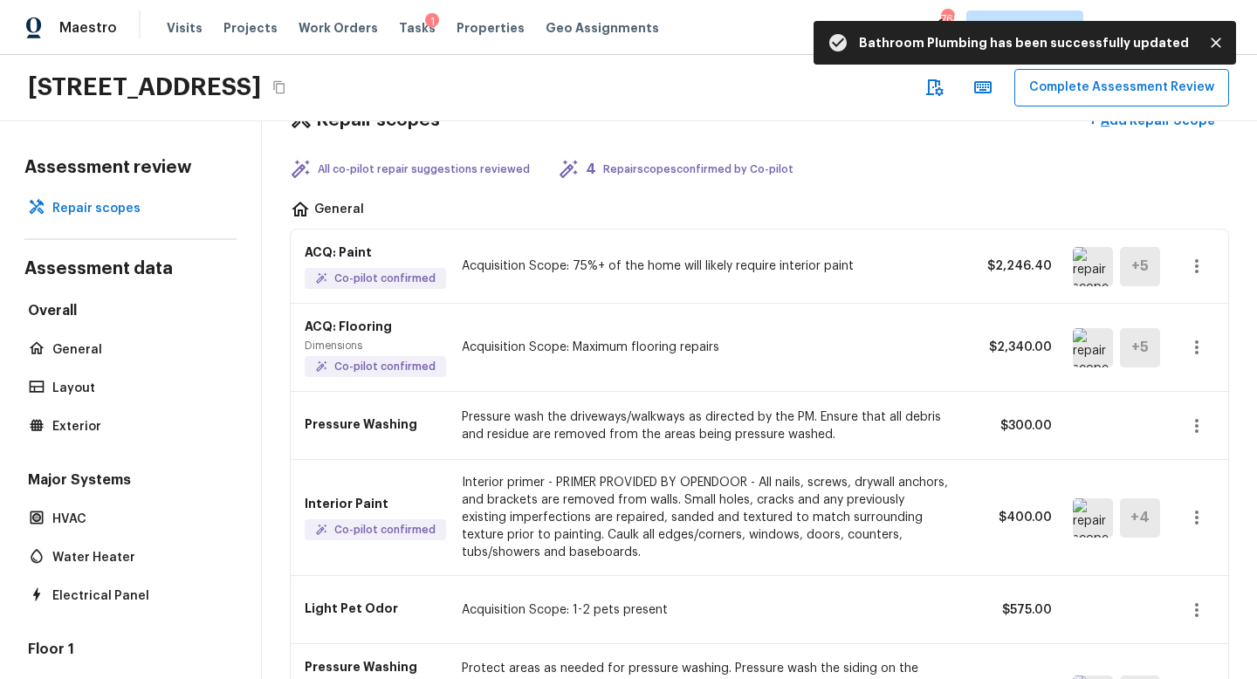
scroll to position [0, 0]
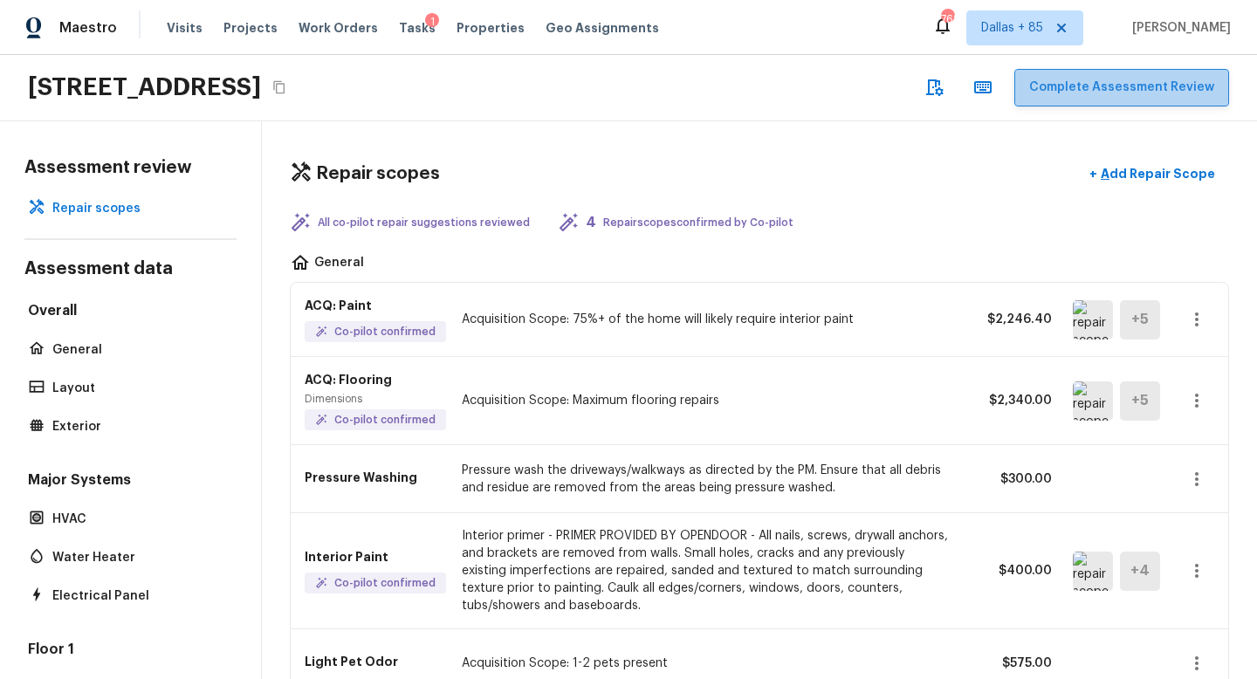
click at [1138, 87] on button "Complete Assessment Review" at bounding box center [1122, 88] width 215 height 38
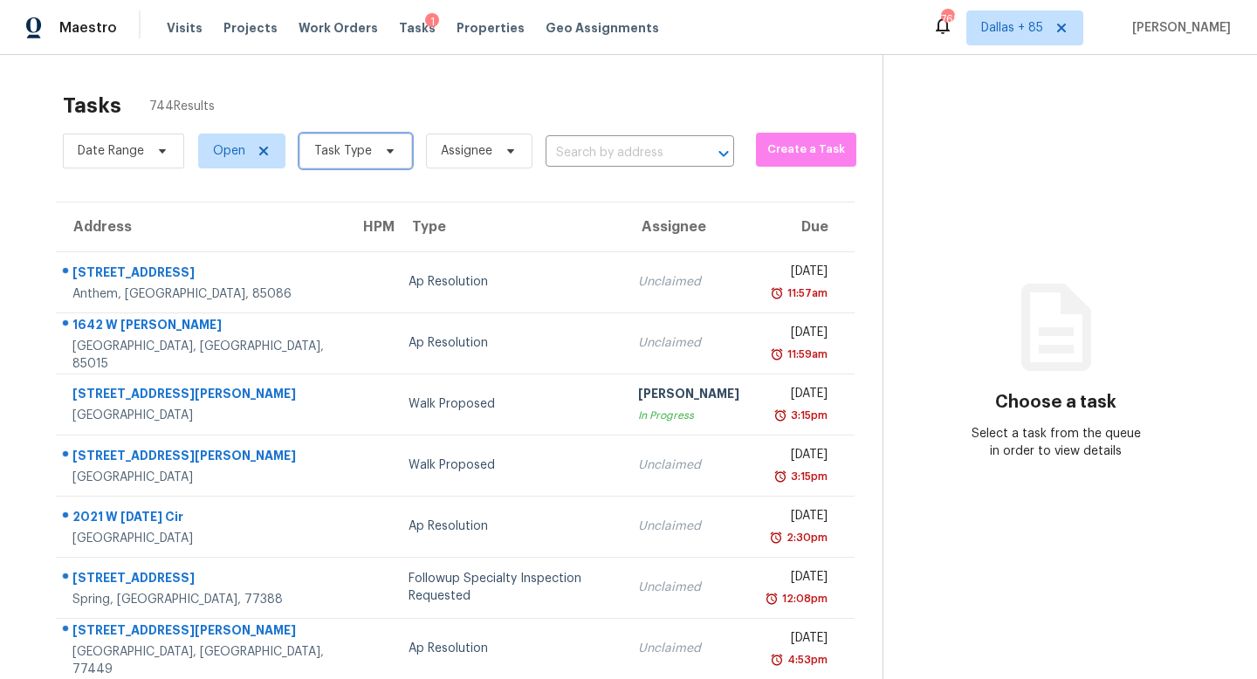
click at [366, 154] on span "Task Type" at bounding box center [343, 150] width 58 height 17
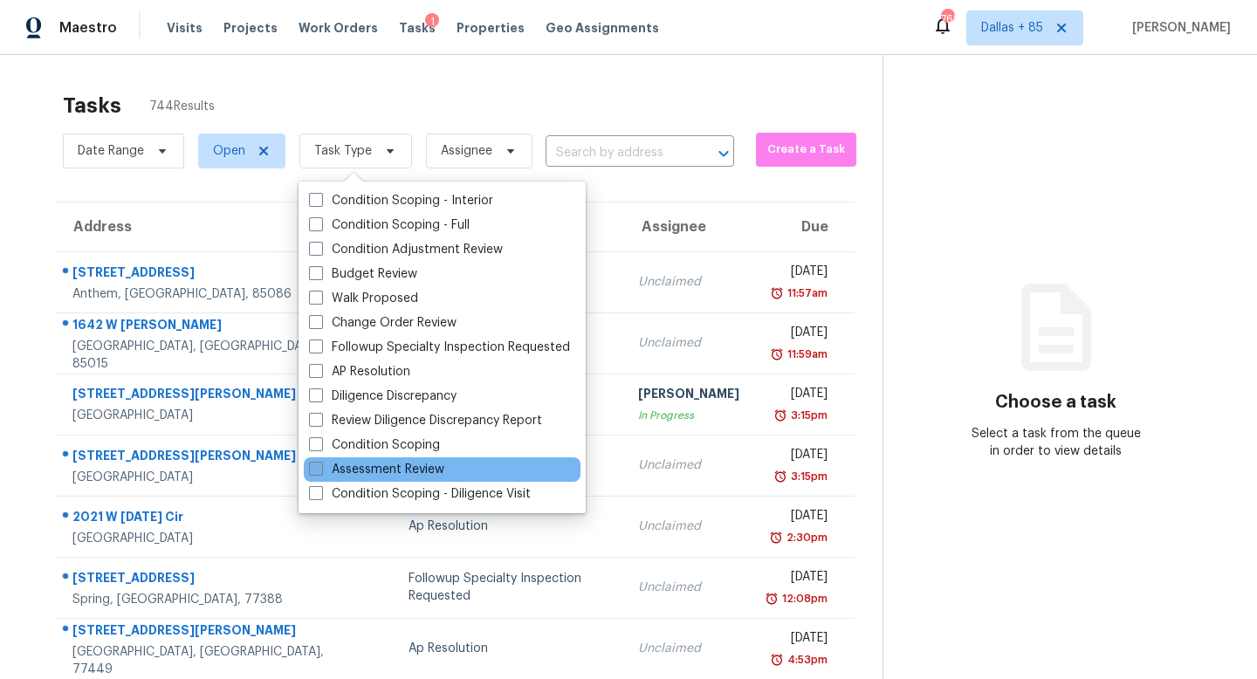
click at [337, 467] on label "Assessment Review" at bounding box center [376, 469] width 135 height 17
click at [320, 467] on input "Assessment Review" at bounding box center [314, 466] width 11 height 11
checkbox input "true"
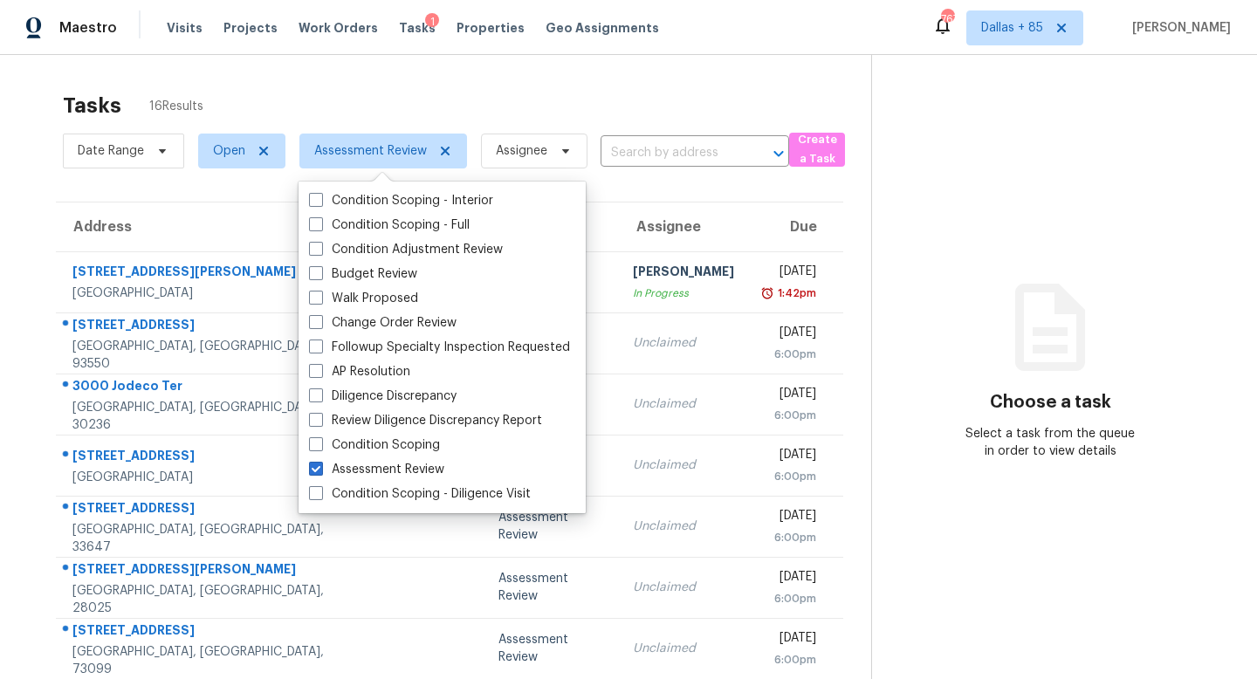
click at [967, 333] on div "Choose a task Select a task from the queue in order to view details" at bounding box center [1050, 388] width 357 height 143
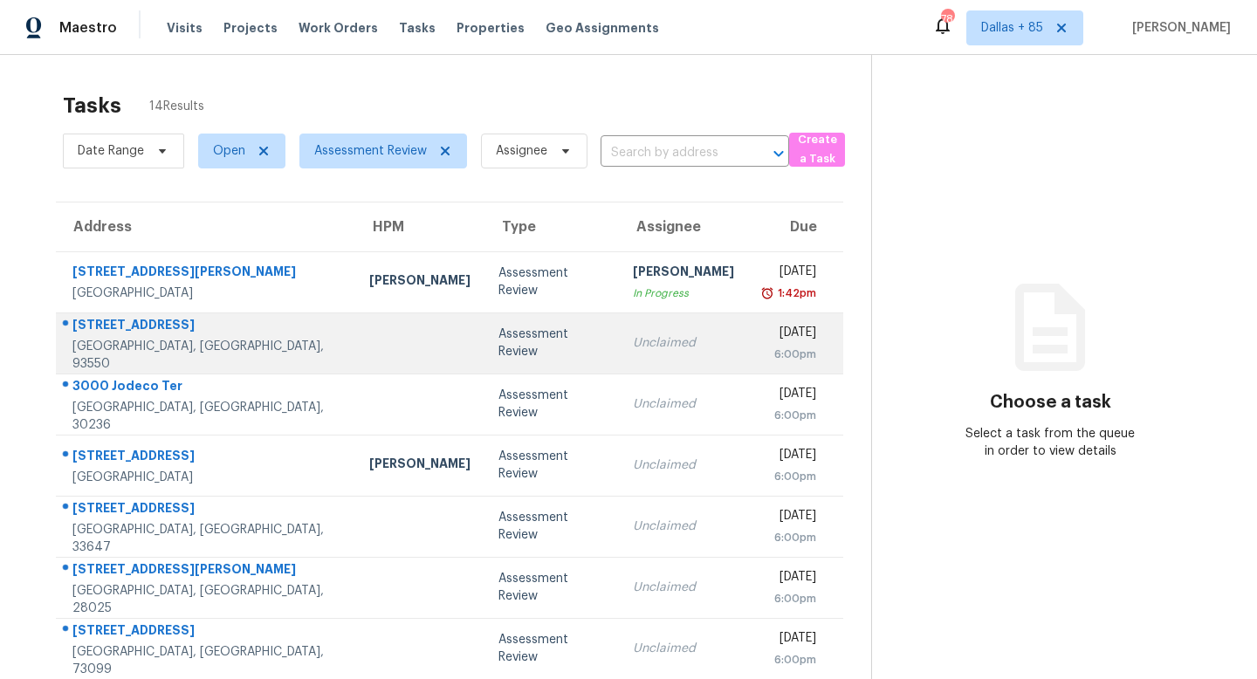
click at [633, 351] on div "Unclaimed" at bounding box center [683, 342] width 101 height 17
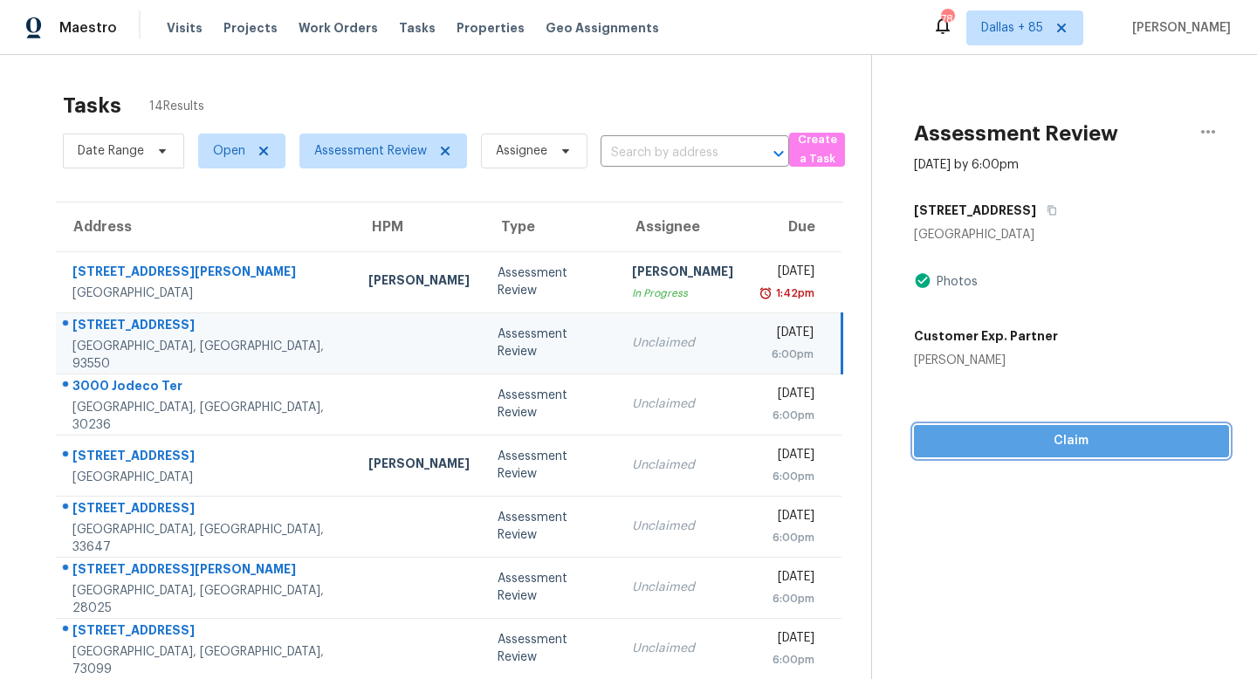
click at [1049, 436] on span "Claim" at bounding box center [1071, 441] width 287 height 22
click at [1015, 443] on span "Start Assessment" at bounding box center [1071, 441] width 287 height 22
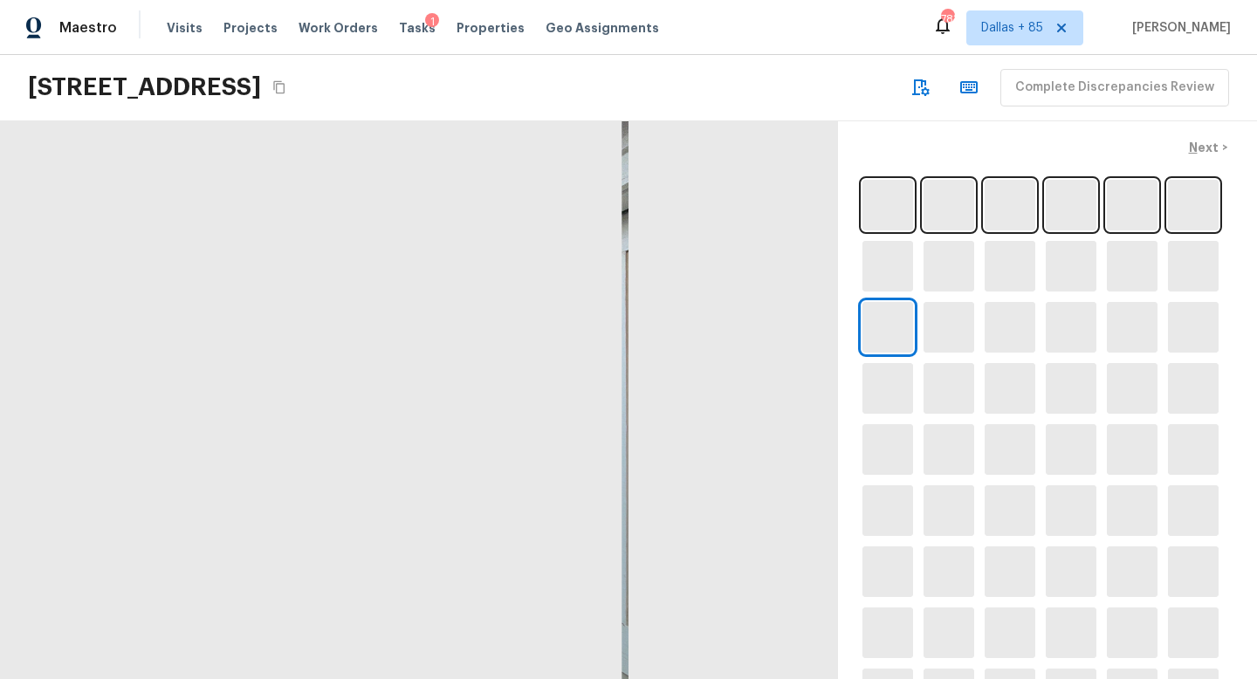
scroll to position [650, 0]
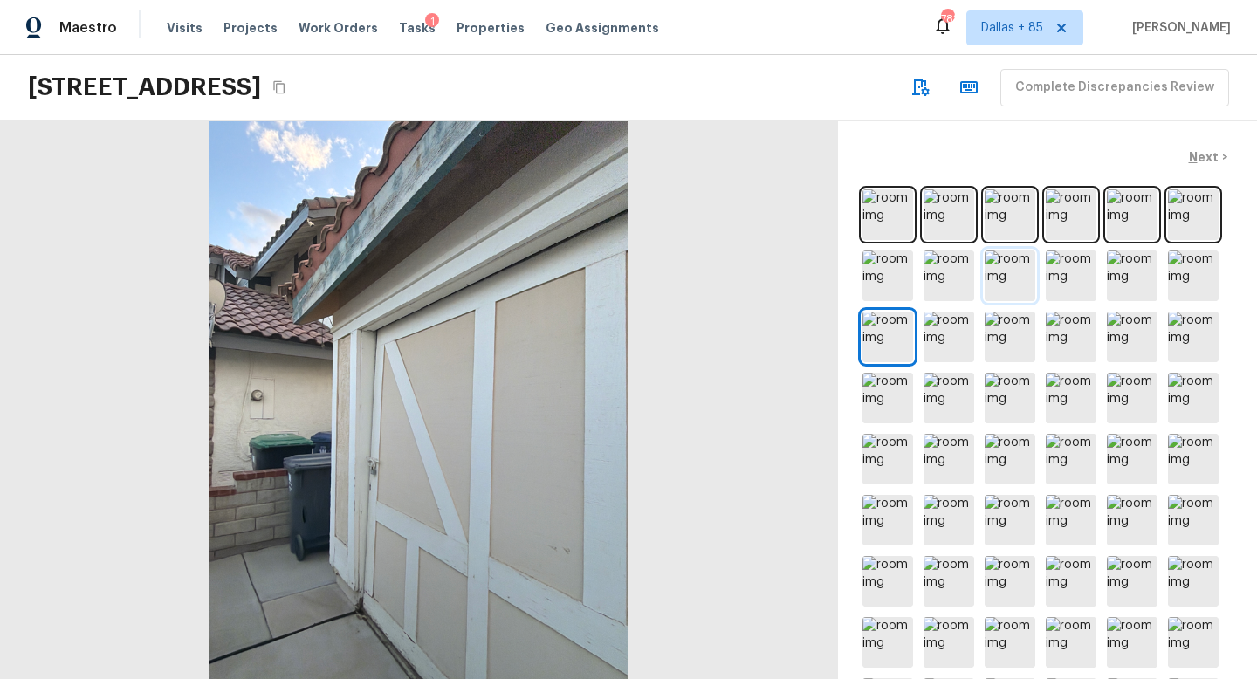
click at [1008, 269] on img at bounding box center [1010, 276] width 51 height 51
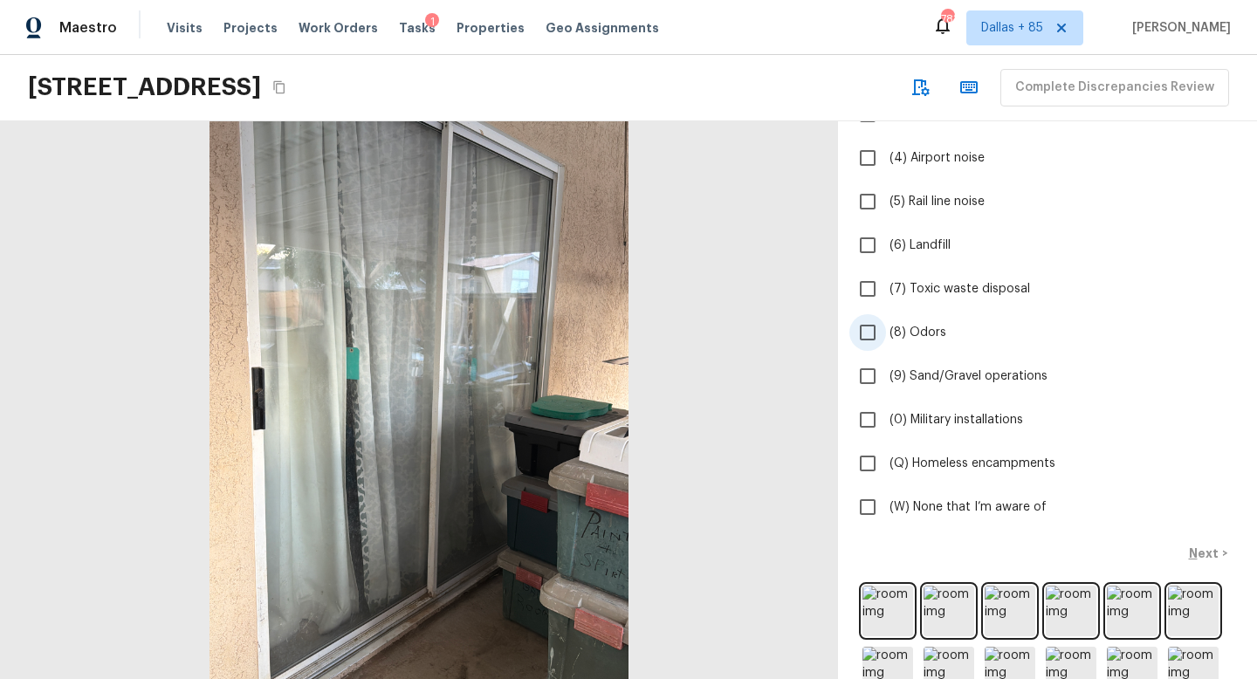
scroll to position [258, 0]
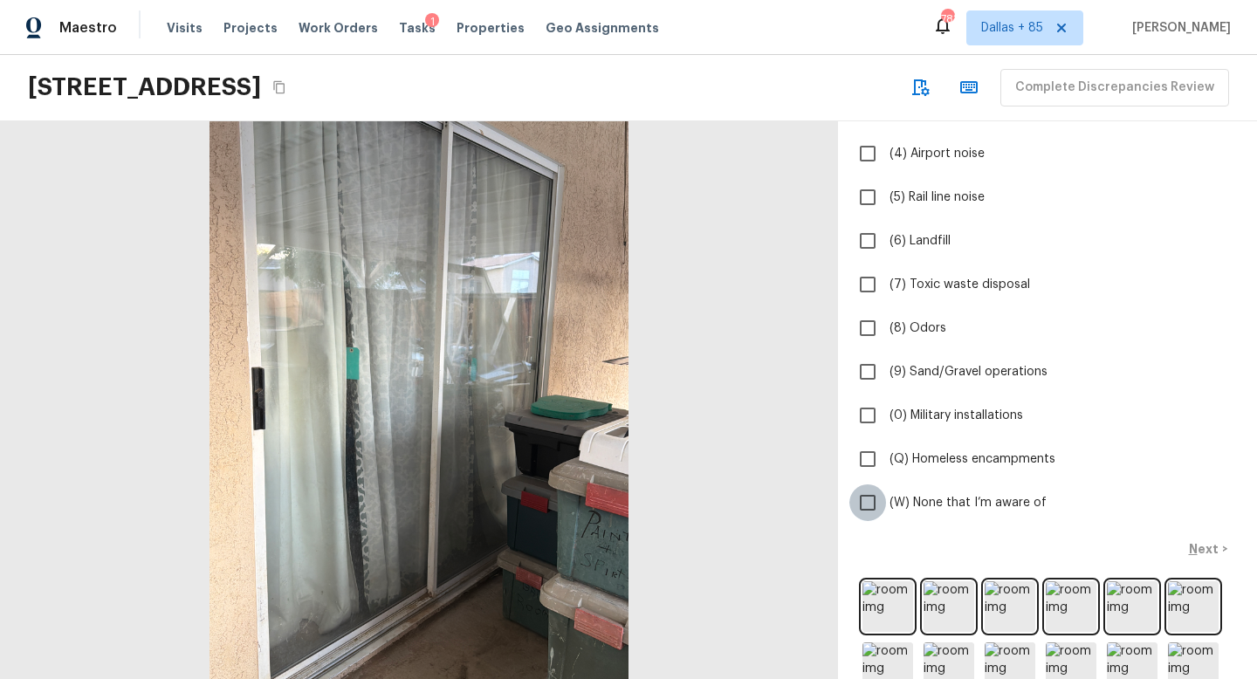
click at [863, 501] on input "(W) None that I’m aware of" at bounding box center [868, 503] width 37 height 37
checkbox input "true"
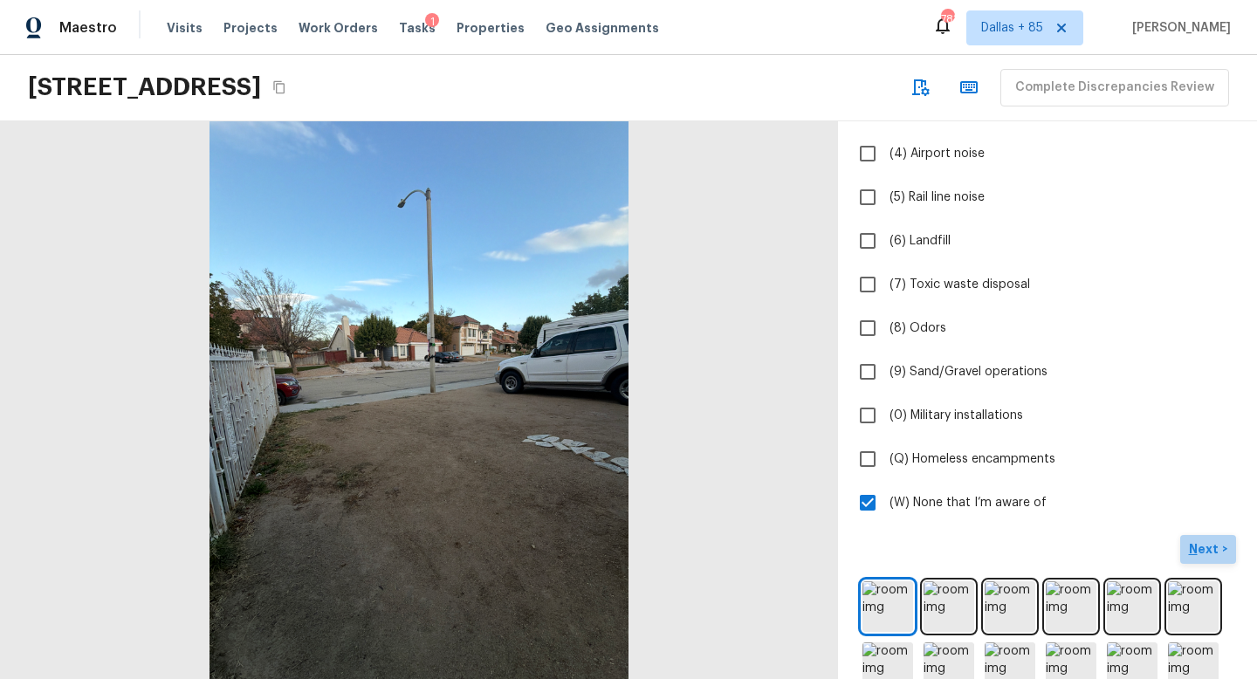
click at [1197, 548] on p "Next" at bounding box center [1205, 548] width 33 height 17
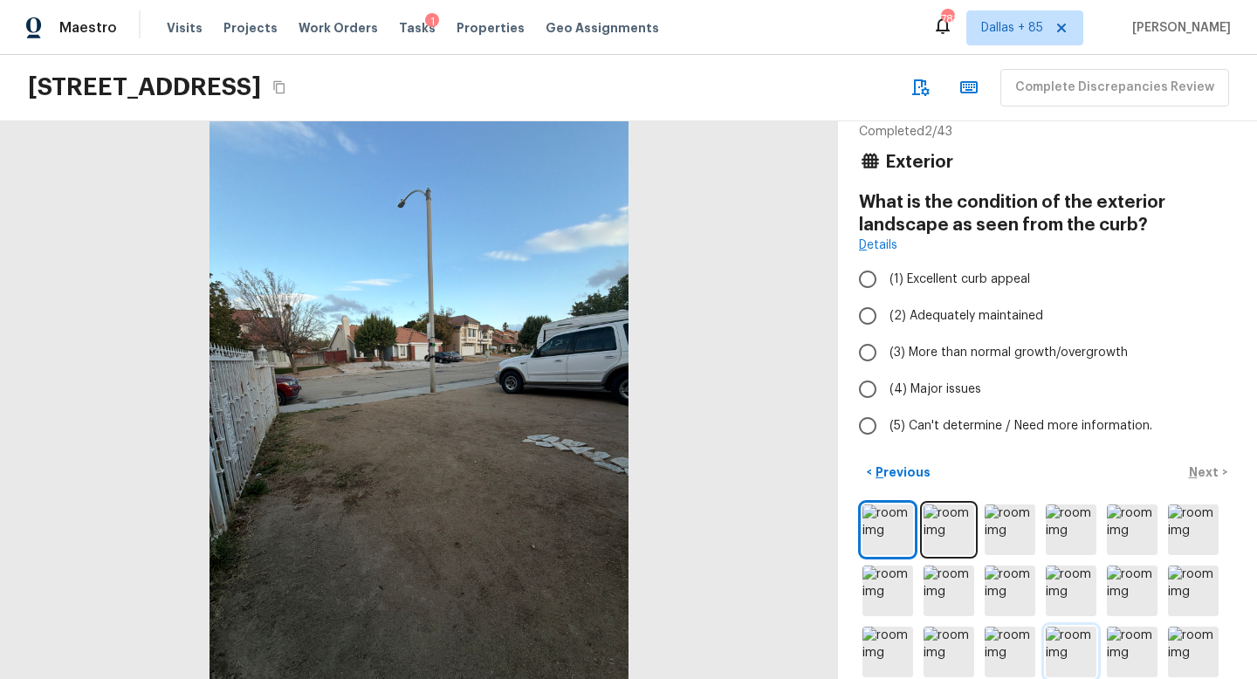
scroll to position [20, 0]
click at [950, 520] on img at bounding box center [949, 529] width 51 height 51
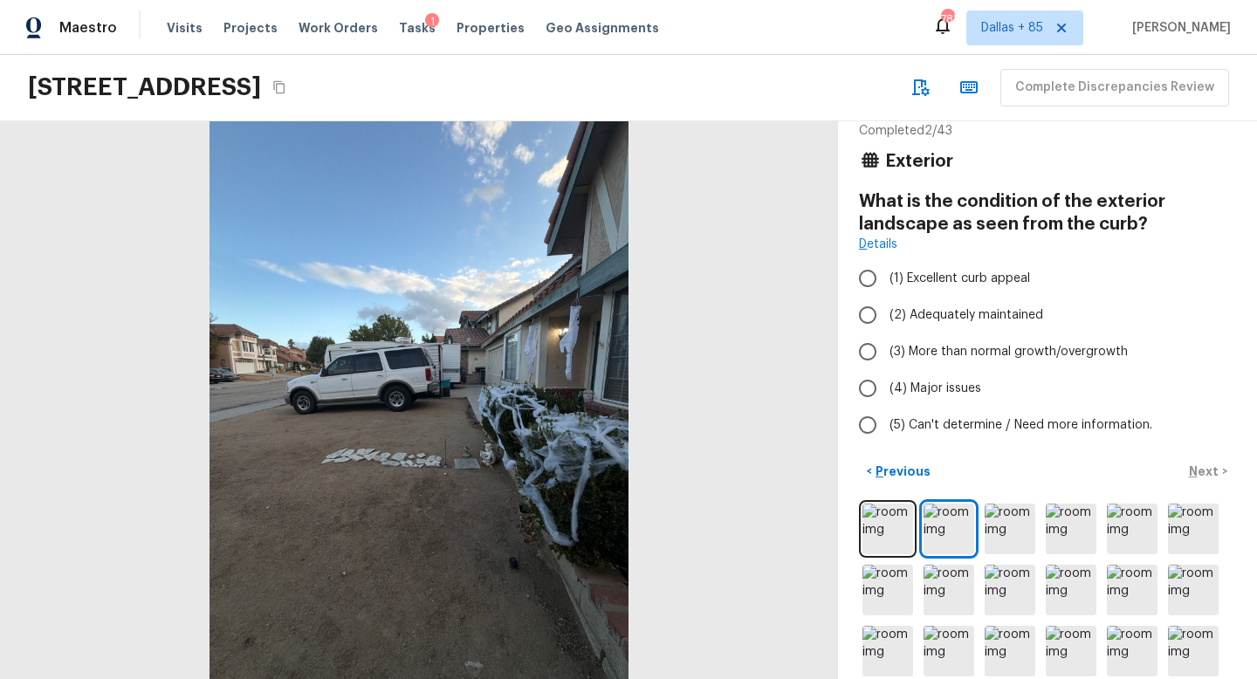
click at [285, 368] on div at bounding box center [419, 400] width 838 height 558
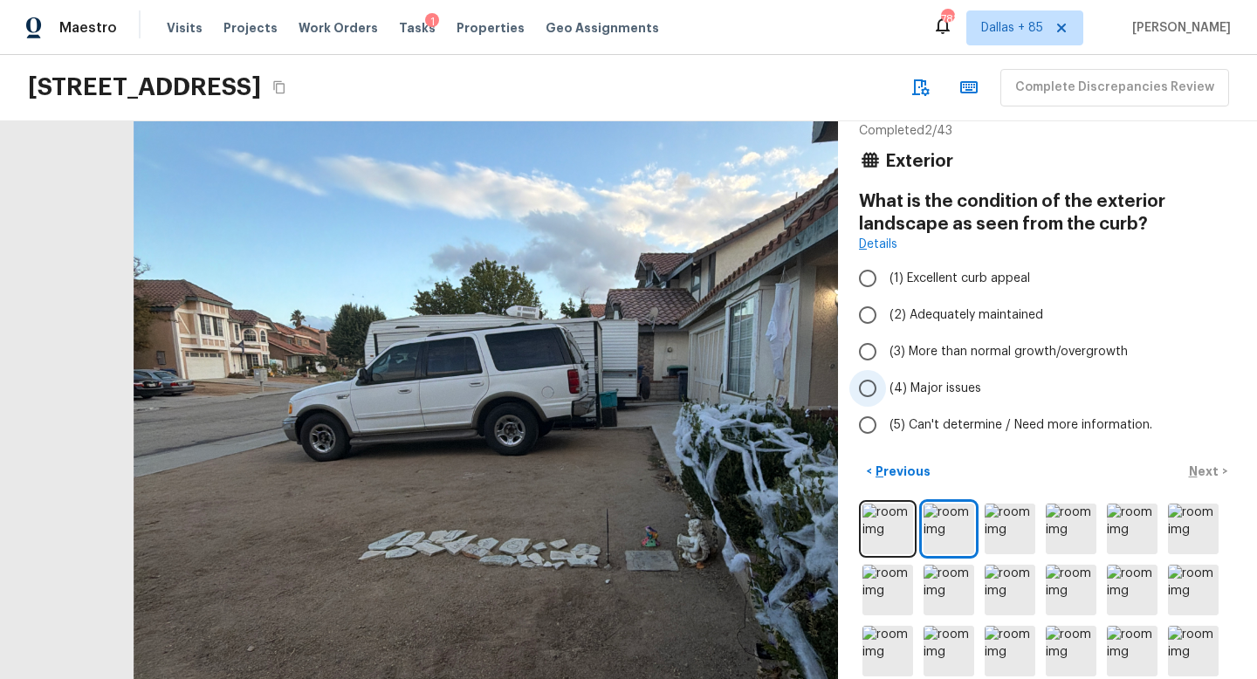
click at [920, 385] on span "(4) Major issues" at bounding box center [936, 388] width 92 height 17
click at [886, 385] on input "(4) Major issues" at bounding box center [868, 388] width 37 height 37
radio input "true"
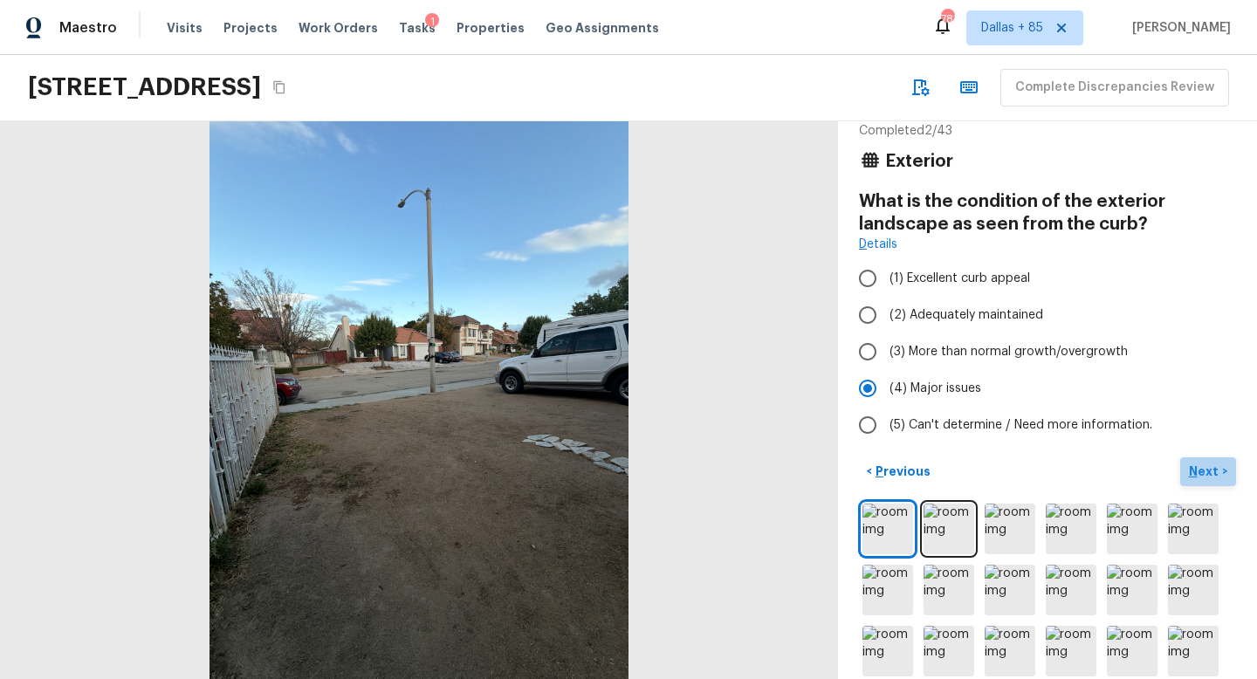
click at [1200, 465] on p "Next" at bounding box center [1205, 471] width 33 height 17
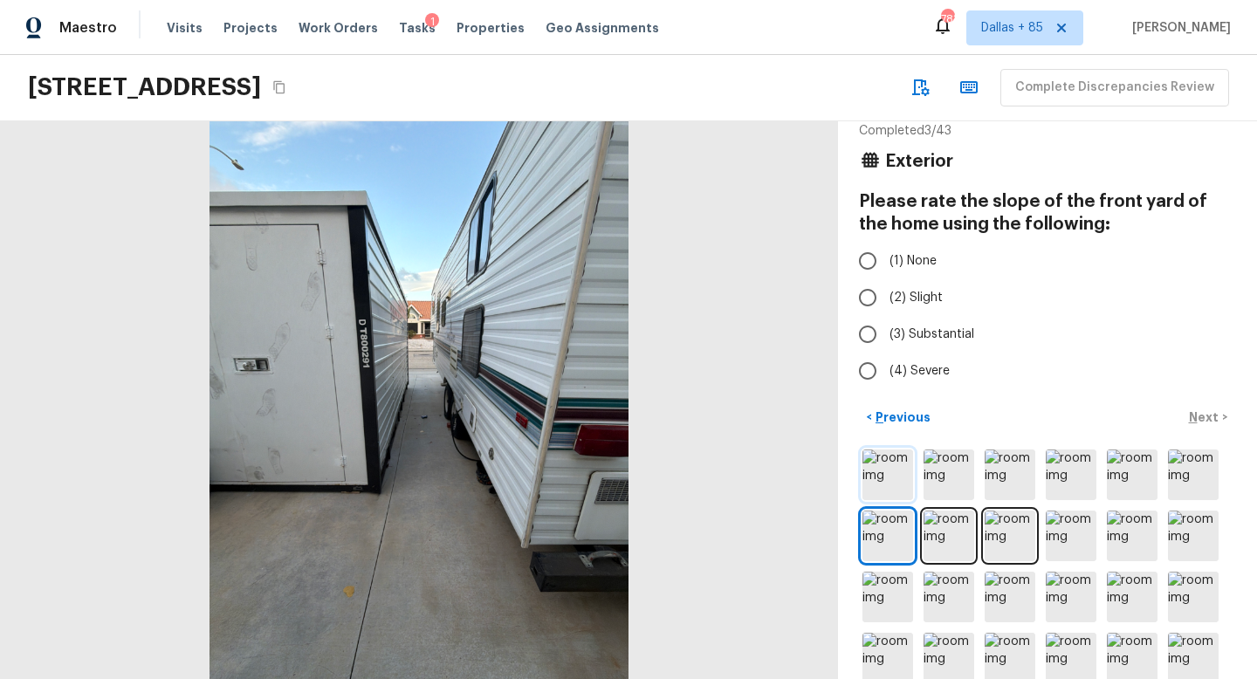
click at [889, 469] on img at bounding box center [888, 475] width 51 height 51
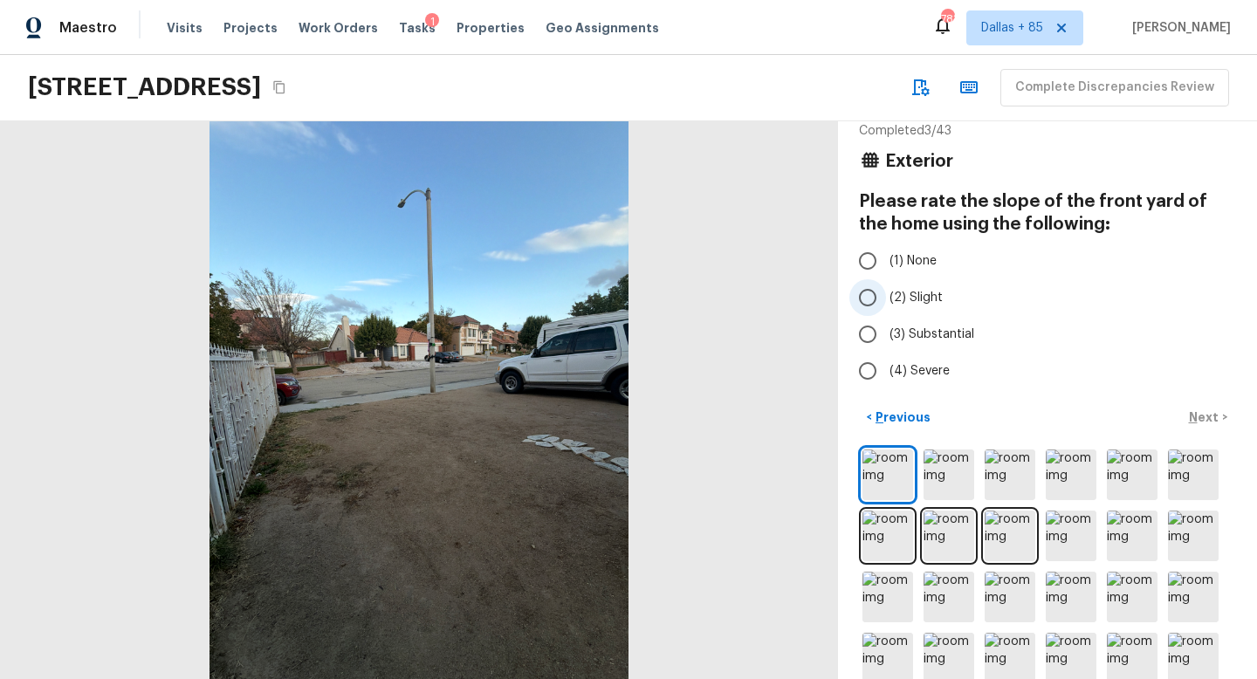
click at [906, 297] on span "(2) Slight" at bounding box center [916, 297] width 53 height 17
click at [886, 297] on input "(2) Slight" at bounding box center [868, 297] width 37 height 37
radio input "true"
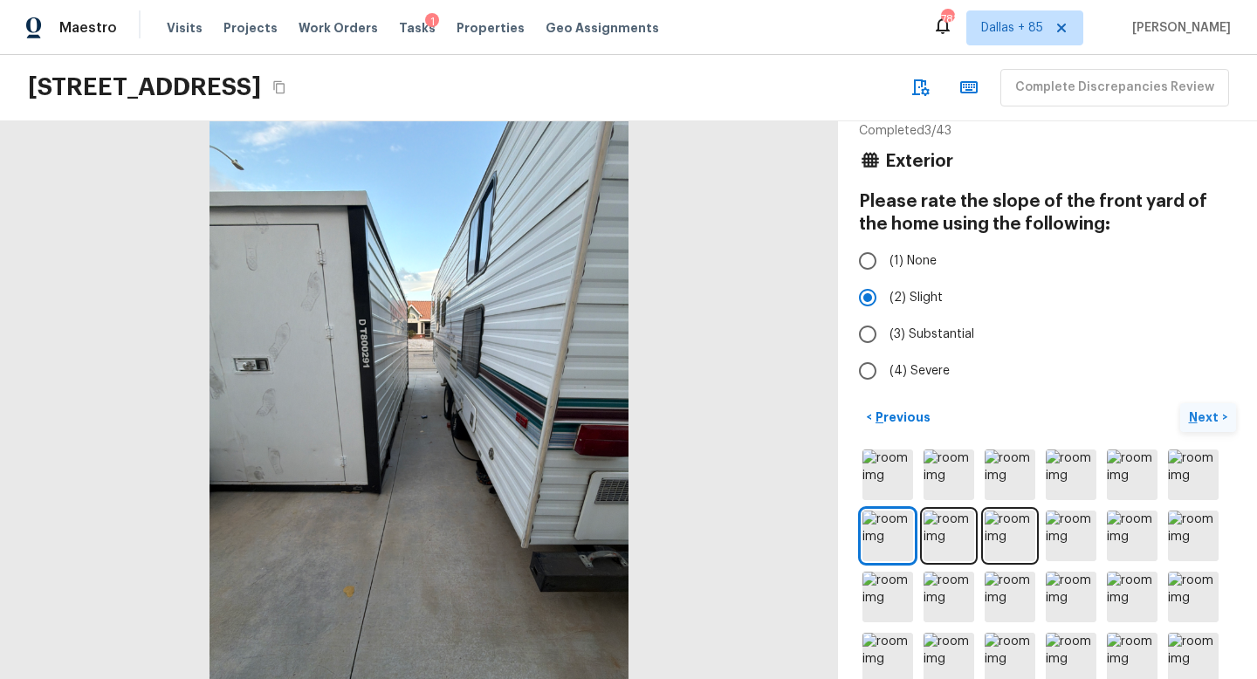
click at [1207, 417] on p "Next" at bounding box center [1205, 417] width 33 height 17
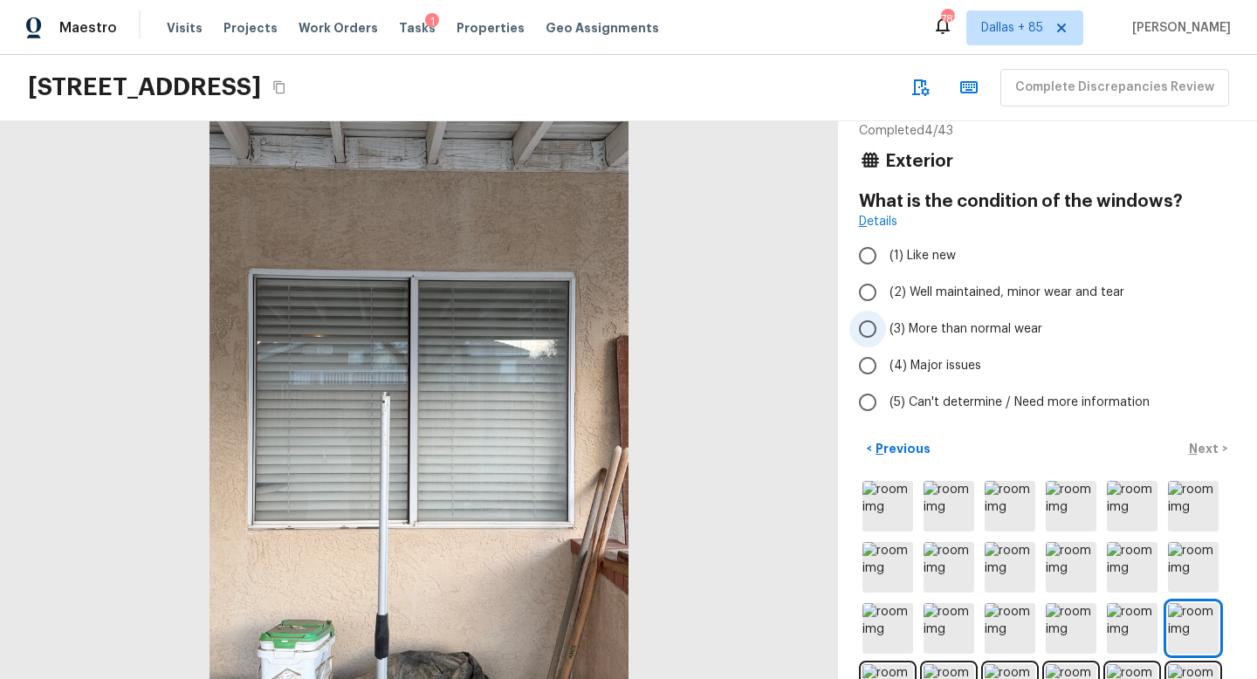
click at [898, 330] on span "(3) More than normal wear" at bounding box center [966, 328] width 153 height 17
click at [886, 330] on input "(3) More than normal wear" at bounding box center [868, 329] width 37 height 37
radio input "true"
click at [1206, 443] on p "Next" at bounding box center [1205, 448] width 33 height 17
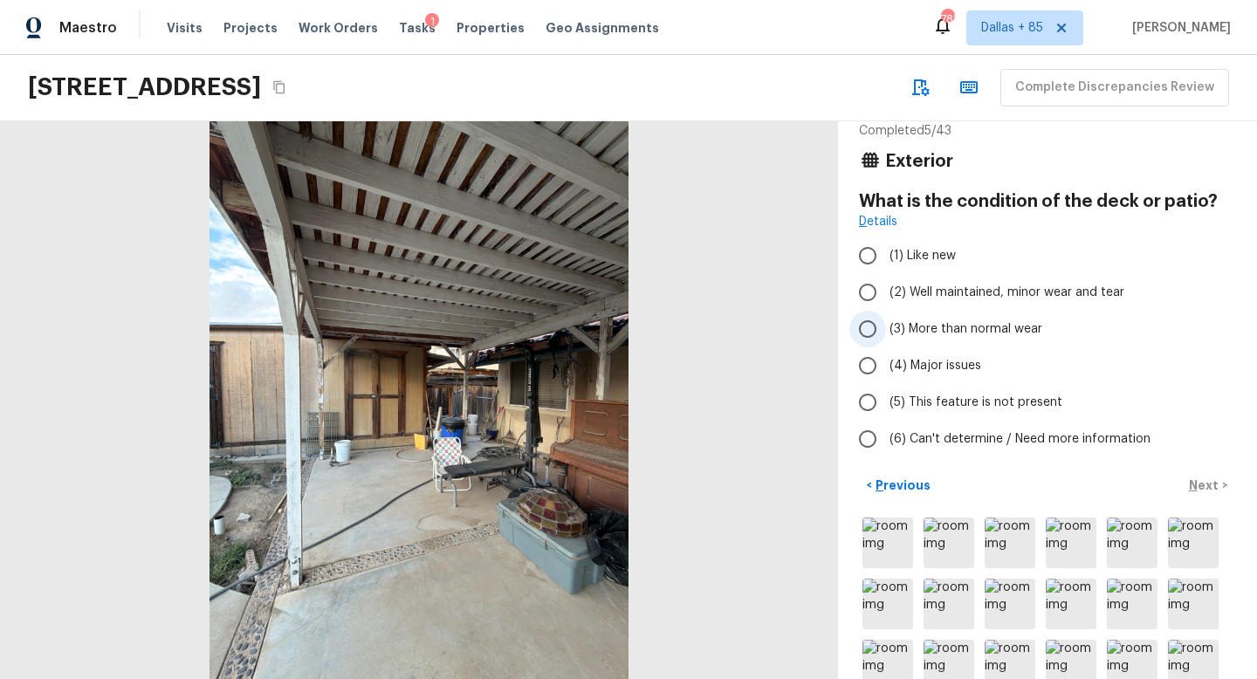
click at [953, 338] on label "(3) More than normal wear" at bounding box center [1036, 329] width 373 height 37
click at [886, 338] on input "(3) More than normal wear" at bounding box center [868, 329] width 37 height 37
radio input "true"
click at [1204, 474] on button "Next >" at bounding box center [1208, 485] width 56 height 29
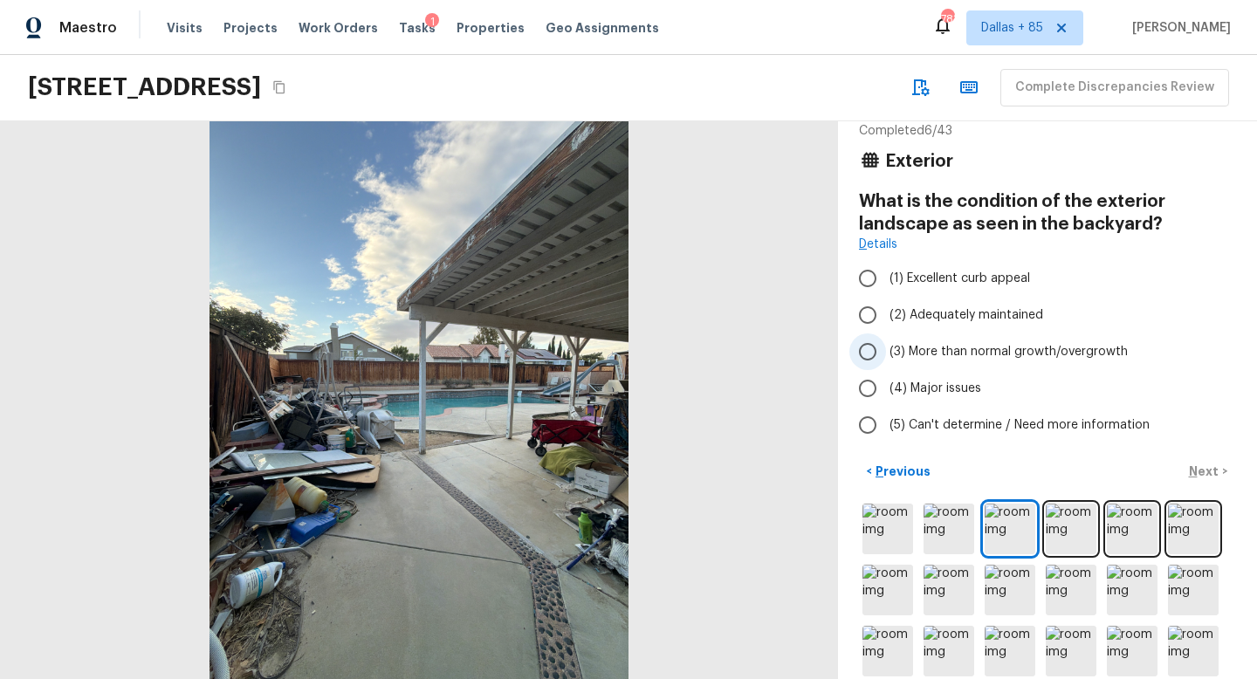
click at [899, 351] on span "(3) More than normal growth/overgrowth" at bounding box center [1009, 351] width 238 height 17
click at [886, 351] on input "(3) More than normal growth/overgrowth" at bounding box center [868, 352] width 37 height 37
radio input "true"
click at [1201, 465] on p "Next" at bounding box center [1205, 471] width 33 height 17
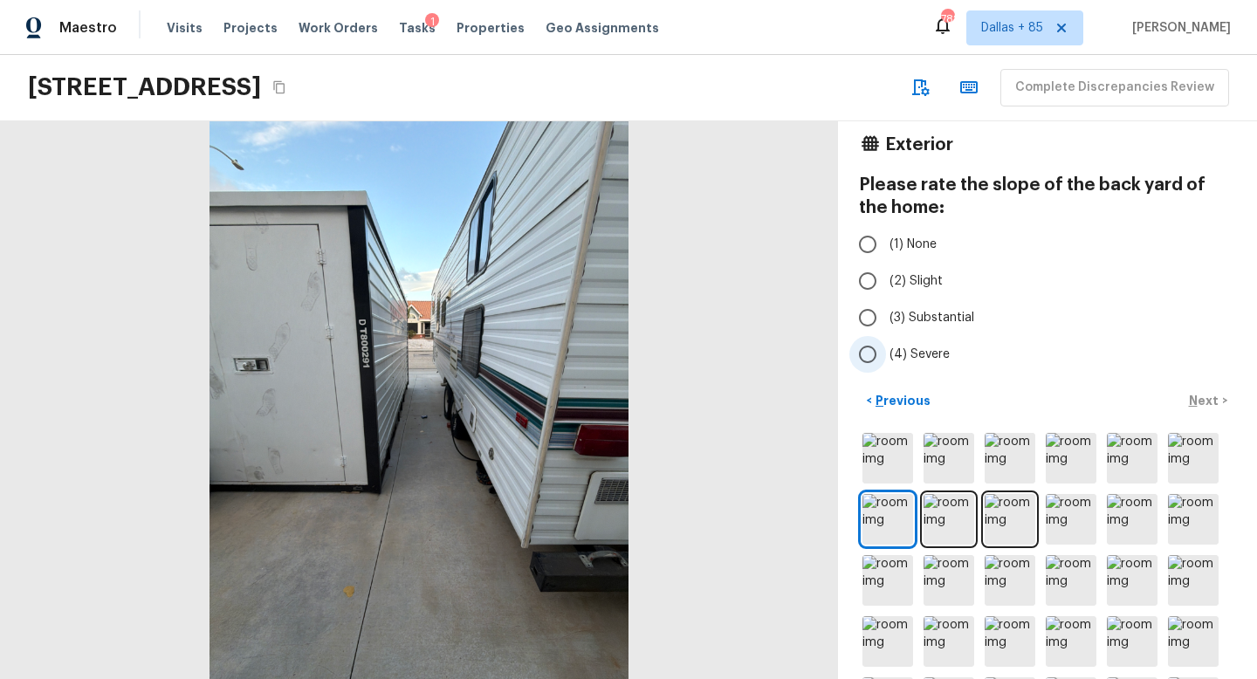
scroll to position [26, 0]
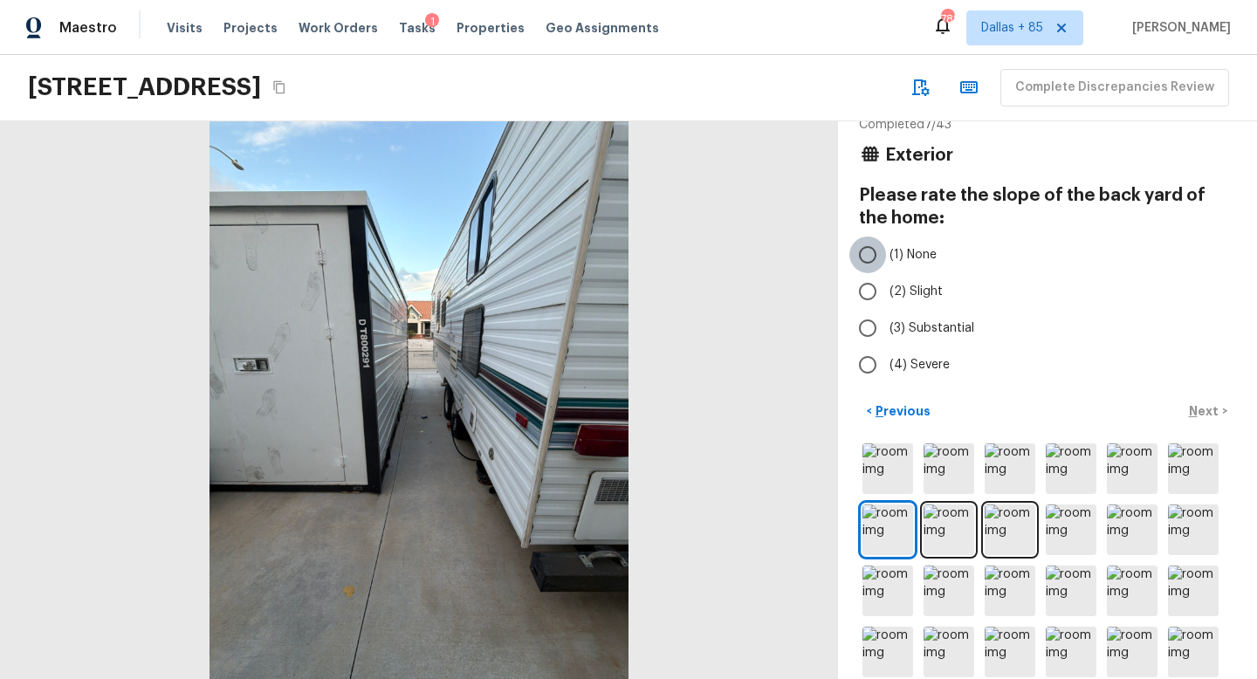
click at [877, 244] on input "(1) None" at bounding box center [868, 255] width 37 height 37
radio input "true"
click at [1210, 404] on p "Next" at bounding box center [1205, 410] width 33 height 17
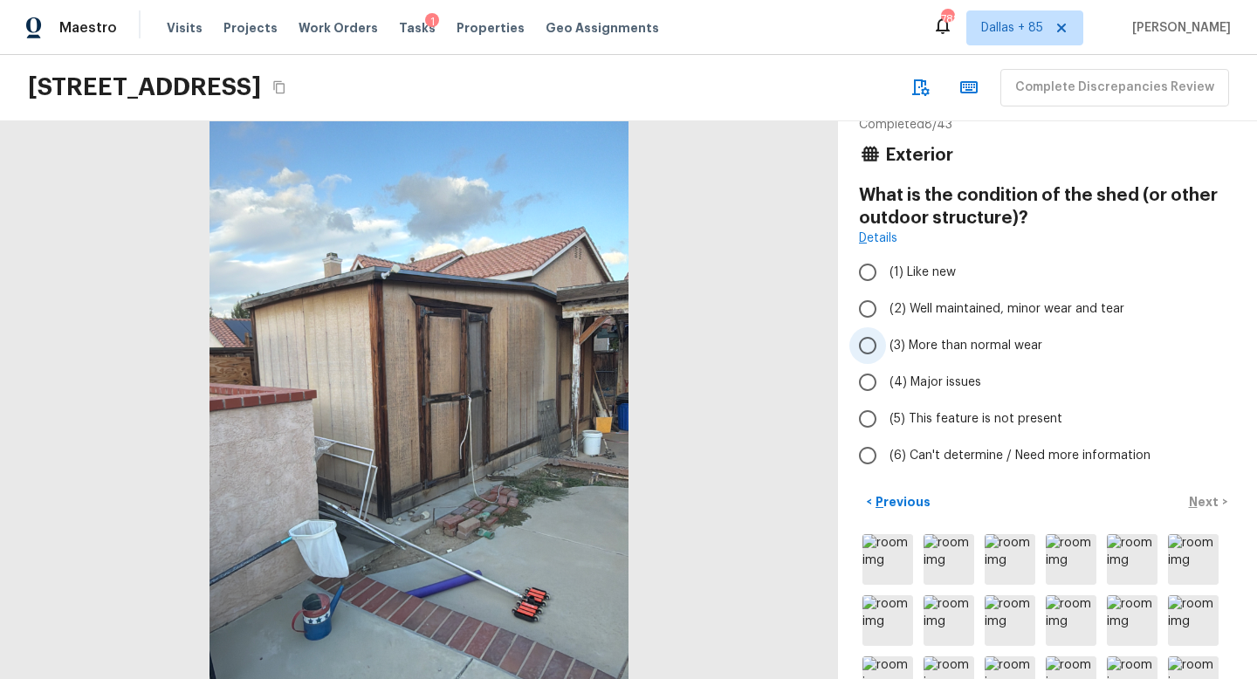
click at [923, 340] on span "(3) More than normal wear" at bounding box center [966, 345] width 153 height 17
click at [886, 340] on input "(3) More than normal wear" at bounding box center [868, 345] width 37 height 37
radio input "true"
click at [1202, 499] on p "Next" at bounding box center [1205, 501] width 33 height 17
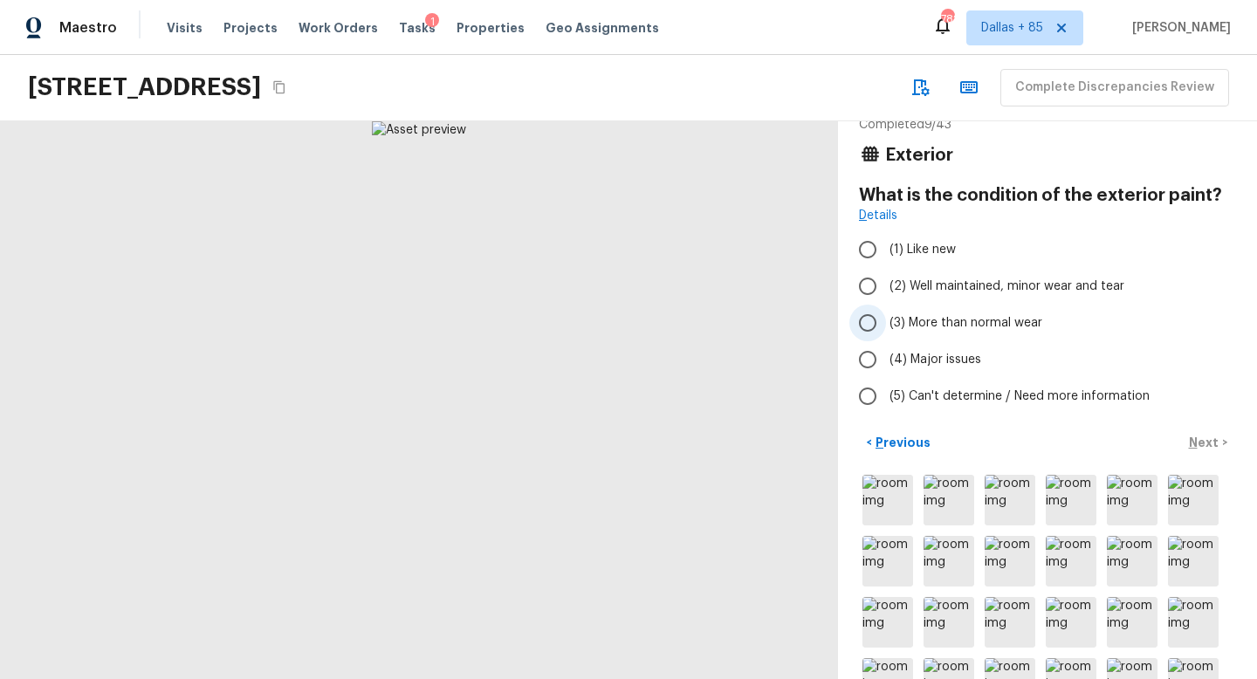
click at [938, 320] on span "(3) More than normal wear" at bounding box center [966, 322] width 153 height 17
click at [886, 320] on input "(3) More than normal wear" at bounding box center [868, 323] width 37 height 37
radio input "true"
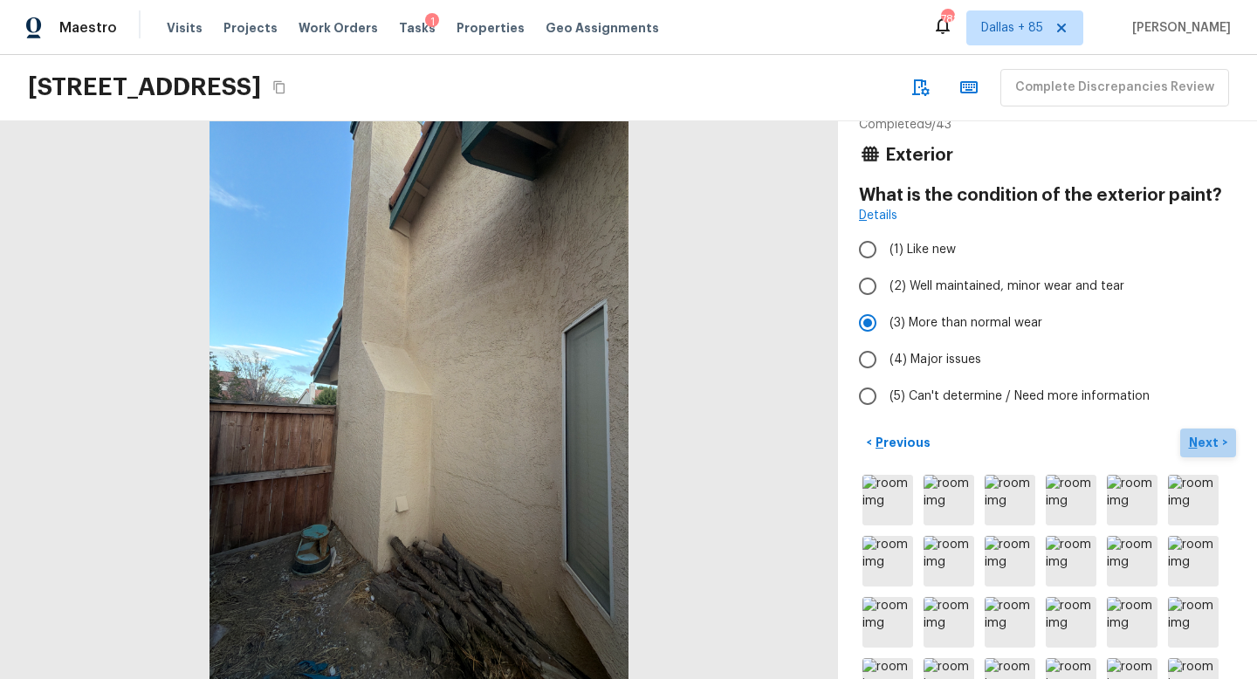
click at [1201, 437] on p "Next" at bounding box center [1205, 442] width 33 height 17
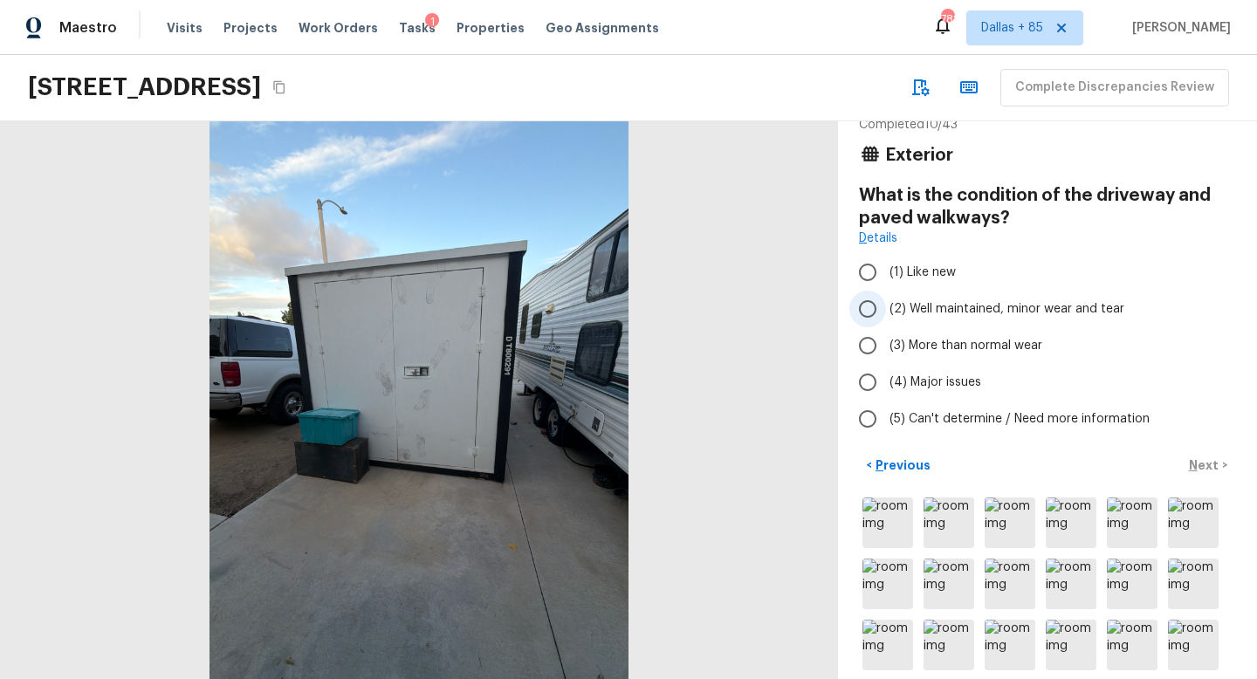
click at [906, 303] on span "(2) Well maintained, minor wear and tear" at bounding box center [1007, 308] width 235 height 17
click at [886, 303] on input "(2) Well maintained, minor wear and tear" at bounding box center [868, 309] width 37 height 37
radio input "true"
click at [1195, 458] on p "Next" at bounding box center [1205, 465] width 33 height 17
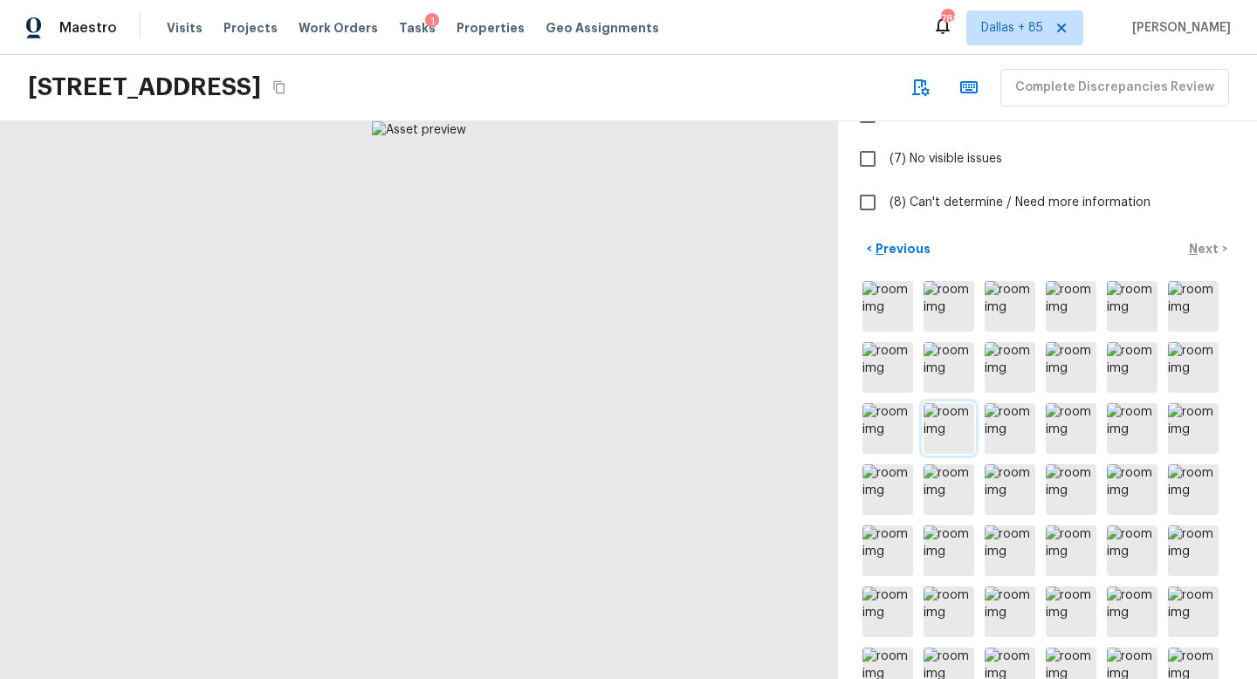
scroll to position [382, 0]
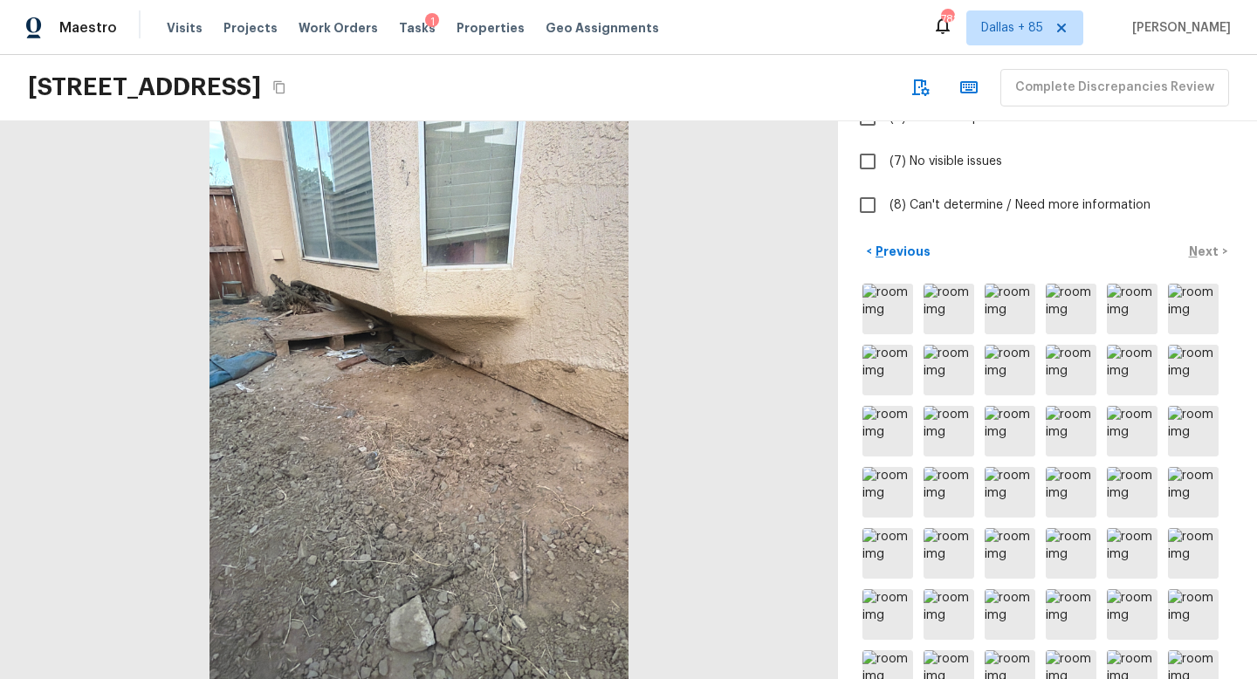
click at [550, 383] on div at bounding box center [419, 400] width 838 height 558
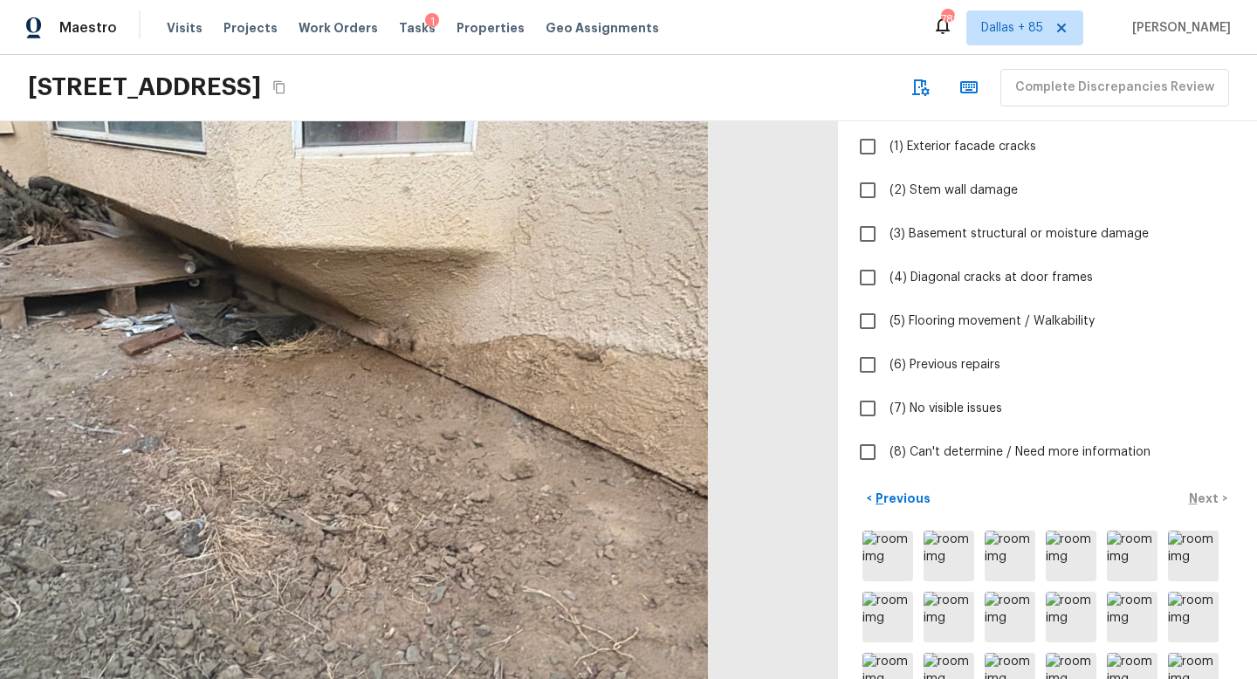
scroll to position [66, 0]
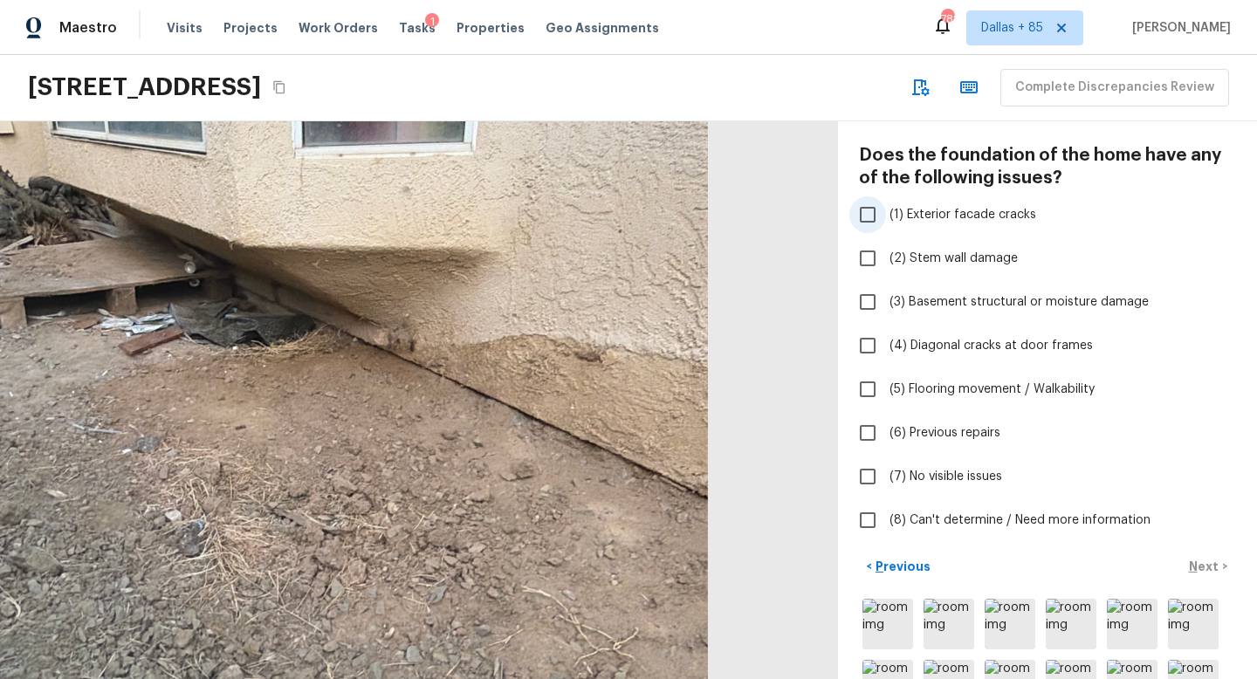
click at [874, 207] on input "(1) Exterior facade cracks" at bounding box center [868, 214] width 37 height 37
checkbox input "true"
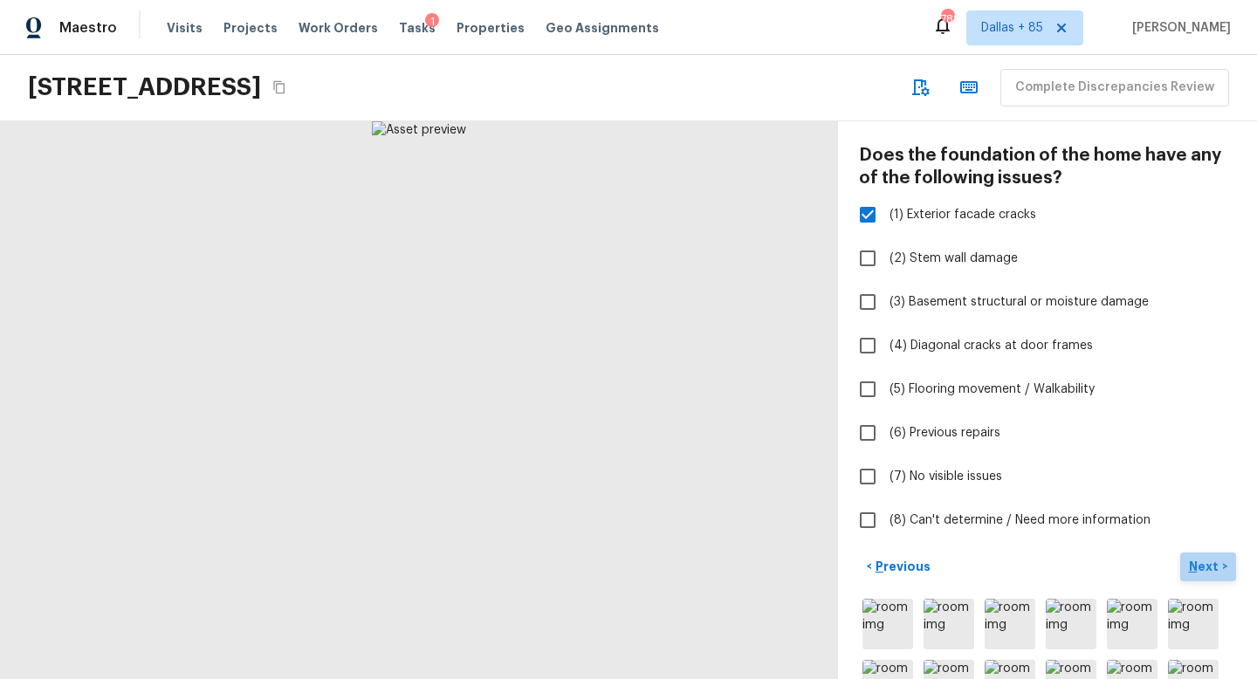
click at [1208, 561] on p "Next" at bounding box center [1205, 566] width 33 height 17
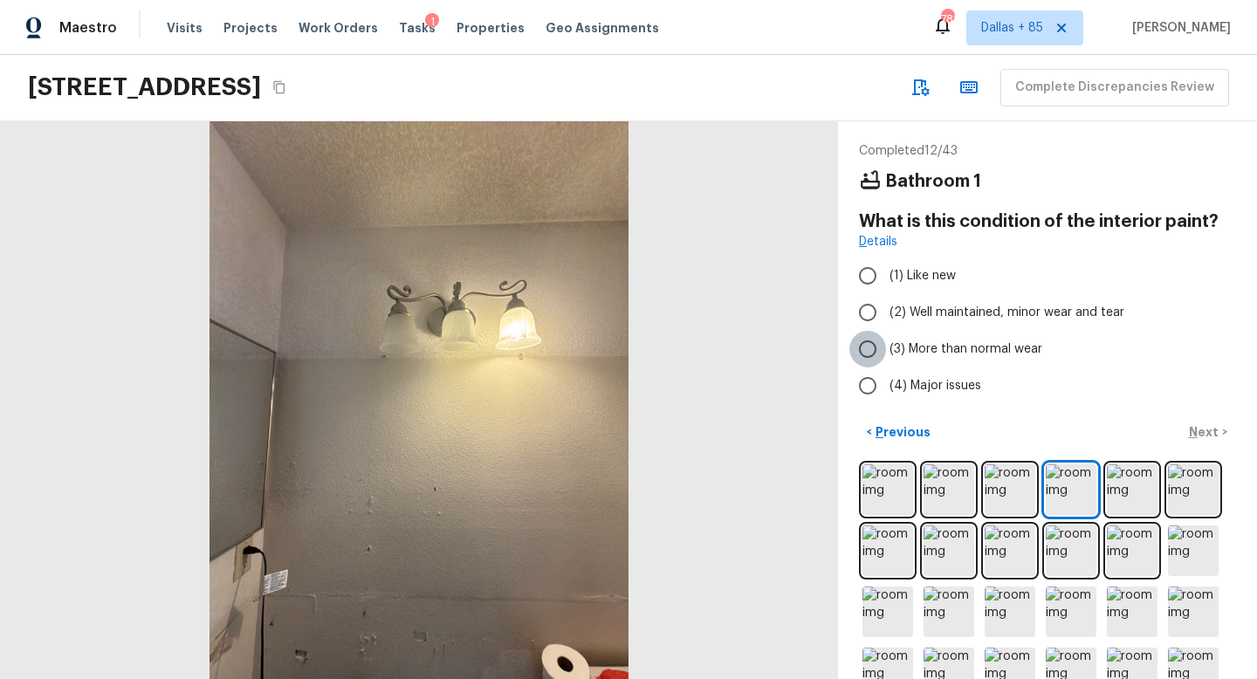
click at [868, 346] on input "(3) More than normal wear" at bounding box center [868, 349] width 37 height 37
radio input "true"
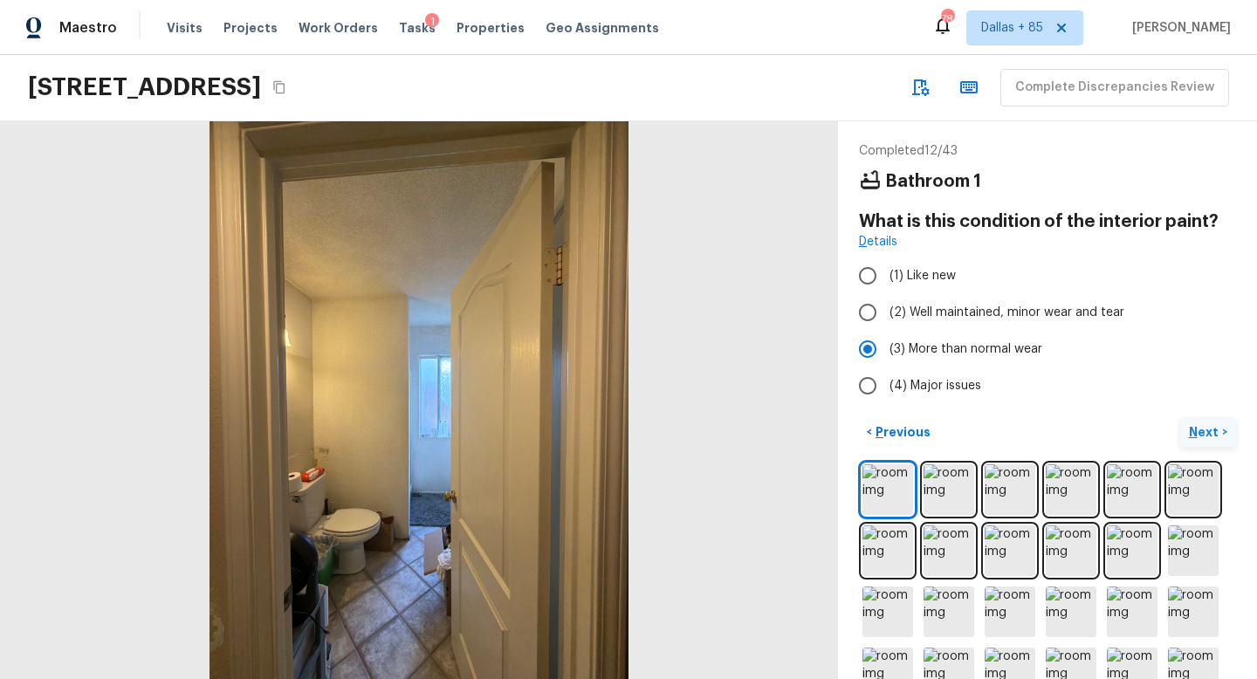
click at [1207, 425] on p "Next" at bounding box center [1205, 431] width 33 height 17
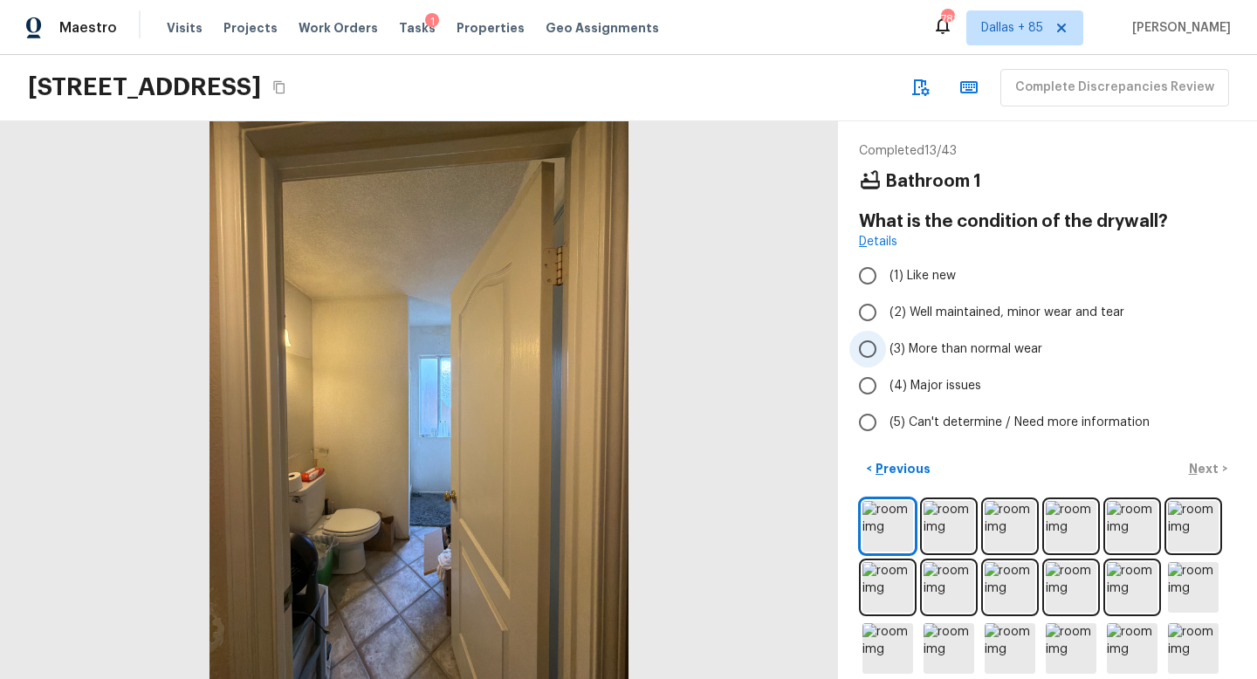
click at [884, 350] on input "(3) More than normal wear" at bounding box center [868, 349] width 37 height 37
radio input "true"
click at [1201, 464] on p "Next" at bounding box center [1205, 468] width 33 height 17
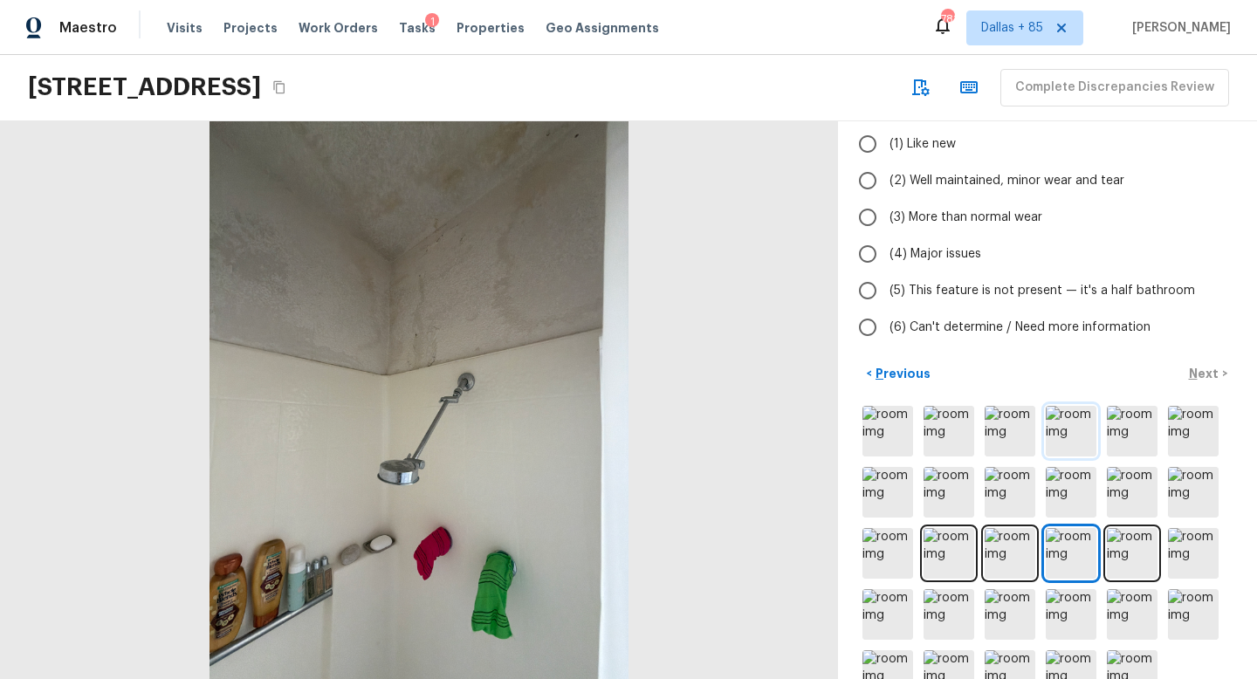
scroll to position [201, 0]
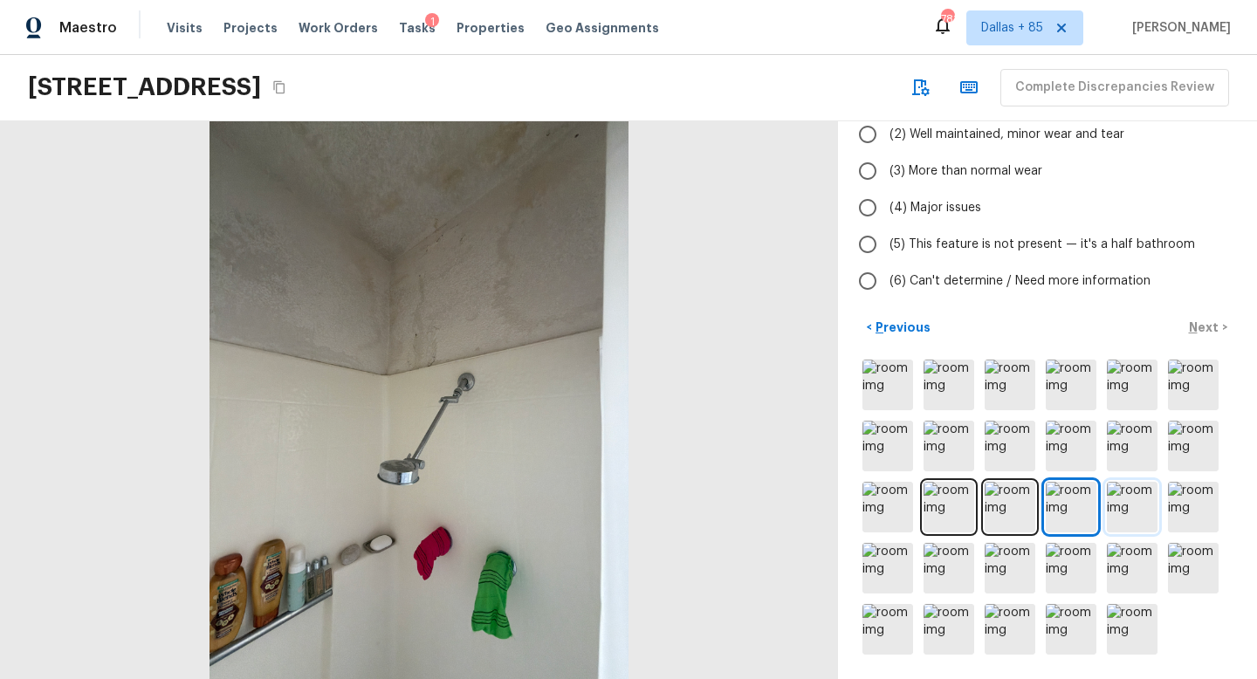
click at [1136, 521] on img at bounding box center [1132, 507] width 51 height 51
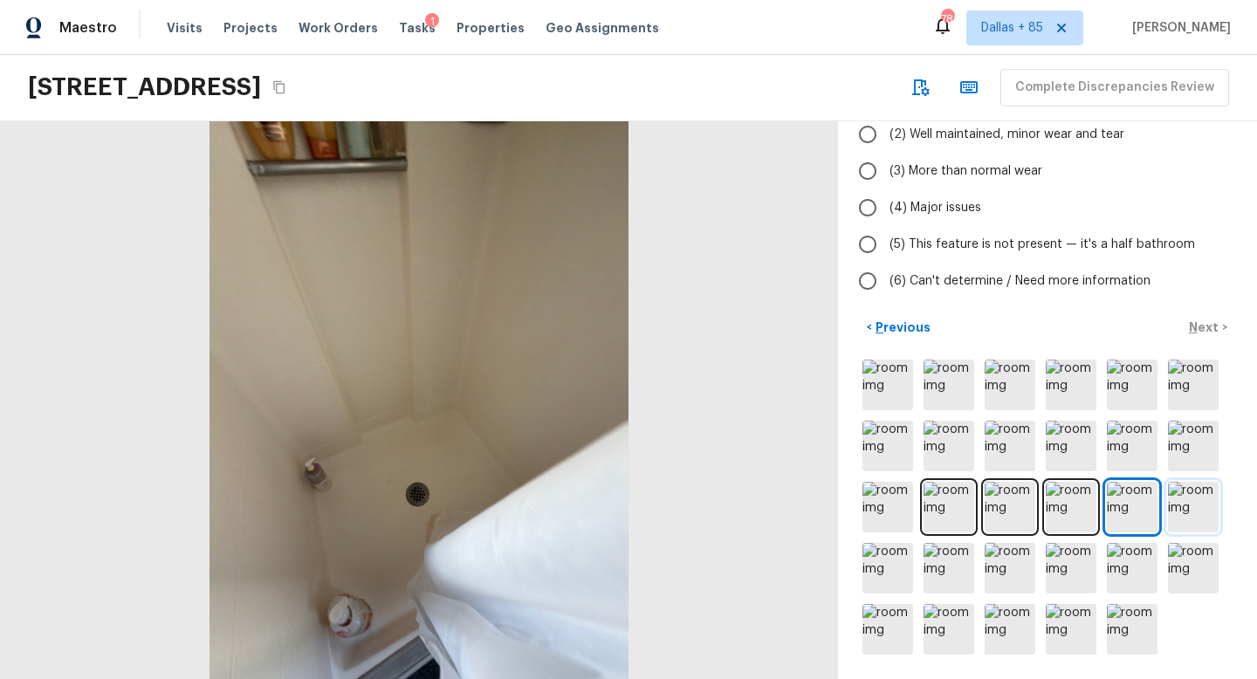
click at [1213, 517] on img at bounding box center [1193, 507] width 51 height 51
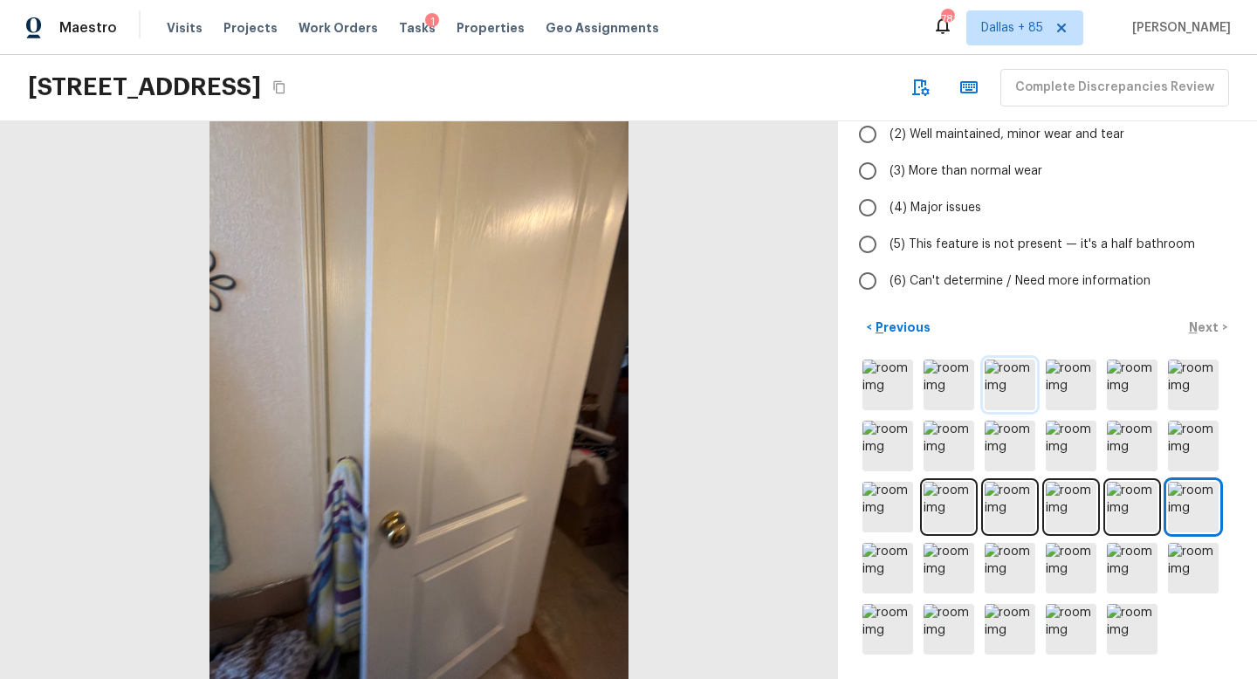
click at [1002, 401] on img at bounding box center [1010, 385] width 51 height 51
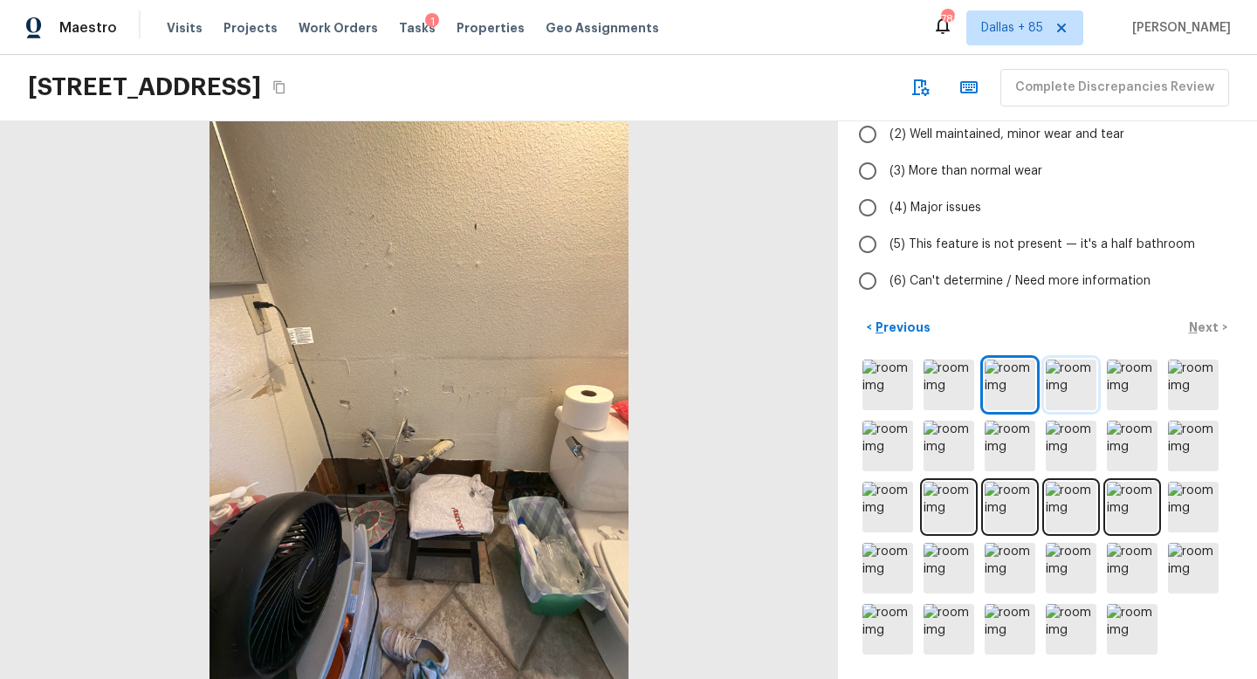
click at [1067, 390] on img at bounding box center [1071, 385] width 51 height 51
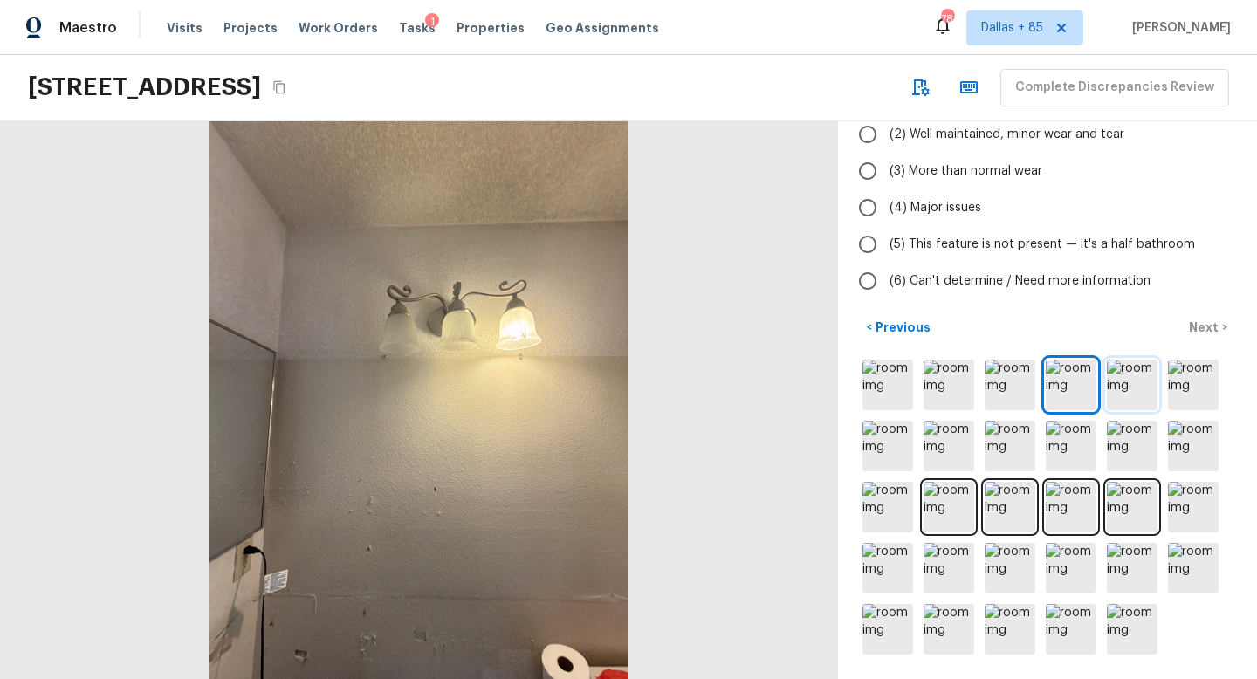
click at [1120, 385] on img at bounding box center [1132, 385] width 51 height 51
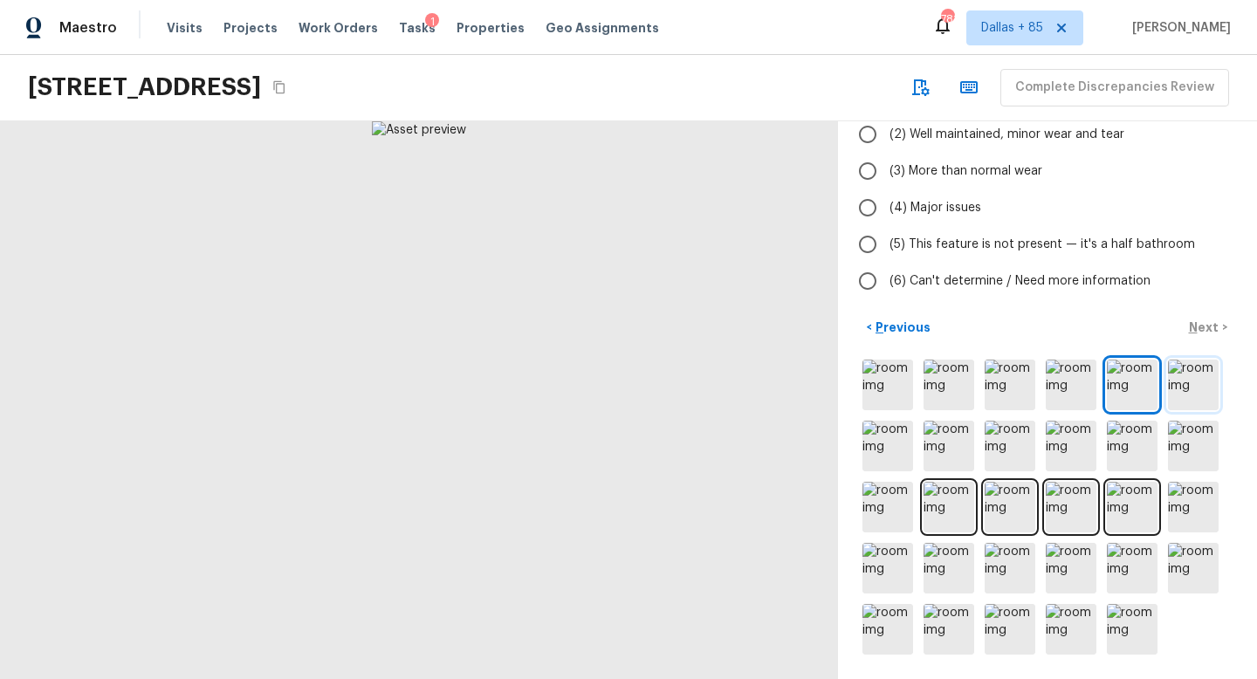
click at [1186, 386] on img at bounding box center [1193, 385] width 51 height 51
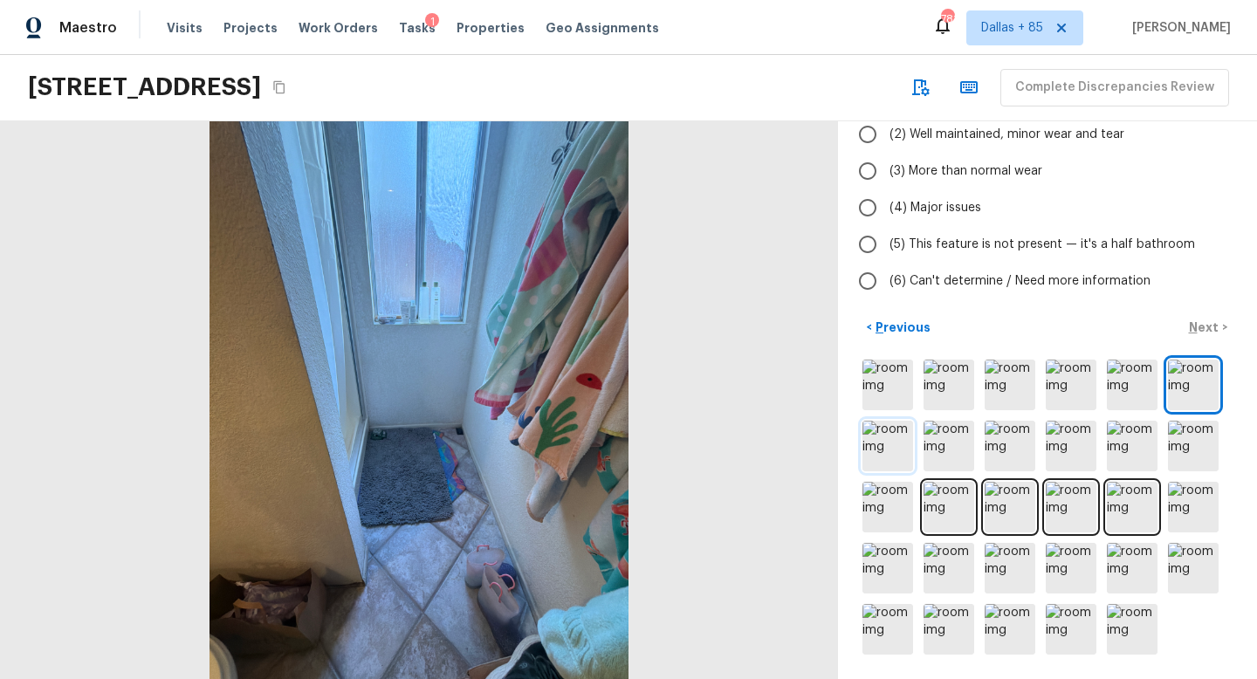
click at [872, 448] on img at bounding box center [888, 446] width 51 height 51
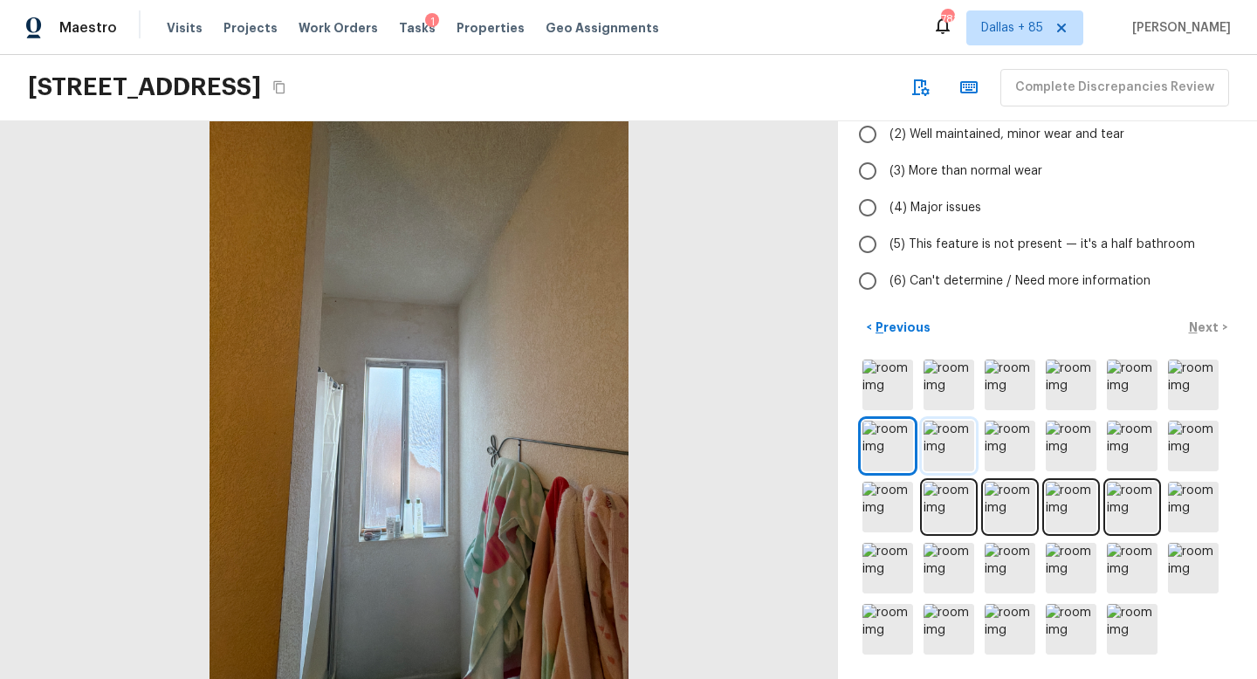
click at [947, 446] on img at bounding box center [949, 446] width 51 height 51
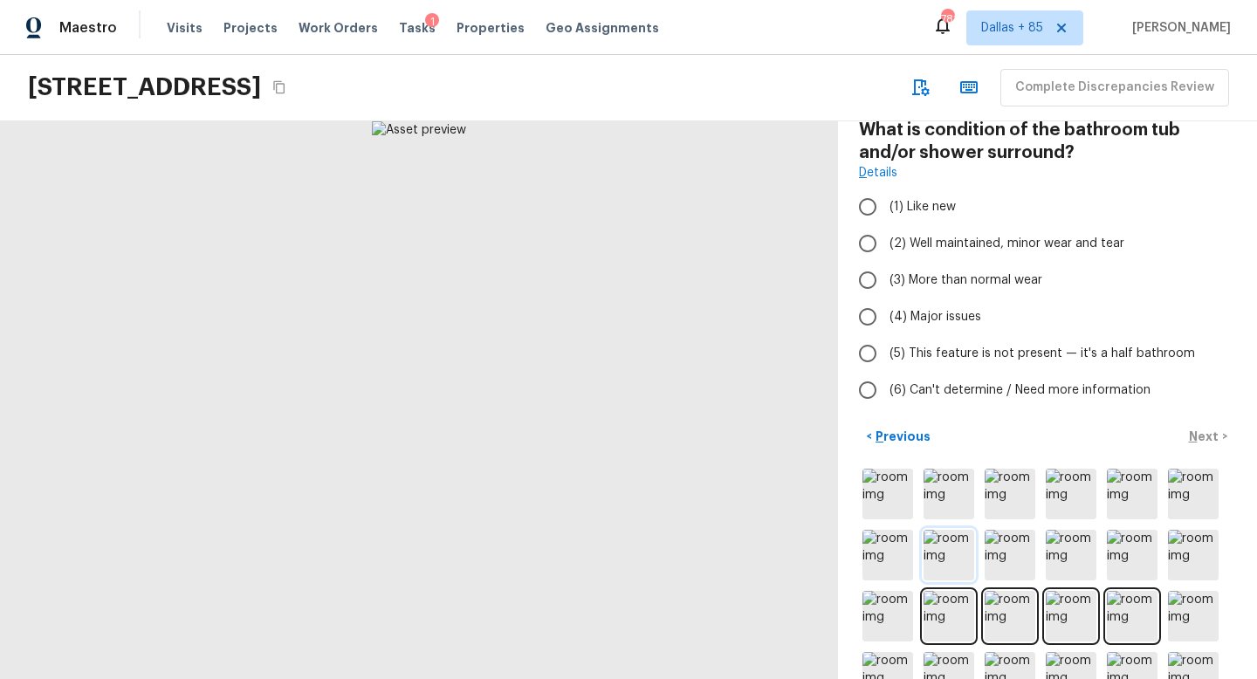
scroll to position [68, 0]
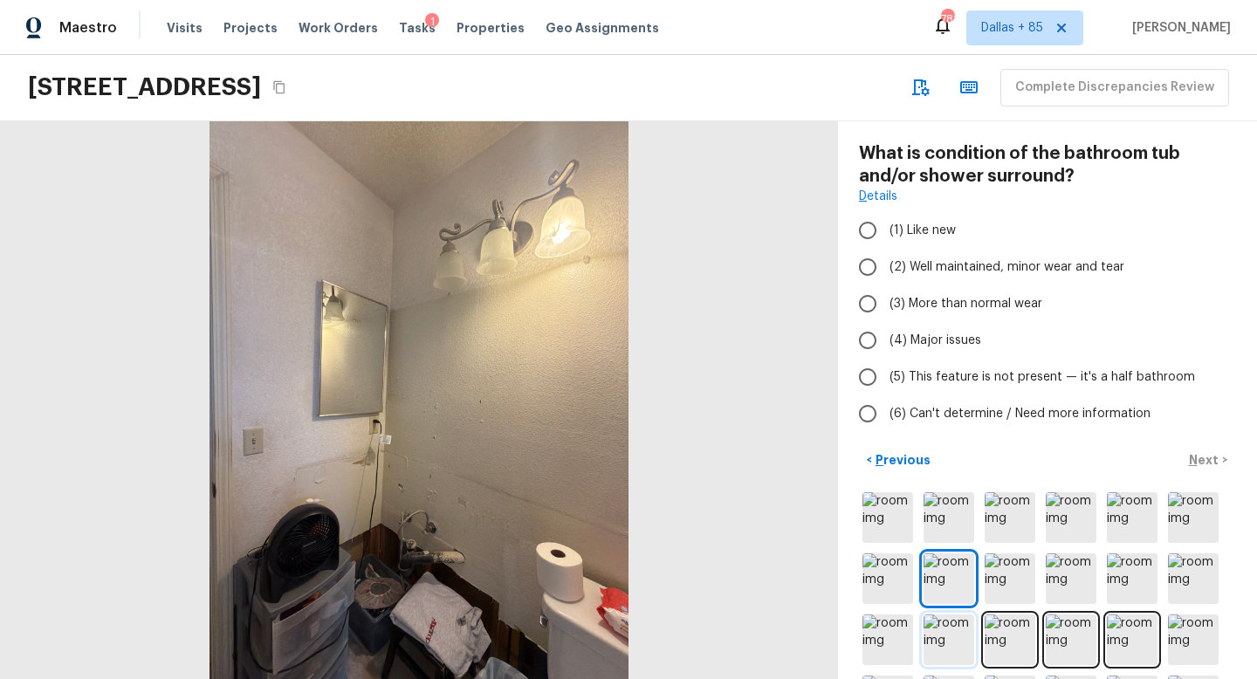
click at [959, 624] on img at bounding box center [949, 640] width 51 height 51
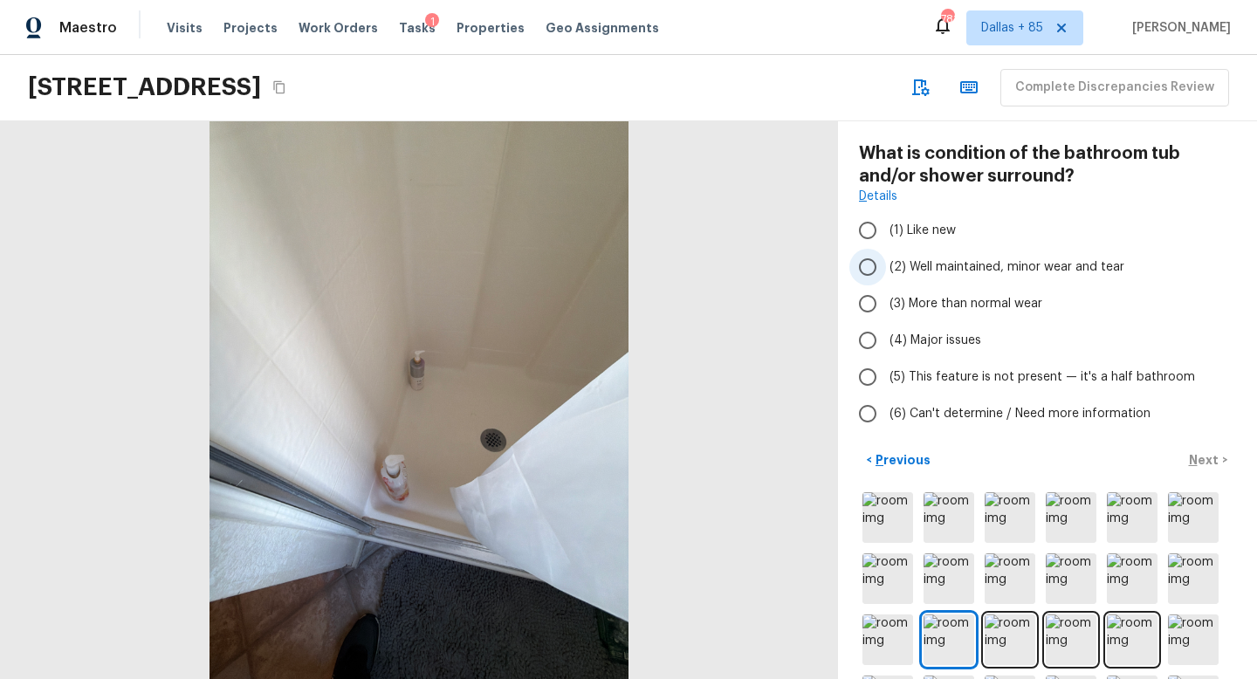
click at [924, 260] on span "(2) Well maintained, minor wear and tear" at bounding box center [1007, 266] width 235 height 17
click at [886, 260] on input "(2) Well maintained, minor wear and tear" at bounding box center [868, 267] width 37 height 37
radio input "true"
click at [1194, 457] on p "Next" at bounding box center [1205, 459] width 33 height 17
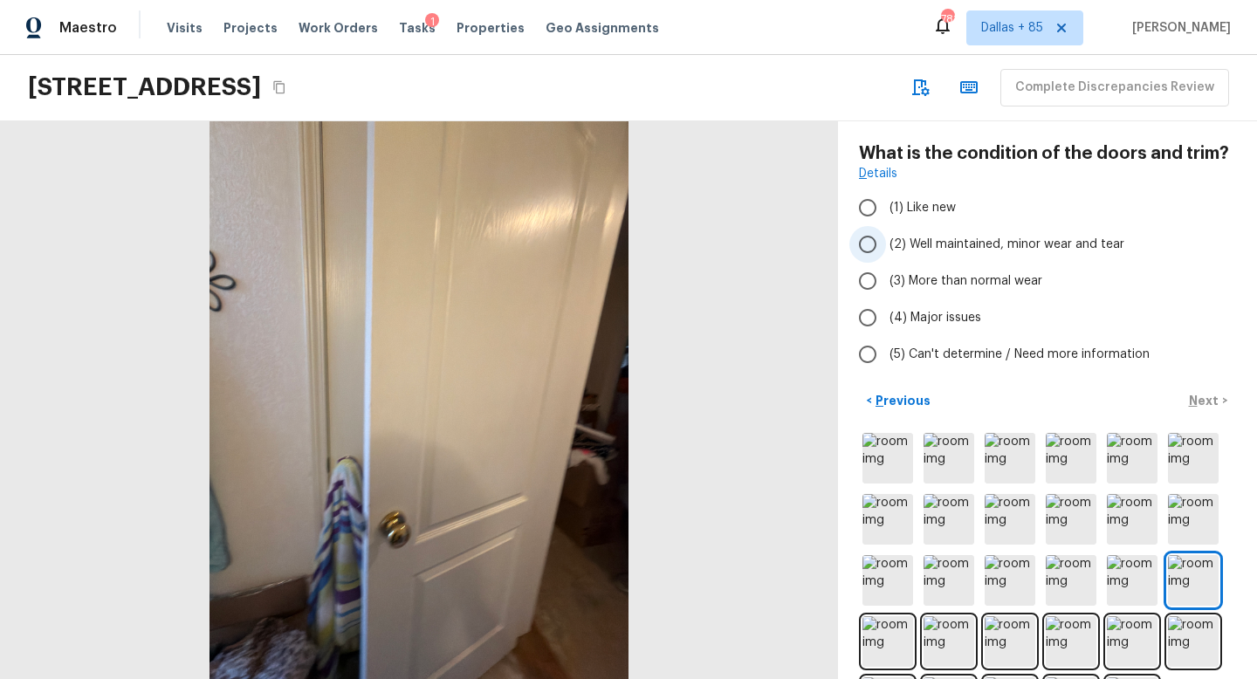
scroll to position [77, 0]
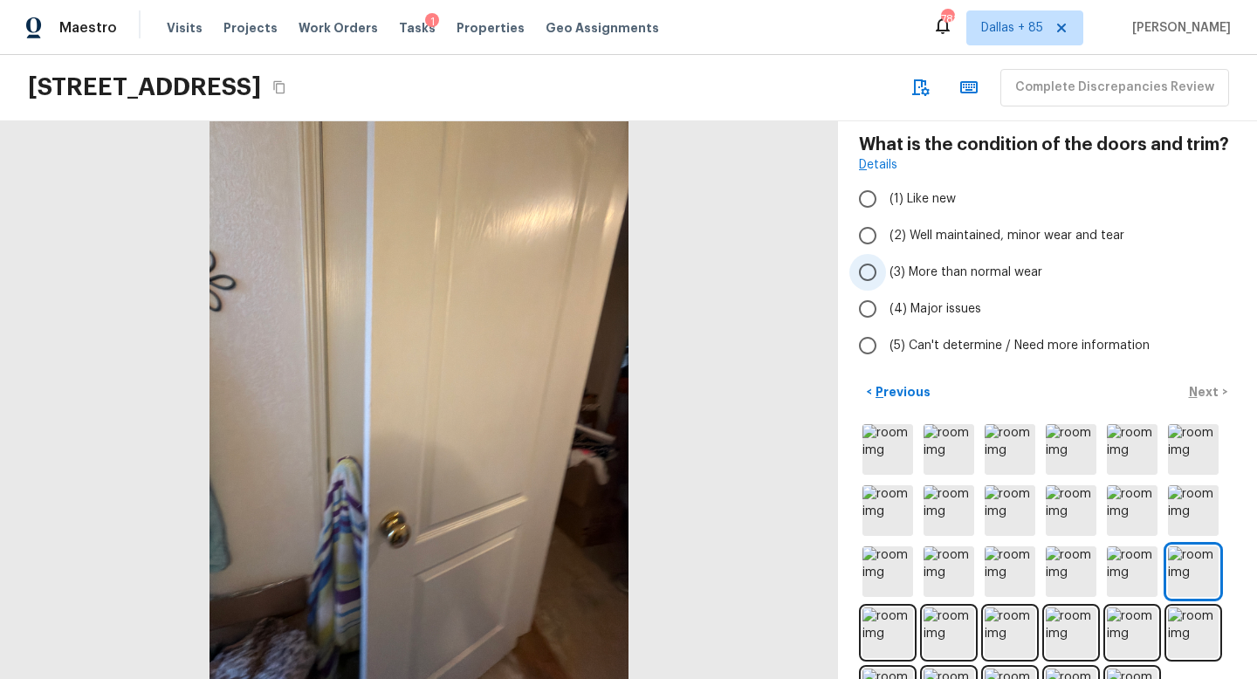
click at [946, 271] on span "(3) More than normal wear" at bounding box center [966, 272] width 153 height 17
click at [886, 271] on input "(3) More than normal wear" at bounding box center [868, 272] width 37 height 37
radio input "true"
click at [1198, 385] on p "Next" at bounding box center [1205, 391] width 33 height 17
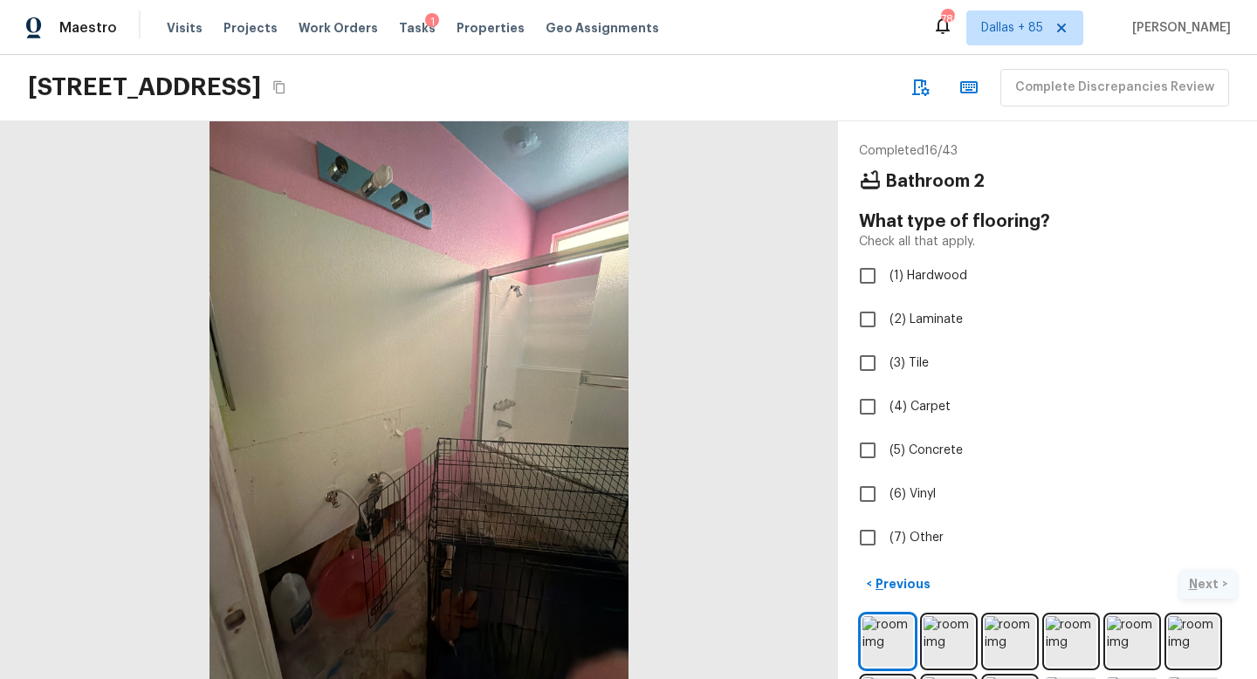
click at [1198, 385] on div "Completed 16 / 43 Bathroom 2 What type of flooring? Check all that apply. (1) H…" at bounding box center [1047, 349] width 377 height 414
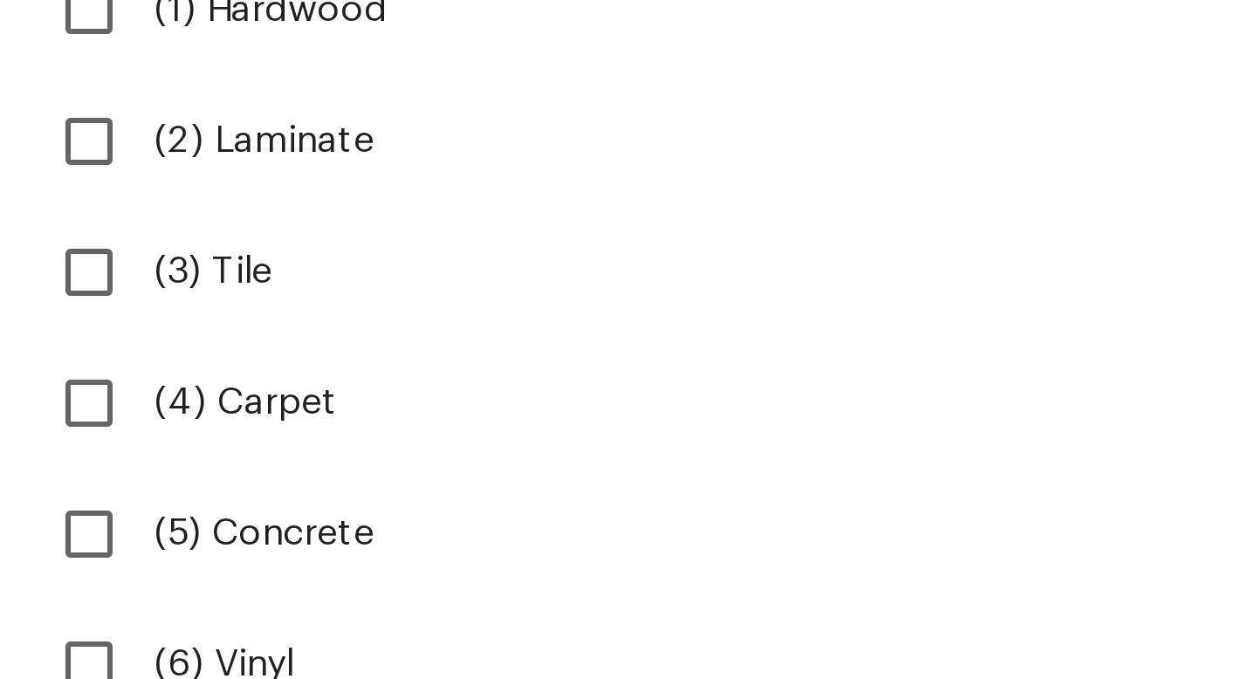
click at [1214, 401] on div "Completed 16 / 43 Bathroom 2 What type of flooring? Check all that apply. (1) H…" at bounding box center [1047, 349] width 377 height 414
click at [1214, 401] on label "(4) Carpet" at bounding box center [1036, 407] width 373 height 37
click at [886, 401] on input "(4) Carpet" at bounding box center [868, 407] width 37 height 37
click at [1214, 401] on label "(4) Carpet" at bounding box center [1036, 407] width 373 height 37
click at [886, 401] on input "(4) Carpet" at bounding box center [868, 407] width 37 height 37
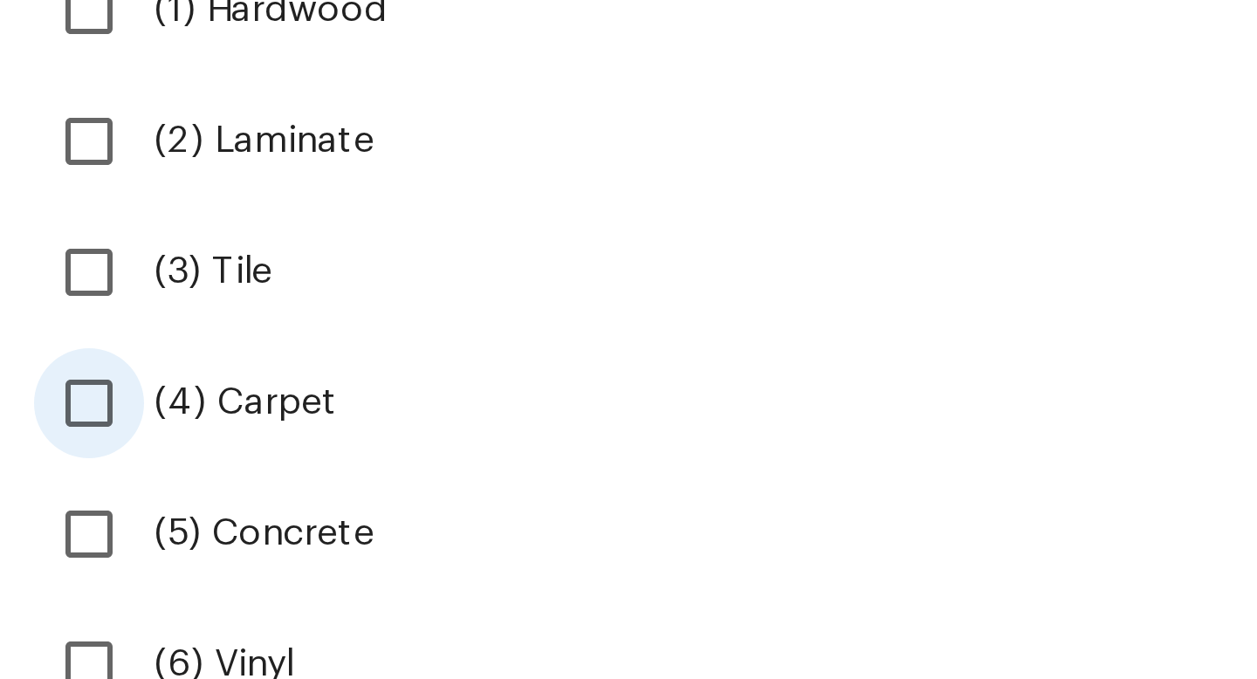
click at [1198, 401] on label "(4) Carpet" at bounding box center [1036, 407] width 373 height 37
click at [886, 401] on input "(4) Carpet" at bounding box center [868, 407] width 37 height 37
checkbox input "true"
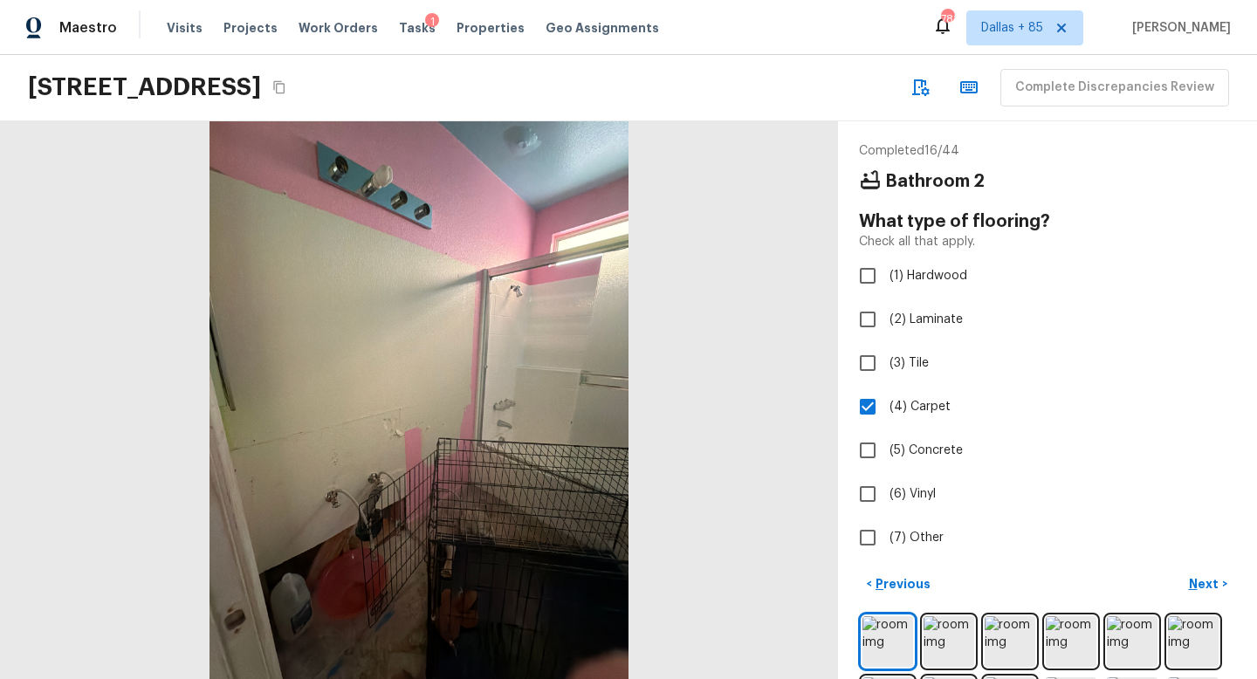
click at [418, 620] on div at bounding box center [419, 400] width 838 height 558
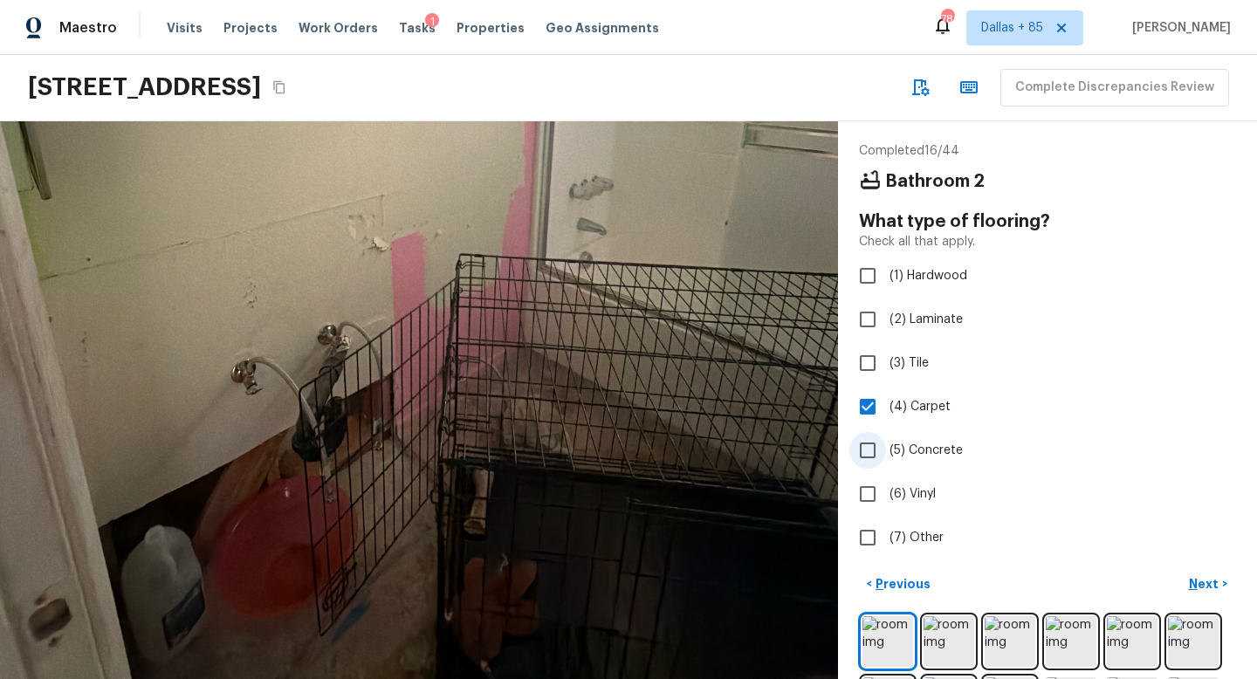
click at [874, 454] on input "(5) Concrete" at bounding box center [868, 450] width 37 height 37
checkbox input "true"
click at [1201, 584] on p "Next" at bounding box center [1205, 583] width 33 height 17
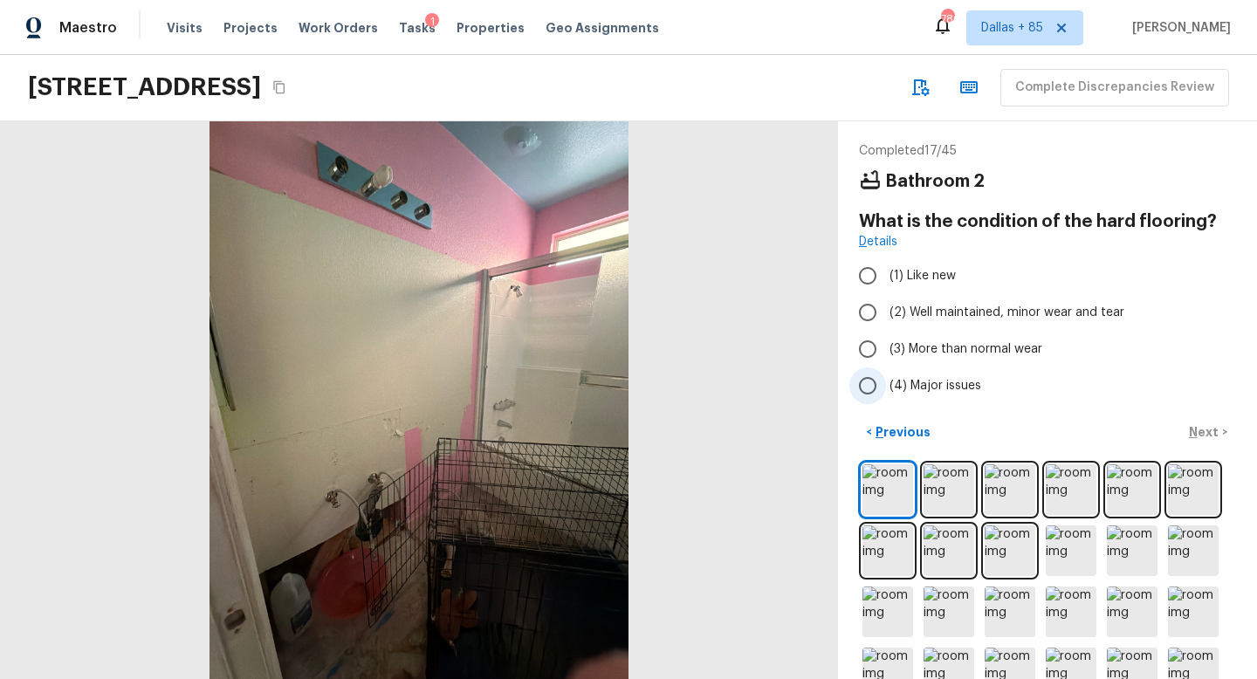
click at [873, 396] on input "(4) Major issues" at bounding box center [868, 386] width 37 height 37
radio input "true"
click at [1203, 431] on p "Next" at bounding box center [1205, 431] width 33 height 17
click at [891, 428] on p "Previous" at bounding box center [901, 431] width 58 height 17
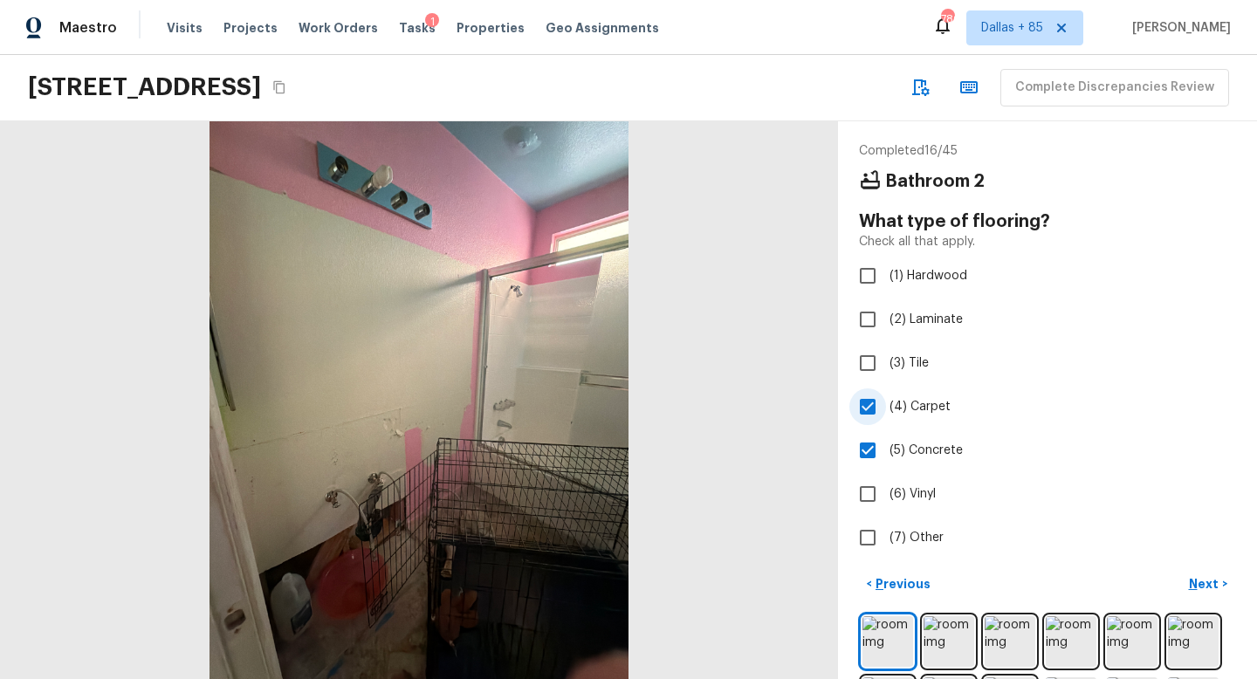
click at [867, 413] on input "(4) Carpet" at bounding box center [868, 407] width 37 height 37
checkbox input "false"
click at [1204, 581] on p "Next" at bounding box center [1205, 583] width 33 height 17
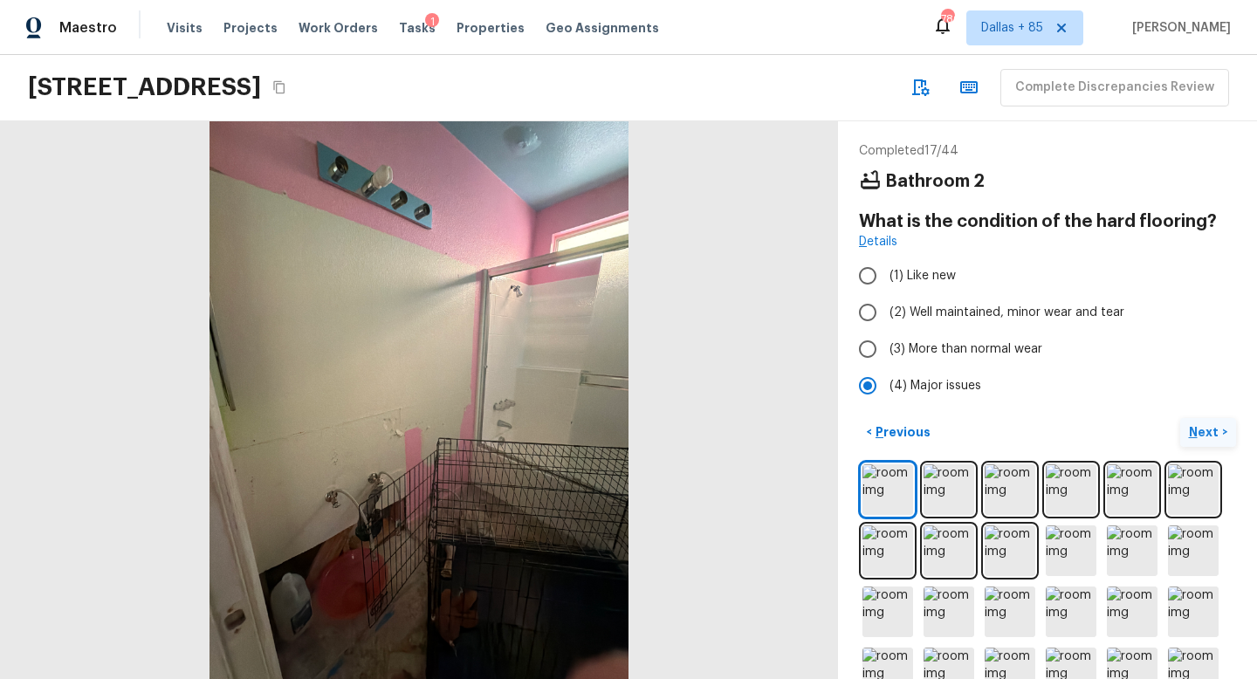
click at [1200, 425] on p "Next" at bounding box center [1205, 431] width 33 height 17
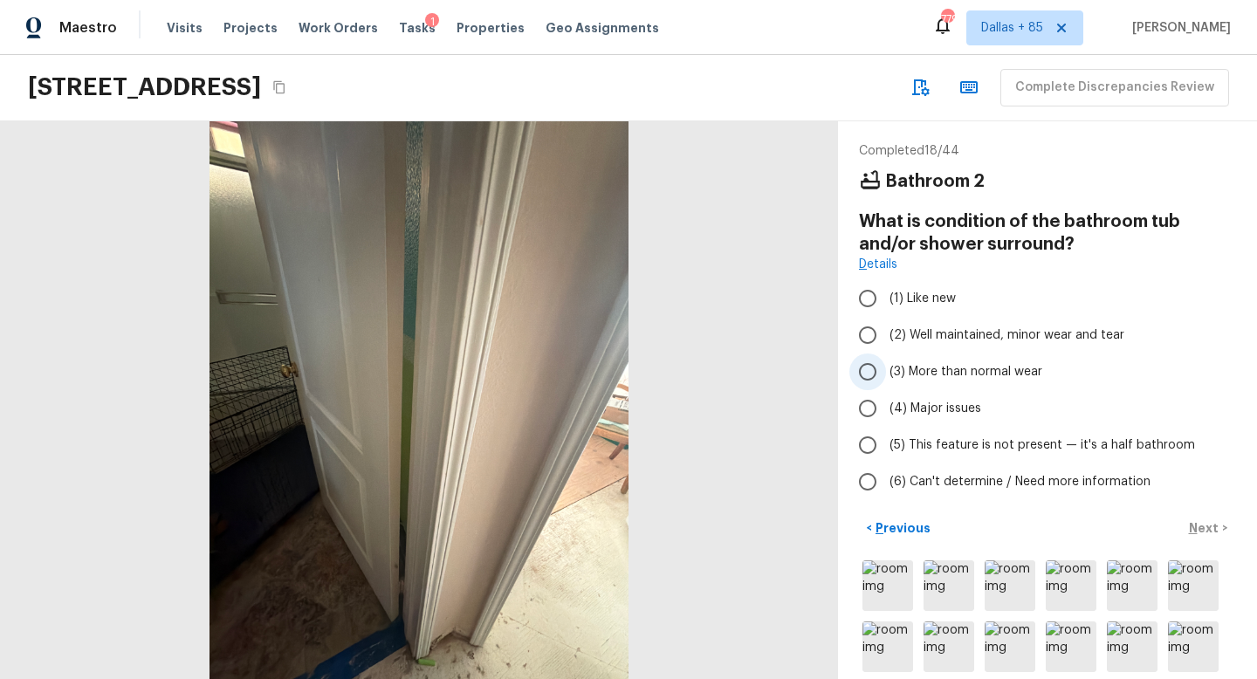
click at [923, 367] on span "(3) More than normal wear" at bounding box center [966, 371] width 153 height 17
click at [886, 367] on input "(3) More than normal wear" at bounding box center [868, 372] width 37 height 37
radio input "true"
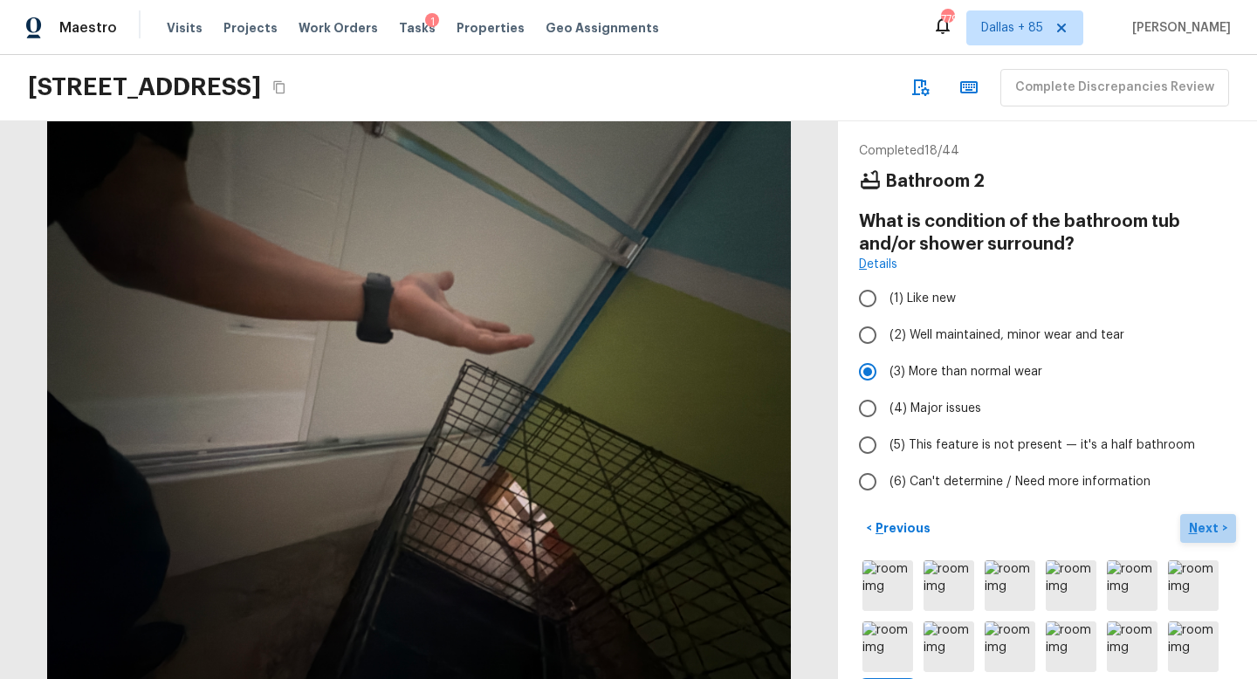
click at [1214, 514] on button "Next >" at bounding box center [1208, 528] width 56 height 29
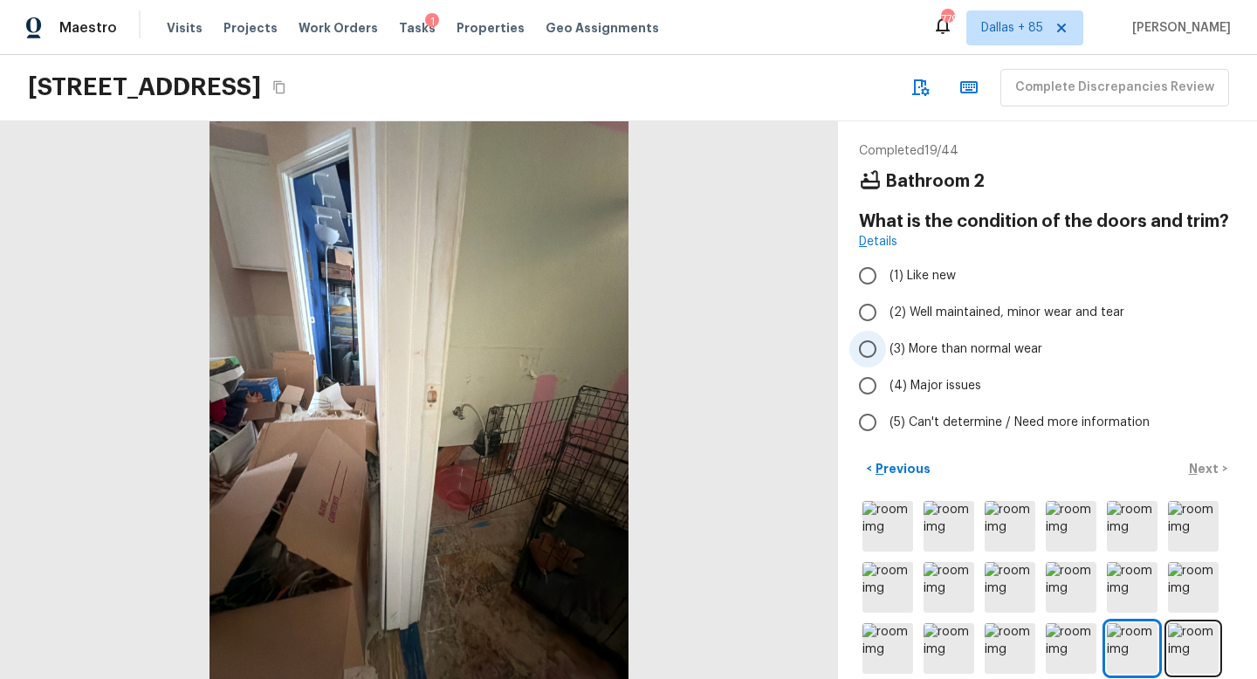
click at [968, 347] on span "(3) More than normal wear" at bounding box center [966, 349] width 153 height 17
click at [886, 347] on input "(3) More than normal wear" at bounding box center [868, 349] width 37 height 37
radio input "true"
click at [1186, 640] on img at bounding box center [1193, 648] width 51 height 51
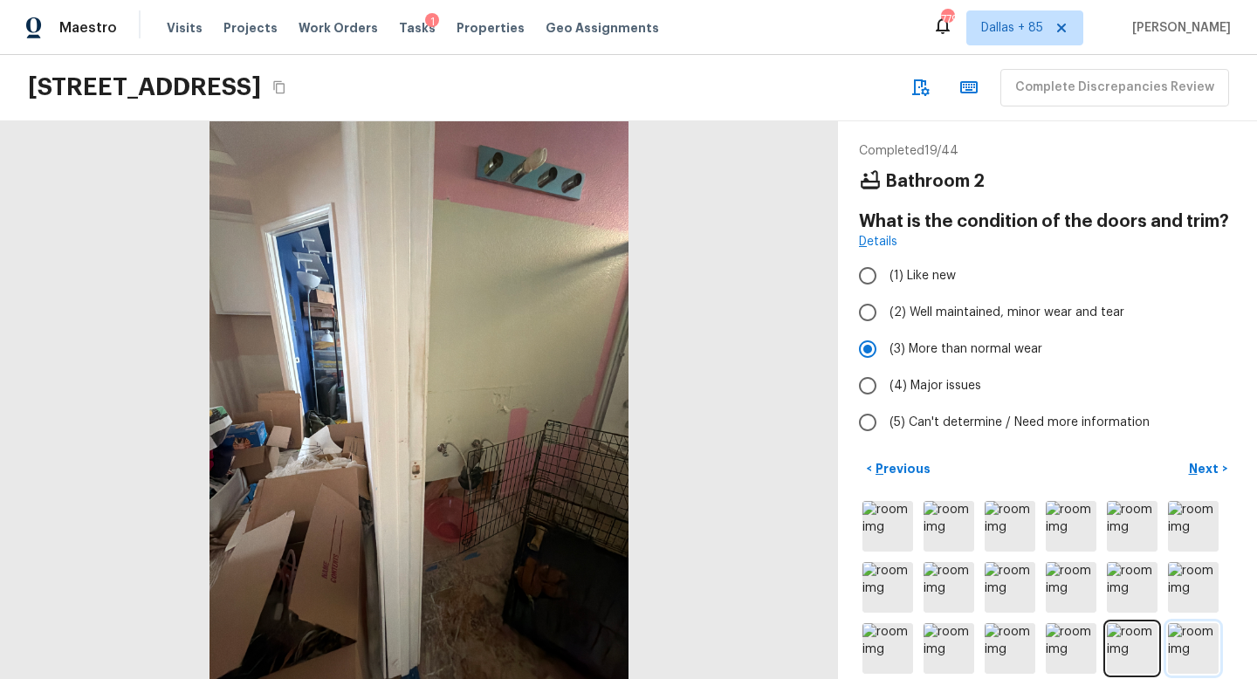
scroll to position [80, 0]
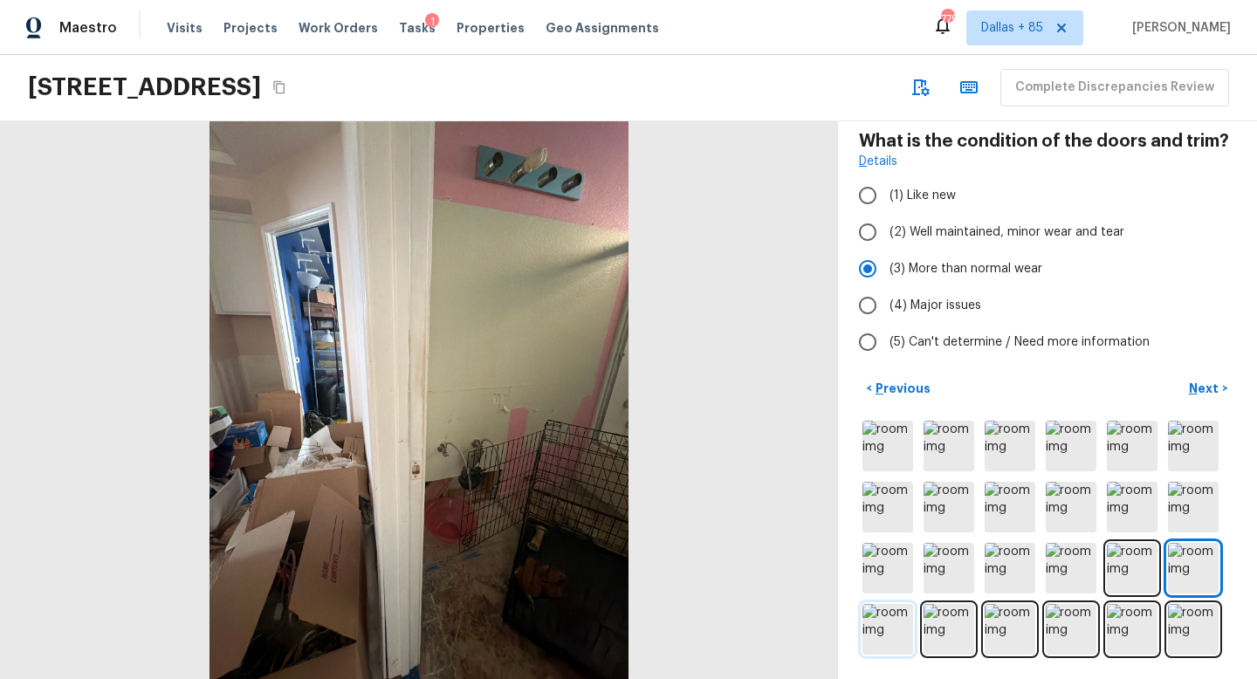
click at [889, 611] on img at bounding box center [888, 629] width 51 height 51
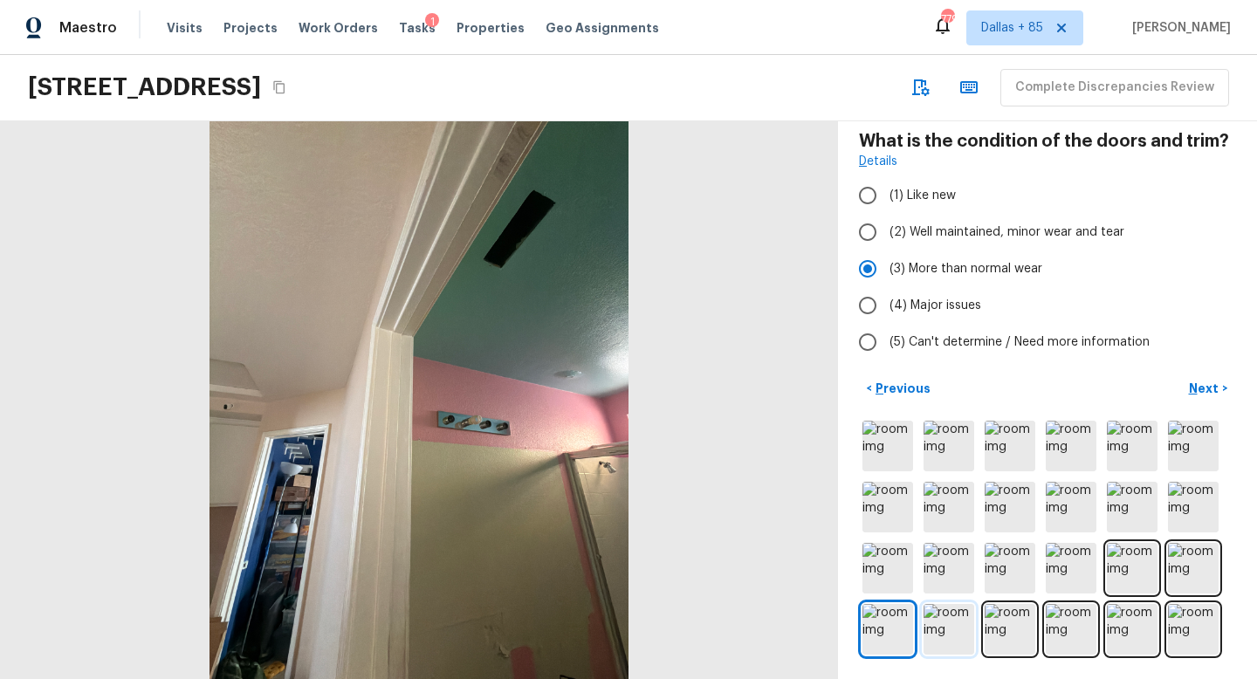
click at [942, 626] on img at bounding box center [949, 629] width 51 height 51
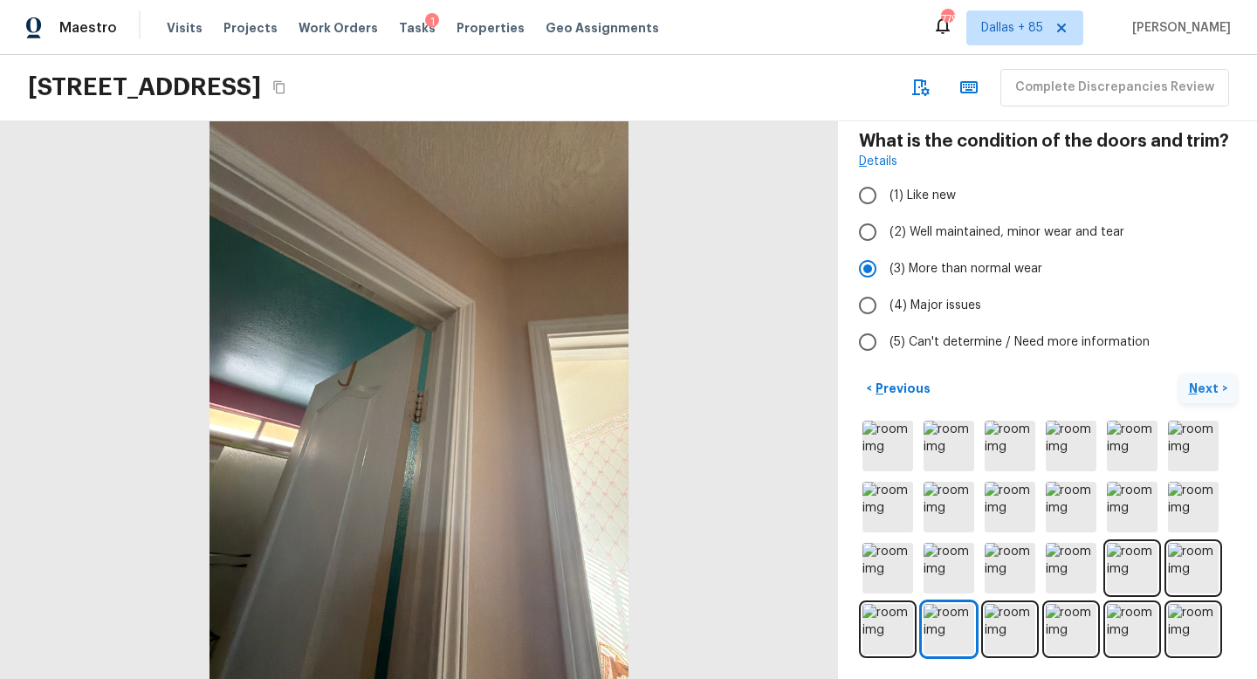
click at [1198, 385] on p "Next" at bounding box center [1205, 388] width 33 height 17
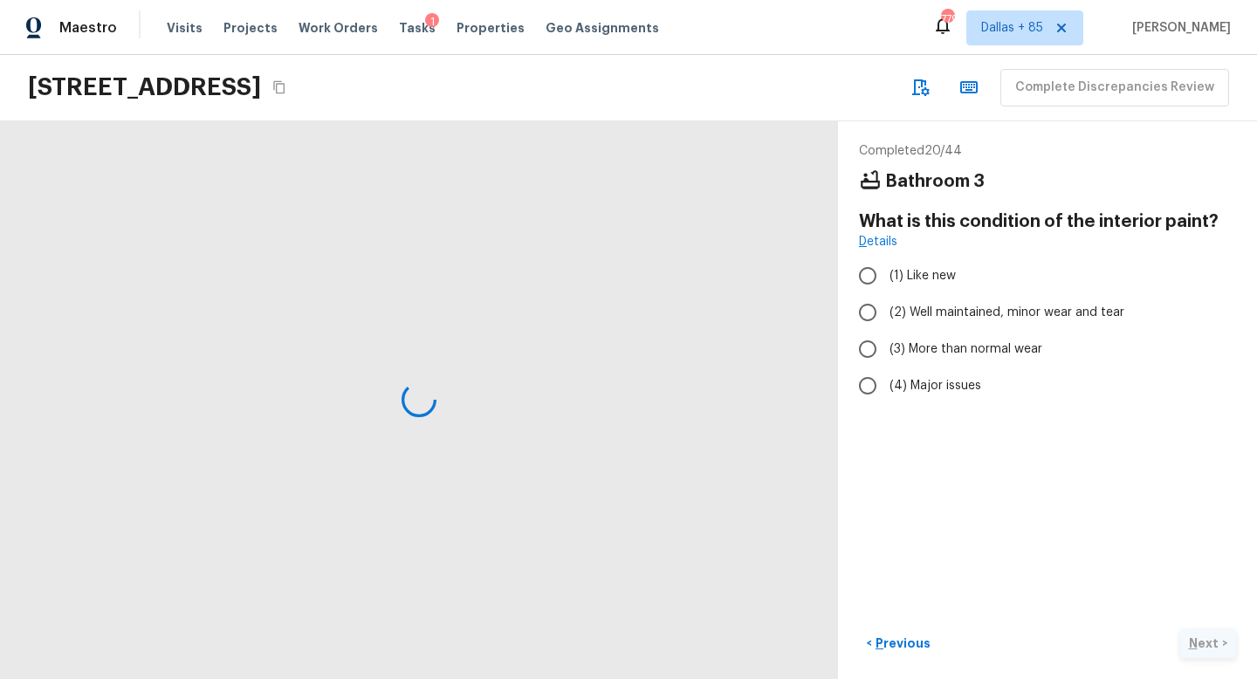
scroll to position [0, 0]
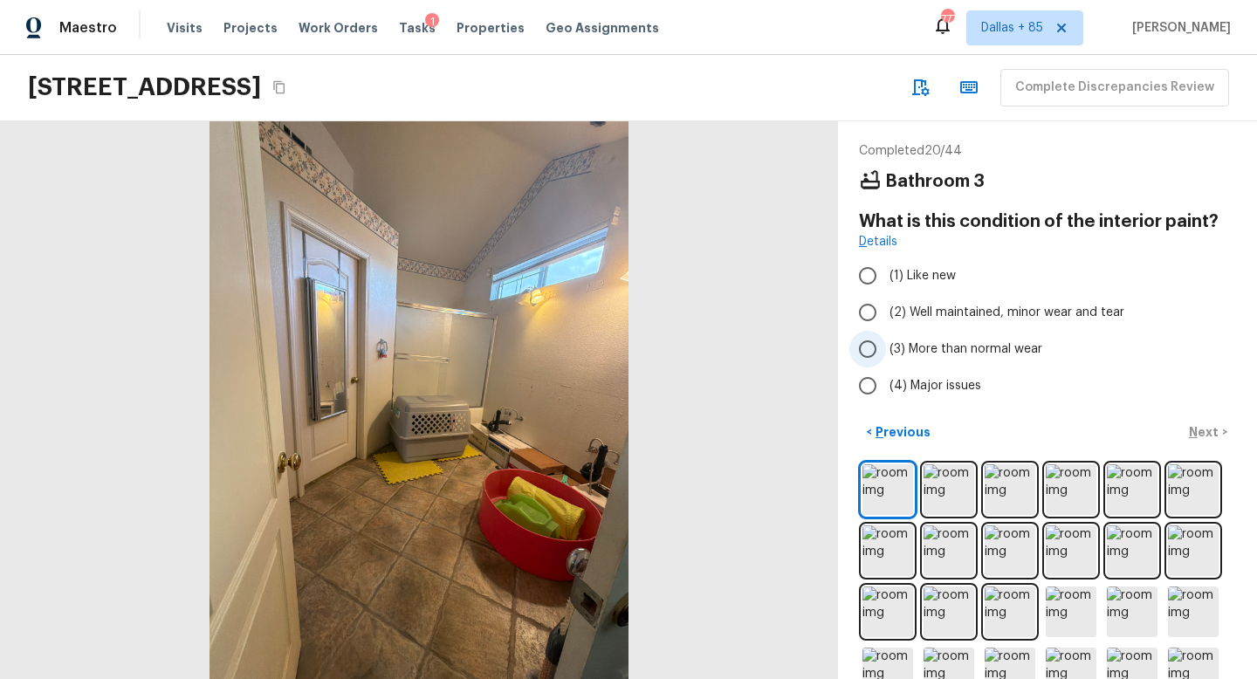
click at [888, 349] on label "(3) More than normal wear" at bounding box center [1036, 349] width 373 height 37
click at [886, 349] on input "(3) More than normal wear" at bounding box center [868, 349] width 37 height 37
radio input "true"
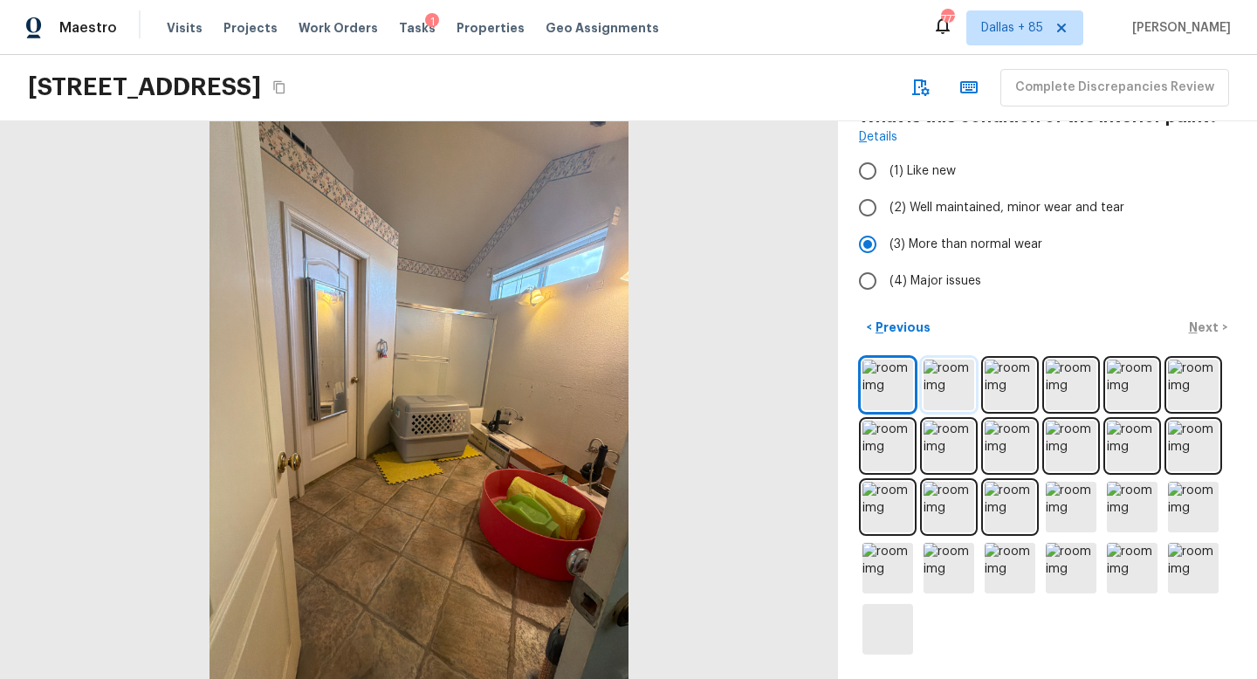
click at [960, 375] on img at bounding box center [949, 385] width 51 height 51
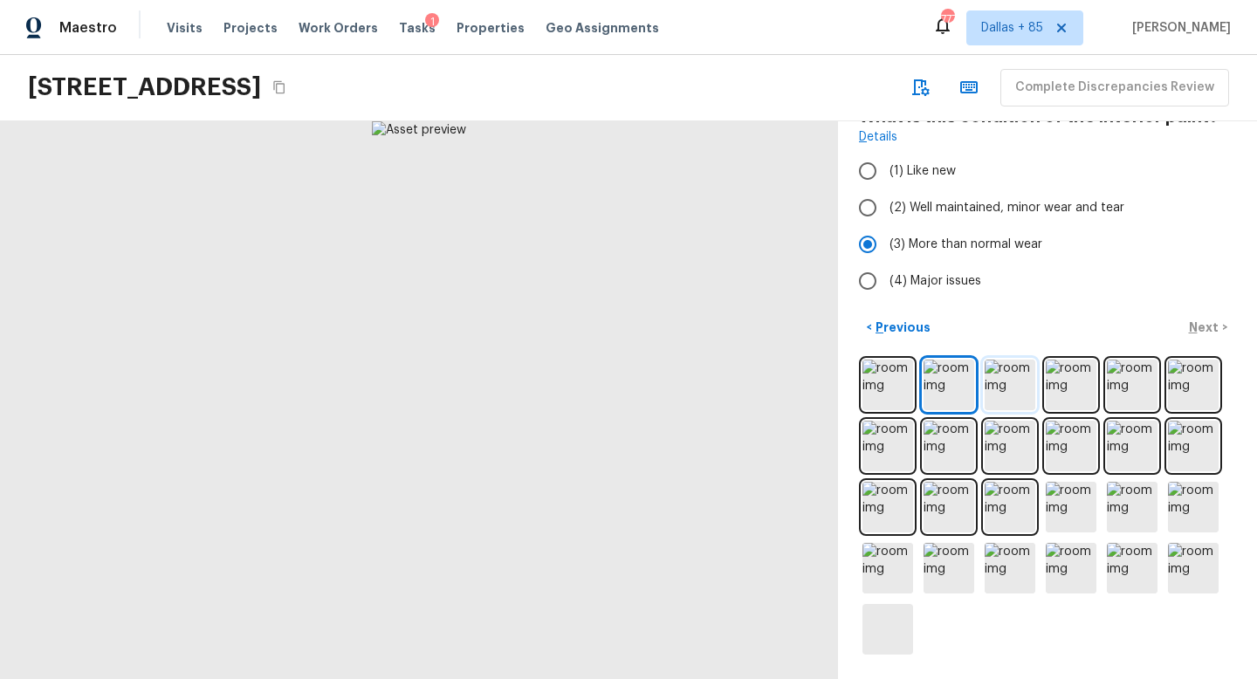
click at [1011, 375] on img at bounding box center [1010, 385] width 51 height 51
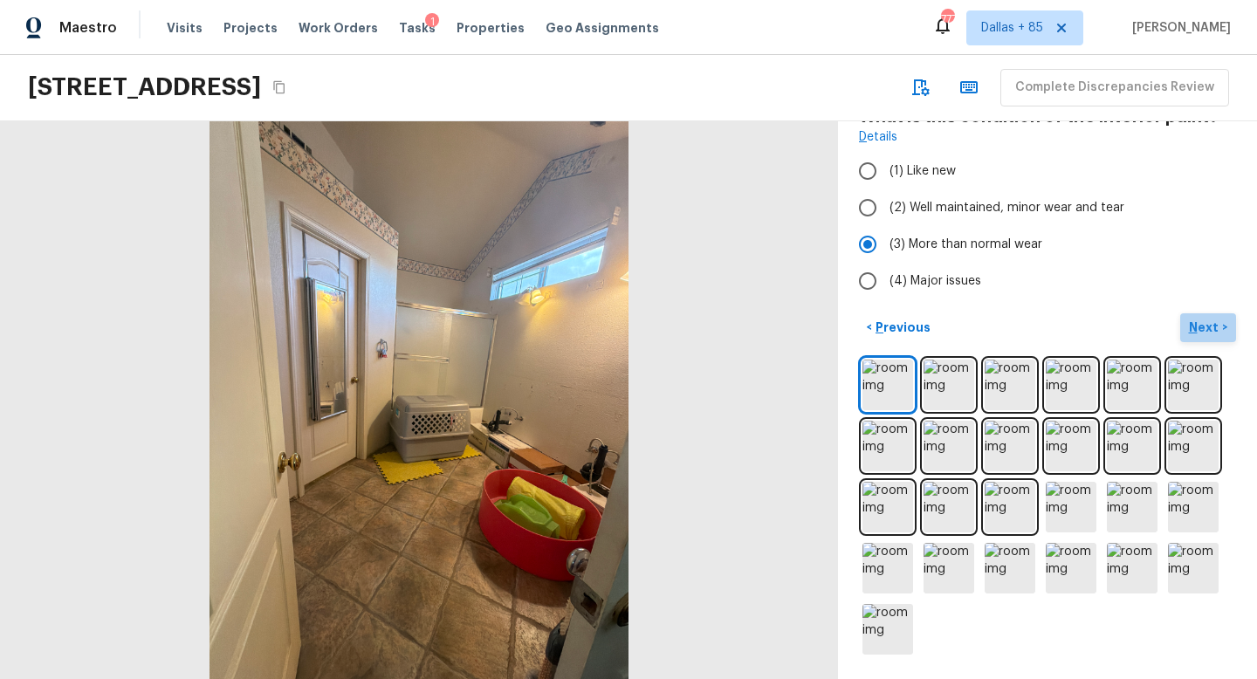
click at [1207, 324] on p "Next" at bounding box center [1205, 327] width 33 height 17
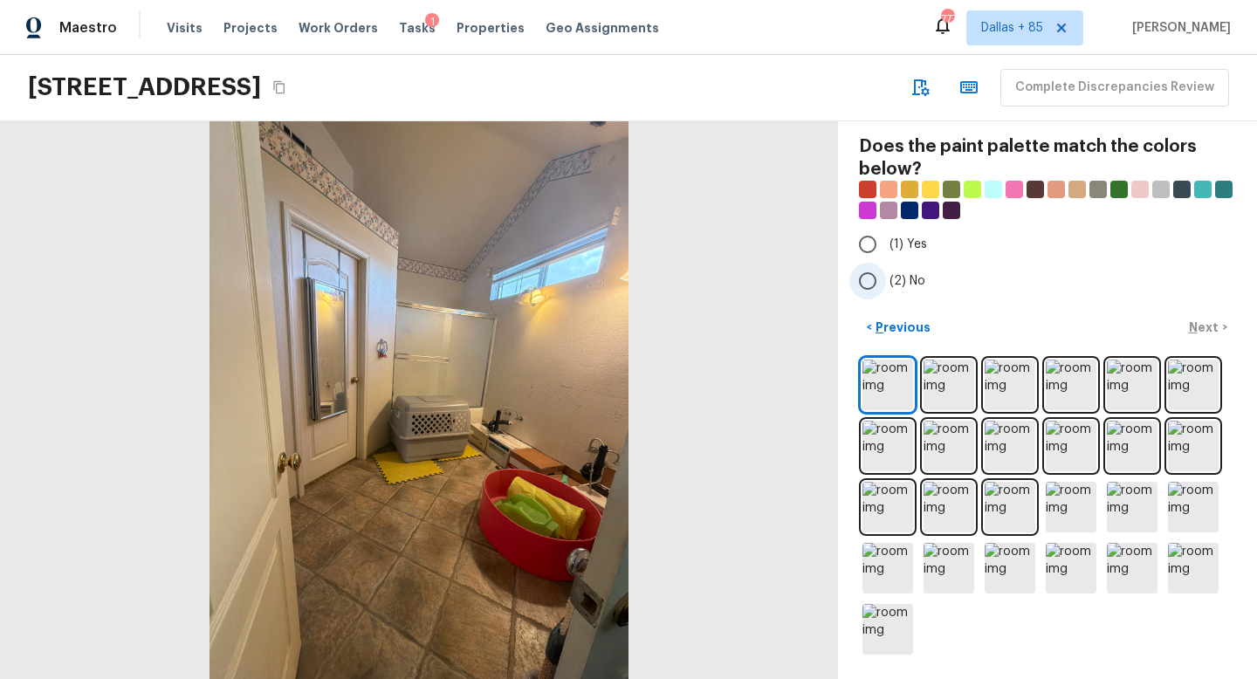
click at [866, 274] on input "(2) No" at bounding box center [868, 281] width 37 height 37
radio input "true"
click at [1207, 327] on div "< Previous Next >" at bounding box center [1047, 327] width 377 height 29
click at [946, 382] on img at bounding box center [949, 385] width 51 height 51
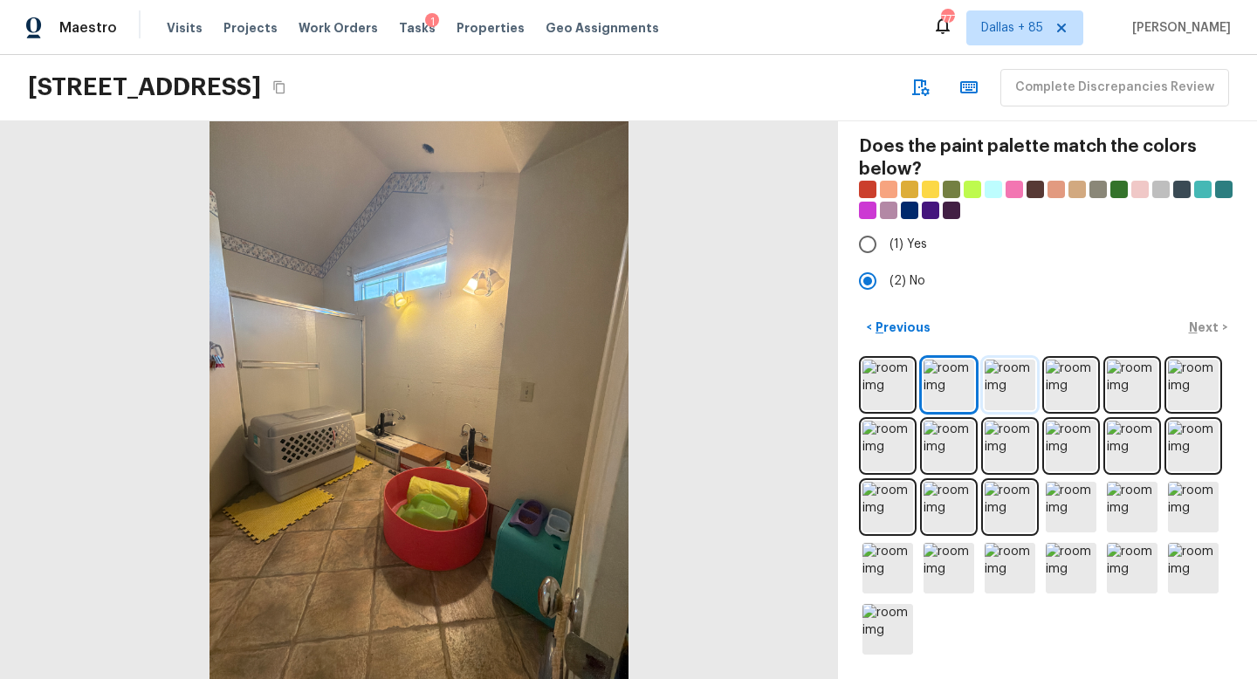
click at [1006, 388] on img at bounding box center [1010, 385] width 51 height 51
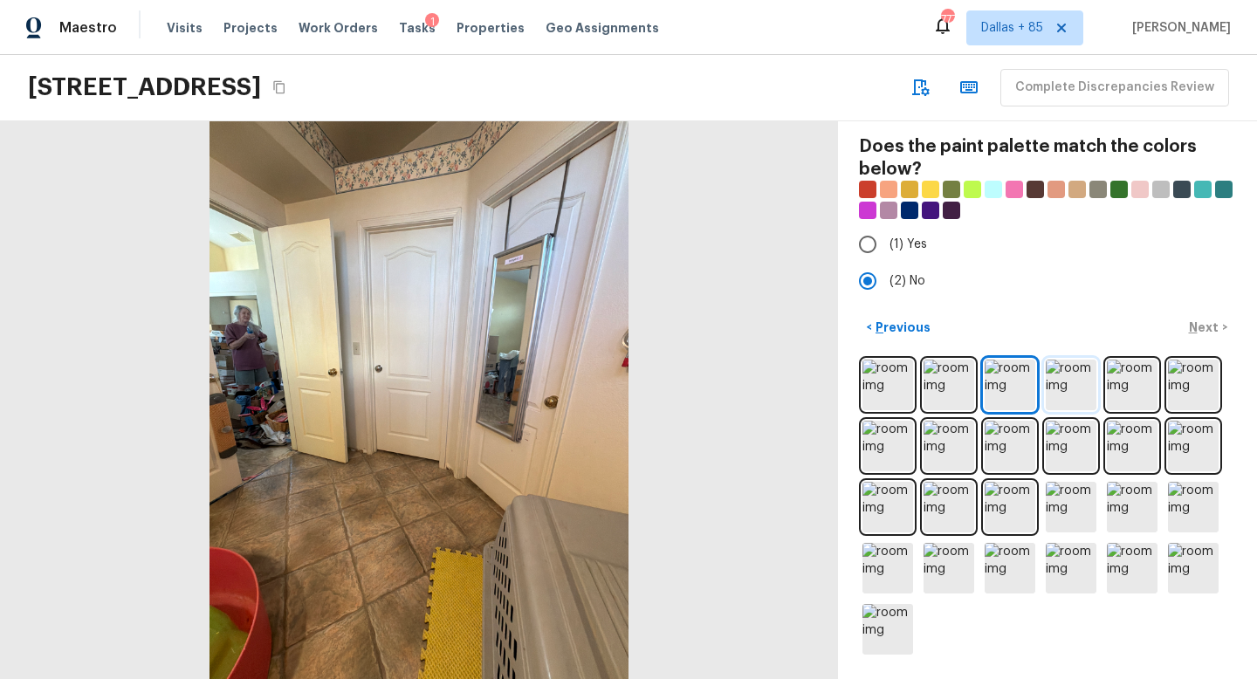
click at [1071, 385] on img at bounding box center [1071, 385] width 51 height 51
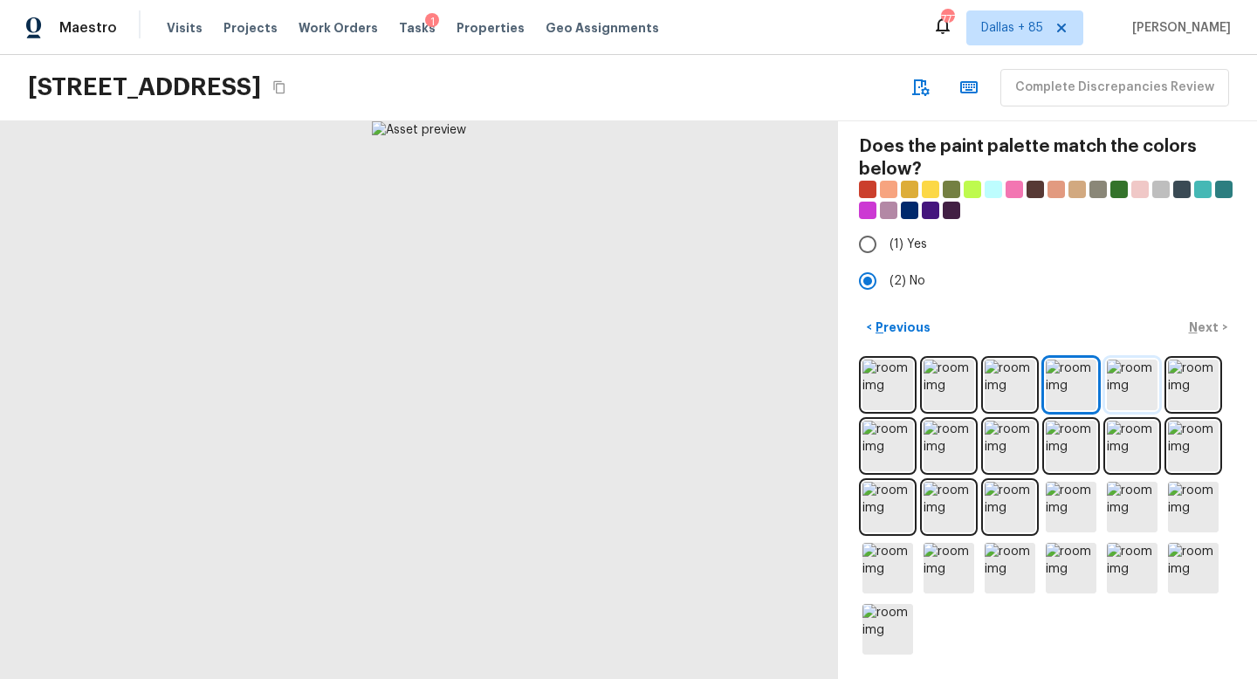
click at [1127, 391] on img at bounding box center [1132, 385] width 51 height 51
click at [1197, 391] on img at bounding box center [1193, 385] width 51 height 51
click at [873, 277] on input "(2) No" at bounding box center [868, 281] width 37 height 37
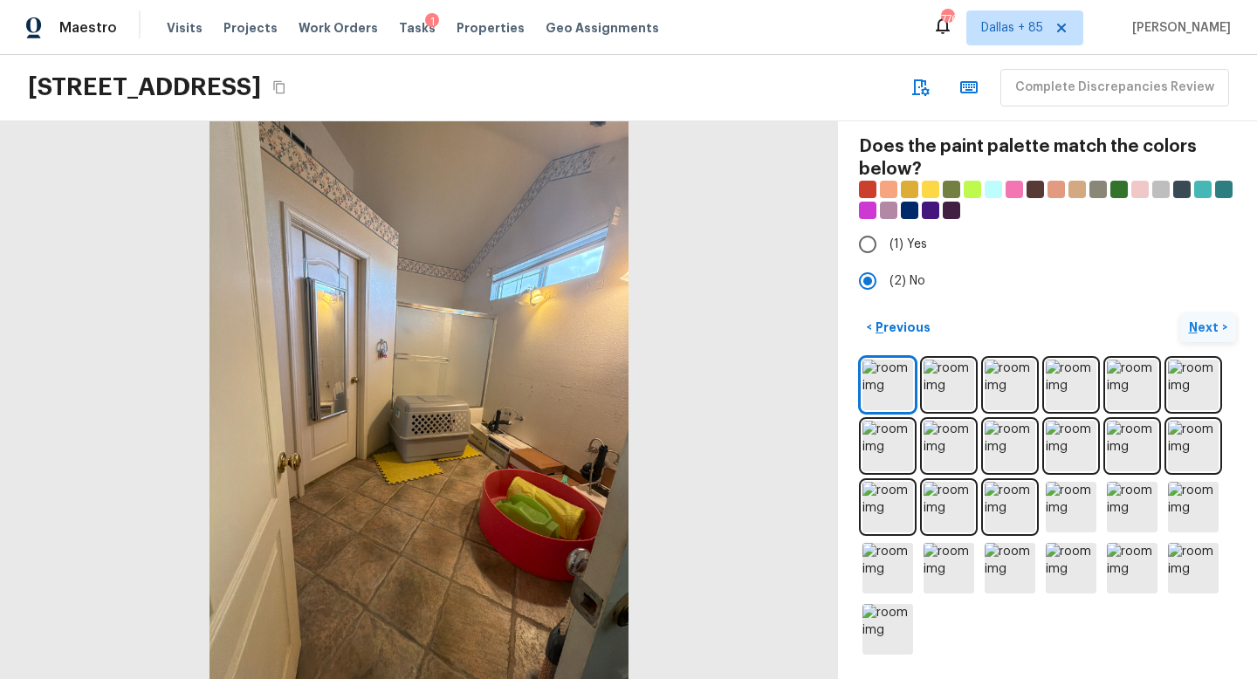
click at [1204, 324] on p "Next" at bounding box center [1205, 327] width 33 height 17
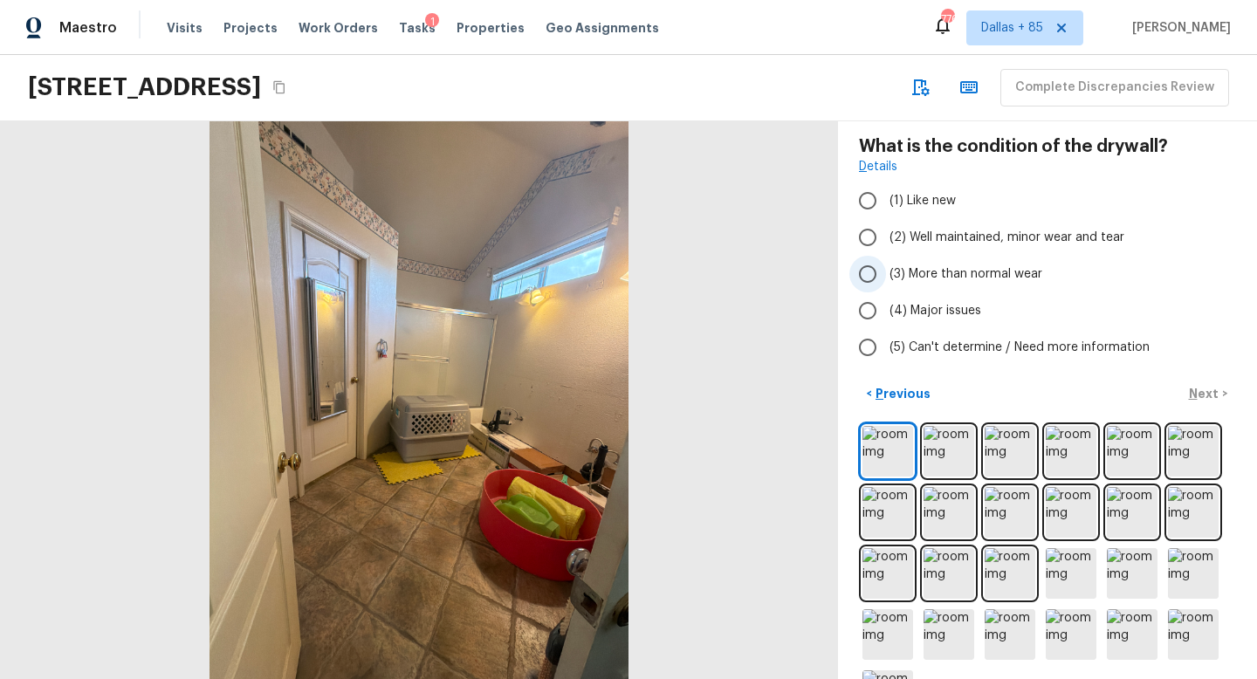
click at [923, 275] on span "(3) More than normal wear" at bounding box center [966, 273] width 153 height 17
click at [886, 275] on input "(3) More than normal wear" at bounding box center [868, 274] width 37 height 37
radio input "true"
click at [1206, 385] on p "Next" at bounding box center [1205, 393] width 33 height 17
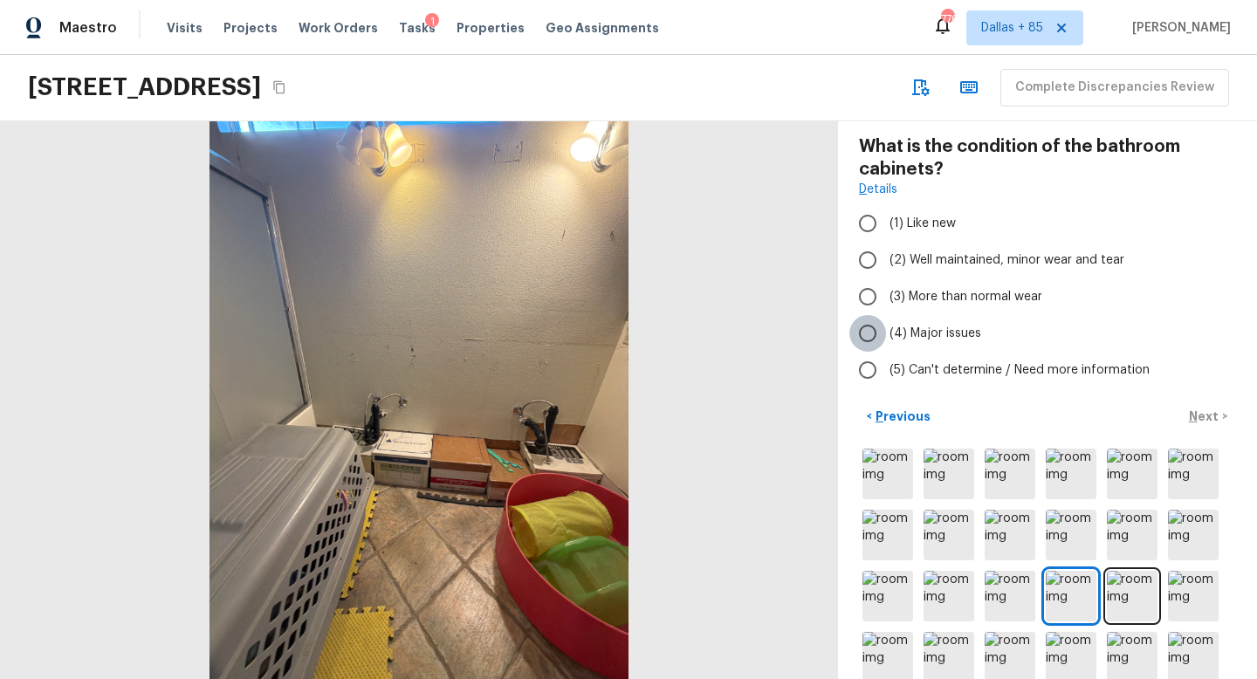
click at [866, 324] on input "(4) Major issues" at bounding box center [868, 333] width 37 height 37
radio input "true"
click at [1202, 412] on p "Next" at bounding box center [1205, 416] width 33 height 17
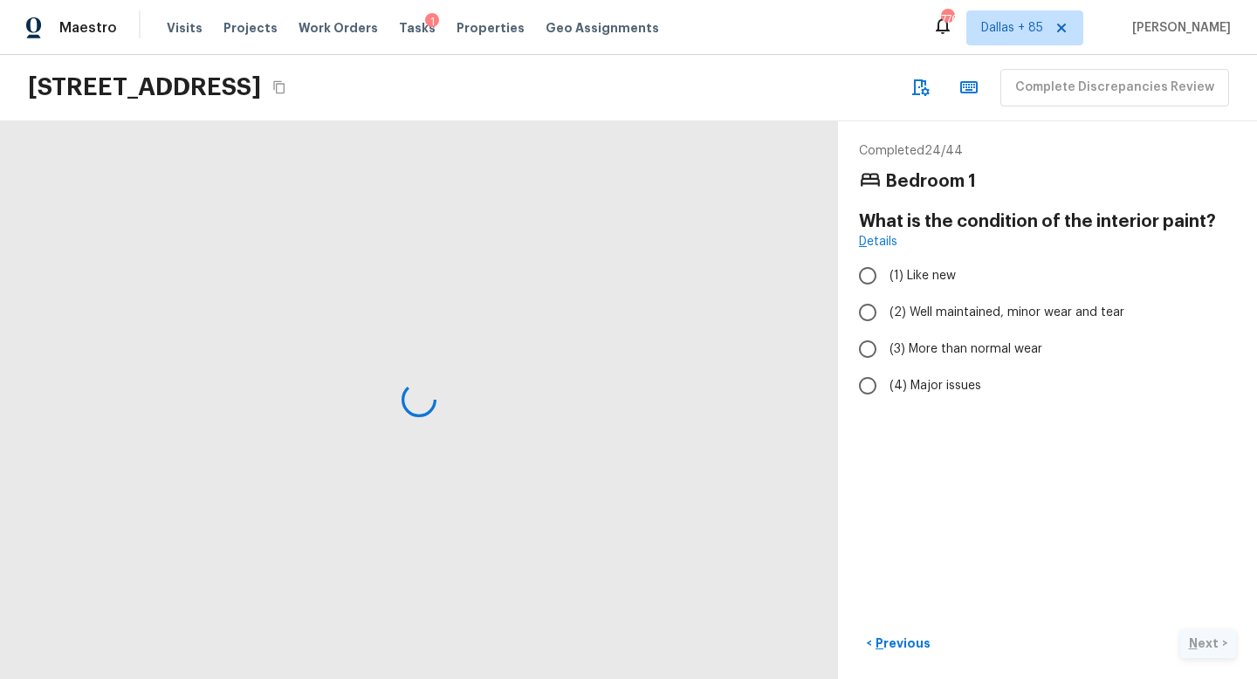
scroll to position [0, 0]
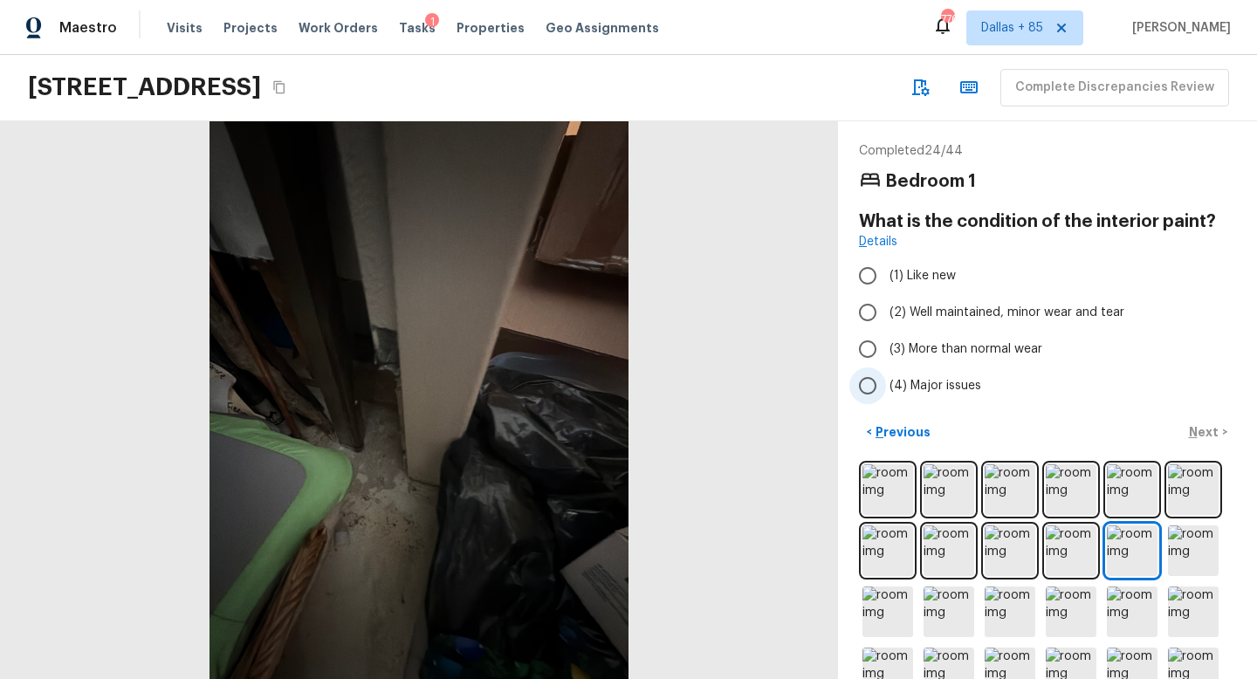
click at [918, 386] on span "(4) Major issues" at bounding box center [936, 385] width 92 height 17
click at [886, 386] on input "(4) Major issues" at bounding box center [868, 386] width 37 height 37
radio input "true"
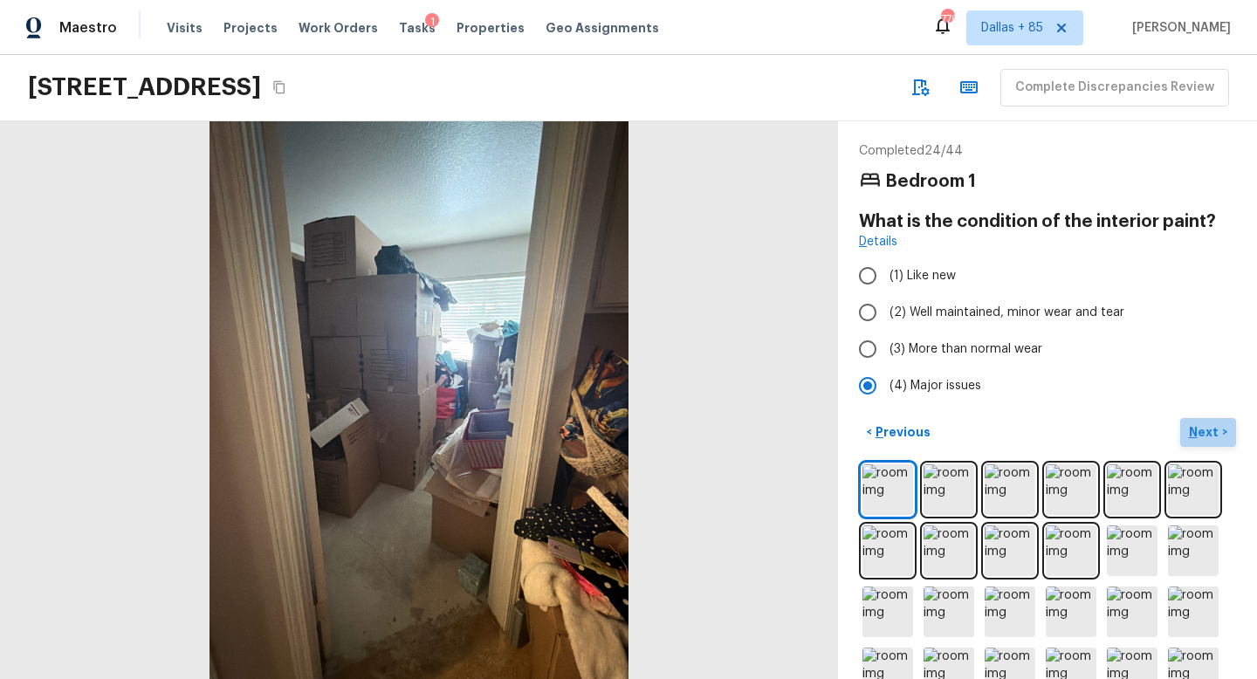
click at [1199, 424] on p "Next" at bounding box center [1205, 431] width 33 height 17
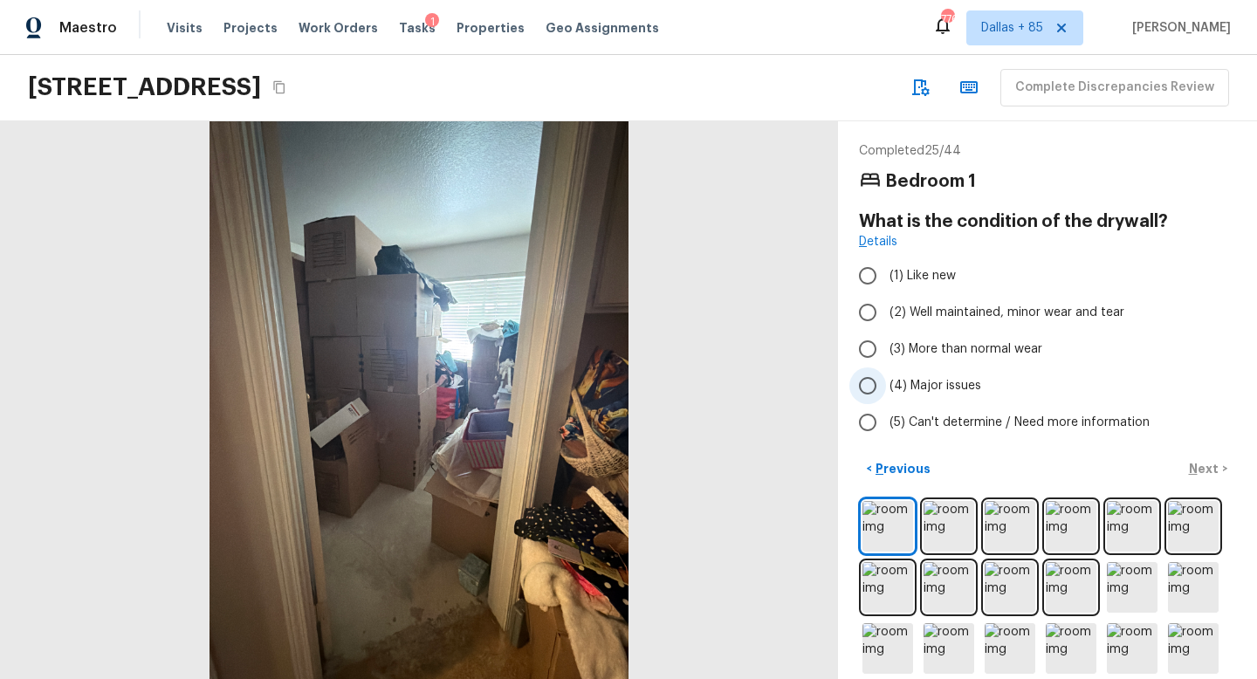
click at [953, 389] on span "(4) Major issues" at bounding box center [936, 385] width 92 height 17
click at [886, 389] on input "(4) Major issues" at bounding box center [868, 386] width 37 height 37
radio input "true"
click at [1199, 464] on p "Next" at bounding box center [1205, 468] width 33 height 17
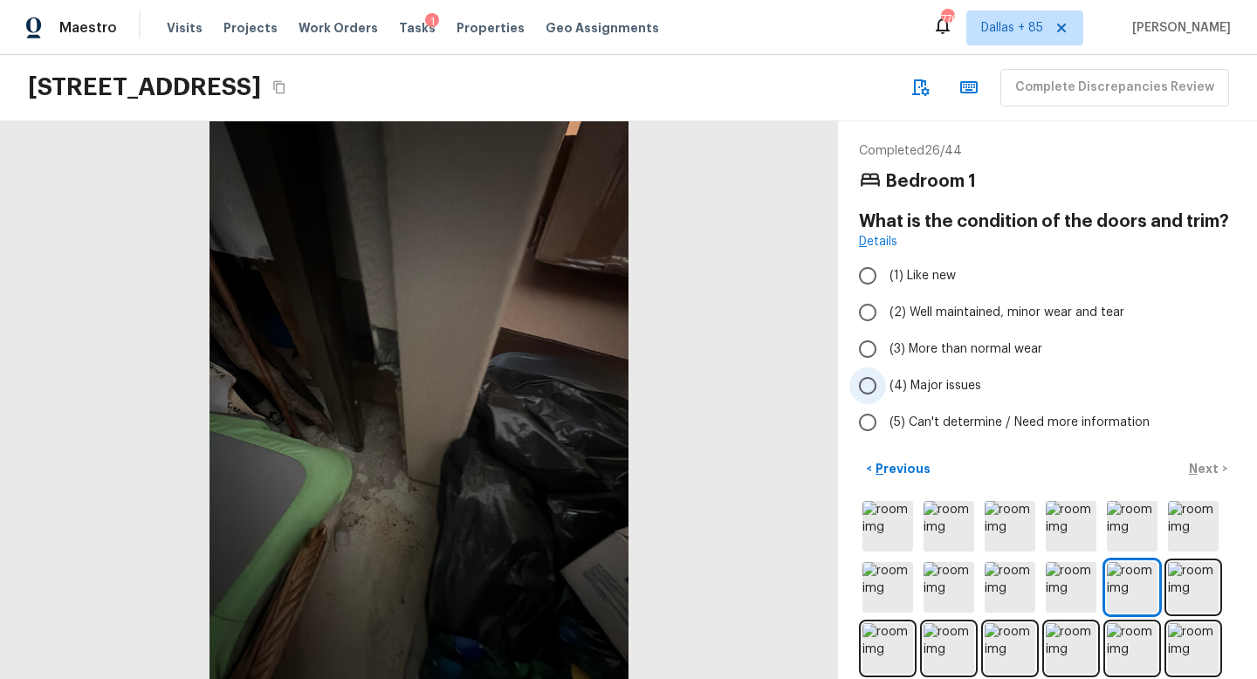
click at [945, 386] on span "(4) Major issues" at bounding box center [936, 385] width 92 height 17
click at [886, 386] on input "(4) Major issues" at bounding box center [868, 386] width 37 height 37
radio input "true"
click at [1199, 464] on p "Next" at bounding box center [1205, 468] width 33 height 17
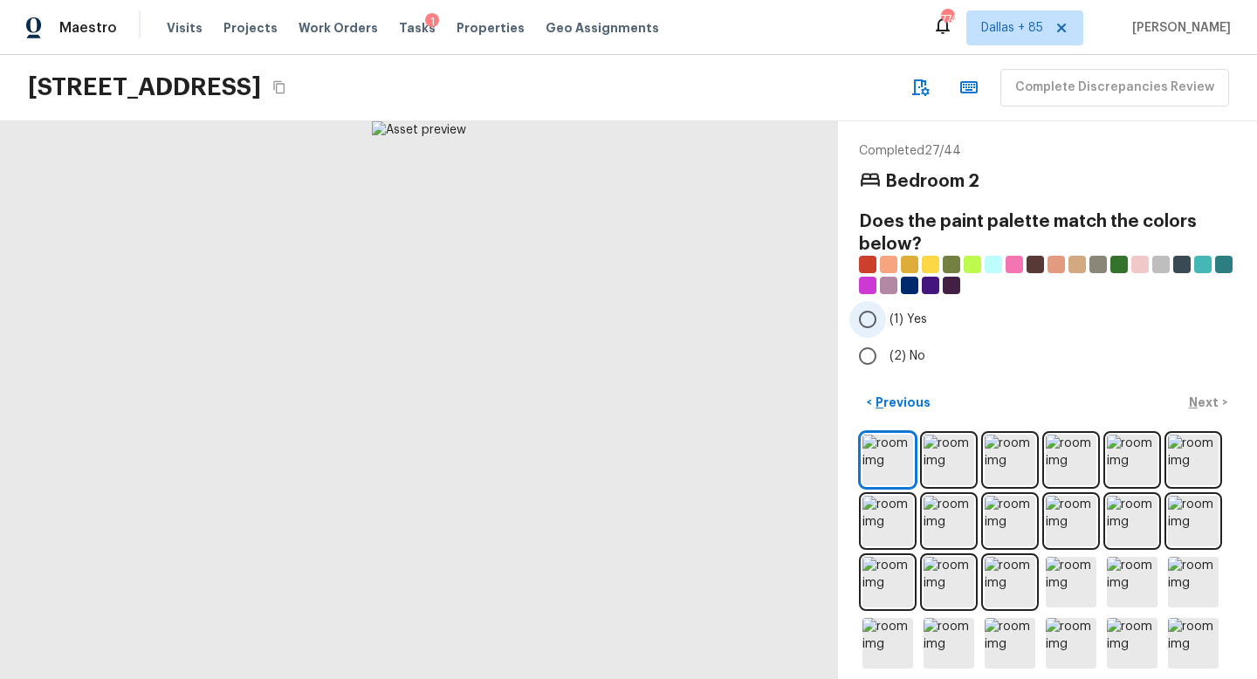
click at [886, 311] on label "(1) Yes" at bounding box center [1036, 319] width 373 height 37
click at [886, 311] on input "(1) Yes" at bounding box center [868, 319] width 37 height 37
radio input "true"
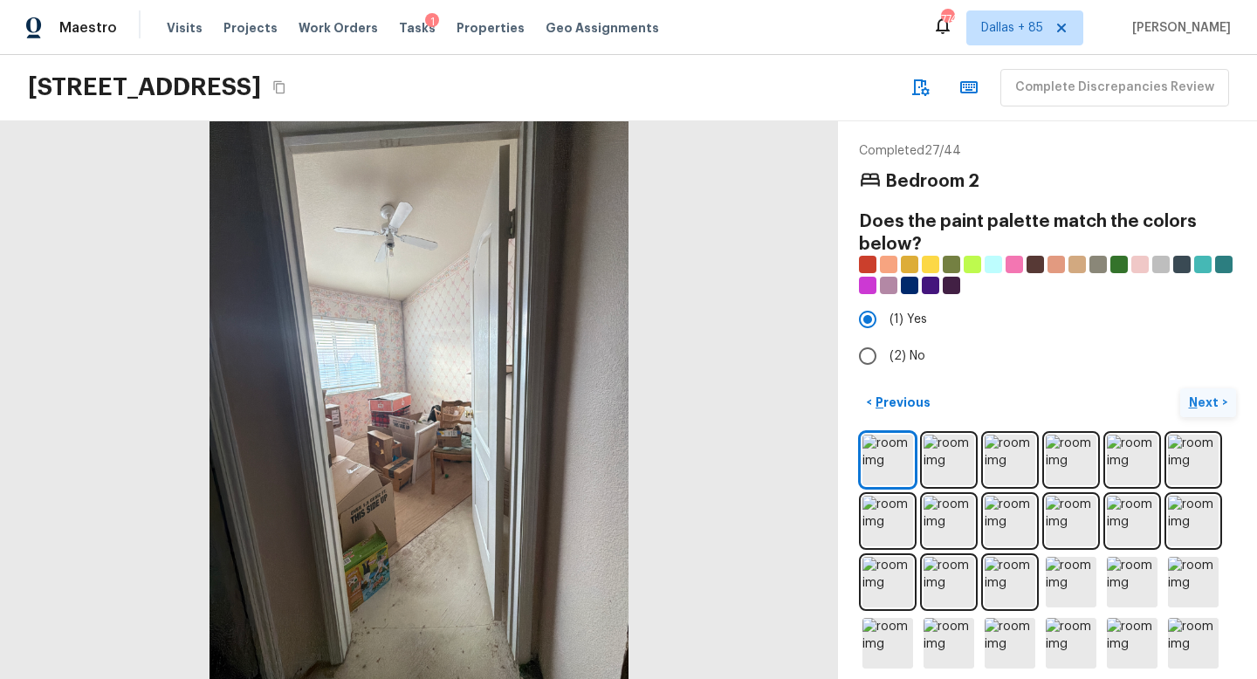
click at [1205, 406] on p "Next" at bounding box center [1205, 402] width 33 height 17
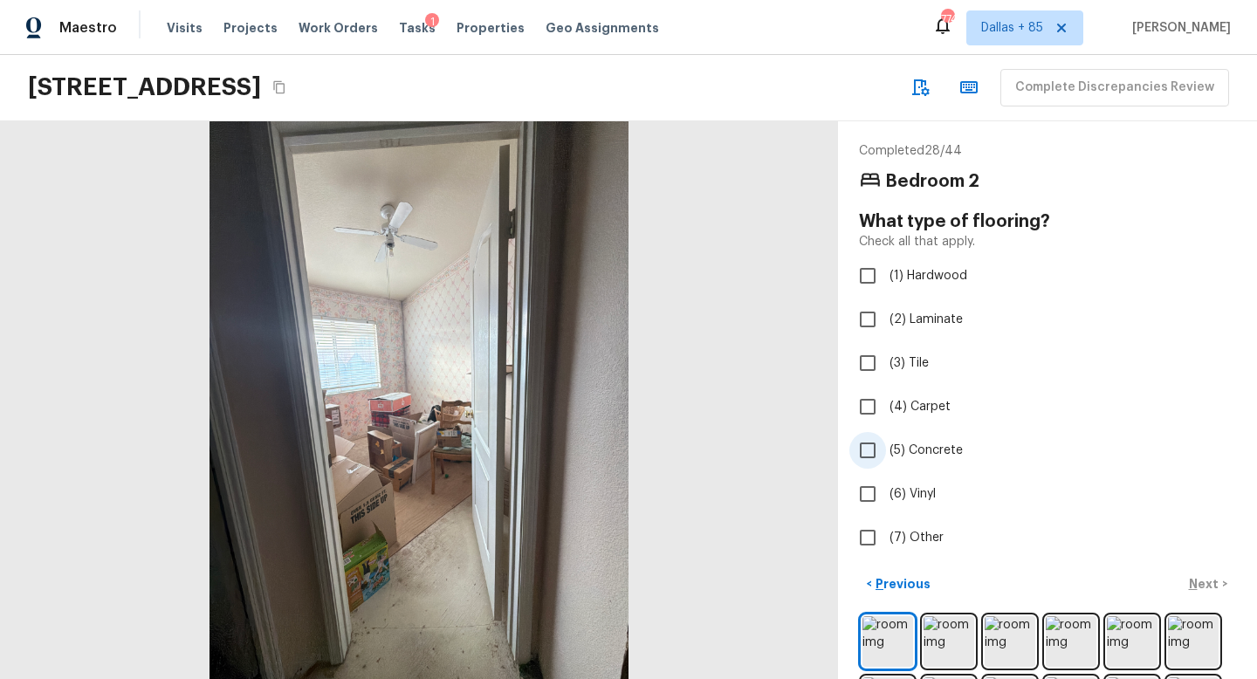
click at [860, 456] on input "(5) Concrete" at bounding box center [868, 450] width 37 height 37
checkbox input "true"
click at [858, 313] on input "(2) Laminate" at bounding box center [868, 319] width 37 height 37
checkbox input "true"
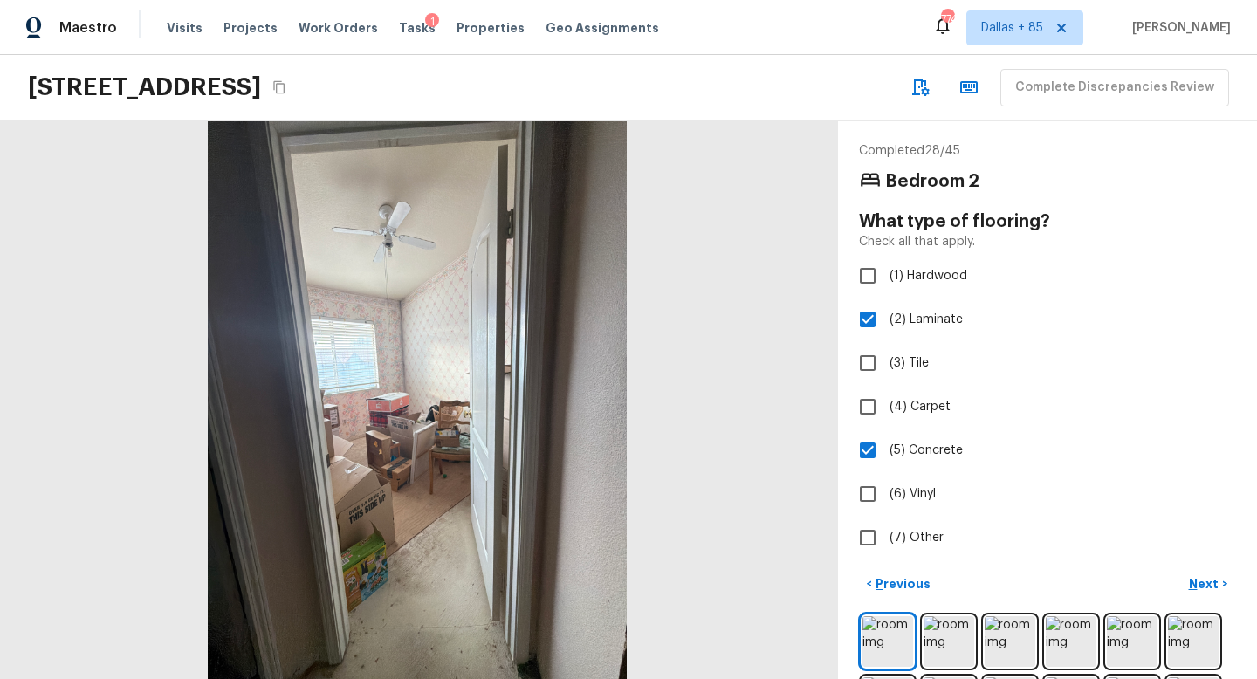
click at [451, 517] on div at bounding box center [417, 400] width 838 height 558
click at [451, 517] on div at bounding box center [418, 400] width 838 height 558
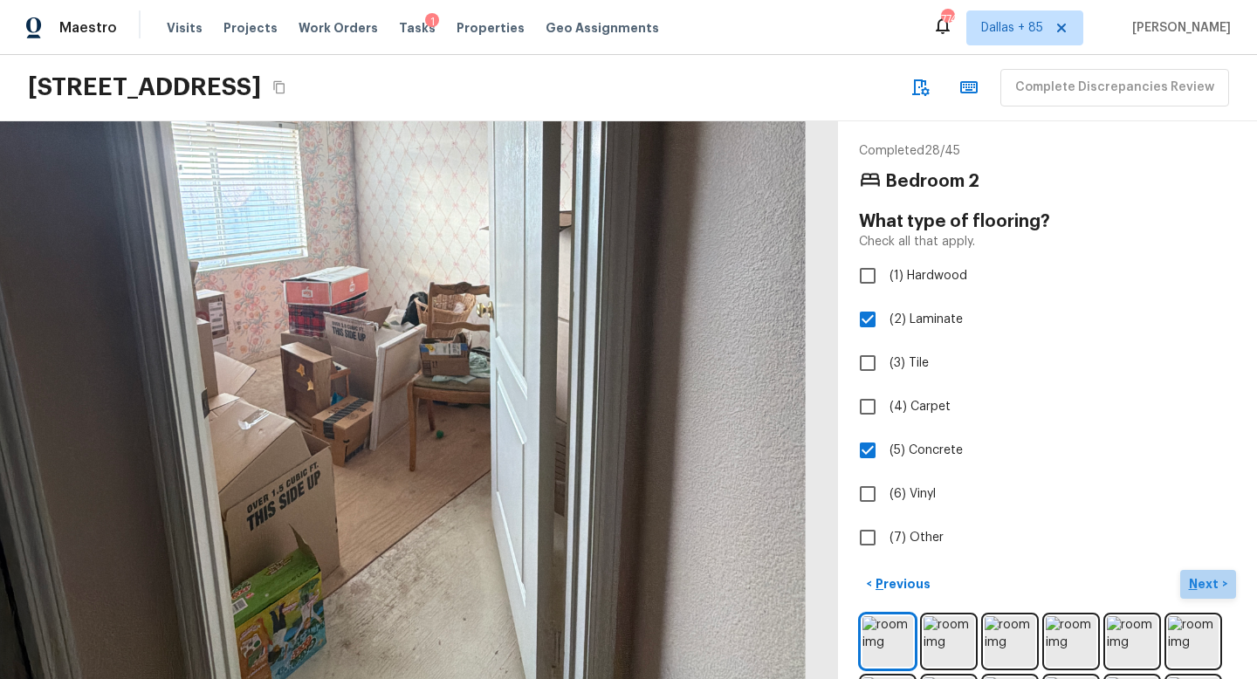
click at [1201, 582] on p "Next" at bounding box center [1205, 583] width 33 height 17
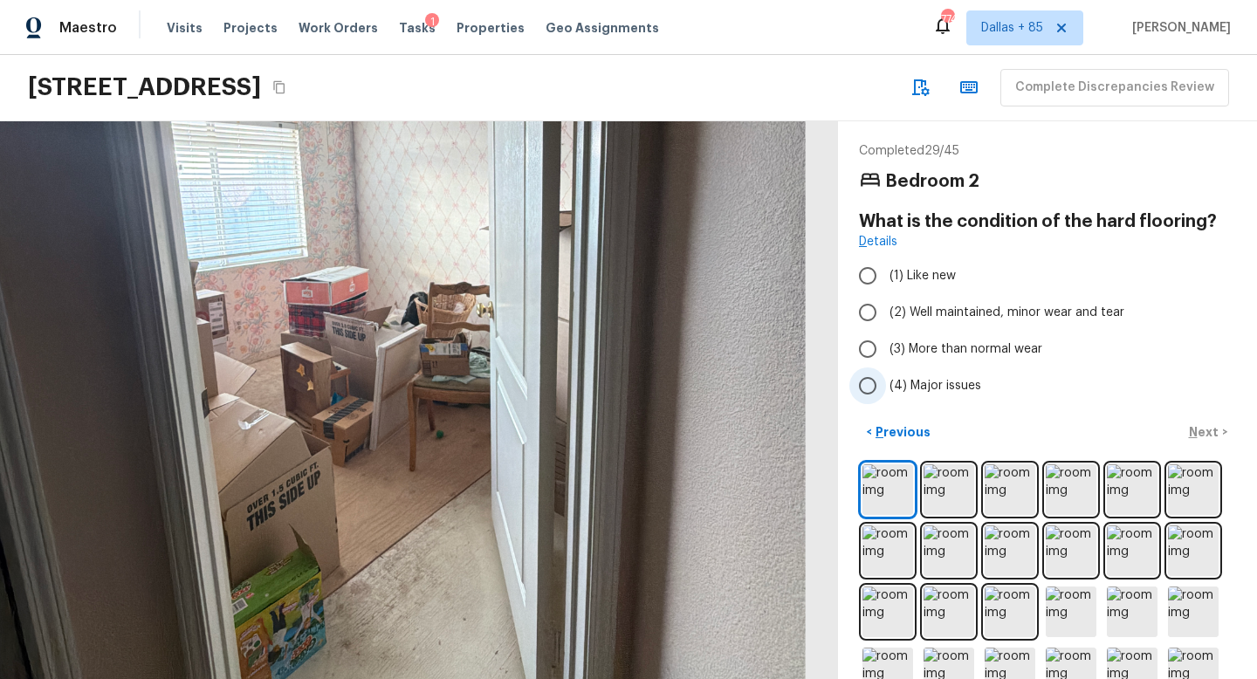
click at [904, 385] on span "(4) Major issues" at bounding box center [936, 385] width 92 height 17
click at [886, 385] on input "(4) Major issues" at bounding box center [868, 386] width 37 height 37
radio input "true"
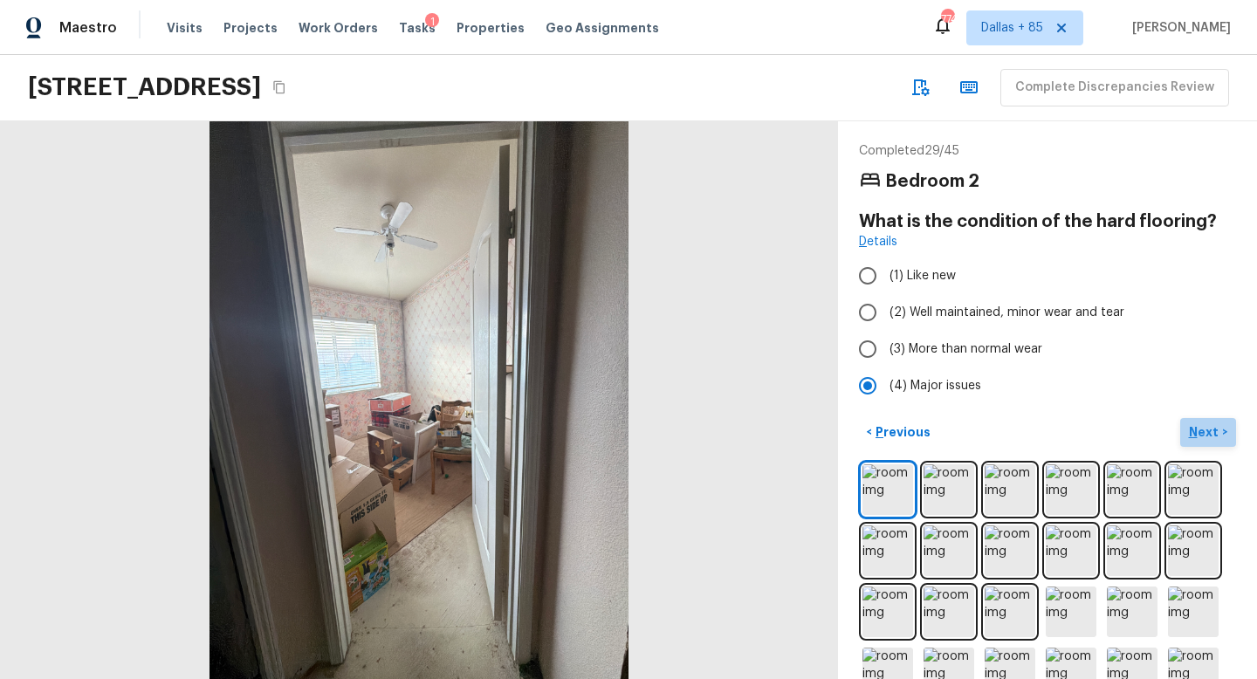
click at [1207, 425] on p "Next" at bounding box center [1205, 431] width 33 height 17
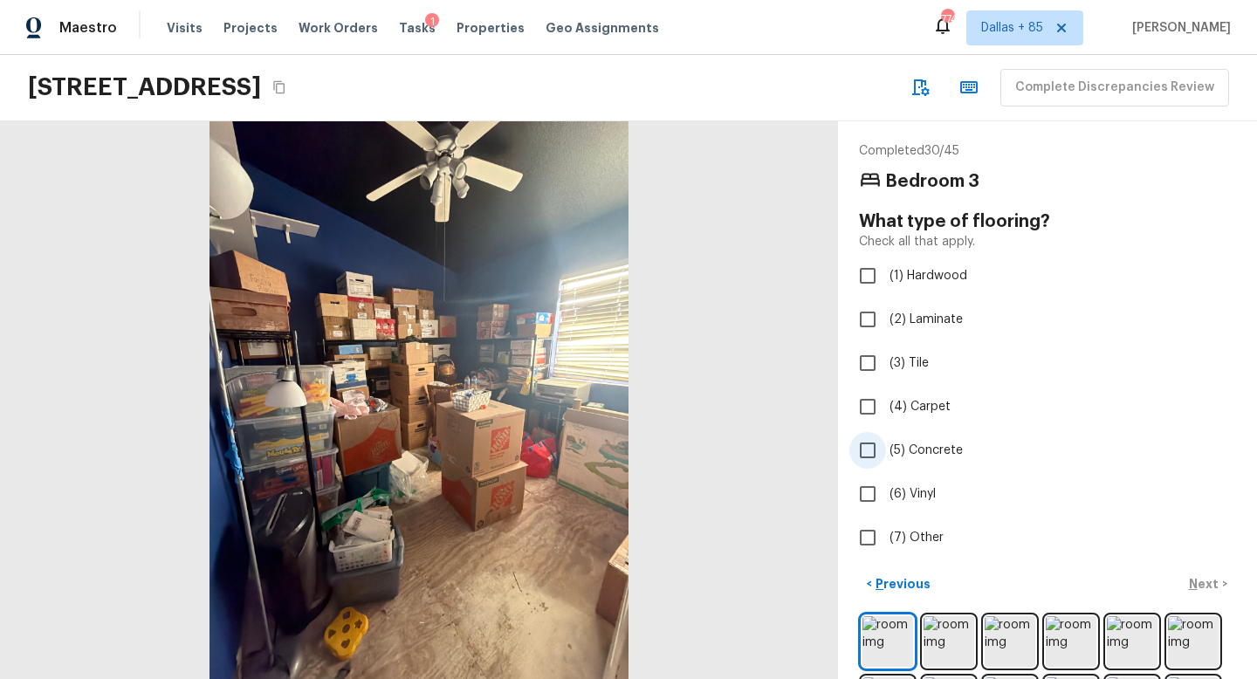
click at [862, 450] on input "(5) Concrete" at bounding box center [868, 450] width 37 height 37
checkbox input "true"
click at [1207, 584] on p "Next" at bounding box center [1205, 583] width 33 height 17
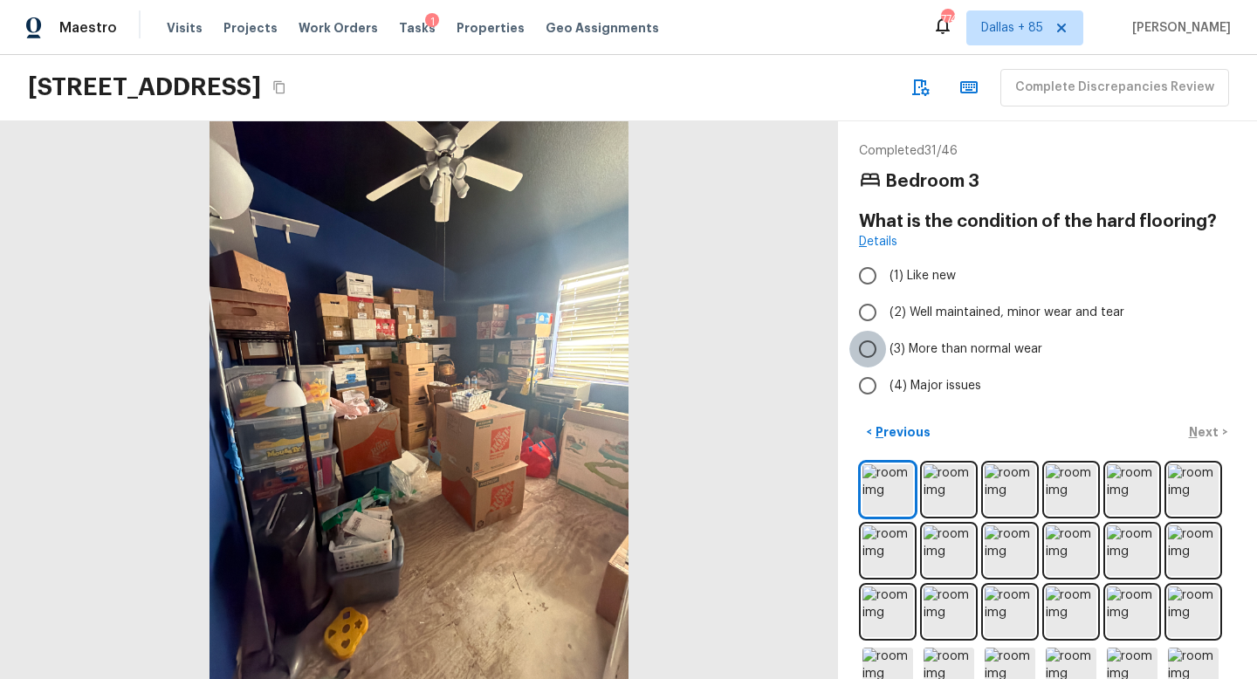
click at [872, 345] on input "(3) More than normal wear" at bounding box center [868, 349] width 37 height 37
radio input "true"
click at [870, 375] on input "(4) Major issues" at bounding box center [868, 386] width 37 height 37
radio input "true"
click at [1195, 421] on button "Next >" at bounding box center [1208, 432] width 56 height 29
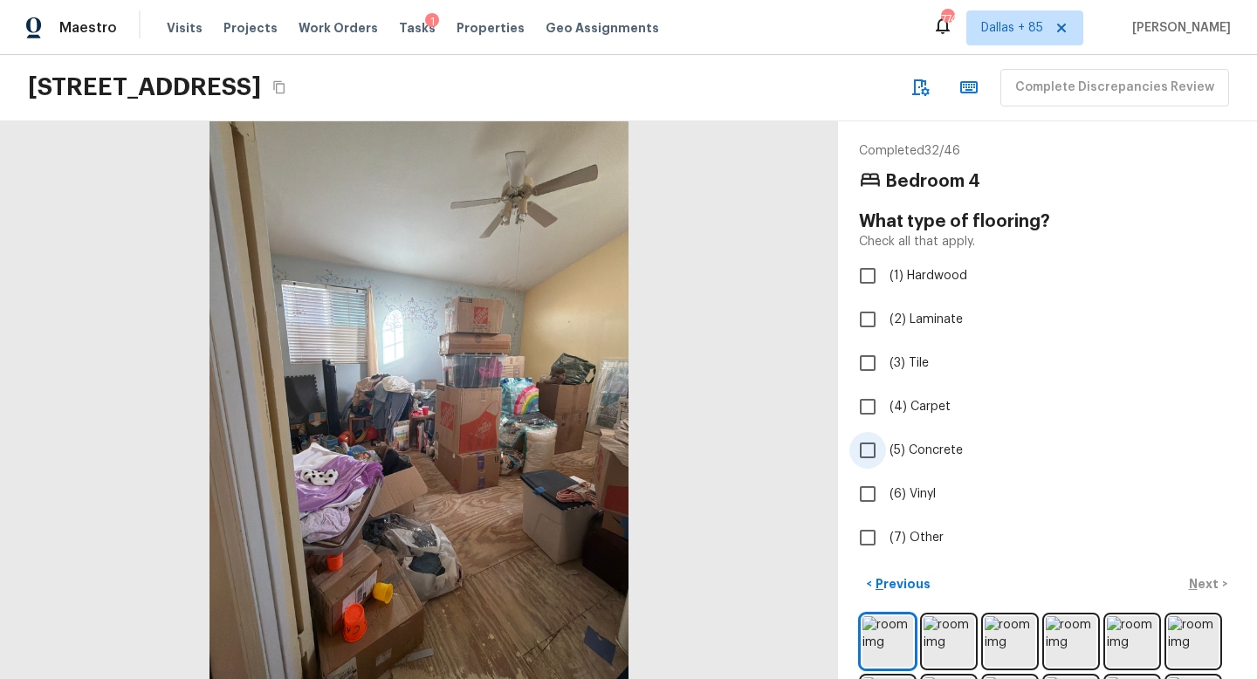
click at [870, 446] on input "(5) Concrete" at bounding box center [868, 450] width 37 height 37
checkbox input "true"
click at [1197, 579] on p "Next" at bounding box center [1205, 583] width 33 height 17
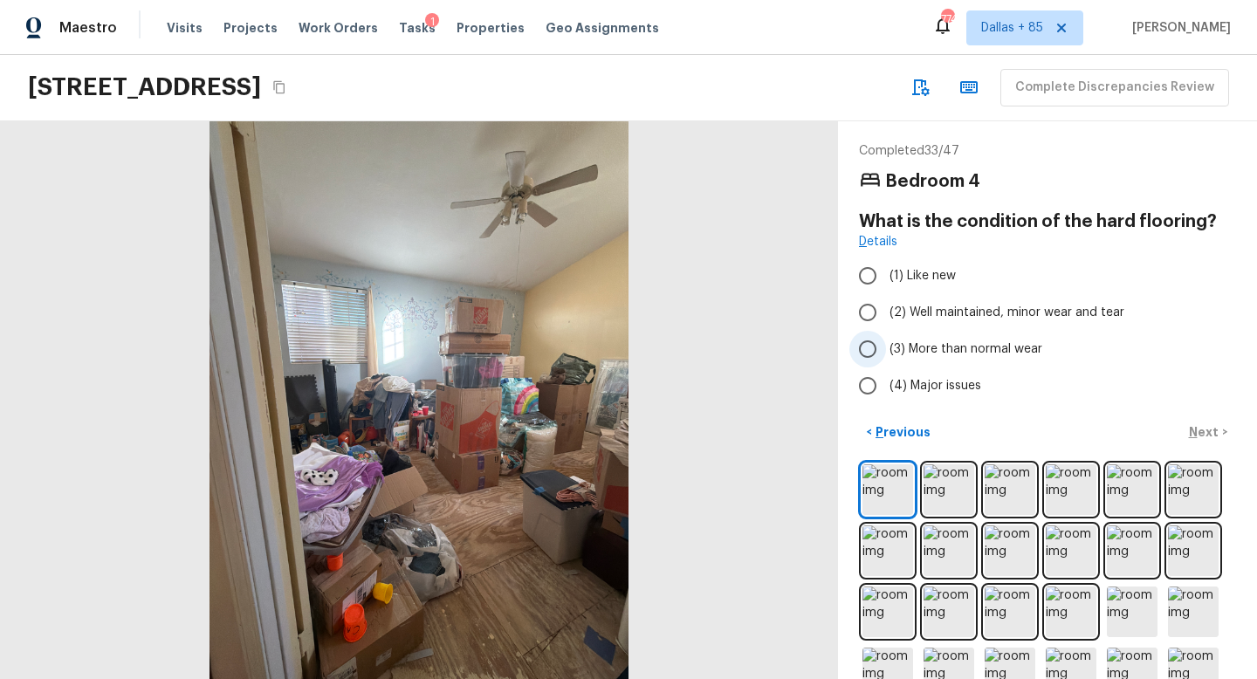
click at [905, 342] on span "(3) More than normal wear" at bounding box center [966, 349] width 153 height 17
click at [886, 342] on input "(3) More than normal wear" at bounding box center [868, 349] width 37 height 37
radio input "true"
click at [884, 395] on input "(4) Major issues" at bounding box center [868, 386] width 37 height 37
radio input "true"
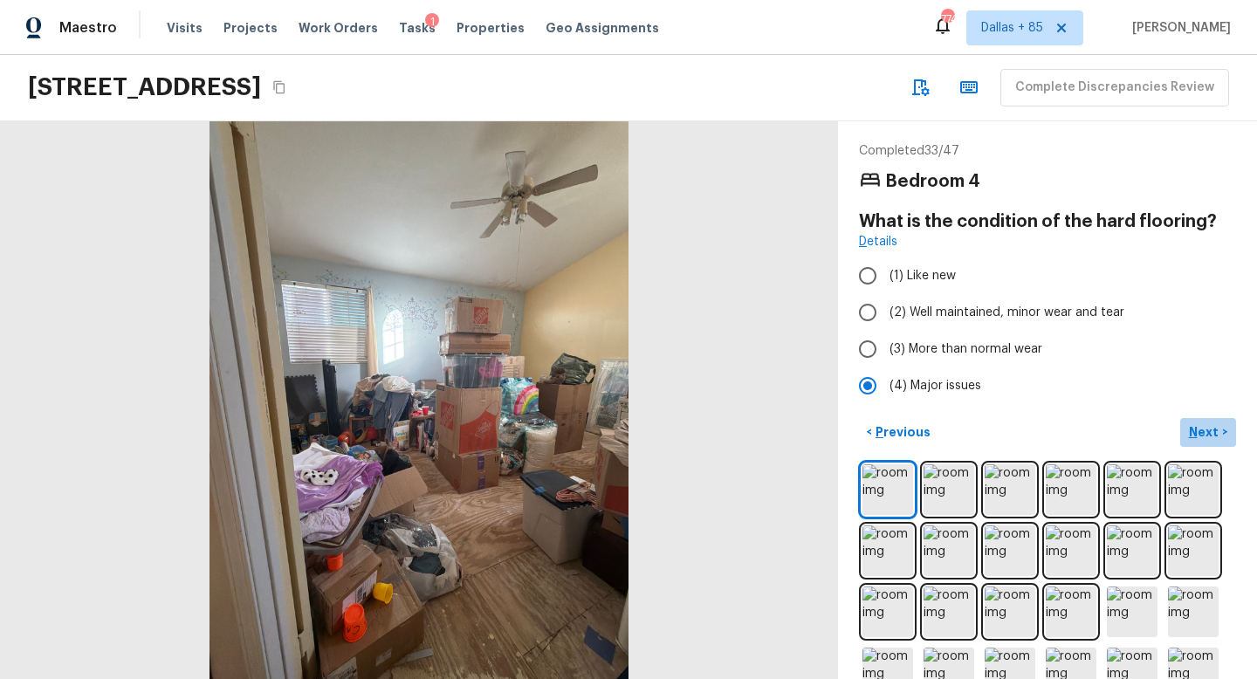
click at [1199, 437] on p "Next" at bounding box center [1205, 431] width 33 height 17
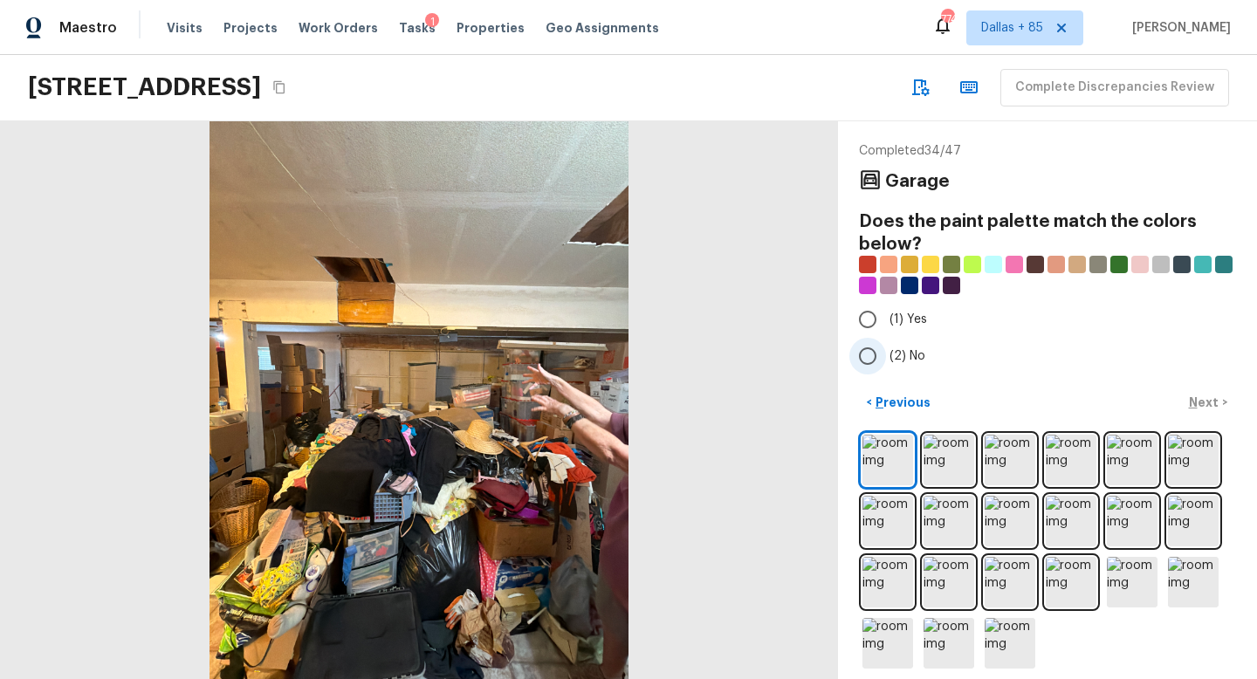
click at [867, 354] on input "(2) No" at bounding box center [868, 356] width 37 height 37
radio input "true"
click at [1201, 406] on p "Next" at bounding box center [1205, 402] width 33 height 17
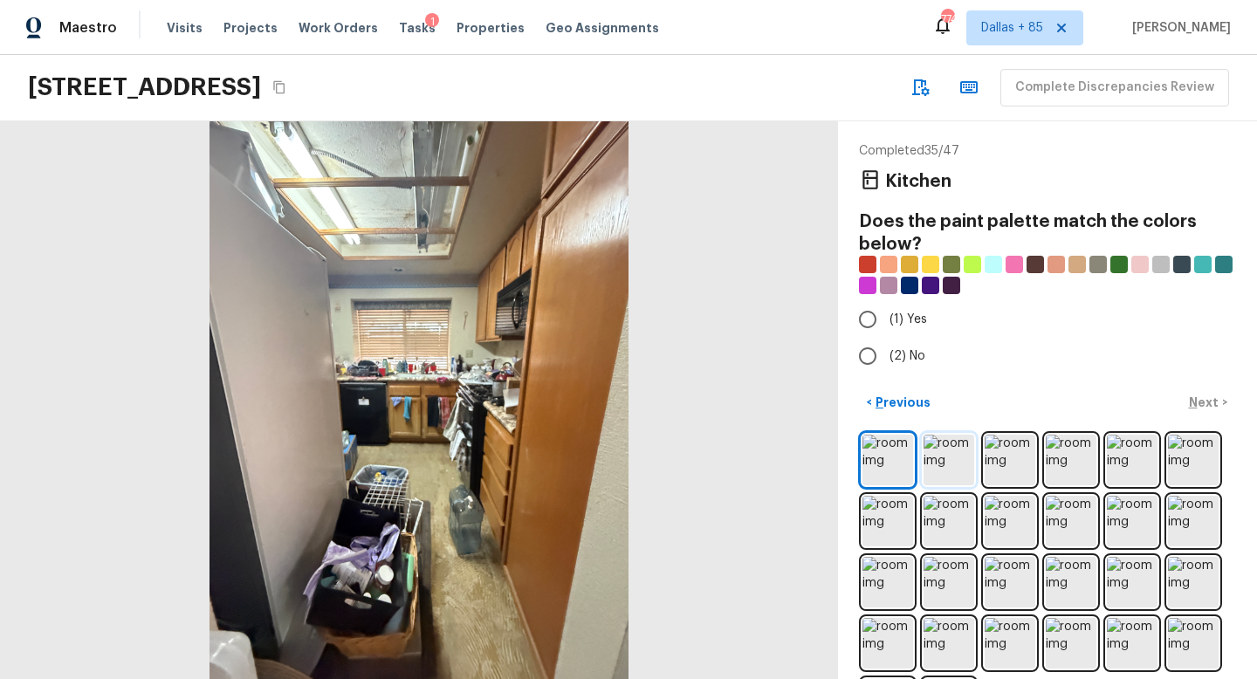
click at [962, 458] on img at bounding box center [949, 460] width 51 height 51
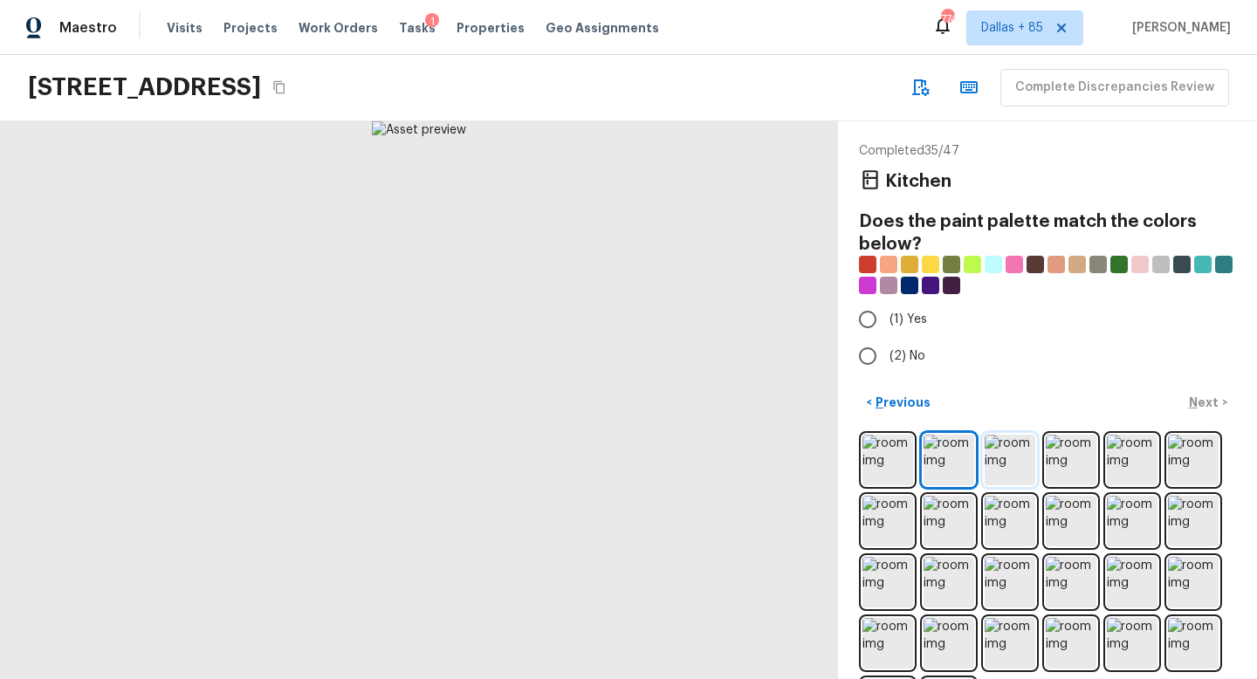
click at [1009, 460] on img at bounding box center [1010, 460] width 51 height 51
click at [867, 320] on input "(1) Yes" at bounding box center [868, 319] width 37 height 37
radio input "true"
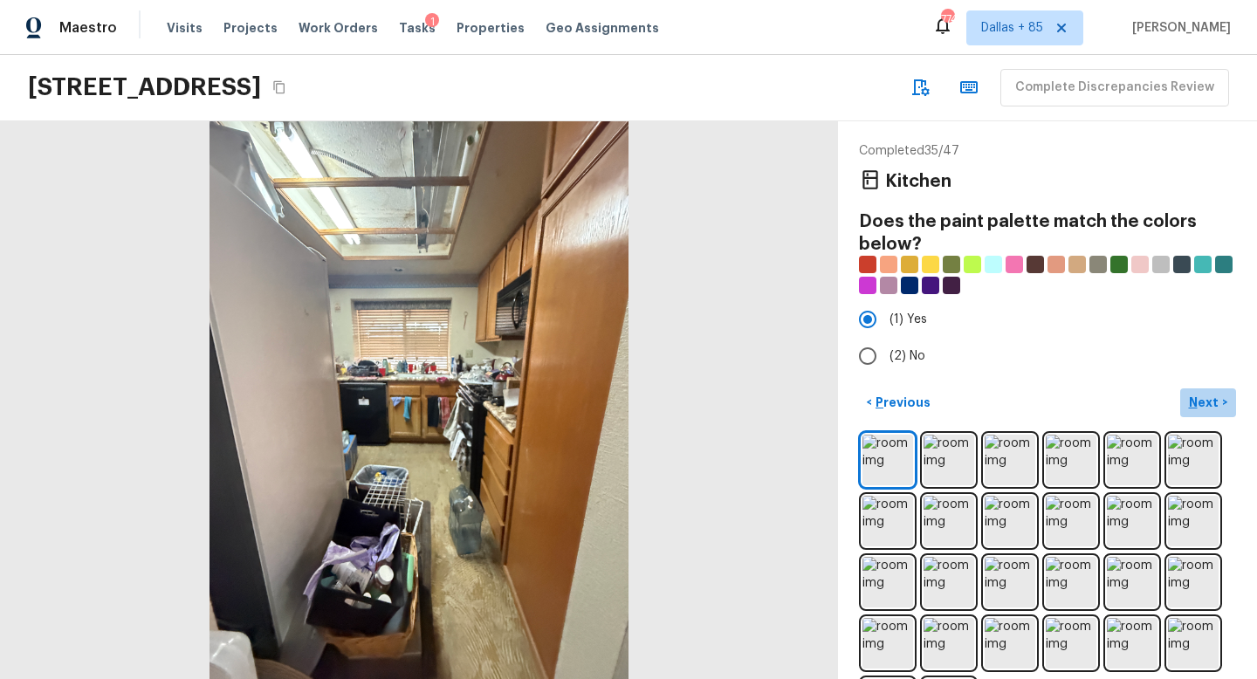
click at [1202, 397] on p "Next" at bounding box center [1205, 402] width 33 height 17
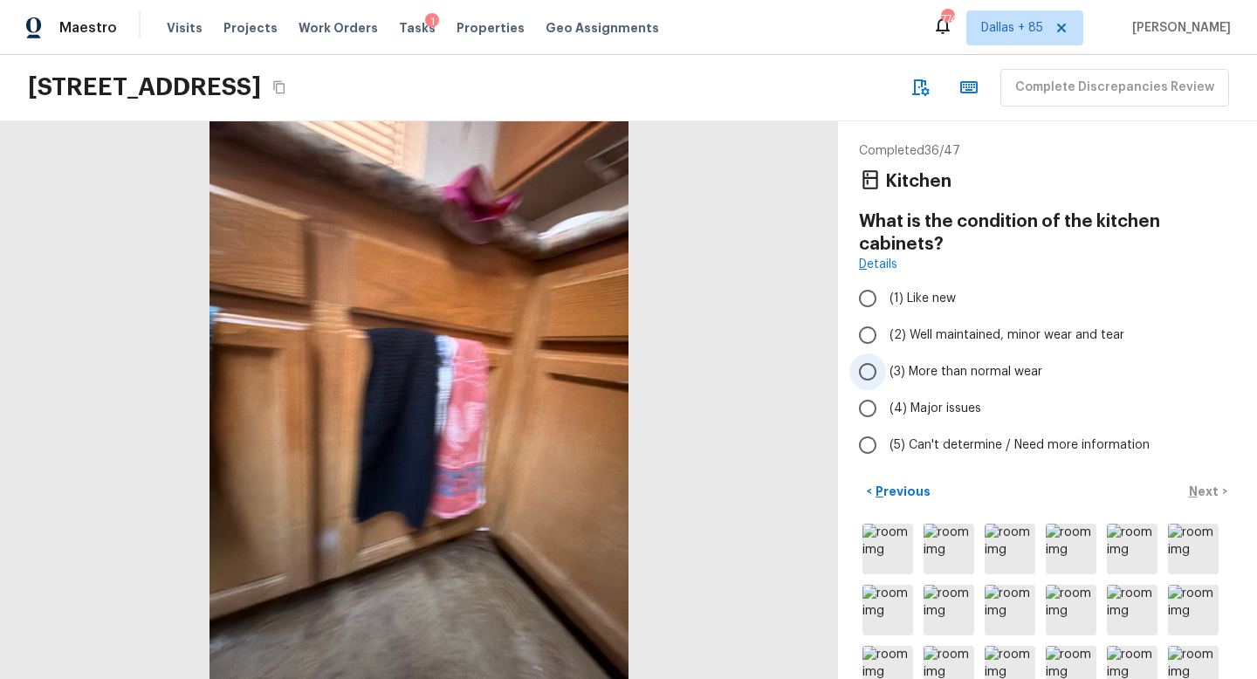
click at [917, 374] on span "(3) More than normal wear" at bounding box center [966, 371] width 153 height 17
click at [886, 374] on input "(3) More than normal wear" at bounding box center [868, 372] width 37 height 37
radio input "true"
click at [1199, 486] on p "Next" at bounding box center [1205, 491] width 33 height 17
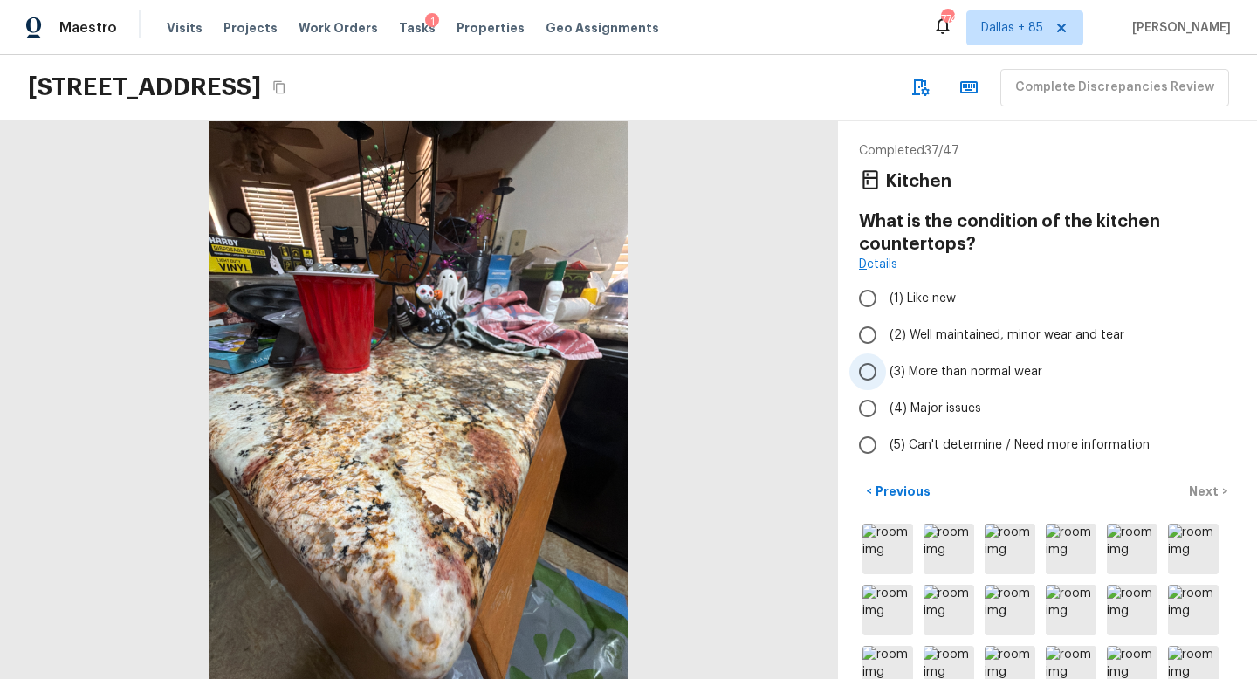
click at [908, 370] on span "(3) More than normal wear" at bounding box center [966, 371] width 153 height 17
click at [886, 370] on input "(3) More than normal wear" at bounding box center [868, 372] width 37 height 37
radio input "true"
click at [1197, 492] on p "Next" at bounding box center [1205, 491] width 33 height 17
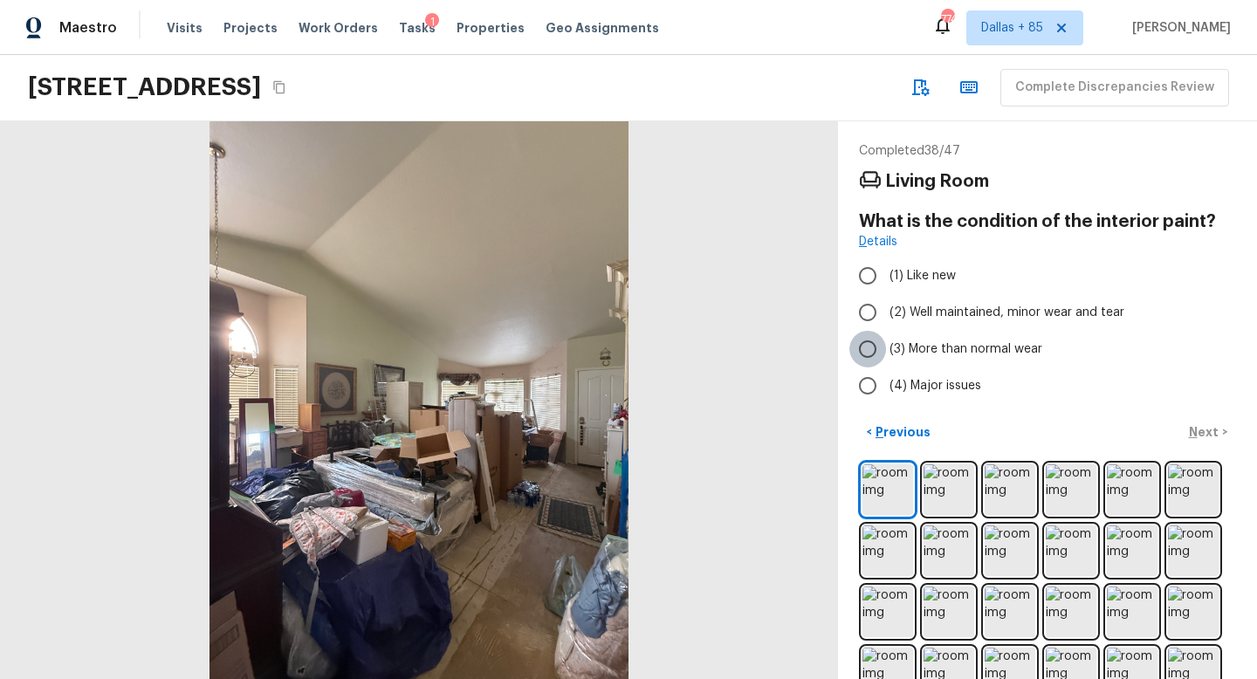
click at [874, 341] on input "(3) More than normal wear" at bounding box center [868, 349] width 37 height 37
radio input "true"
click at [1200, 427] on p "Next" at bounding box center [1205, 431] width 33 height 17
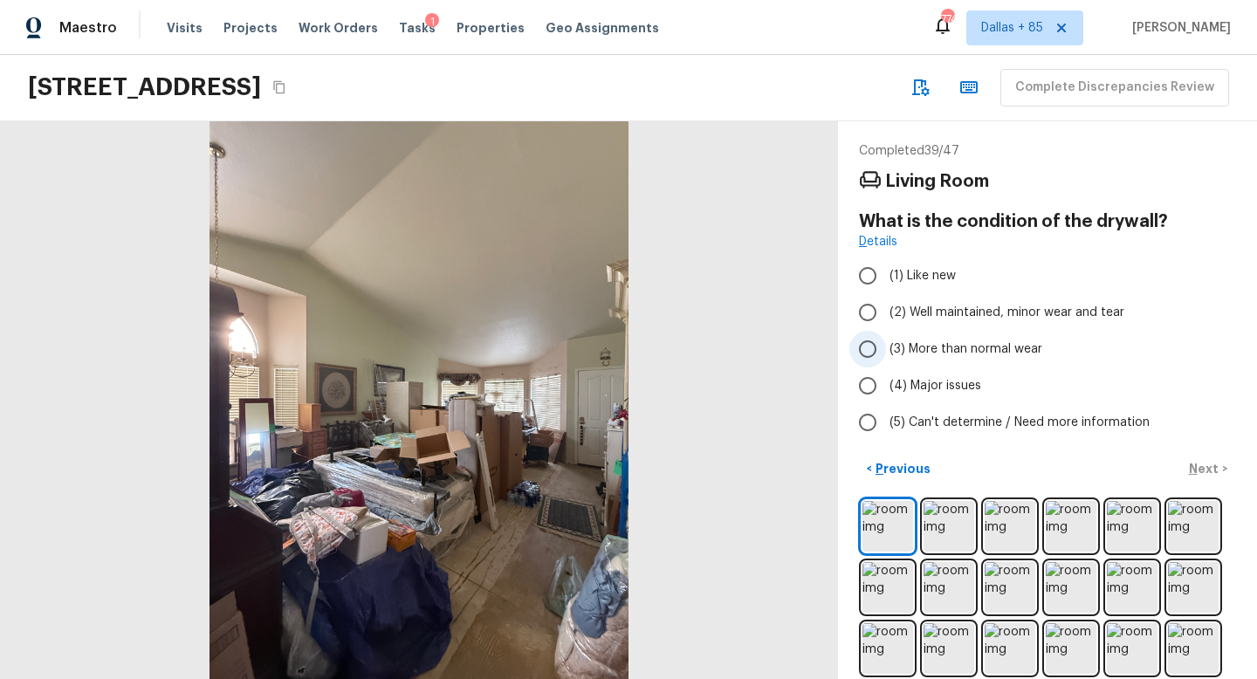
click at [875, 354] on input "(3) More than normal wear" at bounding box center [868, 349] width 37 height 37
radio input "true"
click at [1201, 463] on p "Next" at bounding box center [1205, 468] width 33 height 17
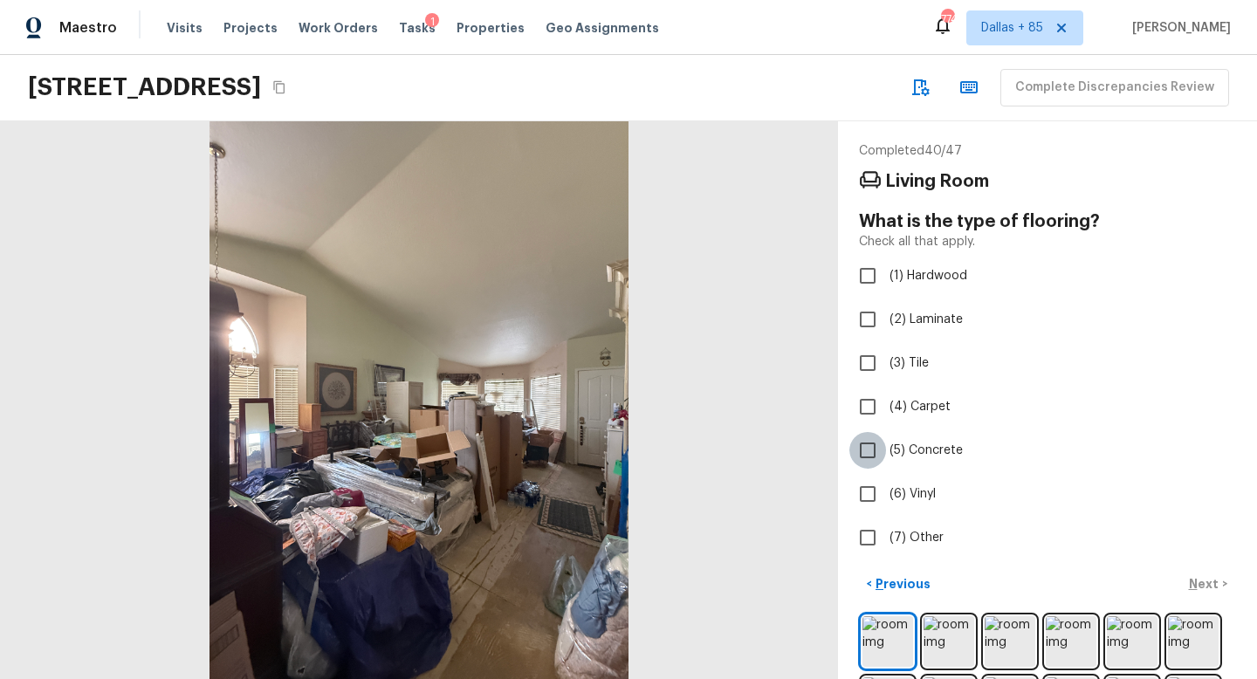
click at [869, 452] on input "(5) Concrete" at bounding box center [868, 450] width 37 height 37
checkbox input "true"
click at [1201, 575] on p "Next" at bounding box center [1205, 583] width 33 height 17
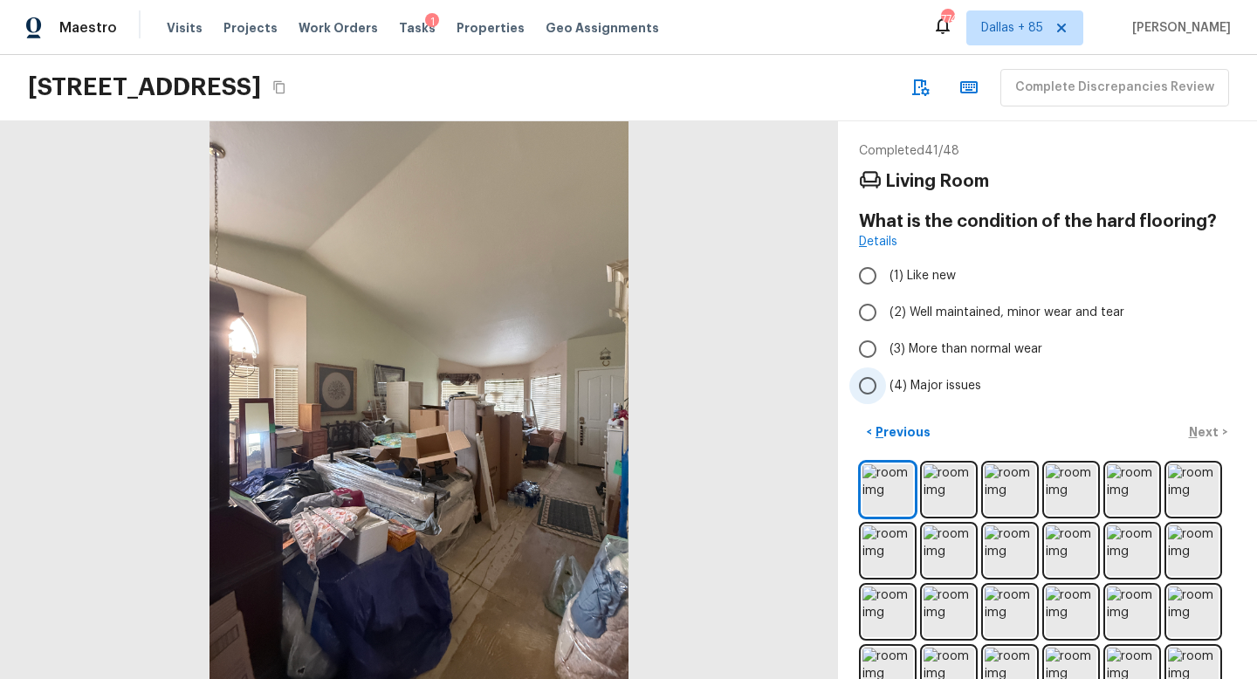
click at [881, 373] on input "(4) Major issues" at bounding box center [868, 386] width 37 height 37
radio input "true"
click at [1207, 427] on p "Next" at bounding box center [1205, 431] width 33 height 17
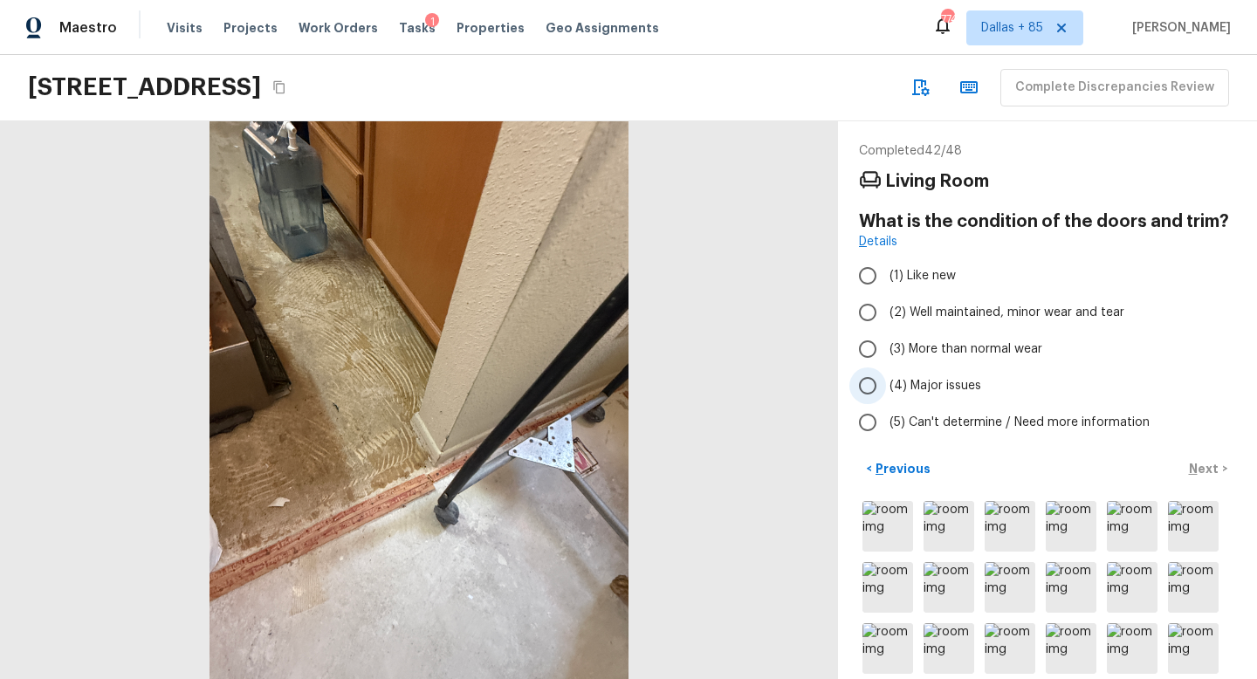
click at [910, 385] on span "(4) Major issues" at bounding box center [936, 385] width 92 height 17
click at [886, 385] on input "(4) Major issues" at bounding box center [868, 386] width 37 height 37
radio input "true"
click at [1204, 471] on p "Next" at bounding box center [1205, 468] width 33 height 17
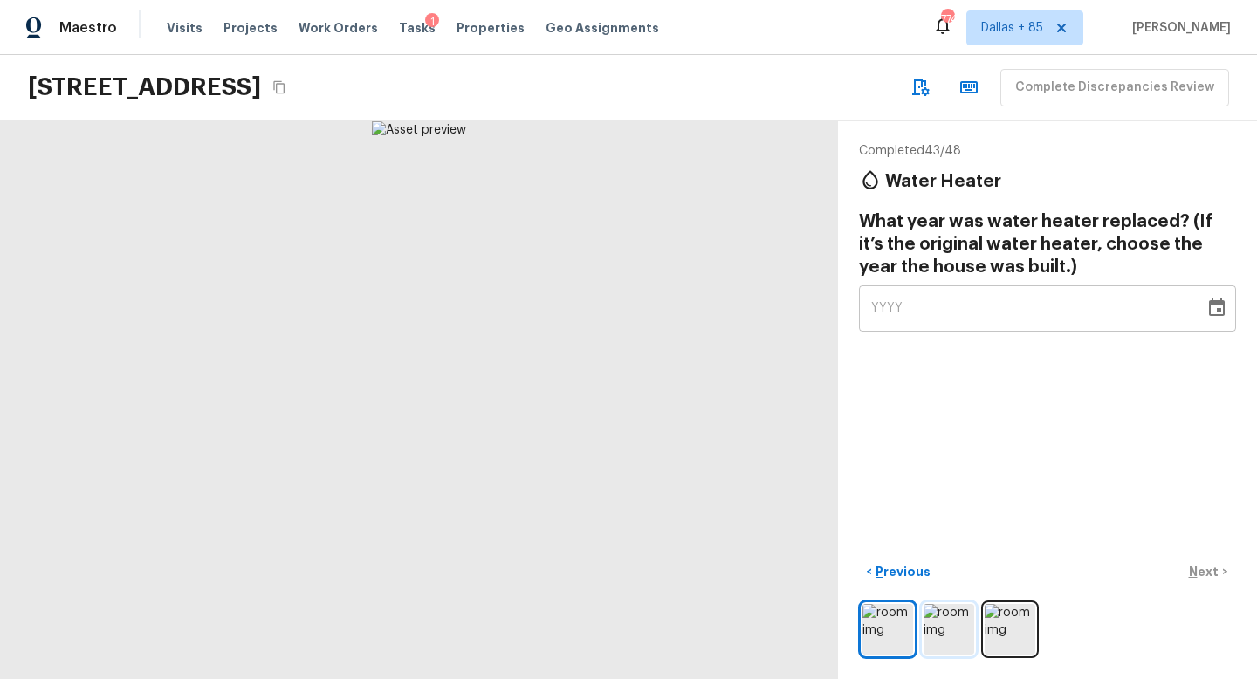
click at [939, 616] on img at bounding box center [949, 629] width 51 height 51
click at [991, 616] on img at bounding box center [1010, 629] width 51 height 51
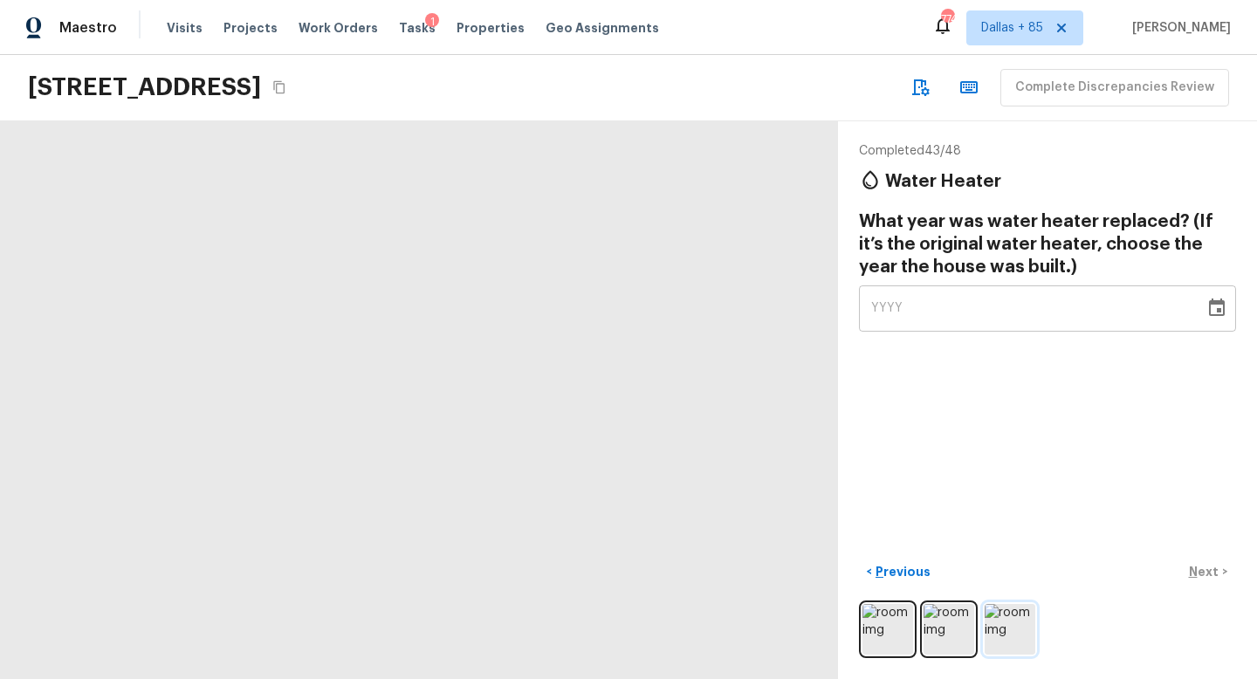
click at [1015, 638] on img at bounding box center [1010, 629] width 51 height 51
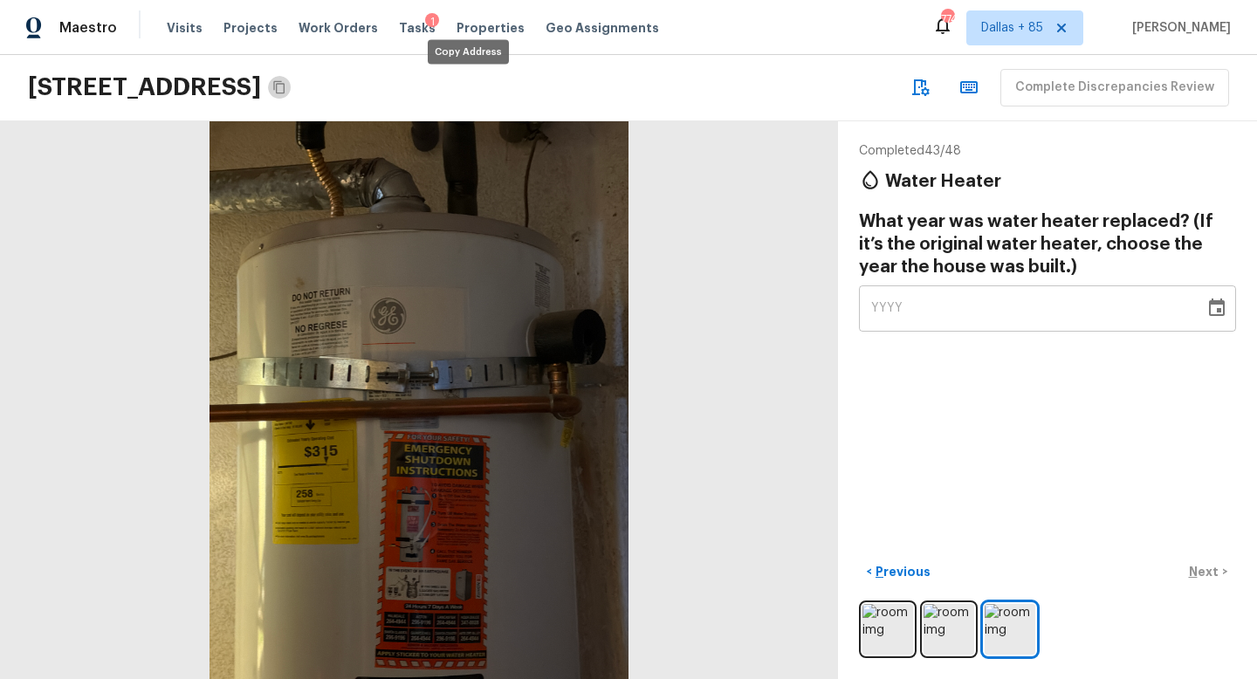
click at [285, 92] on icon "Copy Address" at bounding box center [278, 87] width 11 height 13
click at [1212, 306] on icon "Choose date" at bounding box center [1217, 308] width 21 height 21
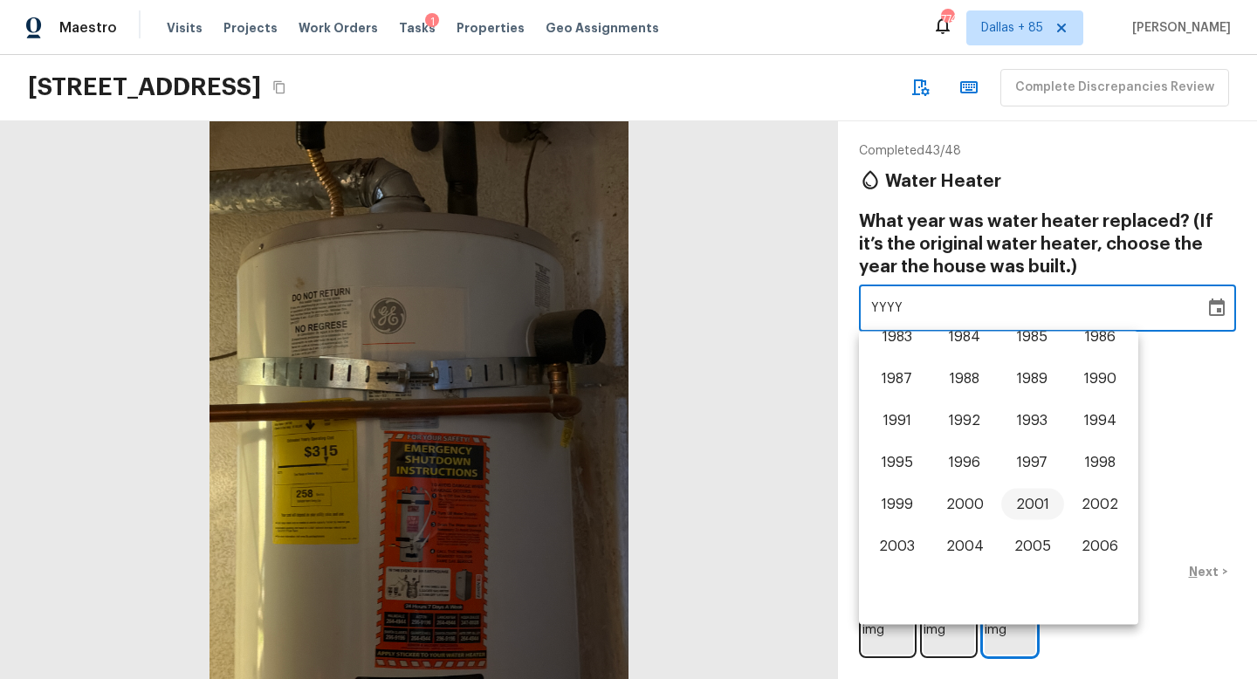
scroll to position [878, 0]
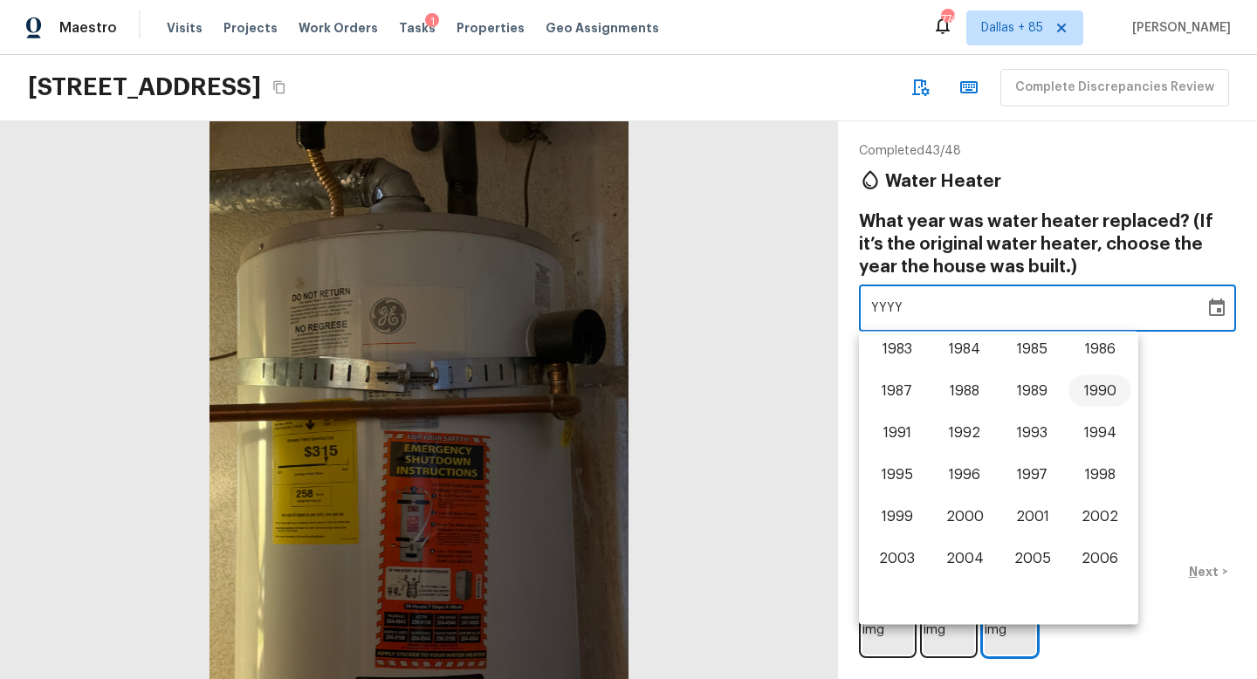
click at [1114, 387] on button "1990" at bounding box center [1100, 390] width 63 height 31
type input "1990"
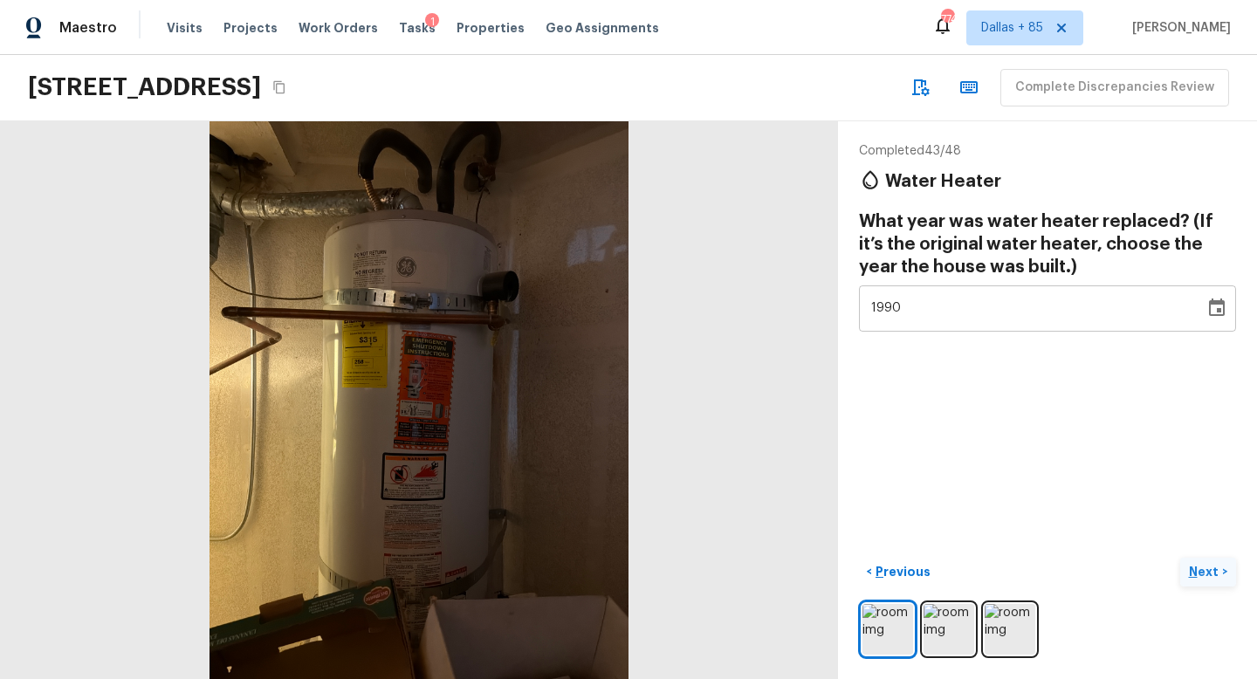
click at [1205, 567] on p "Next" at bounding box center [1205, 571] width 33 height 17
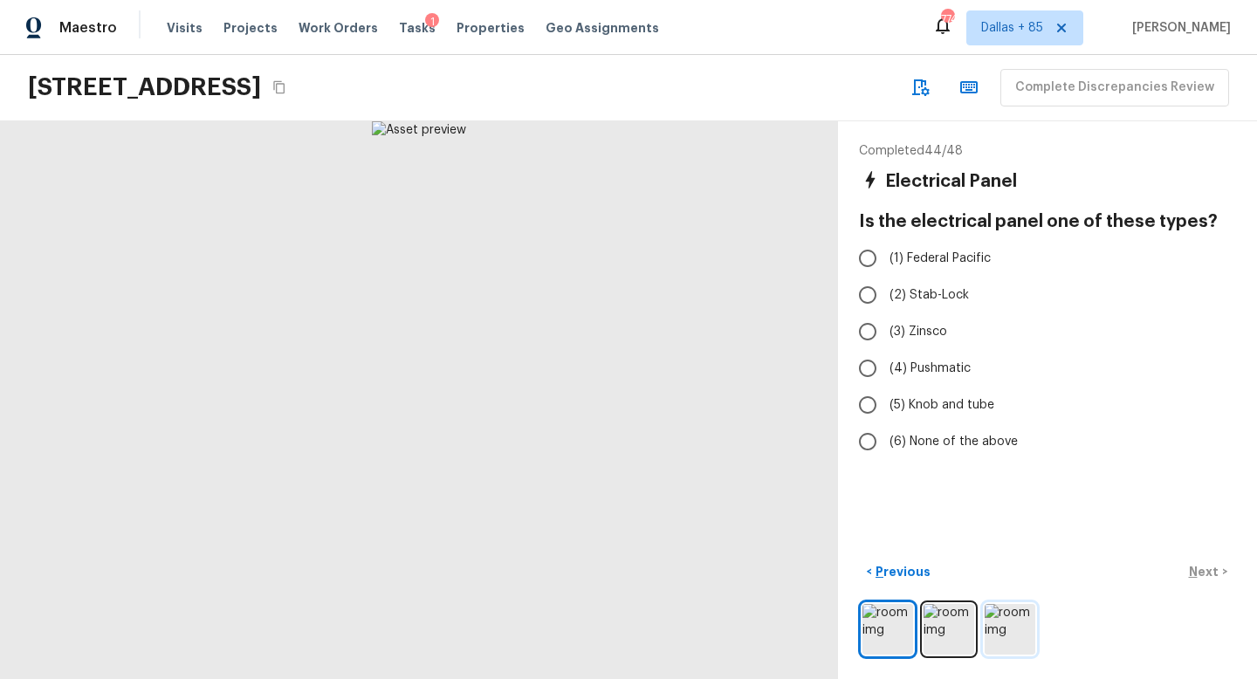
click at [1017, 636] on img at bounding box center [1010, 629] width 51 height 51
click at [901, 429] on label "(6) None of the above" at bounding box center [1036, 441] width 373 height 37
click at [886, 429] on input "(6) None of the above" at bounding box center [868, 441] width 37 height 37
radio input "true"
click at [1199, 567] on p "Next" at bounding box center [1205, 571] width 33 height 17
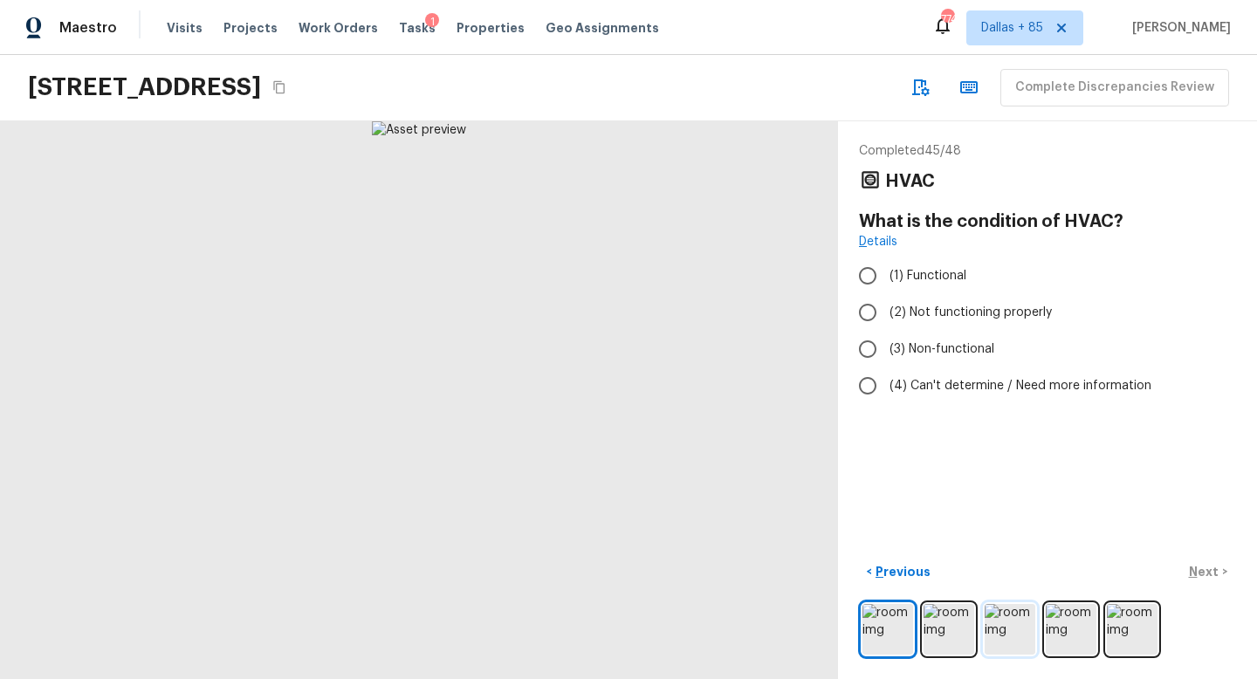
click at [997, 626] on img at bounding box center [1010, 629] width 51 height 51
click at [1075, 627] on img at bounding box center [1071, 629] width 51 height 51
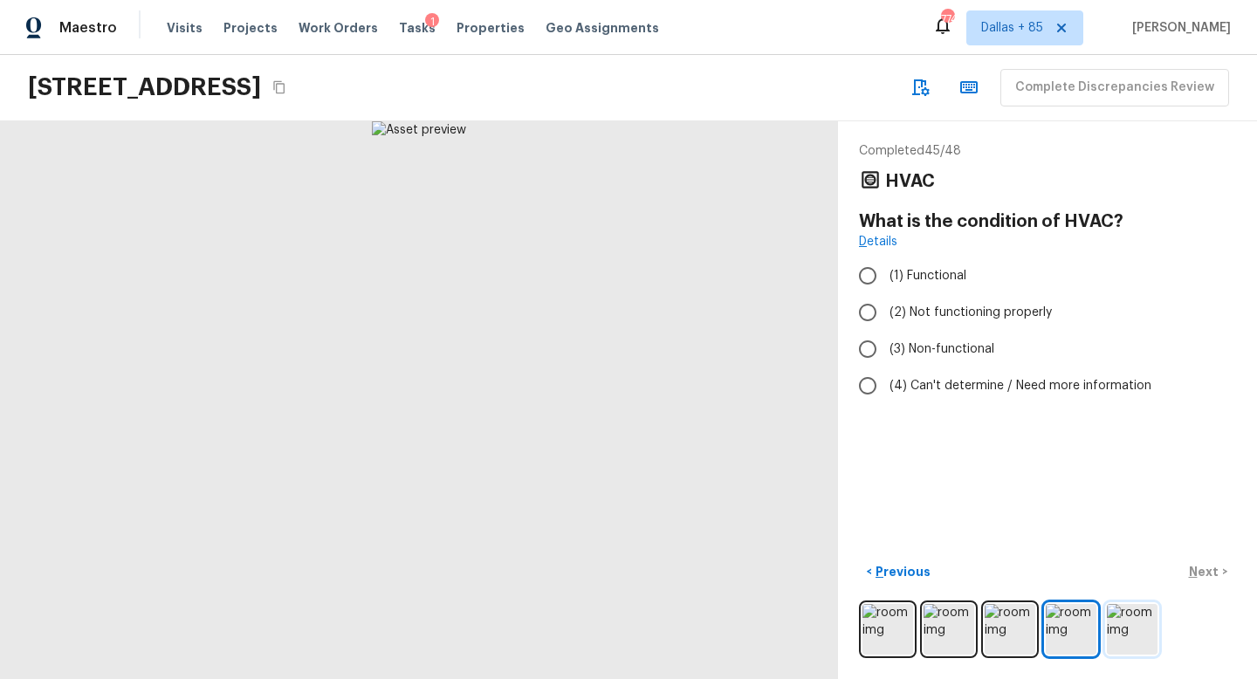
click at [1120, 635] on img at bounding box center [1132, 629] width 51 height 51
click at [1001, 623] on img at bounding box center [1010, 629] width 51 height 51
click at [939, 616] on img at bounding box center [949, 629] width 51 height 51
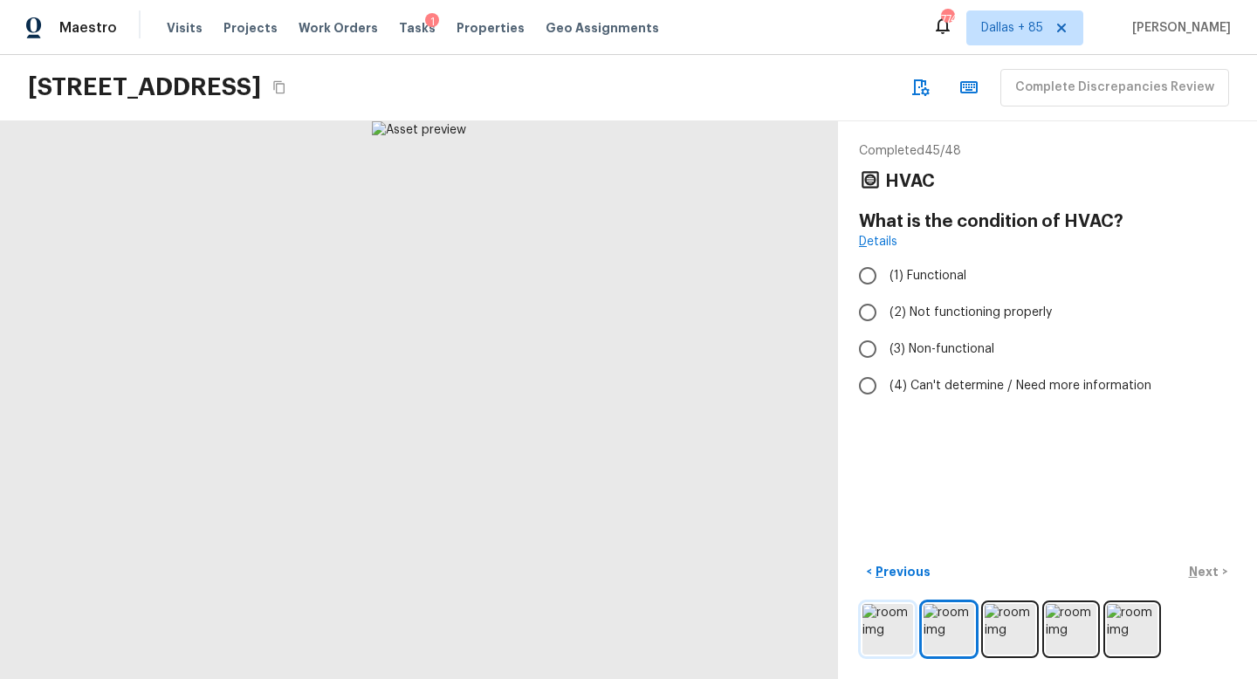
click at [886, 625] on img at bounding box center [888, 629] width 51 height 51
click at [939, 625] on img at bounding box center [949, 629] width 51 height 51
click at [1000, 621] on img at bounding box center [1010, 629] width 51 height 51
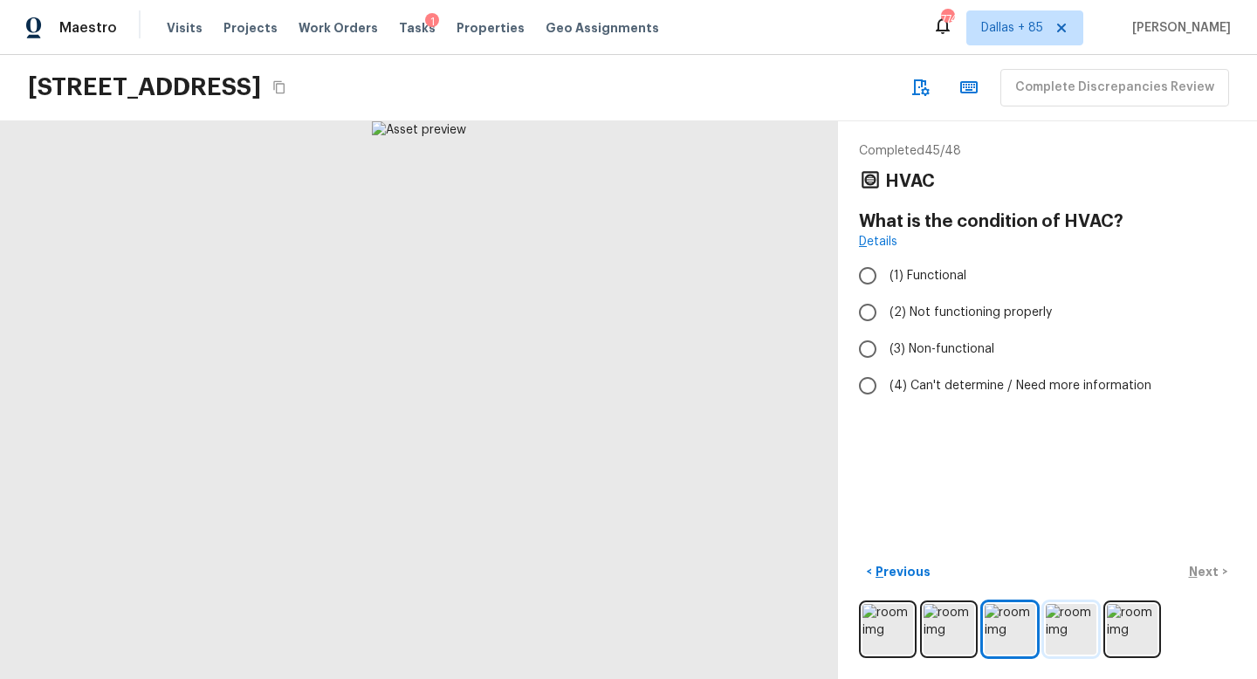
click at [1052, 622] on img at bounding box center [1071, 629] width 51 height 51
click at [1123, 621] on img at bounding box center [1132, 629] width 51 height 51
click at [876, 269] on input "(1) Functional" at bounding box center [868, 276] width 37 height 37
radio input "true"
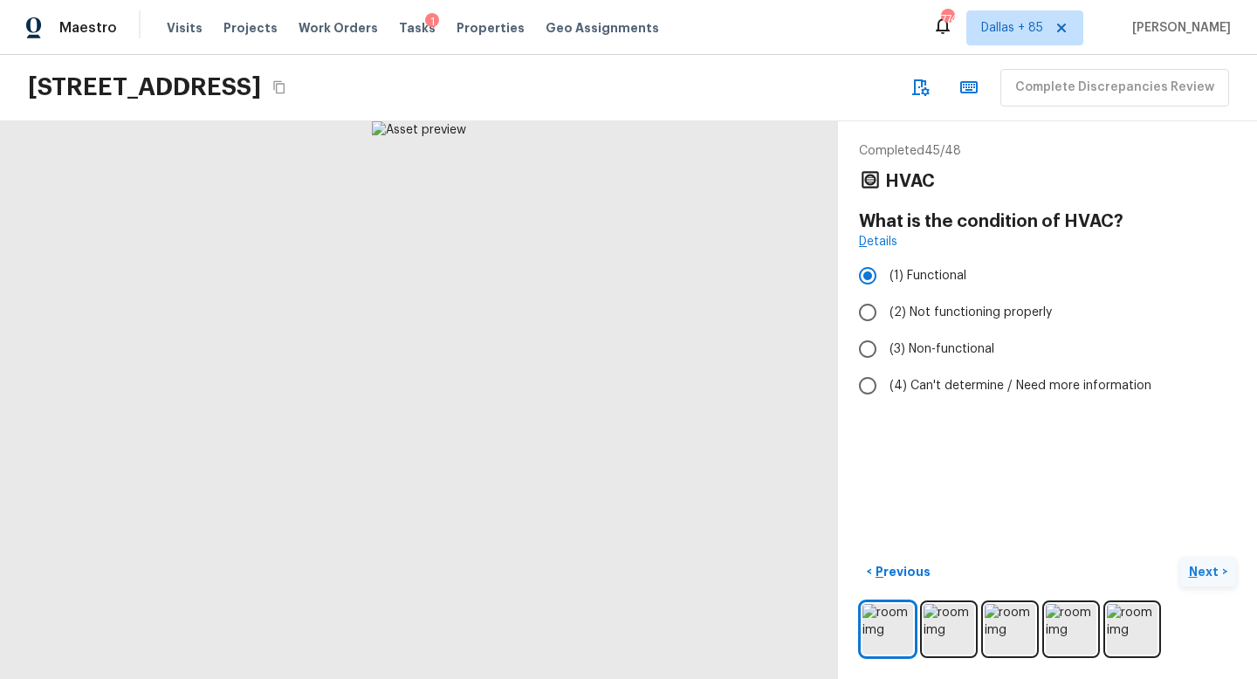
click at [1197, 567] on p "Next" at bounding box center [1205, 571] width 33 height 17
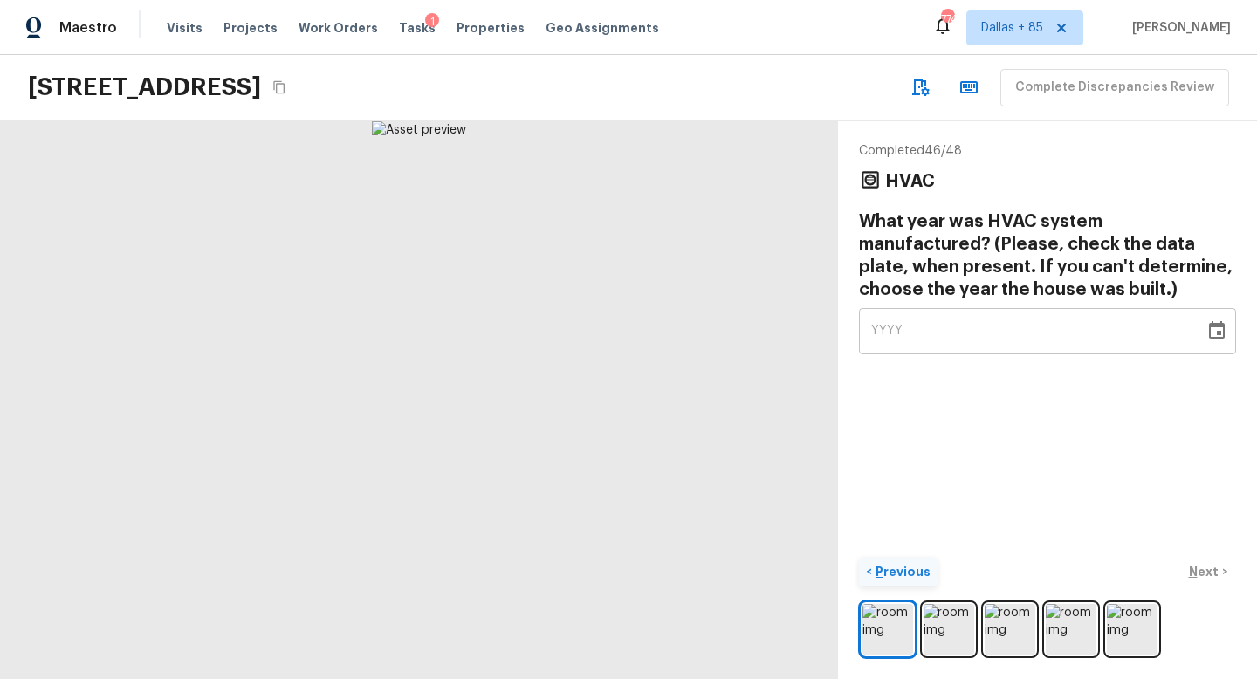
click at [889, 568] on p "Previous" at bounding box center [901, 571] width 58 height 17
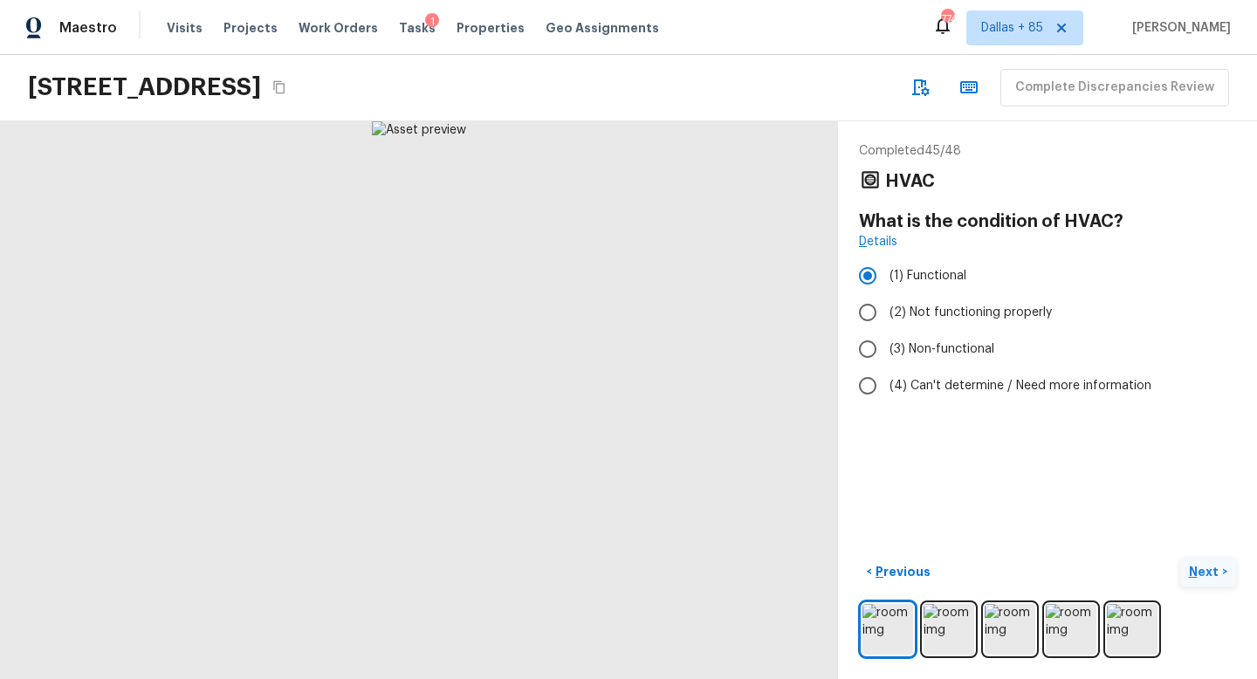
click at [1199, 561] on button "Next >" at bounding box center [1208, 572] width 56 height 29
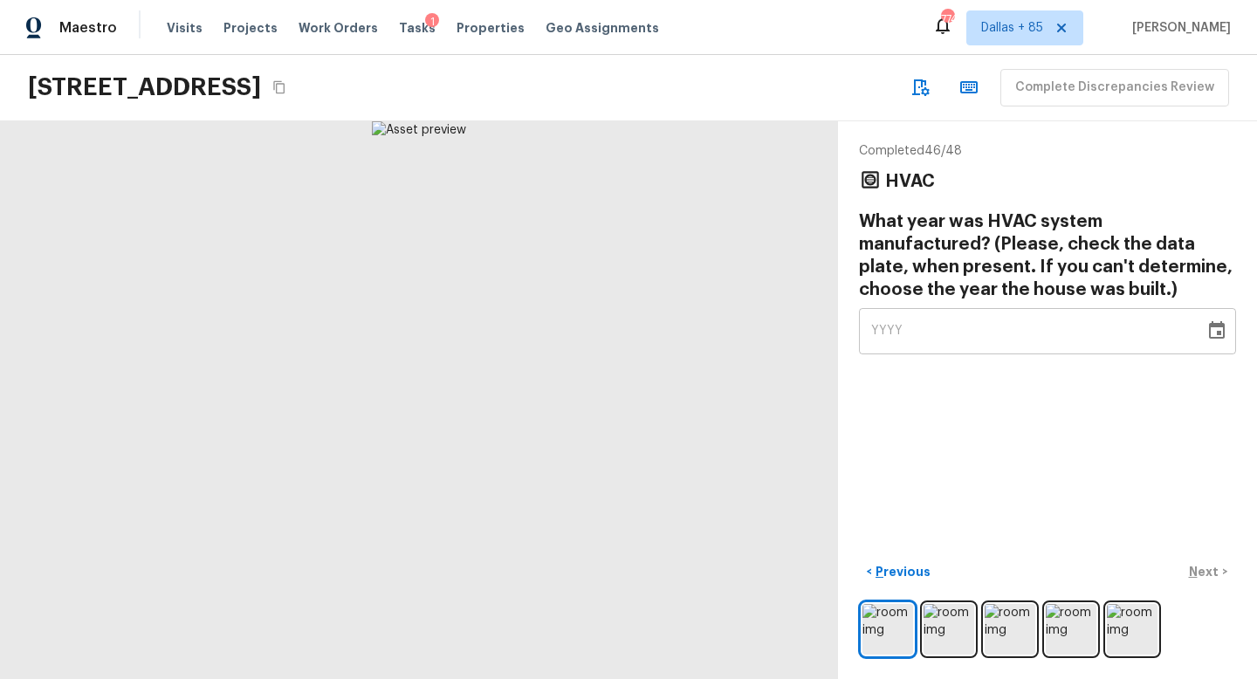
click at [1209, 327] on icon "Choose date" at bounding box center [1217, 329] width 16 height 17
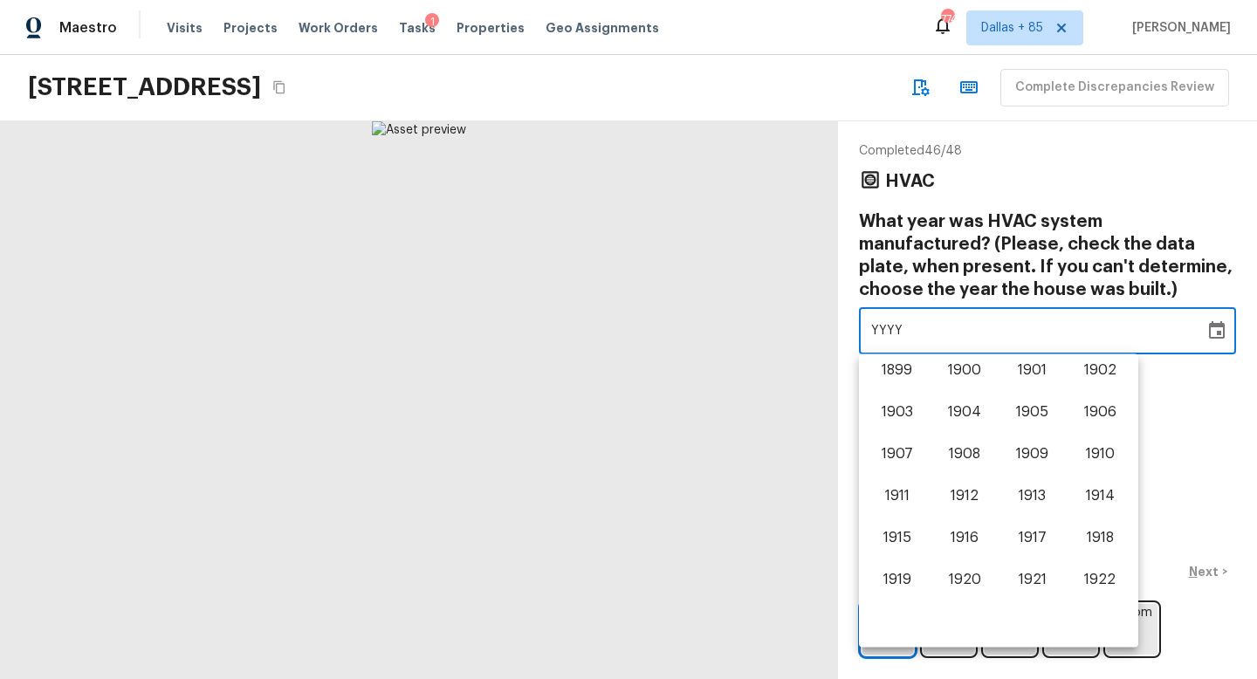
scroll to position [1086, 0]
click at [965, 486] on button "2016" at bounding box center [964, 499] width 63 height 31
type input "2016"
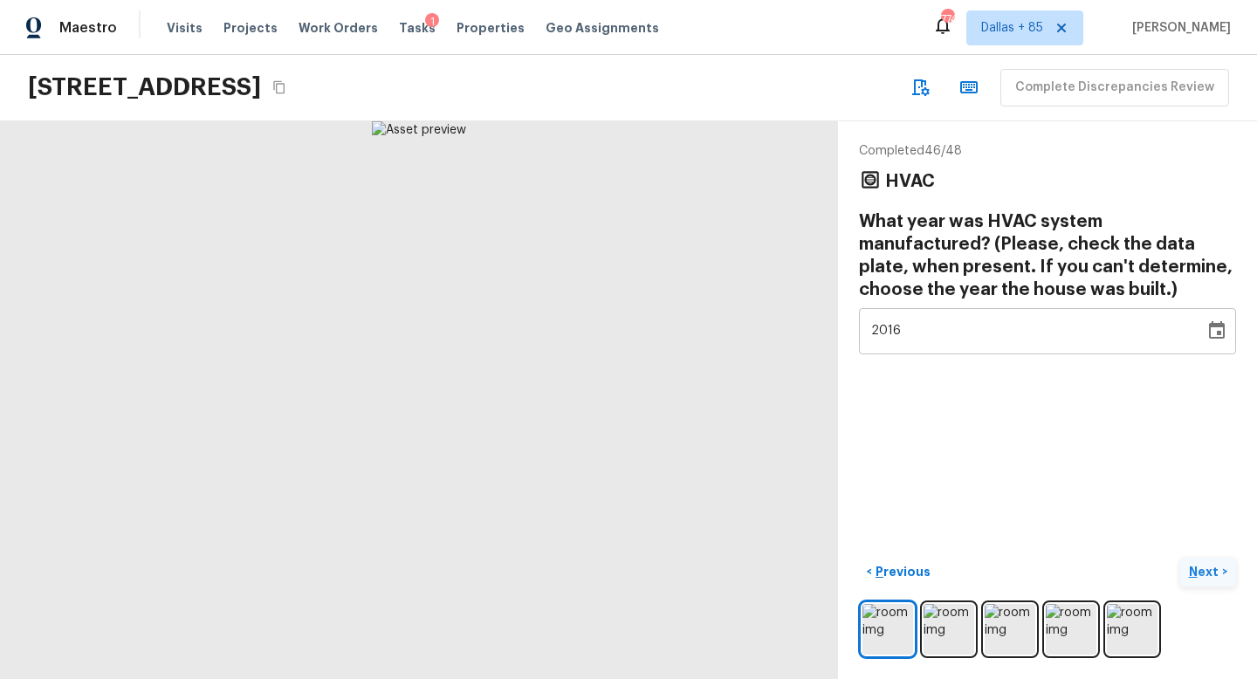
click at [1194, 567] on p "Next" at bounding box center [1205, 571] width 33 height 17
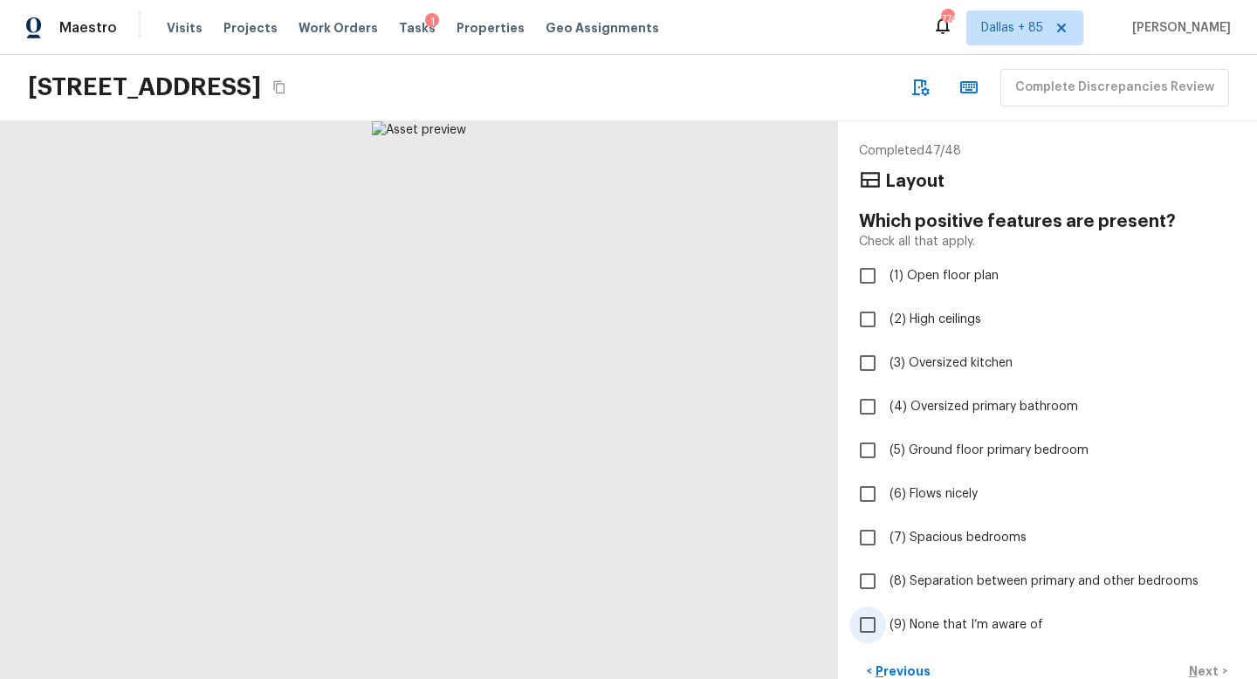
click at [922, 625] on span "(9) None that I’m aware of" at bounding box center [967, 624] width 154 height 17
click at [886, 625] on input "(9) None that I’m aware of" at bounding box center [868, 625] width 37 height 37
checkbox input "true"
click at [1205, 666] on p "Next" at bounding box center [1205, 671] width 33 height 17
click at [903, 617] on span "(9) None that I’m aware of" at bounding box center [967, 624] width 154 height 17
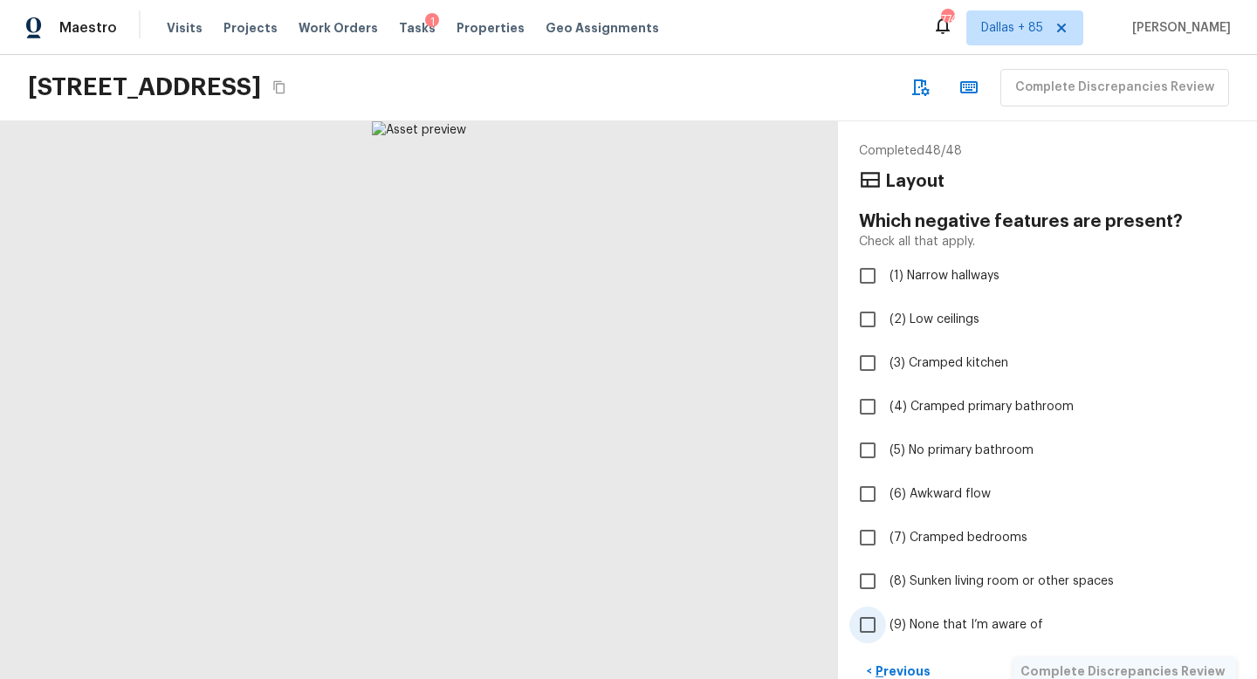
click at [886, 617] on input "(9) None that I’m aware of" at bounding box center [868, 625] width 37 height 37
checkbox input "true"
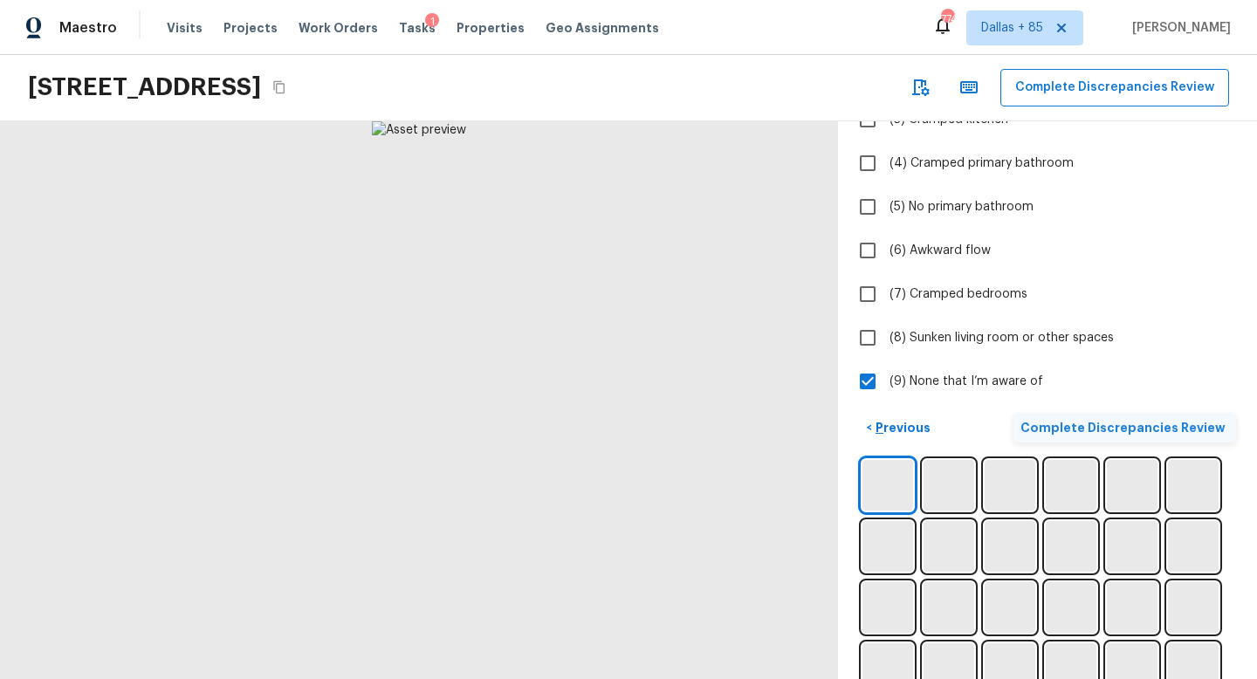
scroll to position [265, 0]
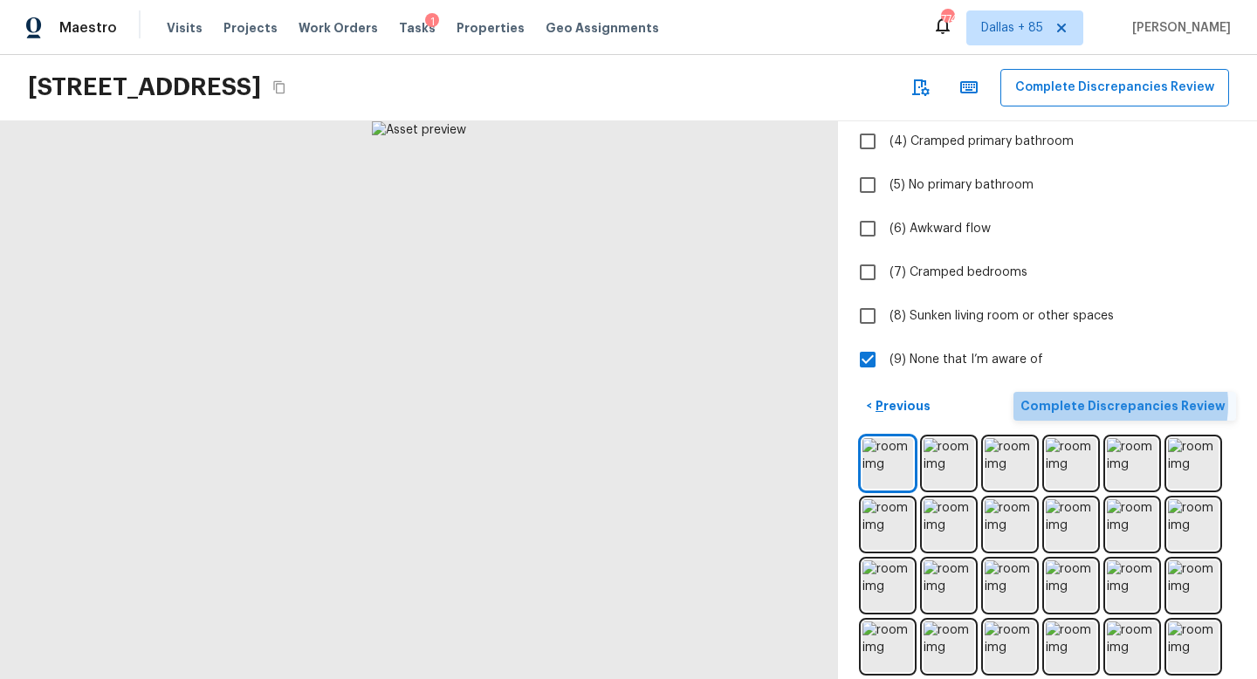
click at [1136, 404] on p "Complete Discrepancies Review" at bounding box center [1125, 405] width 209 height 17
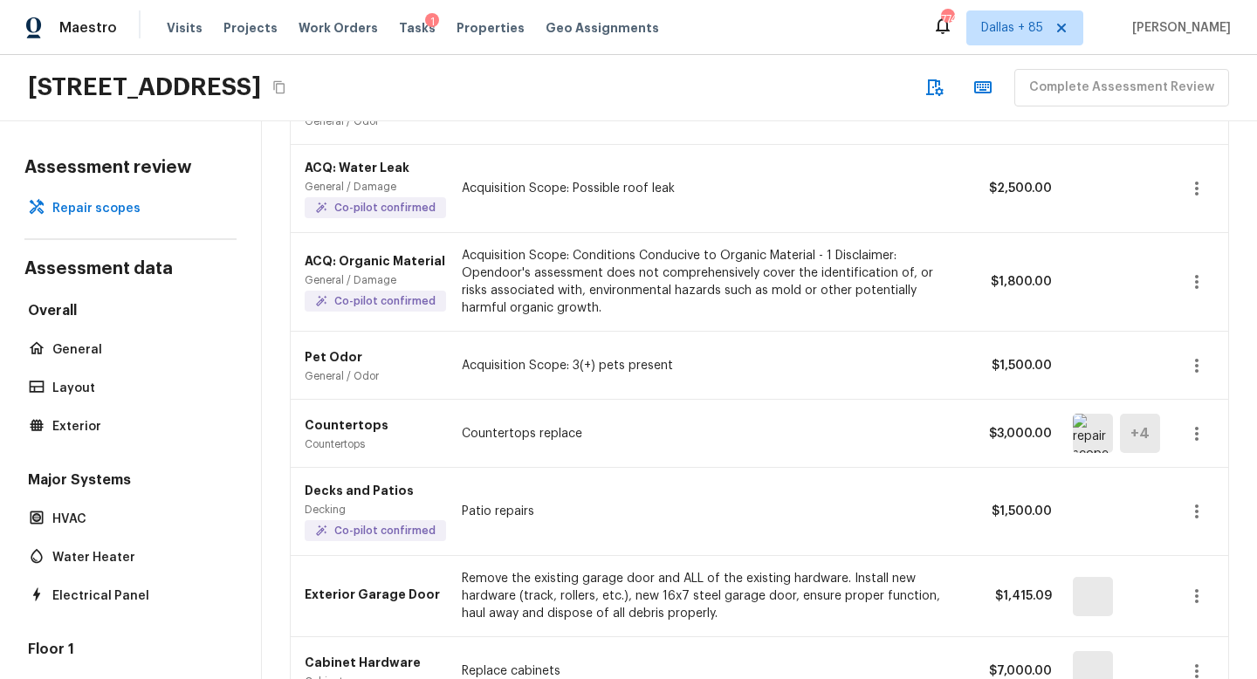
scroll to position [217, 0]
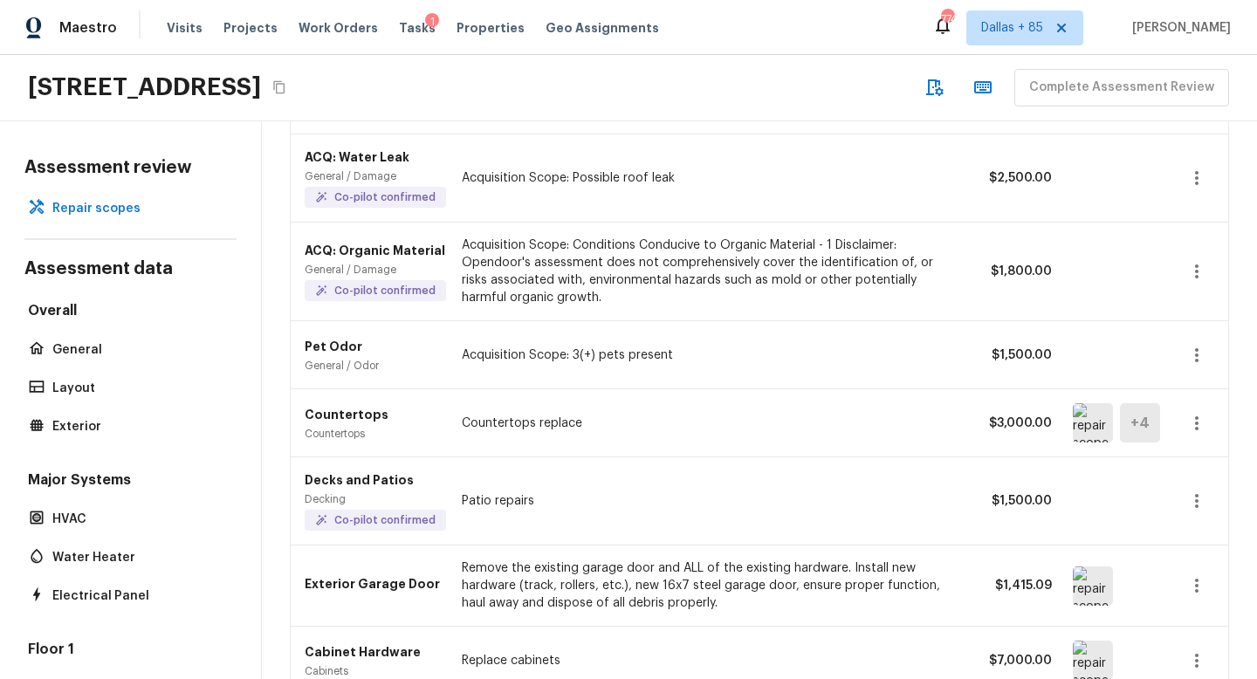
click at [1084, 418] on img at bounding box center [1093, 422] width 40 height 39
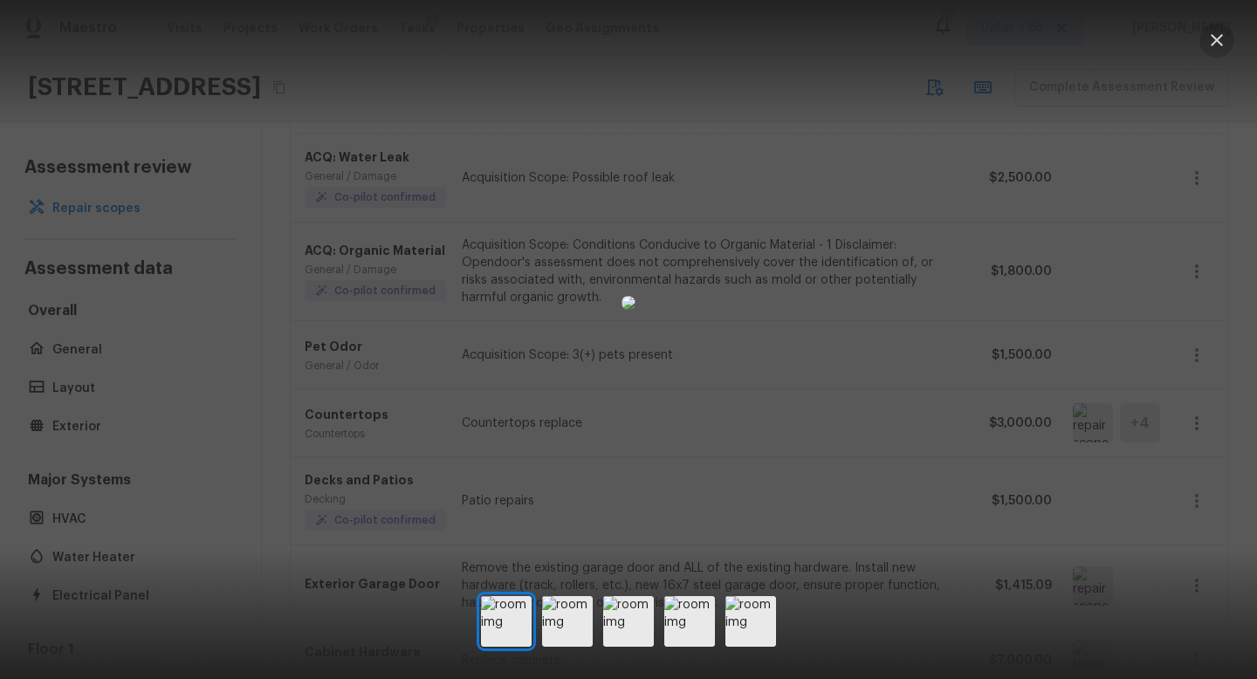
click at [1211, 32] on icon "button" at bounding box center [1217, 40] width 21 height 21
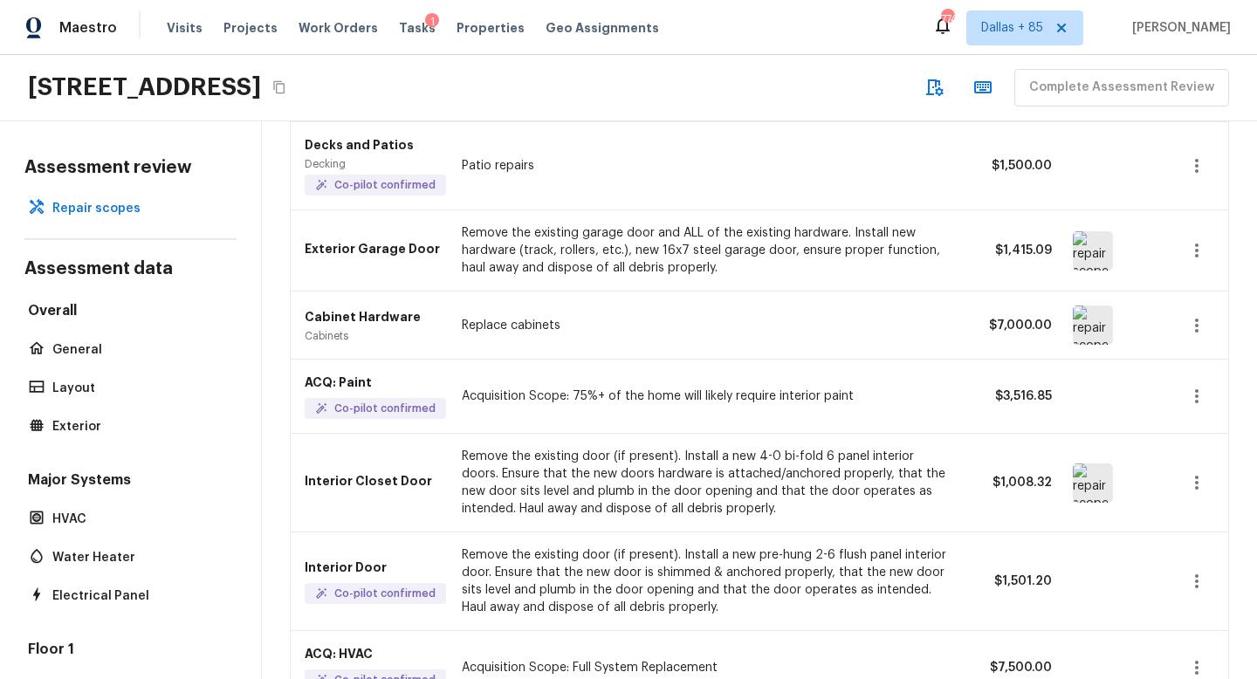
scroll to position [554, 0]
click at [1098, 313] on img at bounding box center [1093, 323] width 40 height 39
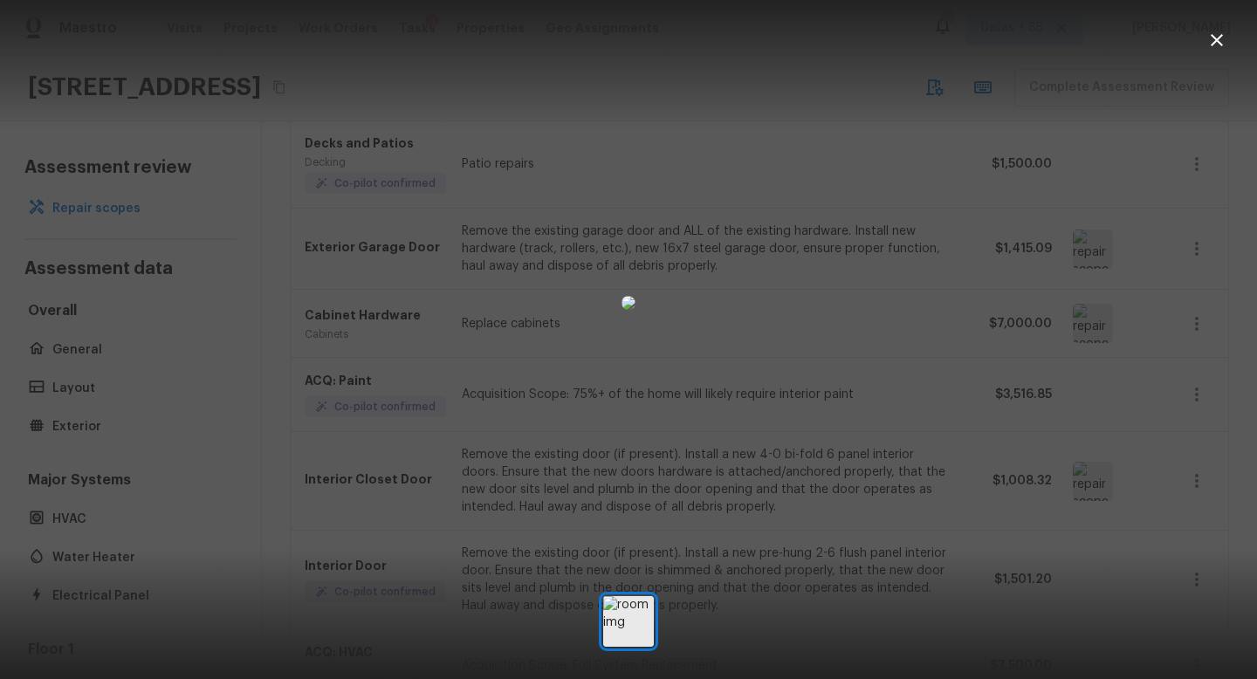
click at [1220, 39] on icon "button" at bounding box center [1217, 40] width 21 height 21
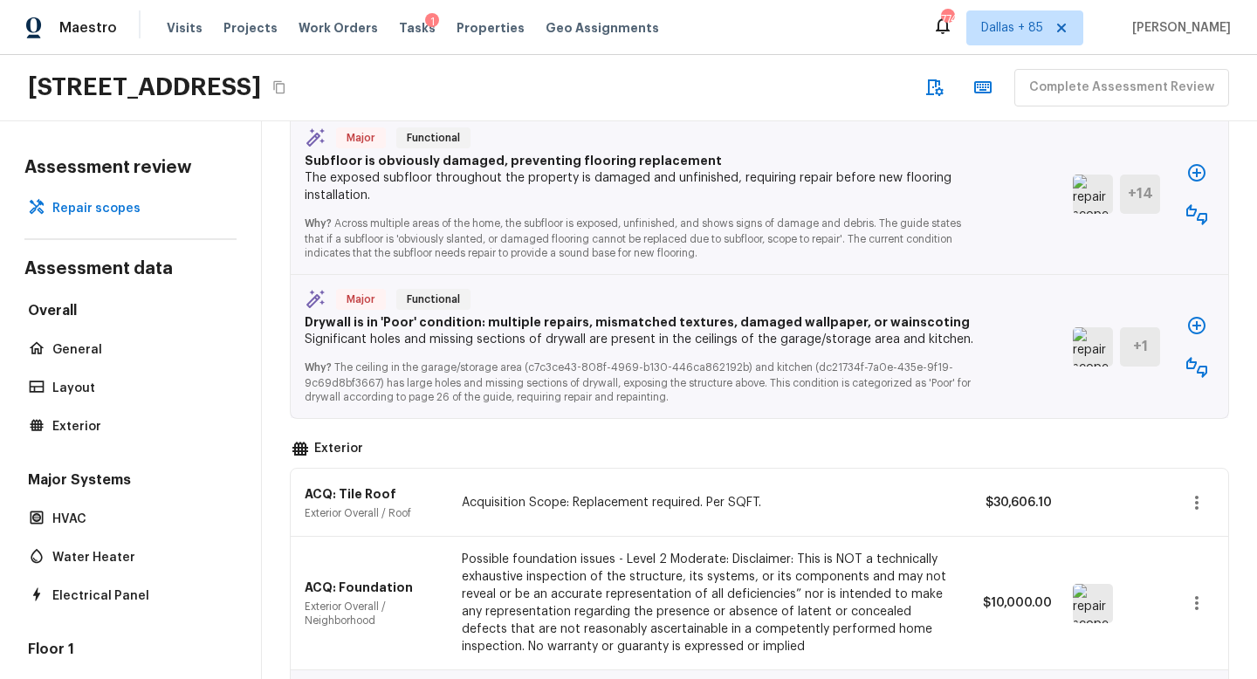
scroll to position [2643, 0]
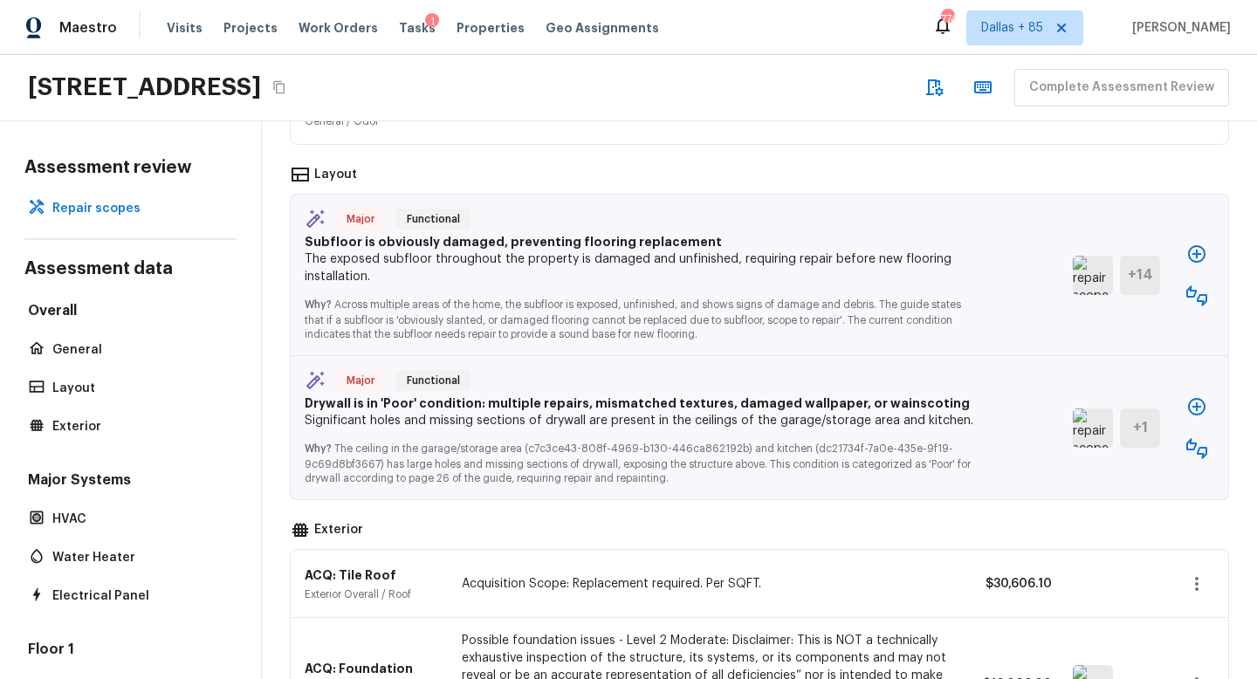
click at [1088, 266] on img at bounding box center [1093, 275] width 40 height 39
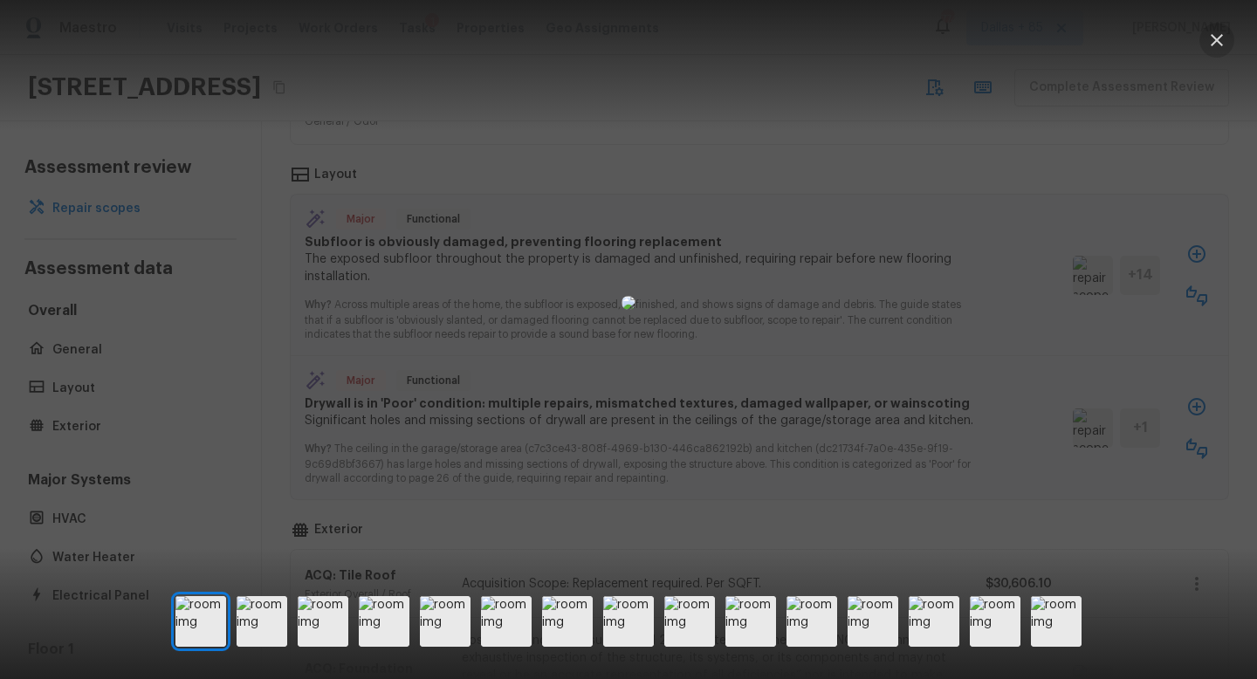
click at [1216, 32] on icon "button" at bounding box center [1217, 40] width 21 height 21
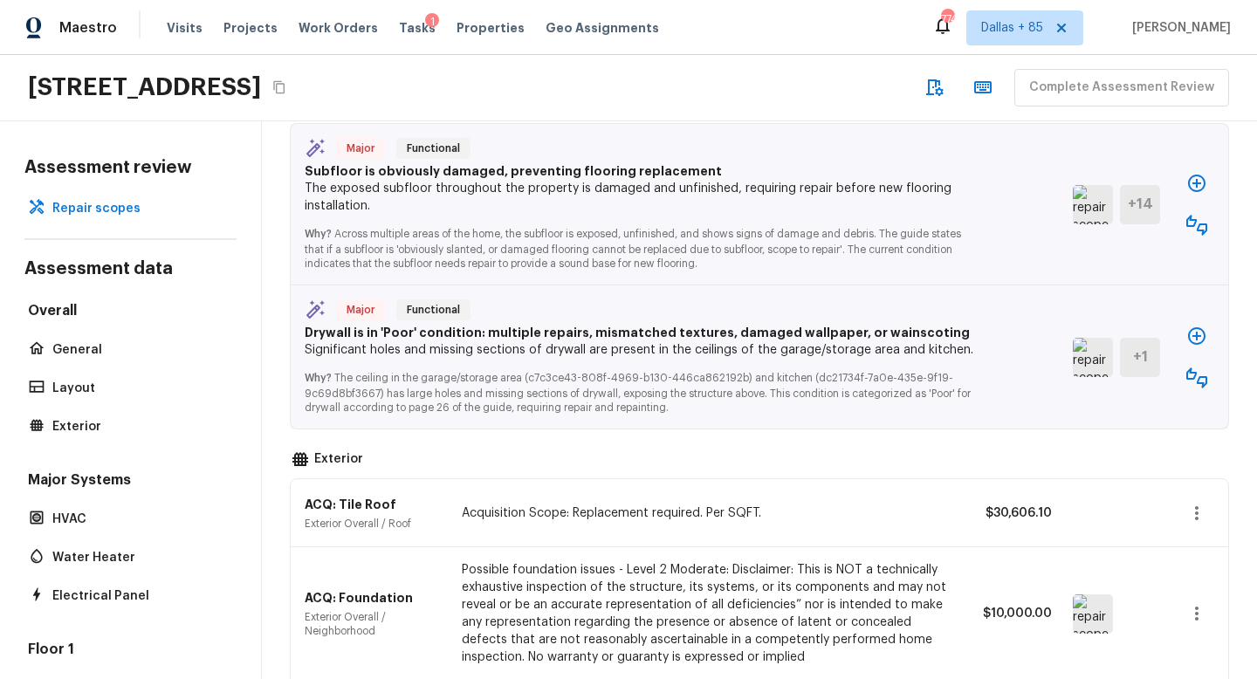
scroll to position [2650, 0]
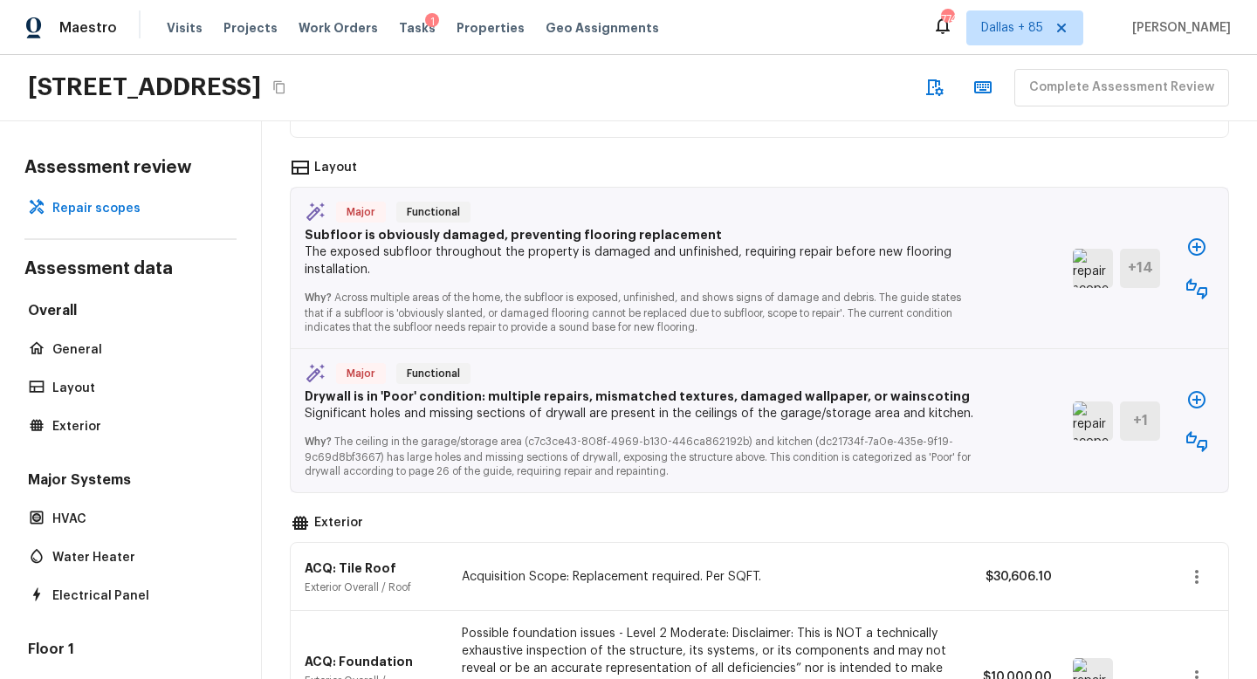
click at [1105, 409] on img at bounding box center [1093, 421] width 40 height 39
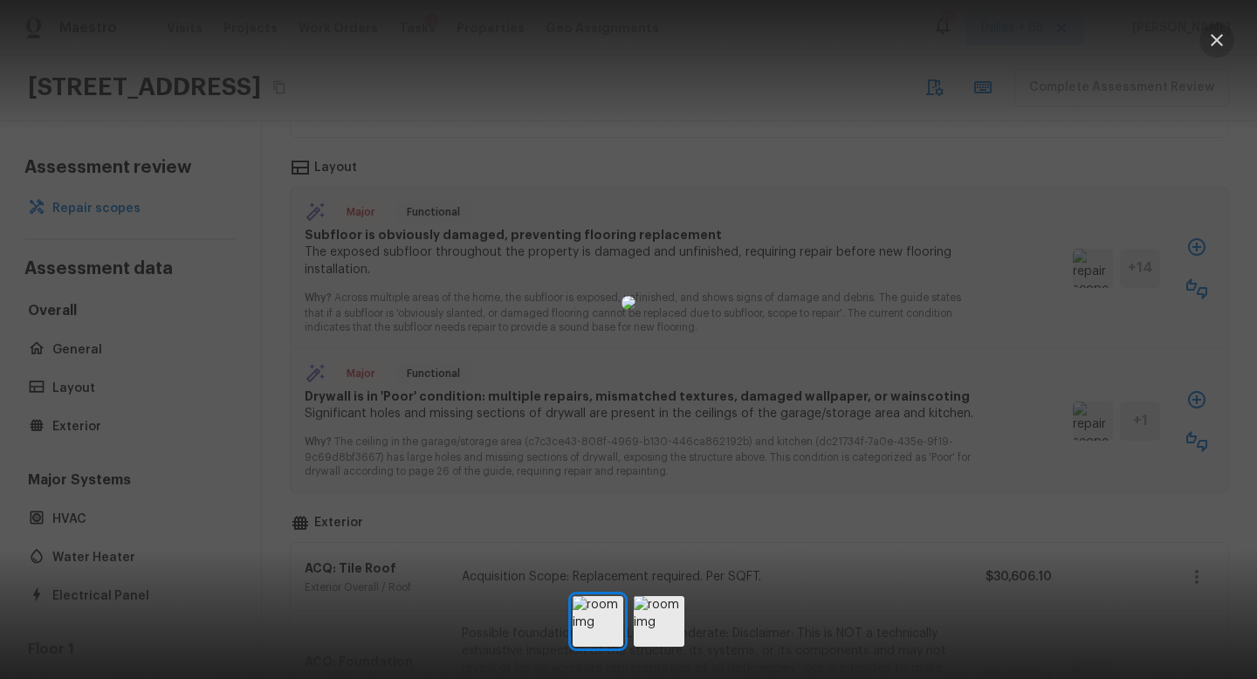
click at [1221, 45] on icon "button" at bounding box center [1217, 40] width 21 height 21
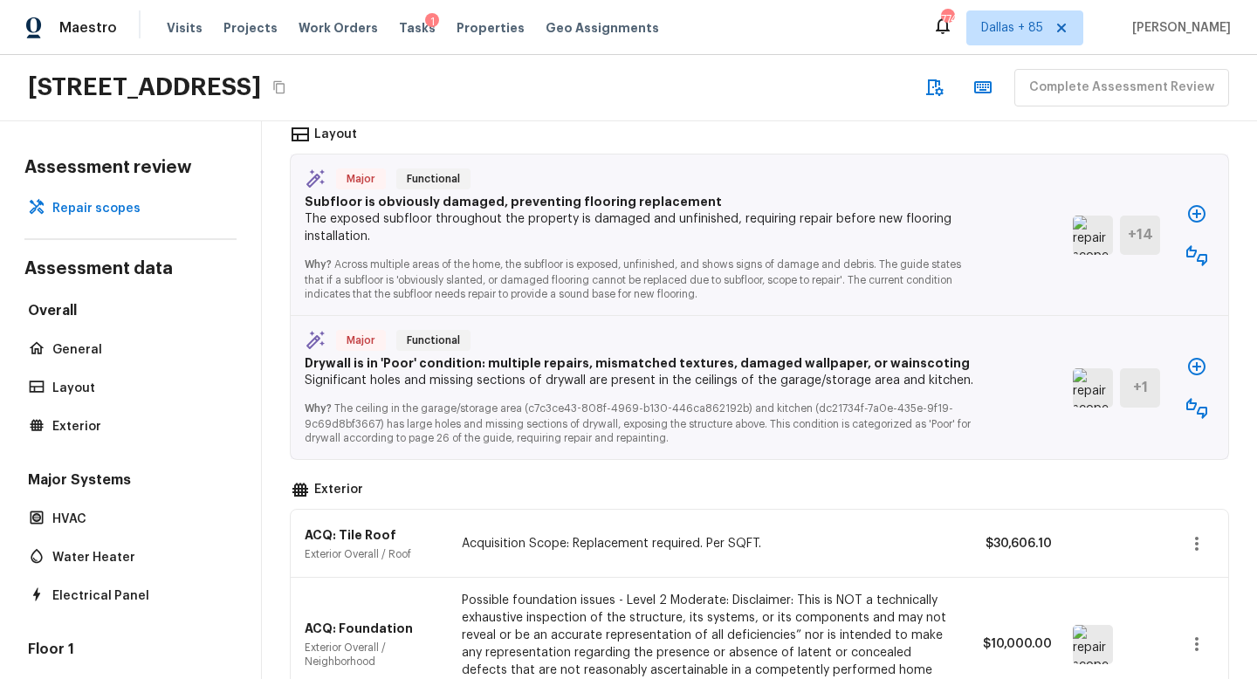
scroll to position [2680, 0]
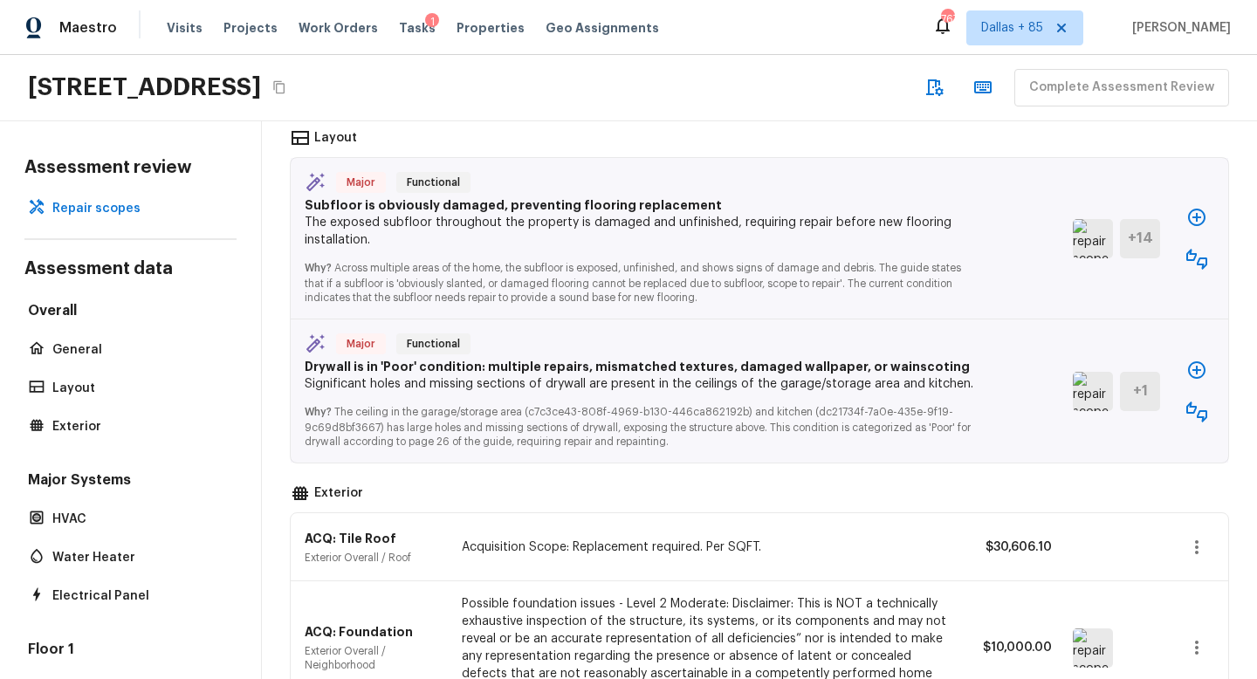
click at [1093, 375] on img at bounding box center [1093, 391] width 40 height 39
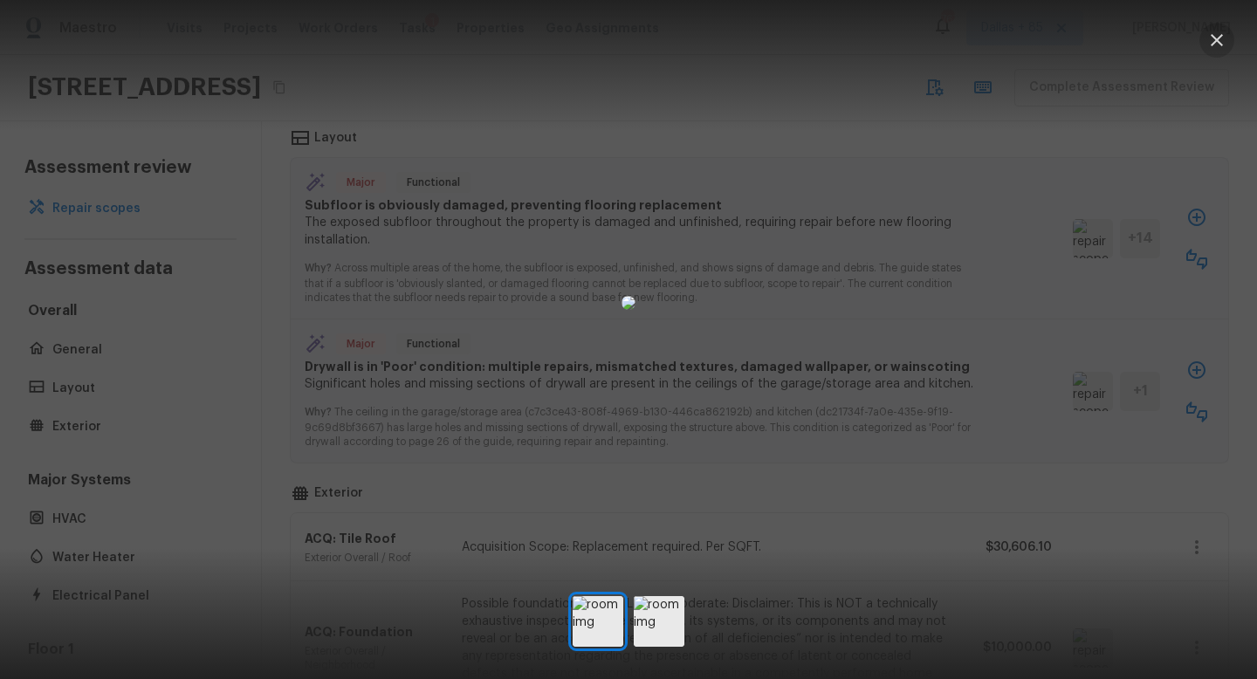
click at [1221, 48] on icon "button" at bounding box center [1217, 40] width 21 height 21
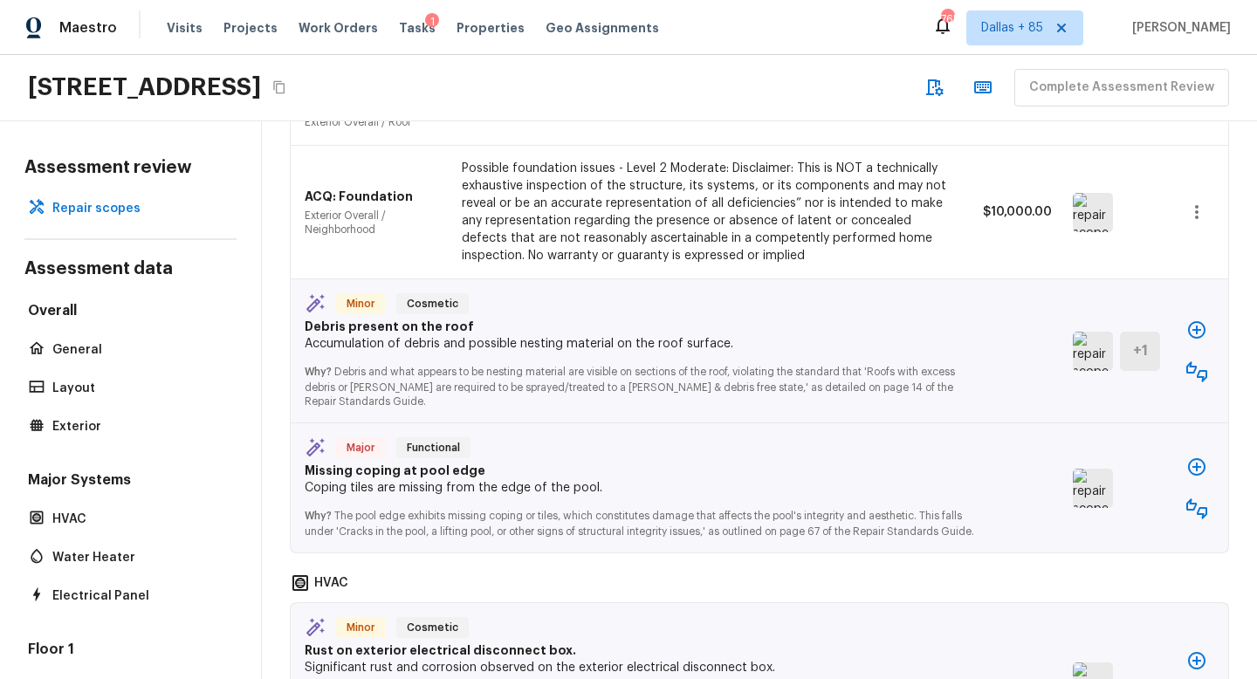
scroll to position [3119, 0]
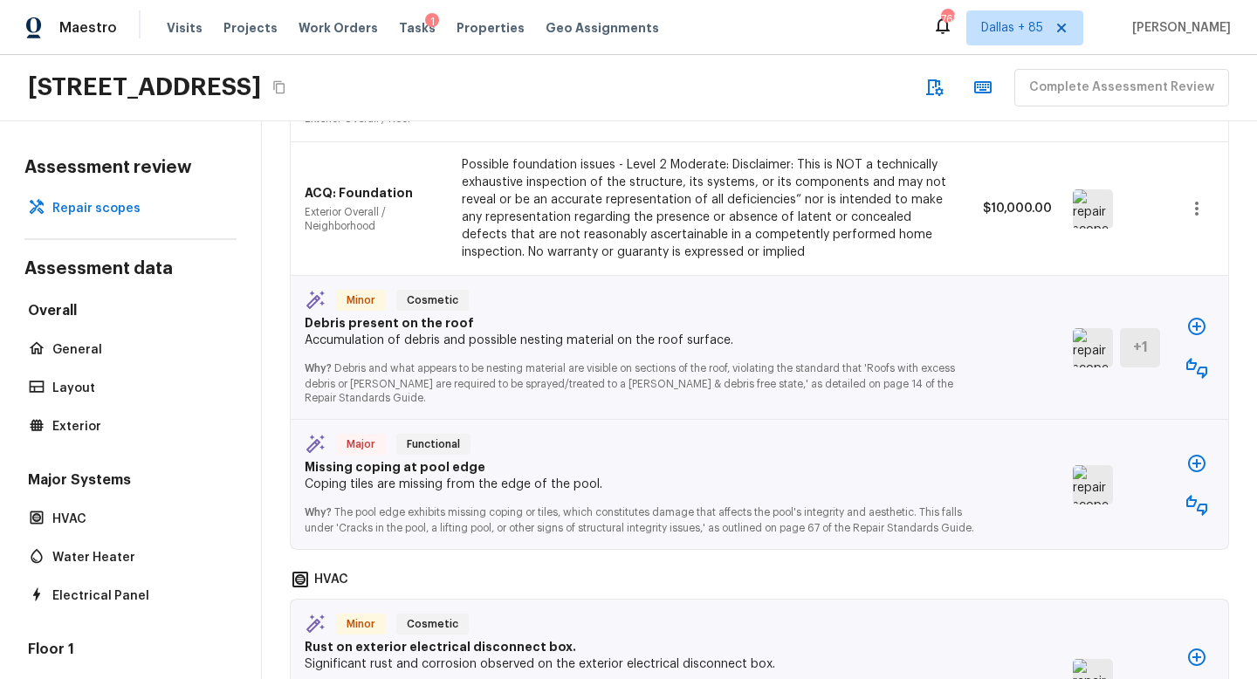
click at [1096, 328] on img at bounding box center [1093, 347] width 40 height 39
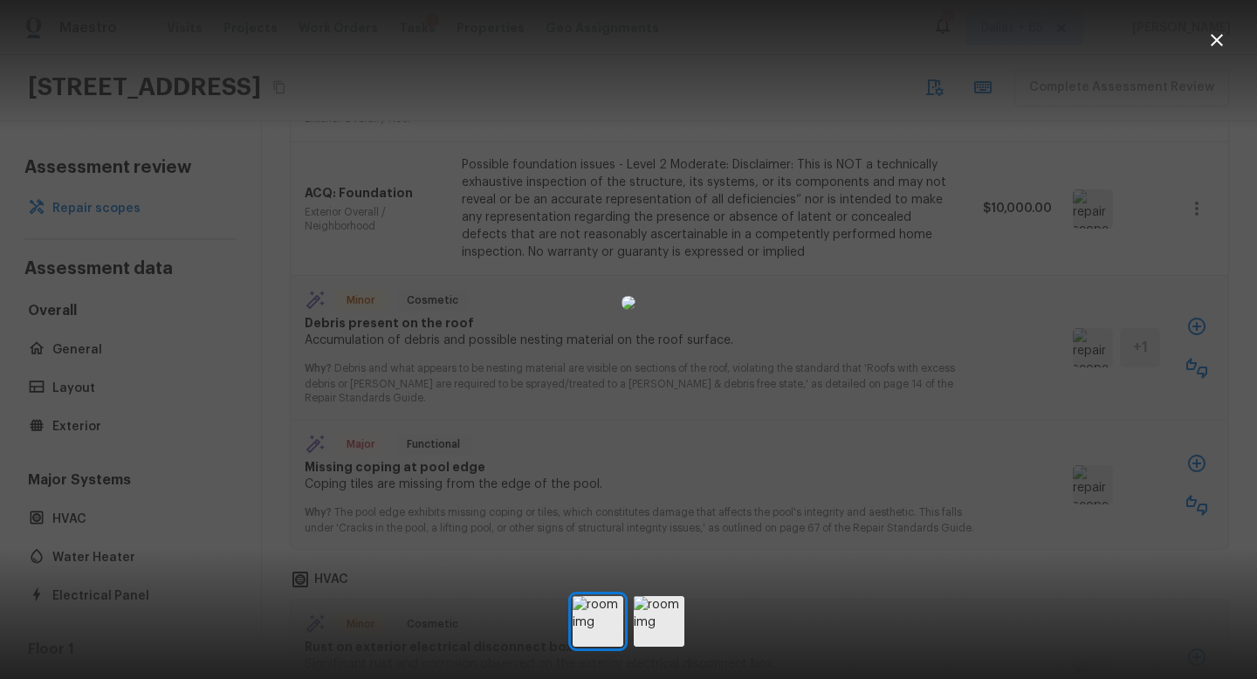
click at [636, 310] on img at bounding box center [629, 303] width 14 height 14
click at [980, 265] on div at bounding box center [628, 303] width 1257 height 550
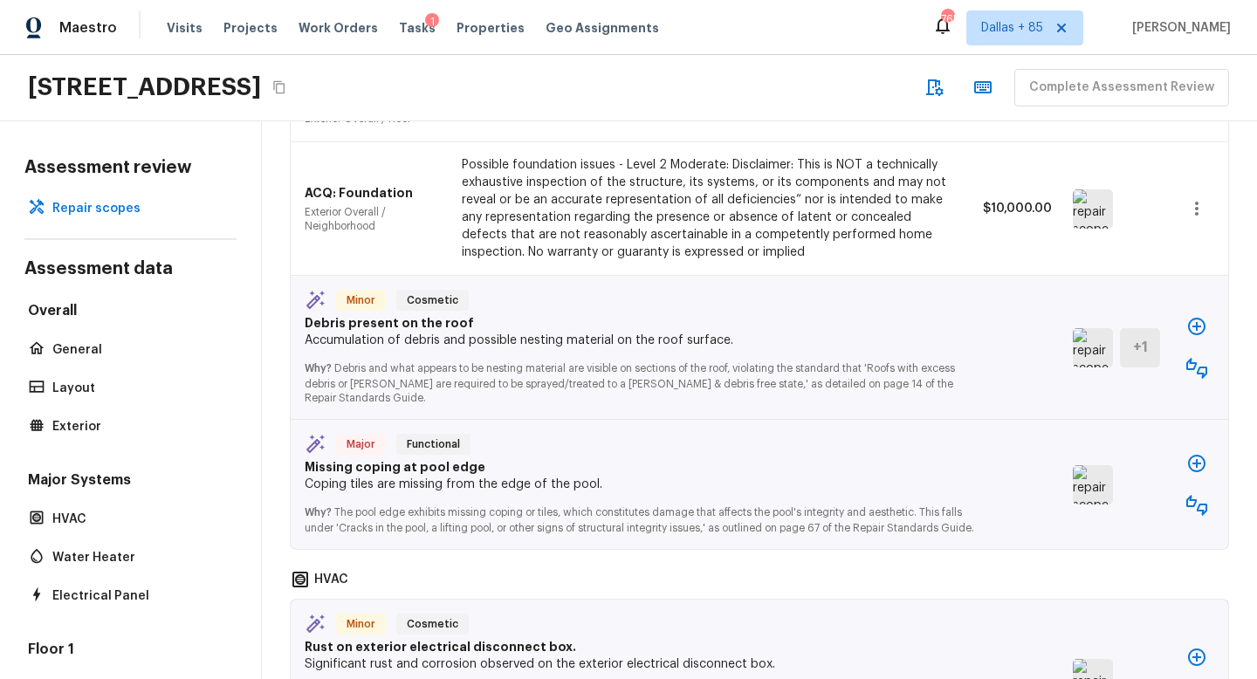
click at [1129, 328] on div "+ 1" at bounding box center [1140, 347] width 40 height 39
click at [1097, 328] on img at bounding box center [1093, 347] width 40 height 39
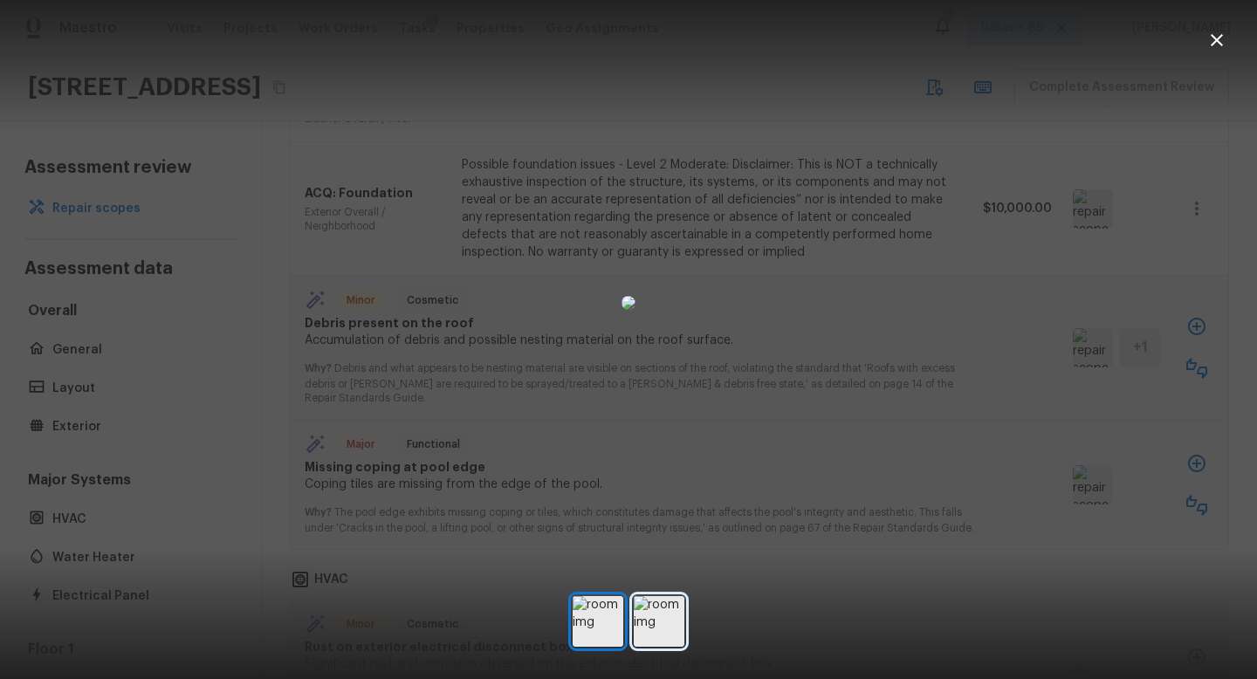
click at [639, 614] on img at bounding box center [659, 621] width 51 height 51
click at [1225, 40] on icon "button" at bounding box center [1217, 40] width 21 height 21
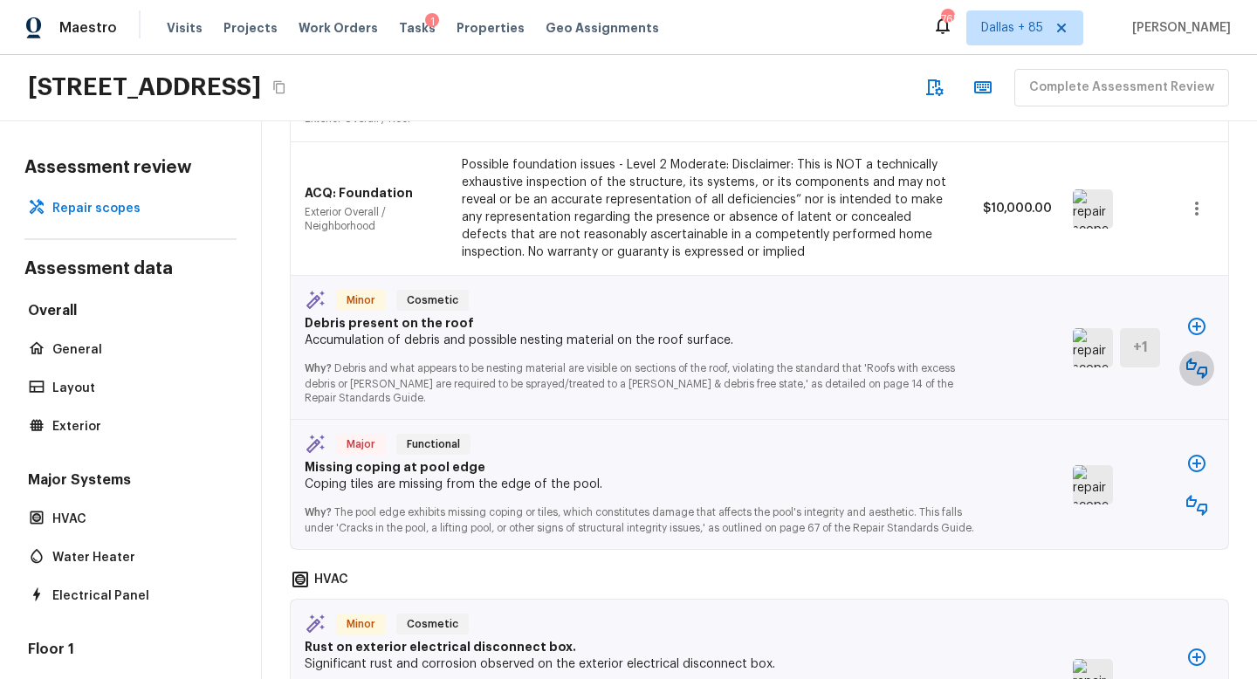
click at [1194, 358] on icon "button" at bounding box center [1197, 368] width 21 height 21
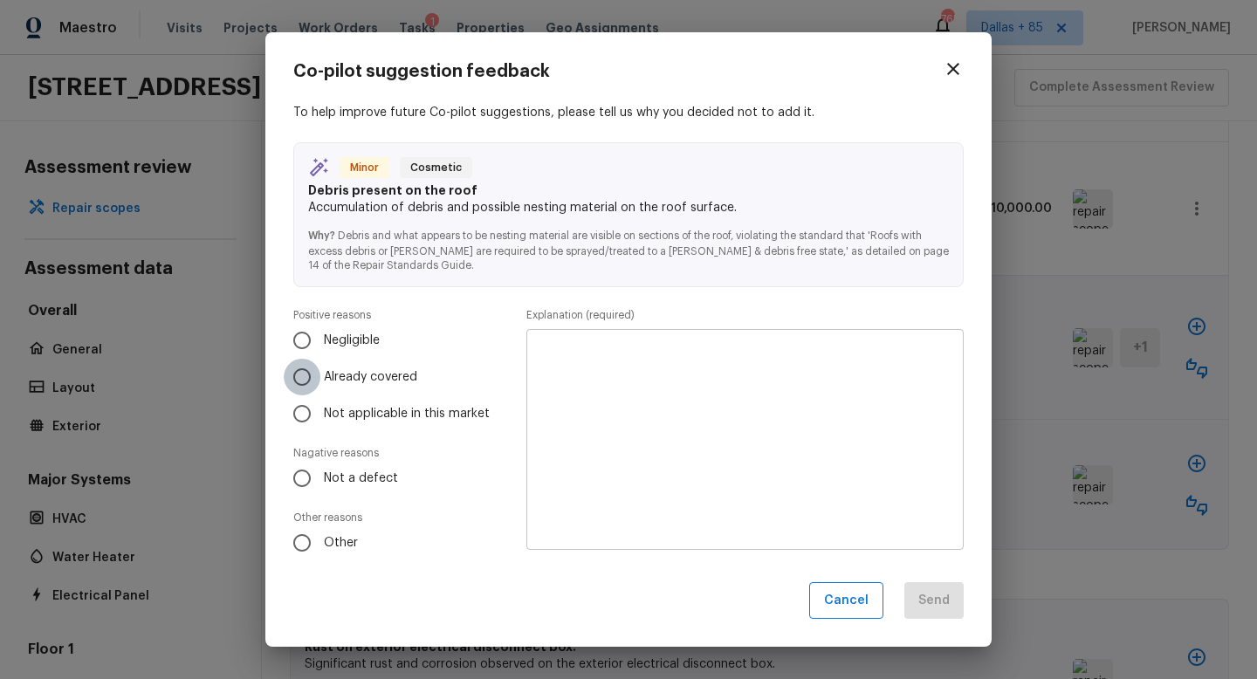
click at [311, 383] on input "Already covered" at bounding box center [302, 377] width 37 height 37
radio input "true"
click at [683, 443] on textarea at bounding box center [745, 439] width 413 height 192
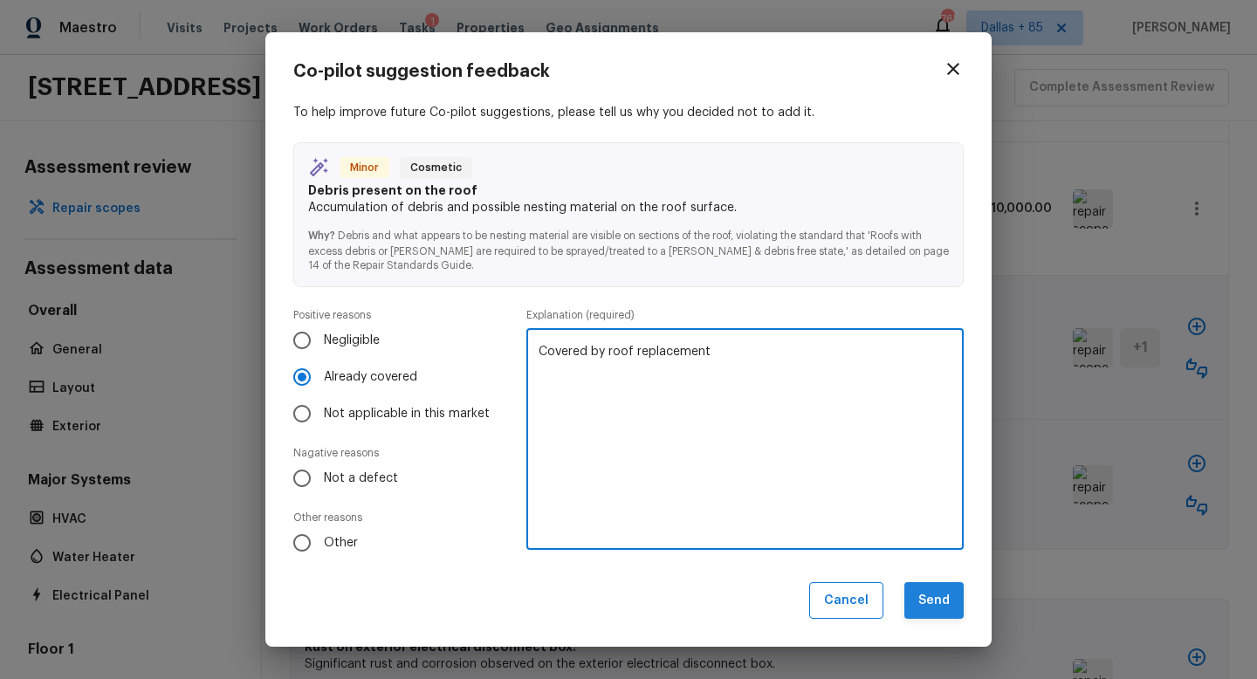
type textarea "Covered by roof replacement"
click at [931, 600] on button "Send" at bounding box center [934, 601] width 59 height 38
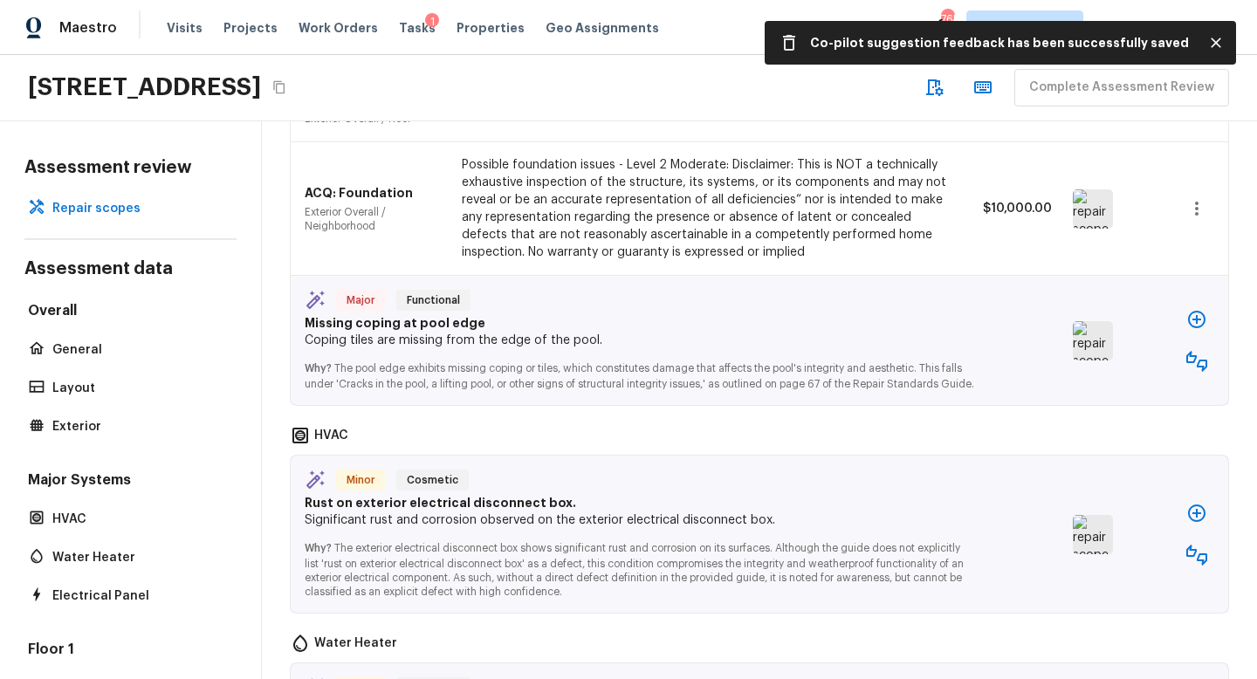
click at [1095, 325] on img at bounding box center [1093, 340] width 40 height 39
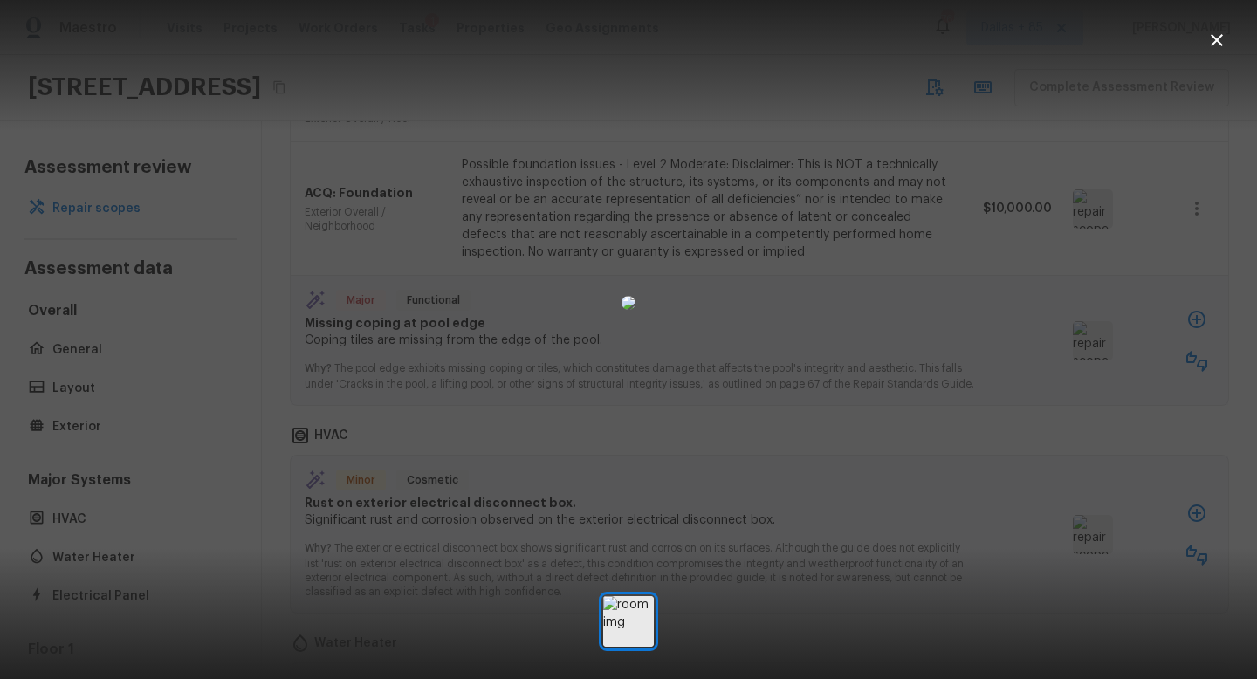
click at [1220, 47] on icon "button" at bounding box center [1217, 40] width 21 height 21
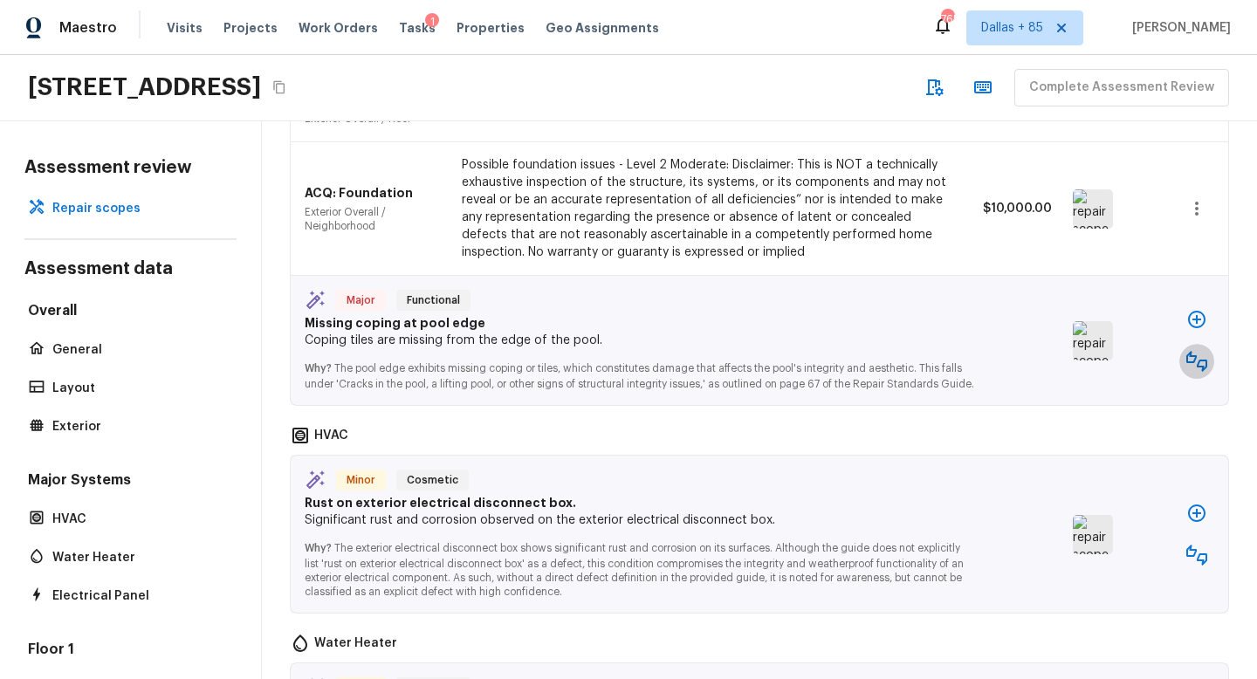
click at [1197, 351] on icon "button" at bounding box center [1197, 361] width 21 height 21
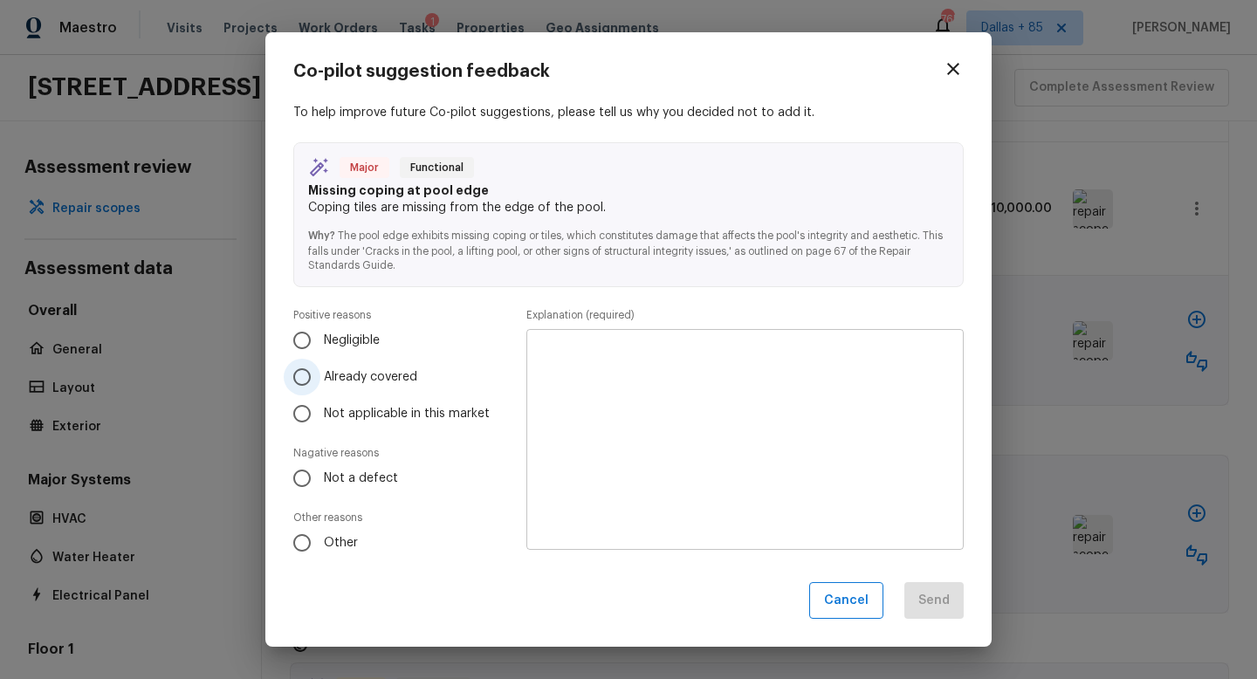
click at [377, 371] on span "Already covered" at bounding box center [370, 376] width 93 height 17
click at [320, 371] on input "Already covered" at bounding box center [302, 377] width 37 height 37
radio input "true"
click at [605, 394] on textarea at bounding box center [745, 439] width 413 height 192
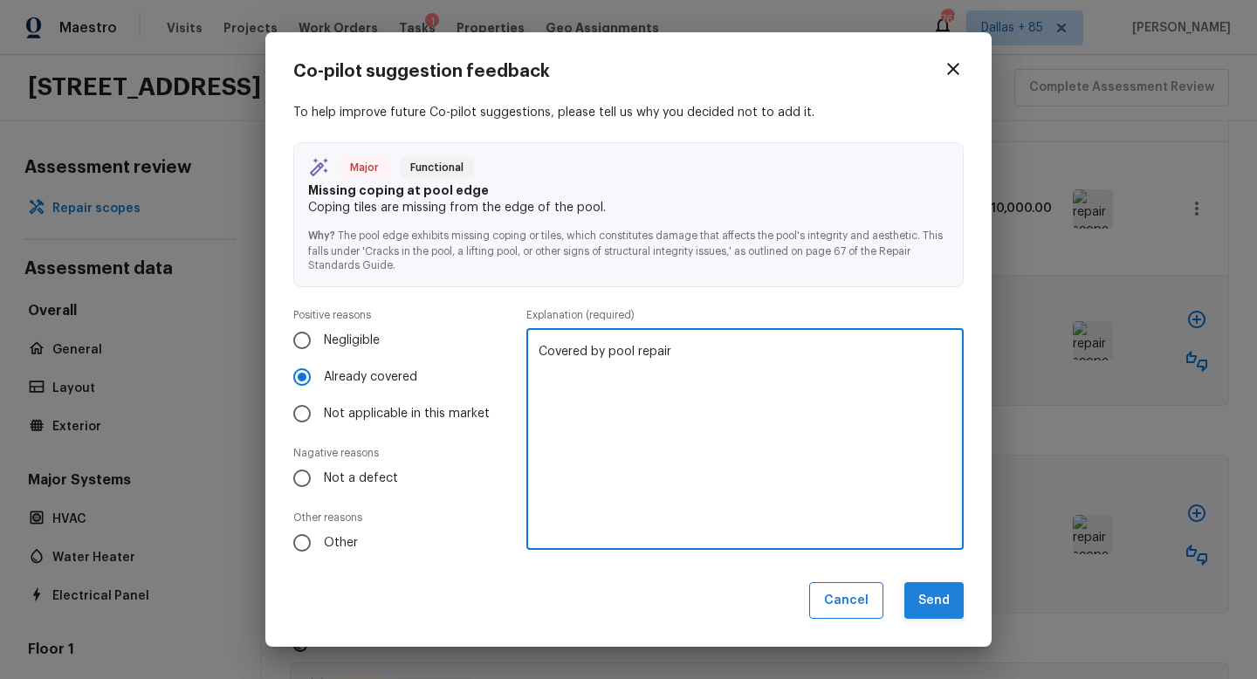
type textarea "Covered by pool repair"
click at [919, 595] on button "Send" at bounding box center [934, 601] width 59 height 38
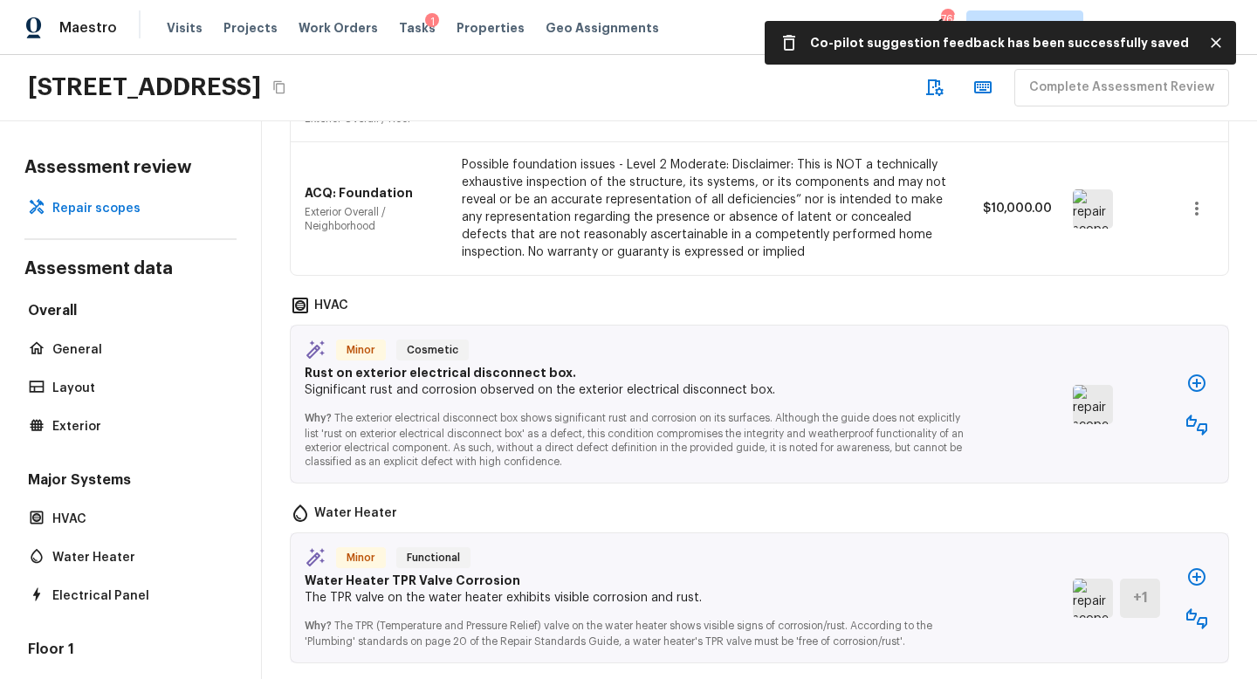
click at [1097, 396] on img at bounding box center [1093, 404] width 40 height 39
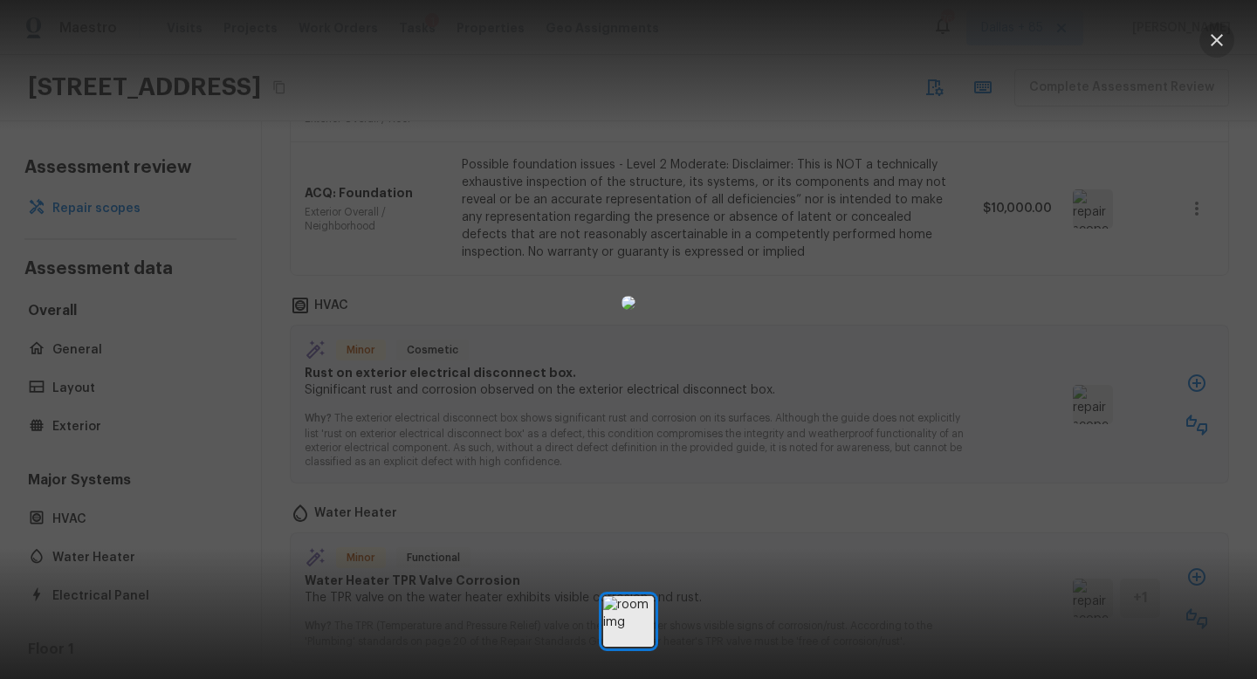
click at [1221, 44] on icon "button" at bounding box center [1217, 40] width 12 height 12
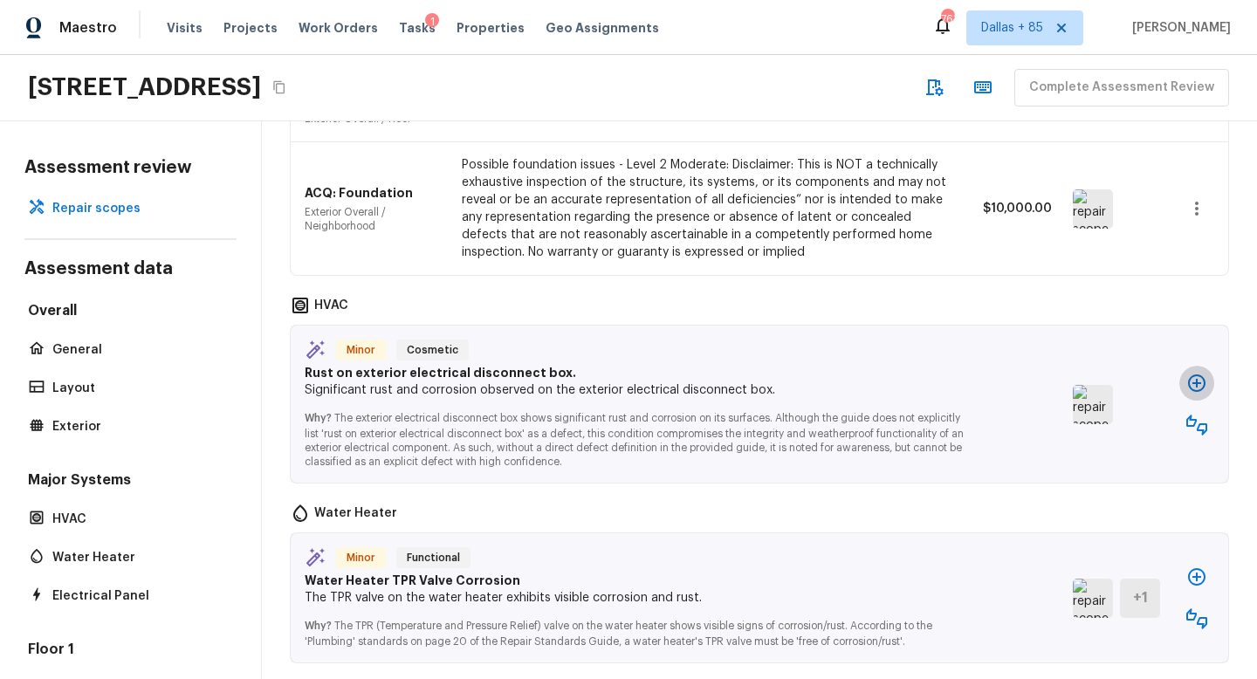
click at [1193, 373] on icon "button" at bounding box center [1197, 383] width 21 height 21
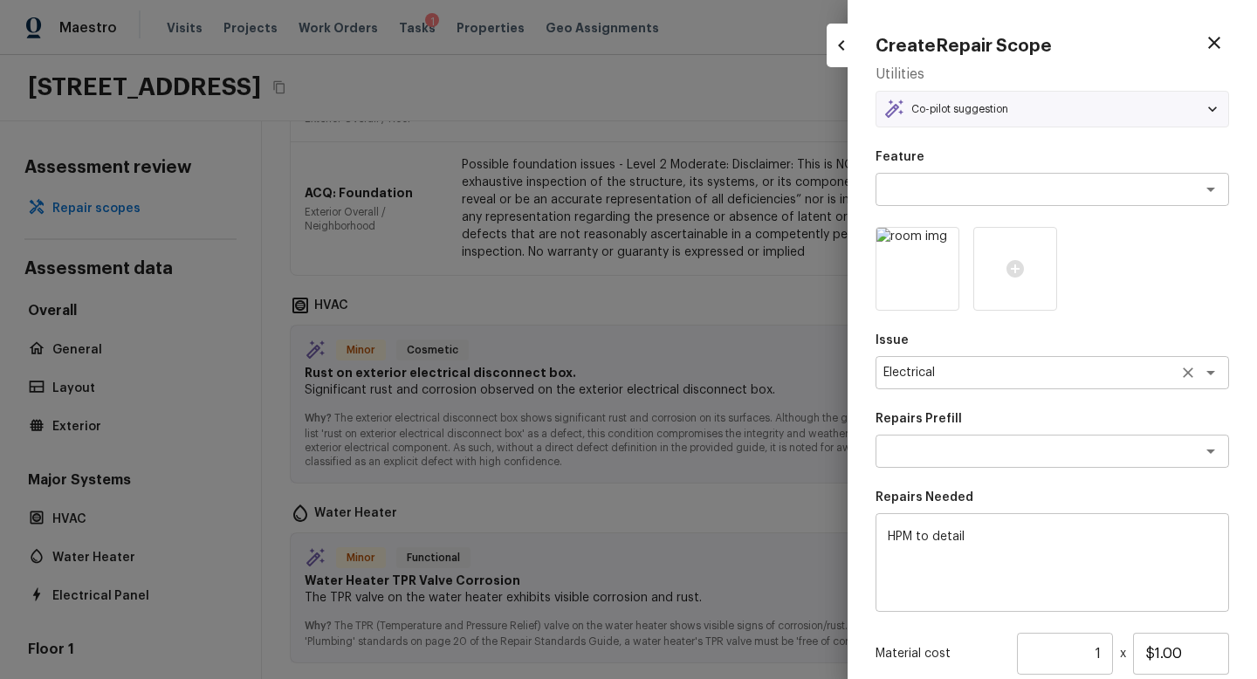
type textarea "Add a Task"
click at [1214, 38] on icon "button" at bounding box center [1214, 42] width 21 height 21
type input "$0.00"
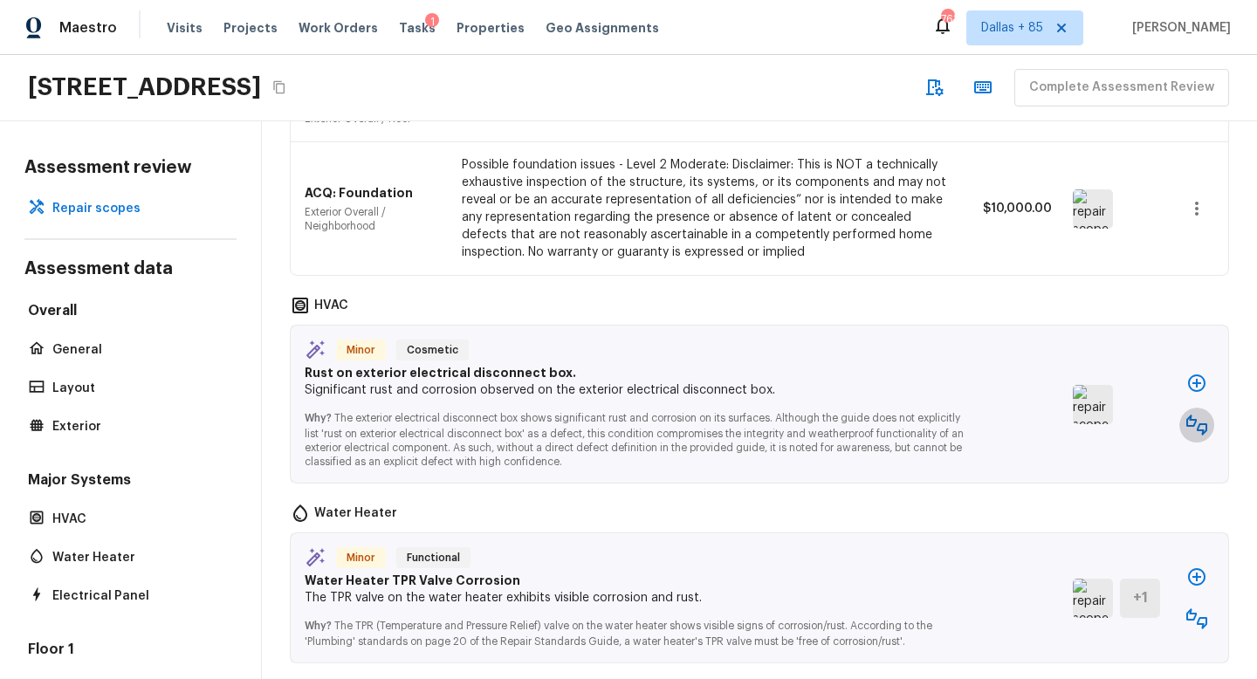
click at [1184, 408] on button "button" at bounding box center [1197, 425] width 35 height 35
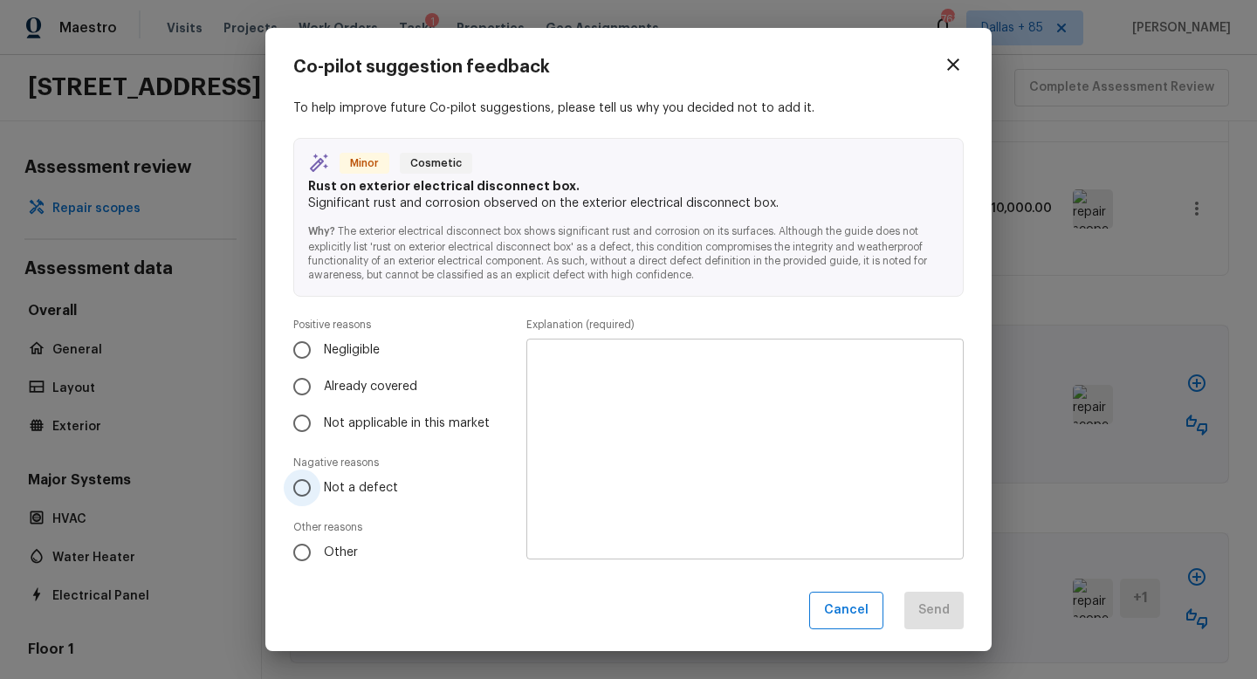
click at [314, 494] on input "Not a defect" at bounding box center [302, 488] width 37 height 37
radio input "true"
click at [593, 459] on textarea at bounding box center [745, 450] width 413 height 192
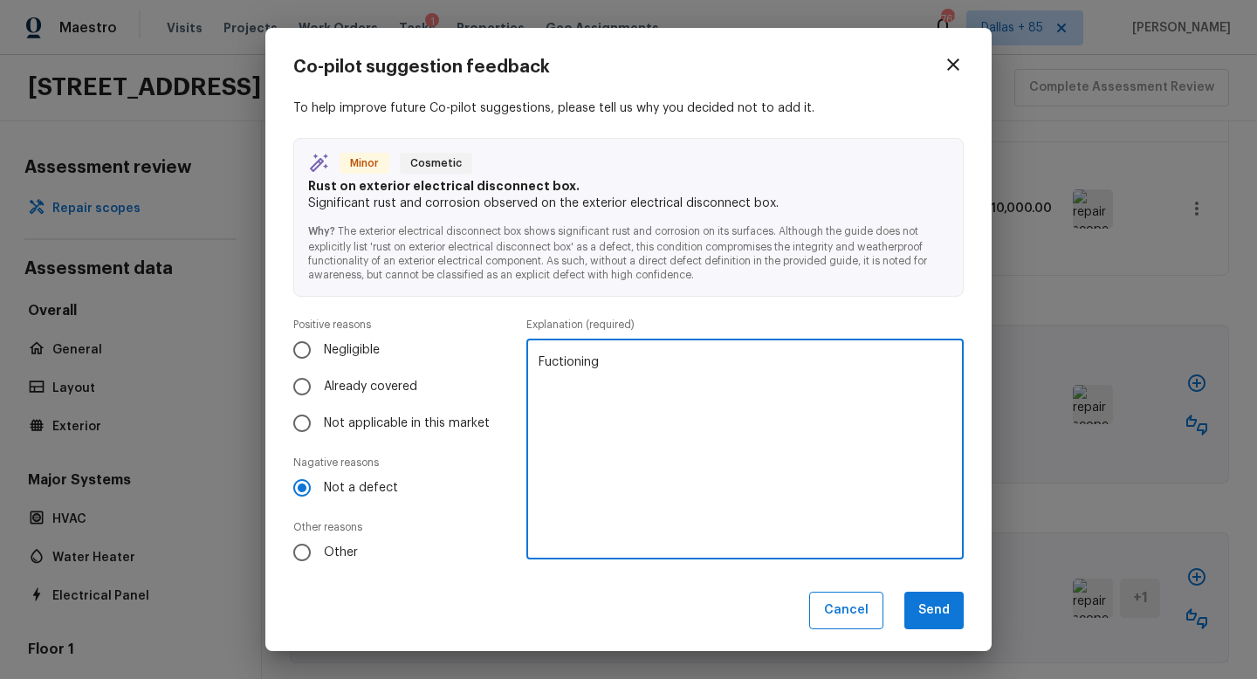
click at [582, 369] on textarea "Fuctioning" at bounding box center [745, 450] width 413 height 192
click at [598, 369] on textarea "Fuctioning" at bounding box center [745, 450] width 413 height 192
type textarea "Functioning"
click at [918, 601] on button "Send" at bounding box center [934, 611] width 59 height 38
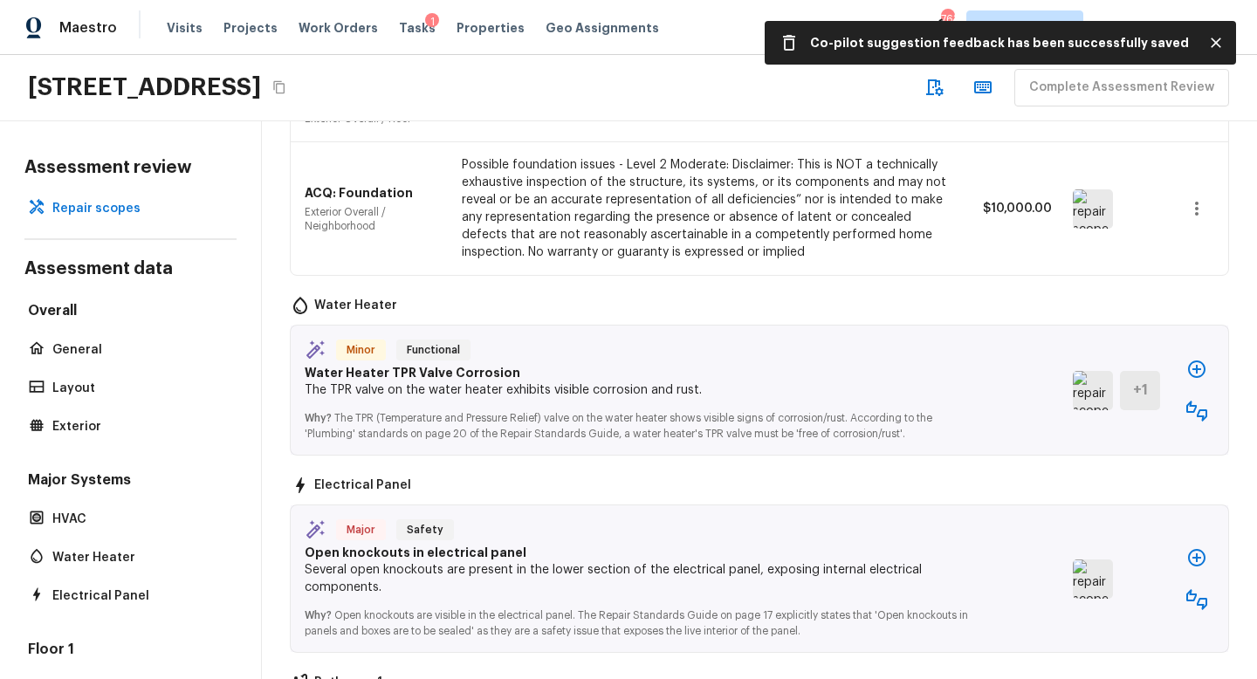
click at [1104, 379] on img at bounding box center [1093, 390] width 40 height 39
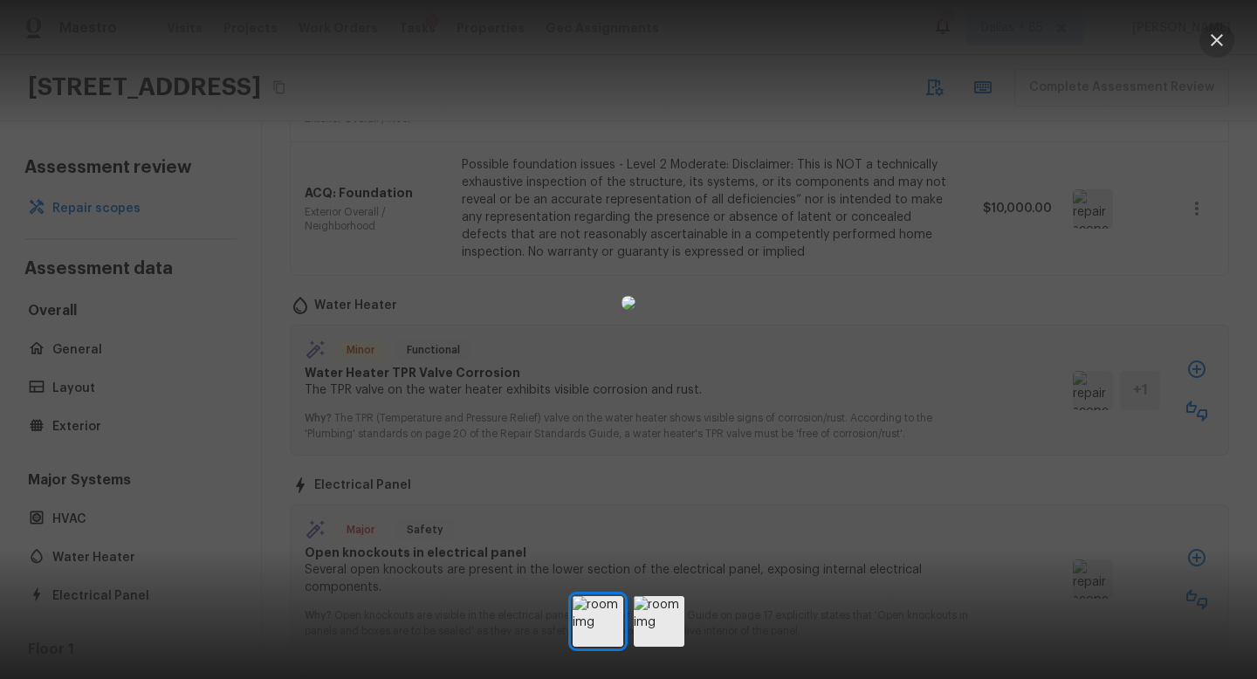
click at [1227, 41] on icon "button" at bounding box center [1217, 40] width 21 height 21
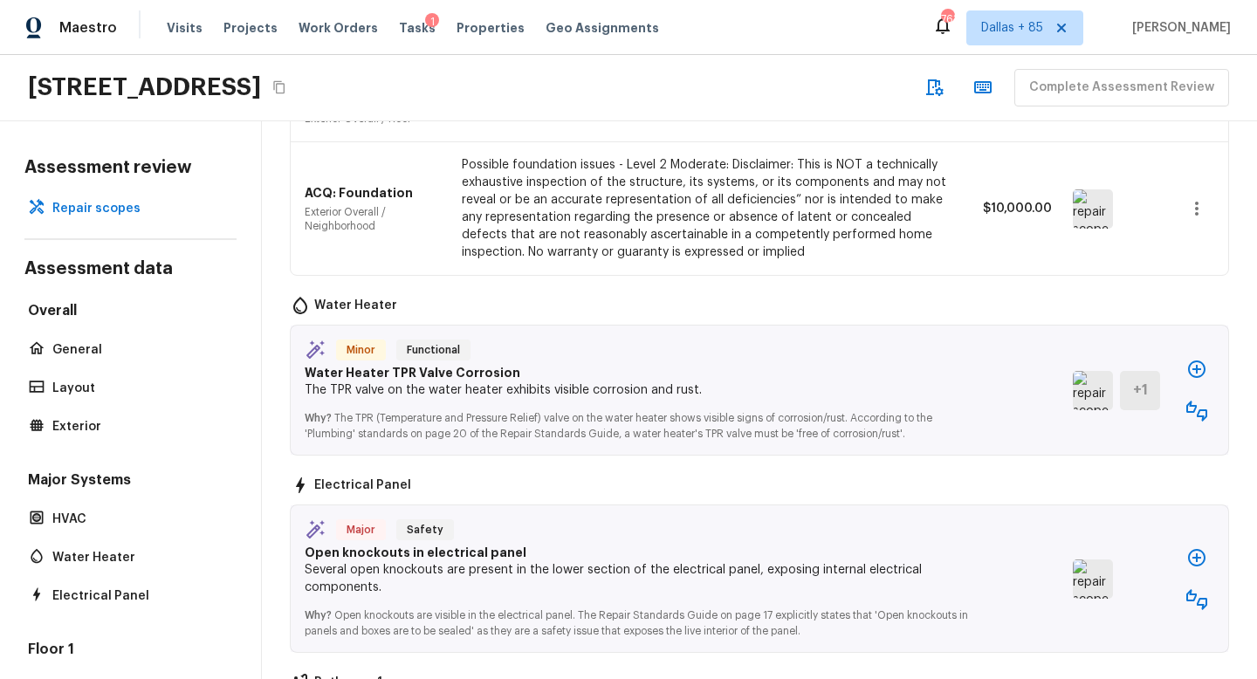
click at [1099, 387] on img at bounding box center [1093, 390] width 40 height 39
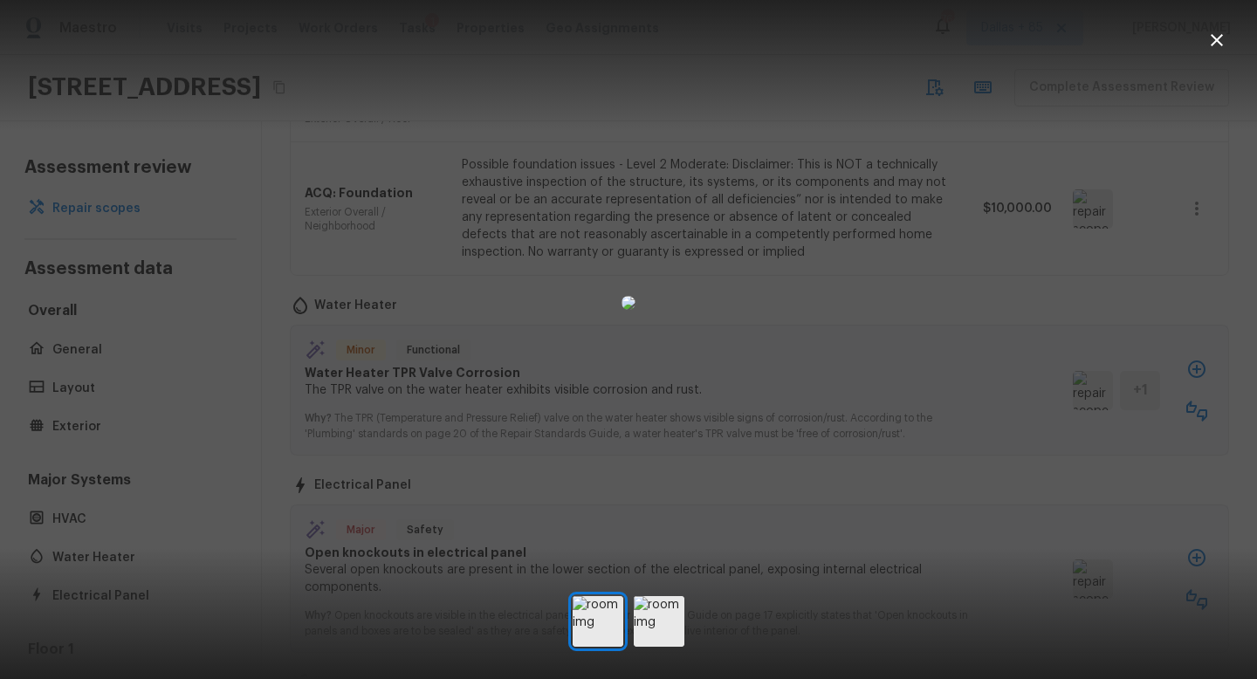
click at [1220, 43] on icon "button" at bounding box center [1217, 40] width 12 height 12
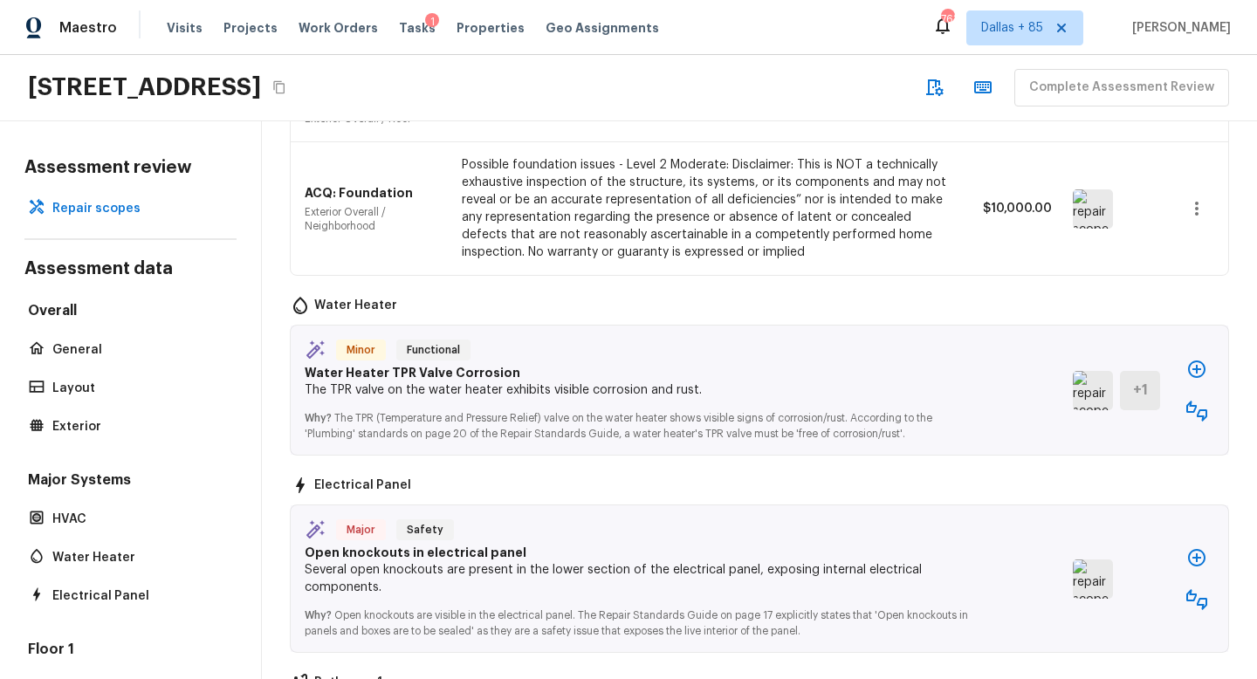
click at [1197, 401] on icon "button" at bounding box center [1197, 411] width 21 height 21
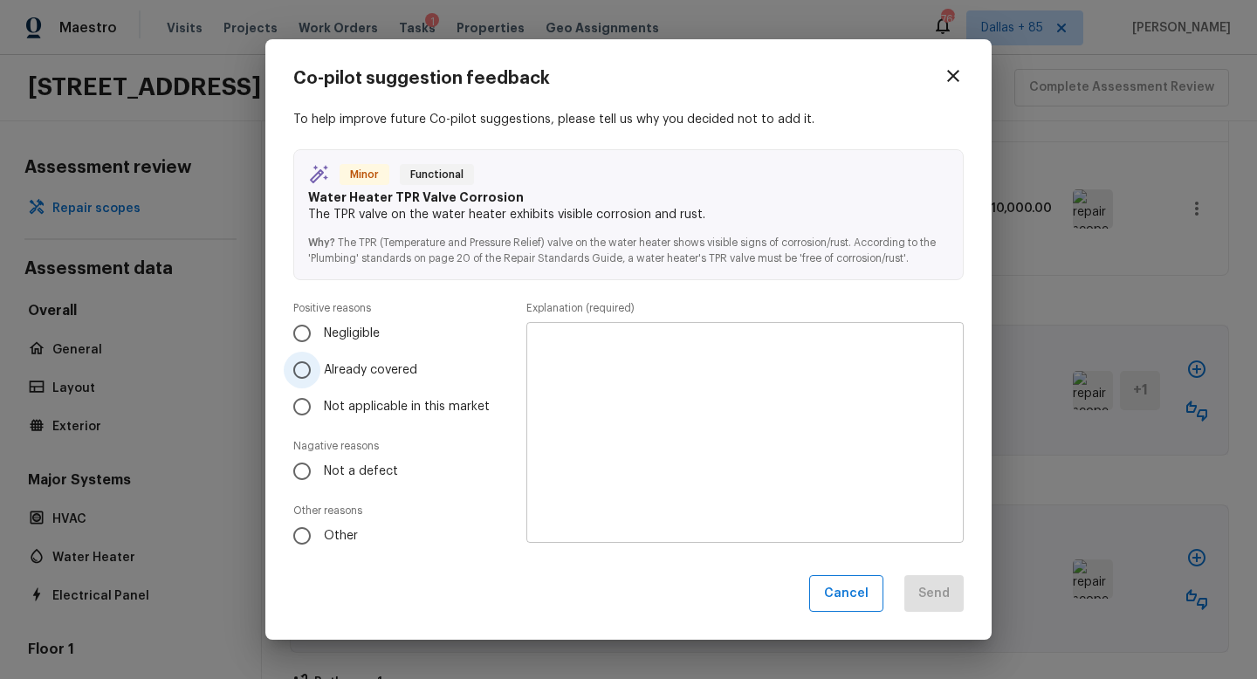
click at [320, 379] on input "Already covered" at bounding box center [302, 370] width 37 height 37
radio input "true"
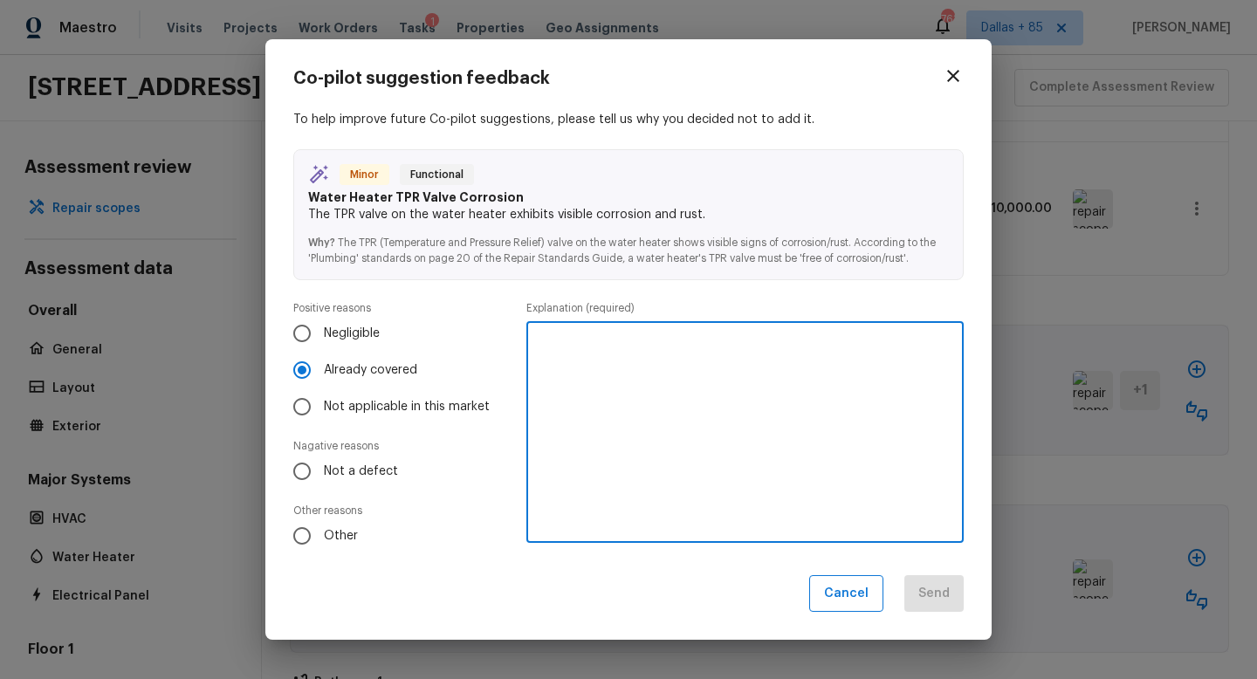
click at [594, 424] on textarea at bounding box center [745, 432] width 413 height 192
type textarea "W"
type textarea "Covered by water heater replacement"
click at [930, 582] on button "Send" at bounding box center [934, 594] width 59 height 38
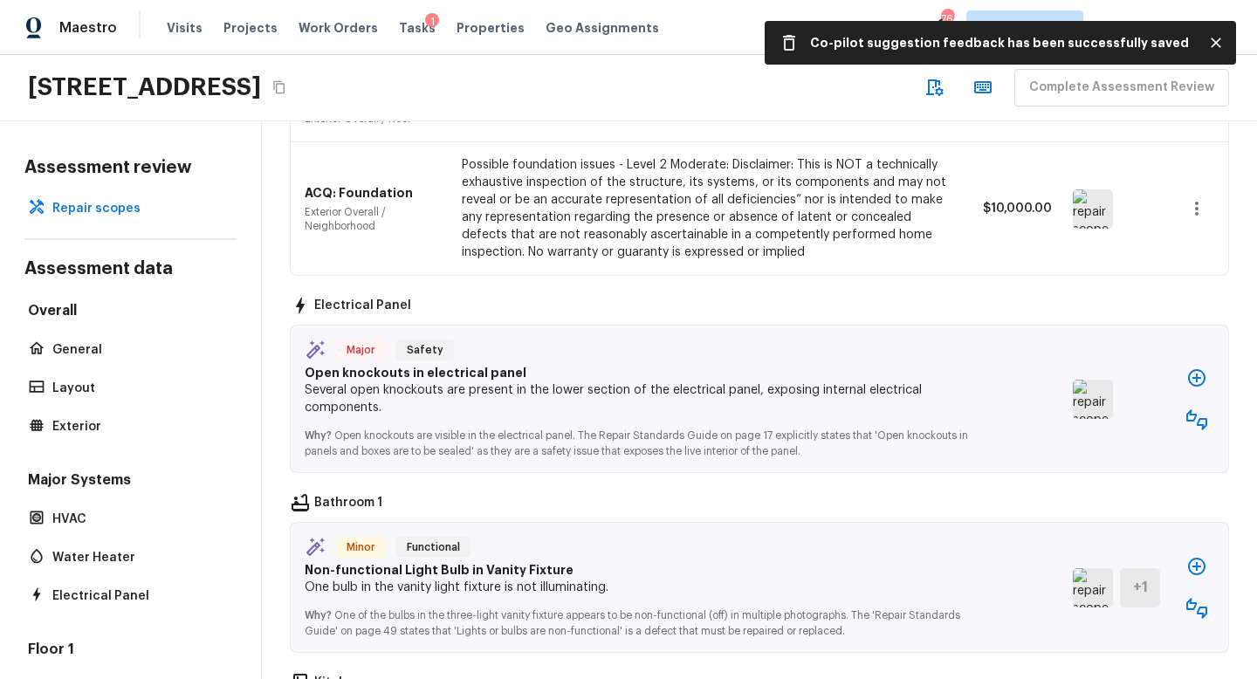
click at [1087, 389] on img at bounding box center [1093, 399] width 40 height 39
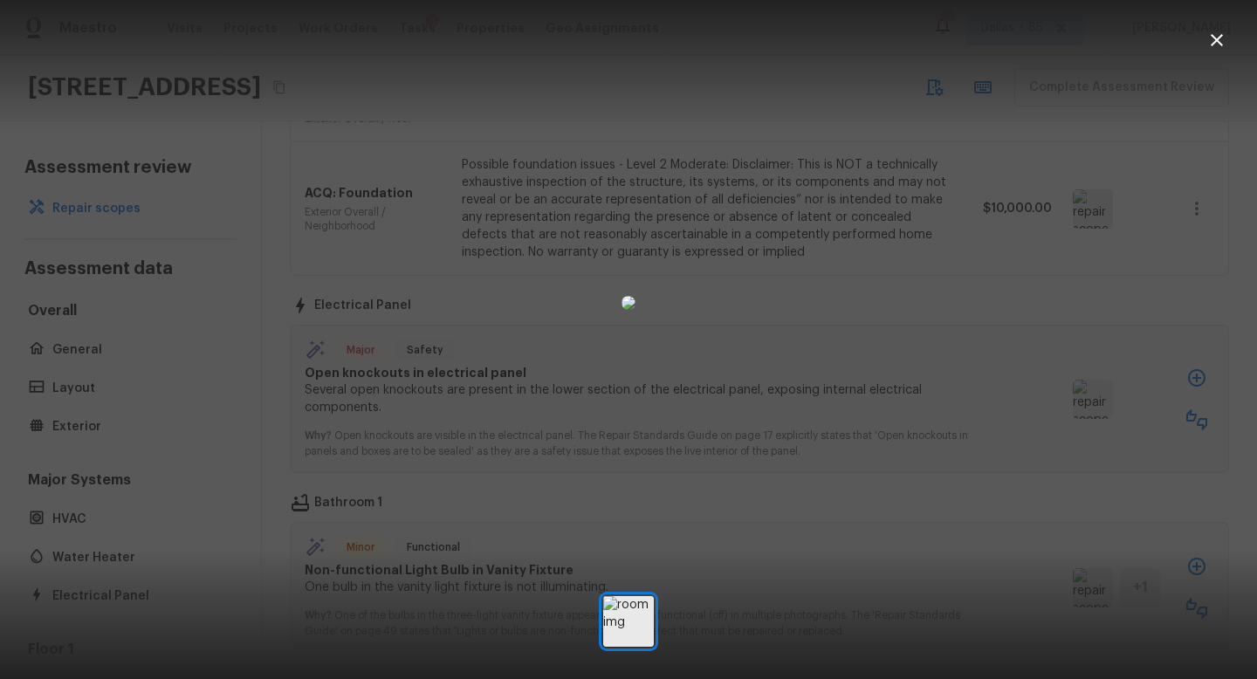
click at [1217, 49] on icon "button" at bounding box center [1217, 40] width 21 height 21
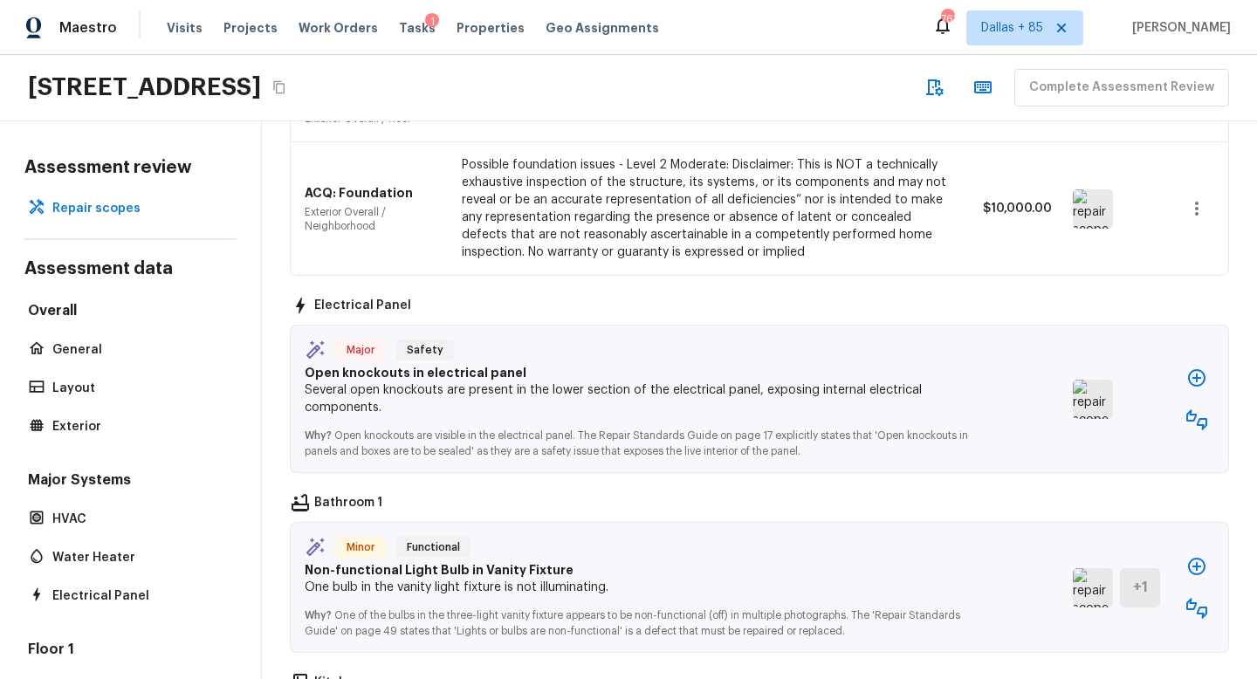
click at [1198, 409] on icon "button" at bounding box center [1197, 419] width 21 height 21
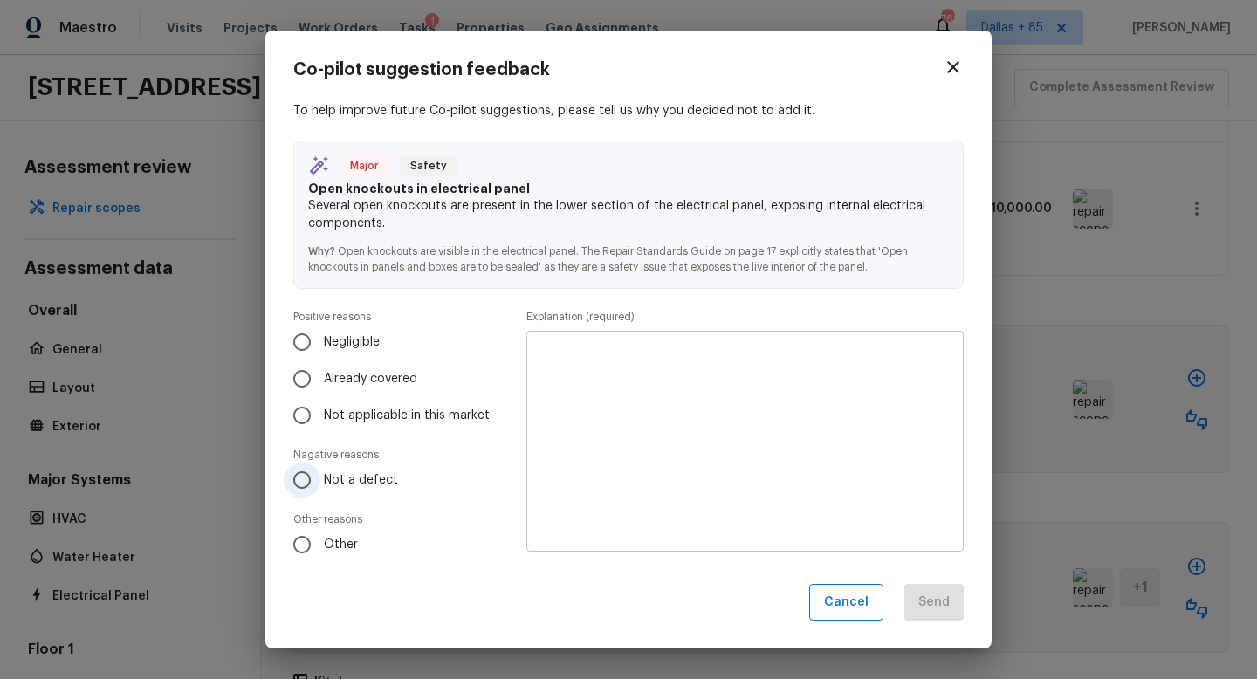
click at [334, 491] on label "Not a defect" at bounding box center [391, 480] width 215 height 37
click at [320, 491] on input "Not a defect" at bounding box center [302, 480] width 37 height 37
radio input "true"
click at [694, 444] on textarea at bounding box center [745, 441] width 413 height 192
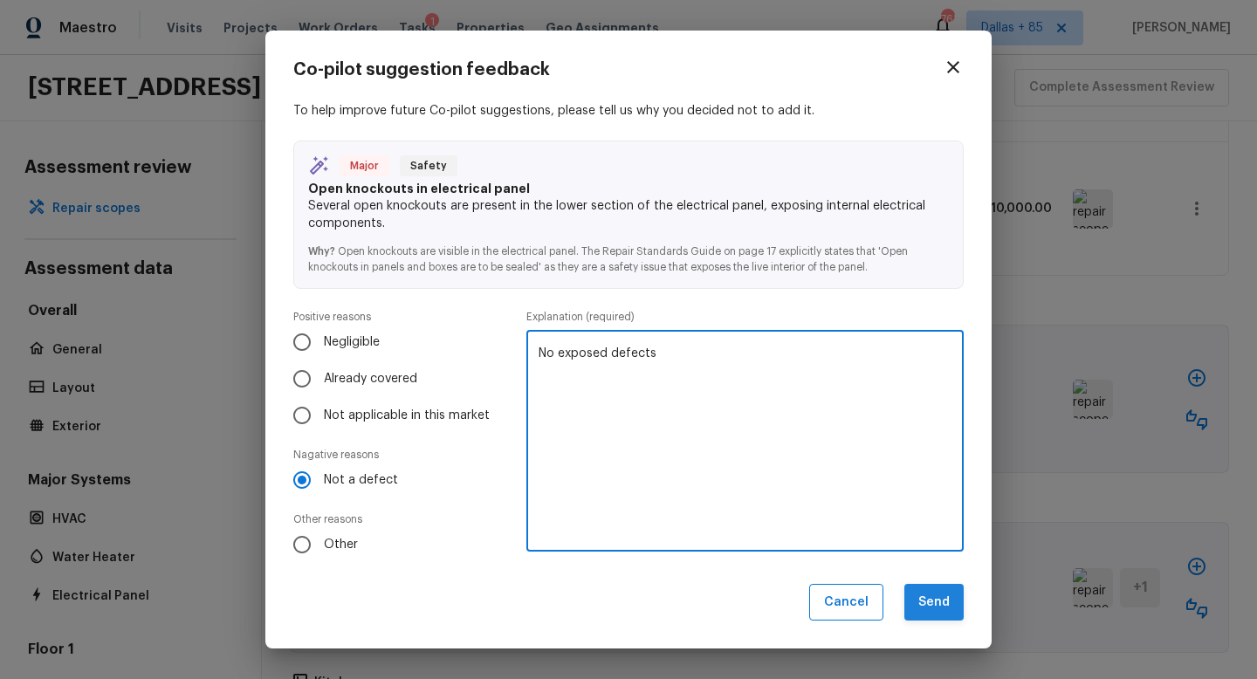
type textarea "No exposed defects"
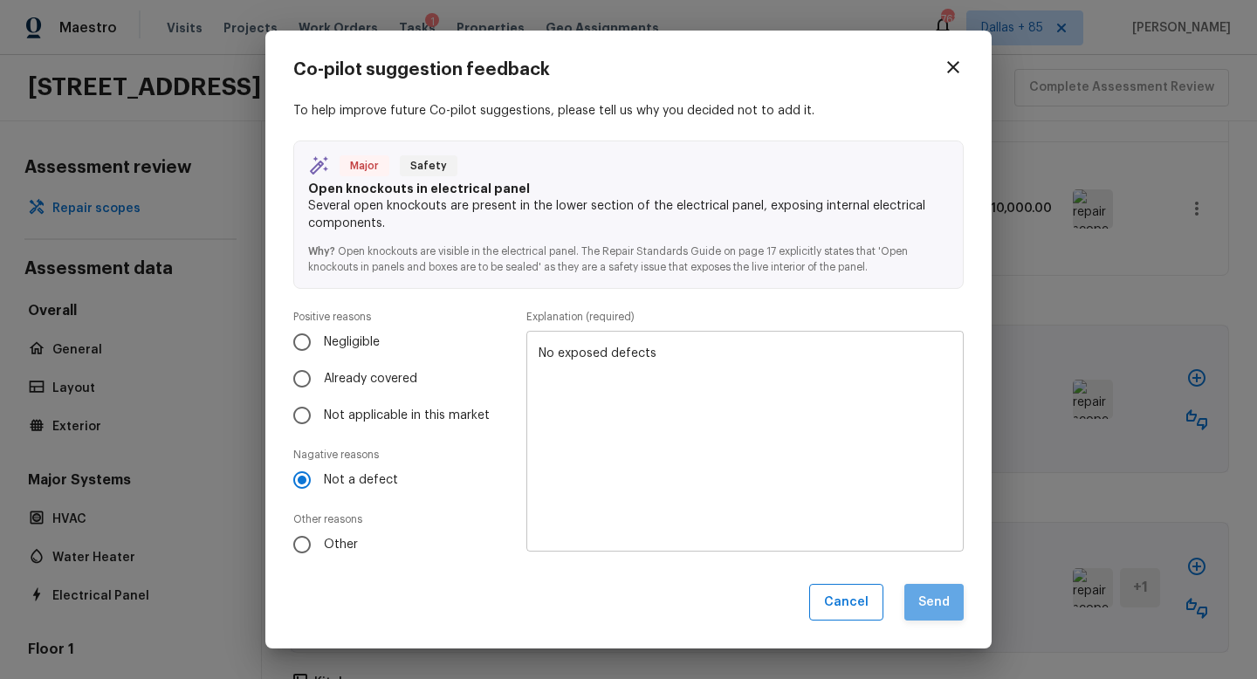
click at [938, 595] on button "Send" at bounding box center [934, 603] width 59 height 38
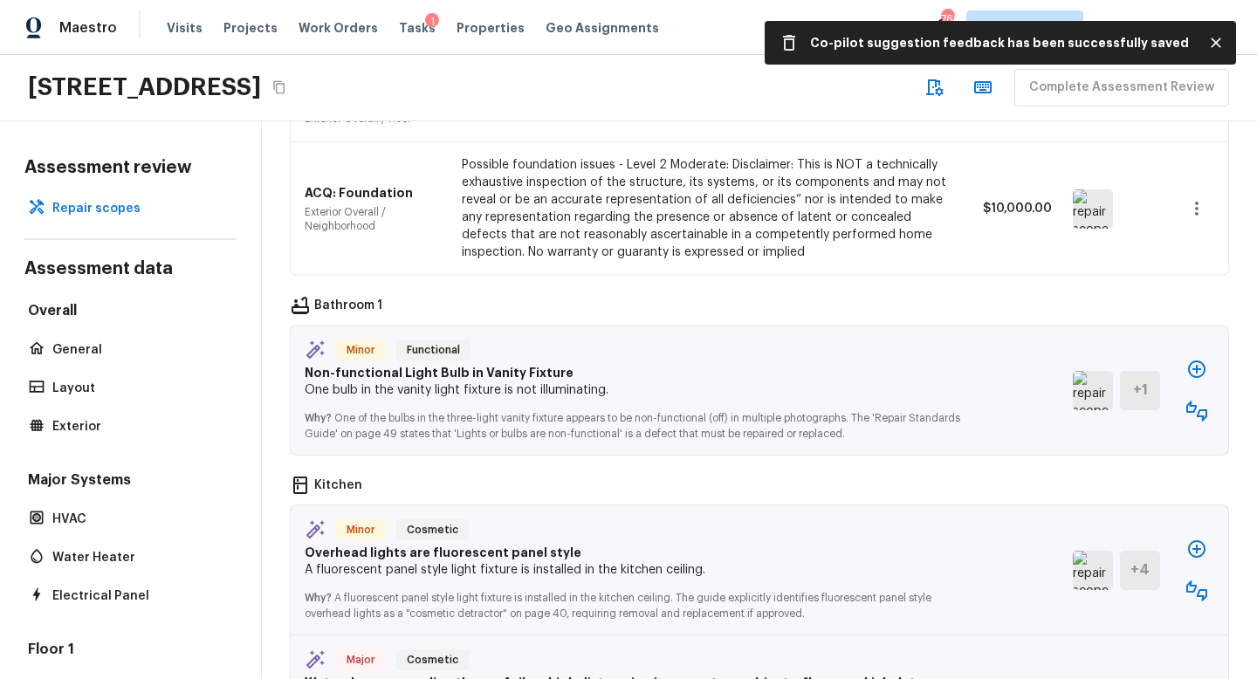
click at [1094, 372] on img at bounding box center [1093, 390] width 40 height 39
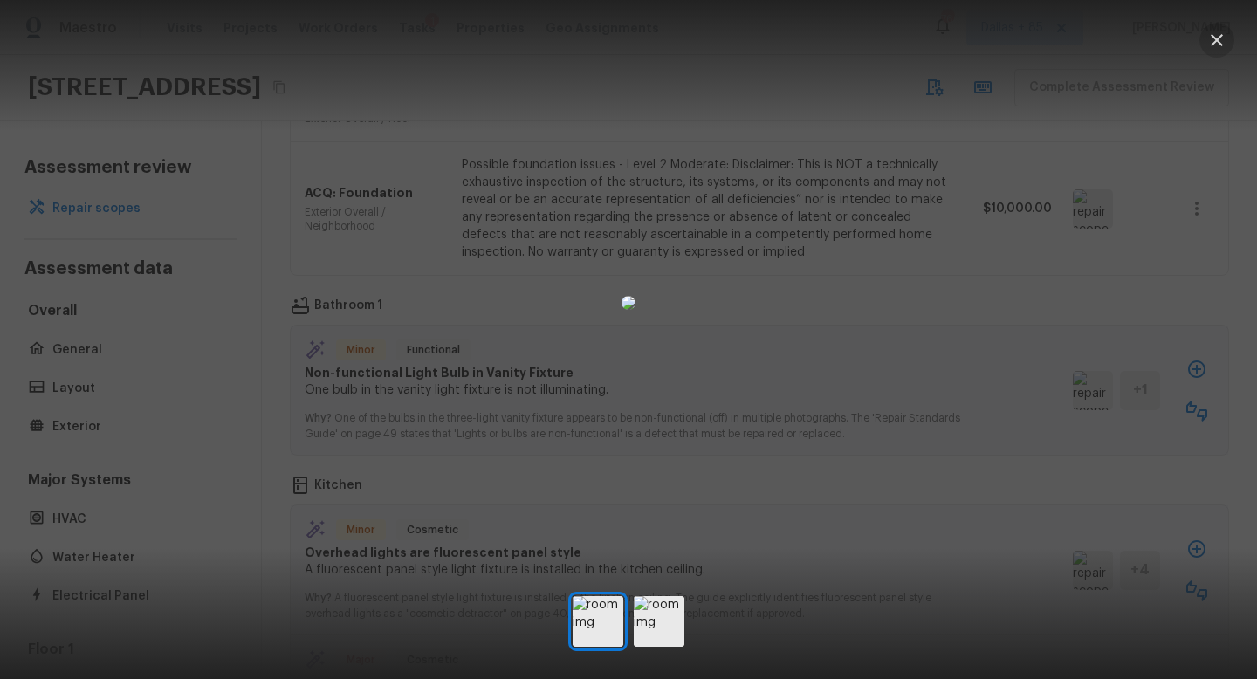
click at [1209, 43] on icon "button" at bounding box center [1217, 40] width 21 height 21
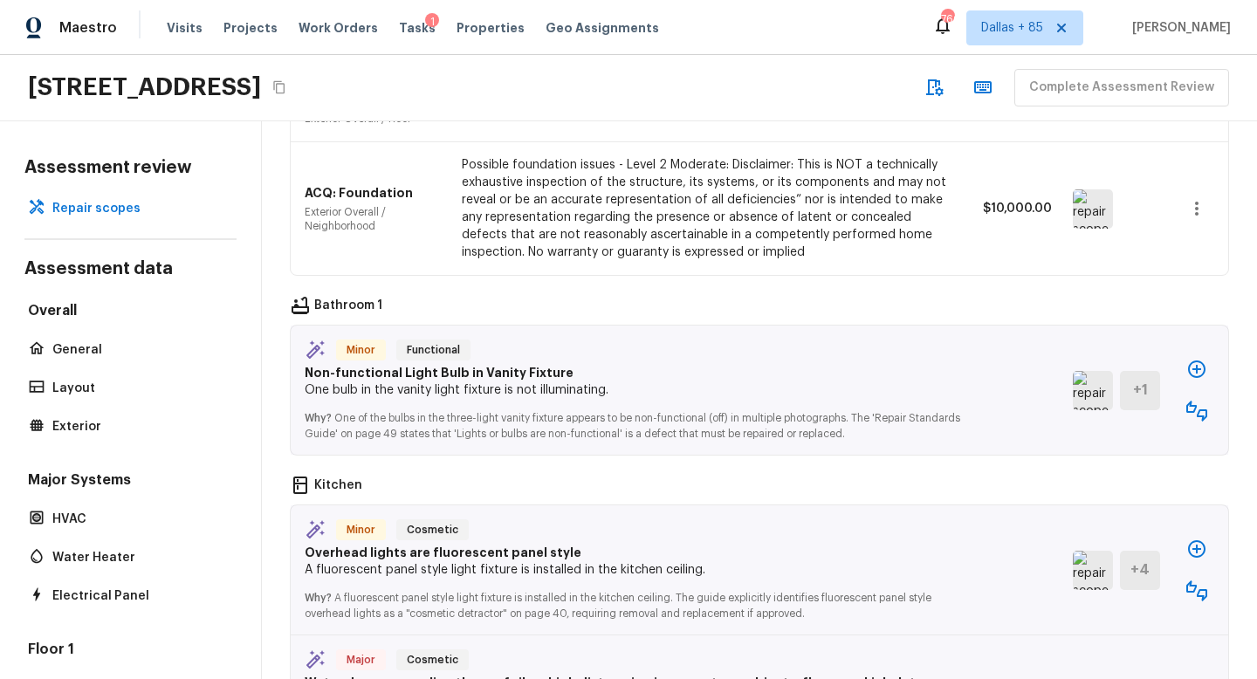
click at [1197, 401] on icon "button" at bounding box center [1197, 411] width 21 height 21
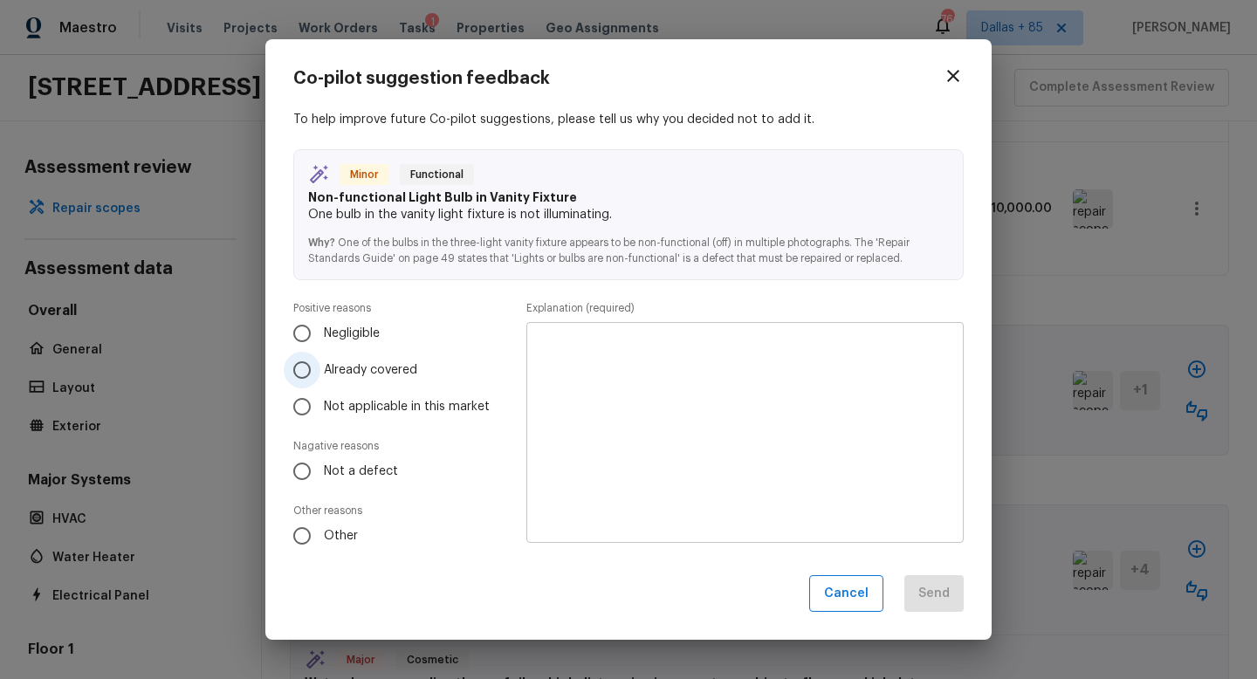
click at [368, 361] on span "Already covered" at bounding box center [370, 369] width 93 height 17
click at [320, 361] on input "Already covered" at bounding box center [302, 370] width 37 height 37
radio input "true"
click at [643, 411] on textarea at bounding box center [745, 432] width 413 height 192
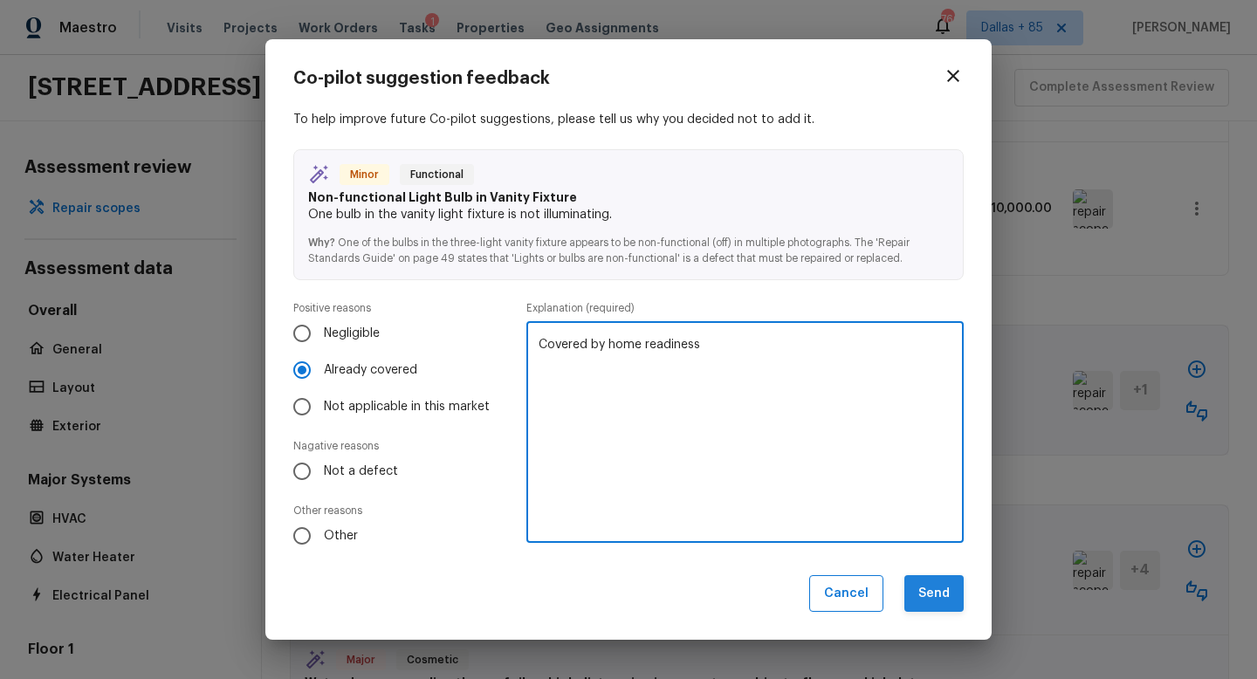
type textarea "Covered by home readiness"
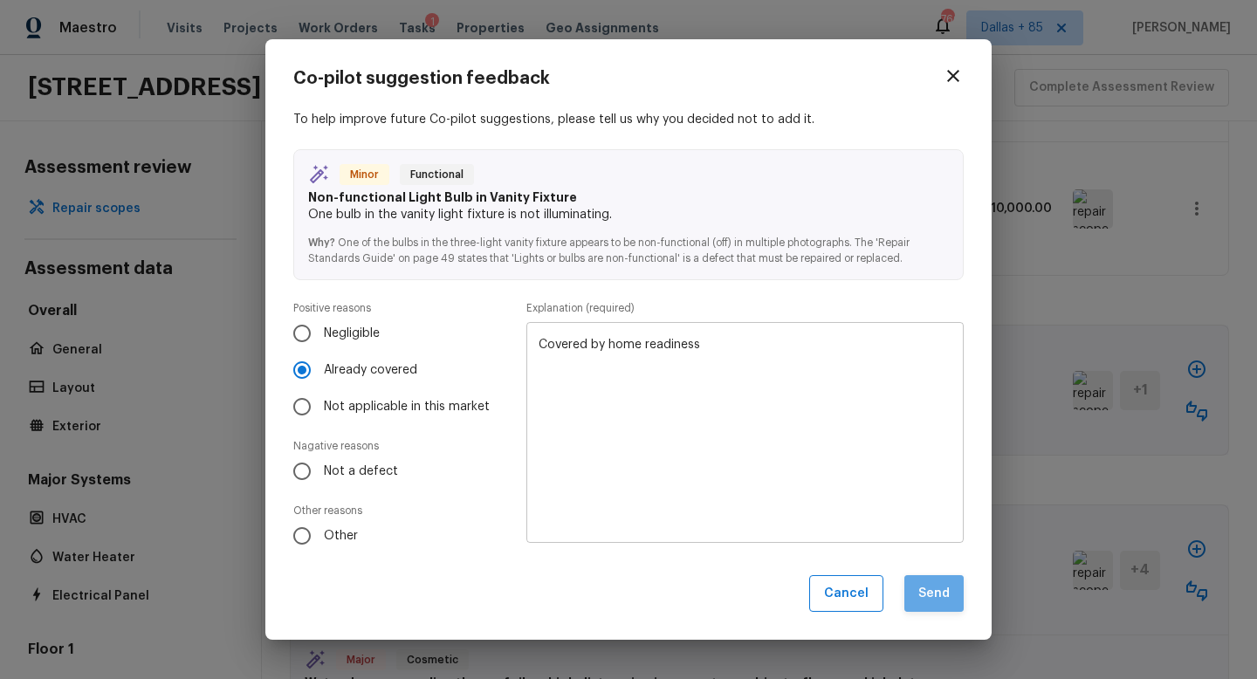
click at [932, 586] on button "Send" at bounding box center [934, 594] width 59 height 38
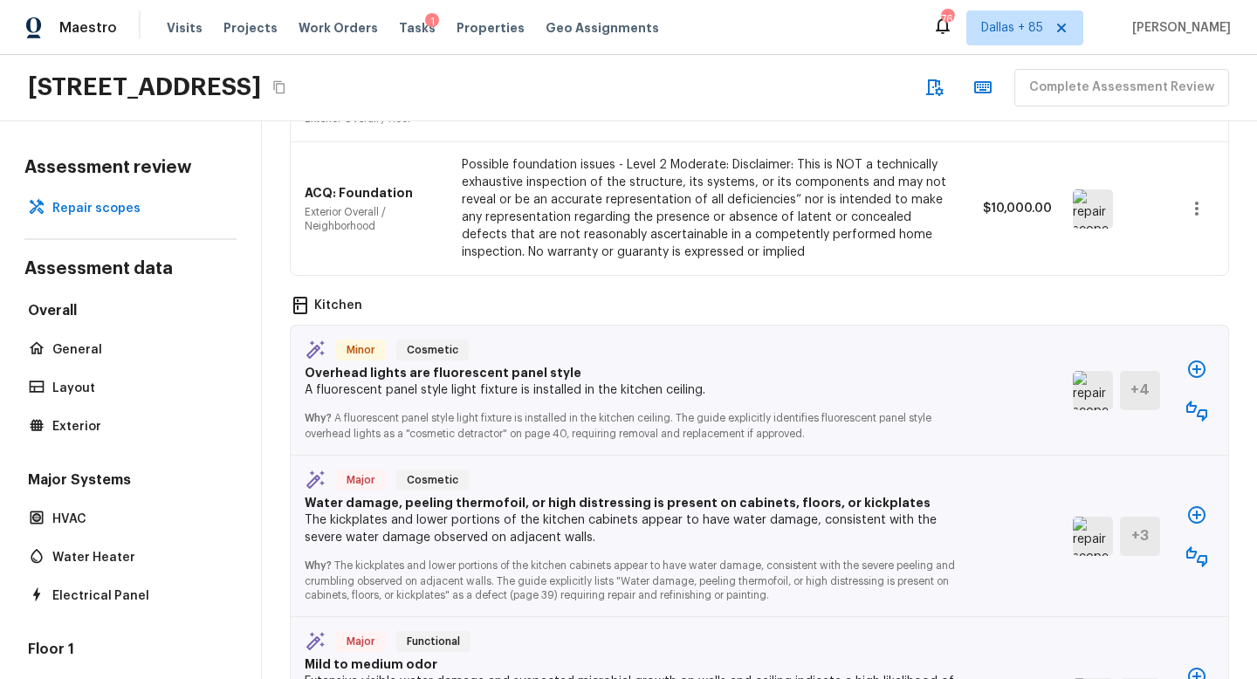
click at [1098, 371] on img at bounding box center [1093, 390] width 40 height 39
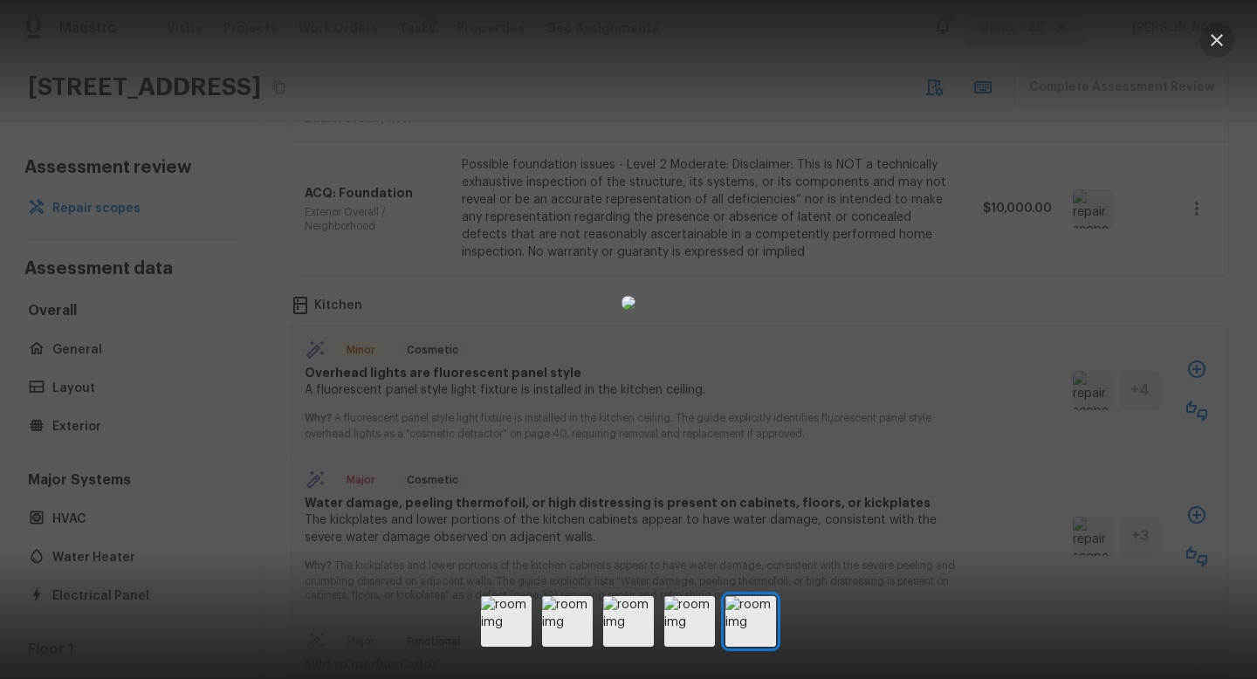
click at [1213, 38] on icon "button" at bounding box center [1217, 40] width 21 height 21
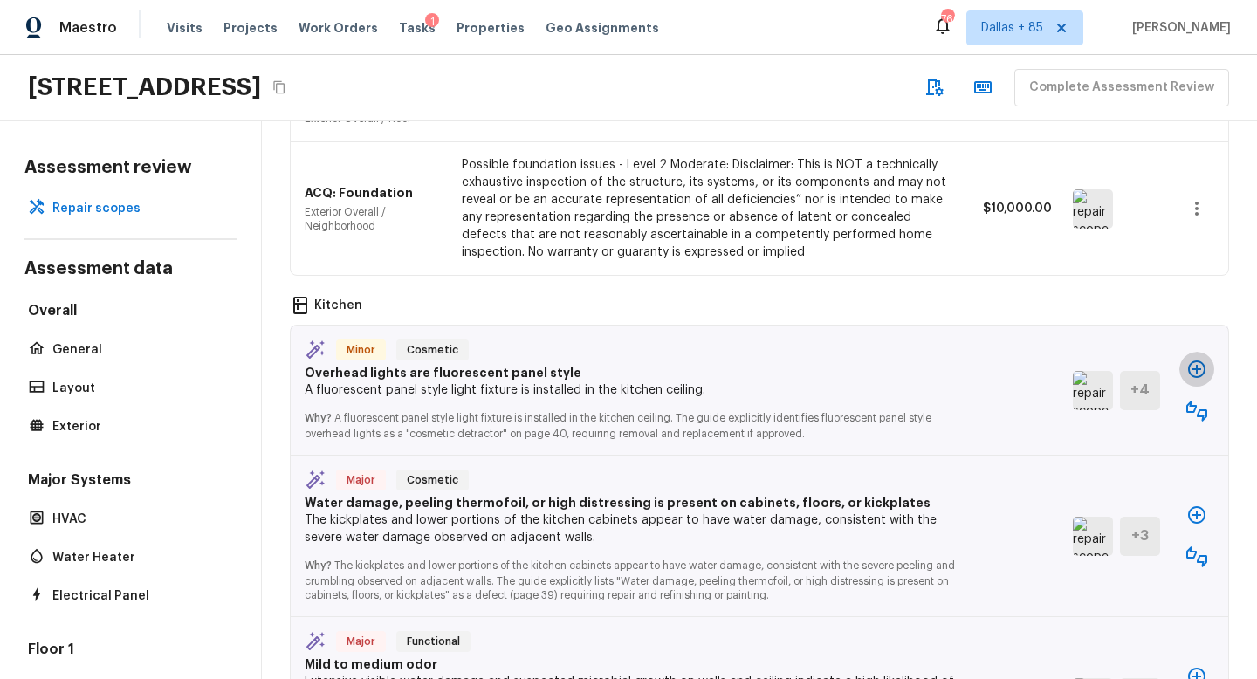
click at [1195, 359] on icon "button" at bounding box center [1197, 369] width 21 height 21
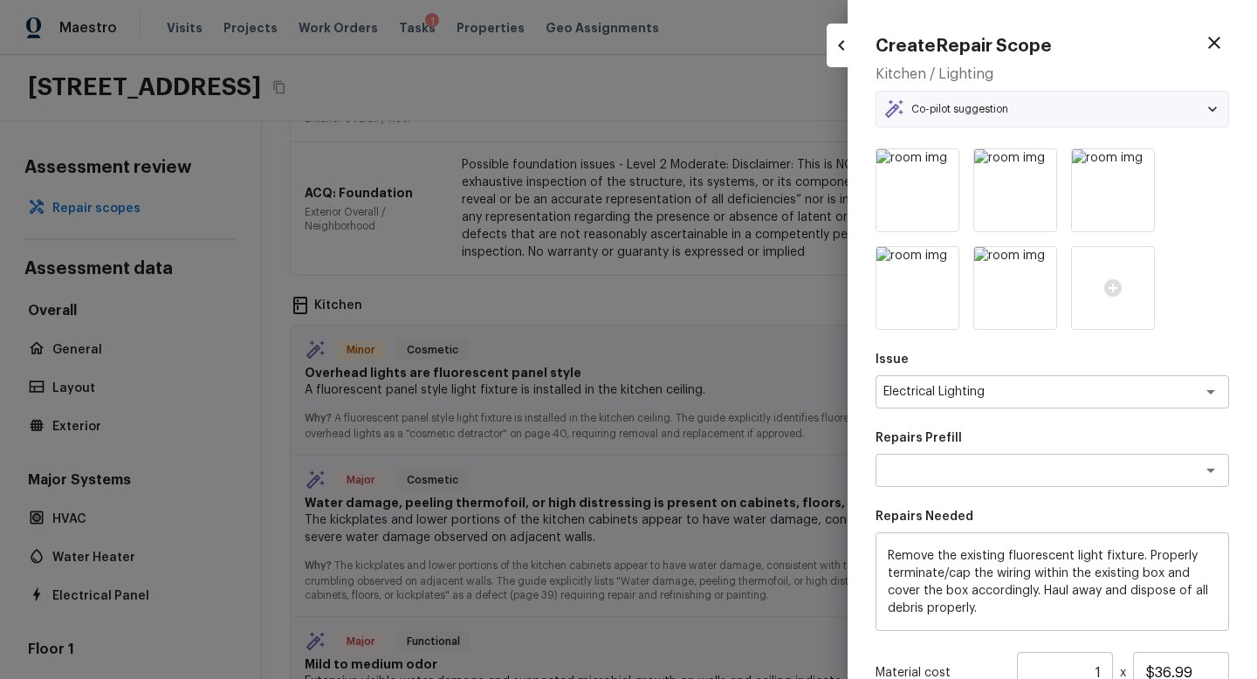
type textarea "Remove Fluorescent Light Fixture"
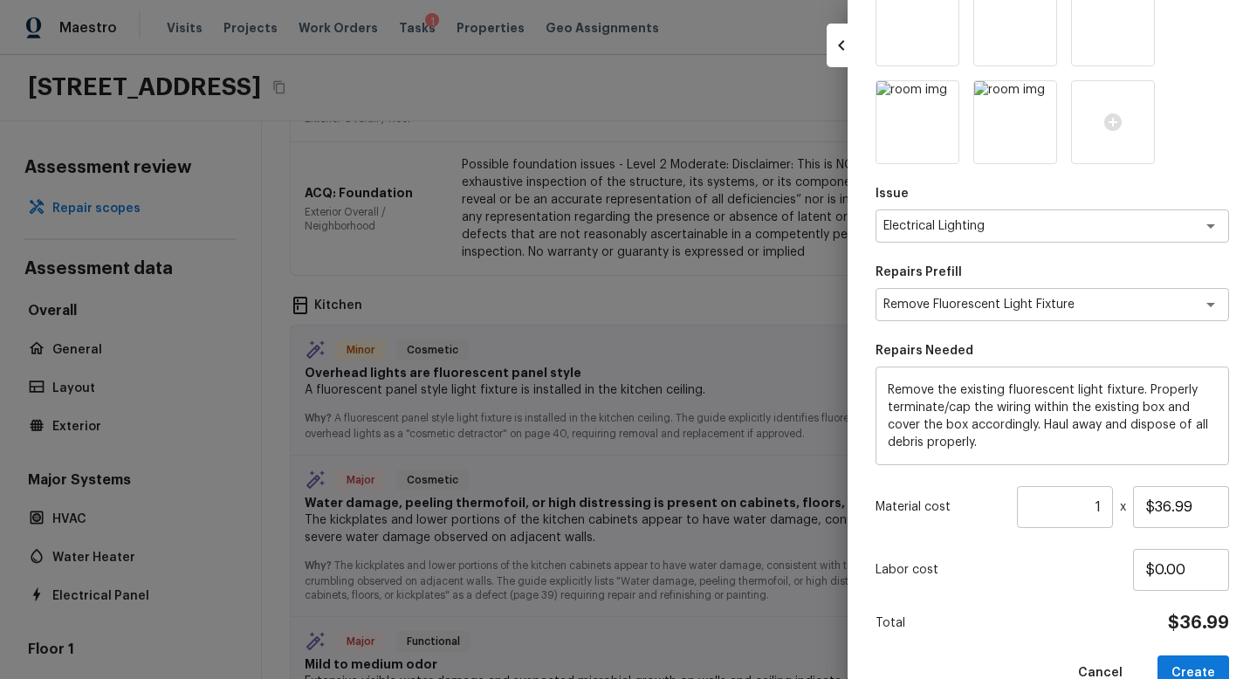
scroll to position [193, 0]
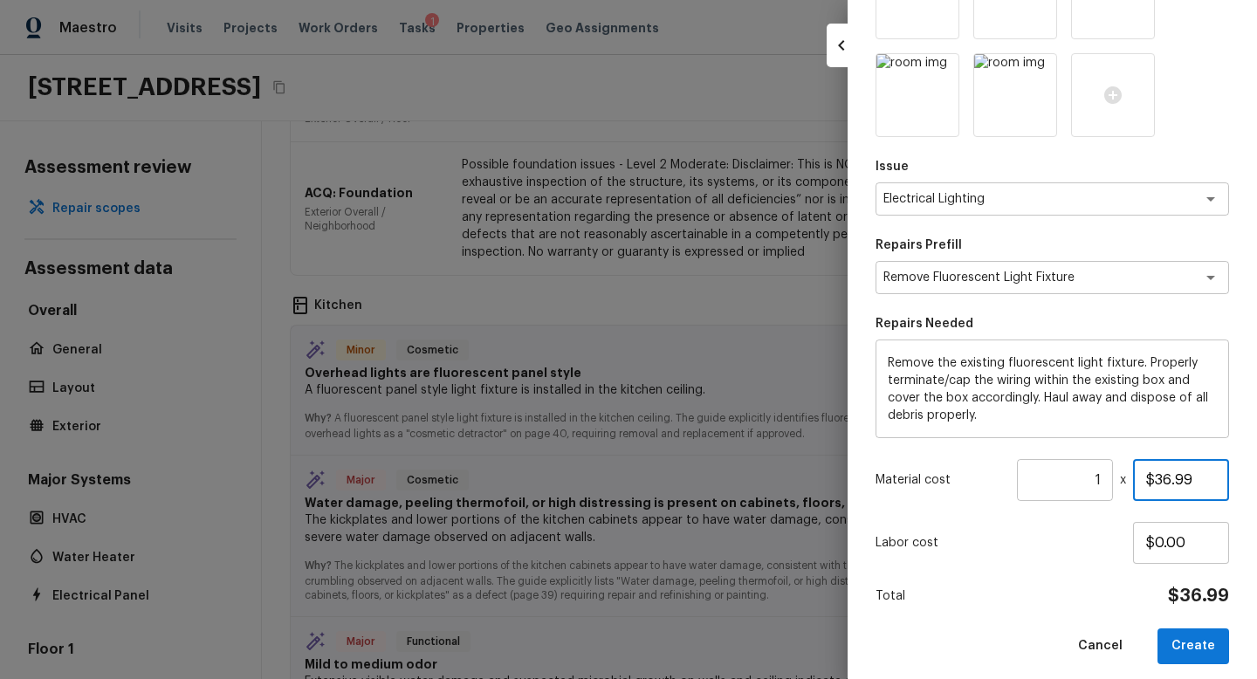
drag, startPoint x: 1195, startPoint y: 478, endPoint x: 1153, endPoint y: 478, distance: 41.9
click at [1153, 478] on input "$36.99" at bounding box center [1181, 480] width 96 height 42
type input "$175.00"
click at [1106, 478] on input "1" at bounding box center [1065, 480] width 96 height 42
click at [1194, 667] on div "Create Repair Scope Kitchen / Lighting Co-pilot suggestion Minor Cosmetic Overh…" at bounding box center [1052, 339] width 409 height 679
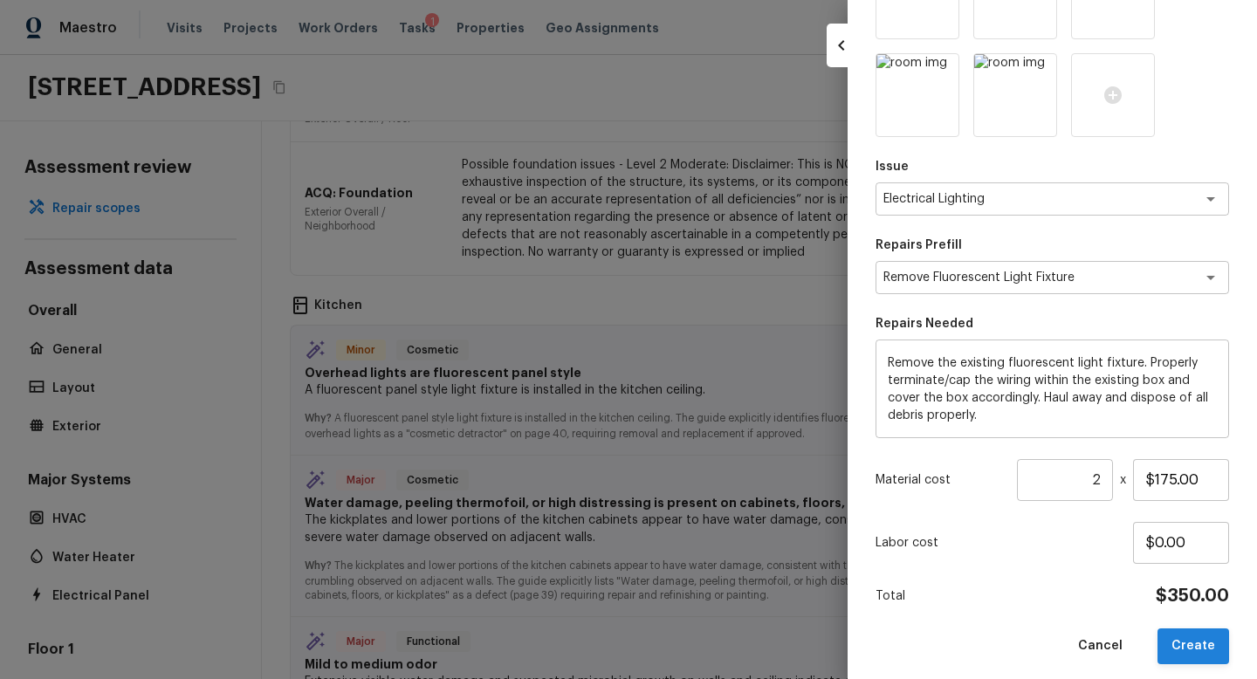
click at [1189, 635] on button "Create" at bounding box center [1194, 647] width 72 height 36
type input "1"
type input "$36.99"
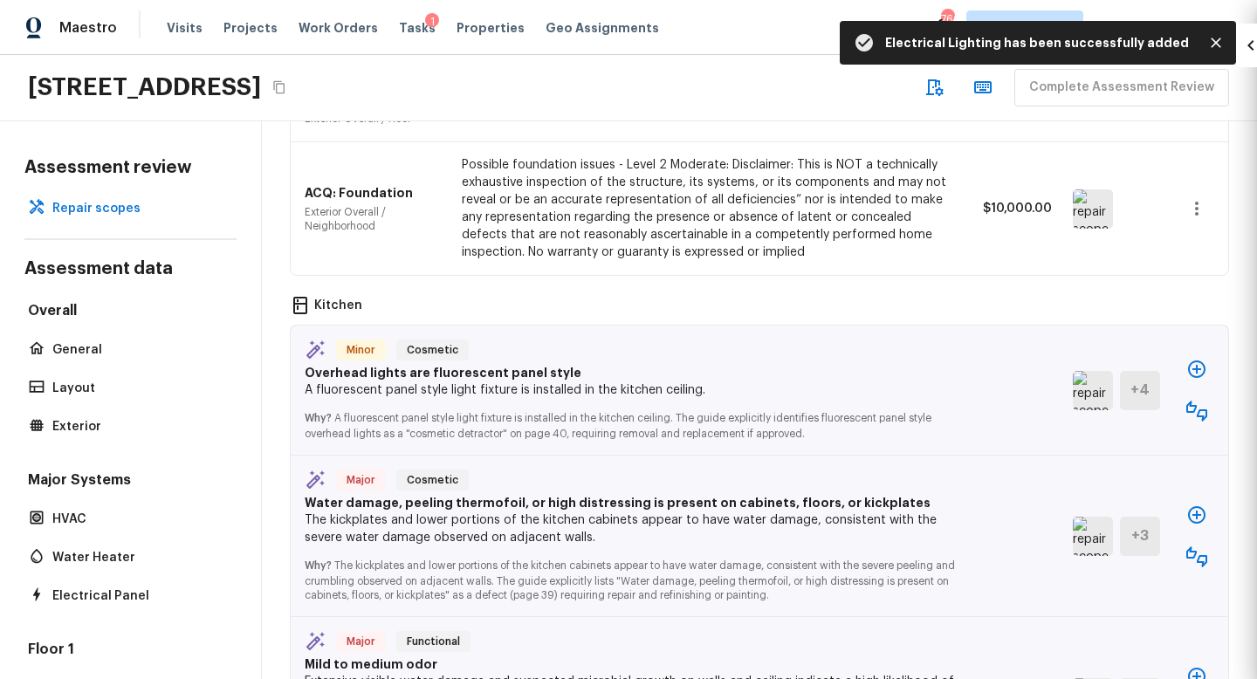
type input "$0.00"
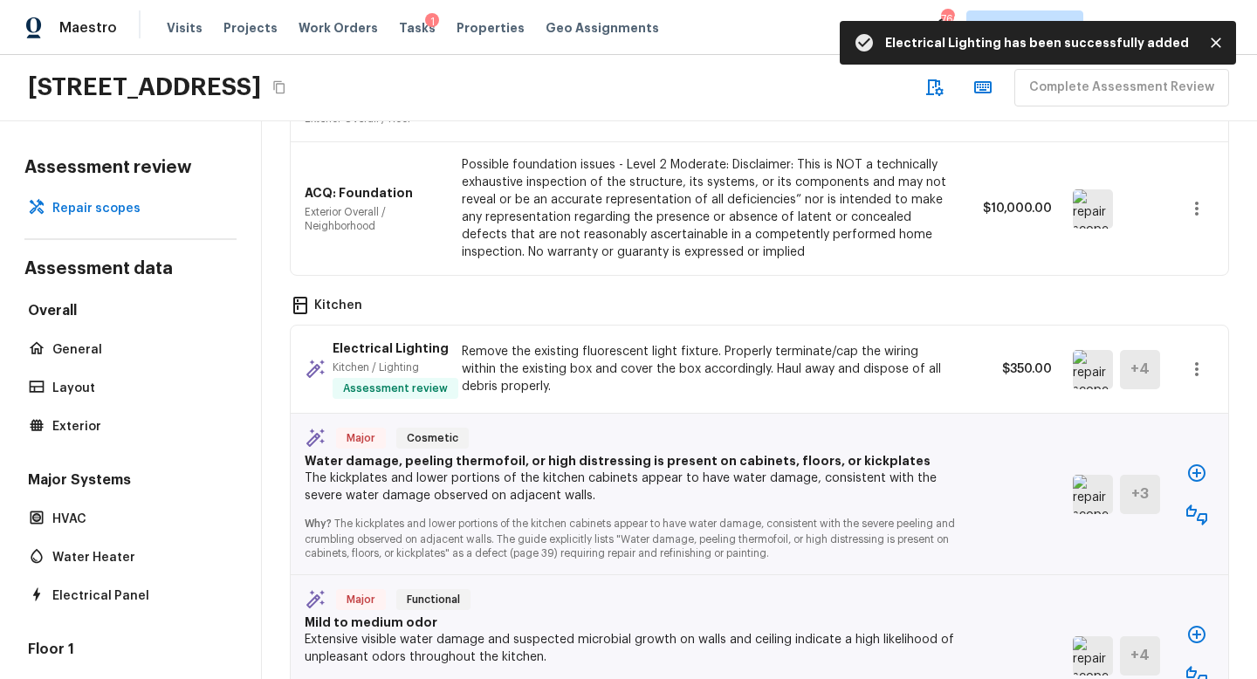
click at [1088, 475] on img at bounding box center [1093, 494] width 40 height 39
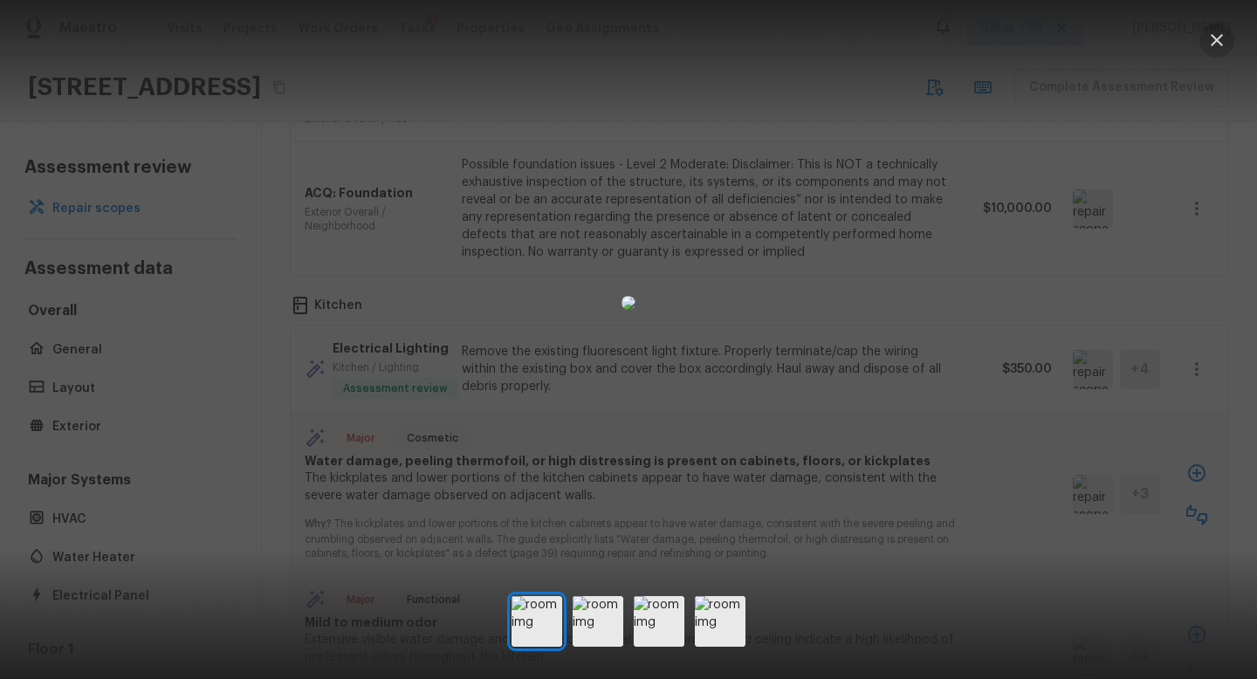
click at [1218, 44] on icon "button" at bounding box center [1217, 40] width 21 height 21
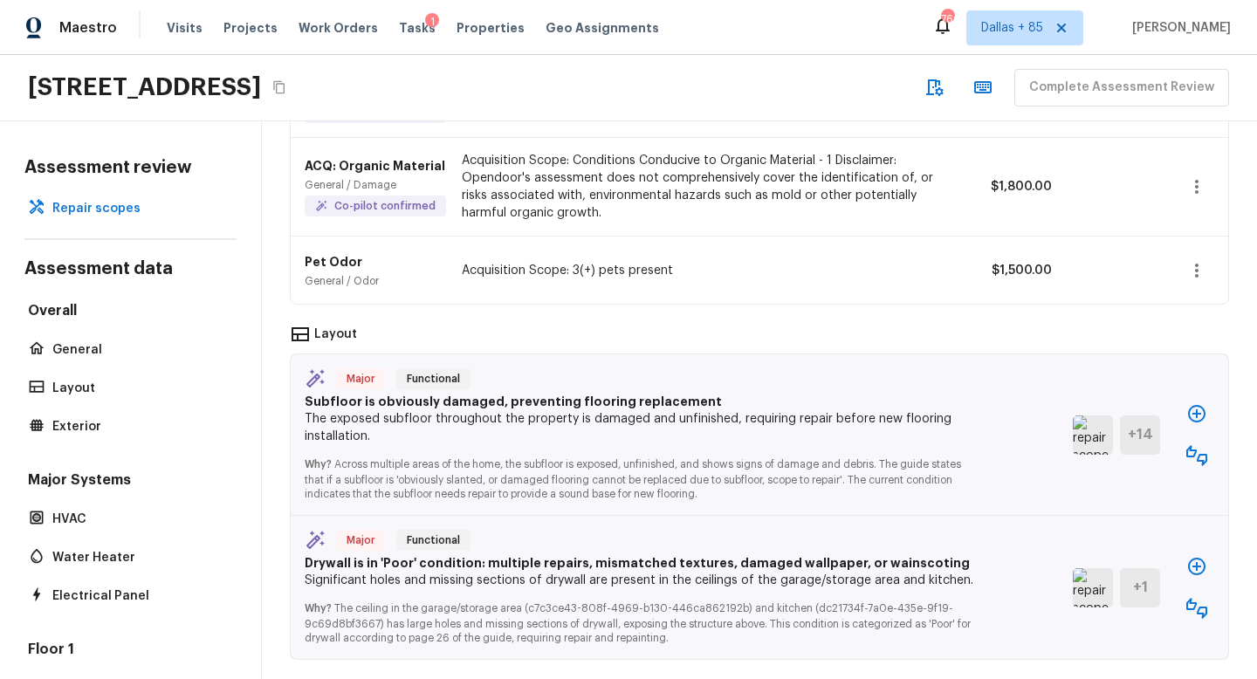
scroll to position [2482, 0]
click at [1095, 430] on img at bounding box center [1093, 435] width 40 height 39
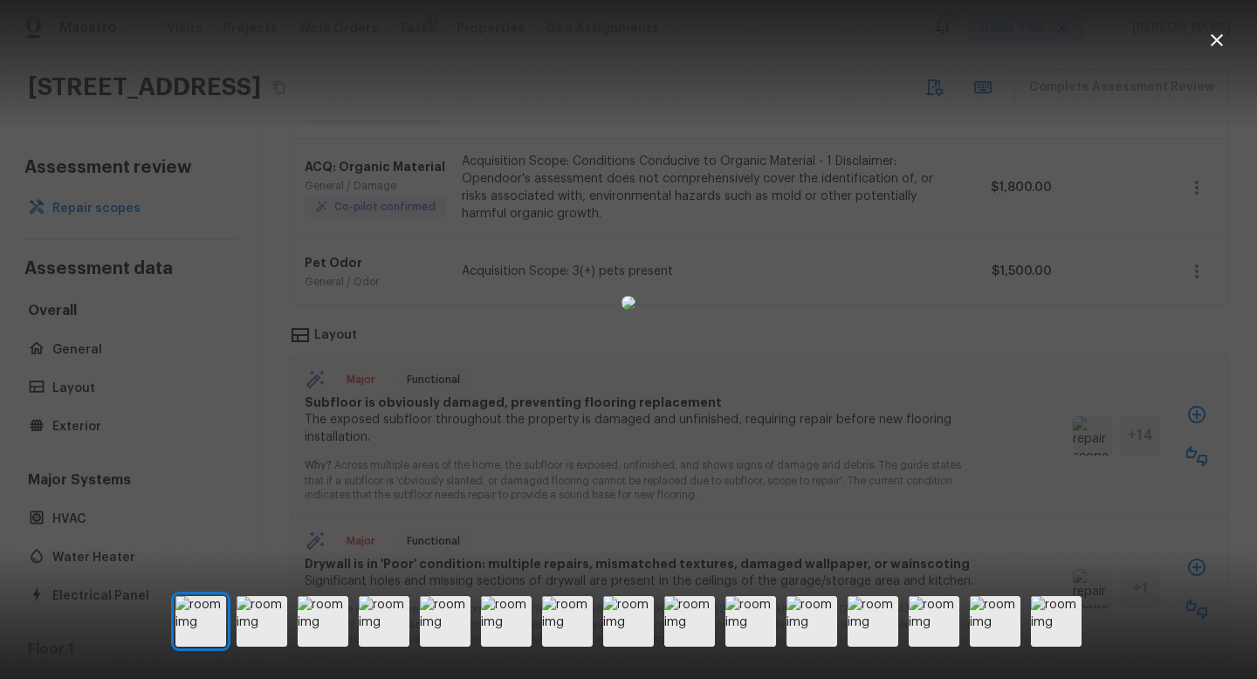
scroll to position [2447, 0]
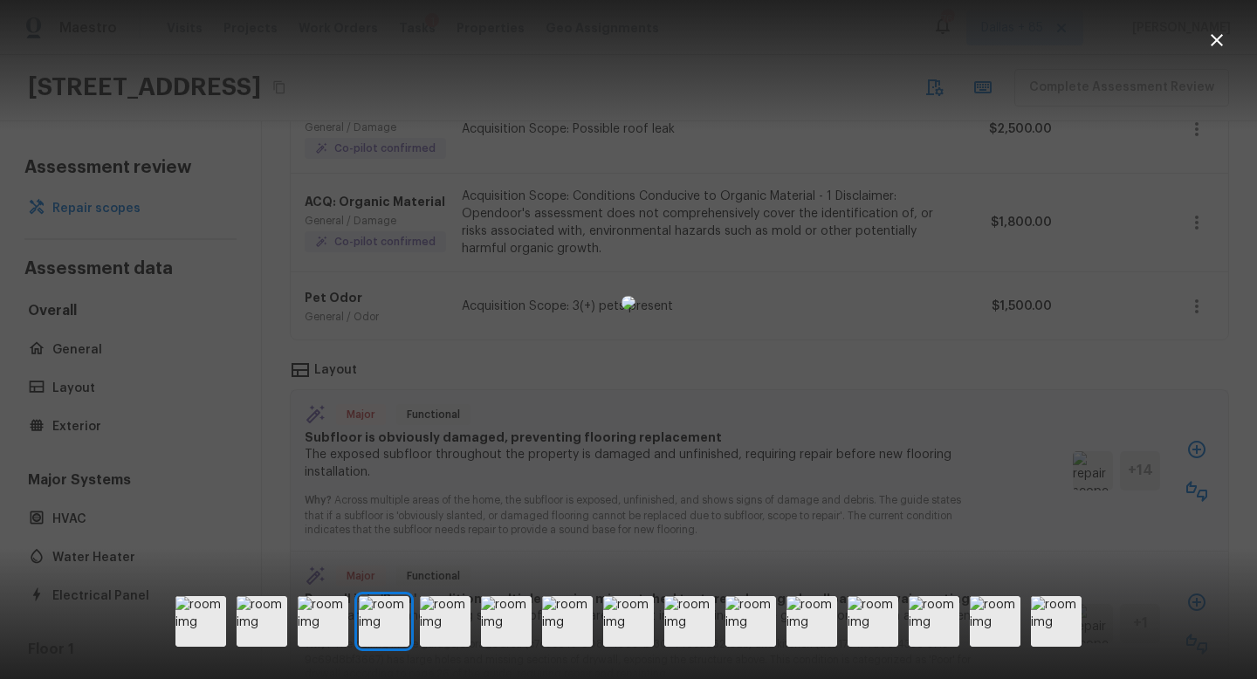
click at [1211, 39] on icon "button" at bounding box center [1217, 40] width 21 height 21
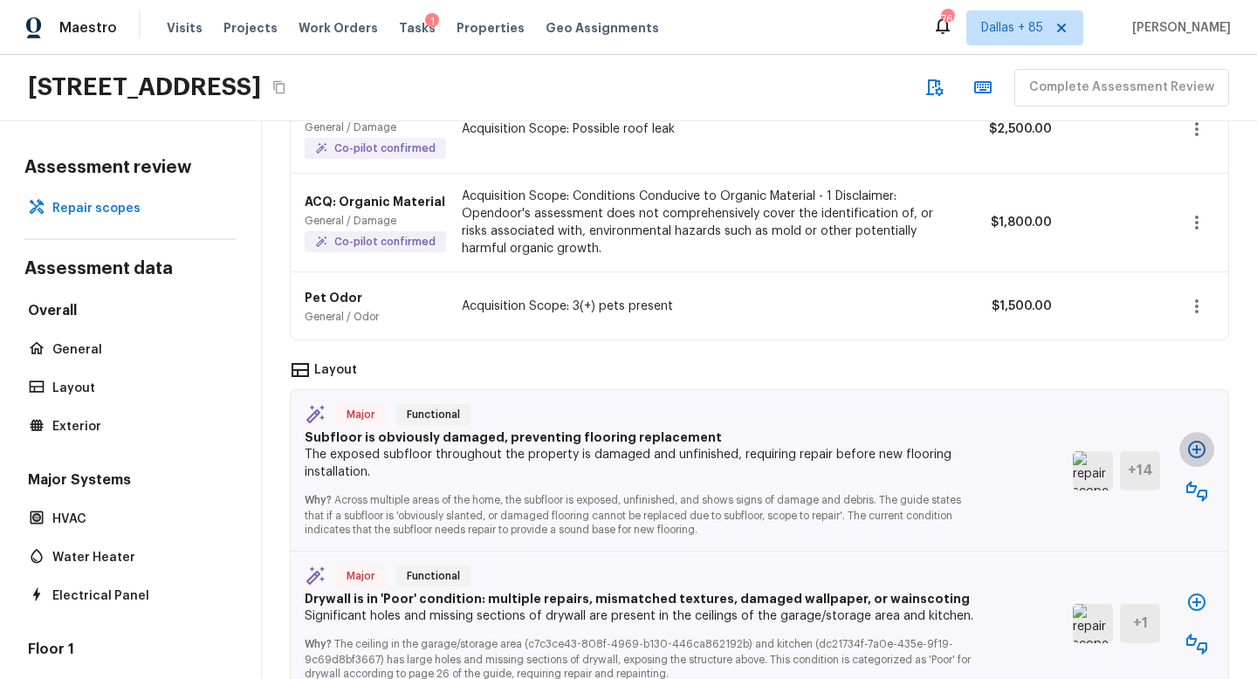
click at [1199, 439] on icon "button" at bounding box center [1197, 449] width 21 height 21
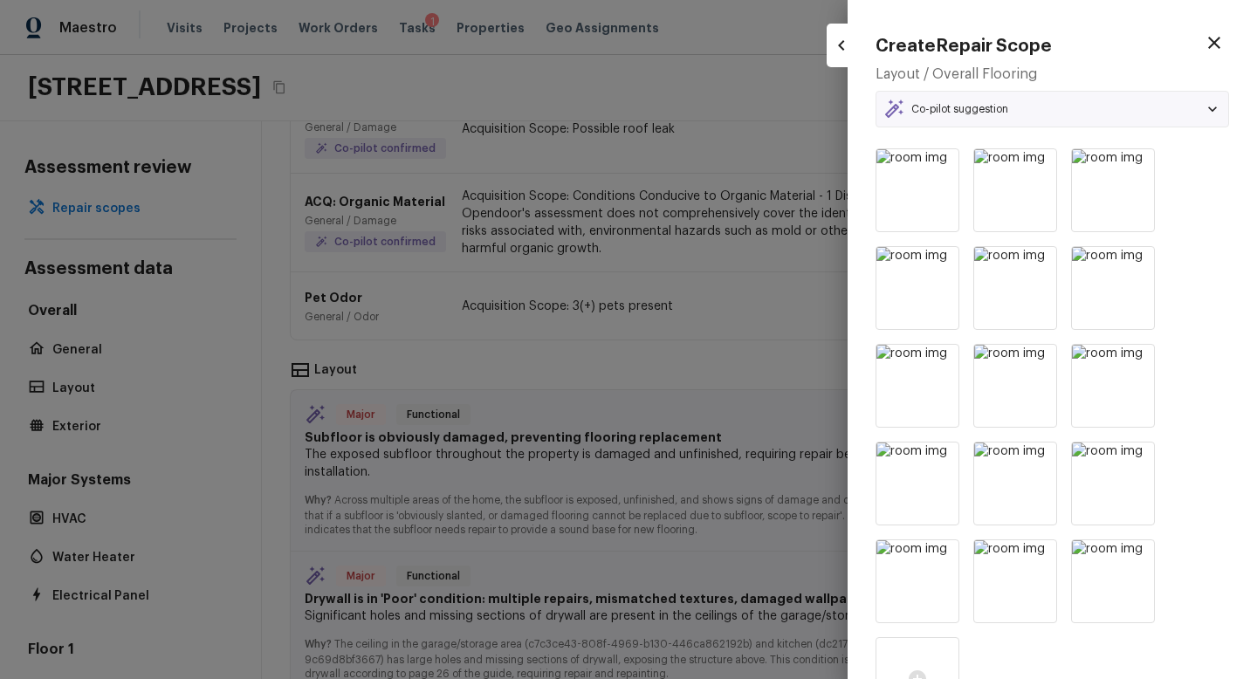
type textarea "Flooring Repair"
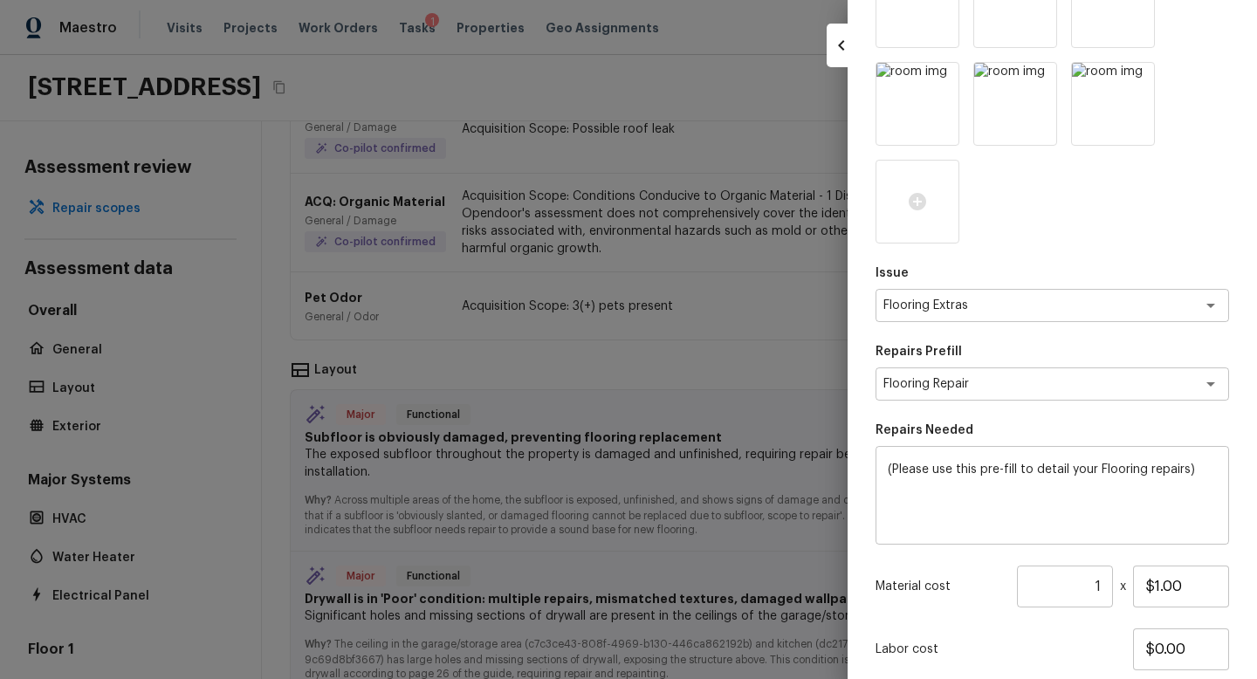
scroll to position [491, 0]
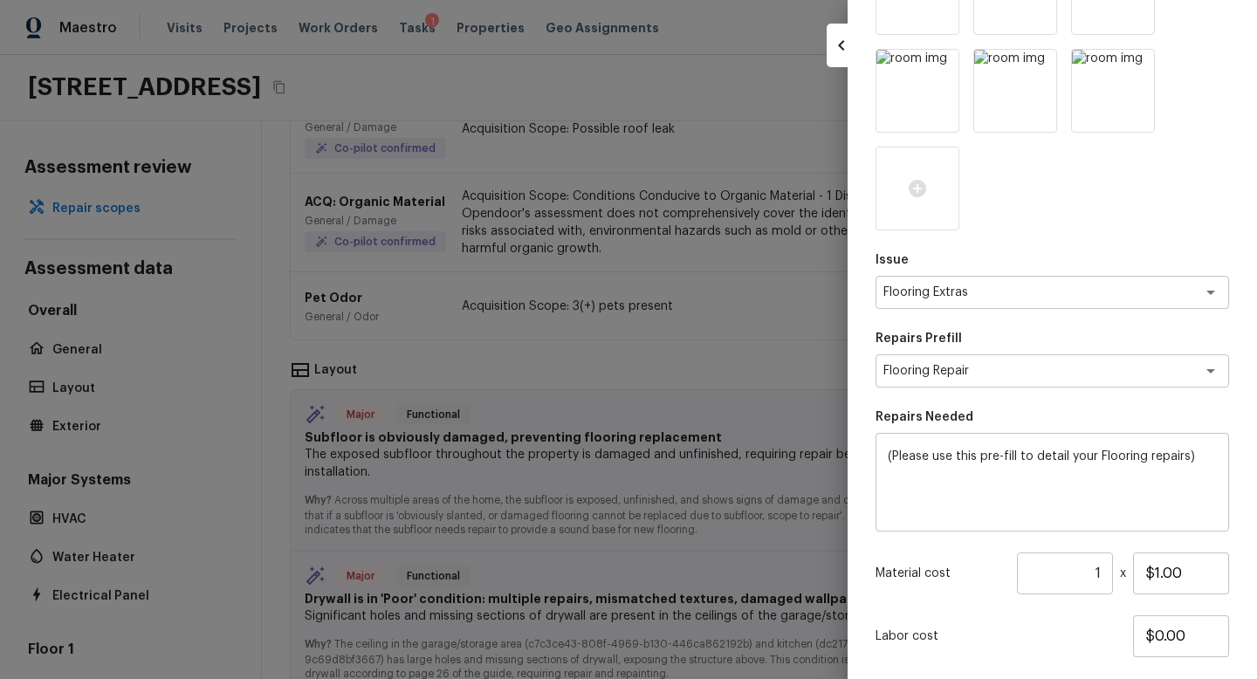
click at [1104, 567] on input "1" at bounding box center [1065, 574] width 96 height 42
click at [1106, 628] on p "Labor cost" at bounding box center [1005, 636] width 258 height 17
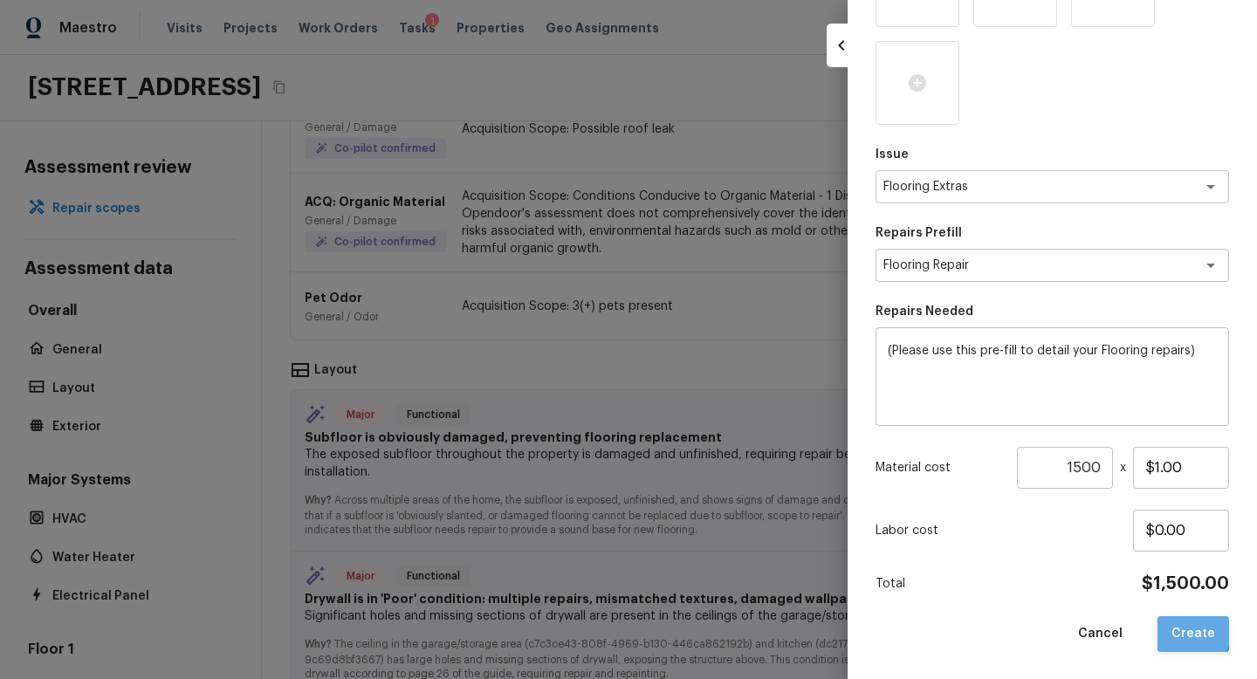
click at [1194, 630] on button "Create" at bounding box center [1194, 634] width 72 height 36
type input "1"
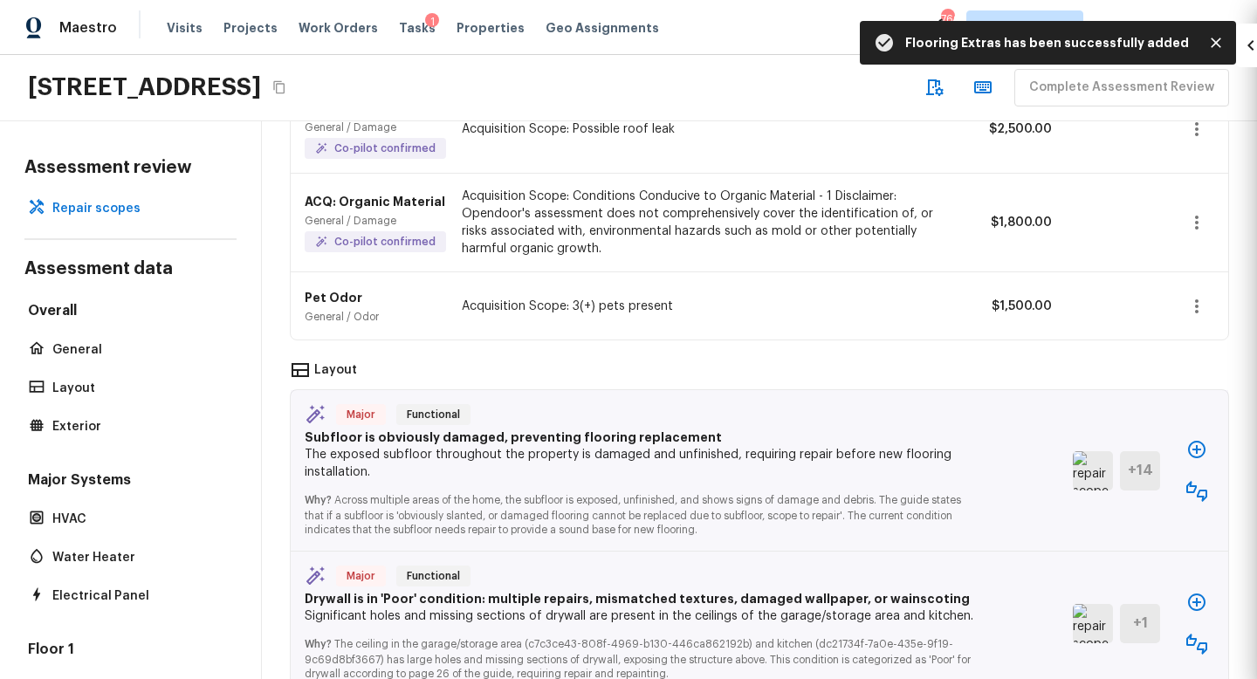
type input "$0.00"
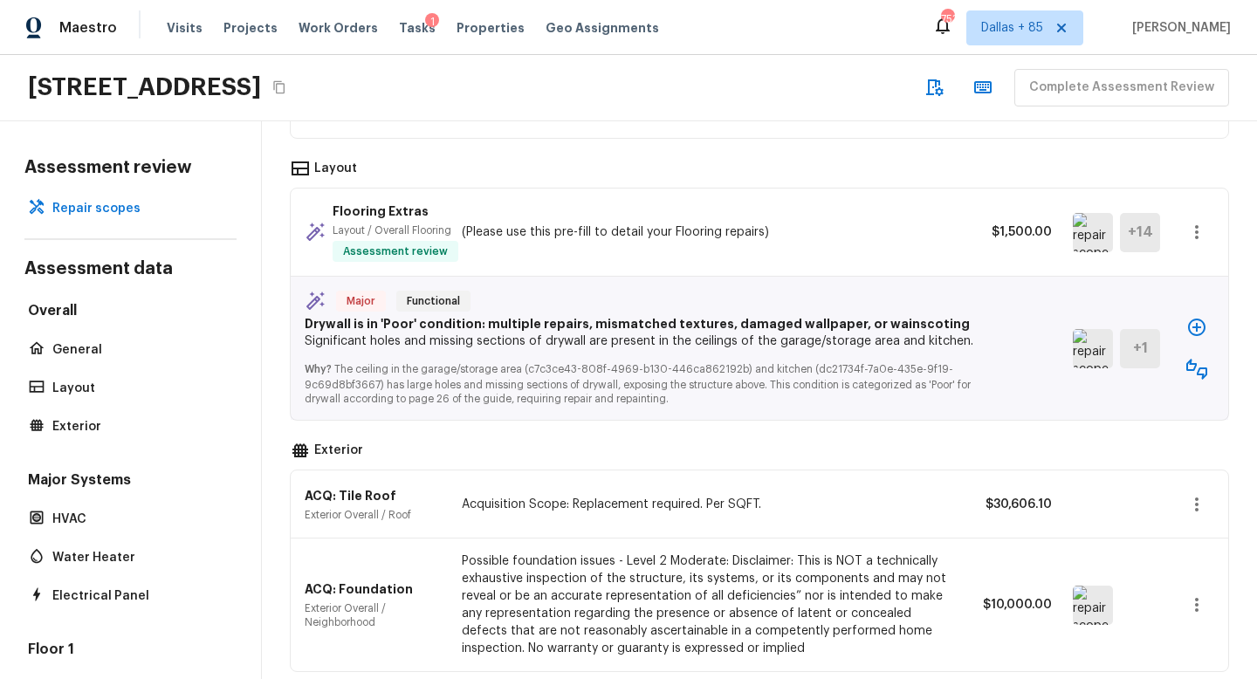
scroll to position [2652, 0]
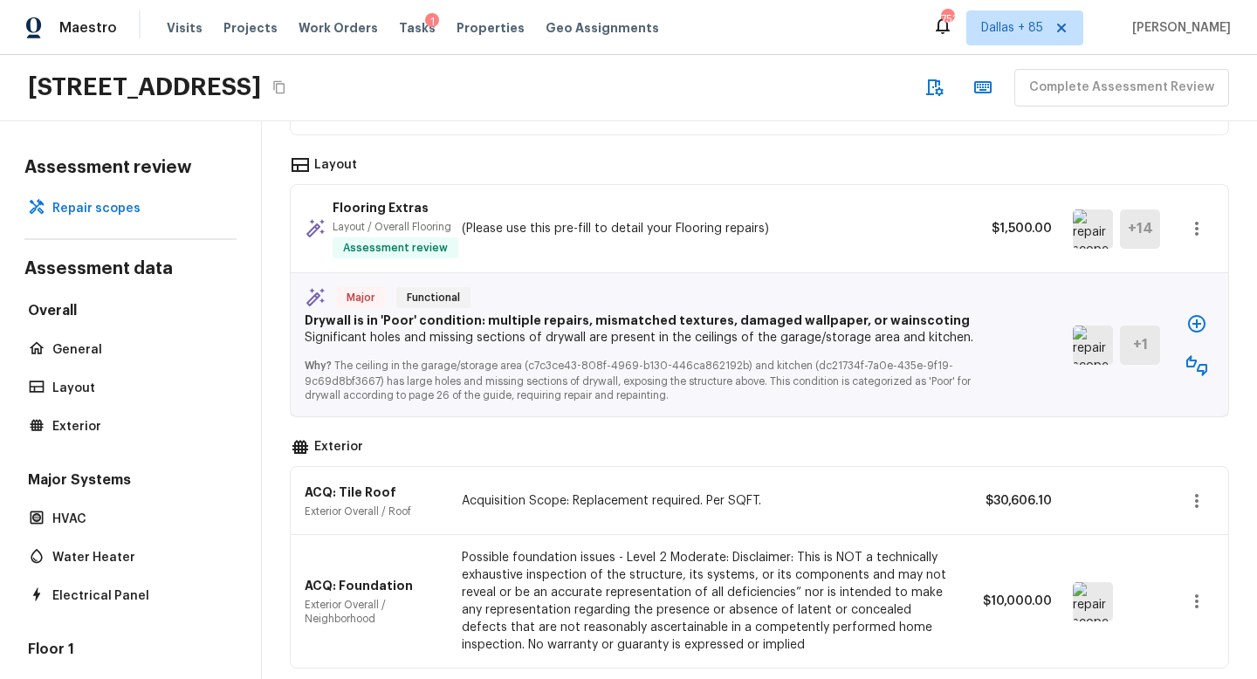
click at [1102, 343] on img at bounding box center [1093, 345] width 40 height 39
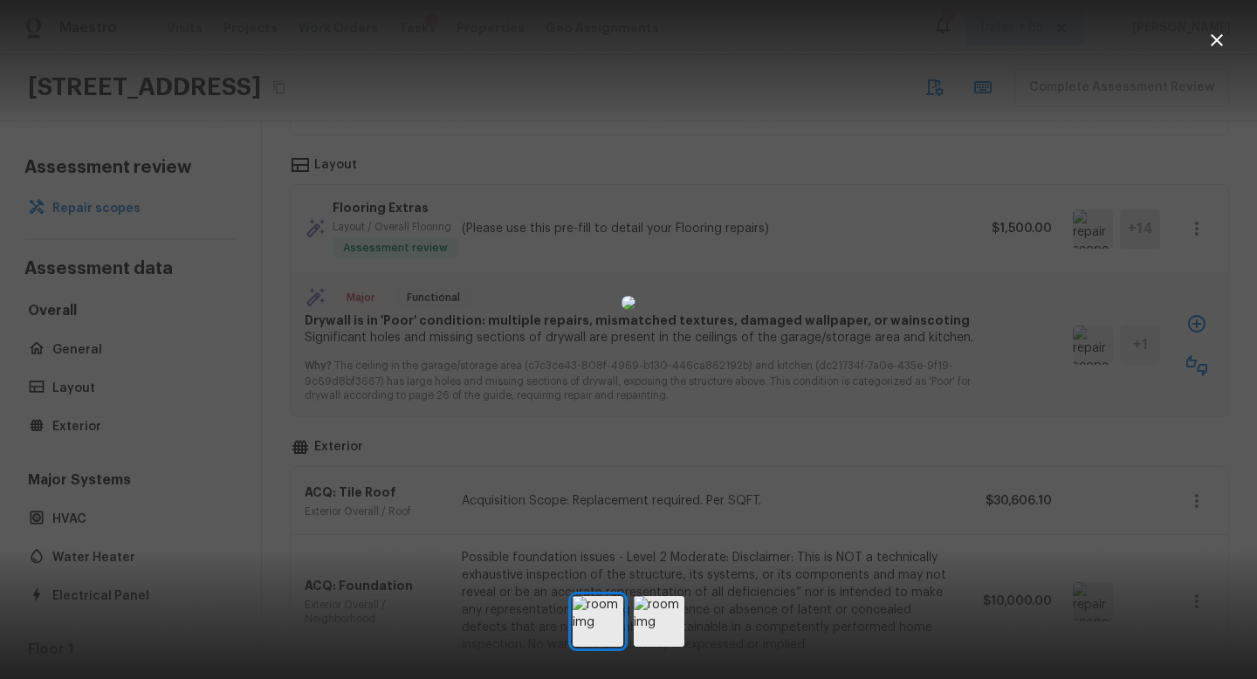
click at [987, 360] on div at bounding box center [628, 303] width 1257 height 550
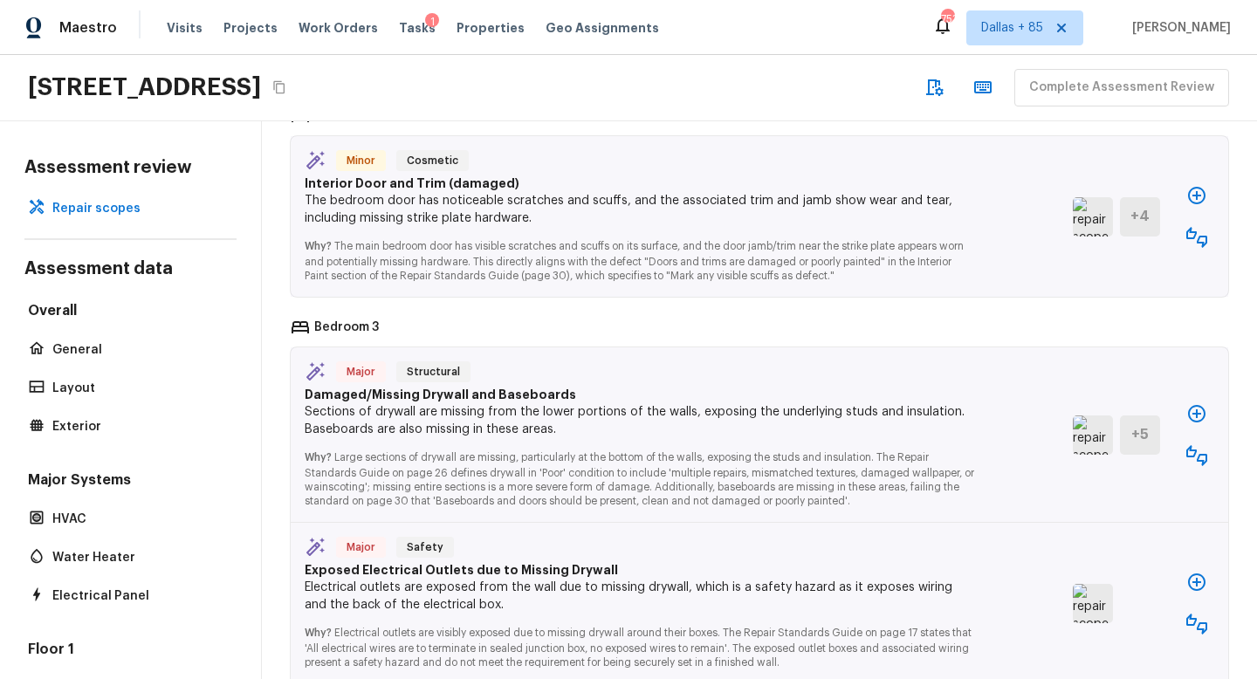
scroll to position [5499, 0]
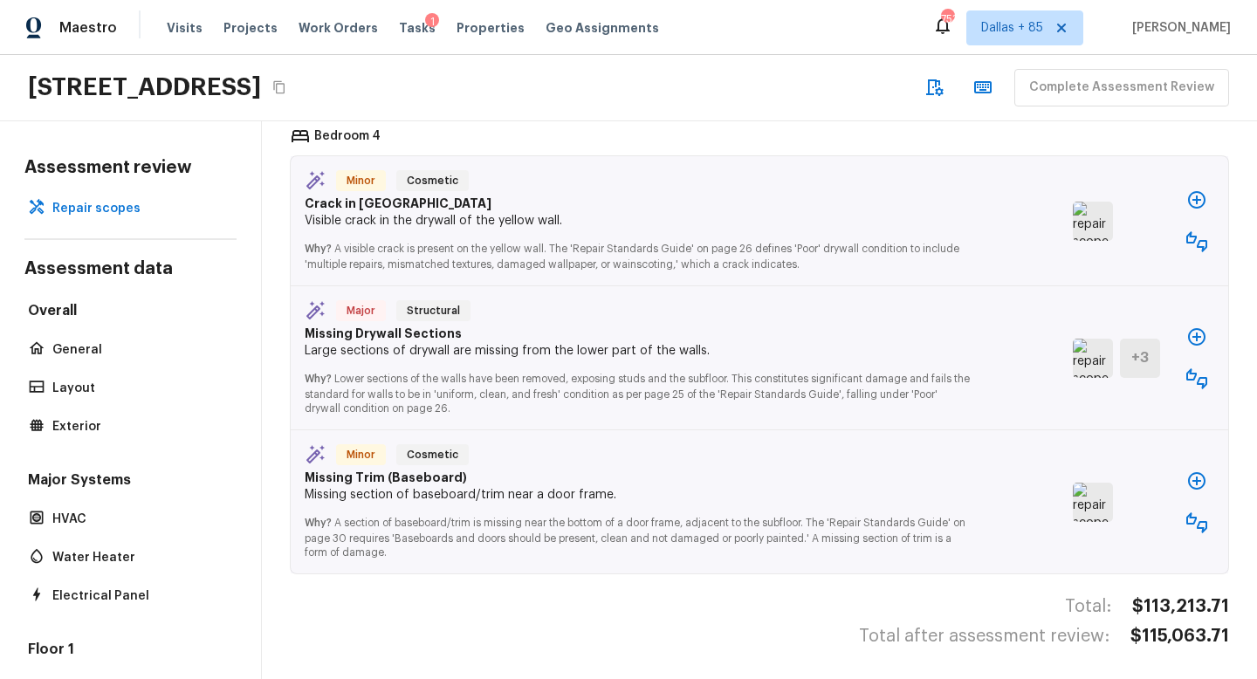
click at [1094, 361] on img at bounding box center [1093, 358] width 40 height 39
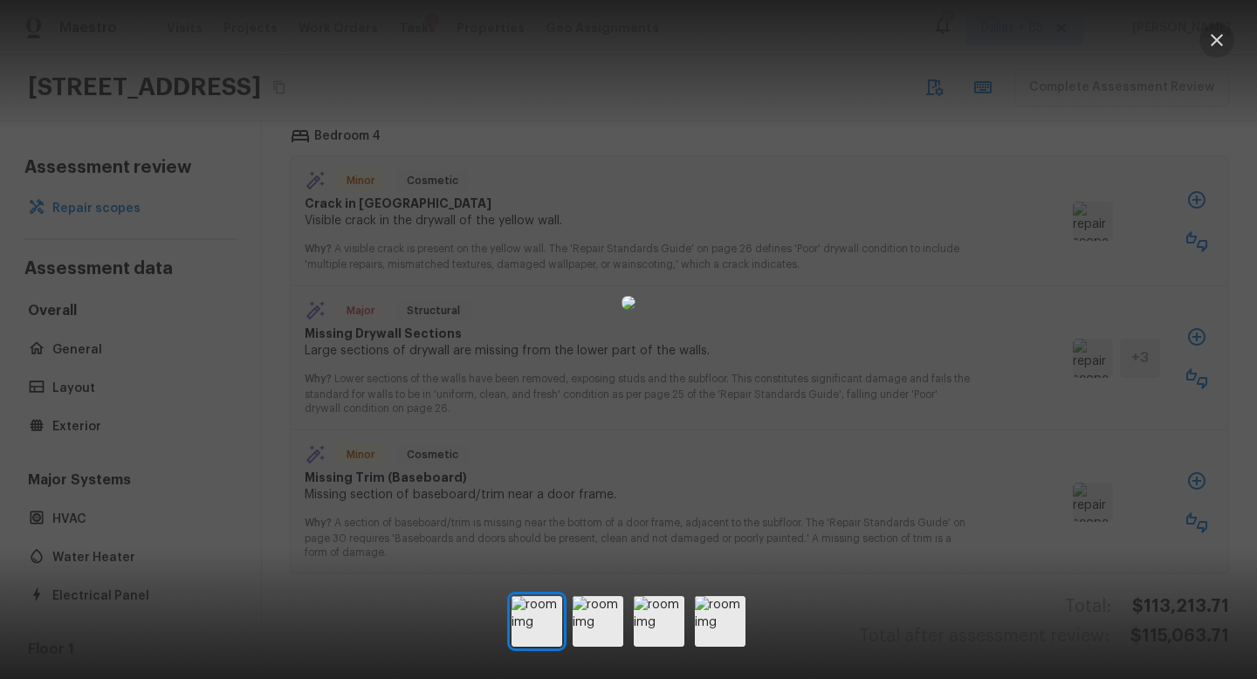
click at [1214, 40] on icon "button" at bounding box center [1217, 40] width 21 height 21
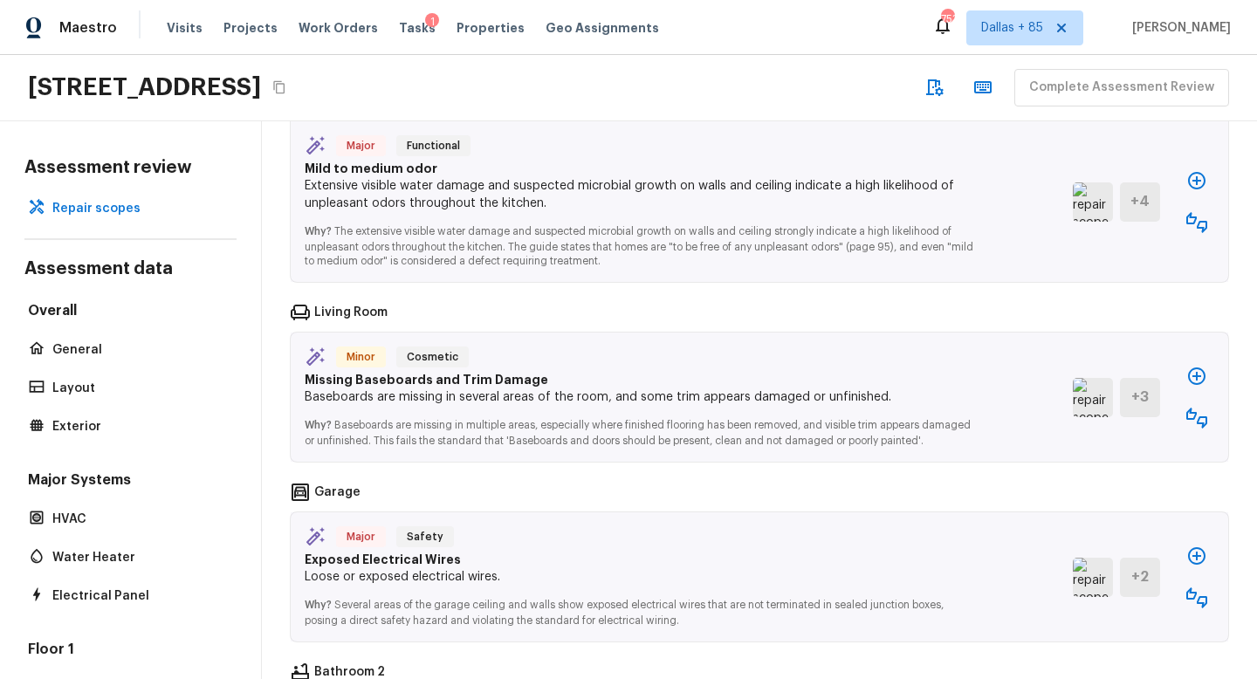
scroll to position [3492, 0]
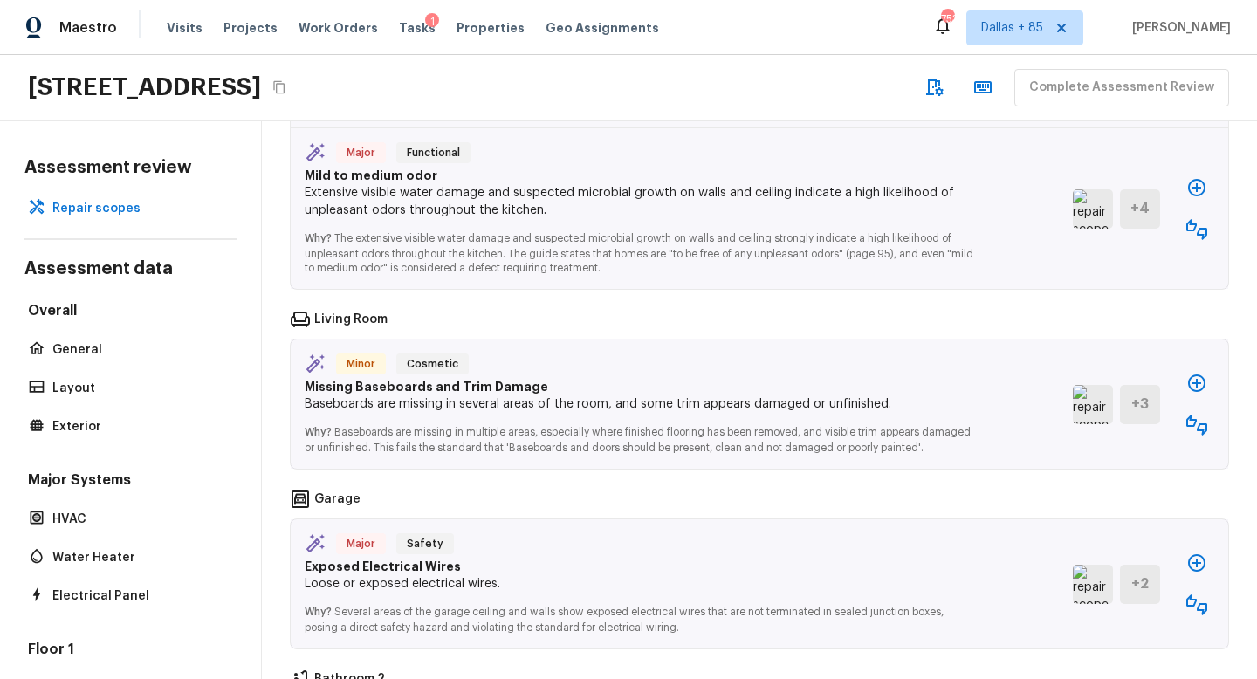
click at [1090, 577] on img at bounding box center [1093, 584] width 40 height 39
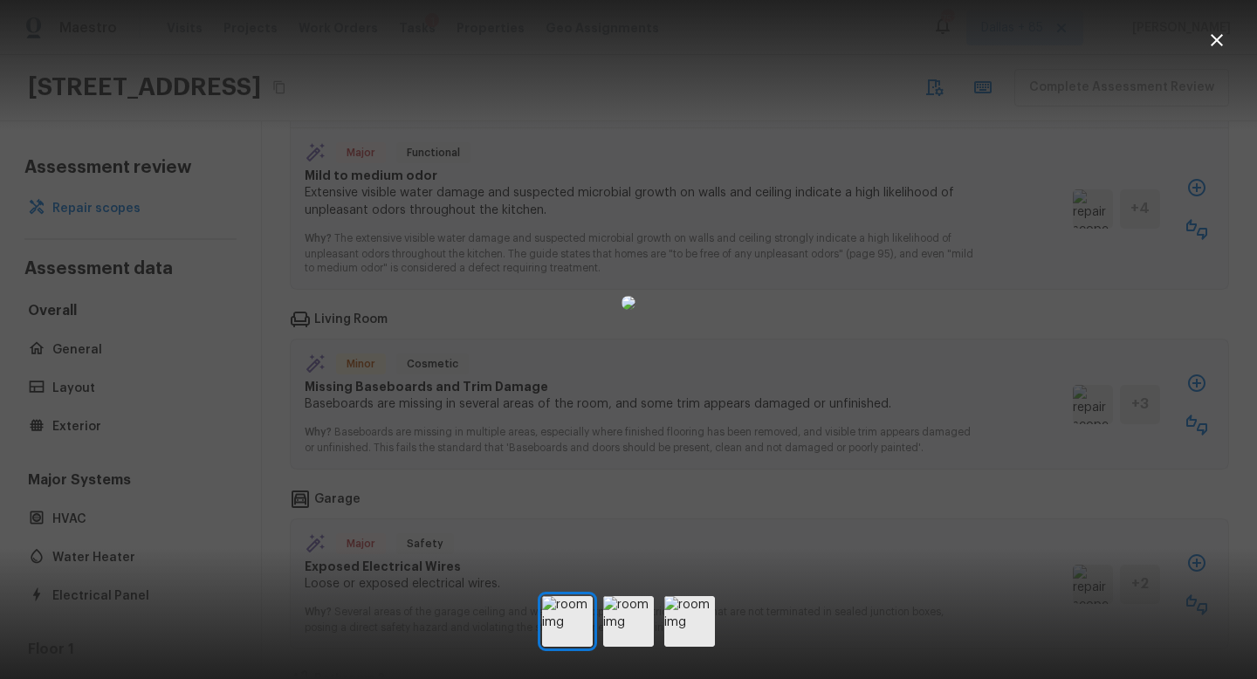
click at [1211, 43] on icon "button" at bounding box center [1217, 40] width 21 height 21
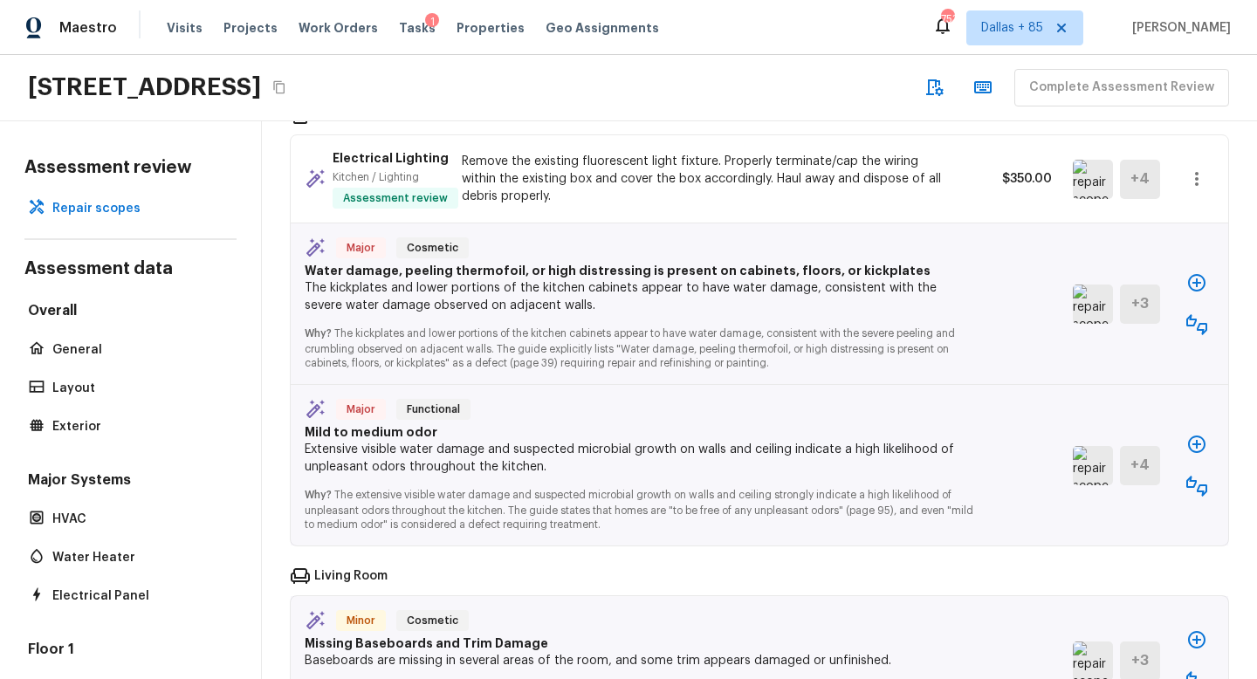
scroll to position [3227, 0]
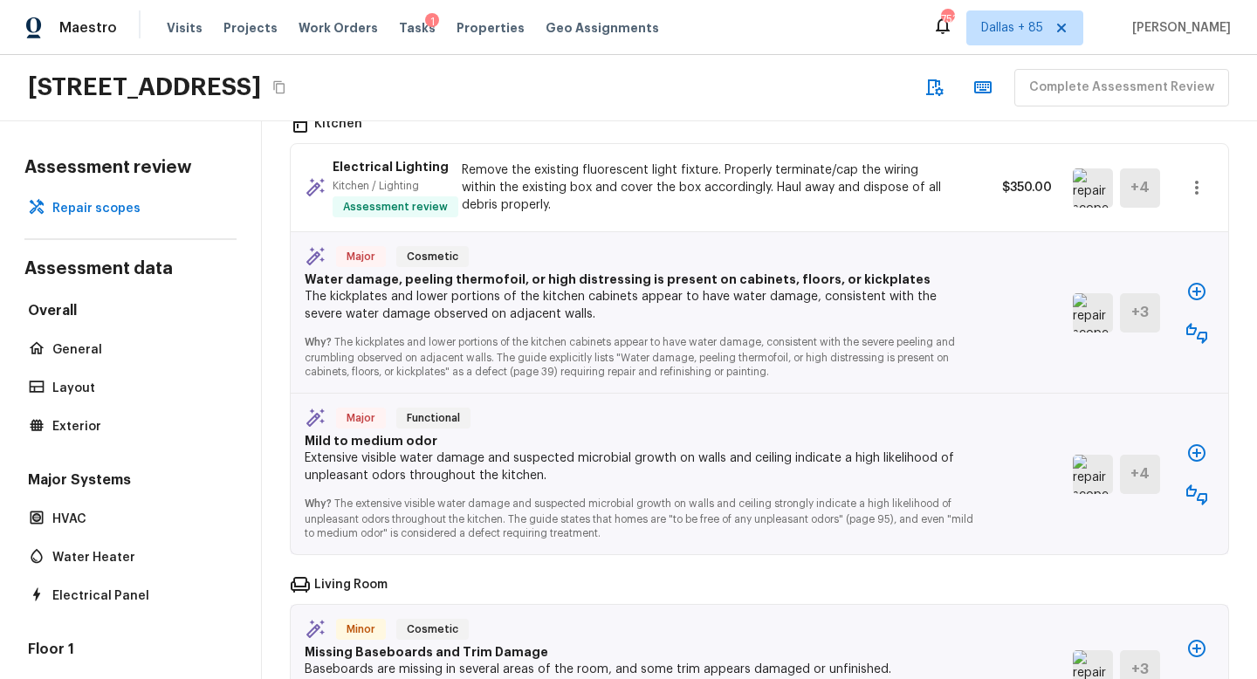
click at [1097, 313] on img at bounding box center [1093, 312] width 40 height 39
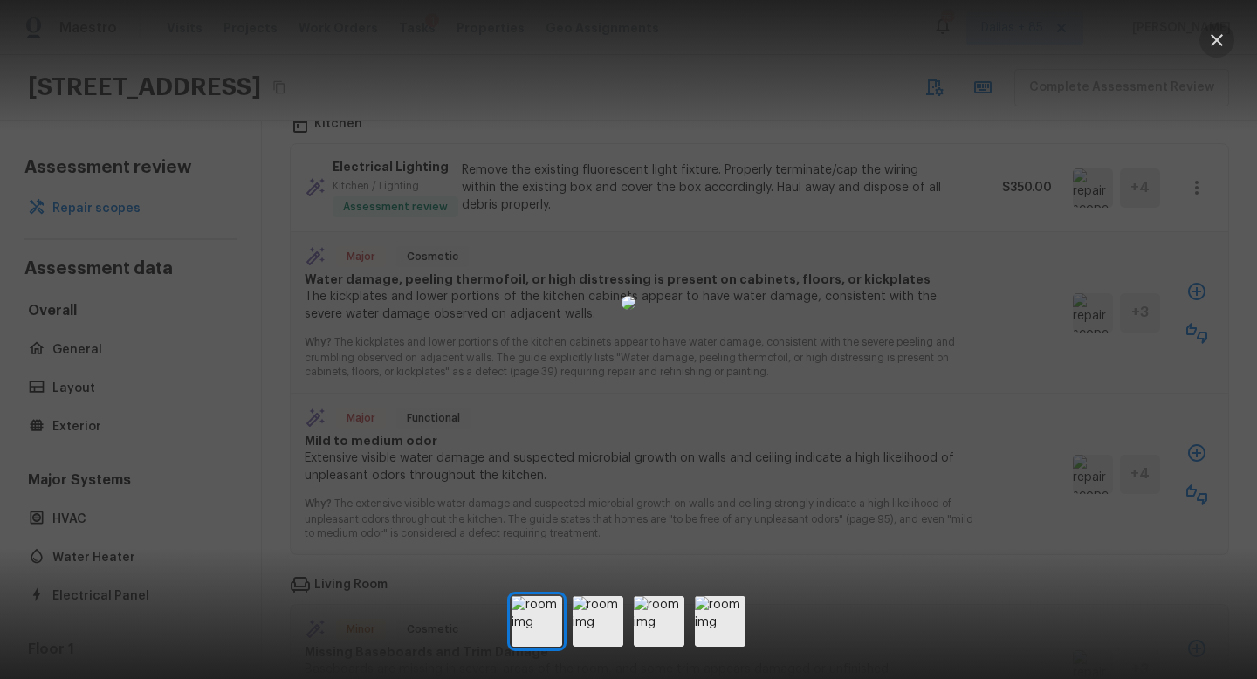
click at [1217, 37] on icon "button" at bounding box center [1217, 40] width 21 height 21
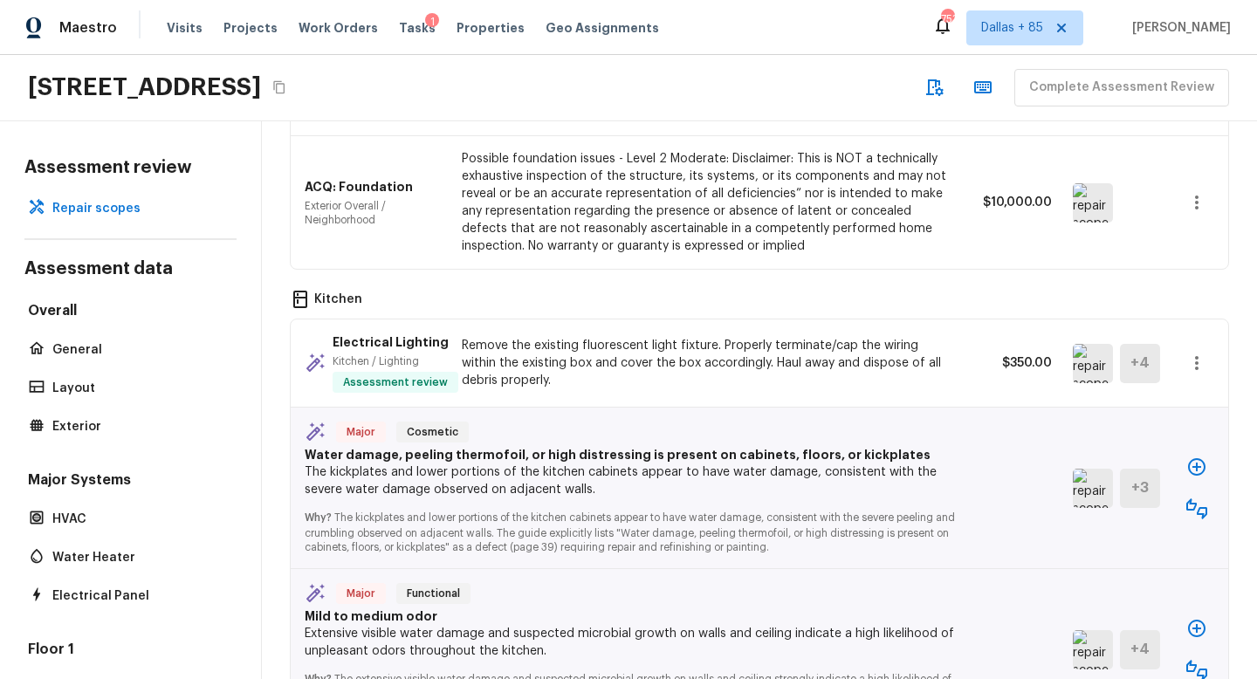
scroll to position [3053, 0]
click at [1197, 506] on icon "button" at bounding box center [1197, 507] width 21 height 21
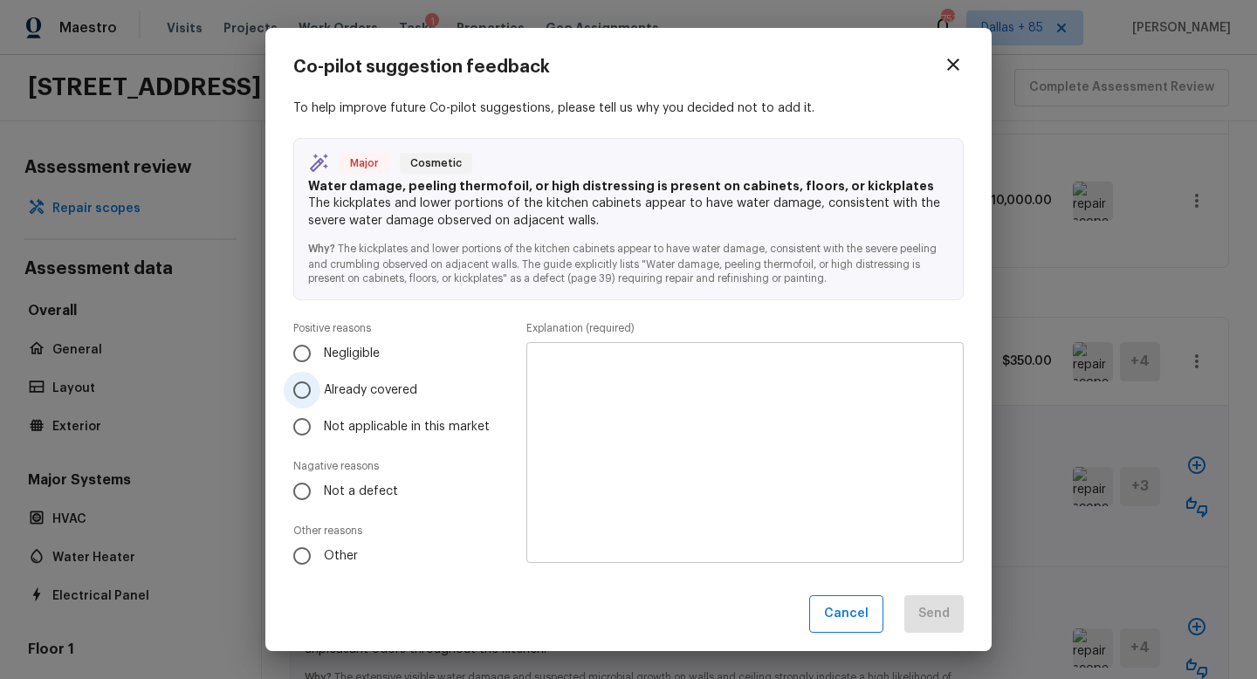
click at [379, 387] on span "Already covered" at bounding box center [370, 390] width 93 height 17
click at [320, 387] on input "Already covered" at bounding box center [302, 390] width 37 height 37
radio input "true"
click at [673, 485] on textarea at bounding box center [745, 453] width 413 height 192
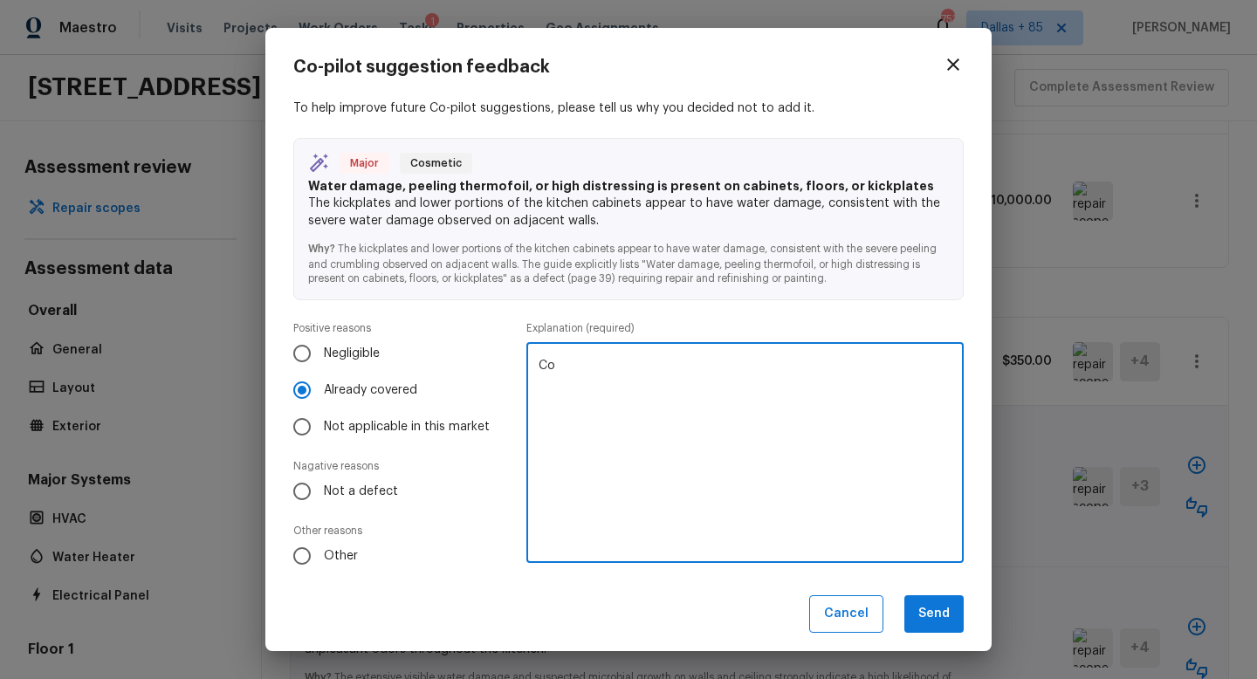
type textarea "C"
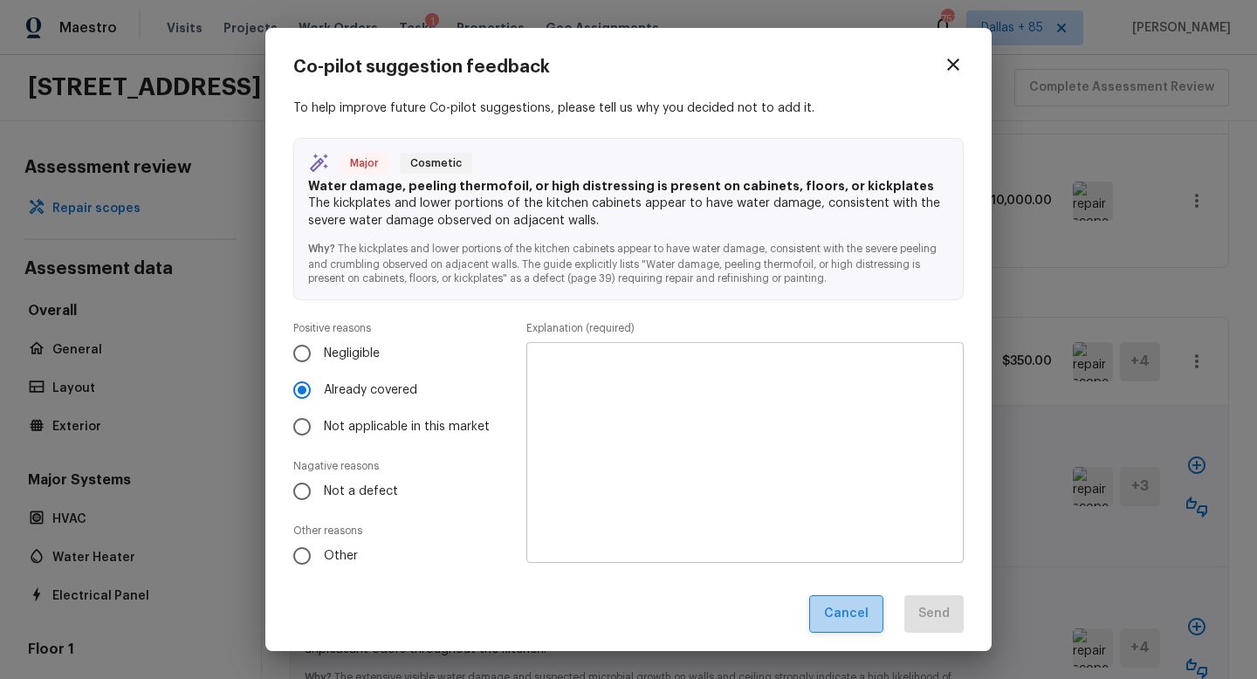
click at [850, 604] on button "Cancel" at bounding box center [846, 614] width 74 height 38
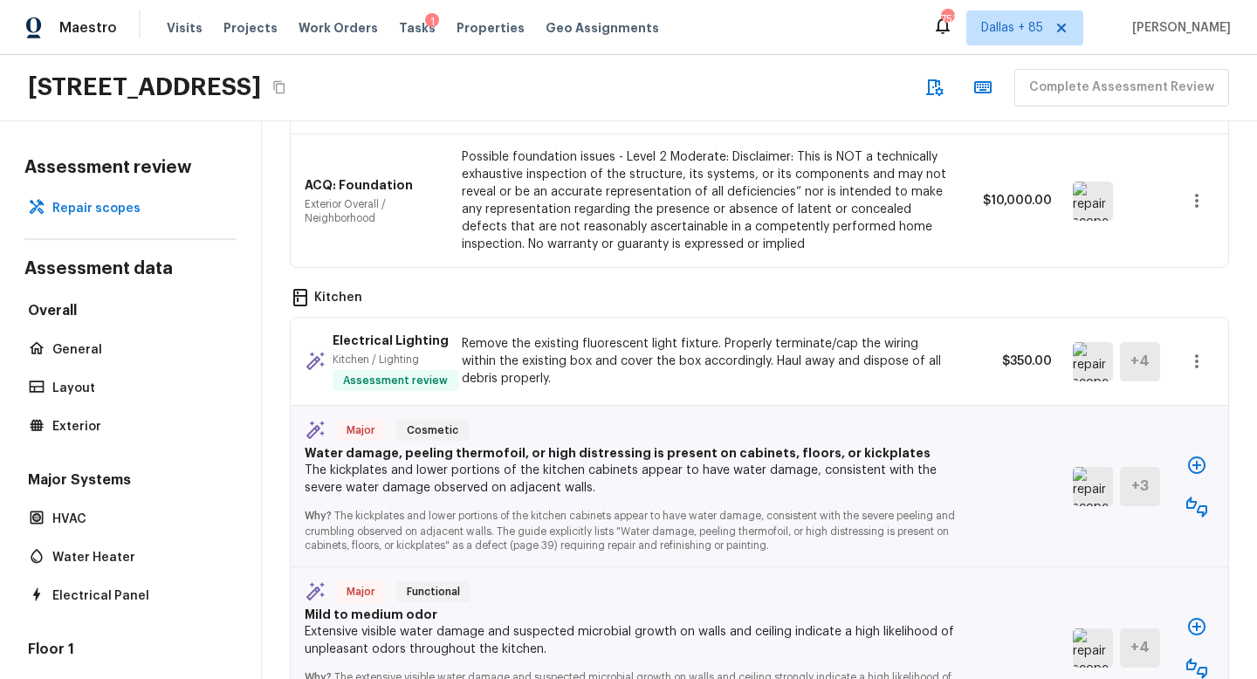
click at [1093, 469] on img at bounding box center [1093, 486] width 40 height 39
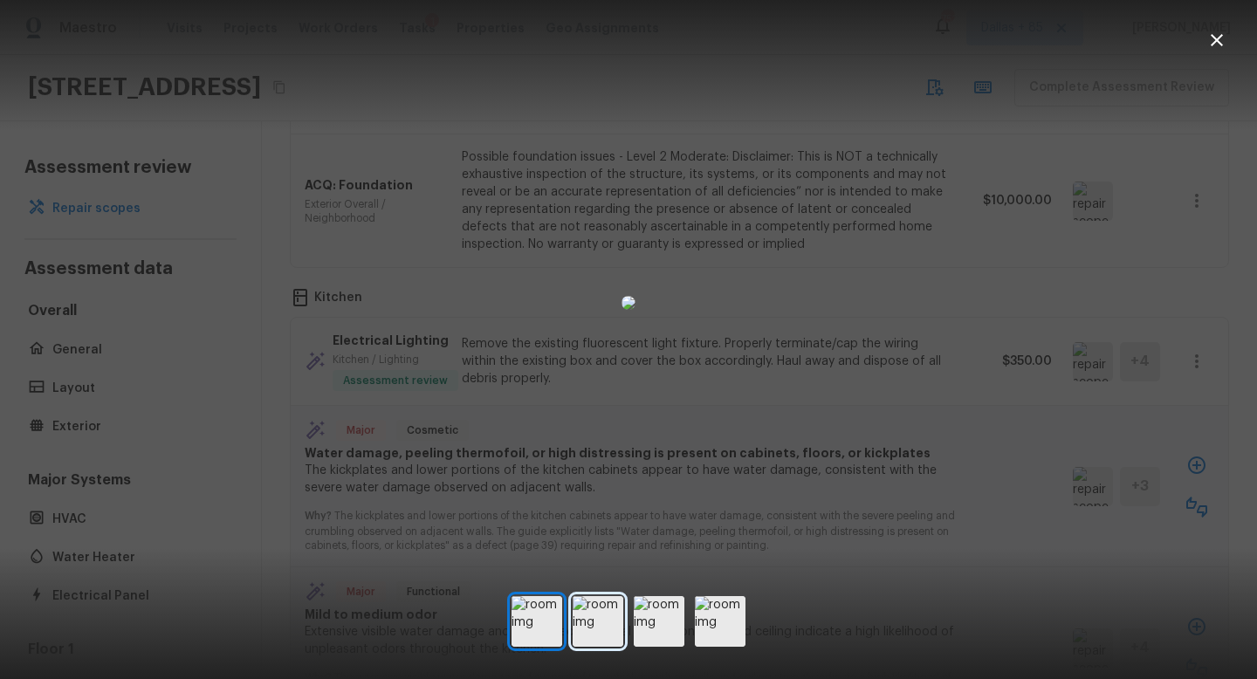
click at [598, 627] on img at bounding box center [598, 621] width 51 height 51
click at [660, 624] on img at bounding box center [659, 621] width 51 height 51
click at [691, 625] on div at bounding box center [629, 621] width 234 height 51
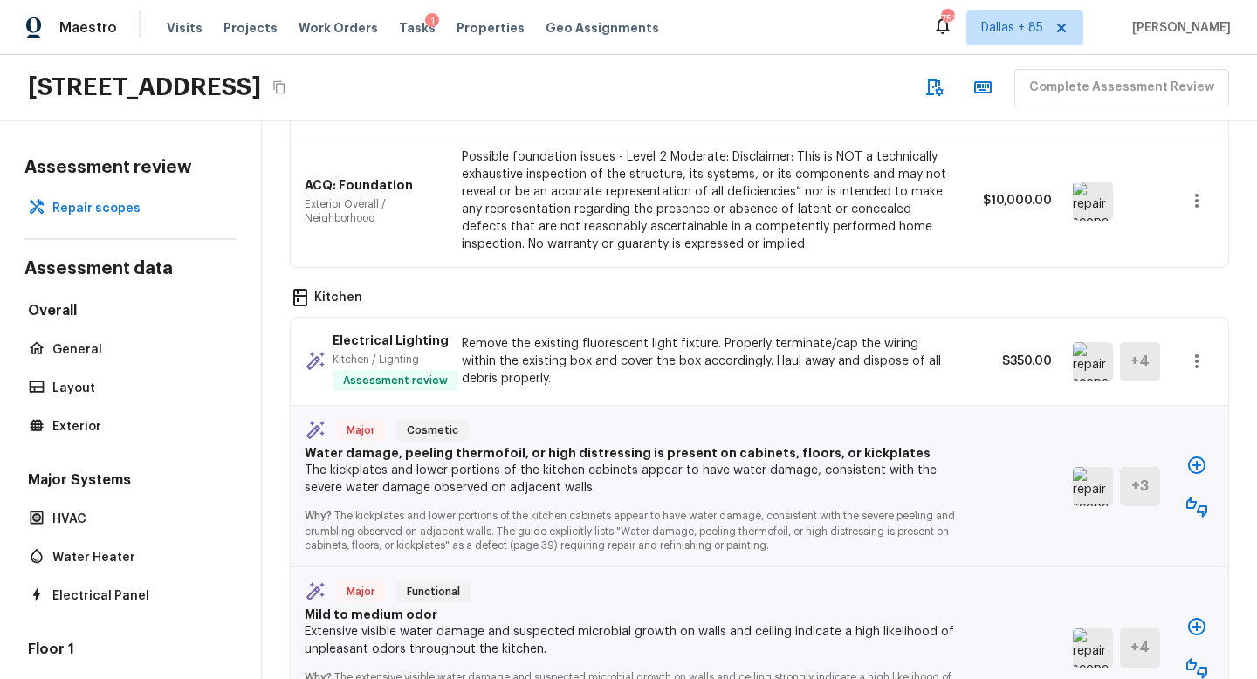
click at [1193, 498] on icon "button" at bounding box center [1197, 507] width 21 height 21
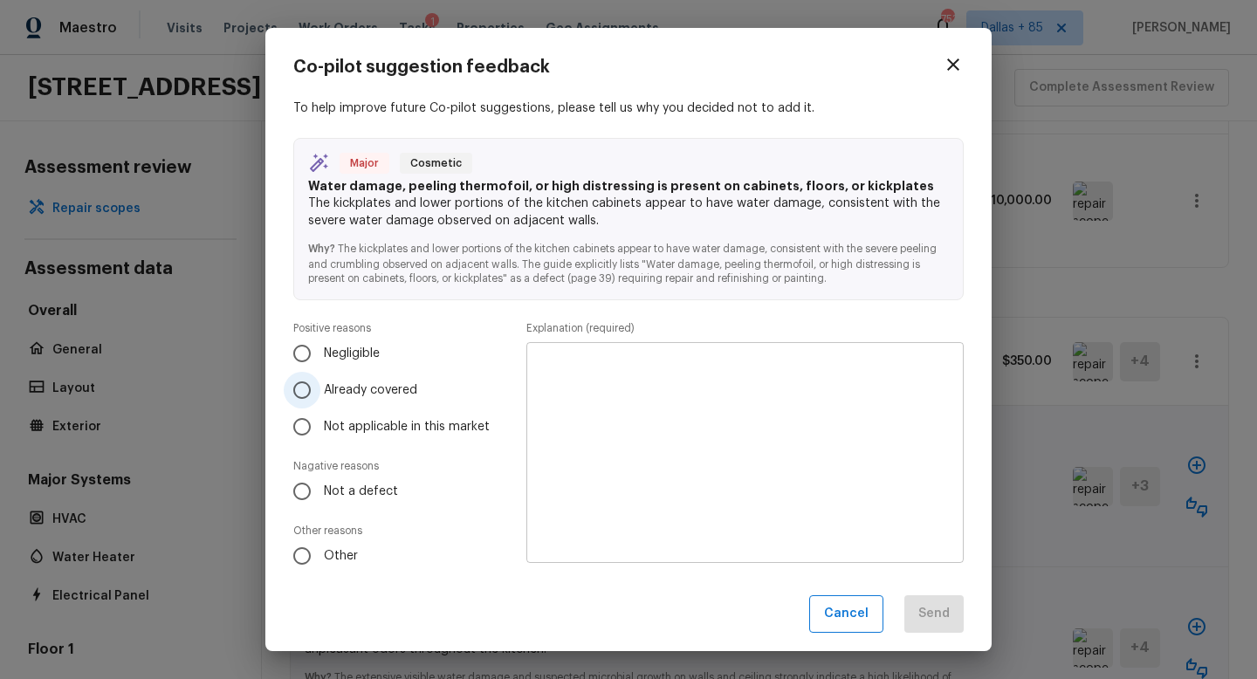
click at [341, 388] on span "Already covered" at bounding box center [370, 390] width 93 height 17
click at [320, 388] on input "Already covered" at bounding box center [302, 390] width 37 height 37
radio input "true"
click at [610, 446] on textarea at bounding box center [745, 453] width 413 height 192
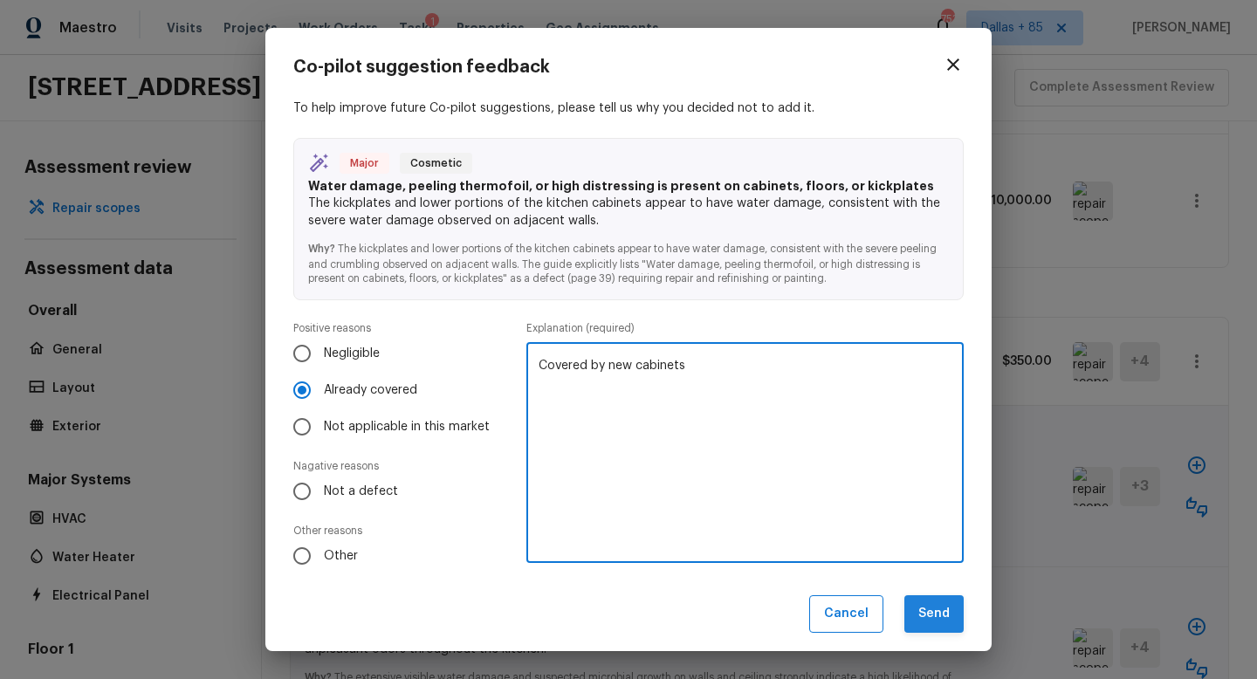
type textarea "Covered by new cabinets"
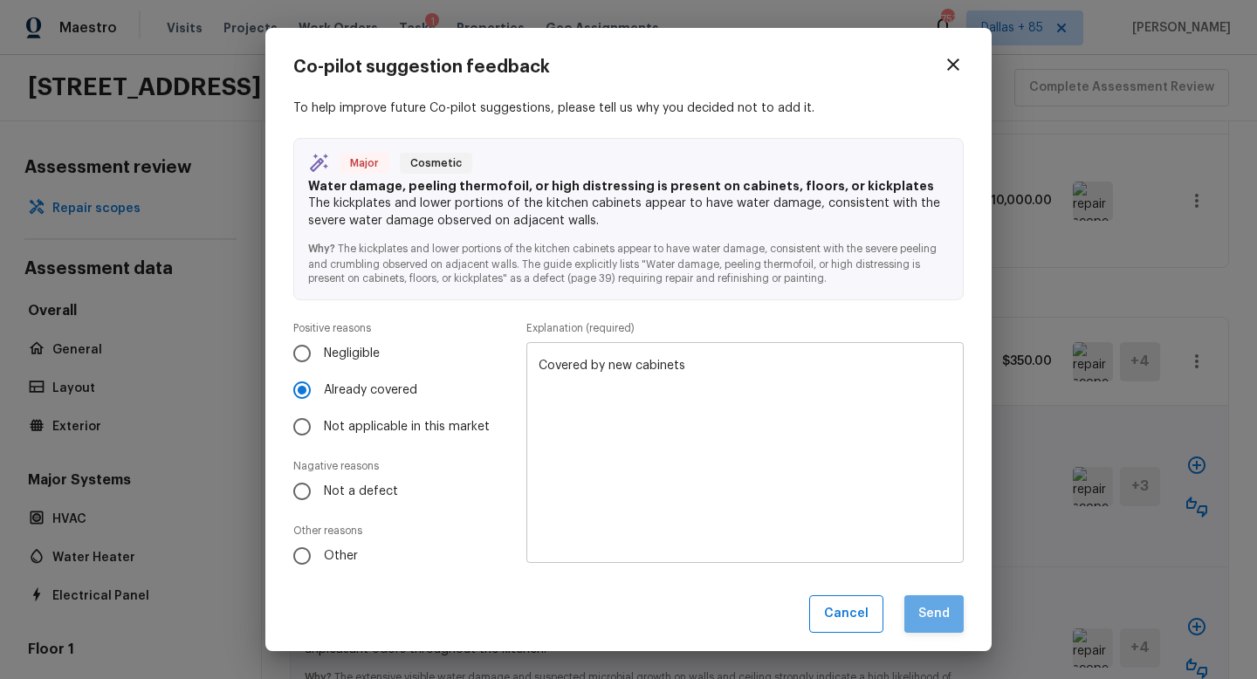
click at [930, 623] on button "Send" at bounding box center [934, 614] width 59 height 38
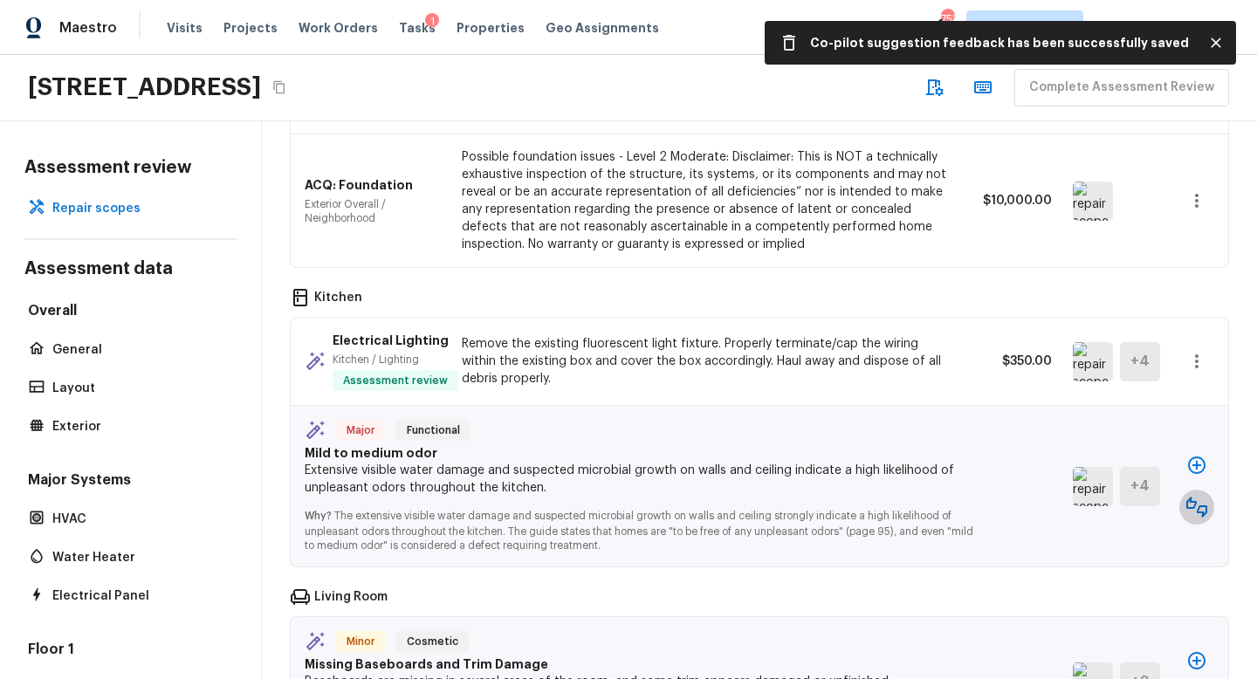
click at [1202, 497] on icon "button" at bounding box center [1197, 507] width 21 height 21
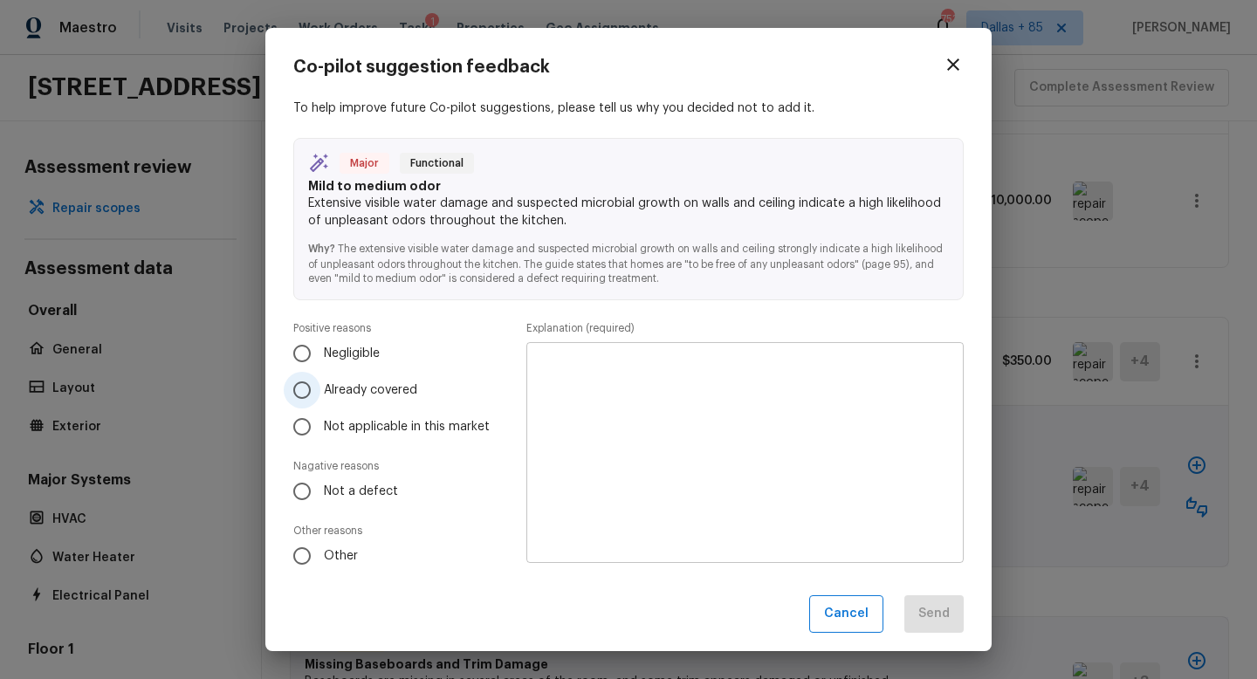
click at [320, 383] on label "Already covered" at bounding box center [391, 390] width 215 height 37
click at [320, 383] on input "Already covered" at bounding box center [302, 390] width 37 height 37
radio input "true"
click at [595, 428] on textarea at bounding box center [745, 453] width 413 height 192
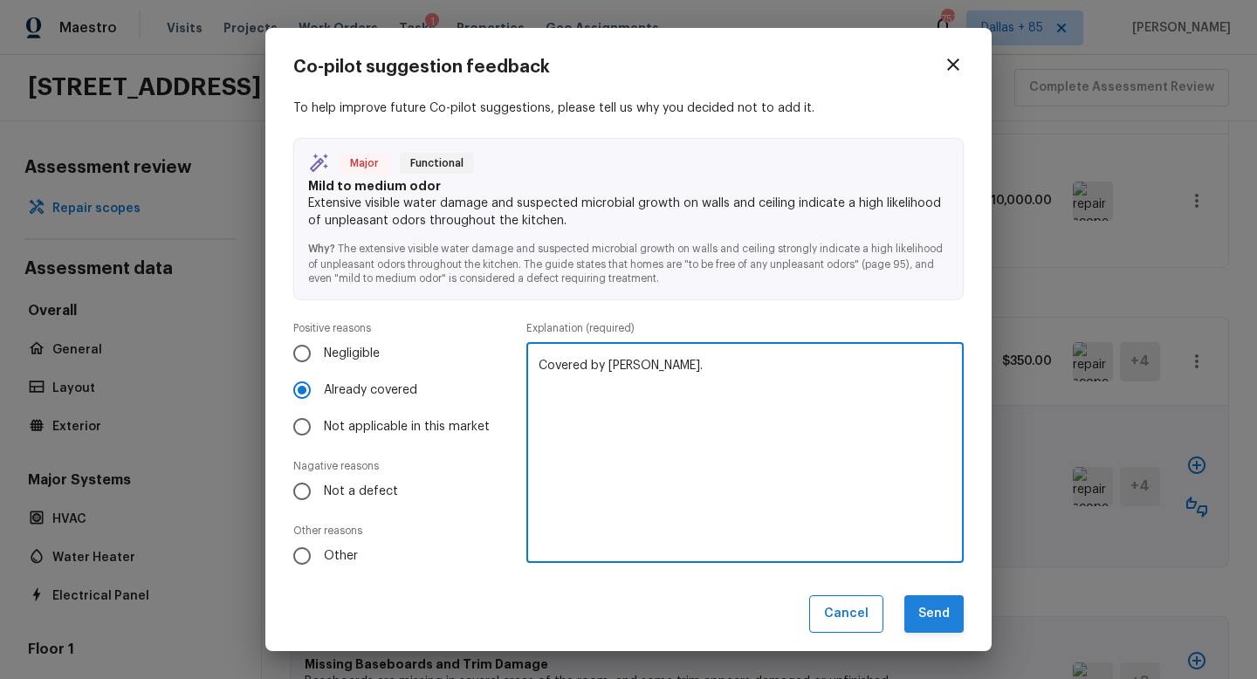
type textarea "Covered by odor."
click at [916, 609] on button "Send" at bounding box center [934, 614] width 59 height 38
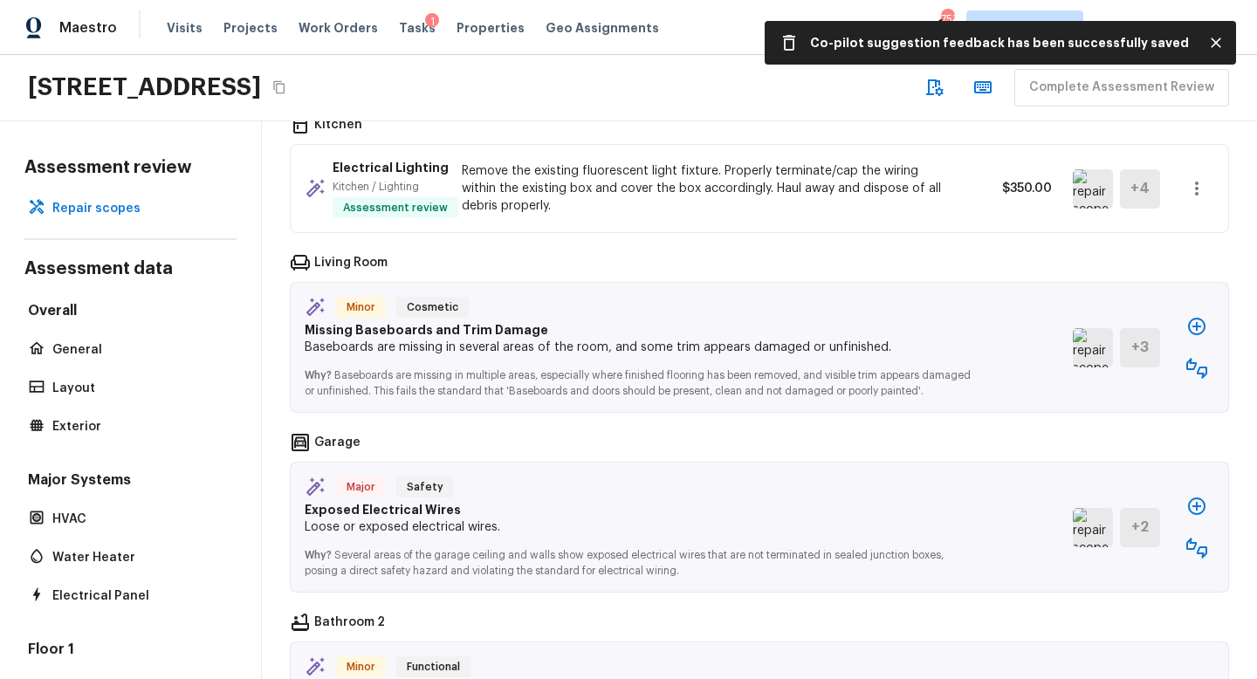
scroll to position [3223, 0]
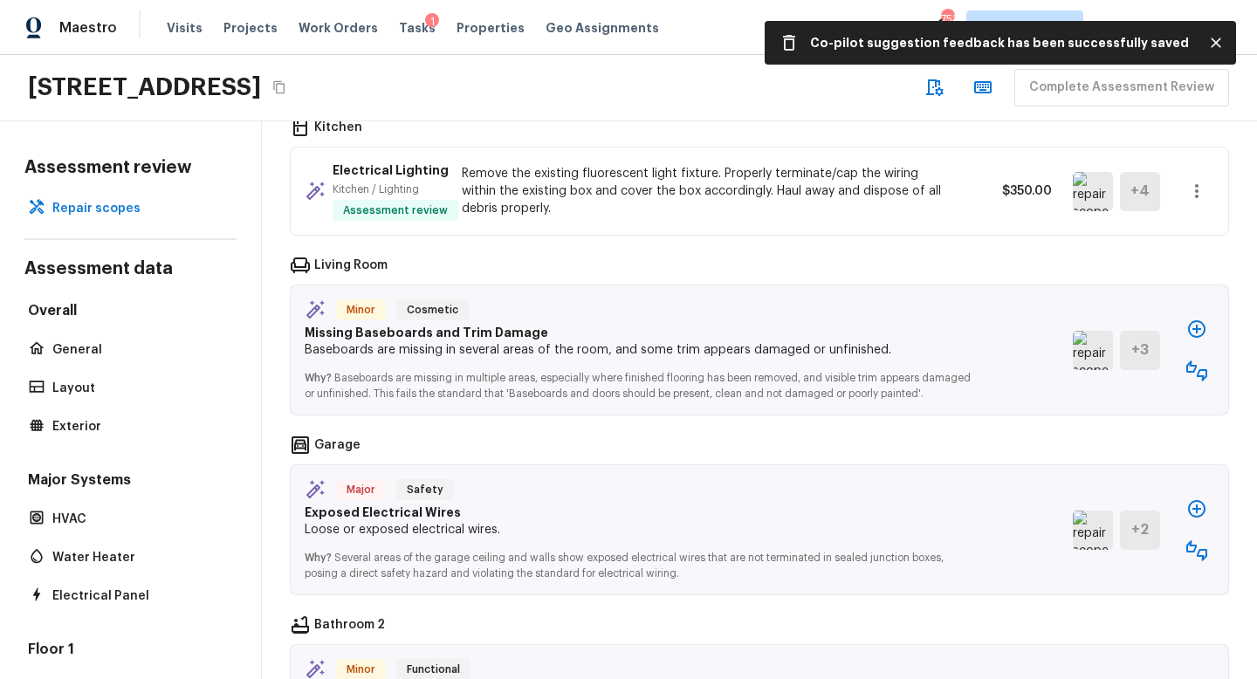
click at [1097, 348] on img at bounding box center [1093, 350] width 40 height 39
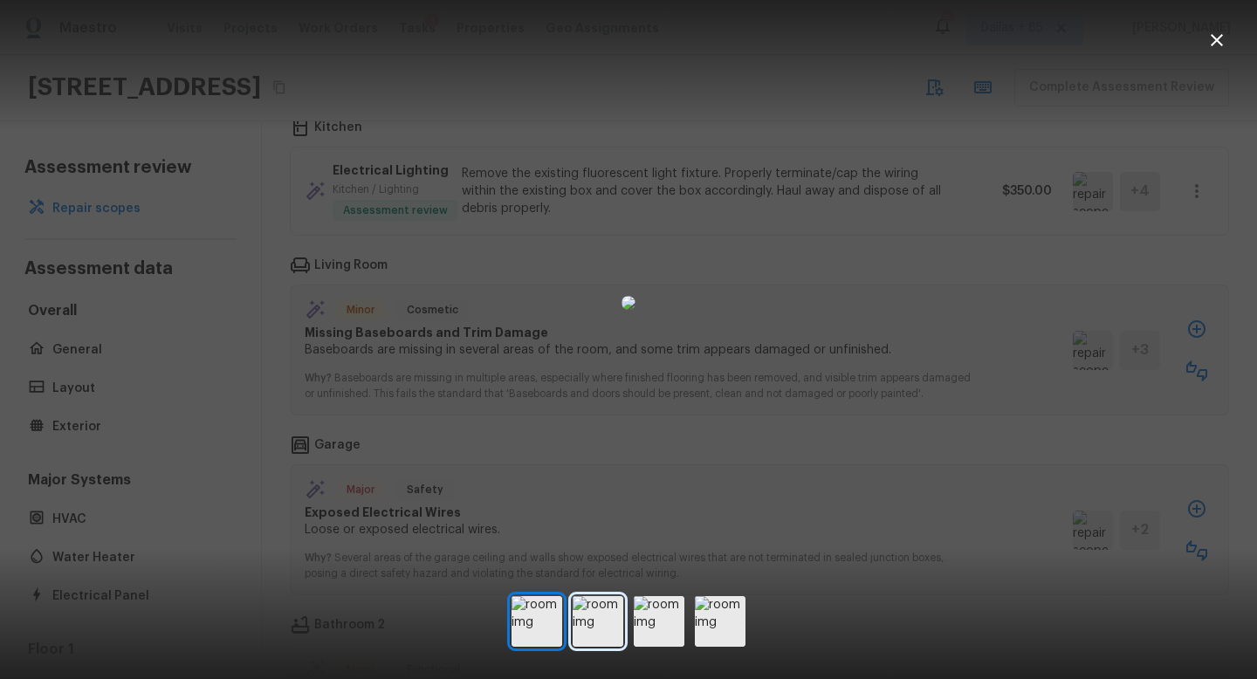
click at [593, 640] on img at bounding box center [598, 621] width 51 height 51
click at [602, 635] on img at bounding box center [598, 621] width 51 height 51
click at [648, 633] on img at bounding box center [659, 621] width 51 height 51
click at [693, 632] on div at bounding box center [629, 621] width 234 height 51
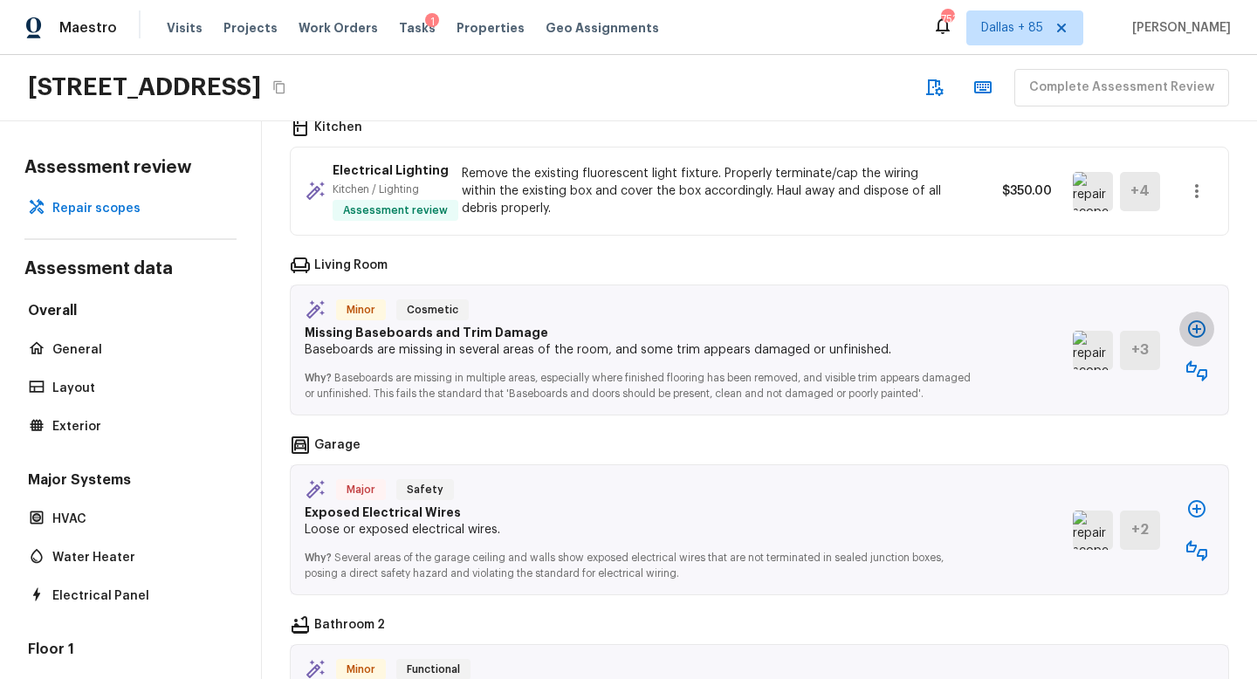
click at [1195, 328] on icon "button" at bounding box center [1197, 329] width 21 height 21
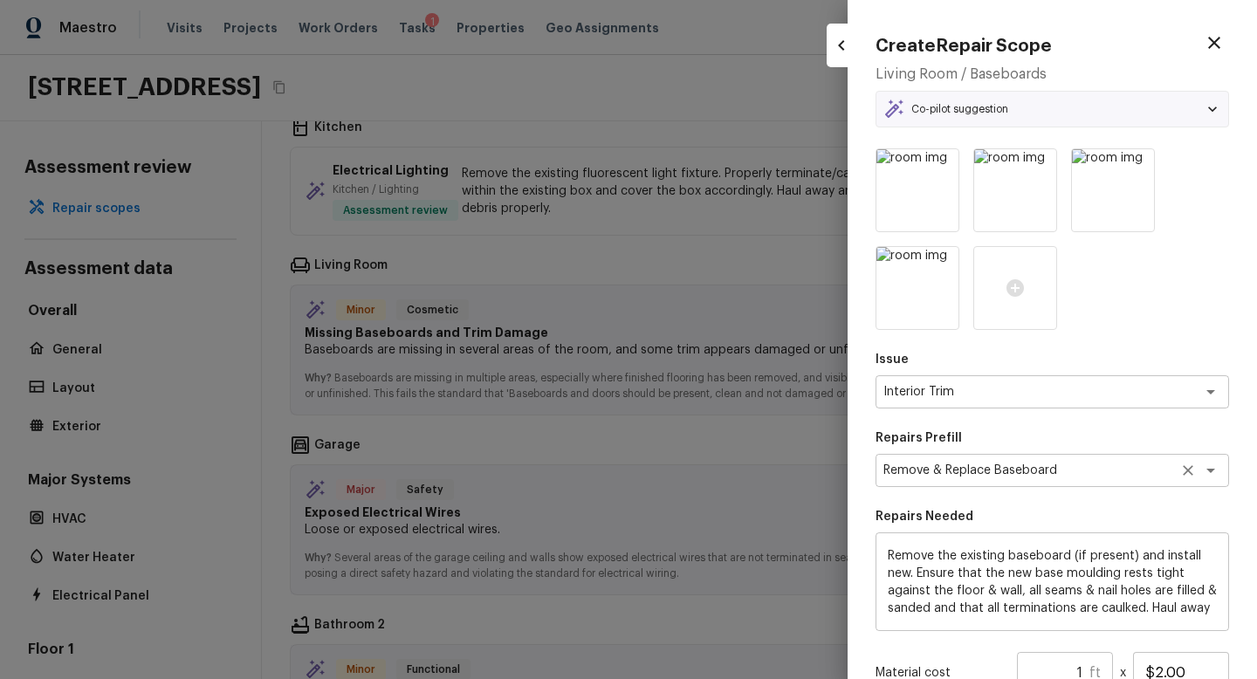
click at [1089, 470] on textarea "Remove & Replace Baseboard" at bounding box center [1028, 470] width 289 height 17
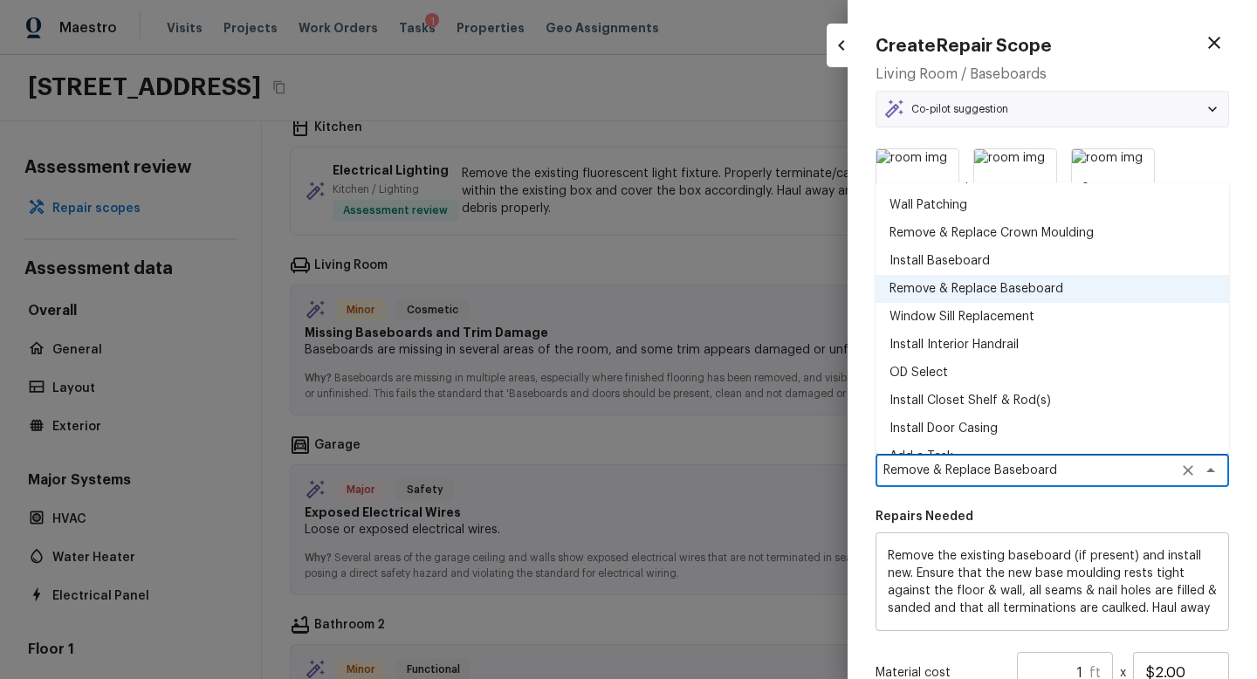
scroll to position [78, 0]
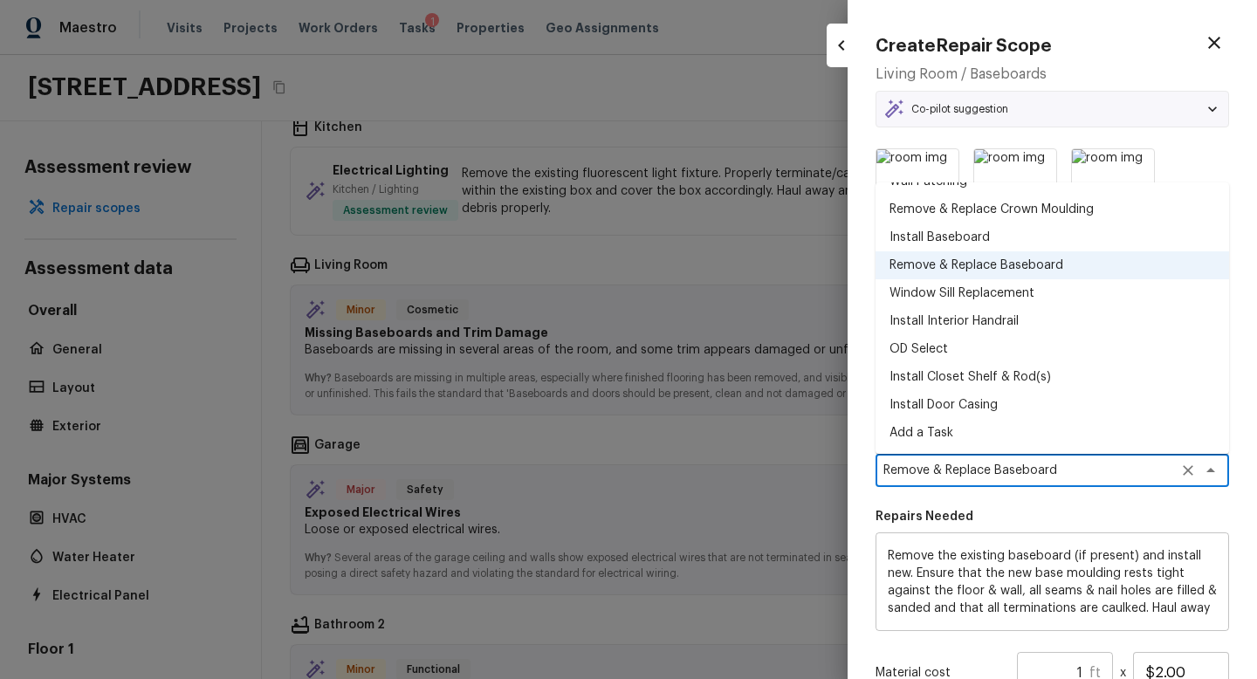
type textarea "r"
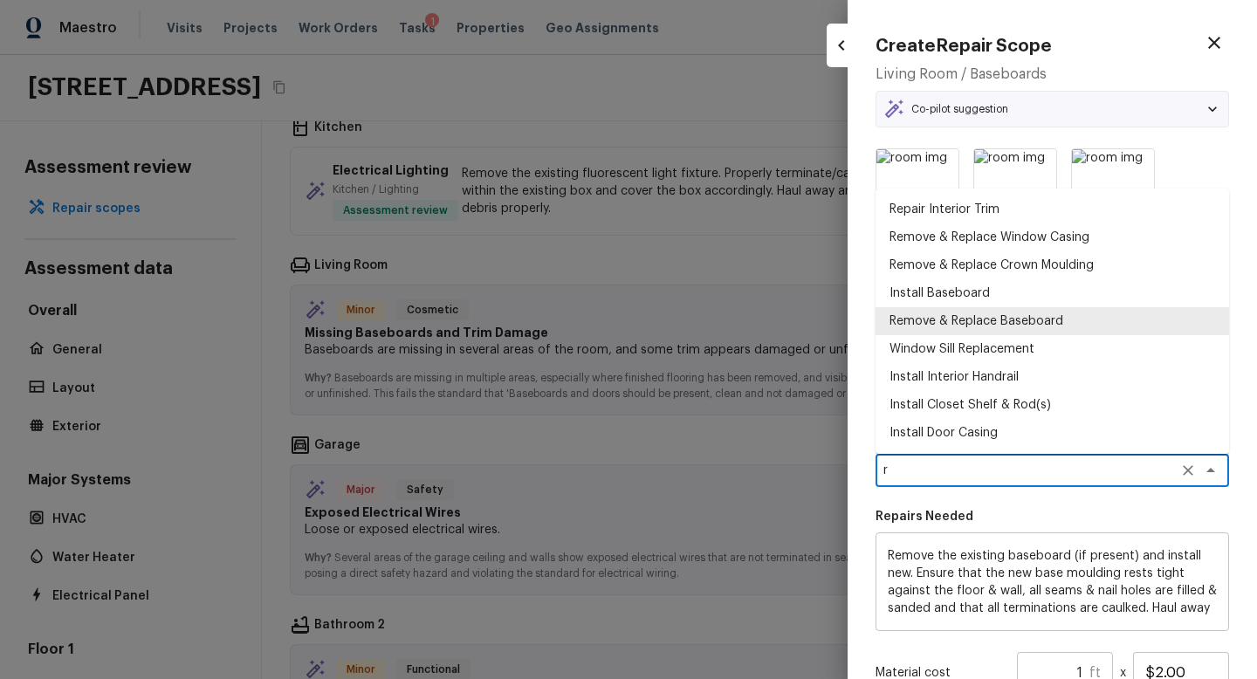
scroll to position [0, 0]
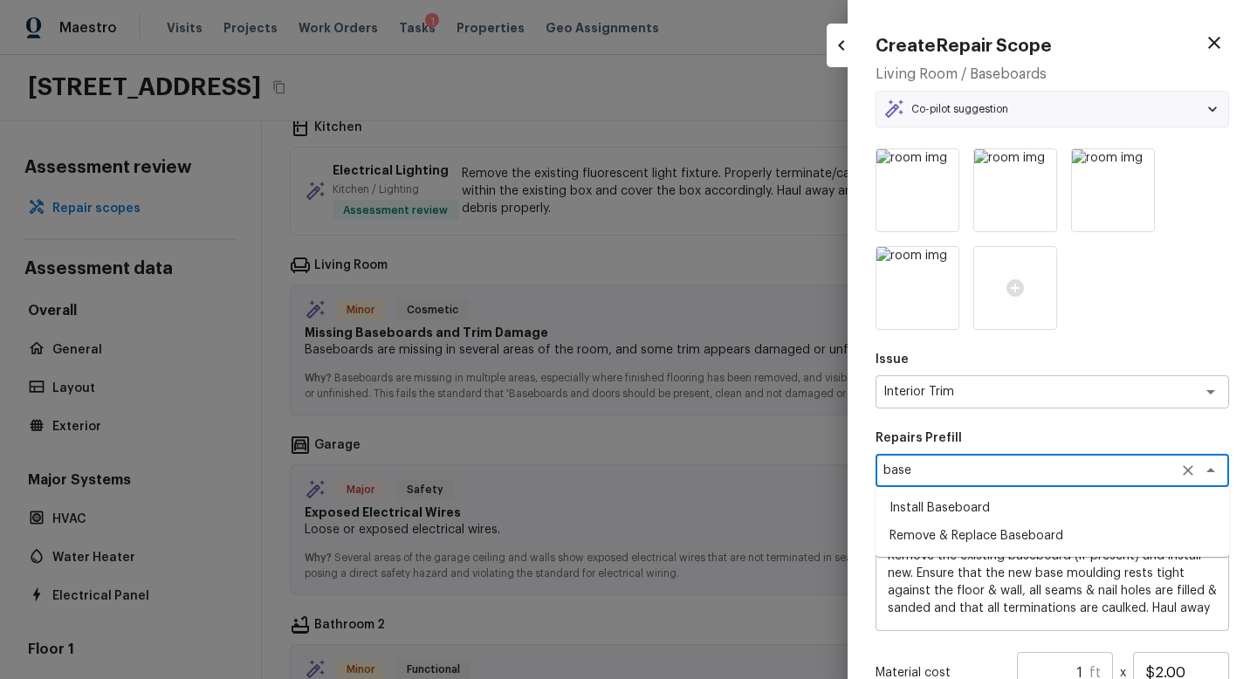
click at [952, 507] on li "Install Baseboard" at bounding box center [1053, 508] width 354 height 28
type textarea "Install Baseboard"
type textarea "Remove, prep area and replace baseboard up to 8 LF. Fill all nail holes, caulk …"
type input "$21.69"
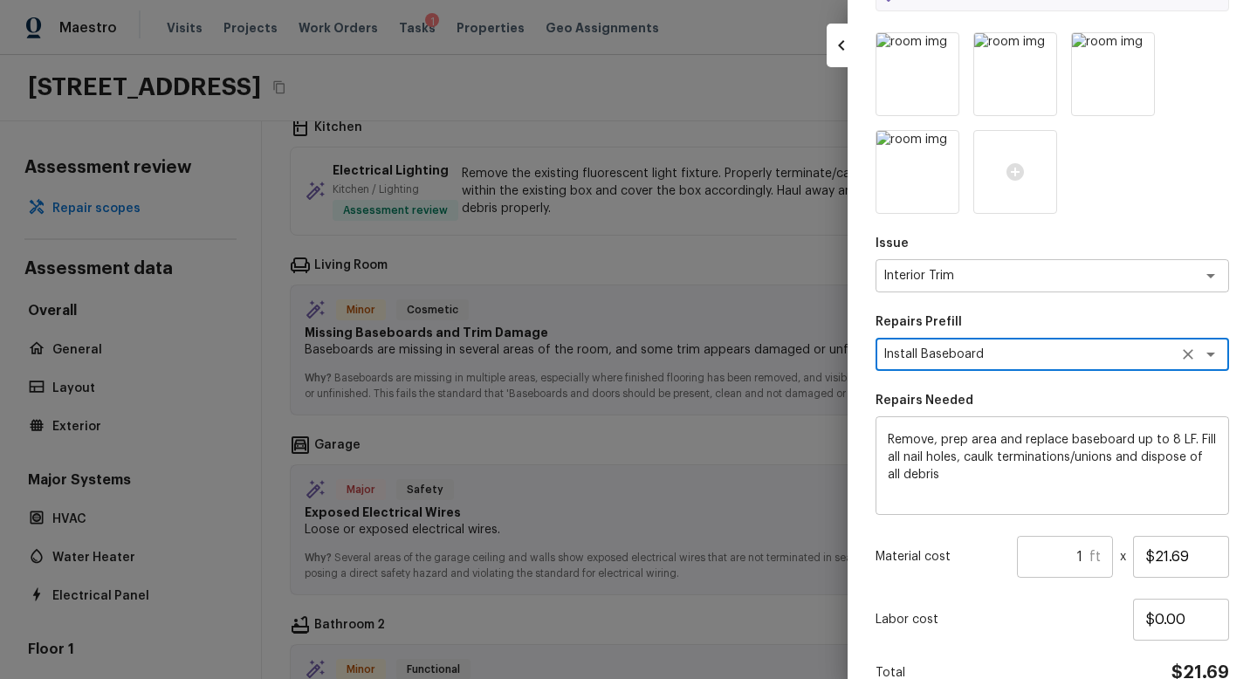
scroll to position [117, 0]
type textarea "Install Baseboard"
click at [1087, 558] on input "1" at bounding box center [1053, 556] width 72 height 42
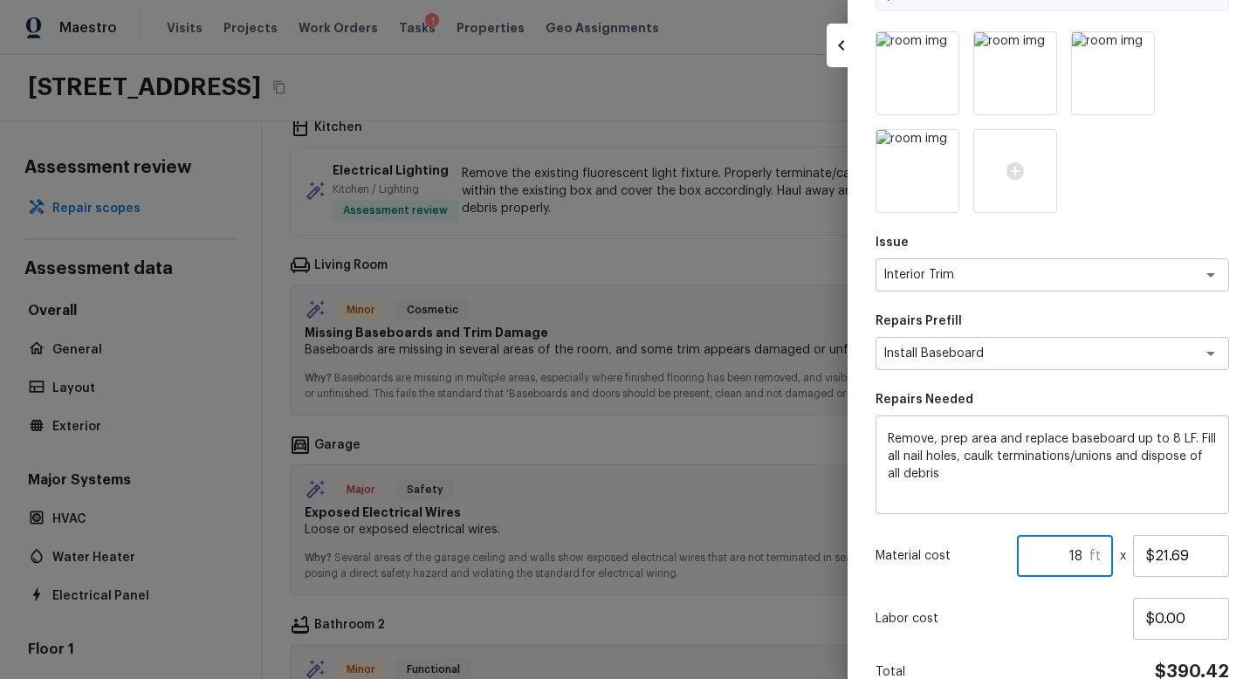
type input "1"
type input "3"
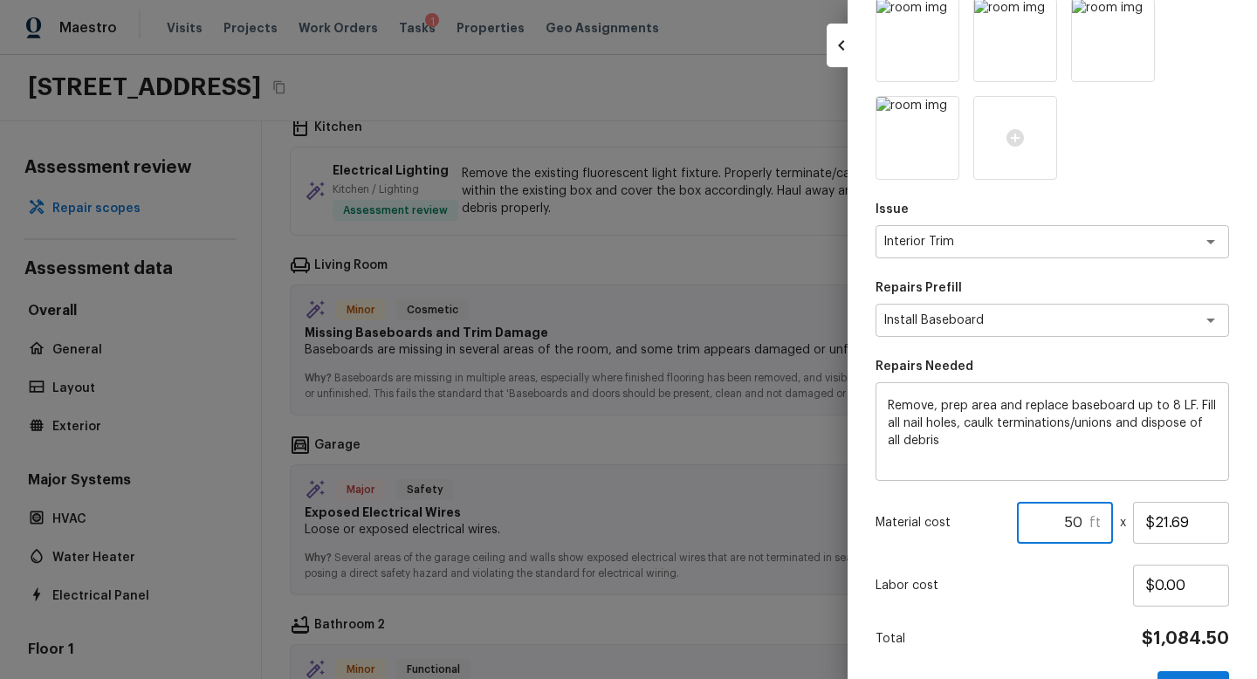
scroll to position [205, 0]
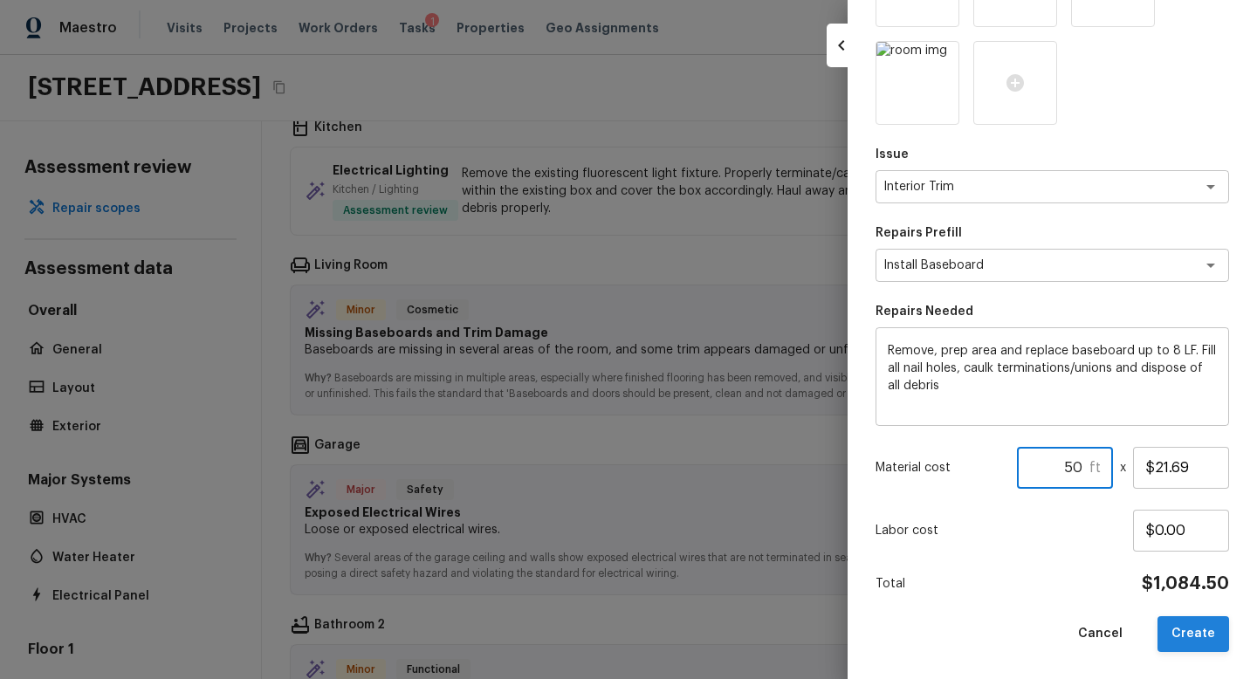
type input "50"
click at [1208, 626] on button "Create" at bounding box center [1194, 634] width 72 height 36
type textarea "Remove the existing baseboard (if present) and install new. Ensure that the new…"
type input "1"
type input "$2.00"
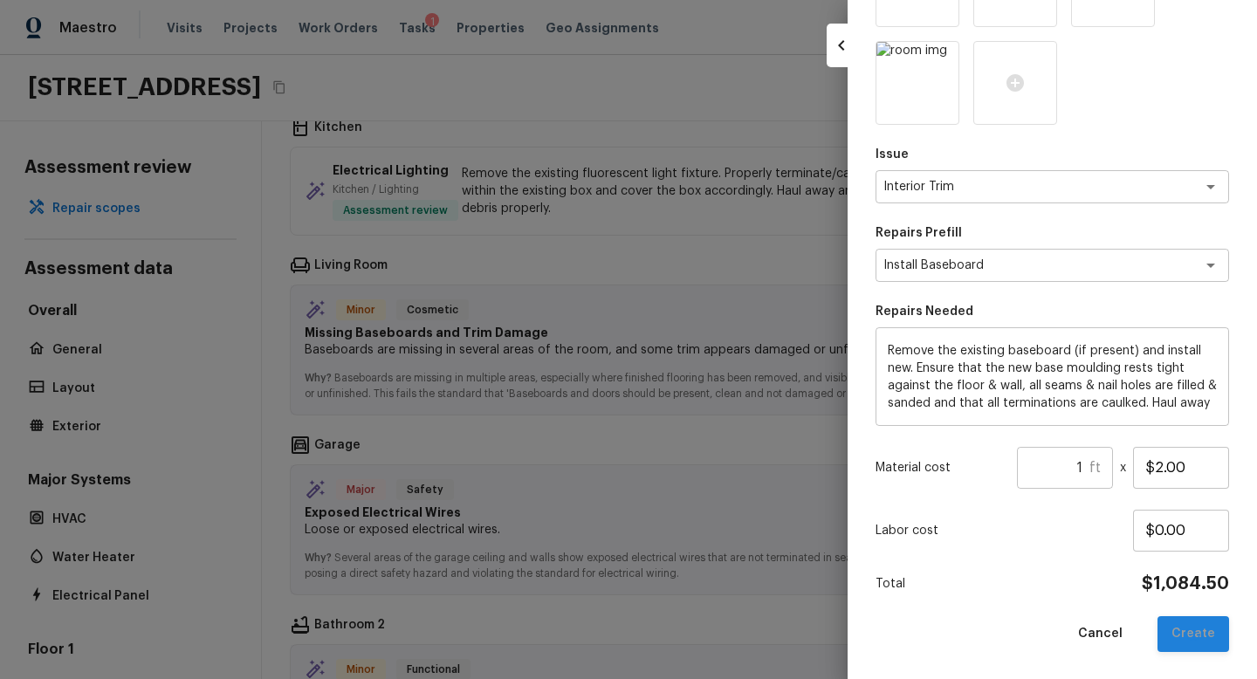
type textarea "Remove & Replace Baseboard"
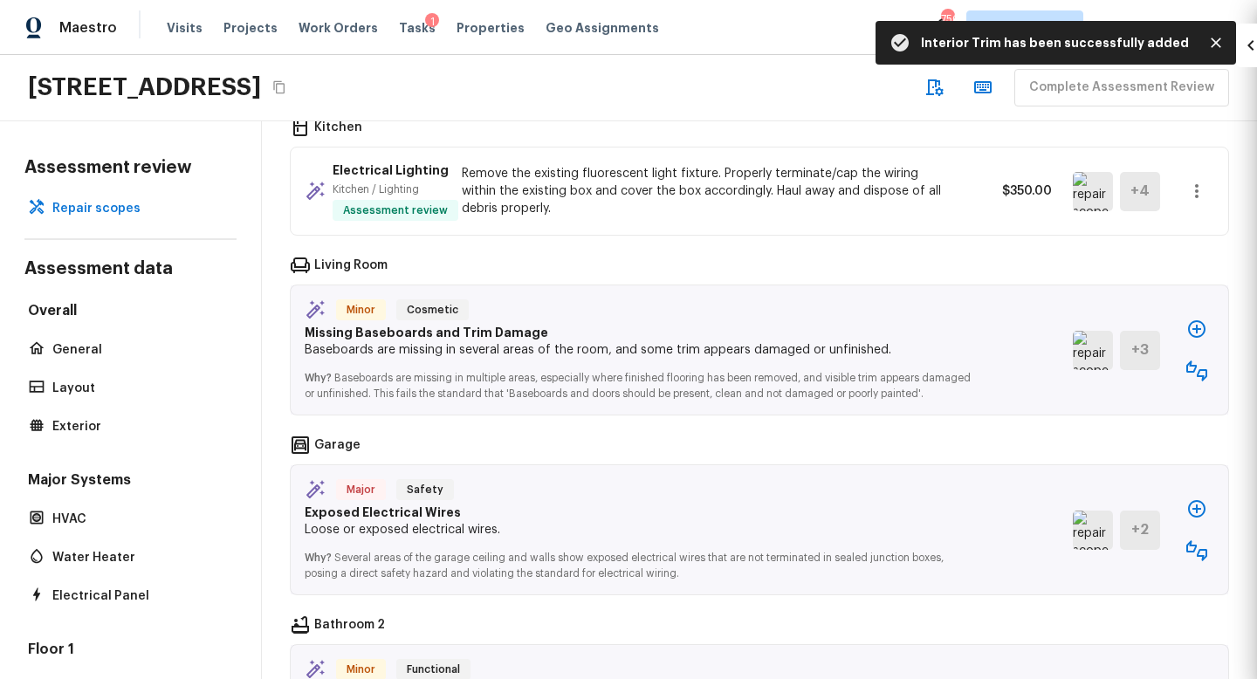
type input "$0.00"
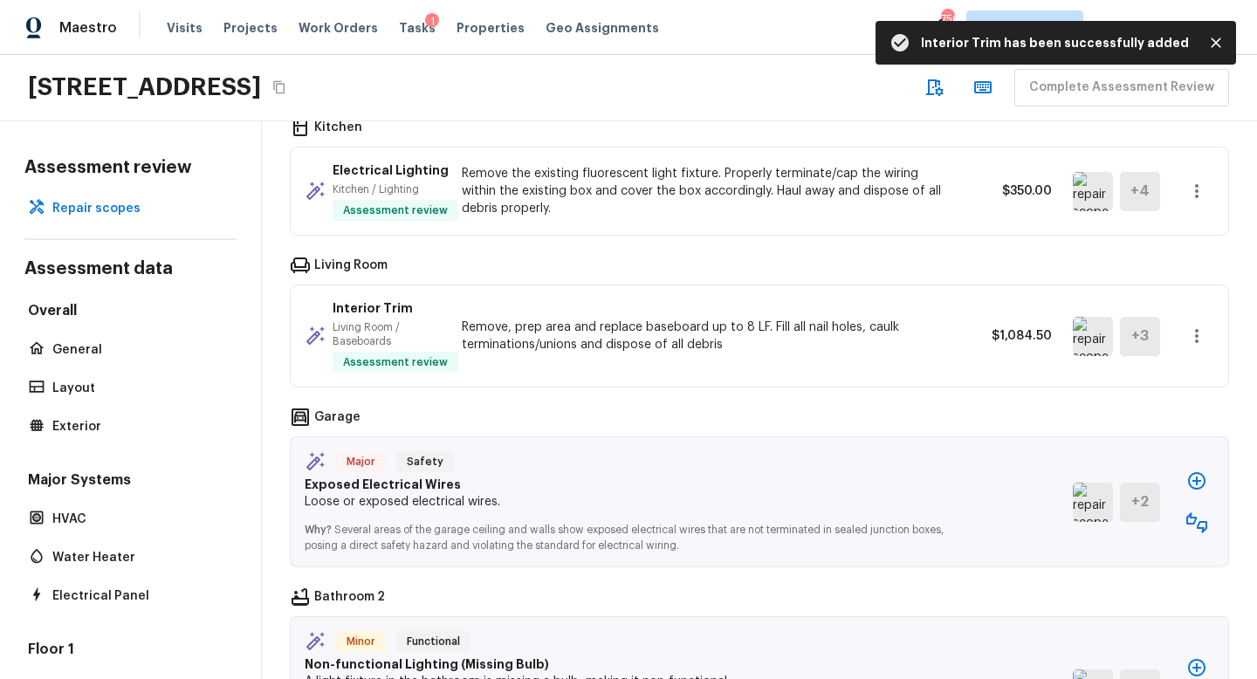
click at [1095, 498] on img at bounding box center [1093, 502] width 40 height 39
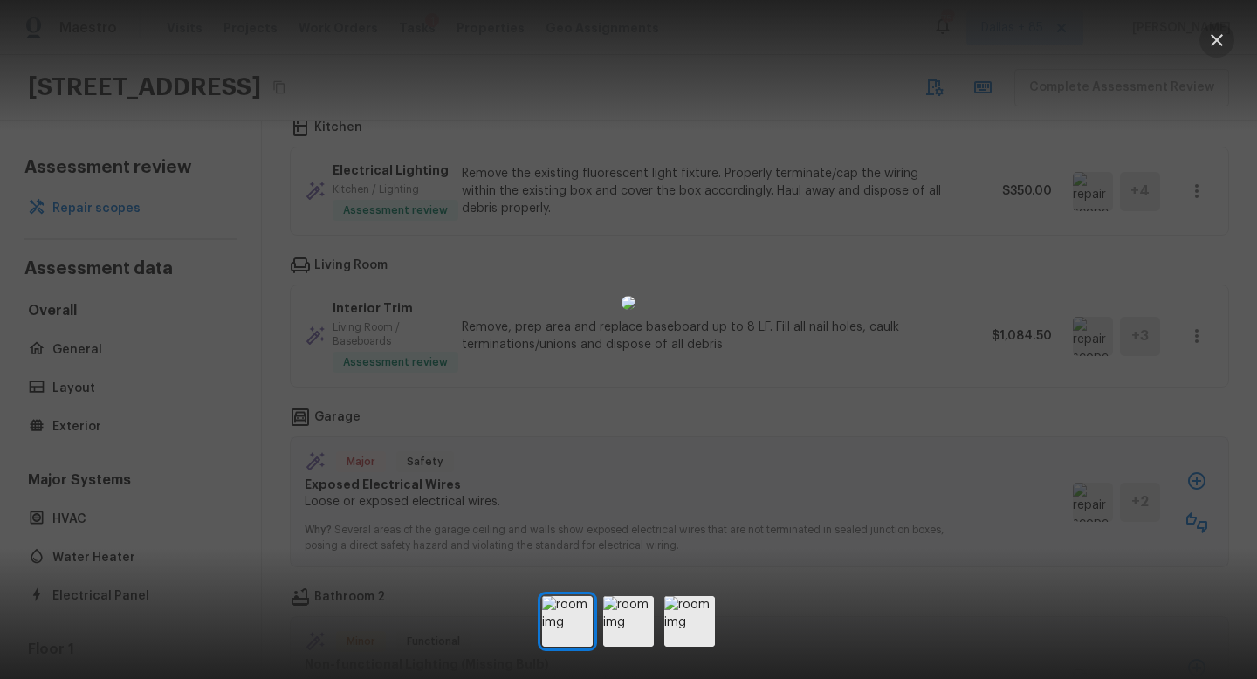
click at [1214, 36] on icon "button" at bounding box center [1217, 40] width 21 height 21
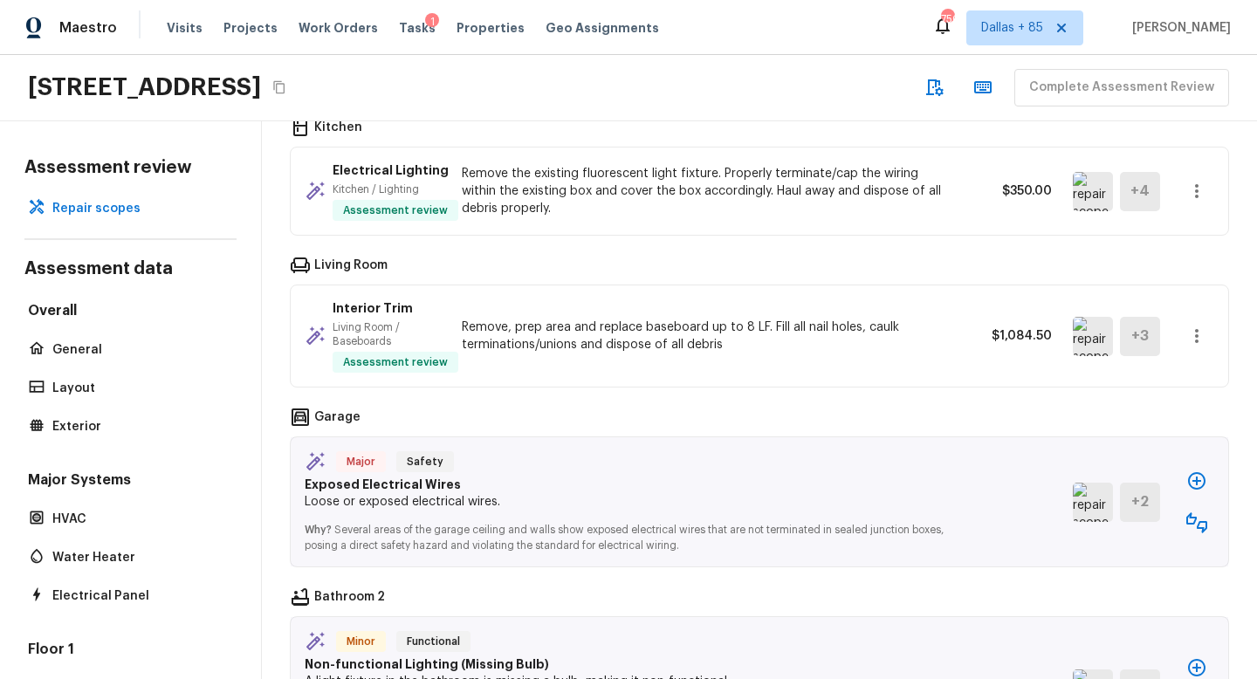
click at [1193, 507] on button "button" at bounding box center [1197, 523] width 35 height 35
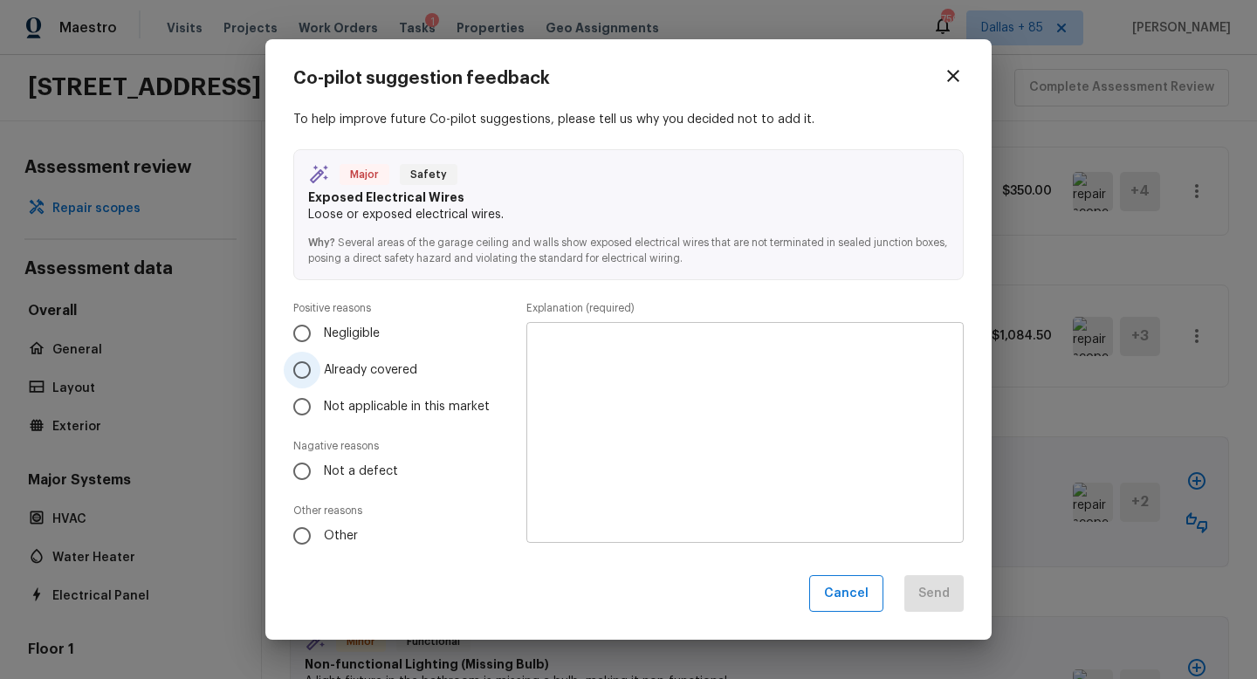
click at [335, 365] on span "Already covered" at bounding box center [370, 369] width 93 height 17
click at [320, 365] on input "Already covered" at bounding box center [302, 370] width 37 height 37
radio input "true"
click at [601, 430] on textarea at bounding box center [745, 432] width 413 height 192
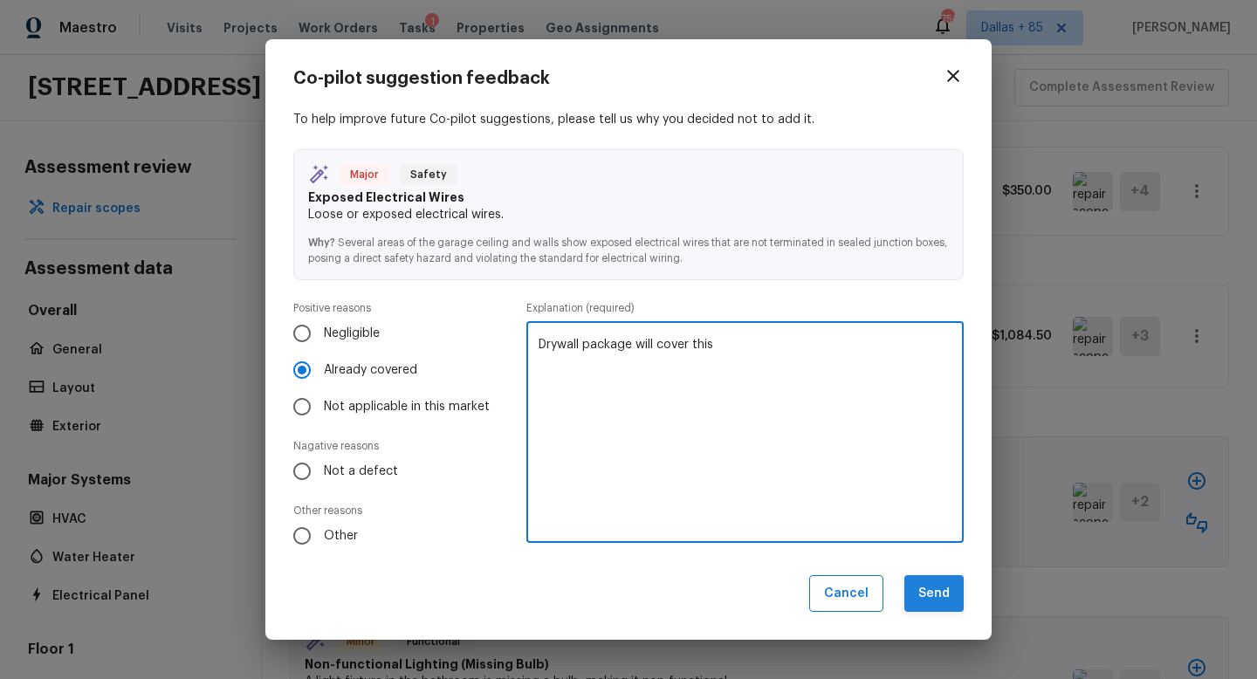
type textarea "Drywall package will cover this"
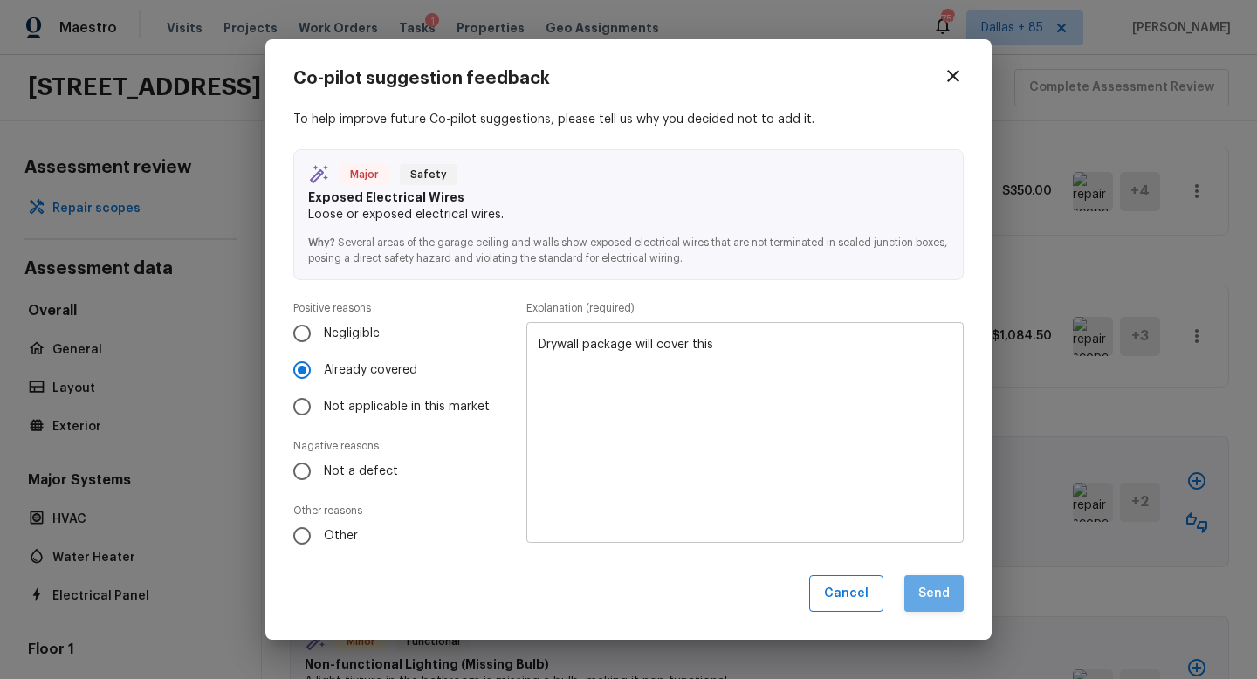
click at [933, 587] on button "Send" at bounding box center [934, 594] width 59 height 38
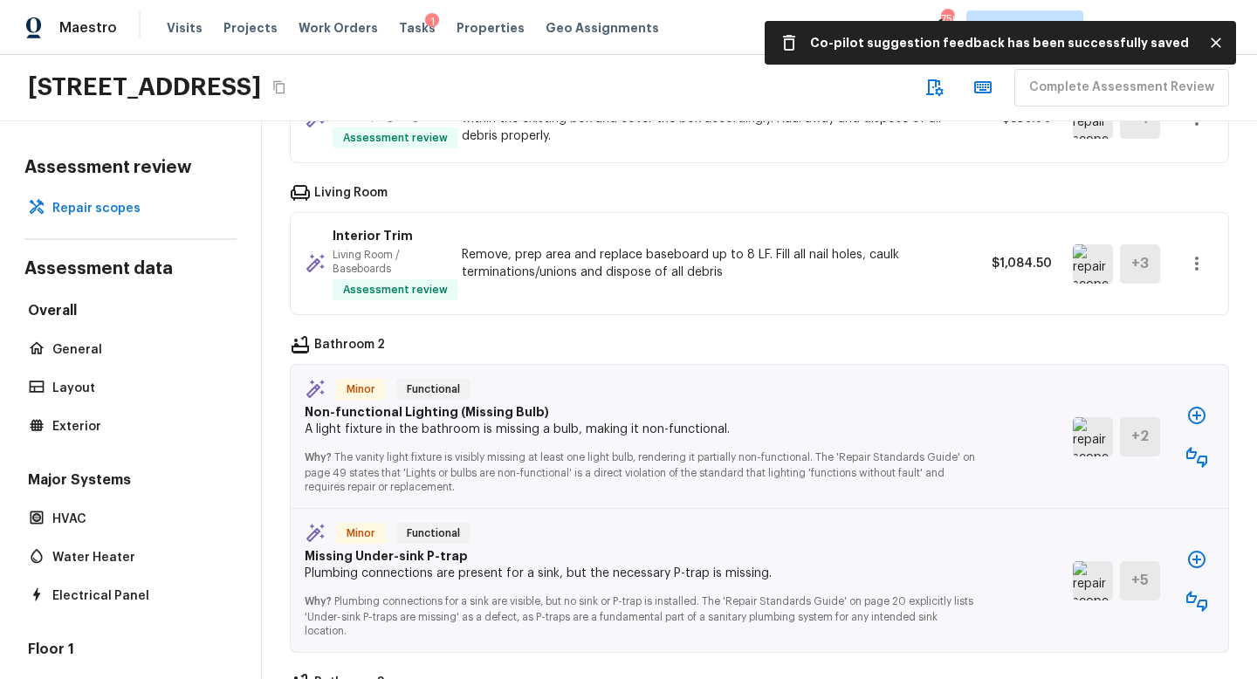
scroll to position [3305, 0]
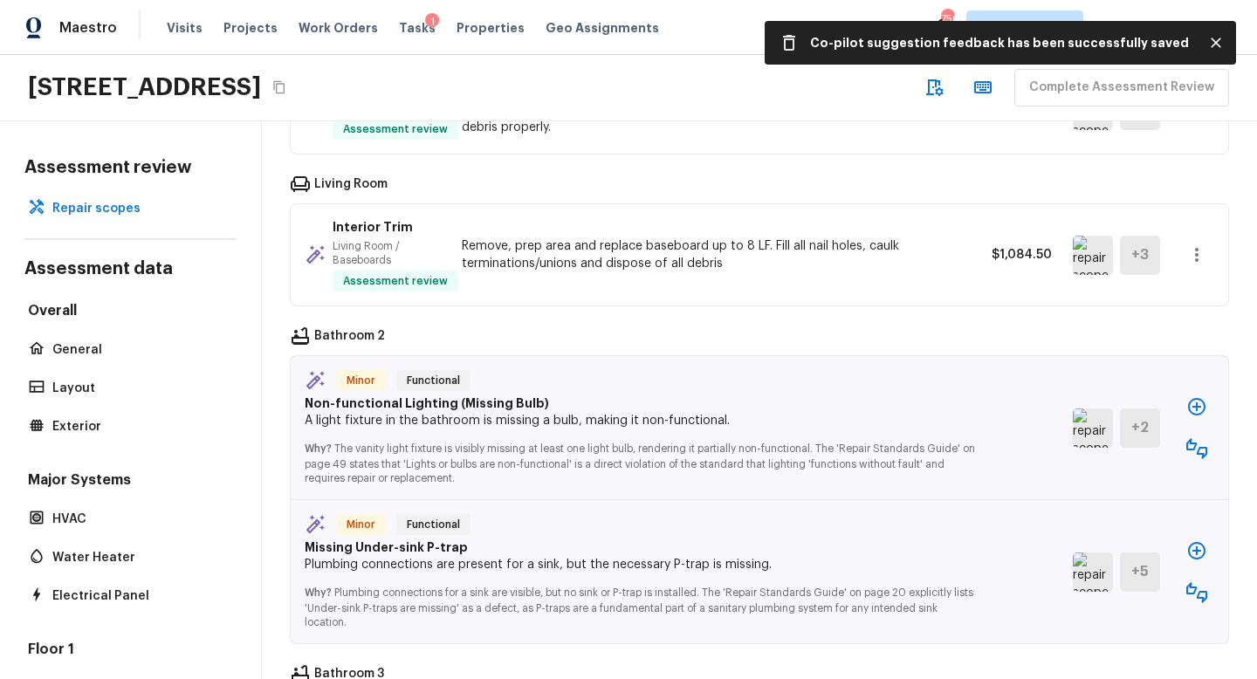
click at [1097, 422] on img at bounding box center [1093, 428] width 40 height 39
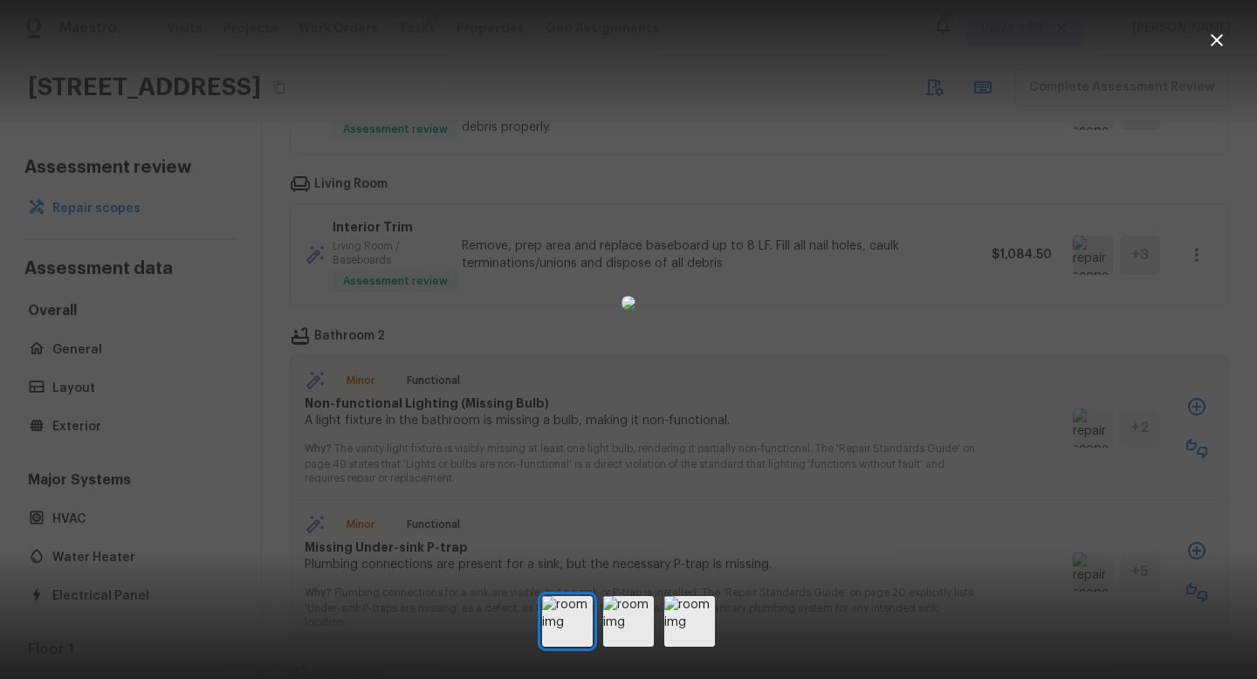
click at [1217, 33] on icon "button" at bounding box center [1217, 40] width 21 height 21
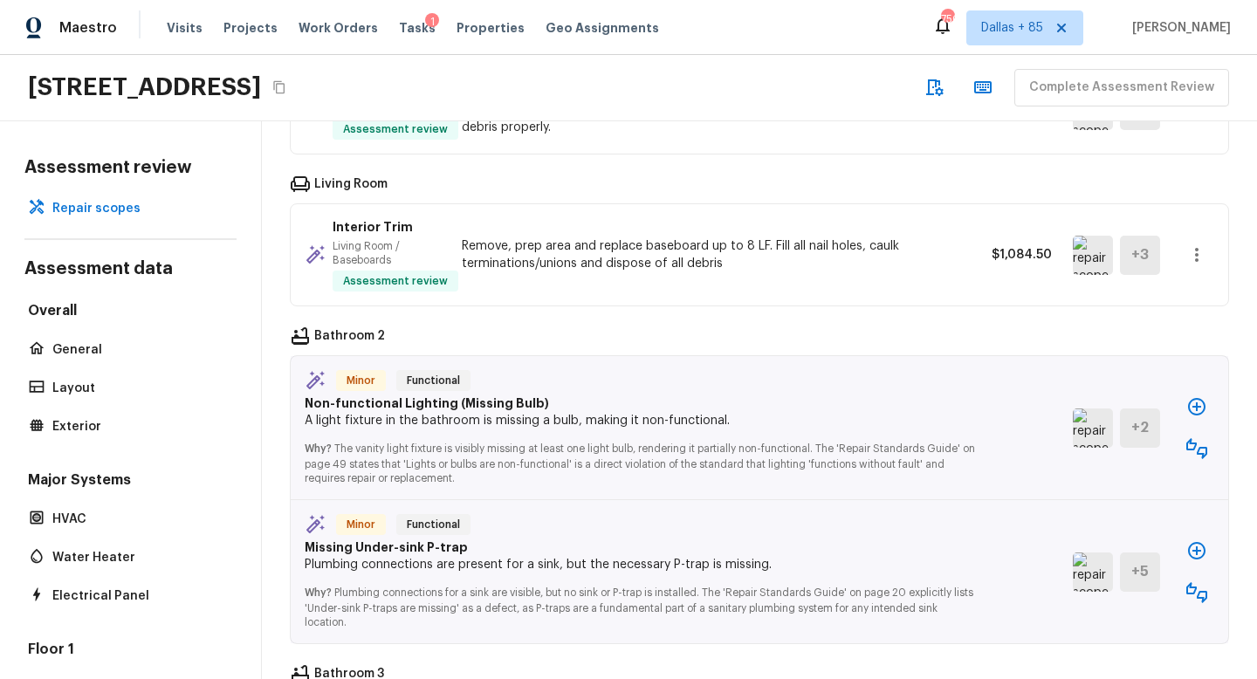
click at [1190, 396] on icon "button" at bounding box center [1197, 406] width 21 height 21
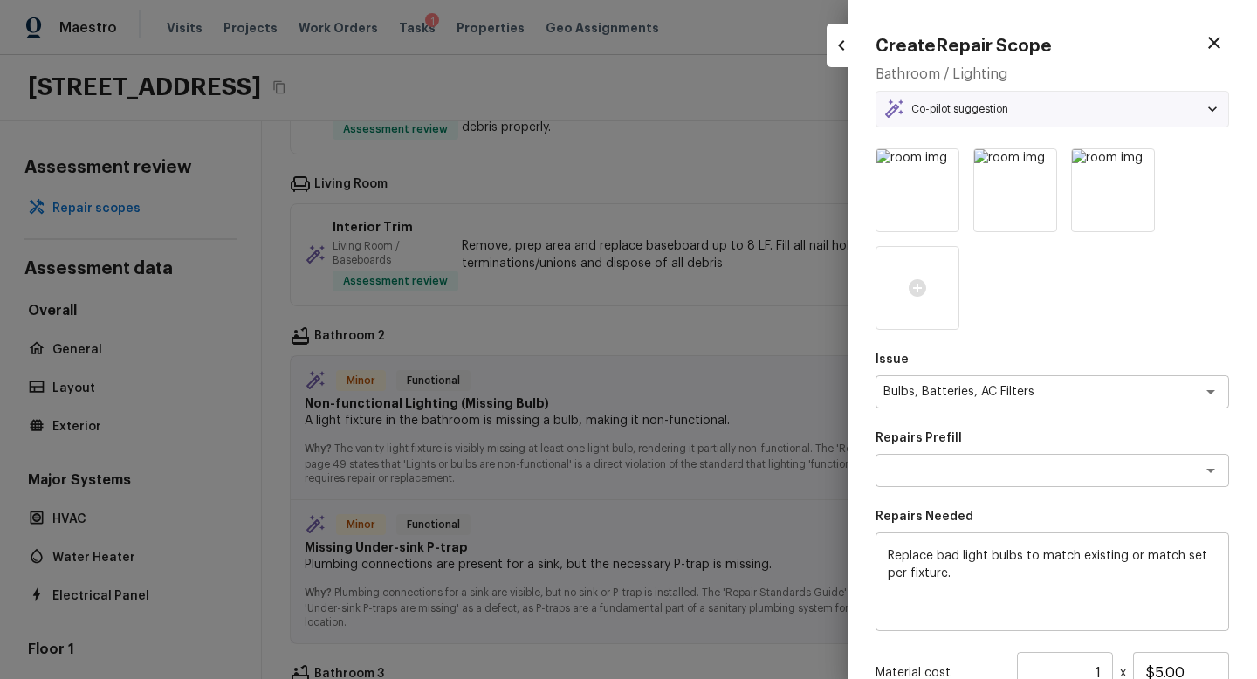
type textarea "Replace lights bulb(s)"
click at [1059, 388] on textarea "Bulbs, Batteries, AC Filters" at bounding box center [1028, 391] width 289 height 17
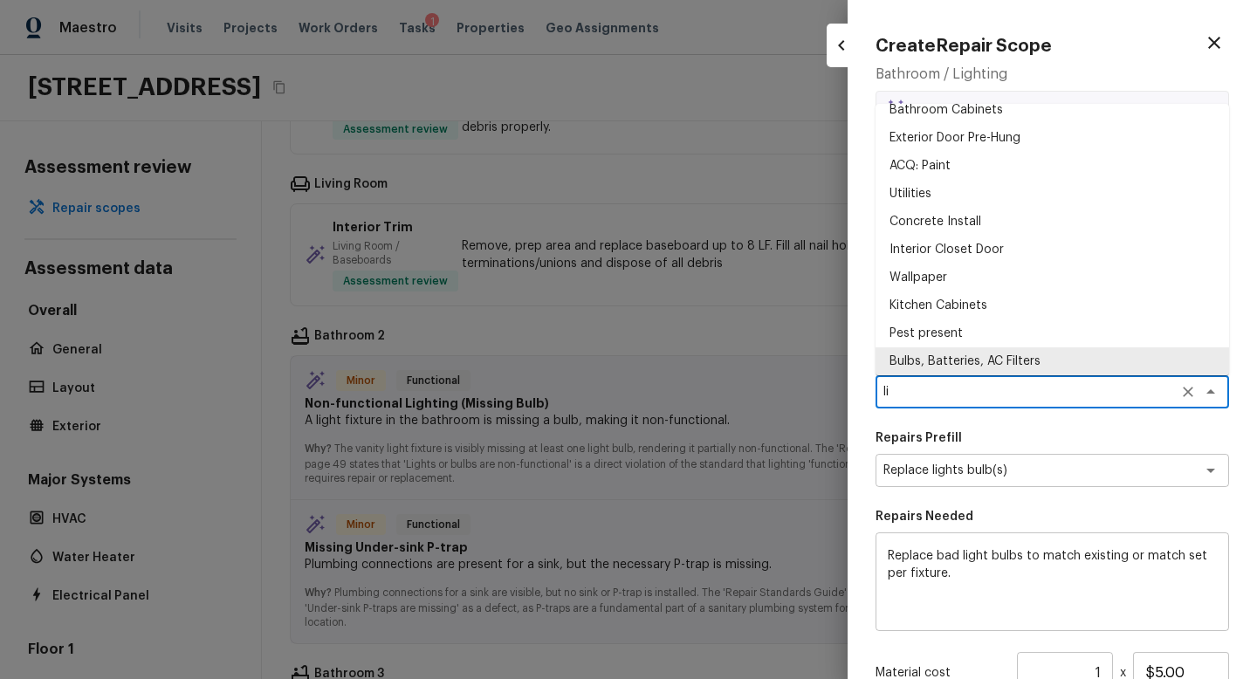
scroll to position [0, 0]
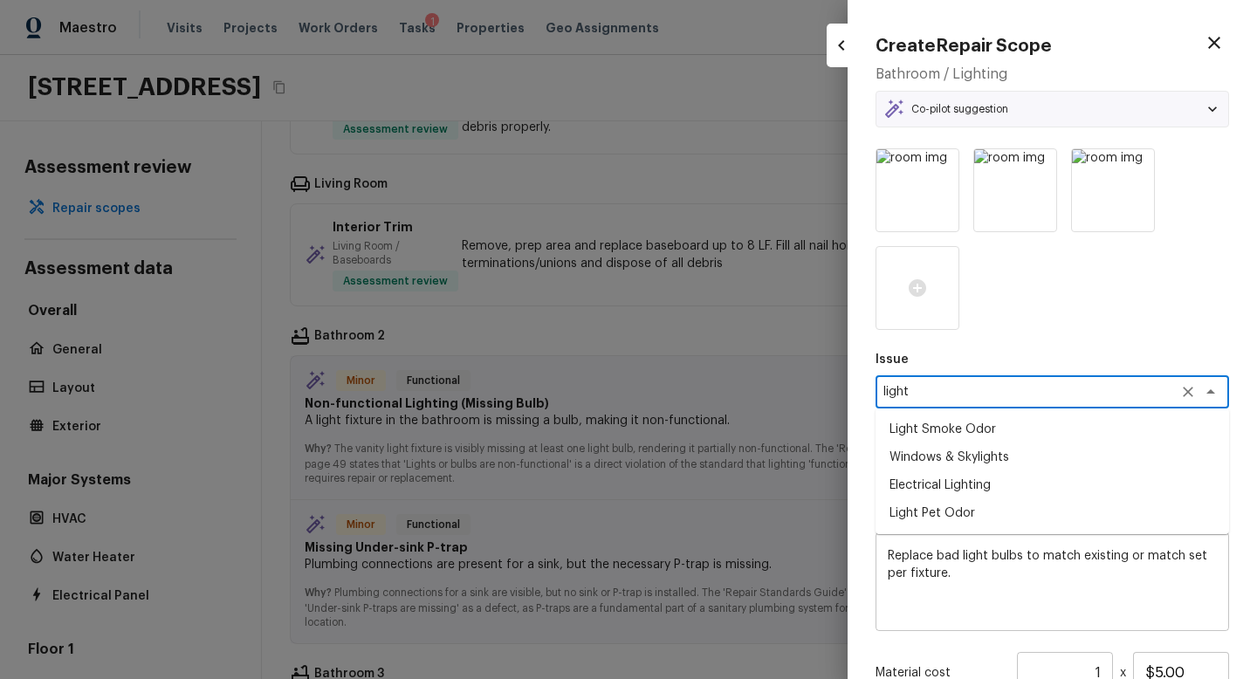
click at [930, 490] on li "Electrical Lighting" at bounding box center [1053, 485] width 354 height 28
type textarea "Electrical Lighting"
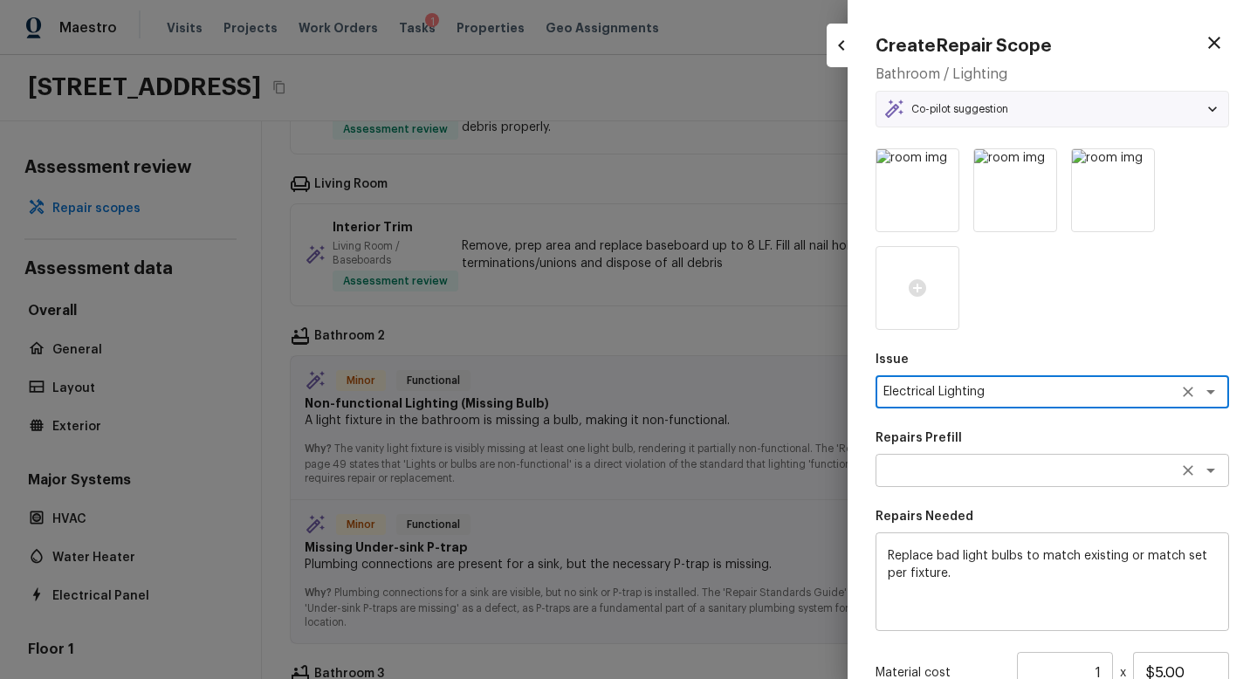
type textarea "Electrical Lighting"
click at [947, 474] on textarea at bounding box center [1028, 470] width 289 height 17
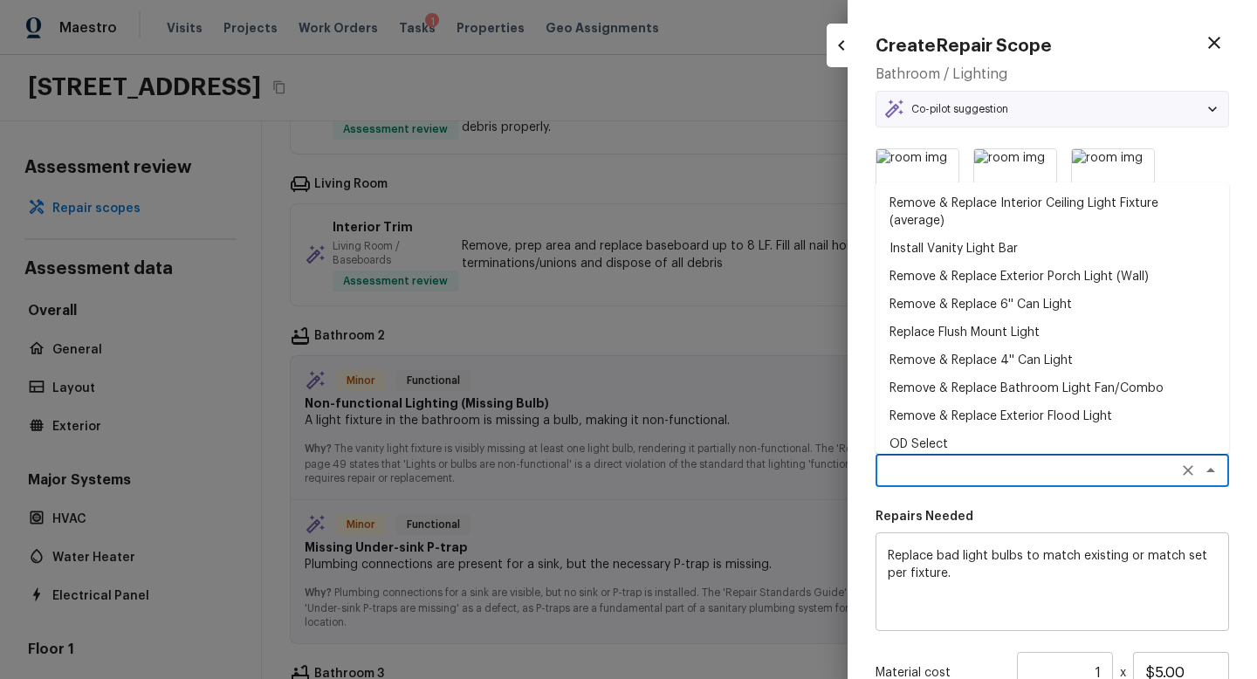
click at [929, 249] on li "Install Vanity Light Bar" at bounding box center [1053, 249] width 354 height 28
type textarea "Install Vanity Light Bar"
type textarea "Remove the existing light fixture and install a new, vanity light bar fixture. …"
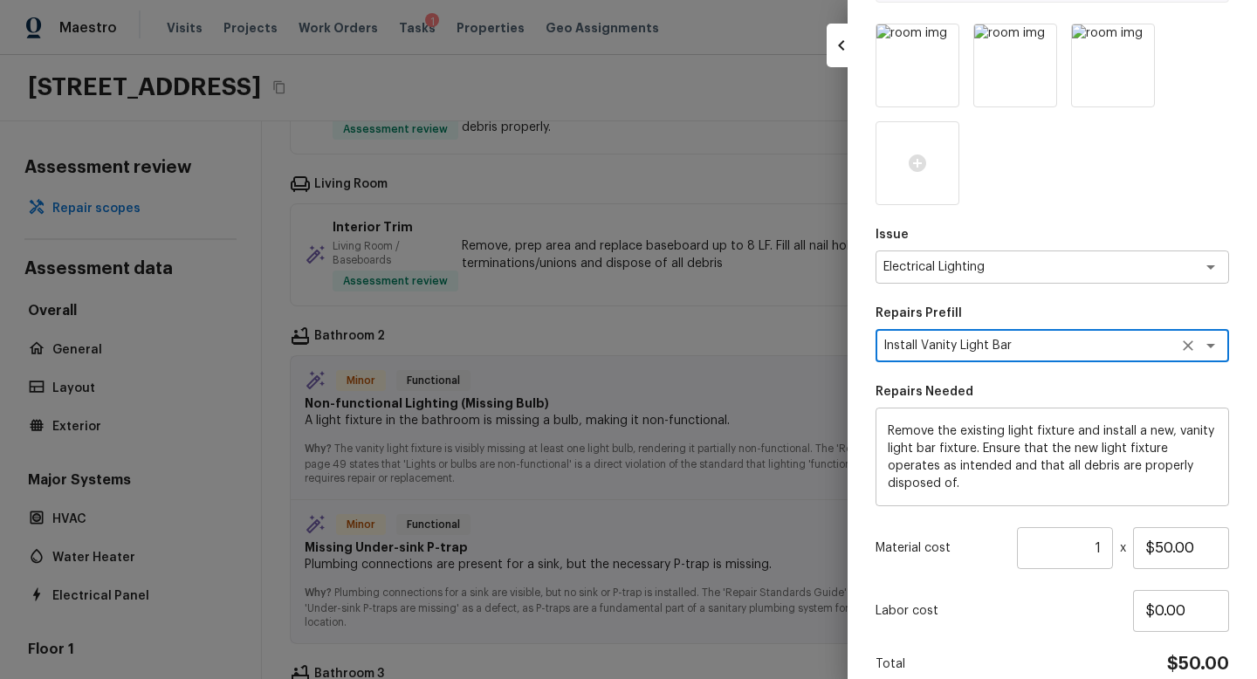
scroll to position [146, 0]
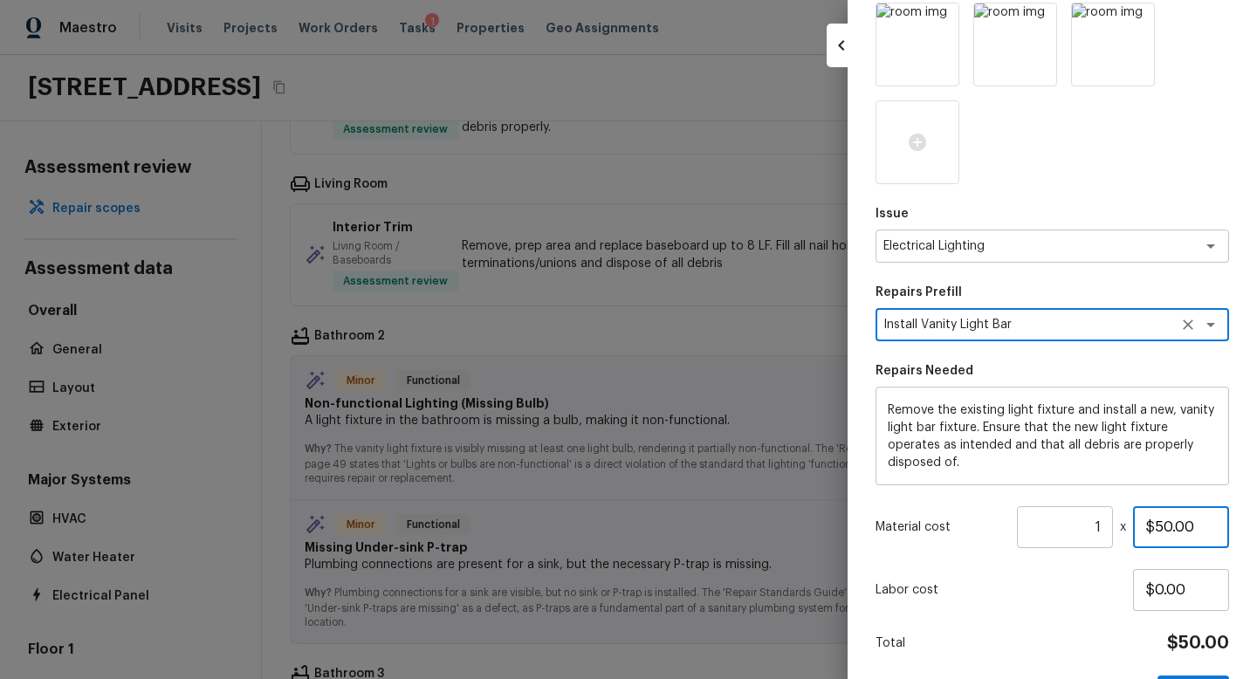
click at [1173, 533] on input "$50.00" at bounding box center [1181, 527] width 96 height 42
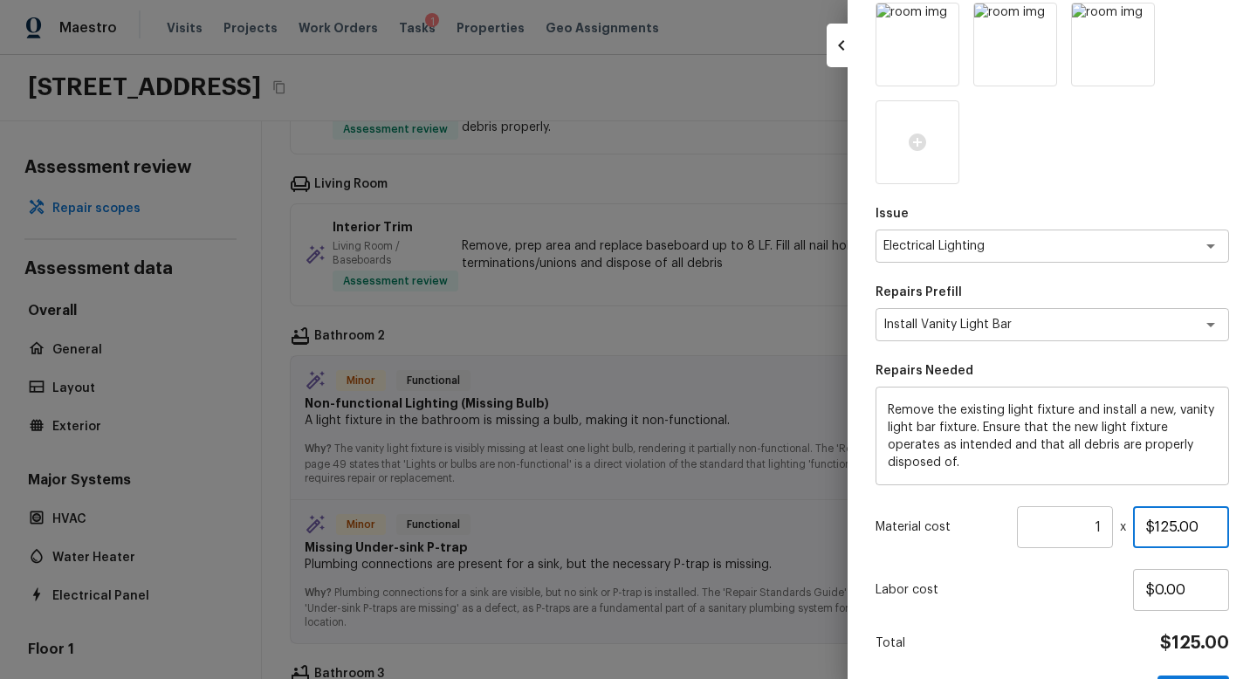
scroll to position [205, 0]
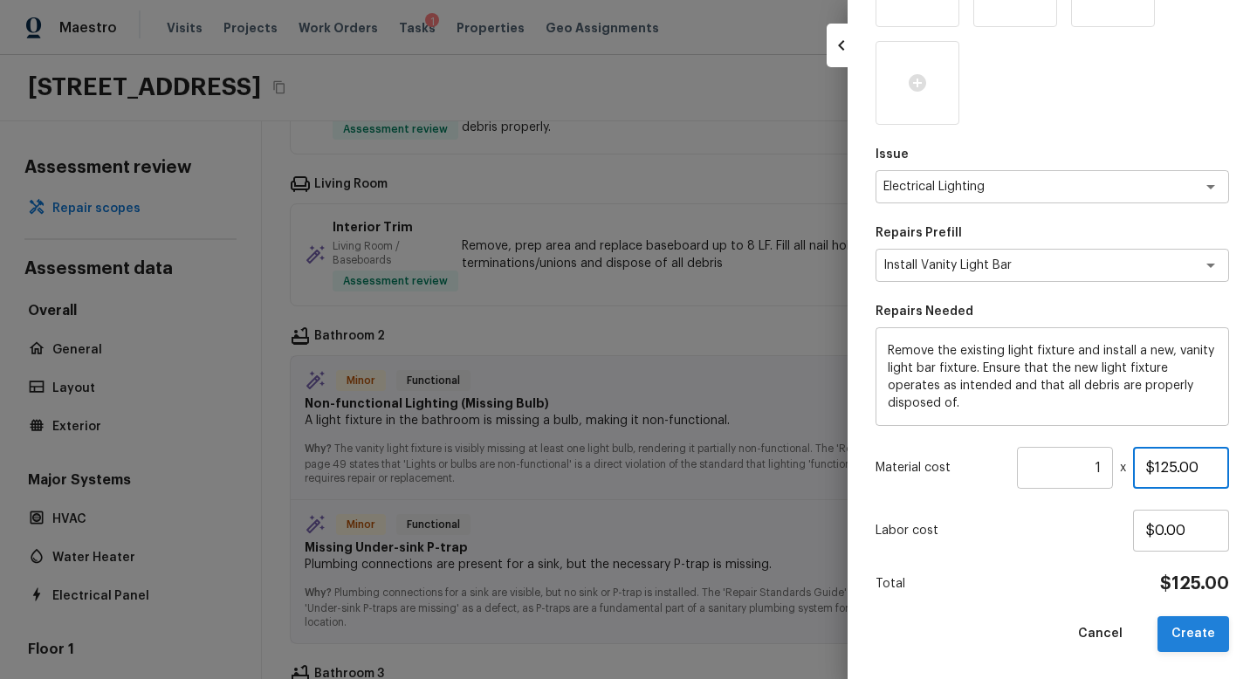
type input "$125.00"
click at [1192, 632] on button "Create" at bounding box center [1194, 634] width 72 height 36
type textarea "Replace bad light bulbs to match existing or match set per fixture."
type input "$5.00"
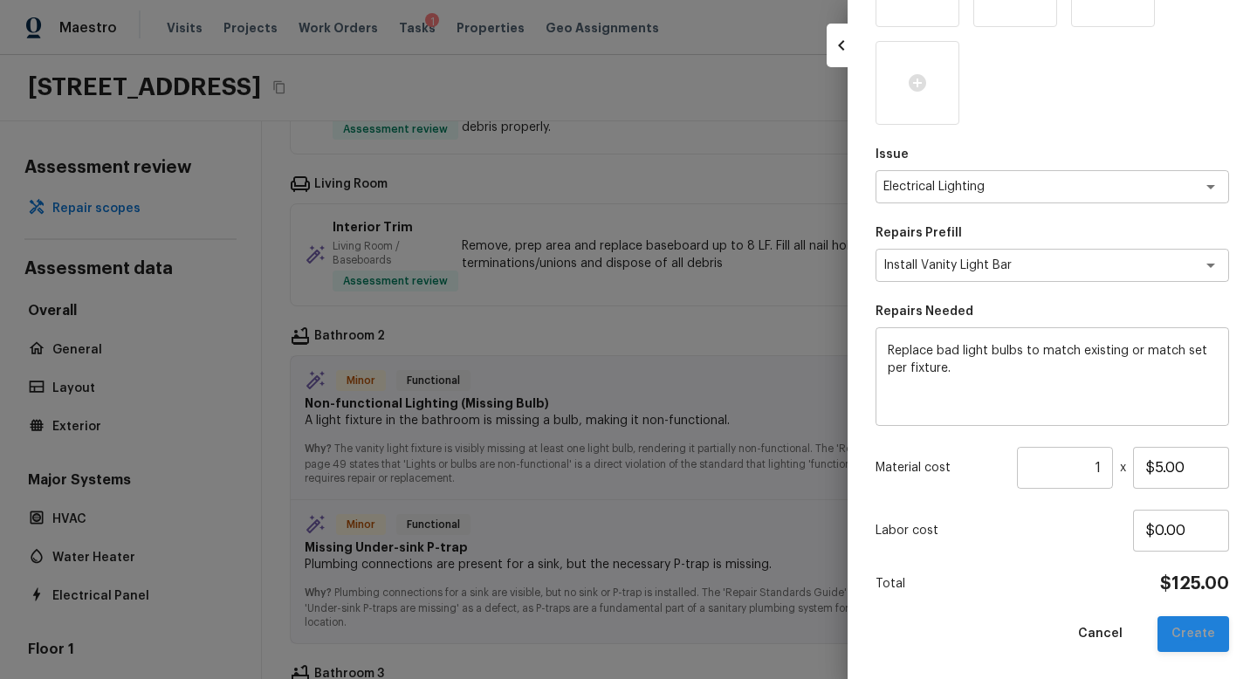
type textarea "Bulbs, Batteries, AC Filters"
type textarea "Replace lights bulb(s)"
type input "$0.00"
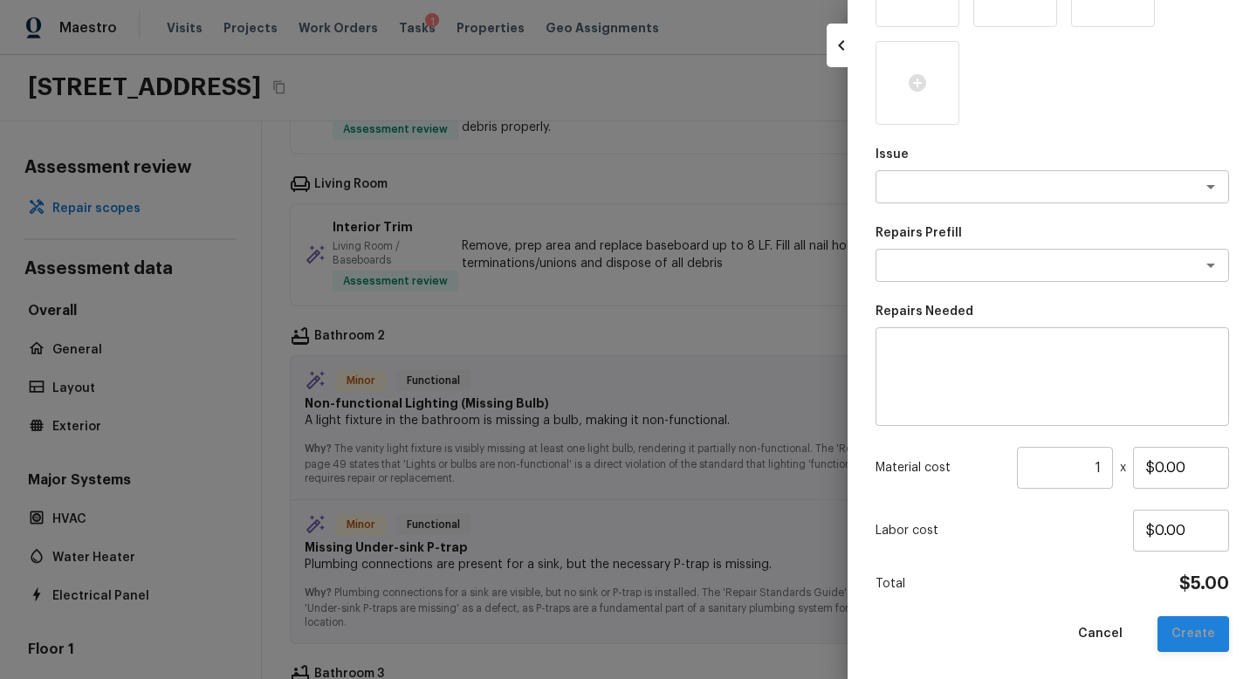
scroll to position [195, 0]
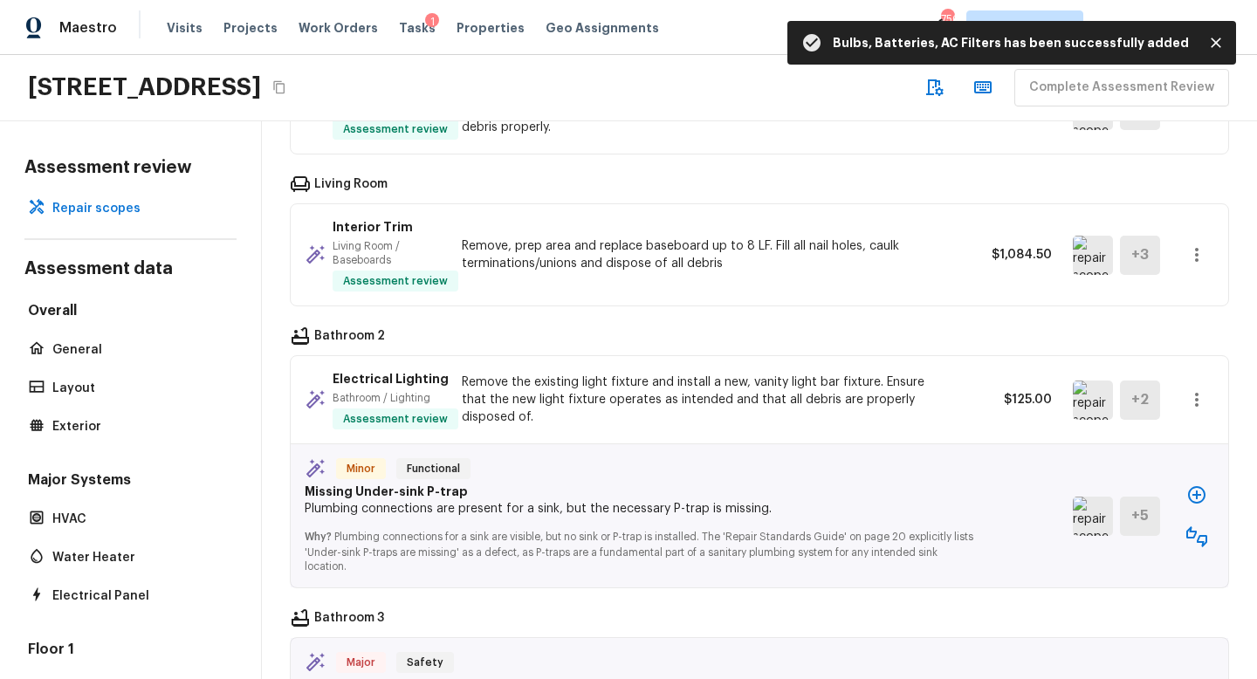
click at [1082, 517] on img at bounding box center [1093, 516] width 40 height 39
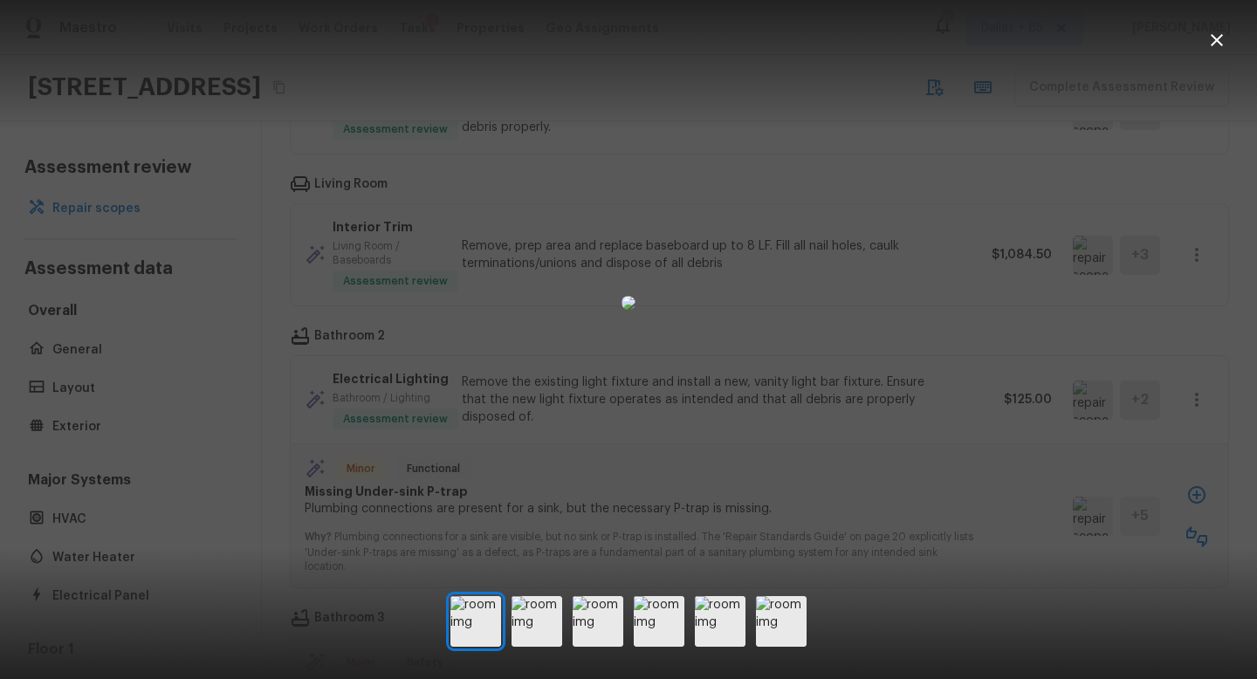
click at [1222, 42] on icon "button" at bounding box center [1217, 40] width 21 height 21
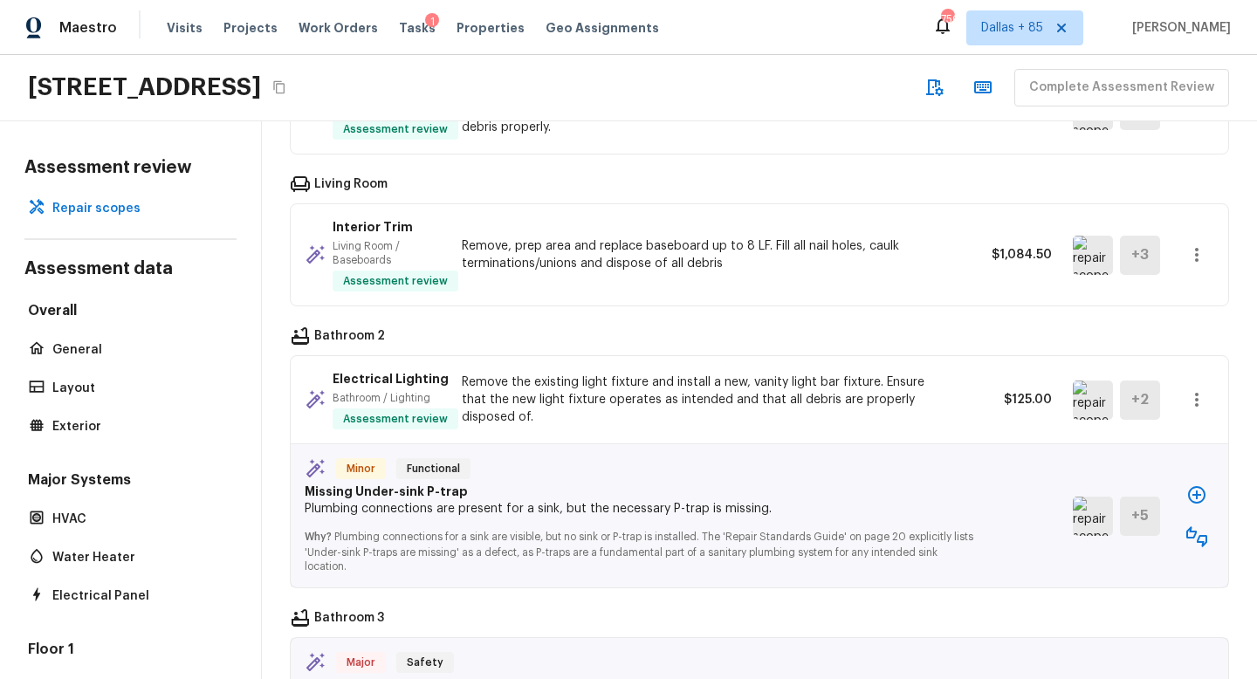
click at [1194, 536] on icon "button" at bounding box center [1197, 536] width 21 height 21
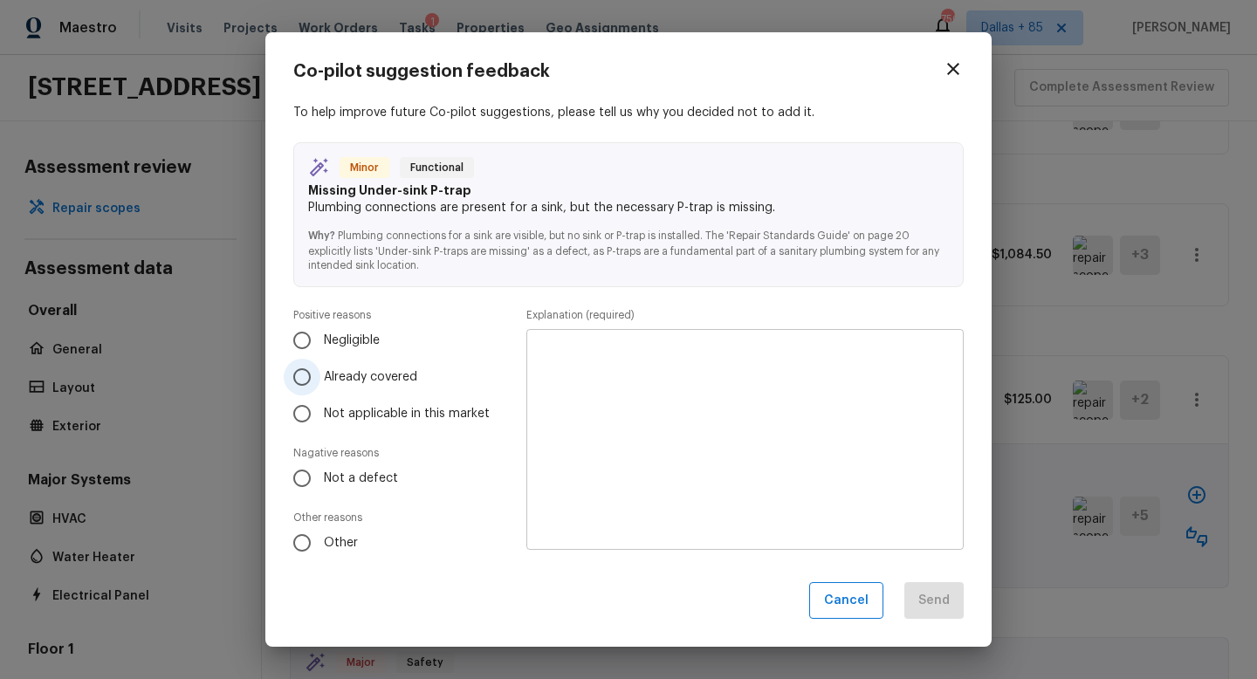
click at [339, 367] on label "Already covered" at bounding box center [391, 377] width 215 height 37
click at [320, 367] on input "Already covered" at bounding box center [302, 377] width 37 height 37
radio input "true"
click at [663, 402] on textarea at bounding box center [745, 439] width 413 height 192
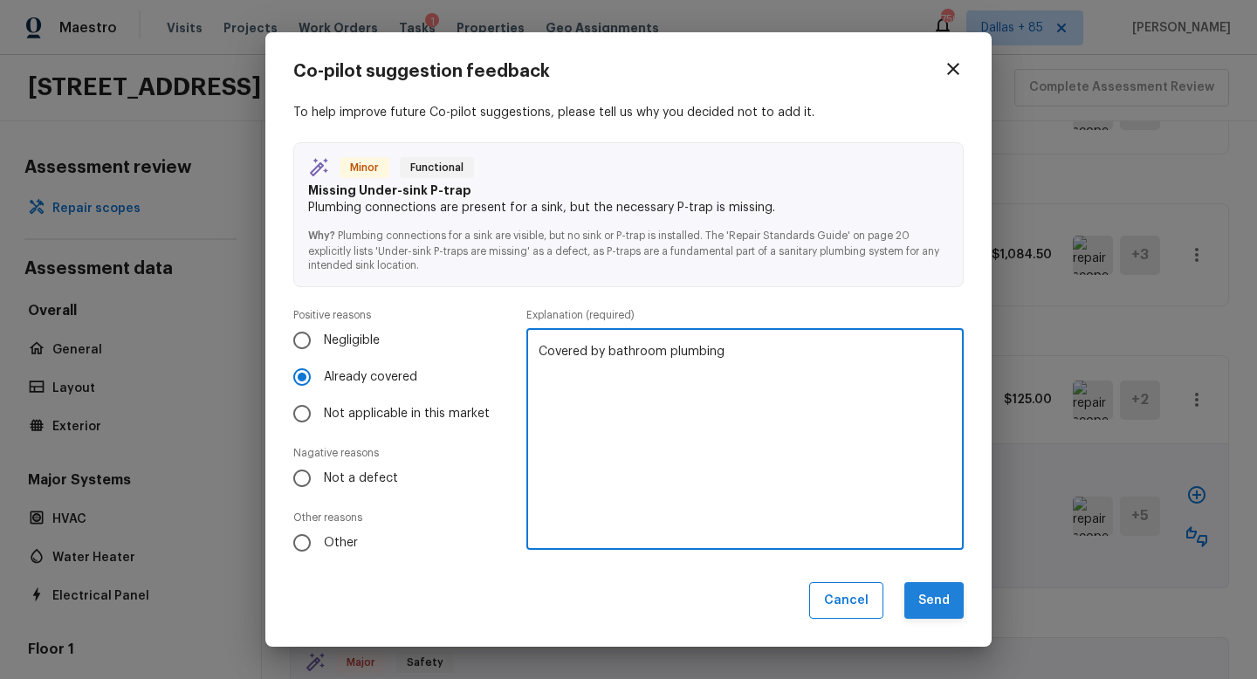
type textarea "Covered by bathroom plumbing"
click at [932, 595] on button "Send" at bounding box center [934, 601] width 59 height 38
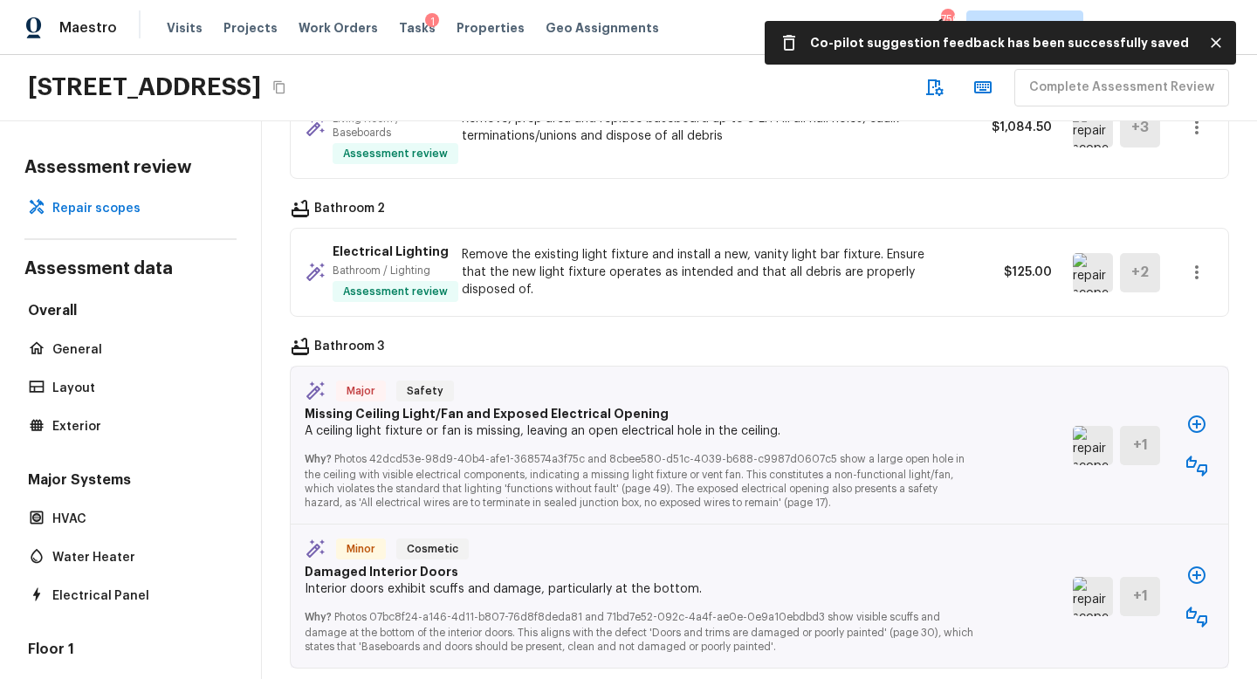
scroll to position [3434, 0]
click at [1104, 445] on img at bounding box center [1093, 443] width 40 height 39
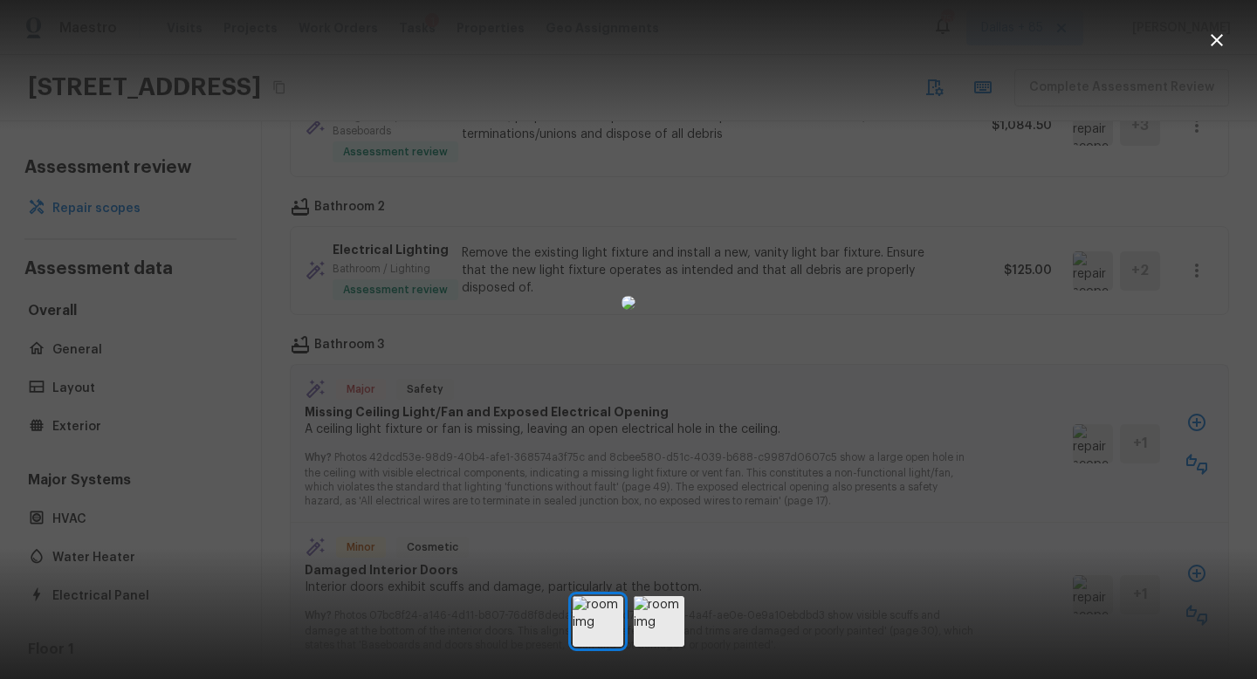
click at [1215, 39] on icon "button" at bounding box center [1217, 40] width 21 height 21
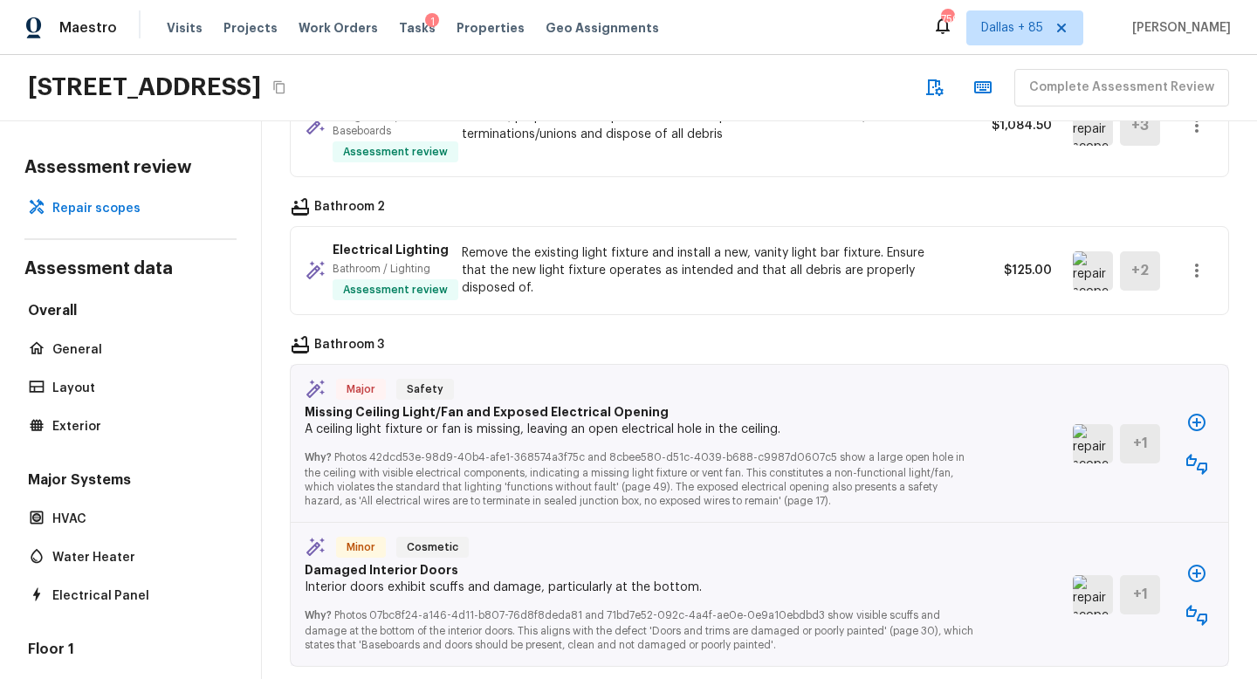
click at [1193, 420] on icon "button" at bounding box center [1197, 422] width 21 height 21
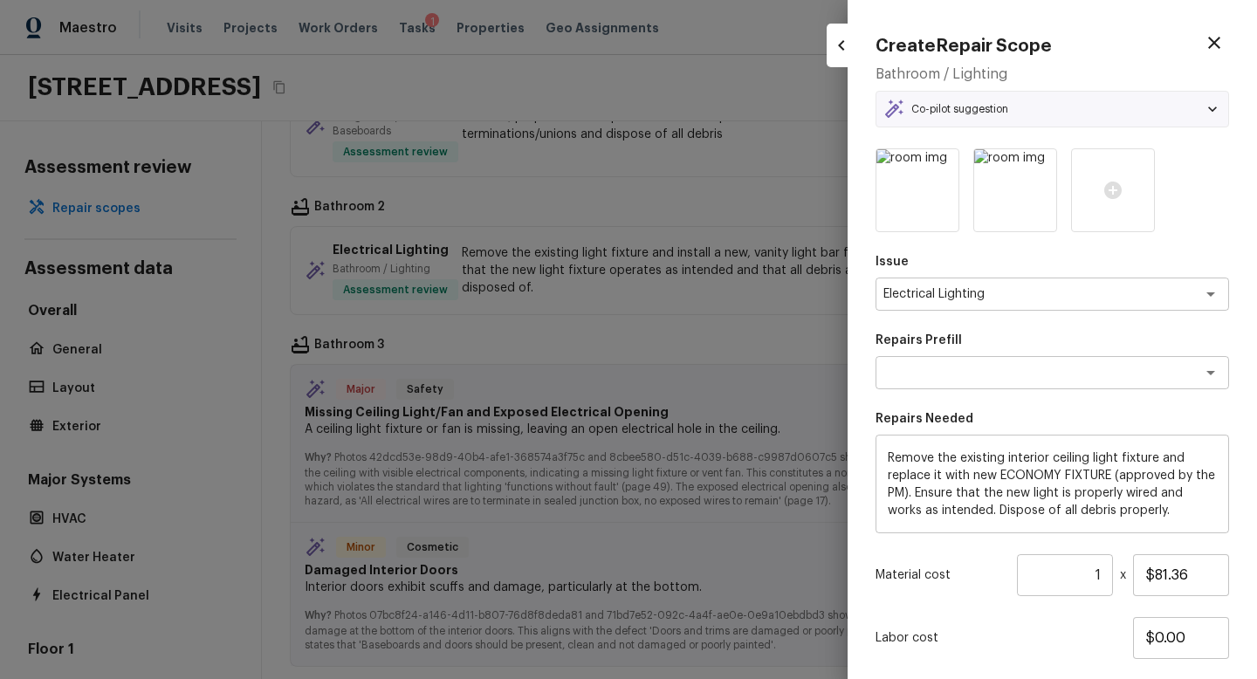
type textarea "Remove & Replace Interior Ceiling Light Fixture (economy)"
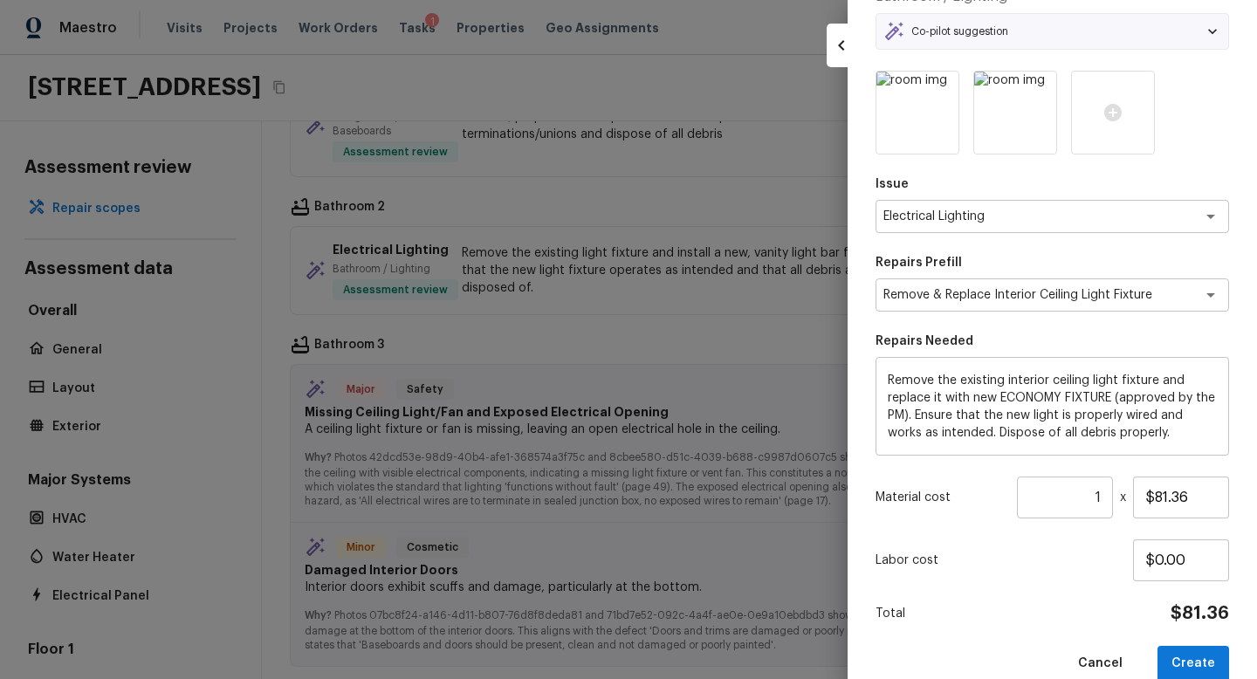
scroll to position [107, 0]
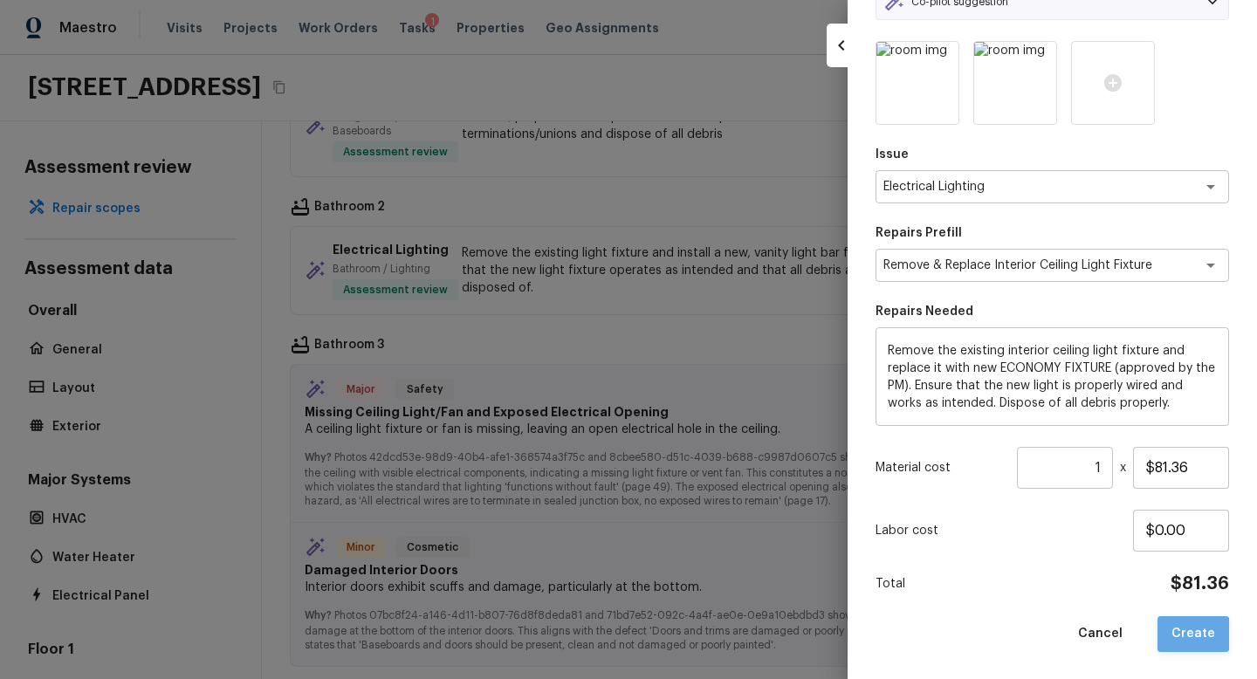
click at [1196, 634] on button "Create" at bounding box center [1194, 634] width 72 height 36
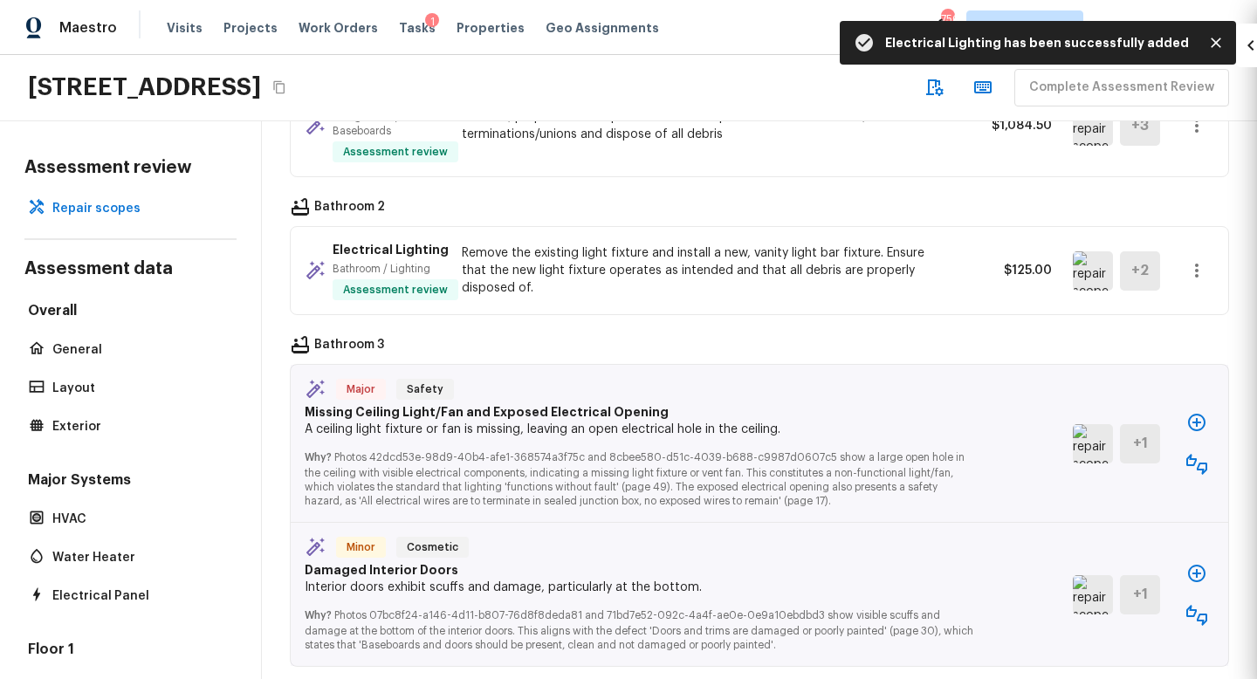
type input "$0.00"
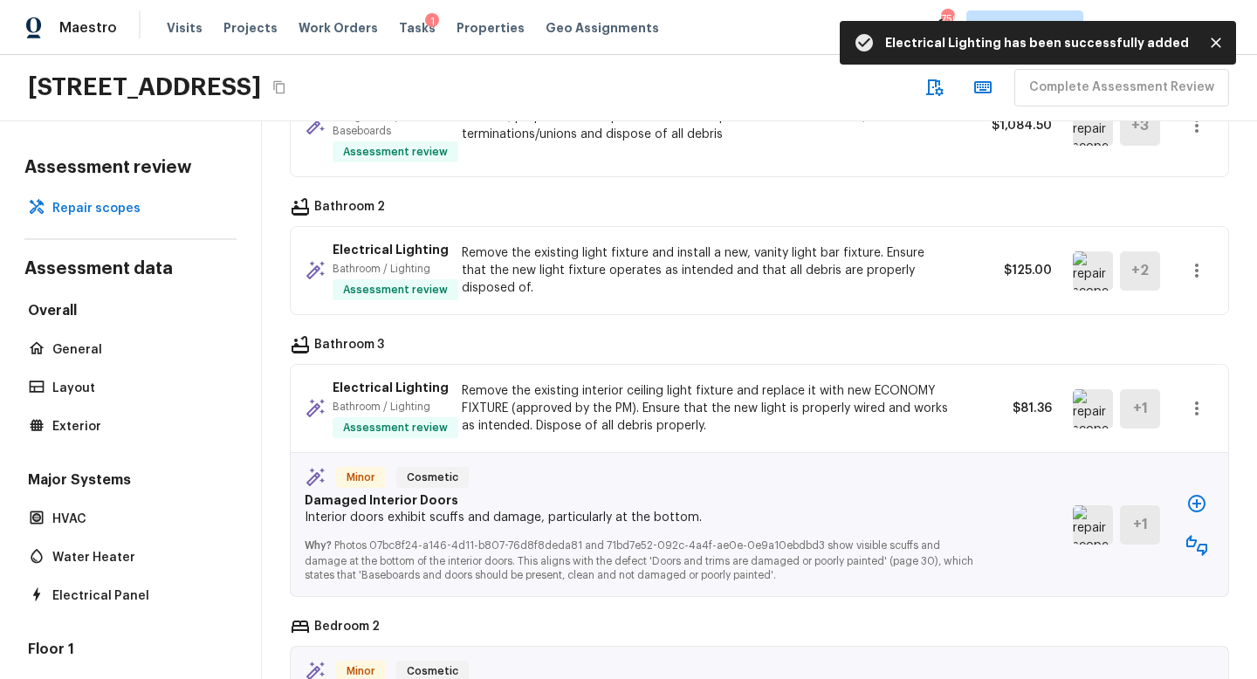
click at [1090, 514] on img at bounding box center [1093, 525] width 40 height 39
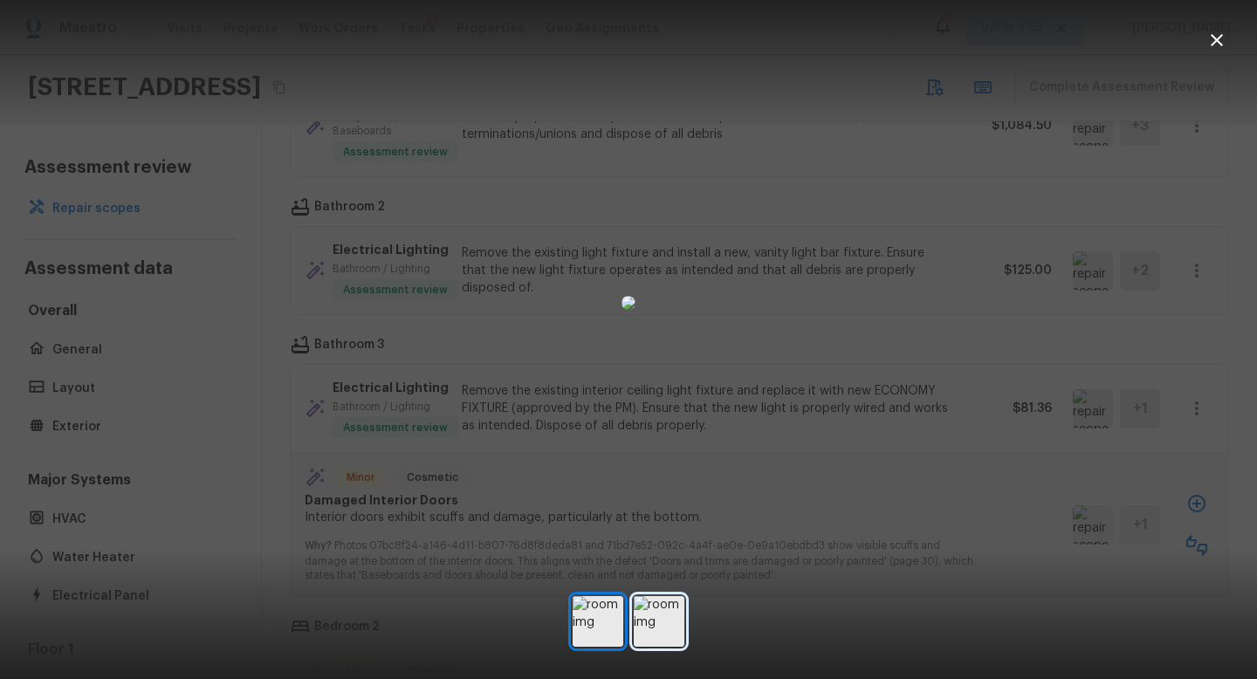
click at [666, 618] on img at bounding box center [659, 621] width 51 height 51
click at [1220, 39] on icon "button" at bounding box center [1217, 40] width 21 height 21
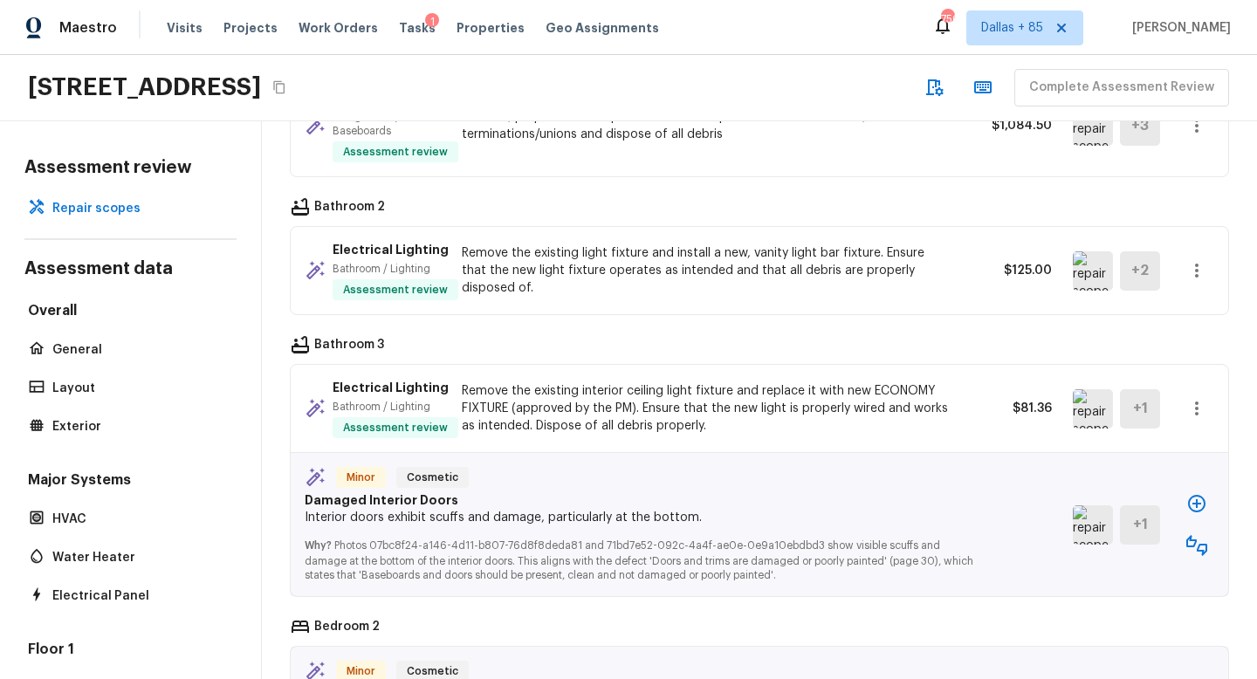
click at [1218, 539] on div "Minor Cosmetic Damaged Interior Doors Interior doors exhibit scuffs and damage,…" at bounding box center [760, 524] width 938 height 143
click at [1201, 544] on icon "button" at bounding box center [1197, 545] width 21 height 21
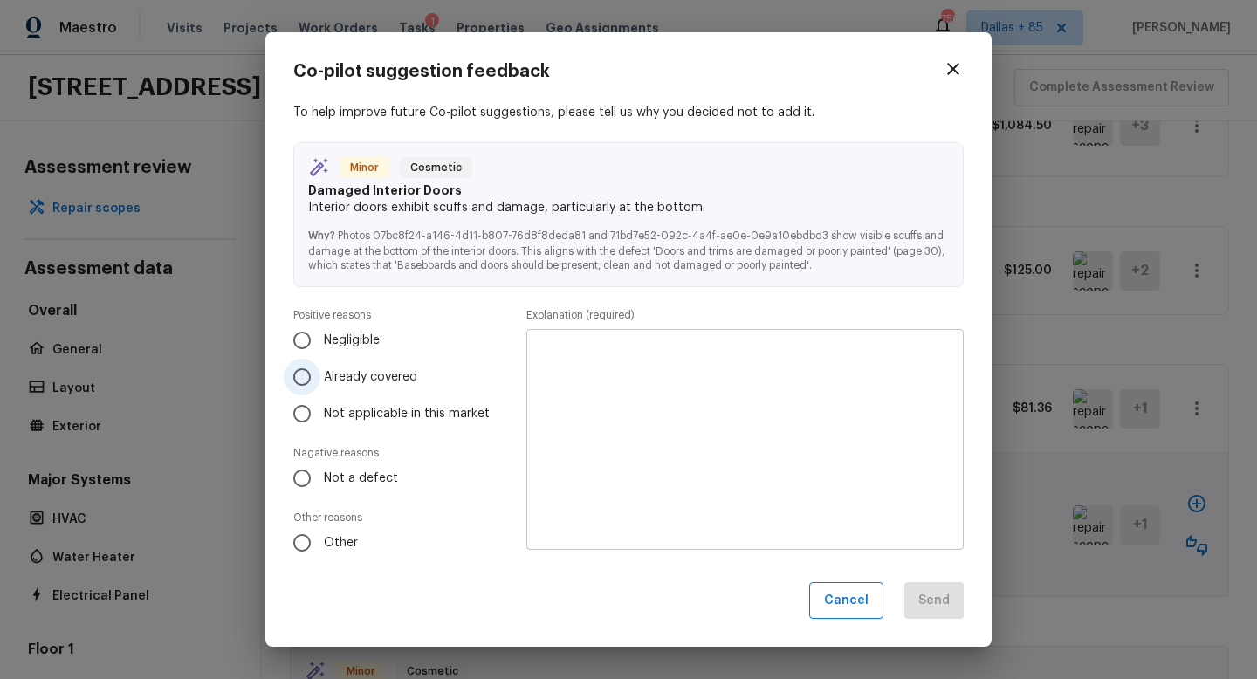
click at [313, 371] on input "Already covered" at bounding box center [302, 377] width 37 height 37
radio input "true"
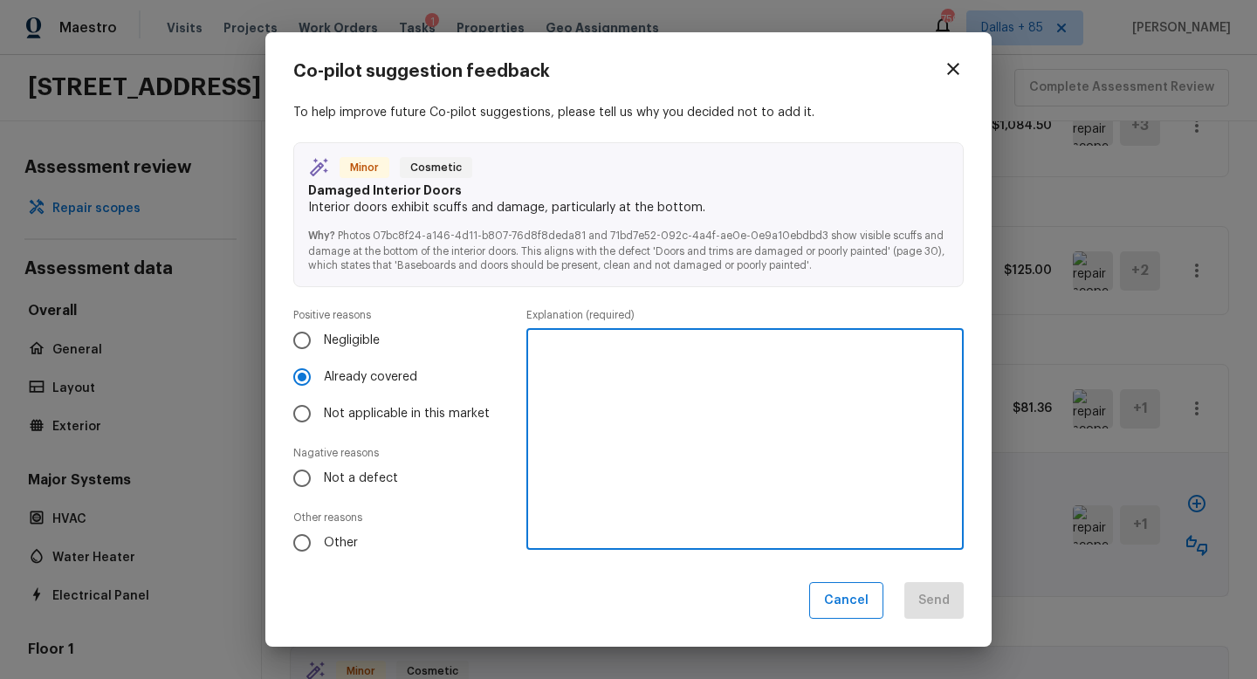
drag, startPoint x: 612, startPoint y: 442, endPoint x: 612, endPoint y: 423, distance: 18.3
click at [612, 440] on textarea at bounding box center [745, 439] width 413 height 192
type textarea "Interior paint will cover this"
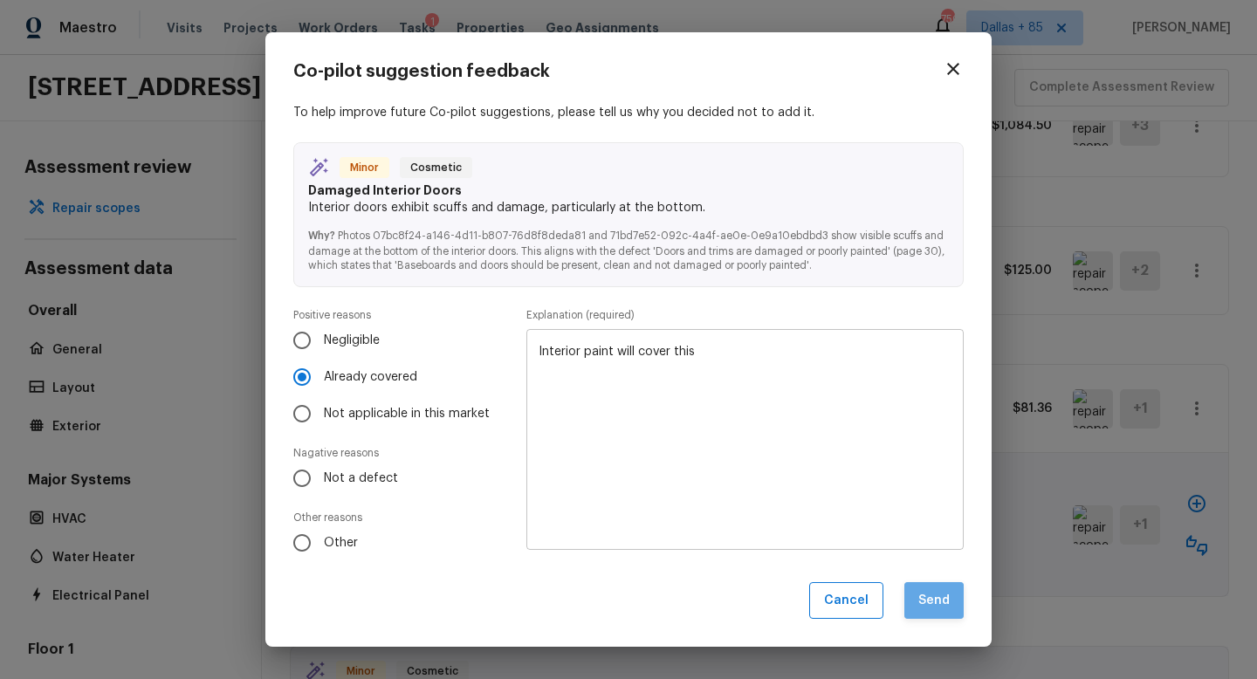
click at [921, 604] on button "Send" at bounding box center [934, 601] width 59 height 38
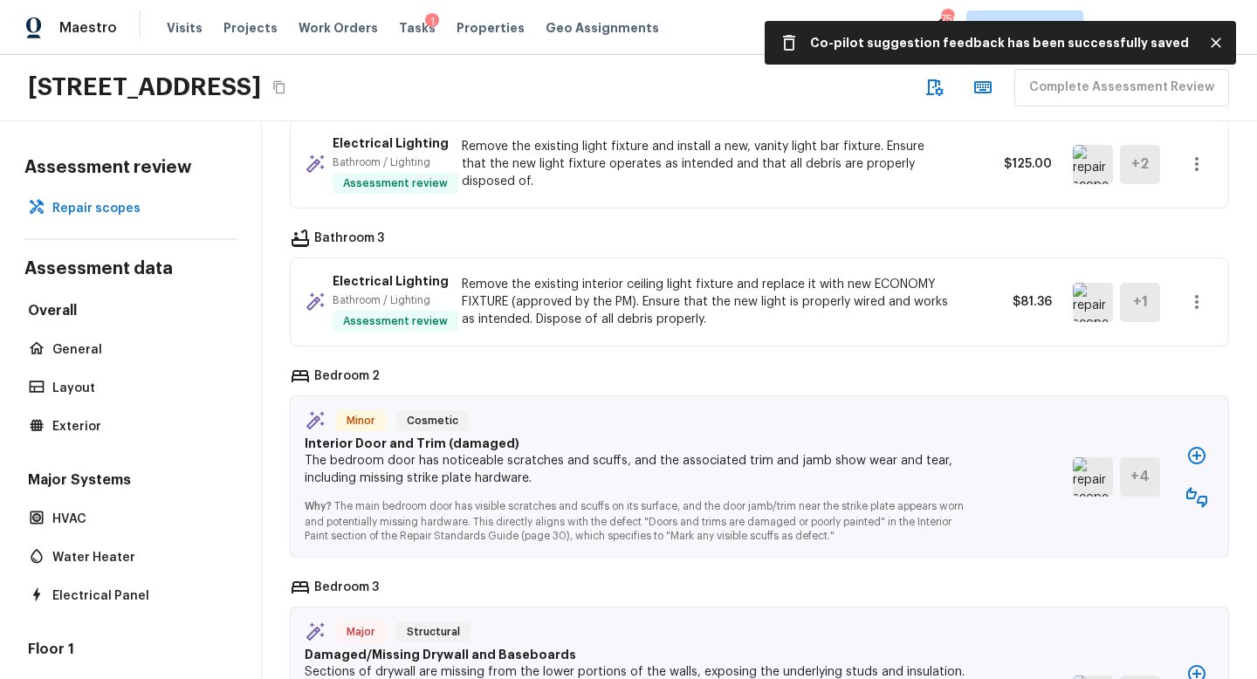
scroll to position [3541, 0]
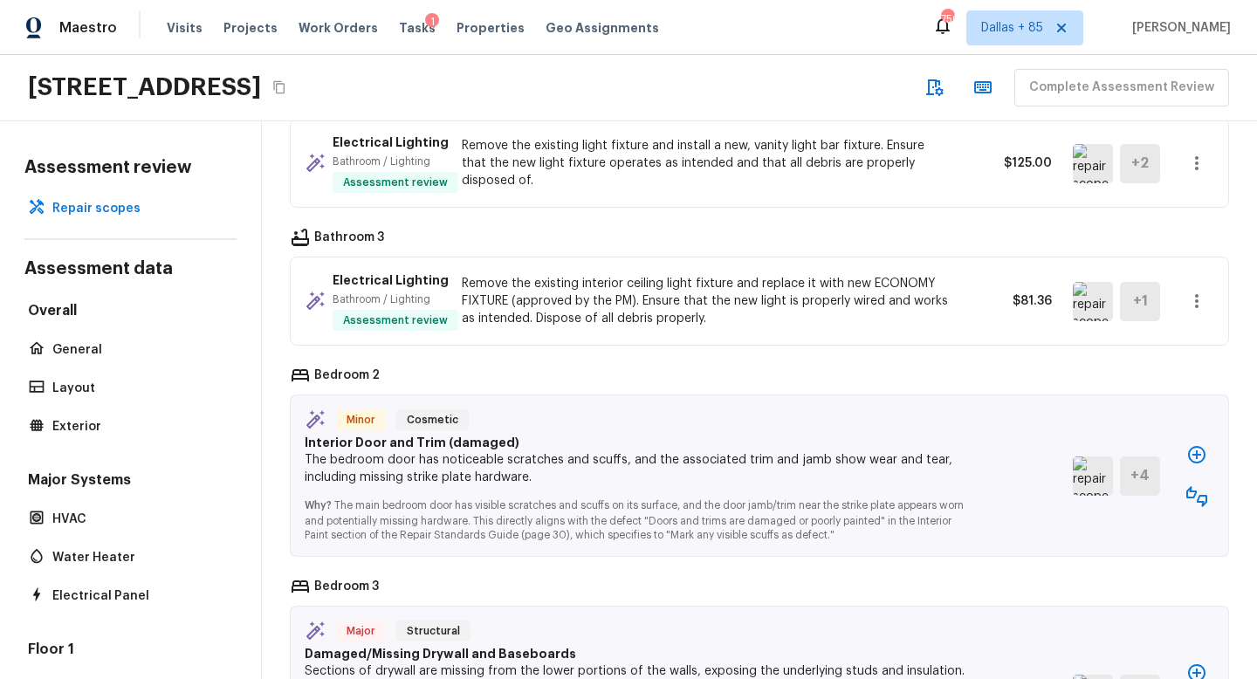
click at [1091, 503] on div "Minor Cosmetic Interior Door and Trim (damaged) The bedroom door has noticeable…" at bounding box center [760, 476] width 938 height 161
click at [1087, 471] on img at bounding box center [1093, 476] width 40 height 39
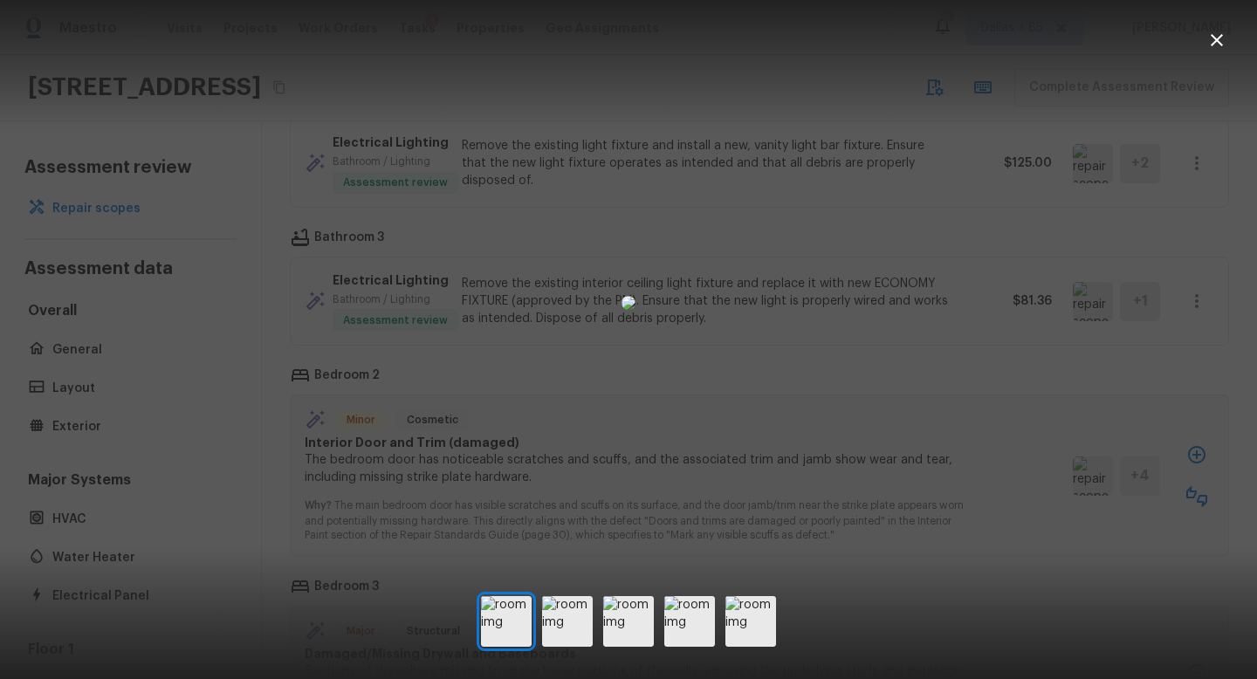
click at [622, 310] on img at bounding box center [629, 303] width 14 height 14
click at [554, 609] on img at bounding box center [567, 621] width 51 height 51
click at [644, 603] on img at bounding box center [628, 621] width 51 height 51
click at [691, 600] on img at bounding box center [689, 621] width 51 height 51
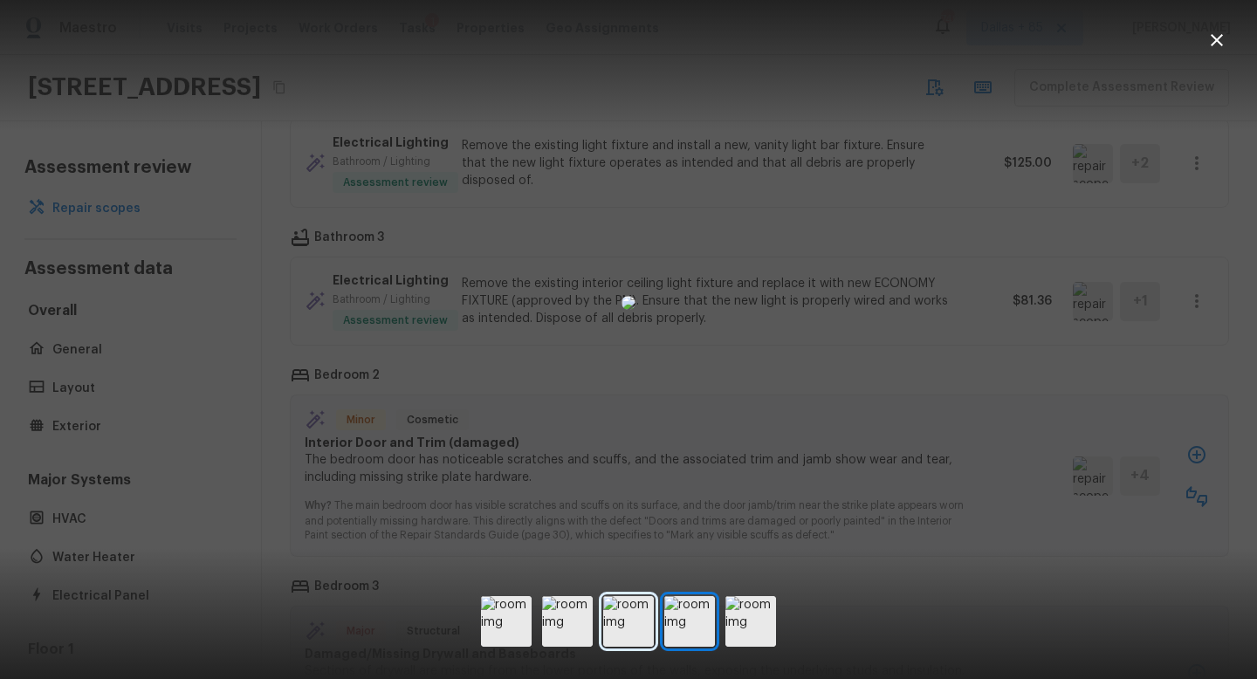
click at [619, 613] on img at bounding box center [628, 621] width 51 height 51
click at [1214, 37] on icon "button" at bounding box center [1217, 40] width 12 height 12
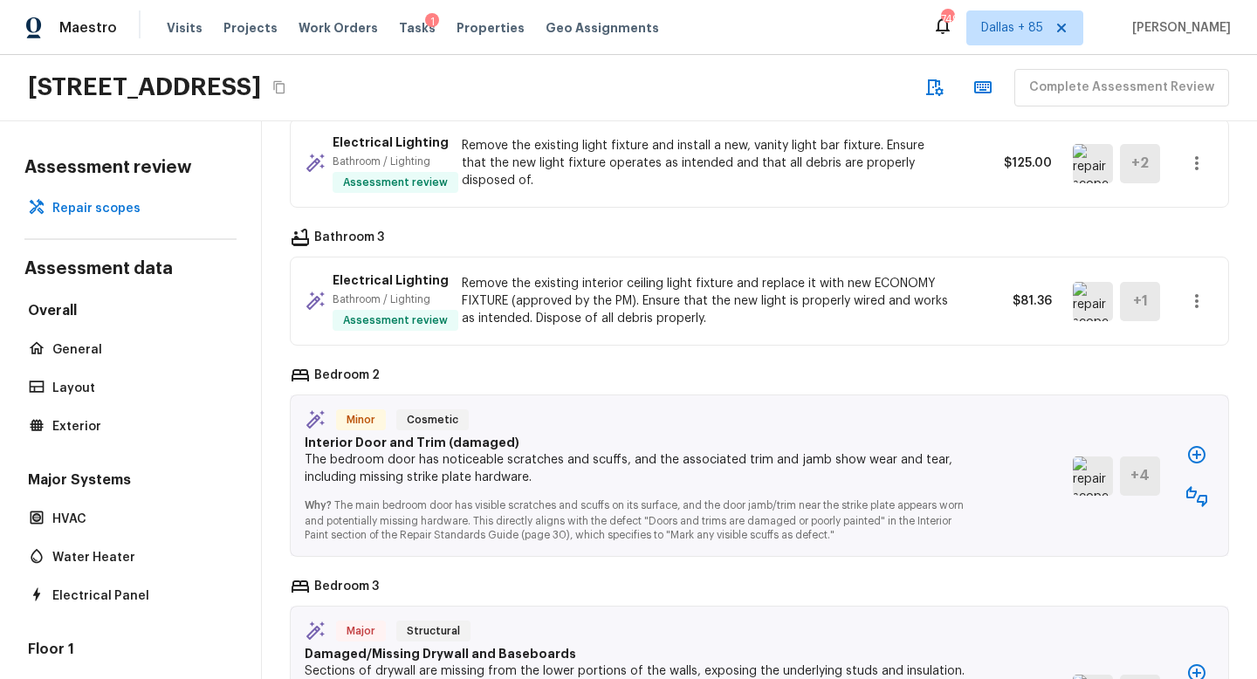
click at [1186, 451] on button "button" at bounding box center [1197, 454] width 35 height 35
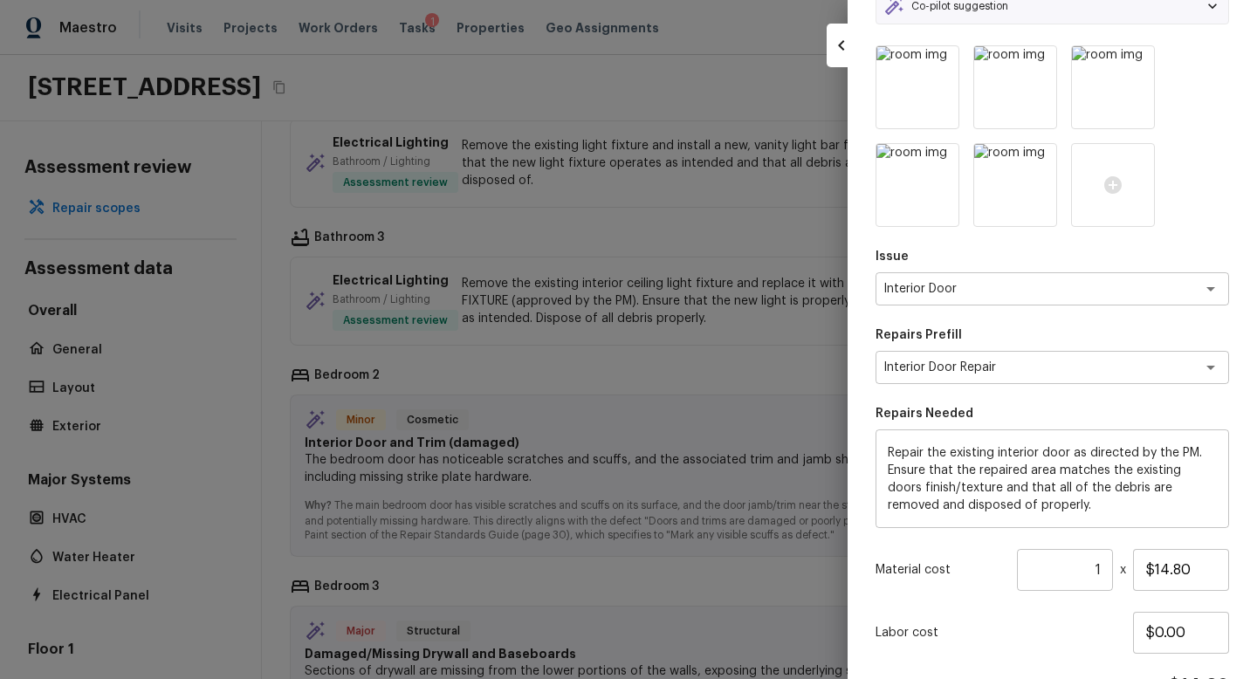
scroll to position [101, 0]
click at [1067, 379] on div "Interior Door Repair x ​" at bounding box center [1053, 369] width 354 height 33
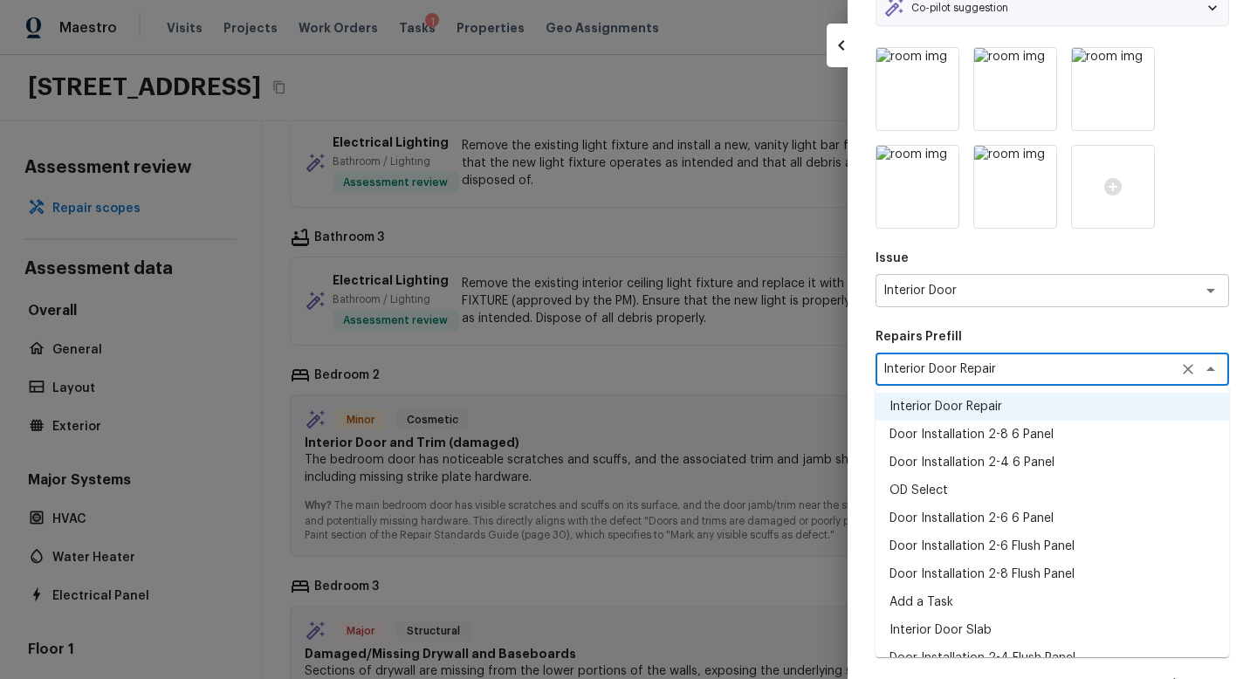
click at [947, 601] on li "Add a Task" at bounding box center [1053, 602] width 354 height 28
type textarea "Add a Task"
type textarea "HPM to detail"
type input "$1.00"
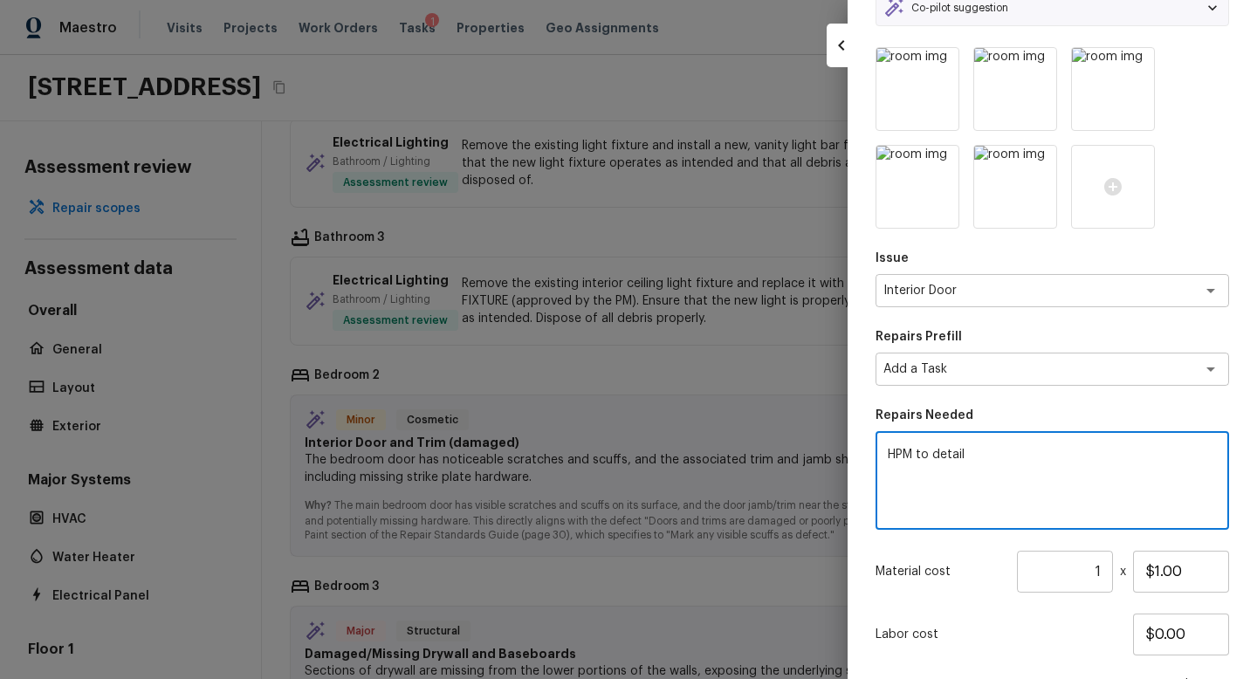
drag, startPoint x: 974, startPoint y: 454, endPoint x: 653, endPoint y: 416, distance: 323.5
click at [653, 416] on div "Create Repair Scope Bedroom / Interior Door Co-pilot suggestion Minor Cosmetic …" at bounding box center [628, 339] width 1257 height 679
type textarea "Install new 2 panel door to match home"
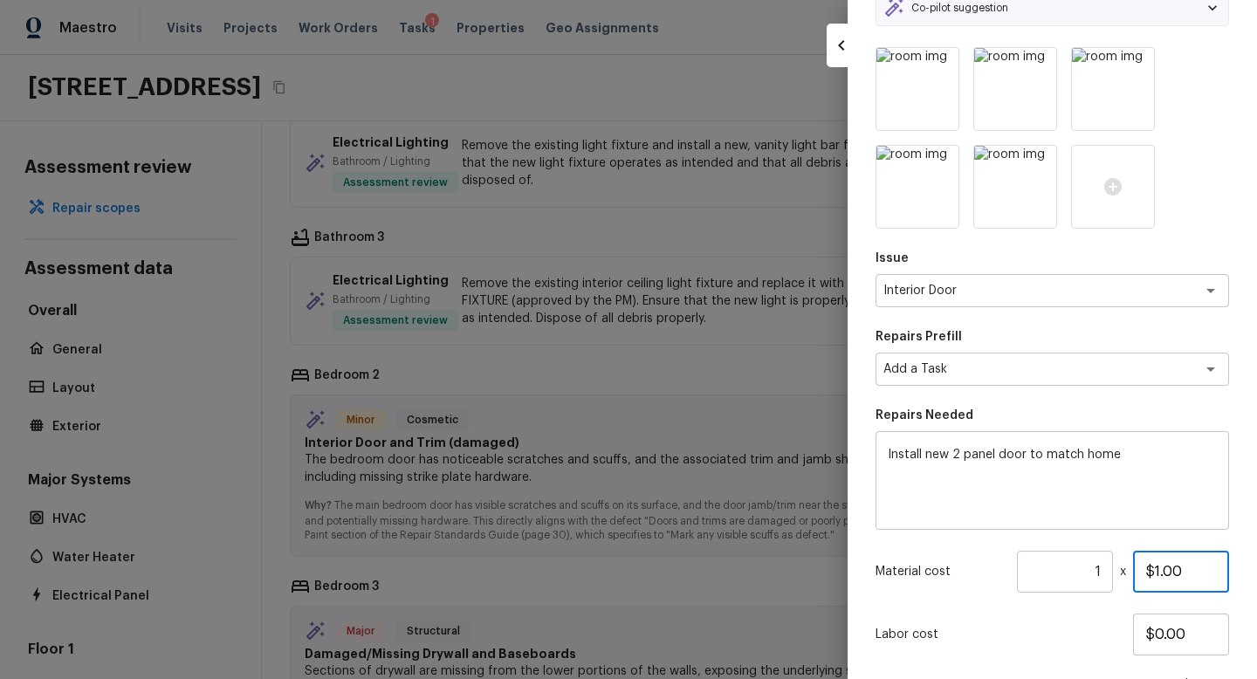
click at [1159, 571] on input "$1.00" at bounding box center [1181, 572] width 96 height 42
type input "$250.00"
click at [1109, 626] on p "Labor cost" at bounding box center [1005, 634] width 258 height 17
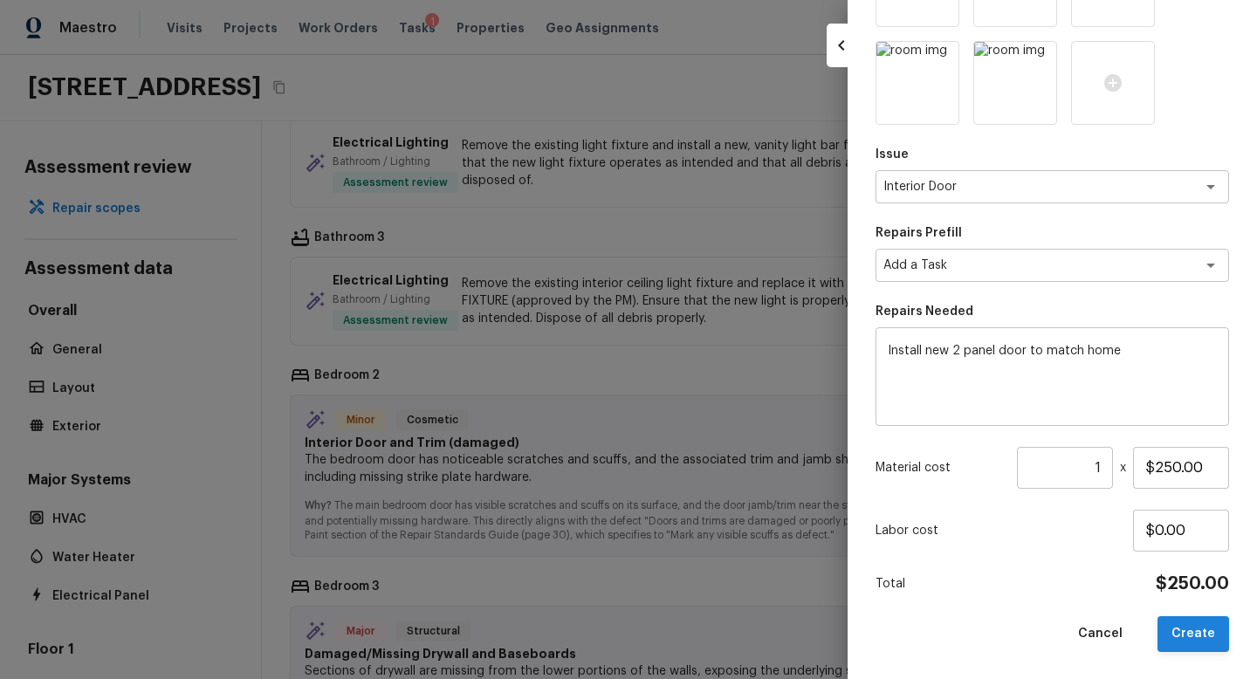
click at [1191, 632] on button "Create" at bounding box center [1194, 634] width 72 height 36
type textarea "Repair the existing interior door as directed by the PM. Ensure that the repair…"
type input "$14.80"
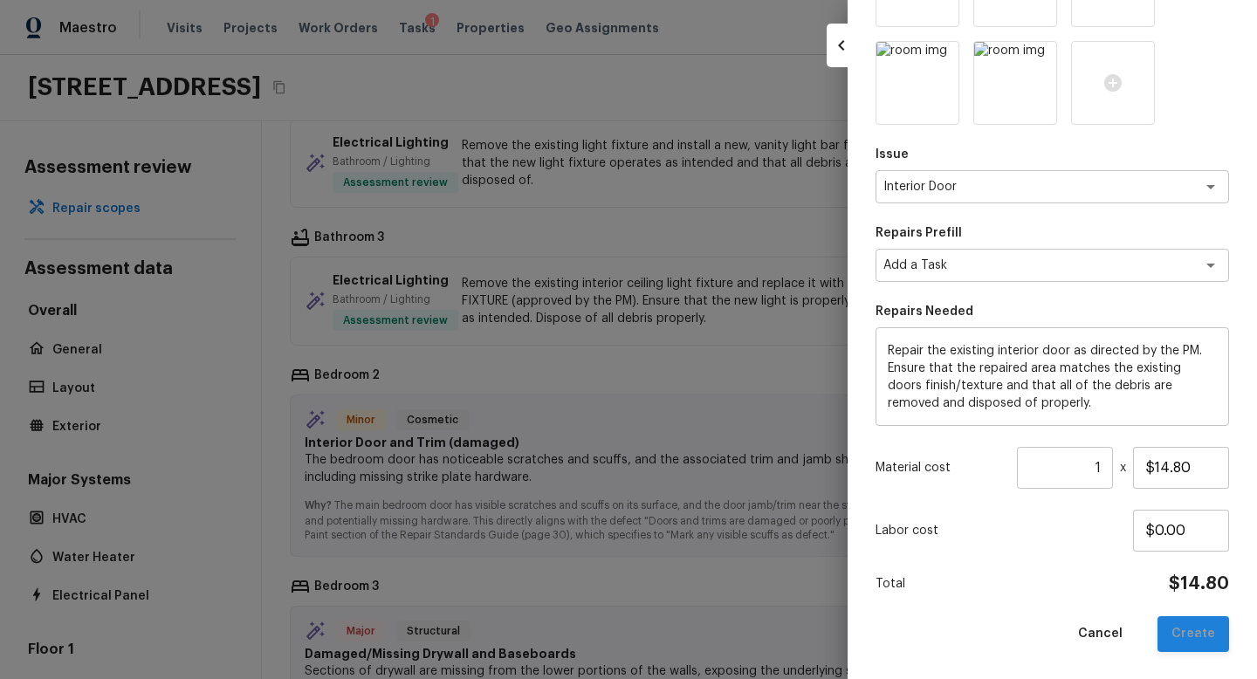
type textarea "Interior Door Repair"
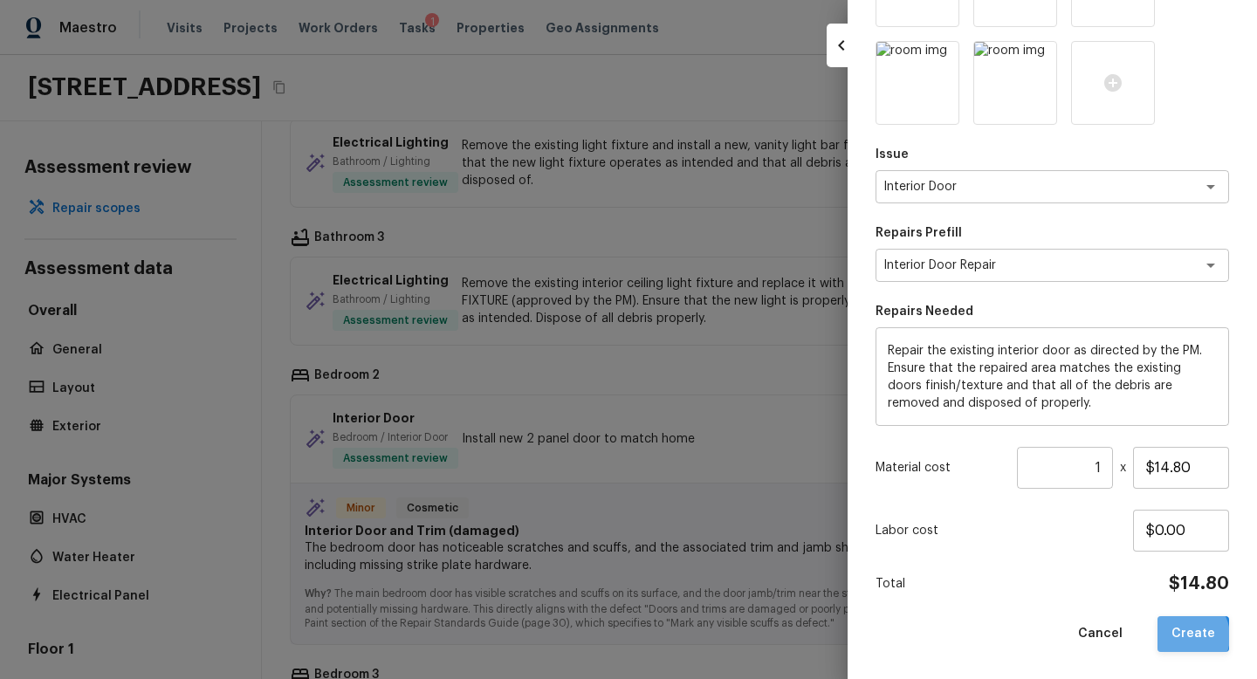
click at [1187, 636] on button "Create" at bounding box center [1194, 634] width 72 height 36
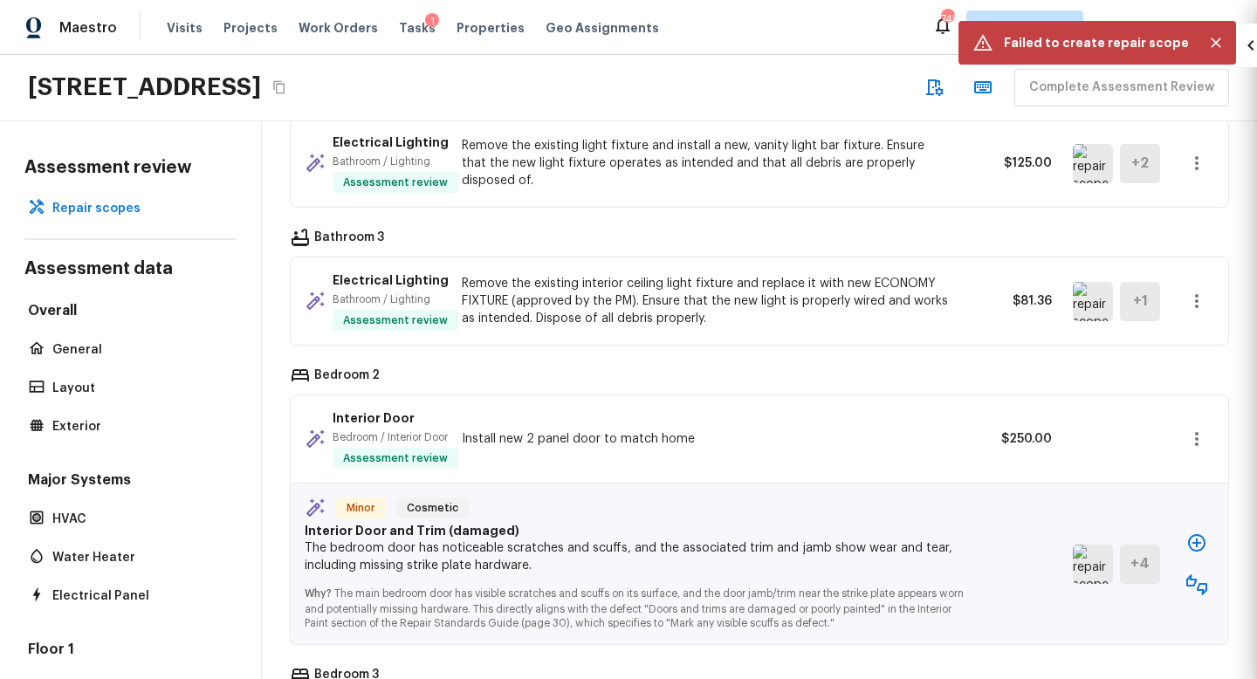
type input "$0.00"
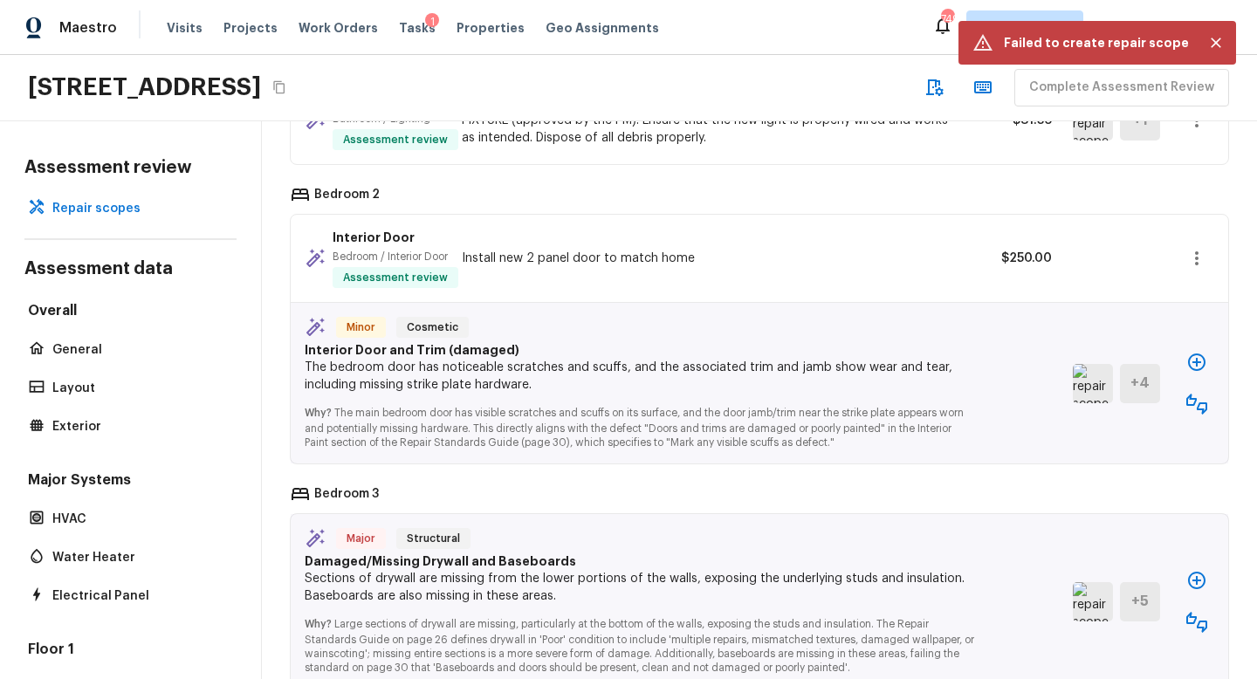
scroll to position [3718, 0]
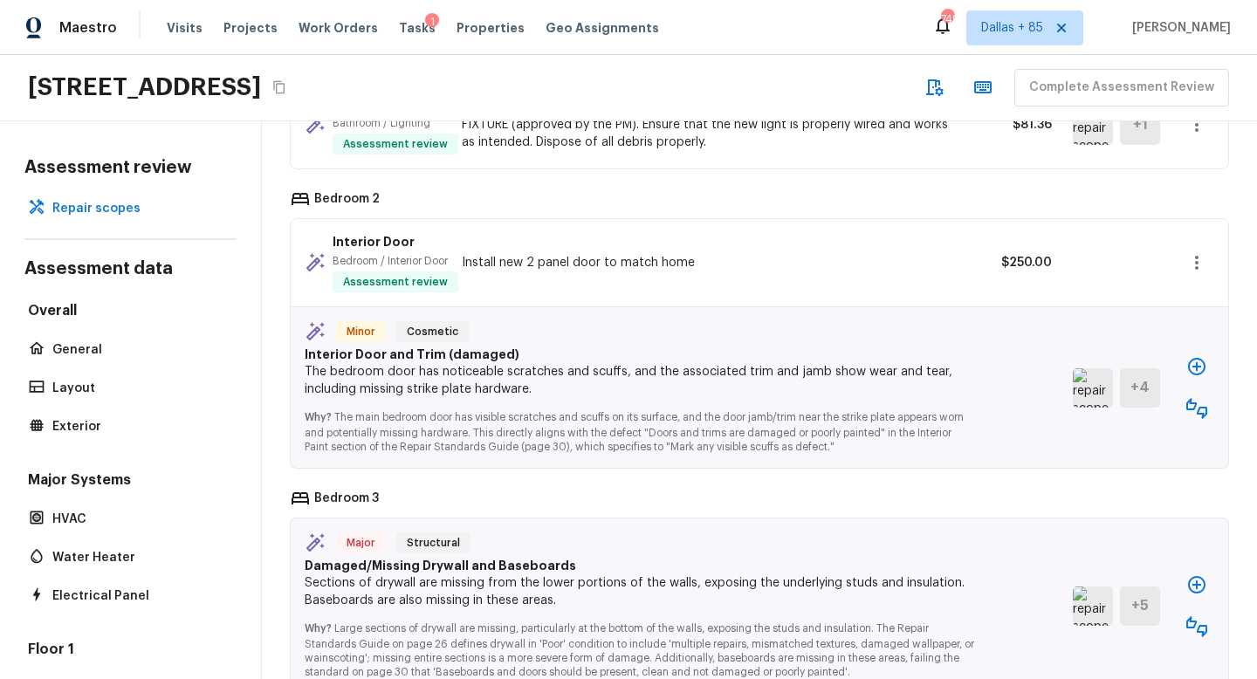
click at [1095, 403] on img at bounding box center [1093, 387] width 40 height 39
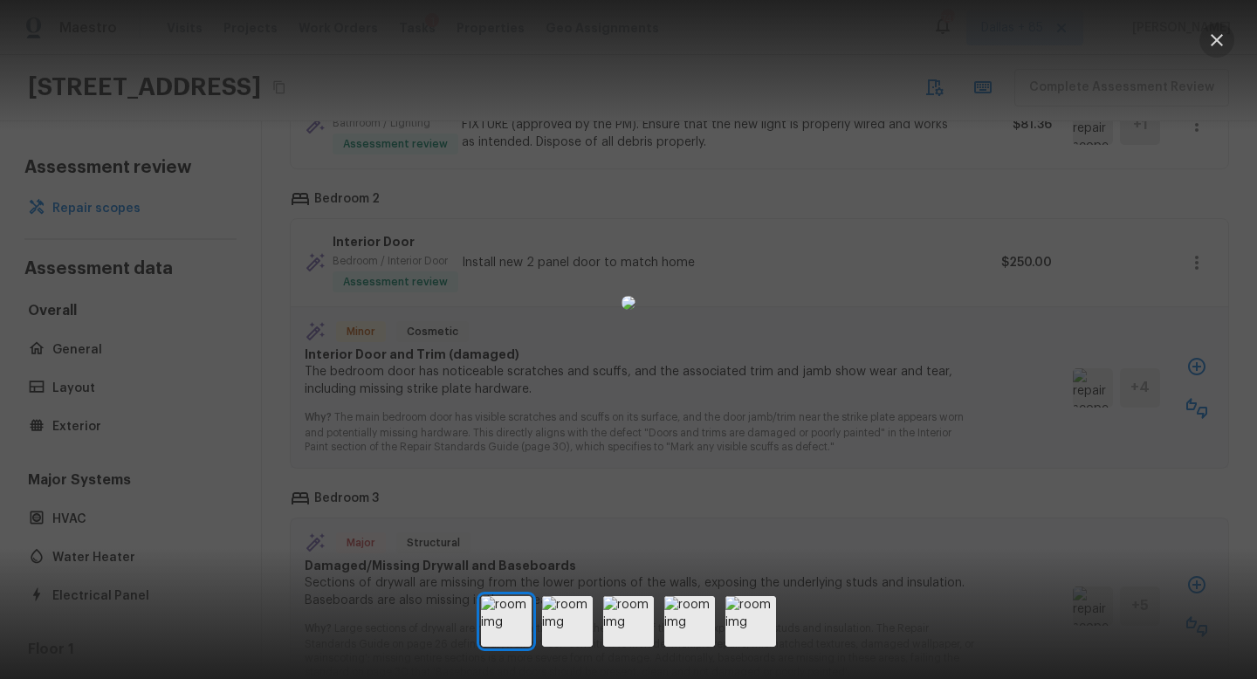
click at [1215, 41] on icon "button" at bounding box center [1217, 40] width 12 height 12
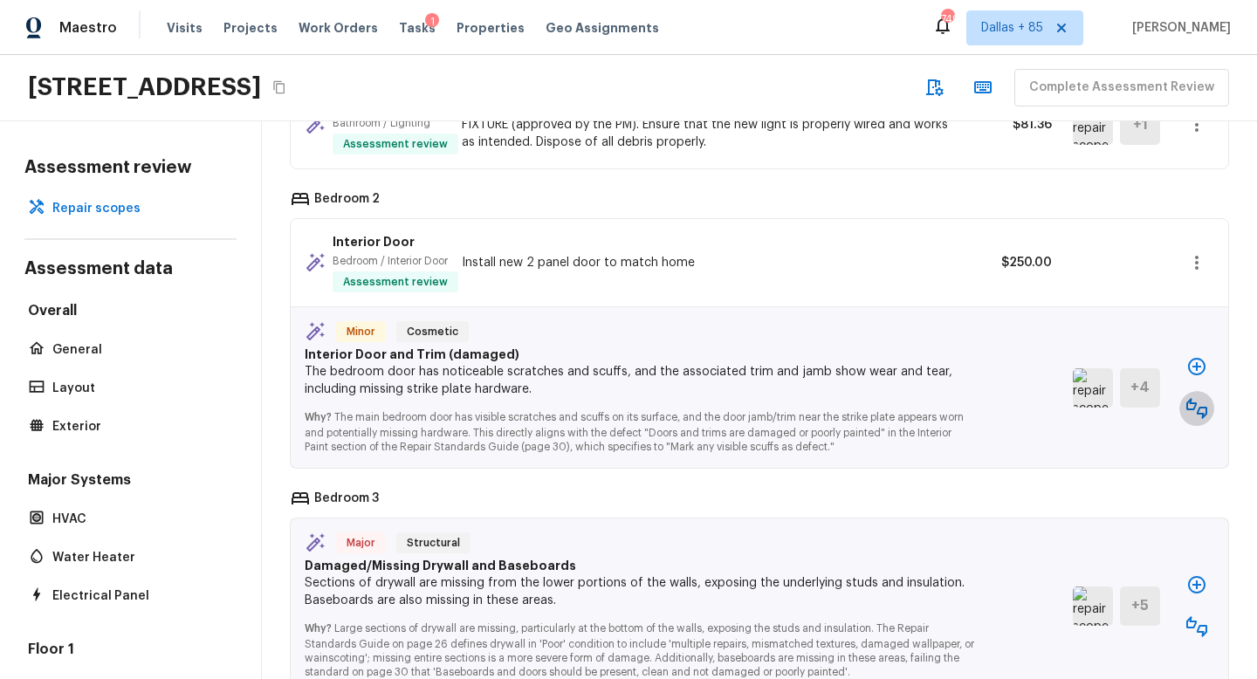
click at [1199, 418] on icon "button" at bounding box center [1197, 408] width 21 height 21
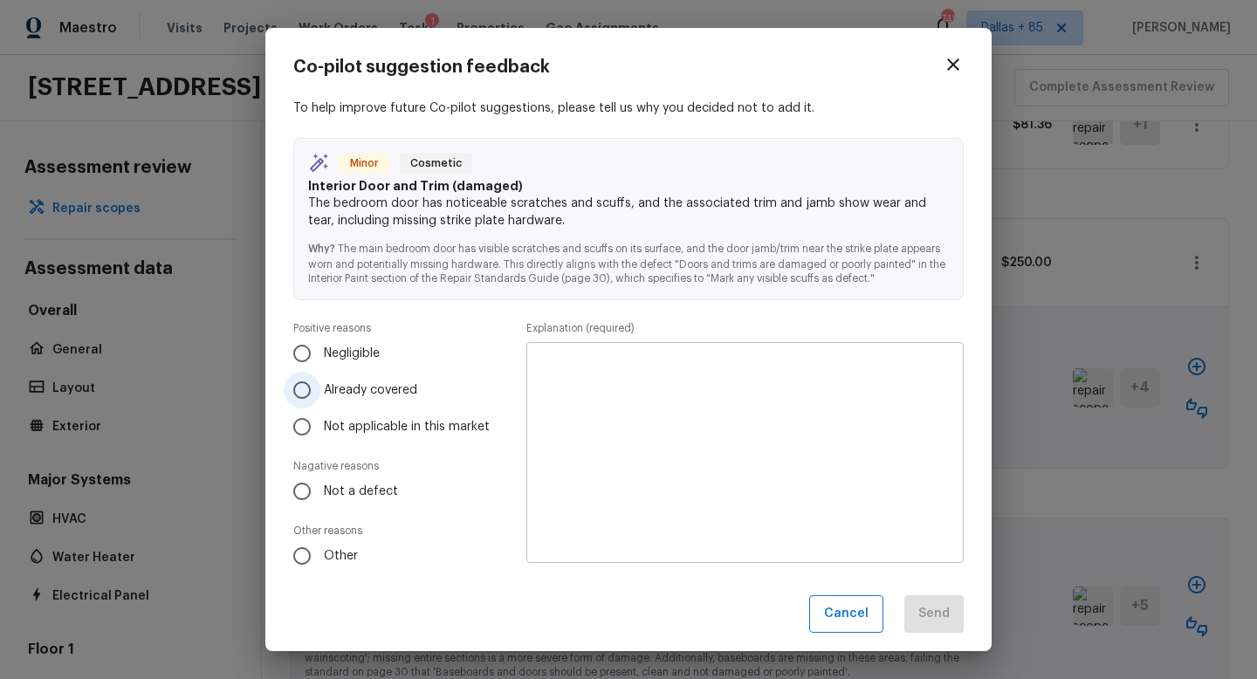
click at [339, 388] on span "Already covered" at bounding box center [370, 390] width 93 height 17
click at [320, 388] on input "Already covered" at bounding box center [302, 390] width 37 height 37
radio input "true"
click at [599, 450] on textarea at bounding box center [745, 453] width 413 height 192
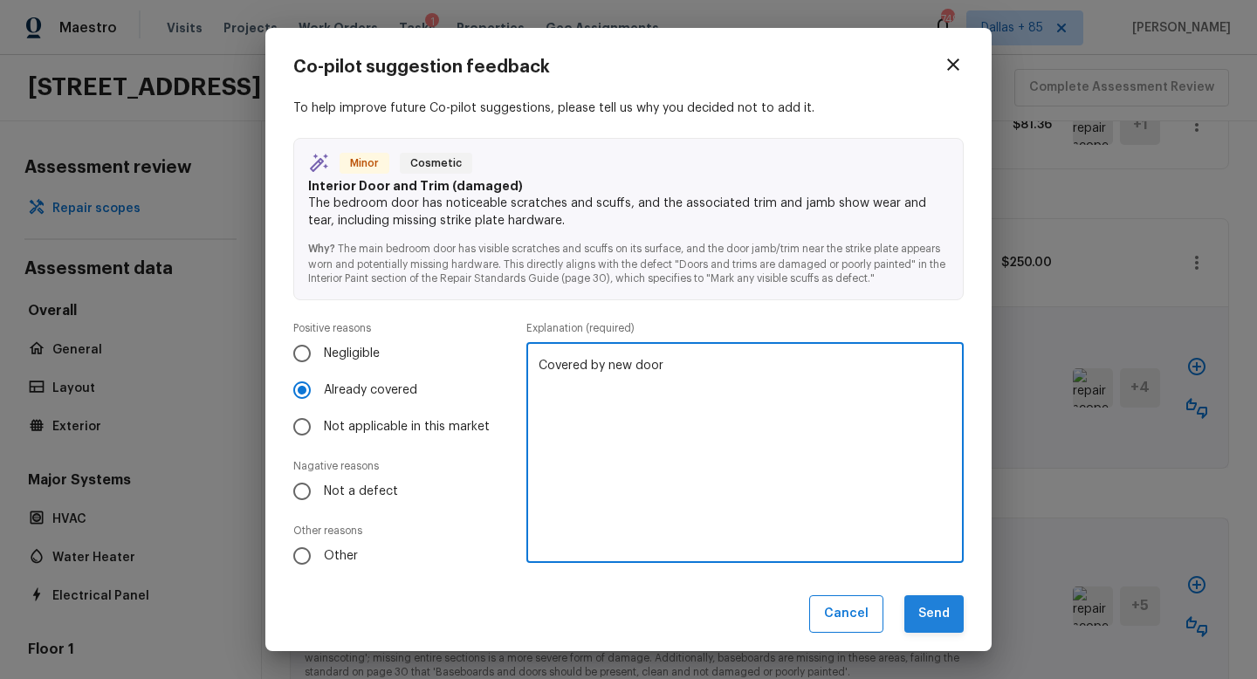
type textarea "Covered by new door"
click at [933, 609] on button "Send" at bounding box center [934, 614] width 59 height 38
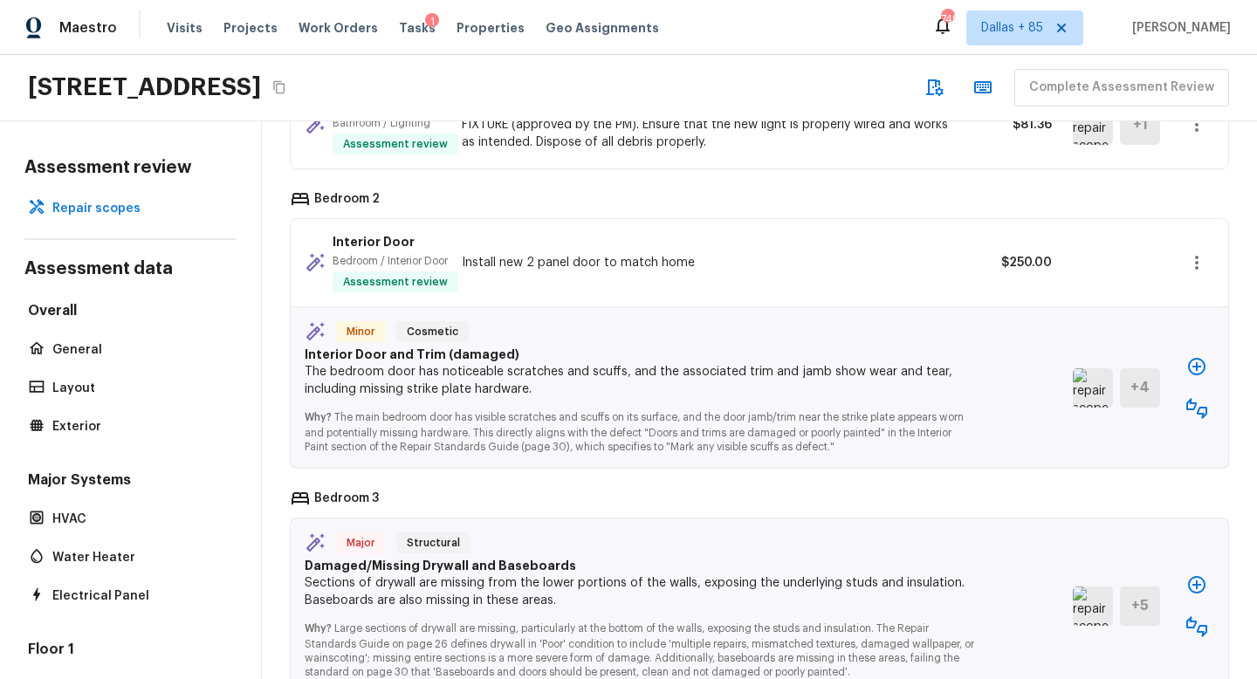
click at [1193, 417] on icon "button" at bounding box center [1197, 408] width 21 height 21
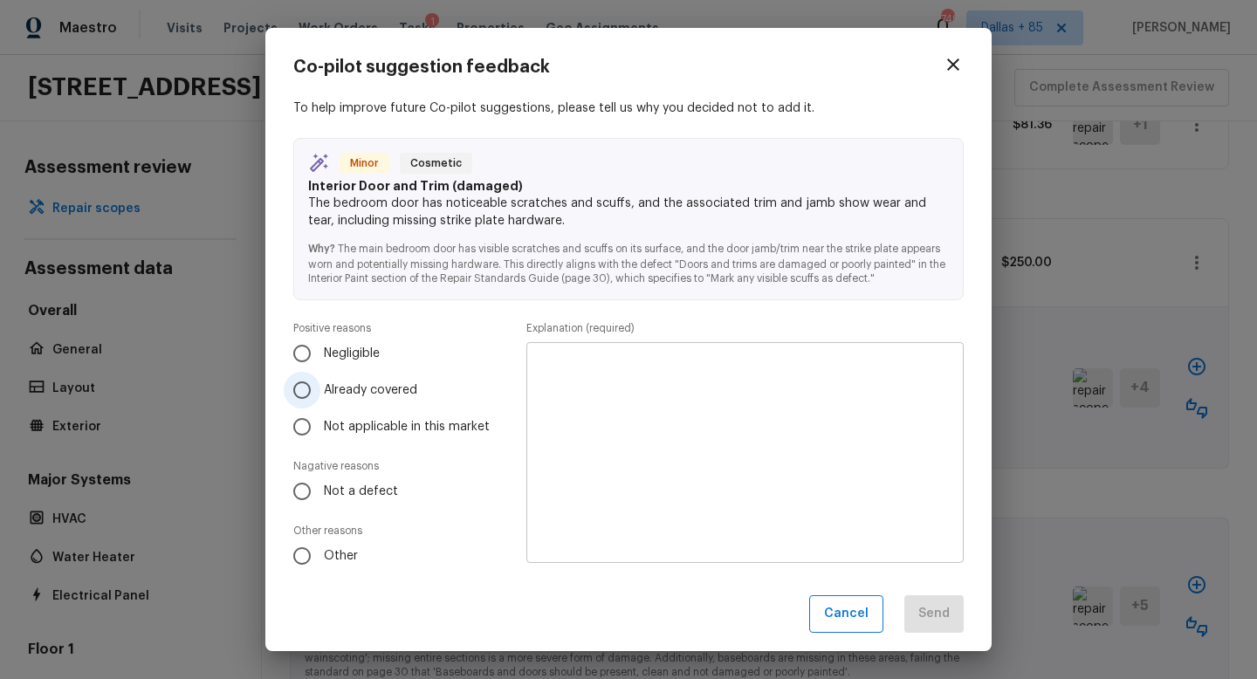
click at [389, 382] on span "Already covered" at bounding box center [370, 390] width 93 height 17
click at [320, 381] on input "Already covered" at bounding box center [302, 390] width 37 height 37
radio input "true"
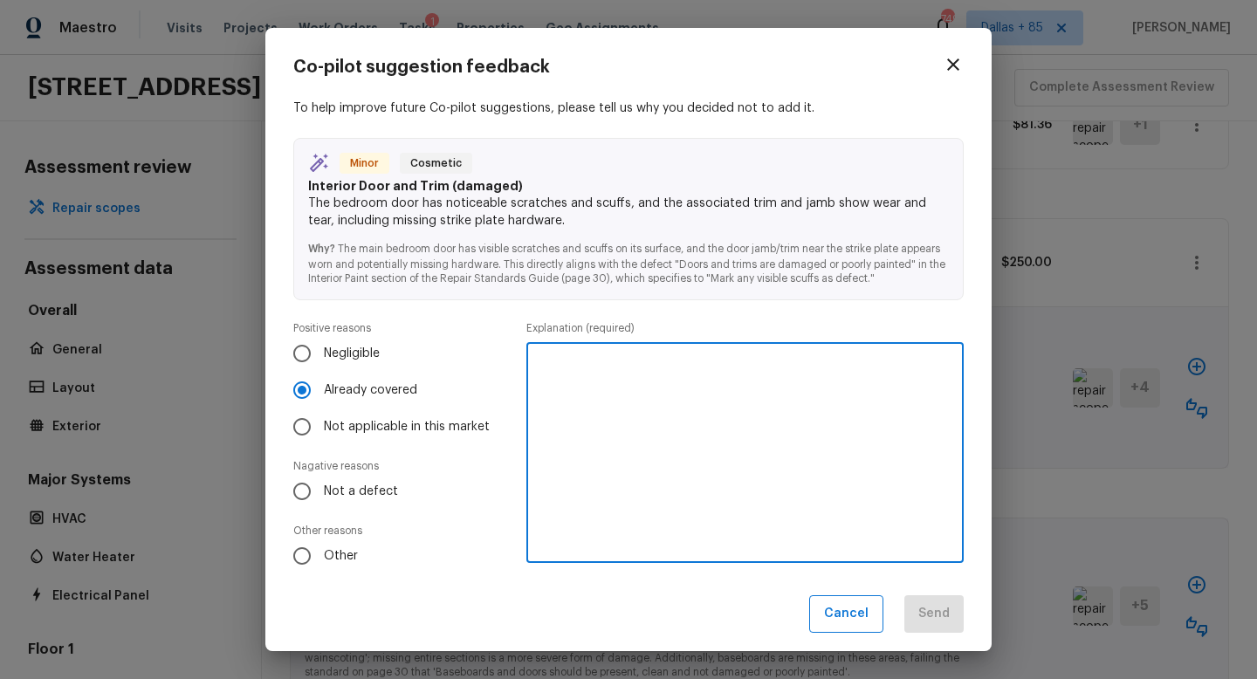
click at [626, 413] on textarea at bounding box center [745, 453] width 413 height 192
type textarea "Covered by new door"
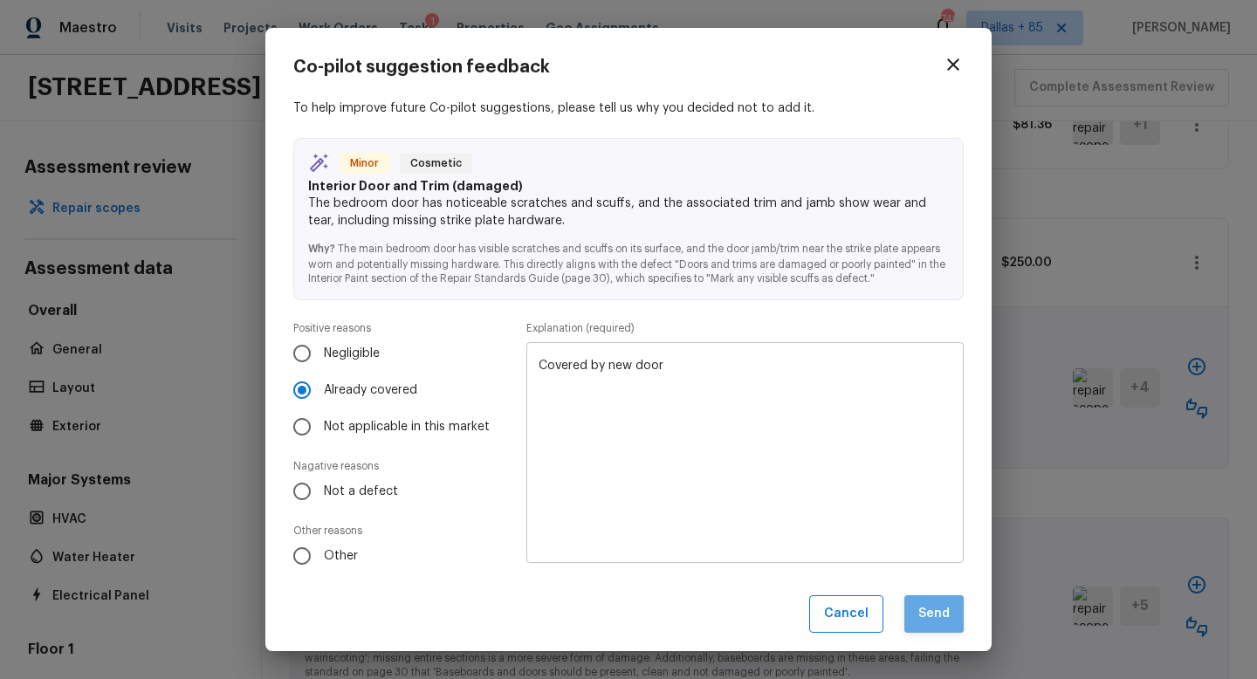
click at [945, 618] on button "Send" at bounding box center [934, 614] width 59 height 38
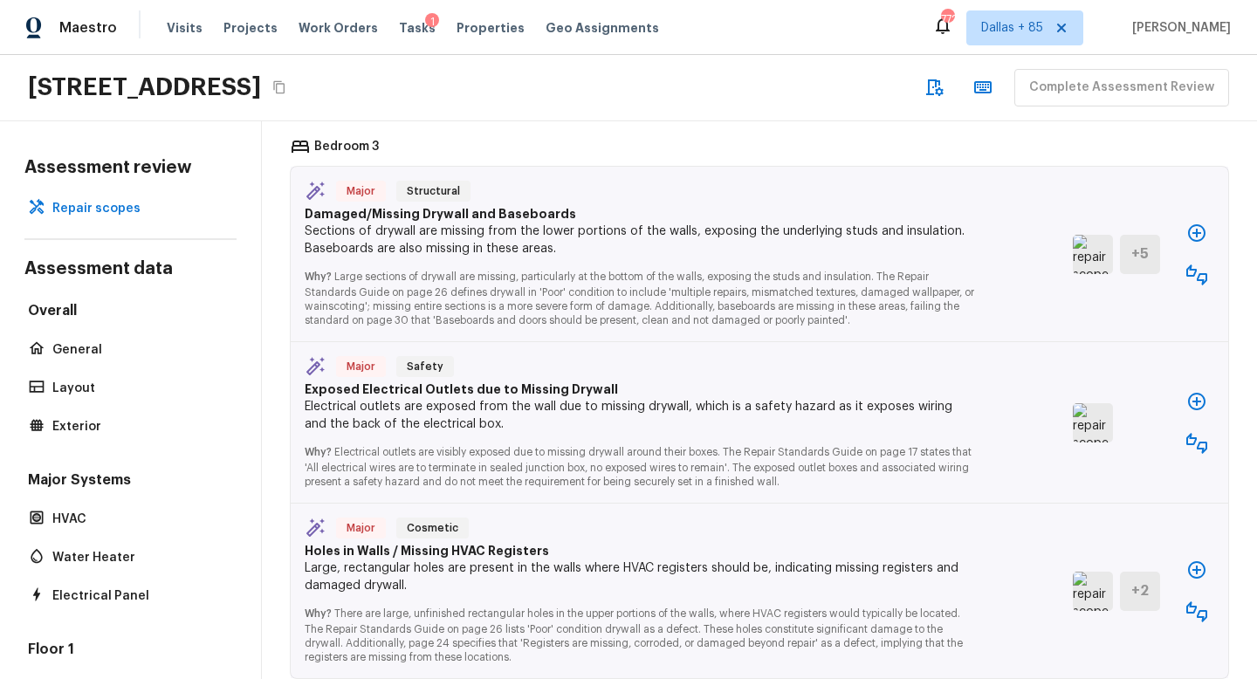
scroll to position [4495, 0]
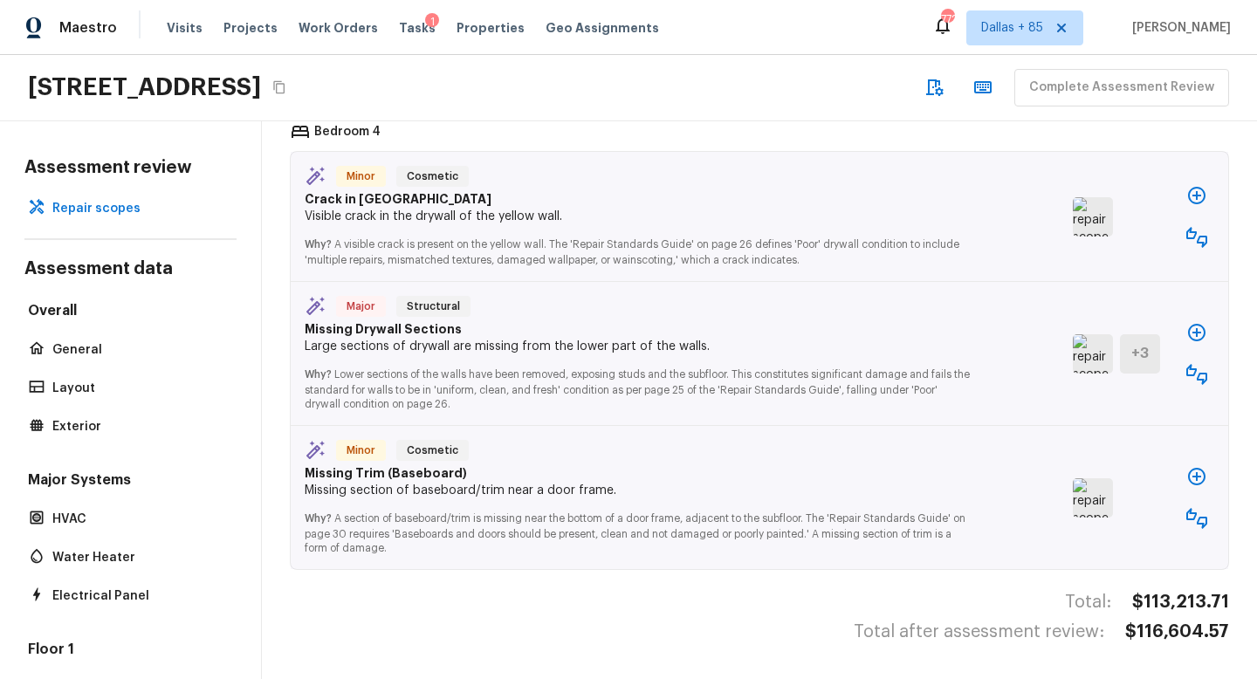
click at [1189, 521] on icon "button" at bounding box center [1197, 518] width 21 height 21
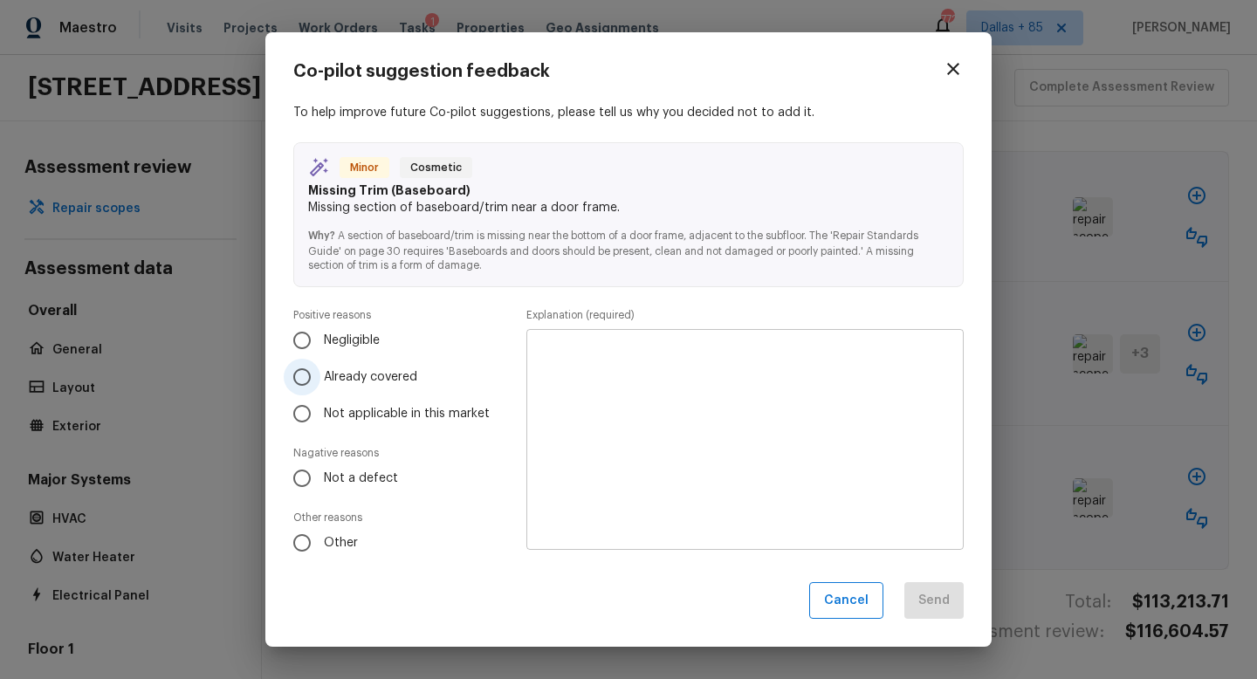
click at [344, 377] on span "Already covered" at bounding box center [370, 376] width 93 height 17
click at [320, 377] on input "Already covered" at bounding box center [302, 377] width 37 height 37
radio input "true"
click at [678, 426] on textarea at bounding box center [745, 439] width 413 height 192
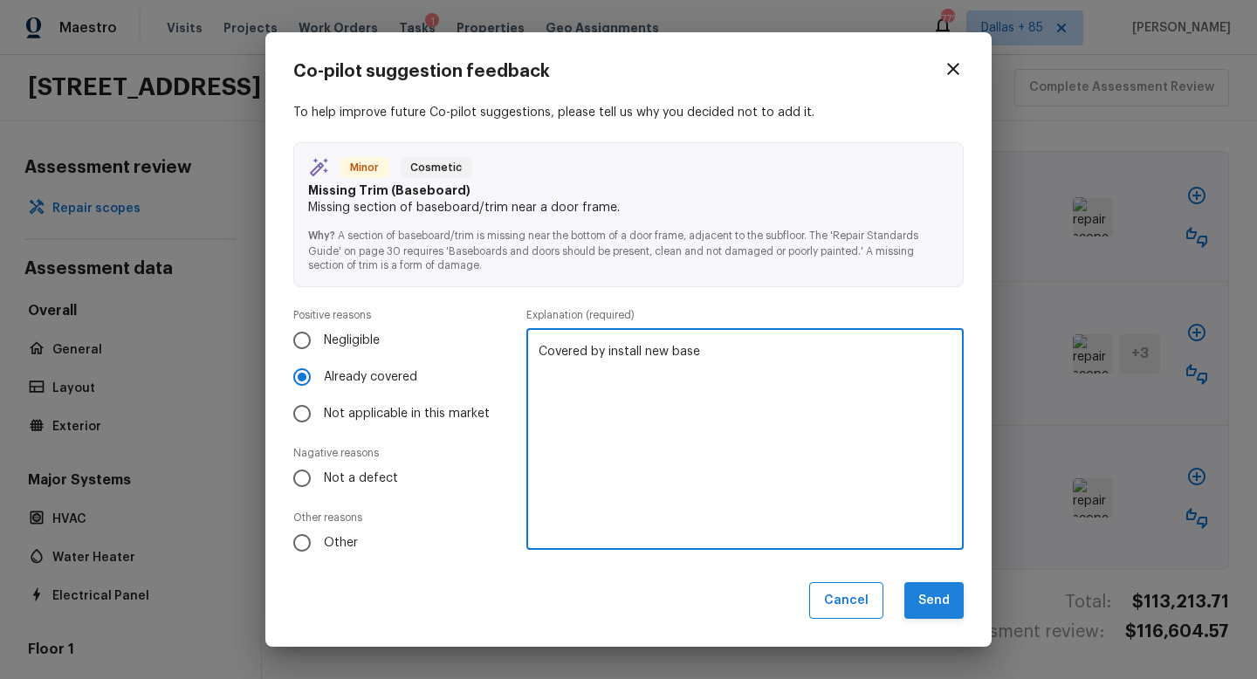
type textarea "Covered by install new base"
click at [930, 595] on button "Send" at bounding box center [934, 601] width 59 height 38
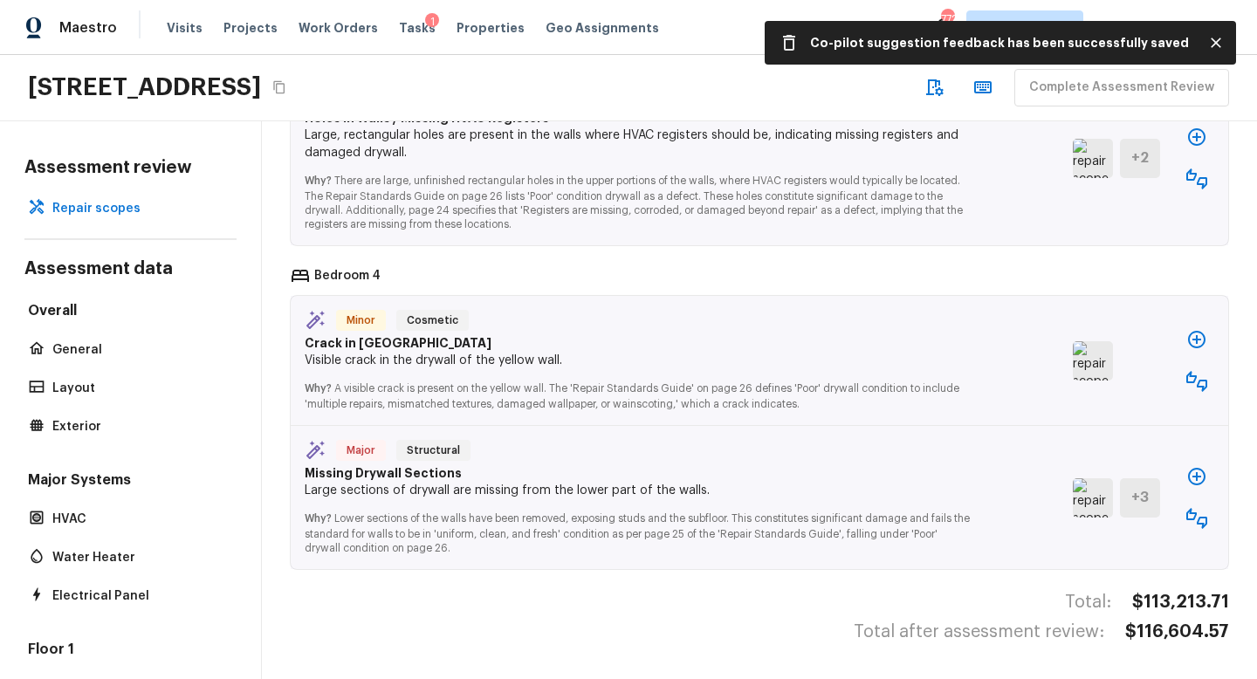
scroll to position [4351, 0]
click at [1093, 369] on img at bounding box center [1093, 360] width 40 height 39
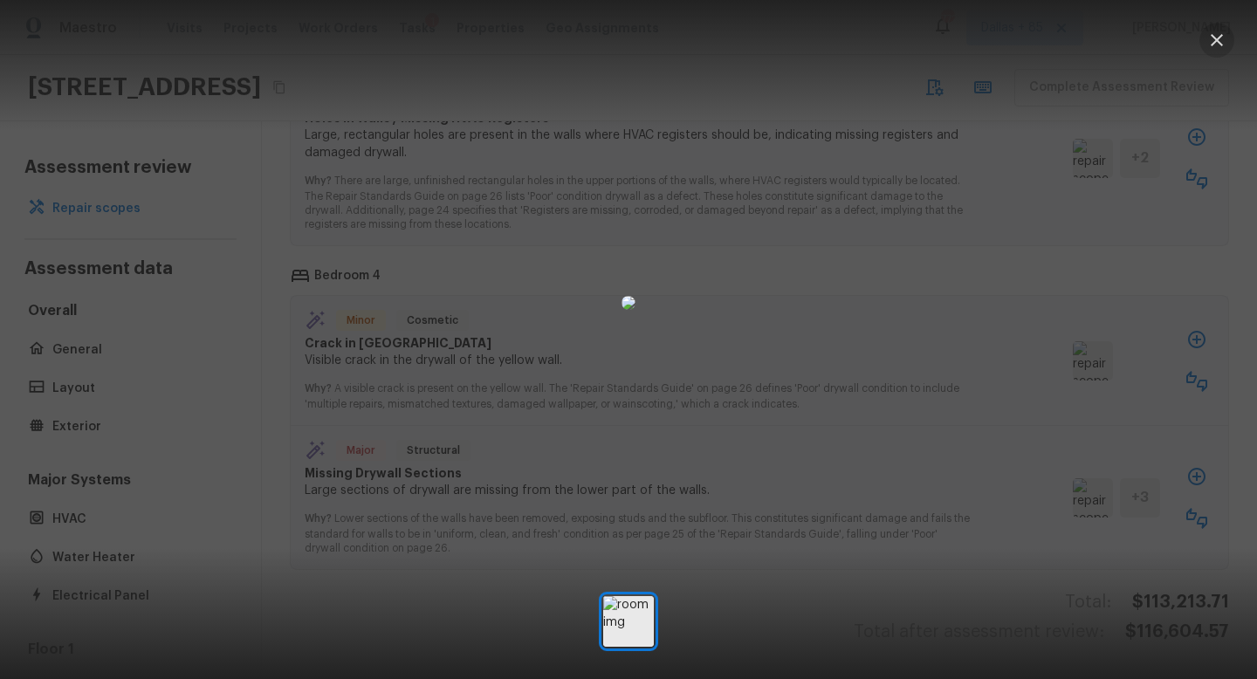
click at [1211, 42] on icon "button" at bounding box center [1217, 40] width 21 height 21
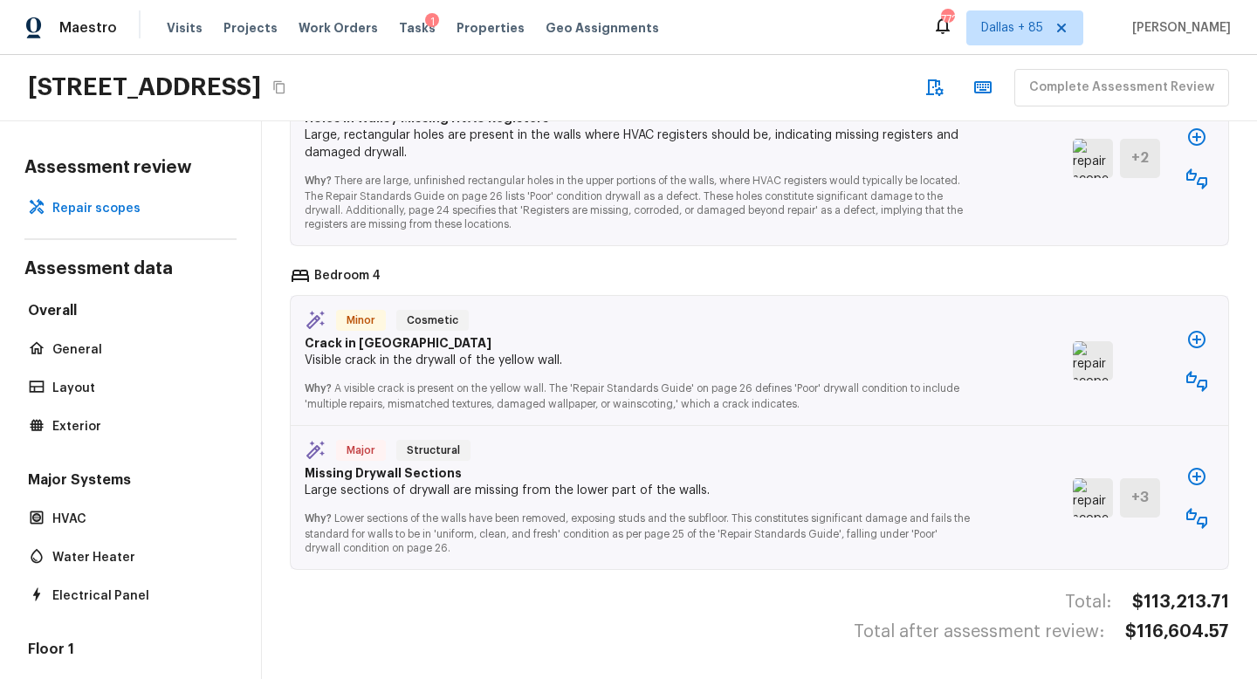
click at [1099, 496] on img at bounding box center [1093, 497] width 40 height 39
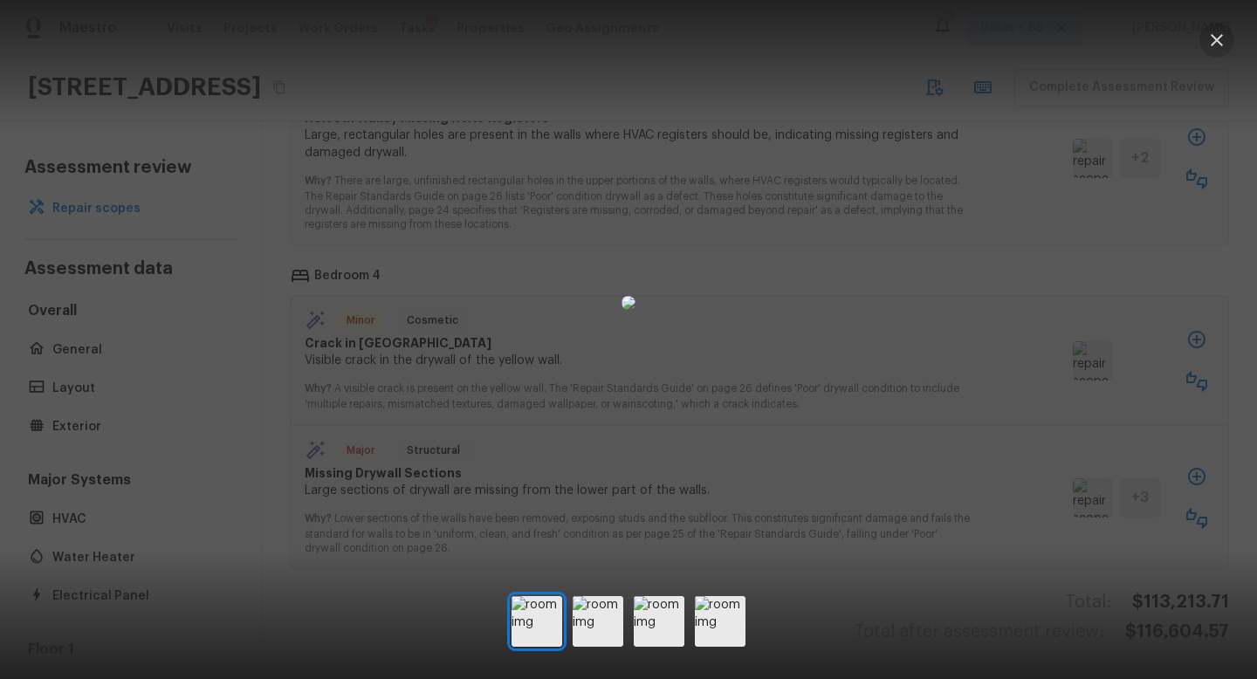
click at [1215, 31] on icon "button" at bounding box center [1217, 40] width 21 height 21
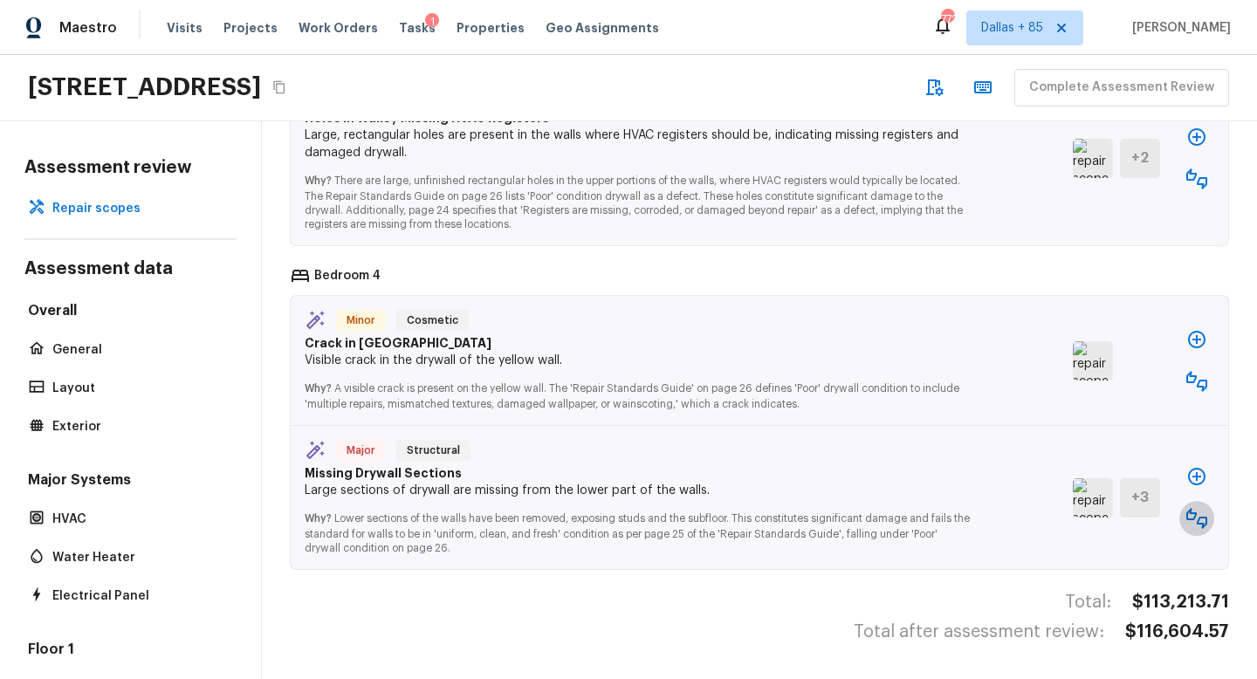
click at [1194, 506] on button "button" at bounding box center [1197, 518] width 35 height 35
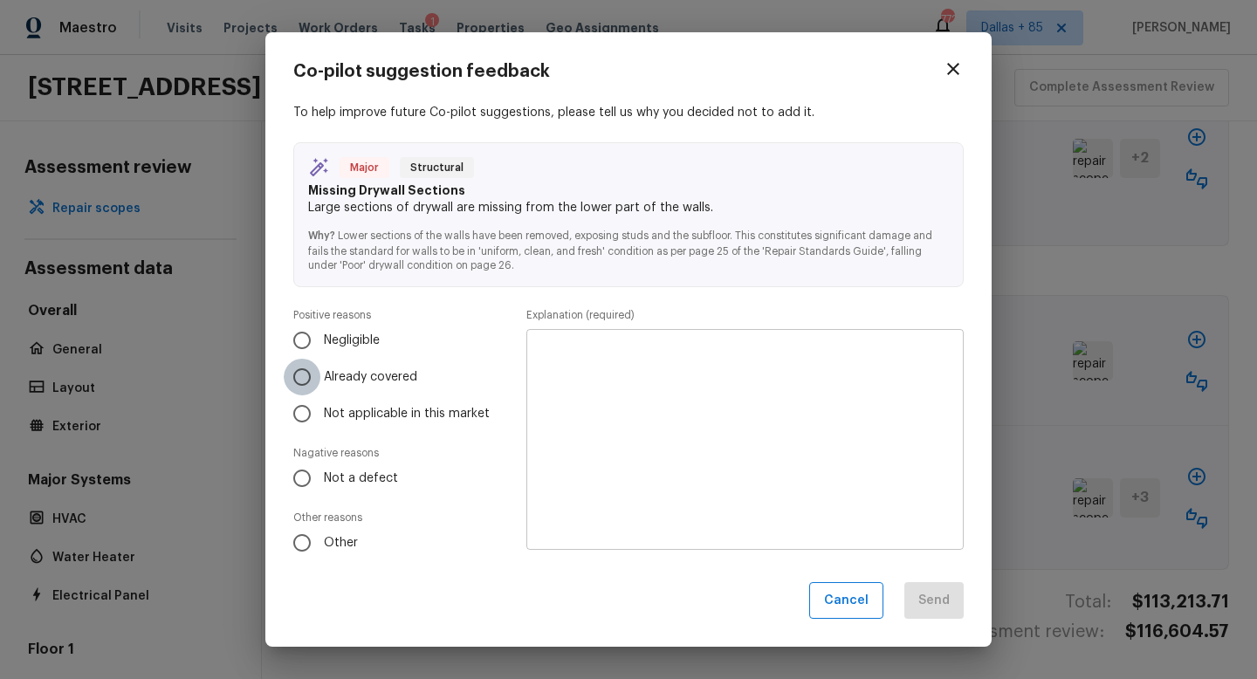
click at [302, 375] on input "Already covered" at bounding box center [302, 377] width 37 height 37
radio input "true"
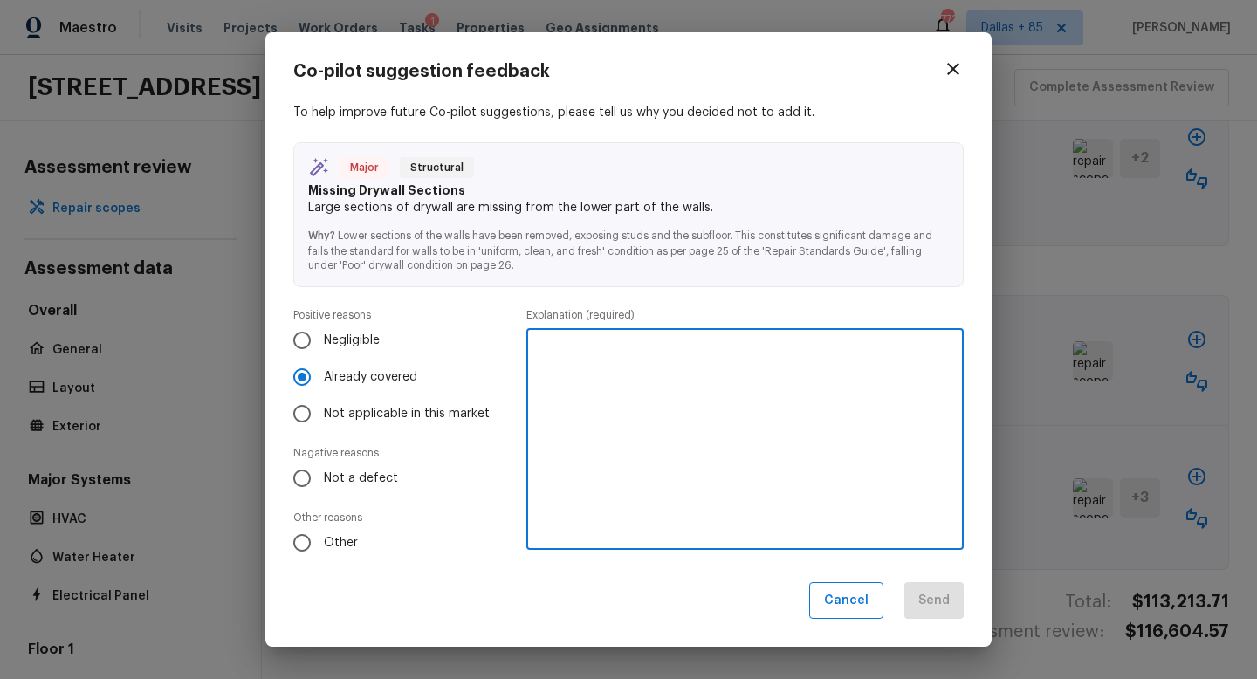
click at [598, 402] on textarea at bounding box center [745, 439] width 413 height 192
type textarea "Covered by drywall package"
click at [948, 593] on button "Send" at bounding box center [934, 601] width 59 height 38
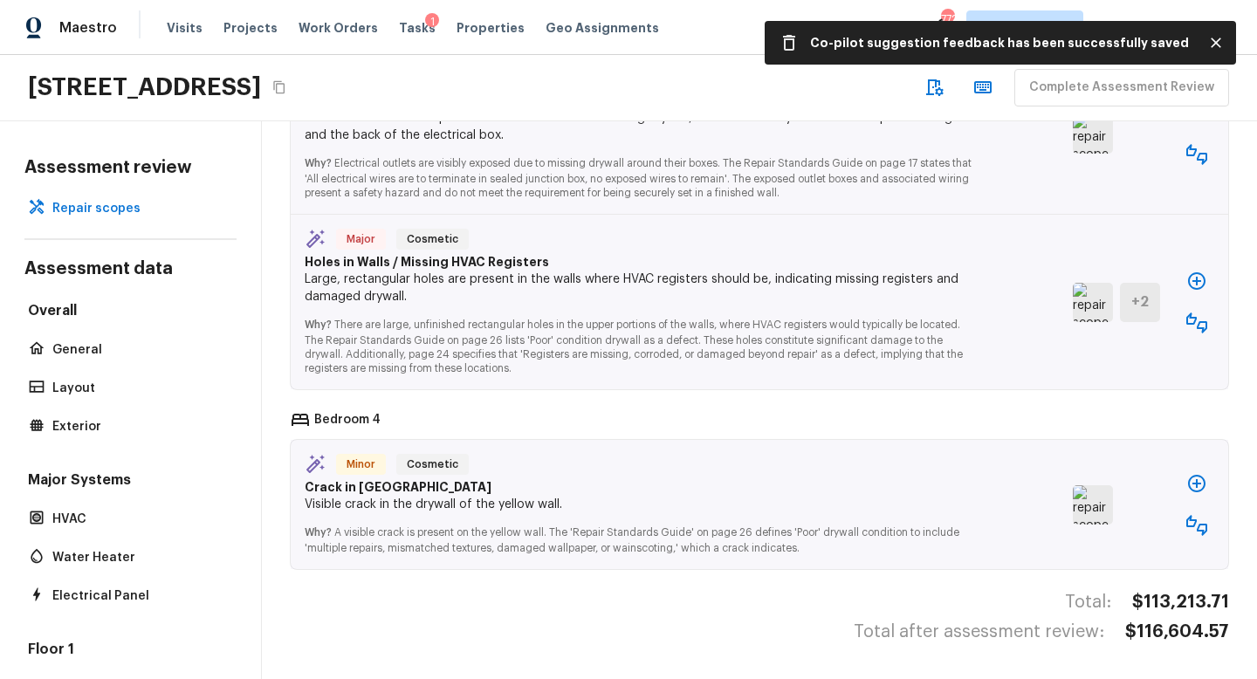
scroll to position [4207, 0]
click at [1207, 523] on button "button" at bounding box center [1197, 525] width 35 height 35
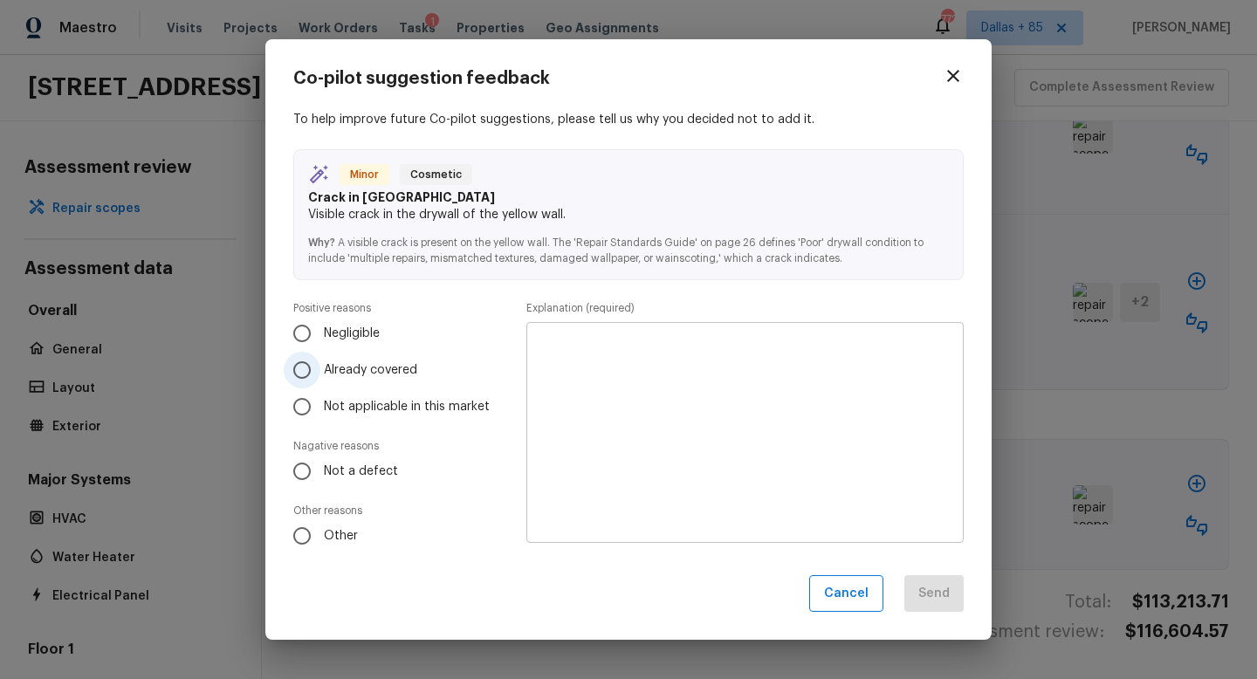
click at [367, 374] on span "Already covered" at bounding box center [370, 369] width 93 height 17
click at [320, 374] on input "Already covered" at bounding box center [302, 370] width 37 height 37
radio input "true"
click at [661, 461] on textarea at bounding box center [745, 432] width 413 height 192
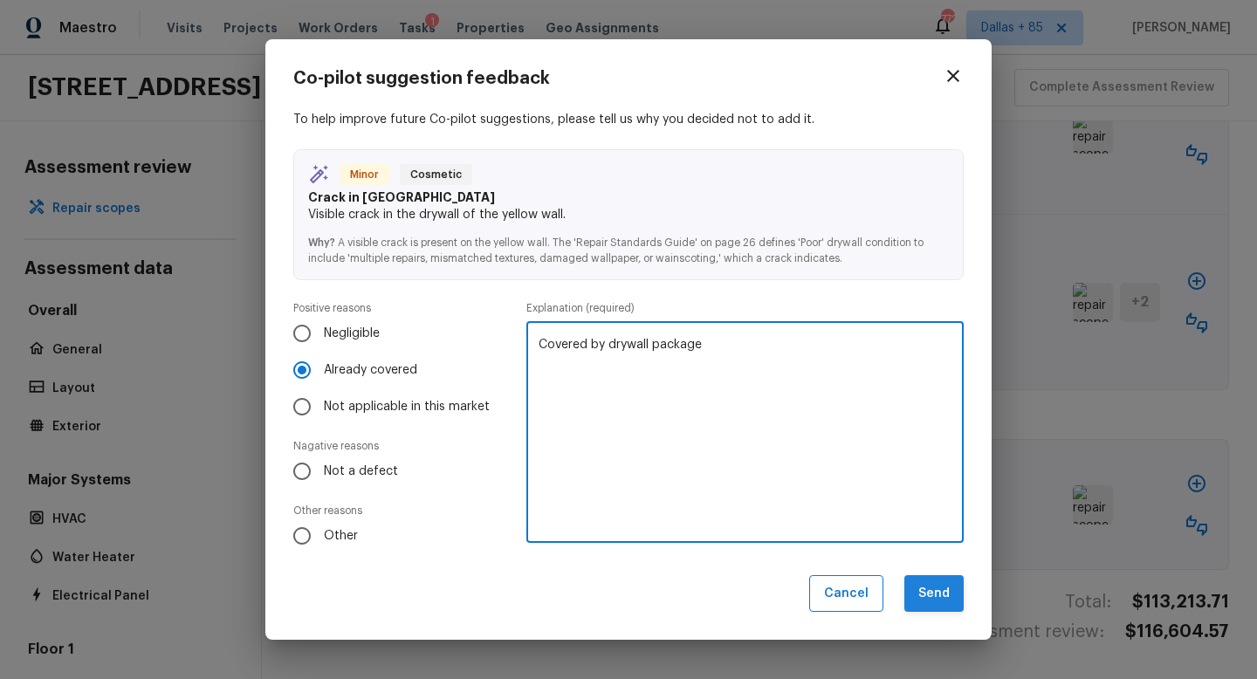
type textarea "Covered by drywall package"
click at [944, 586] on button "Send" at bounding box center [934, 594] width 59 height 38
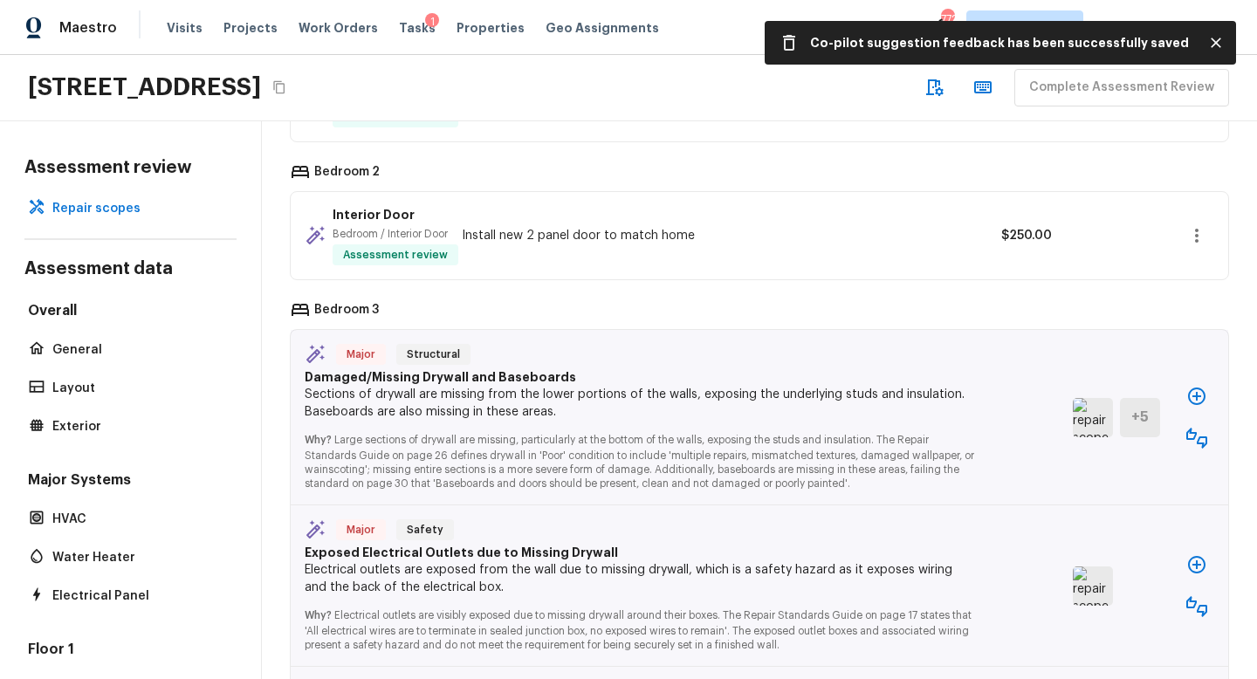
scroll to position [3739, 0]
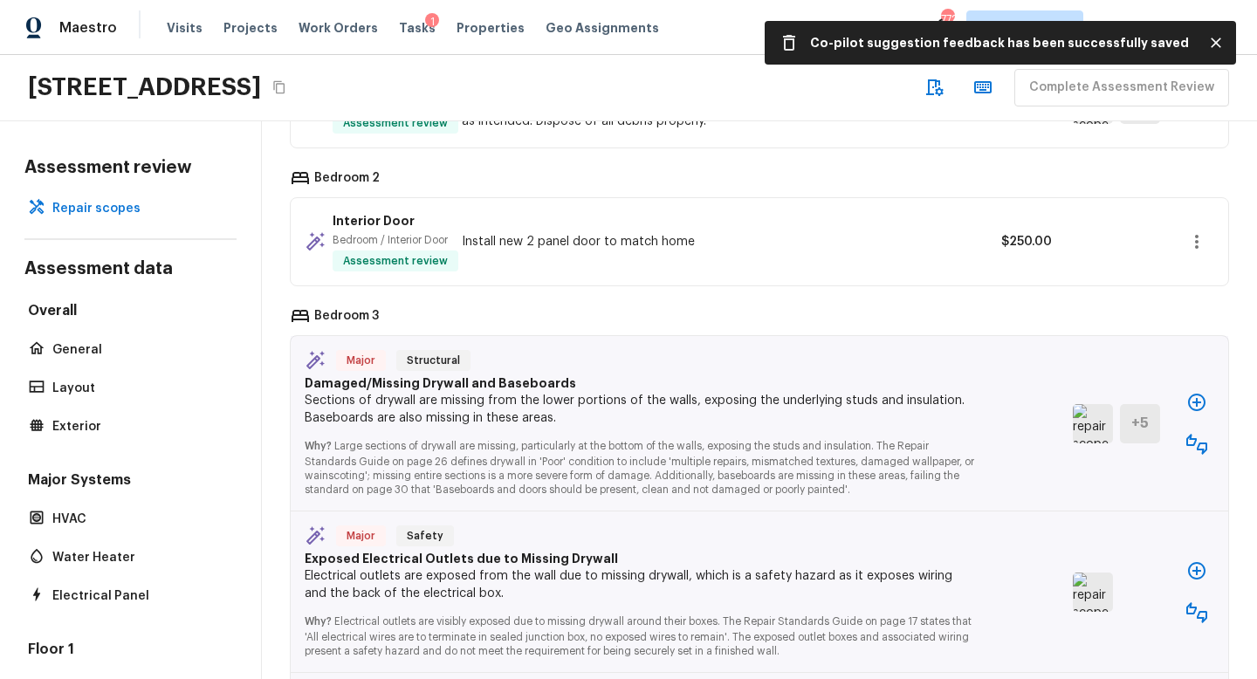
click at [1091, 444] on img at bounding box center [1093, 423] width 40 height 39
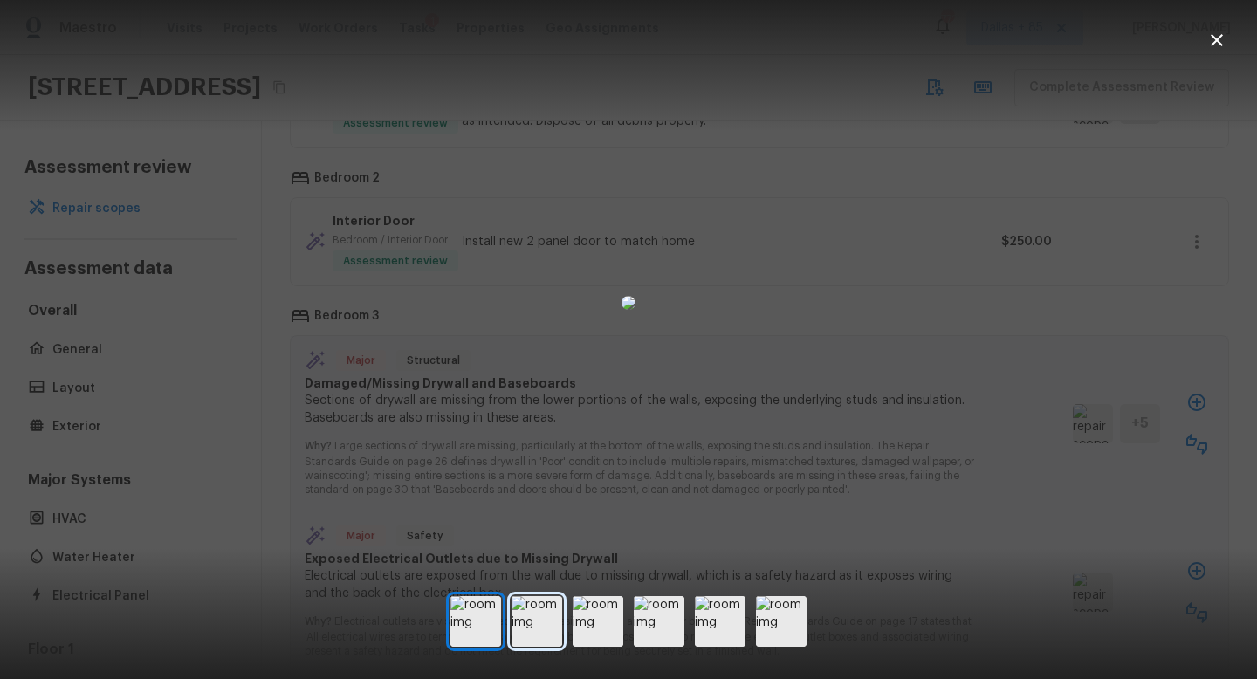
click at [538, 620] on img at bounding box center [537, 621] width 51 height 51
click at [607, 609] on img at bounding box center [598, 621] width 51 height 51
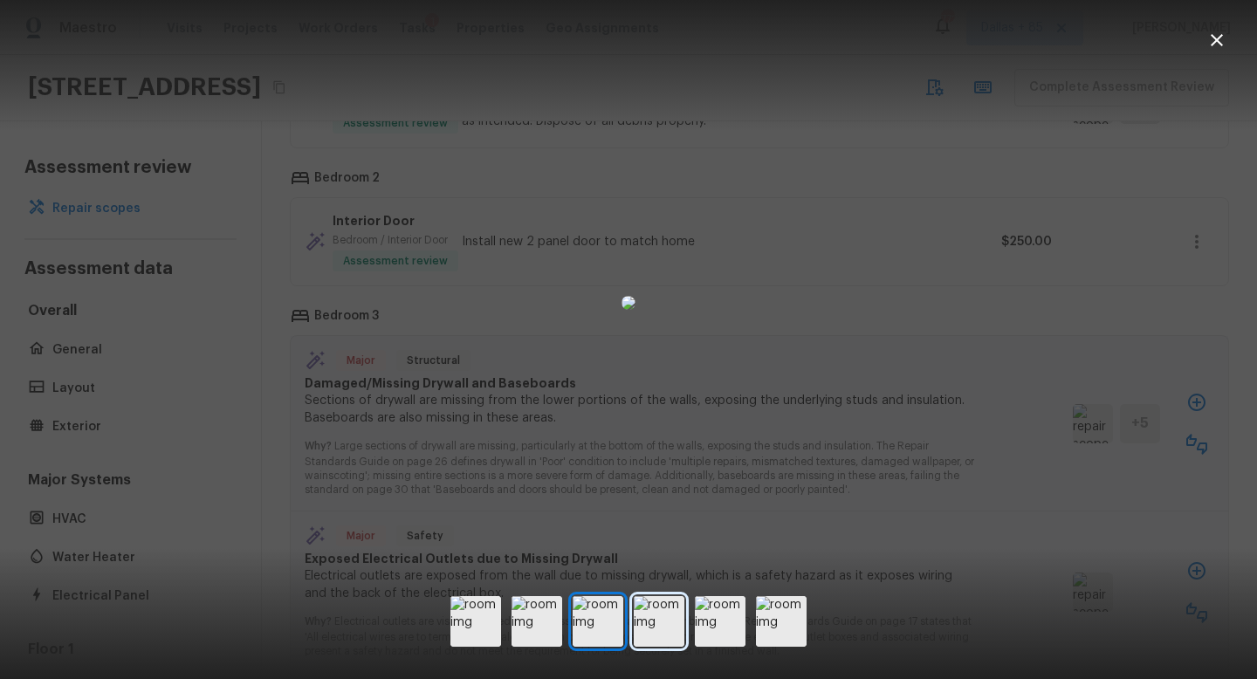
click at [680, 603] on img at bounding box center [659, 621] width 51 height 51
click at [1224, 45] on icon "button" at bounding box center [1217, 40] width 21 height 21
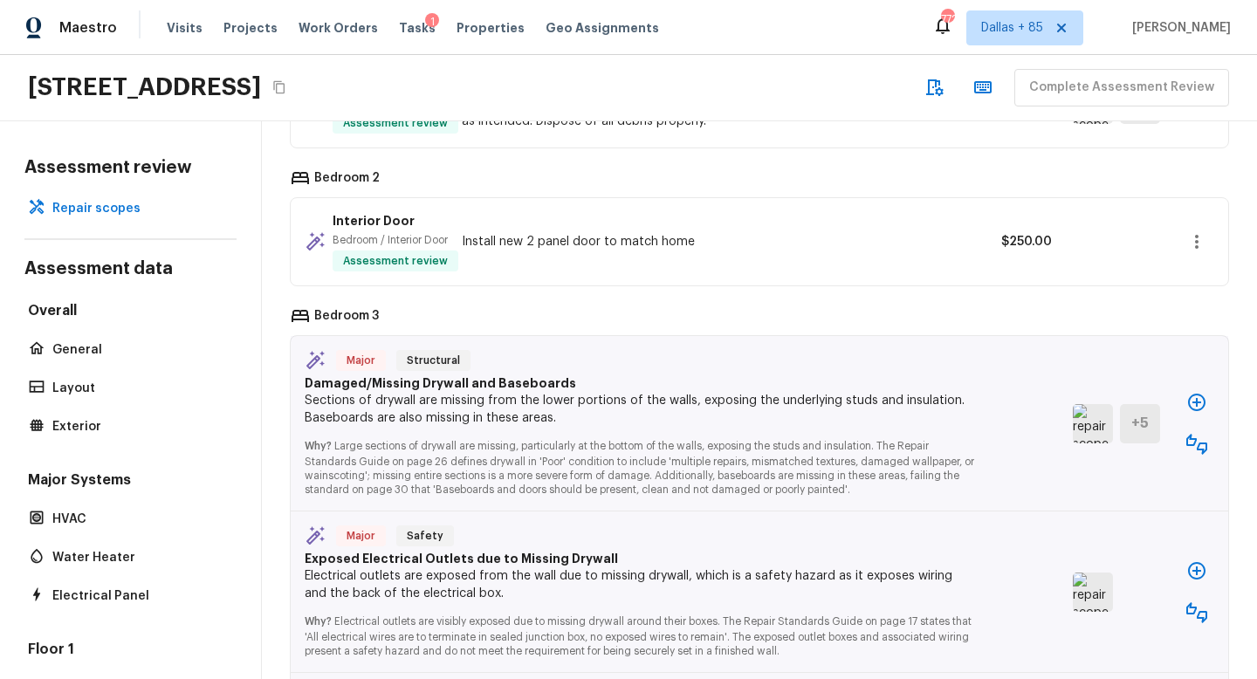
click at [1189, 455] on icon "button" at bounding box center [1197, 444] width 21 height 21
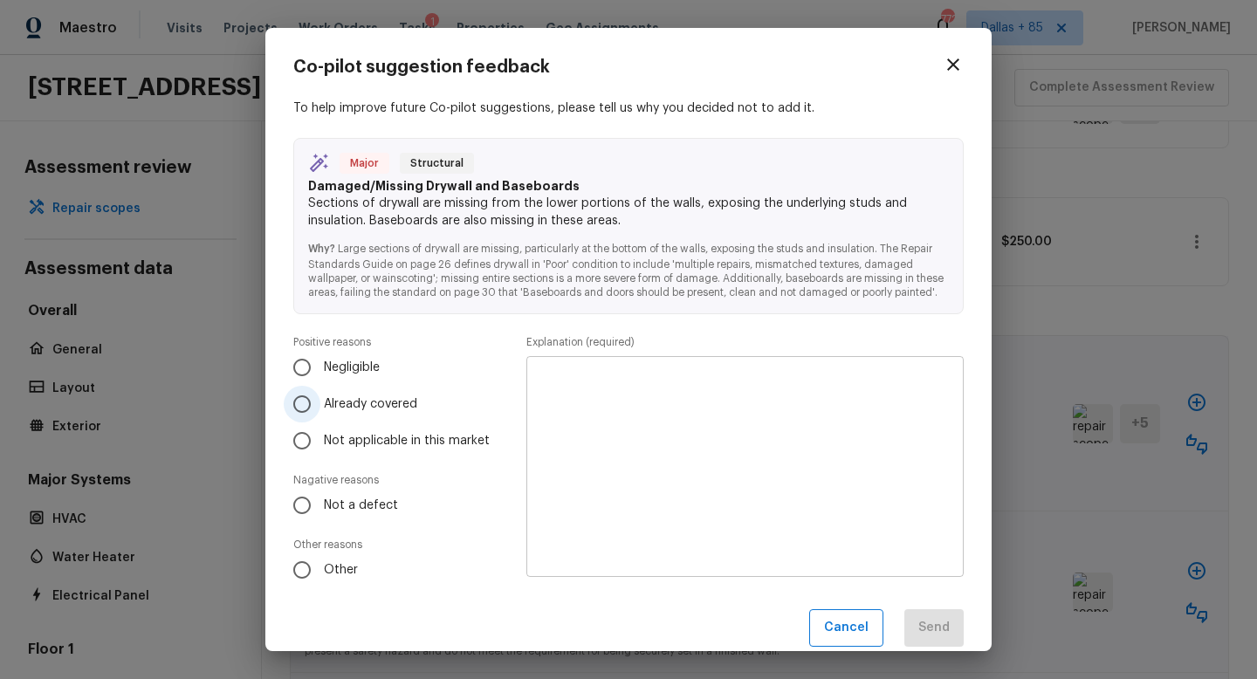
click at [370, 409] on span "Already covered" at bounding box center [370, 404] width 93 height 17
click at [320, 409] on input "Already covered" at bounding box center [302, 404] width 37 height 37
radio input "true"
click at [663, 456] on textarea at bounding box center [745, 467] width 413 height 192
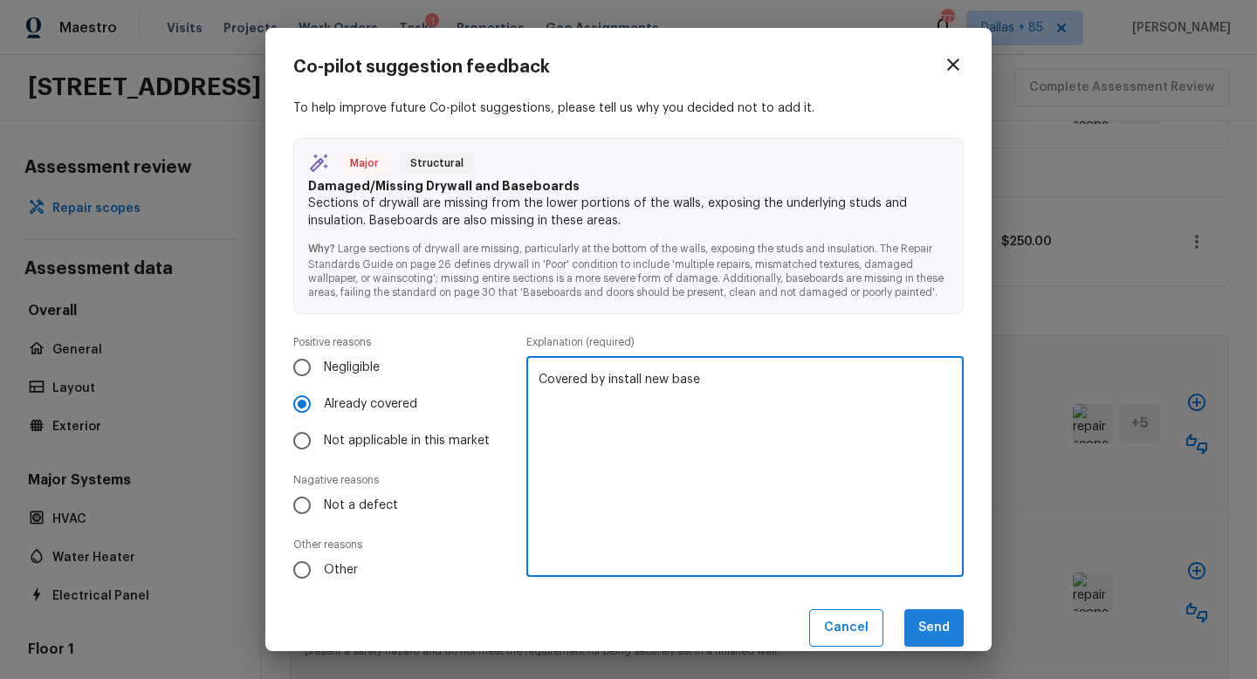
type textarea "Covered by install new base"
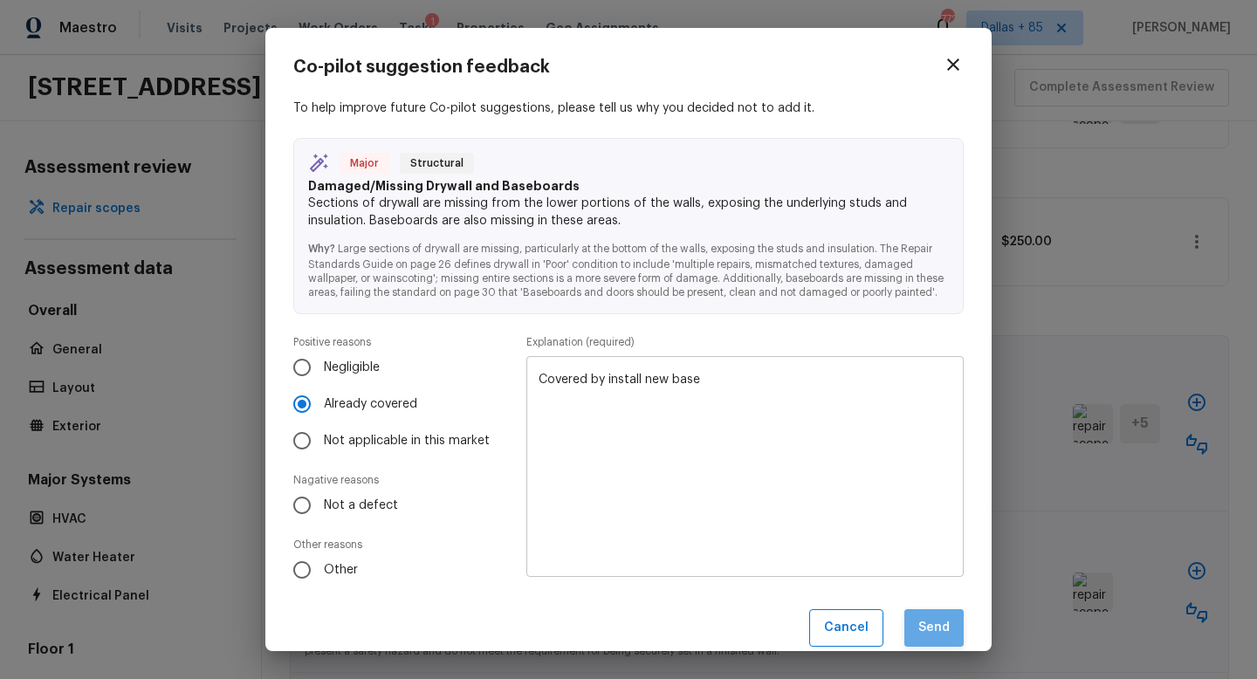
click at [924, 620] on button "Send" at bounding box center [934, 628] width 59 height 38
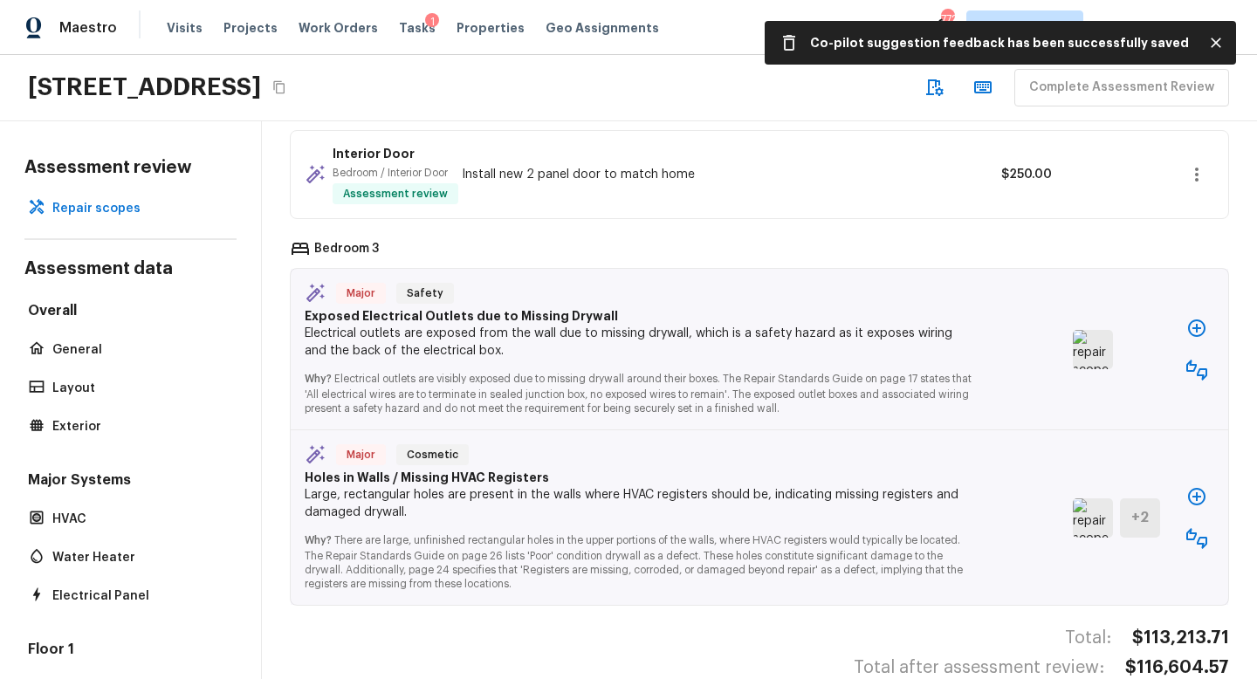
scroll to position [3851, 0]
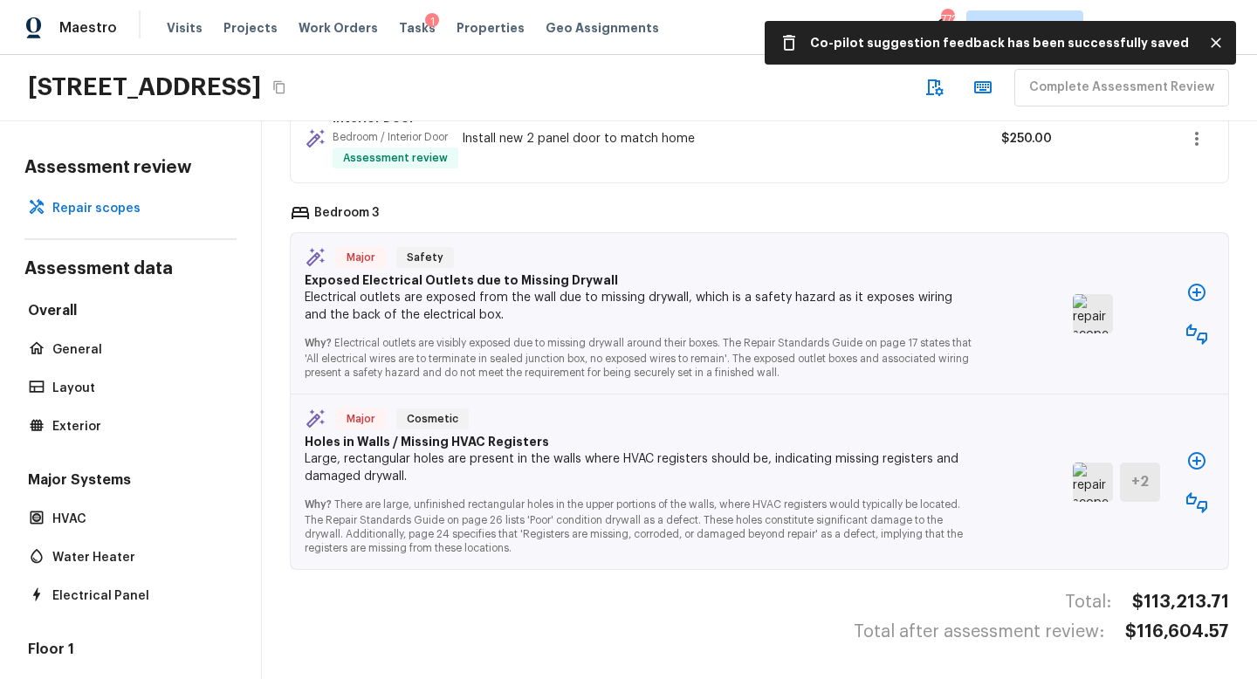
click at [1117, 499] on div "+ 2" at bounding box center [1116, 482] width 87 height 39
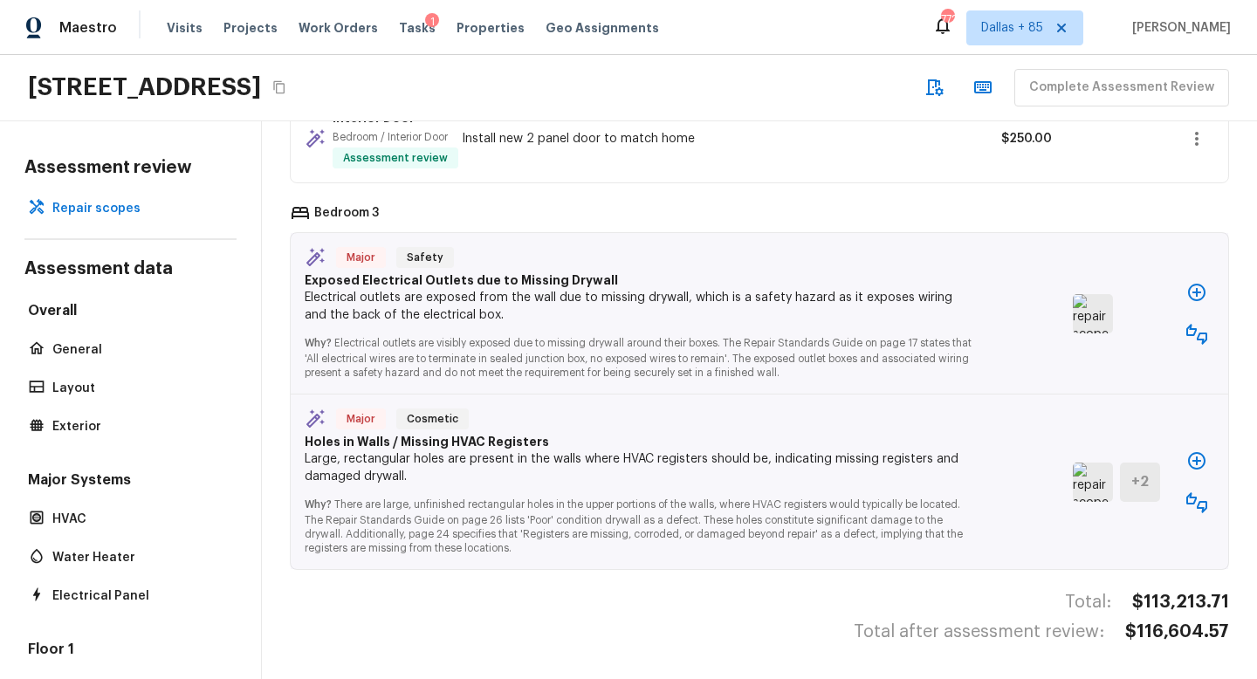
click at [1092, 492] on img at bounding box center [1093, 482] width 40 height 39
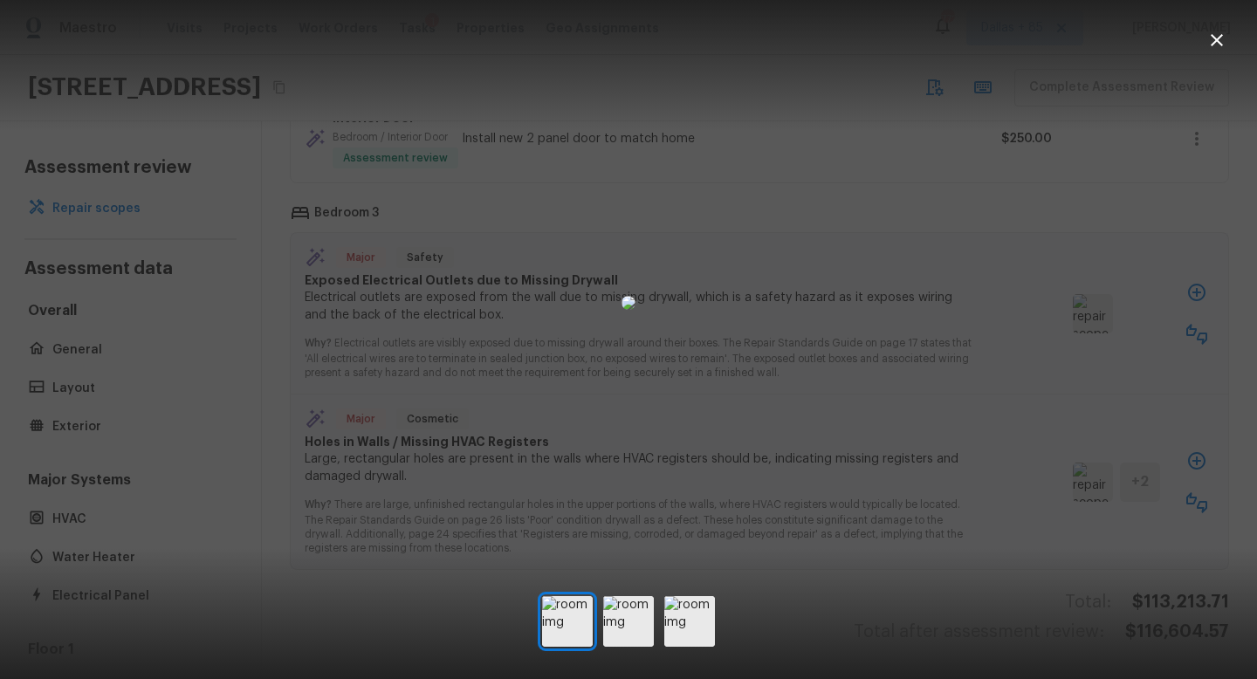
click at [1223, 46] on icon "button" at bounding box center [1217, 40] width 21 height 21
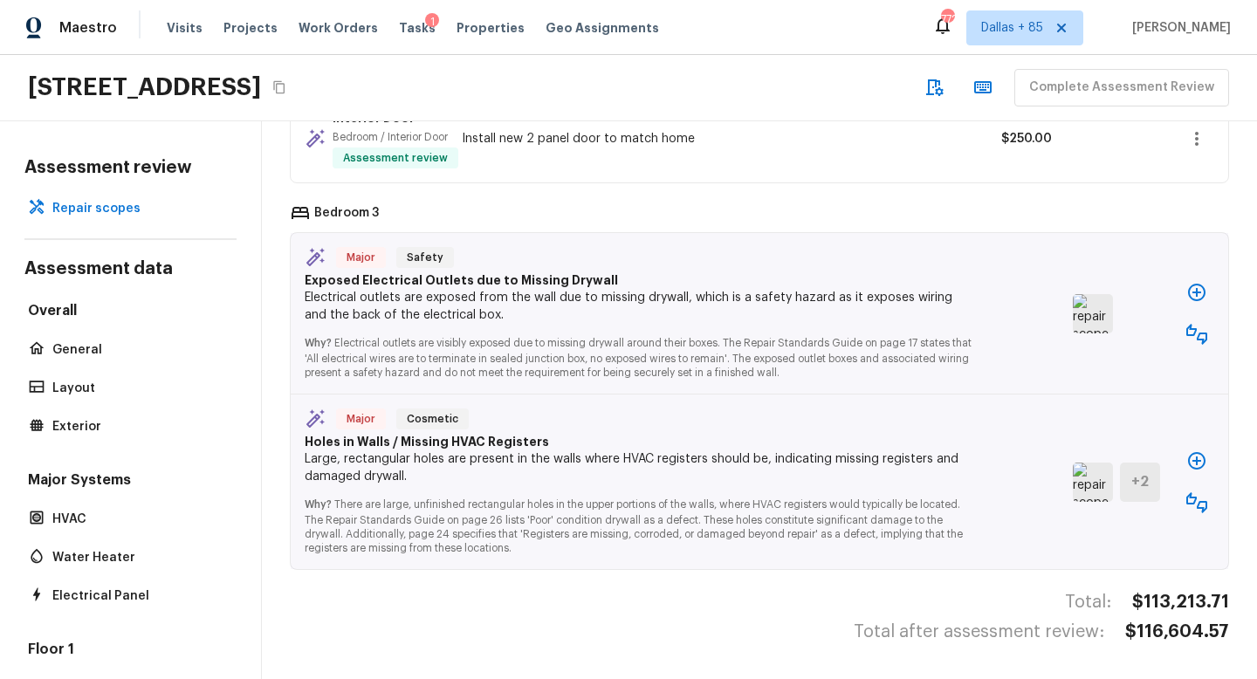
click at [1201, 466] on icon "button" at bounding box center [1196, 460] width 17 height 17
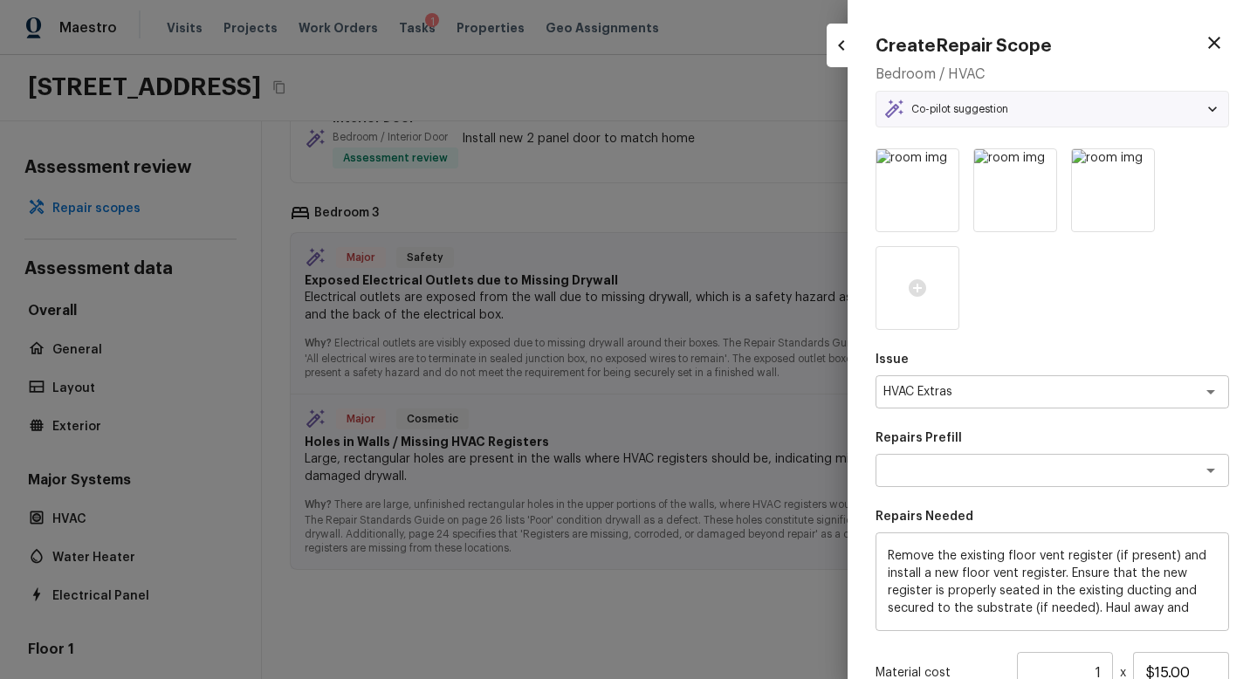
type textarea "Floor Vent Register"
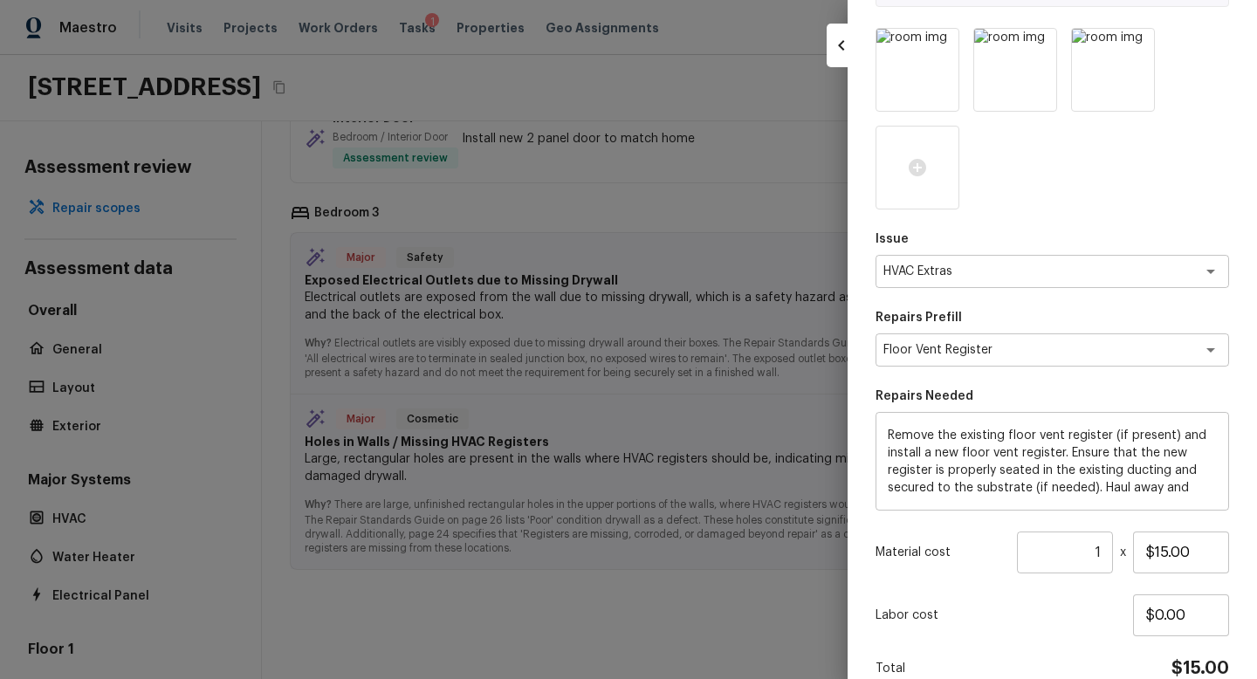
scroll to position [140, 0]
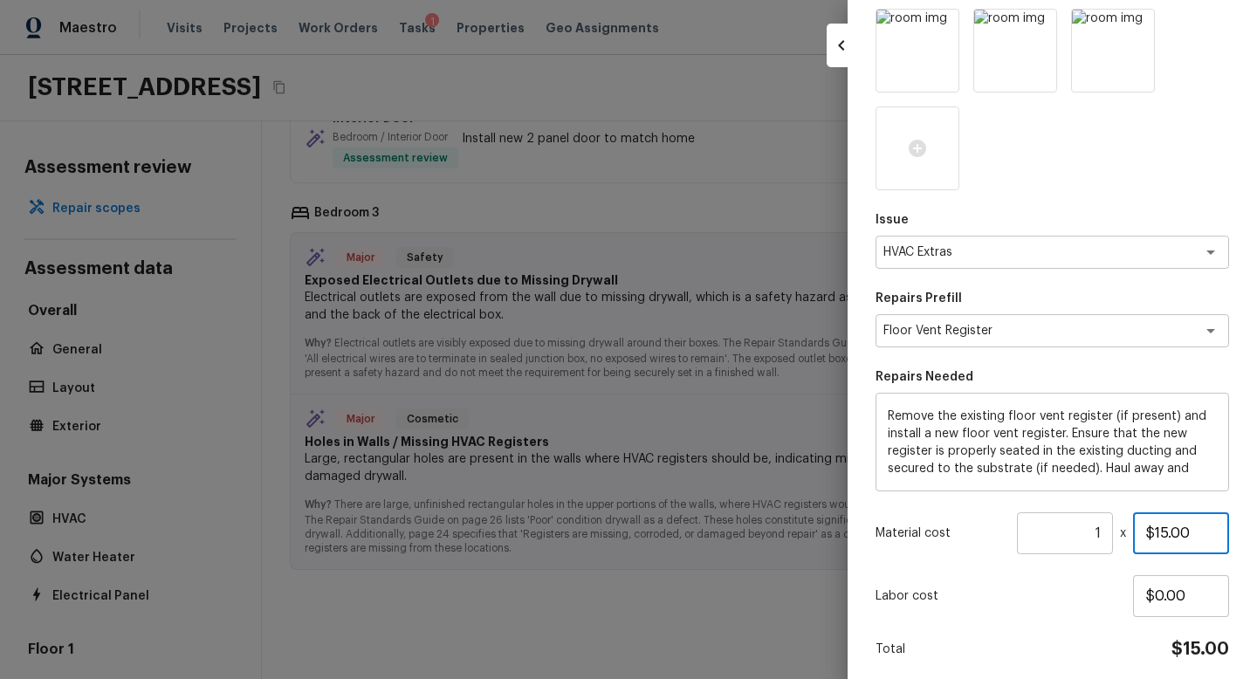
click at [1164, 529] on input "$15.00" at bounding box center [1181, 534] width 96 height 42
type input "$25.00"
click at [1103, 527] on input "1" at bounding box center [1065, 534] width 96 height 42
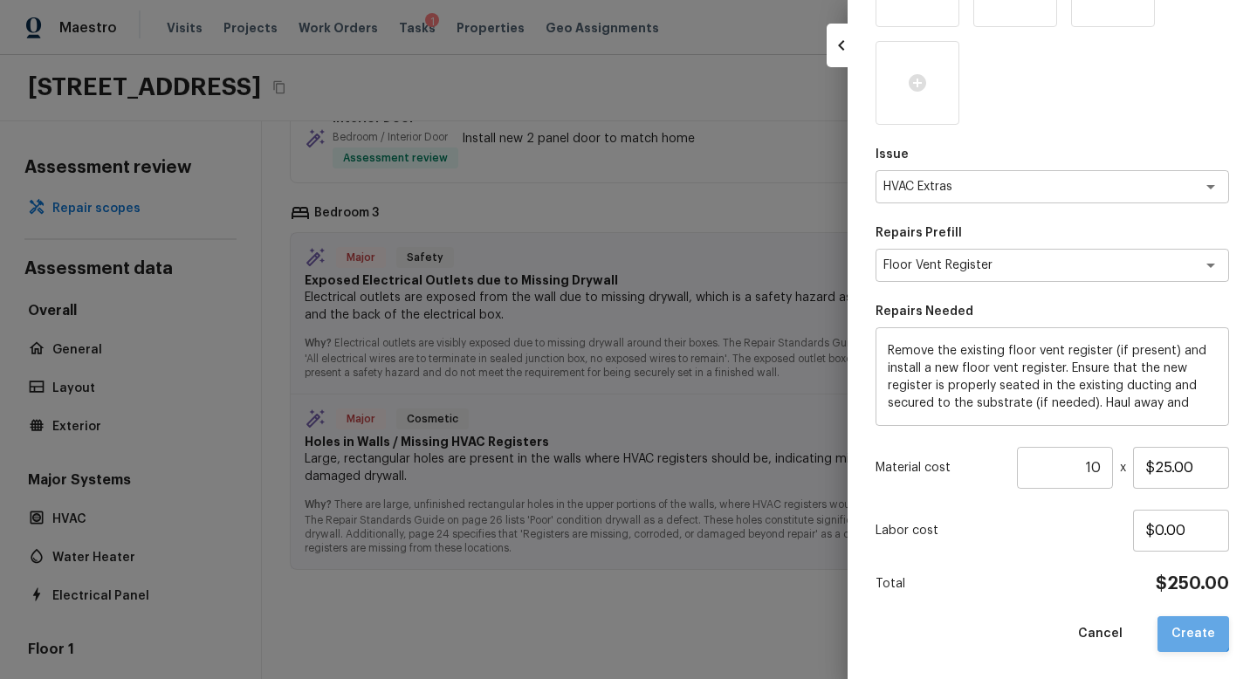
click at [1194, 624] on button "Create" at bounding box center [1194, 634] width 72 height 36
type input "1"
type input "$15.00"
type input "$0.00"
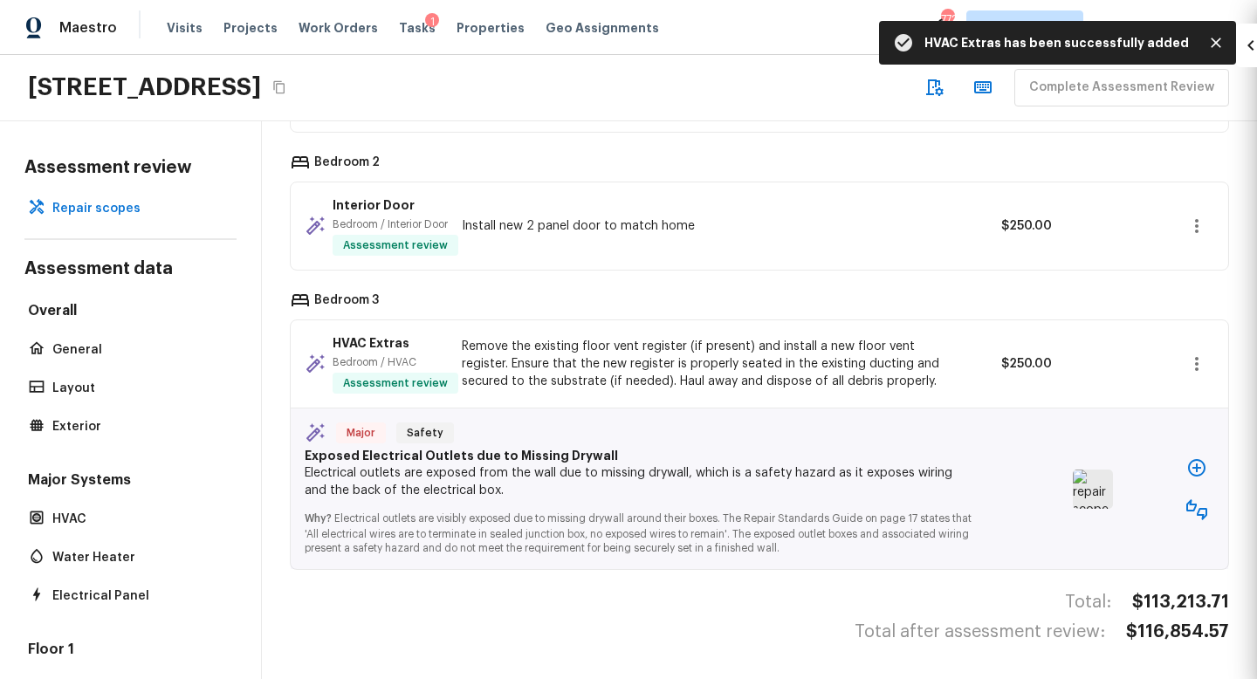
scroll to position [3764, 0]
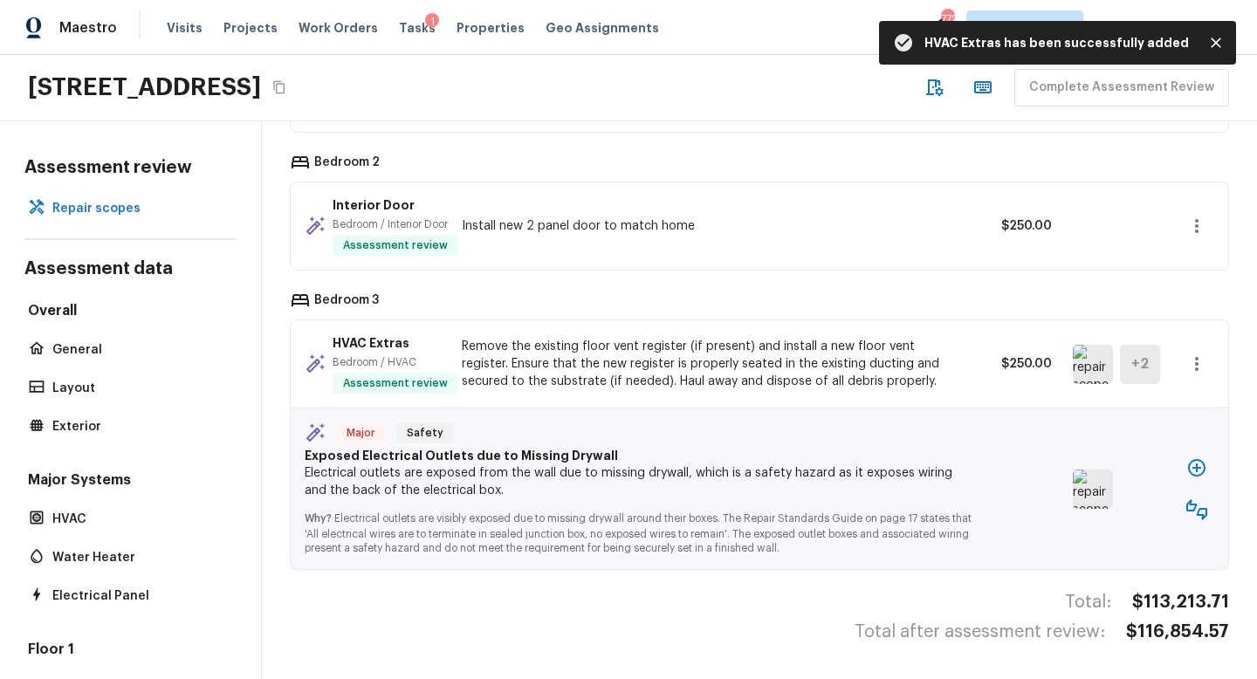
click at [1089, 487] on img at bounding box center [1093, 489] width 40 height 39
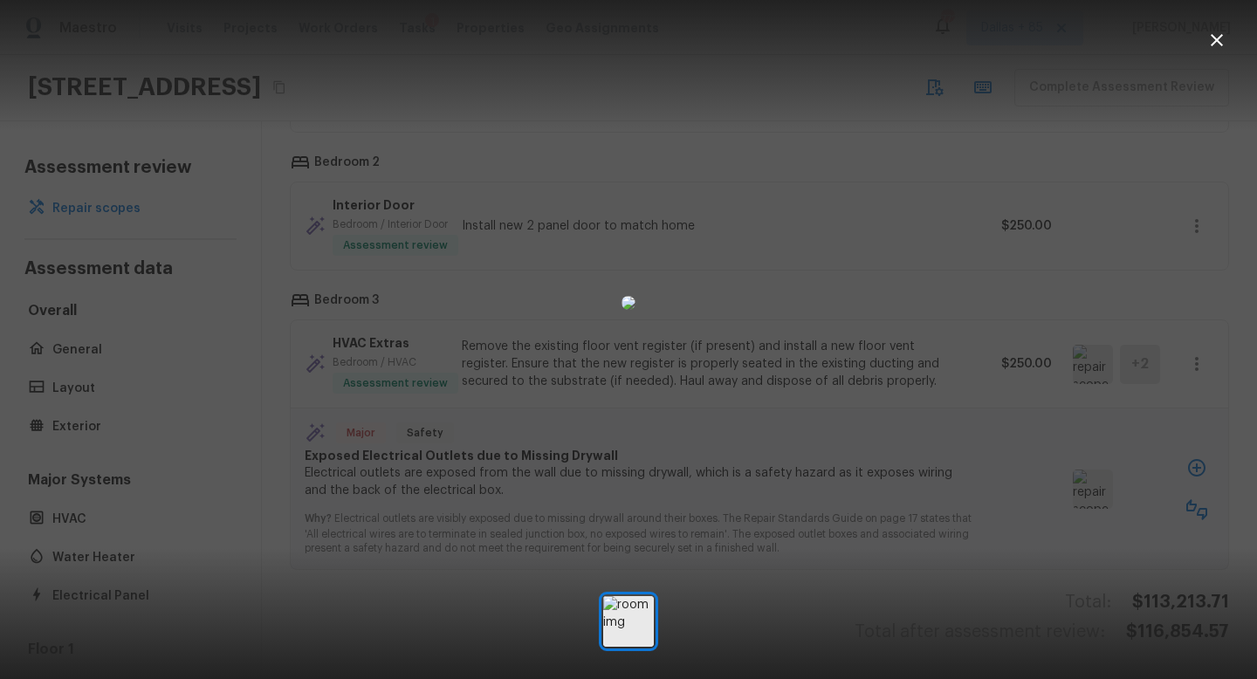
click at [1224, 50] on icon "button" at bounding box center [1217, 40] width 21 height 21
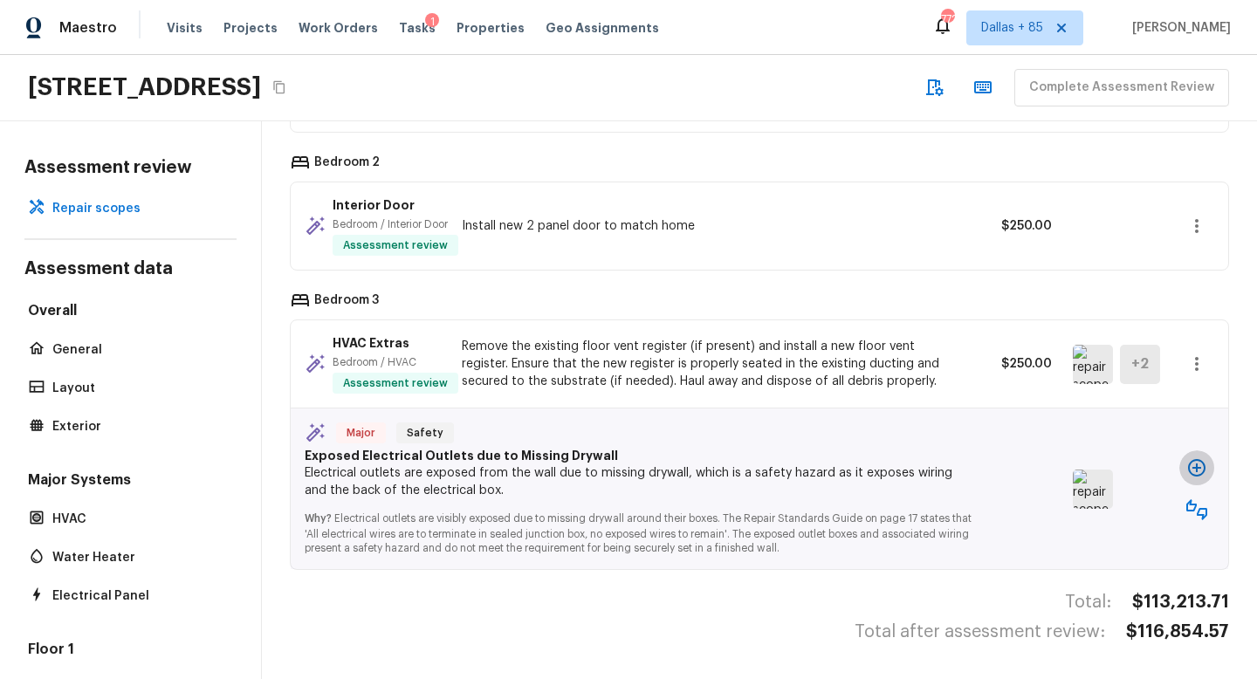
click at [1198, 457] on button "button" at bounding box center [1197, 468] width 35 height 35
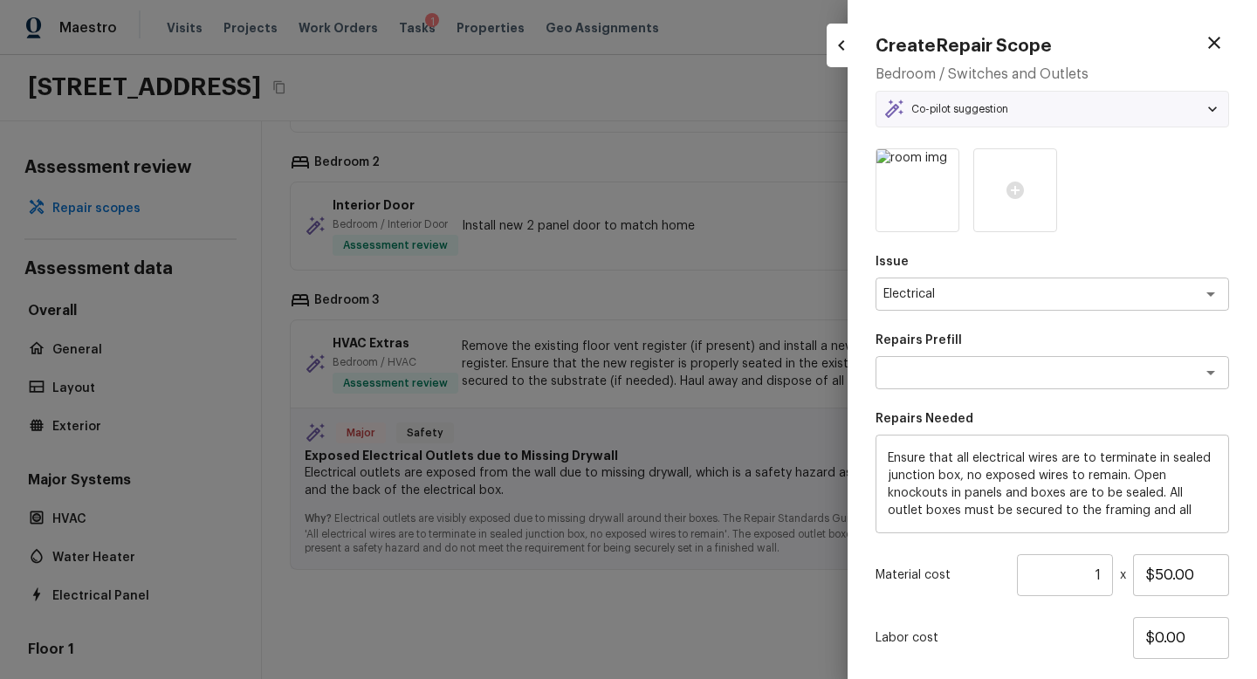
type textarea "Terminate/Conceal Wiring"
click at [1207, 45] on icon "button" at bounding box center [1214, 42] width 21 height 21
type input "$0.00"
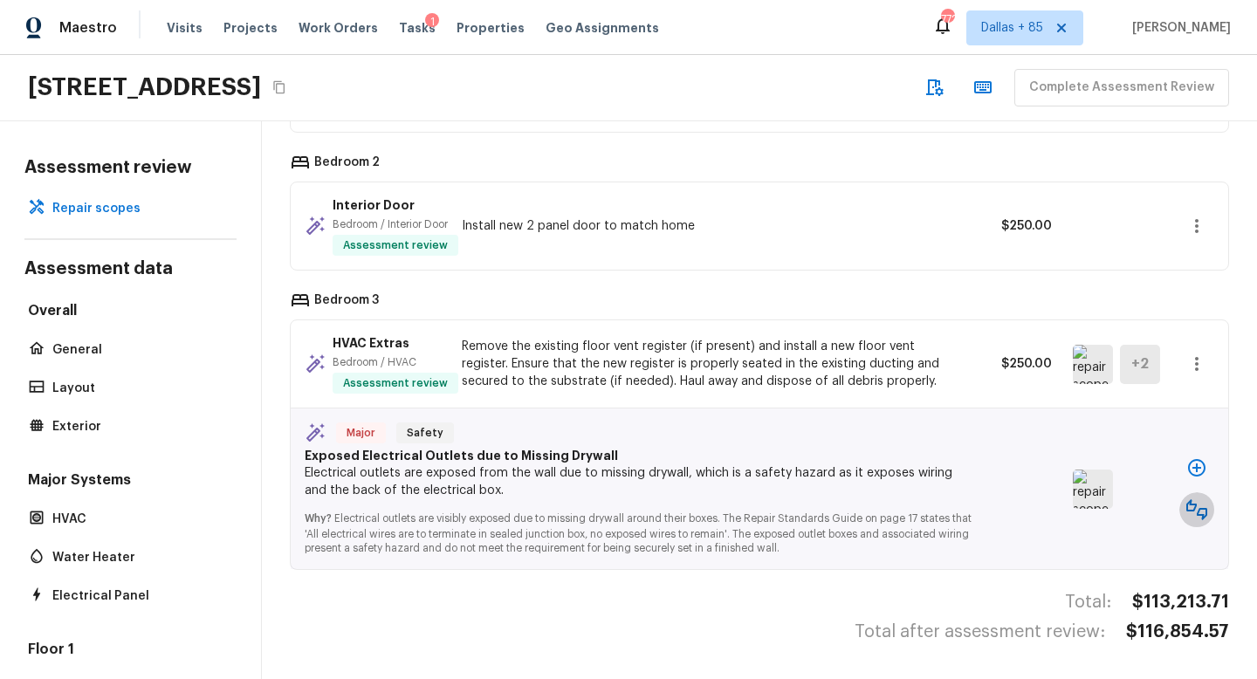
click at [1188, 513] on icon "button" at bounding box center [1197, 509] width 21 height 21
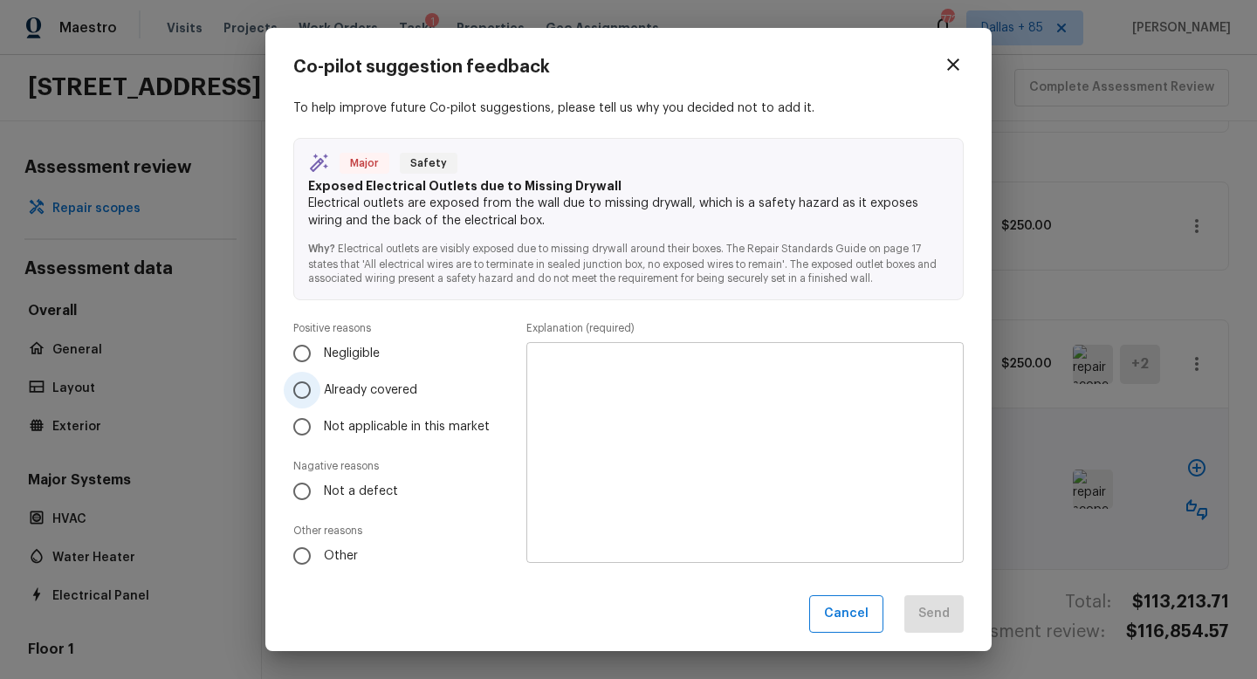
click at [301, 398] on input "Already covered" at bounding box center [302, 390] width 37 height 37
radio input "true"
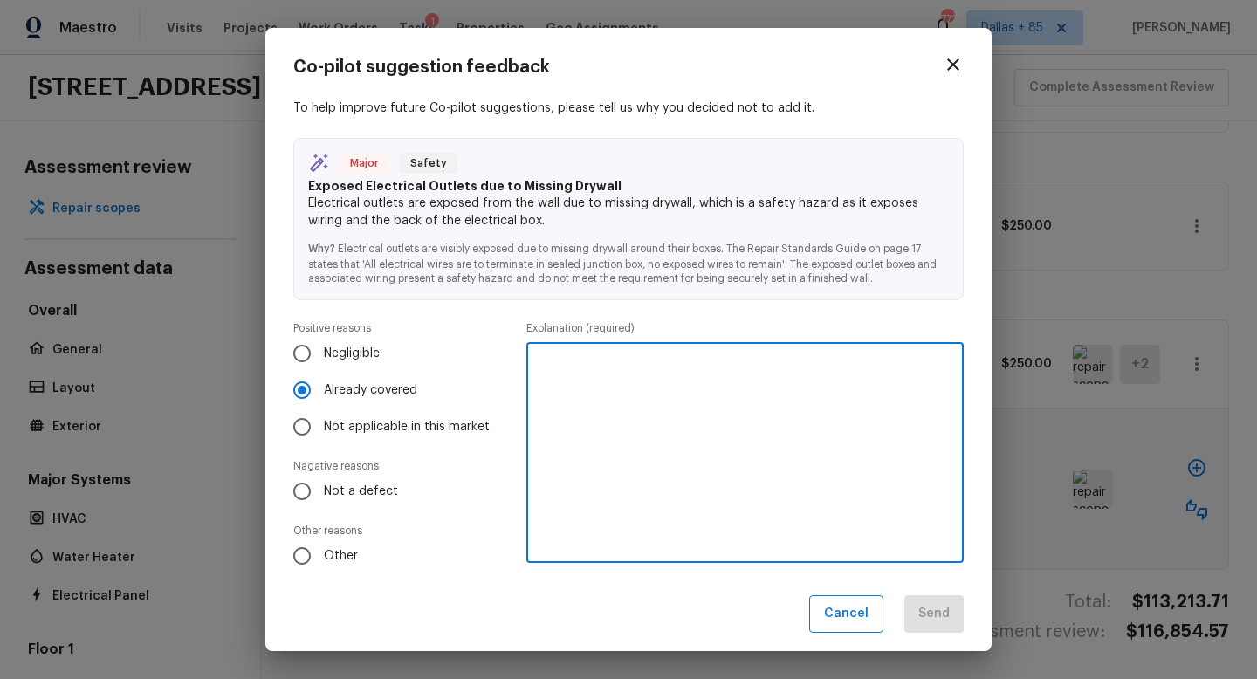
click at [657, 393] on textarea at bounding box center [745, 453] width 413 height 192
type textarea "Covered by drywall and home readiness package"
click at [938, 623] on button "Send" at bounding box center [934, 614] width 59 height 38
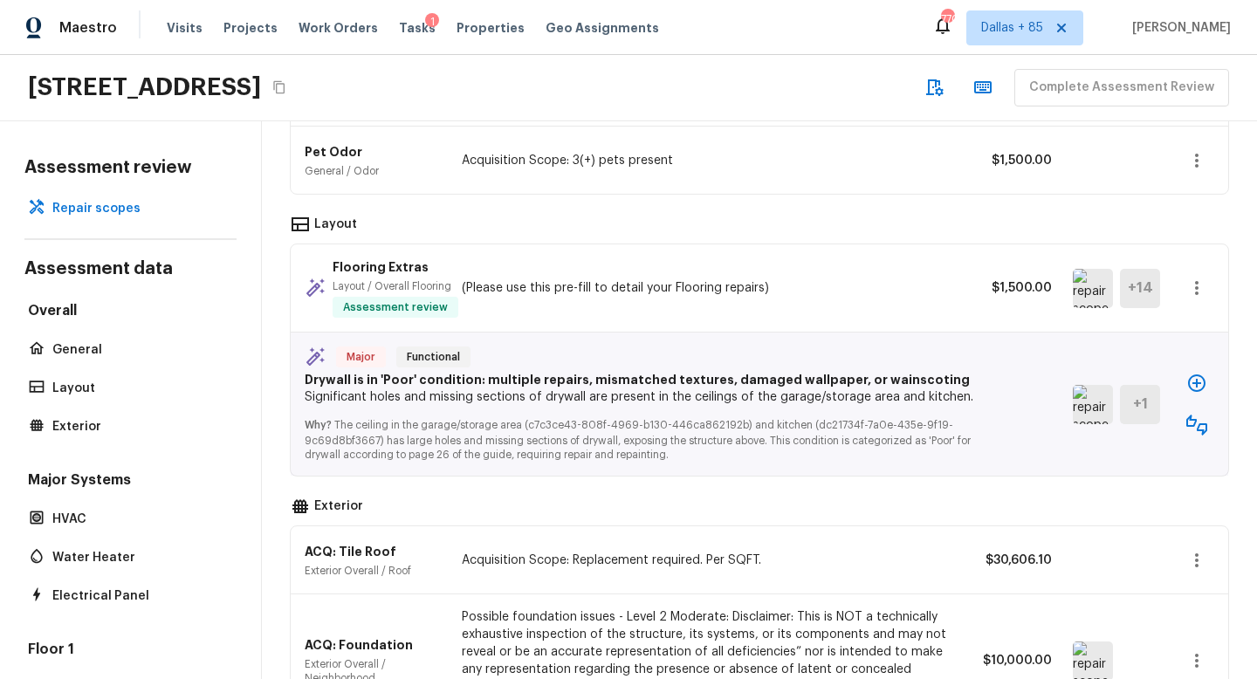
scroll to position [2594, 0]
click at [1191, 429] on icon "button" at bounding box center [1197, 424] width 21 height 21
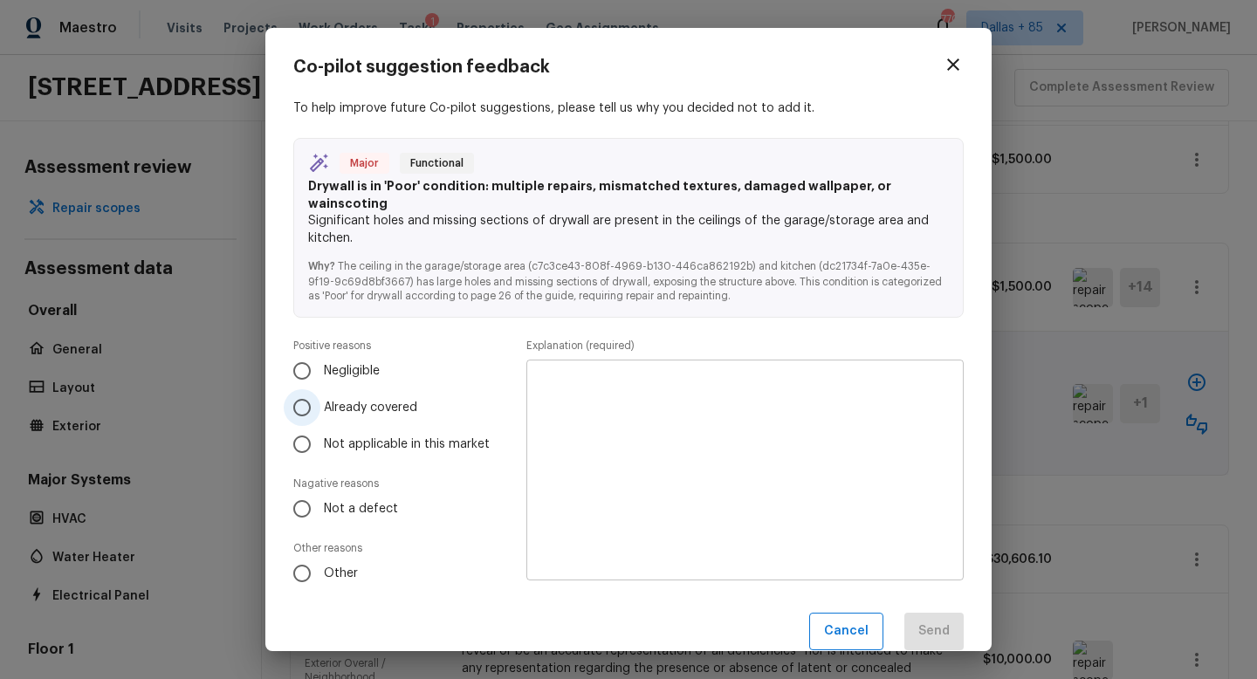
click at [349, 399] on span "Already covered" at bounding box center [370, 407] width 93 height 17
click at [320, 395] on input "Already covered" at bounding box center [302, 407] width 37 height 37
radio input "true"
click at [802, 529] on textarea at bounding box center [745, 471] width 413 height 192
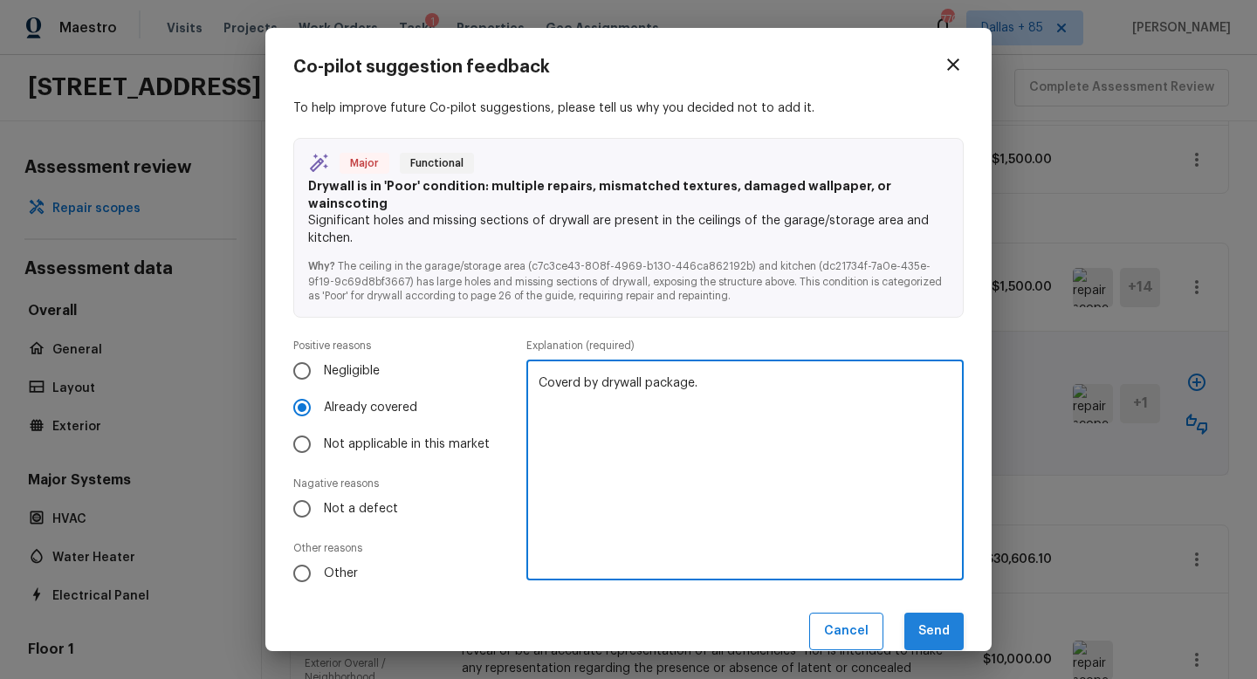
type textarea "Coverd by drywall package."
click at [926, 613] on button "Send" at bounding box center [934, 632] width 59 height 38
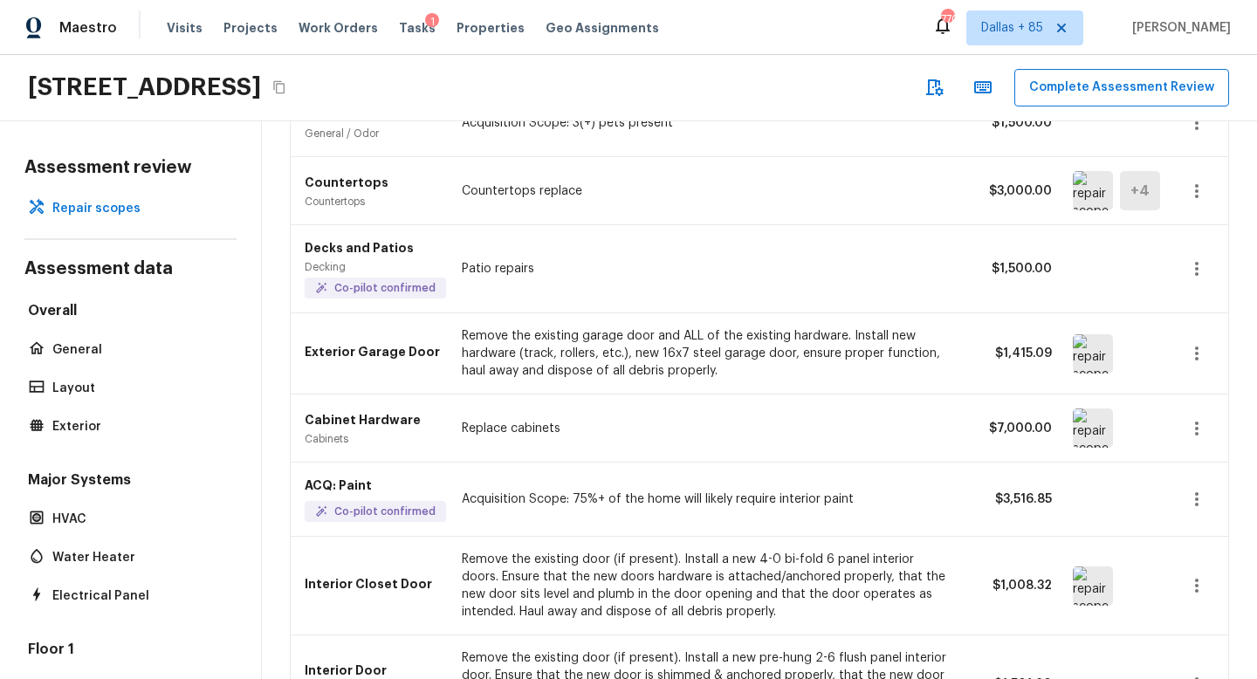
scroll to position [0, 0]
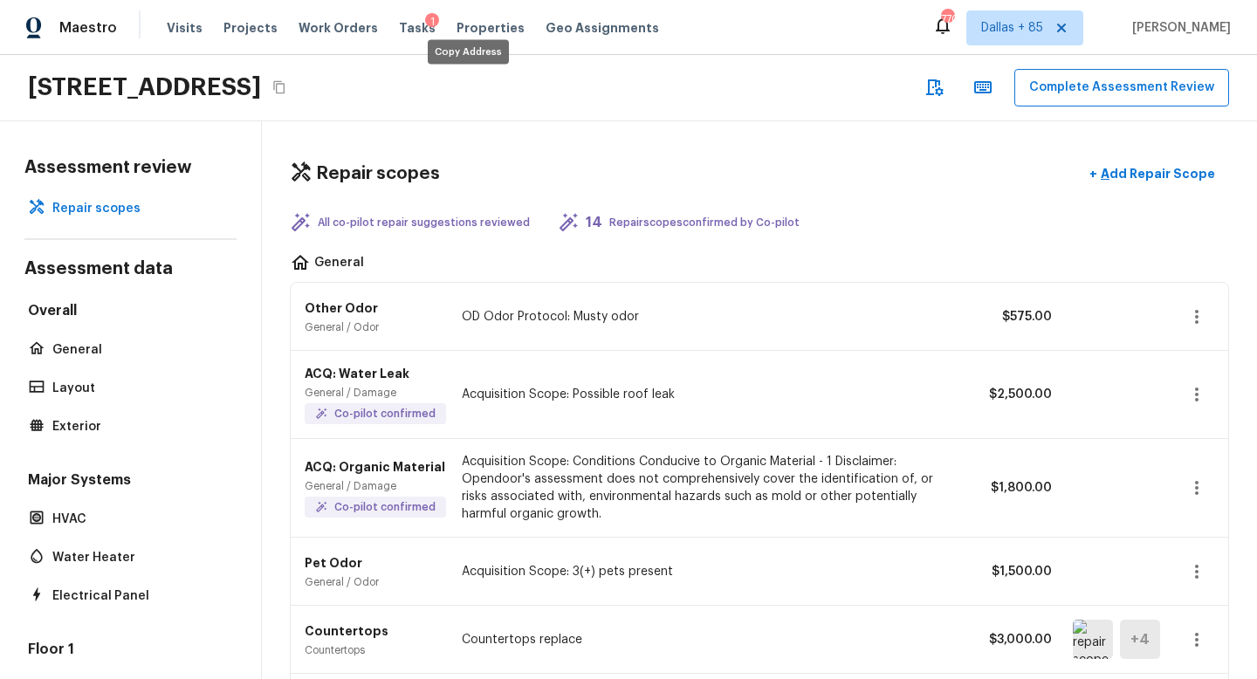
click at [286, 86] on icon "Copy Address" at bounding box center [279, 87] width 14 height 14
click at [286, 82] on icon "Copy Address" at bounding box center [279, 87] width 14 height 14
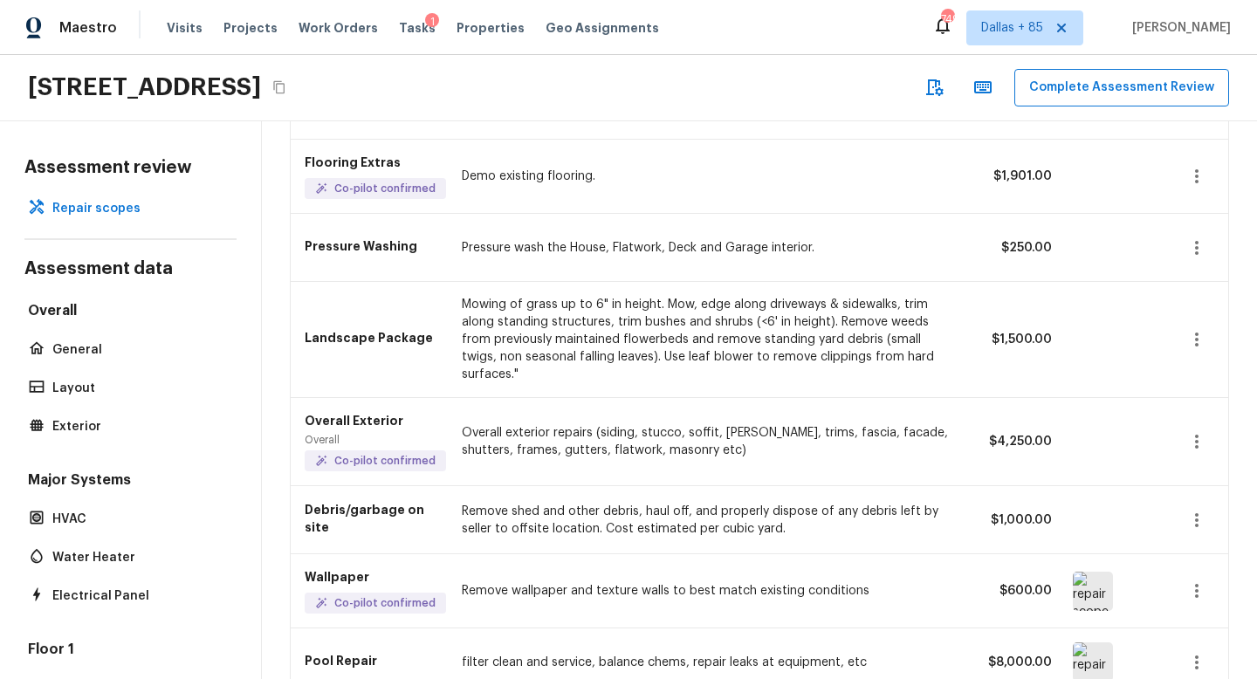
scroll to position [1407, 0]
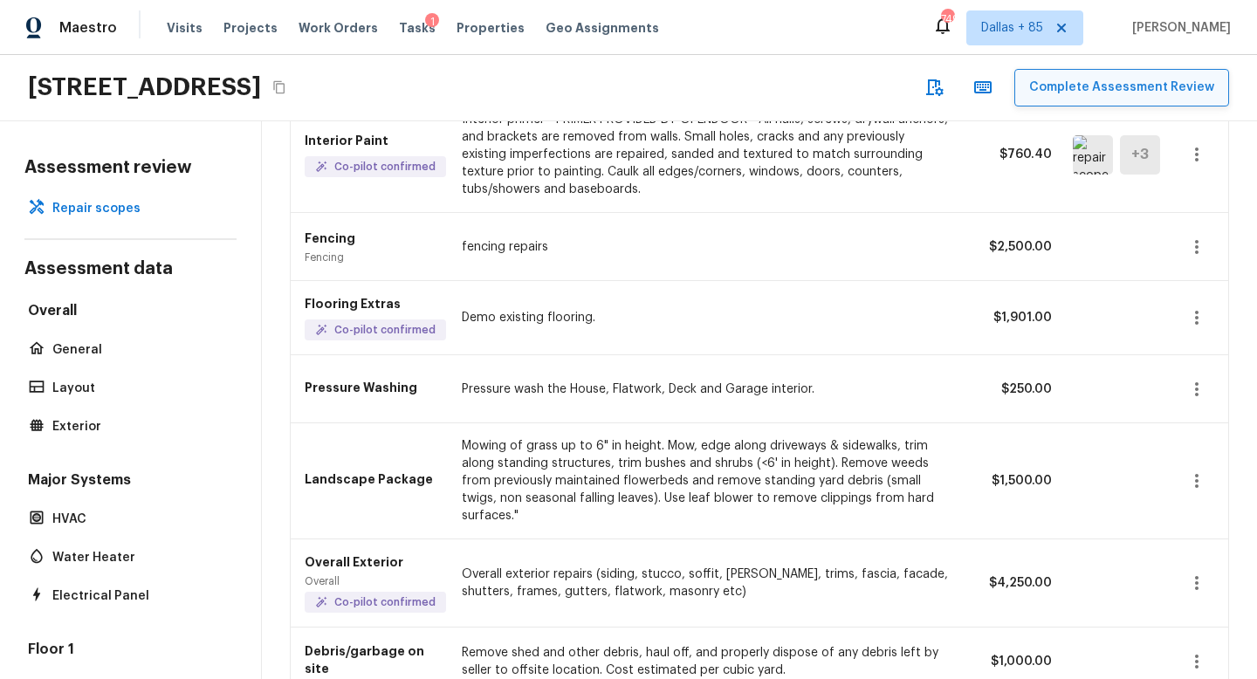
click at [1082, 84] on button "Complete Assessment Review" at bounding box center [1122, 88] width 215 height 38
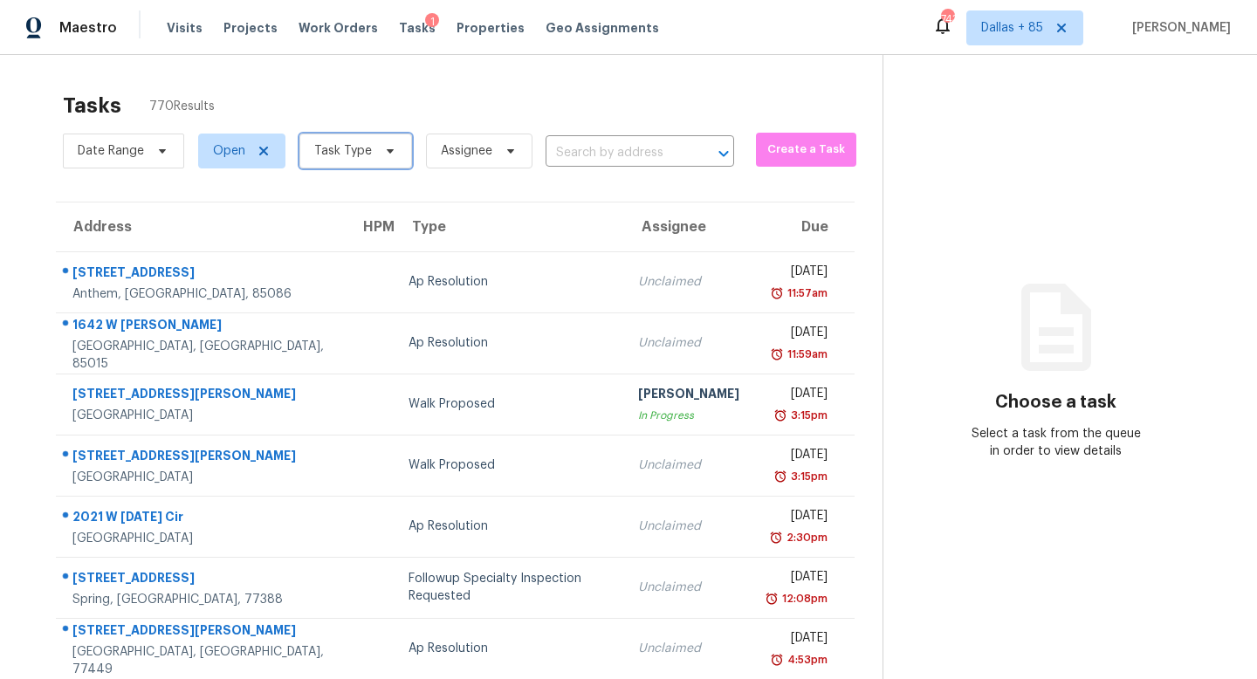
click at [393, 148] on icon at bounding box center [390, 151] width 14 height 14
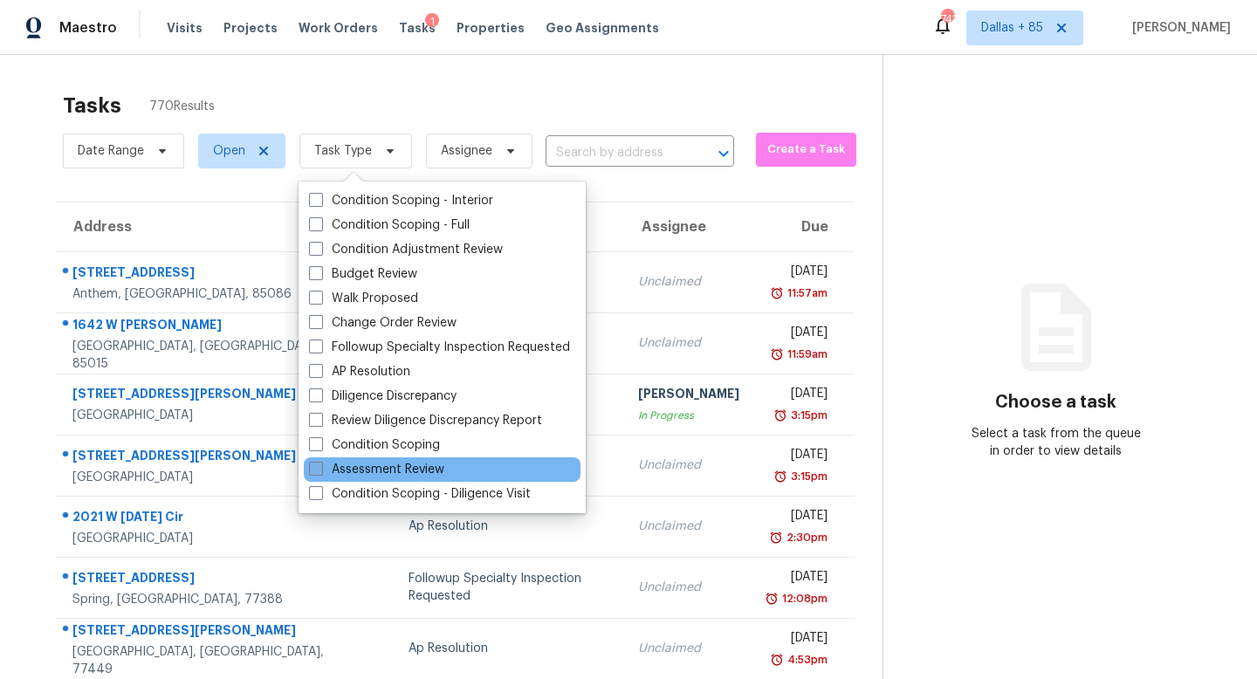
click at [390, 465] on label "Assessment Review" at bounding box center [376, 469] width 135 height 17
click at [320, 465] on input "Assessment Review" at bounding box center [314, 466] width 11 height 11
checkbox input "true"
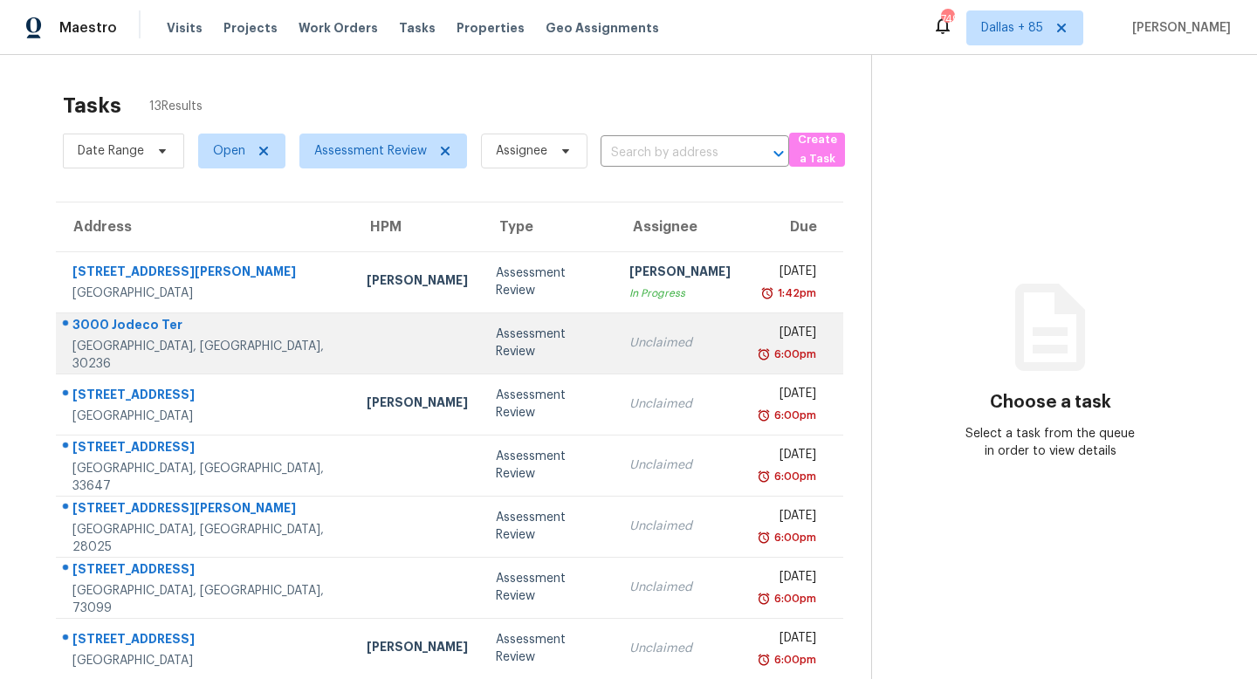
click at [630, 344] on div "Unclaimed" at bounding box center [680, 342] width 101 height 17
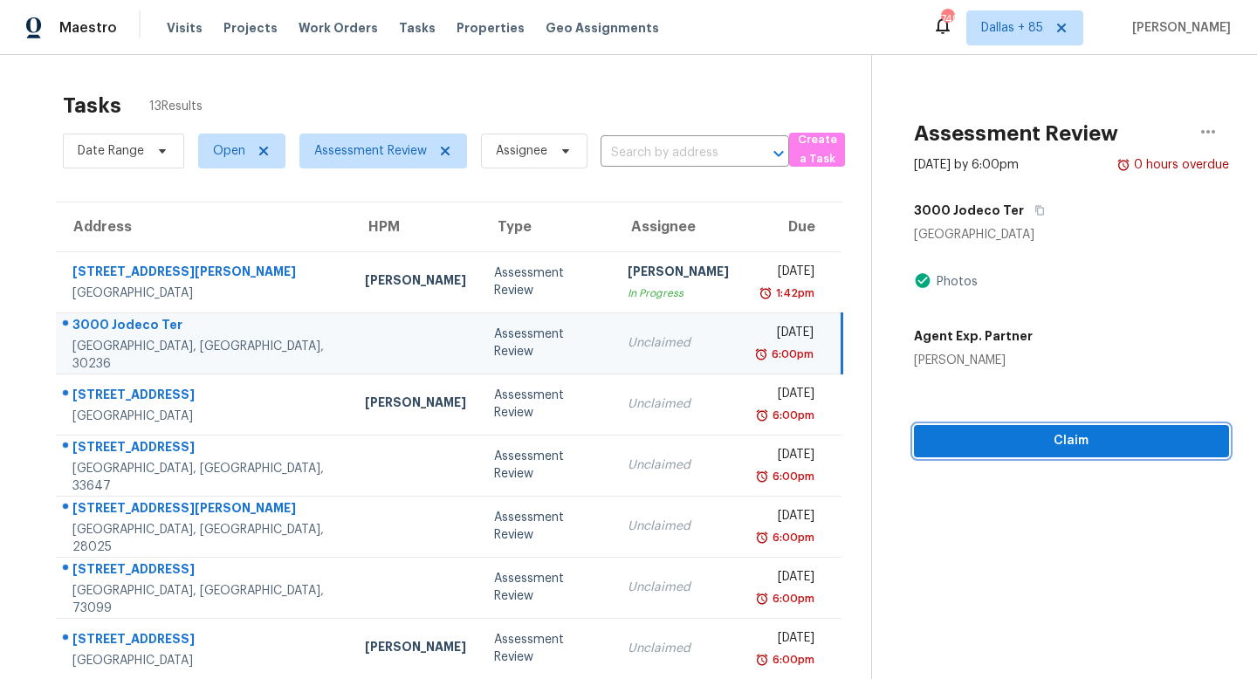
click at [1077, 440] on span "Claim" at bounding box center [1071, 441] width 287 height 22
click at [1082, 439] on span "Start Assessment" at bounding box center [1071, 441] width 287 height 22
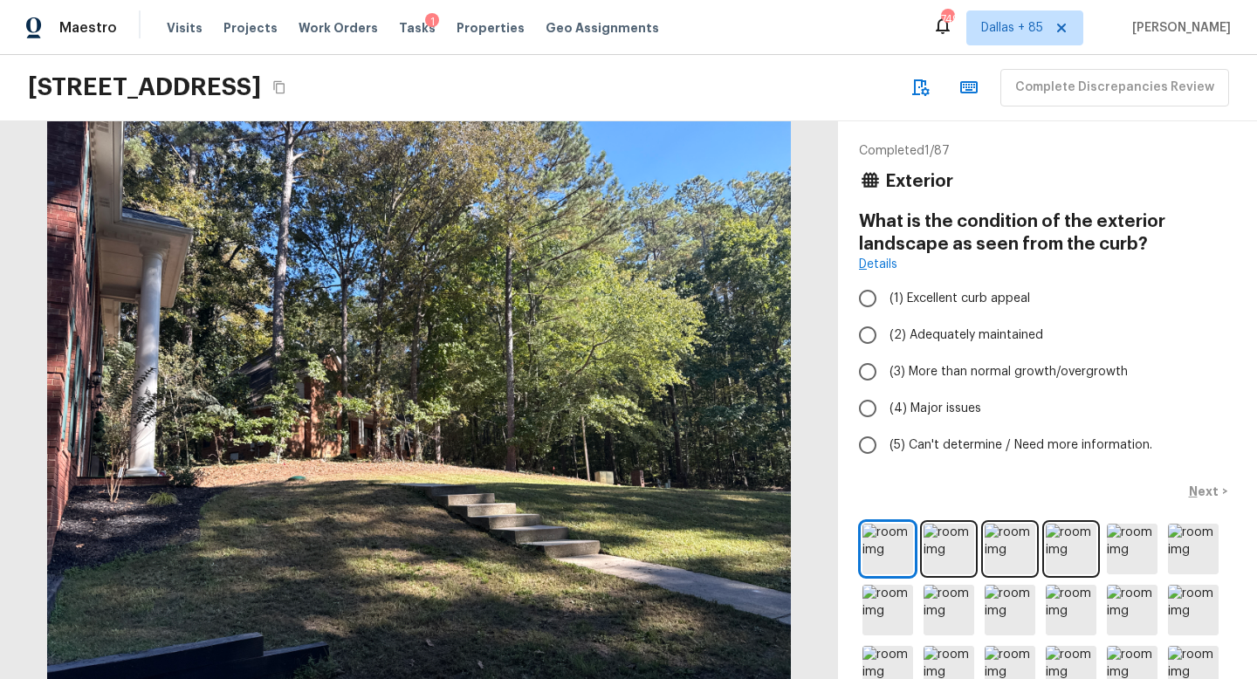
scroll to position [103, 0]
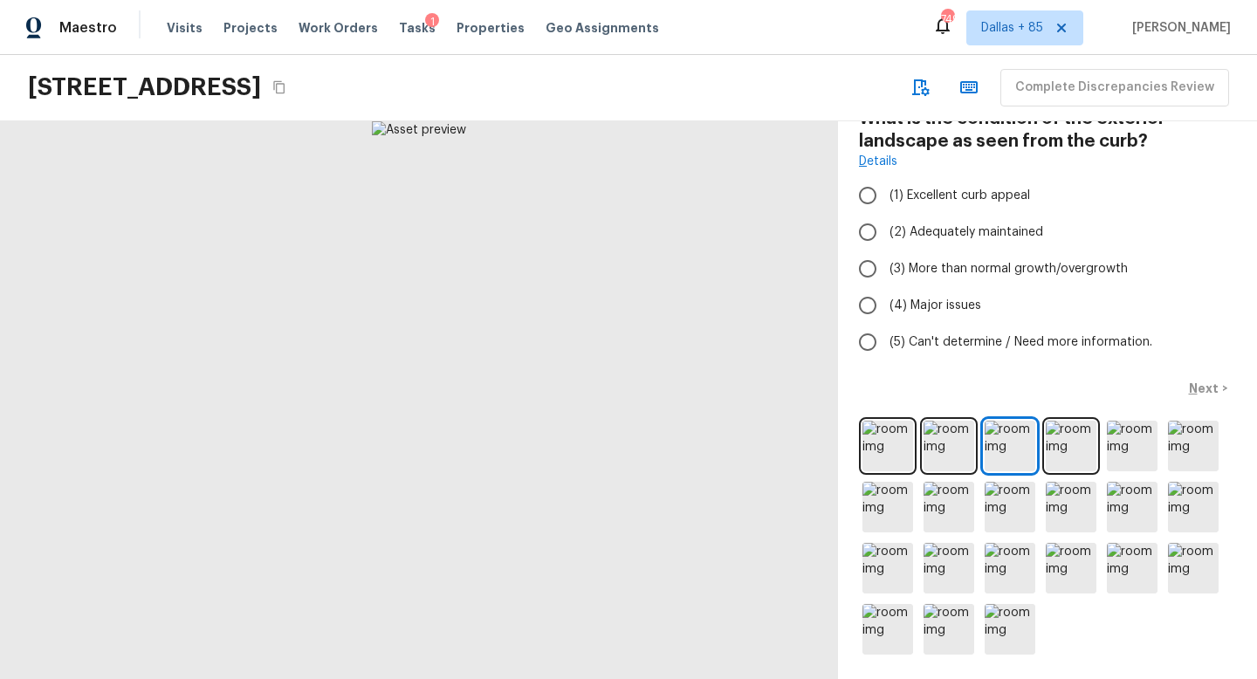
click at [1102, 550] on div at bounding box center [1047, 537] width 377 height 241
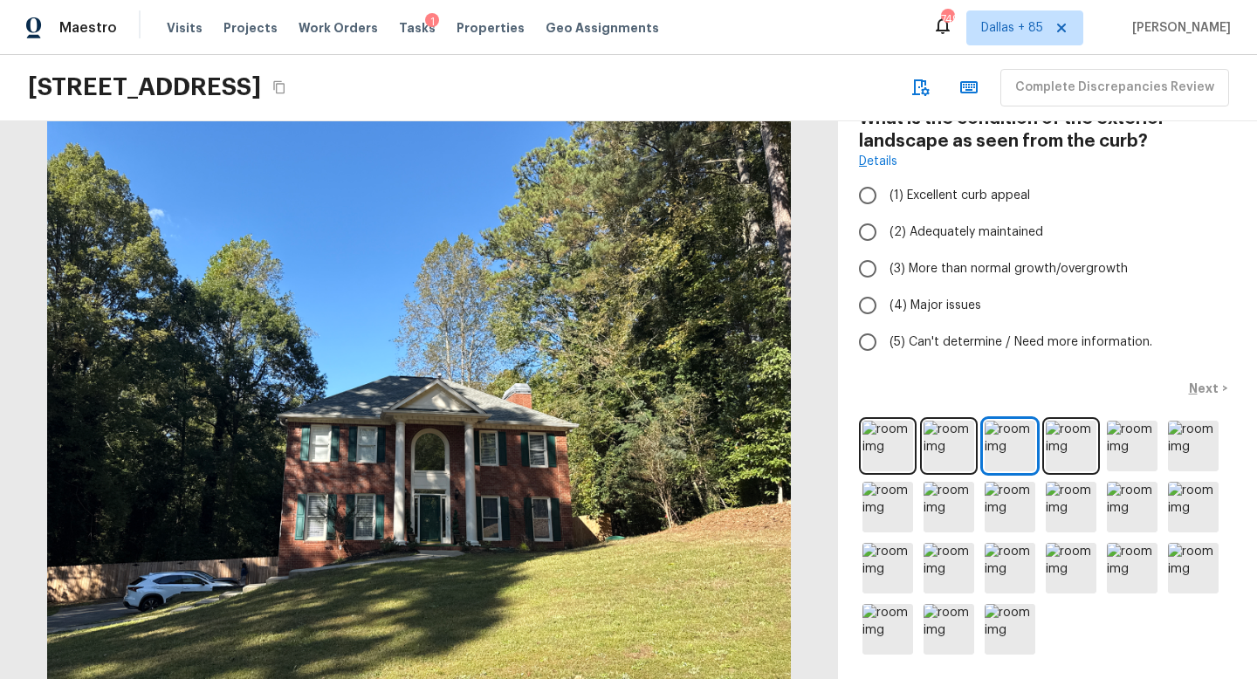
click at [1102, 550] on div at bounding box center [1047, 537] width 377 height 241
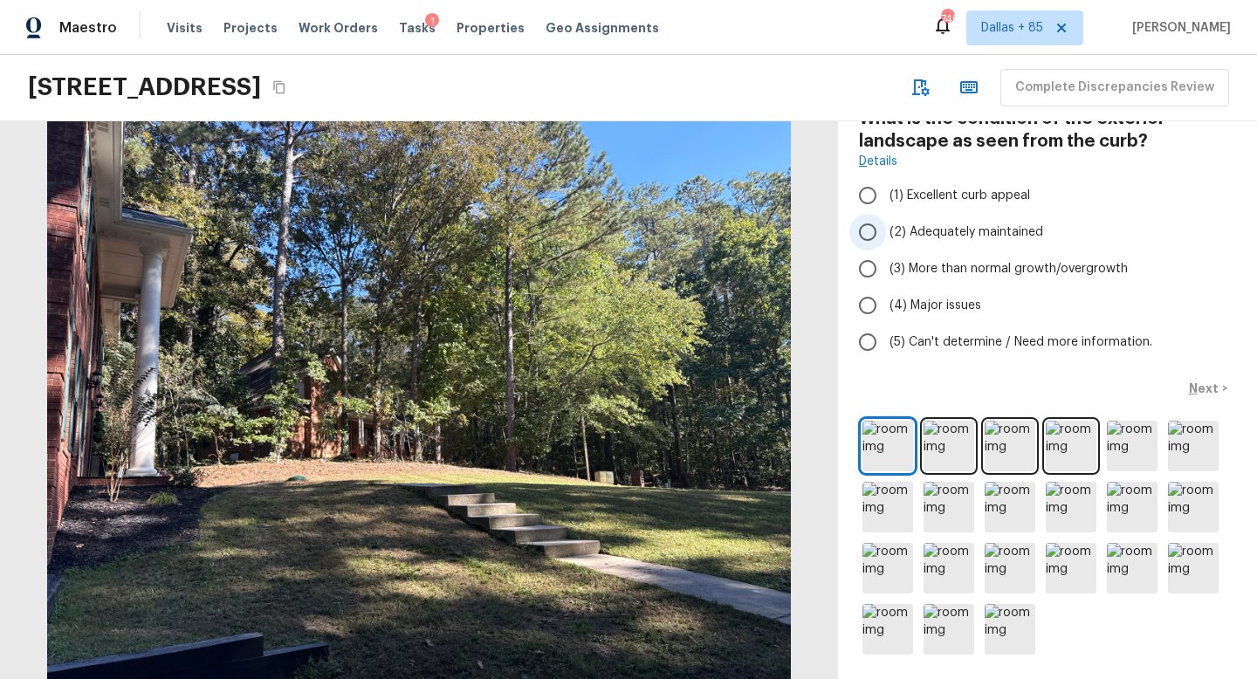
click at [873, 222] on input "(2) Adequately maintained" at bounding box center [868, 232] width 37 height 37
radio input "true"
click at [1203, 392] on p "Next" at bounding box center [1205, 388] width 33 height 17
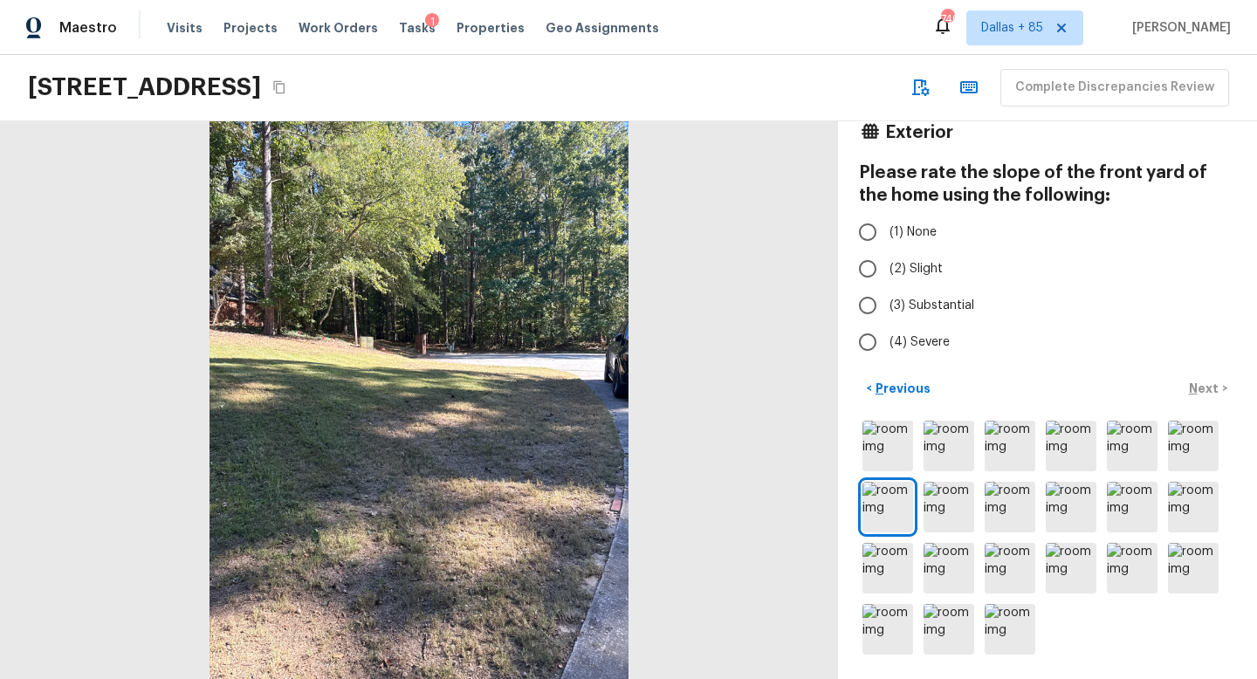
scroll to position [49, 0]
click at [890, 297] on span "(3) Substantial" at bounding box center [932, 305] width 85 height 17
click at [886, 296] on input "(3) Substantial" at bounding box center [868, 305] width 37 height 37
radio input "true"
click at [1191, 384] on p "Next" at bounding box center [1205, 388] width 33 height 17
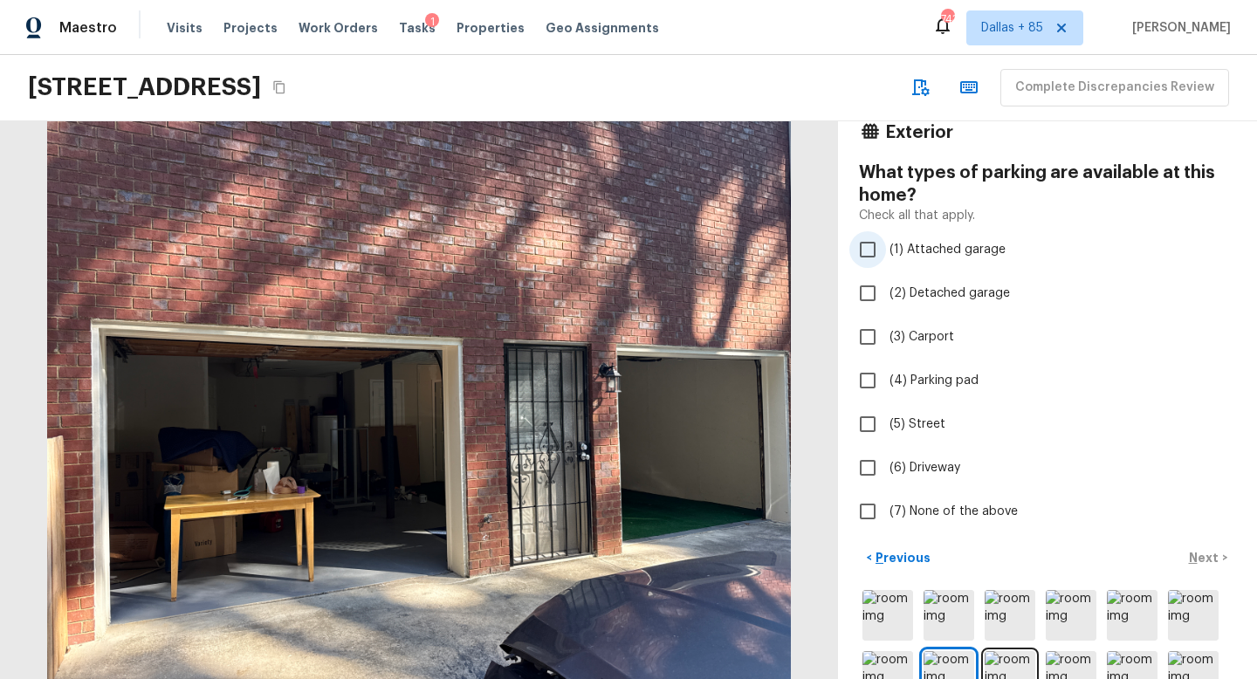
click at [863, 252] on input "(1) Attached garage" at bounding box center [868, 249] width 37 height 37
checkbox input "true"
click at [864, 423] on input "(5) Street" at bounding box center [868, 424] width 37 height 37
checkbox input "true"
click at [870, 465] on input "(6) Driveway" at bounding box center [868, 468] width 37 height 37
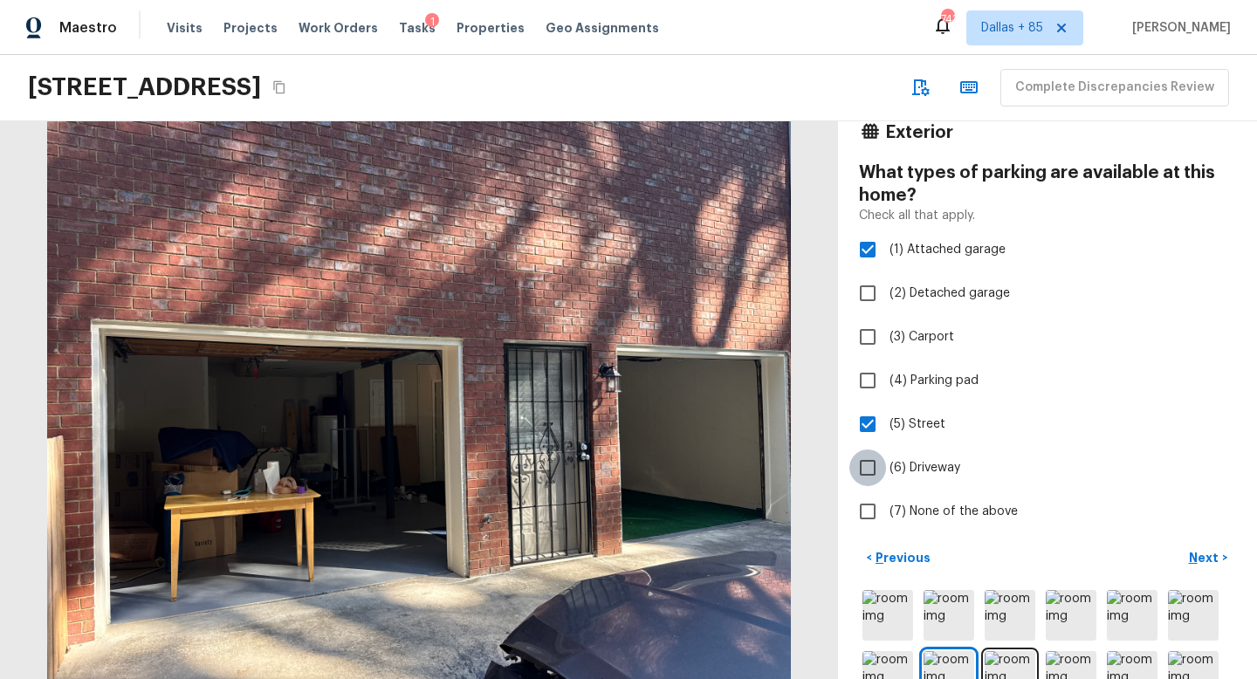
checkbox input "true"
click at [1201, 554] on p "Next" at bounding box center [1205, 557] width 33 height 17
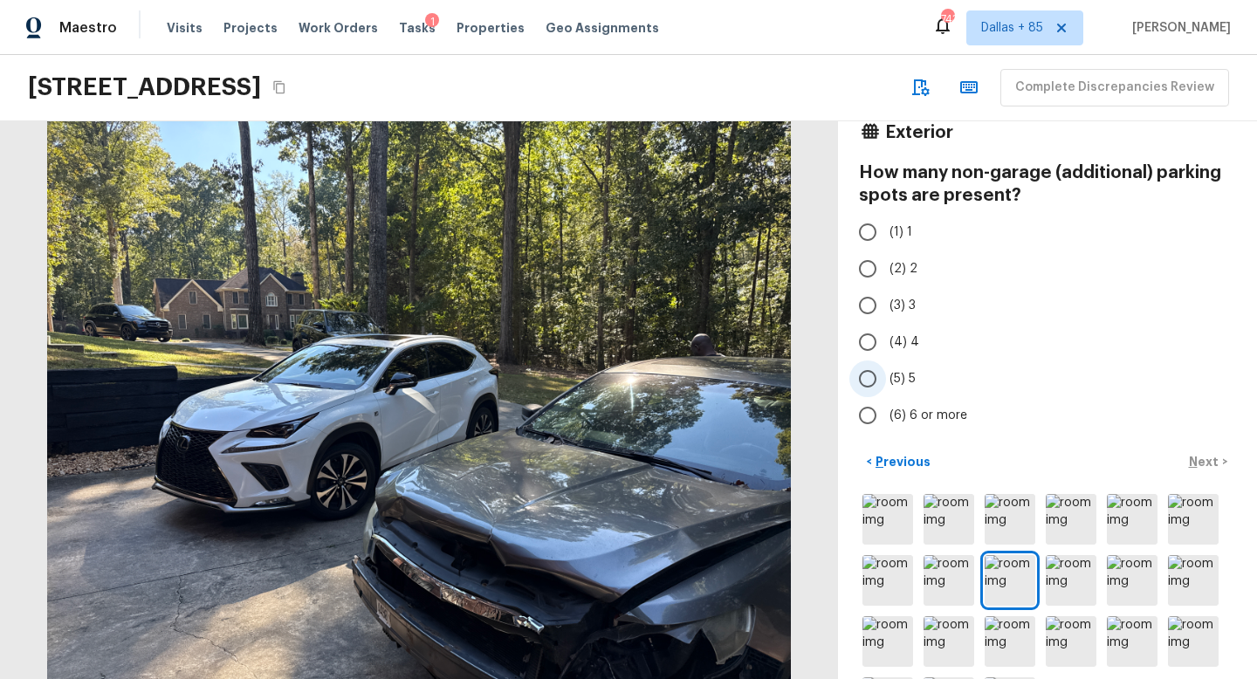
click at [901, 379] on span "(5) 5" at bounding box center [903, 378] width 26 height 17
click at [886, 379] on input "(5) 5" at bounding box center [868, 379] width 37 height 37
radio input "true"
click at [1192, 463] on p "Next" at bounding box center [1205, 461] width 33 height 17
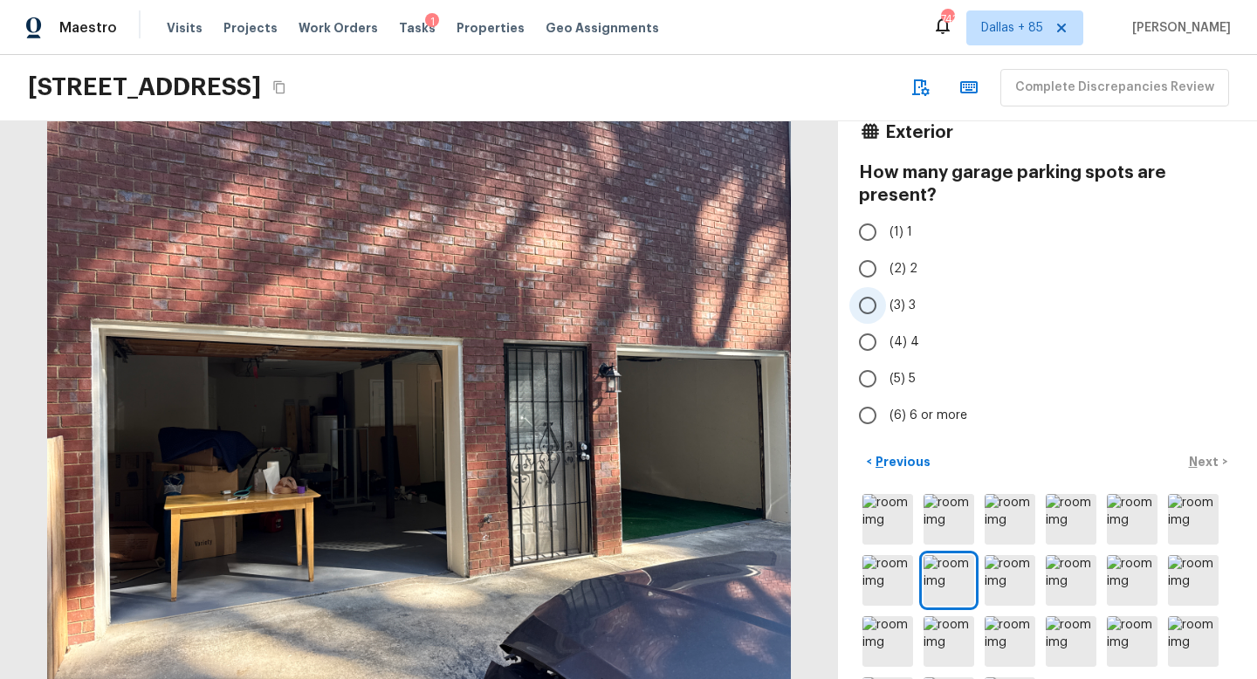
click at [876, 303] on input "(3) 3" at bounding box center [868, 305] width 37 height 37
radio input "true"
click at [1207, 455] on p "Next" at bounding box center [1205, 461] width 33 height 17
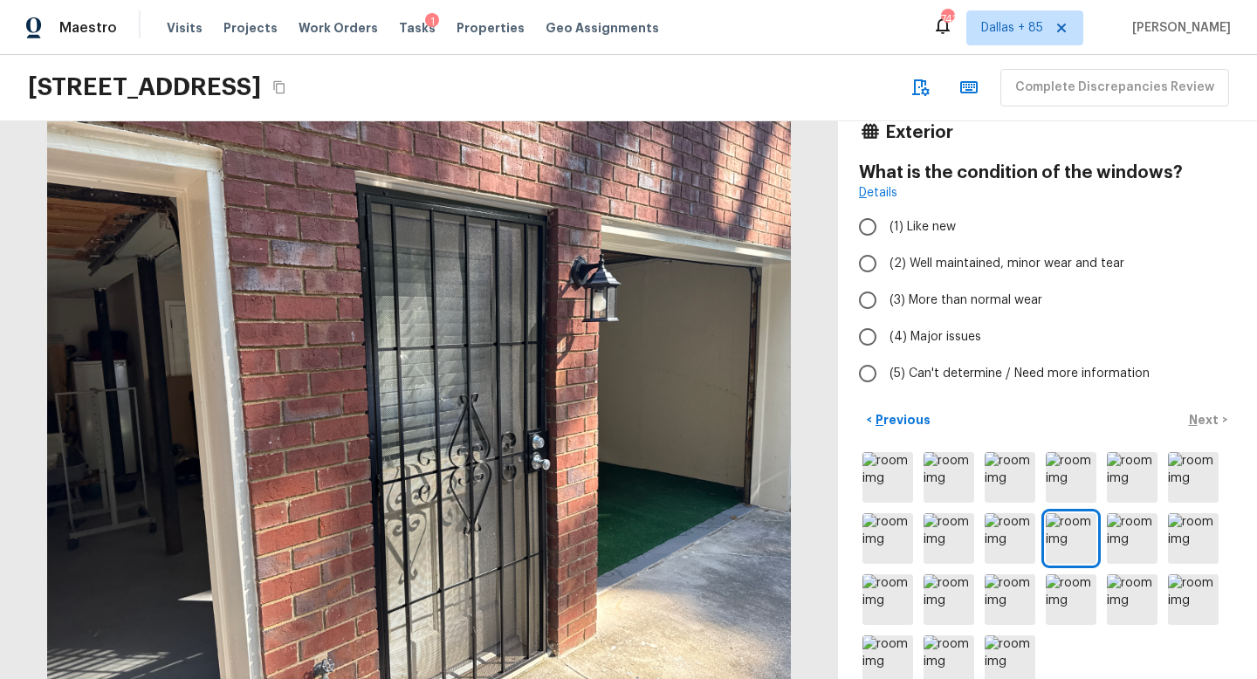
click at [458, 396] on div at bounding box center [419, 400] width 838 height 558
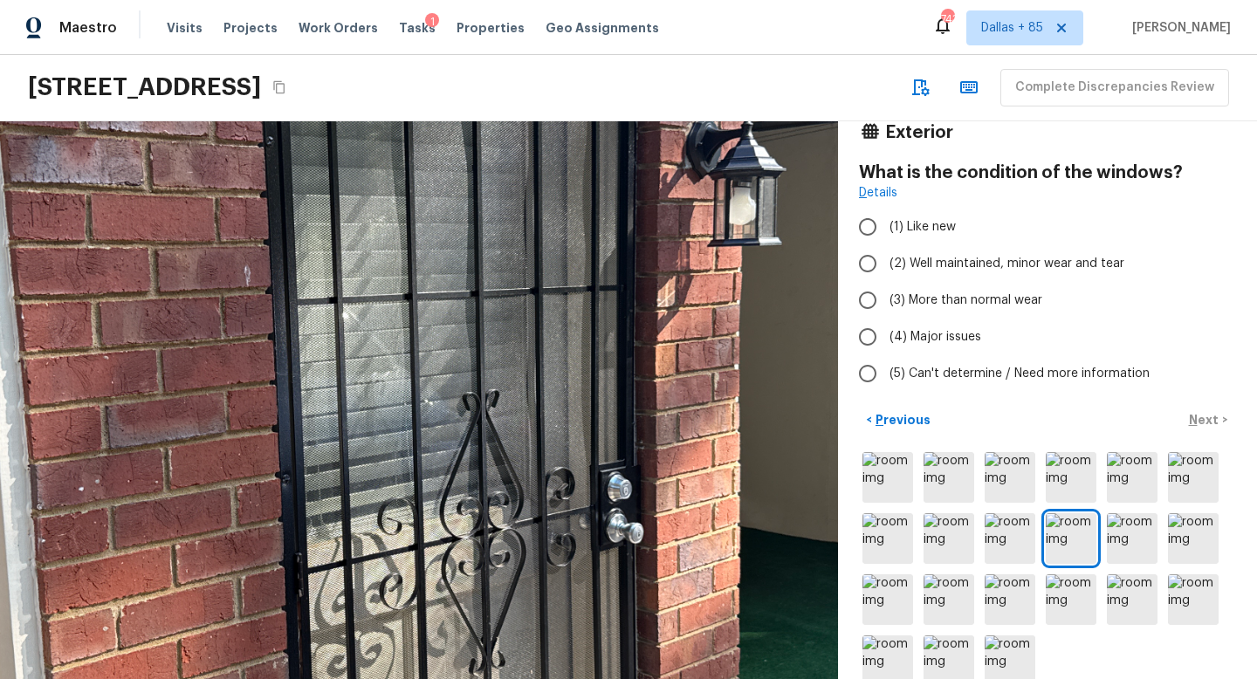
click at [458, 396] on div at bounding box center [380, 403] width 1685 height 1121
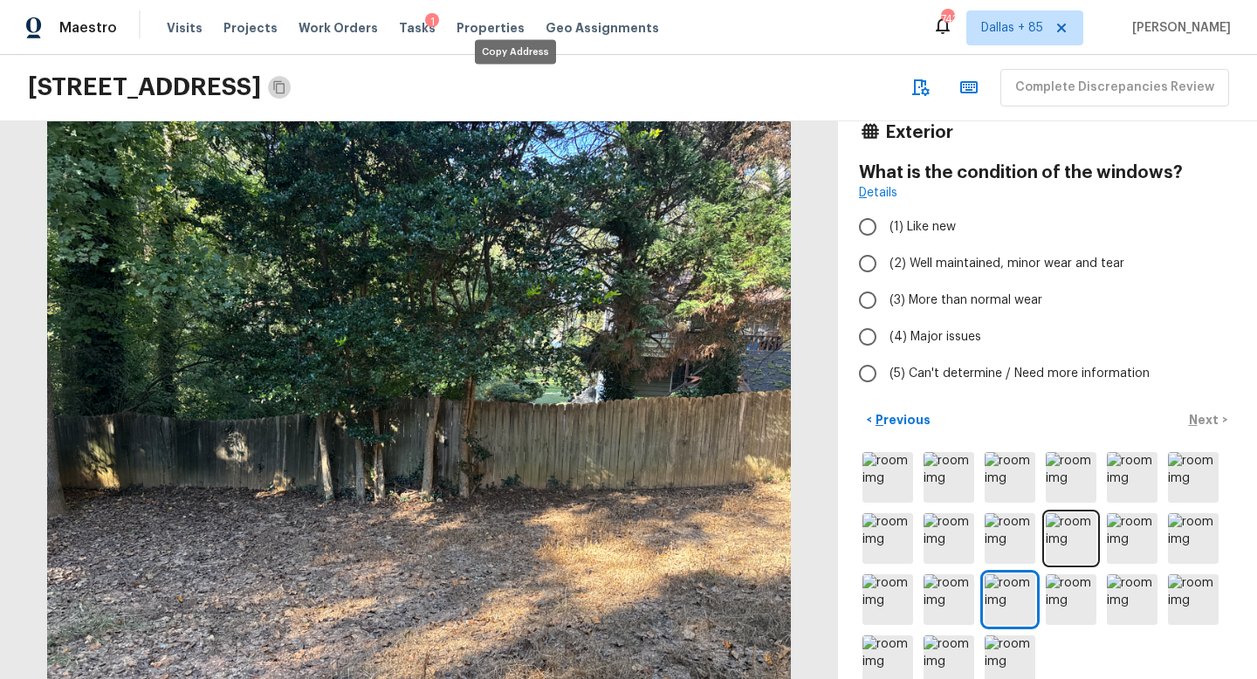
click at [291, 78] on button "Copy Address" at bounding box center [279, 87] width 23 height 23
click at [895, 267] on span "(2) Well maintained, minor wear and tear" at bounding box center [1007, 263] width 235 height 17
click at [886, 267] on input "(2) Well maintained, minor wear and tear" at bounding box center [868, 263] width 37 height 37
radio input "true"
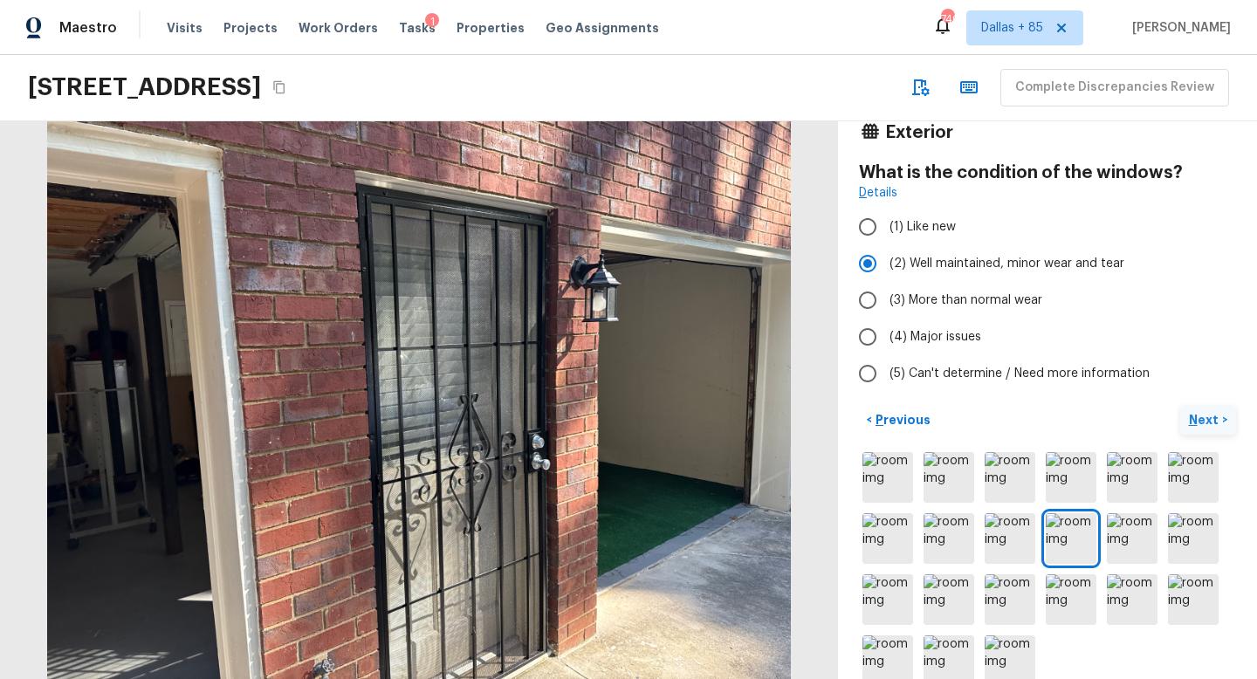
click at [1204, 415] on p "Next" at bounding box center [1205, 419] width 33 height 17
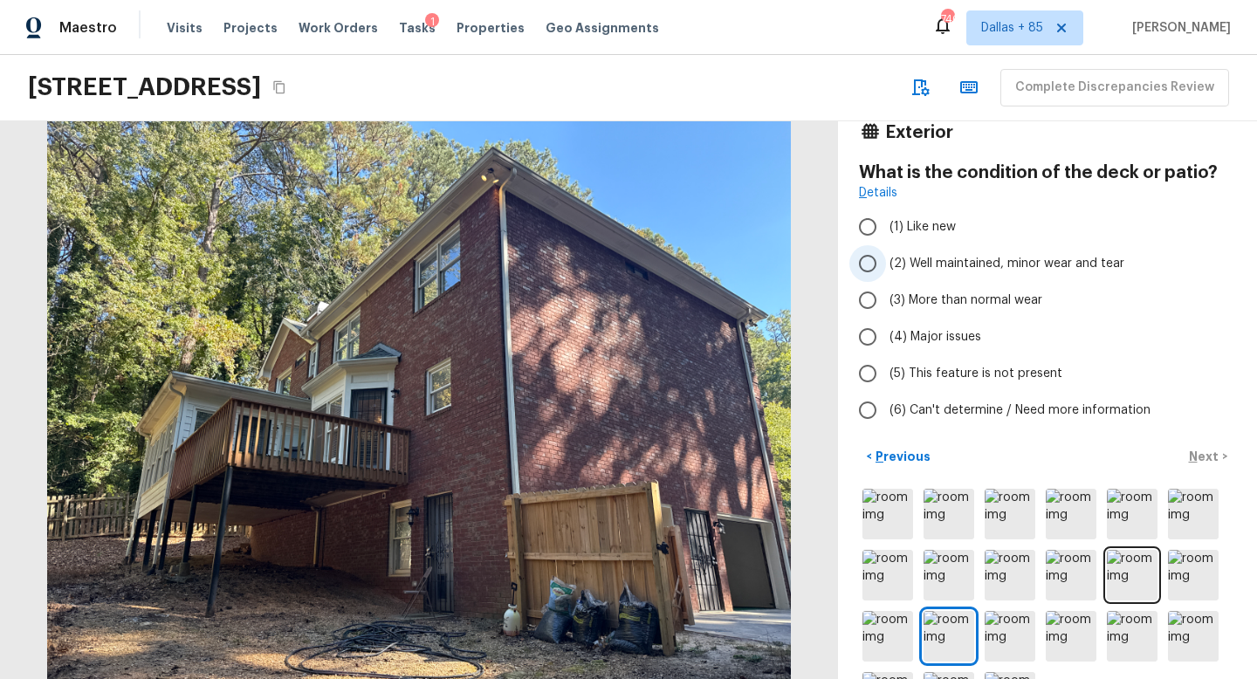
click at [1000, 262] on span "(2) Well maintained, minor wear and tear" at bounding box center [1007, 263] width 235 height 17
click at [886, 262] on input "(2) Well maintained, minor wear and tear" at bounding box center [868, 263] width 37 height 37
radio input "true"
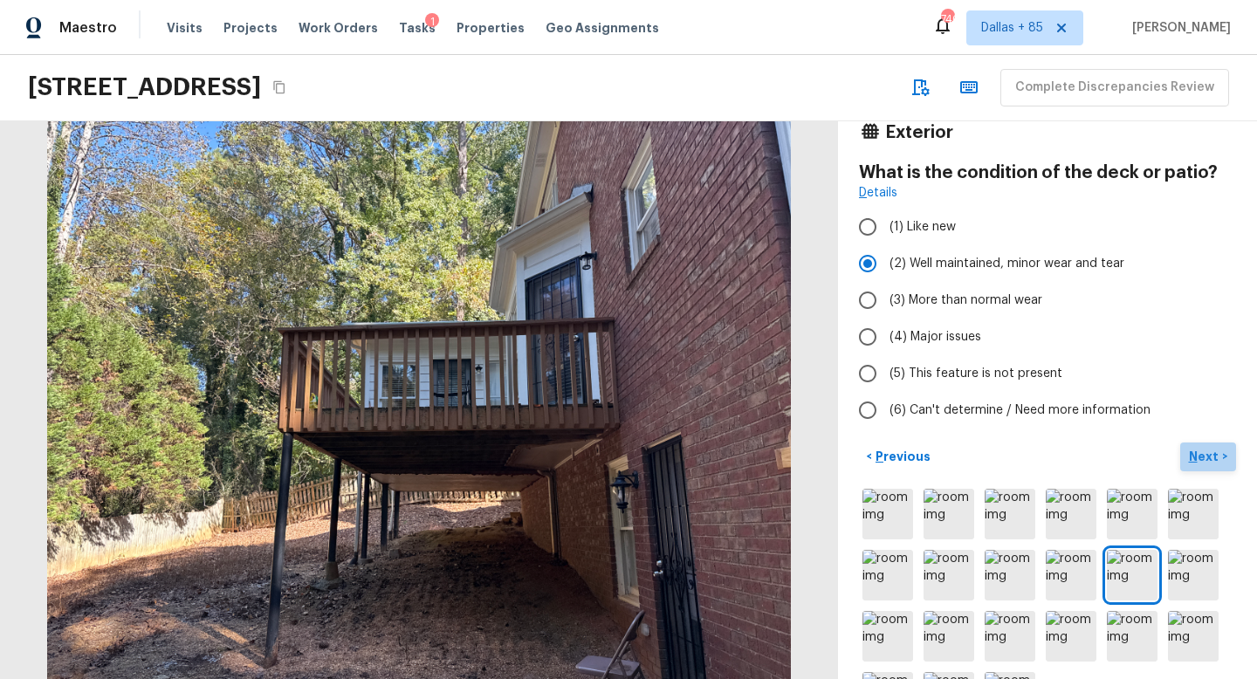
click at [1214, 455] on p "Next" at bounding box center [1205, 456] width 33 height 17
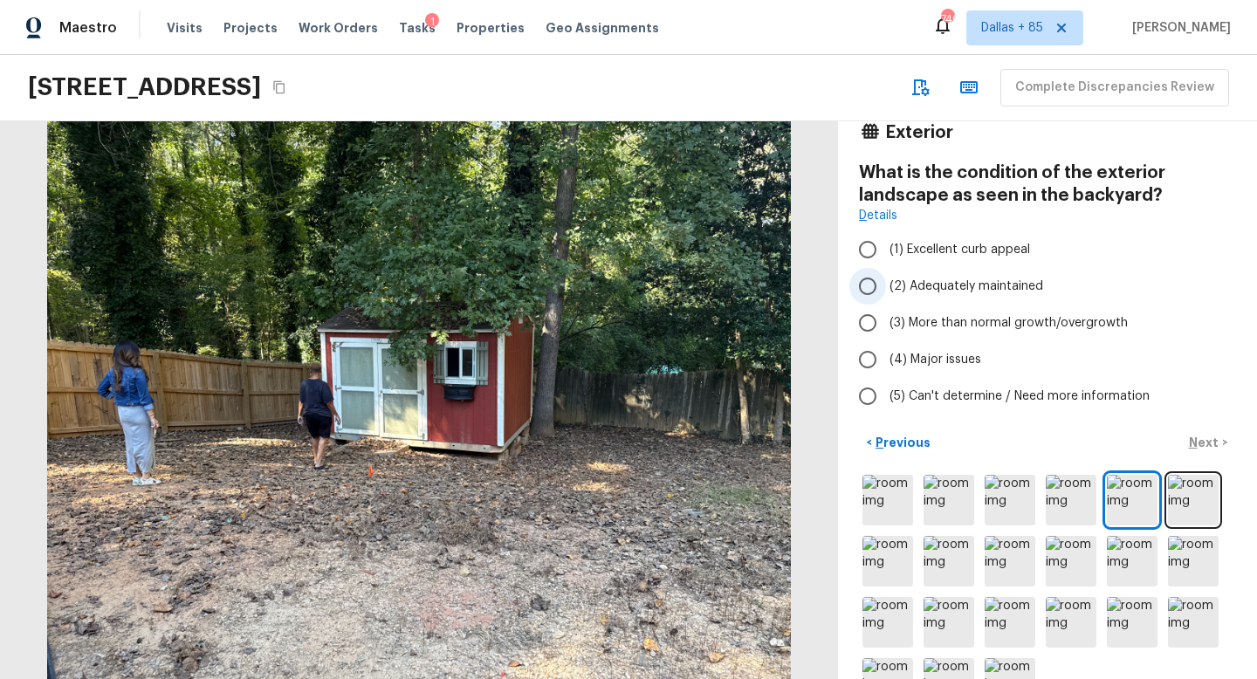
click at [939, 285] on span "(2) Adequately maintained" at bounding box center [967, 286] width 154 height 17
click at [886, 285] on input "(2) Adequately maintained" at bounding box center [868, 286] width 37 height 37
radio input "true"
click at [881, 313] on input "(3) More than normal growth/overgrowth" at bounding box center [868, 323] width 37 height 37
radio input "true"
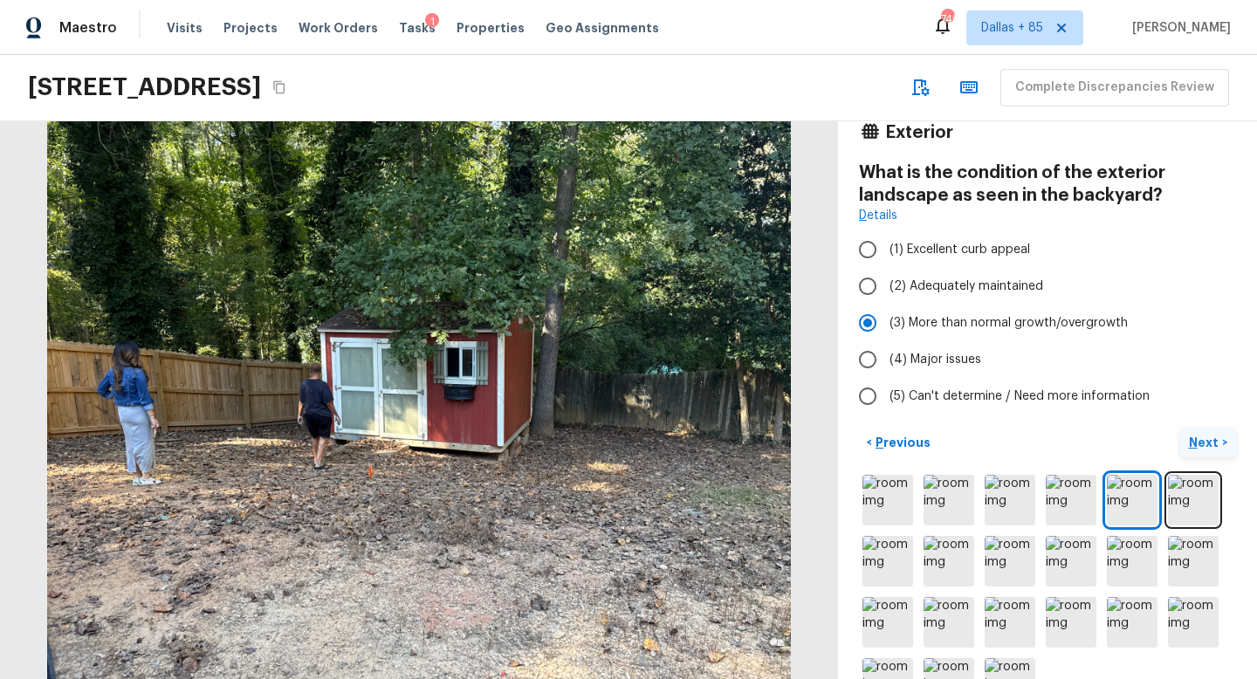
click at [1206, 435] on p "Next" at bounding box center [1205, 442] width 33 height 17
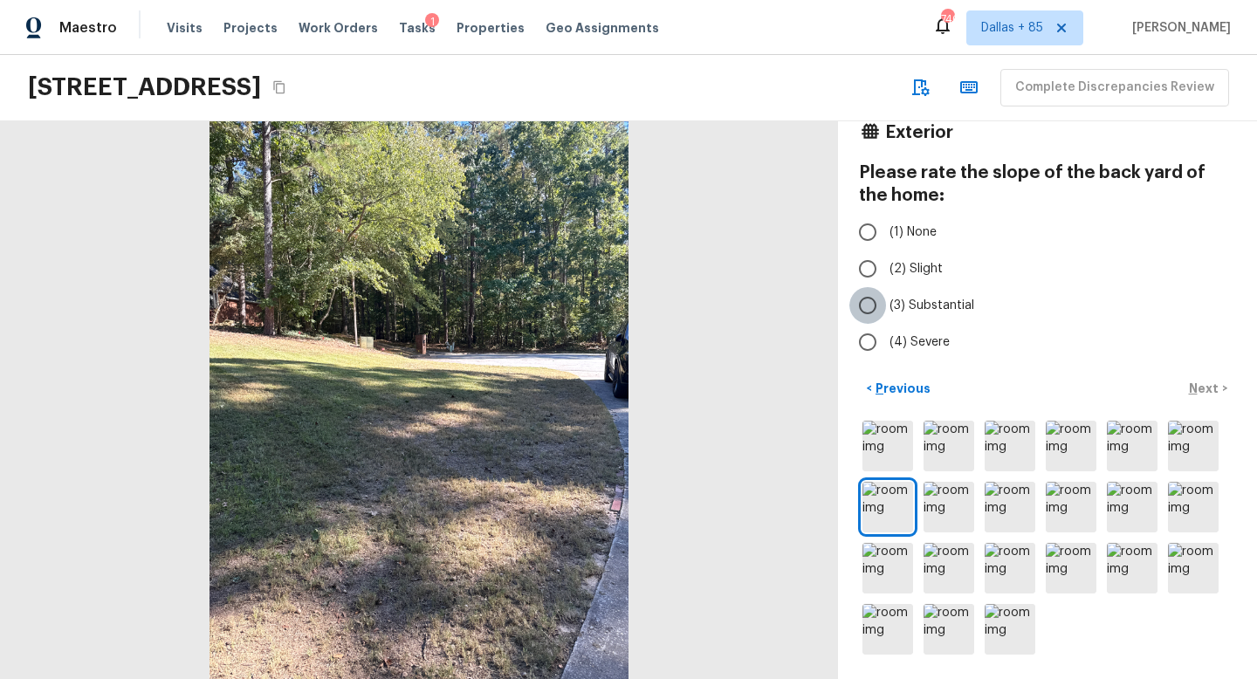
click at [877, 293] on input "(3) Substantial" at bounding box center [868, 305] width 37 height 37
radio input "true"
click at [1201, 378] on button "Next >" at bounding box center [1208, 389] width 56 height 29
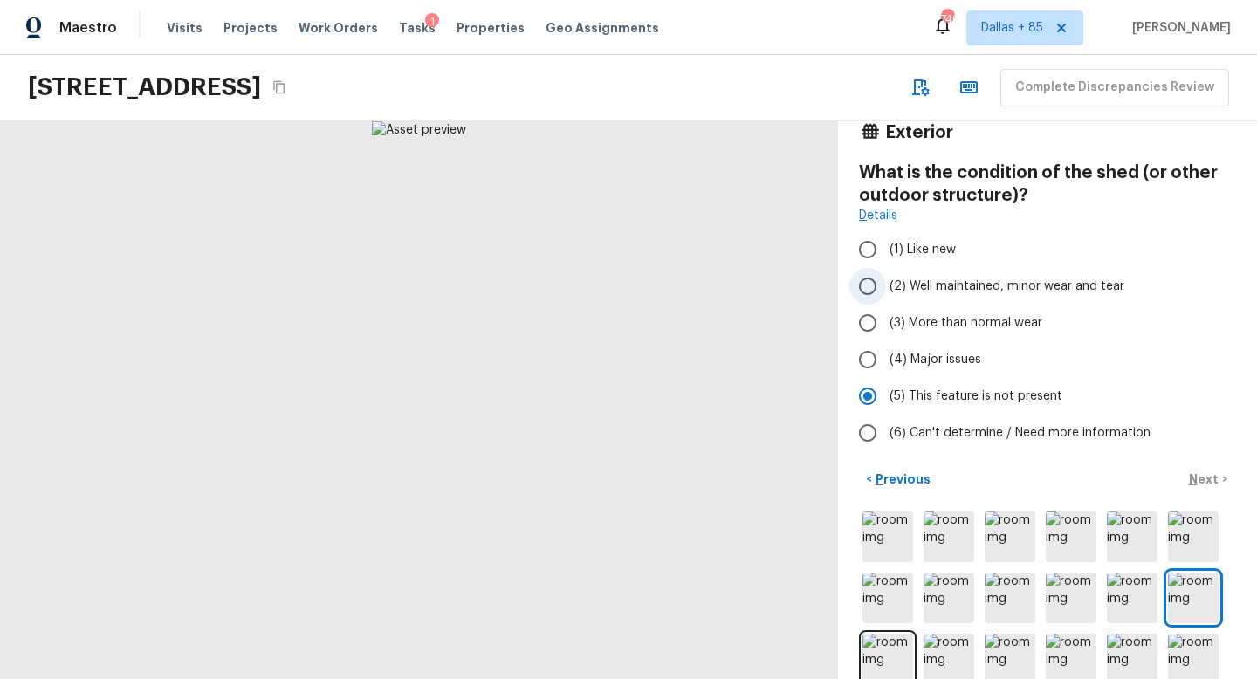
click at [905, 282] on span "(2) Well maintained, minor wear and tear" at bounding box center [1007, 286] width 235 height 17
click at [886, 282] on input "(2) Well maintained, minor wear and tear" at bounding box center [868, 286] width 37 height 37
radio input "true"
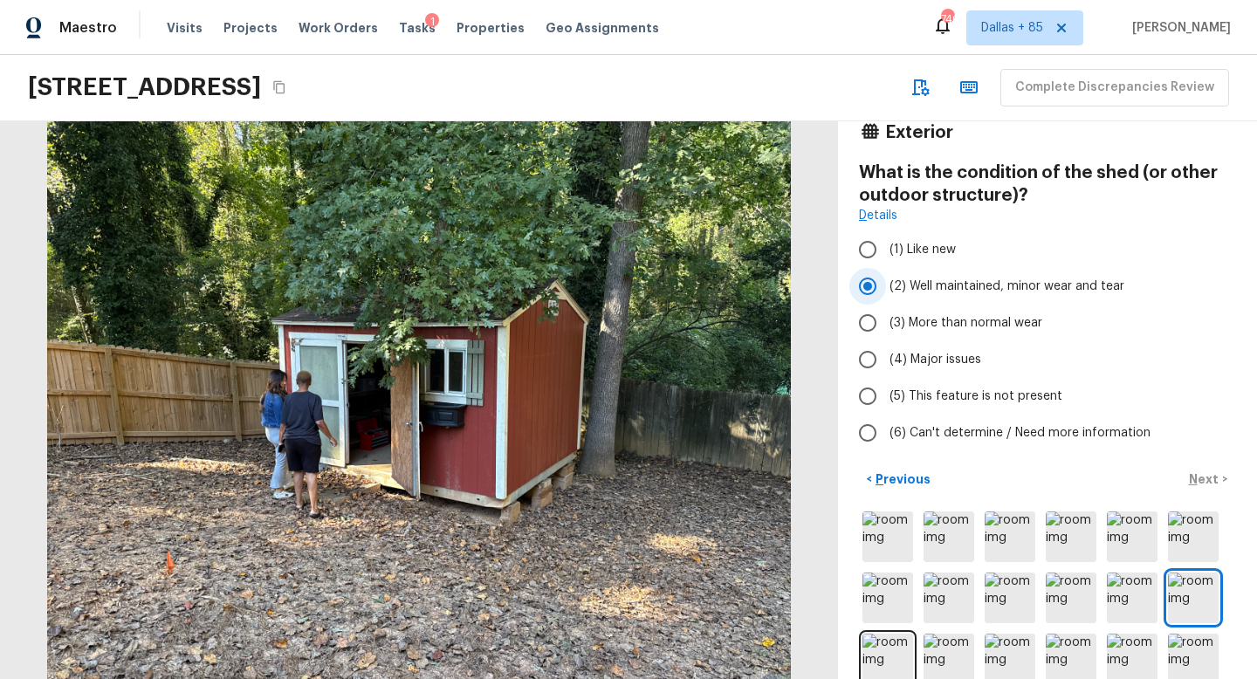
click at [870, 328] on input "(3) More than normal wear" at bounding box center [868, 323] width 37 height 37
radio input "true"
click at [870, 281] on input "(2) Well maintained, minor wear and tear" at bounding box center [868, 286] width 37 height 37
radio input "true"
drag, startPoint x: 883, startPoint y: 36, endPoint x: 859, endPoint y: 286, distance: 250.8
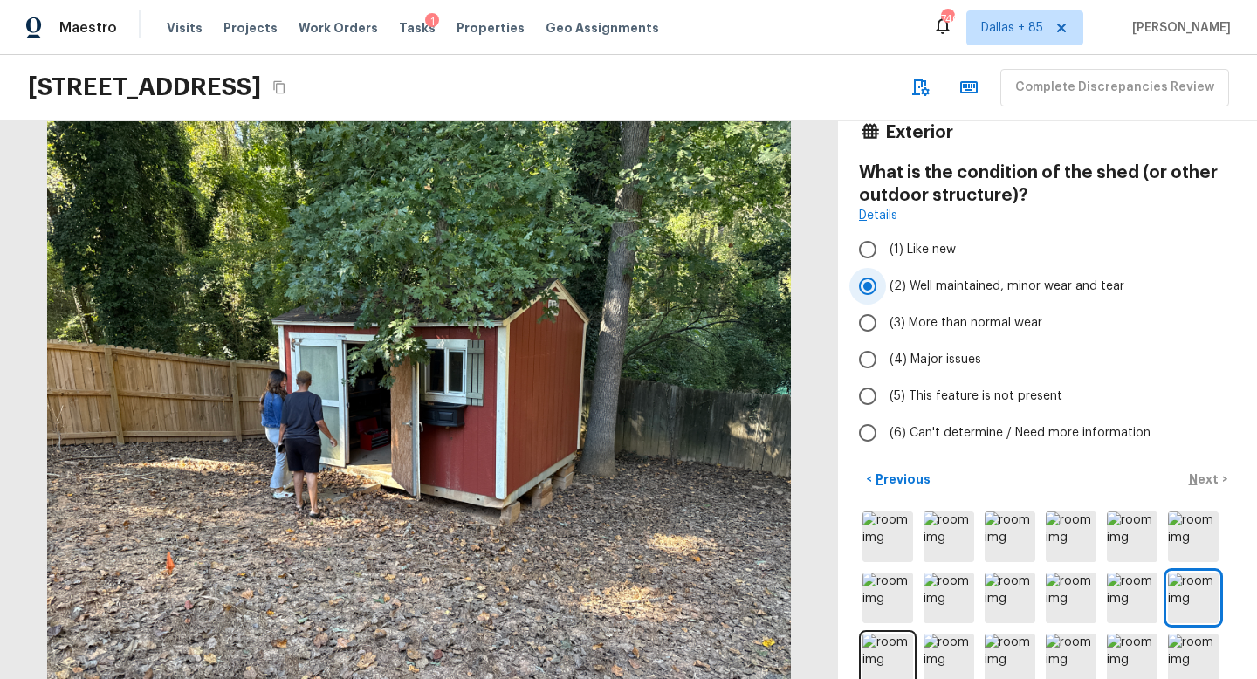
click at [859, 286] on input "(2) Well maintained, minor wear and tear" at bounding box center [868, 286] width 37 height 37
click at [1201, 483] on p "Next" at bounding box center [1205, 479] width 33 height 17
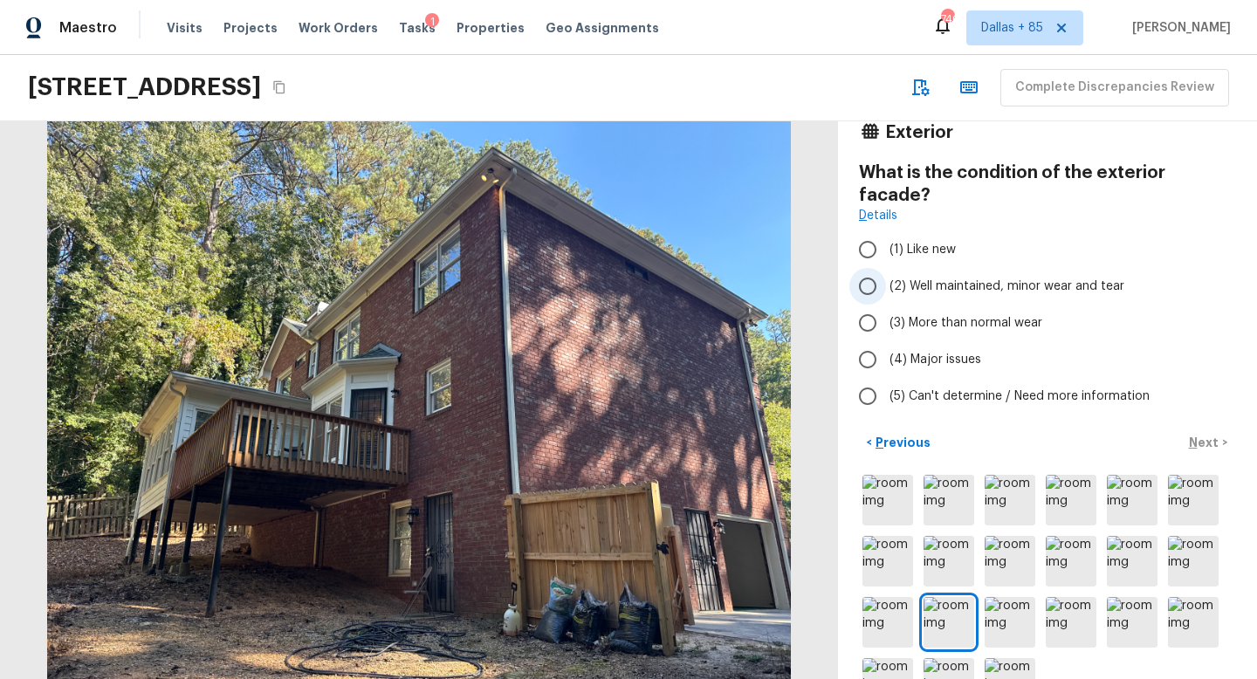
click at [899, 278] on span "(2) Well maintained, minor wear and tear" at bounding box center [1007, 286] width 235 height 17
click at [886, 268] on input "(2) Well maintained, minor wear and tear" at bounding box center [868, 286] width 37 height 37
radio input "true"
click at [965, 658] on img at bounding box center [949, 683] width 51 height 51
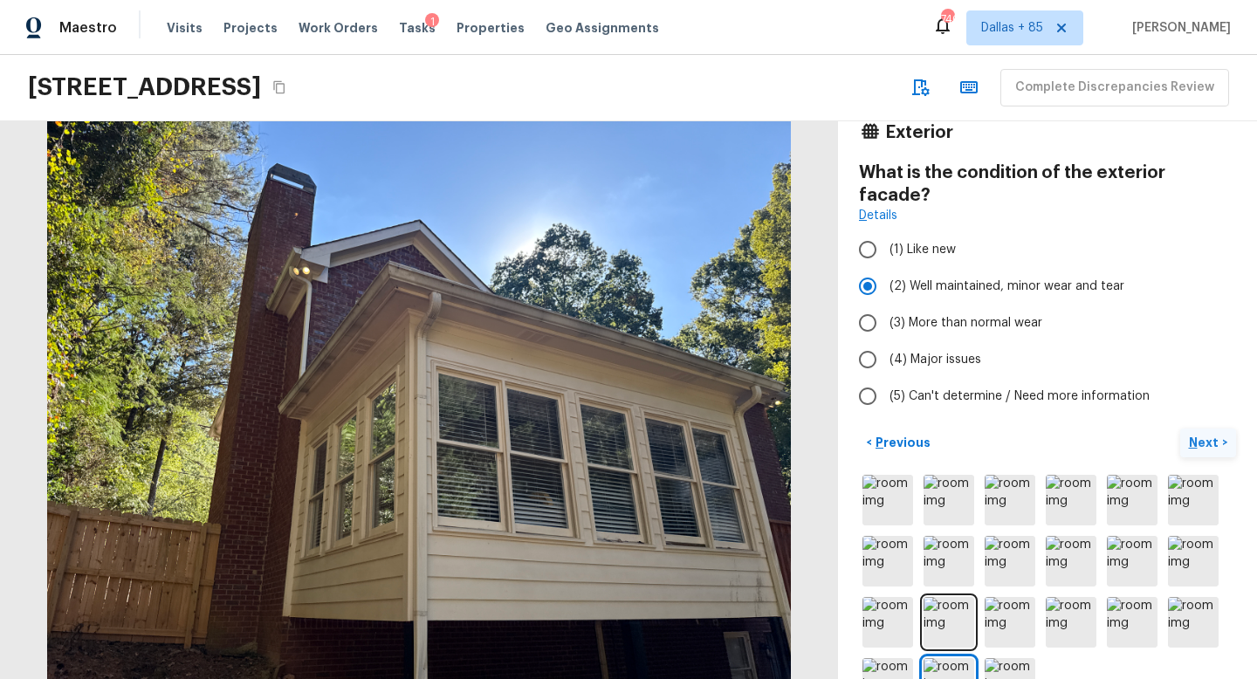
click at [1202, 434] on p "Next" at bounding box center [1205, 442] width 33 height 17
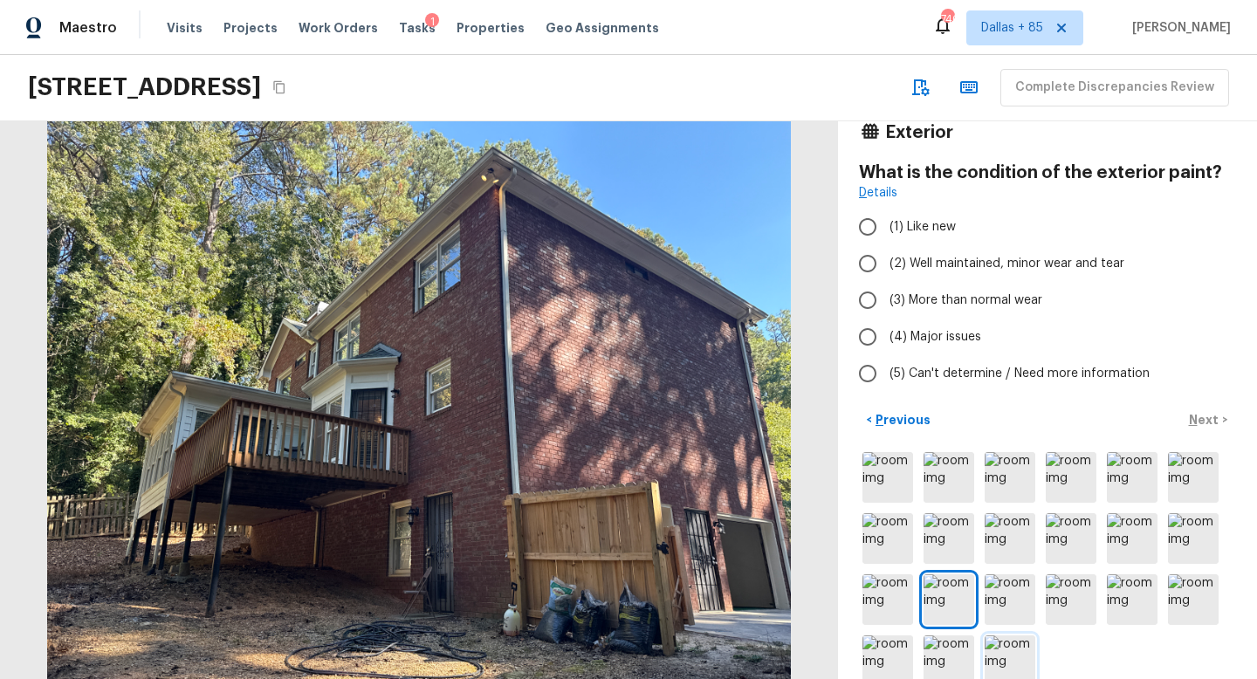
click at [1012, 653] on img at bounding box center [1010, 661] width 51 height 51
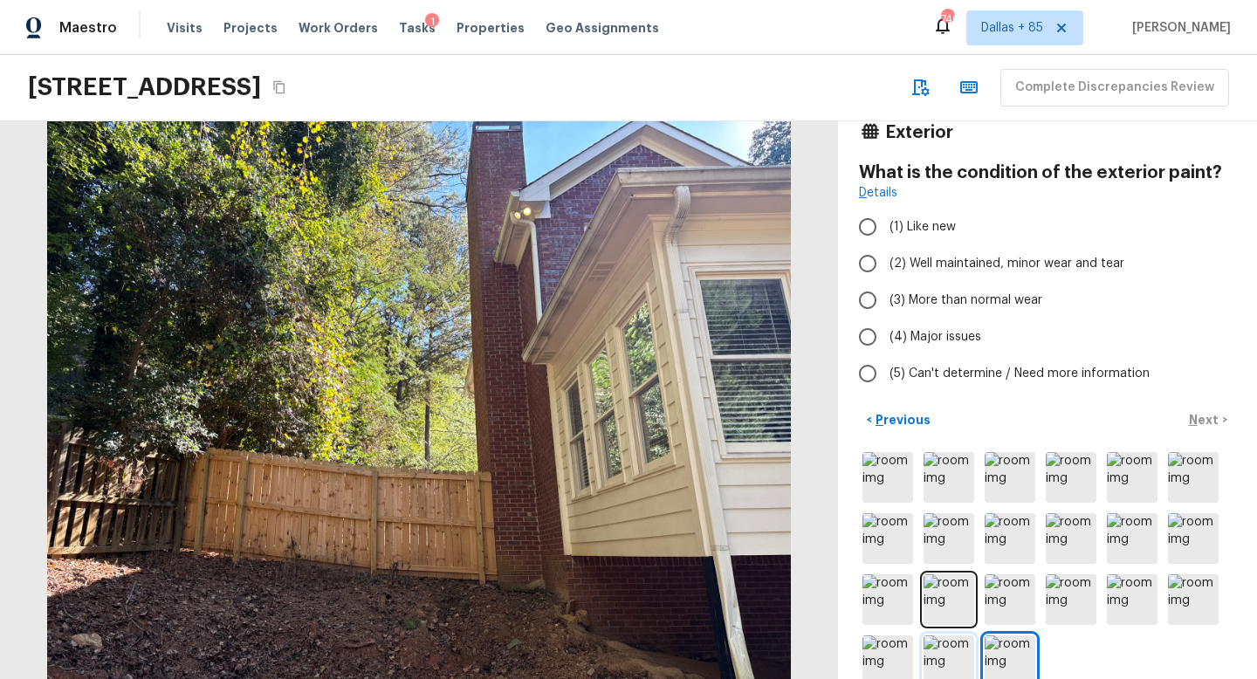
click at [949, 667] on img at bounding box center [949, 661] width 51 height 51
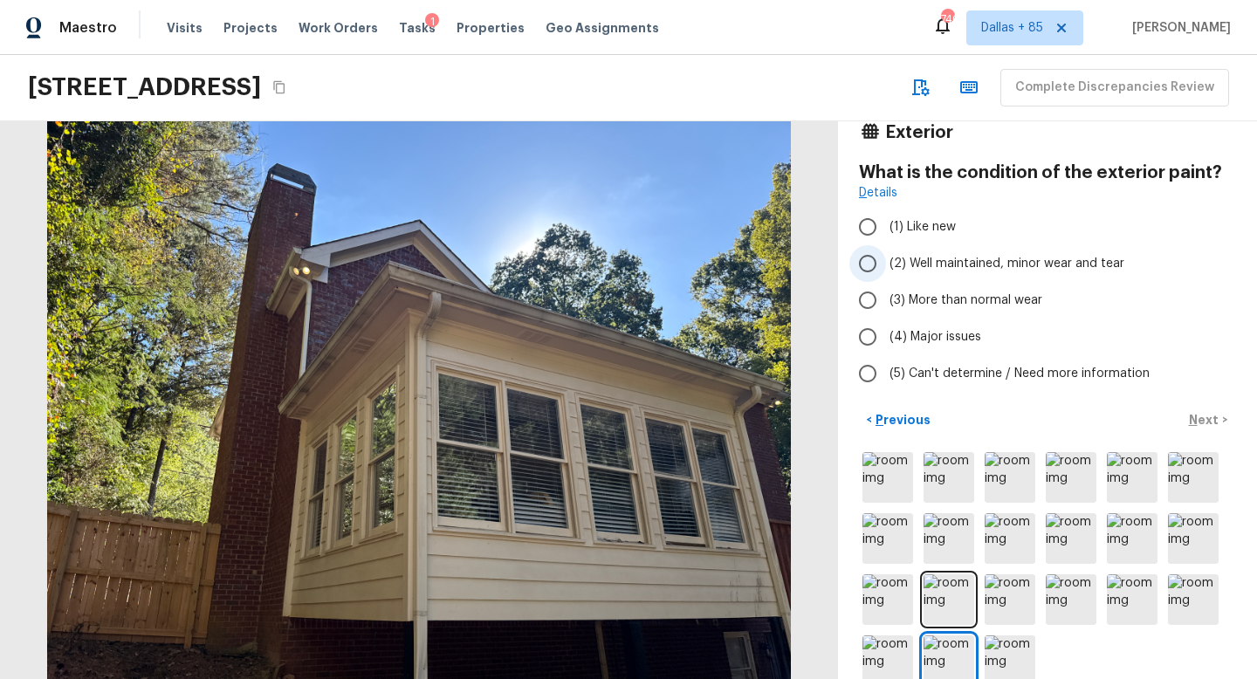
click at [903, 261] on span "(2) Well maintained, minor wear and tear" at bounding box center [1007, 263] width 235 height 17
click at [886, 261] on input "(2) Well maintained, minor wear and tear" at bounding box center [868, 263] width 37 height 37
radio input "true"
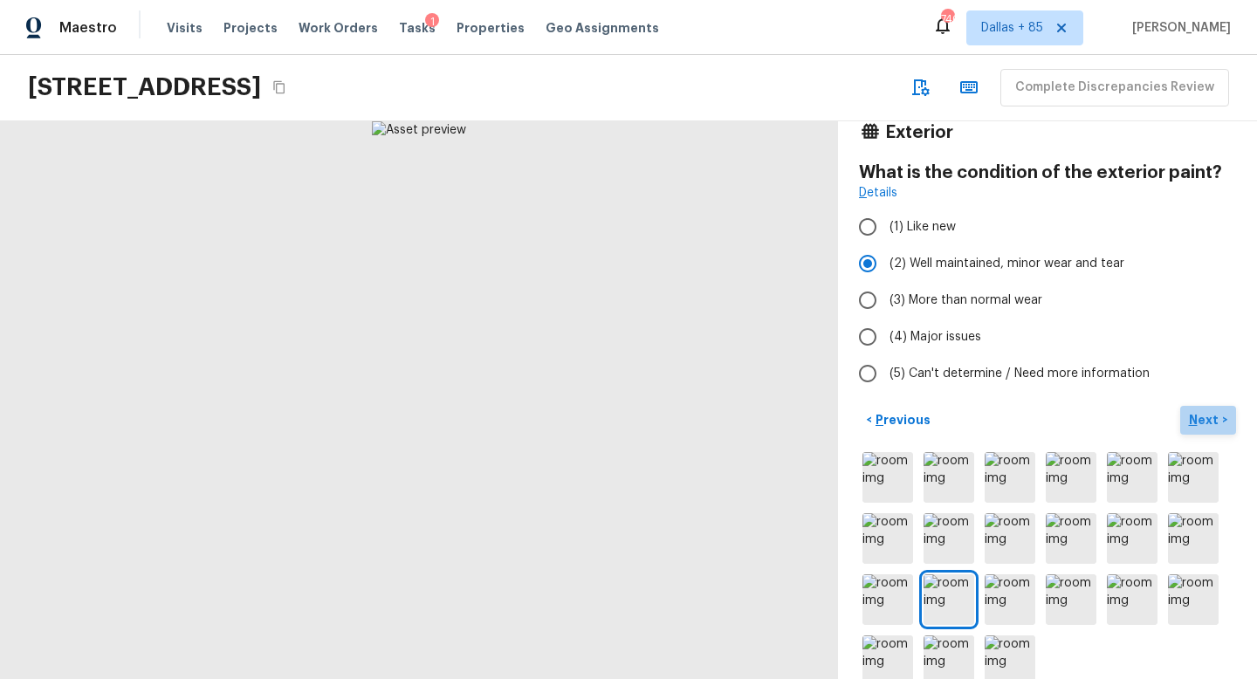
click at [1202, 418] on p "Next" at bounding box center [1205, 419] width 33 height 17
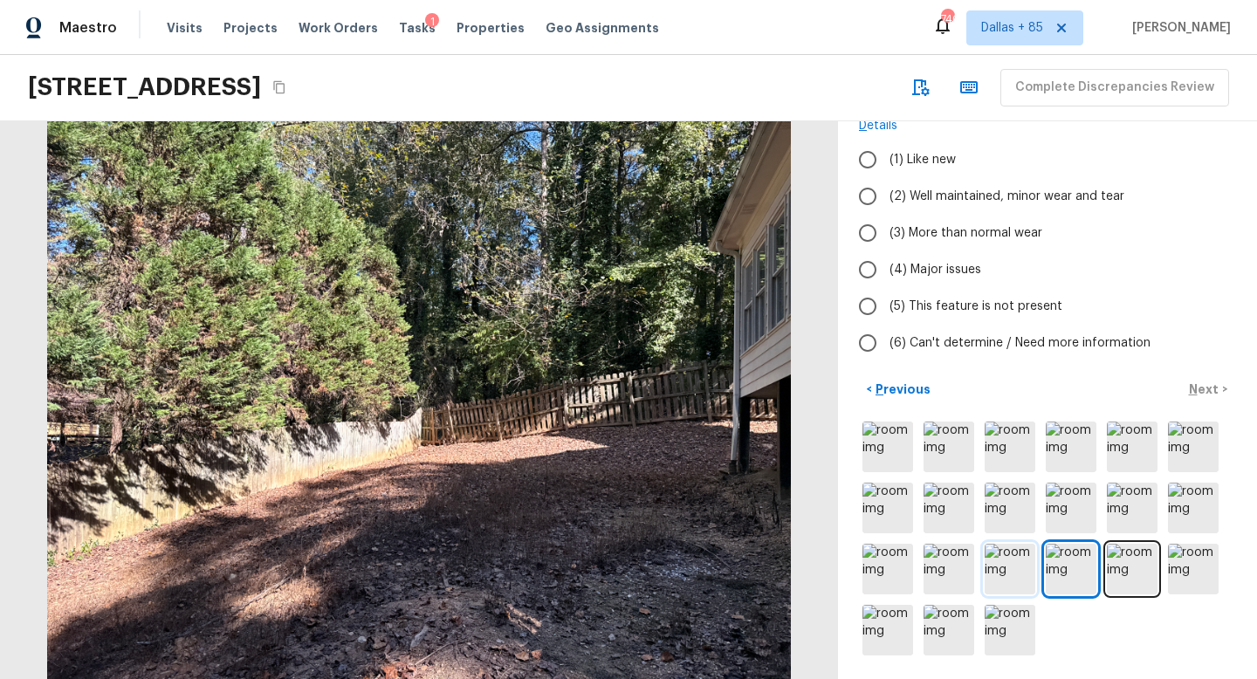
scroll to position [117, 0]
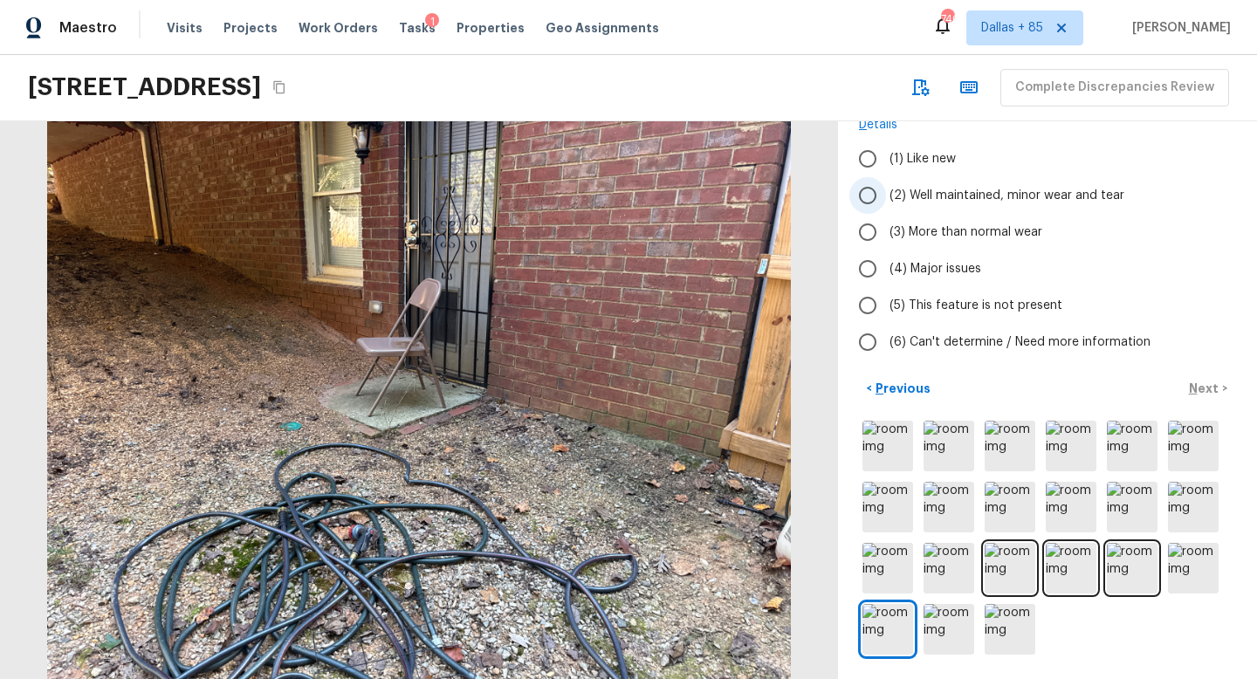
click at [870, 196] on input "(2) Well maintained, minor wear and tear" at bounding box center [868, 195] width 37 height 37
radio input "true"
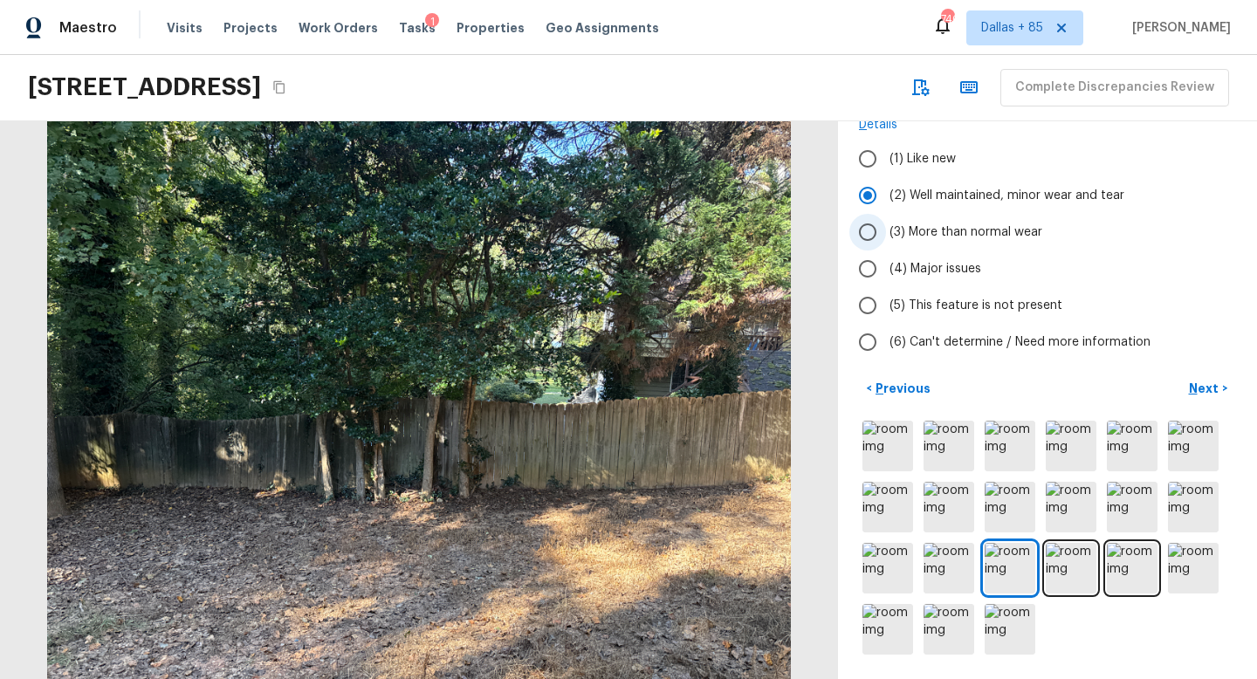
click at [876, 241] on input "(3) More than normal wear" at bounding box center [868, 232] width 37 height 37
radio input "true"
click at [1191, 390] on p "Next" at bounding box center [1205, 388] width 33 height 17
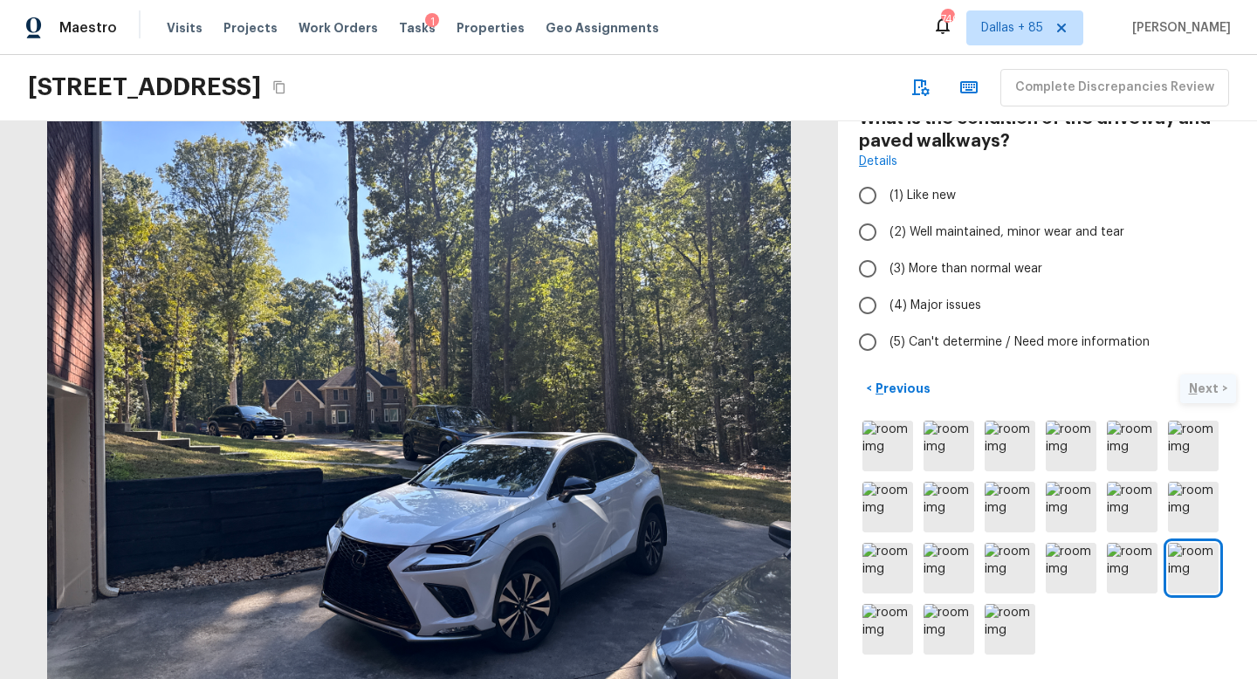
scroll to position [103, 0]
click at [1010, 237] on span "(2) Well maintained, minor wear and tear" at bounding box center [1007, 232] width 235 height 17
click at [886, 237] on input "(2) Well maintained, minor wear and tear" at bounding box center [868, 232] width 37 height 37
radio input "true"
click at [1196, 382] on p "Next" at bounding box center [1205, 388] width 33 height 17
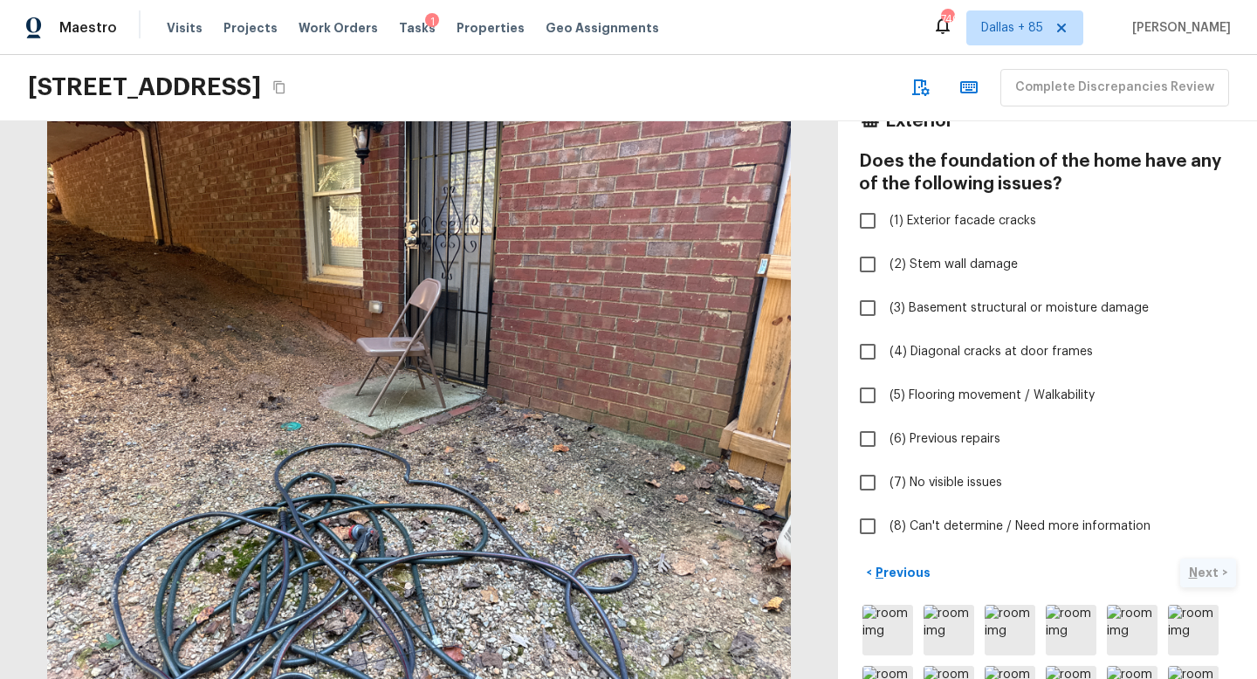
scroll to position [65, 0]
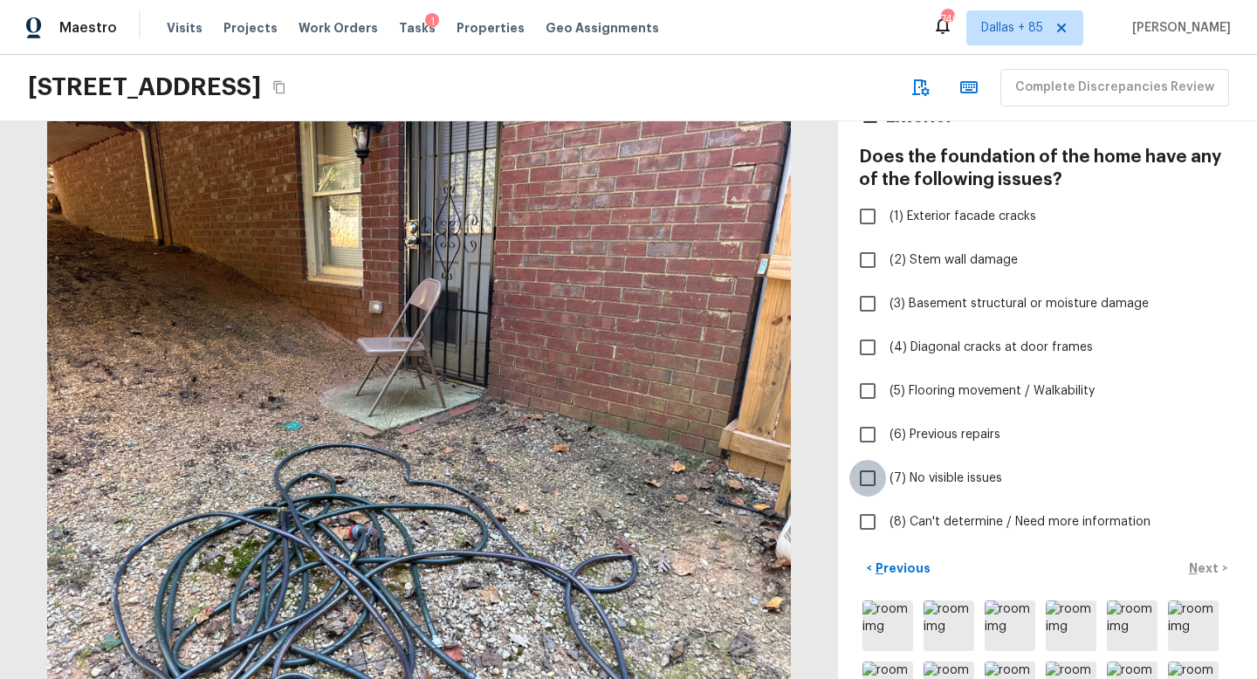
click at [869, 475] on input "(7) No visible issues" at bounding box center [868, 478] width 37 height 37
checkbox input "true"
click at [1201, 569] on p "Next" at bounding box center [1205, 568] width 33 height 17
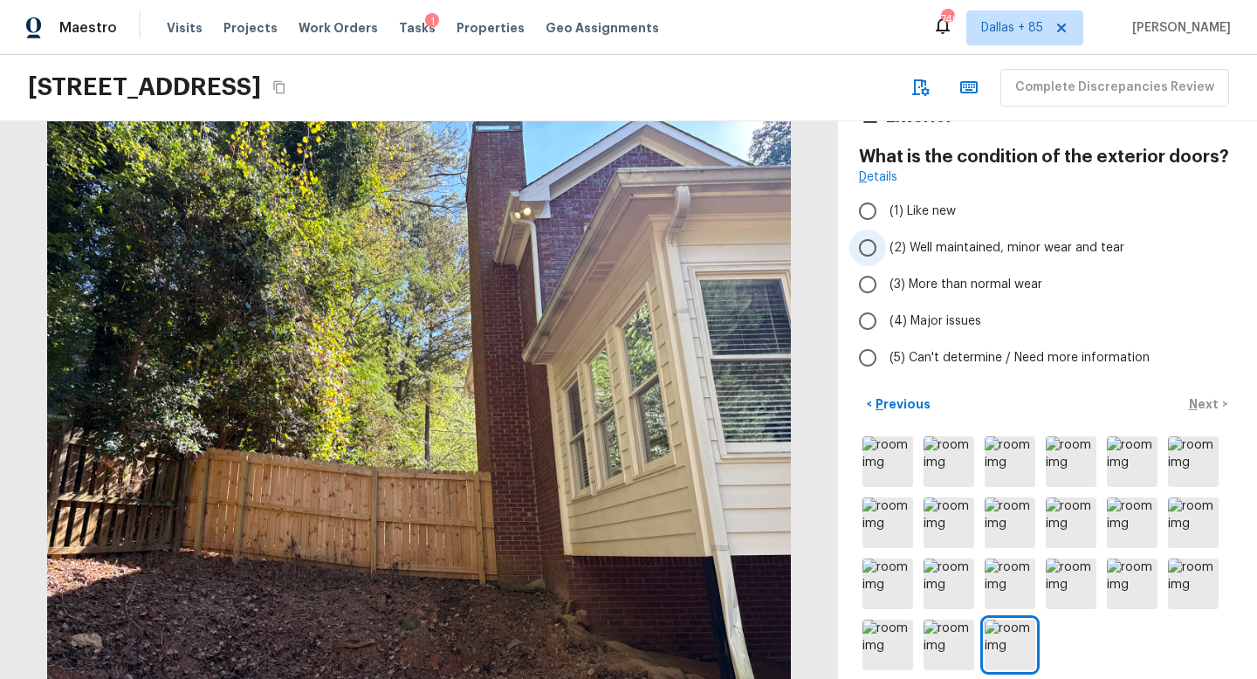
click at [1041, 251] on span "(2) Well maintained, minor wear and tear" at bounding box center [1007, 247] width 235 height 17
click at [886, 251] on input "(2) Well maintained, minor wear and tear" at bounding box center [868, 248] width 37 height 37
radio input "true"
click at [1201, 402] on p "Next" at bounding box center [1205, 404] width 33 height 17
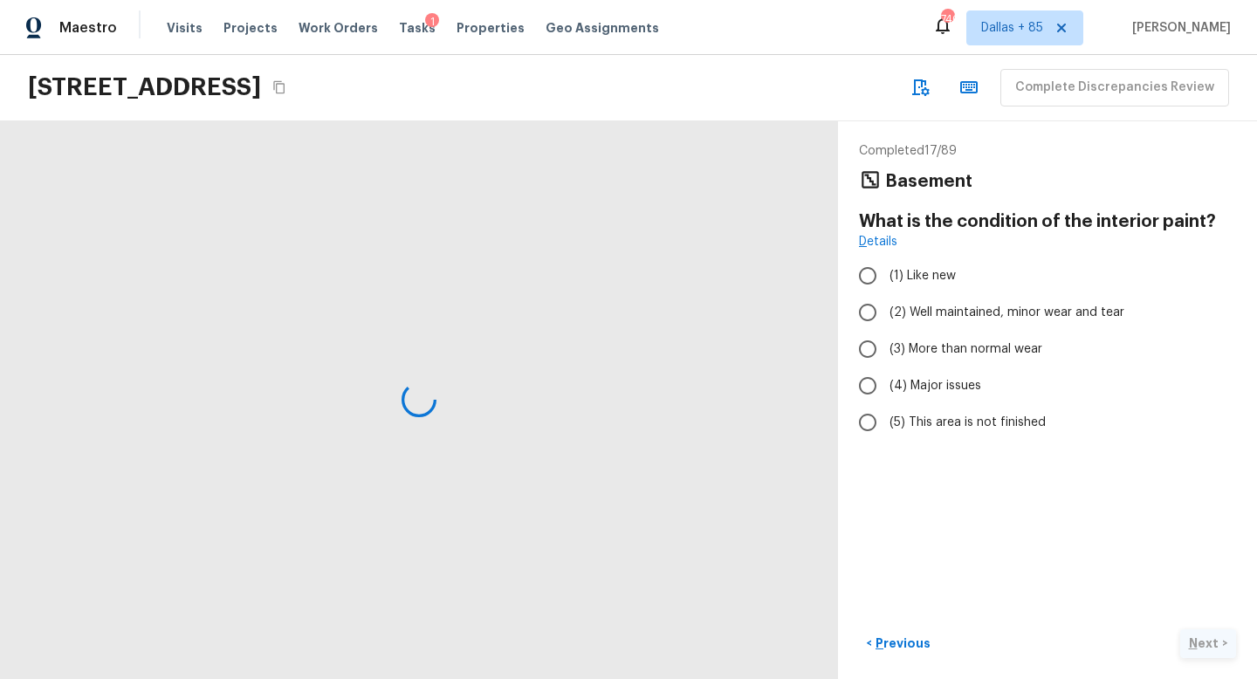
scroll to position [0, 0]
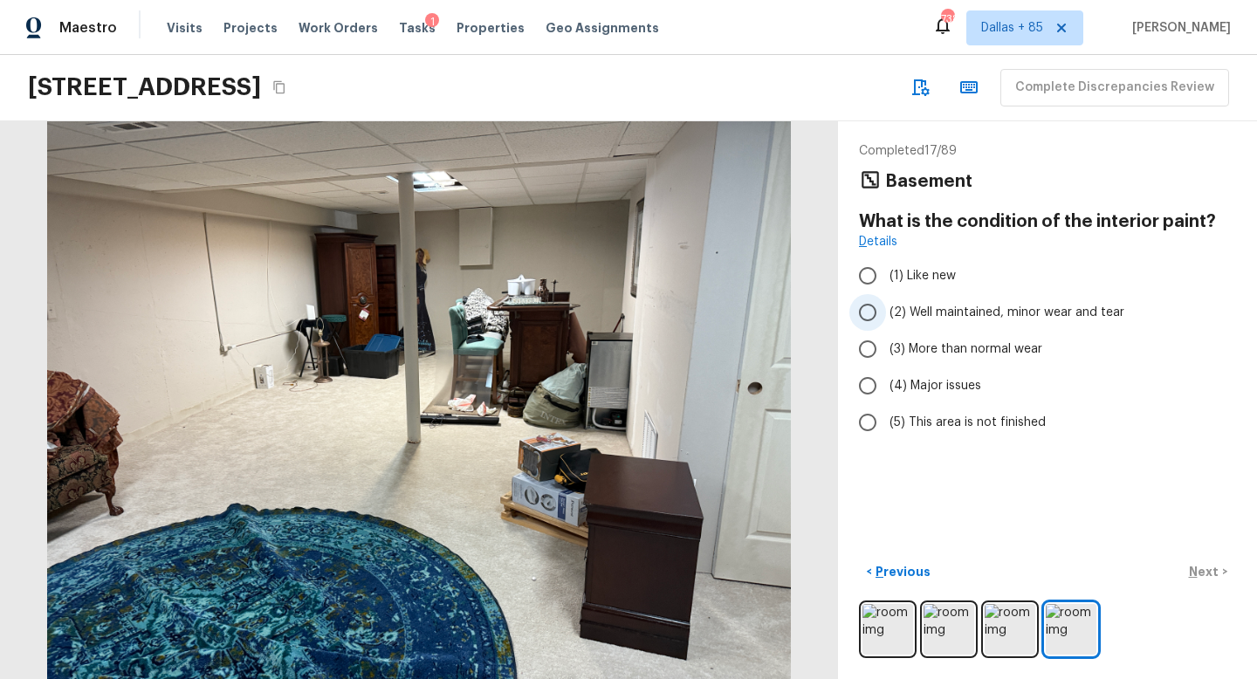
click at [974, 315] on span "(2) Well maintained, minor wear and tear" at bounding box center [1007, 312] width 235 height 17
click at [886, 315] on input "(2) Well maintained, minor wear and tear" at bounding box center [868, 312] width 37 height 37
radio input "true"
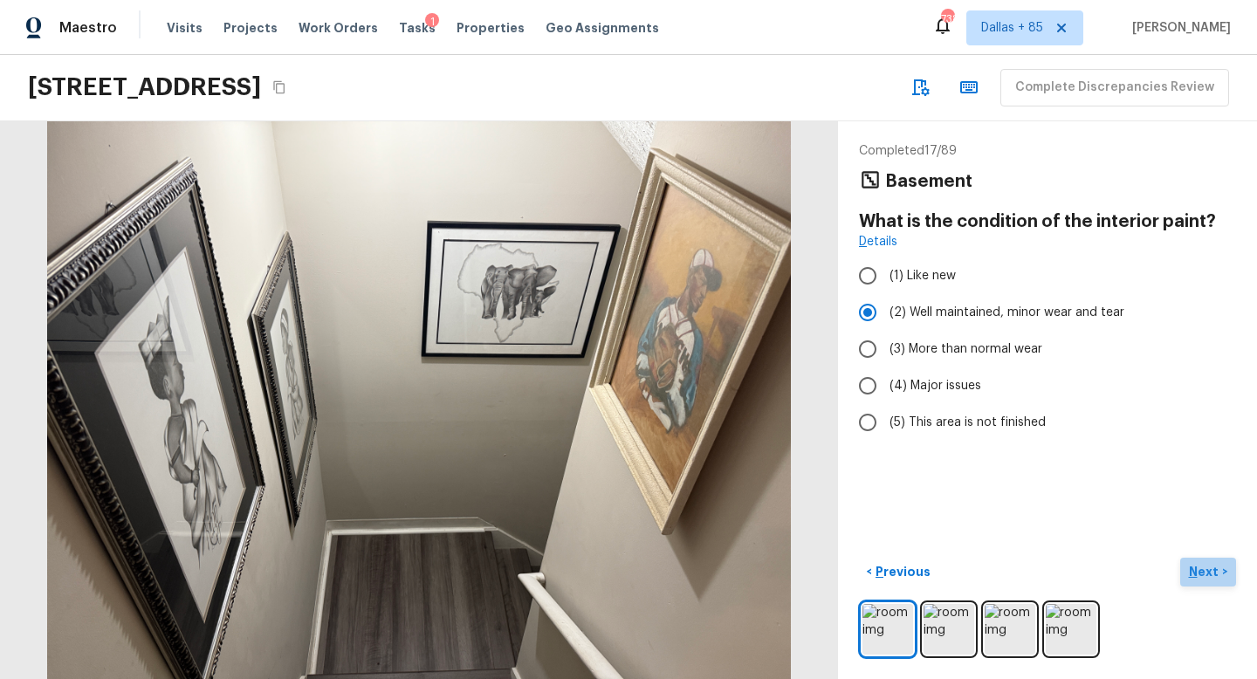
click at [1213, 568] on p "Next" at bounding box center [1205, 571] width 33 height 17
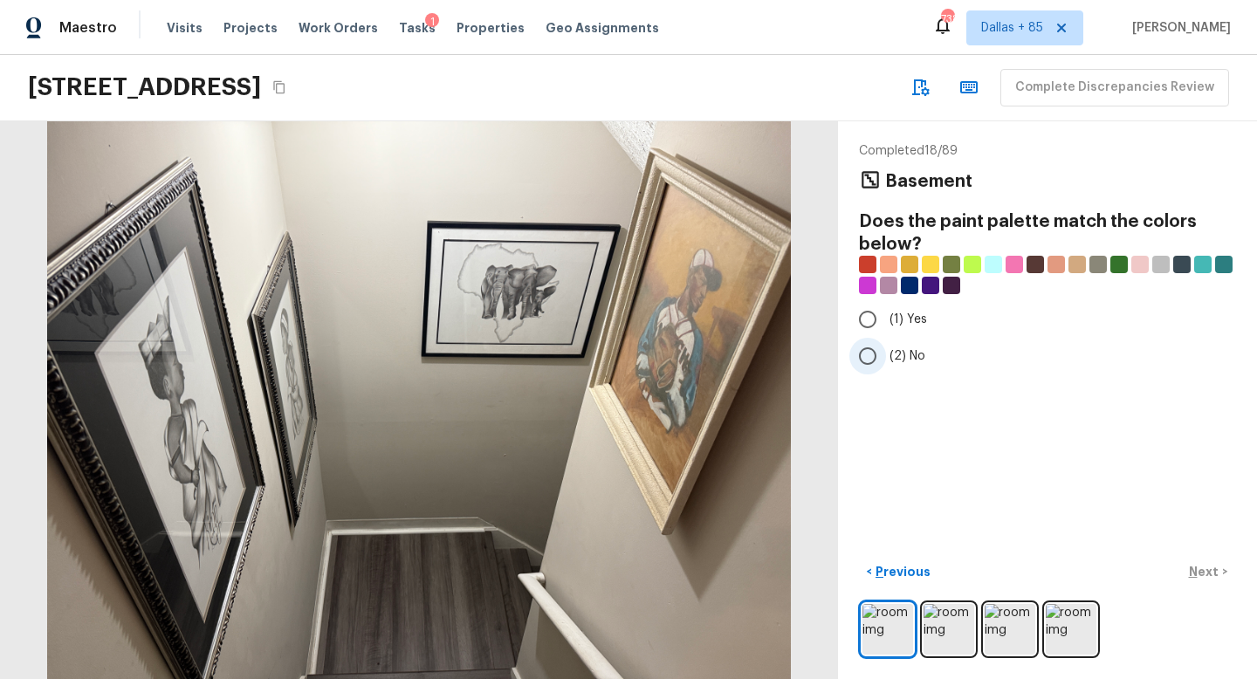
click at [916, 360] on span "(2) No" at bounding box center [908, 355] width 36 height 17
click at [886, 360] on input "(2) No" at bounding box center [868, 356] width 37 height 37
radio input "true"
click at [1208, 567] on p "Next" at bounding box center [1205, 571] width 33 height 17
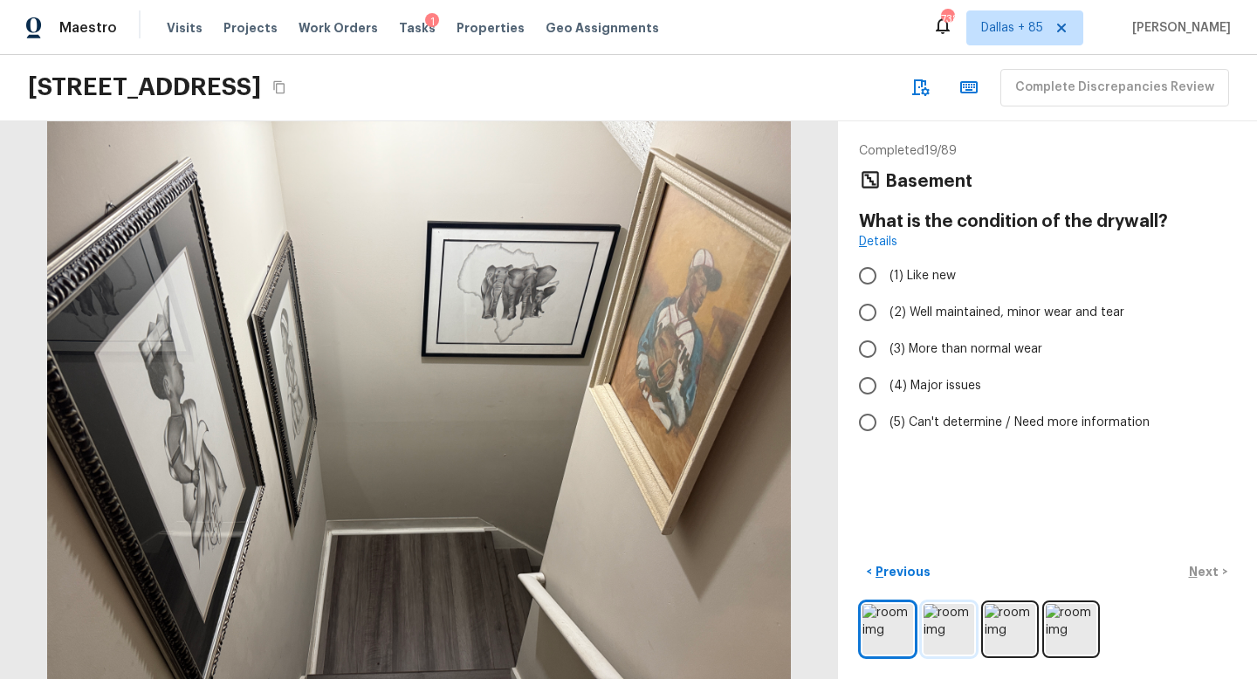
click at [924, 631] on img at bounding box center [949, 629] width 51 height 51
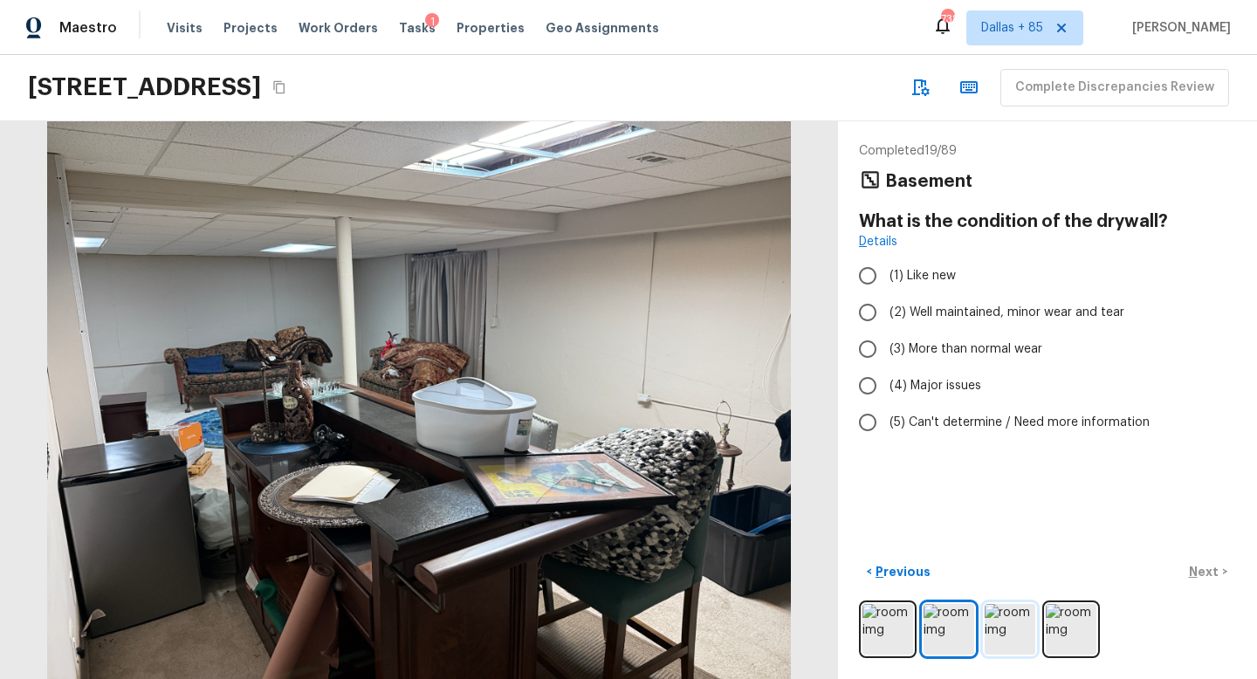
click at [997, 613] on img at bounding box center [1010, 629] width 51 height 51
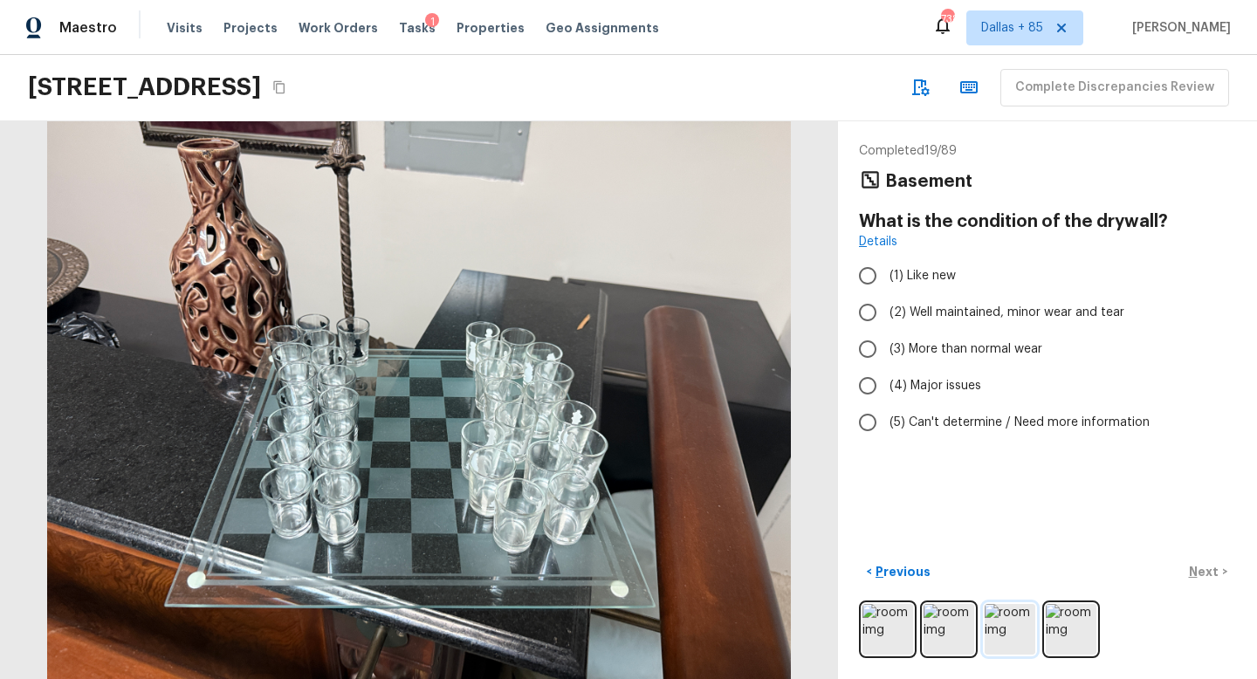
click at [1023, 618] on img at bounding box center [1010, 629] width 51 height 51
click at [1077, 620] on img at bounding box center [1071, 629] width 51 height 51
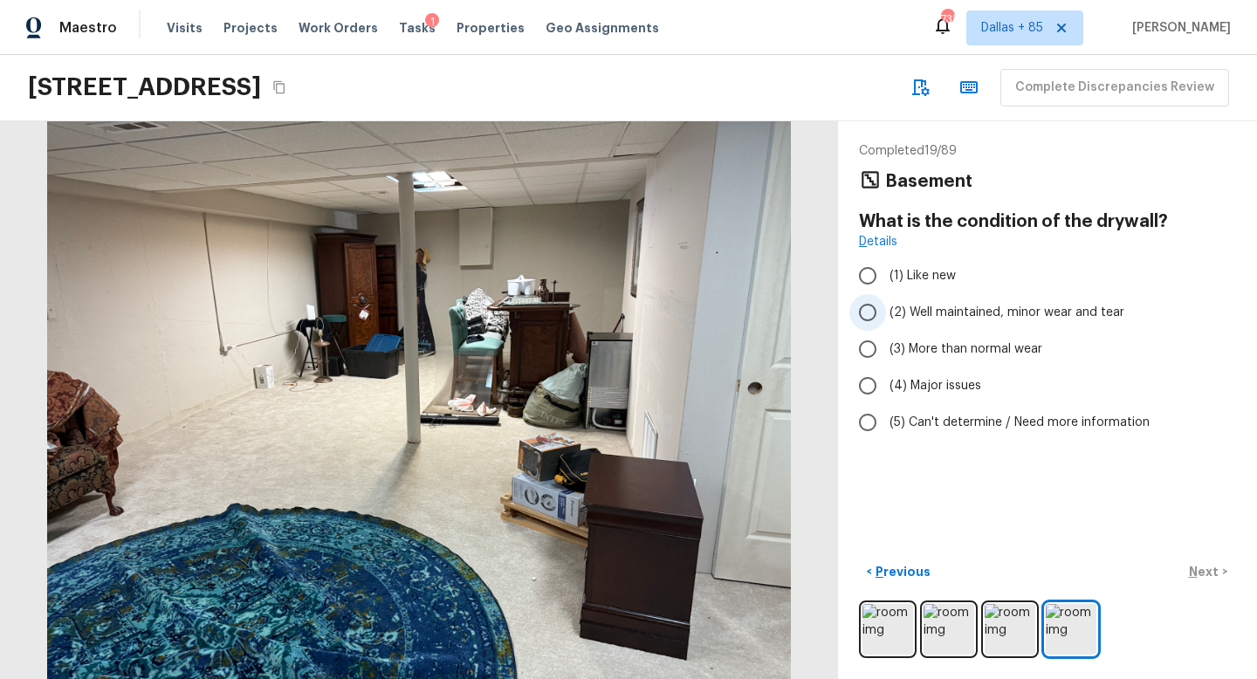
click at [871, 308] on input "(2) Well maintained, minor wear and tear" at bounding box center [868, 312] width 37 height 37
radio input "true"
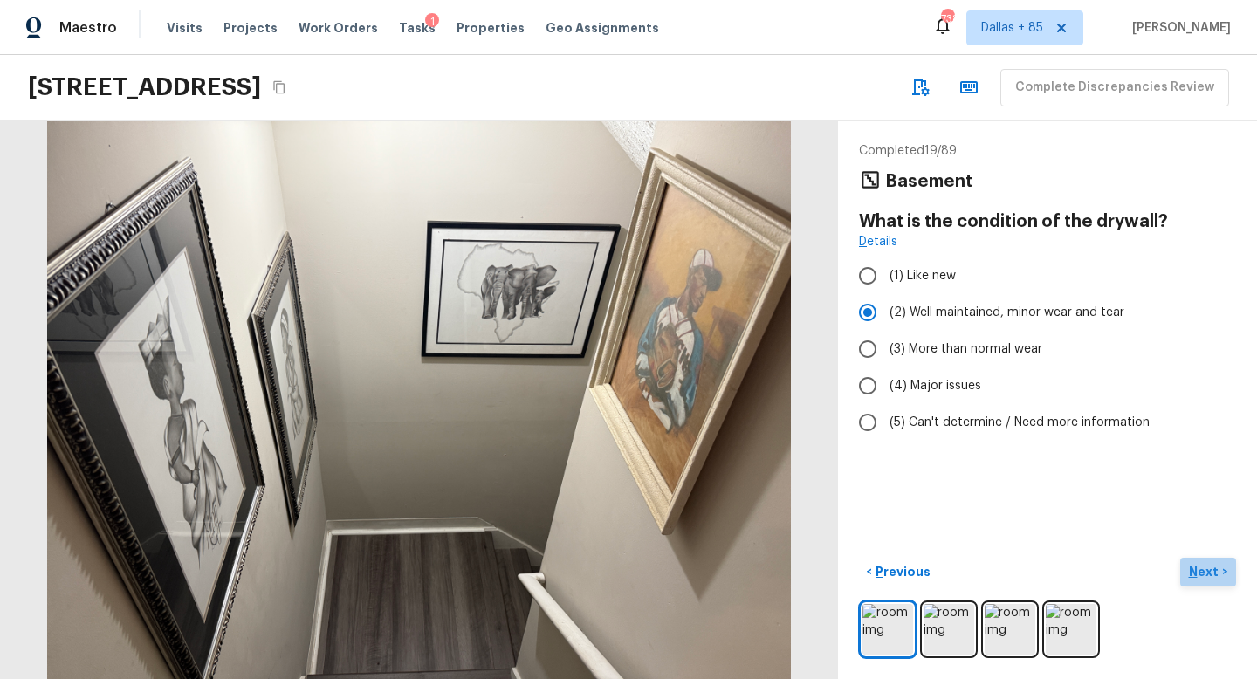
click at [1204, 567] on p "Next" at bounding box center [1205, 571] width 33 height 17
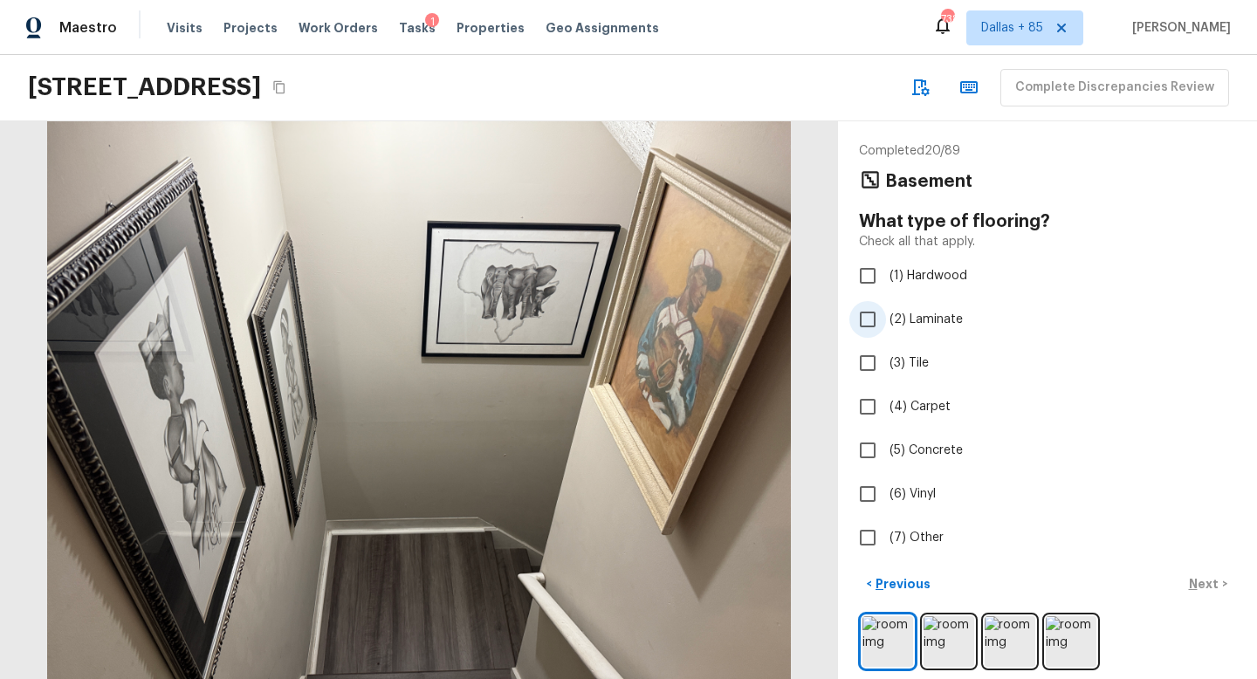
click at [940, 320] on span "(2) Laminate" at bounding box center [926, 319] width 73 height 17
click at [886, 320] on input "(2) Laminate" at bounding box center [868, 319] width 37 height 37
checkbox input "true"
click at [950, 623] on img at bounding box center [949, 641] width 51 height 51
click at [991, 643] on img at bounding box center [1010, 641] width 51 height 51
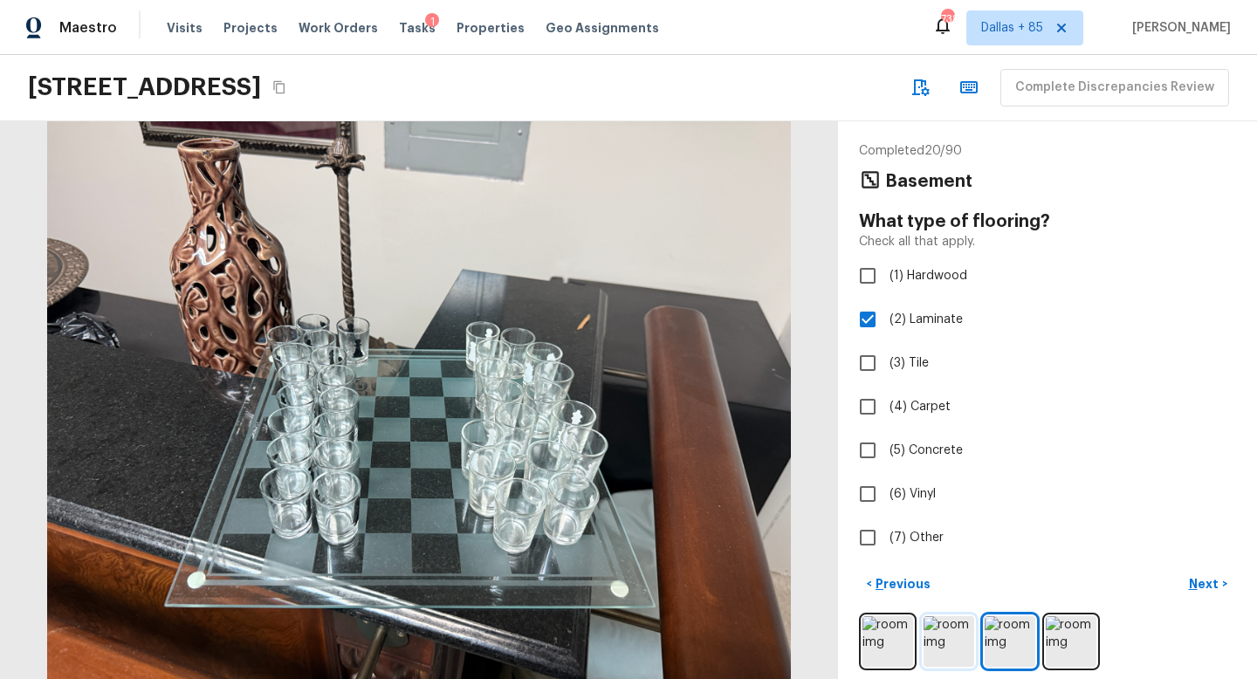
click at [963, 644] on img at bounding box center [949, 641] width 51 height 51
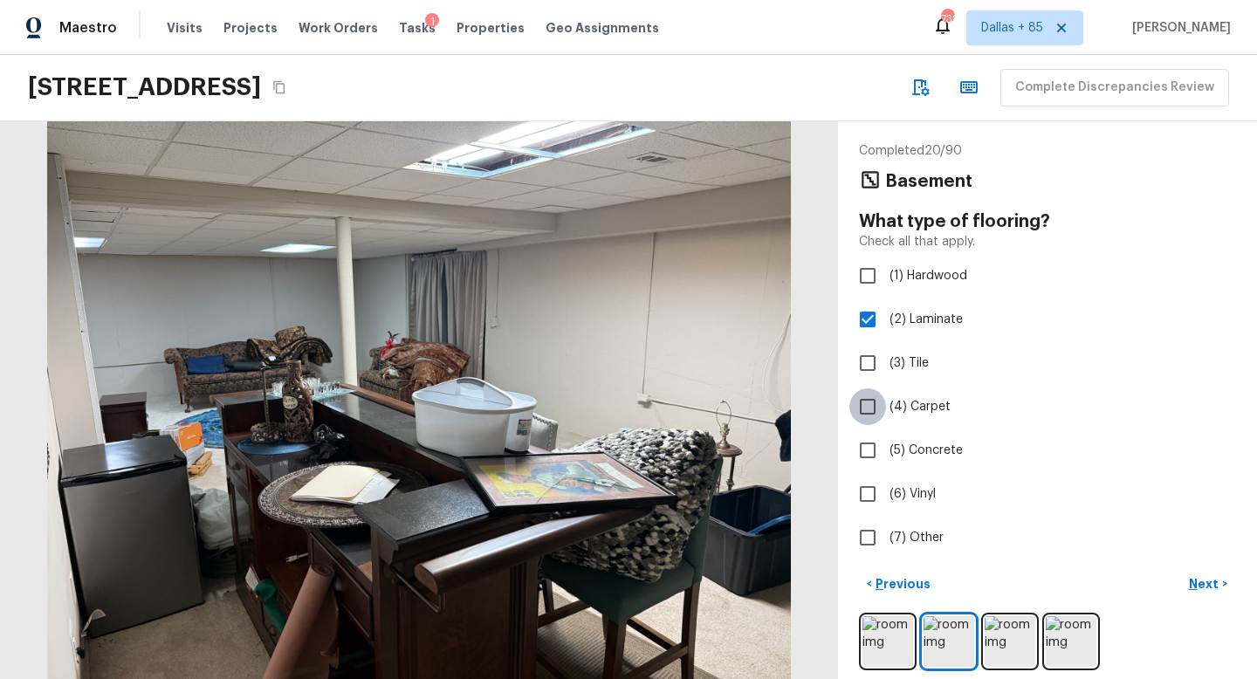
click at [880, 408] on input "(4) Carpet" at bounding box center [868, 407] width 37 height 37
checkbox input "true"
click at [1196, 584] on p "Next" at bounding box center [1205, 583] width 33 height 17
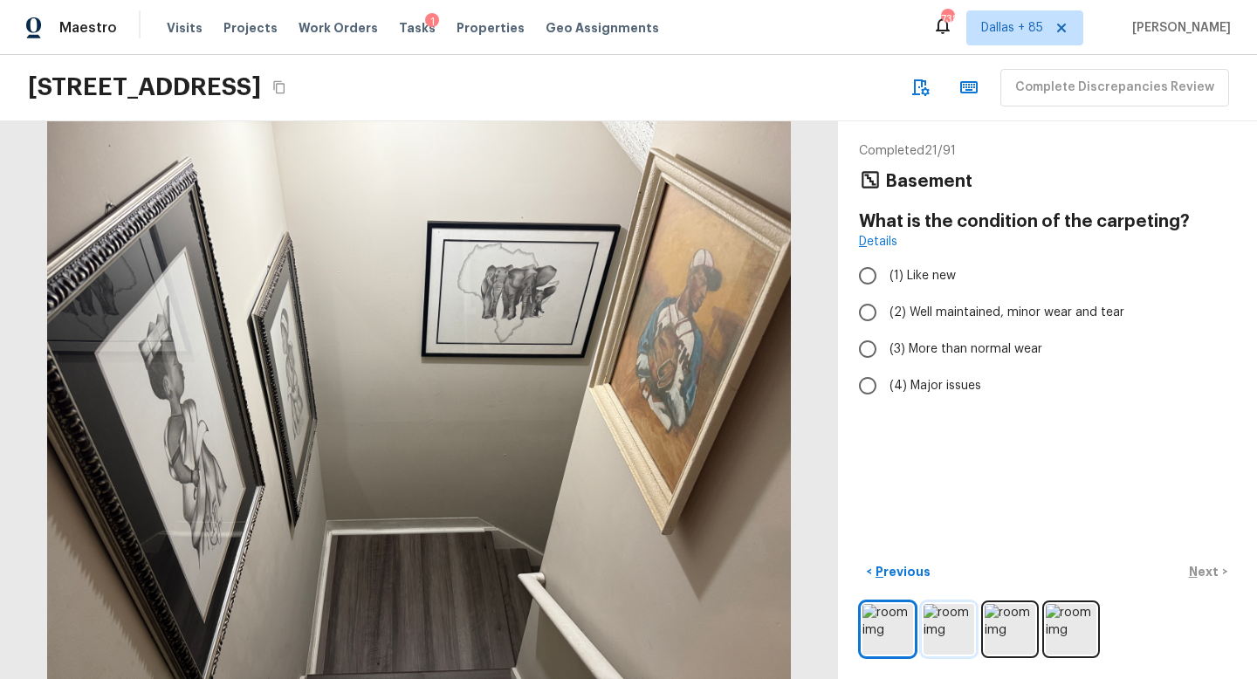
click at [953, 623] on img at bounding box center [949, 629] width 51 height 51
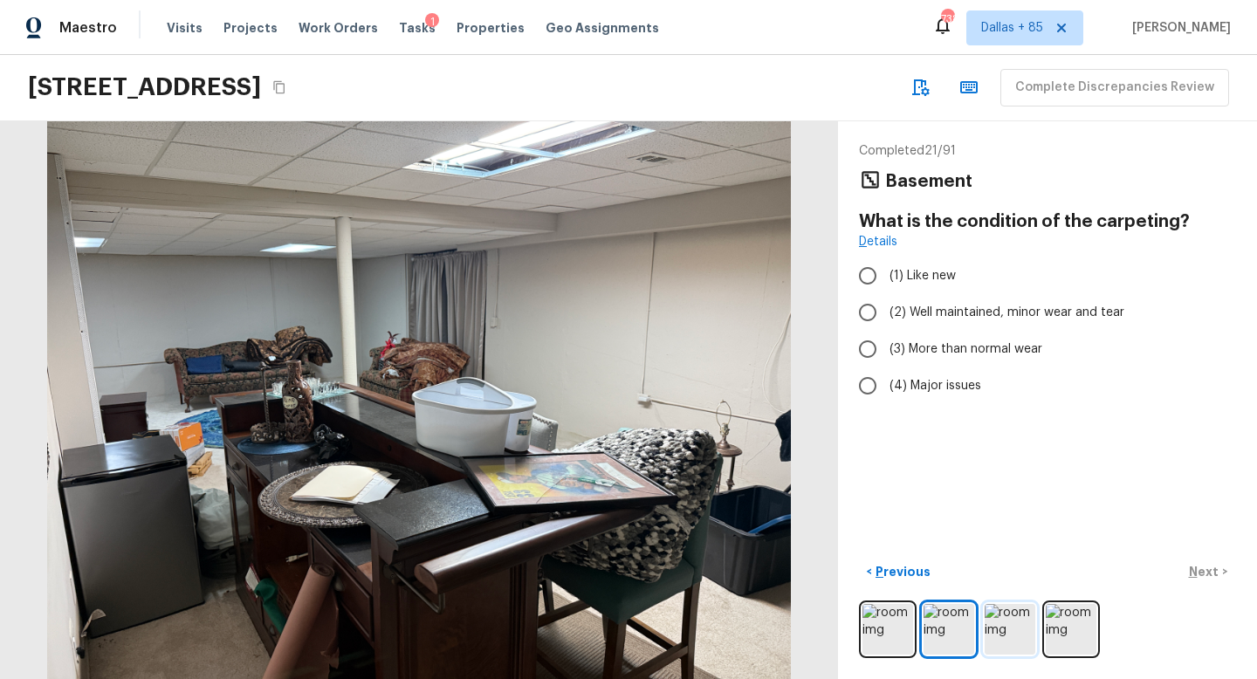
click at [1017, 627] on img at bounding box center [1010, 629] width 51 height 51
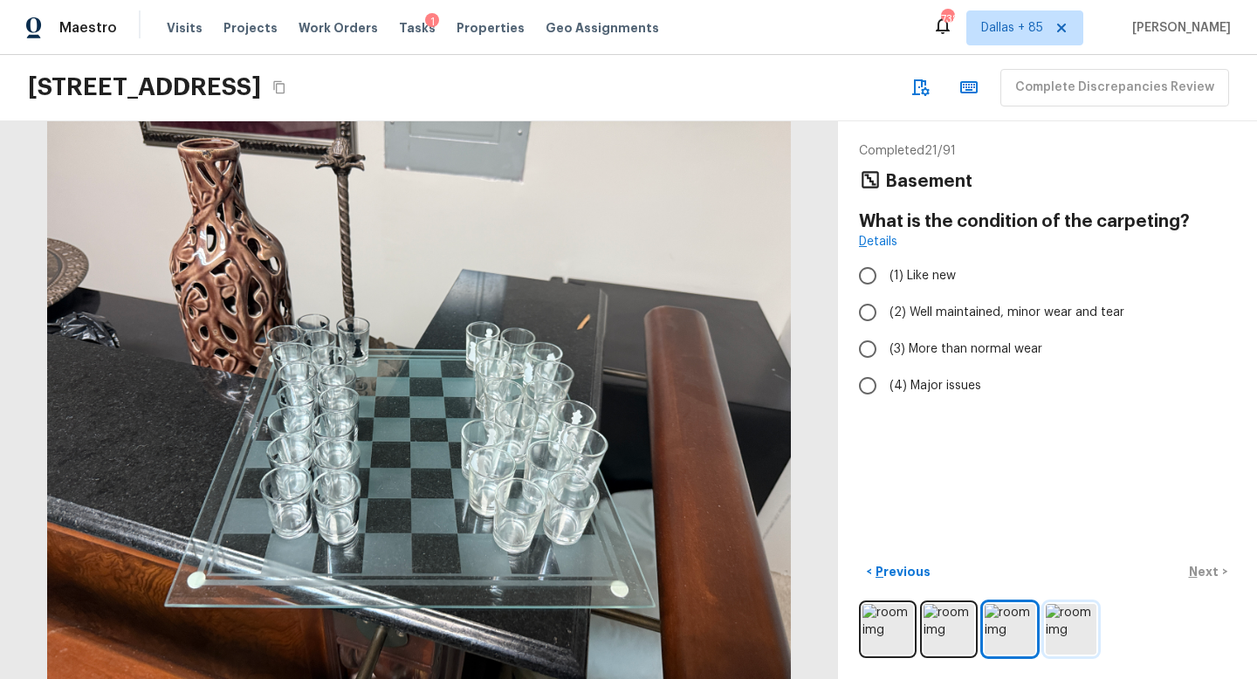
click at [1062, 636] on img at bounding box center [1071, 629] width 51 height 51
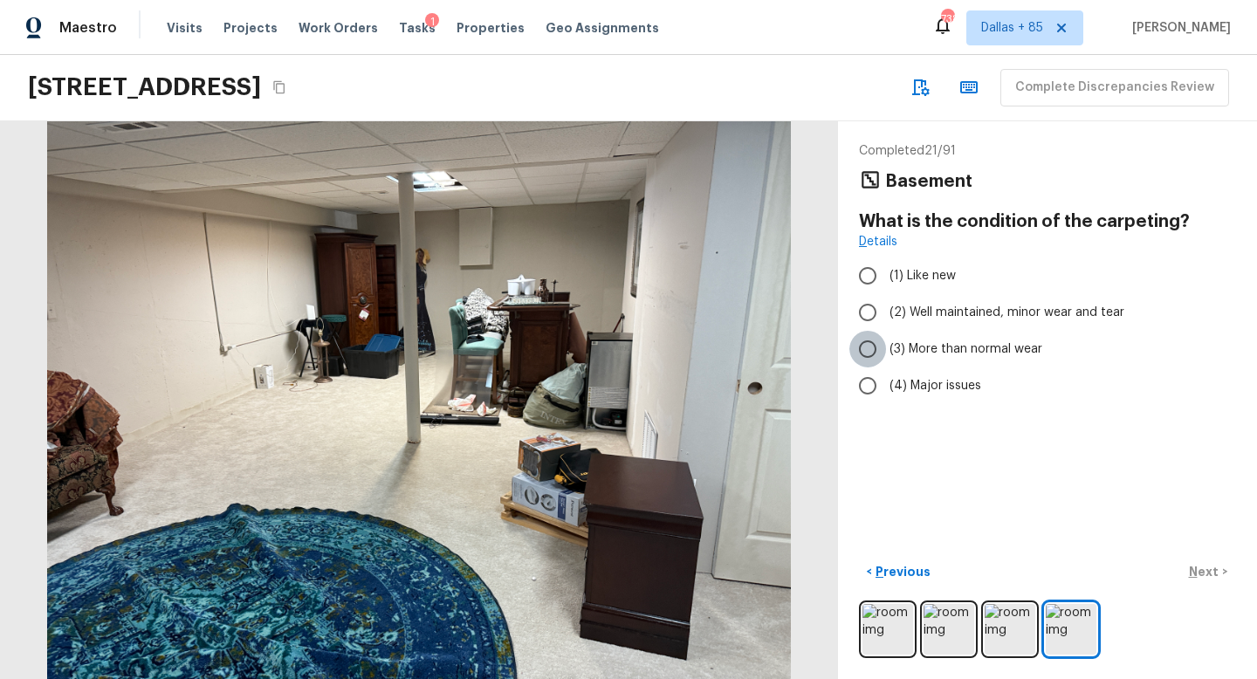
click at [877, 337] on input "(3) More than normal wear" at bounding box center [868, 349] width 37 height 37
radio input "true"
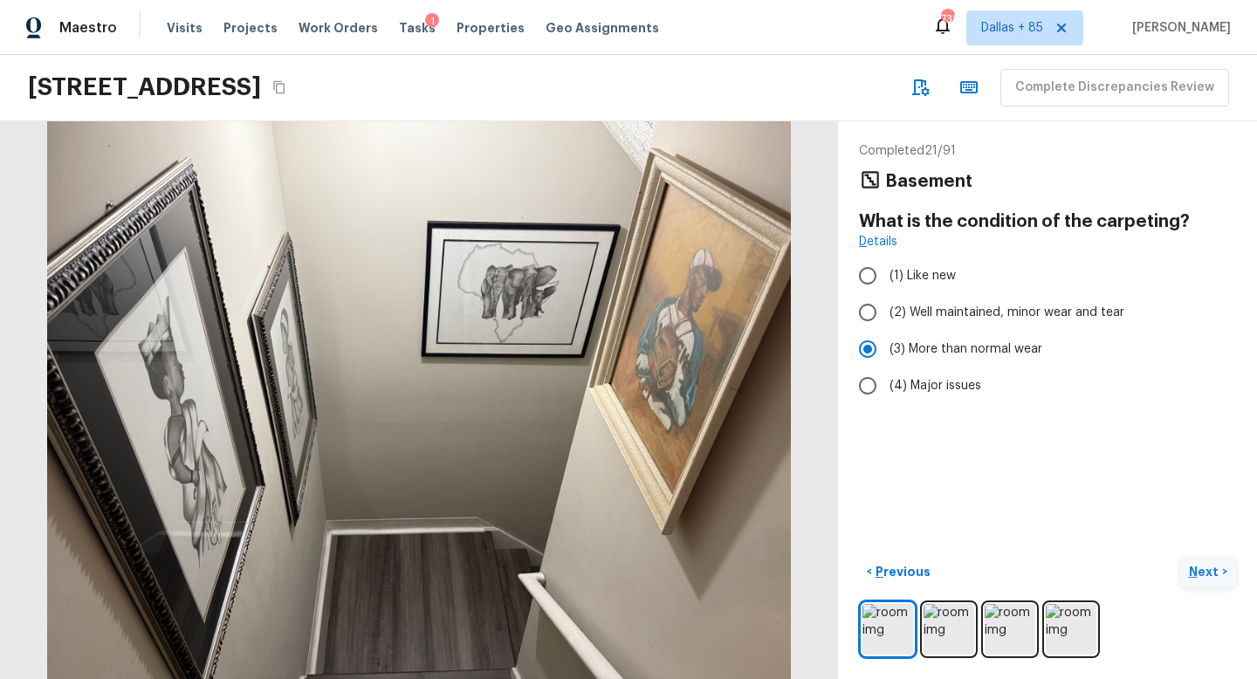
click at [1197, 564] on p "Next" at bounding box center [1205, 571] width 33 height 17
click at [951, 306] on span "(2) Well maintained, minor wear and tear" at bounding box center [1007, 312] width 235 height 17
click at [886, 306] on input "(2) Well maintained, minor wear and tear" at bounding box center [868, 312] width 37 height 37
radio input "true"
click at [1201, 569] on p "Next" at bounding box center [1205, 571] width 33 height 17
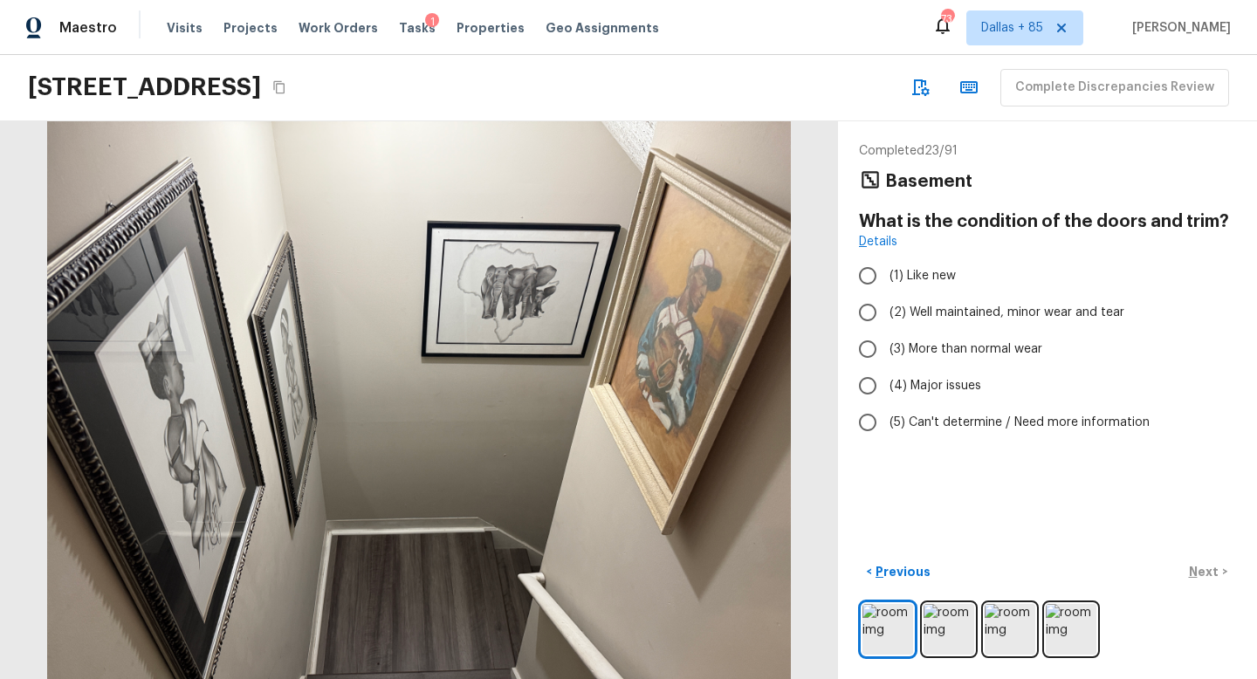
click at [919, 631] on div at bounding box center [1047, 630] width 377 height 58
click at [933, 626] on img at bounding box center [949, 629] width 51 height 51
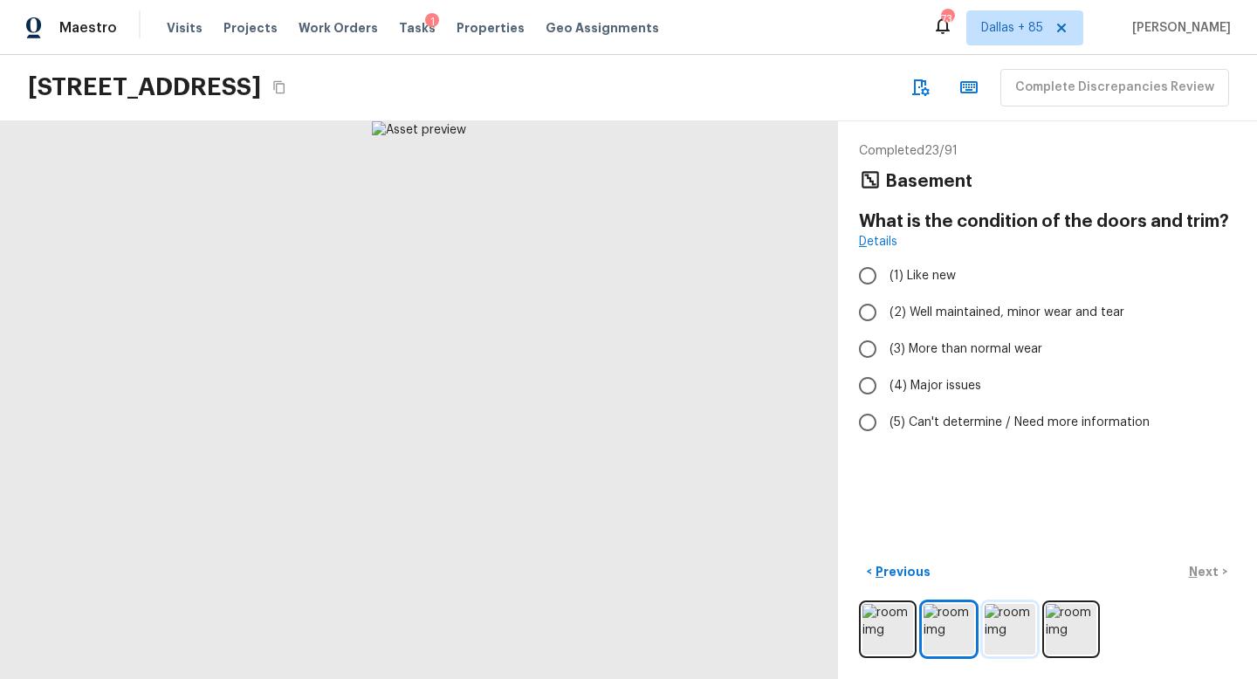
click at [1001, 630] on img at bounding box center [1010, 629] width 51 height 51
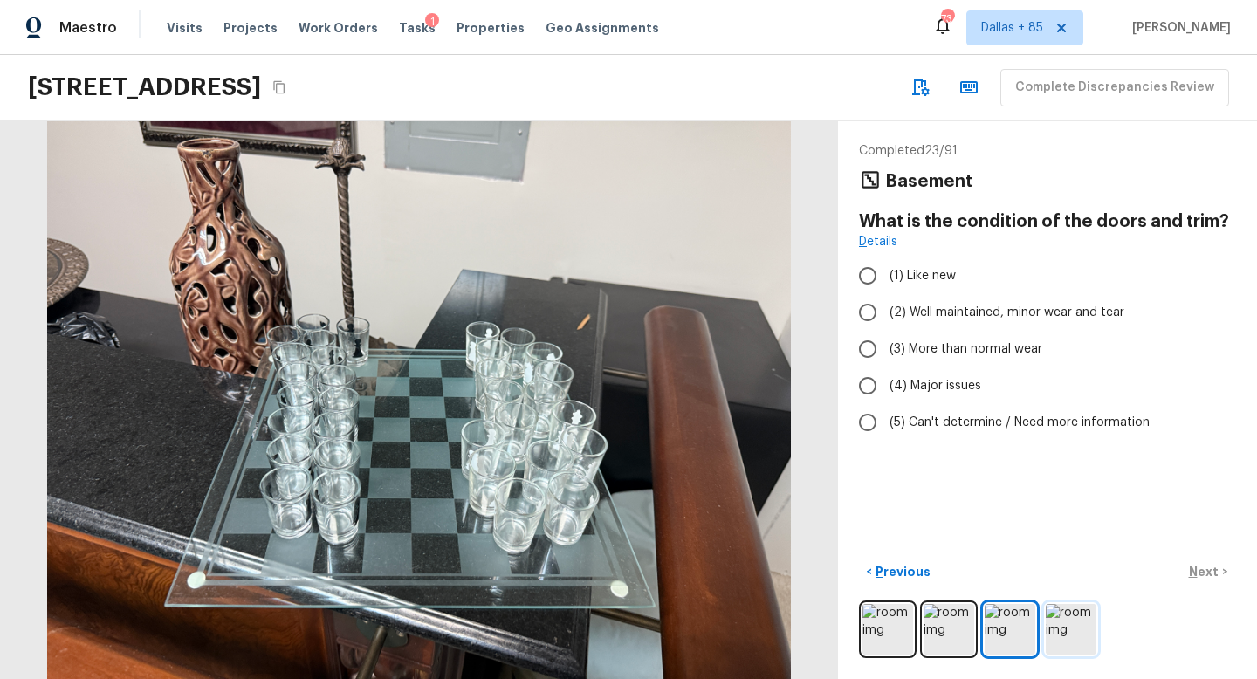
click at [1078, 628] on img at bounding box center [1071, 629] width 51 height 51
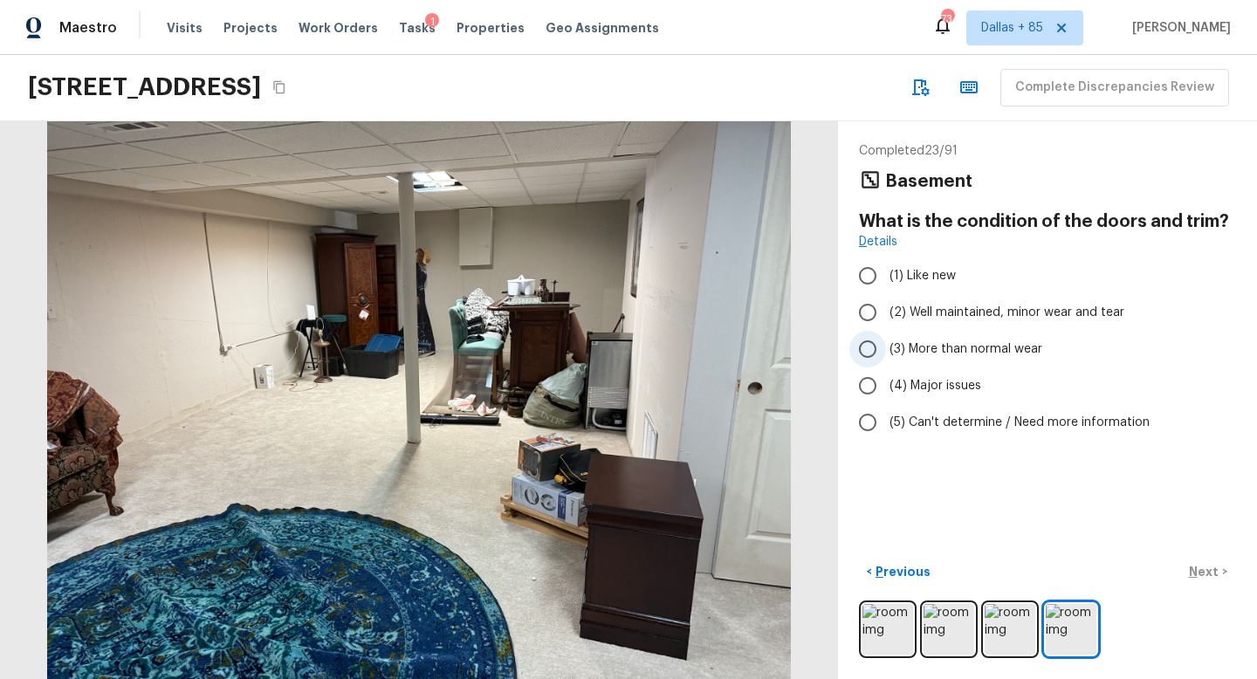
click at [916, 349] on span "(3) More than normal wear" at bounding box center [966, 349] width 153 height 17
click at [886, 349] on input "(3) More than normal wear" at bounding box center [868, 349] width 37 height 37
radio input "true"
click at [1204, 565] on p "Next" at bounding box center [1205, 571] width 33 height 17
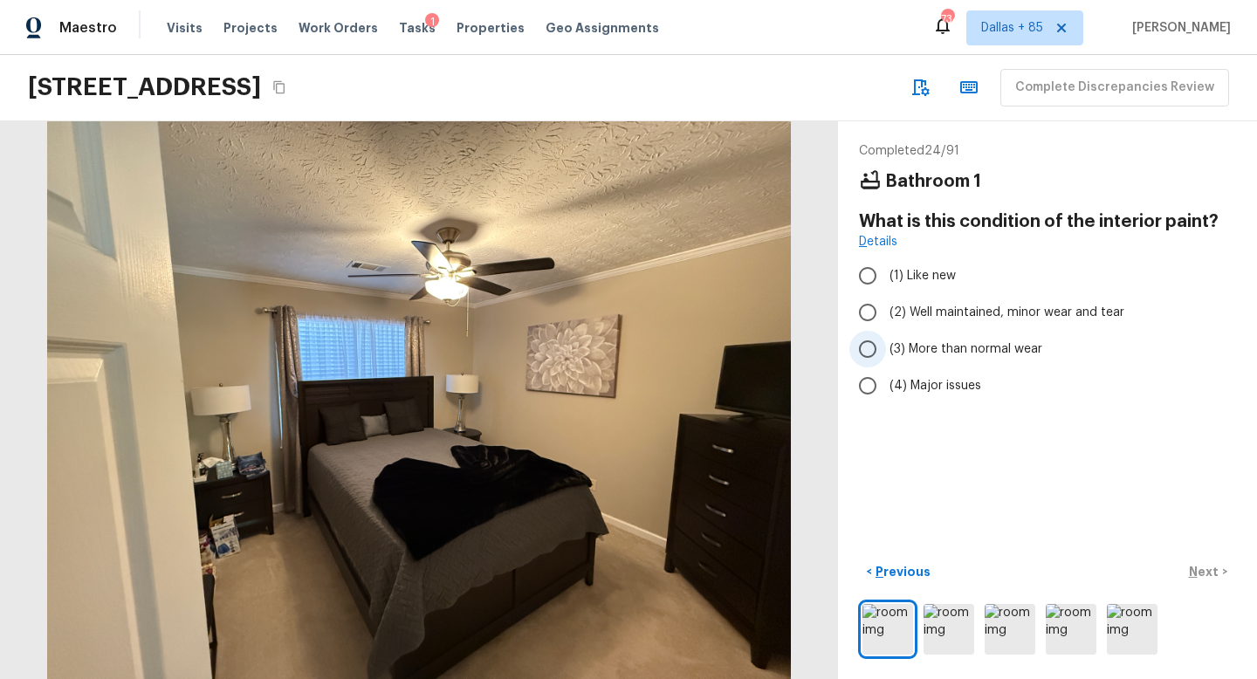
click at [915, 343] on span "(3) More than normal wear" at bounding box center [966, 349] width 153 height 17
click at [886, 343] on input "(3) More than normal wear" at bounding box center [868, 349] width 37 height 37
radio input "true"
click at [1201, 567] on p "Next" at bounding box center [1205, 571] width 33 height 17
click at [918, 341] on span "(3) More than normal wear" at bounding box center [966, 349] width 153 height 17
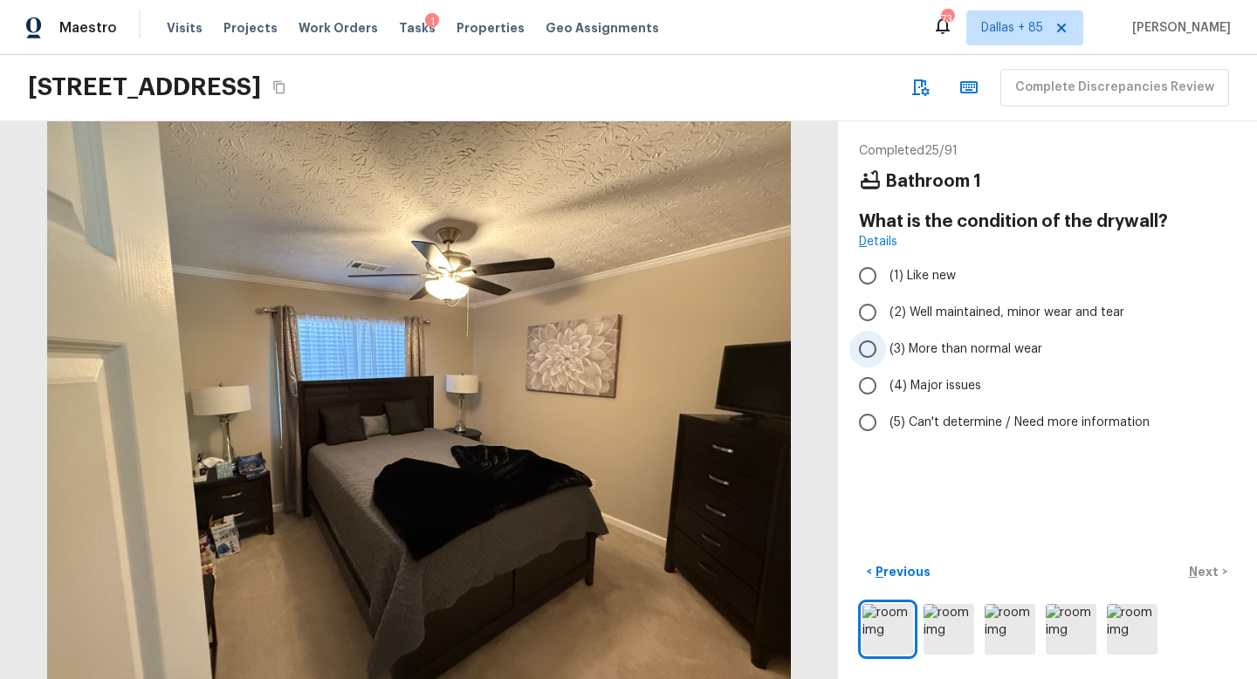
click at [886, 340] on input "(3) More than normal wear" at bounding box center [868, 349] width 37 height 37
radio input "true"
click at [1208, 570] on p "Next" at bounding box center [1205, 571] width 33 height 17
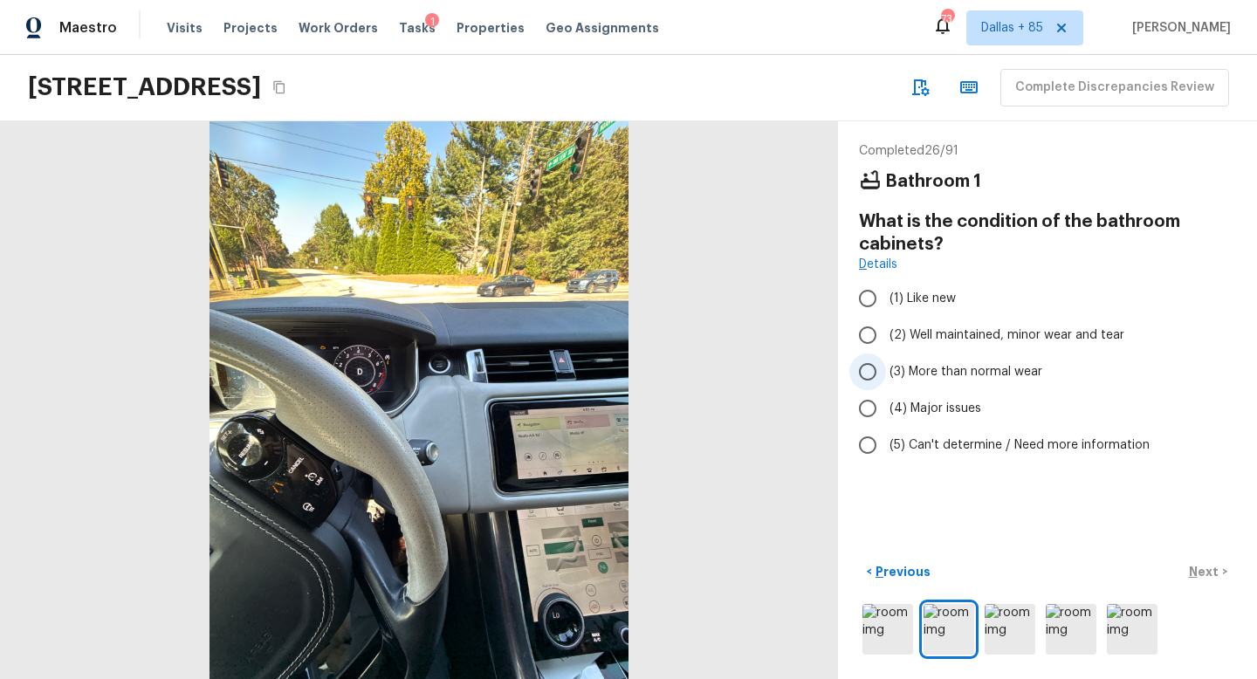
click at [990, 364] on span "(3) More than normal wear" at bounding box center [966, 371] width 153 height 17
click at [886, 364] on input "(3) More than normal wear" at bounding box center [868, 372] width 37 height 37
radio input "true"
click at [1196, 563] on p "Next" at bounding box center [1205, 571] width 33 height 17
click at [909, 374] on span "(3) More than normal wear" at bounding box center [966, 371] width 153 height 17
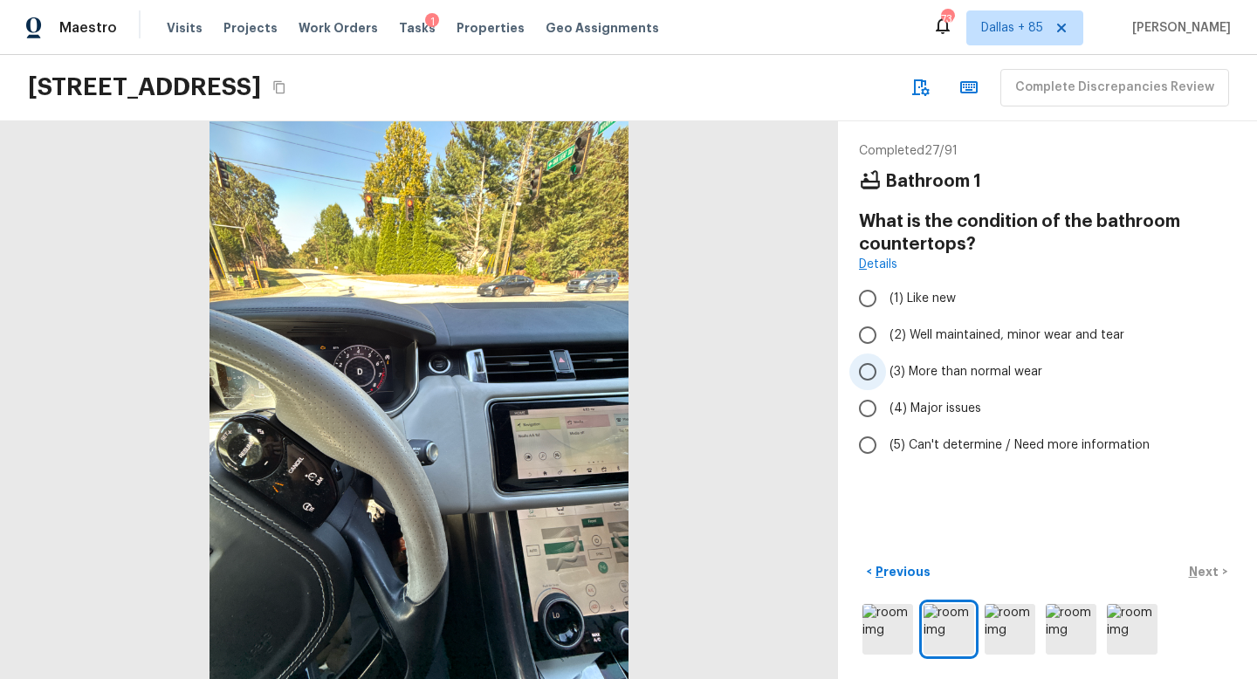
click at [886, 374] on input "(3) More than normal wear" at bounding box center [868, 372] width 37 height 37
radio input "true"
click at [1206, 573] on p "Next" at bounding box center [1205, 571] width 33 height 17
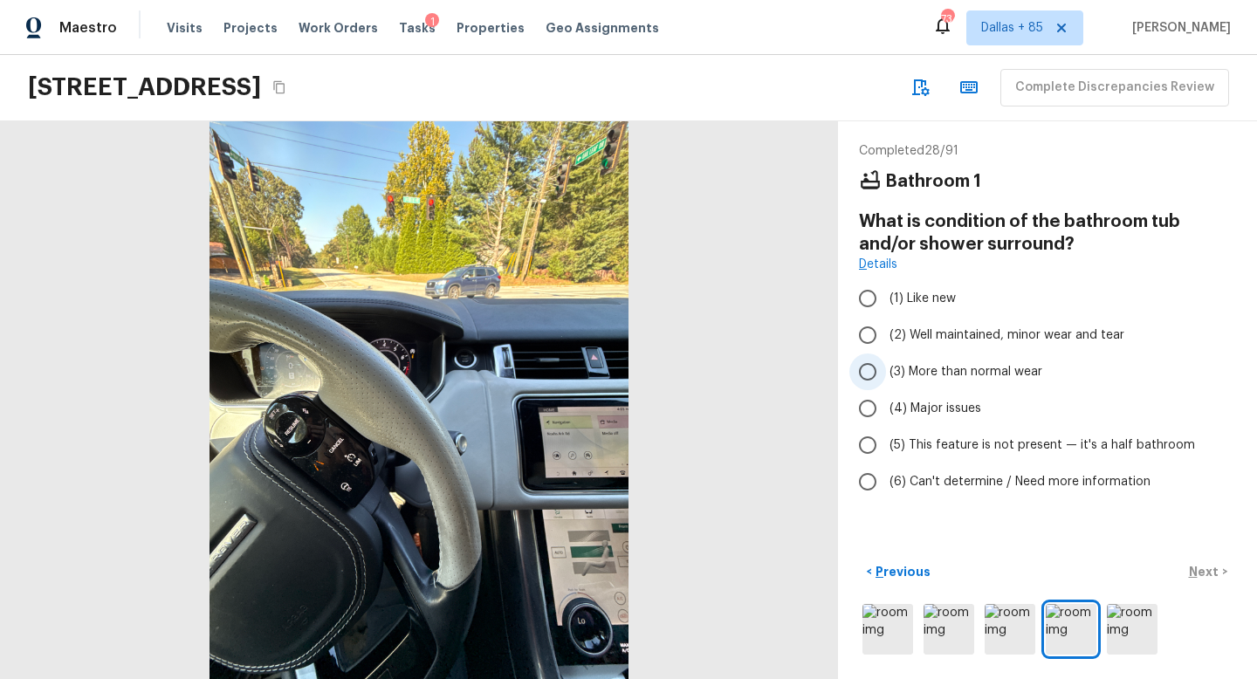
click at [912, 374] on span "(3) More than normal wear" at bounding box center [966, 371] width 153 height 17
click at [886, 374] on input "(3) More than normal wear" at bounding box center [868, 372] width 37 height 37
radio input "true"
click at [1185, 568] on button "Next >" at bounding box center [1208, 572] width 56 height 29
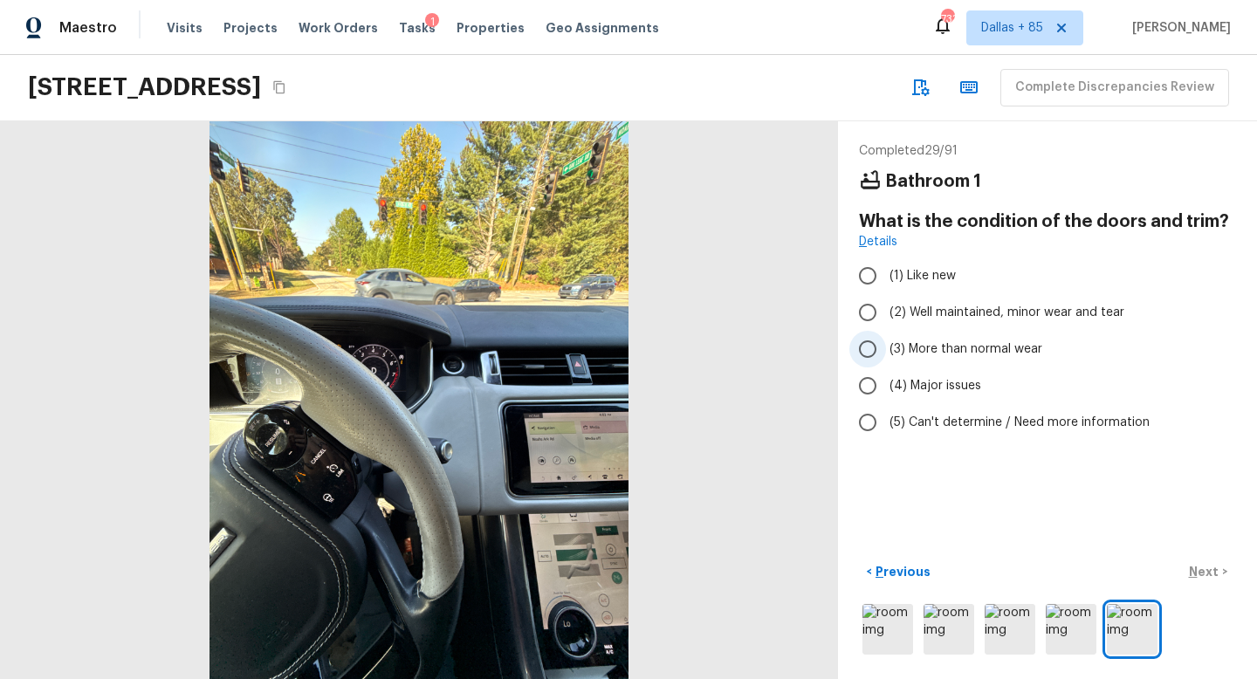
click at [889, 353] on label "(3) More than normal wear" at bounding box center [1036, 349] width 373 height 37
click at [886, 353] on input "(3) More than normal wear" at bounding box center [868, 349] width 37 height 37
radio input "true"
click at [1203, 568] on p "Next" at bounding box center [1205, 571] width 33 height 17
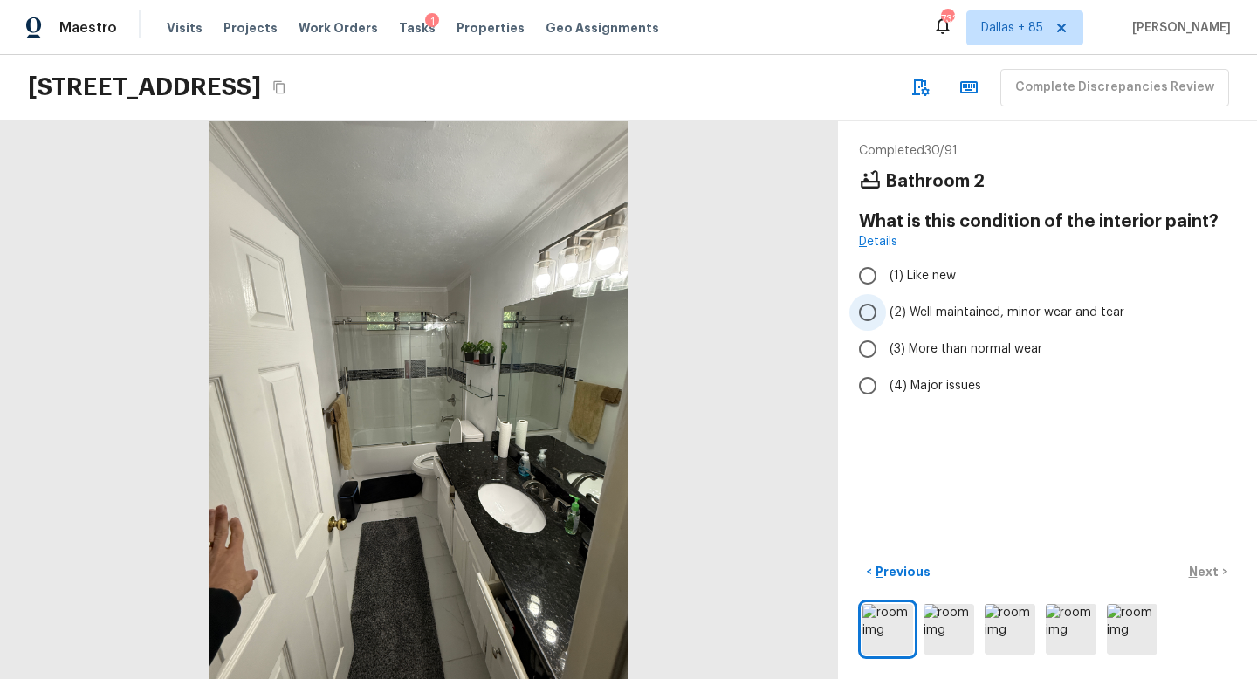
click at [919, 309] on span "(2) Well maintained, minor wear and tear" at bounding box center [1007, 312] width 235 height 17
click at [886, 309] on input "(2) Well maintained, minor wear and tear" at bounding box center [868, 312] width 37 height 37
radio input "true"
click at [1191, 575] on p "Next" at bounding box center [1205, 571] width 33 height 17
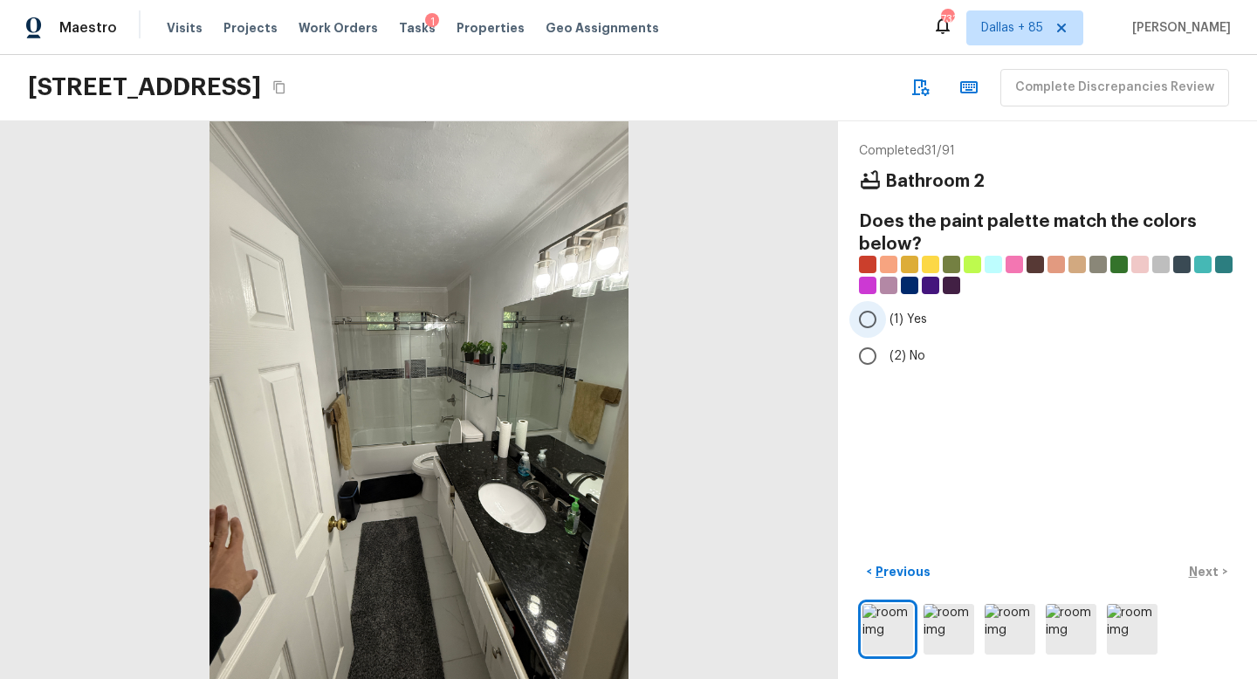
click at [873, 310] on input "(1) Yes" at bounding box center [868, 319] width 37 height 37
radio input "true"
click at [1206, 563] on p "Next" at bounding box center [1205, 571] width 33 height 17
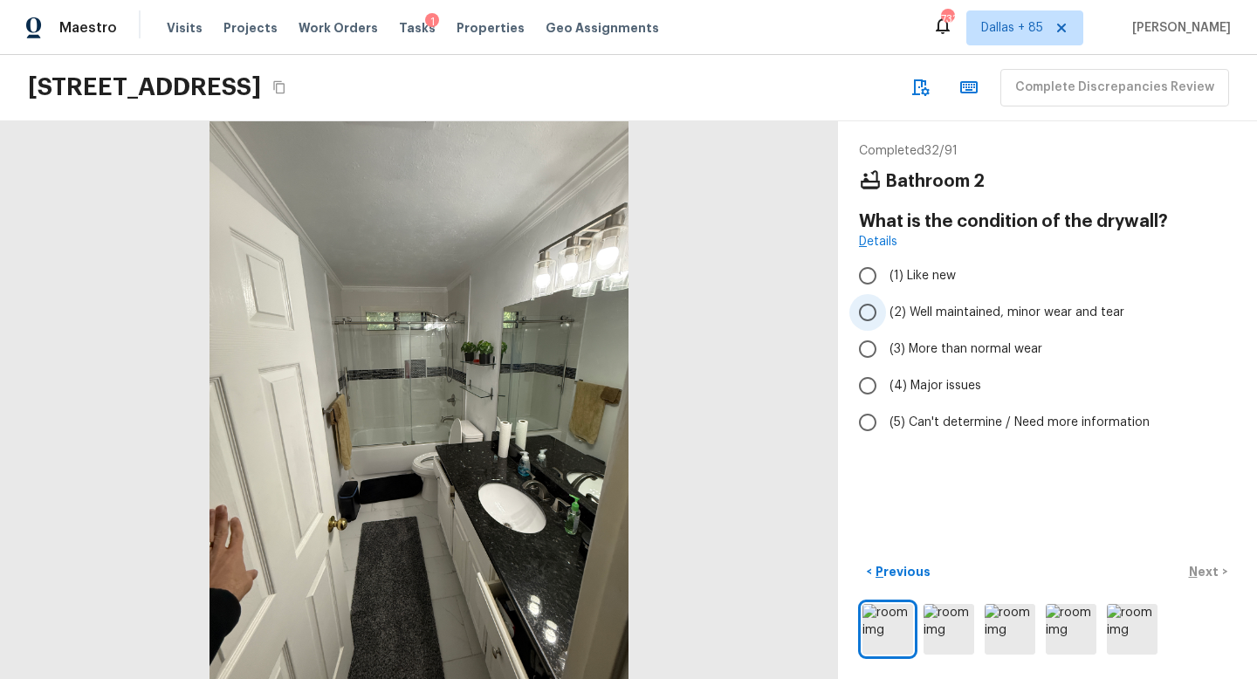
click at [870, 303] on input "(2) Well maintained, minor wear and tear" at bounding box center [868, 312] width 37 height 37
radio input "true"
click at [1208, 573] on p "Next" at bounding box center [1205, 571] width 33 height 17
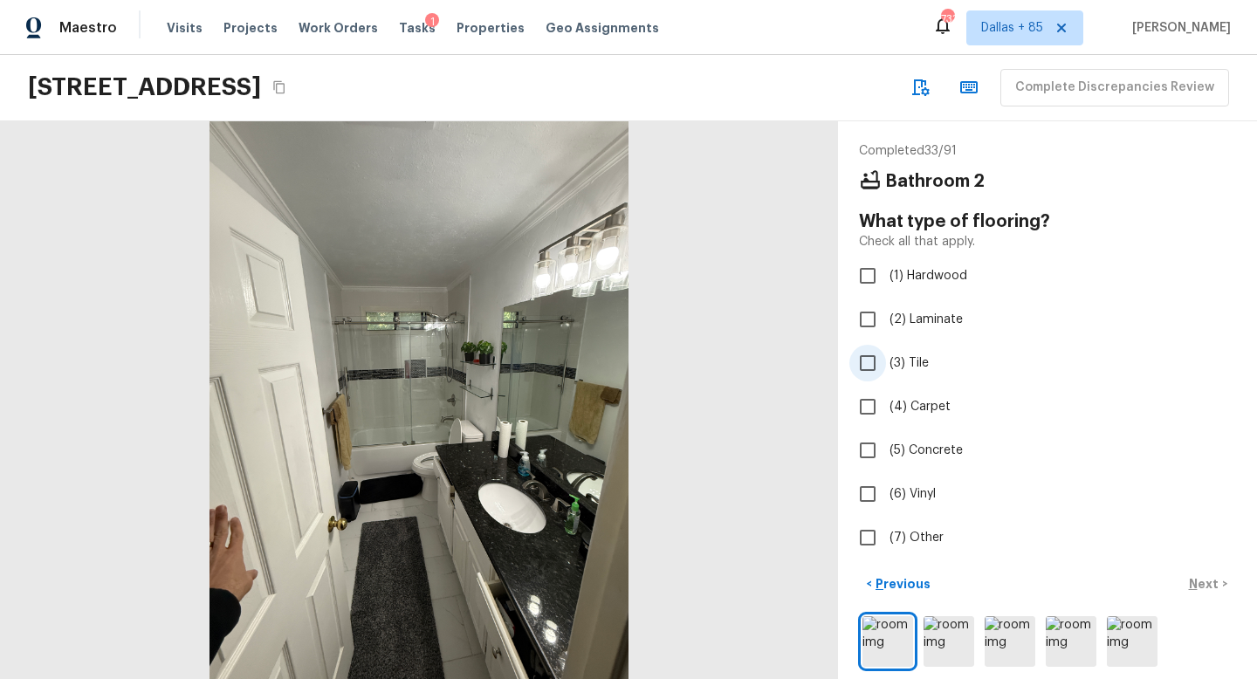
click at [883, 367] on input "(3) Tile" at bounding box center [868, 363] width 37 height 37
checkbox input "true"
click at [1200, 584] on p "Next" at bounding box center [1205, 583] width 33 height 17
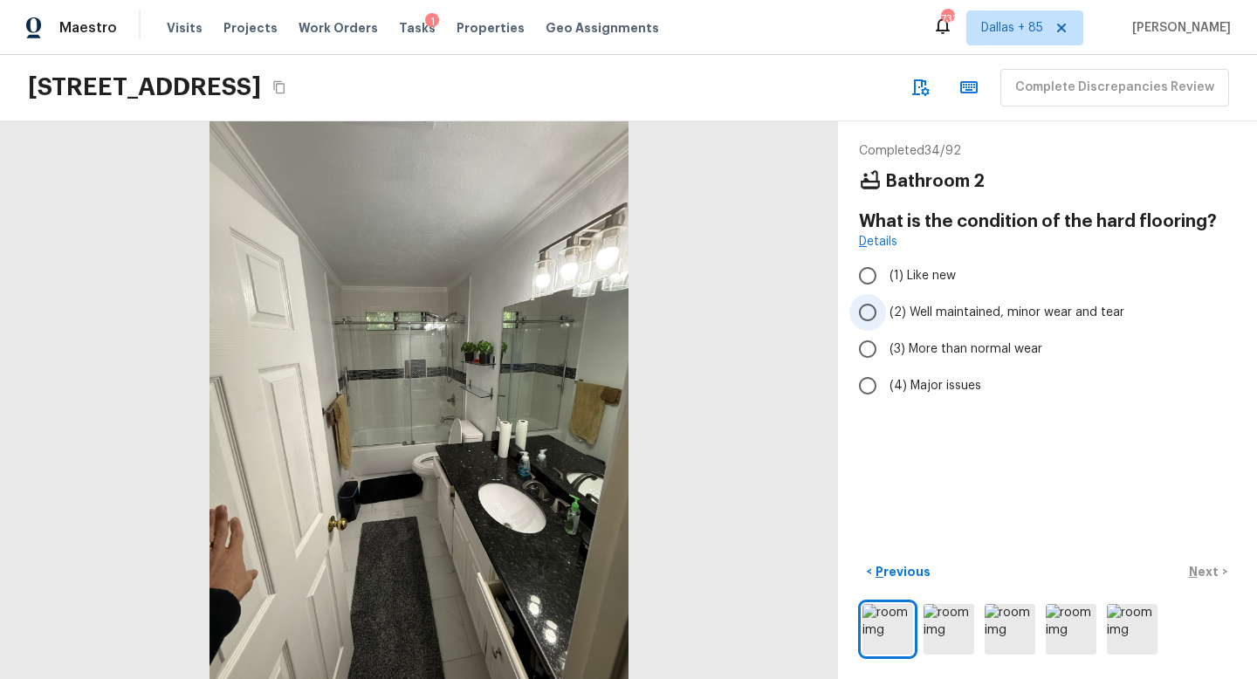
click at [878, 313] on input "(2) Well maintained, minor wear and tear" at bounding box center [868, 312] width 37 height 37
radio input "true"
click at [1194, 571] on p "Next" at bounding box center [1205, 571] width 33 height 17
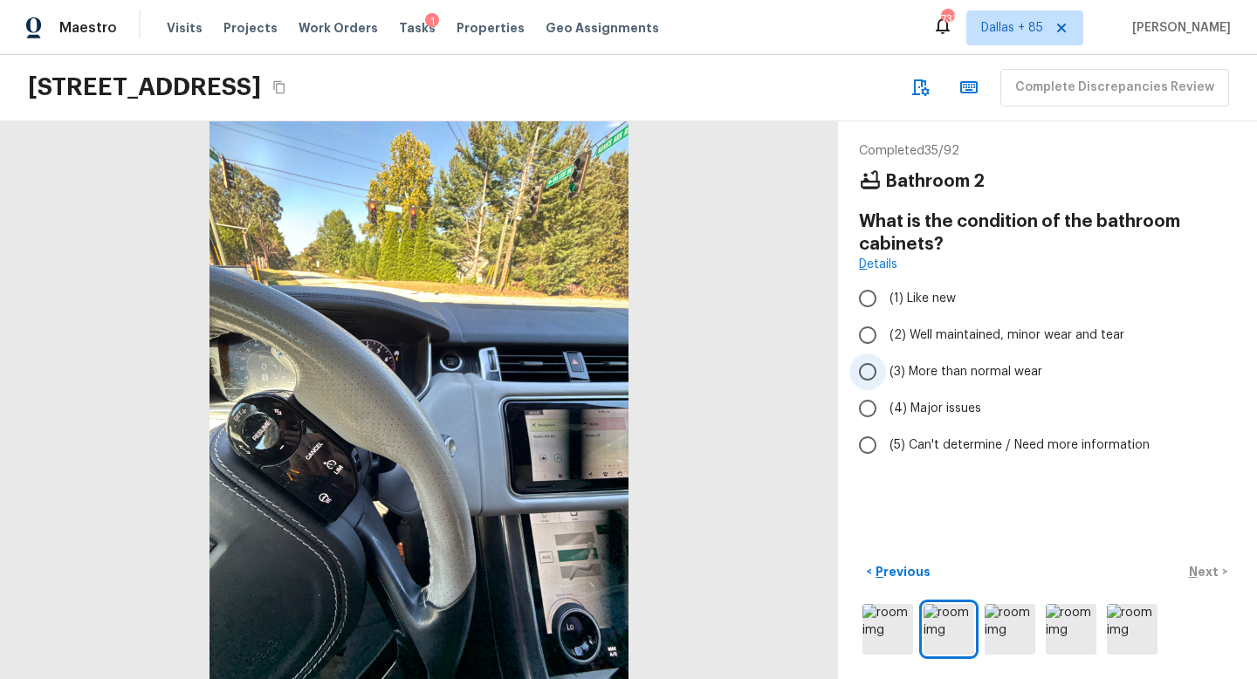
click at [941, 374] on span "(3) More than normal wear" at bounding box center [966, 371] width 153 height 17
click at [886, 374] on input "(3) More than normal wear" at bounding box center [868, 372] width 37 height 37
radio input "true"
click at [1195, 566] on div "< Previous Next >" at bounding box center [1047, 572] width 377 height 29
click at [1195, 568] on p "Next" at bounding box center [1205, 571] width 33 height 17
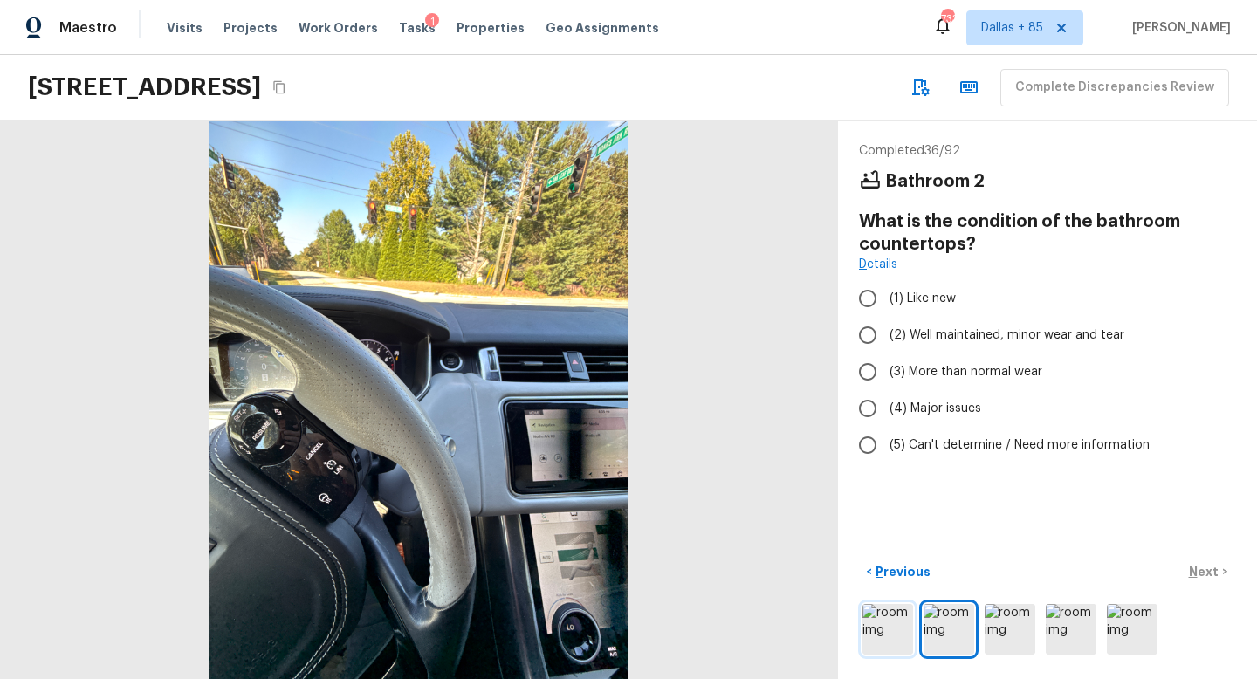
click at [886, 629] on img at bounding box center [888, 629] width 51 height 51
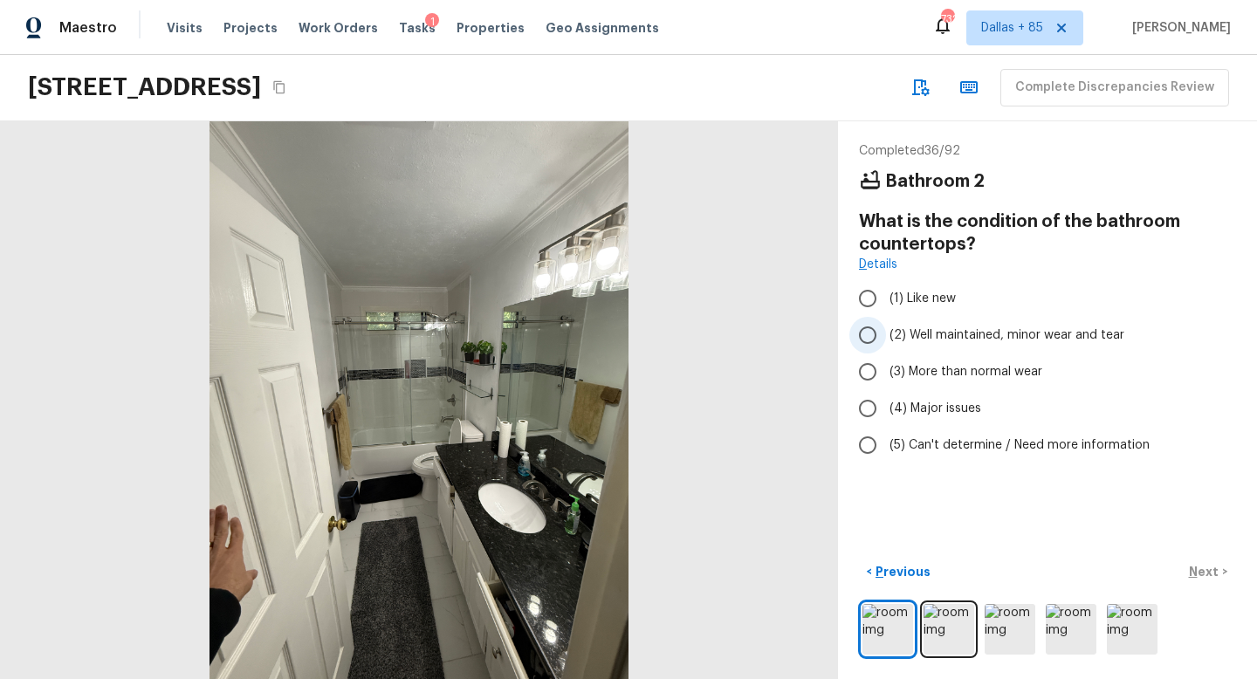
click at [893, 327] on span "(2) Well maintained, minor wear and tear" at bounding box center [1007, 335] width 235 height 17
click at [886, 327] on input "(2) Well maintained, minor wear and tear" at bounding box center [868, 335] width 37 height 37
radio input "true"
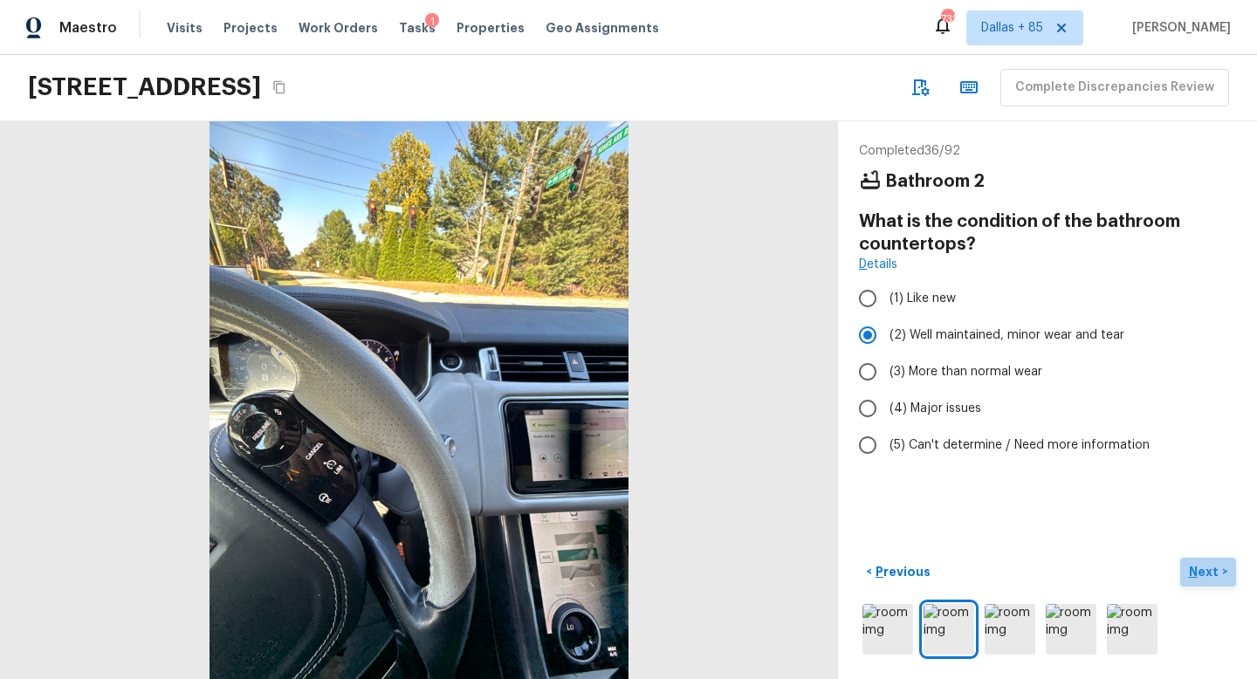
click at [1206, 568] on p "Next" at bounding box center [1205, 571] width 33 height 17
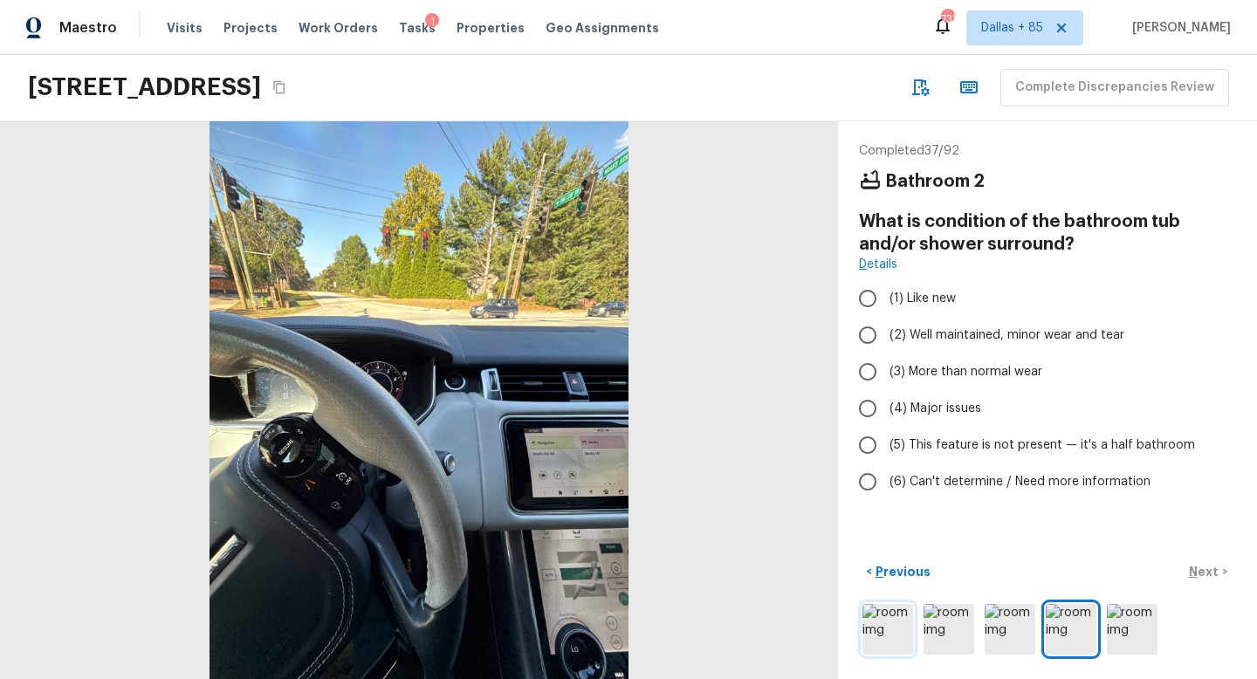
click at [891, 622] on img at bounding box center [888, 629] width 51 height 51
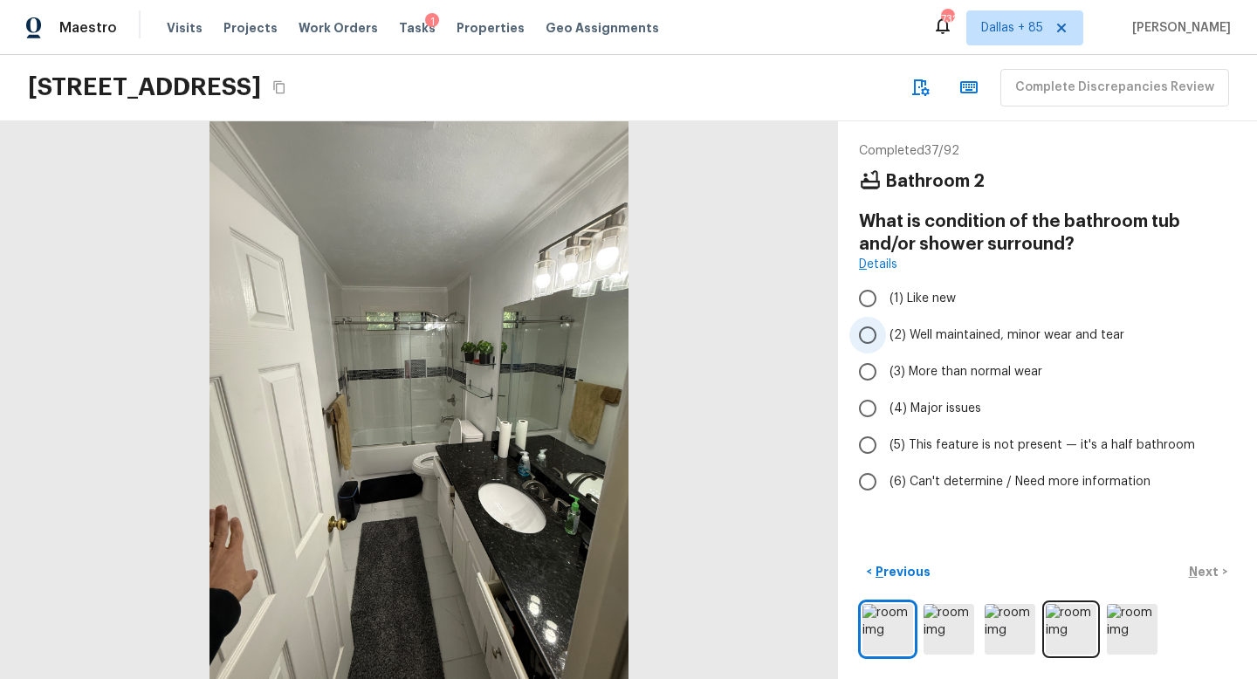
click at [923, 345] on label "(2) Well maintained, minor wear and tear" at bounding box center [1036, 335] width 373 height 37
click at [886, 345] on input "(2) Well maintained, minor wear and tear" at bounding box center [868, 335] width 37 height 37
radio input "true"
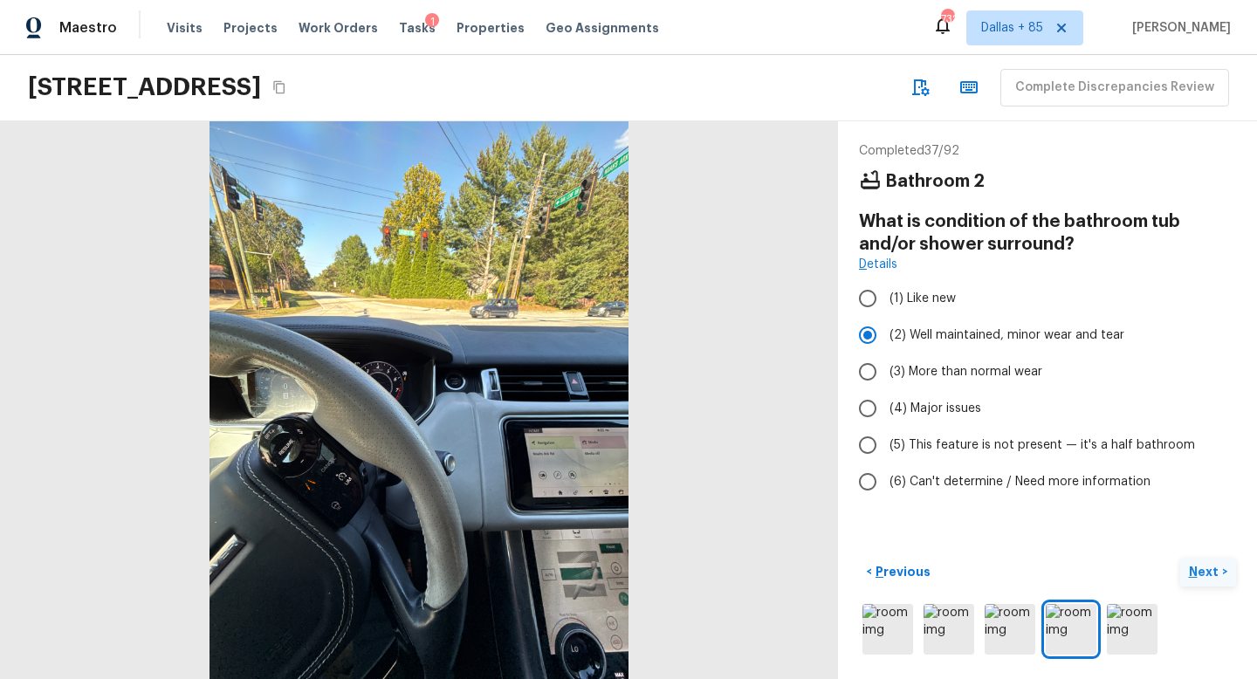
click at [1205, 566] on p "Next" at bounding box center [1205, 571] width 33 height 17
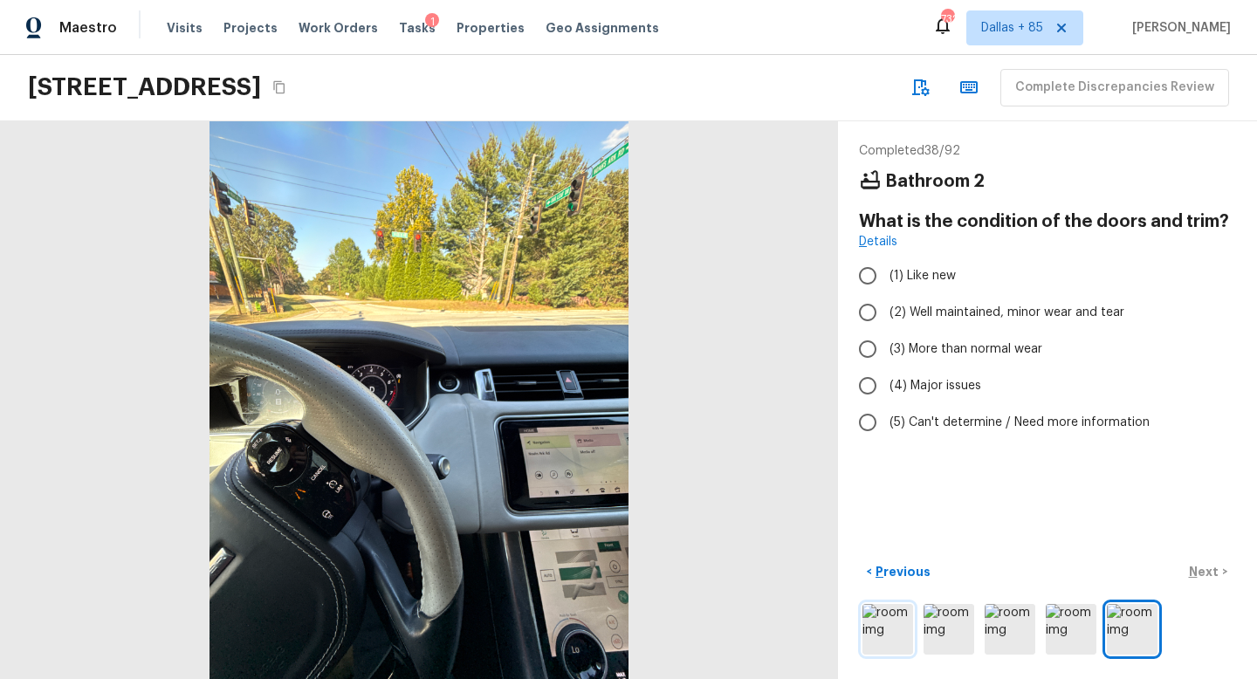
click at [886, 616] on img at bounding box center [888, 629] width 51 height 51
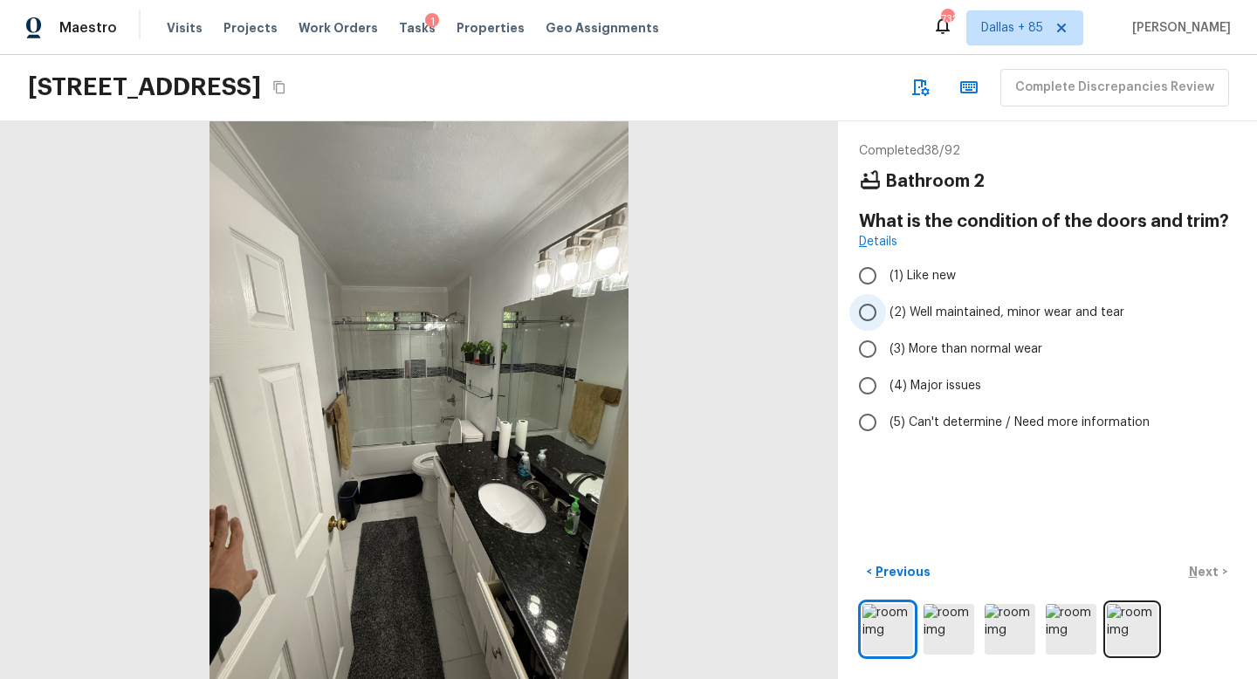
click at [936, 314] on span "(2) Well maintained, minor wear and tear" at bounding box center [1007, 312] width 235 height 17
click at [886, 314] on input "(2) Well maintained, minor wear and tear" at bounding box center [868, 312] width 37 height 37
radio input "true"
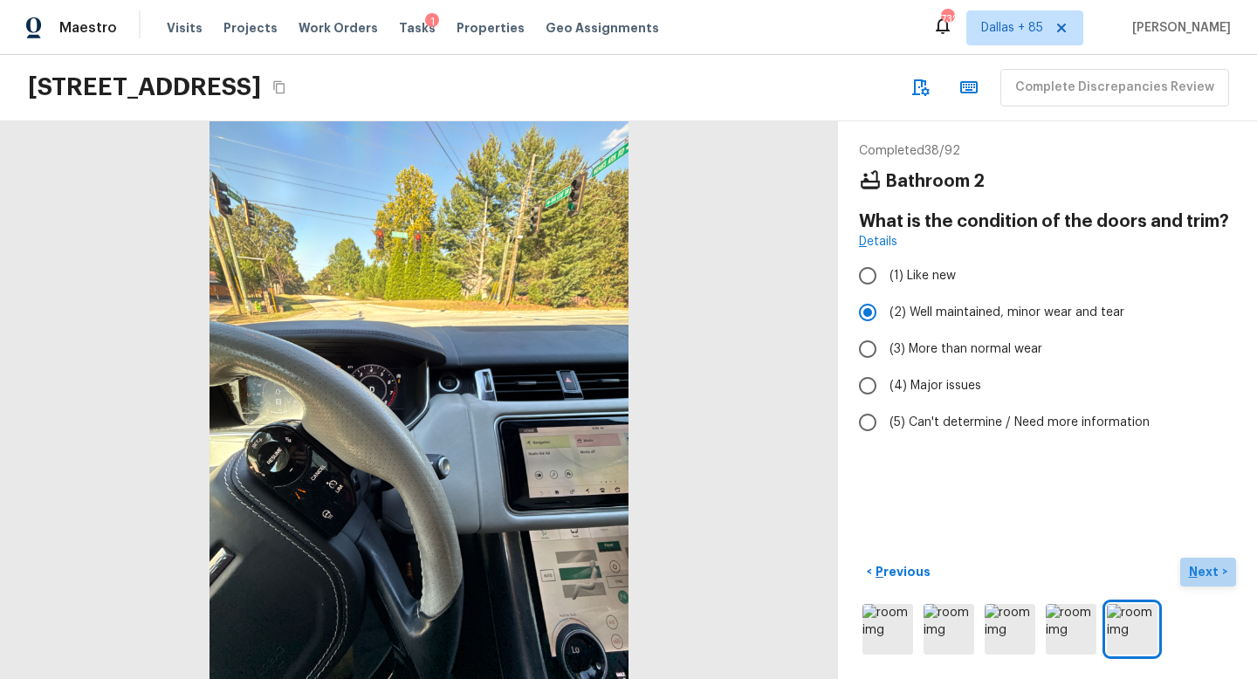
click at [1195, 568] on p "Next" at bounding box center [1205, 571] width 33 height 17
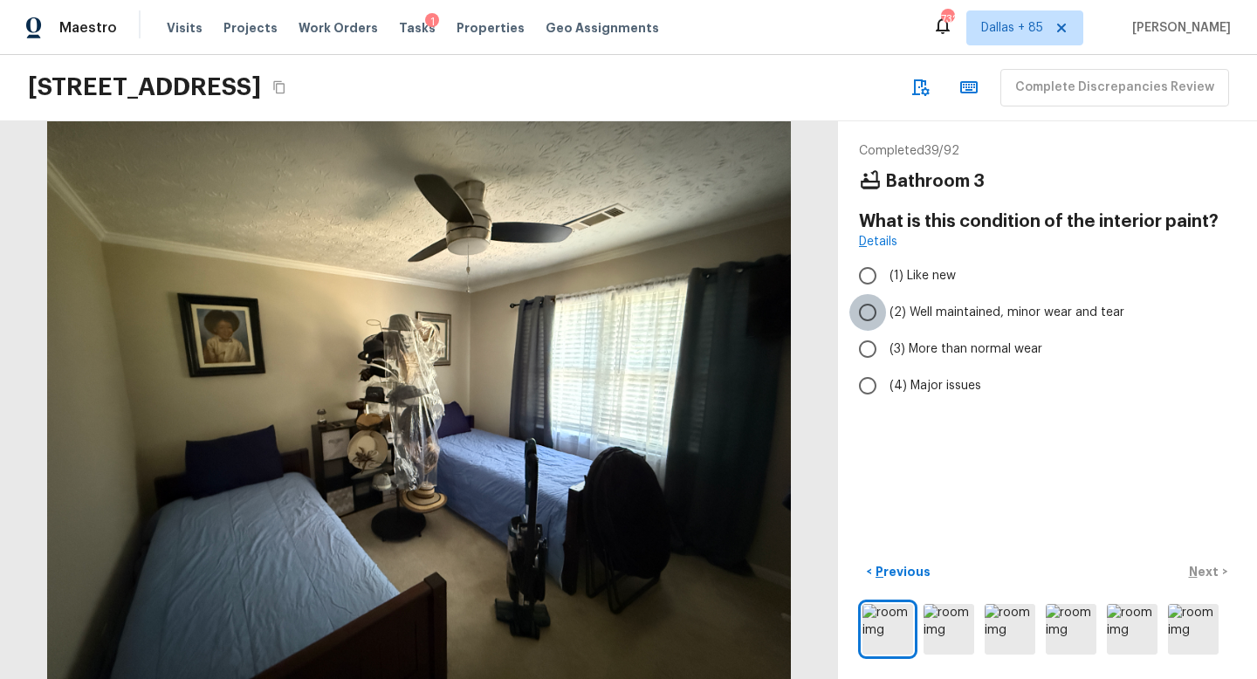
click at [878, 309] on input "(2) Well maintained, minor wear and tear" at bounding box center [868, 312] width 37 height 37
radio input "true"
click at [1207, 566] on p "Next" at bounding box center [1205, 571] width 33 height 17
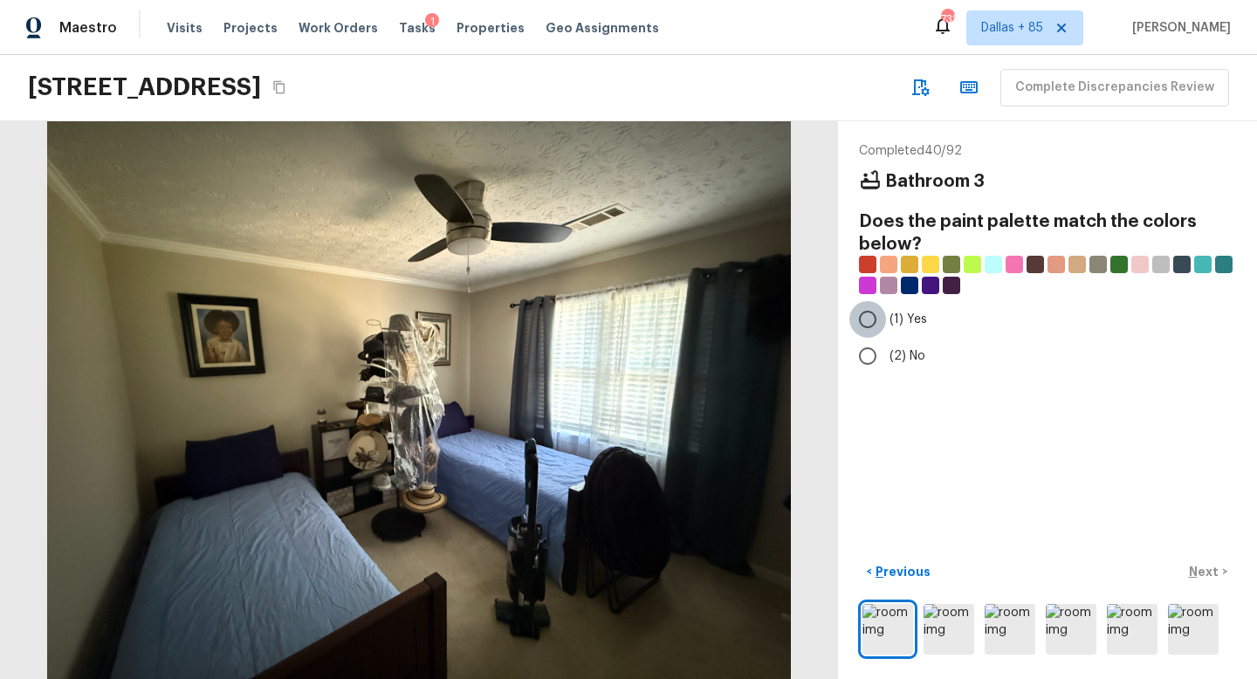
click at [857, 328] on input "(1) Yes" at bounding box center [868, 319] width 37 height 37
radio input "true"
click at [1205, 569] on p "Next" at bounding box center [1205, 571] width 33 height 17
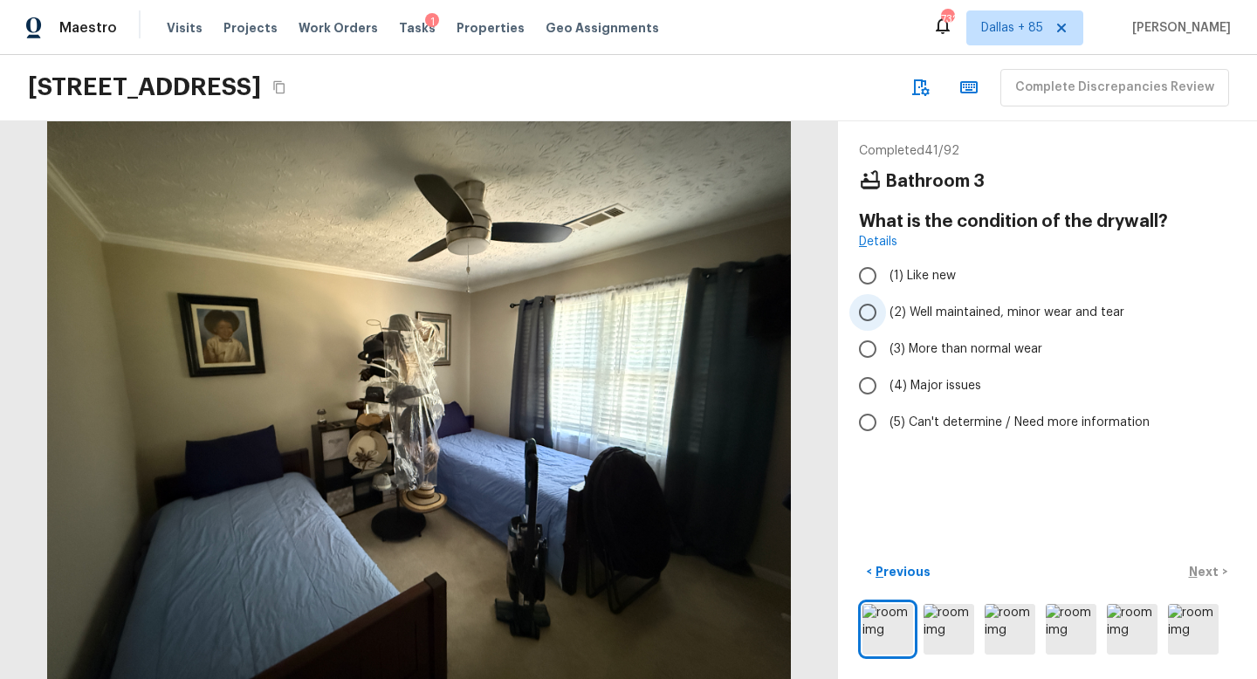
click at [858, 317] on input "(2) Well maintained, minor wear and tear" at bounding box center [868, 312] width 37 height 37
radio input "true"
click at [1209, 567] on p "Next" at bounding box center [1205, 571] width 33 height 17
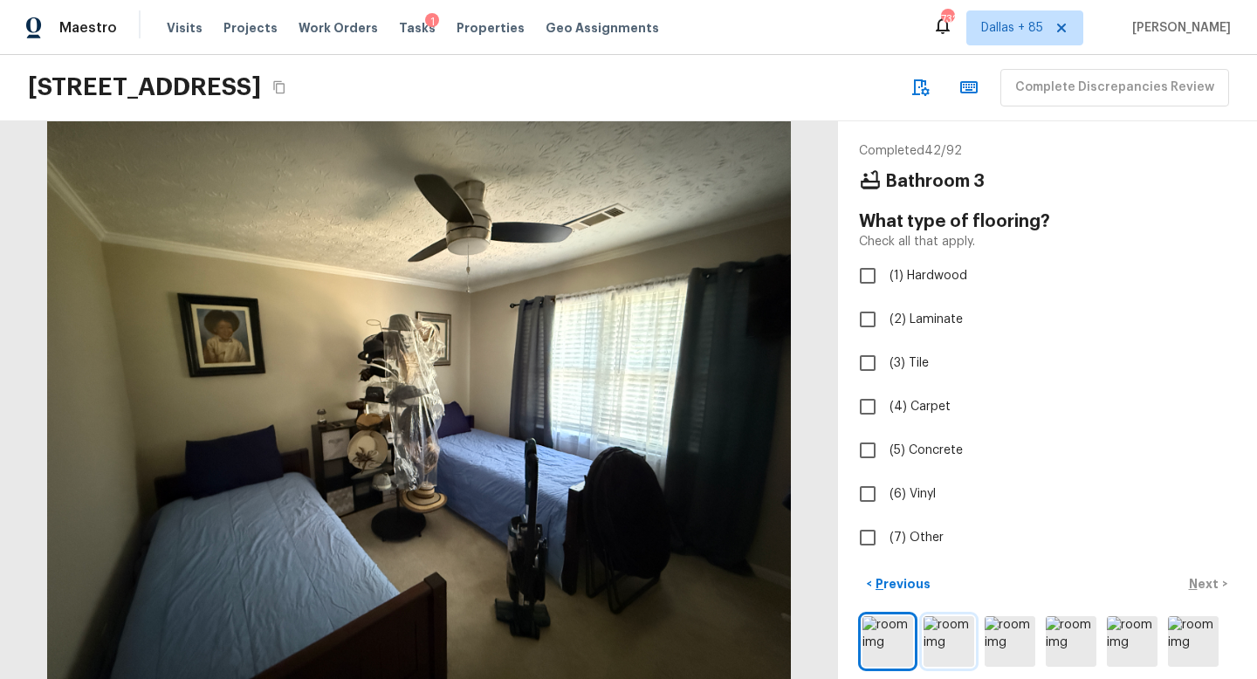
click at [939, 641] on img at bounding box center [949, 641] width 51 height 51
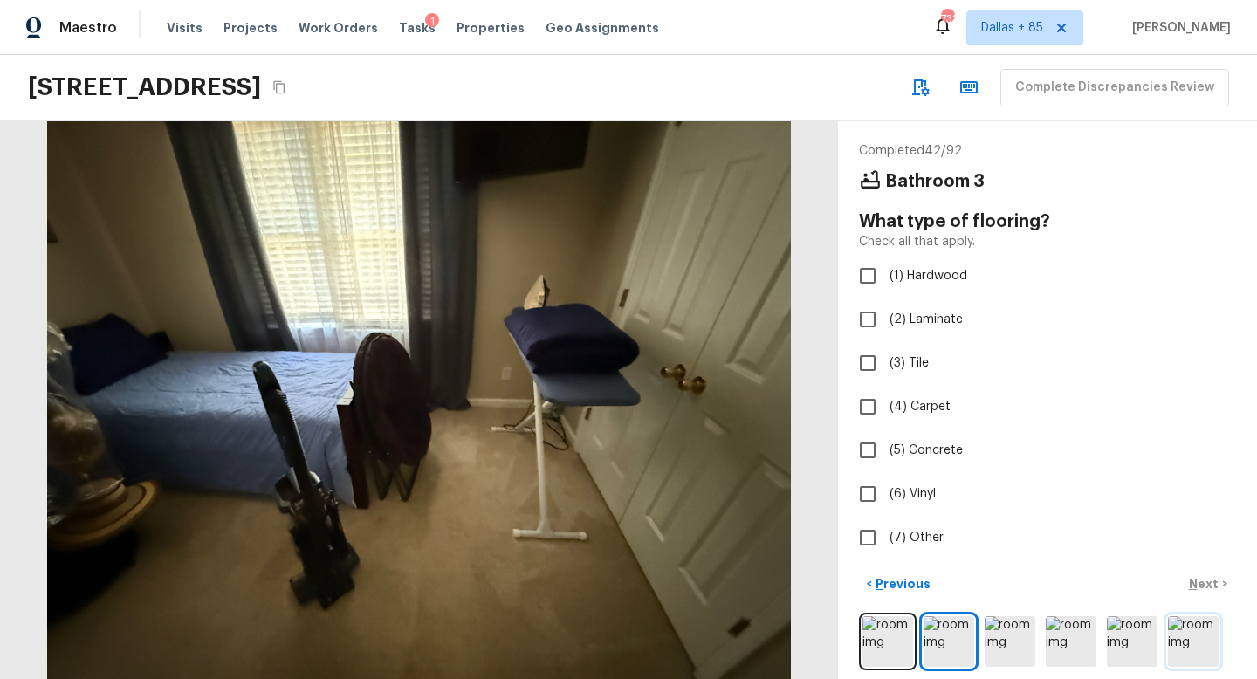
click at [1182, 644] on img at bounding box center [1193, 641] width 51 height 51
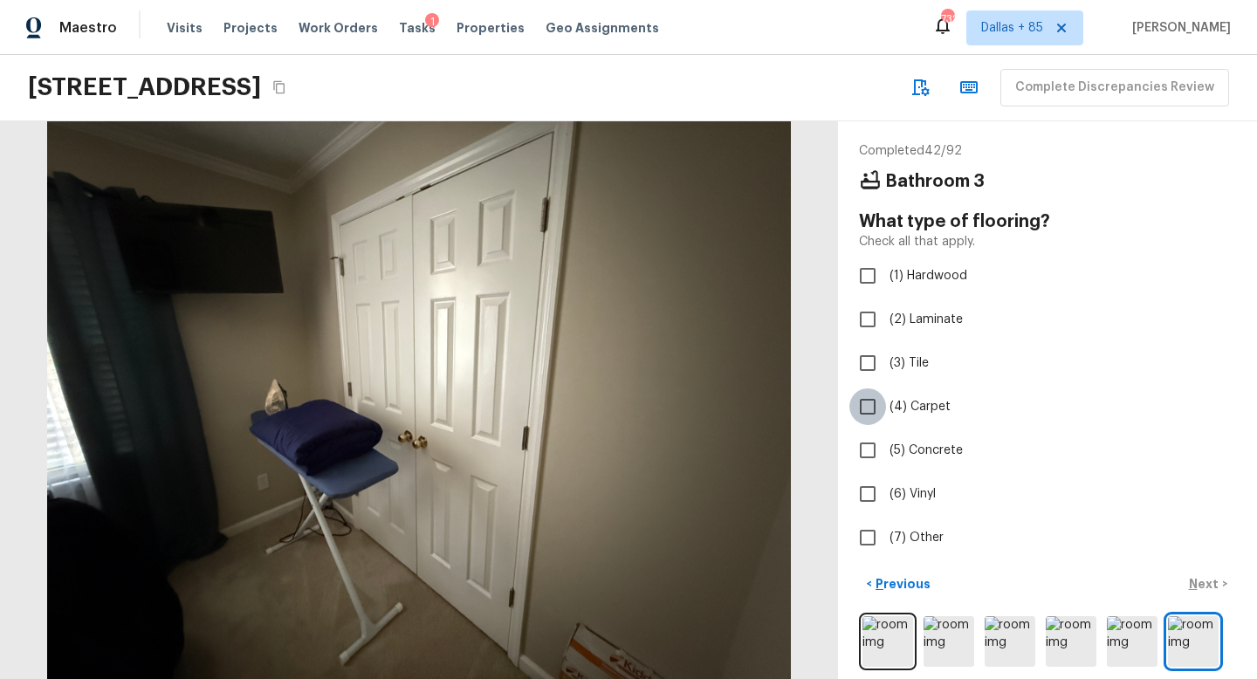
click at [873, 402] on input "(4) Carpet" at bounding box center [868, 407] width 37 height 37
checkbox input "true"
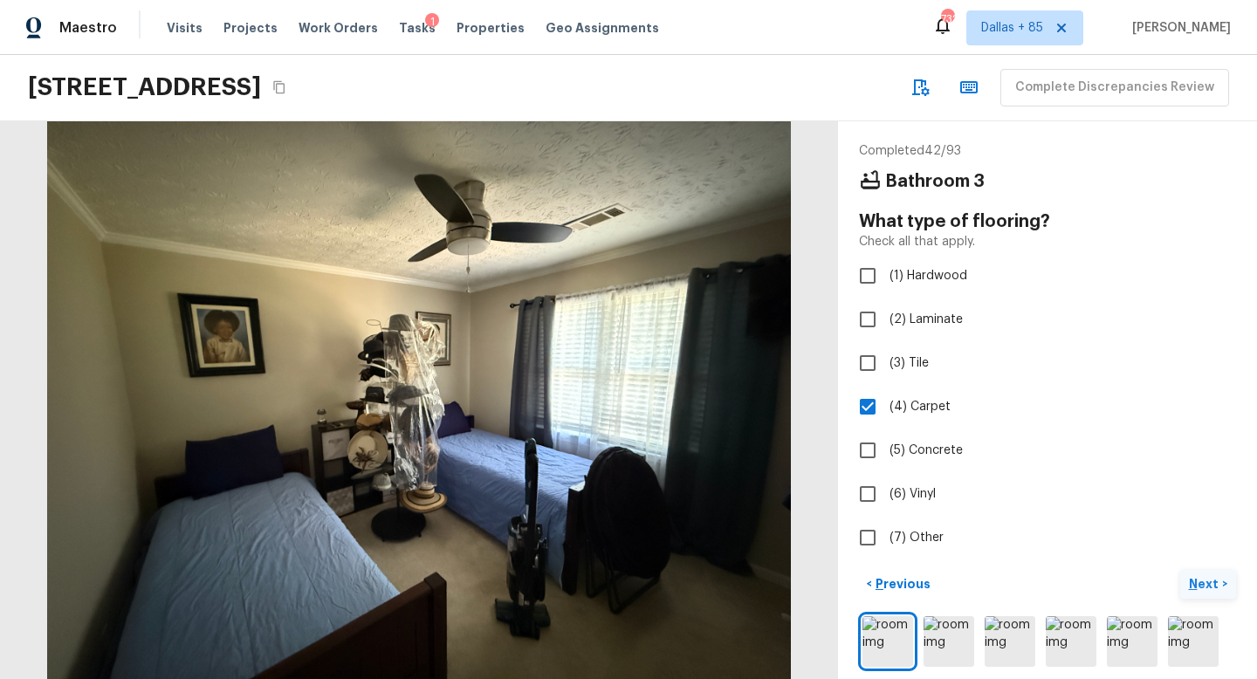
click at [1210, 586] on p "Next" at bounding box center [1205, 583] width 33 height 17
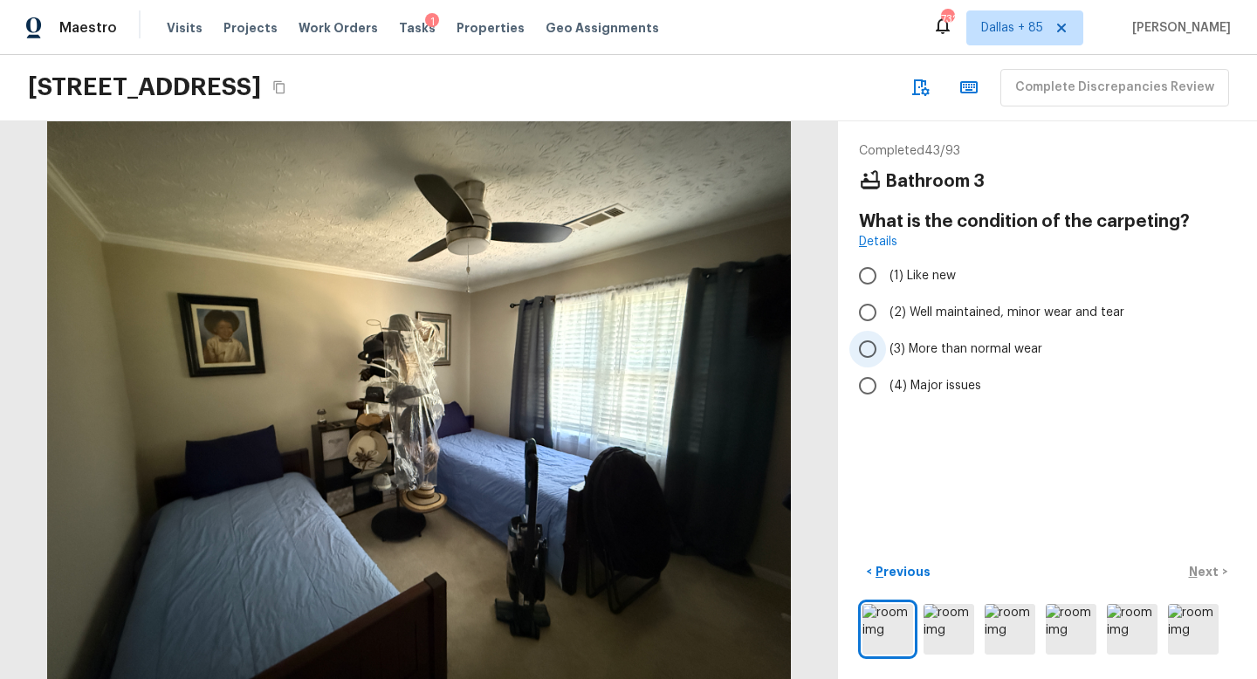
click at [937, 354] on span "(3) More than normal wear" at bounding box center [966, 349] width 153 height 17
click at [886, 354] on input "(3) More than normal wear" at bounding box center [868, 349] width 37 height 37
radio input "true"
click at [1202, 573] on p "Next" at bounding box center [1205, 571] width 33 height 17
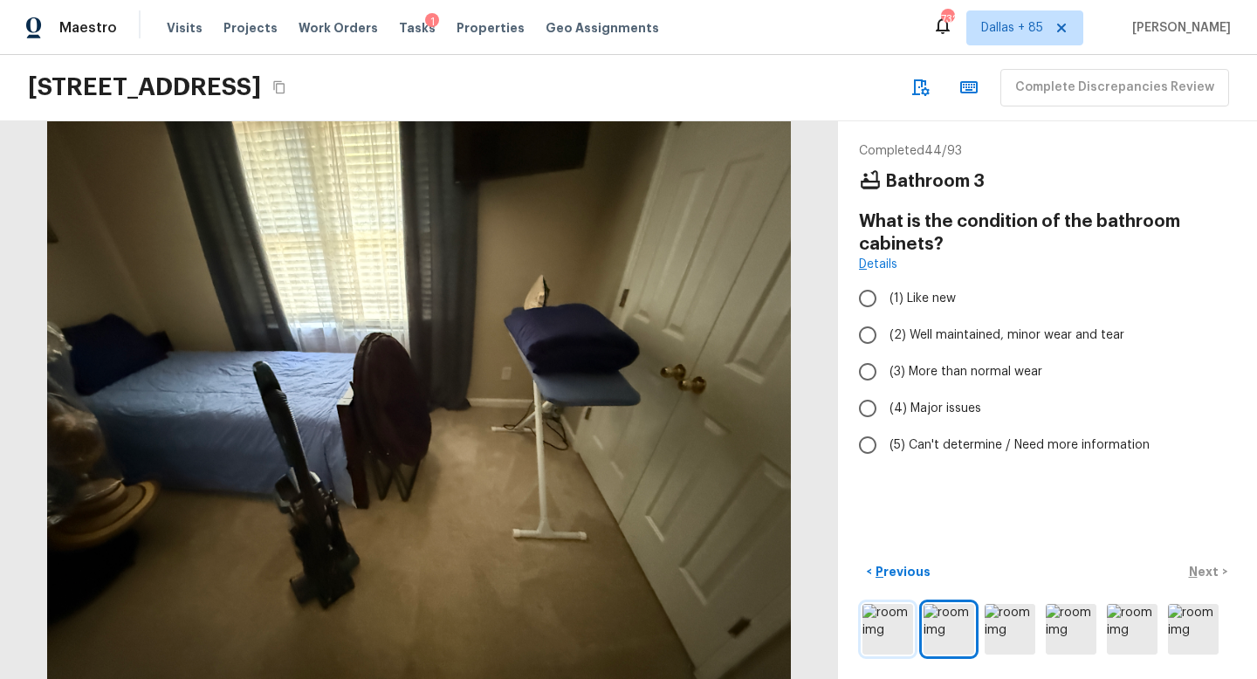
click at [898, 638] on img at bounding box center [888, 629] width 51 height 51
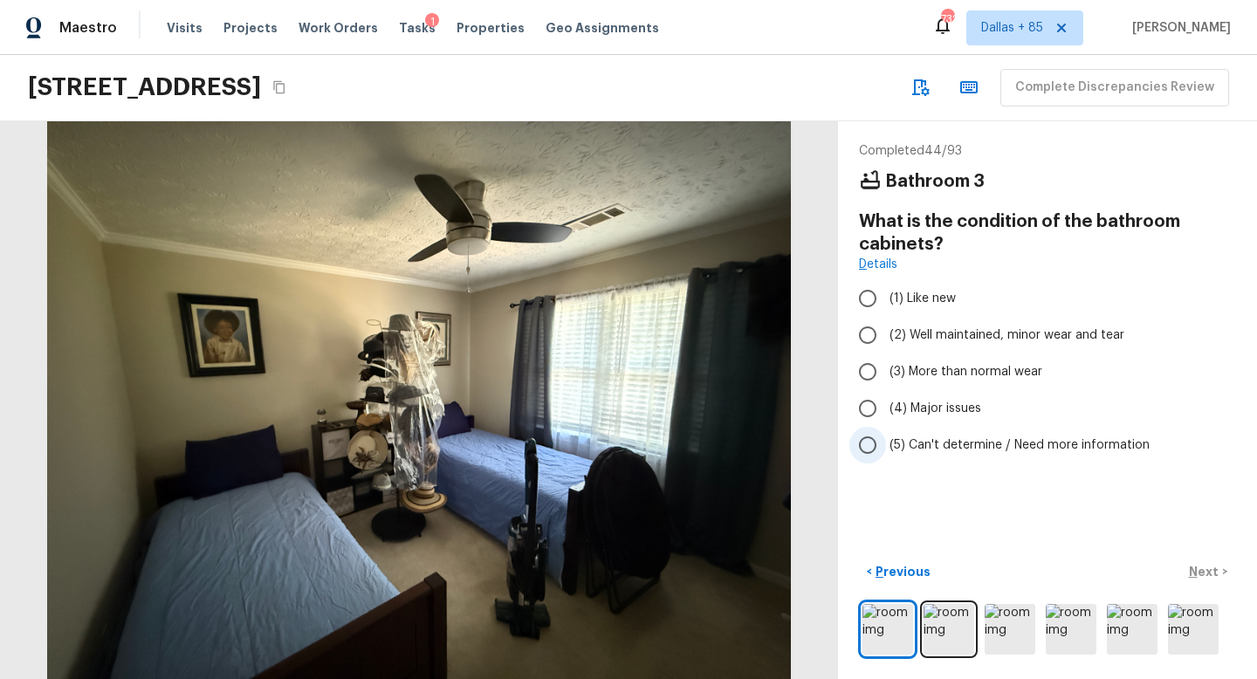
click at [912, 447] on span "(5) Can't determine / Need more information" at bounding box center [1020, 445] width 260 height 17
click at [886, 447] on input "(5) Can't determine / Need more information" at bounding box center [868, 445] width 37 height 37
radio input "true"
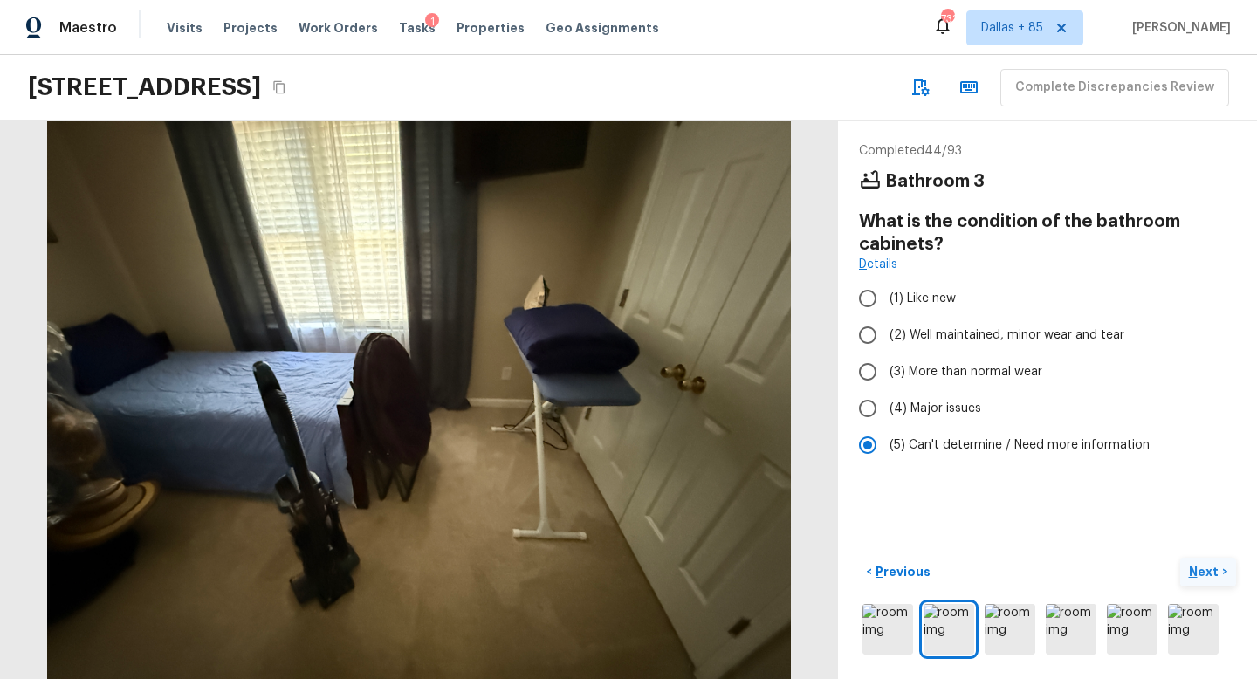
click at [1198, 568] on p "Next" at bounding box center [1205, 571] width 33 height 17
click at [935, 451] on span "(5) Can't determine / Need more information" at bounding box center [1020, 445] width 260 height 17
click at [886, 451] on input "(5) Can't determine / Need more information" at bounding box center [868, 445] width 37 height 37
radio input "true"
click at [909, 442] on span "(5) Can't determine / Need more information" at bounding box center [1020, 445] width 260 height 17
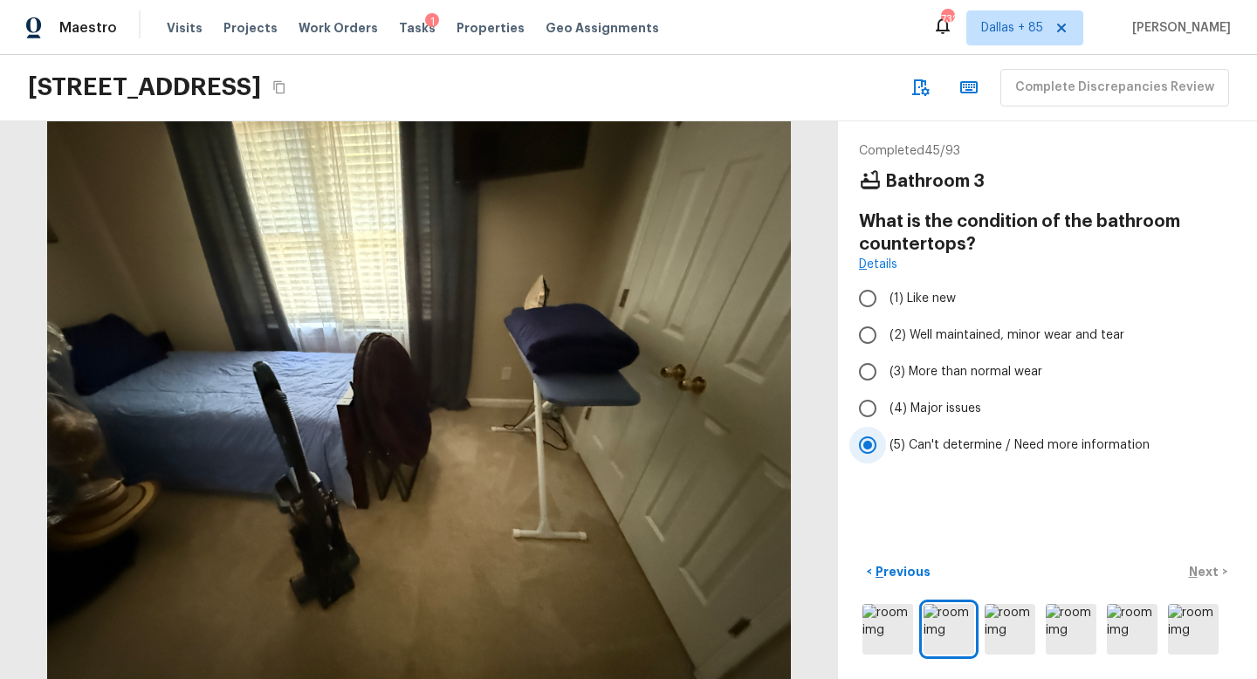
click at [886, 442] on input "(5) Can't determine / Need more information" at bounding box center [868, 445] width 37 height 37
click at [863, 441] on input "(5) Can't determine / Need more information" at bounding box center [868, 445] width 37 height 37
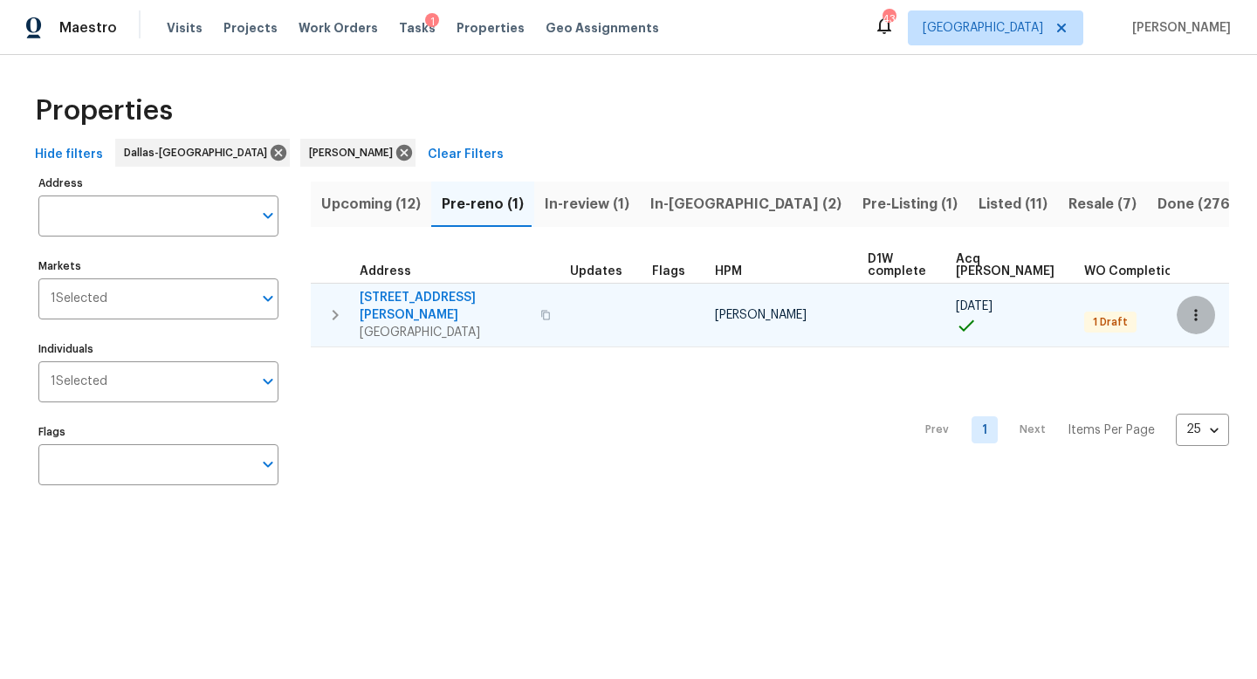
click at [1188, 311] on icon "button" at bounding box center [1195, 314] width 17 height 17
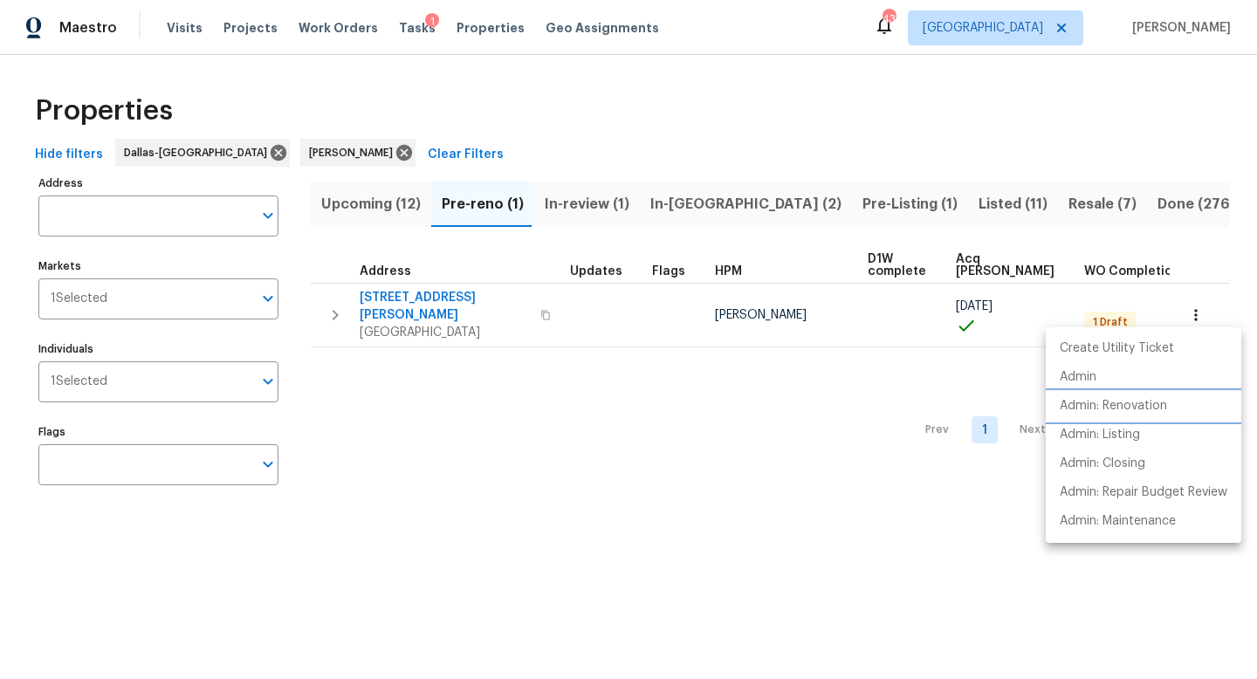
click at [1145, 410] on p "Admin: Renovation" at bounding box center [1113, 406] width 107 height 18
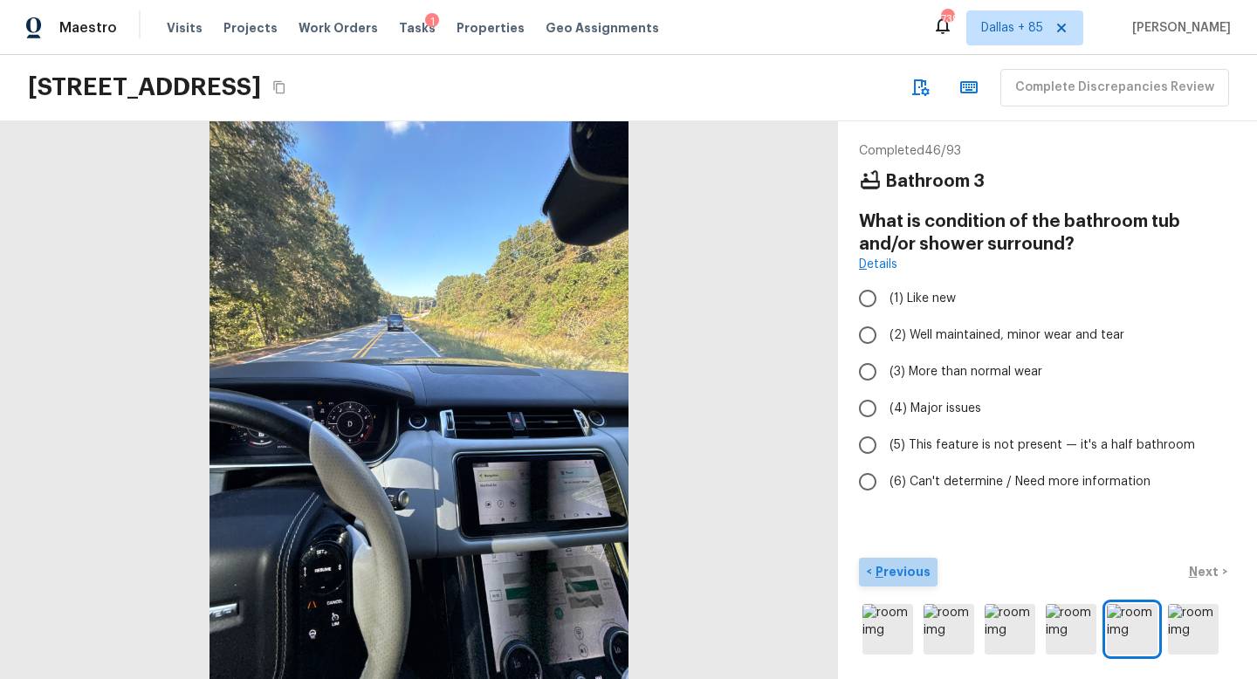
click at [898, 574] on p "Previous" at bounding box center [901, 571] width 58 height 17
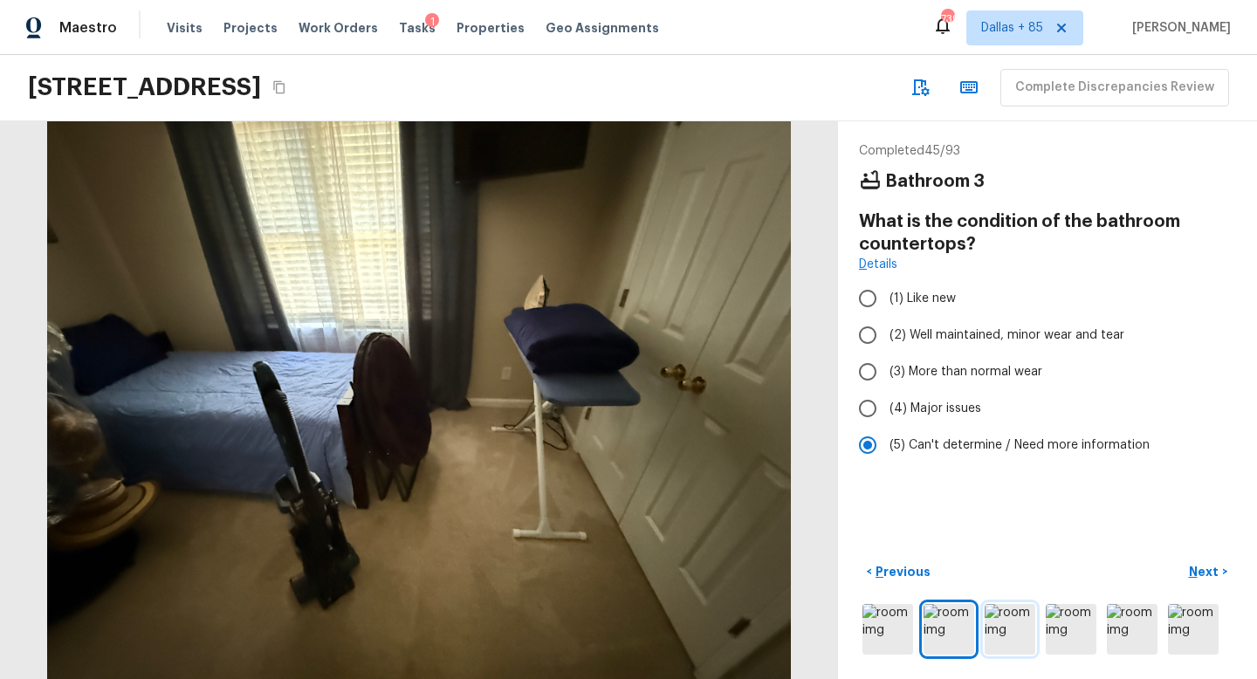
click at [1001, 619] on img at bounding box center [1010, 629] width 51 height 51
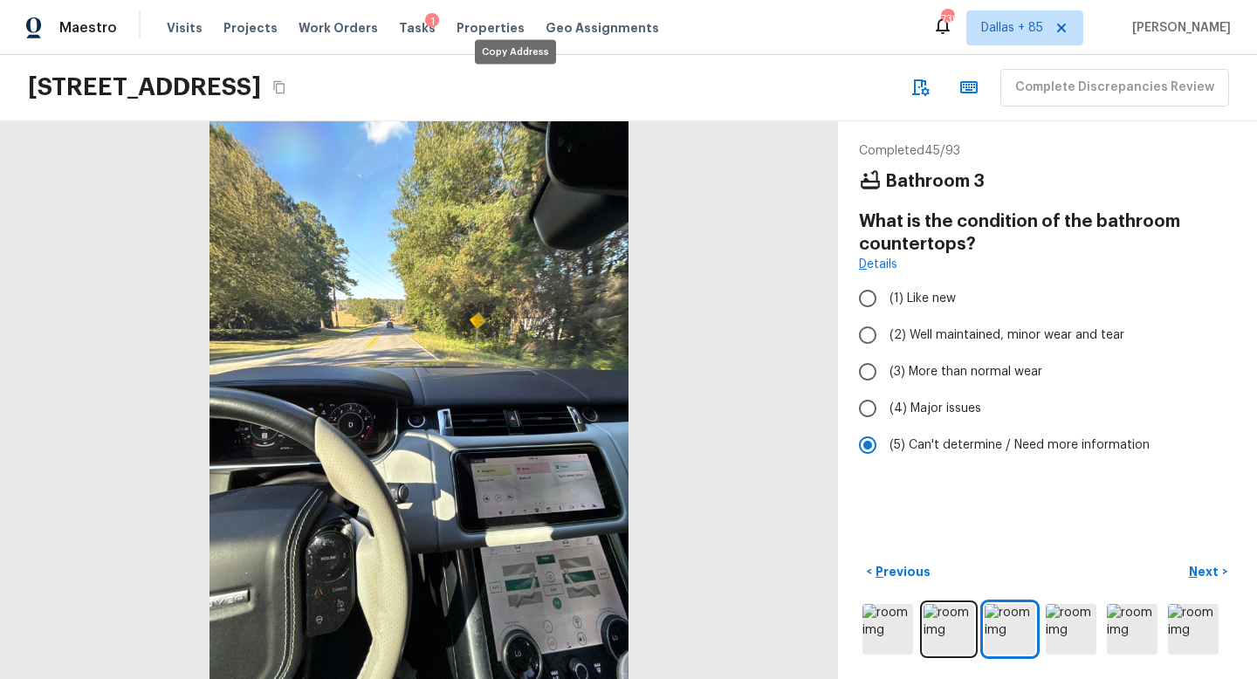
click at [285, 83] on icon "Copy Address" at bounding box center [278, 87] width 11 height 13
